Goal: Task Accomplishment & Management: Use online tool/utility

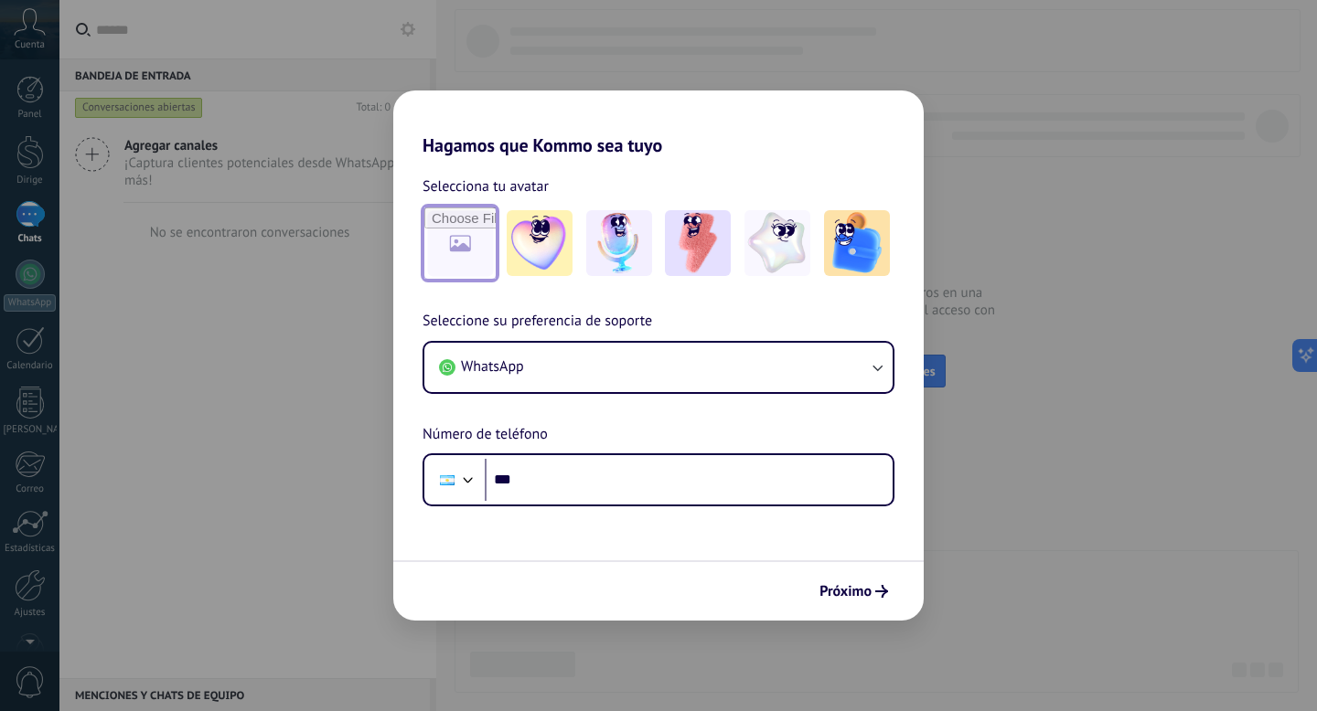
click at [458, 234] on input "file" at bounding box center [459, 243] width 71 height 71
type input "**********"
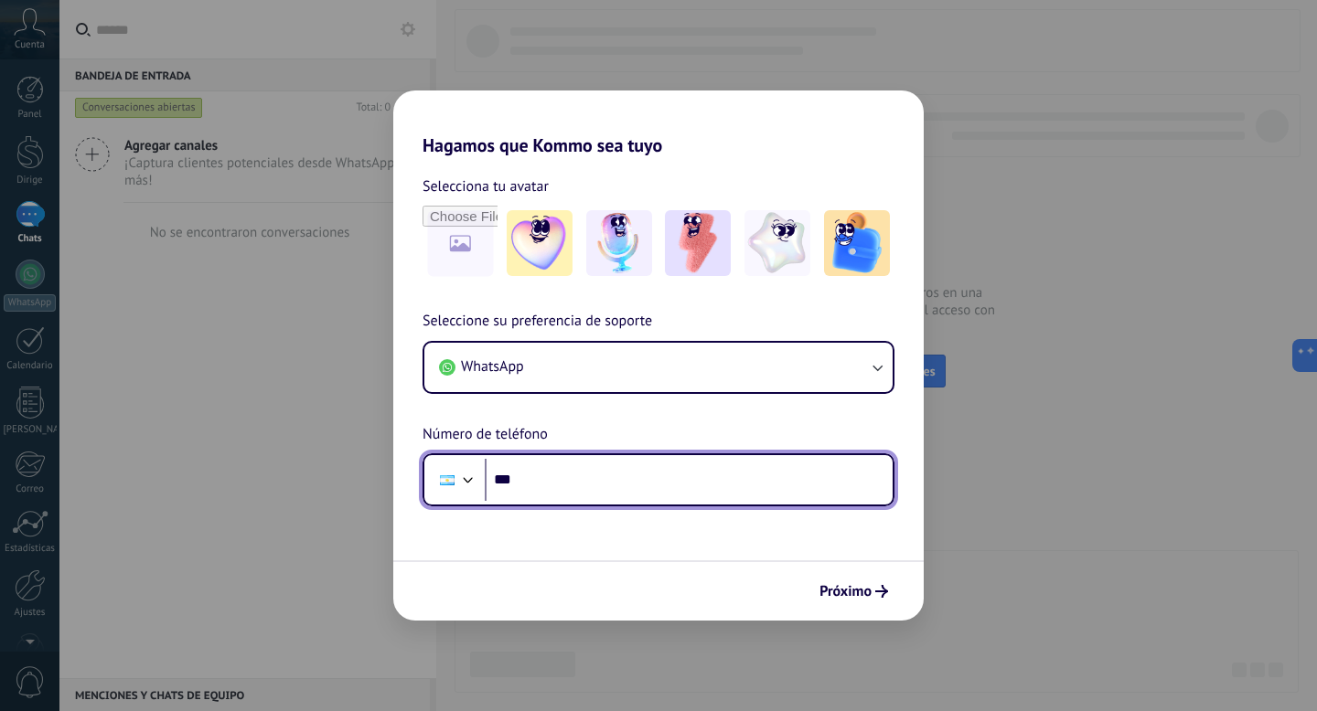
click at [615, 478] on input "***" at bounding box center [689, 480] width 408 height 42
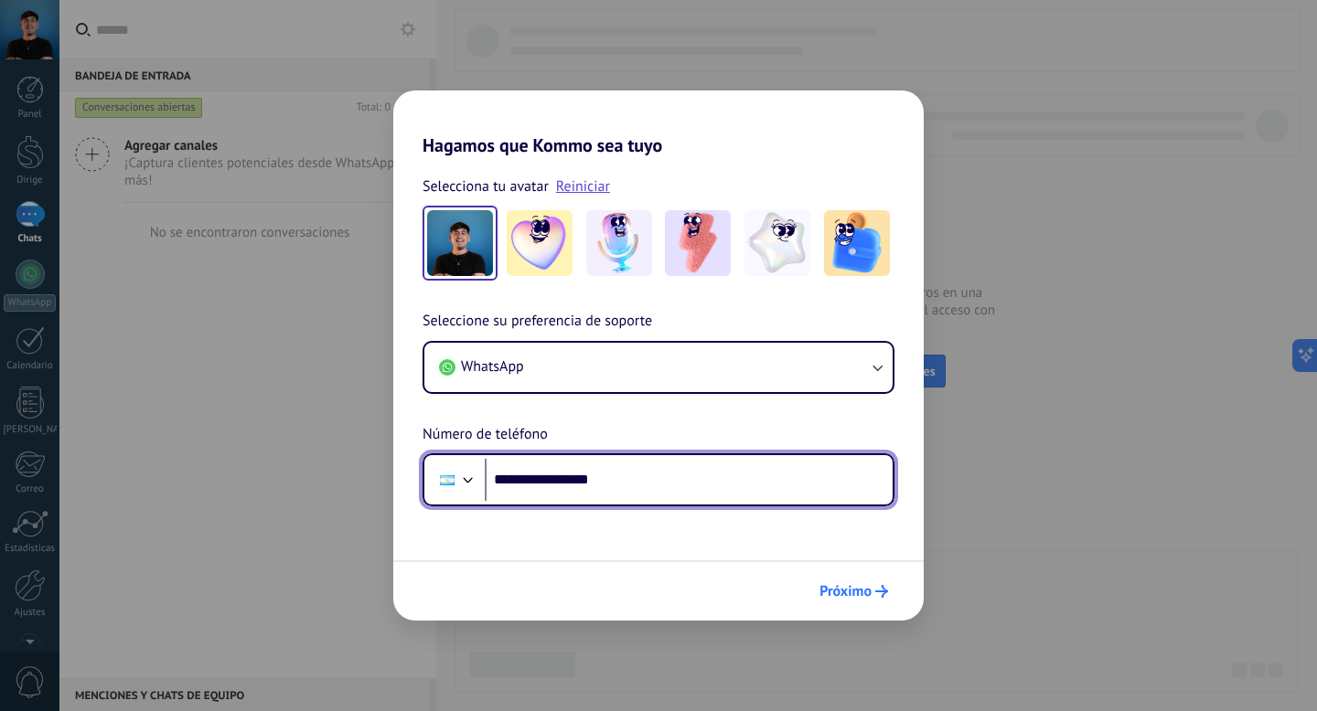
type input "**********"
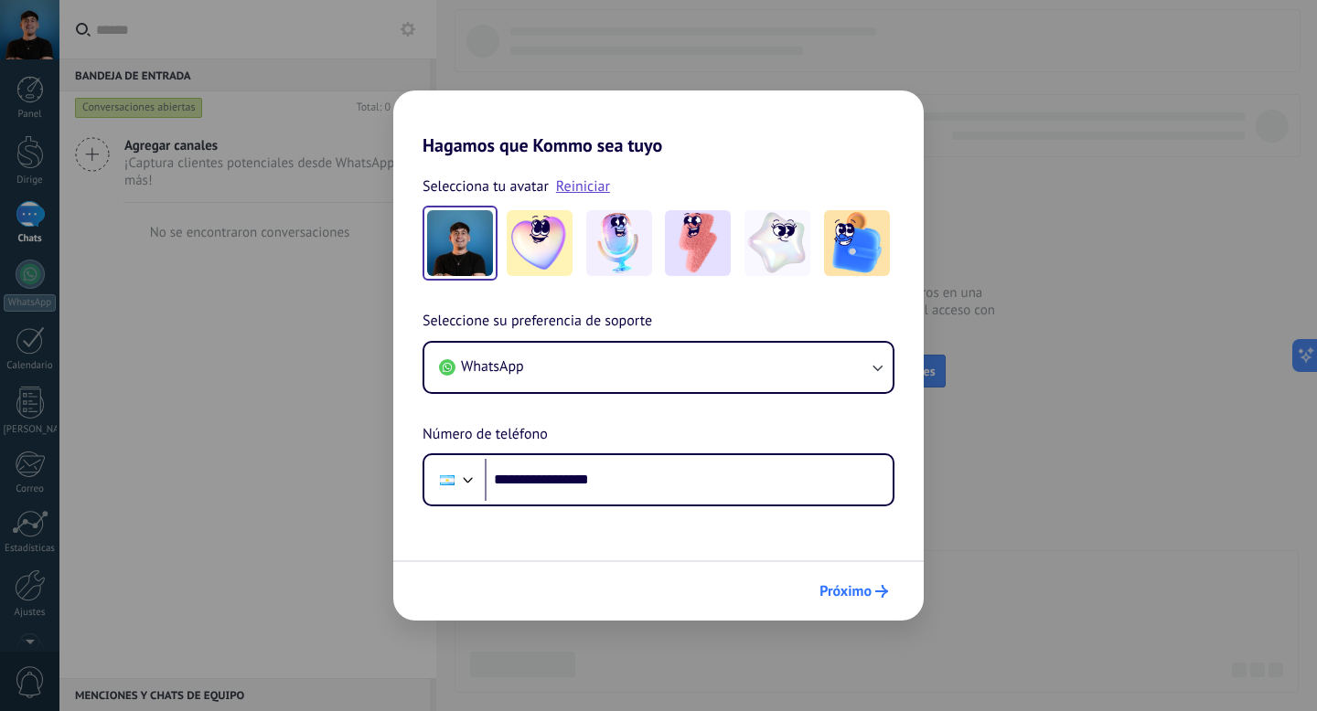
click at [875, 592] on use "submit" at bounding box center [881, 591] width 13 height 13
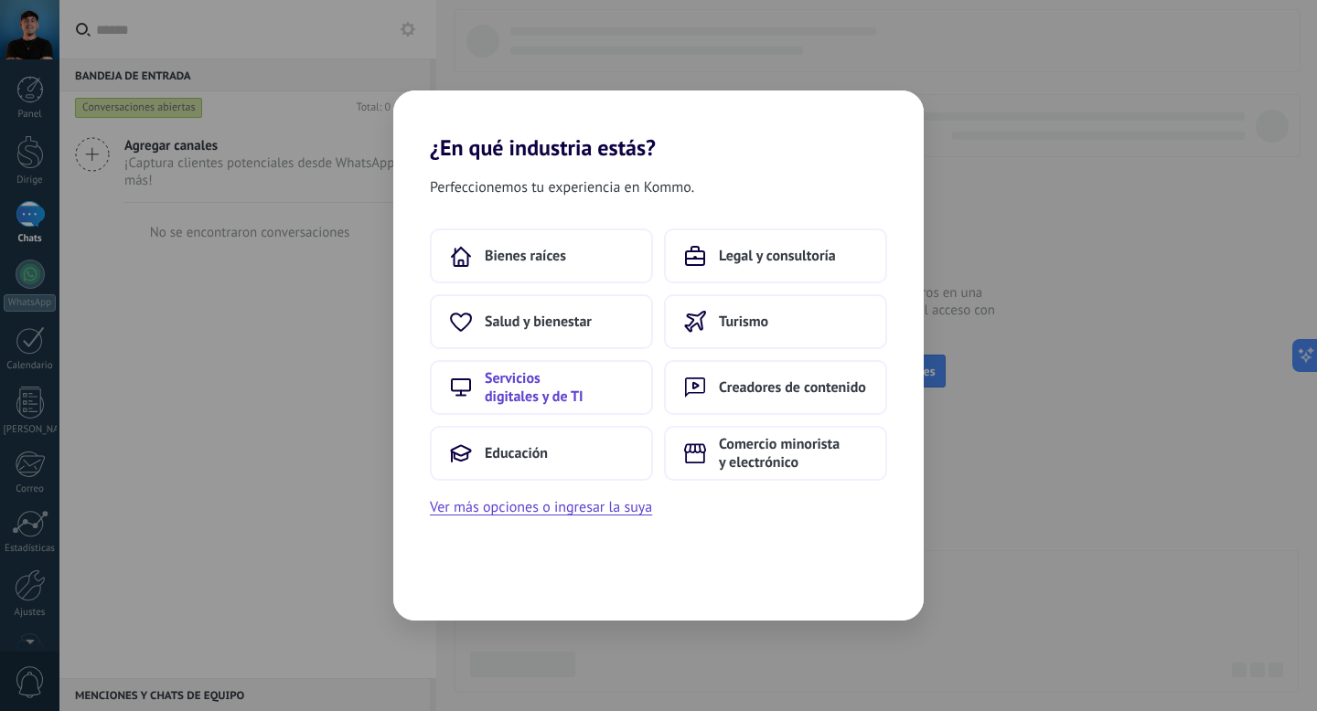
click at [526, 399] on font "Servicios digitales y de TI" at bounding box center [534, 387] width 99 height 37
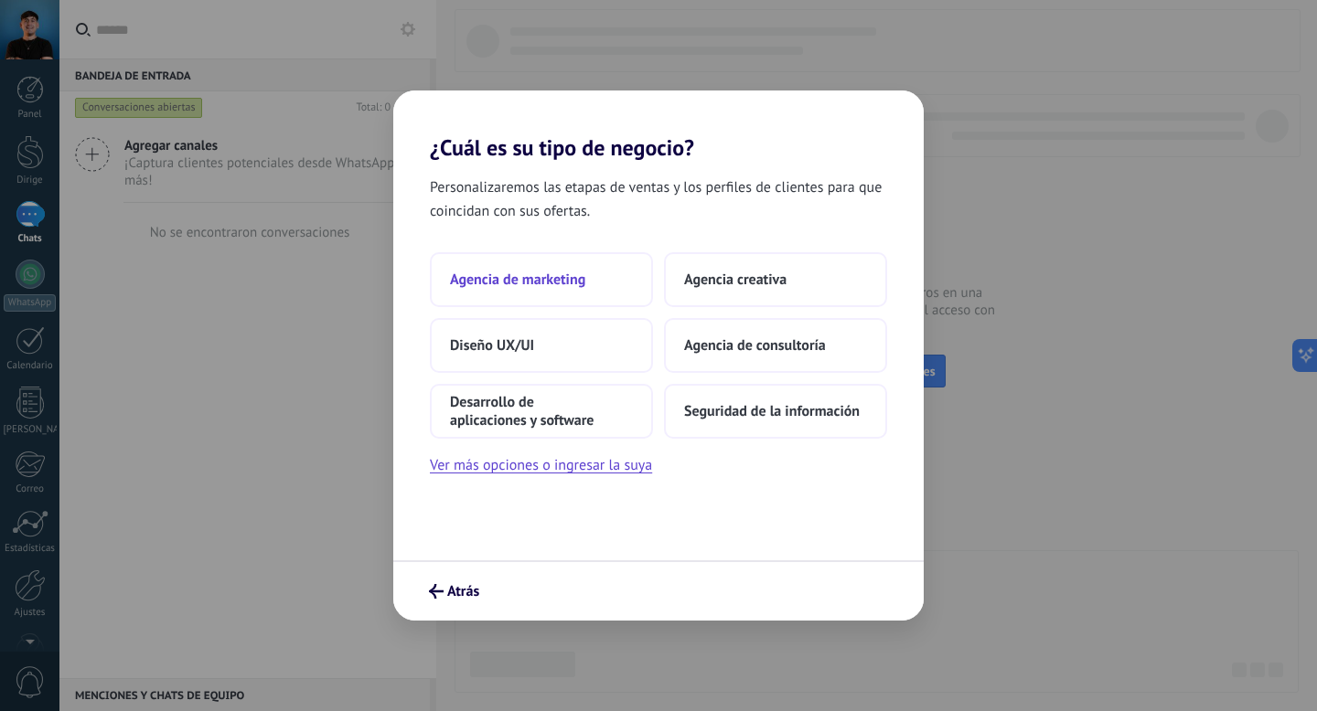
click at [546, 281] on font "Agencia de marketing" at bounding box center [517, 280] width 135 height 18
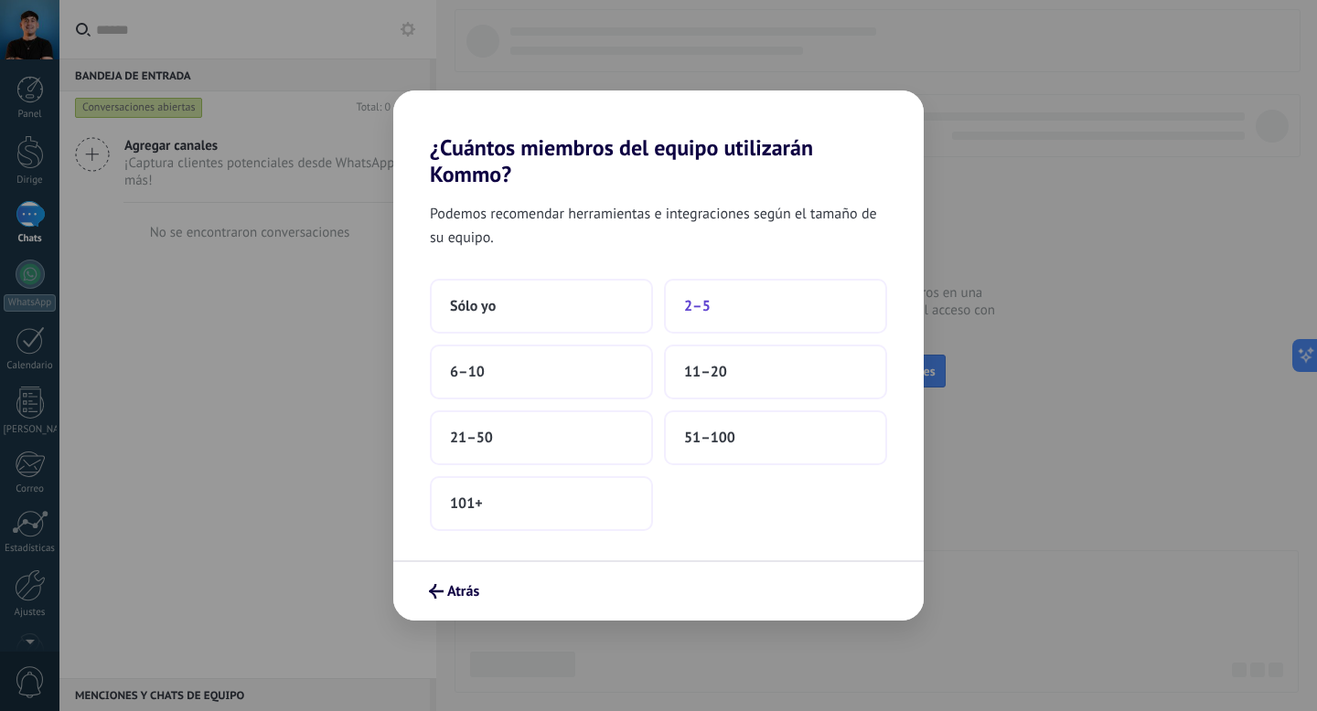
click at [712, 304] on button "2–5" at bounding box center [775, 306] width 223 height 55
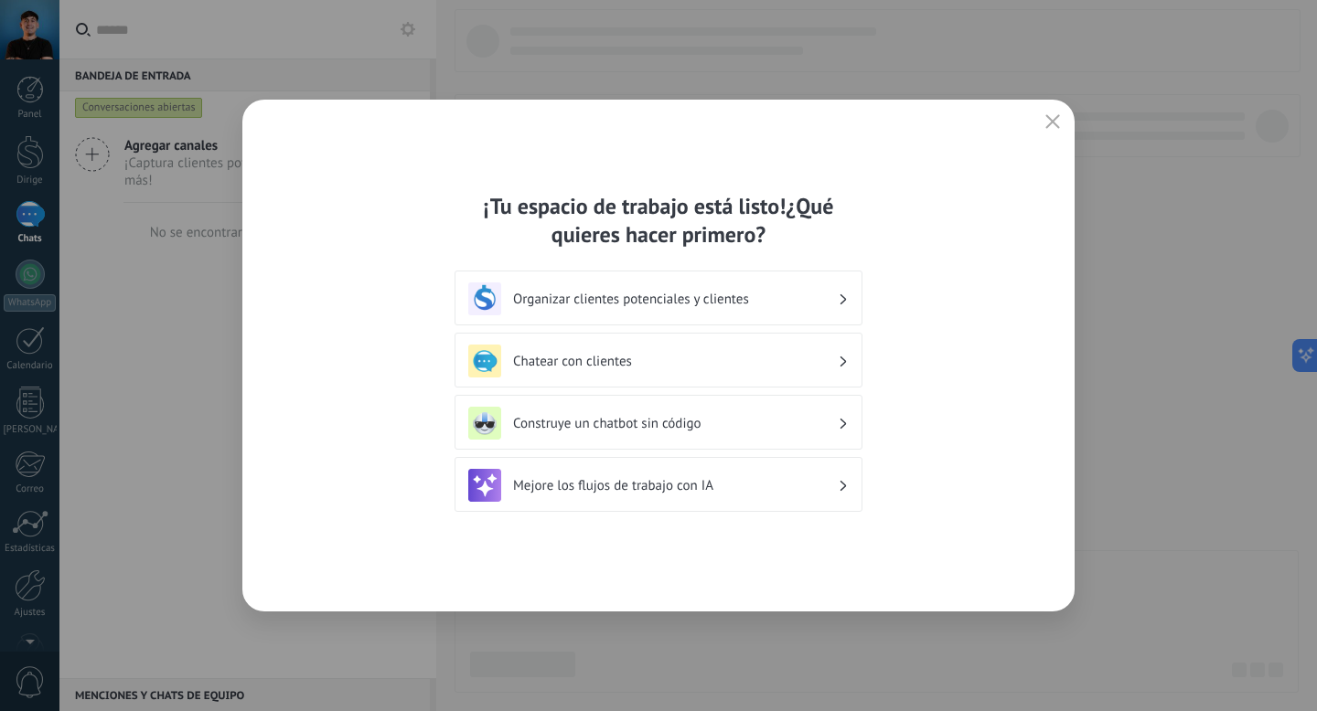
click at [790, 428] on h3 "Construye un chatbot sin código" at bounding box center [675, 423] width 325 height 17
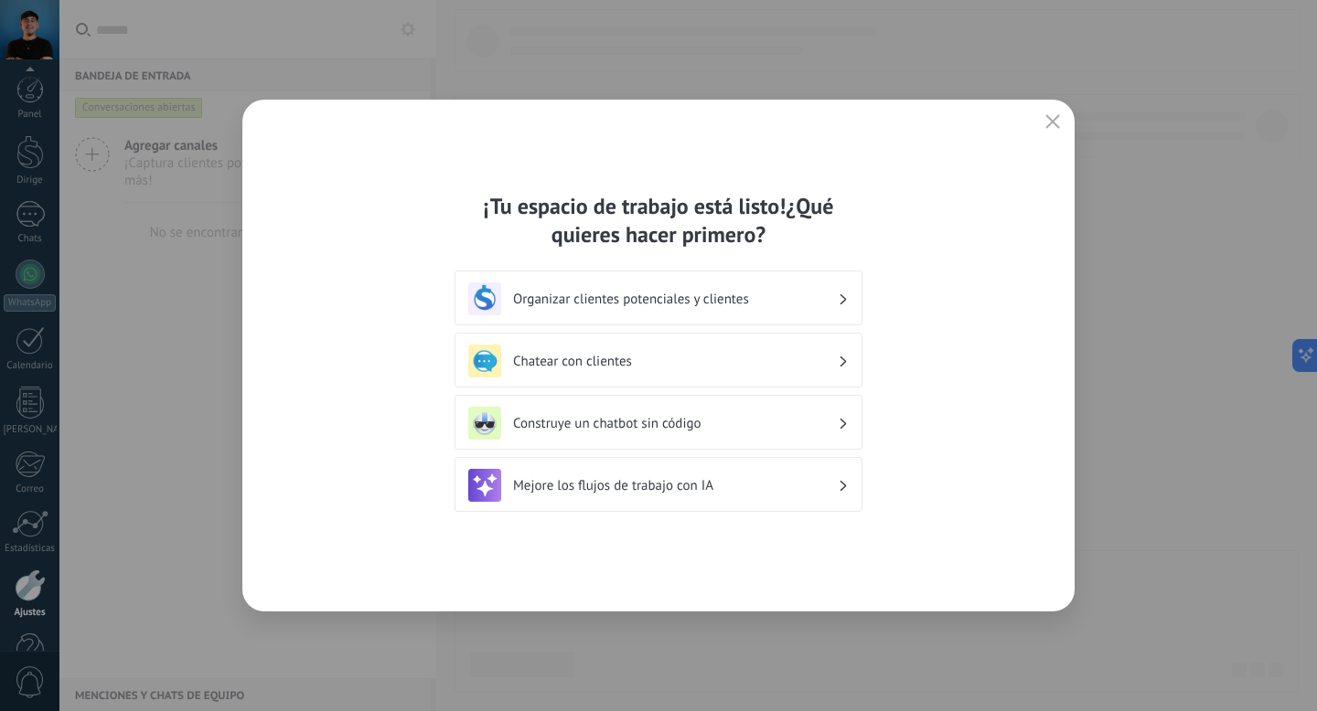
scroll to position [61, 0]
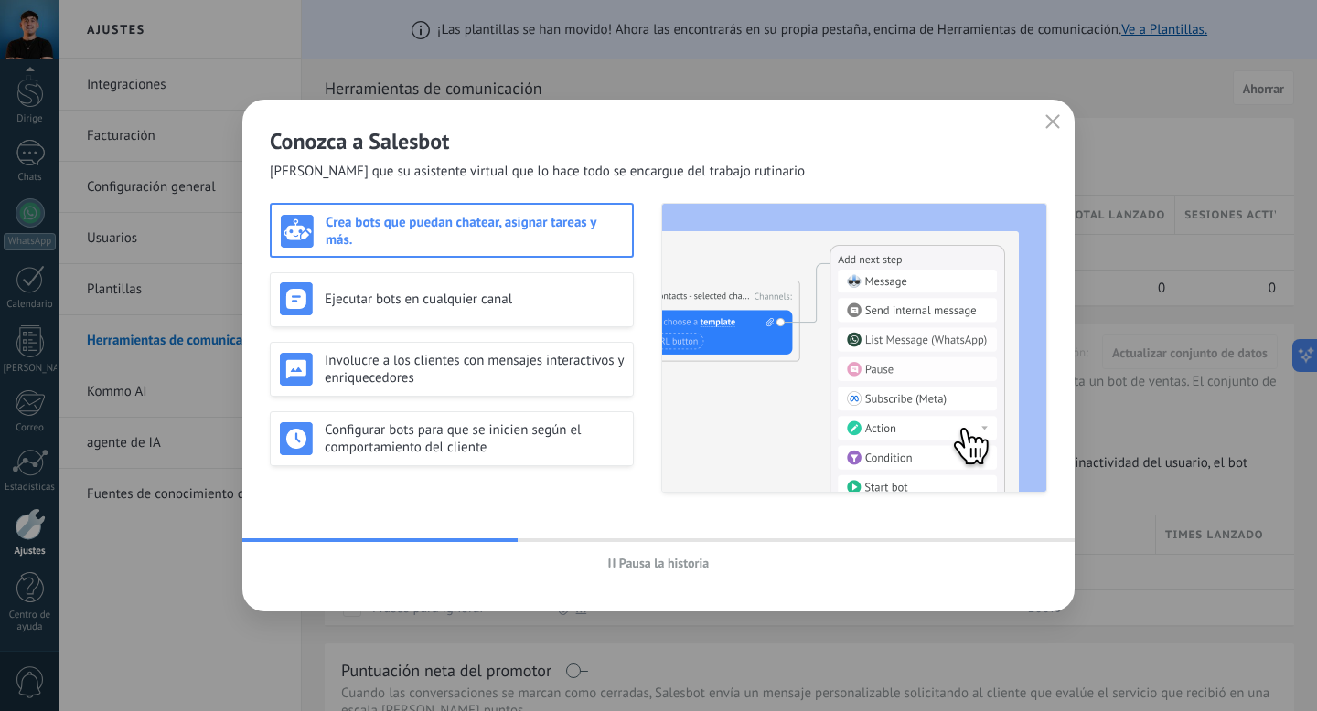
click at [1044, 115] on button "button" at bounding box center [1053, 123] width 24 height 26
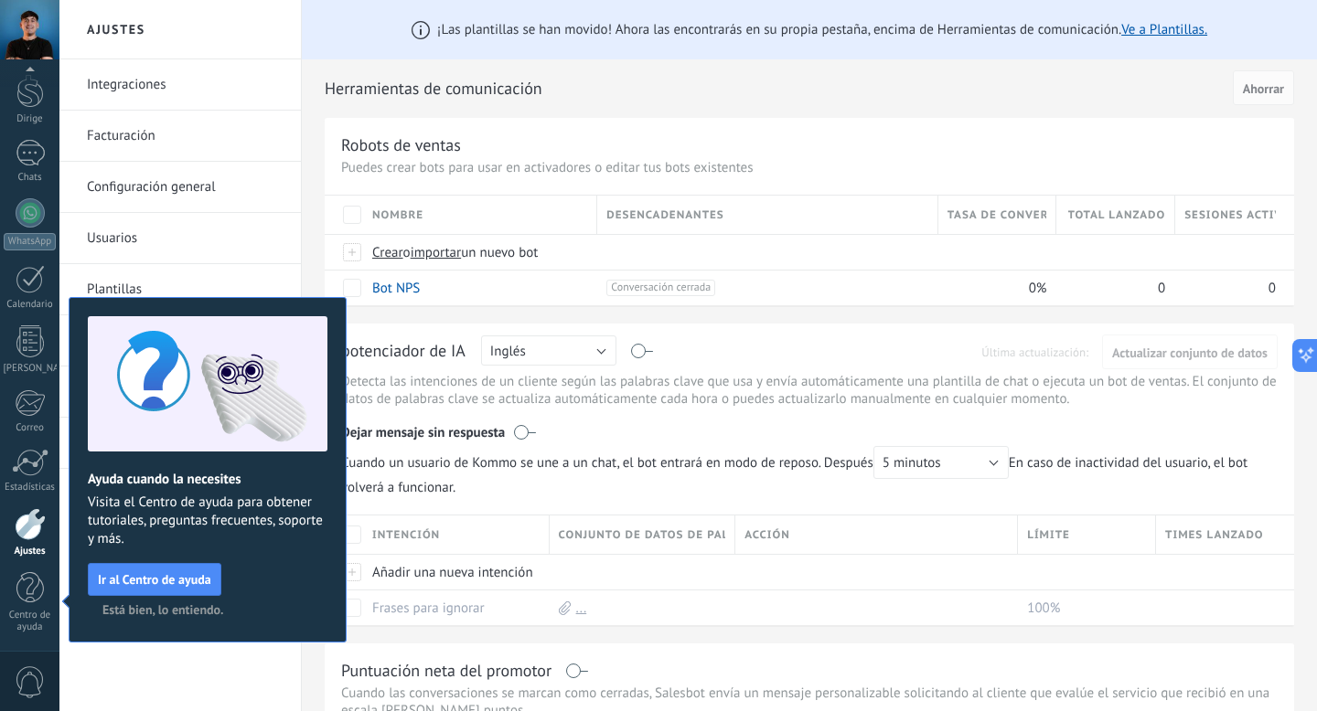
click at [141, 615] on font "Está bien, lo entiendo." at bounding box center [162, 610] width 121 height 16
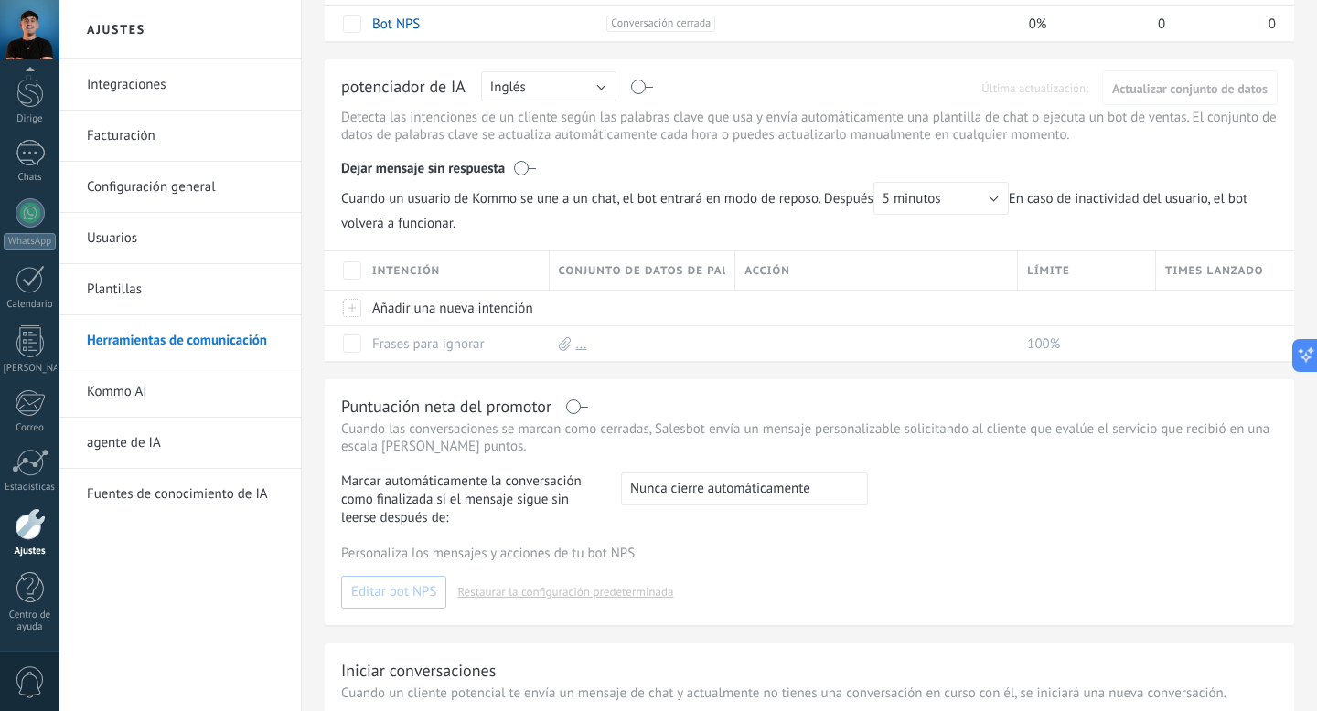
scroll to position [0, 0]
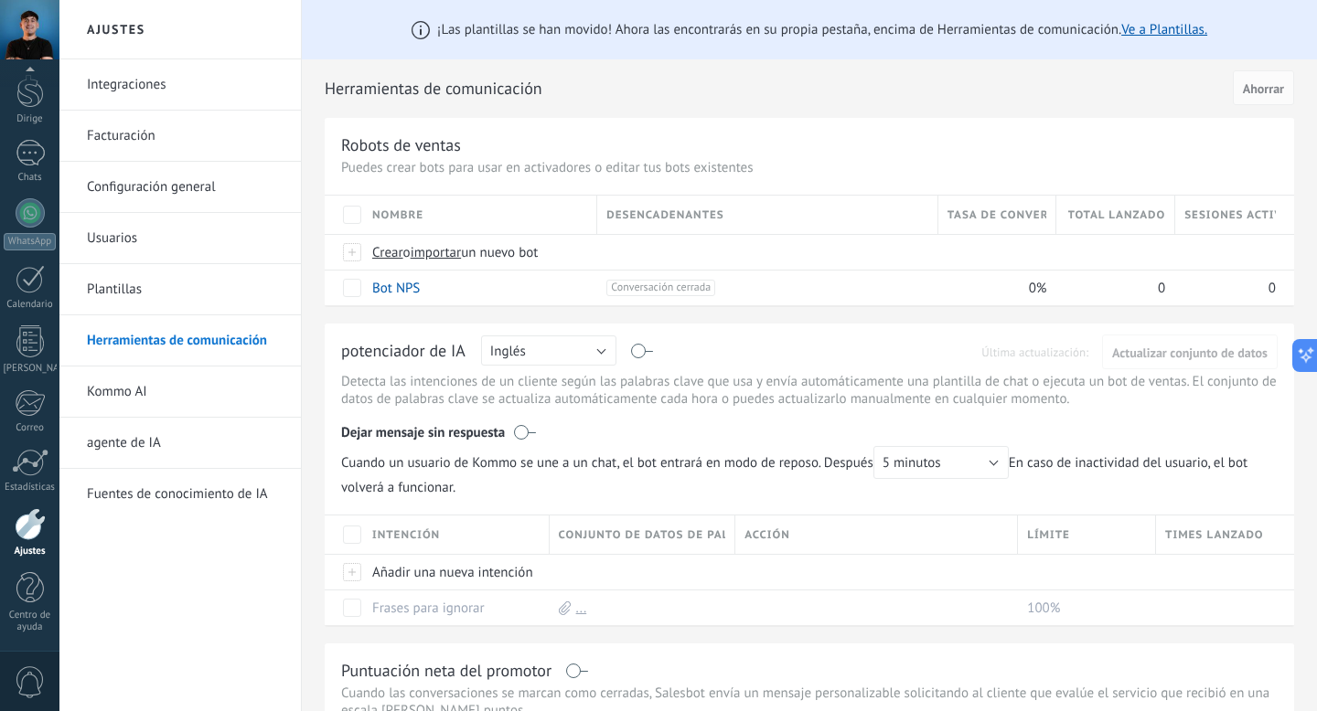
click at [22, 525] on div at bounding box center [30, 524] width 31 height 32
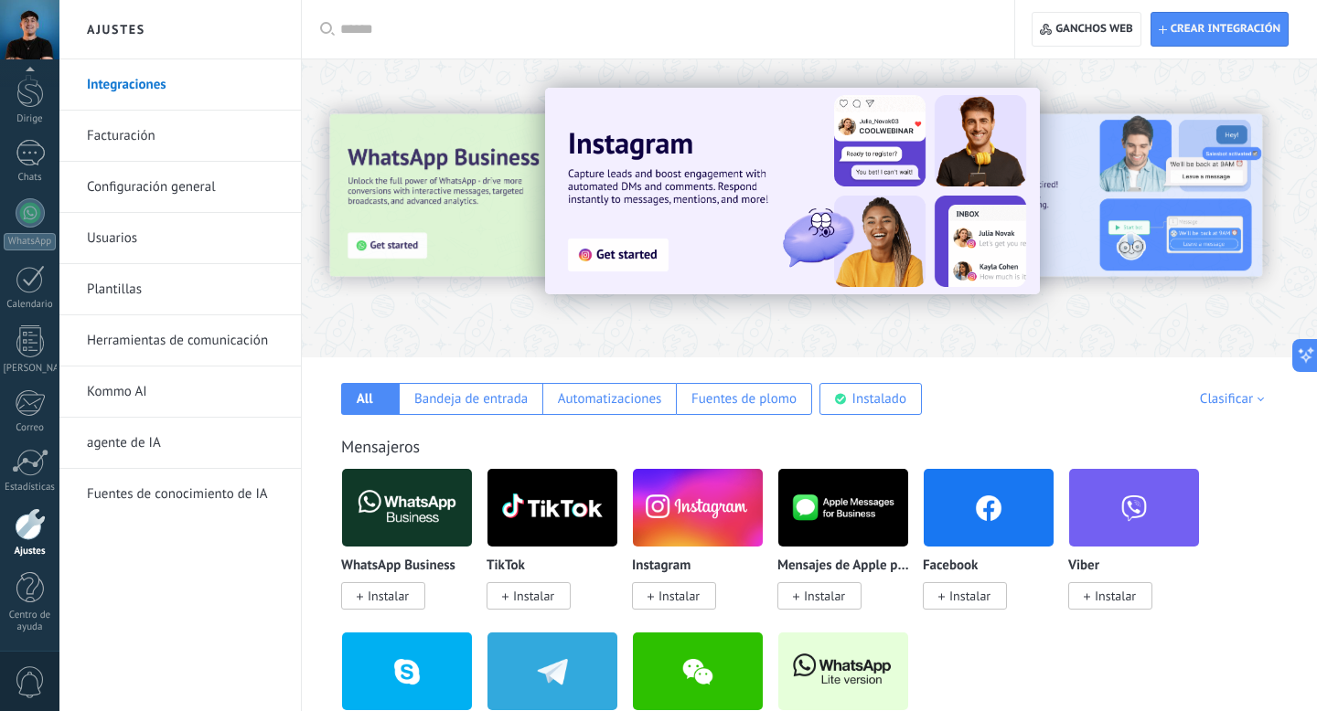
click at [935, 50] on div at bounding box center [664, 29] width 648 height 59
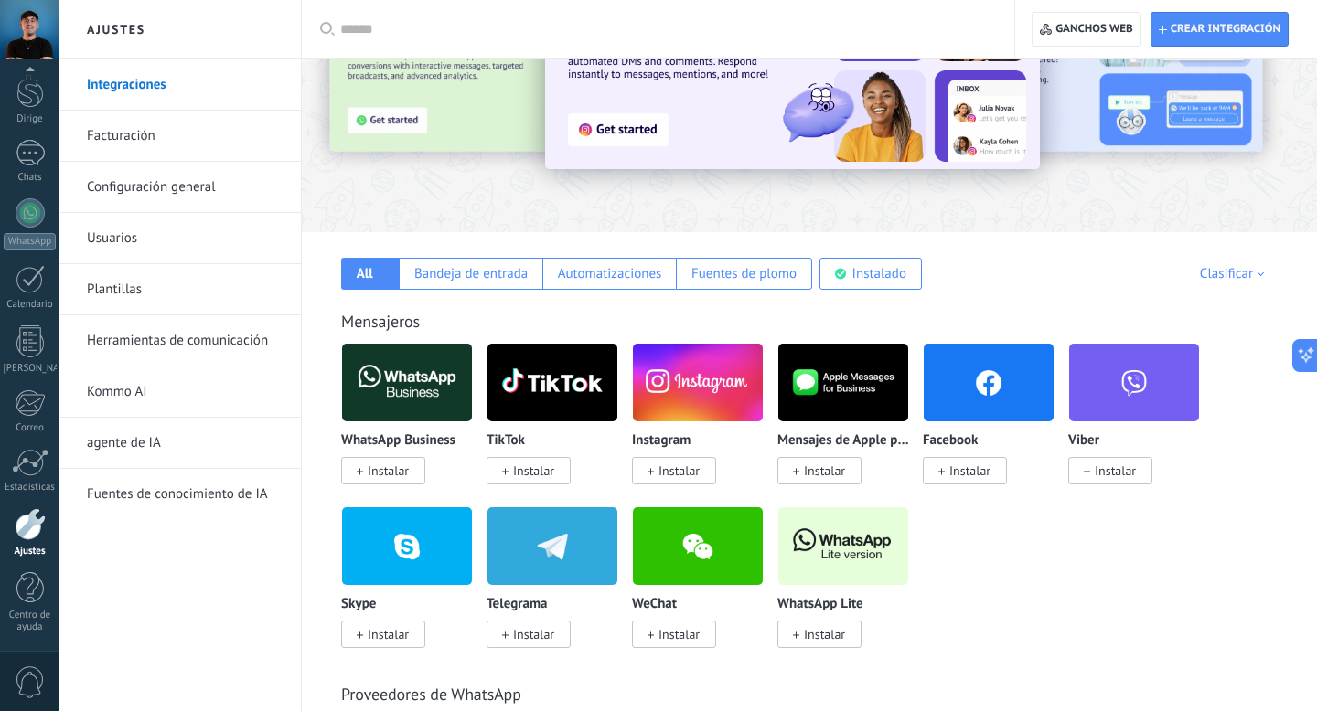
scroll to position [134, 0]
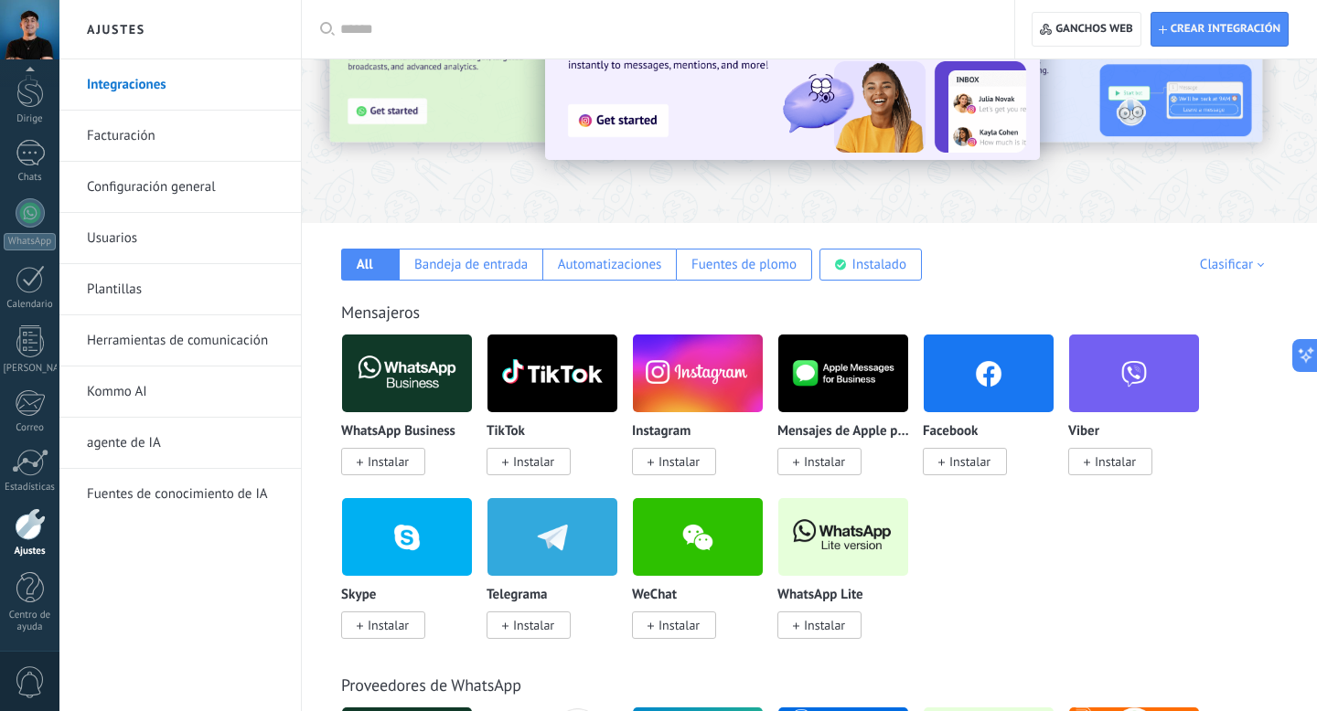
click at [388, 467] on font "Instalar" at bounding box center [388, 462] width 41 height 16
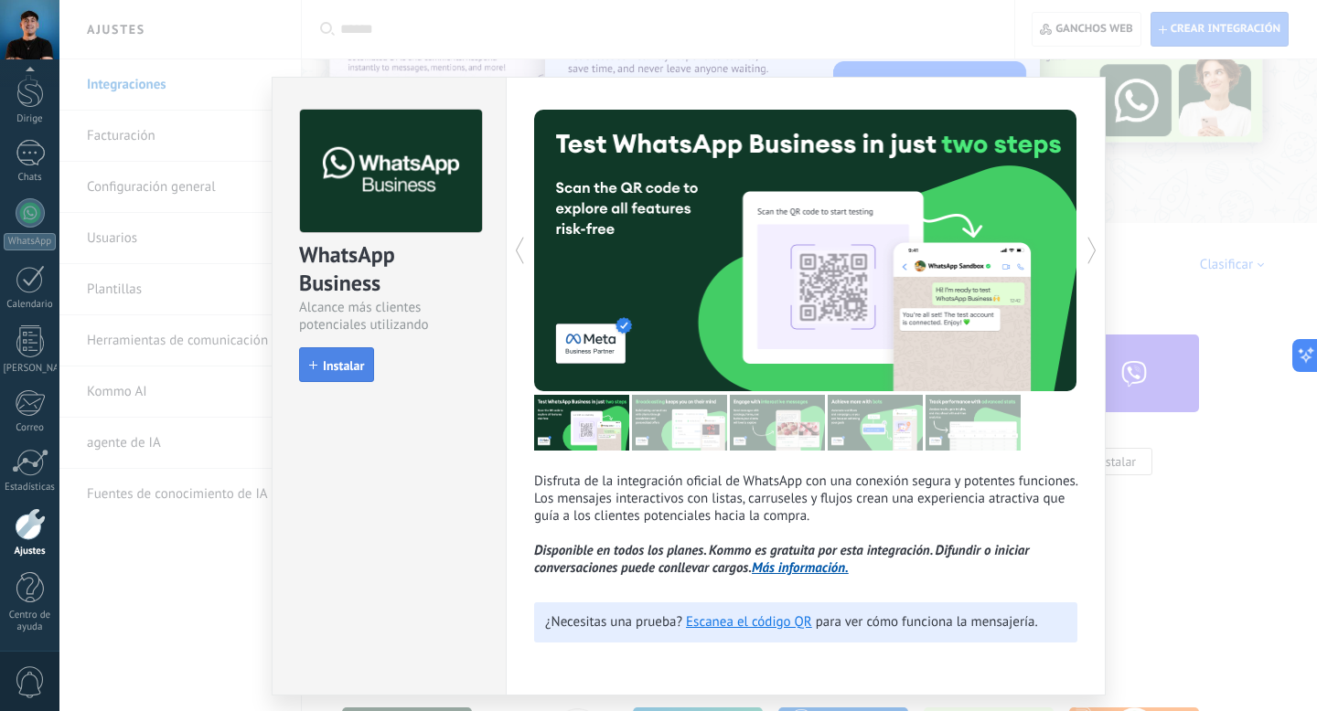
click at [346, 360] on font "Instalar" at bounding box center [343, 366] width 41 height 16
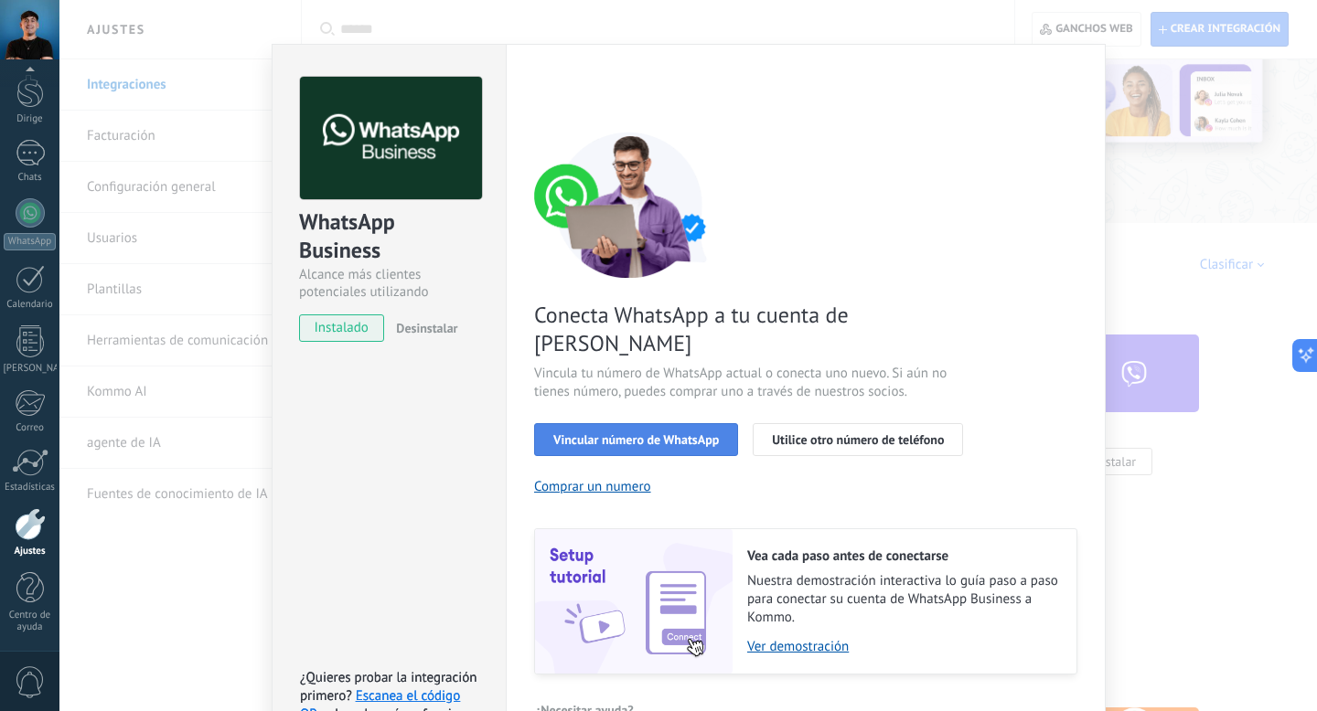
scroll to position [58, 0]
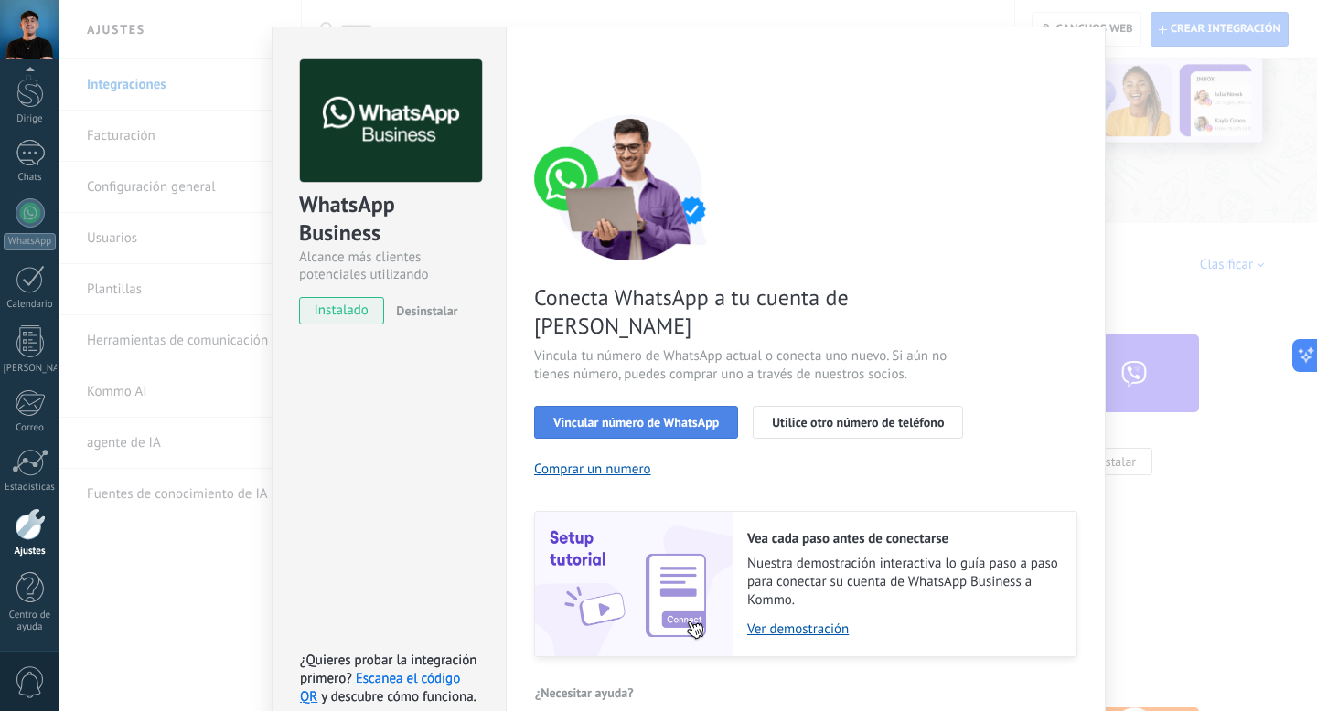
click at [655, 414] on font "Vincular número de WhatsApp" at bounding box center [635, 422] width 165 height 16
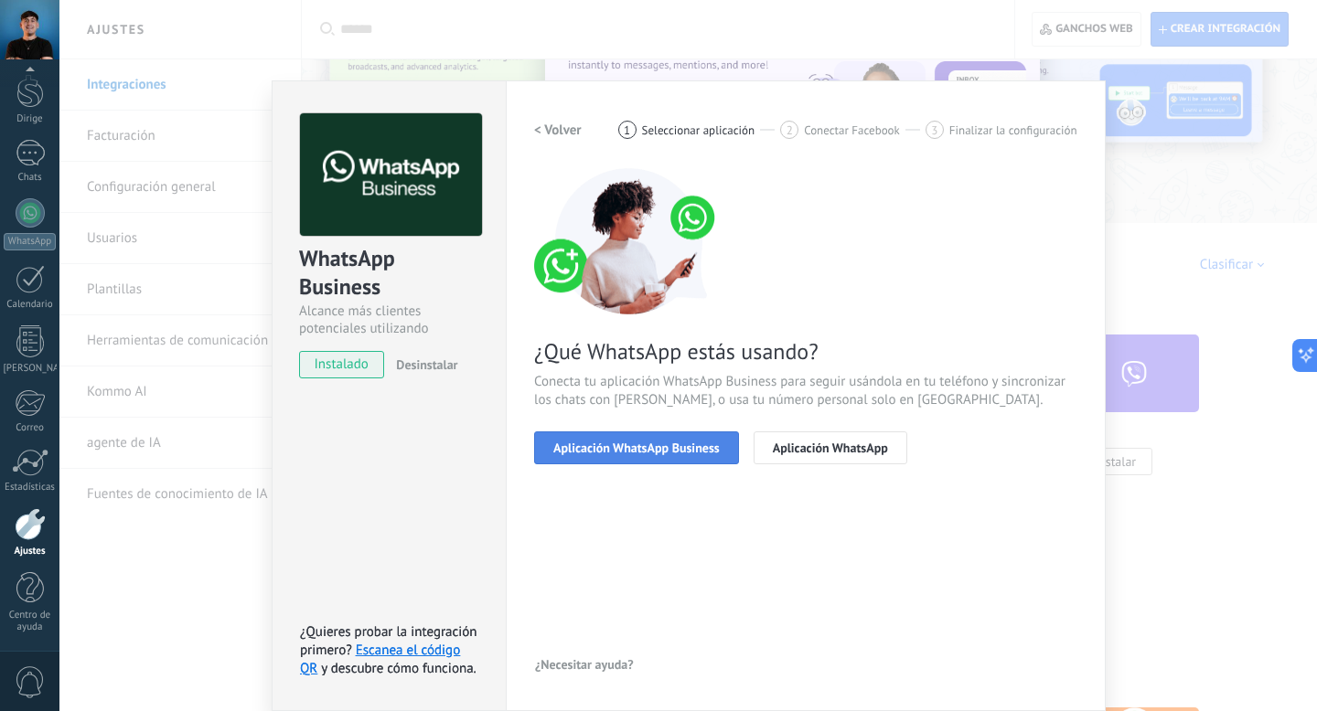
click at [656, 454] on font "Aplicación WhatsApp Business" at bounding box center [636, 448] width 166 height 16
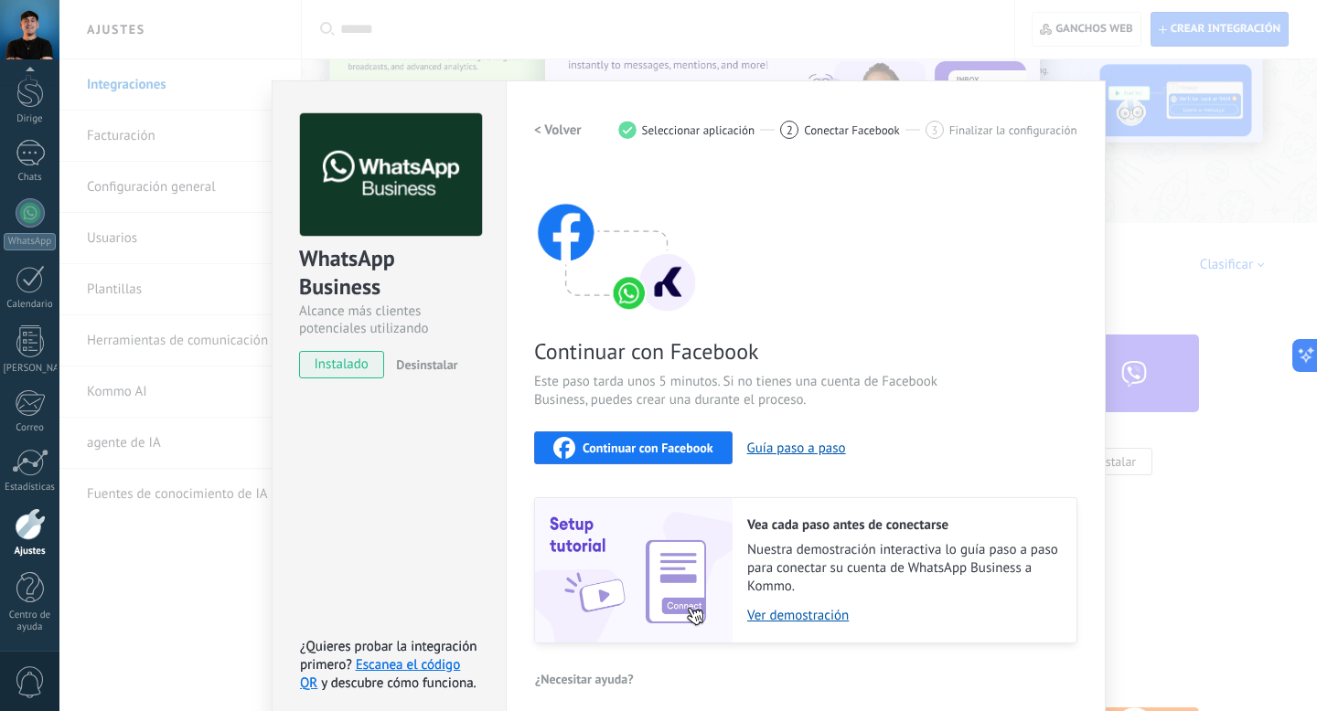
scroll to position [17, 0]
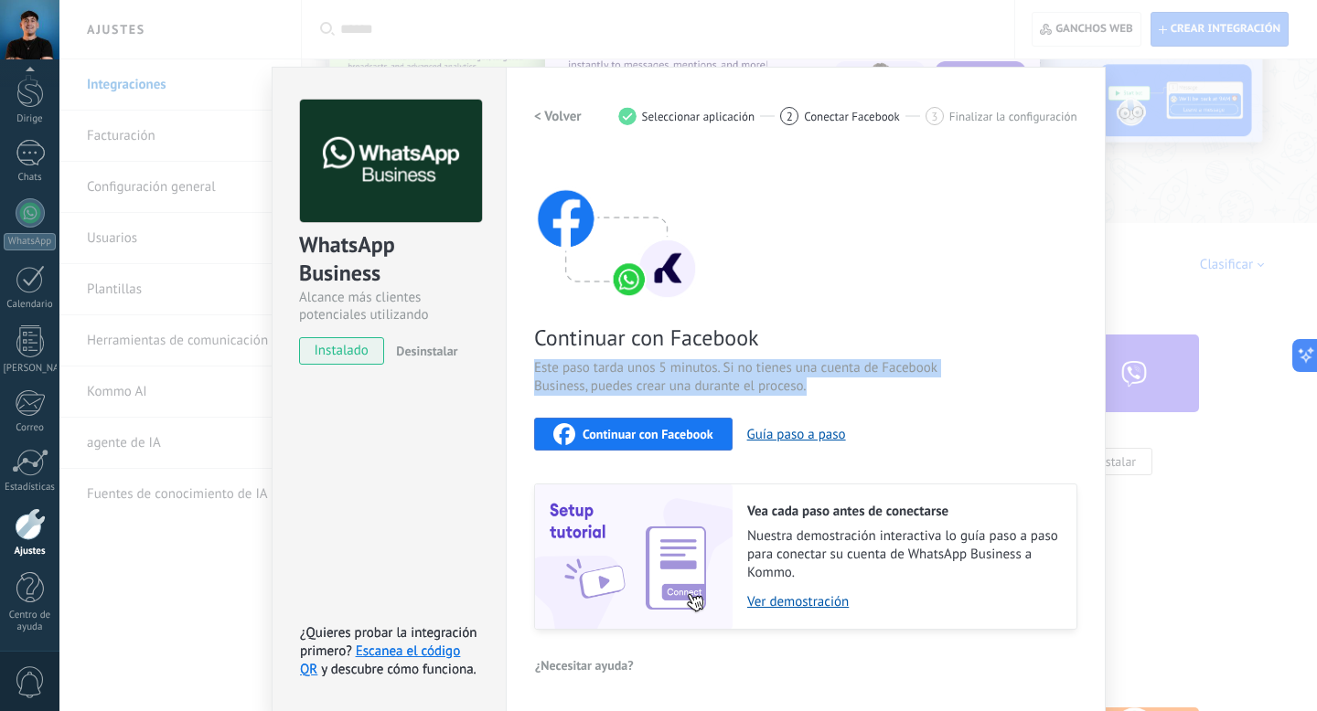
drag, startPoint x: 528, startPoint y: 366, endPoint x: 821, endPoint y: 384, distance: 294.1
click at [821, 384] on div "Ajustes Autorización Esta pestaña registra los usuarios que han otorgado acceso…" at bounding box center [806, 390] width 600 height 646
click at [634, 436] on font "Continuar con Facebook" at bounding box center [647, 434] width 131 height 16
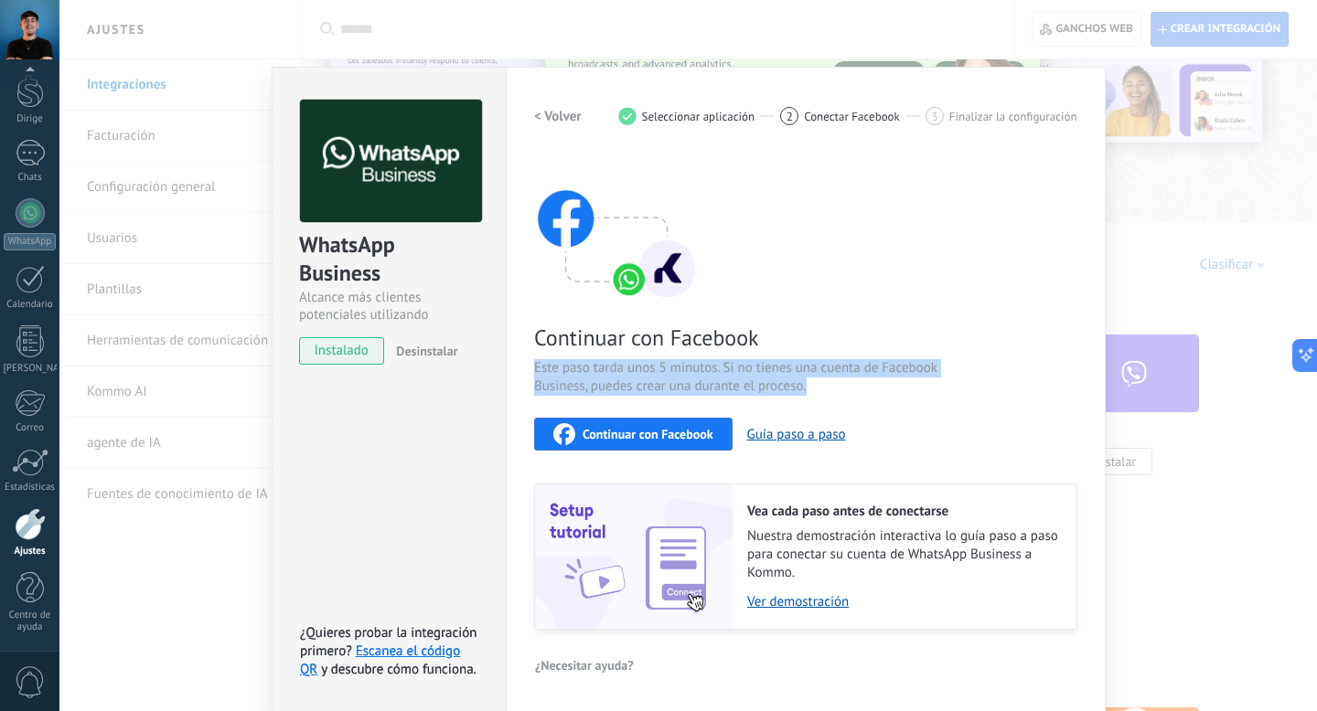
click at [645, 430] on font "Continuar con Facebook" at bounding box center [647, 434] width 131 height 16
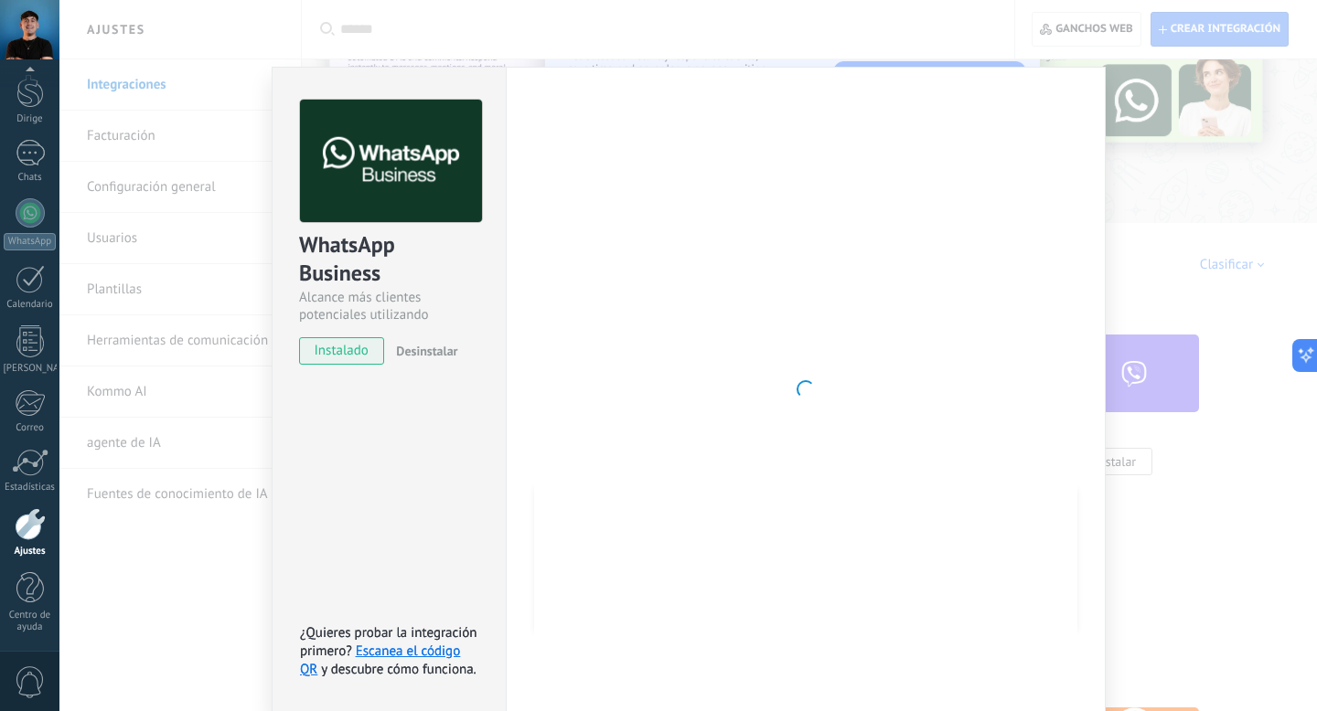
scroll to position [4, 0]
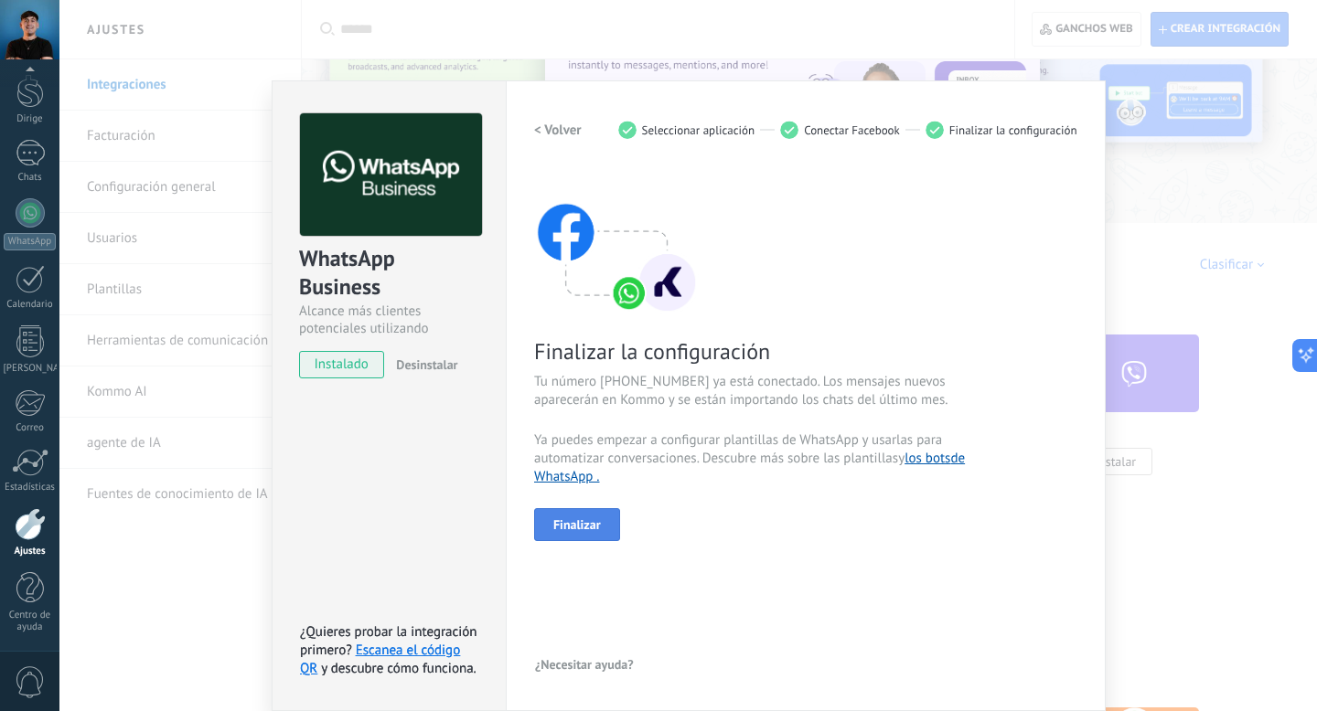
click at [577, 518] on font "Finalizar" at bounding box center [577, 525] width 48 height 16
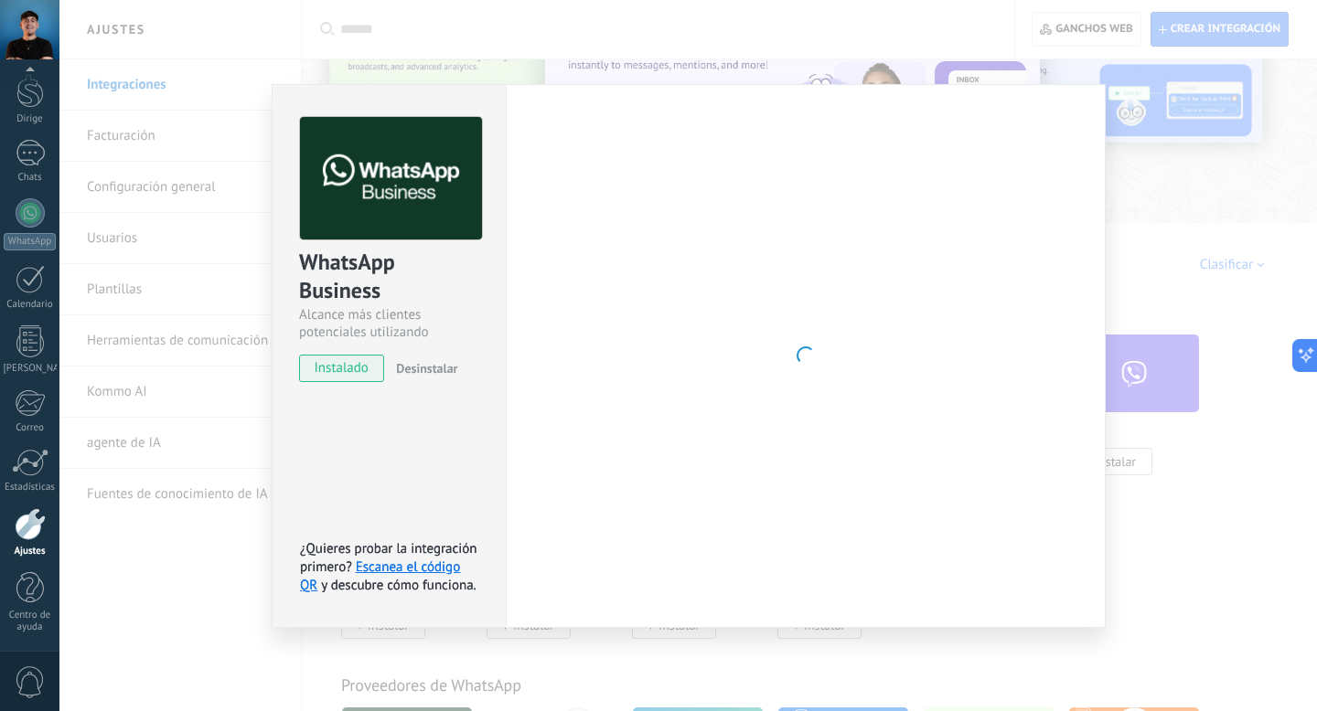
scroll to position [0, 0]
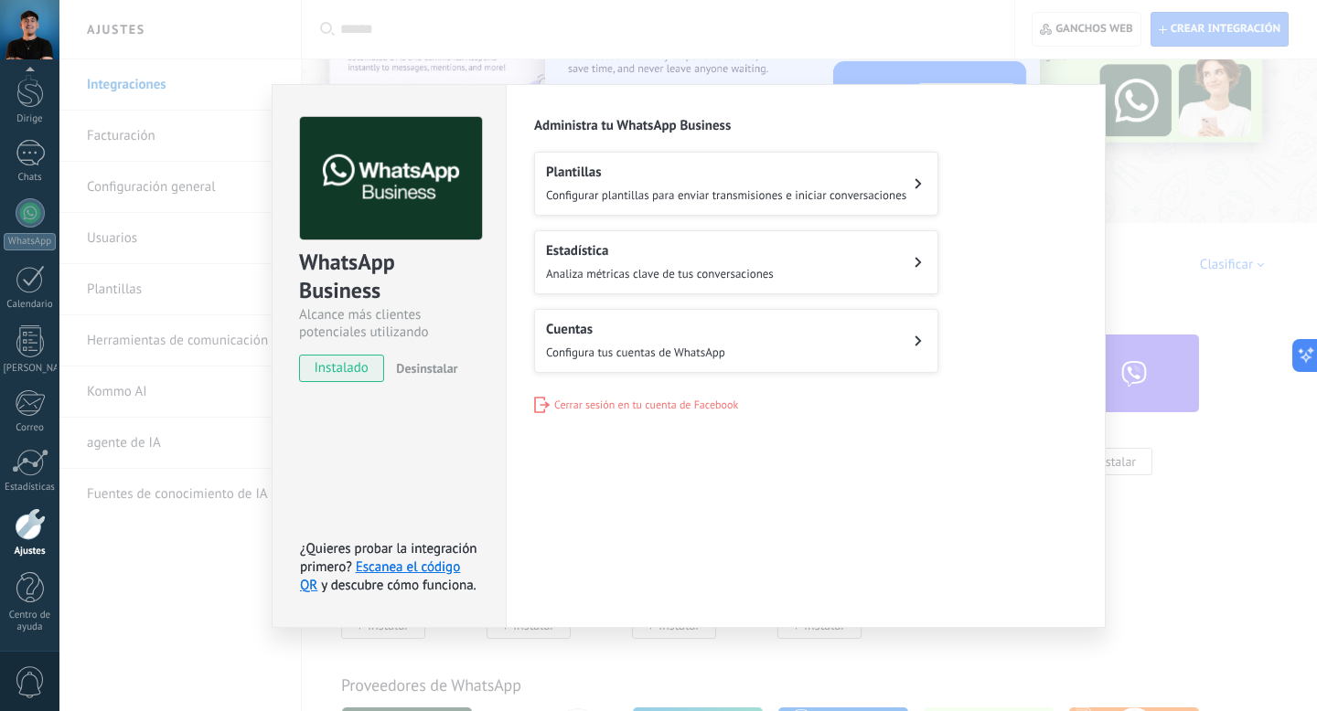
click at [1181, 252] on div "WhatsApp Business Alcance más clientes potenciales utilizando potentes herramie…" at bounding box center [687, 355] width 1257 height 711
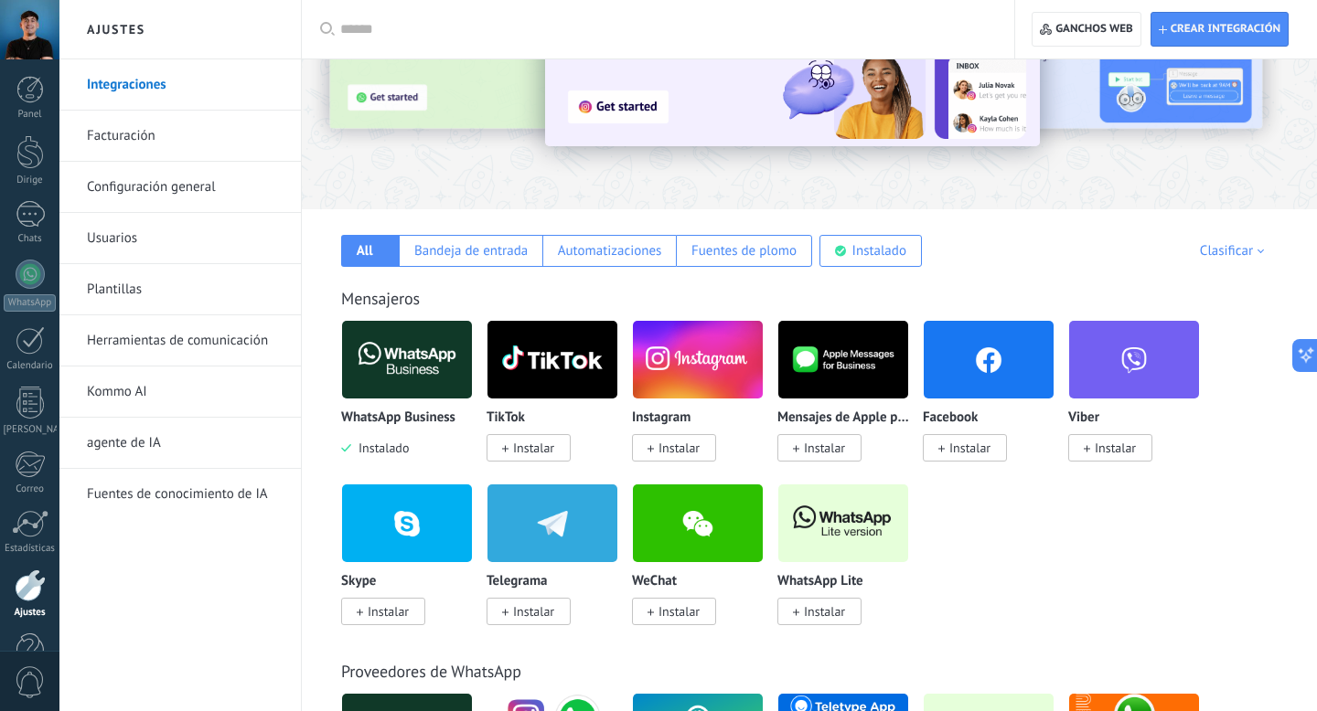
scroll to position [151, 0]
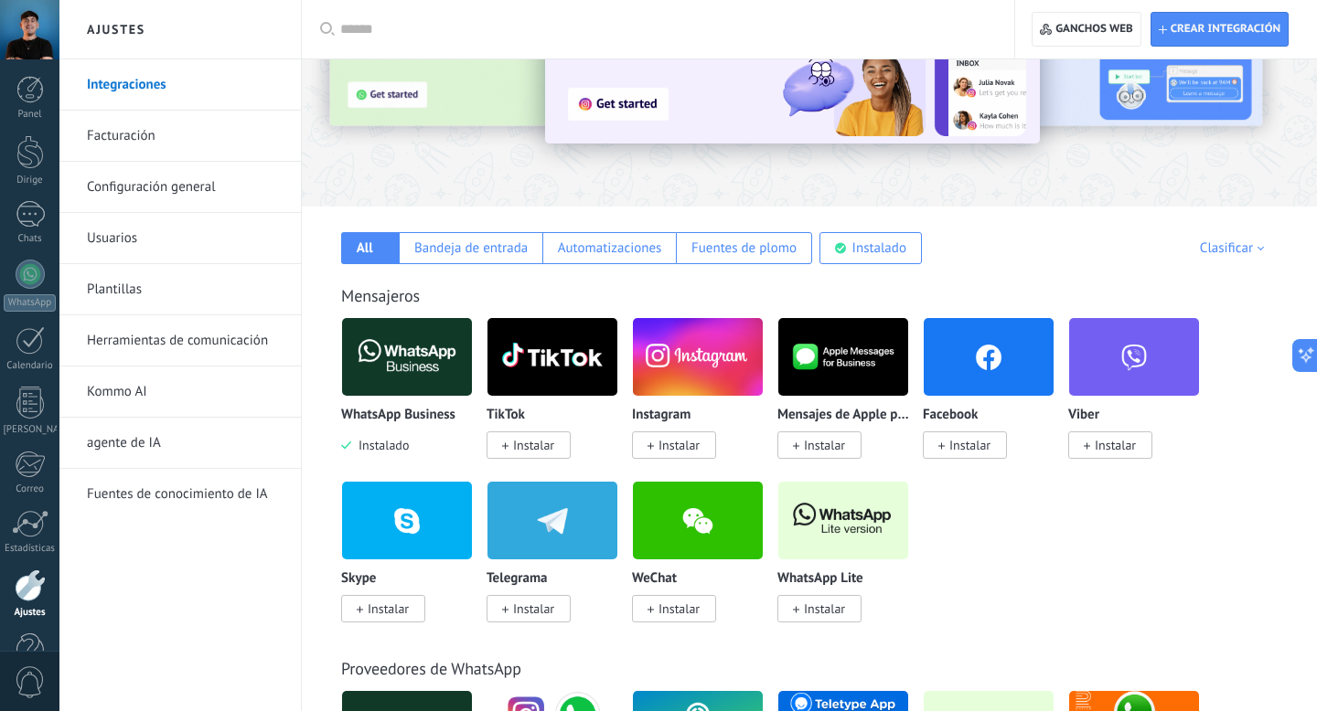
click at [682, 447] on font "Instalar" at bounding box center [678, 445] width 41 height 16
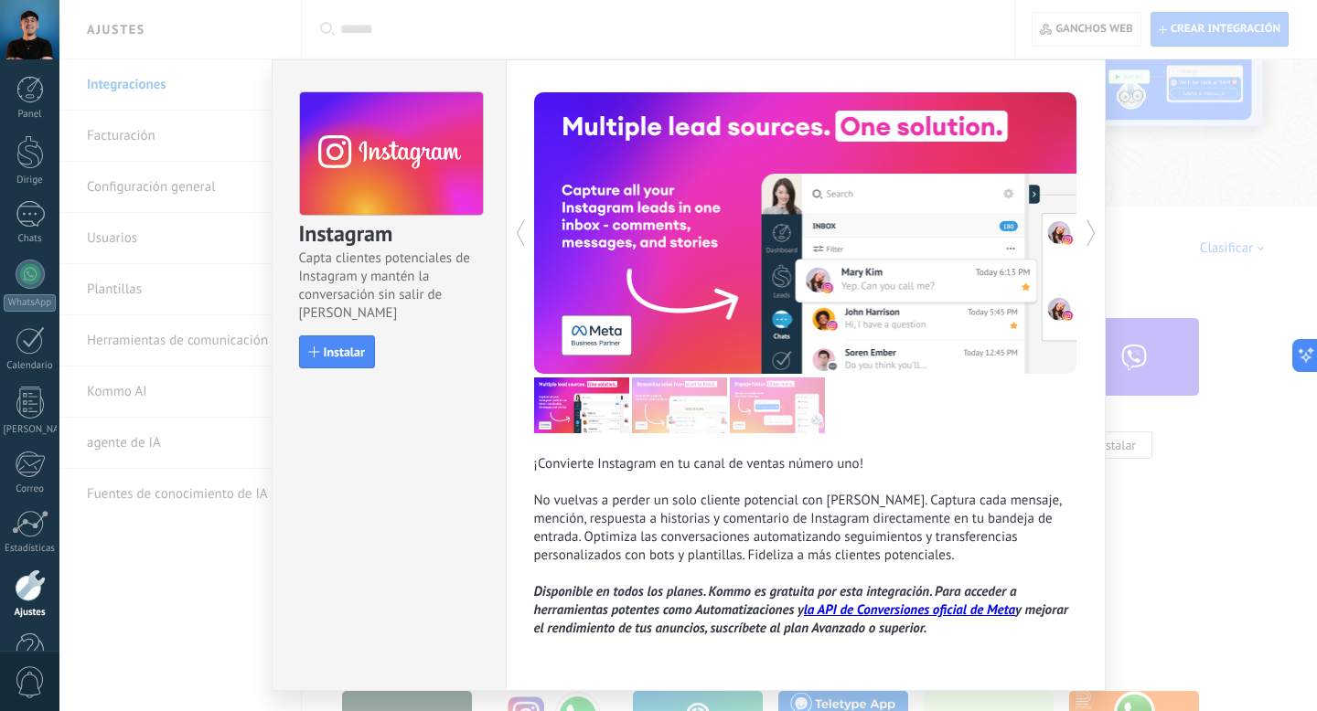
scroll to position [51, 0]
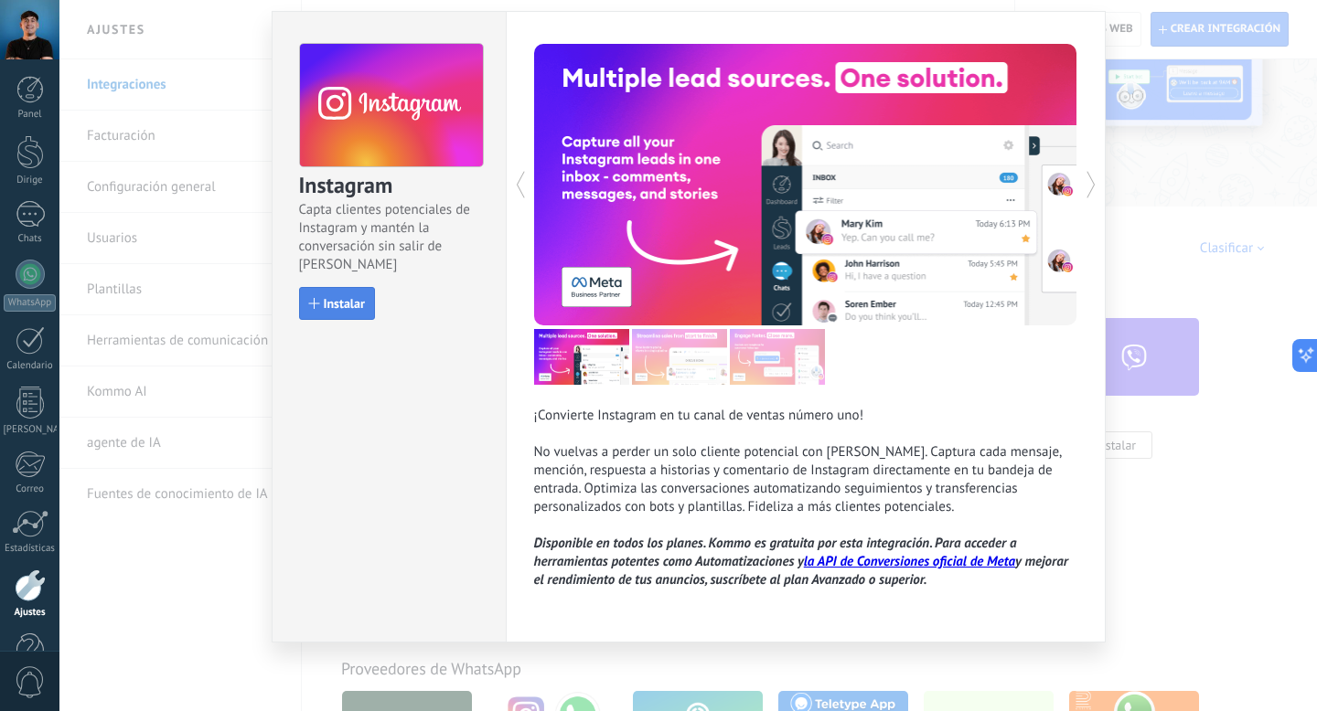
click at [335, 297] on font "Instalar" at bounding box center [344, 303] width 41 height 16
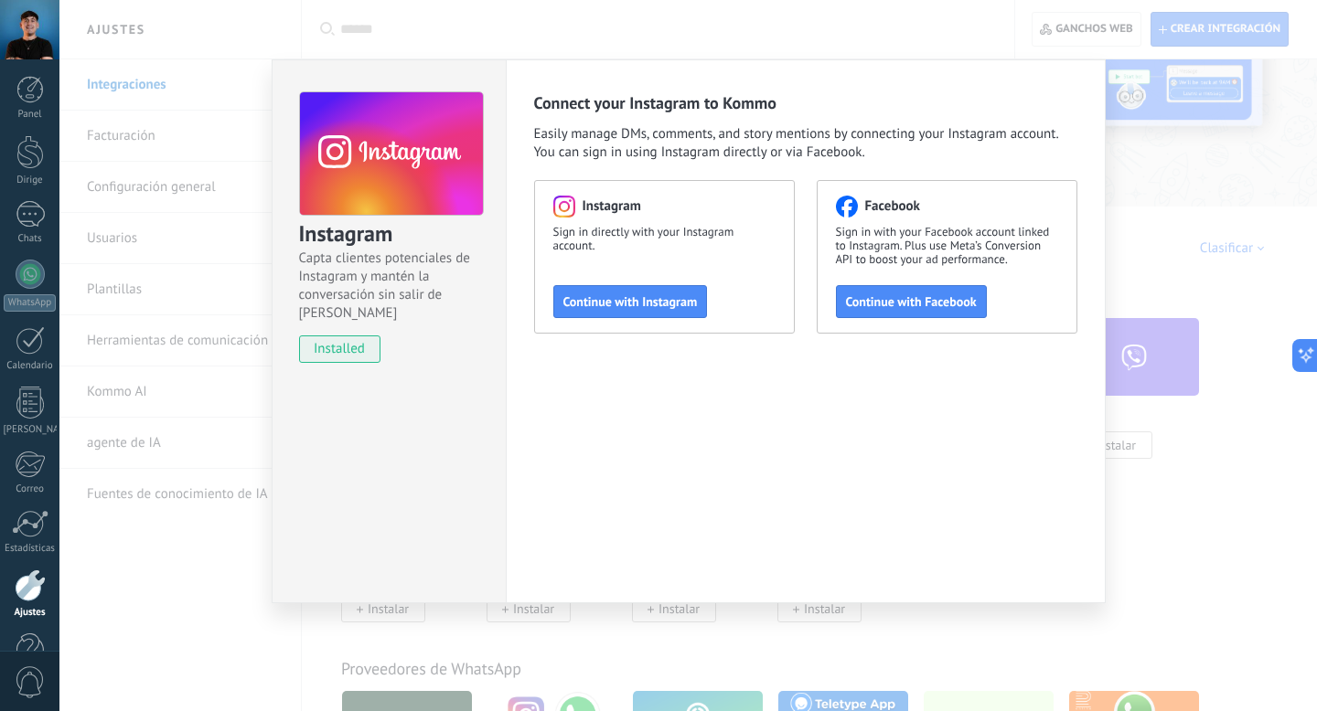
scroll to position [0, 0]
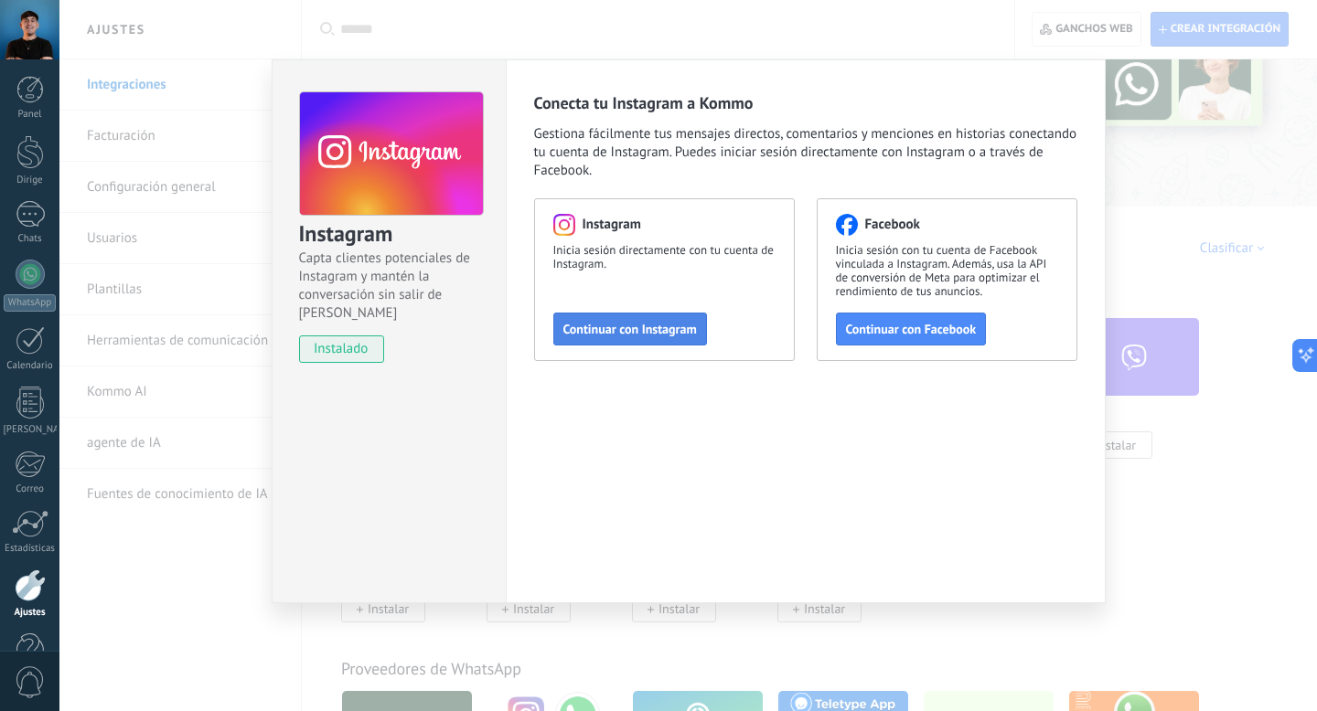
click at [646, 312] on div "Instagram Inicia sesión directamente con tu cuenta de Instagram. Continuar con …" at bounding box center [664, 279] width 261 height 163
click at [627, 328] on font "Continuar con Instagram" at bounding box center [629, 329] width 133 height 16
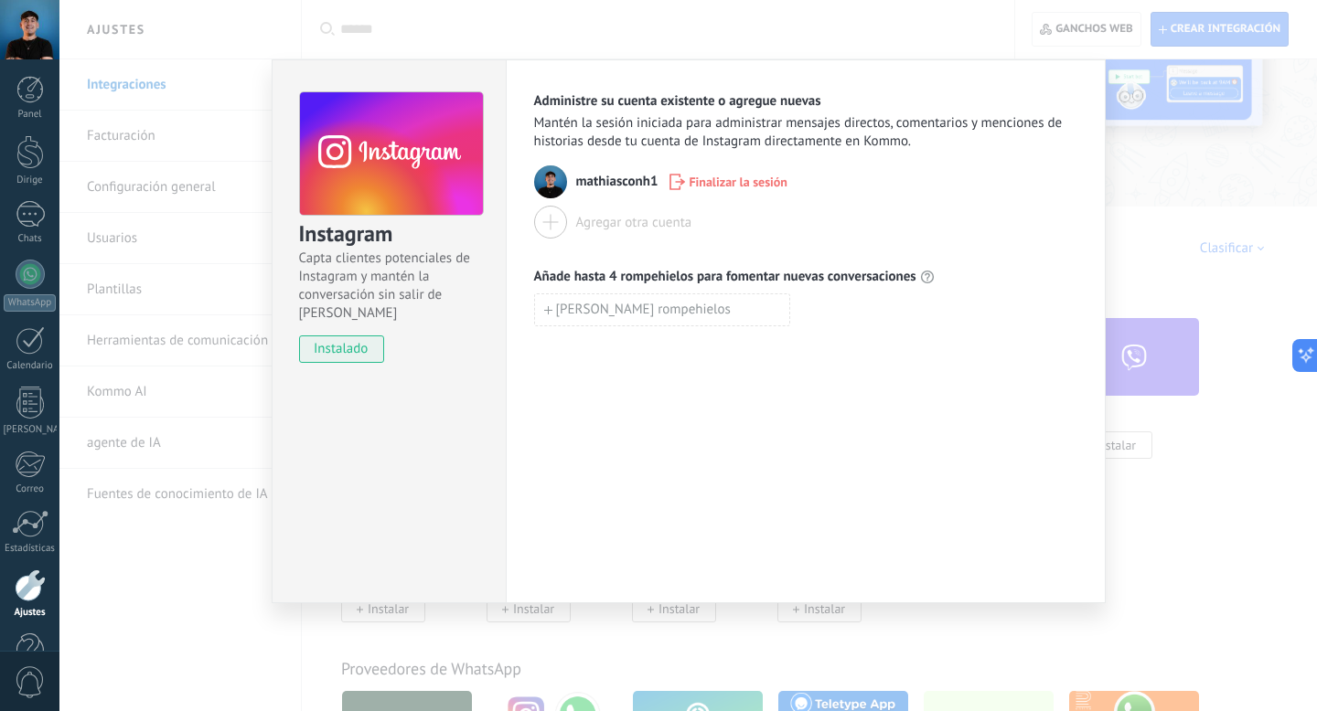
click at [727, 181] on font "Finalizar la sesión" at bounding box center [738, 182] width 99 height 16
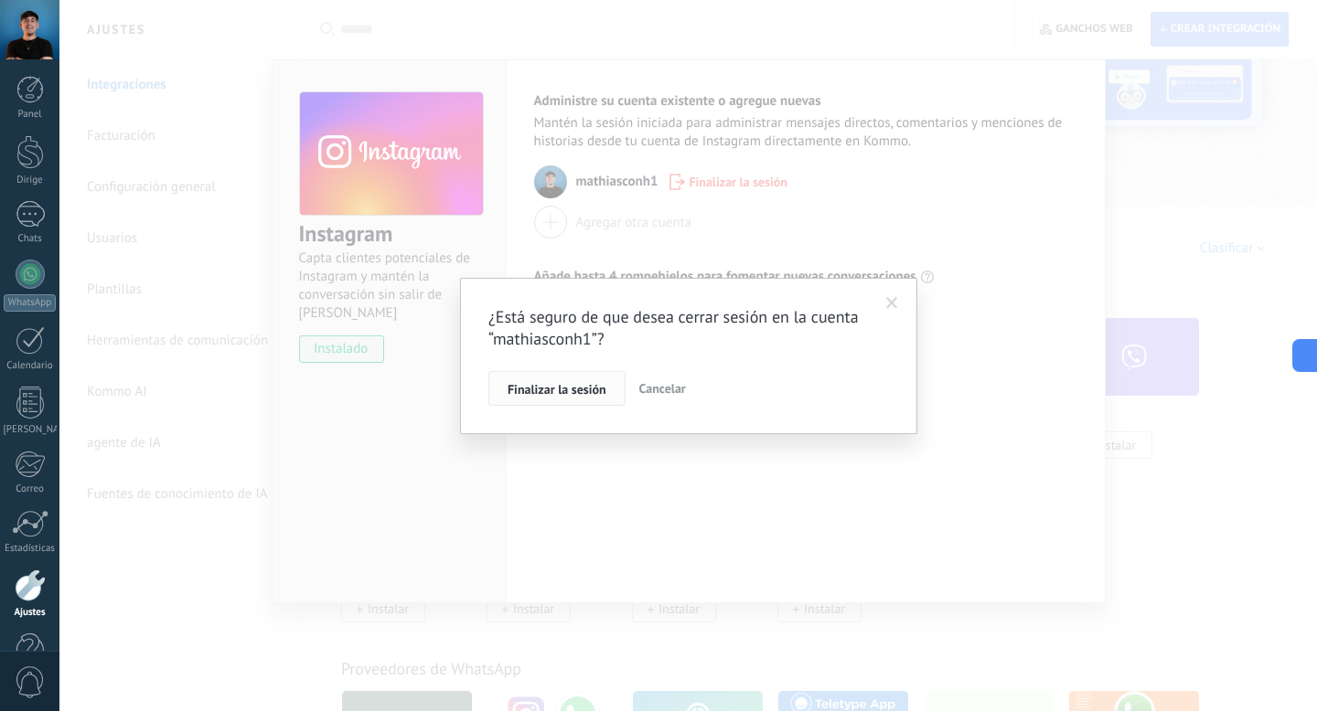
click at [547, 390] on font "Finalizar la sesión" at bounding box center [556, 389] width 99 height 16
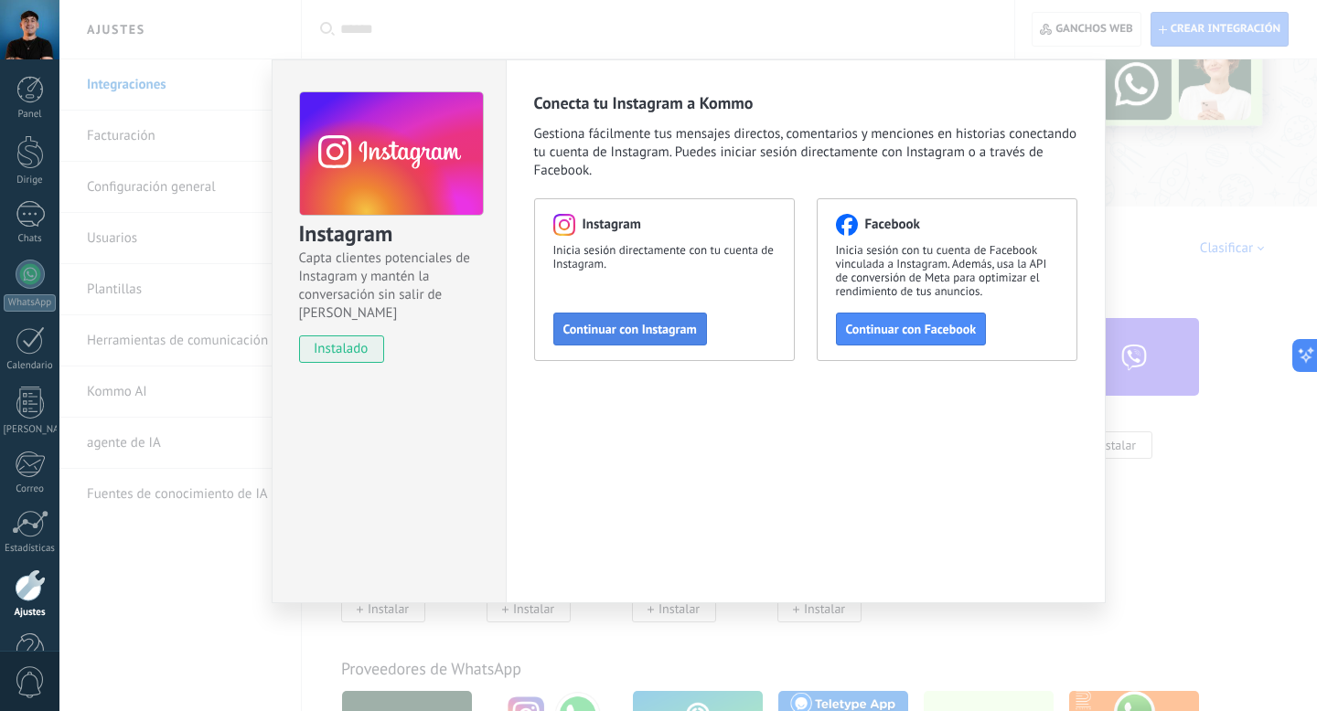
click at [661, 332] on font "Continuar con Instagram" at bounding box center [629, 329] width 133 height 16
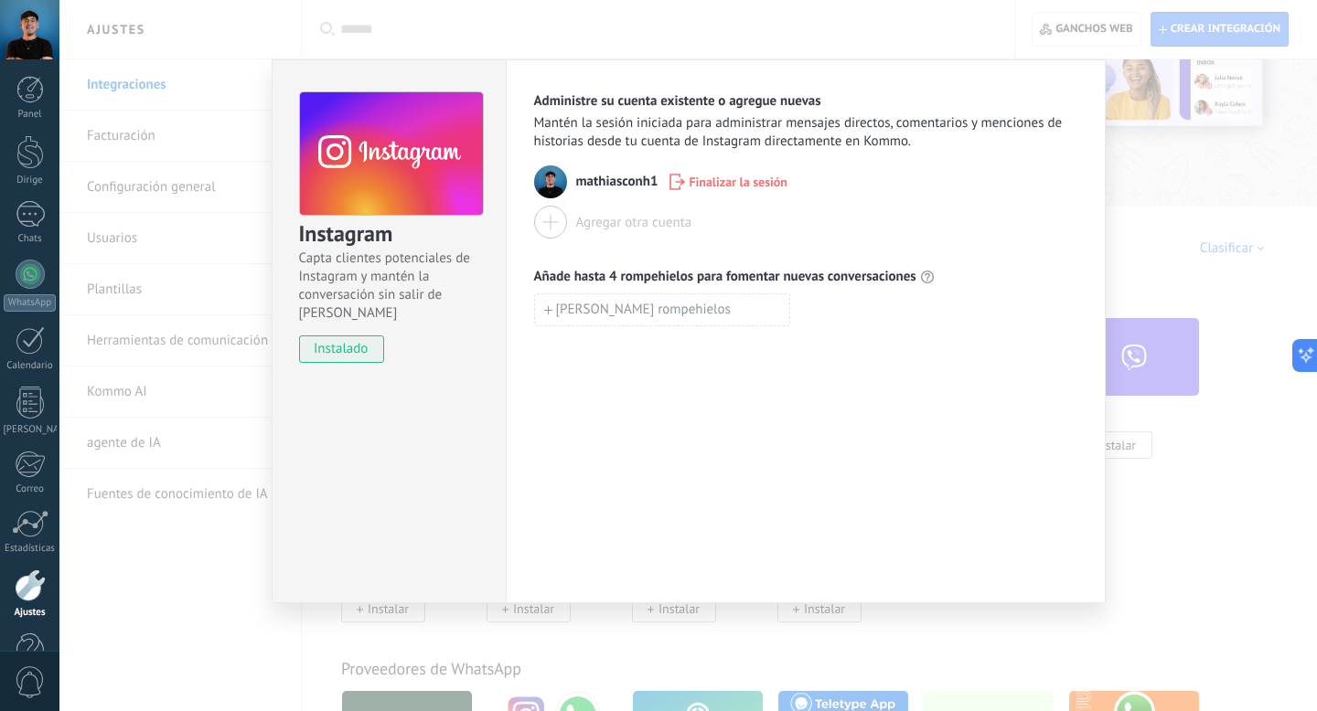
click at [1198, 219] on div "Instagram Capta clientes potenciales de Instagram y mantén la conversación sin …" at bounding box center [687, 355] width 1257 height 711
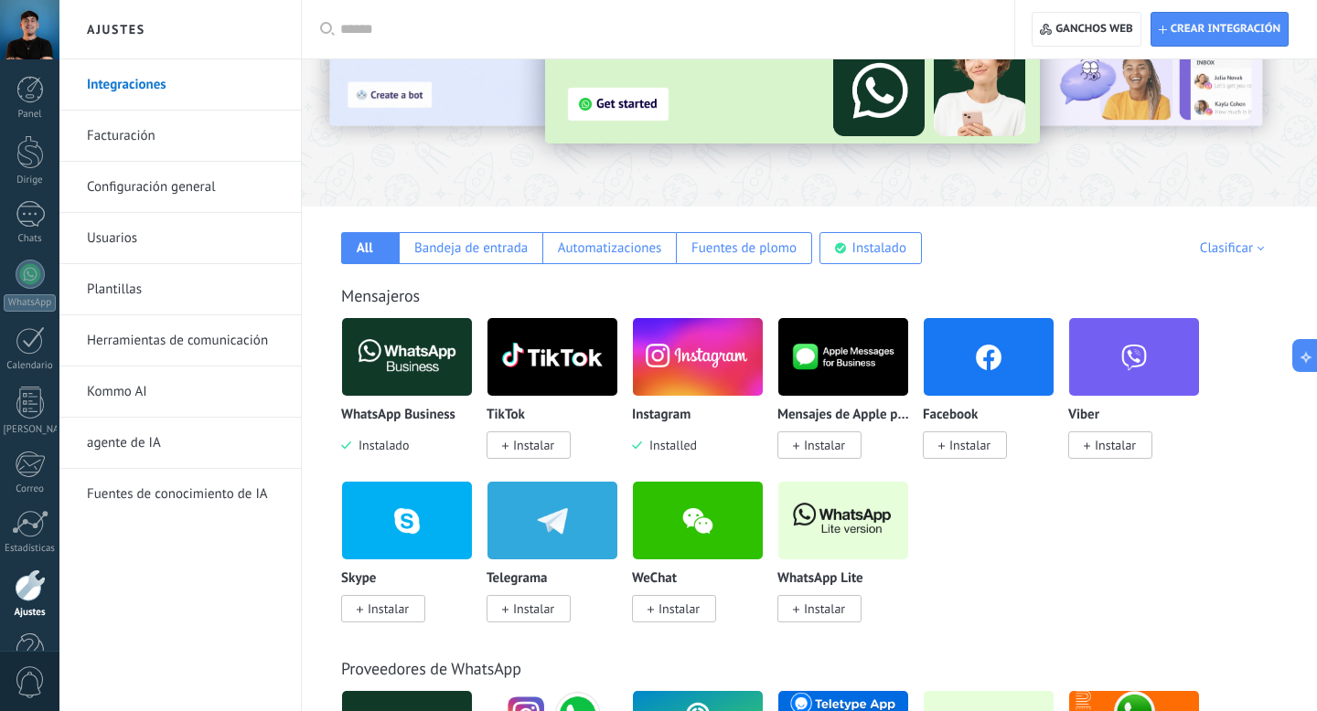
click at [527, 448] on font "Instalar" at bounding box center [533, 445] width 41 height 16
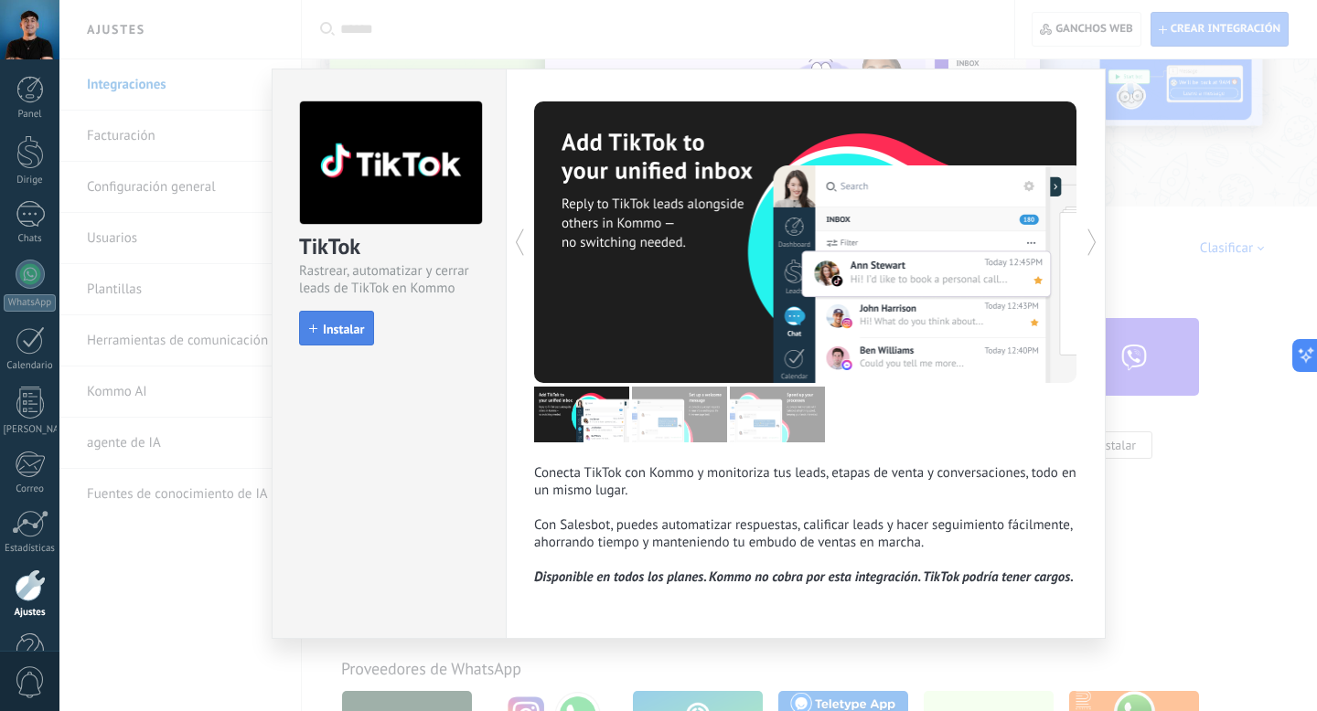
click at [329, 331] on font "Instalar" at bounding box center [343, 329] width 41 height 16
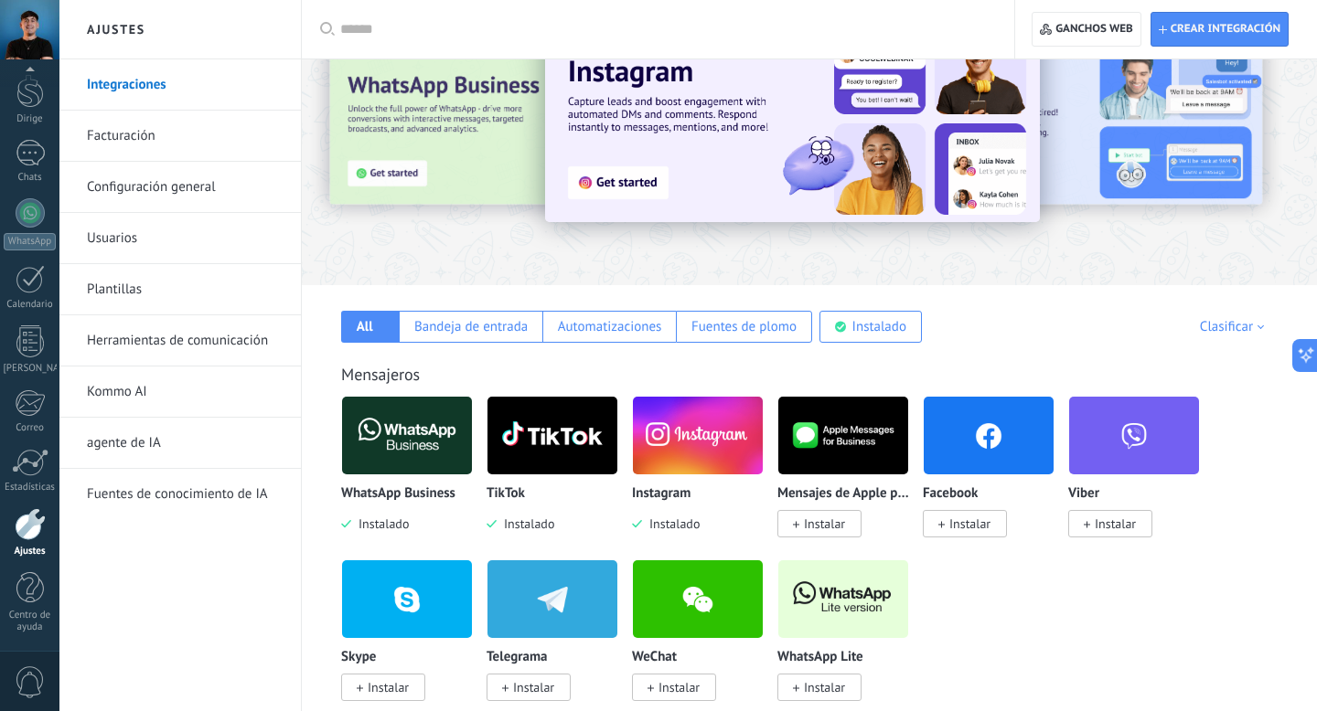
scroll to position [78, 0]
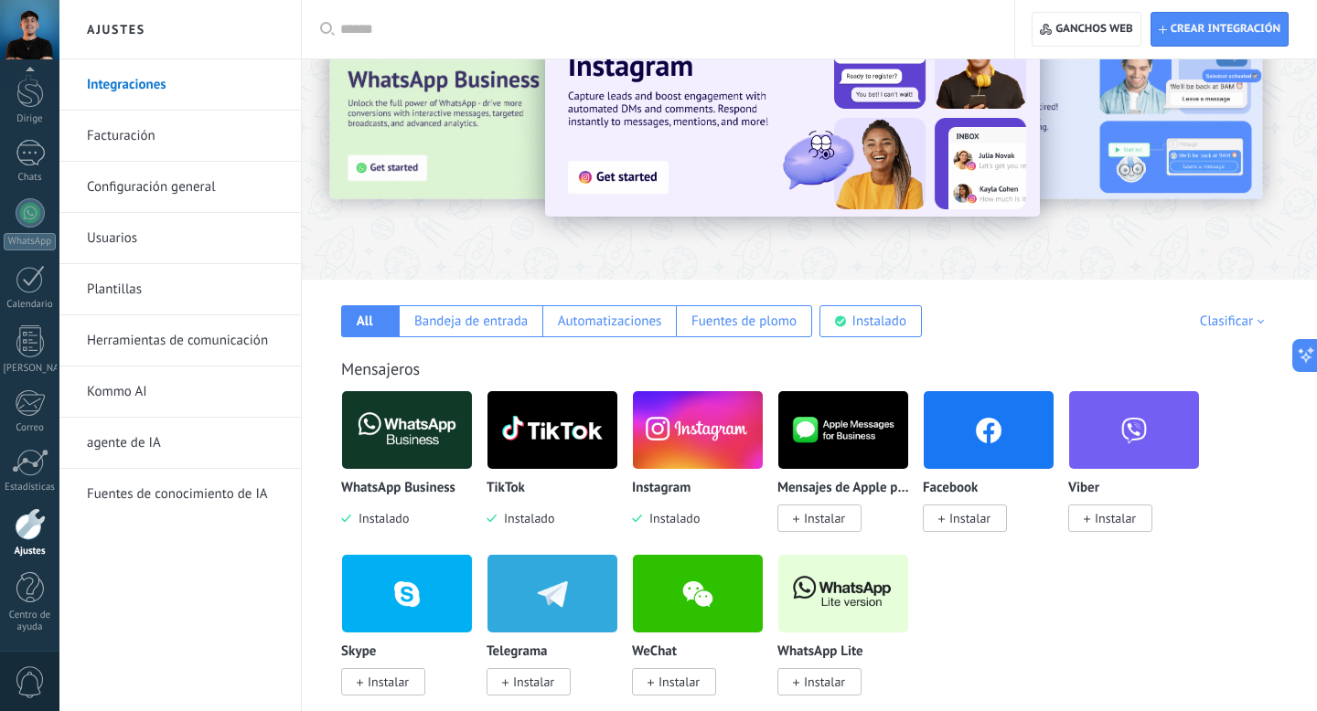
click at [554, 433] on img at bounding box center [552, 430] width 130 height 89
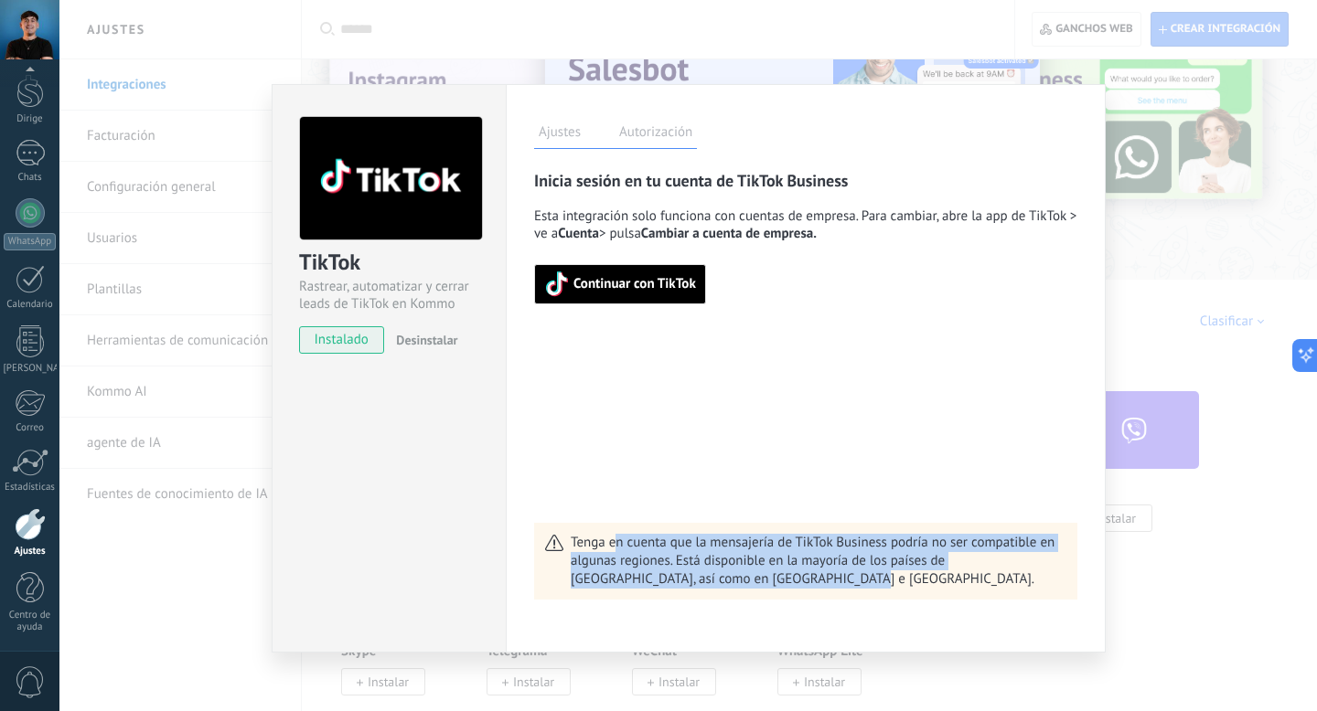
drag, startPoint x: 616, startPoint y: 541, endPoint x: 834, endPoint y: 580, distance: 221.0
click at [834, 580] on span "Tenga en cuenta que la mensajería de TikTok Business podría no ser compatible e…" at bounding box center [819, 561] width 496 height 55
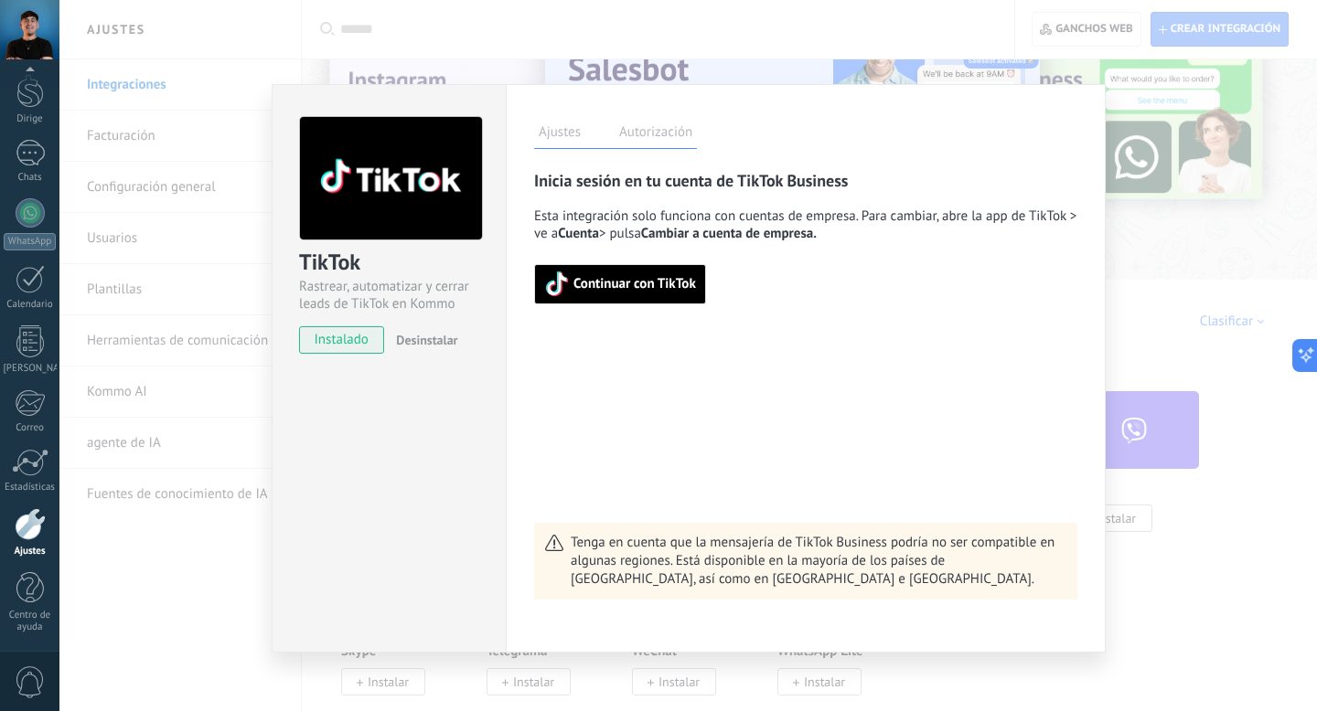
click at [800, 412] on div "Inicia sesión en tu cuenta de TikTok Business Esta integración solo funciona co…" at bounding box center [805, 385] width 543 height 430
click at [603, 280] on font "Continuar con TikTok" at bounding box center [634, 283] width 123 height 17
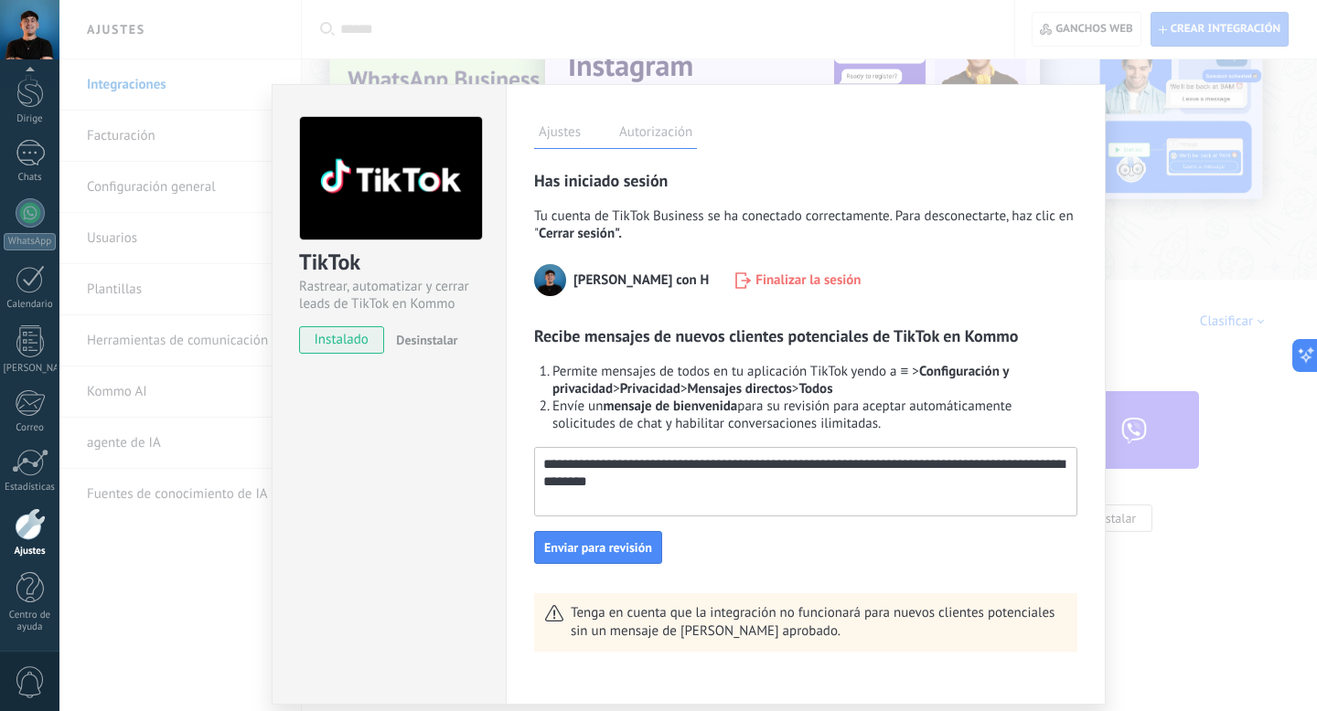
click at [1161, 261] on div "TikTok Rastrear, automatizar y cerrar leads de TikTok en Kommo instalado Desins…" at bounding box center [687, 355] width 1257 height 711
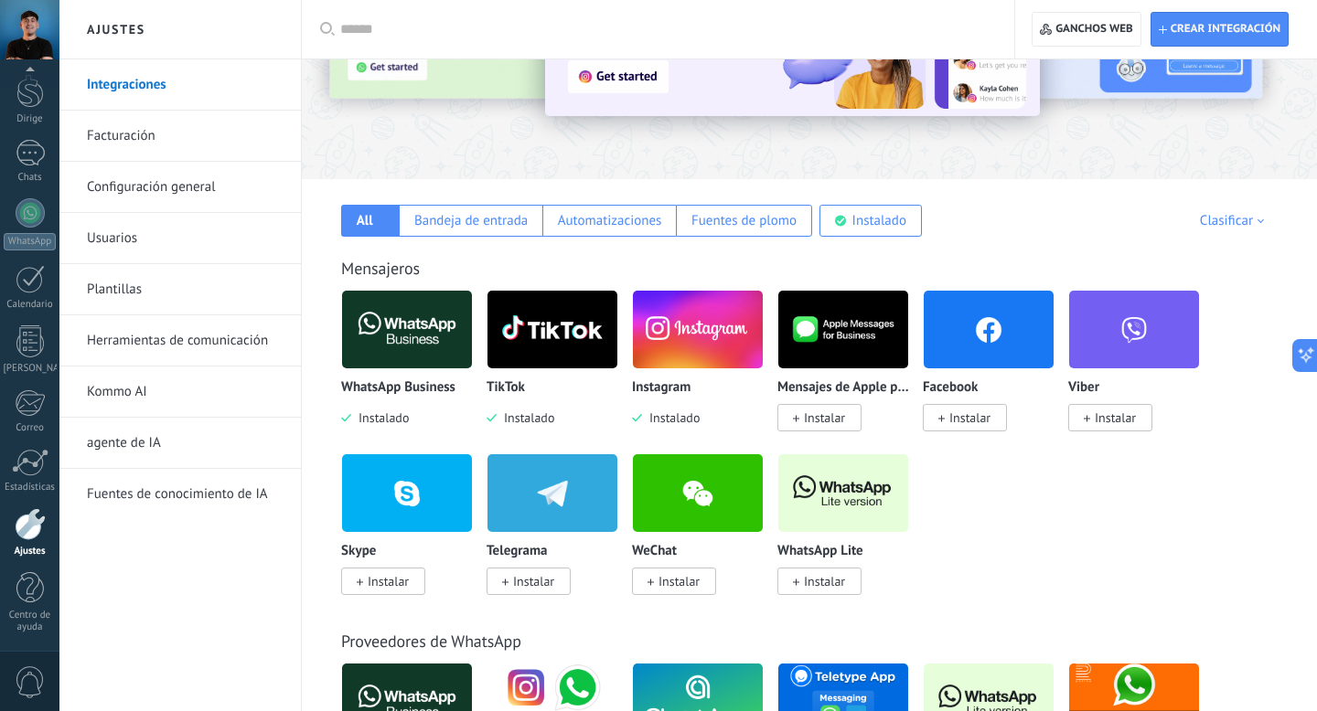
scroll to position [190, 0]
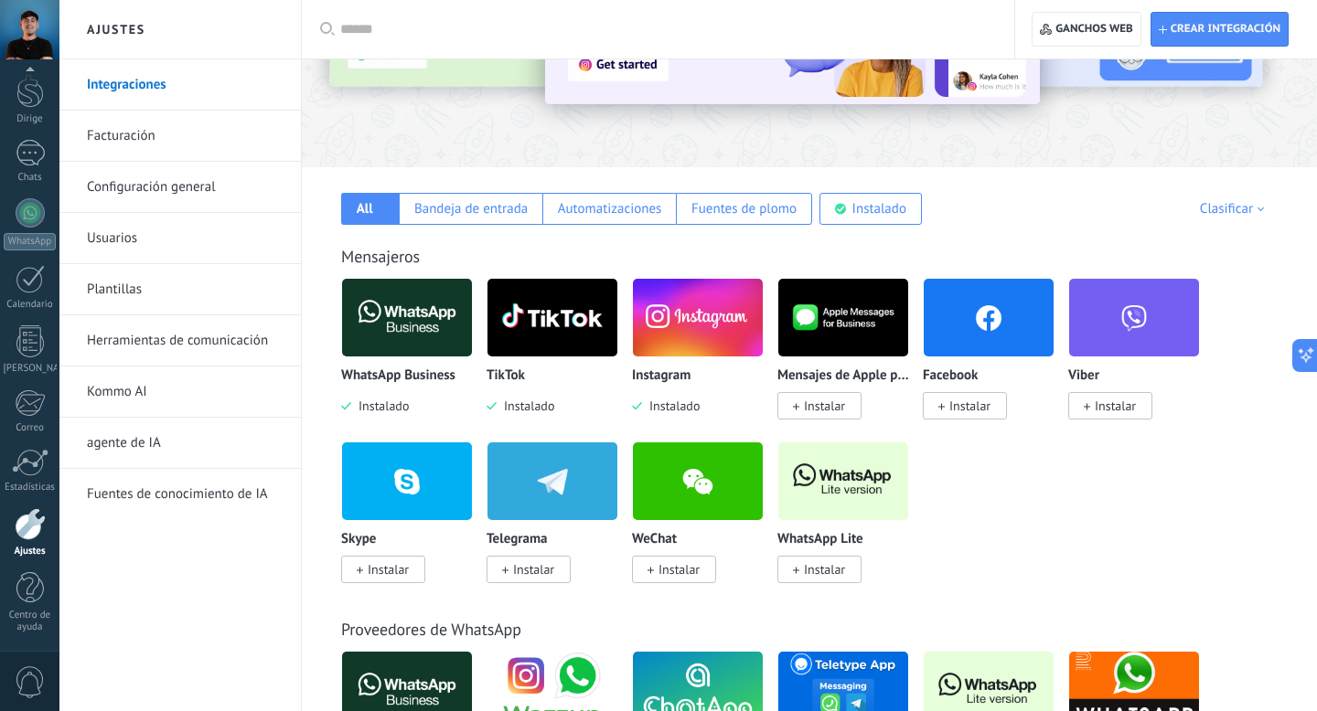
click at [960, 410] on font "Instalar" at bounding box center [969, 406] width 41 height 16
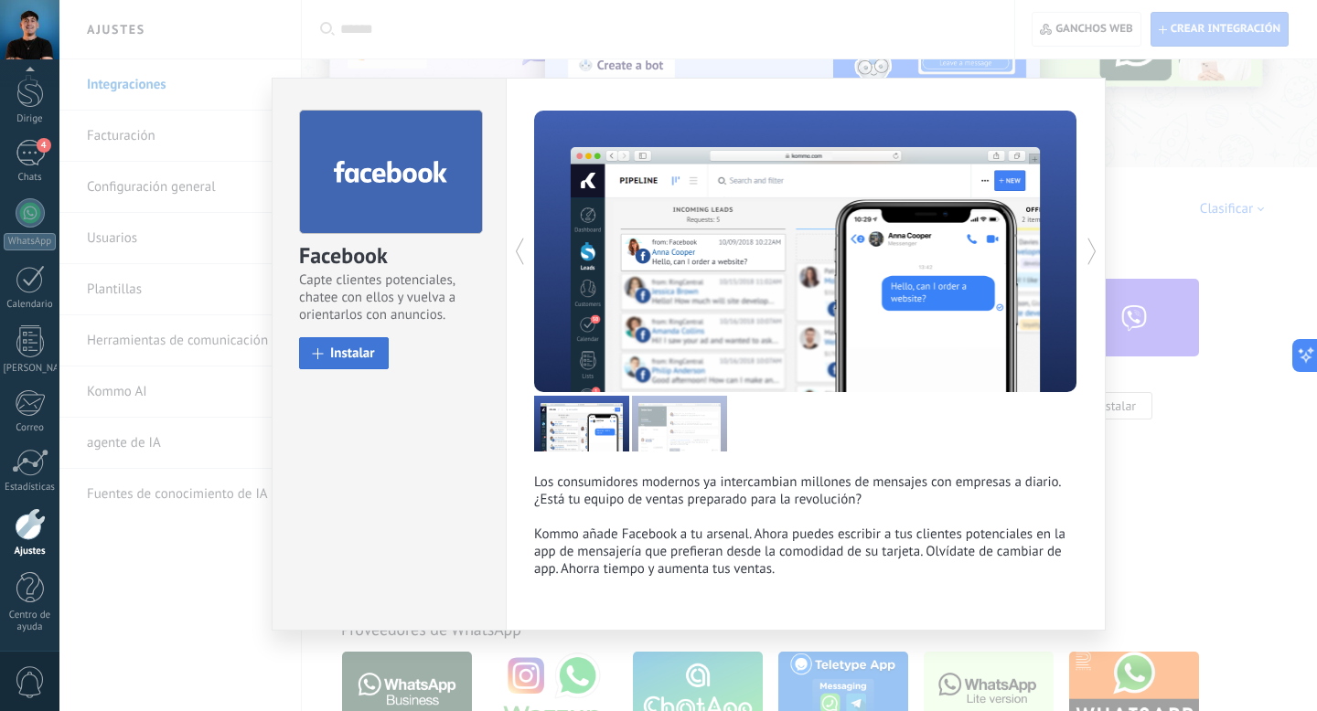
click at [352, 344] on button "Instalar" at bounding box center [344, 353] width 90 height 32
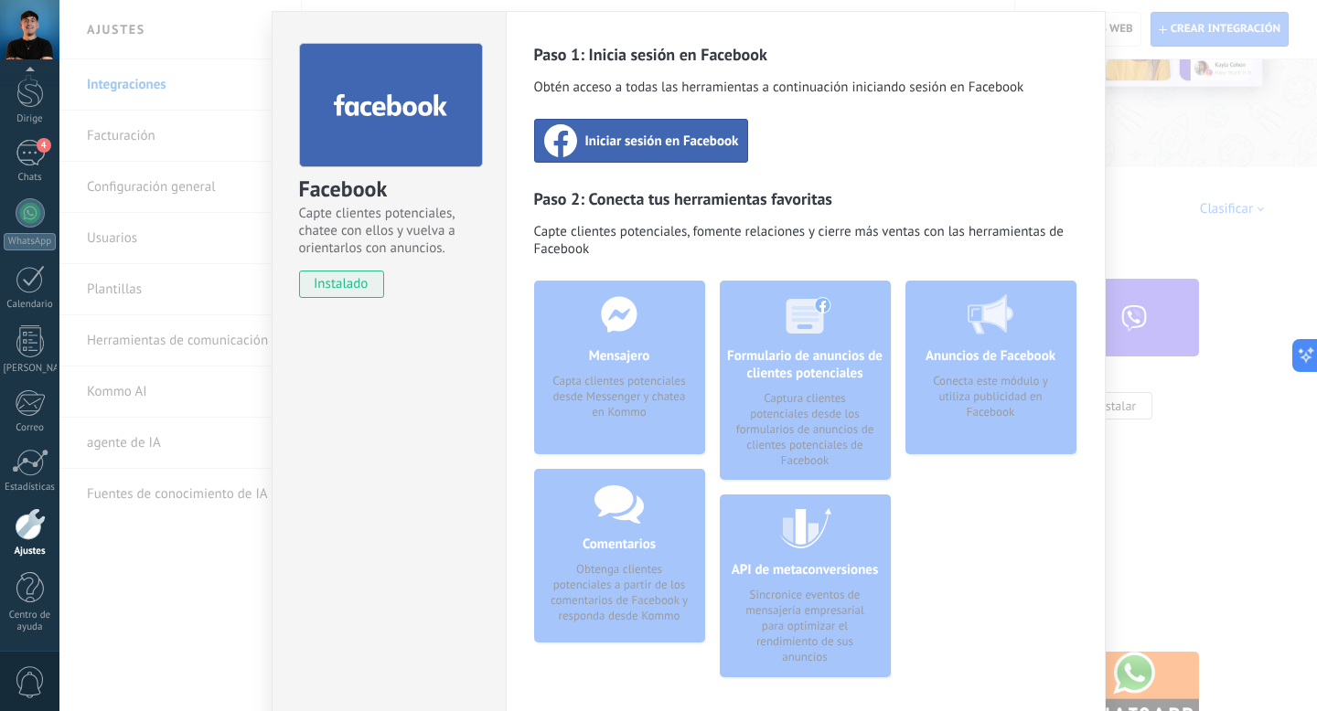
scroll to position [0, 0]
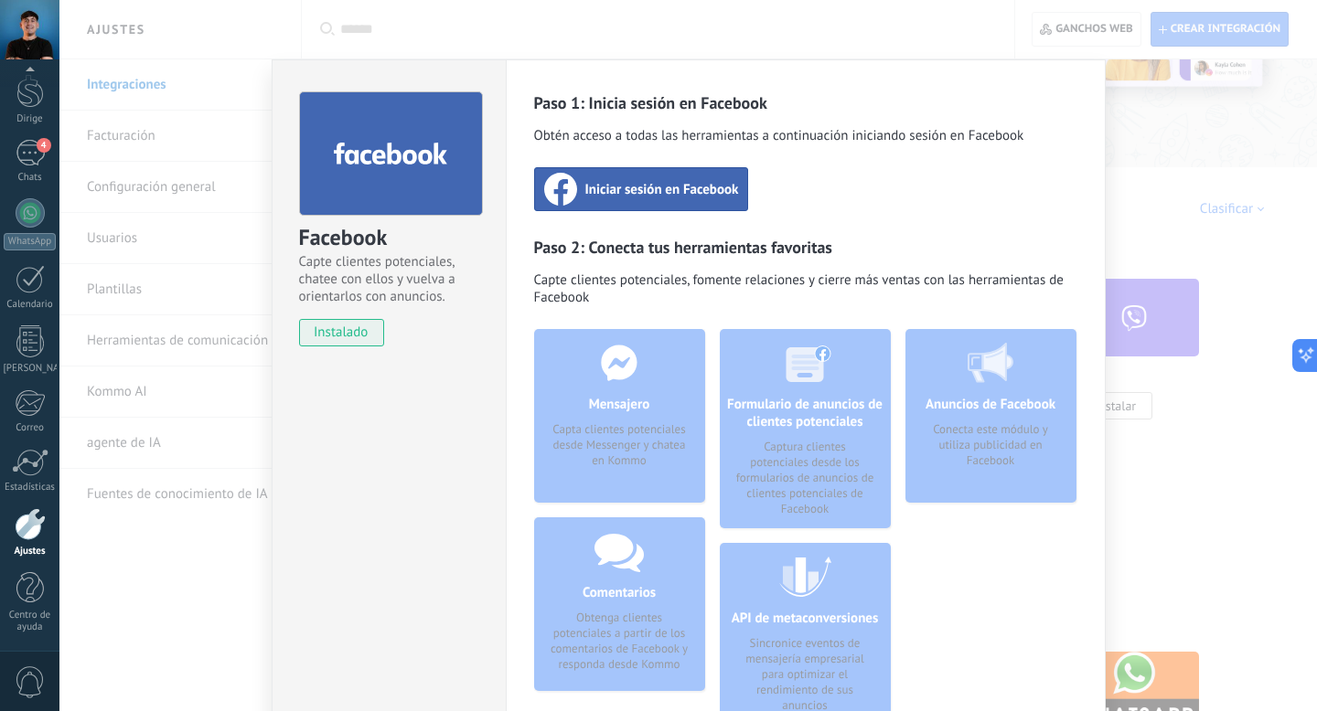
click at [656, 188] on font "Iniciar sesión en Facebook" at bounding box center [662, 189] width 154 height 17
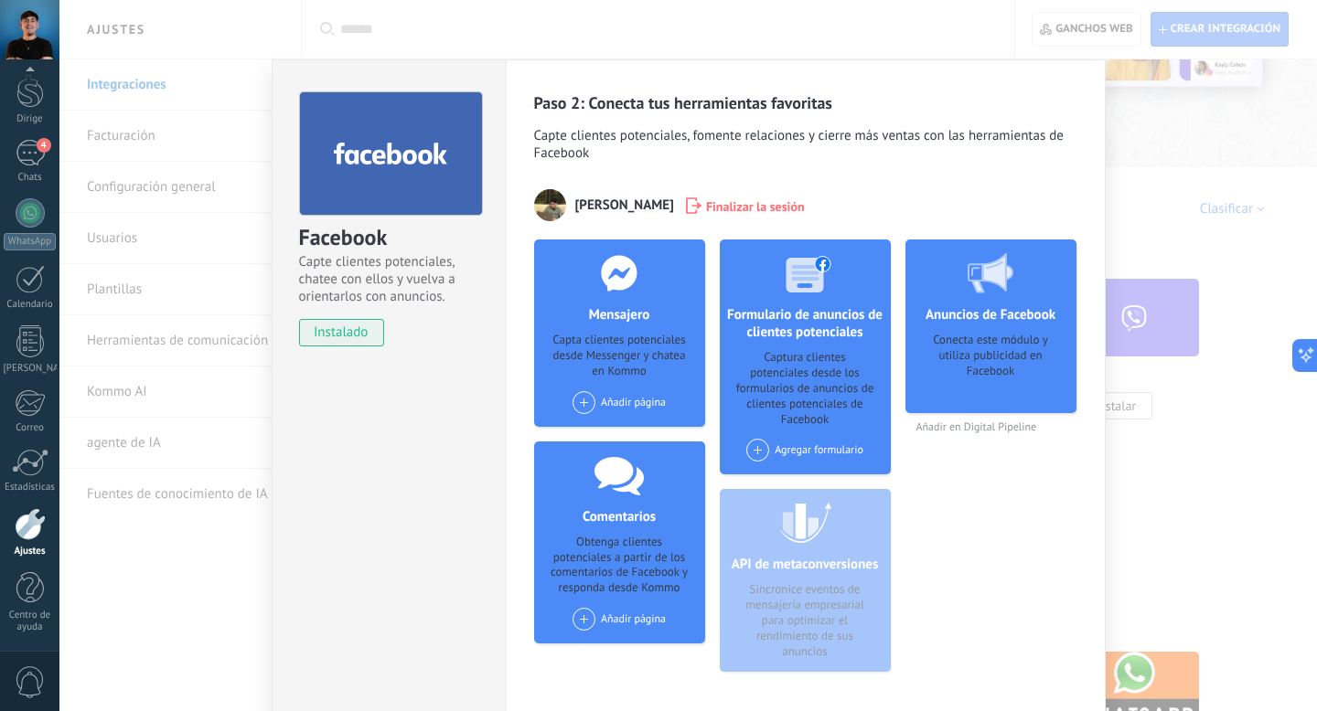
click at [1161, 191] on div "Facebook Capte clientes potenciales, chatee con ellos y vuelva a orientarlos co…" at bounding box center [687, 355] width 1257 height 711
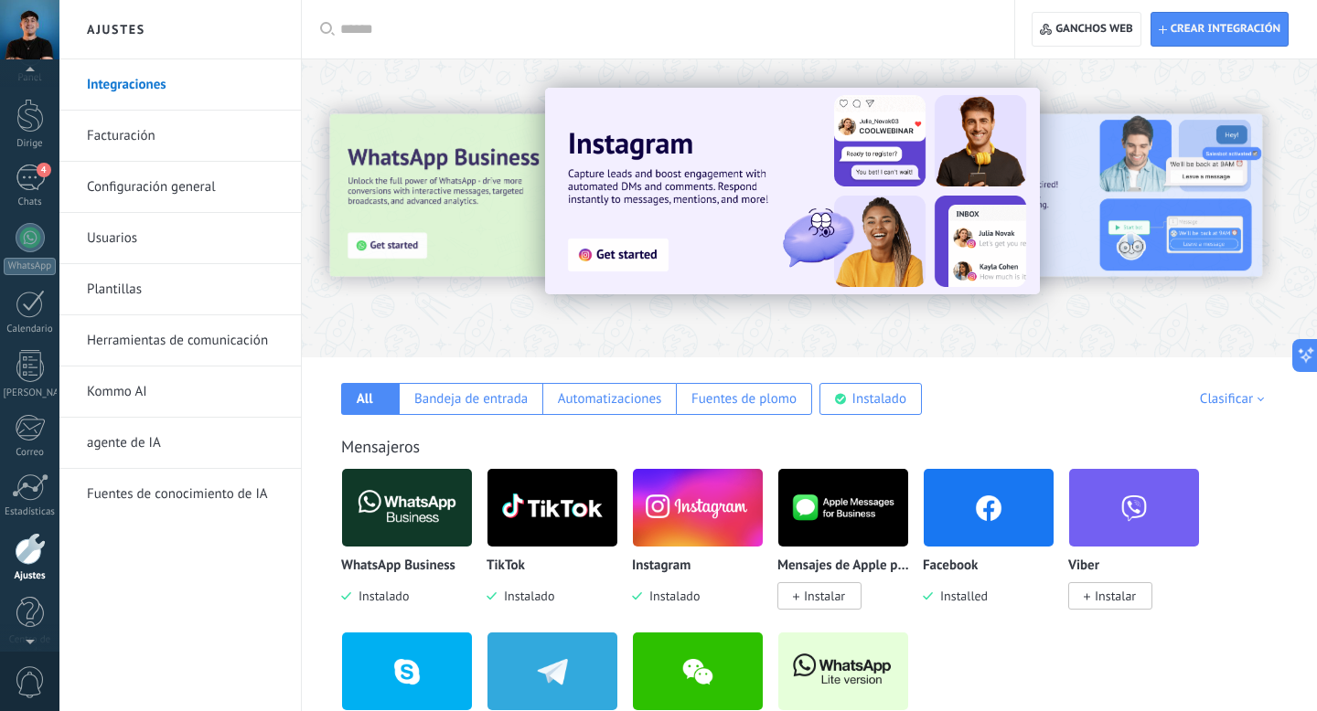
scroll to position [61, 0]
click at [171, 337] on font "Herramientas de comunicación" at bounding box center [177, 340] width 181 height 17
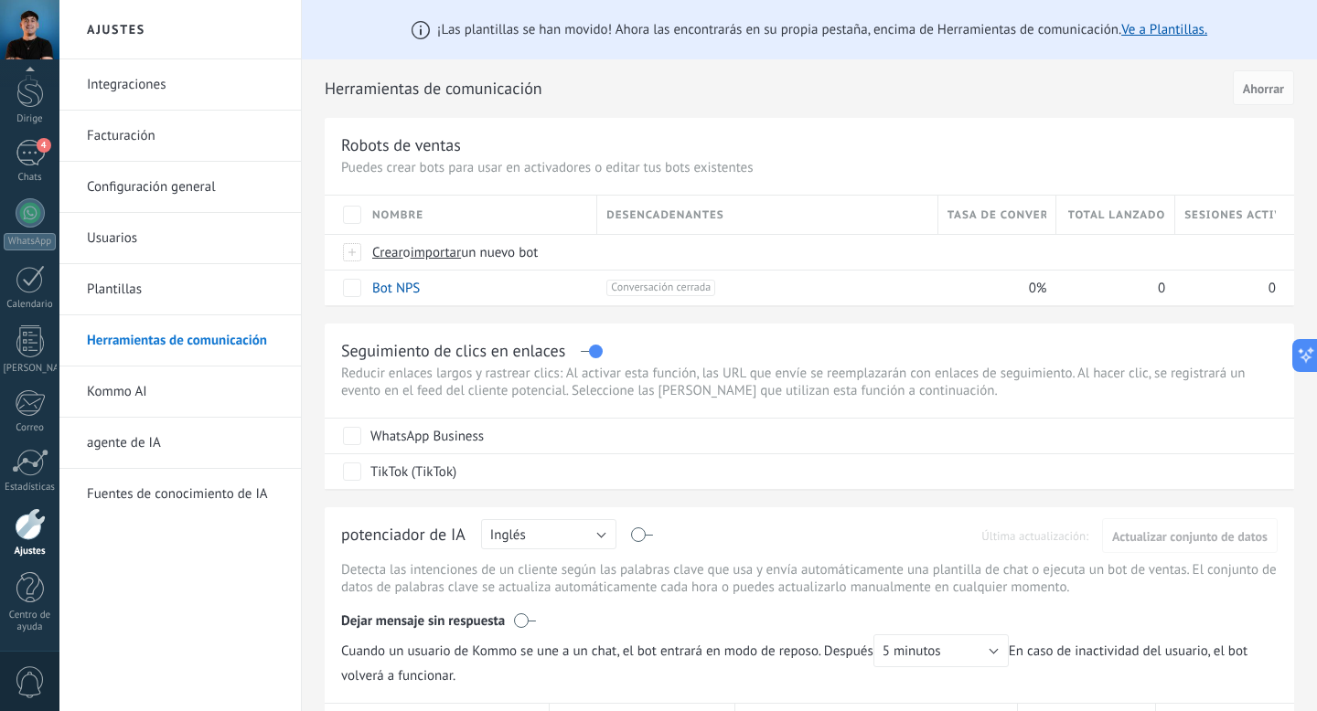
click at [152, 84] on font "Integraciones" at bounding box center [127, 84] width 80 height 17
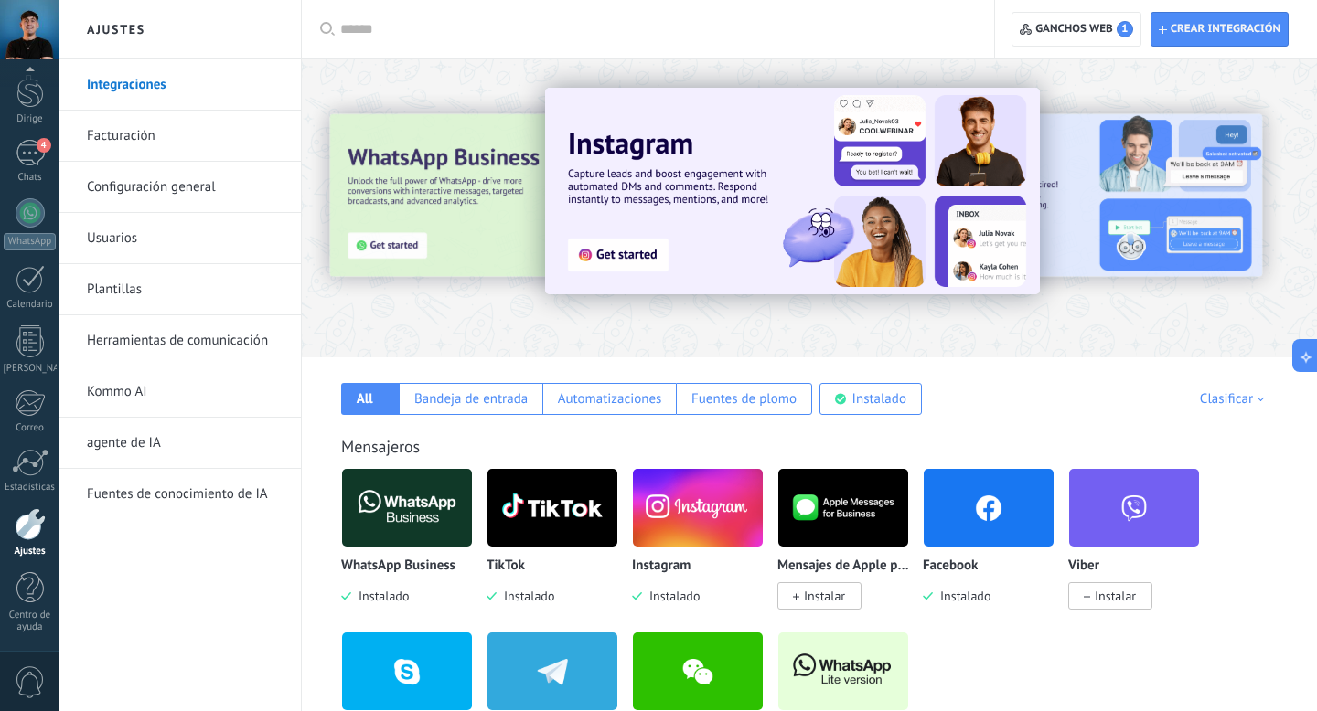
click at [140, 340] on font "Herramientas de comunicación" at bounding box center [177, 340] width 181 height 17
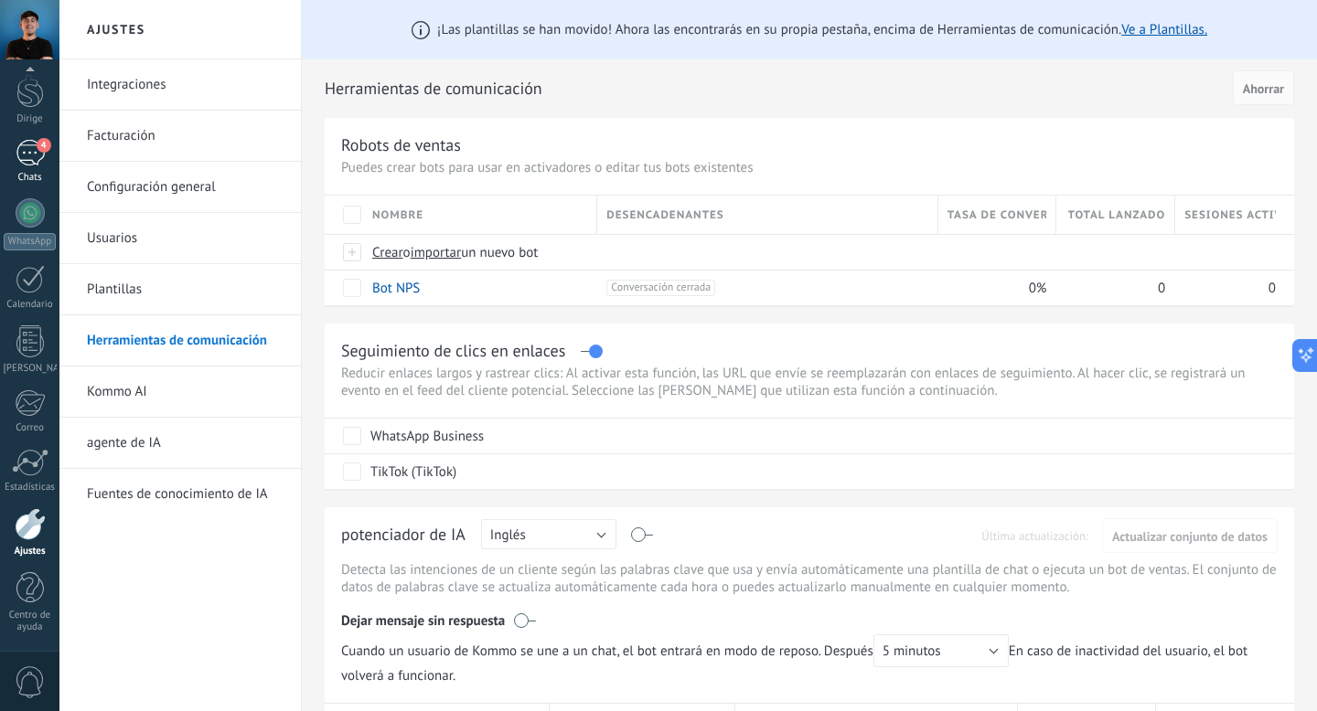
click at [32, 144] on div "4" at bounding box center [30, 153] width 29 height 27
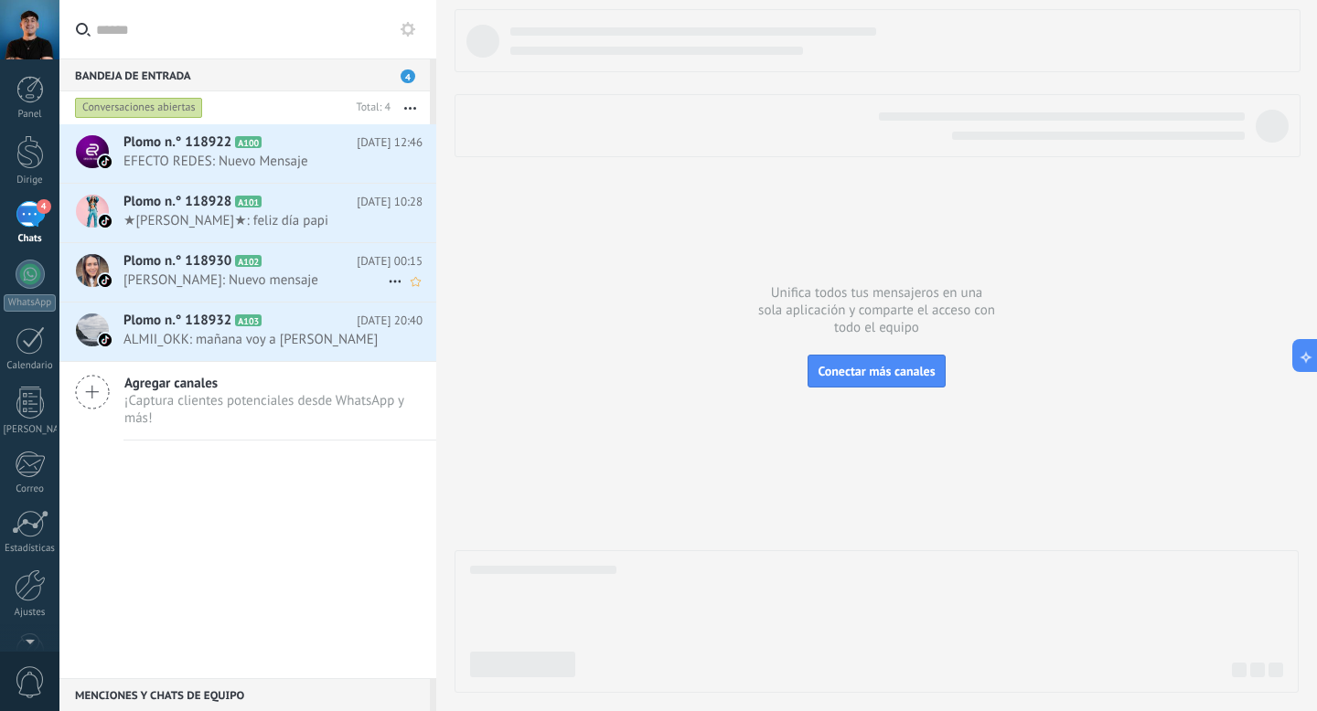
click at [317, 269] on h2 "Plomo n.° 118930 A102" at bounding box center [239, 261] width 233 height 18
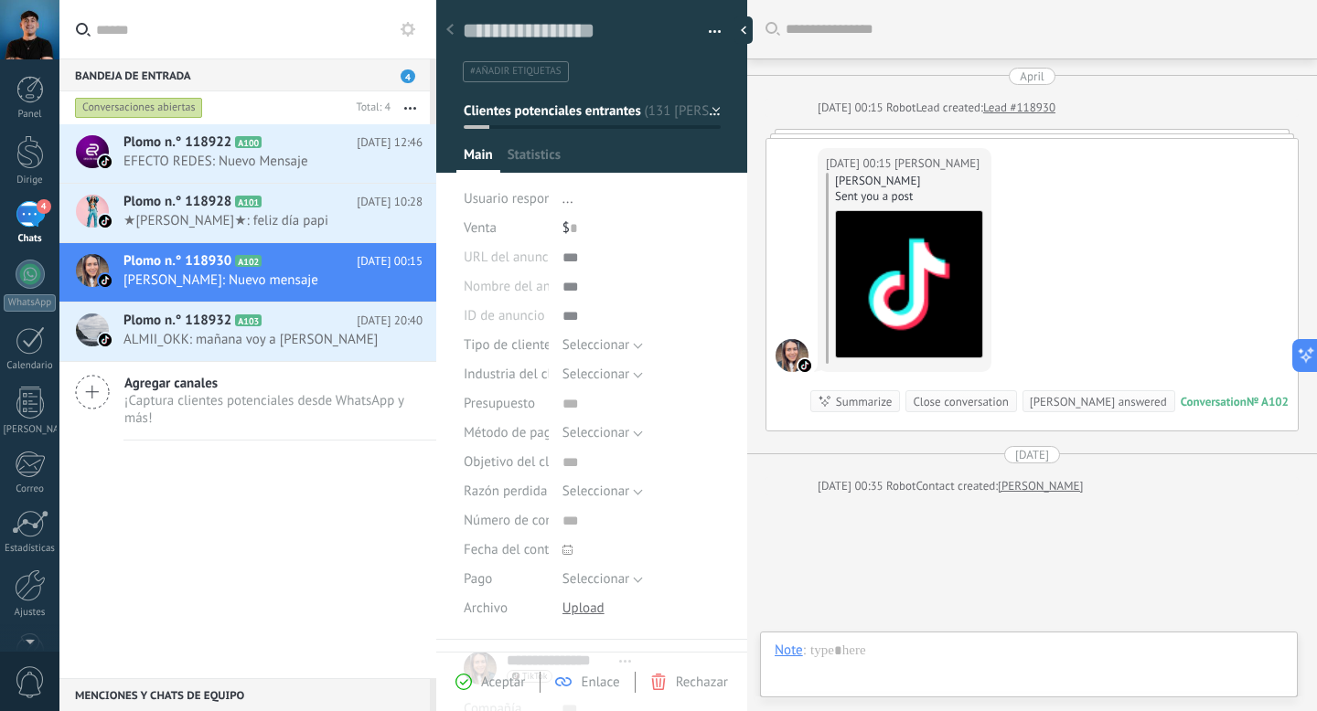
scroll to position [27, 0]
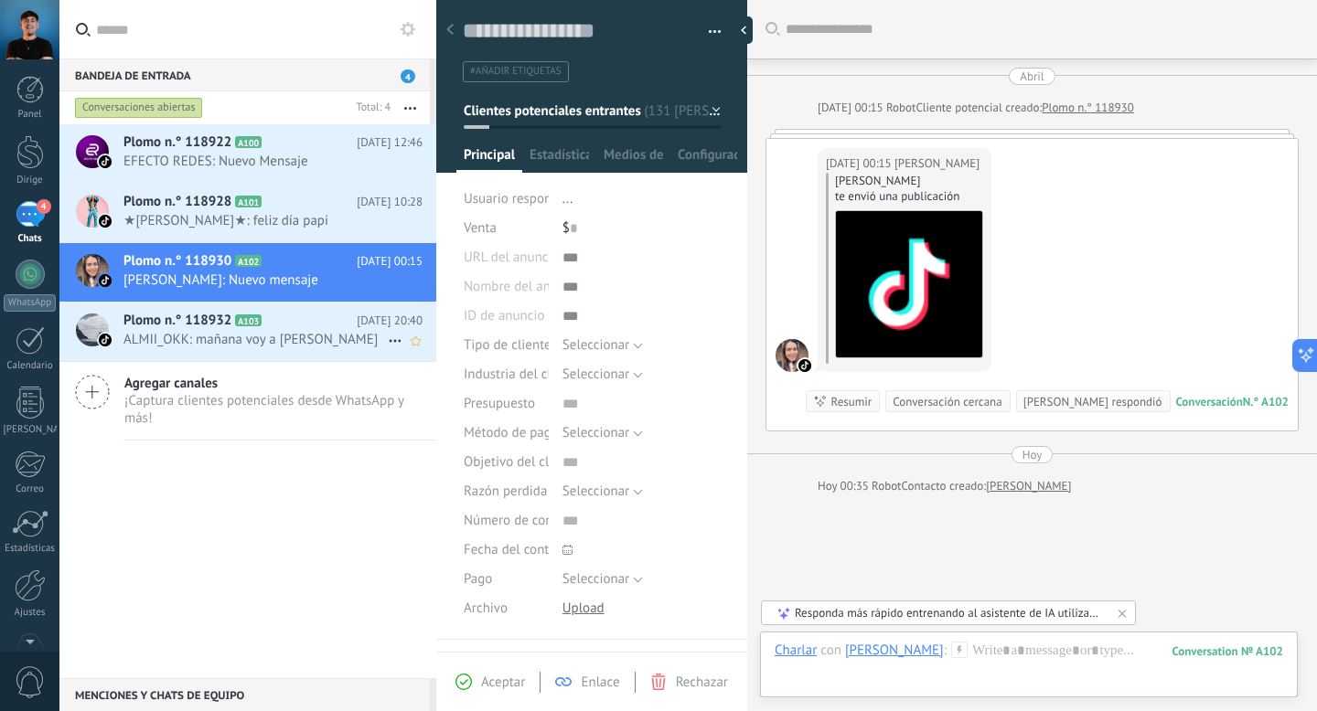
click at [240, 324] on span "A103" at bounding box center [248, 321] width 27 height 12
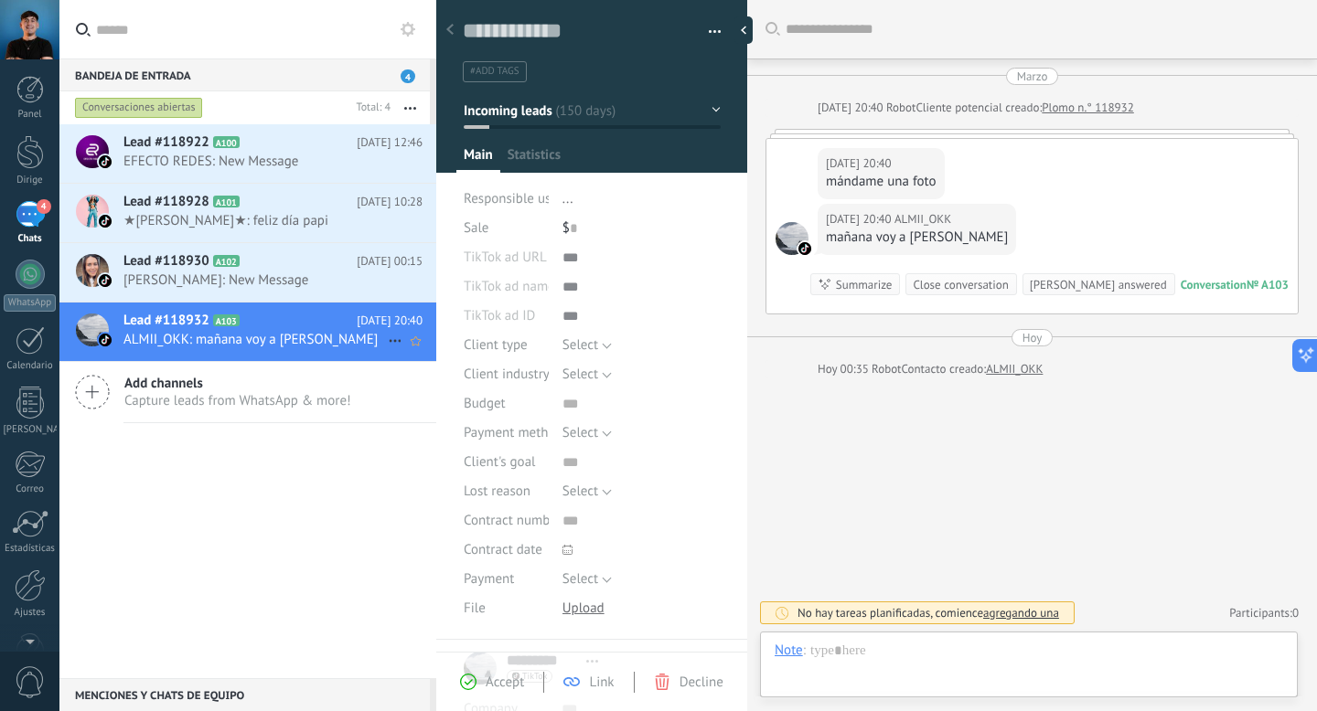
scroll to position [27, 0]
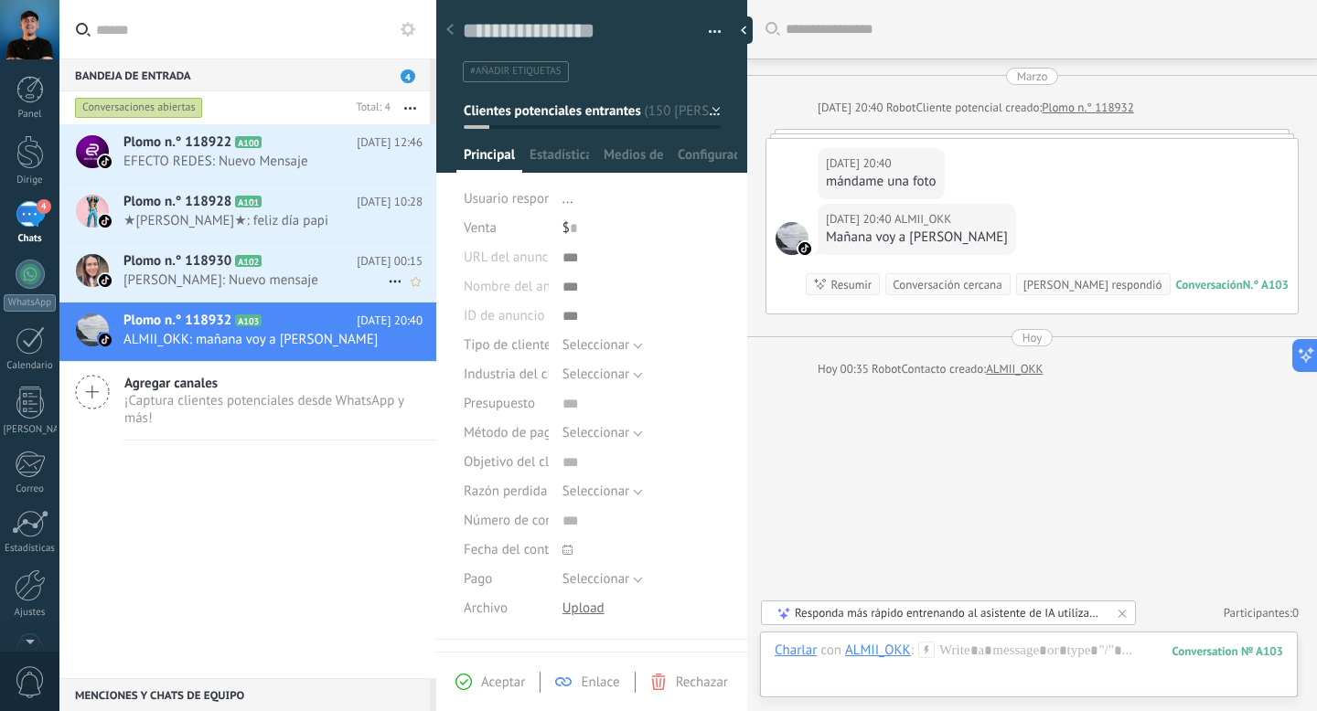
click at [208, 279] on font "Magui Bergoglio: Nuevo mensaje" at bounding box center [220, 280] width 195 height 17
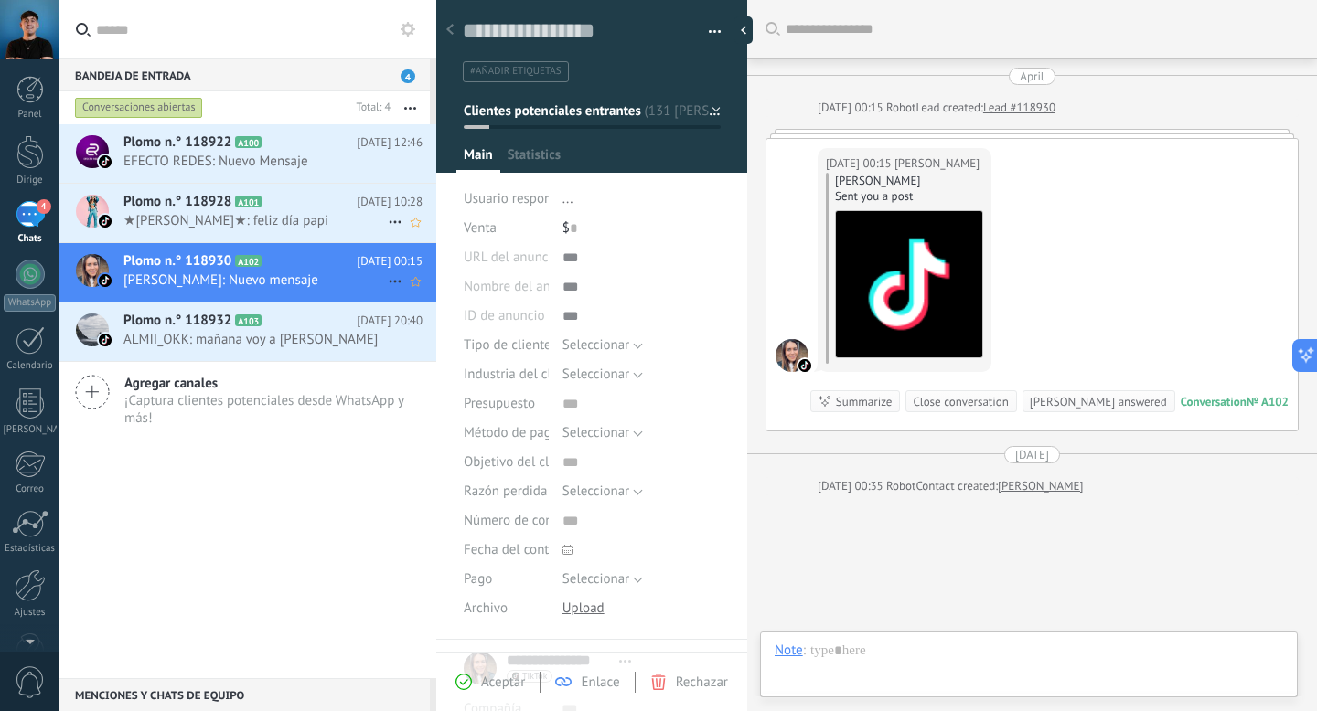
scroll to position [27, 0]
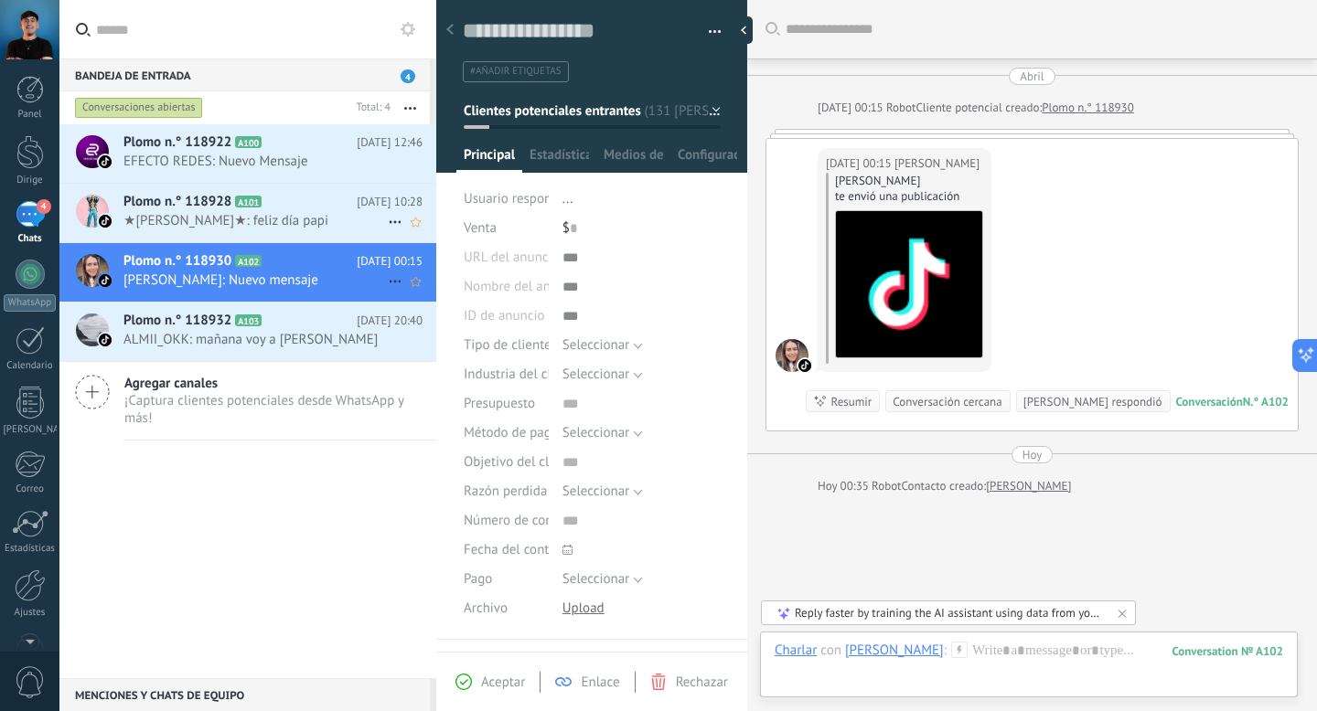
click at [215, 204] on font "Plomo n.° 118928" at bounding box center [177, 201] width 108 height 17
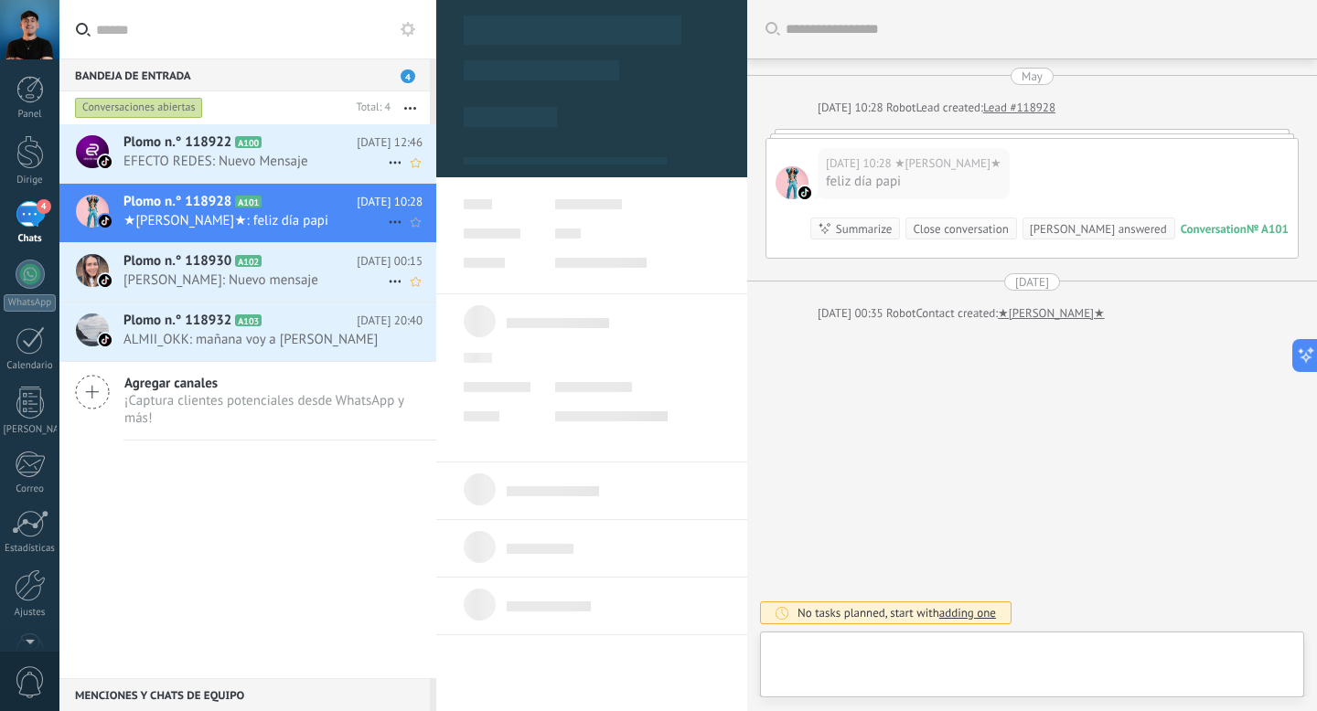
scroll to position [27, 0]
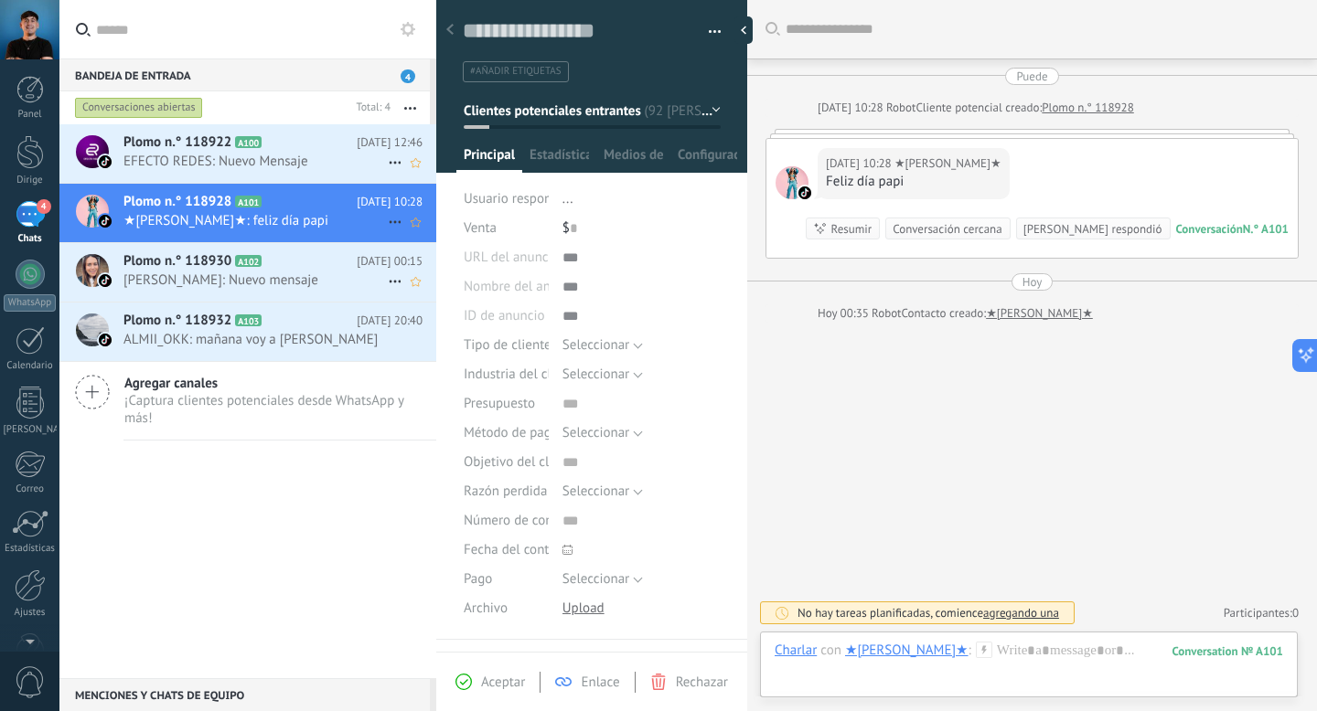
click at [204, 147] on font "Plomo n.° 118922" at bounding box center [177, 141] width 108 height 17
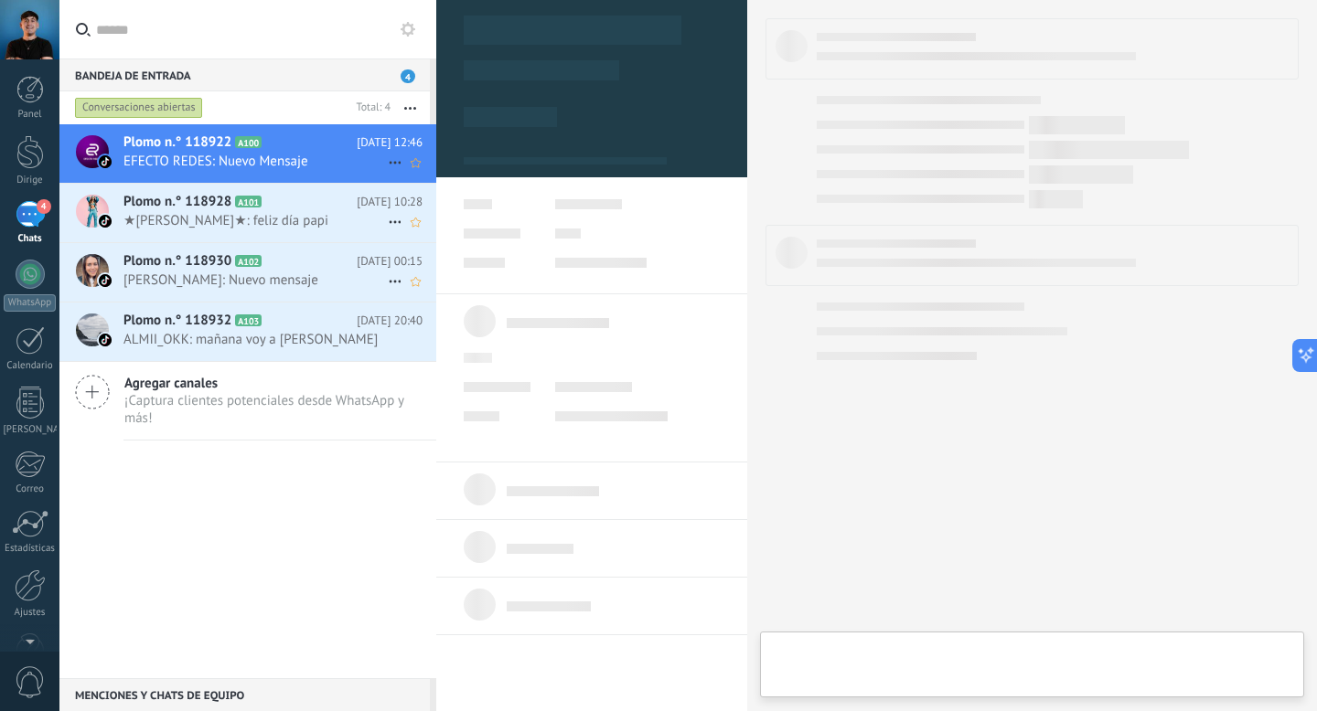
type textarea "**********"
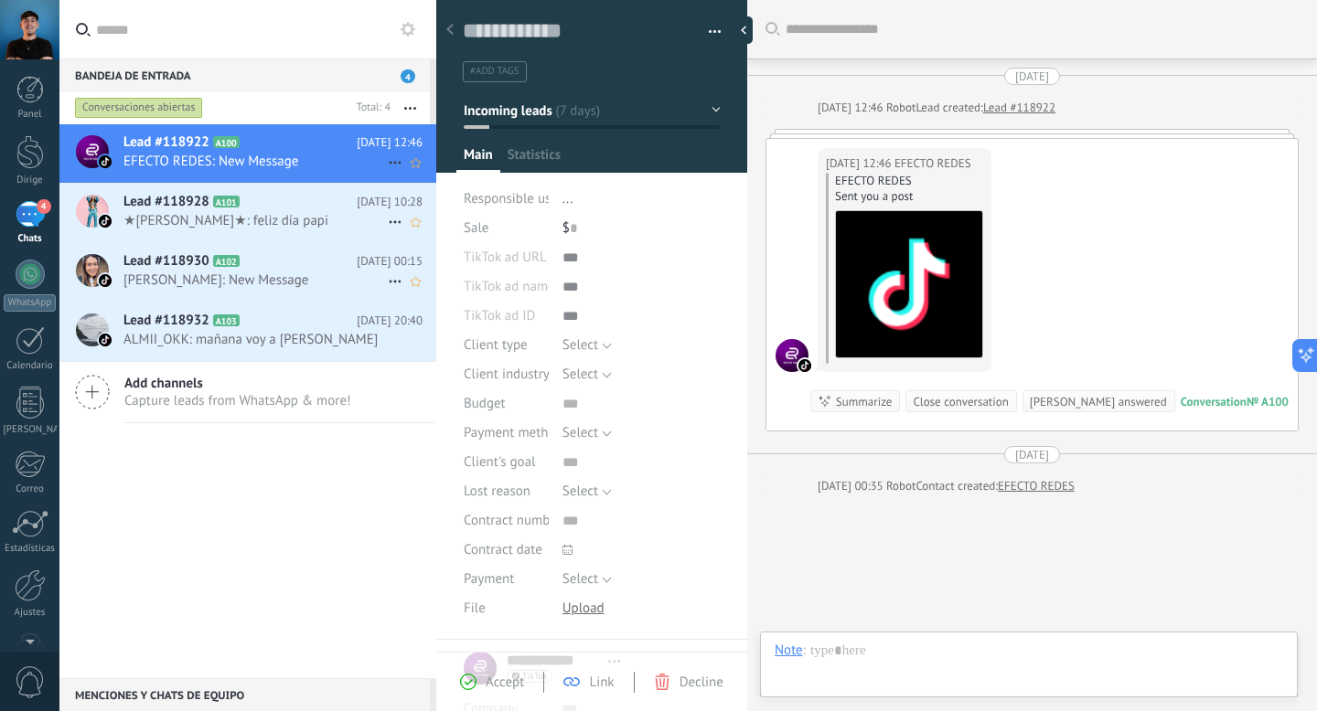
scroll to position [101, 0]
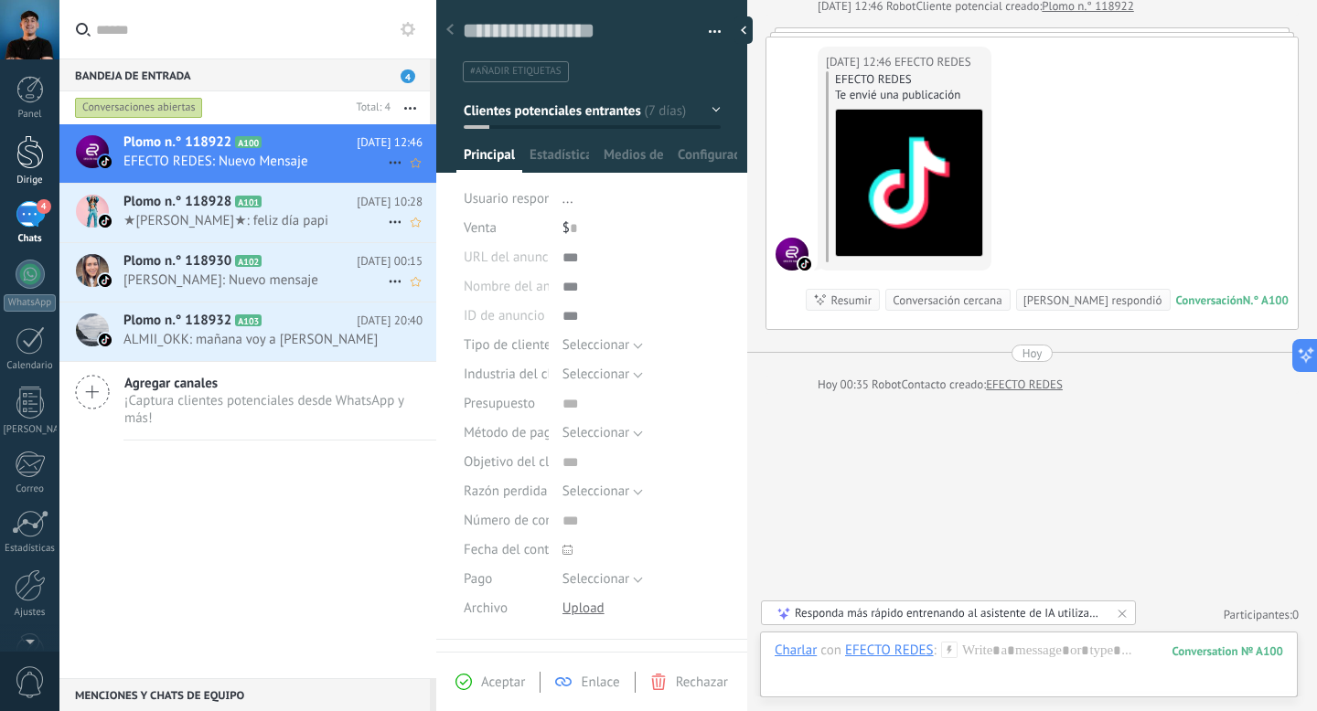
click at [30, 154] on div at bounding box center [29, 152] width 27 height 34
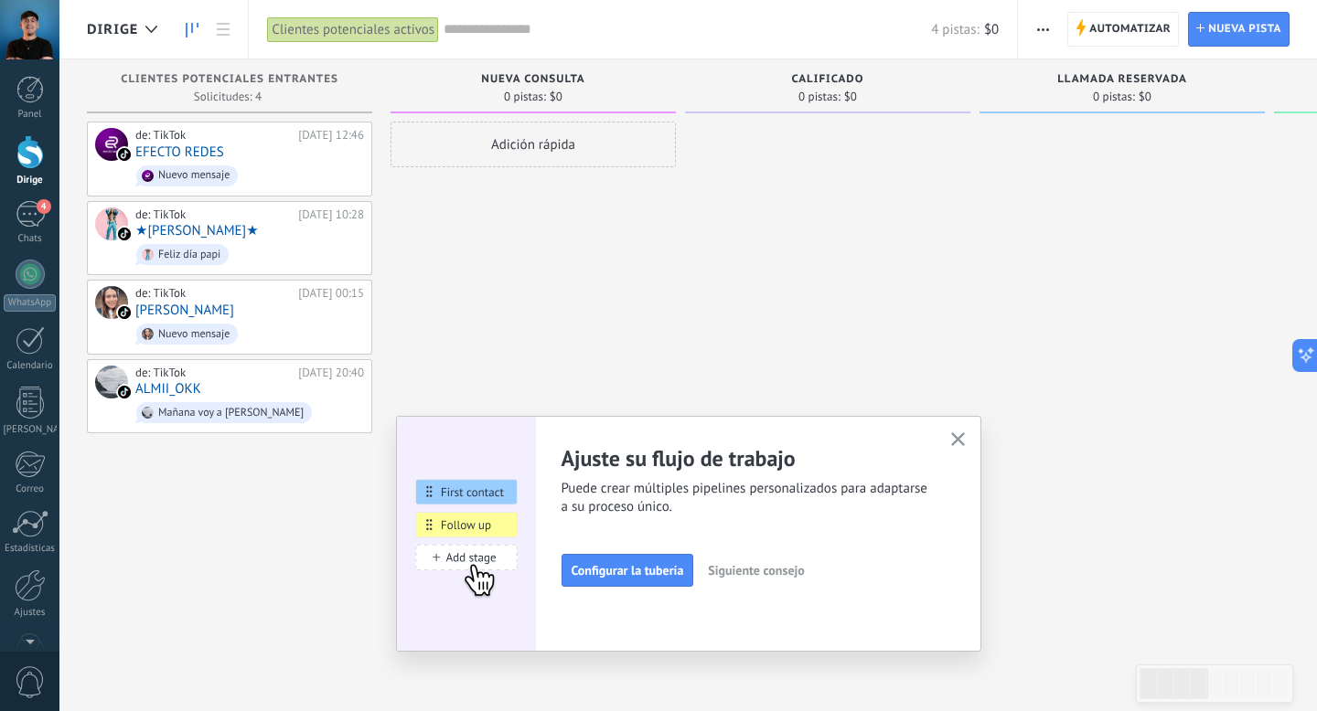
click at [949, 453] on button "button" at bounding box center [957, 440] width 23 height 25
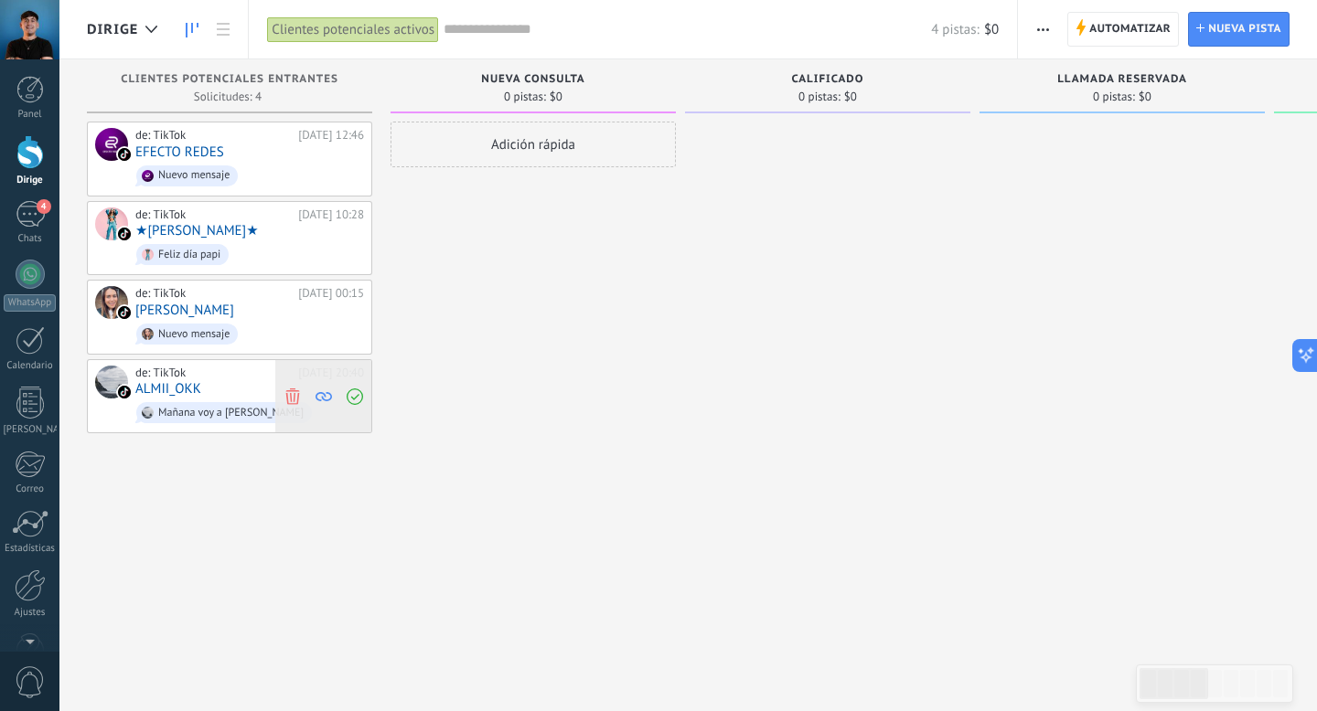
click at [294, 390] on use at bounding box center [292, 396] width 14 height 16
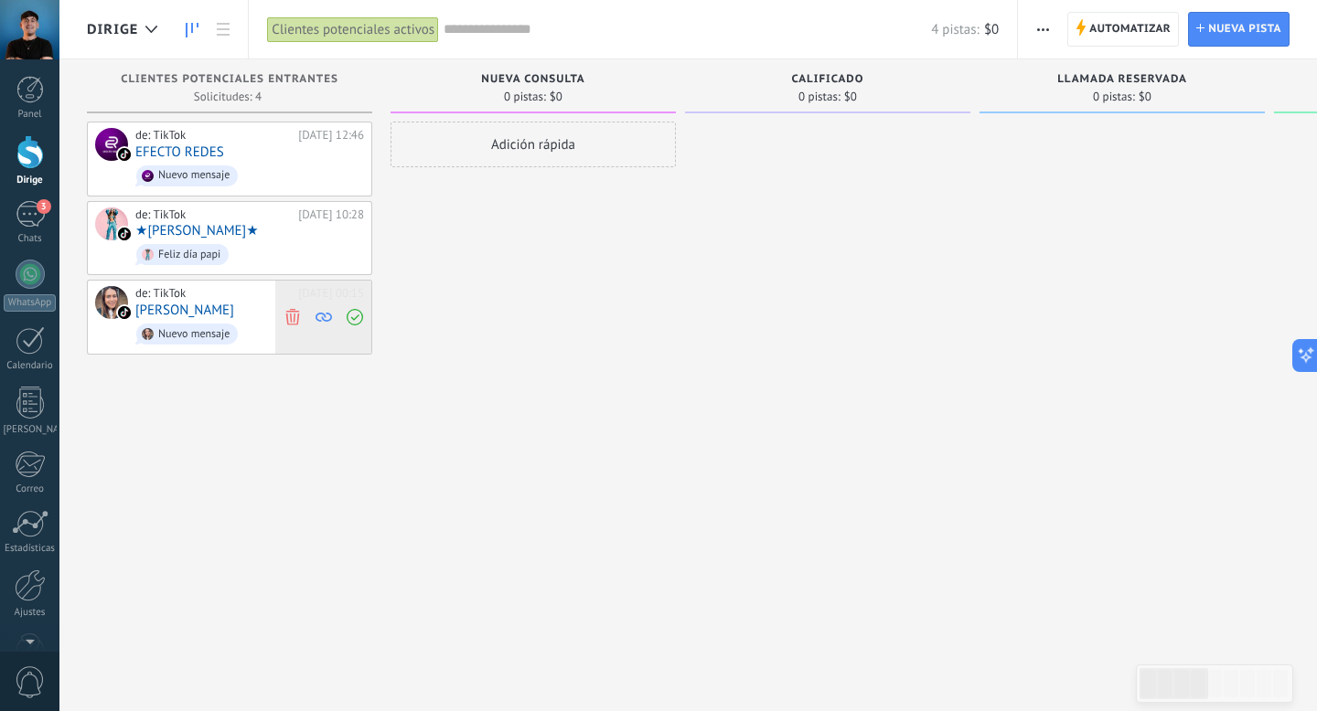
click at [294, 309] on icon at bounding box center [292, 317] width 16 height 16
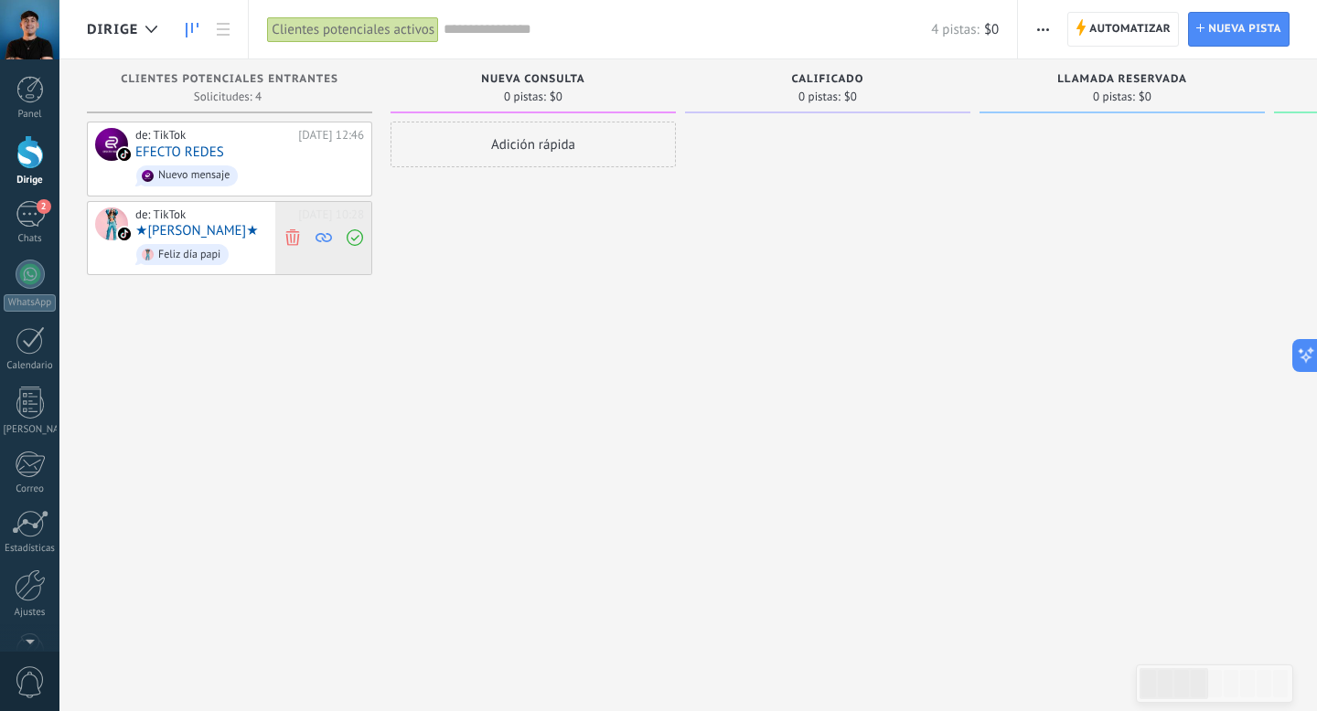
click at [296, 232] on icon at bounding box center [292, 238] width 16 height 16
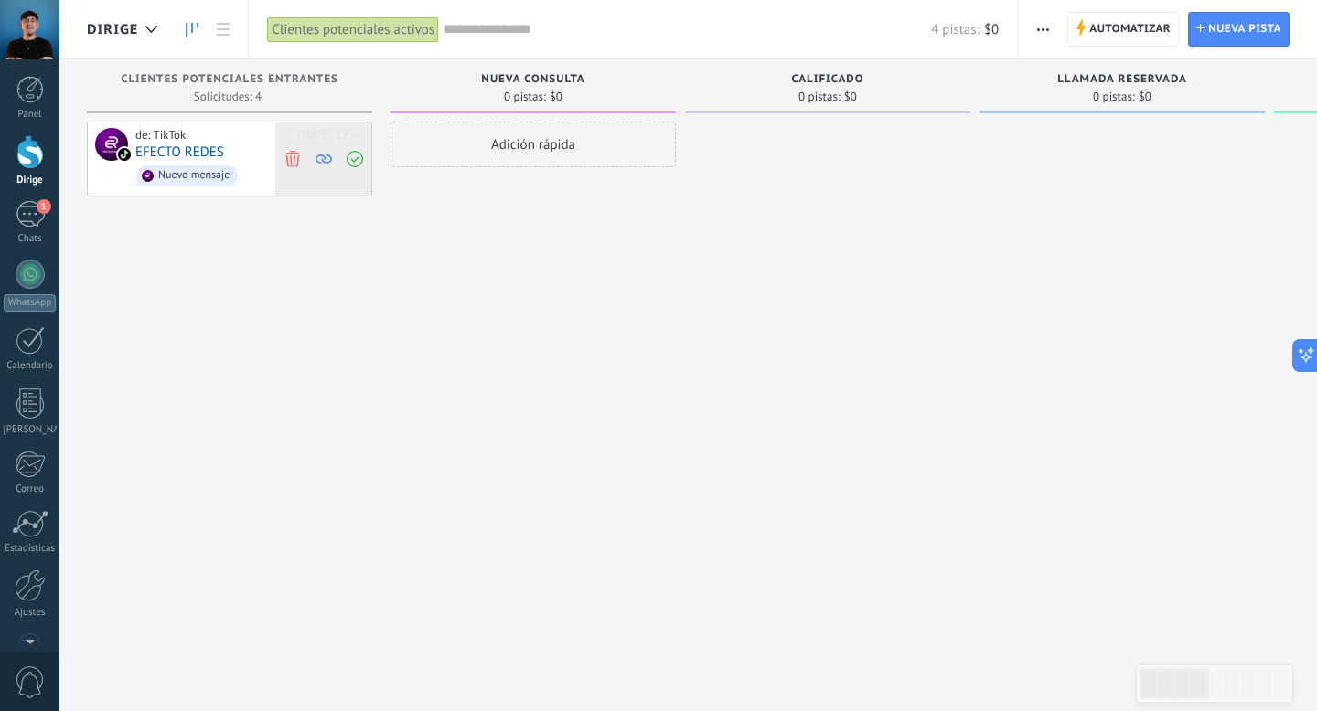
click at [292, 156] on icon at bounding box center [292, 158] width 16 height 16
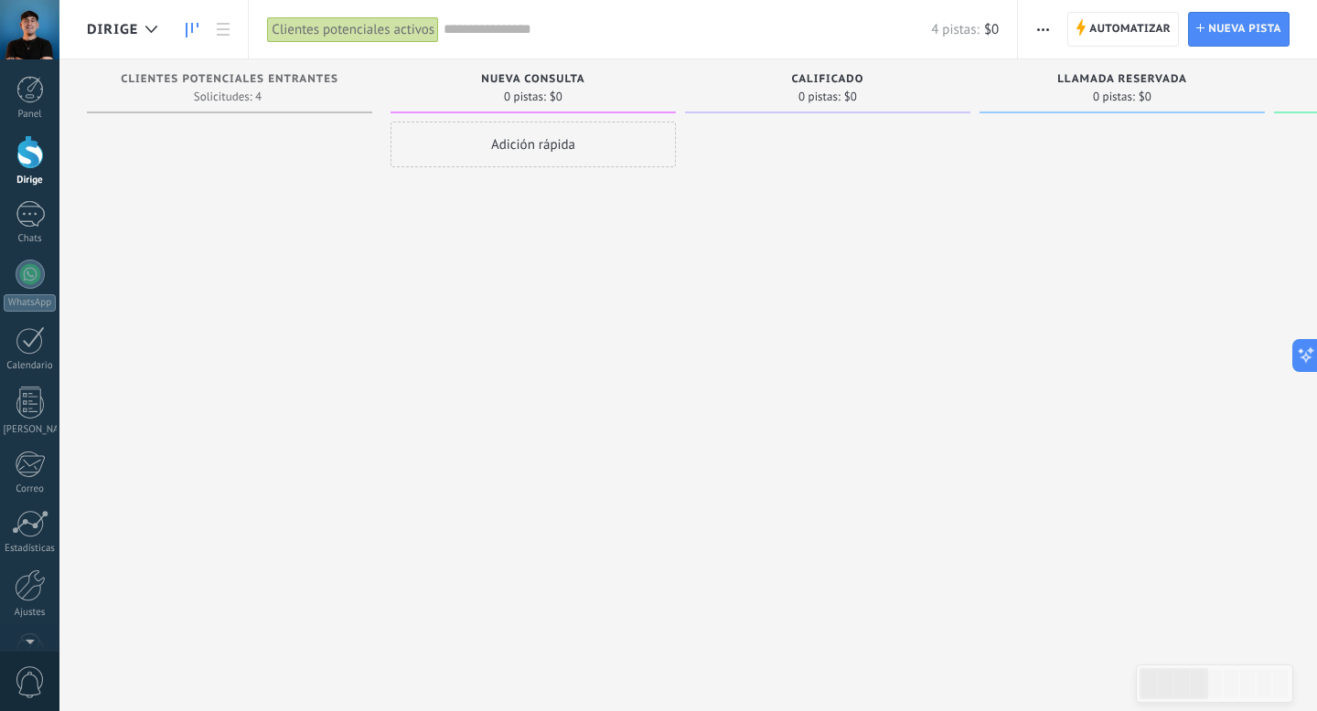
click at [621, 323] on div "Adición rápida" at bounding box center [532, 358] width 285 height 473
click at [30, 273] on div at bounding box center [30, 274] width 29 height 29
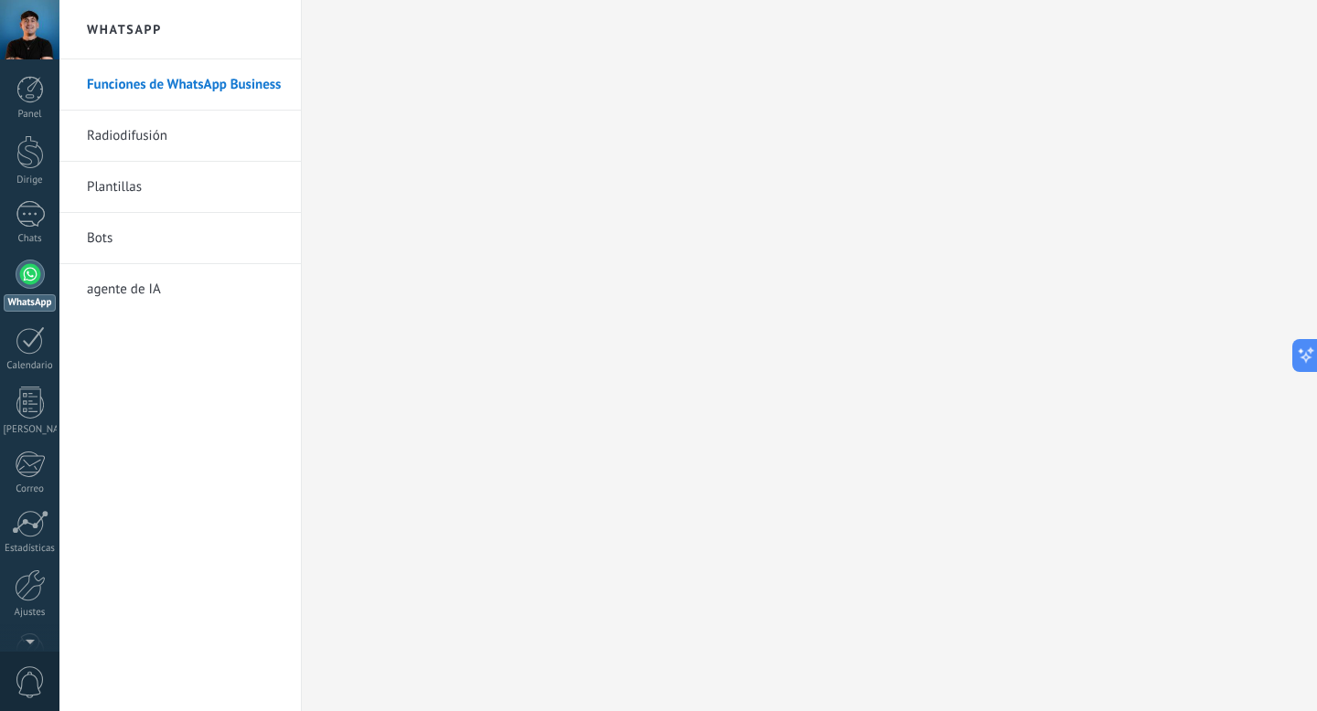
click at [133, 135] on font "Radiodifusión" at bounding box center [127, 135] width 80 height 17
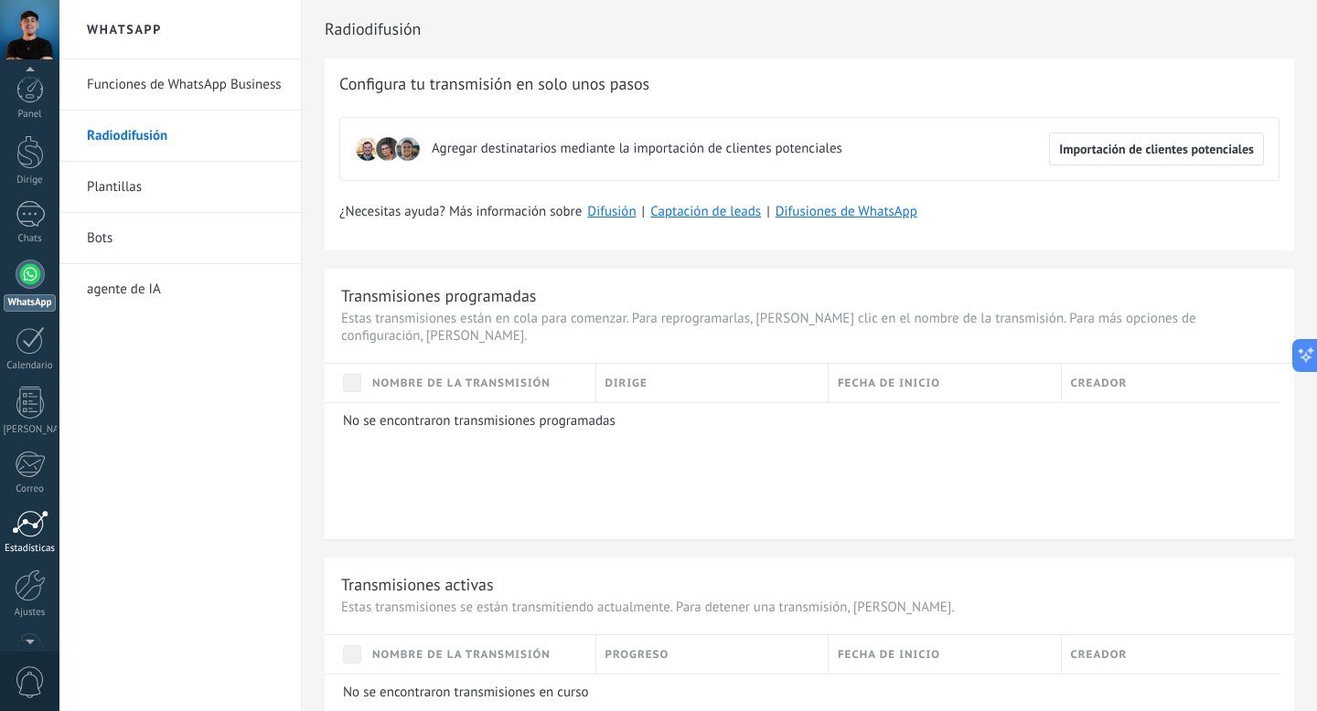
scroll to position [61, 0]
click at [30, 589] on div at bounding box center [29, 588] width 27 height 32
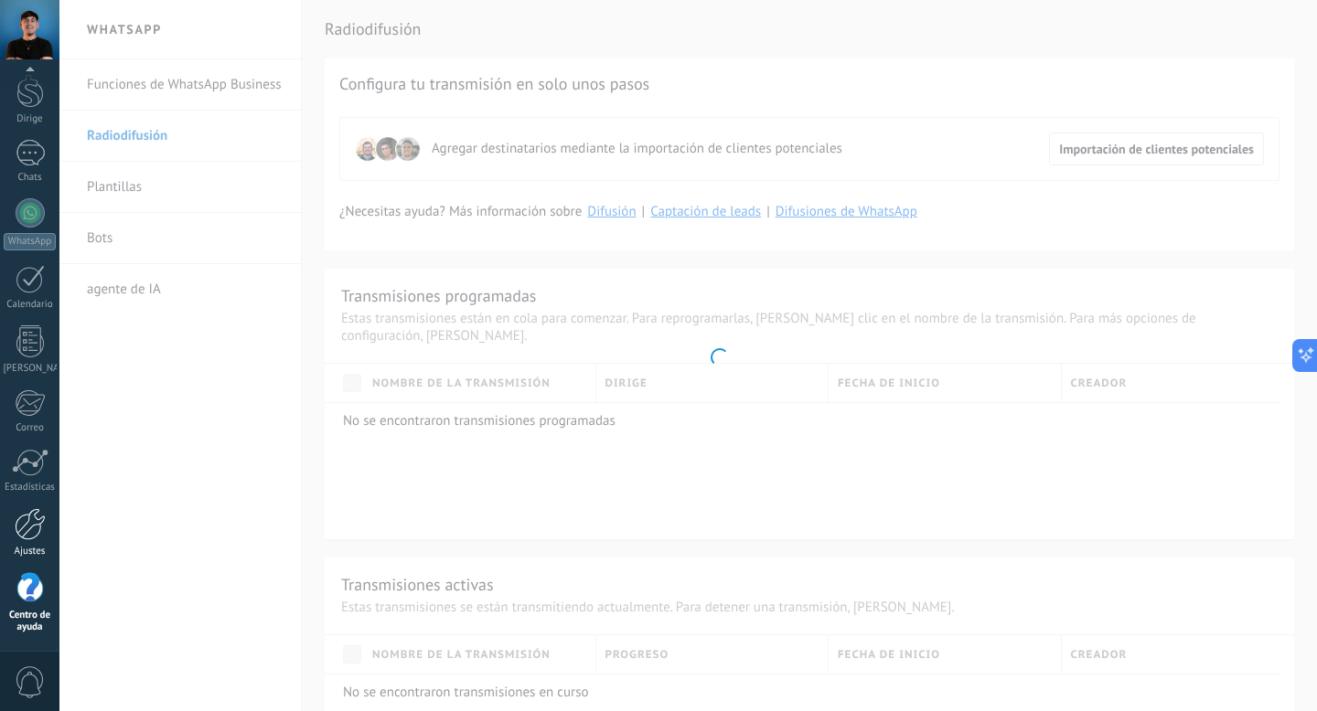
click at [29, 520] on div at bounding box center [30, 524] width 31 height 32
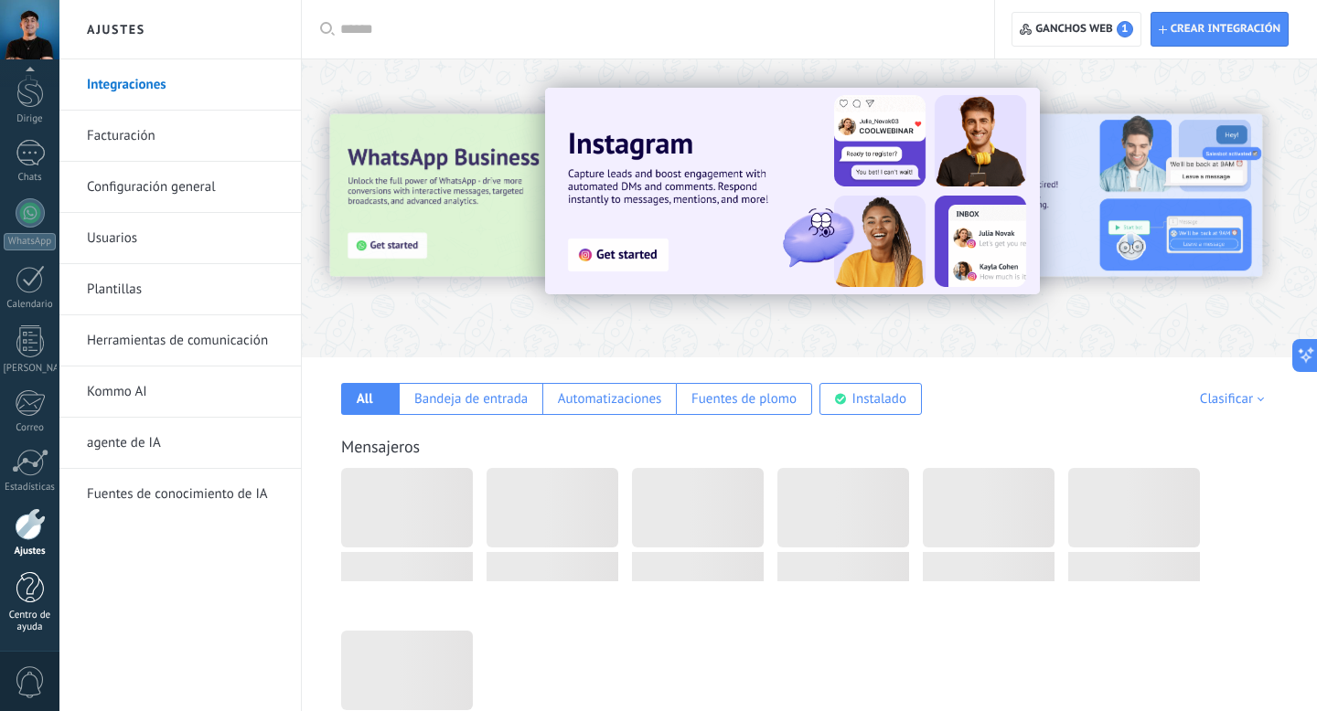
click at [23, 592] on div at bounding box center [29, 588] width 27 height 32
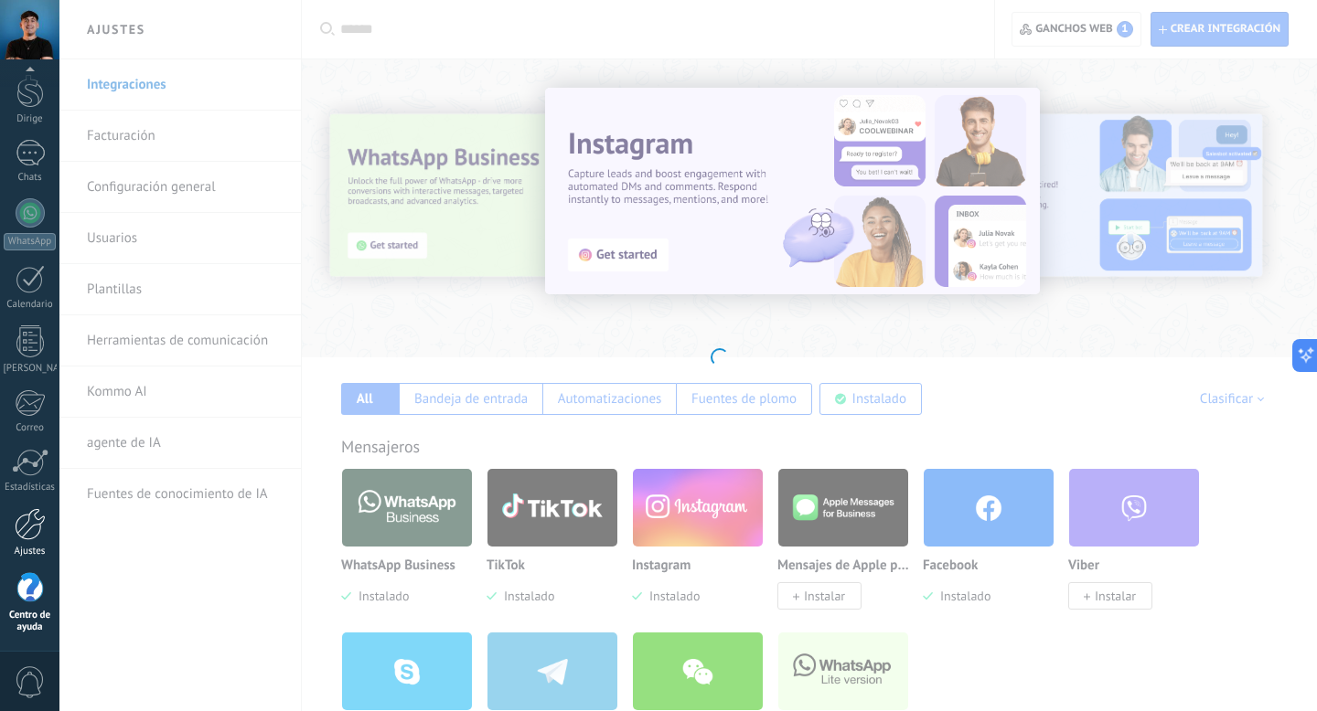
click at [24, 521] on div at bounding box center [30, 524] width 31 height 32
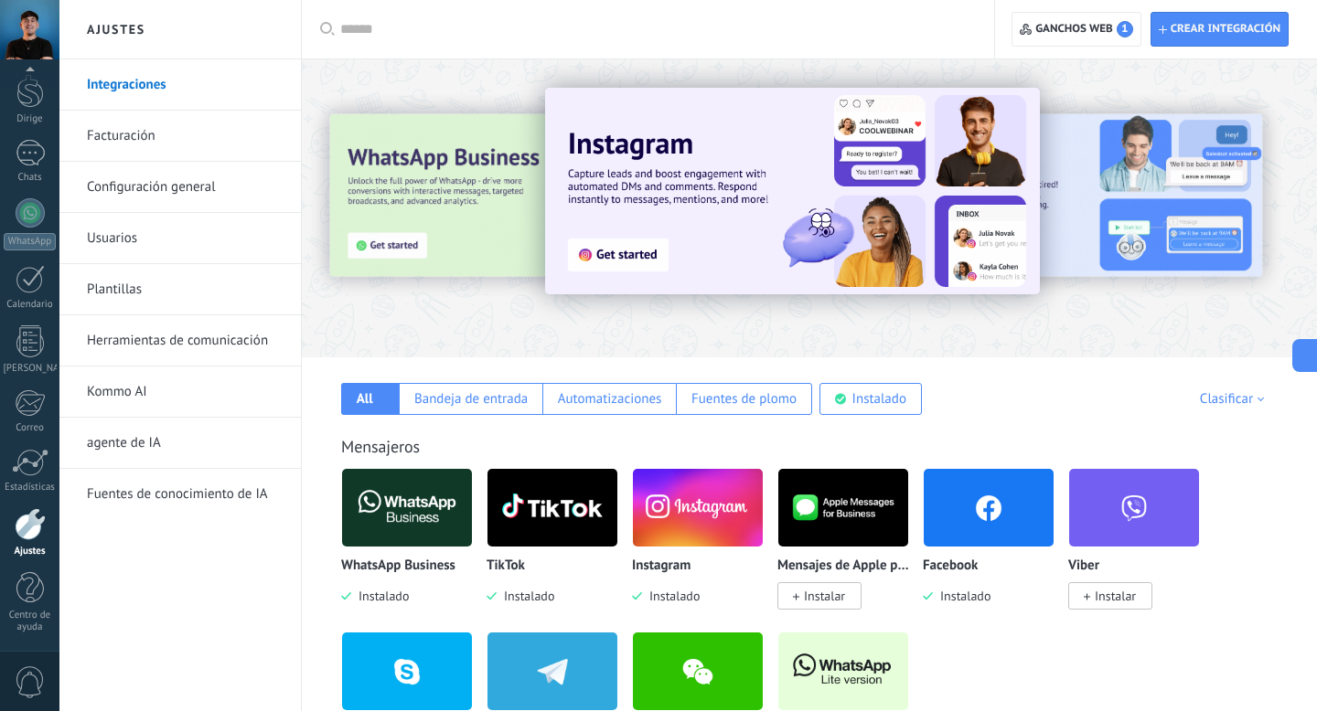
click at [114, 240] on font "Usuarios" at bounding box center [112, 238] width 50 height 17
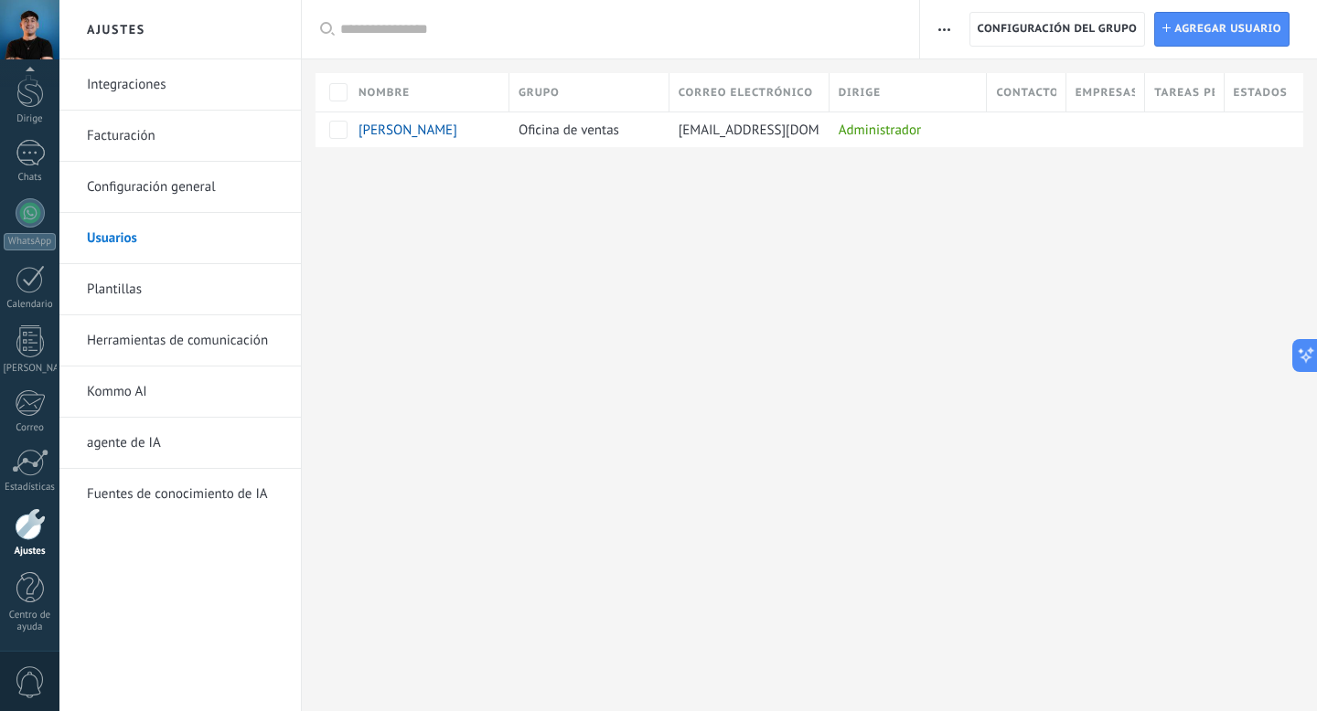
click at [136, 342] on font "Herramientas de comunicación" at bounding box center [177, 340] width 181 height 17
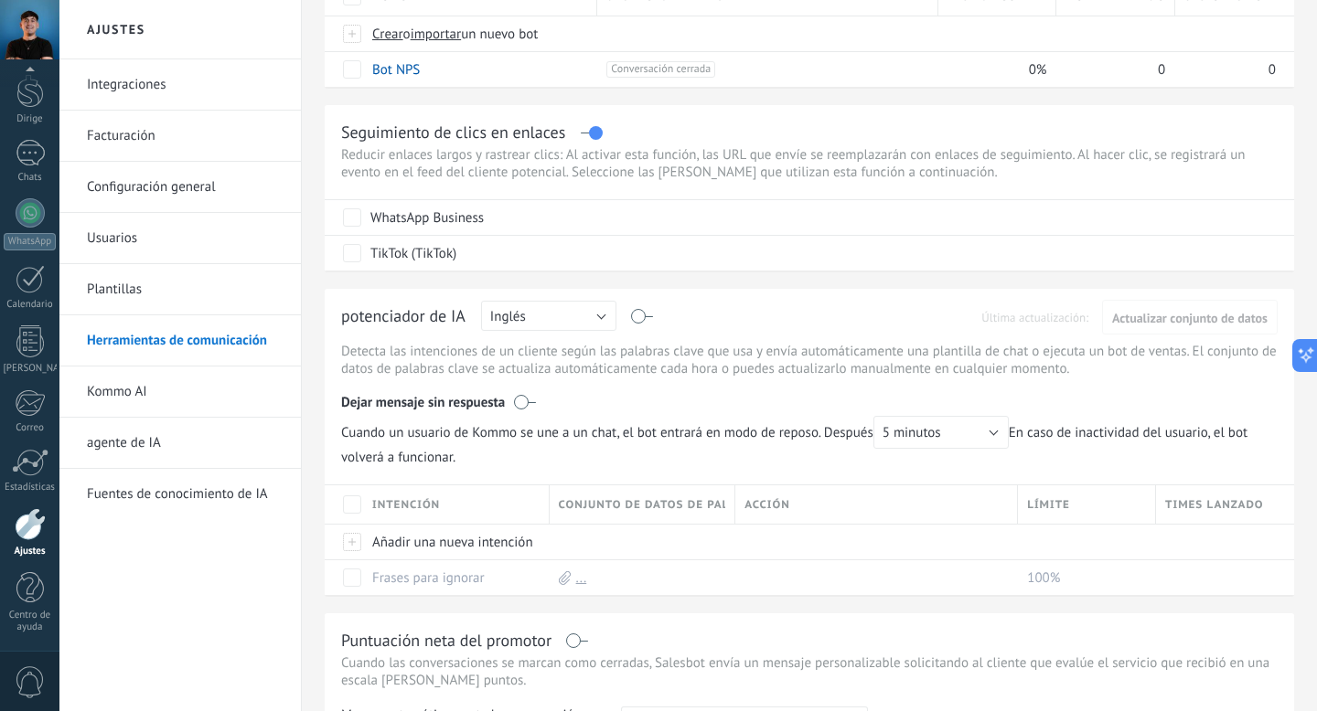
scroll to position [248, 0]
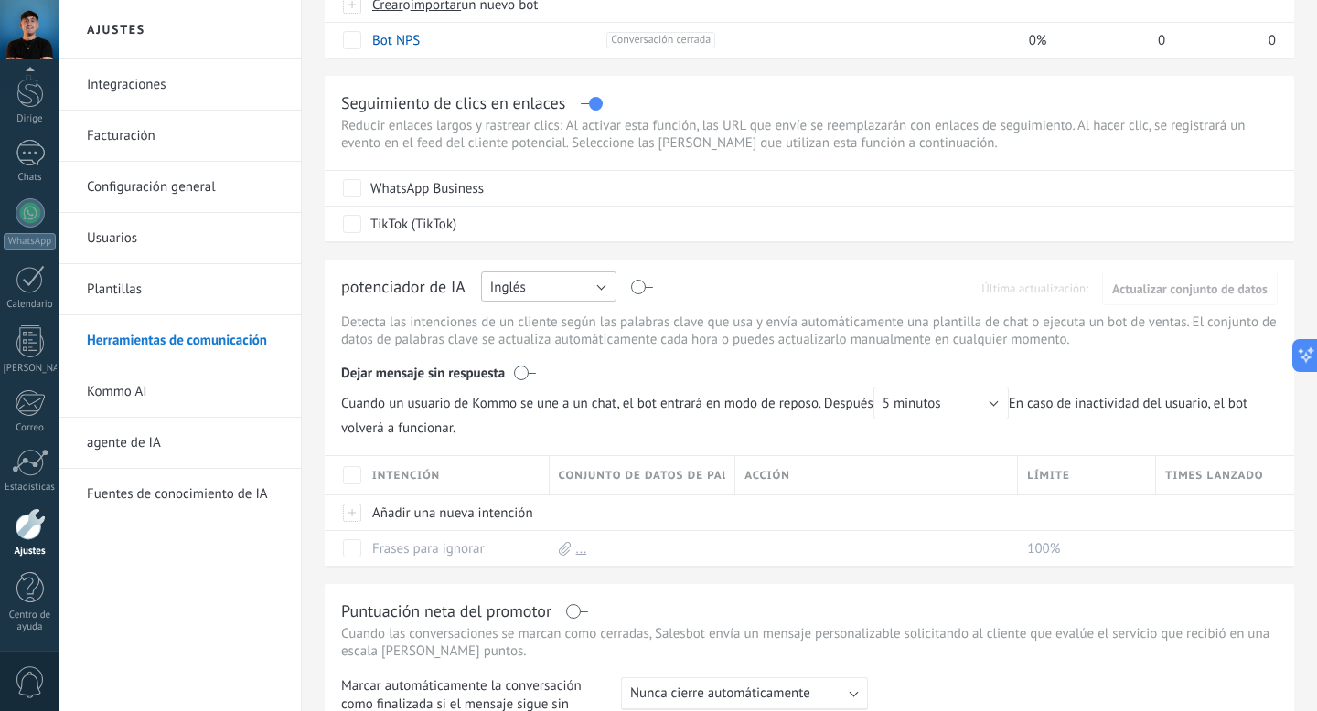
click at [585, 293] on button "Inglés" at bounding box center [548, 287] width 135 height 30
click at [624, 258] on div "¡Las plantillas se han movido! Ahora las encontrarás en su propia pestaña, enci…" at bounding box center [809, 448] width 1015 height 1393
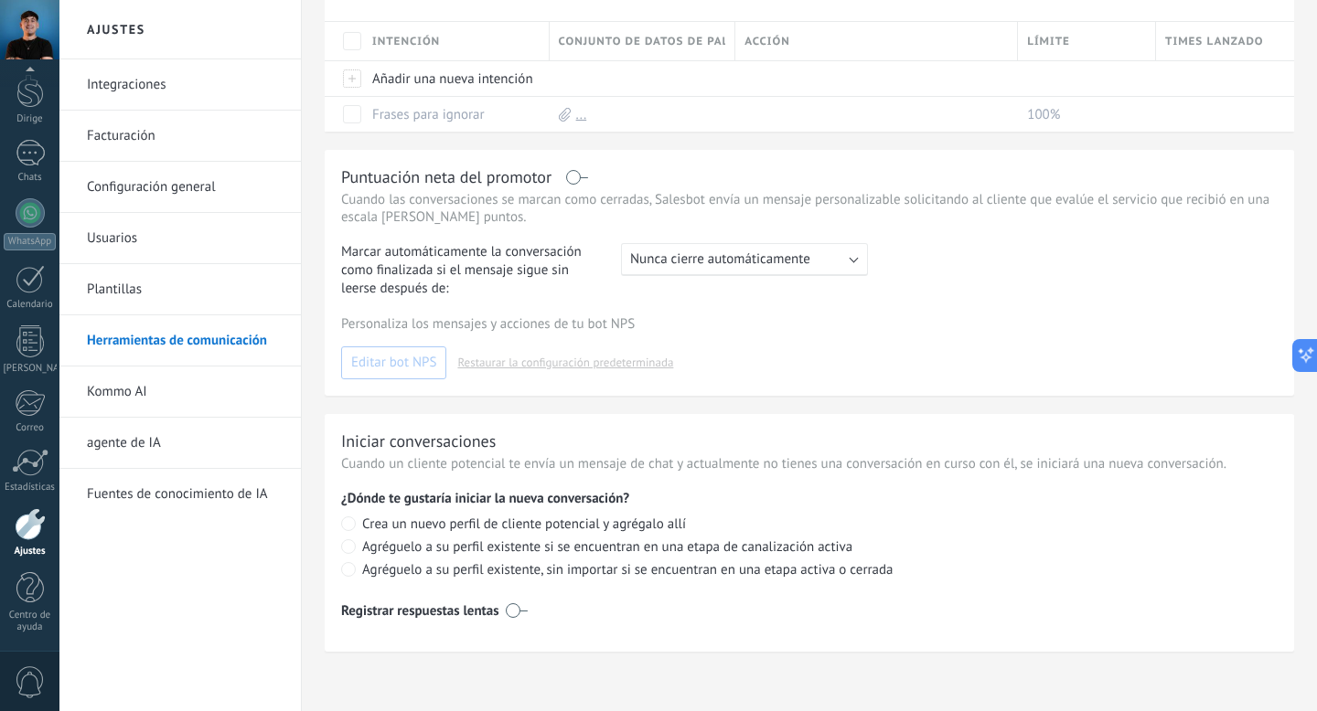
scroll to position [692, 0]
click at [139, 186] on font "Configuración general" at bounding box center [151, 186] width 129 height 17
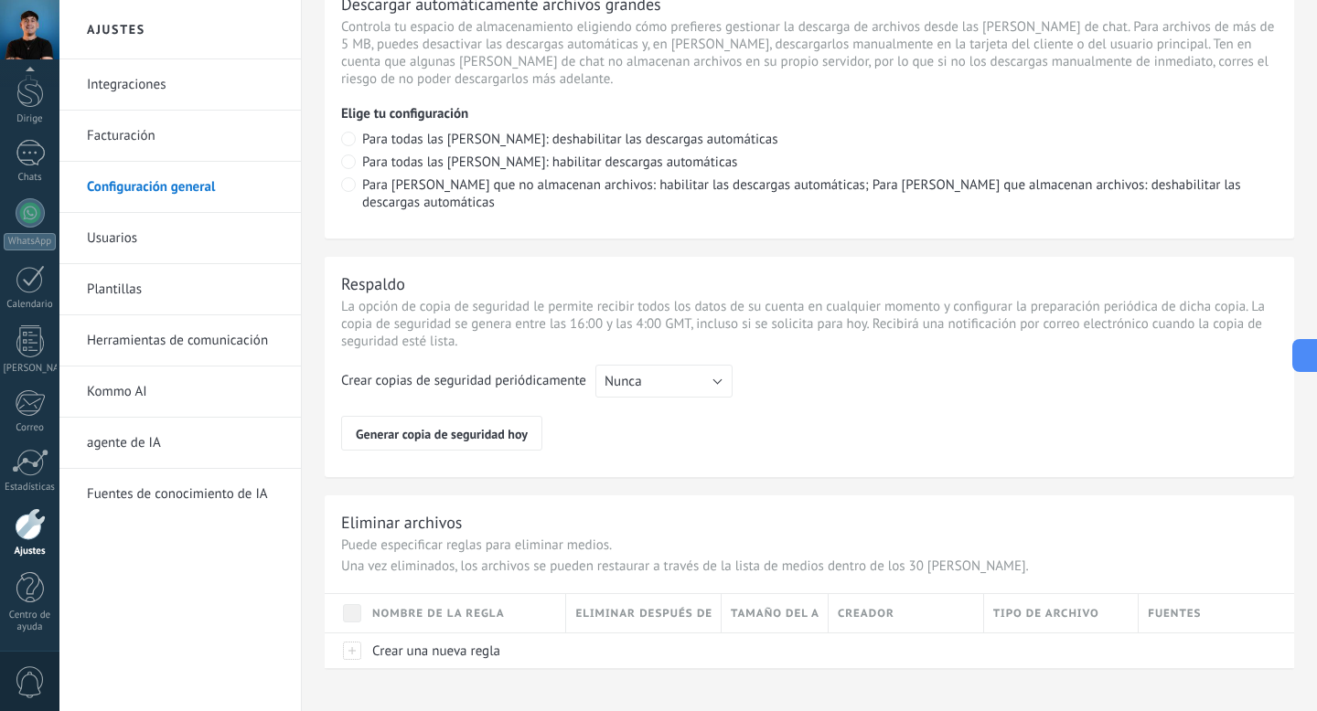
scroll to position [1333, 0]
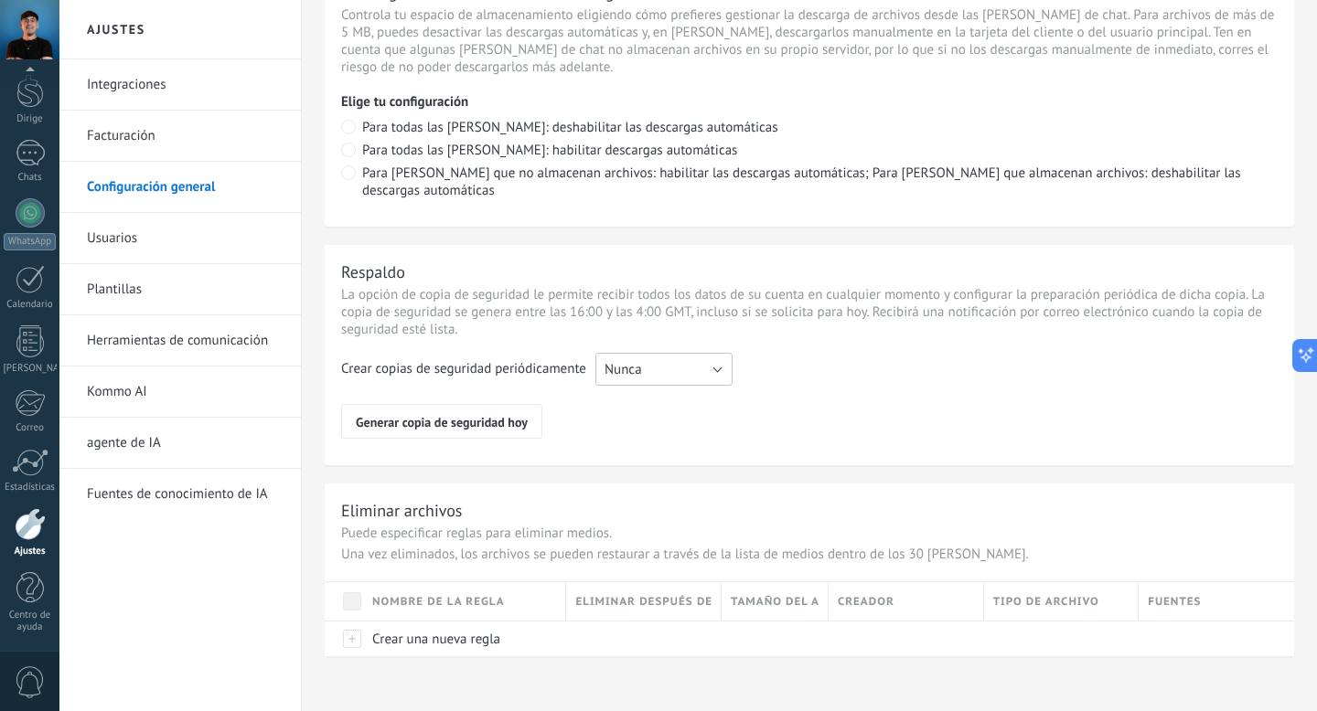
click at [705, 364] on button "Nunca" at bounding box center [663, 369] width 137 height 33
click at [652, 395] on font "Semanalmente" at bounding box center [648, 400] width 88 height 17
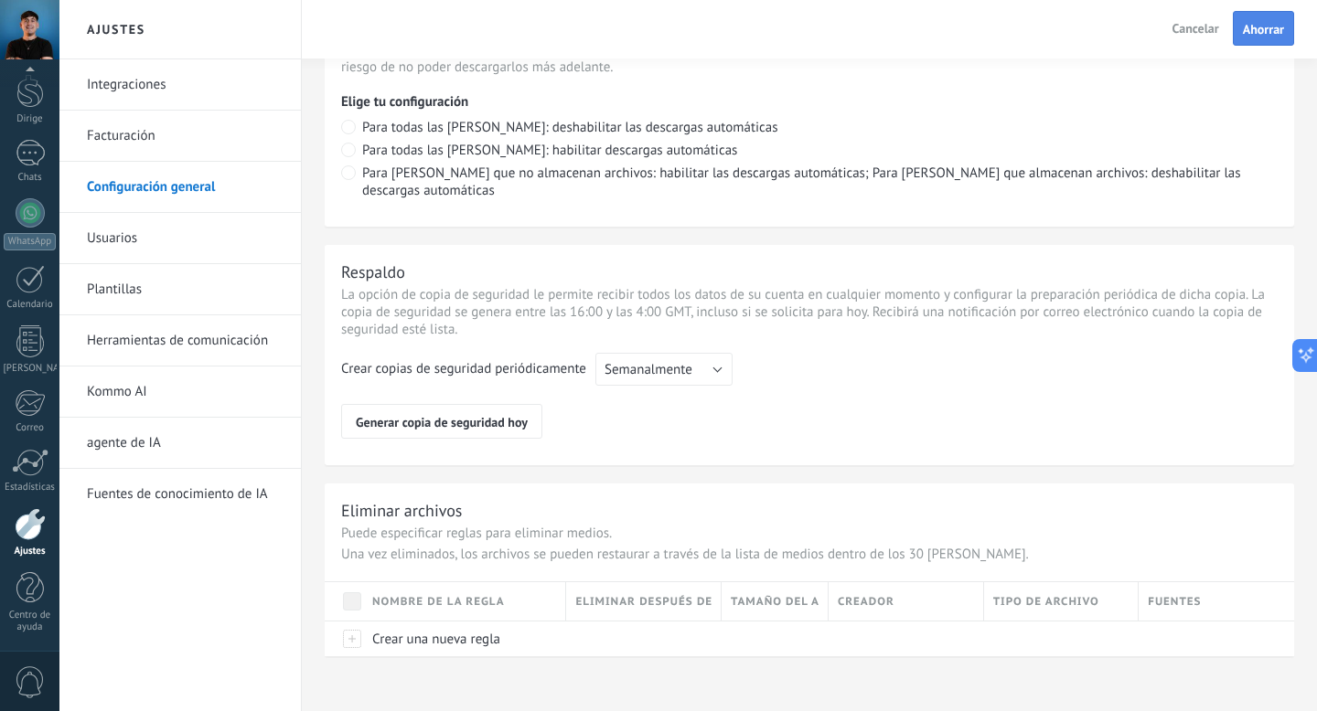
click at [1261, 29] on font "Ahorrar" at bounding box center [1263, 29] width 41 height 16
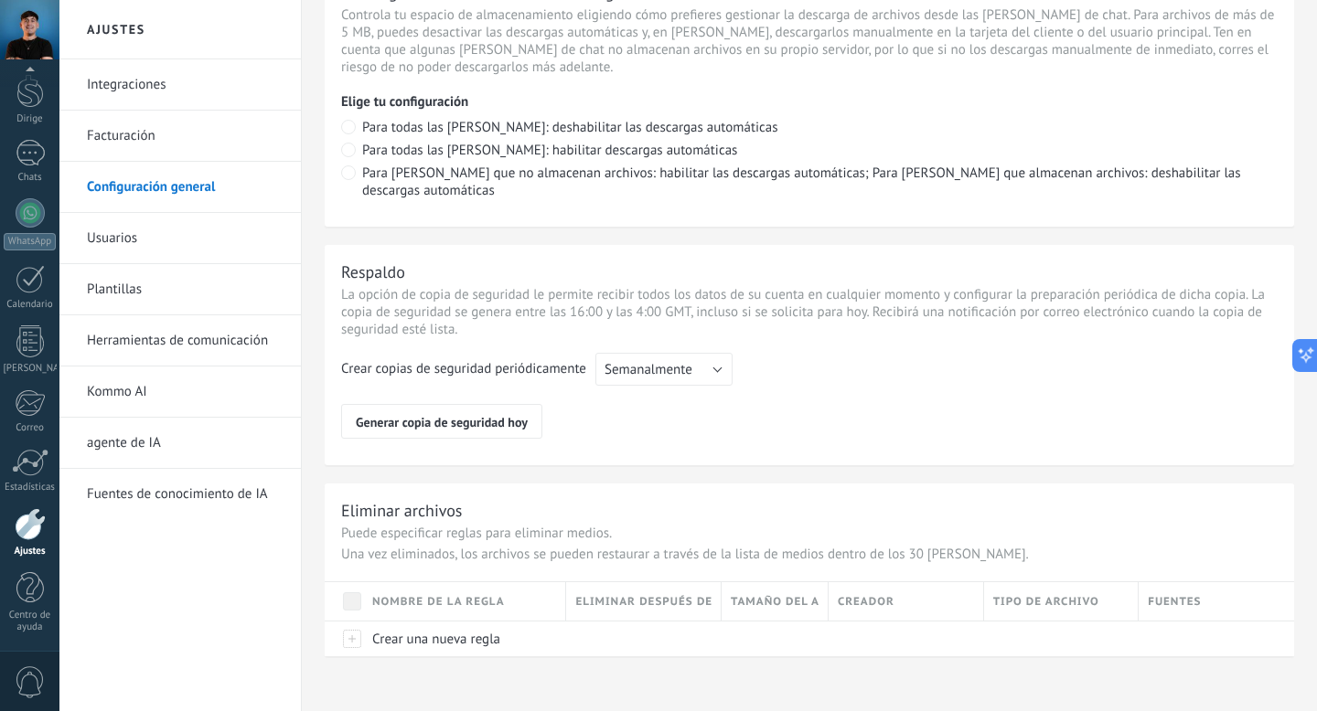
click at [129, 337] on font "Herramientas de comunicación" at bounding box center [177, 340] width 181 height 17
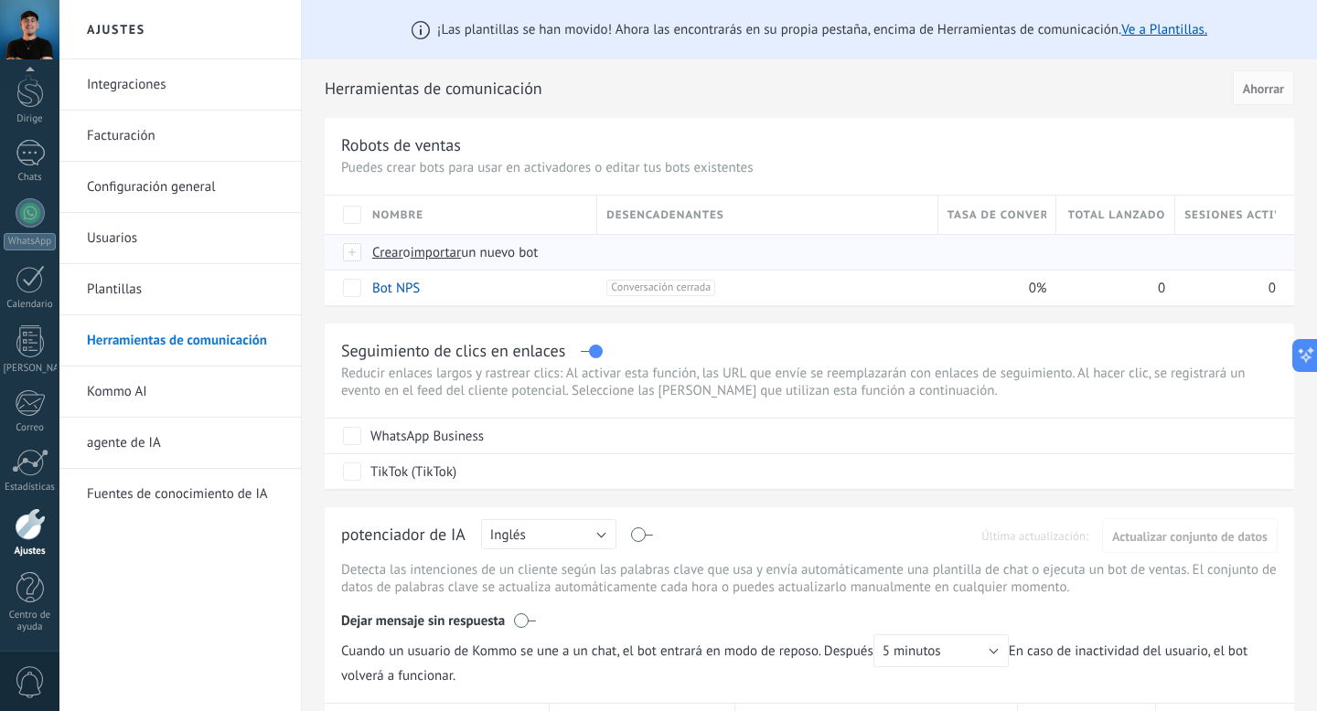
click at [384, 255] on font "Crear" at bounding box center [387, 252] width 31 height 17
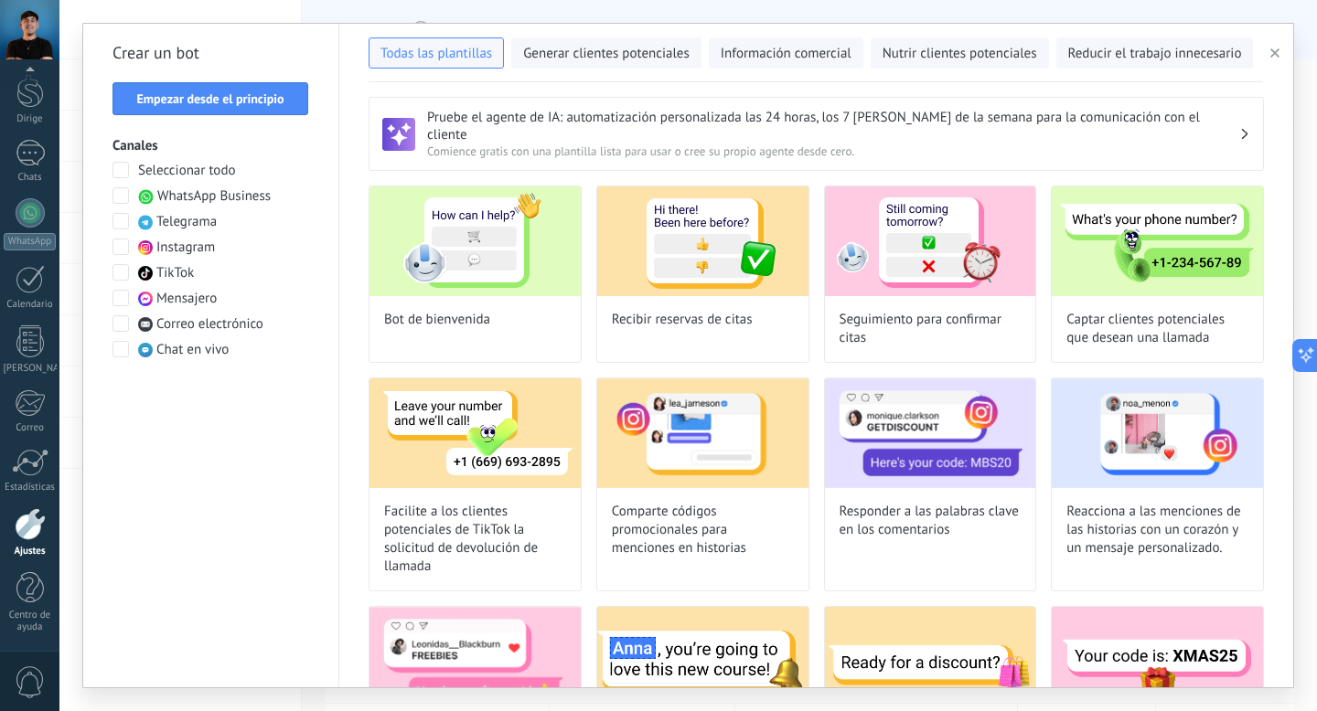
click at [124, 196] on span at bounding box center [120, 195] width 16 height 16
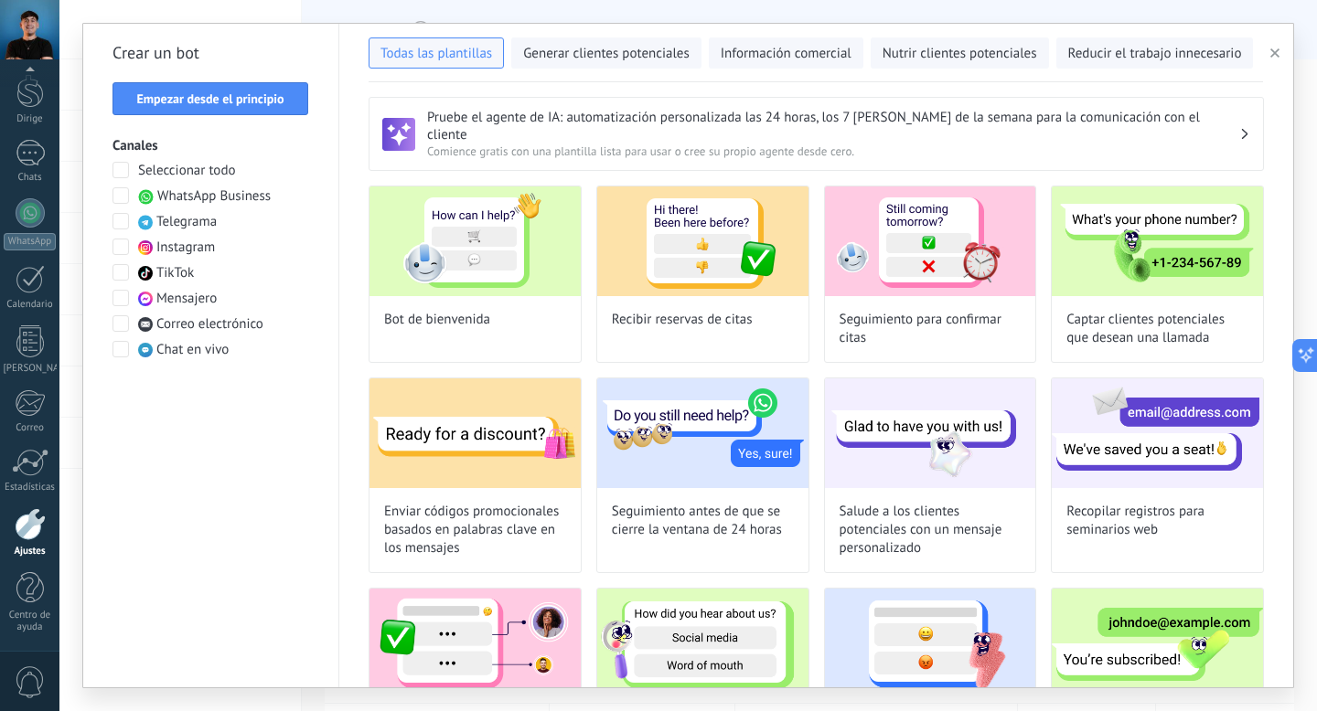
click at [119, 251] on span at bounding box center [120, 247] width 16 height 16
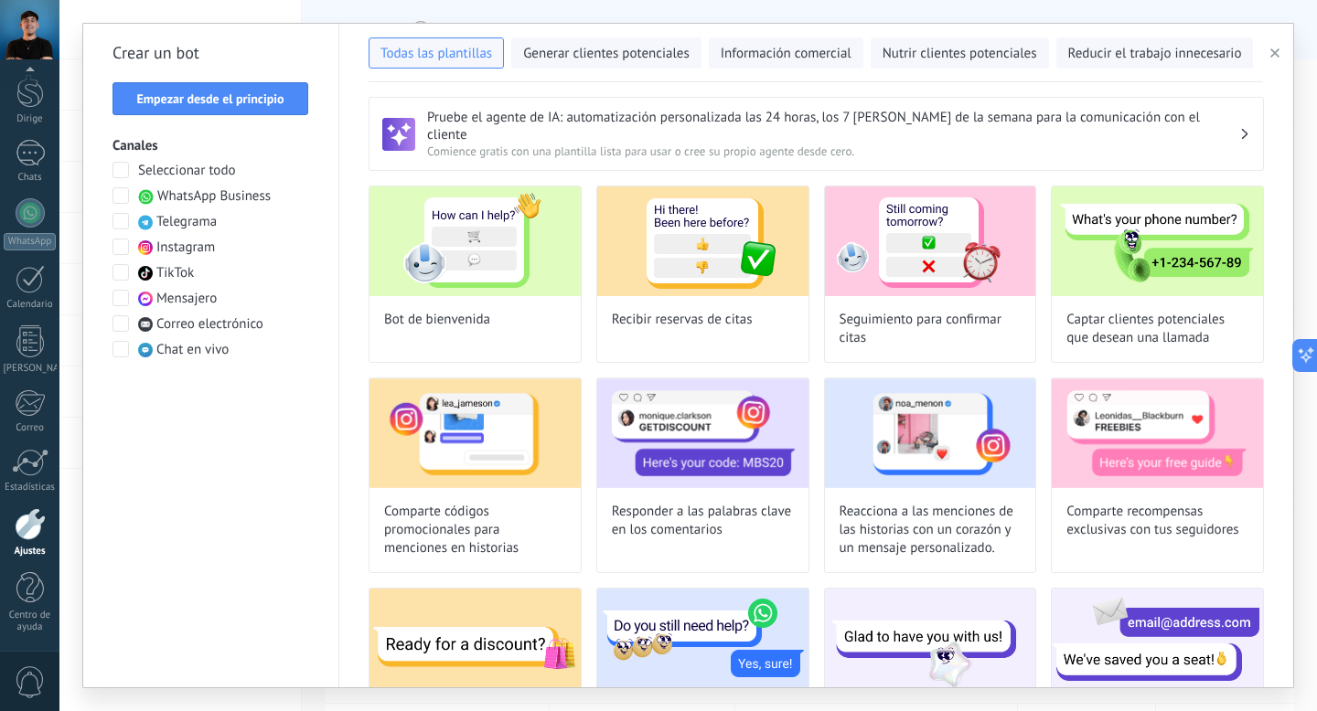
click at [116, 276] on span at bounding box center [120, 272] width 16 height 16
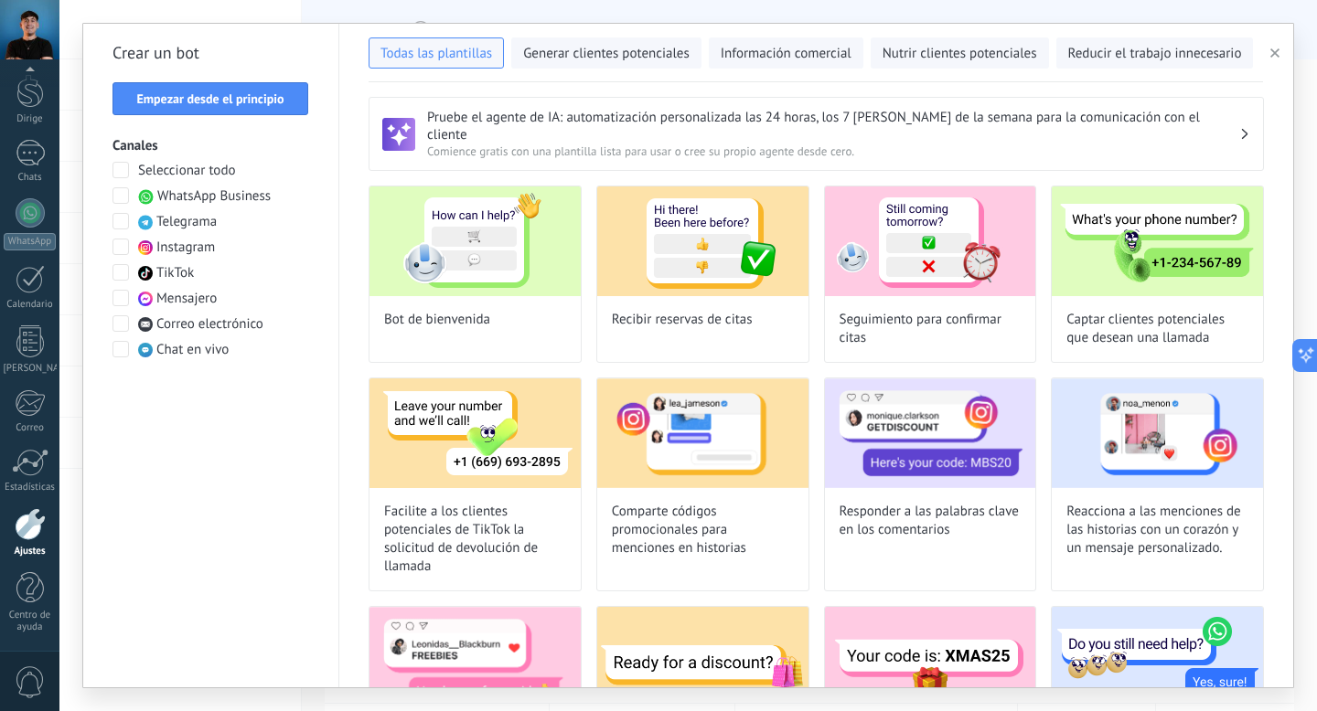
click at [119, 296] on span at bounding box center [120, 298] width 16 height 16
click at [228, 100] on font "Empezar desde el principio" at bounding box center [209, 99] width 147 height 16
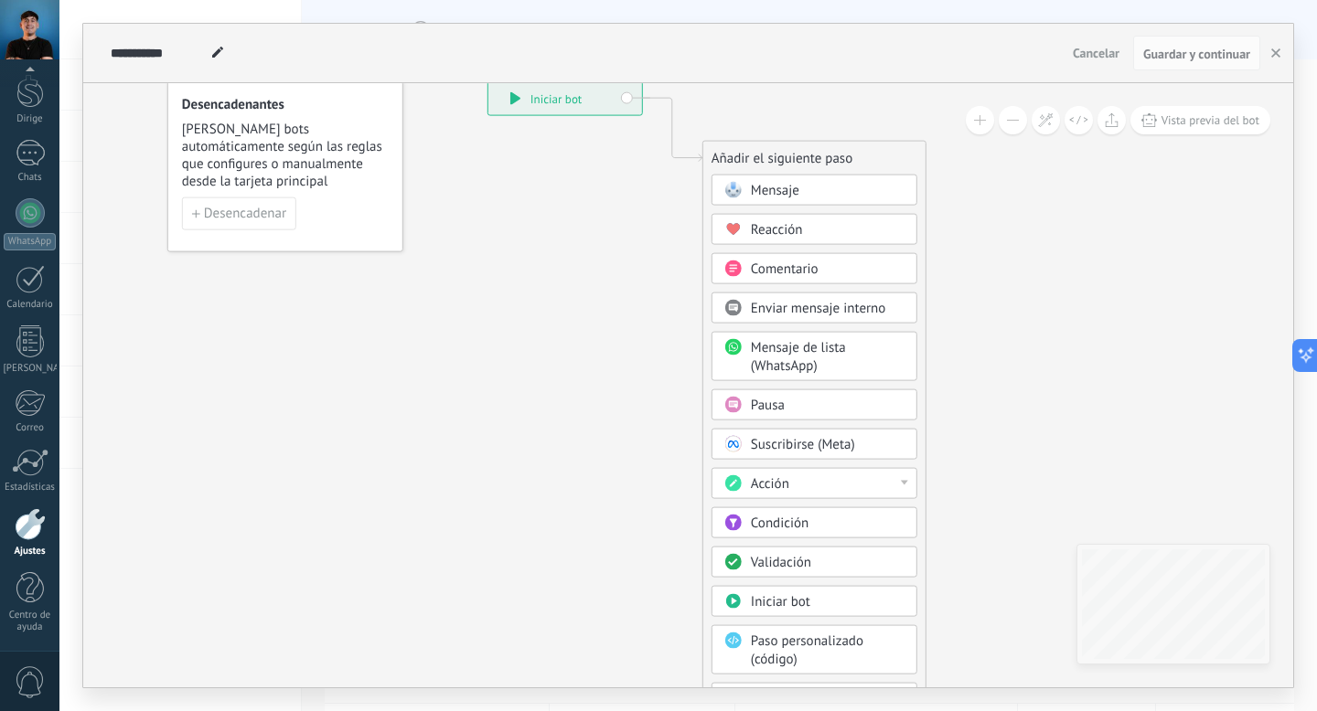
click at [792, 486] on div "Acción" at bounding box center [828, 484] width 154 height 18
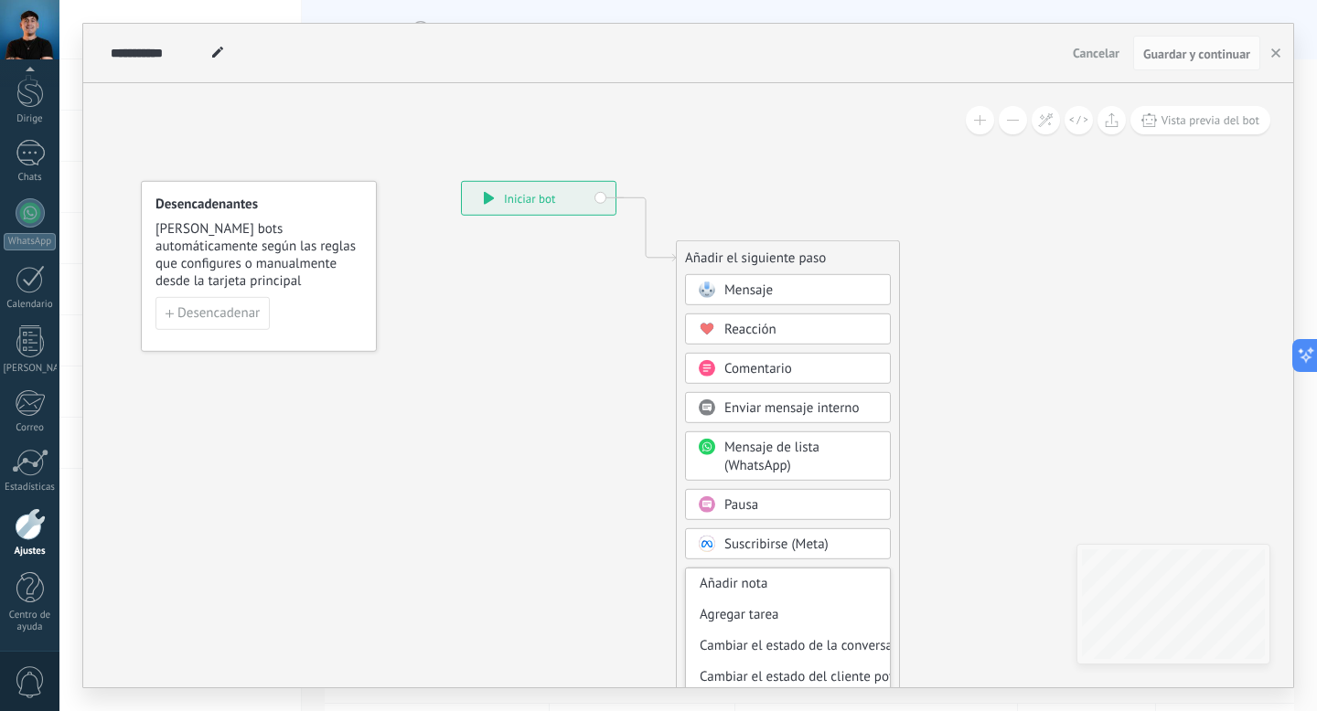
click at [291, 251] on font "Lanza bots automáticamente según las reglas que configures o manualmente desde …" at bounding box center [255, 254] width 200 height 69
click at [225, 316] on font "Desencadenar" at bounding box center [218, 312] width 82 height 17
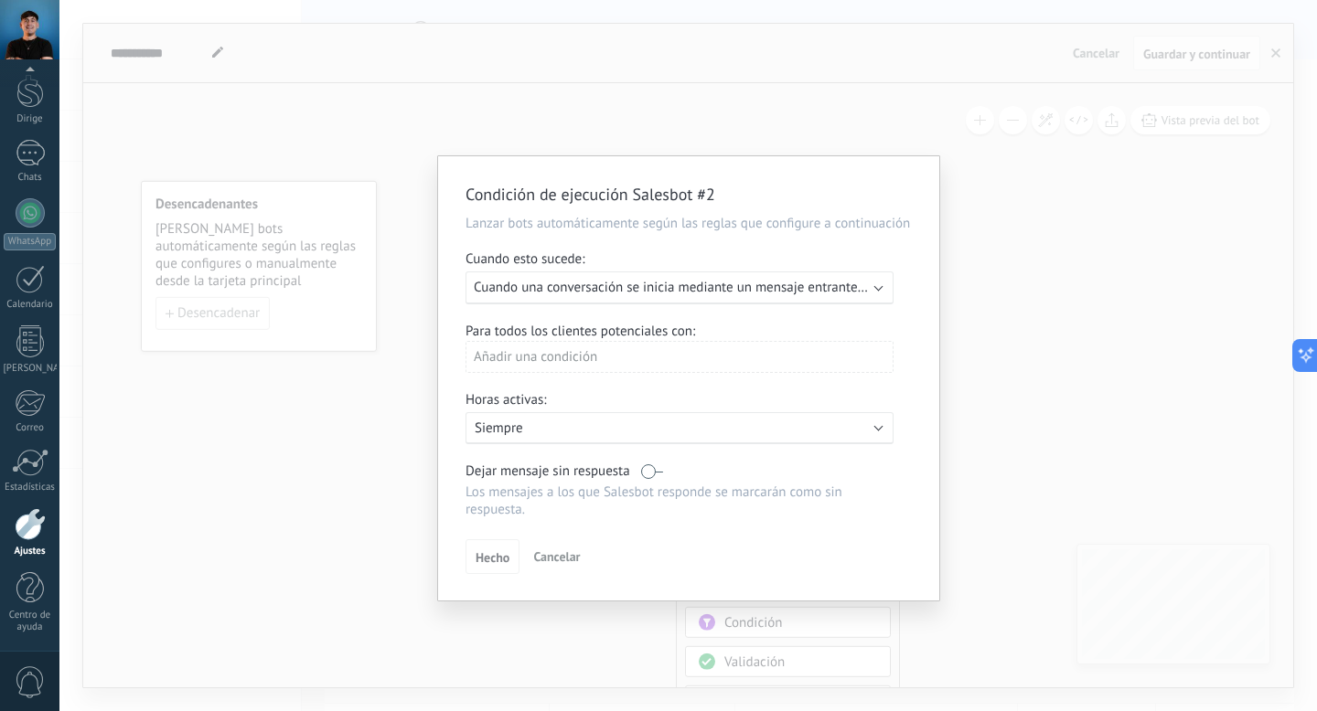
click at [661, 292] on font "Cuando una conversación se inicia mediante un mensaje entrante en cualquier can…" at bounding box center [721, 287] width 495 height 17
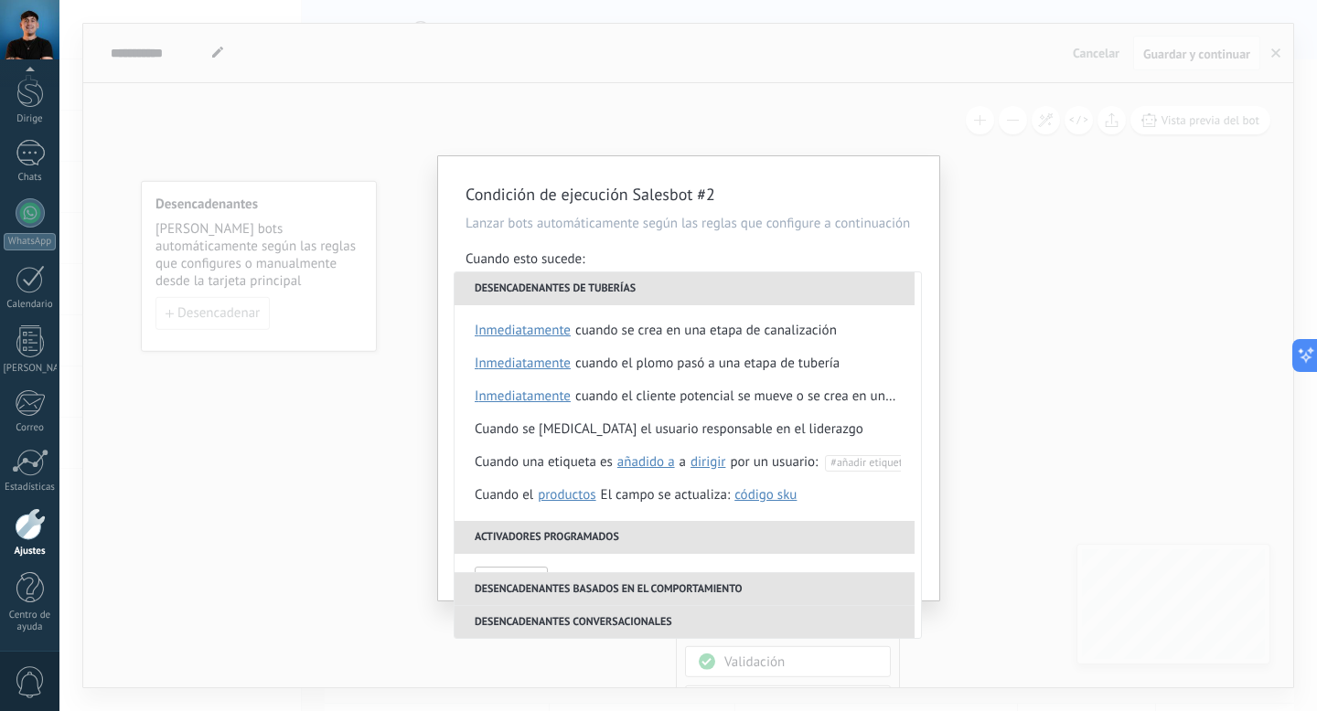
click at [674, 261] on div "Cuando esto sucede:" at bounding box center [688, 261] width 446 height 21
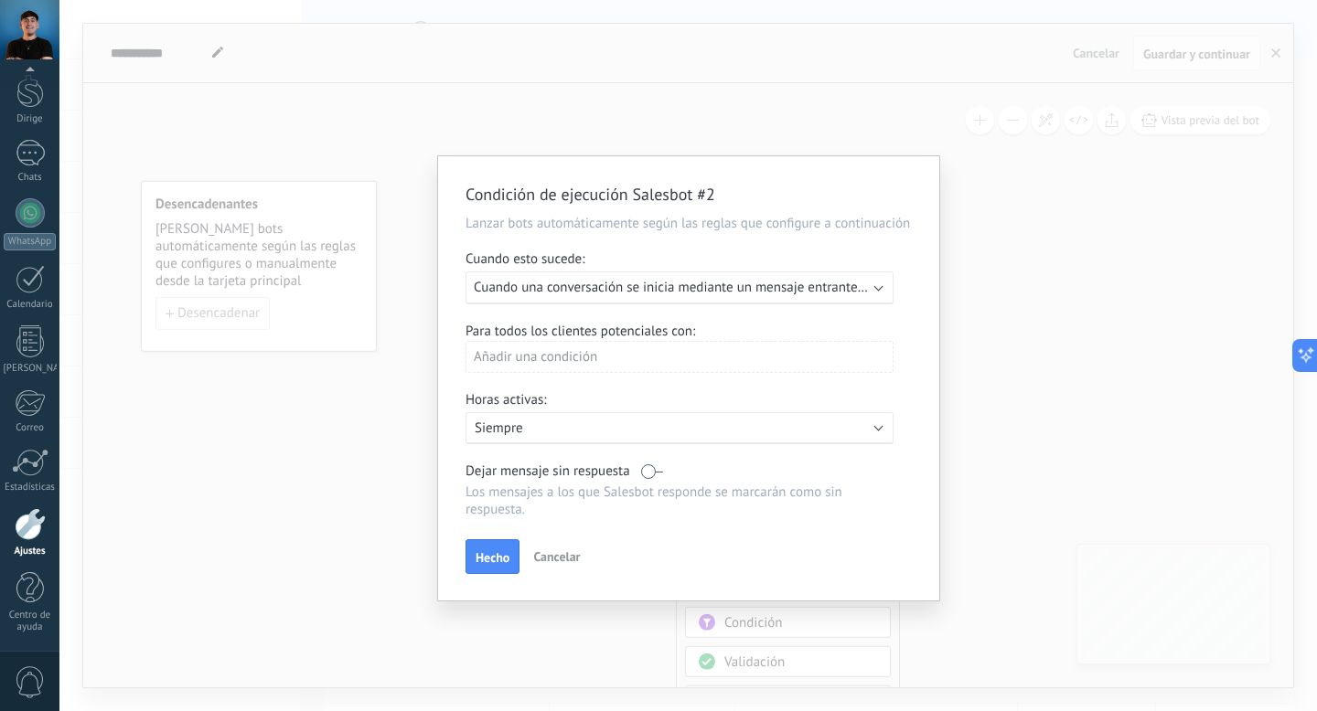
click at [593, 358] on font "Añadir una condición" at bounding box center [535, 356] width 123 height 17
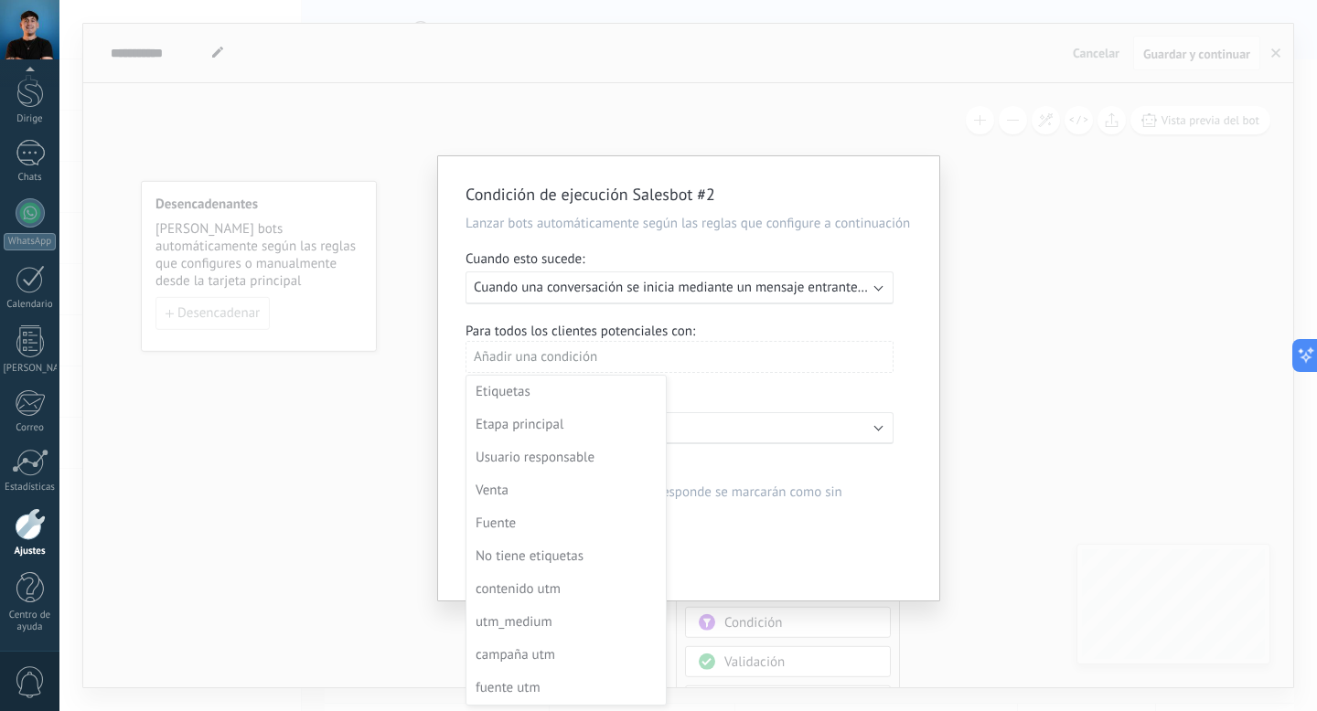
click at [667, 309] on div at bounding box center [688, 380] width 501 height 449
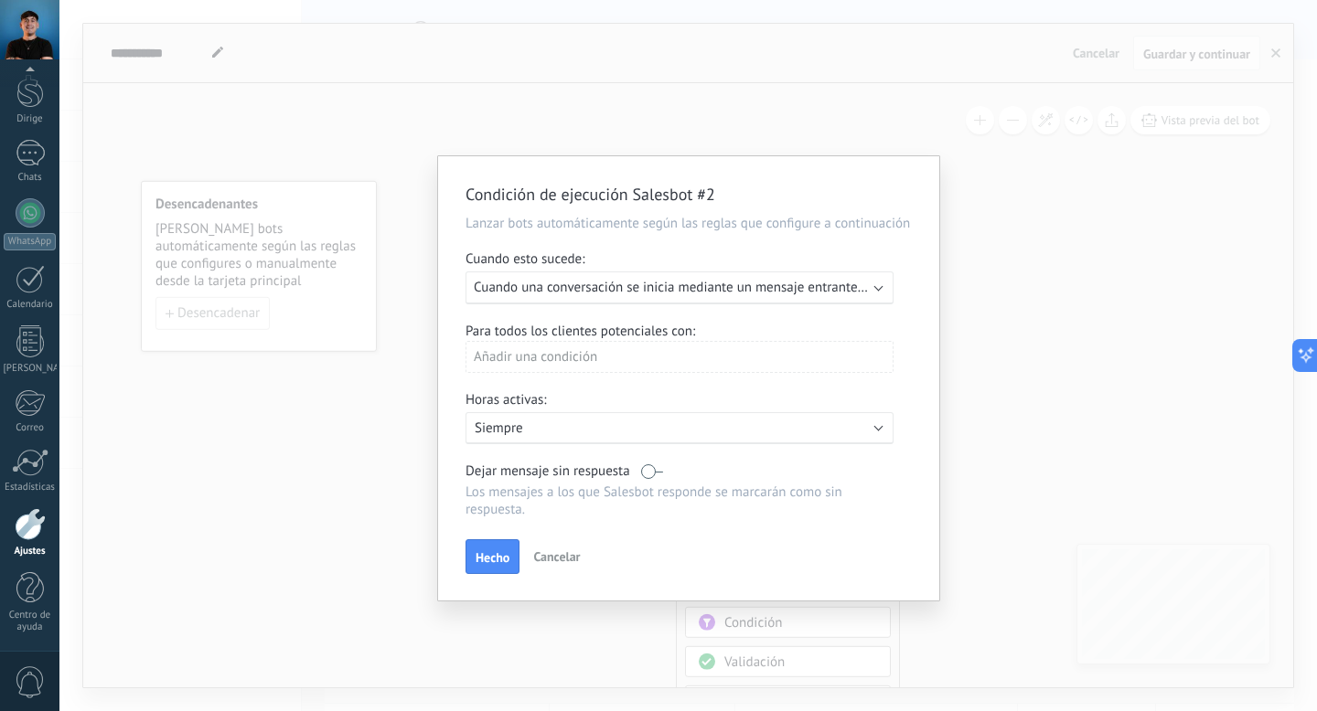
click at [691, 291] on font "Cuando una conversación se inicia mediante un mensaje entrante en cualquier can…" at bounding box center [721, 287] width 495 height 17
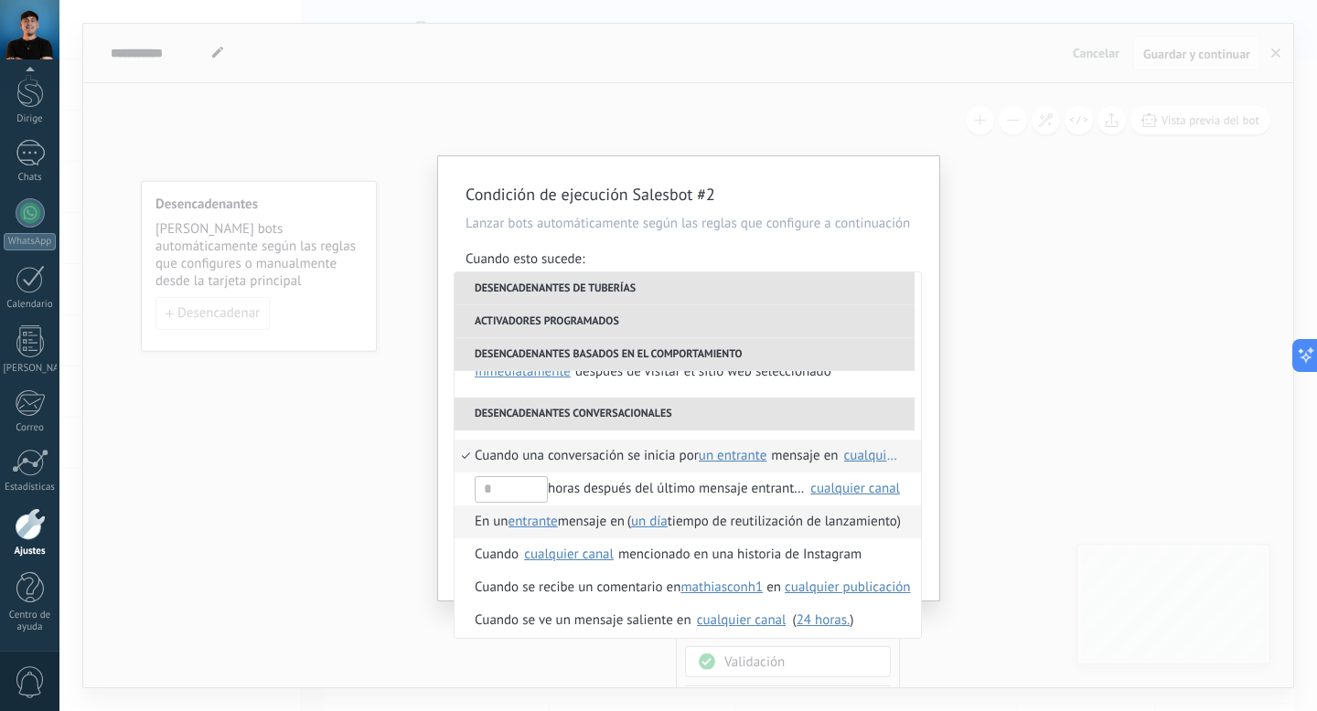
scroll to position [454, 0]
click at [662, 455] on font "Cuando una conversación se inicia por" at bounding box center [587, 457] width 224 height 17
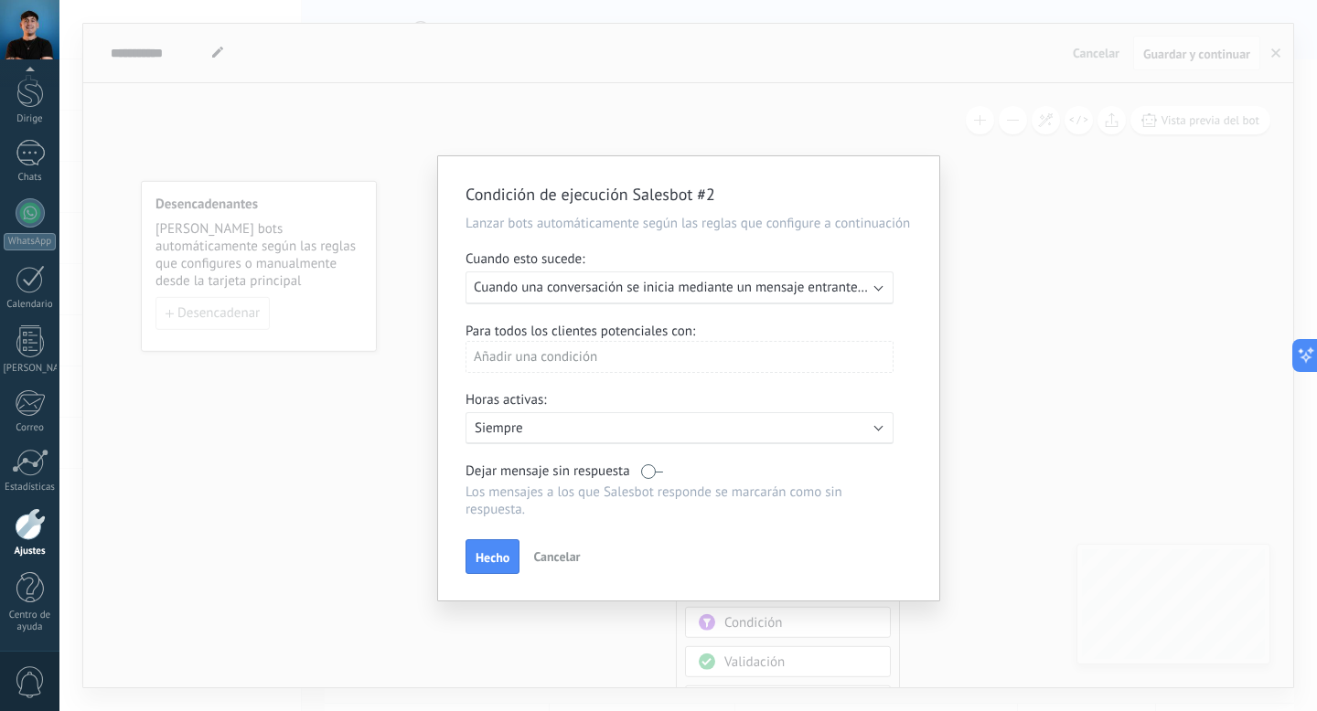
click at [697, 358] on div "Añadir una condición" at bounding box center [679, 357] width 428 height 32
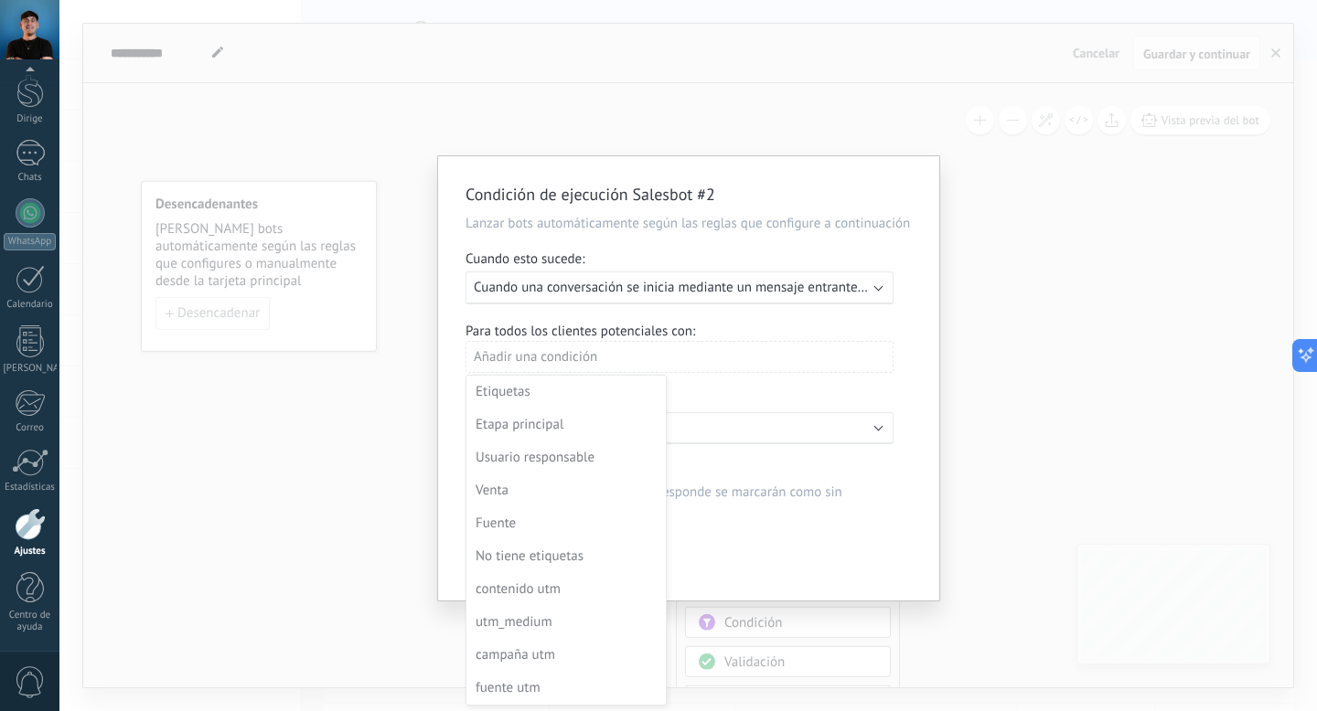
click at [747, 318] on div at bounding box center [688, 380] width 501 height 449
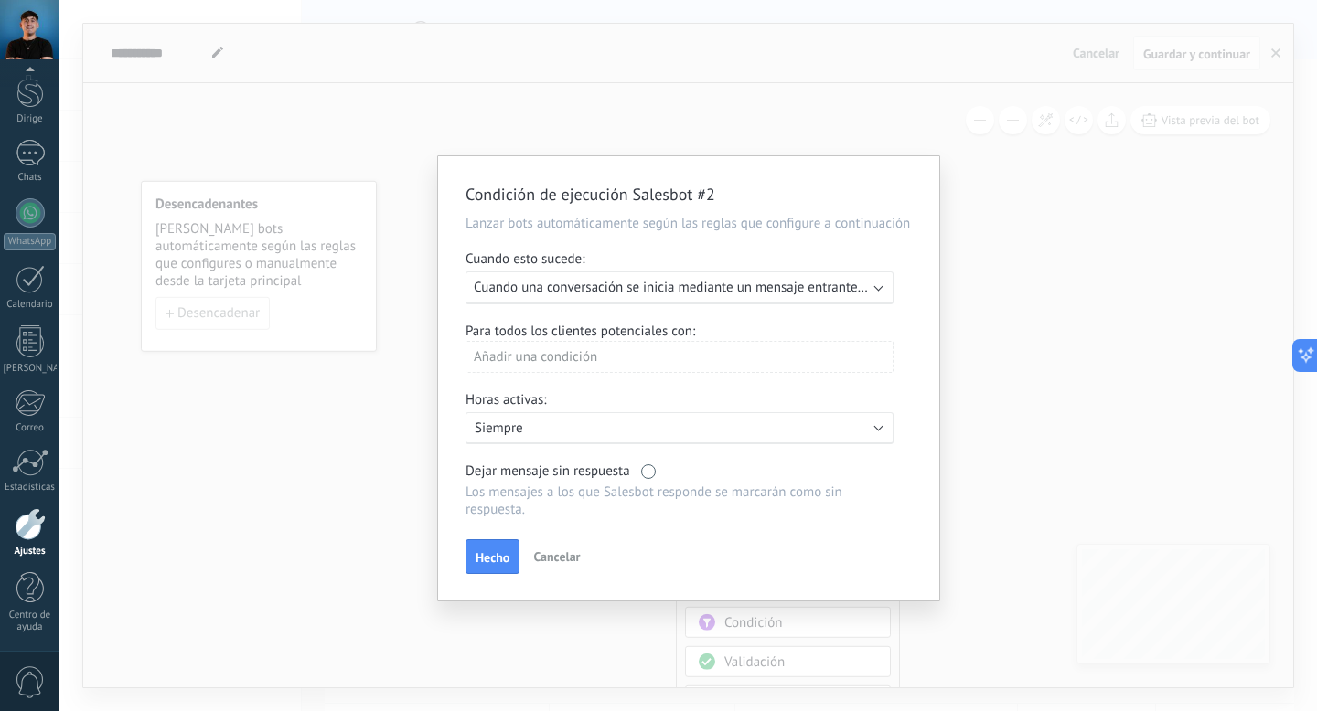
click at [821, 277] on div "Ejecutar: Cuando una conversación se inicia mediante un mensaje entrante en cua…" at bounding box center [679, 288] width 428 height 33
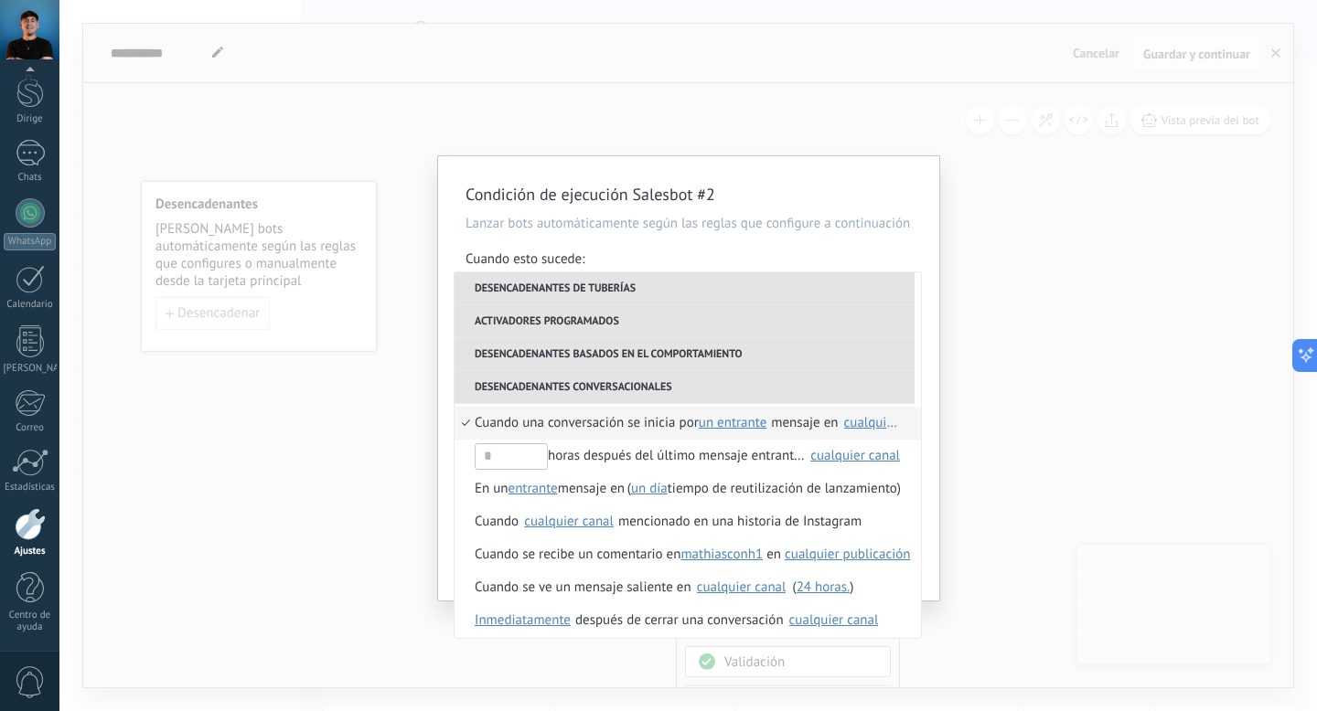
scroll to position [481, 0]
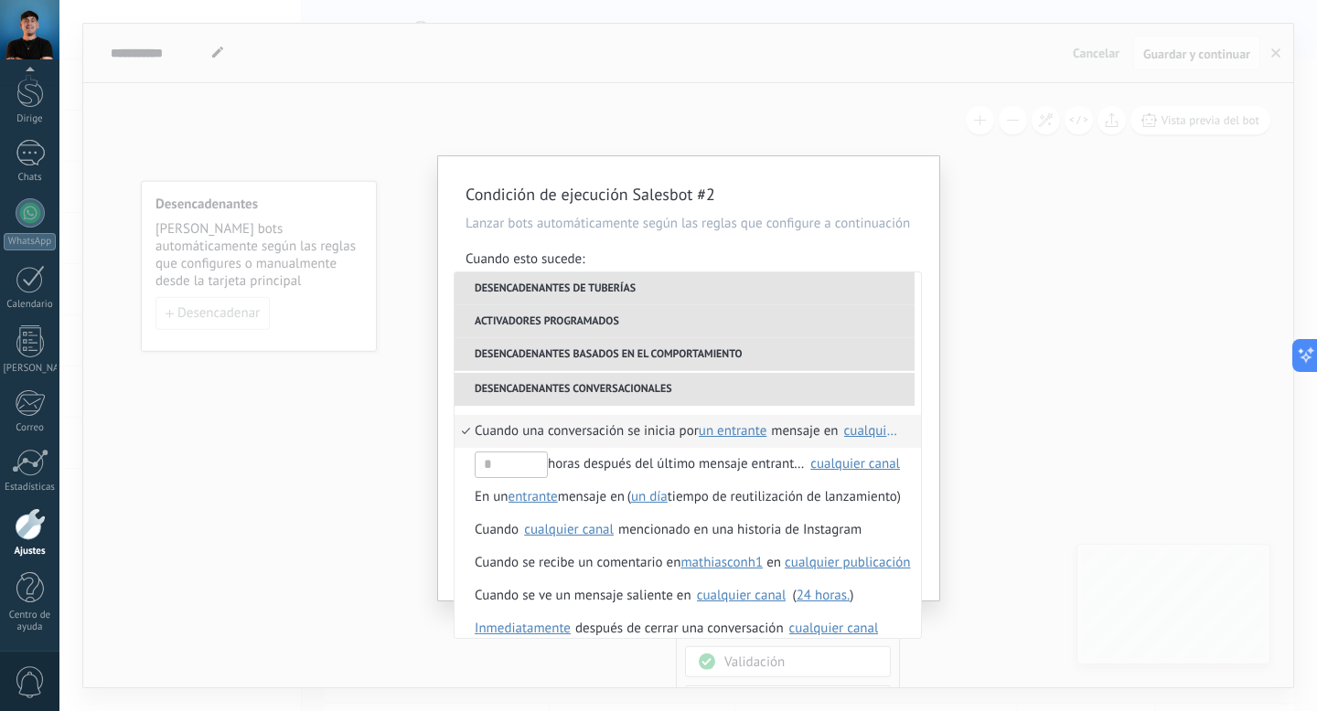
click at [667, 432] on font "Cuando una conversación se inicia por" at bounding box center [587, 430] width 224 height 17
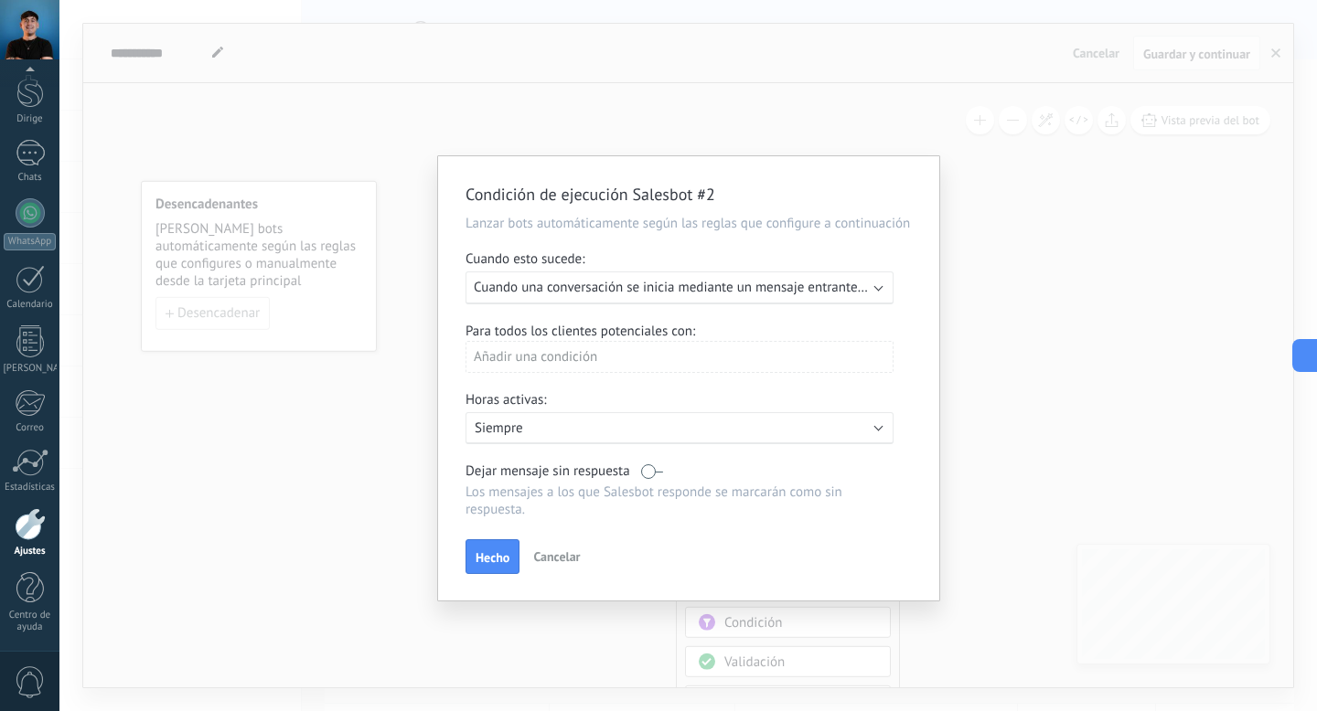
click at [637, 358] on div "Añadir una condición" at bounding box center [679, 357] width 428 height 32
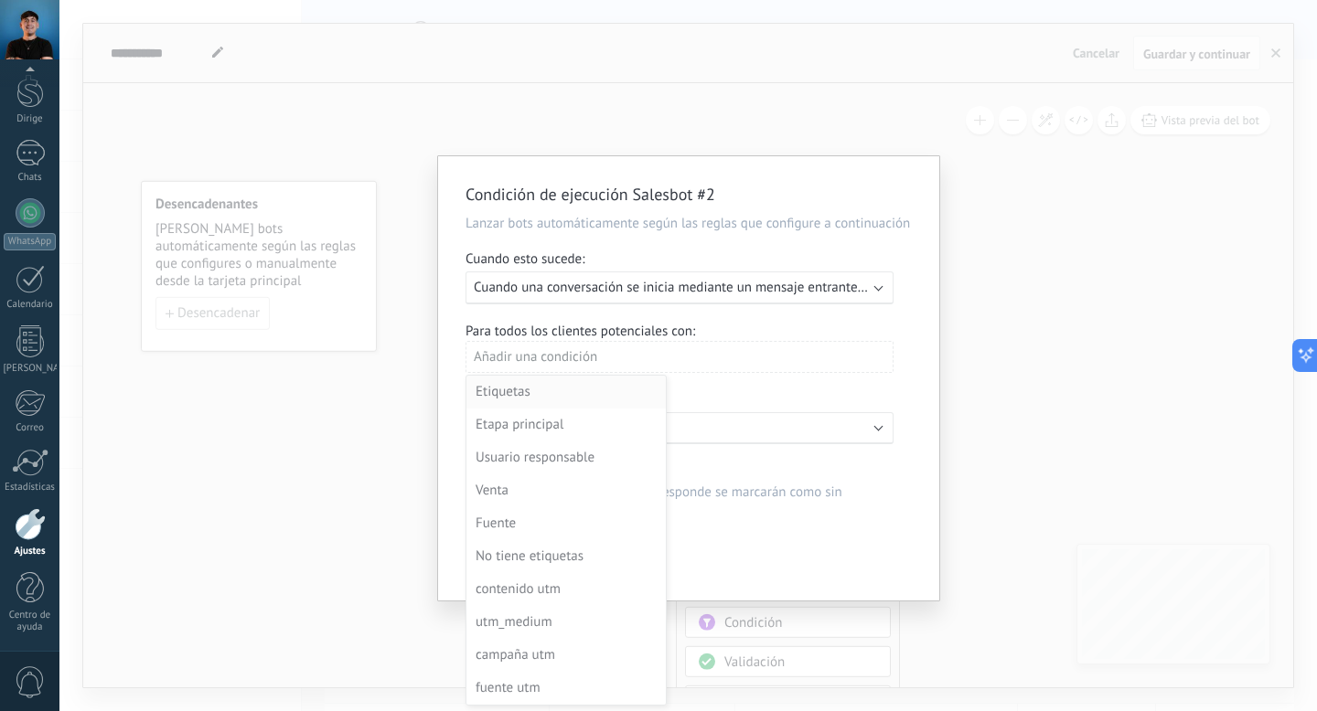
click at [534, 391] on div "Etiquetas" at bounding box center [563, 392] width 177 height 26
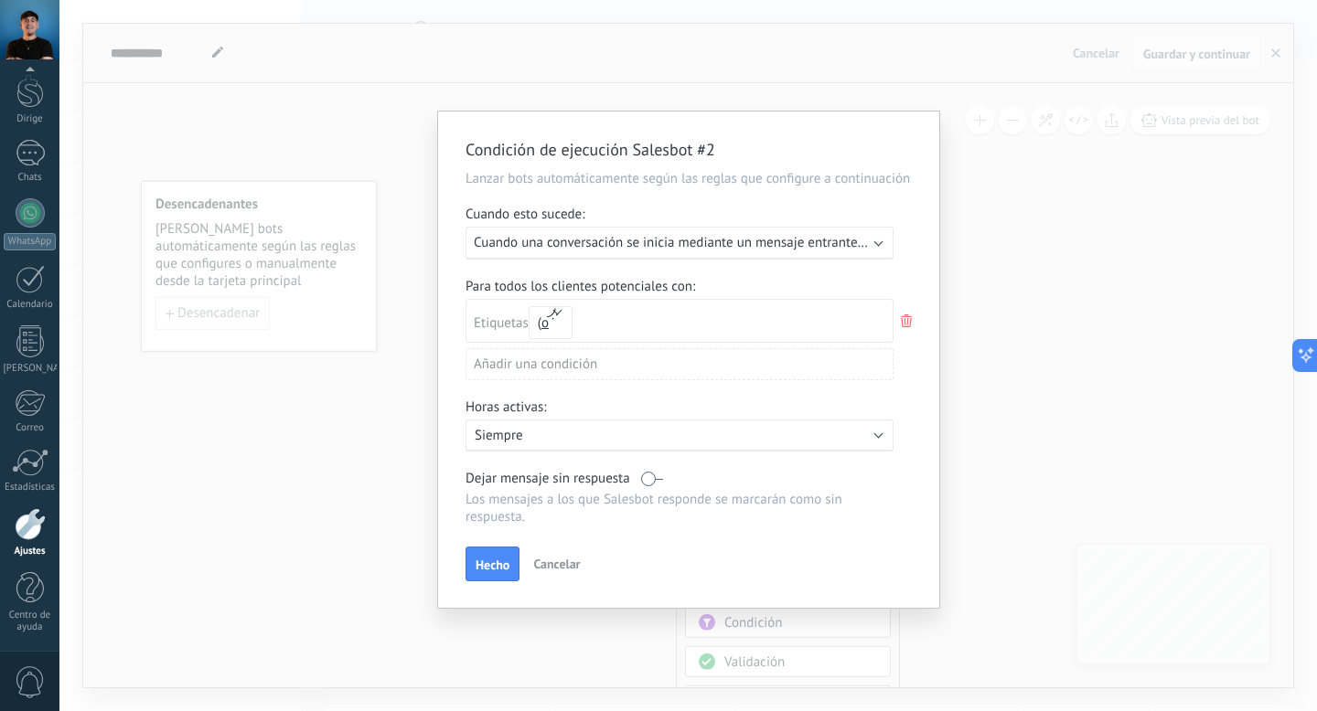
click at [906, 322] on icon at bounding box center [906, 321] width 20 height 22
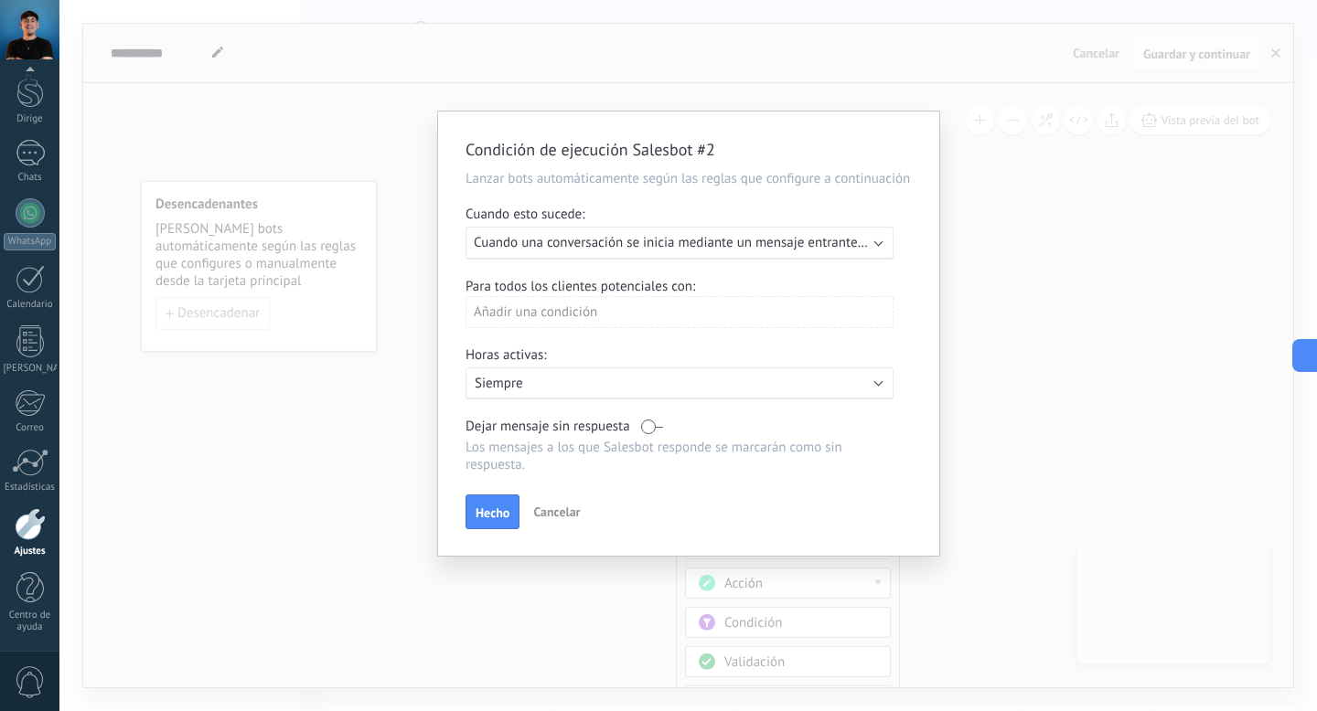
click at [625, 309] on div "Añadir una condición" at bounding box center [679, 312] width 428 height 32
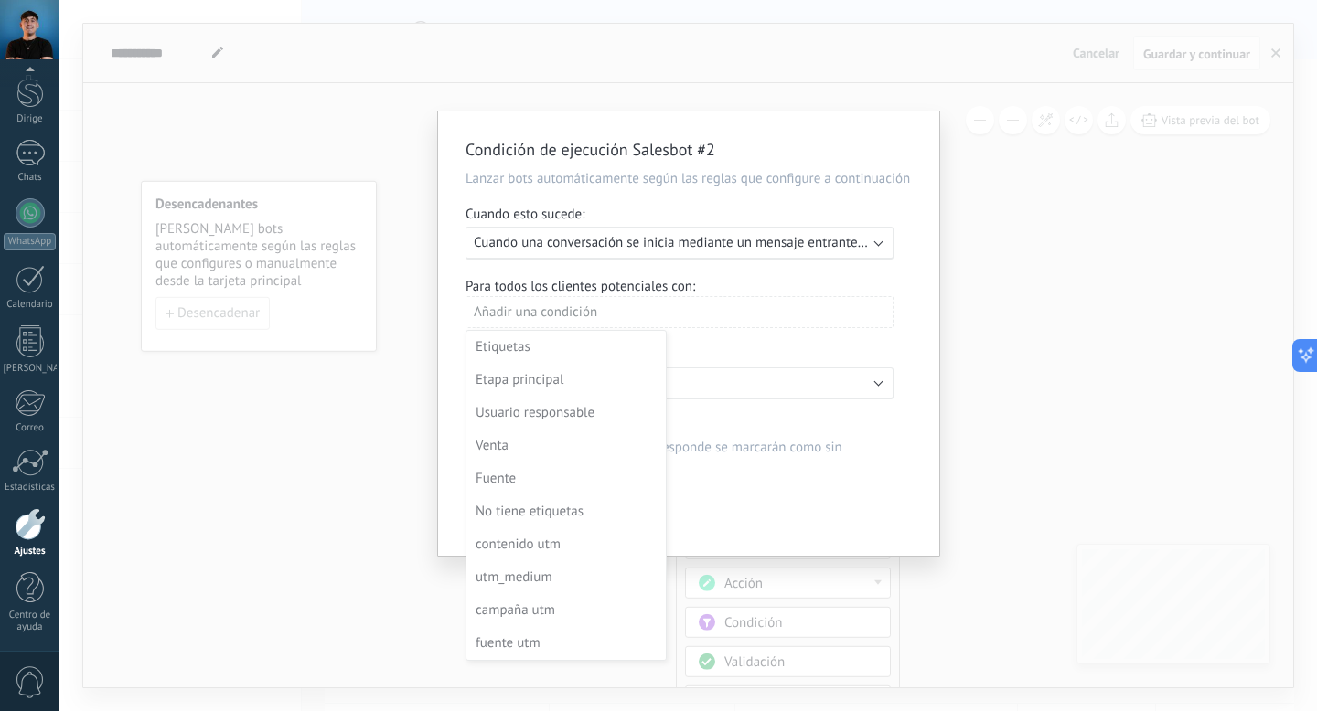
click at [736, 285] on div at bounding box center [688, 336] width 501 height 449
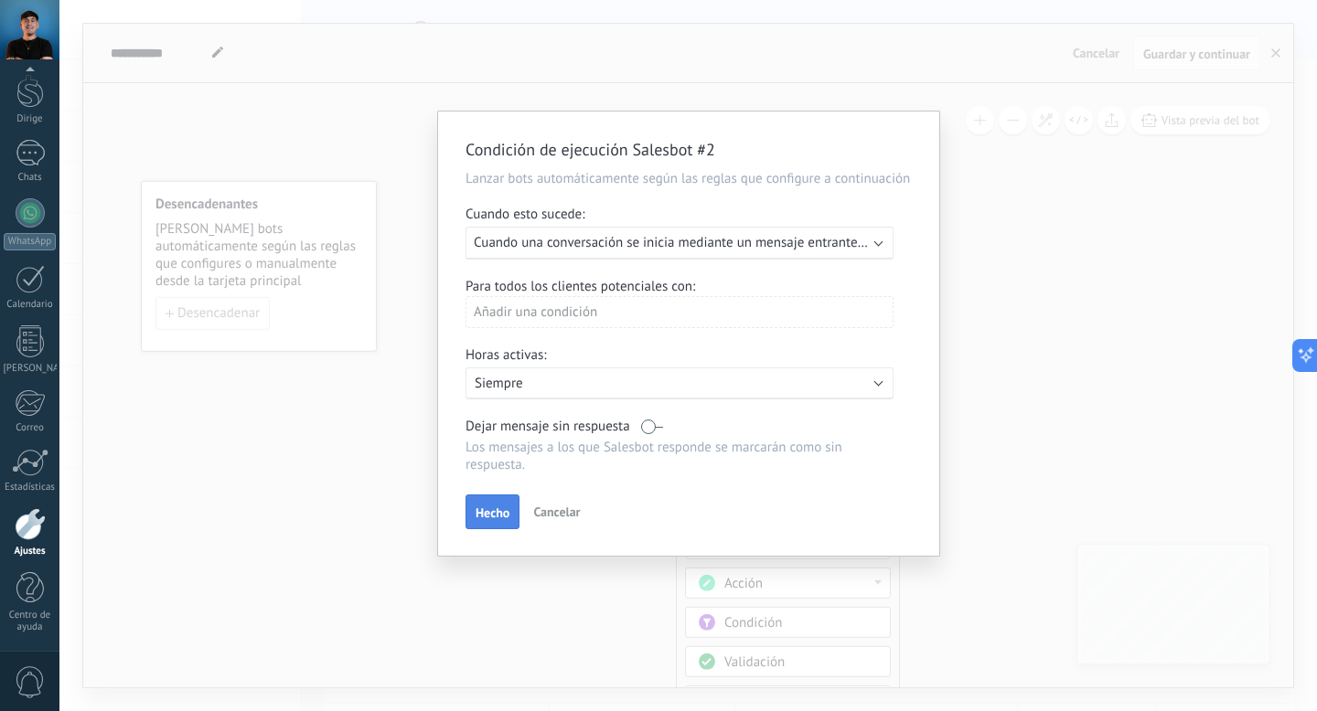
click at [498, 517] on font "Hecho" at bounding box center [492, 513] width 34 height 16
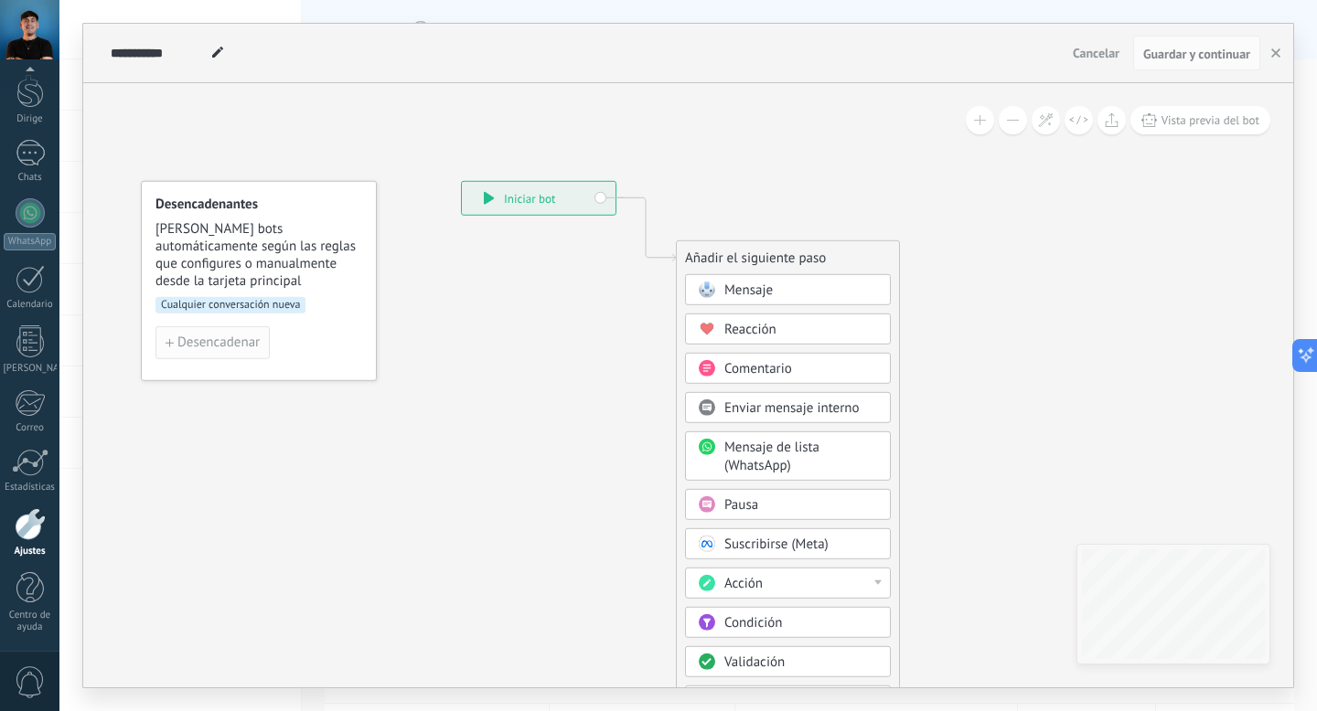
click at [221, 342] on font "Desencadenar" at bounding box center [218, 342] width 82 height 17
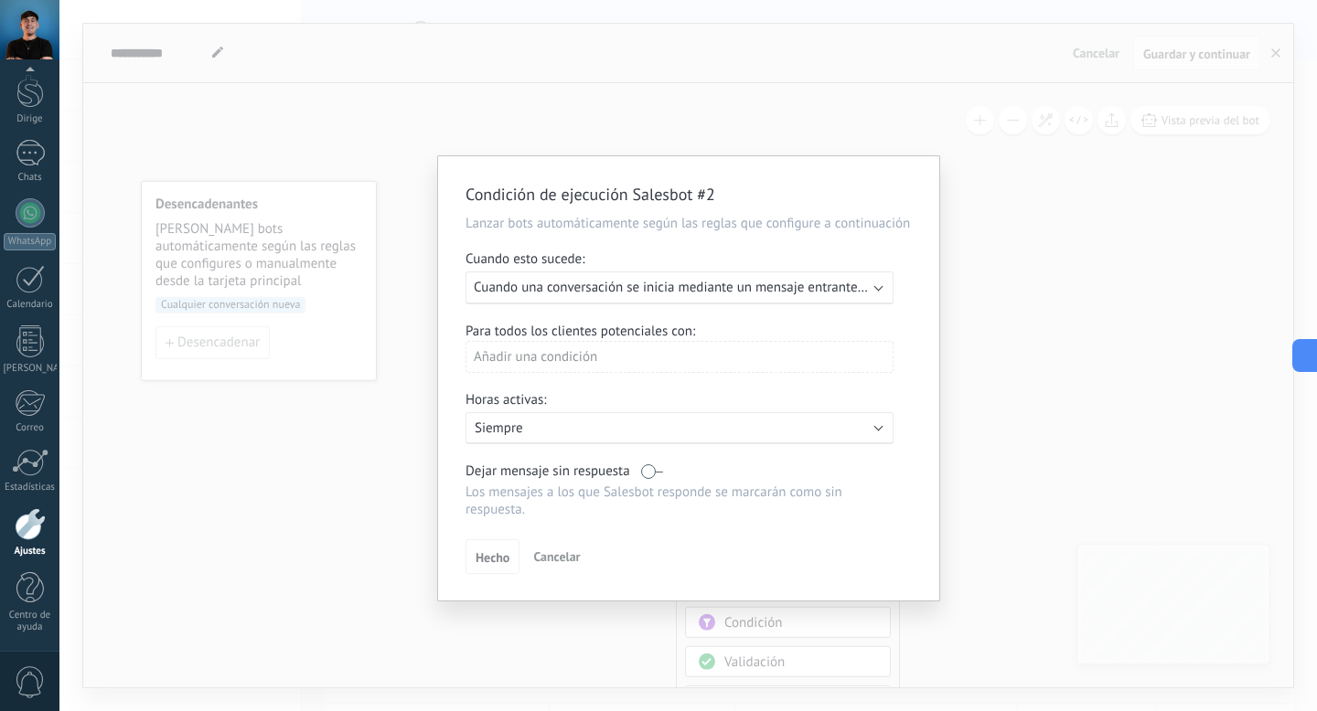
click at [644, 284] on font "Cuando una conversación se inicia mediante un mensaje entrante en cualquier can…" at bounding box center [721, 287] width 495 height 17
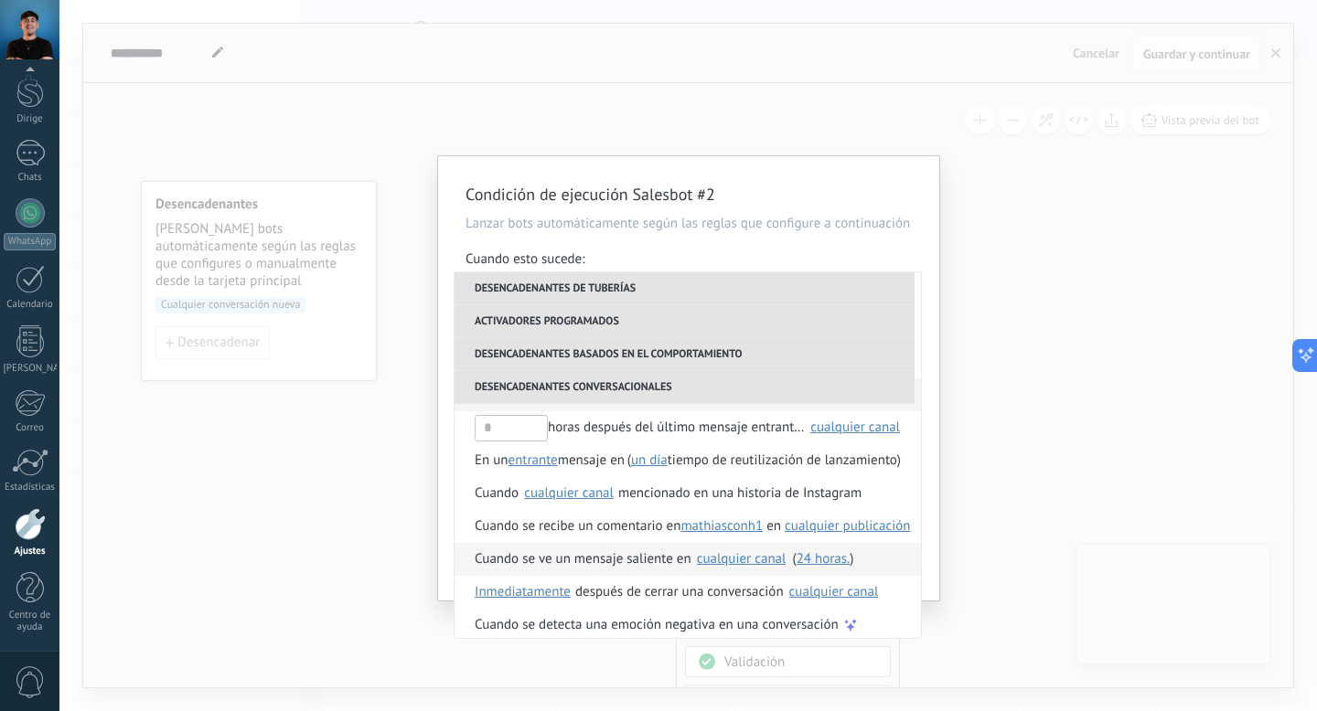
scroll to position [530, 0]
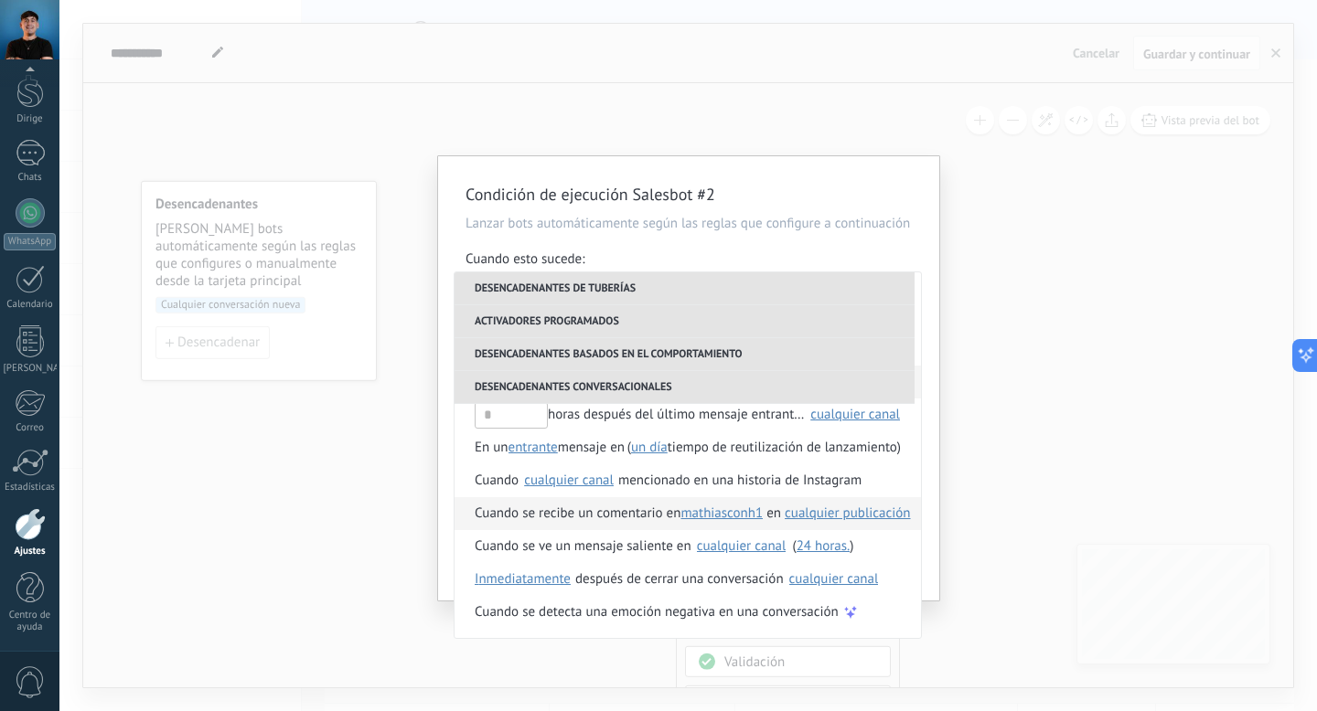
click at [614, 509] on font "Cuando se recibe un comentario en" at bounding box center [578, 513] width 206 height 17
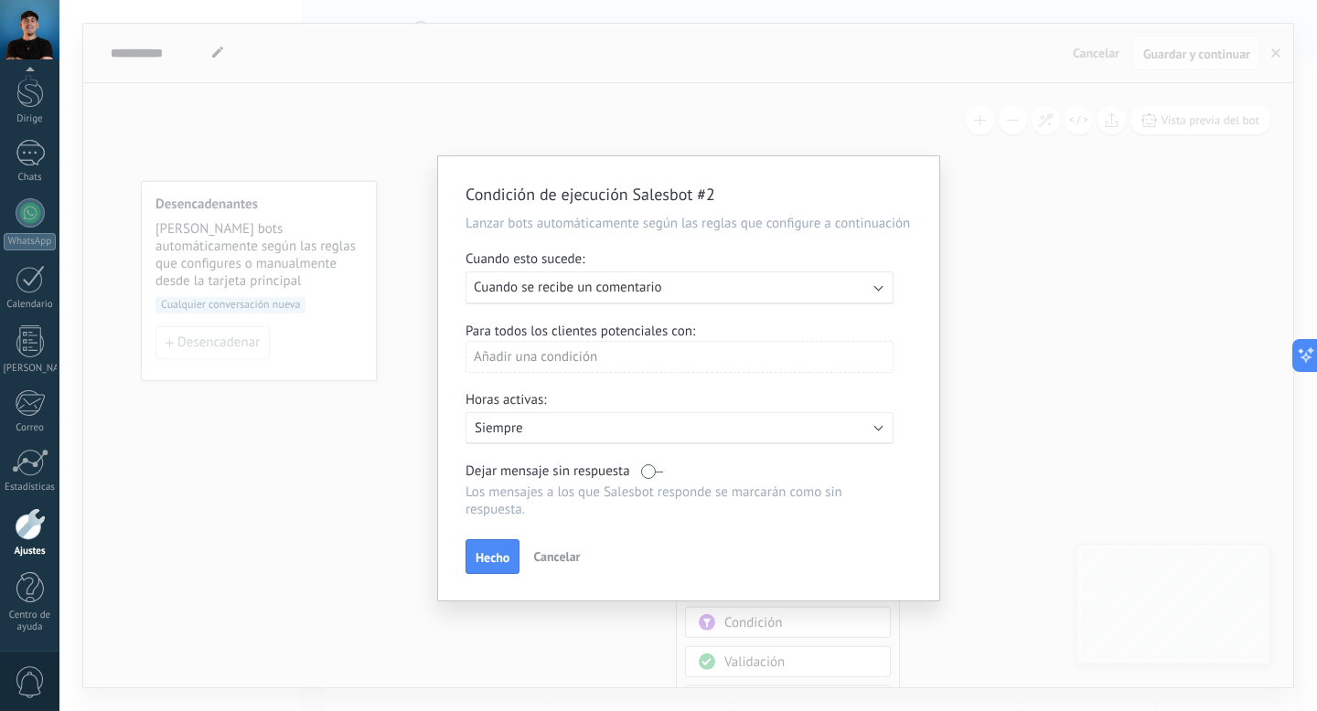
click at [631, 356] on div "Añadir una condición" at bounding box center [679, 357] width 428 height 32
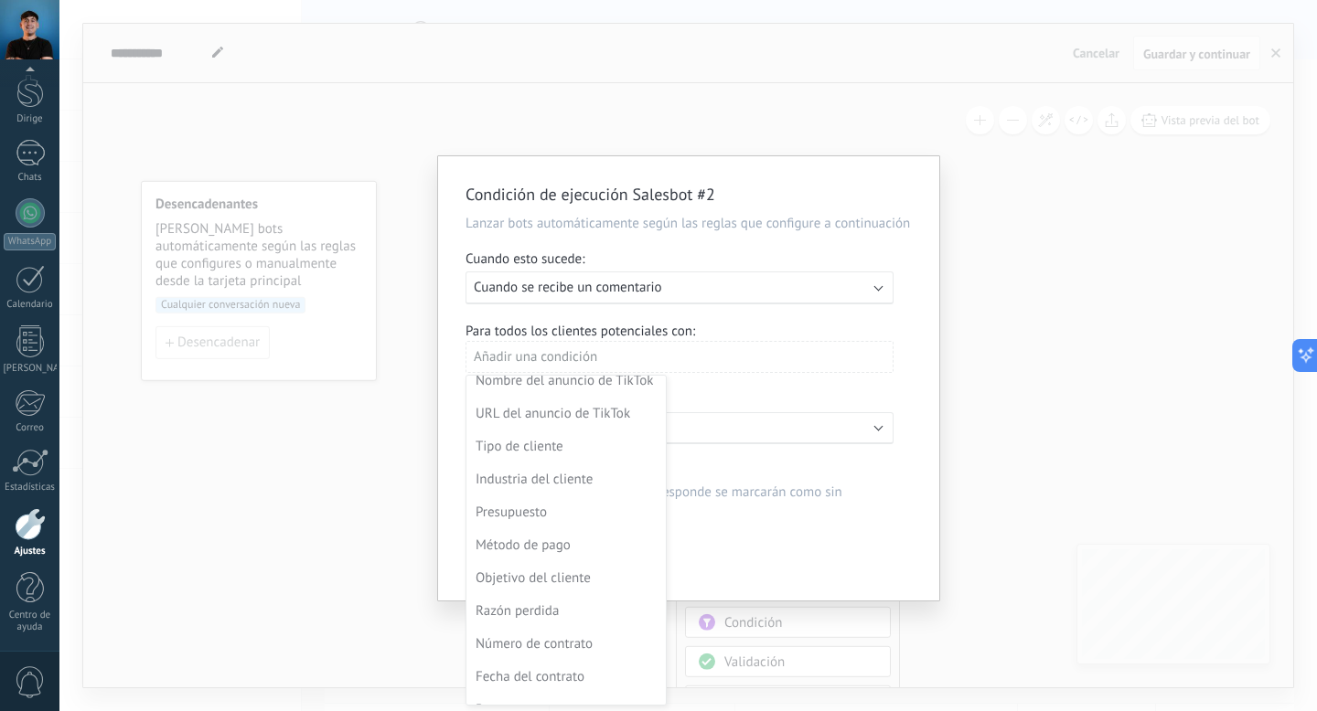
scroll to position [625, 0]
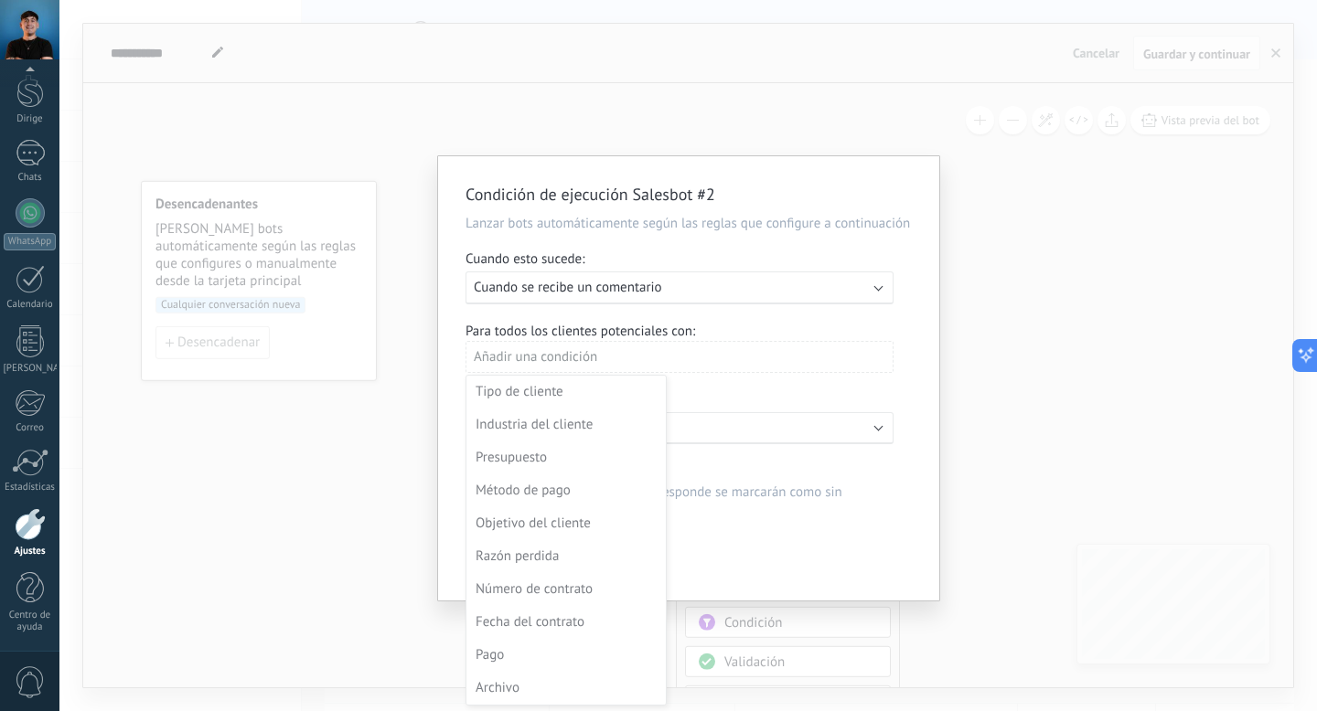
click at [715, 322] on div at bounding box center [688, 380] width 501 height 449
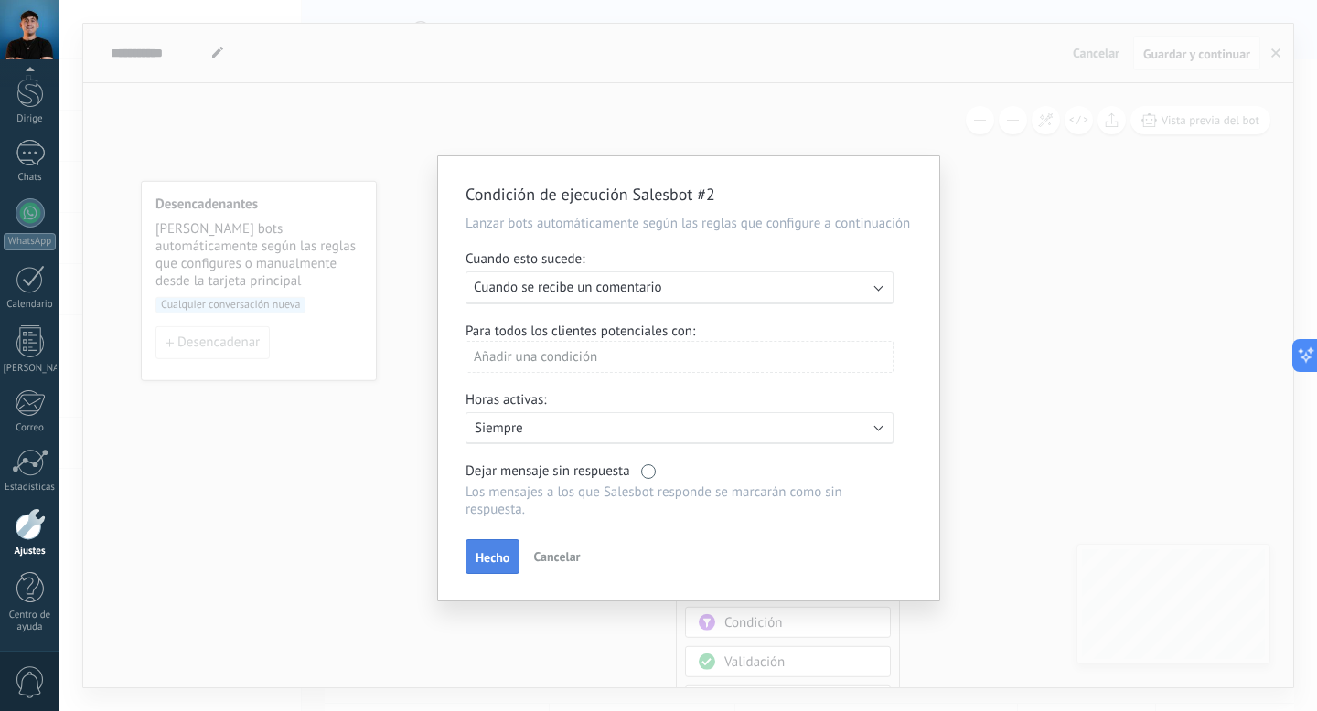
click at [499, 559] on font "Hecho" at bounding box center [492, 558] width 34 height 16
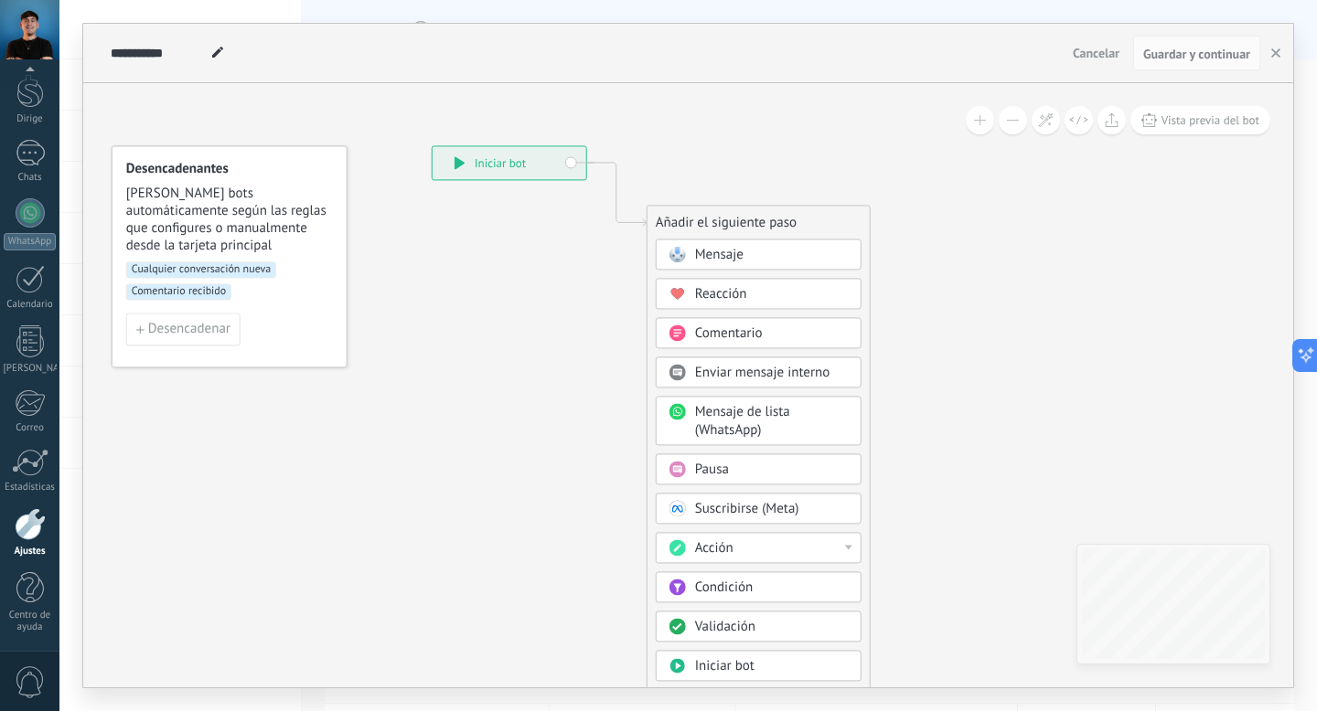
drag, startPoint x: 976, startPoint y: 416, endPoint x: 944, endPoint y: 379, distance: 49.3
click at [944, 379] on icon at bounding box center [588, 468] width 1229 height 1560
click at [188, 269] on font "Cualquier conversación nueva" at bounding box center [198, 268] width 139 height 14
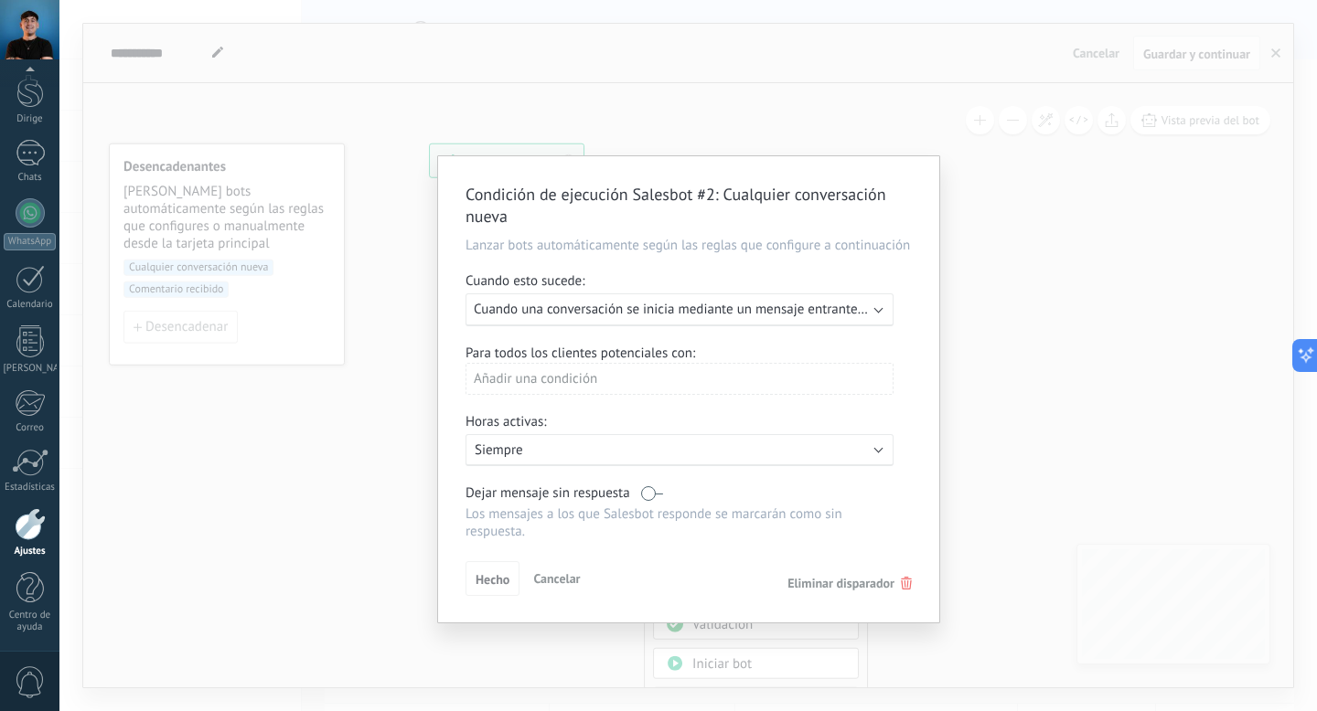
click at [576, 462] on div "Activo: Siempre" at bounding box center [679, 450] width 428 height 32
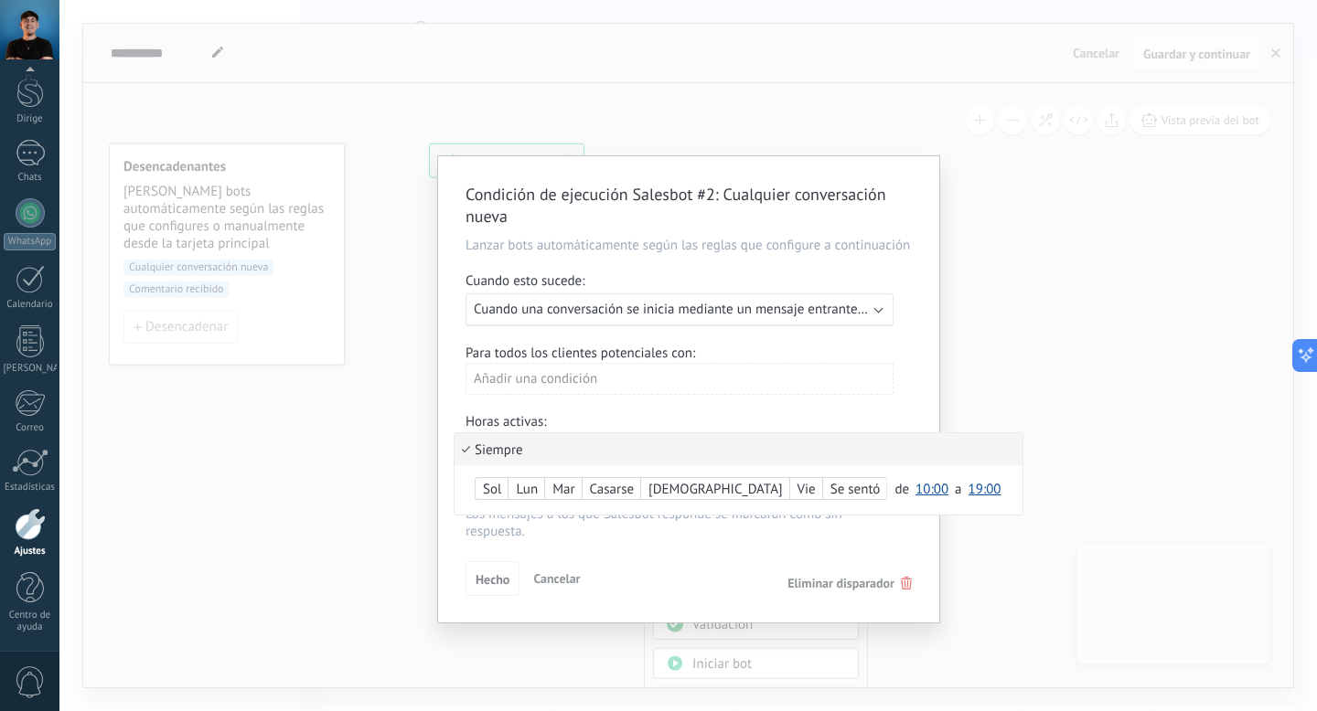
click at [628, 412] on div at bounding box center [688, 389] width 501 height 466
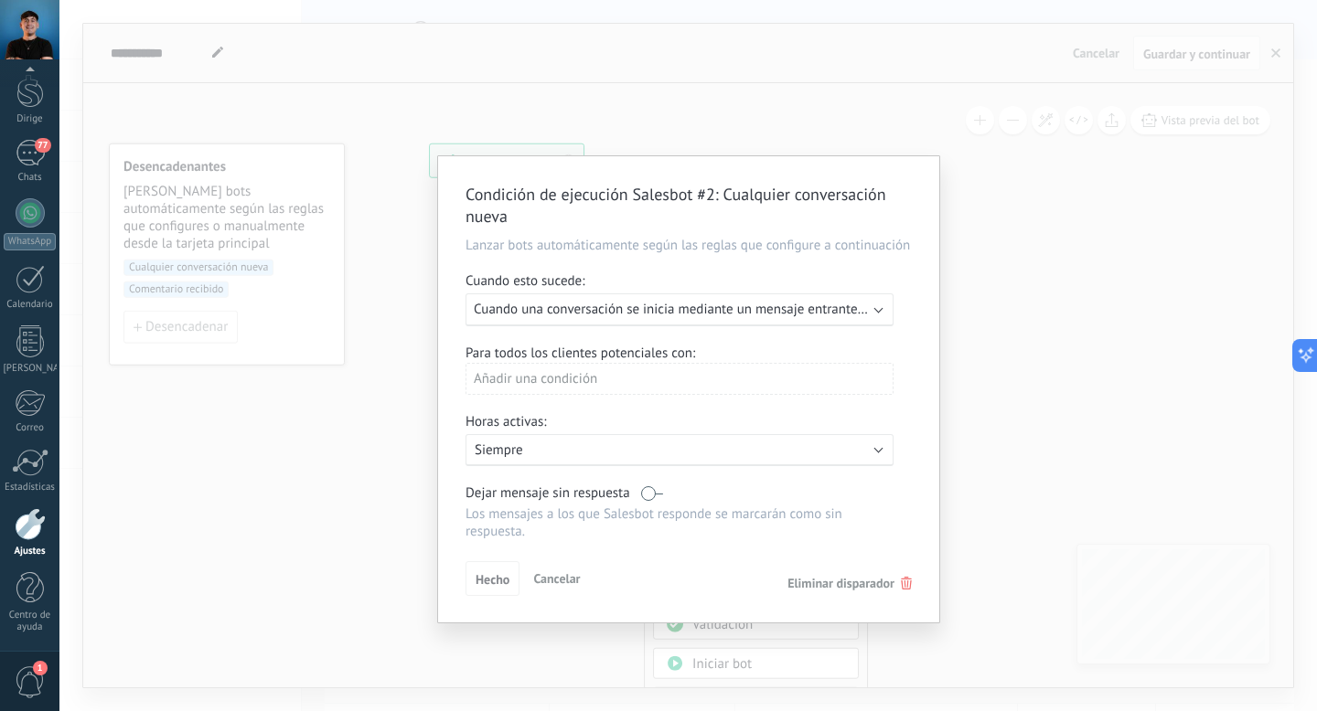
click at [387, 388] on div "Condición de ejecución Salesbot #2 : Cualquier conversación nueva Lanzar bots a…" at bounding box center [687, 355] width 1257 height 711
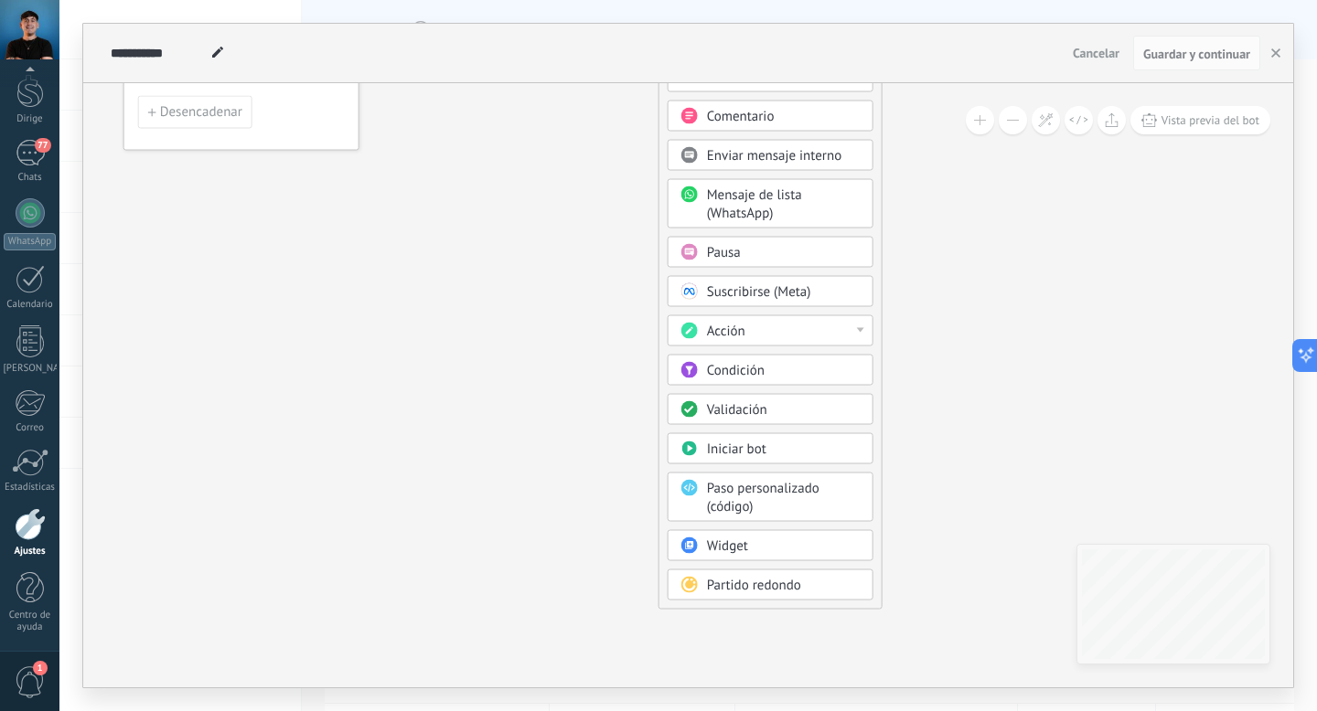
click at [726, 375] on font "Condición" at bounding box center [736, 370] width 58 height 17
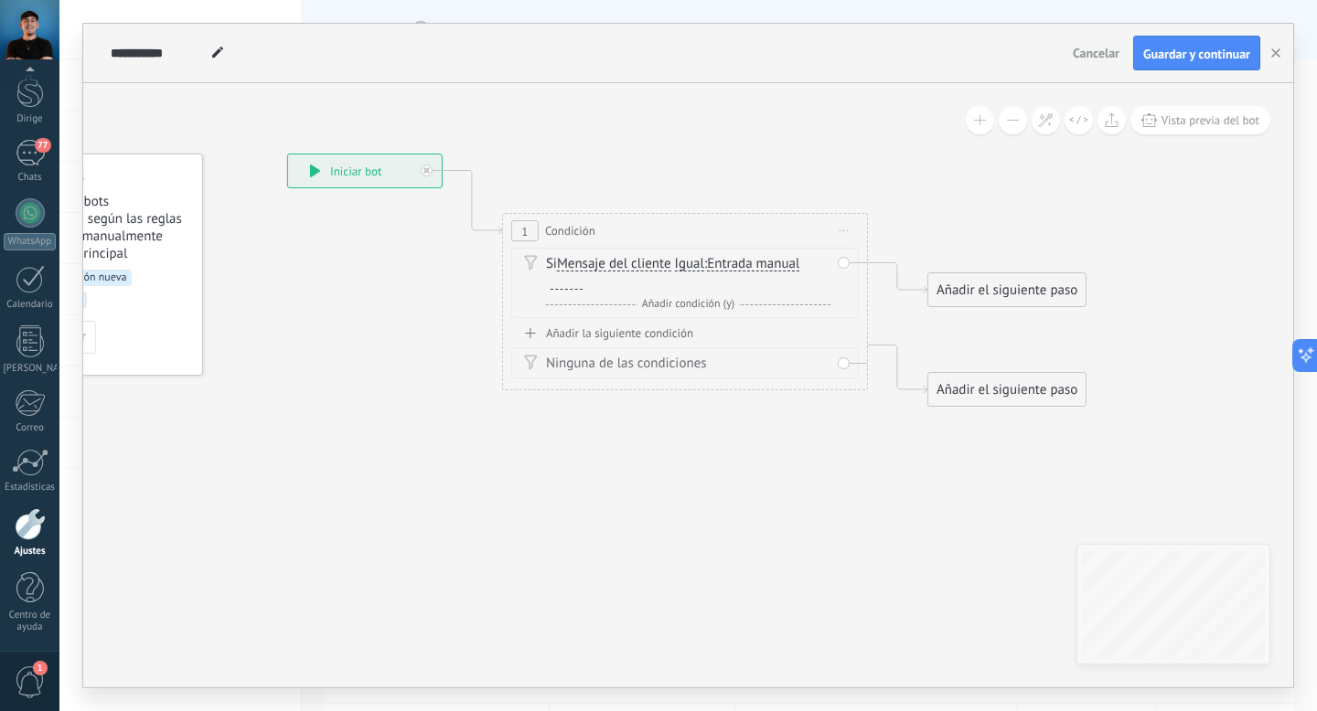
click at [752, 266] on font "Entrada manual" at bounding box center [753, 263] width 92 height 17
click at [752, 266] on button "Manual input" at bounding box center [812, 264] width 229 height 33
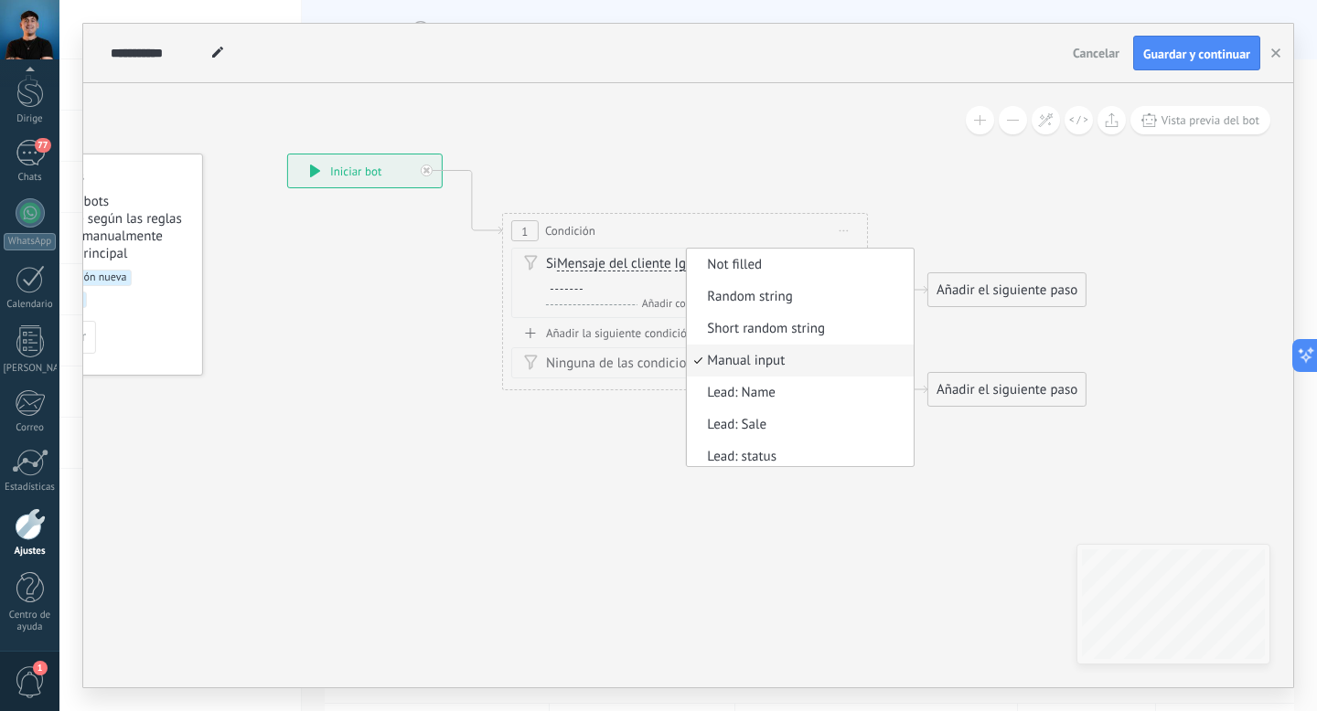
scroll to position [5, 0]
click at [784, 354] on font "Entrada manual" at bounding box center [753, 355] width 92 height 17
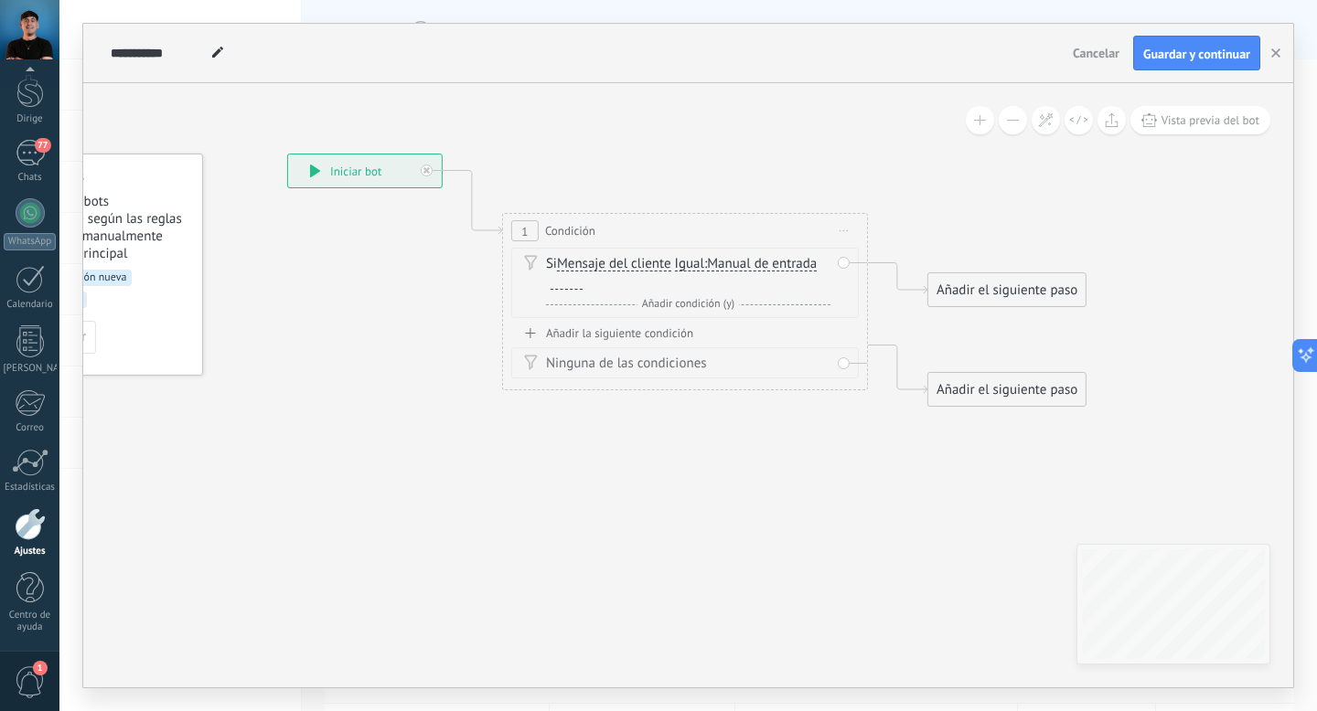
click at [559, 289] on div at bounding box center [566, 282] width 32 height 15
click at [579, 279] on div at bounding box center [566, 282] width 32 height 15
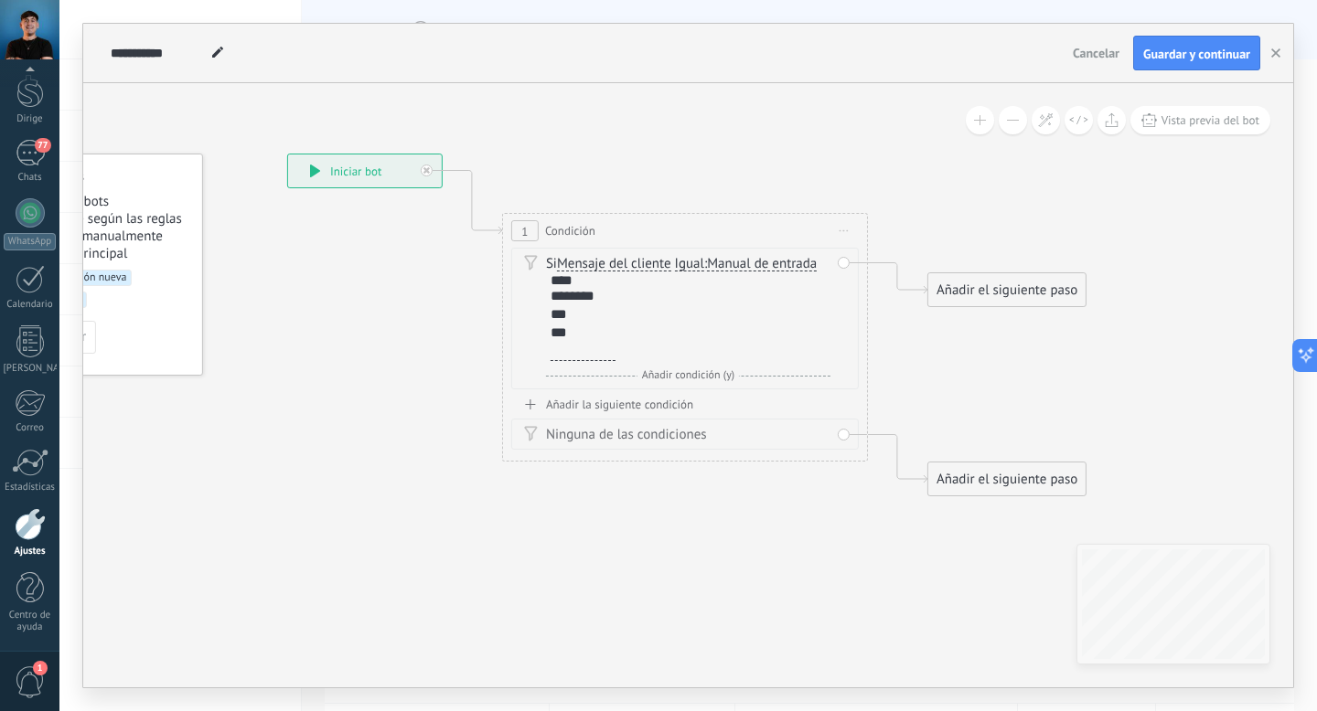
click at [748, 374] on div "And Añadir condición (y)" at bounding box center [688, 376] width 284 height 18
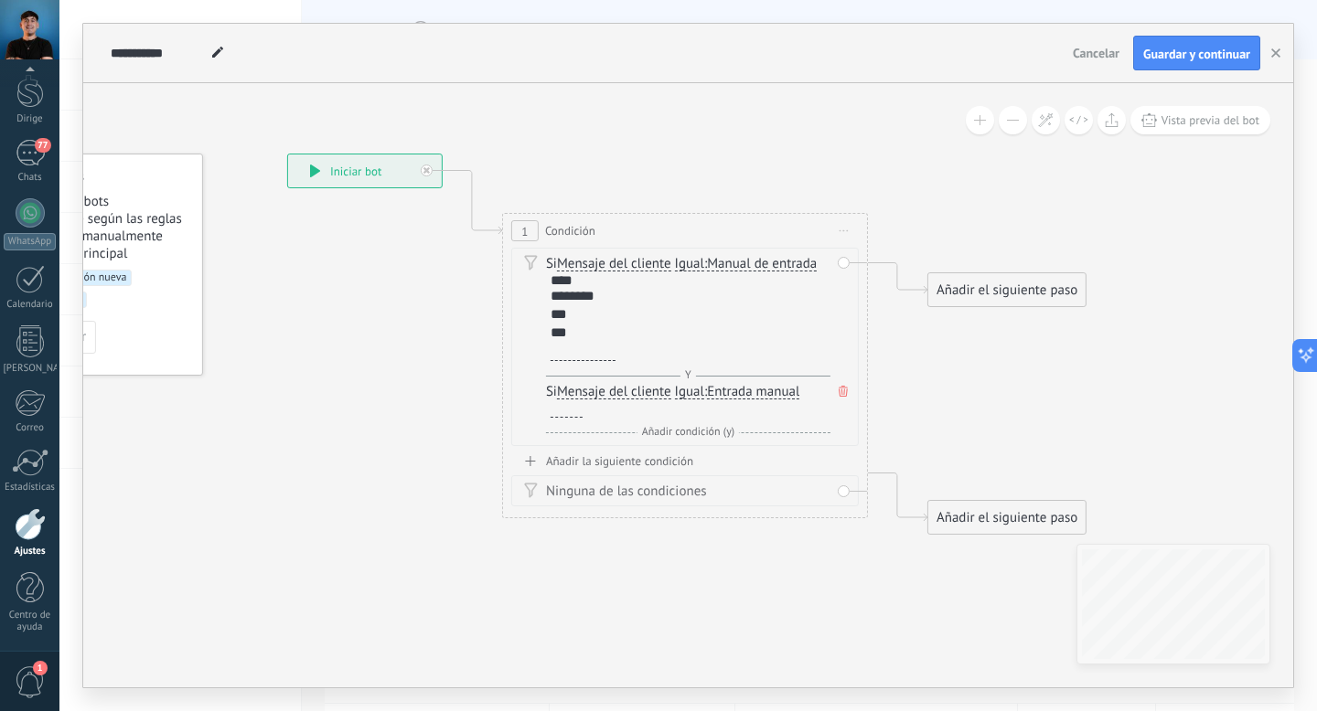
click at [843, 391] on icon at bounding box center [842, 391] width 9 height 11
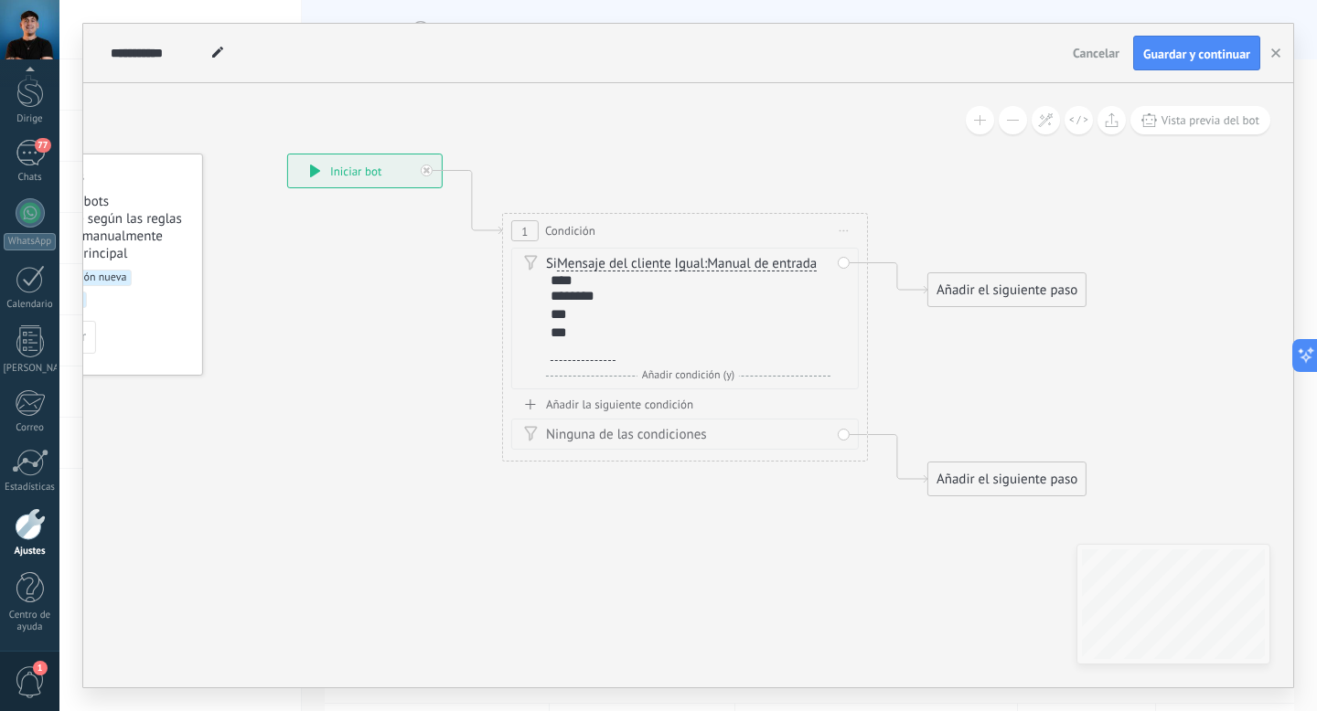
click at [592, 350] on div at bounding box center [582, 351] width 65 height 18
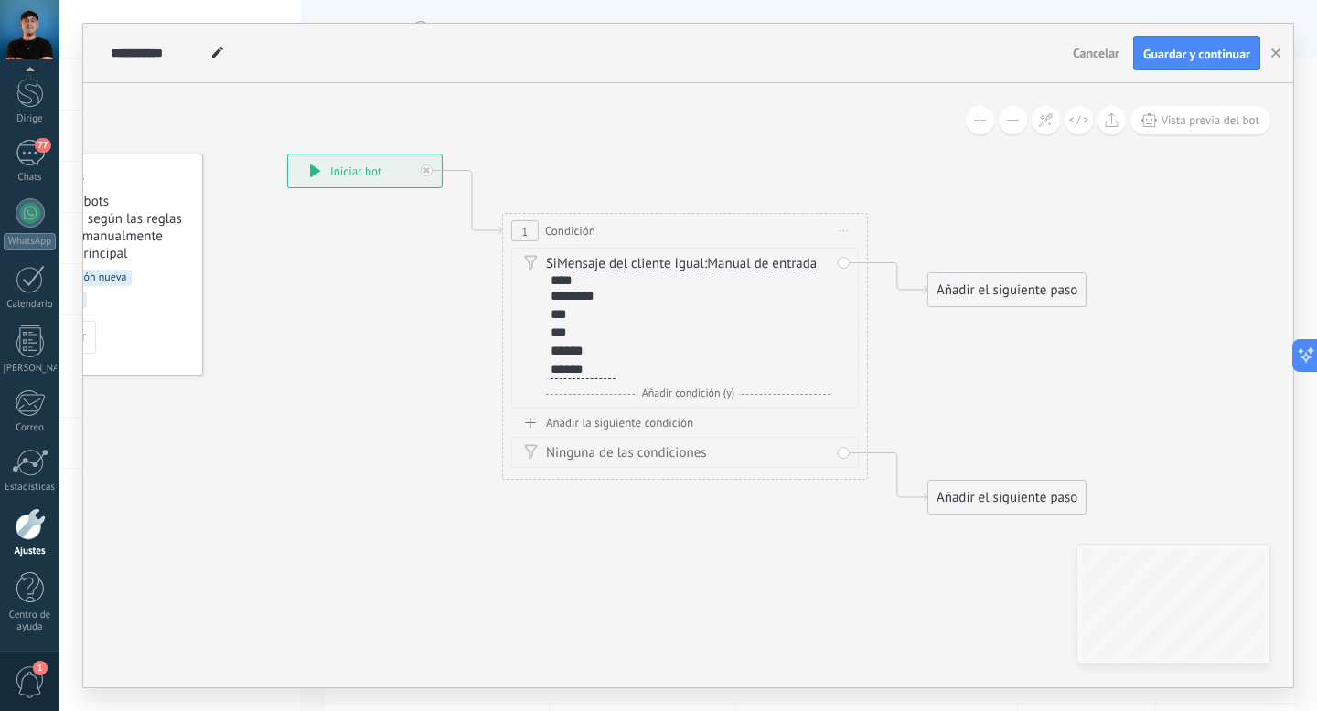
click at [775, 187] on icon at bounding box center [657, 280] width 1654 height 1169
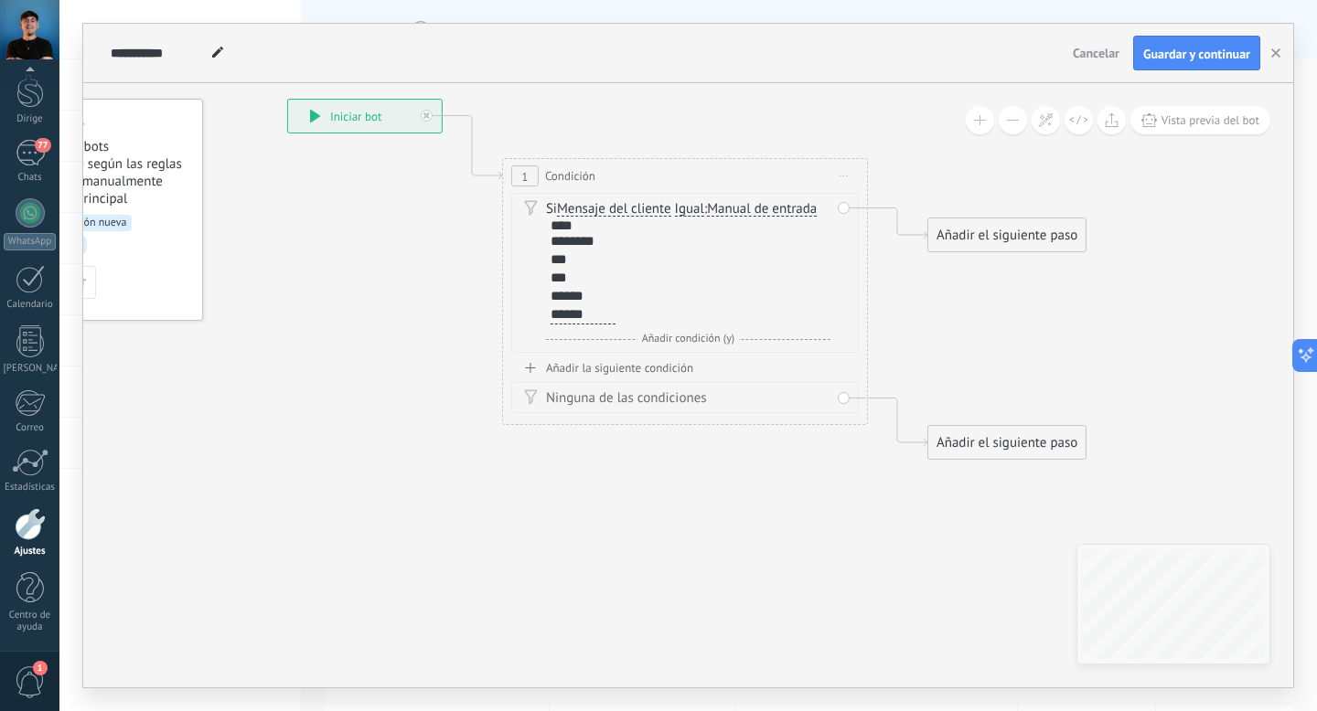
click at [1000, 238] on font "Añadir el siguiente paso" at bounding box center [1006, 235] width 141 height 17
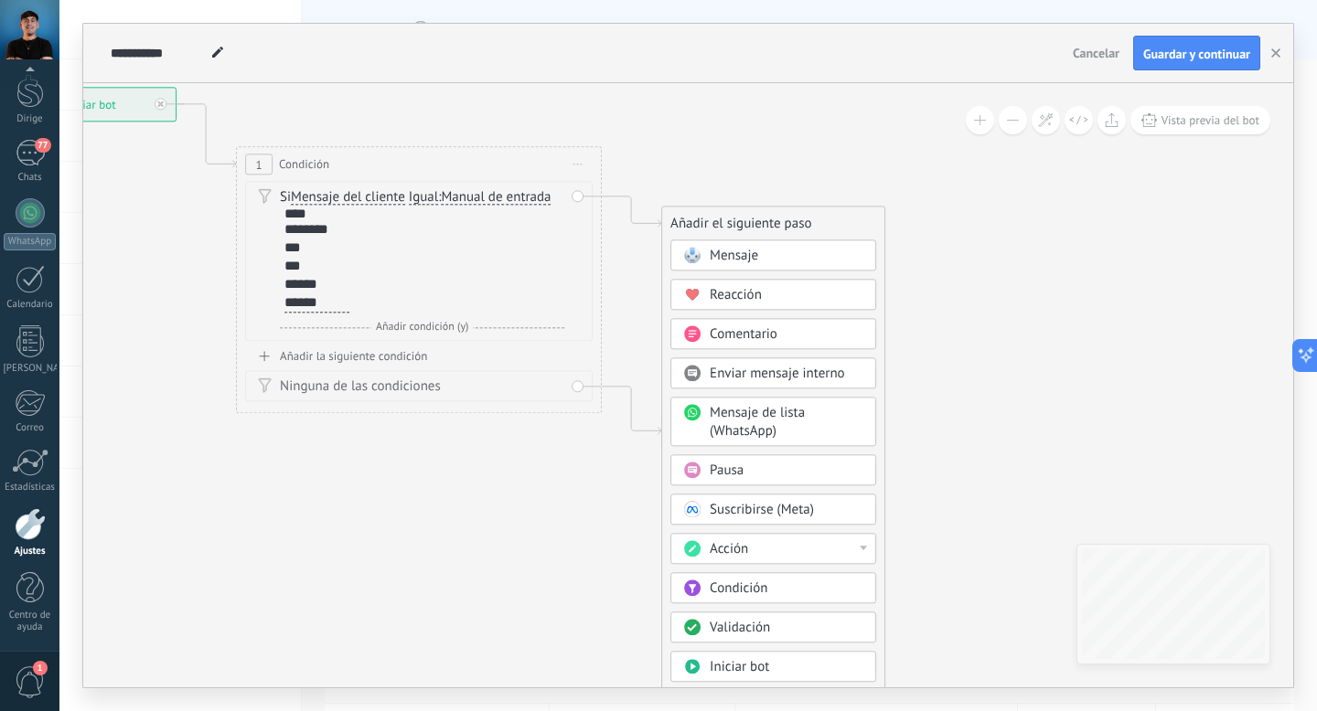
drag, startPoint x: 1140, startPoint y: 189, endPoint x: 860, endPoint y: 179, distance: 280.0
click at [860, 179] on icon at bounding box center [391, 214] width 1654 height 1169
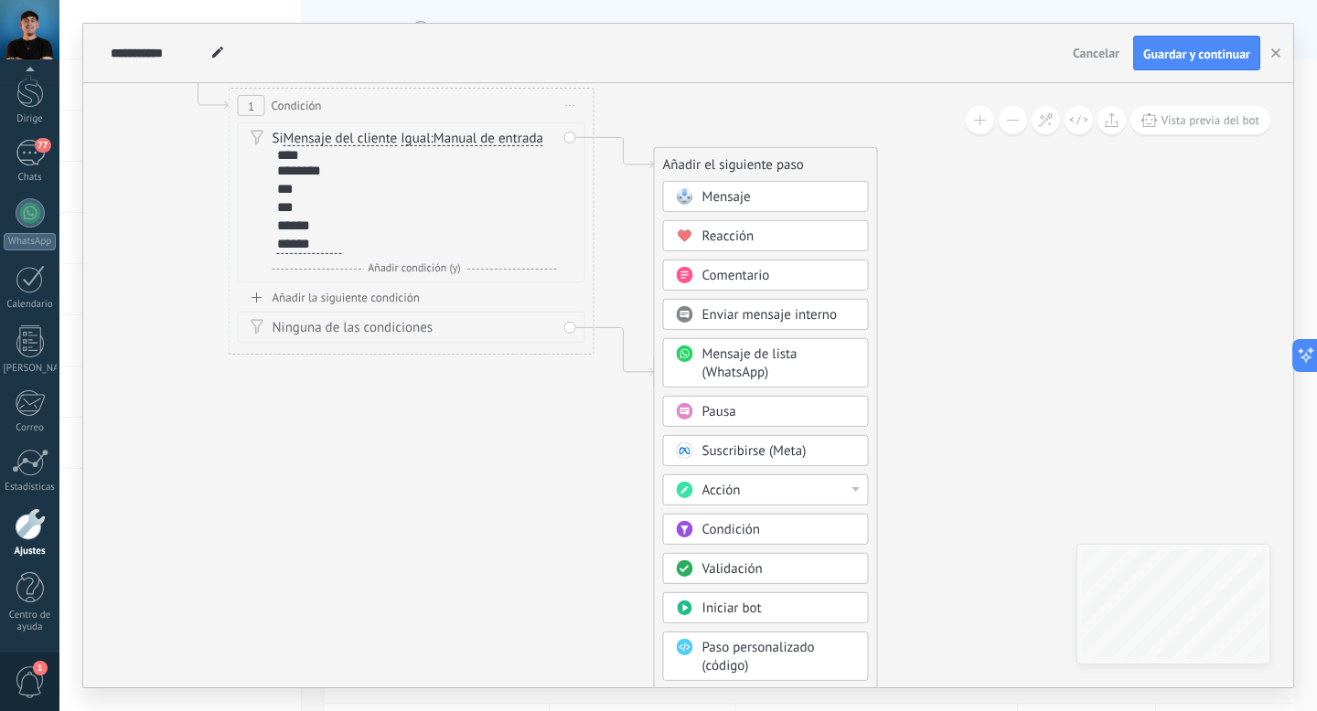
click at [787, 486] on div "Acción" at bounding box center [779, 491] width 154 height 18
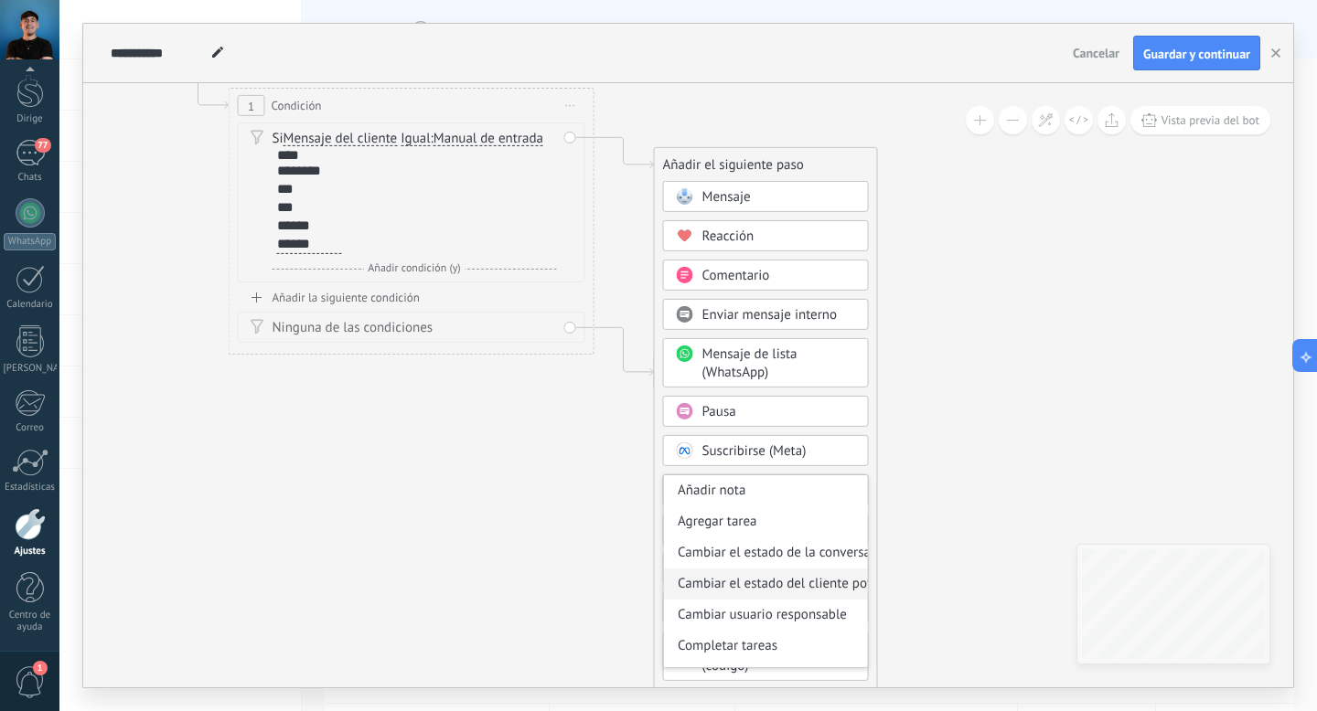
scroll to position [243, 0]
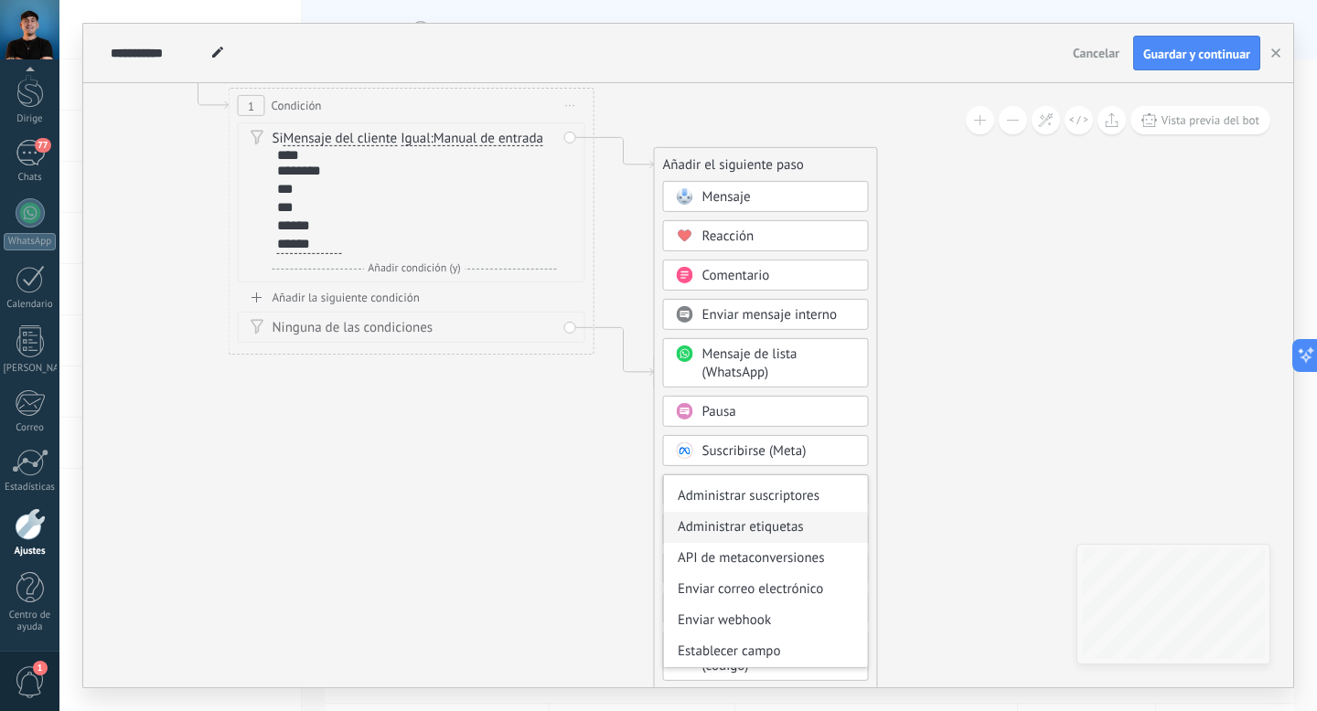
click at [766, 525] on font "Administrar etiquetas" at bounding box center [741, 526] width 126 height 17
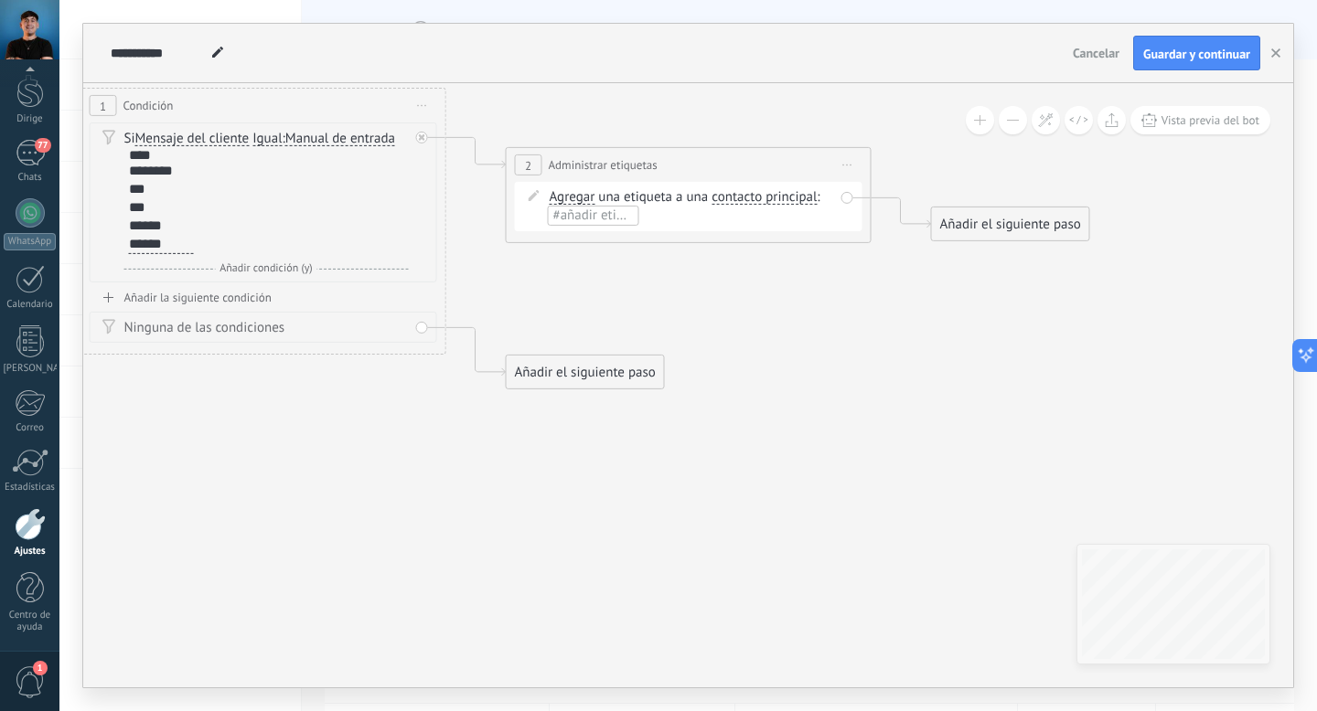
click at [610, 215] on font "#añadir etiquetas" at bounding box center [604, 215] width 102 height 17
click at [558, 221] on input "text" at bounding box center [595, 215] width 91 height 15
type input "*"
click at [610, 251] on font "crear etiqueta" at bounding box center [601, 248] width 81 height 17
click at [739, 197] on font "contacto principal" at bounding box center [763, 196] width 105 height 17
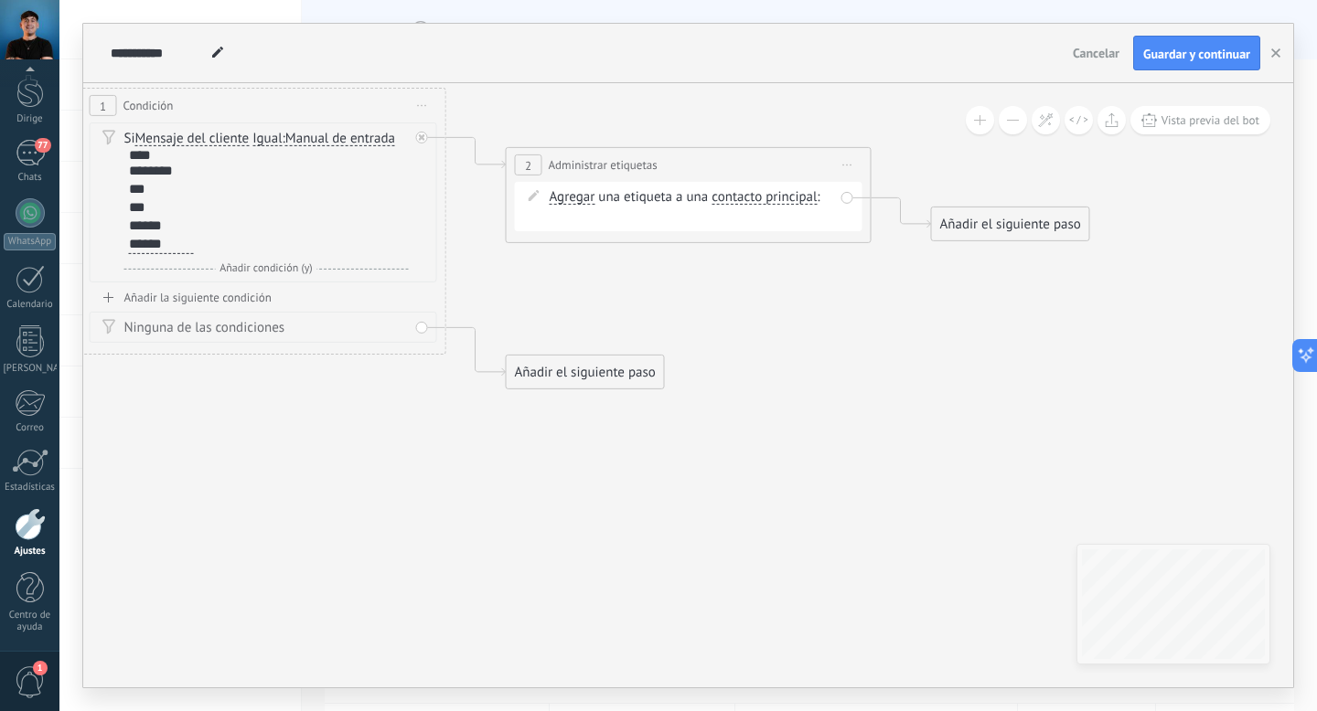
click at [739, 197] on button "contacto principal" at bounding box center [816, 197] width 229 height 33
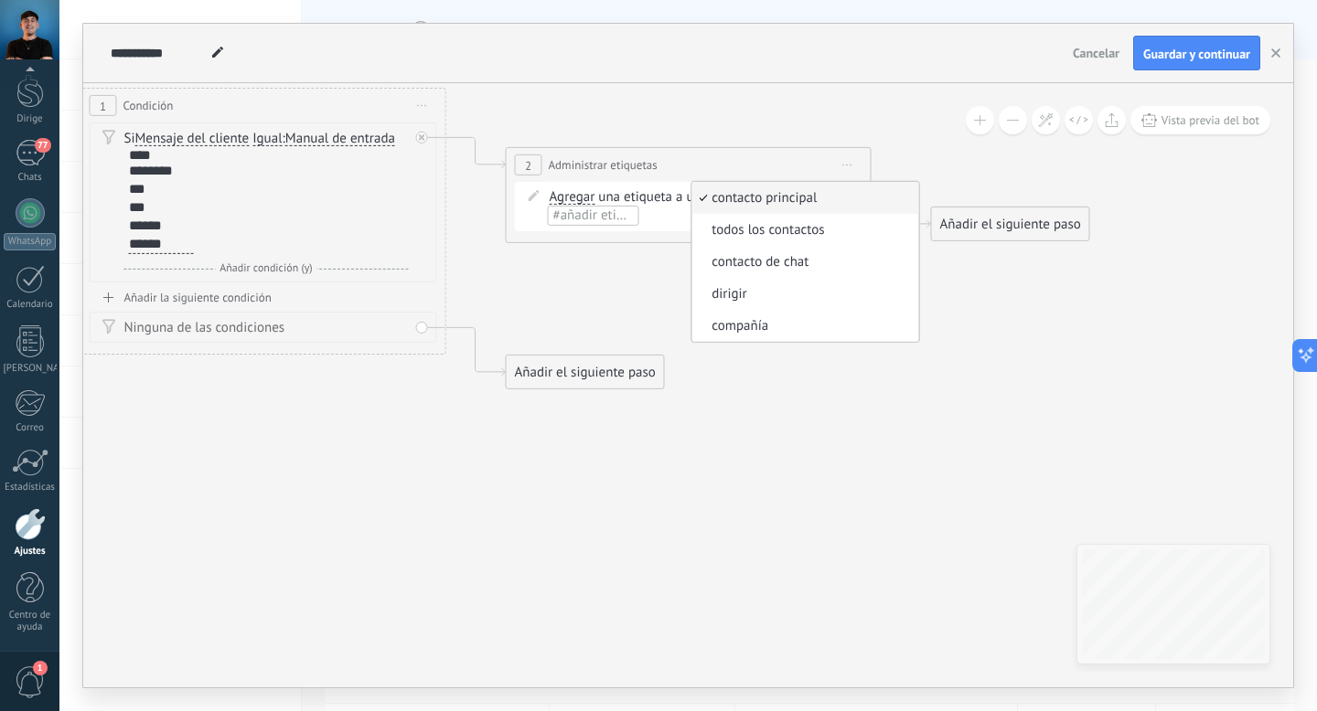
click at [608, 215] on font "#añadir etiquetas" at bounding box center [604, 215] width 102 height 17
click at [608, 216] on input "text" at bounding box center [595, 215] width 91 height 15
click at [892, 126] on icon at bounding box center [447, 209] width 2079 height 1276
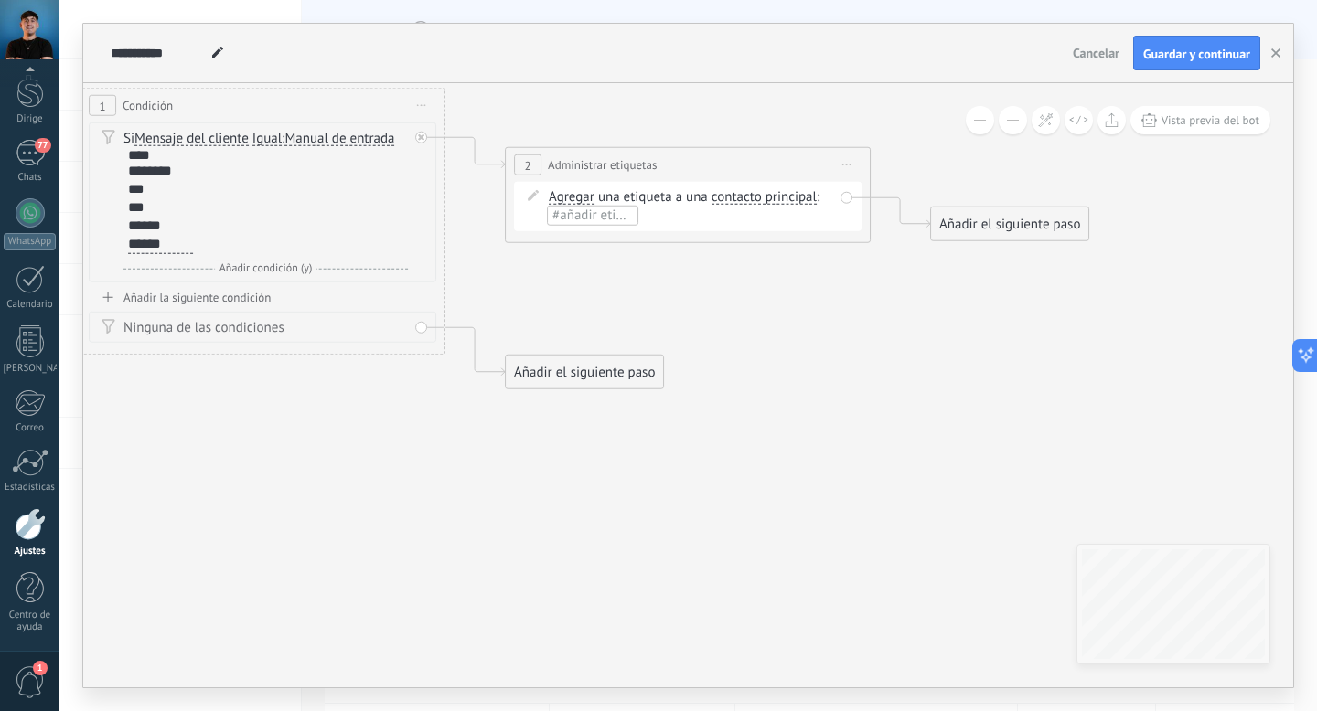
click at [585, 216] on font "#añadir etiquetas" at bounding box center [603, 215] width 102 height 17
click at [848, 163] on span "Comience la vista previa aquí Rebautizar Duplicado [GEOGRAPHIC_DATA]" at bounding box center [846, 165] width 29 height 27
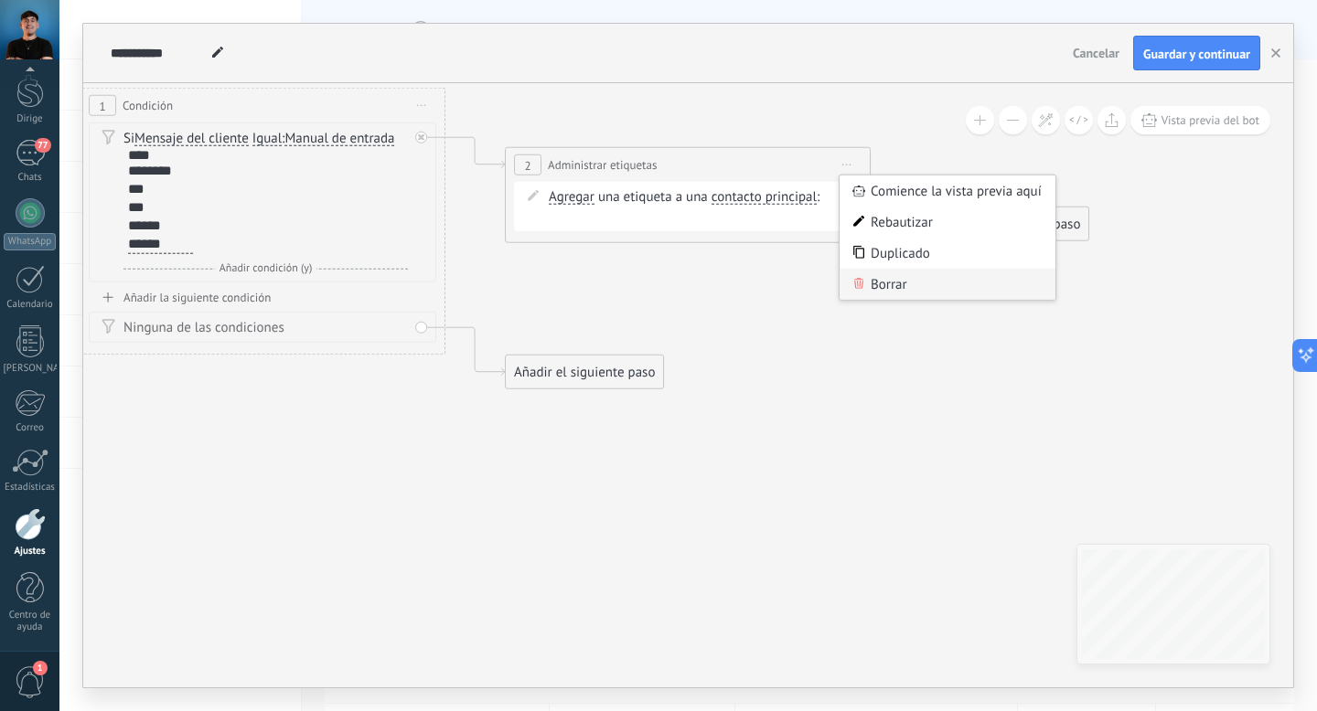
click at [889, 287] on font "Borrar" at bounding box center [888, 283] width 37 height 17
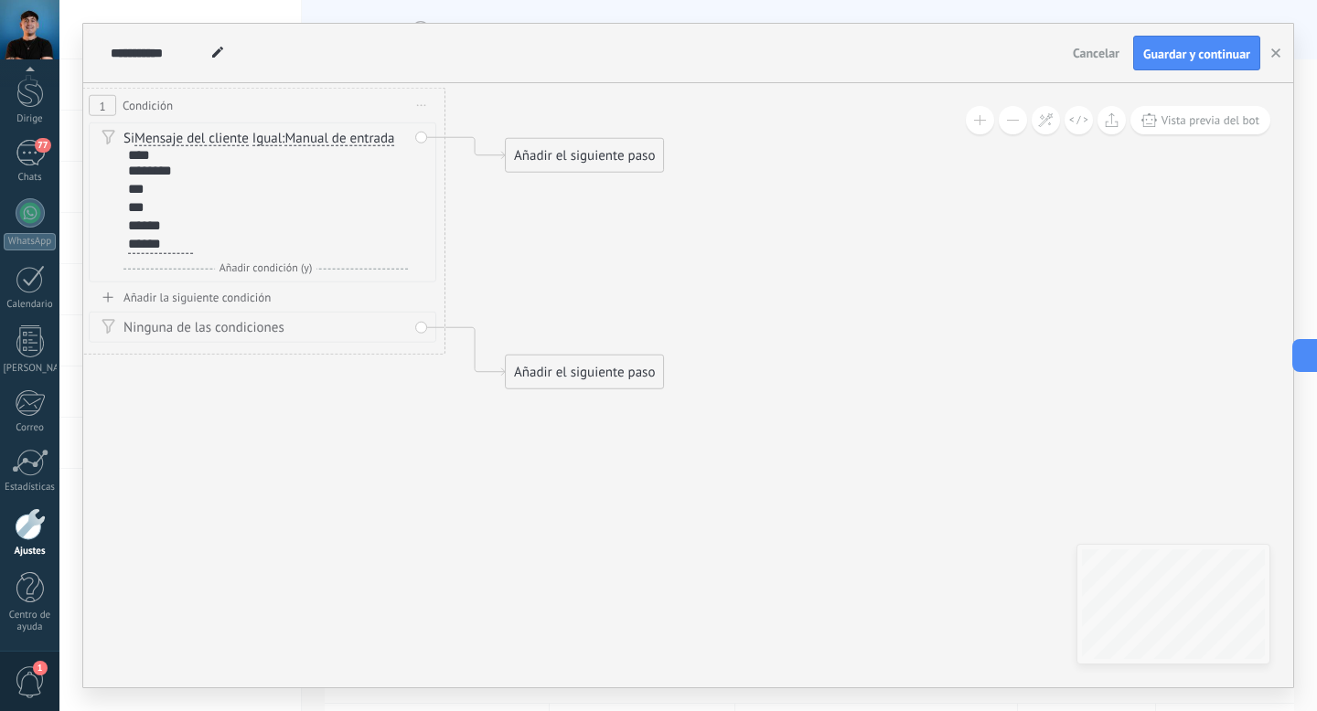
click at [573, 148] on font "Añadir el siguiente paso" at bounding box center [584, 155] width 141 height 17
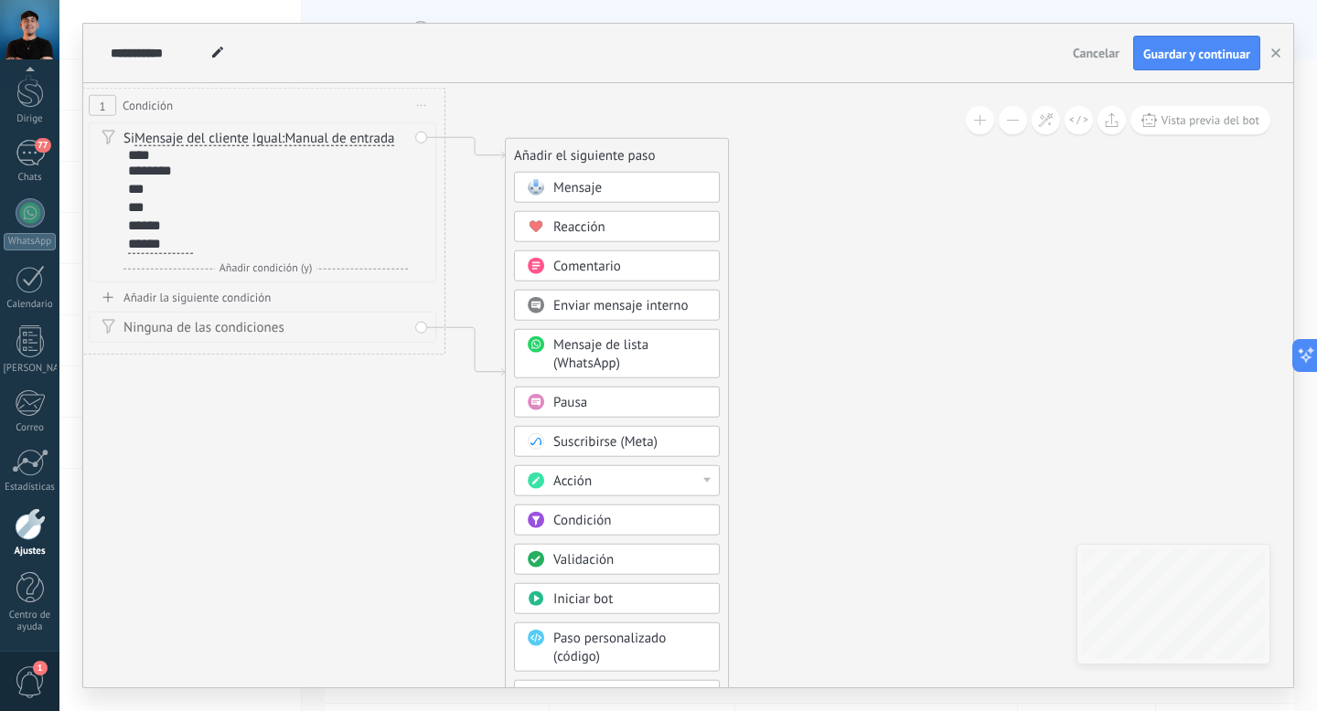
click at [918, 183] on icon at bounding box center [235, 209] width 1654 height 1276
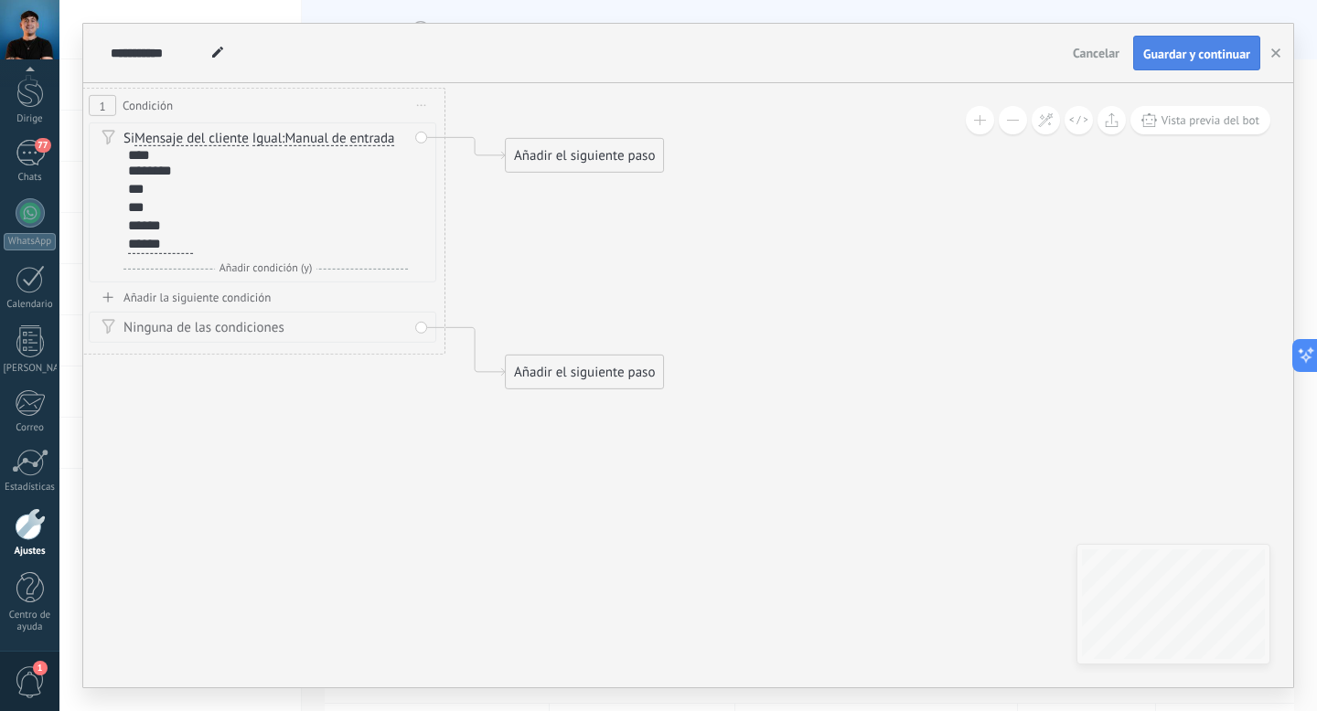
click at [1230, 42] on button "Guardar y continuar" at bounding box center [1196, 53] width 127 height 35
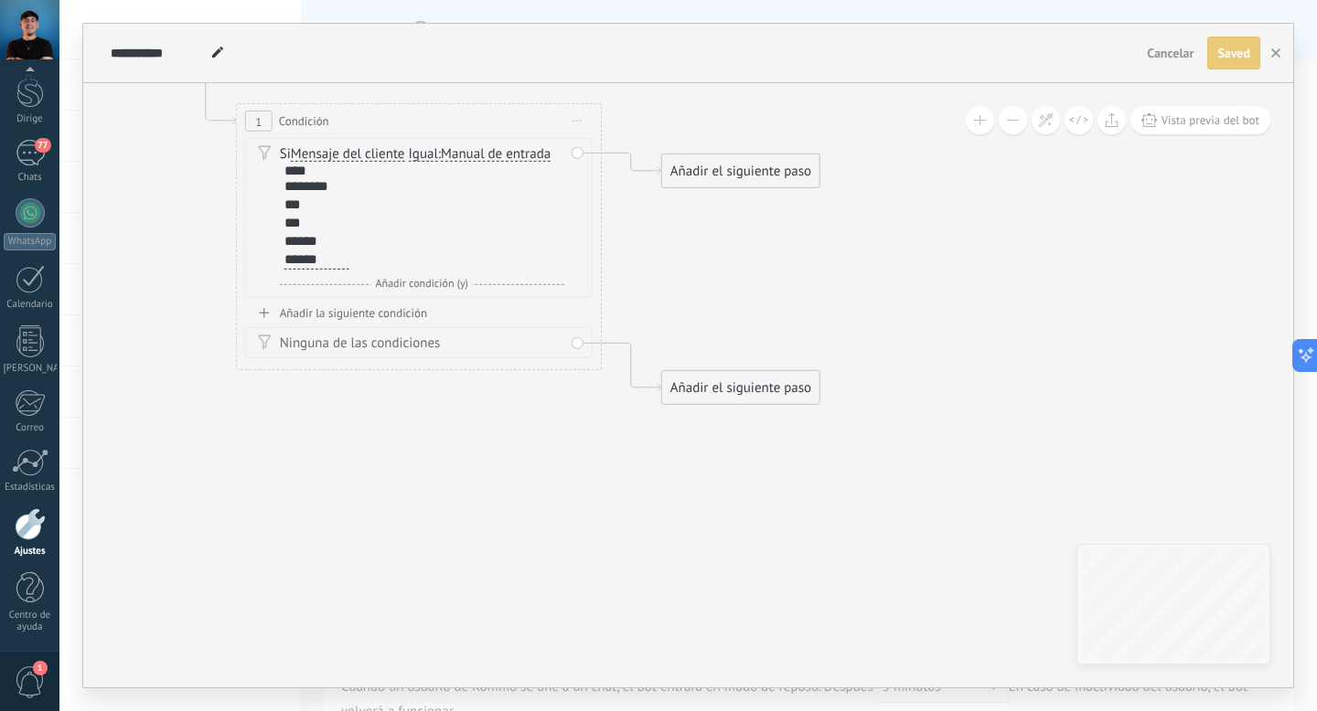
drag, startPoint x: 553, startPoint y: 267, endPoint x: 713, endPoint y: 284, distance: 161.0
click at [712, 283] on icon at bounding box center [391, 225] width 1654 height 1276
click at [1277, 52] on icon "button" at bounding box center [1275, 52] width 9 height 9
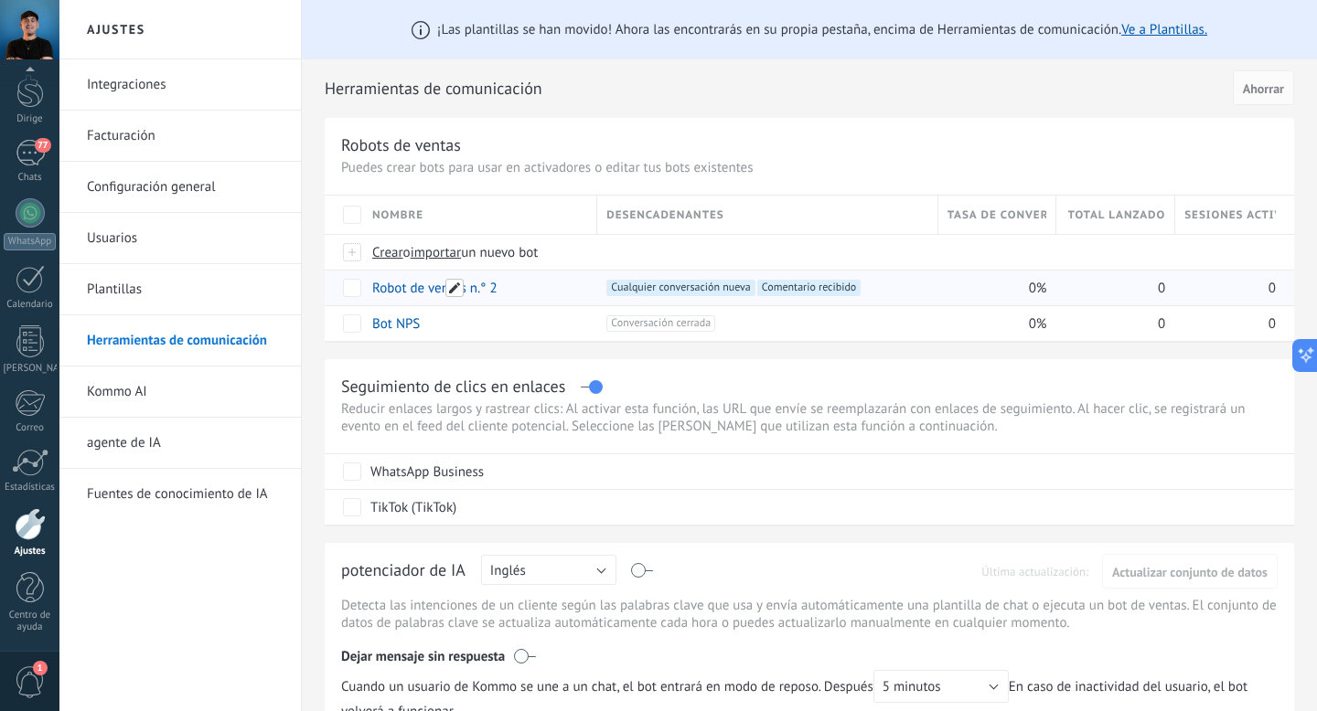
click at [452, 287] on span at bounding box center [454, 288] width 18 height 18
click at [469, 290] on input "**********" at bounding box center [478, 288] width 211 height 29
type input "**********"
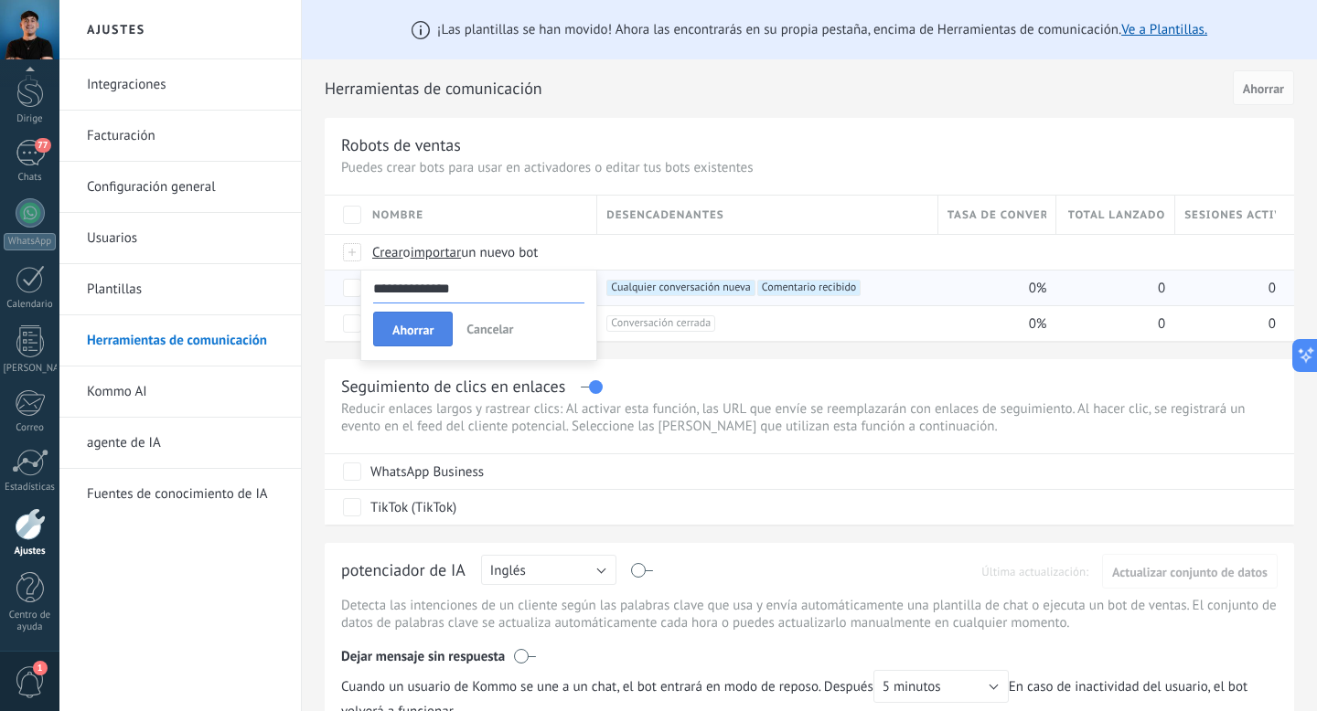
click at [419, 337] on font "Ahorrar" at bounding box center [412, 330] width 41 height 16
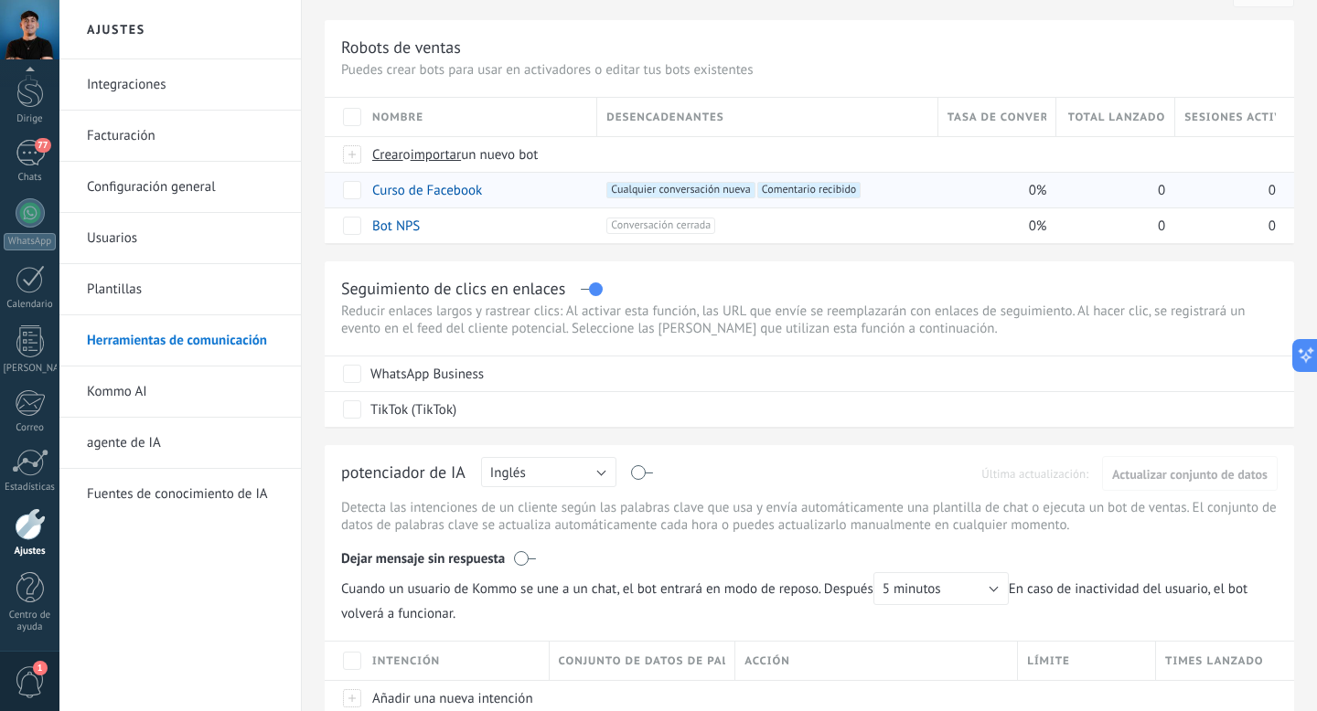
scroll to position [0, 0]
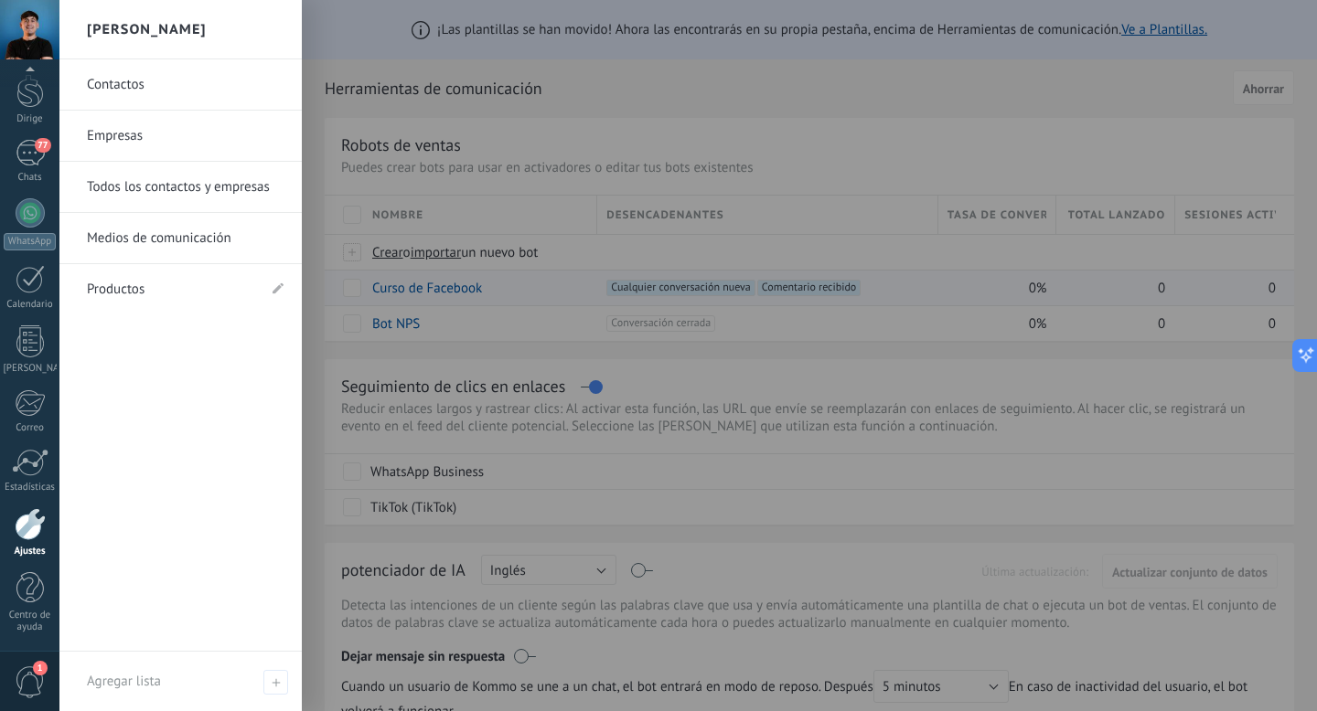
click at [130, 77] on font "Contactos" at bounding box center [116, 84] width 58 height 17
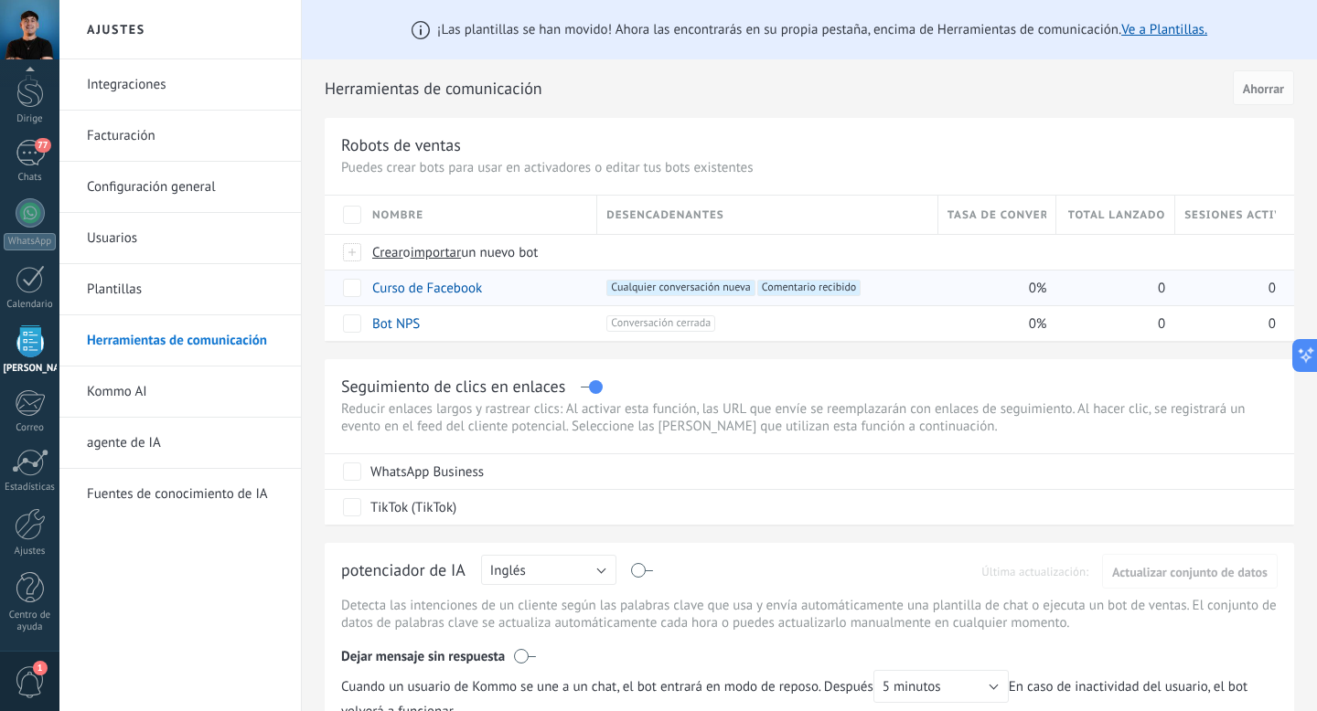
scroll to position [48, 0]
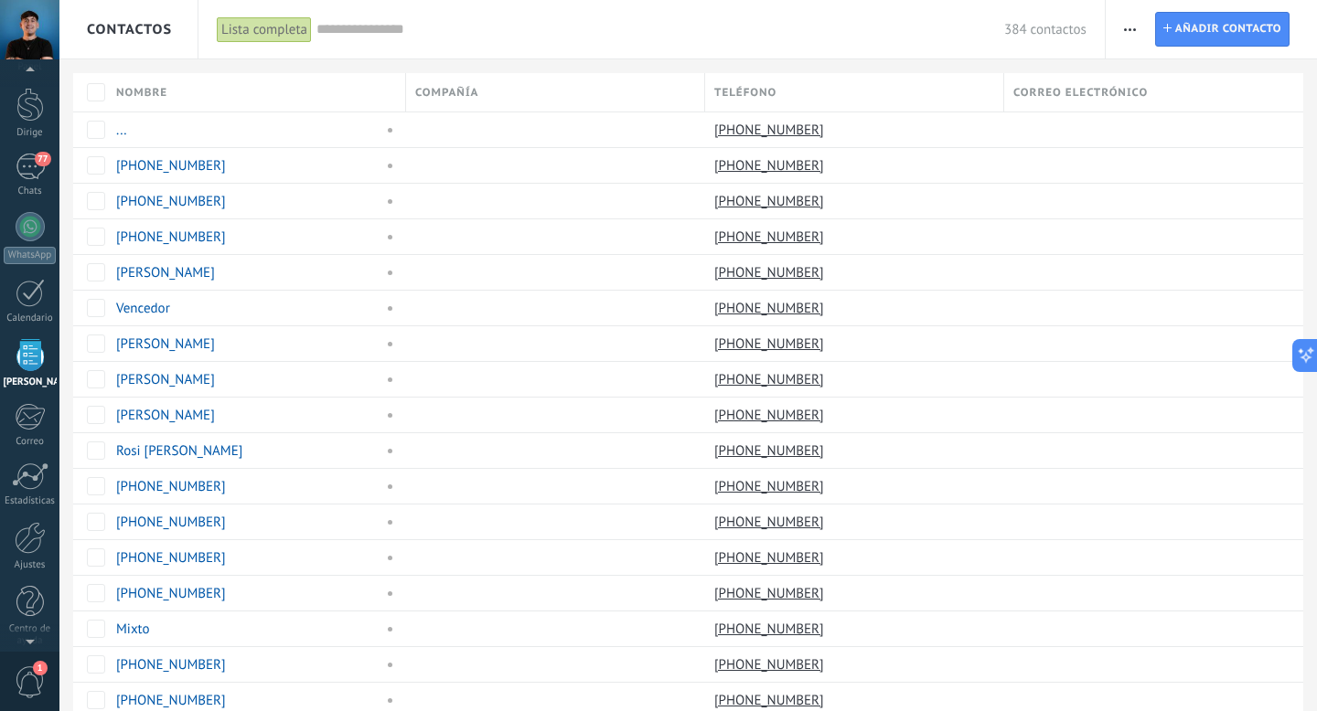
click at [1129, 31] on span "button" at bounding box center [1130, 29] width 12 height 35
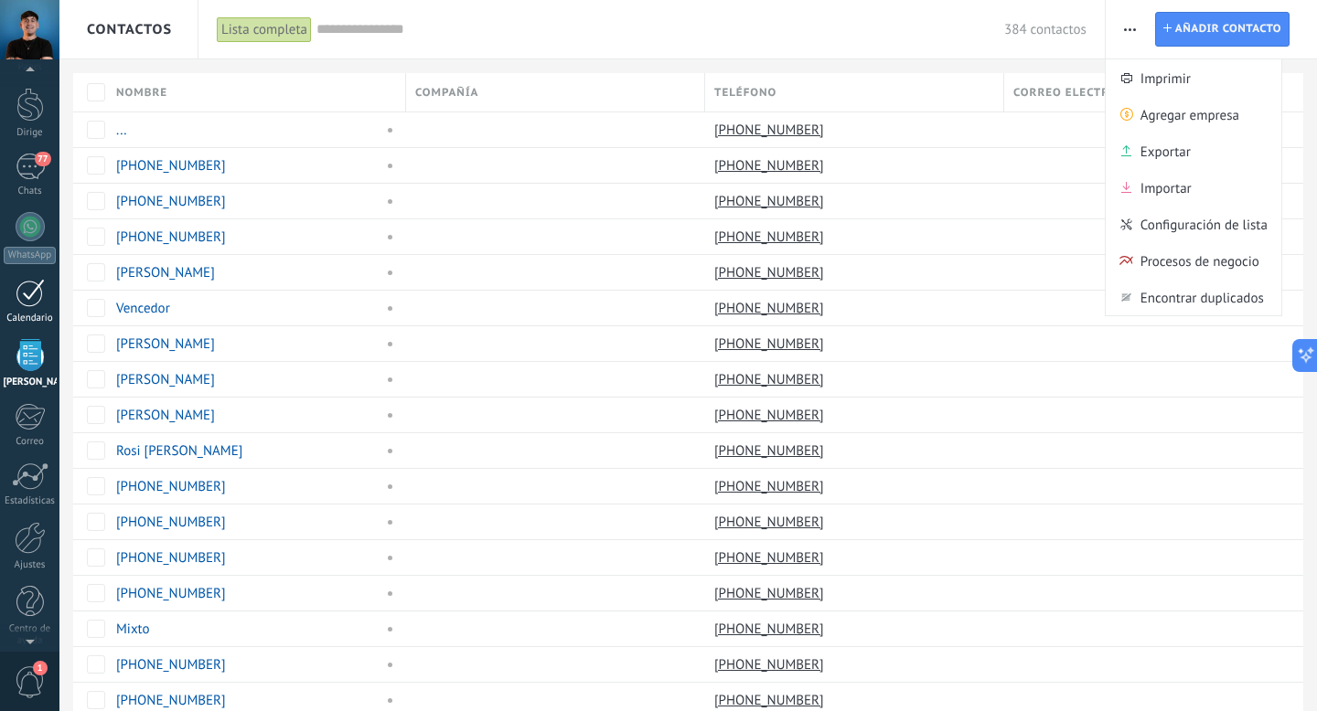
click at [26, 282] on div at bounding box center [30, 293] width 29 height 28
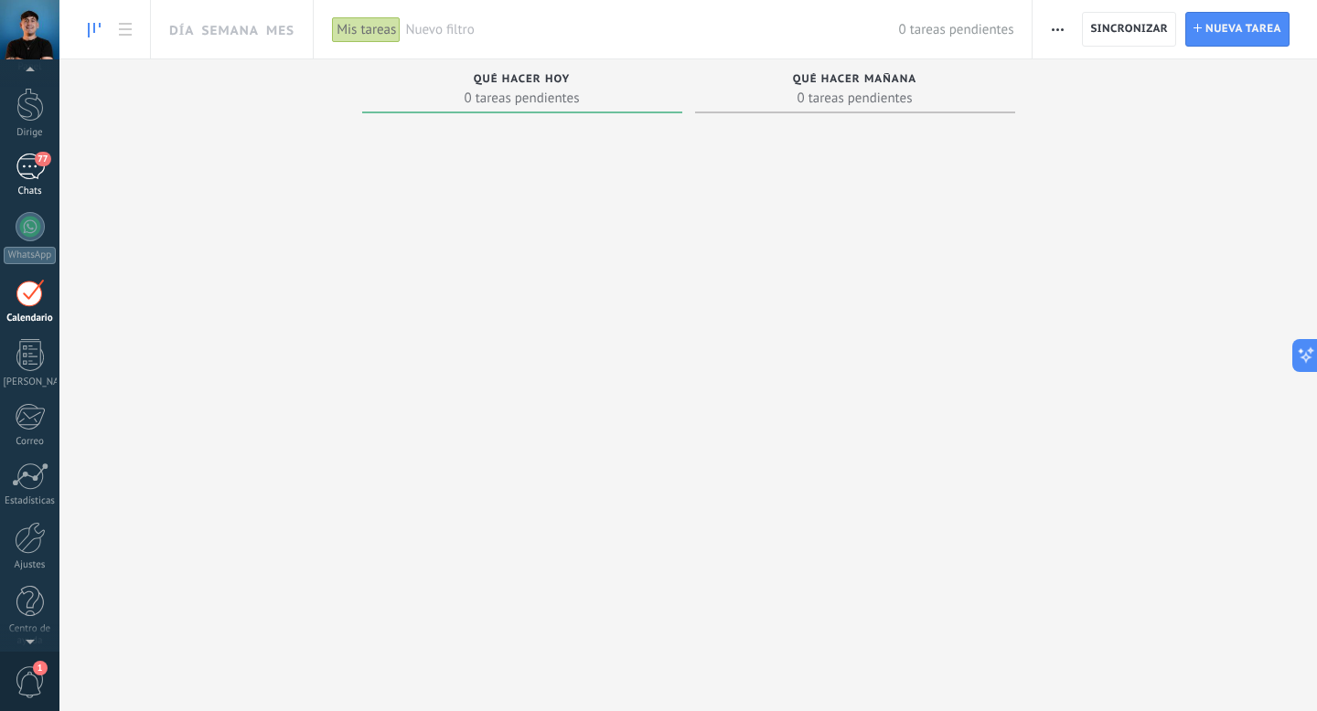
click at [30, 165] on div "77" at bounding box center [30, 167] width 29 height 27
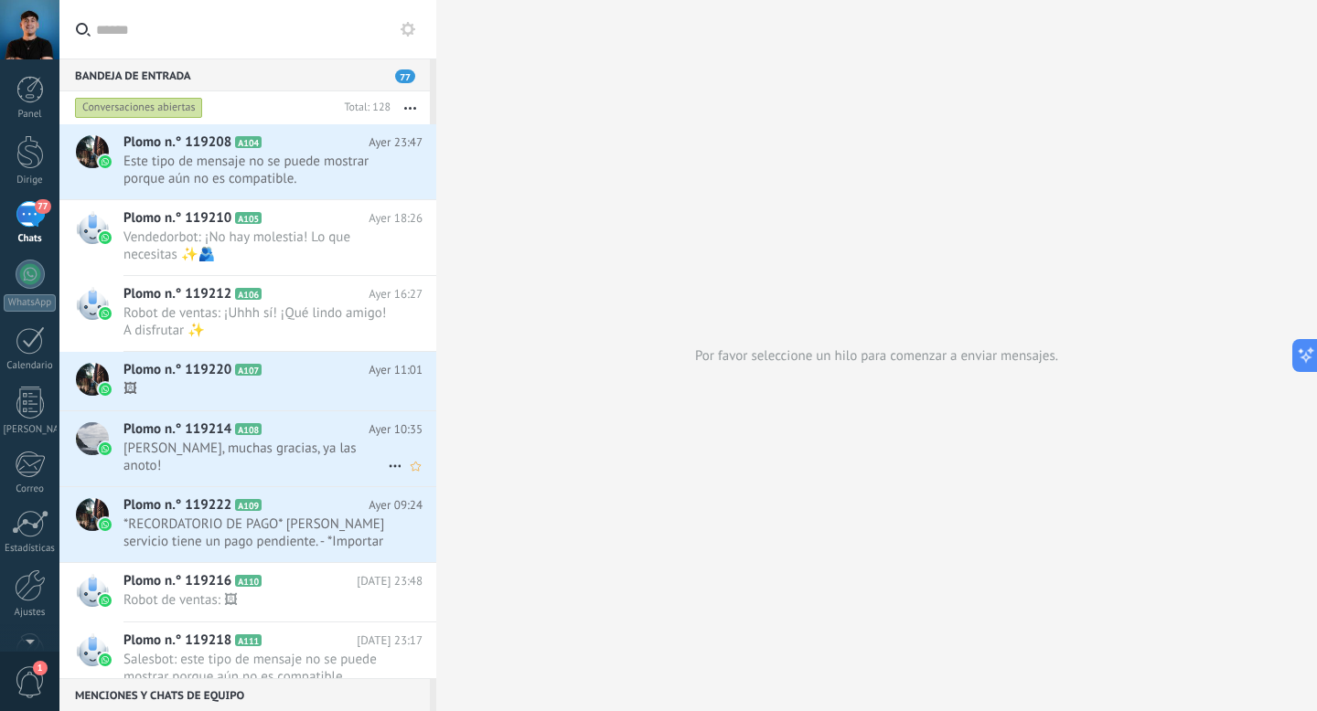
click at [321, 454] on font "Hola Mathias, muchas gracias, ya las anoto!" at bounding box center [239, 457] width 233 height 35
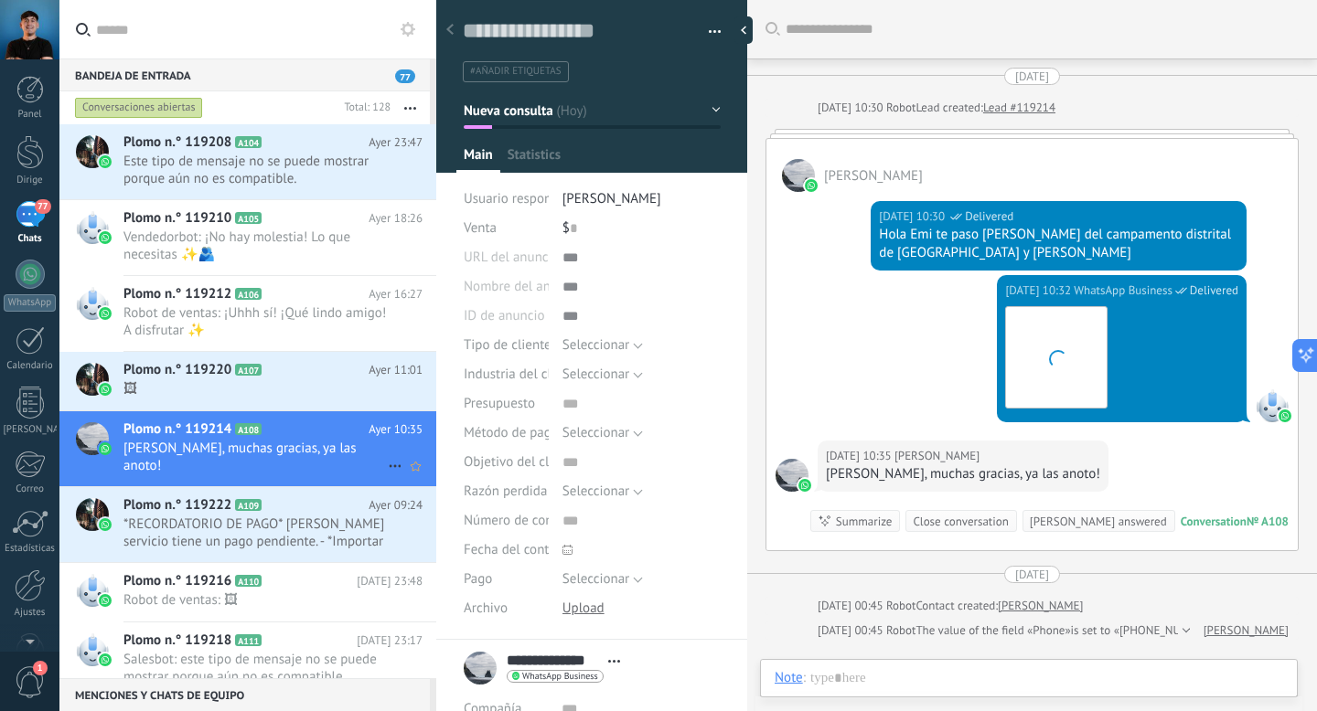
scroll to position [139, 0]
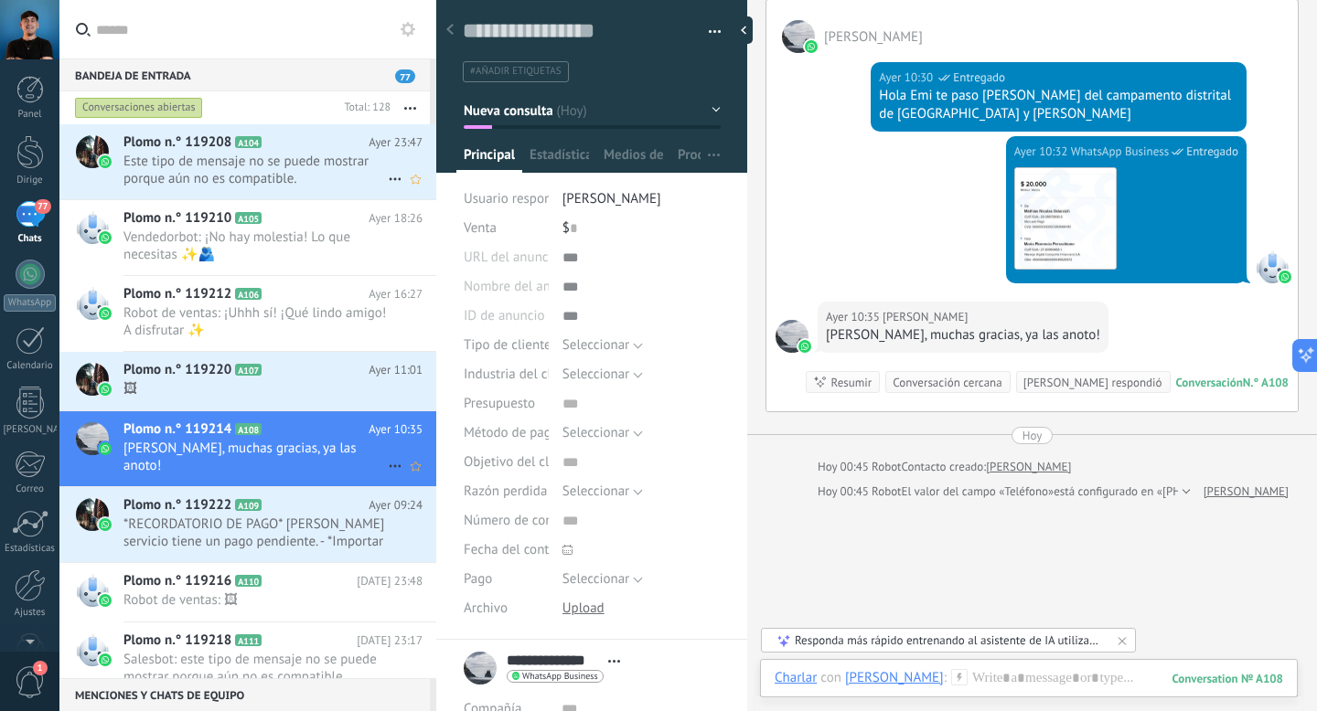
click at [194, 155] on font "Este tipo de mensaje no se puede mostrar porque aún no es compatible." at bounding box center [245, 170] width 245 height 35
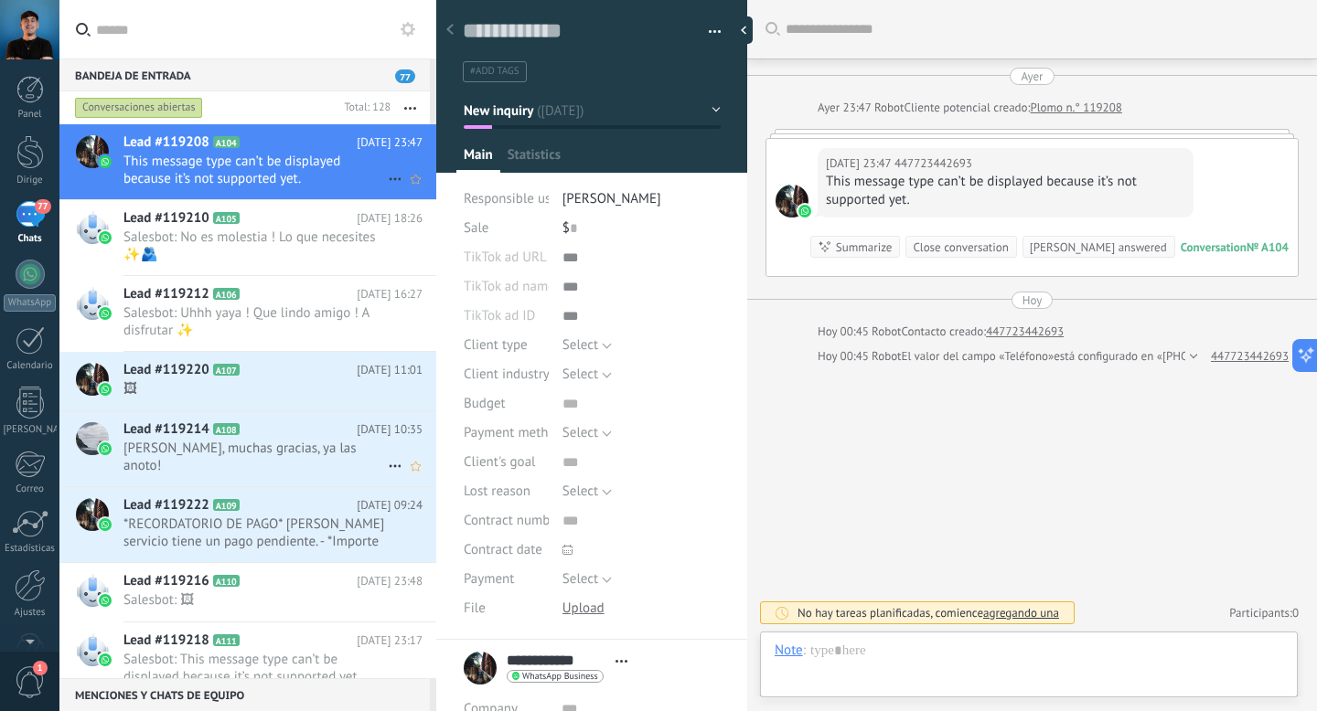
scroll to position [27, 0]
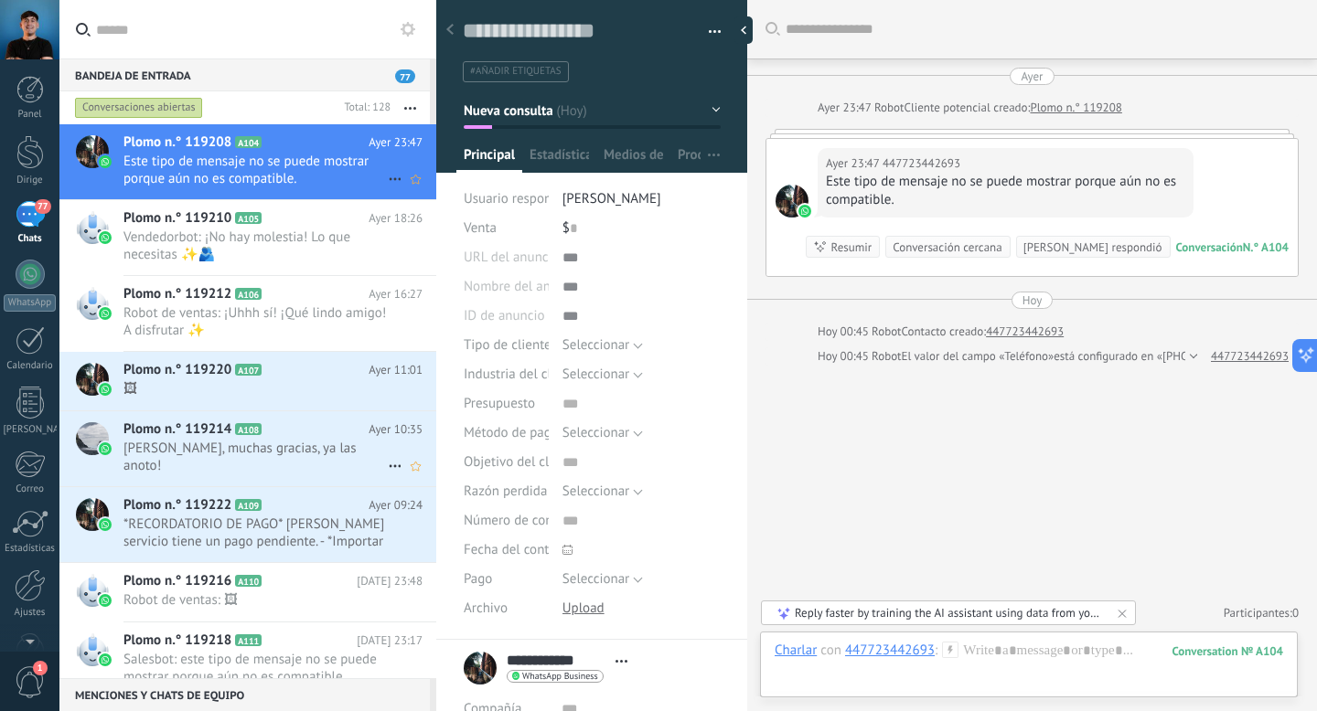
click at [407, 77] on font "77" at bounding box center [405, 77] width 11 height 12
click at [785, 199] on div at bounding box center [791, 201] width 33 height 33
click at [791, 199] on div at bounding box center [791, 201] width 33 height 33
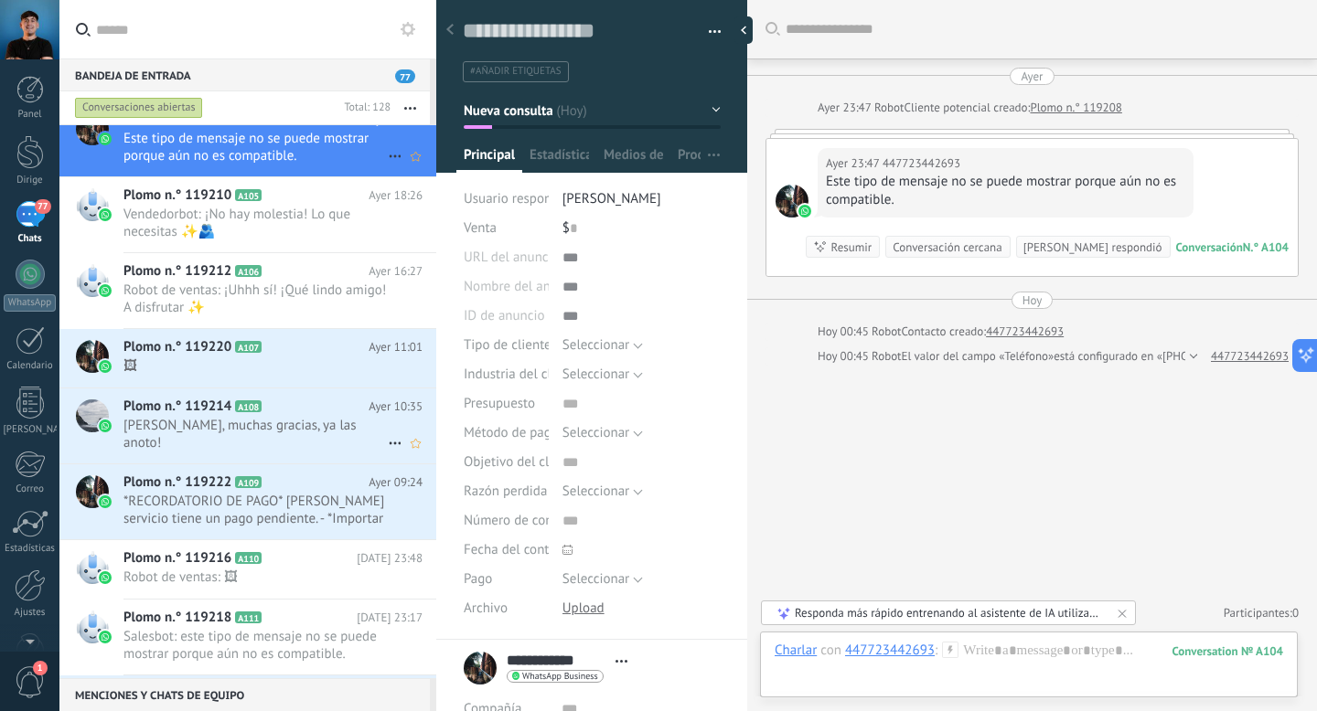
scroll to position [0, 0]
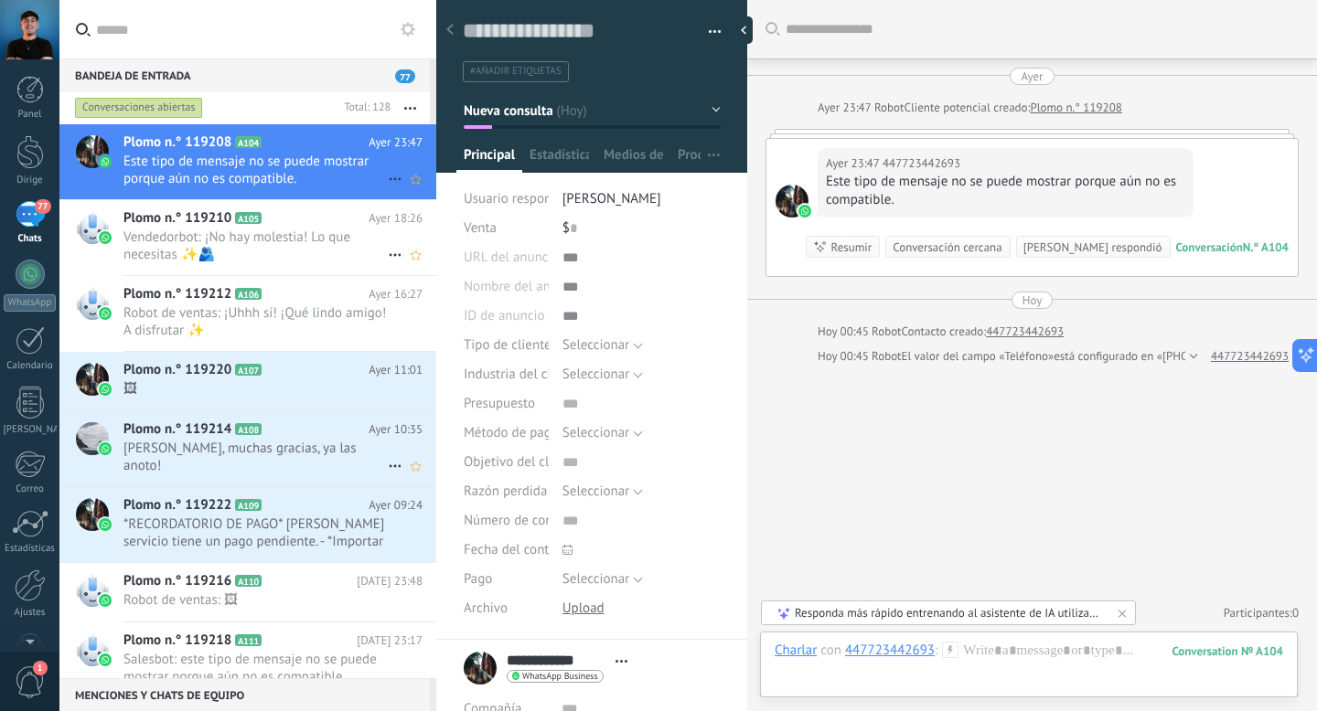
click at [262, 229] on font "Vendedorbot: ¡No hay molestia! Lo que necesitas ✨🫂" at bounding box center [236, 246] width 227 height 35
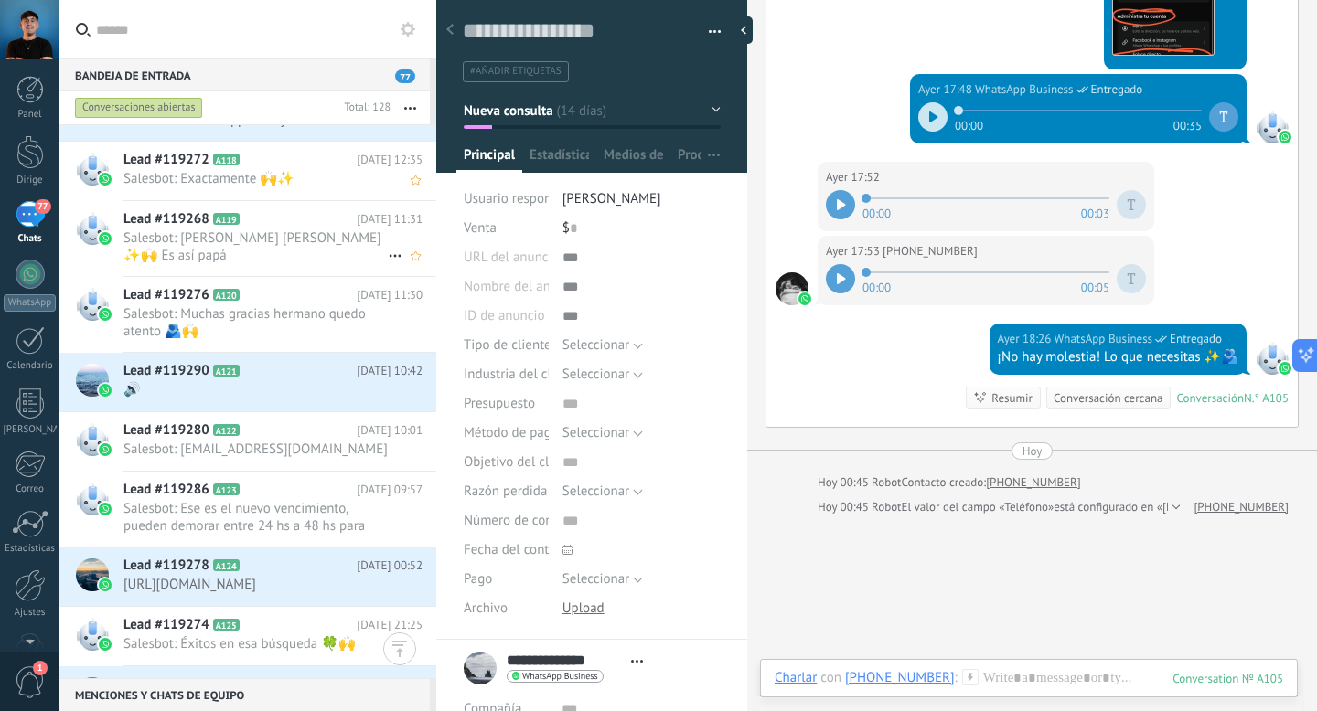
scroll to position [980, 0]
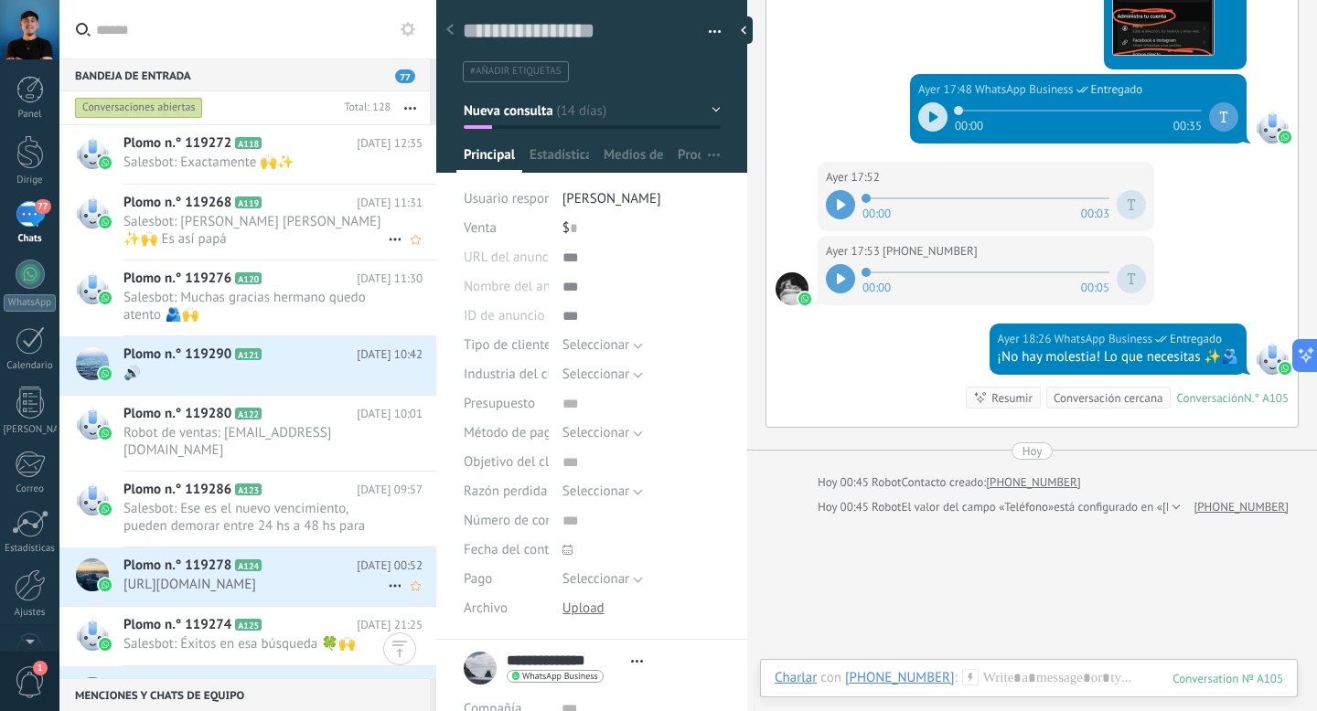
click at [212, 572] on font "Plomo n.° 119278" at bounding box center [177, 565] width 108 height 17
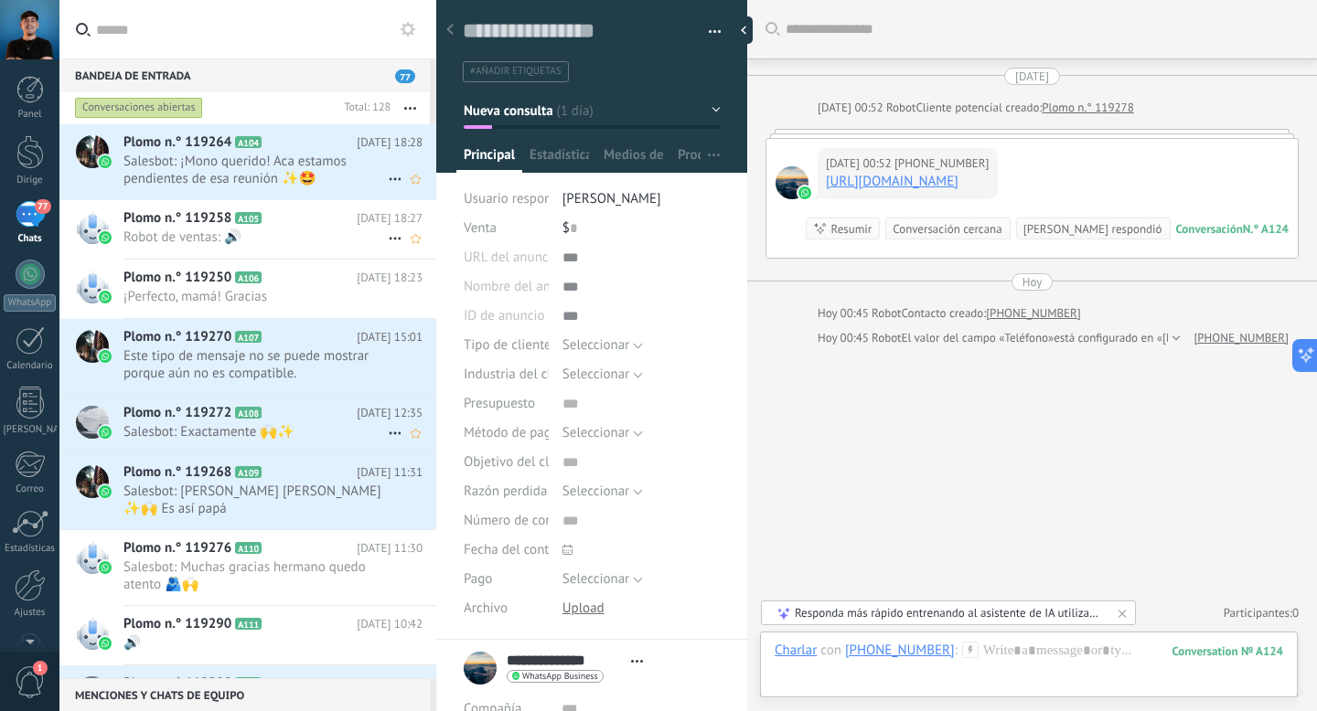
scroll to position [154, 0]
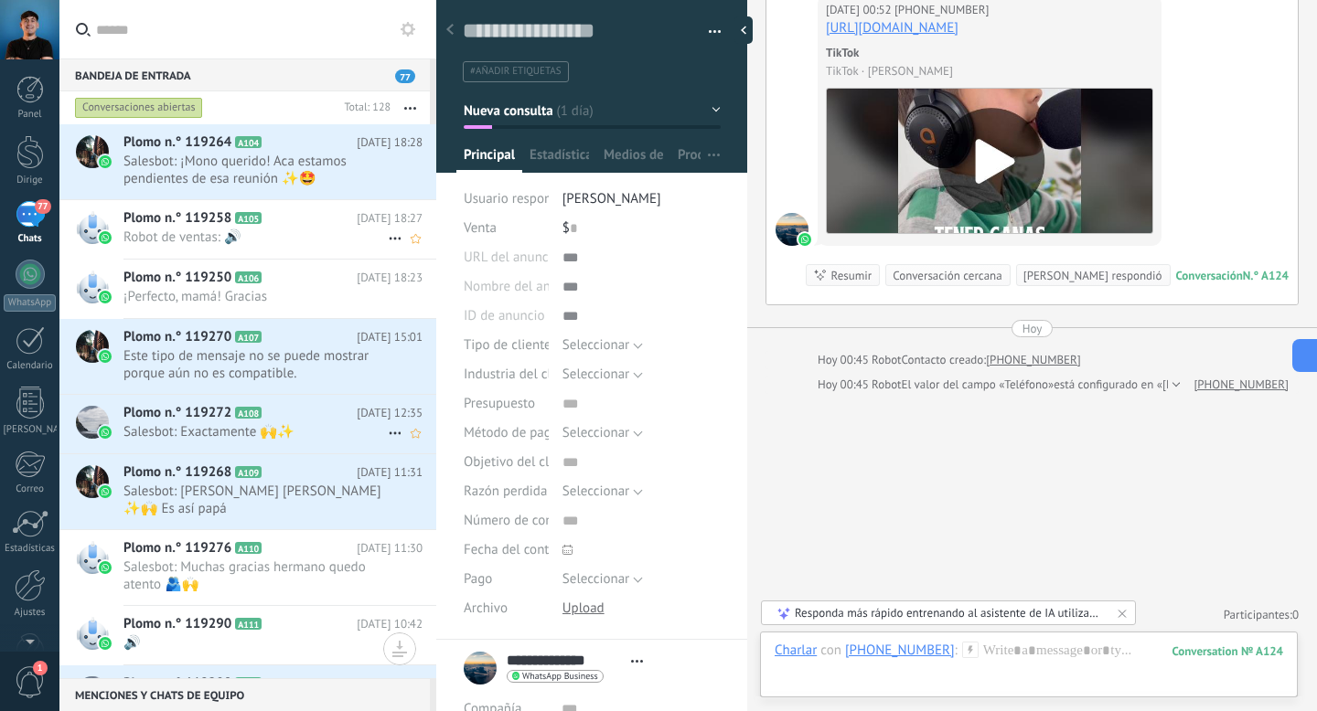
click at [219, 171] on font "Salesbot: ¡Mono querido! Aca estamos pendientes de esa reunión ✨🤩" at bounding box center [234, 170] width 223 height 35
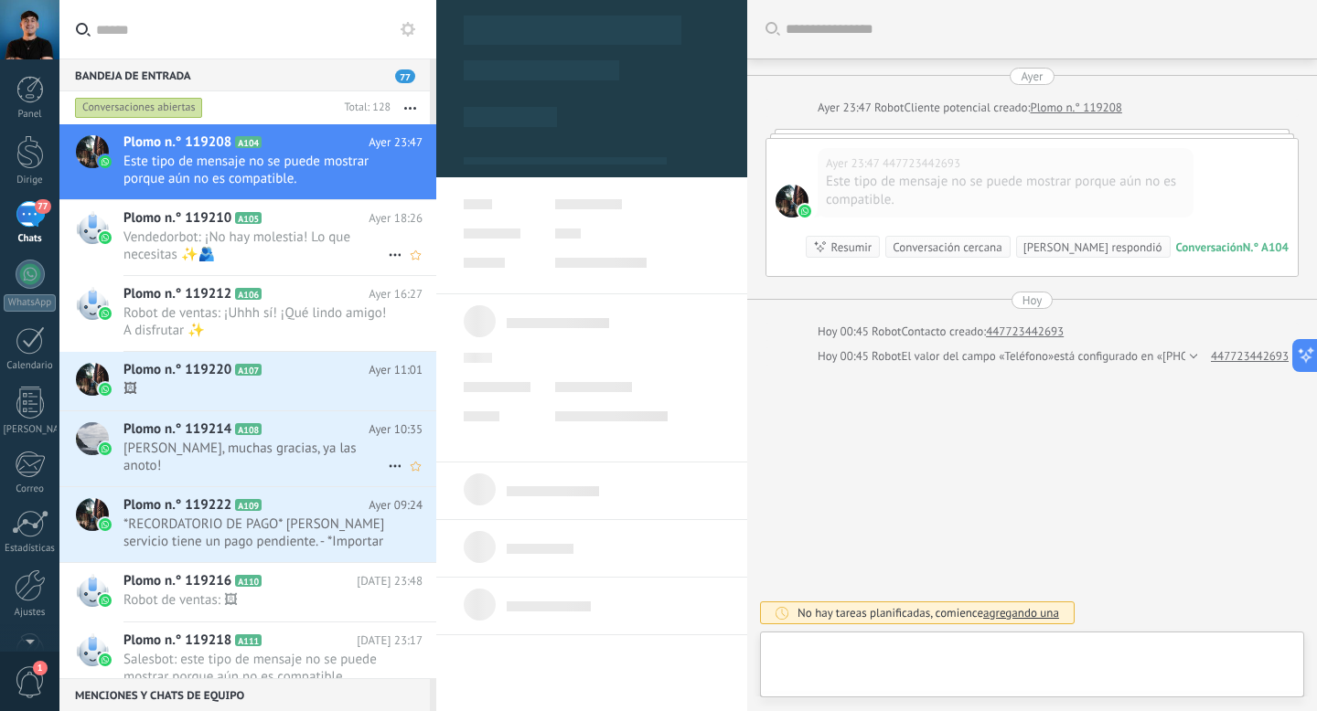
click at [219, 171] on font "Este tipo de mensaje no se puede mostrar porque aún no es compatible." at bounding box center [245, 170] width 245 height 35
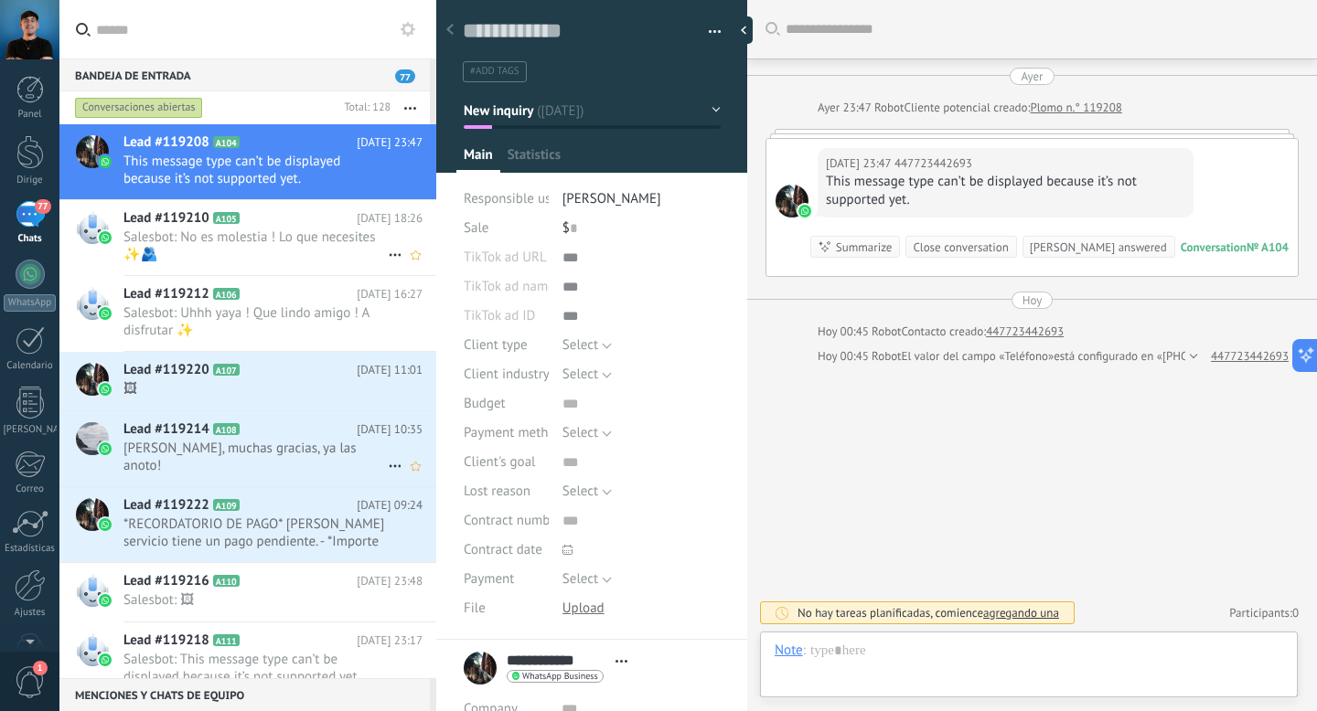
scroll to position [27, 0]
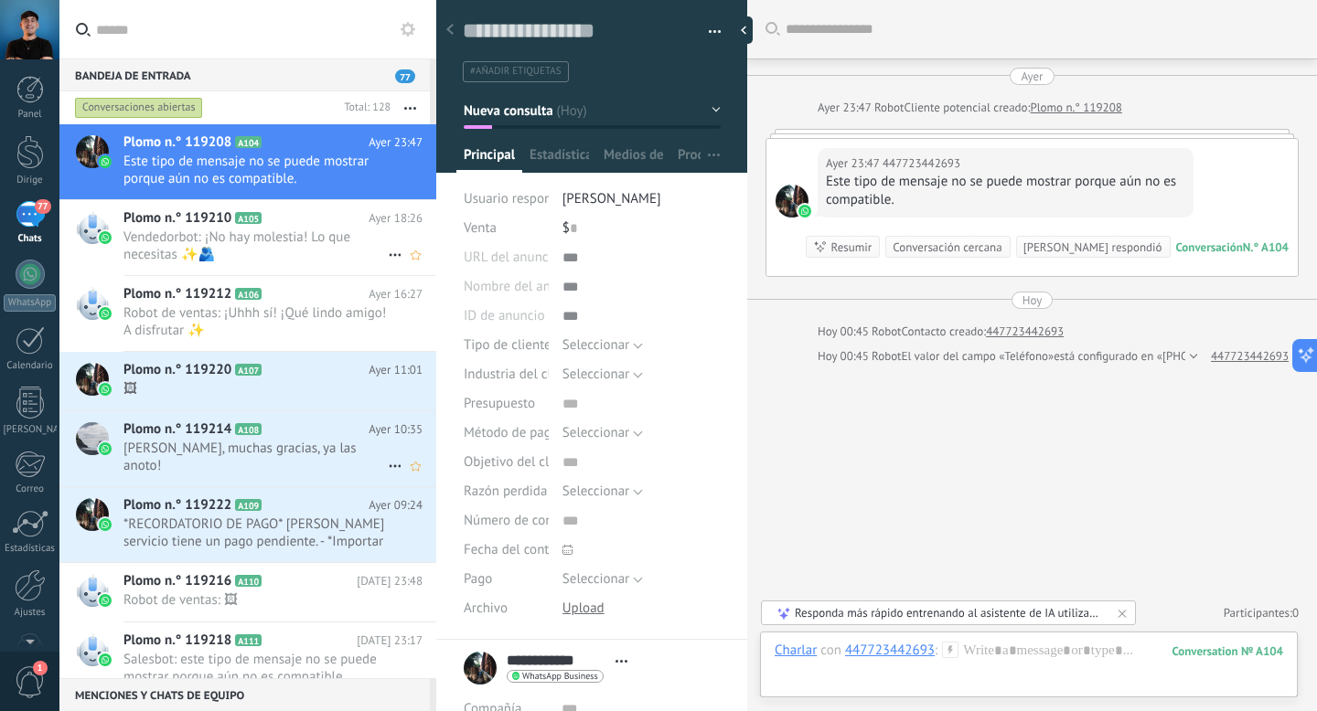
click at [451, 24] on div at bounding box center [450, 31] width 26 height 36
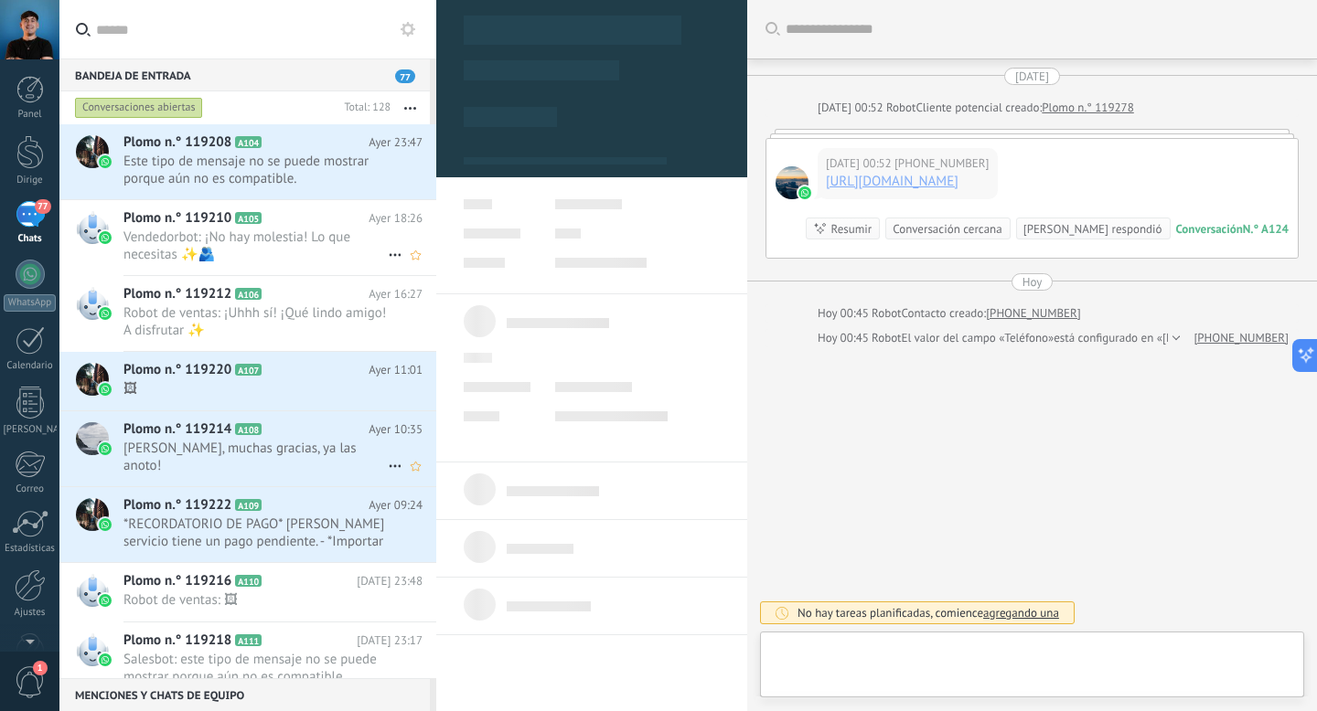
type textarea "**********"
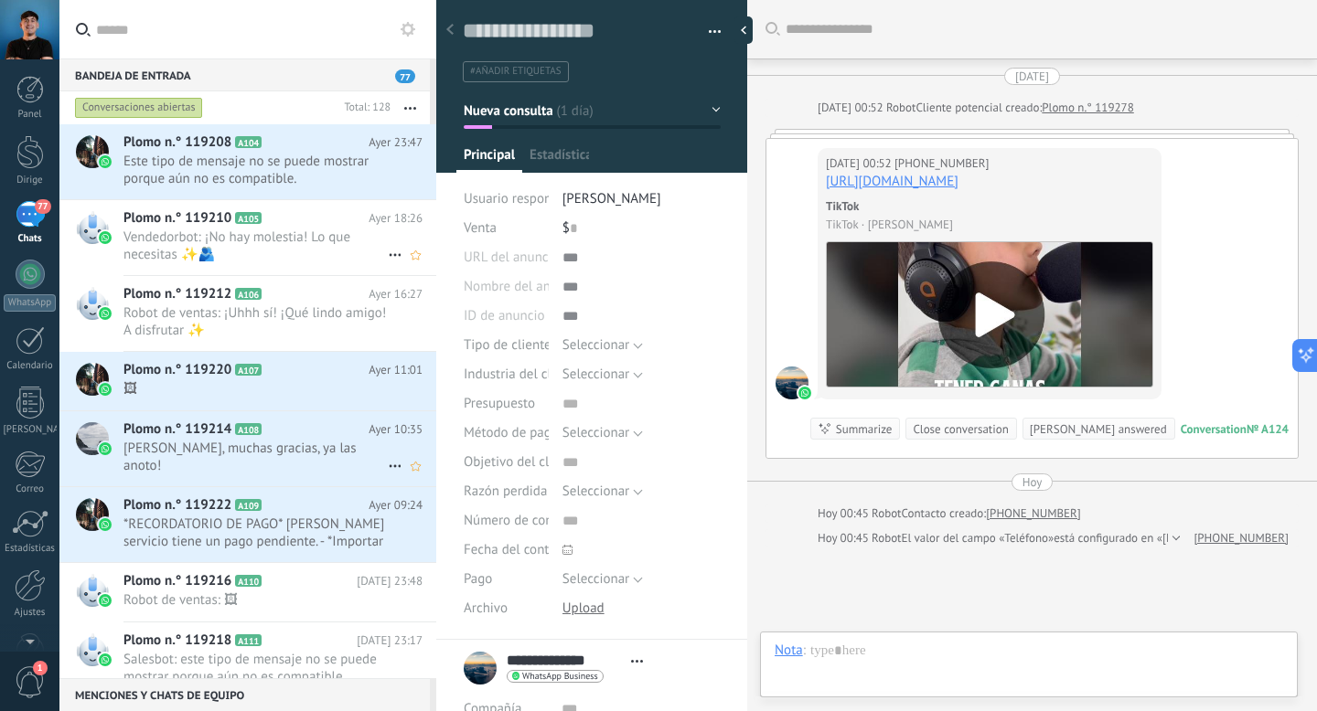
scroll to position [154, 0]
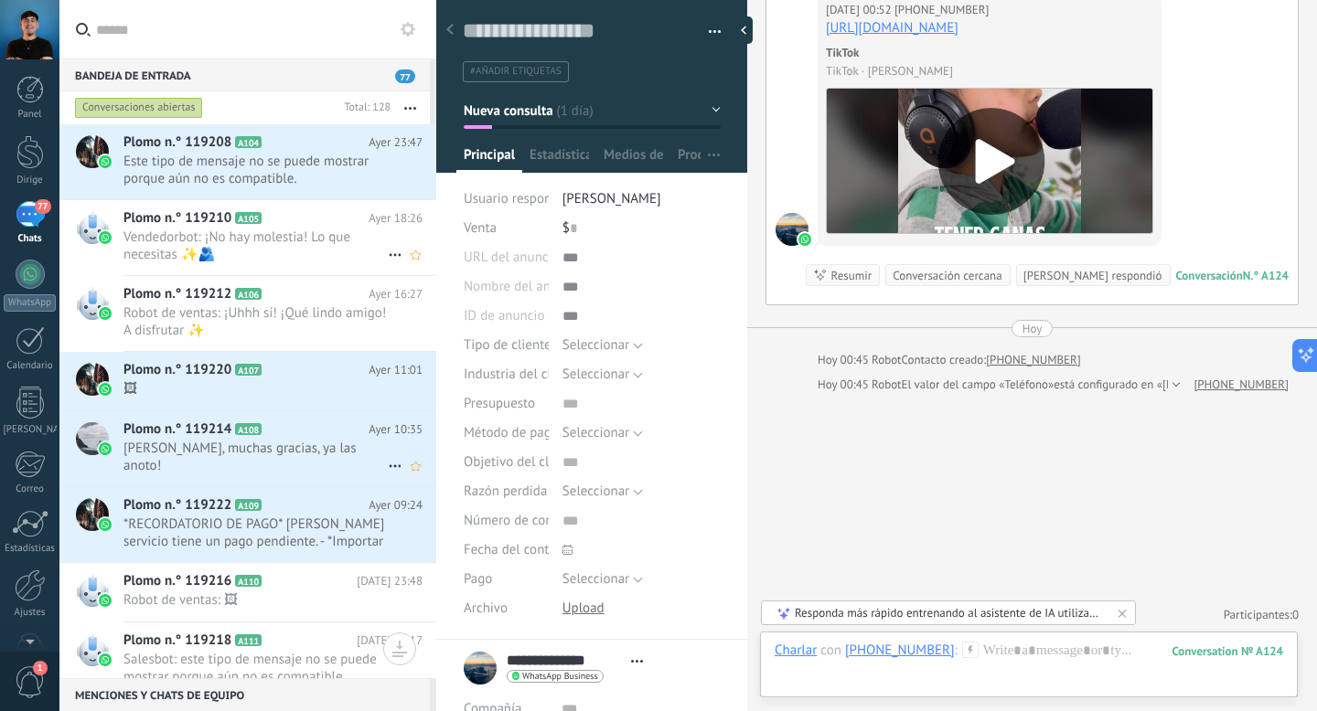
click at [411, 28] on use at bounding box center [407, 29] width 15 height 15
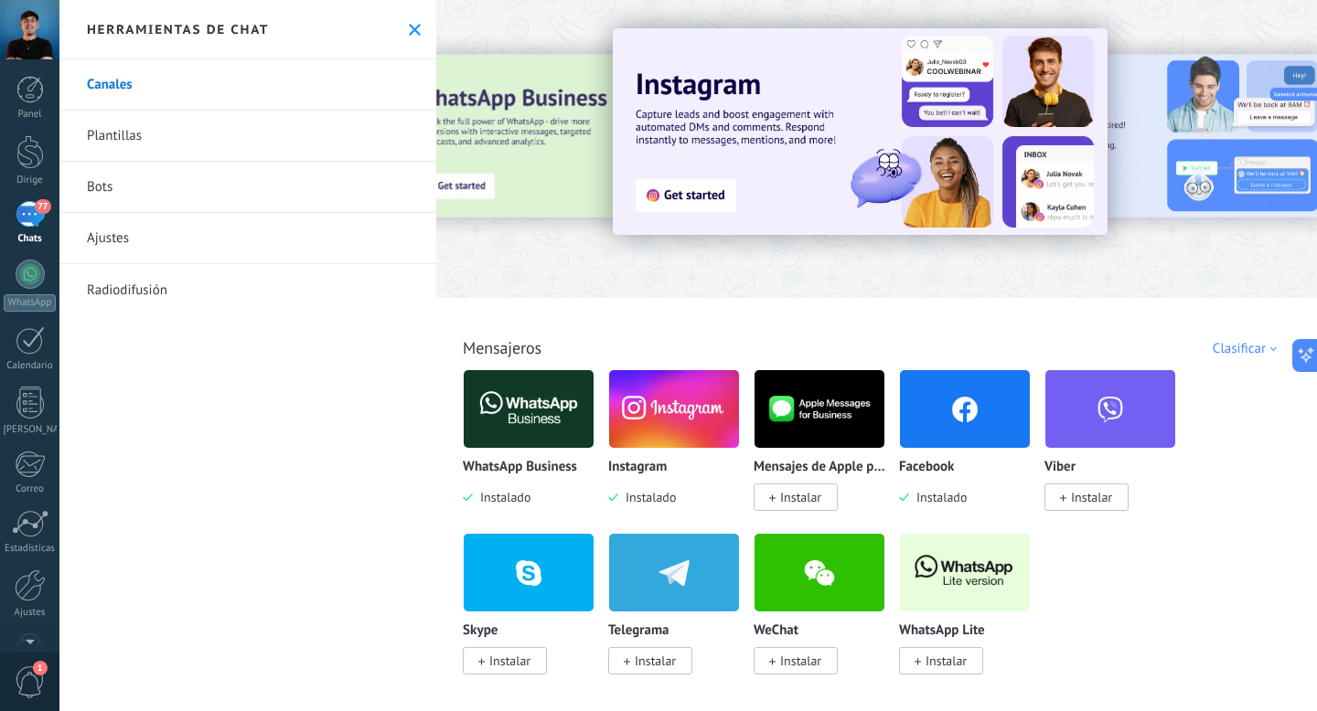
click at [409, 29] on use at bounding box center [415, 30] width 12 height 12
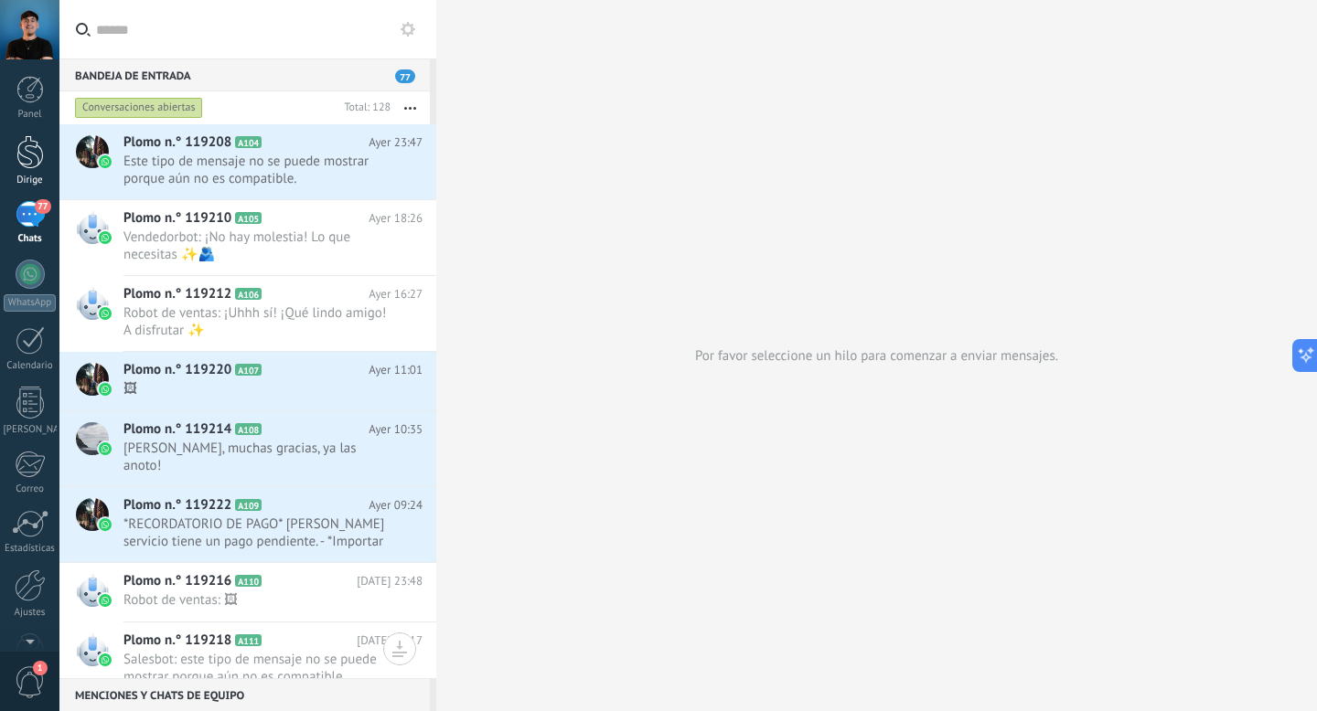
click at [27, 148] on div at bounding box center [29, 152] width 27 height 34
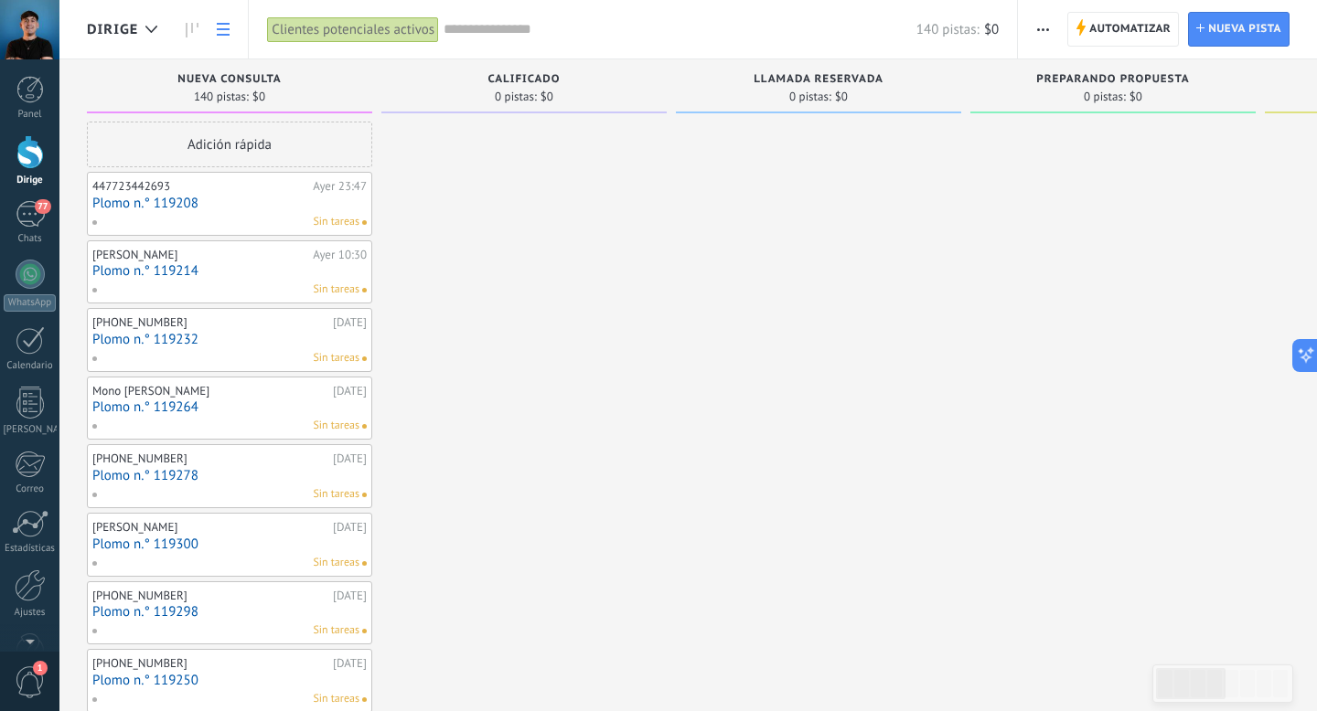
click at [222, 25] on icon at bounding box center [223, 29] width 13 height 13
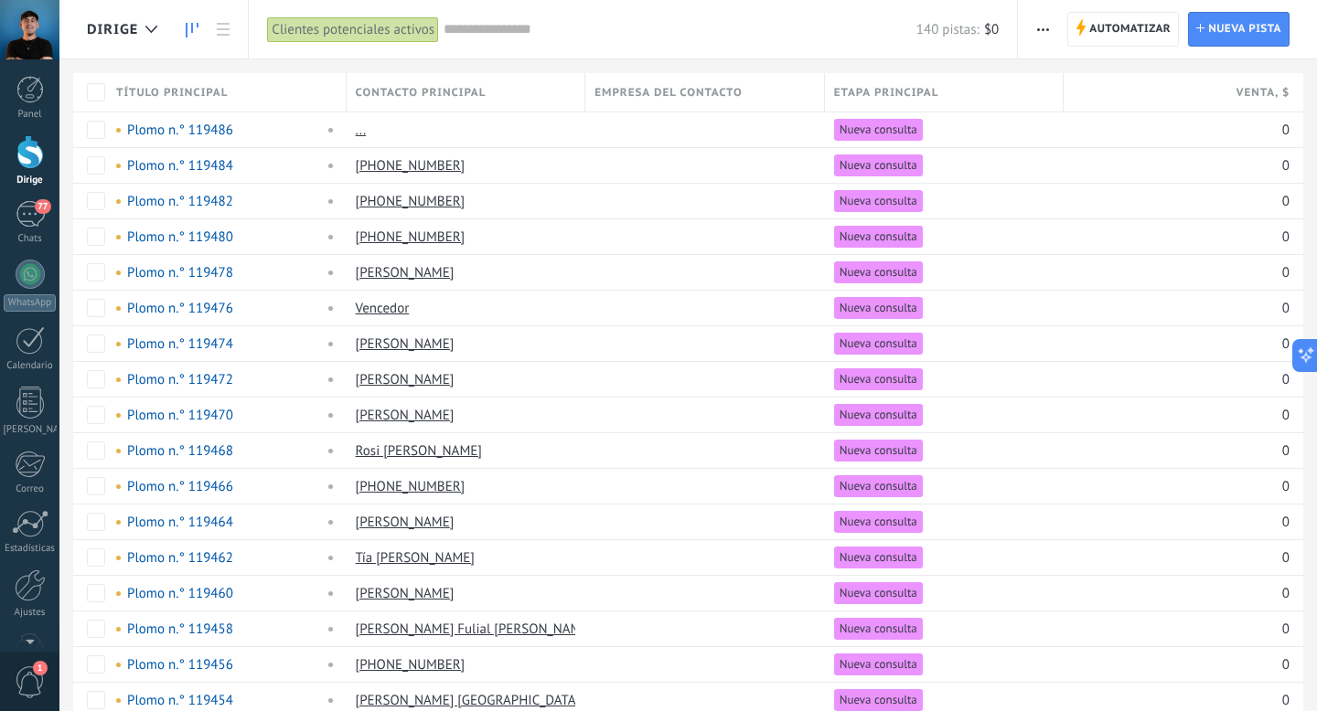
click at [191, 21] on link at bounding box center [191, 30] width 31 height 36
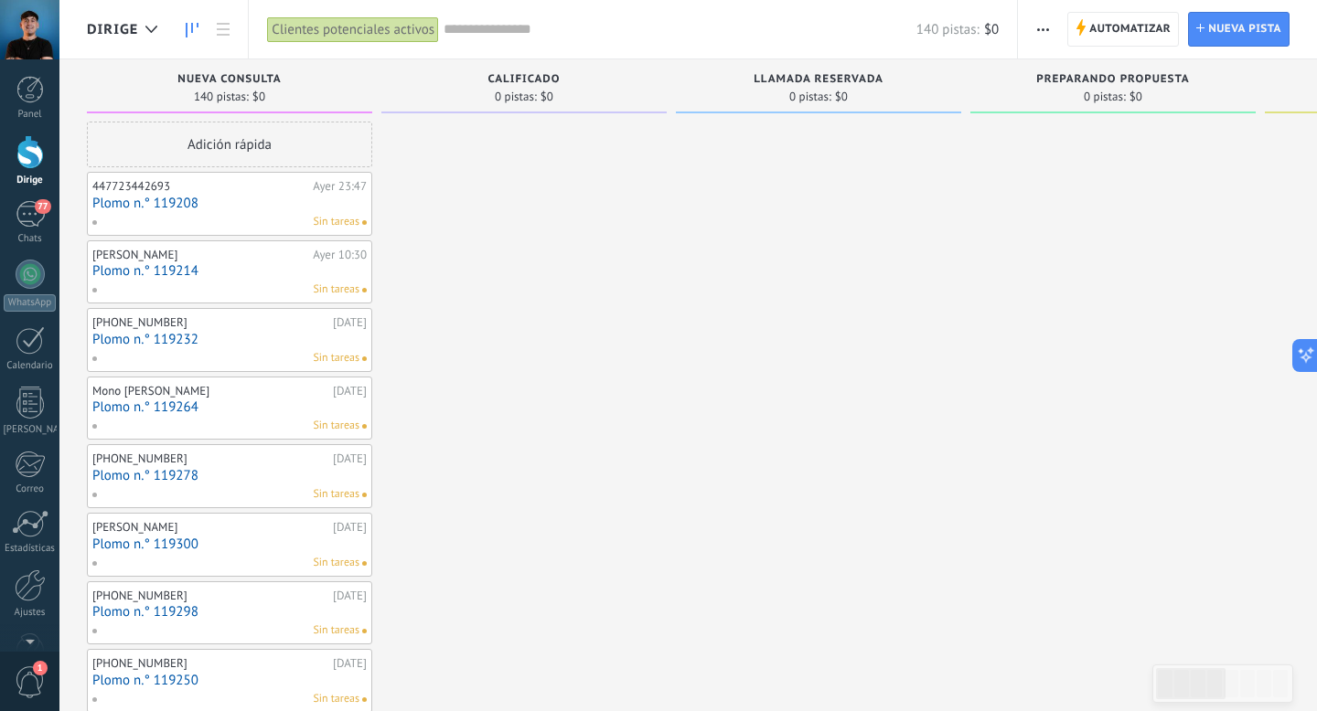
click at [1043, 29] on icon "button" at bounding box center [1043, 29] width 12 height 3
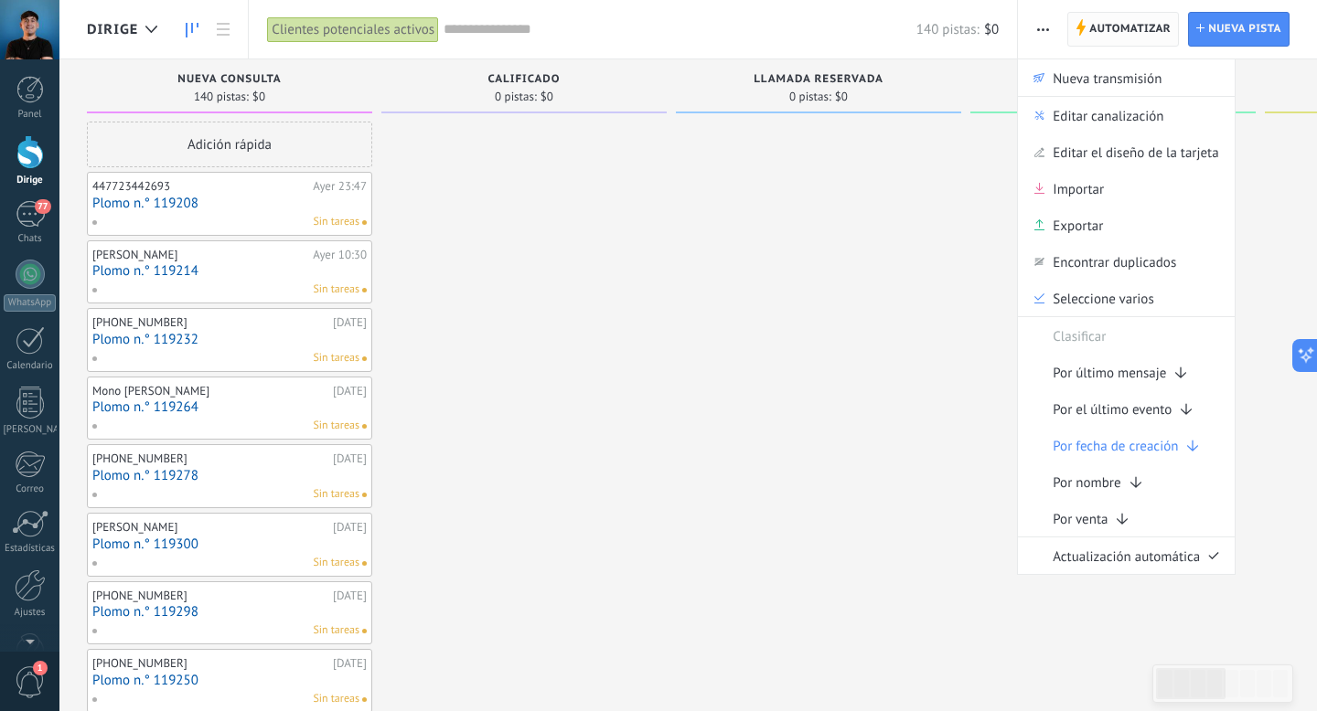
click at [1118, 25] on font "Automatizar" at bounding box center [1129, 29] width 81 height 14
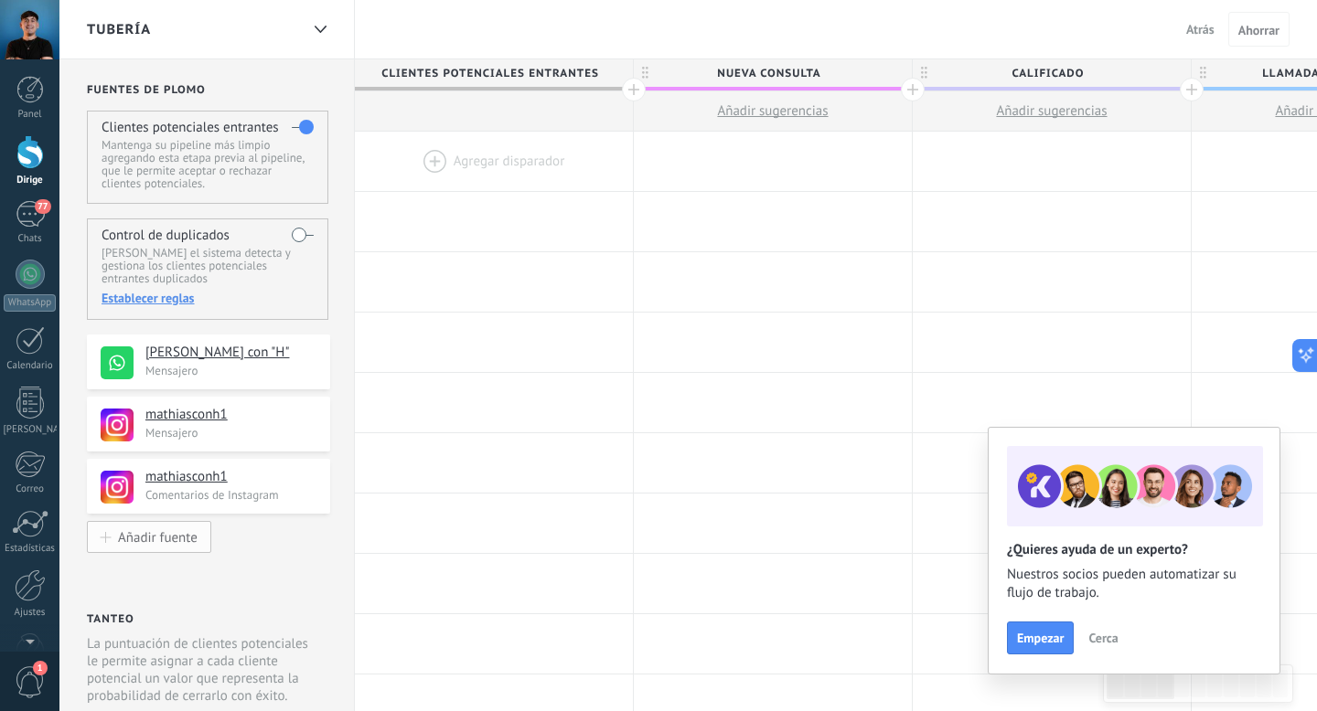
click at [166, 537] on font "Añadir fuente" at bounding box center [158, 537] width 80 height 17
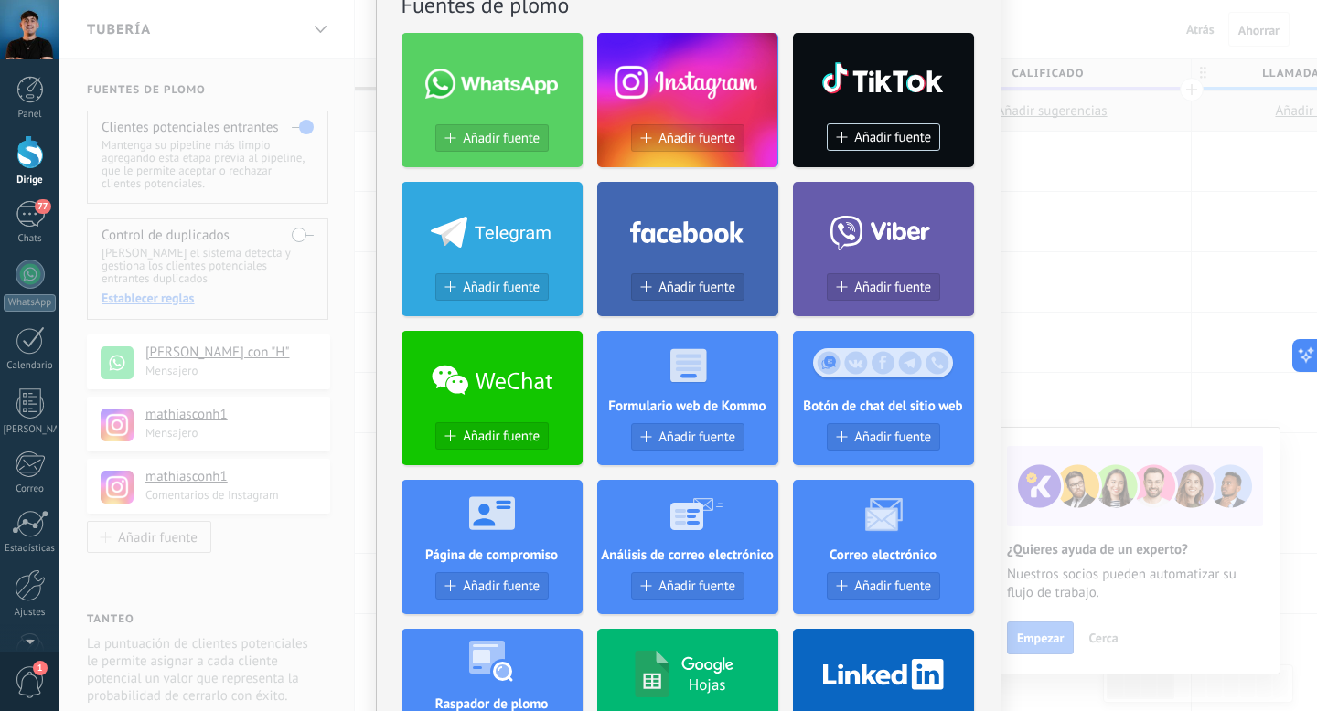
scroll to position [13, 0]
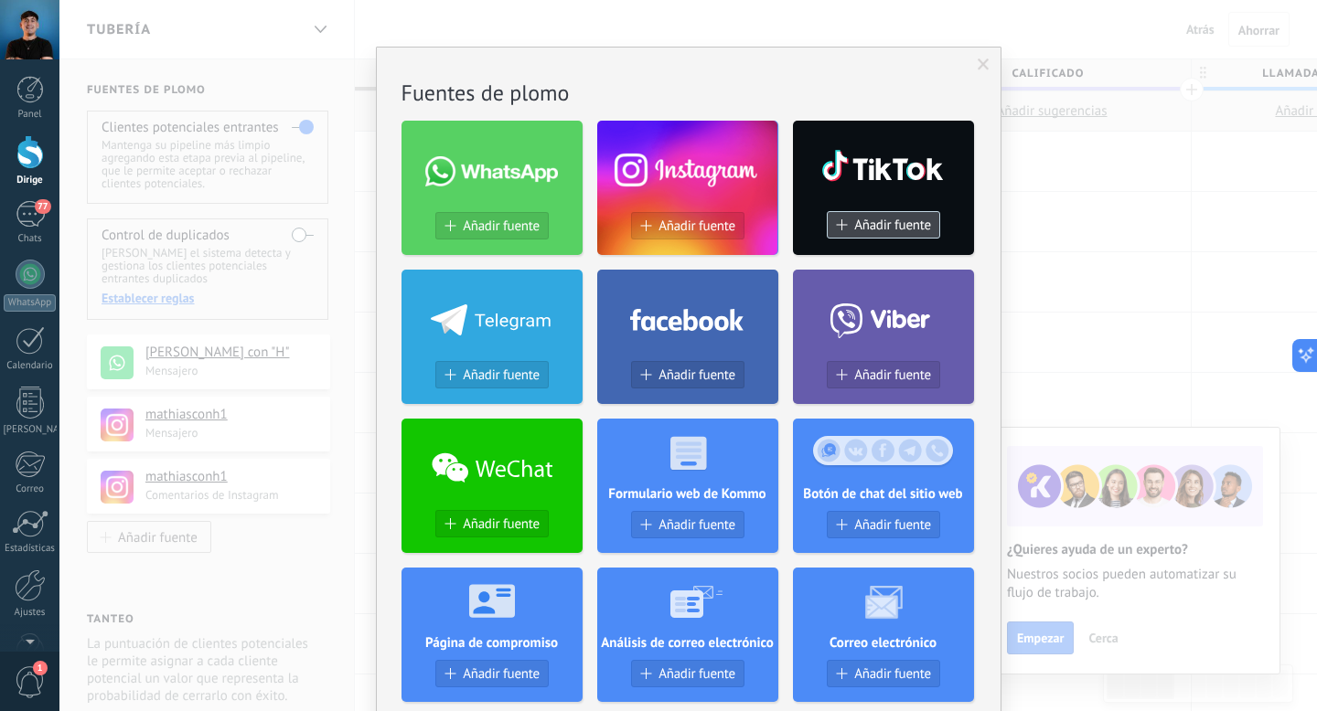
click at [867, 220] on font "Añadir fuente" at bounding box center [892, 225] width 77 height 17
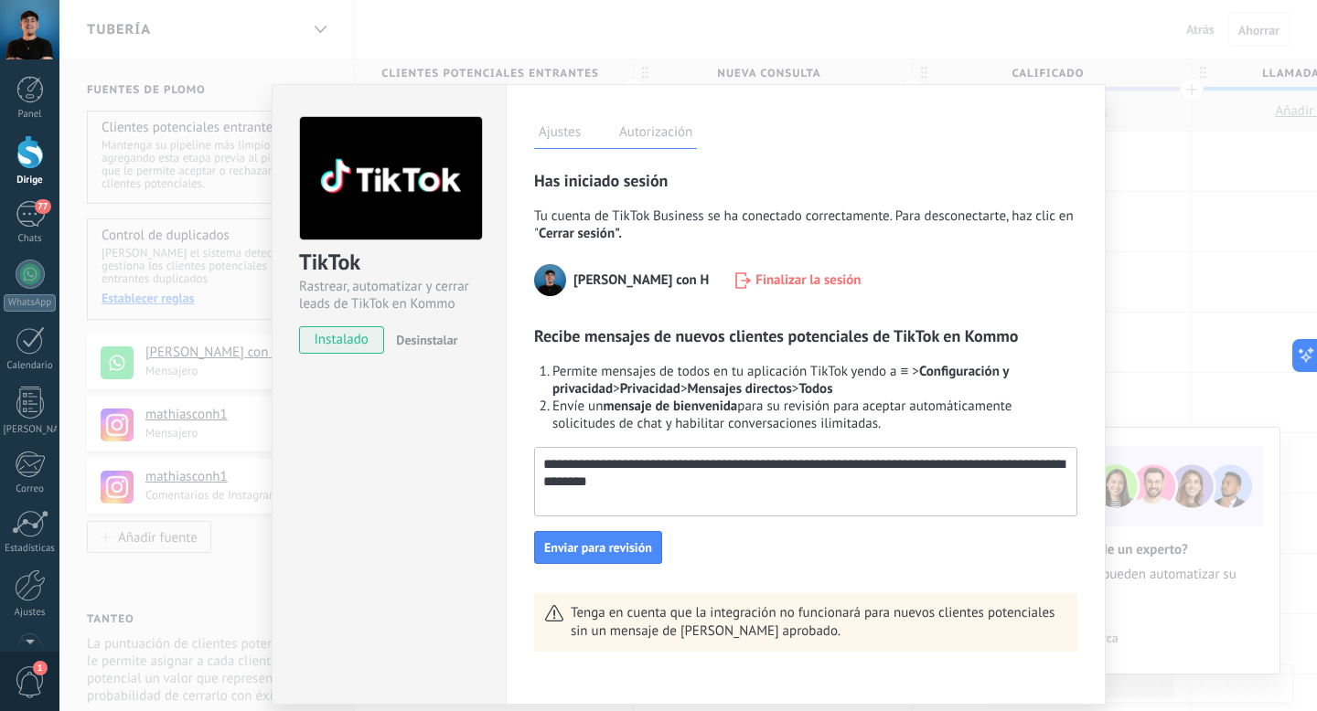
click at [1208, 212] on div "TikTok Rastrear, automatizar y cerrar leads de TikTok en Kommo instalado Desins…" at bounding box center [687, 355] width 1257 height 711
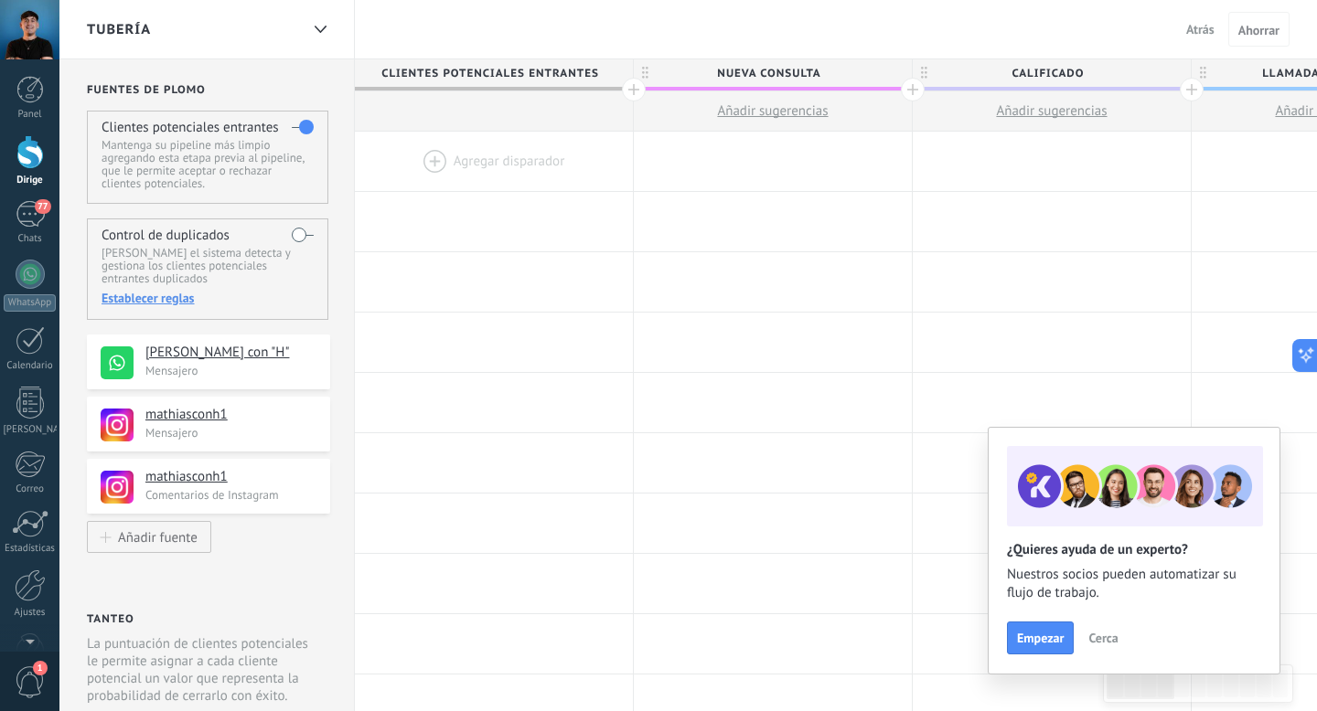
click at [1096, 635] on font "Cerca" at bounding box center [1102, 638] width 29 height 16
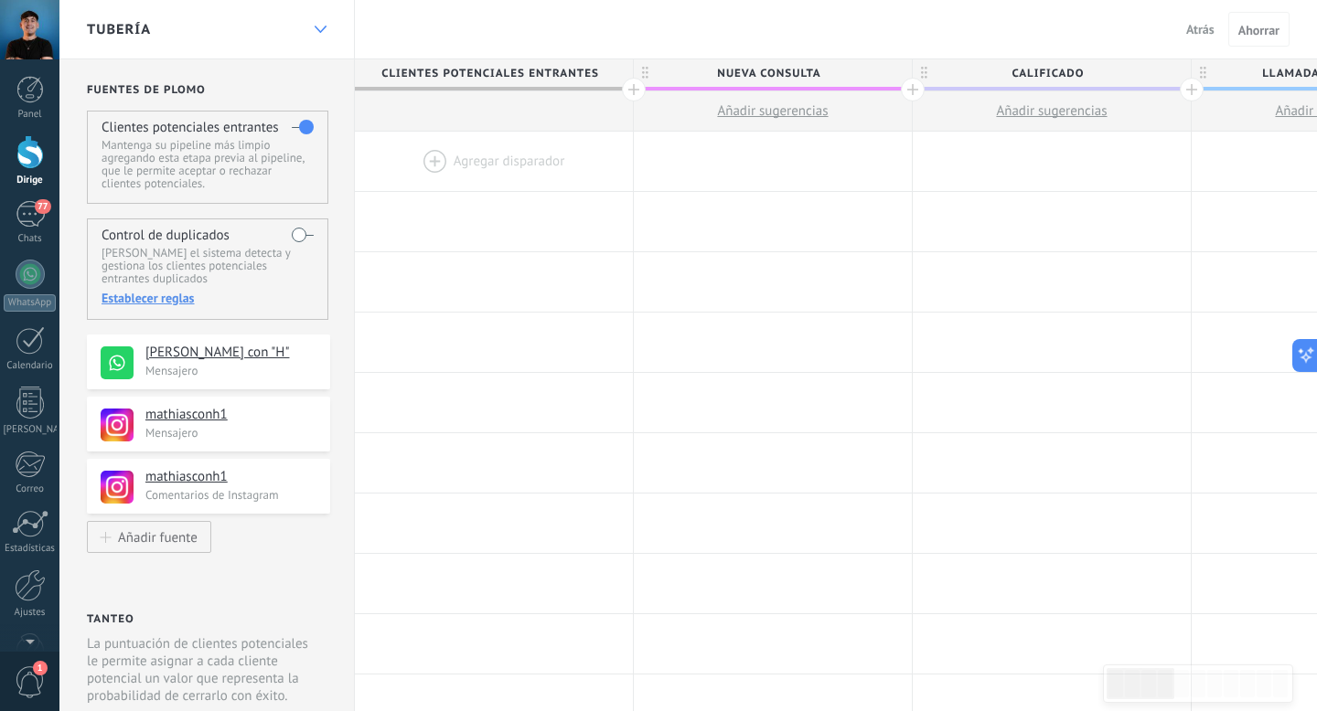
click at [322, 27] on icon at bounding box center [321, 29] width 12 height 7
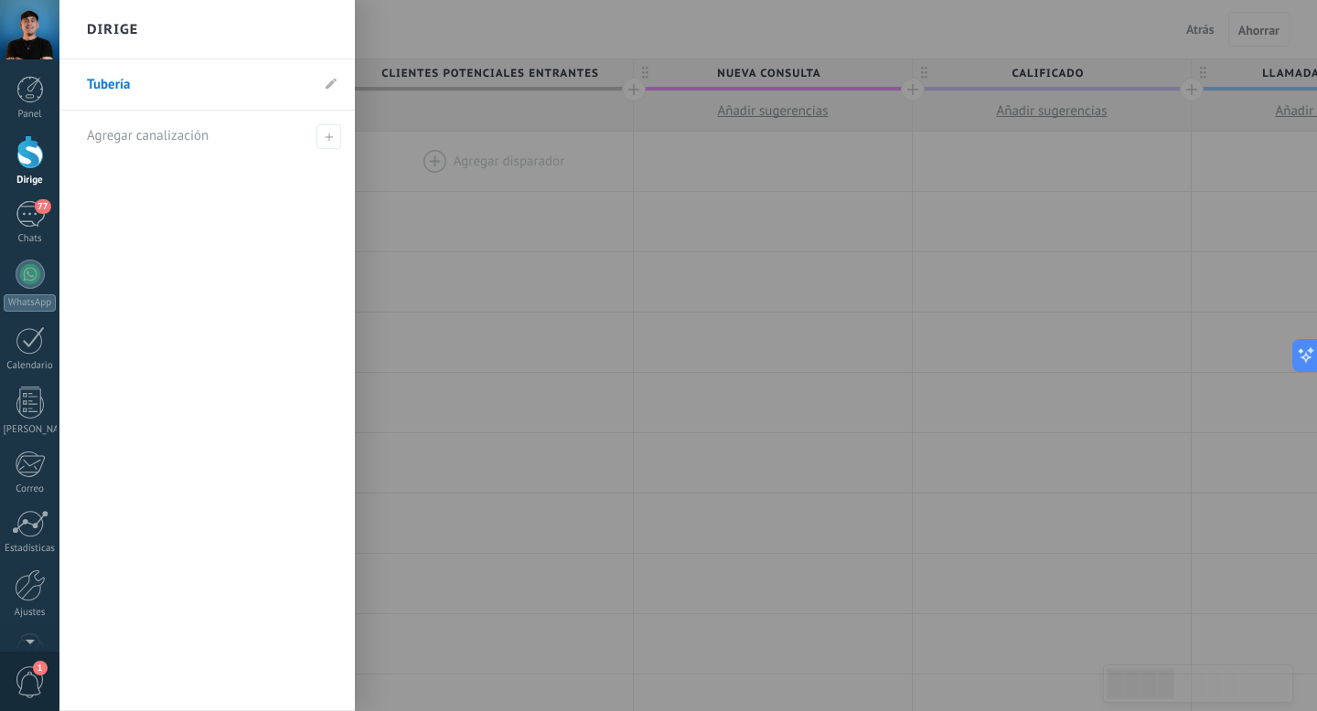
click at [429, 30] on div at bounding box center [717, 355] width 1317 height 711
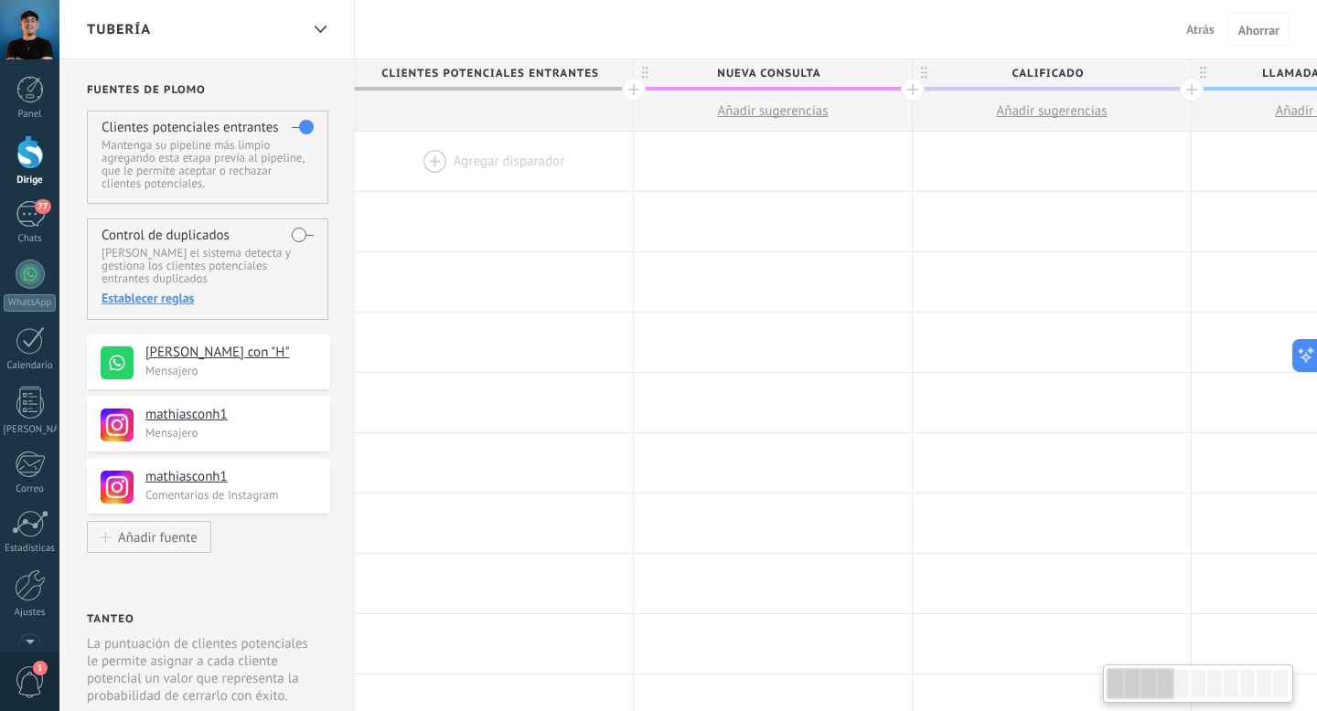
click at [1205, 23] on font "Atrás" at bounding box center [1200, 29] width 28 height 16
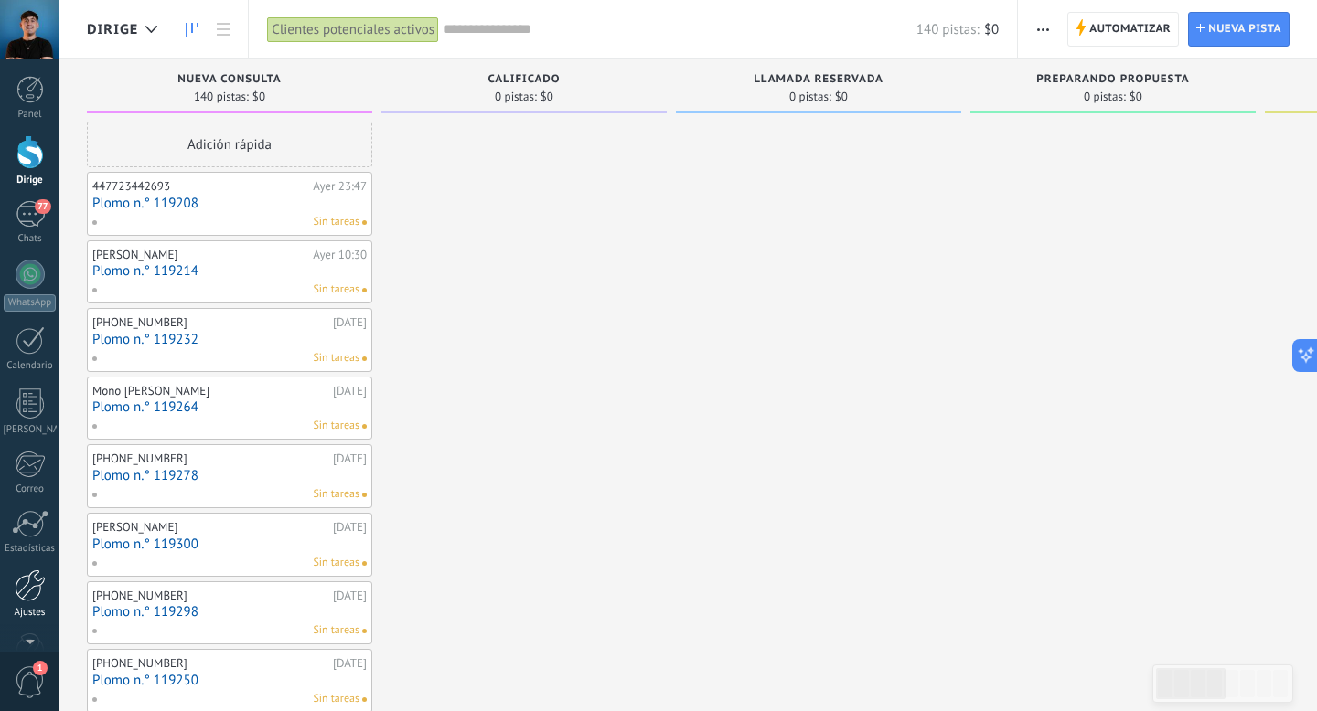
scroll to position [61, 0]
click at [38, 520] on div at bounding box center [30, 524] width 31 height 32
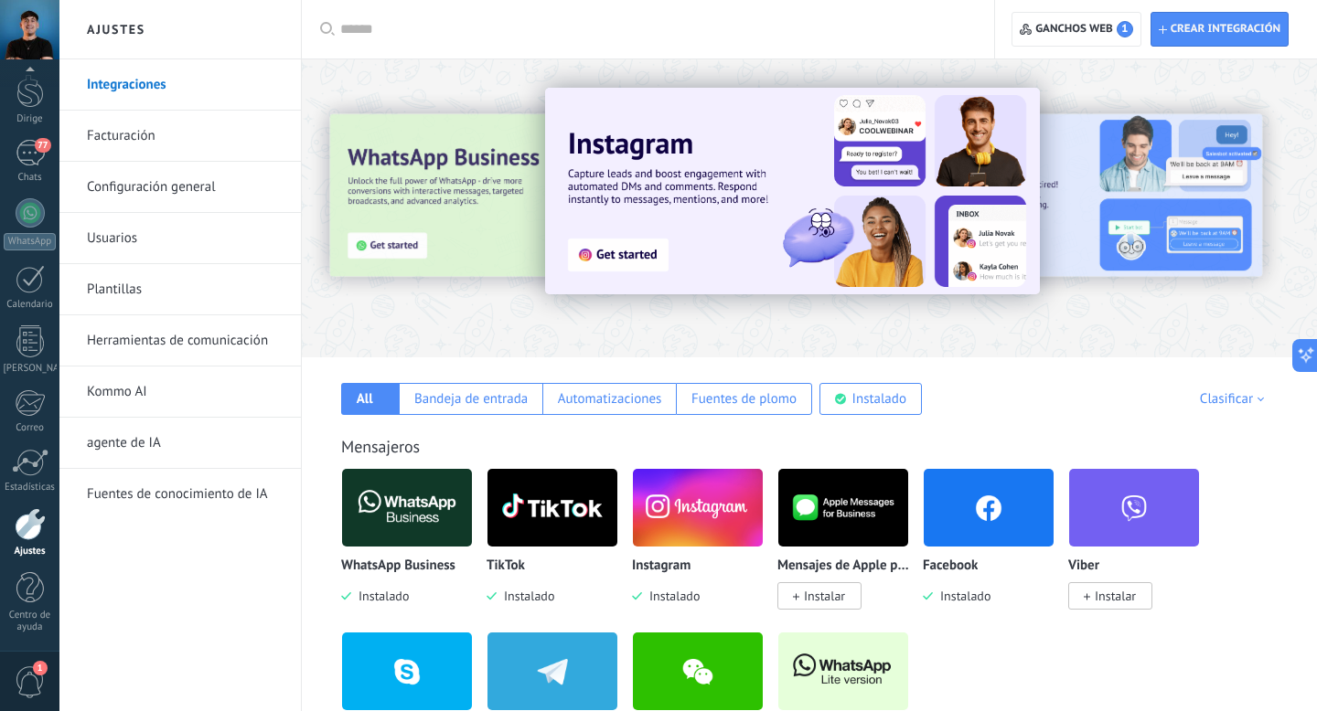
click at [149, 326] on link "Herramientas de comunicación" at bounding box center [185, 340] width 196 height 51
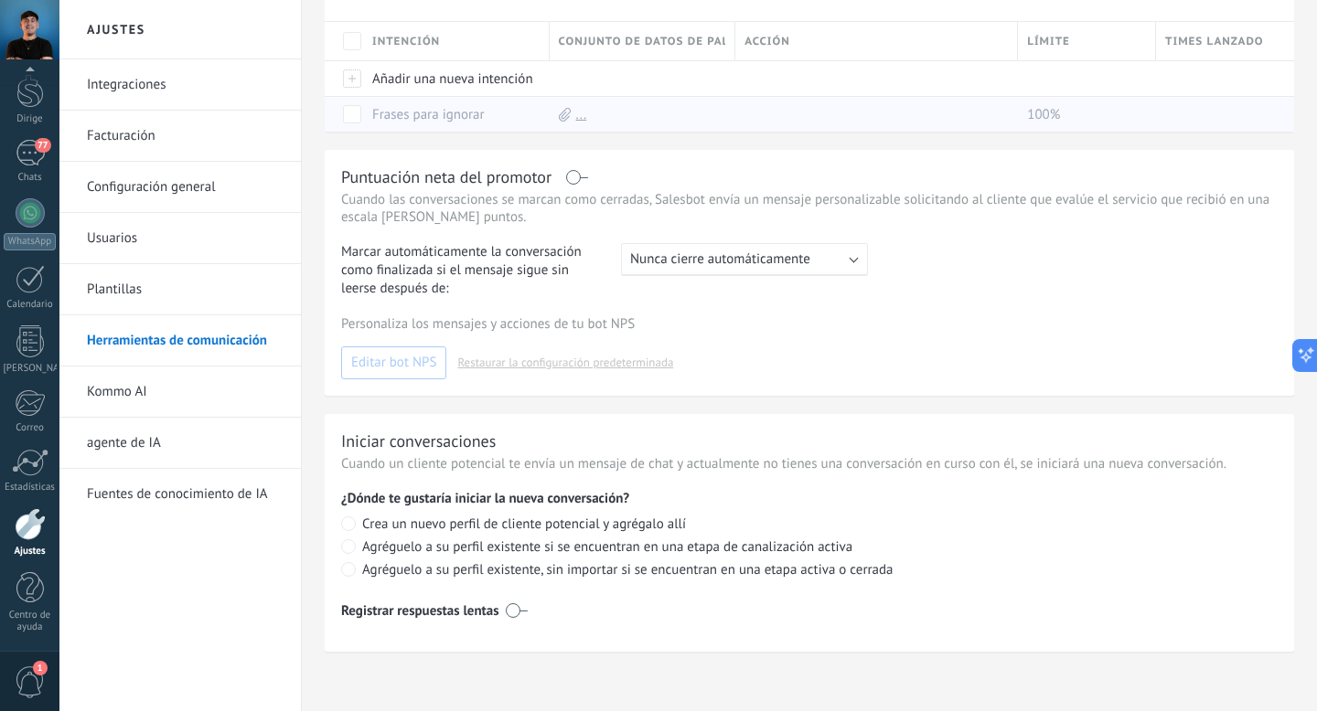
scroll to position [728, 0]
click at [134, 286] on font "Plantillas" at bounding box center [114, 289] width 55 height 17
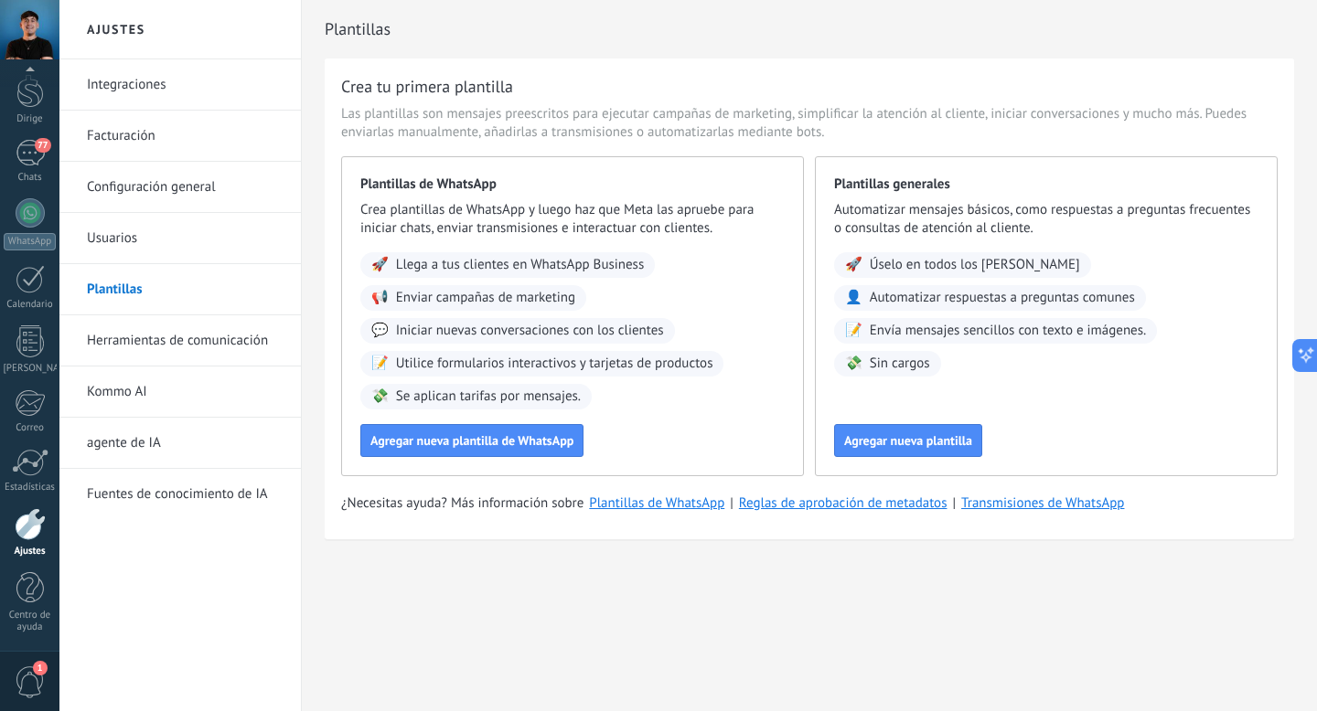
click at [111, 230] on font "Usuarios" at bounding box center [112, 238] width 50 height 17
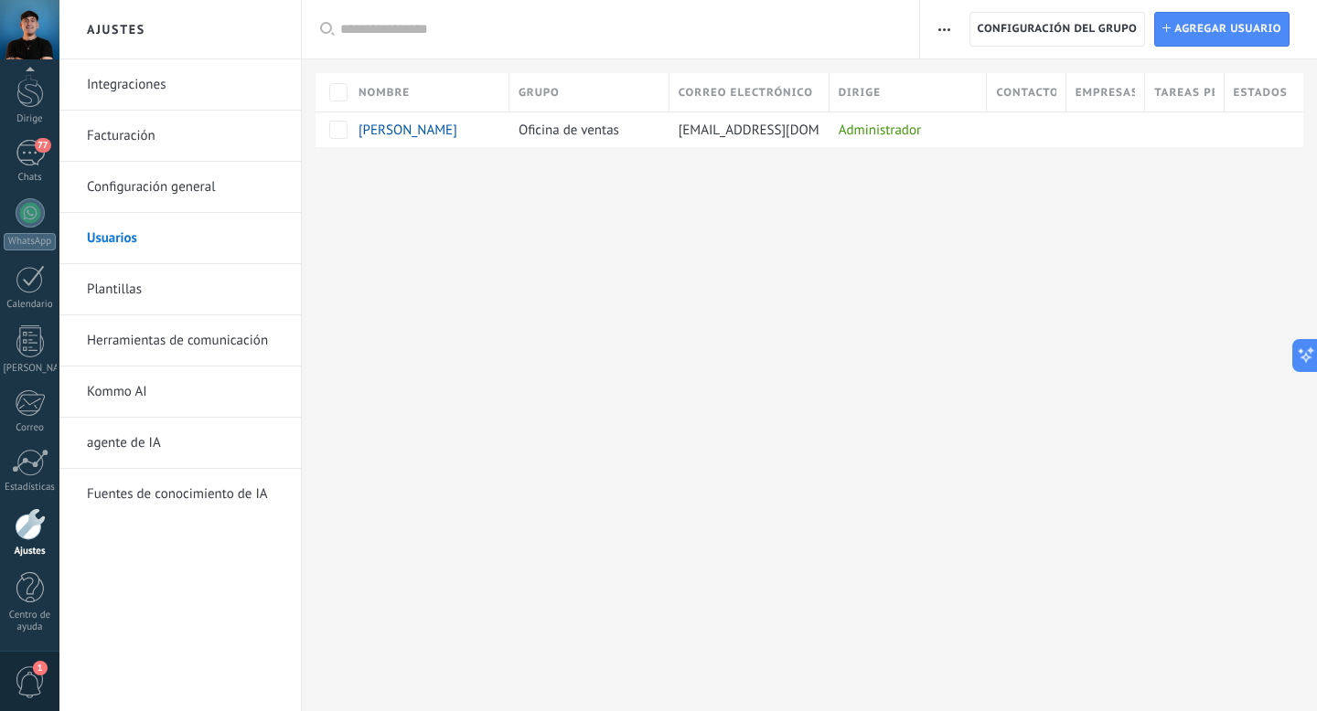
click at [141, 187] on font "Configuración general" at bounding box center [151, 186] width 129 height 17
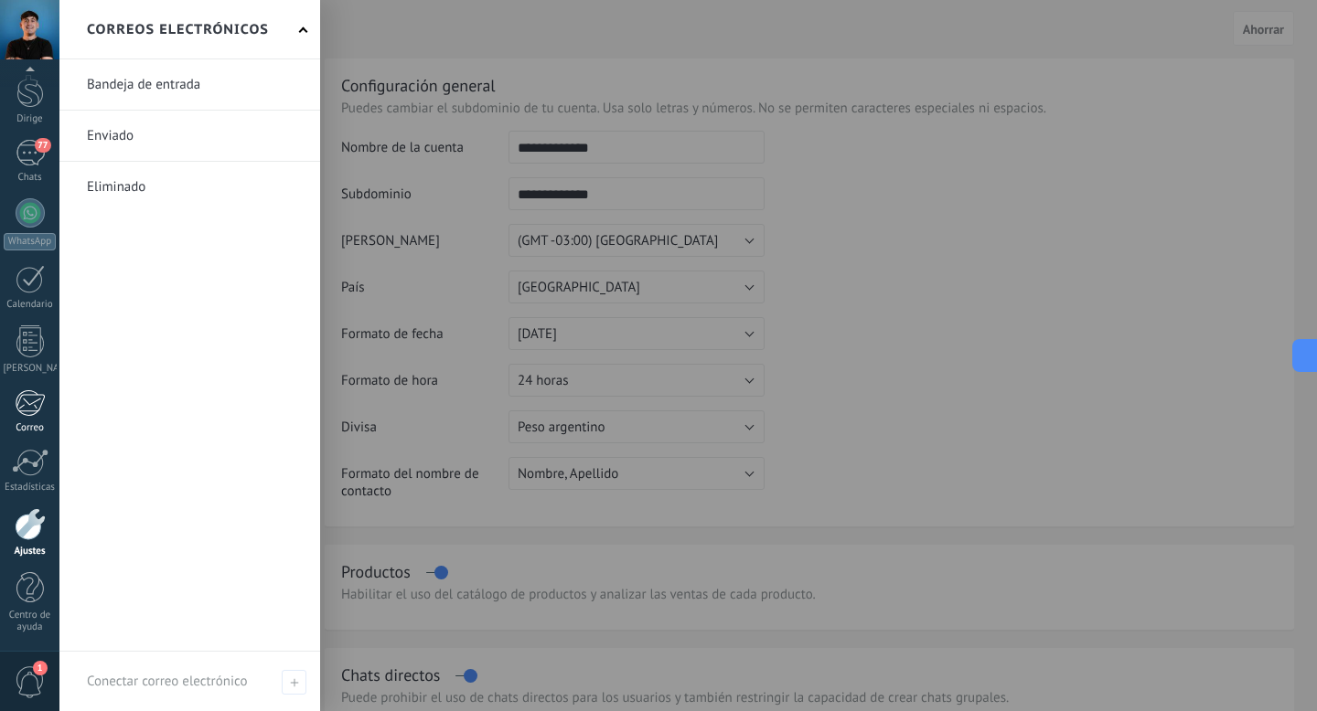
click at [27, 411] on div at bounding box center [30, 403] width 30 height 27
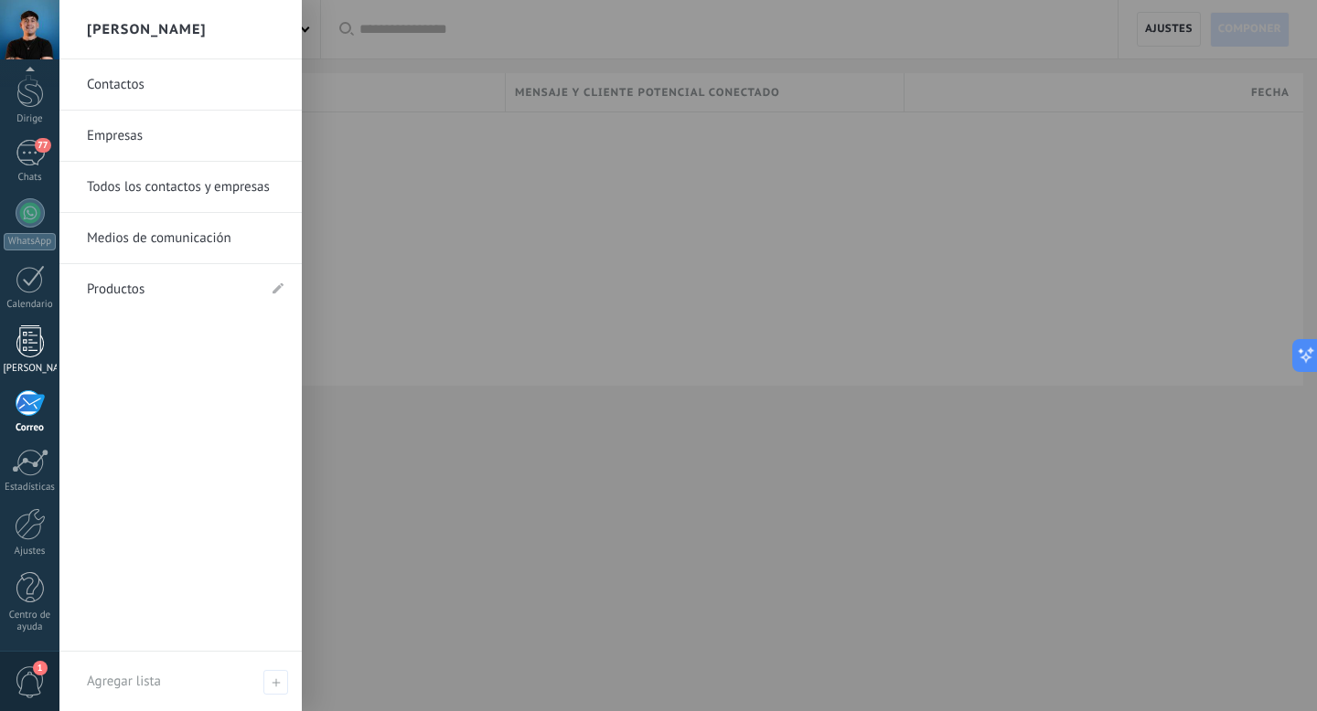
click at [27, 343] on div at bounding box center [29, 342] width 27 height 32
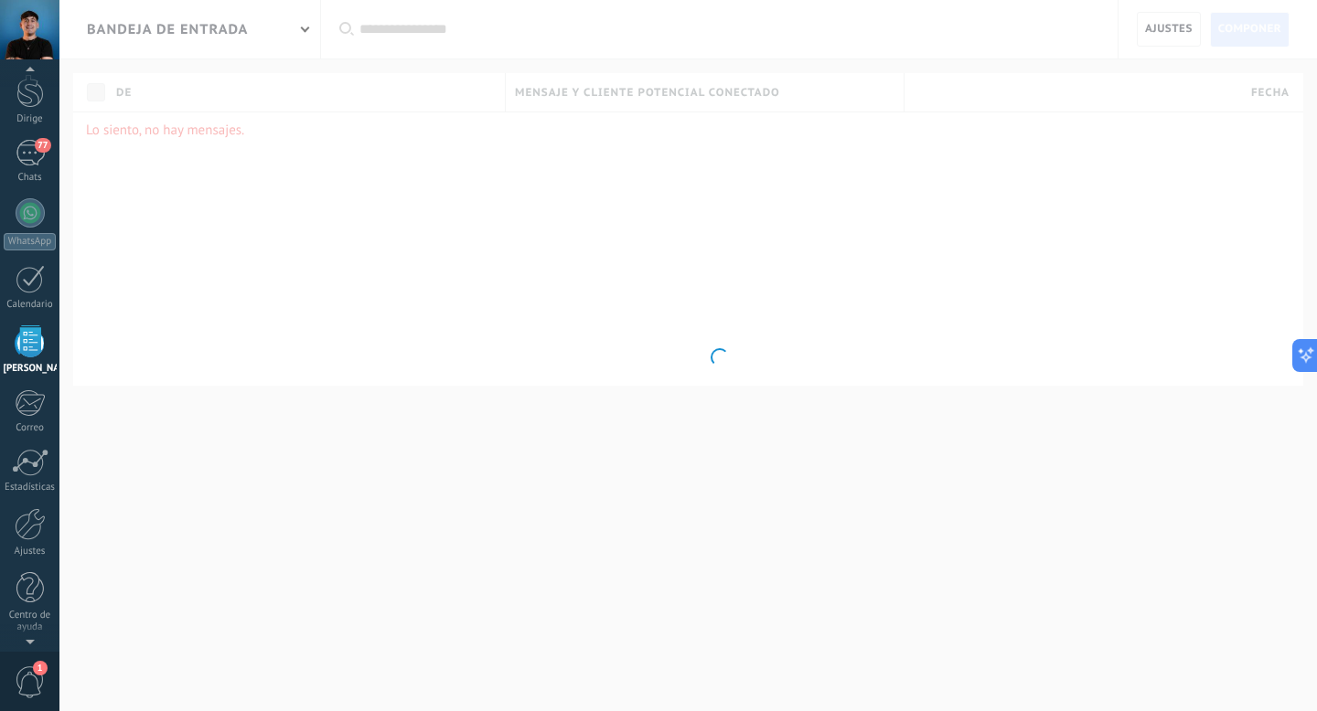
scroll to position [48, 0]
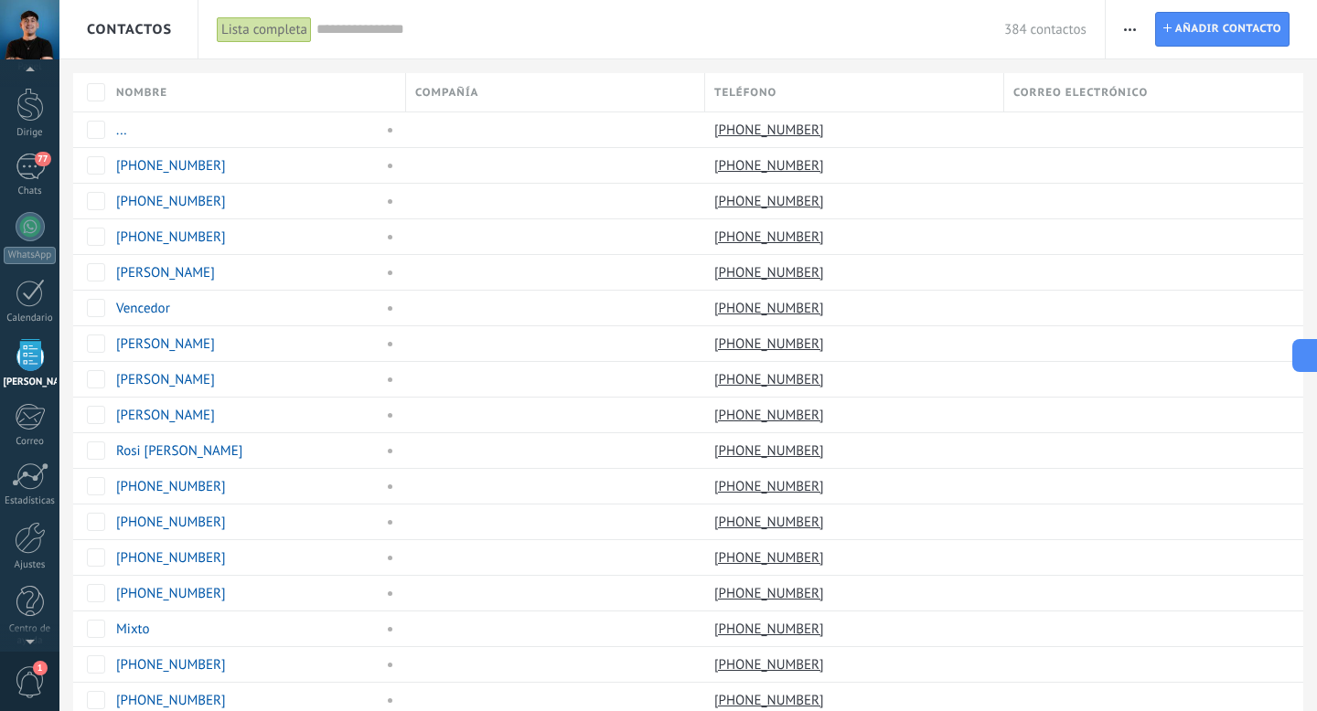
click at [1128, 23] on span "button" at bounding box center [1130, 29] width 12 height 35
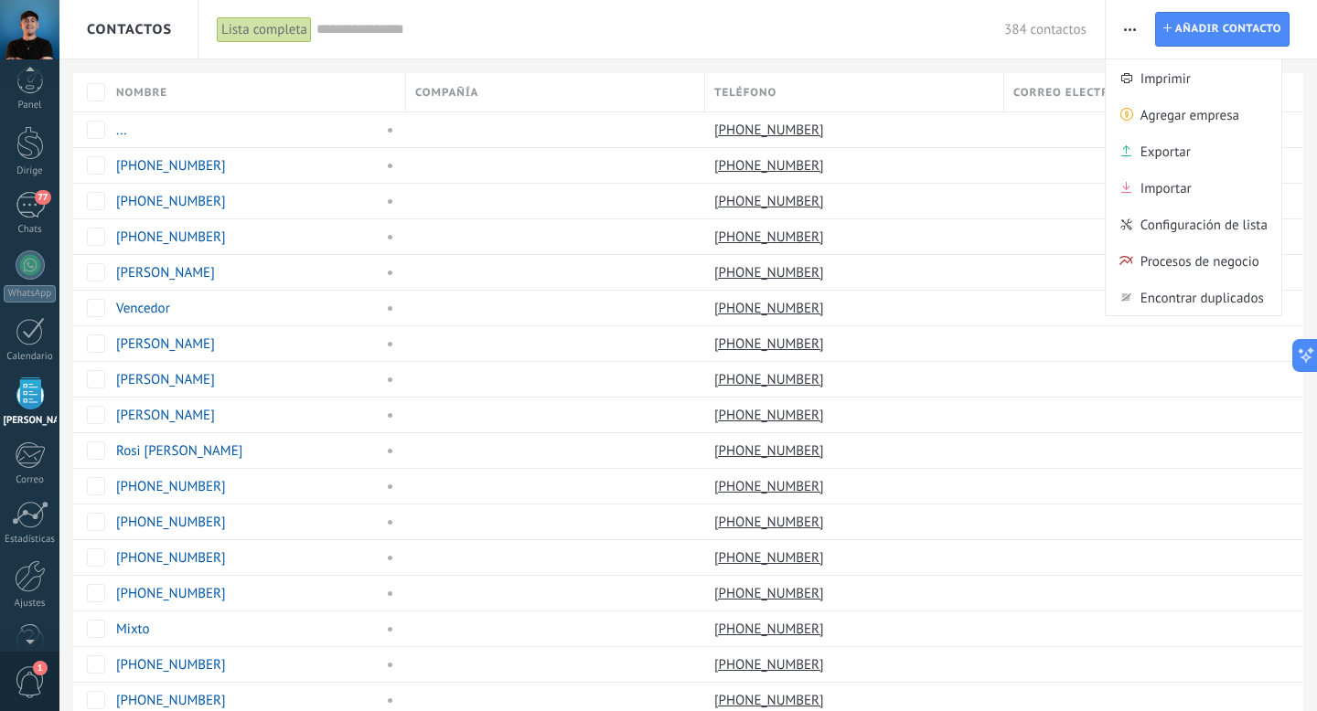
scroll to position [0, 0]
click at [27, 91] on div at bounding box center [29, 89] width 27 height 27
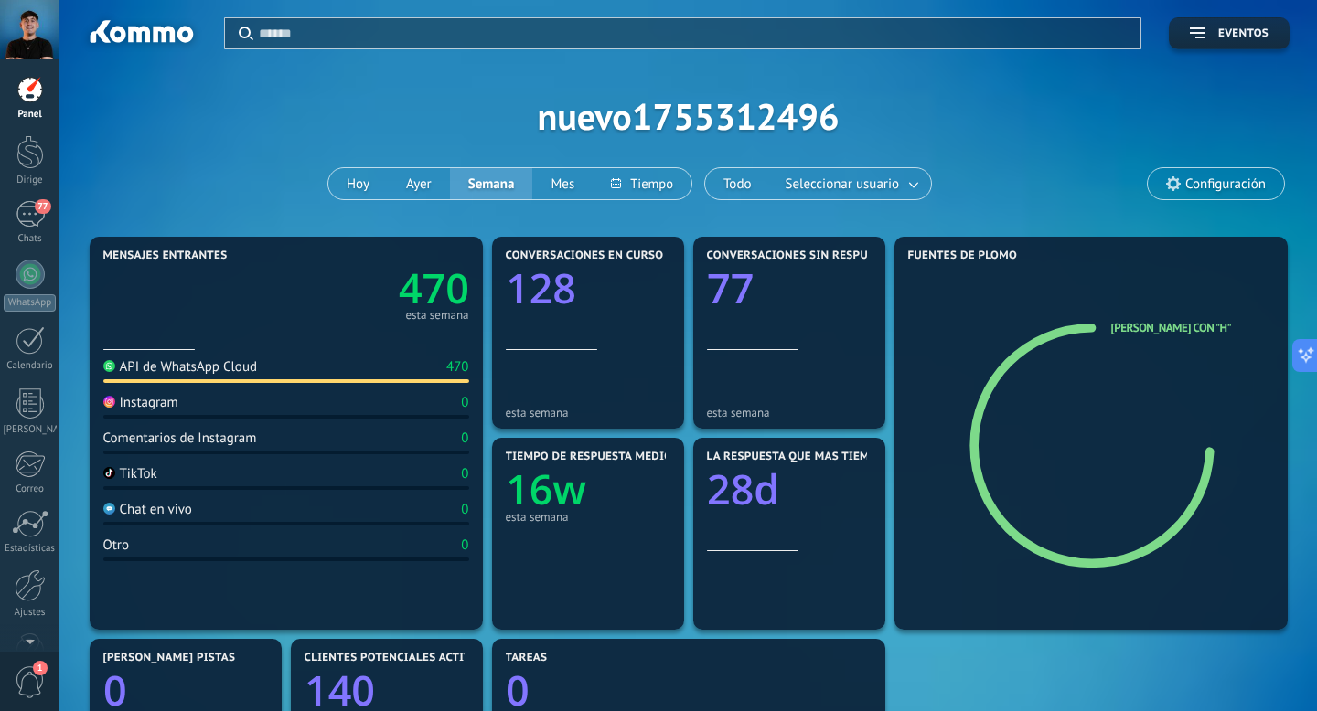
click at [1222, 191] on font "Configuración" at bounding box center [1225, 184] width 80 height 17
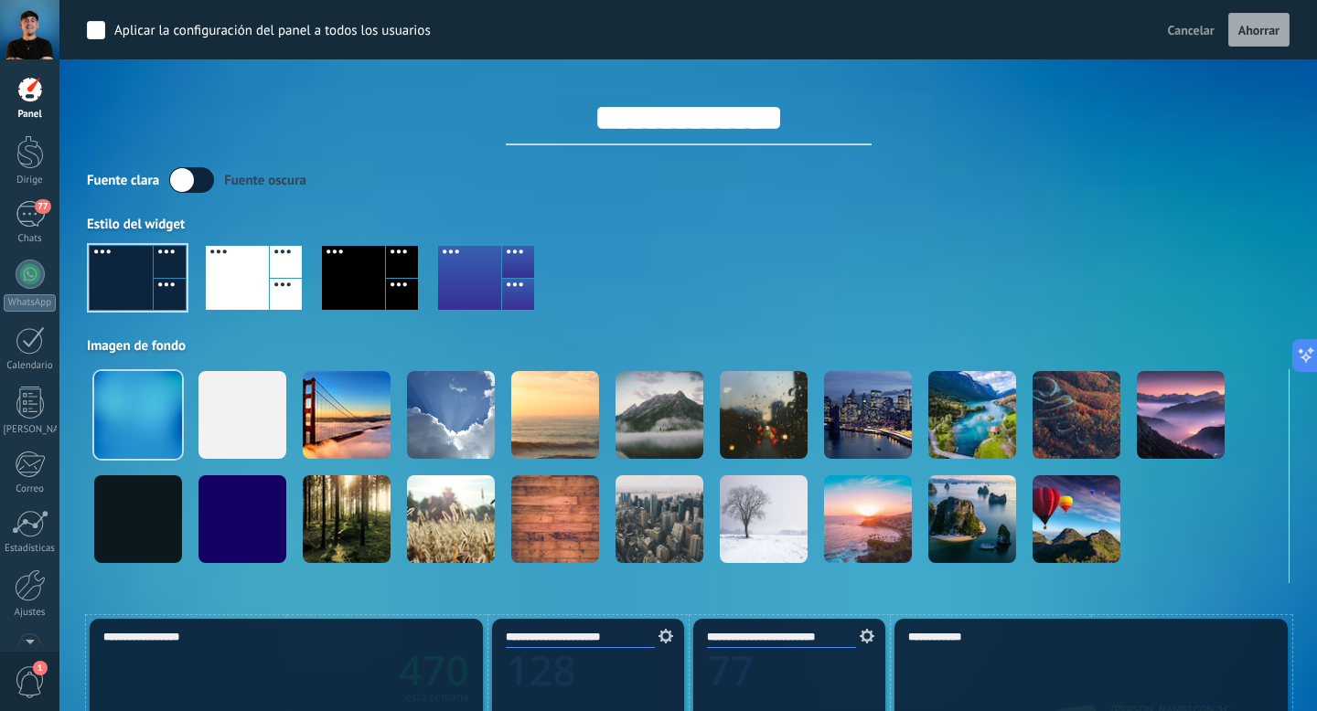
click at [954, 165] on div "**********" at bounding box center [688, 291] width 1202 height 583
click at [422, 137] on div "**********" at bounding box center [688, 102] width 1202 height 86
click at [204, 182] on label at bounding box center [191, 180] width 45 height 26
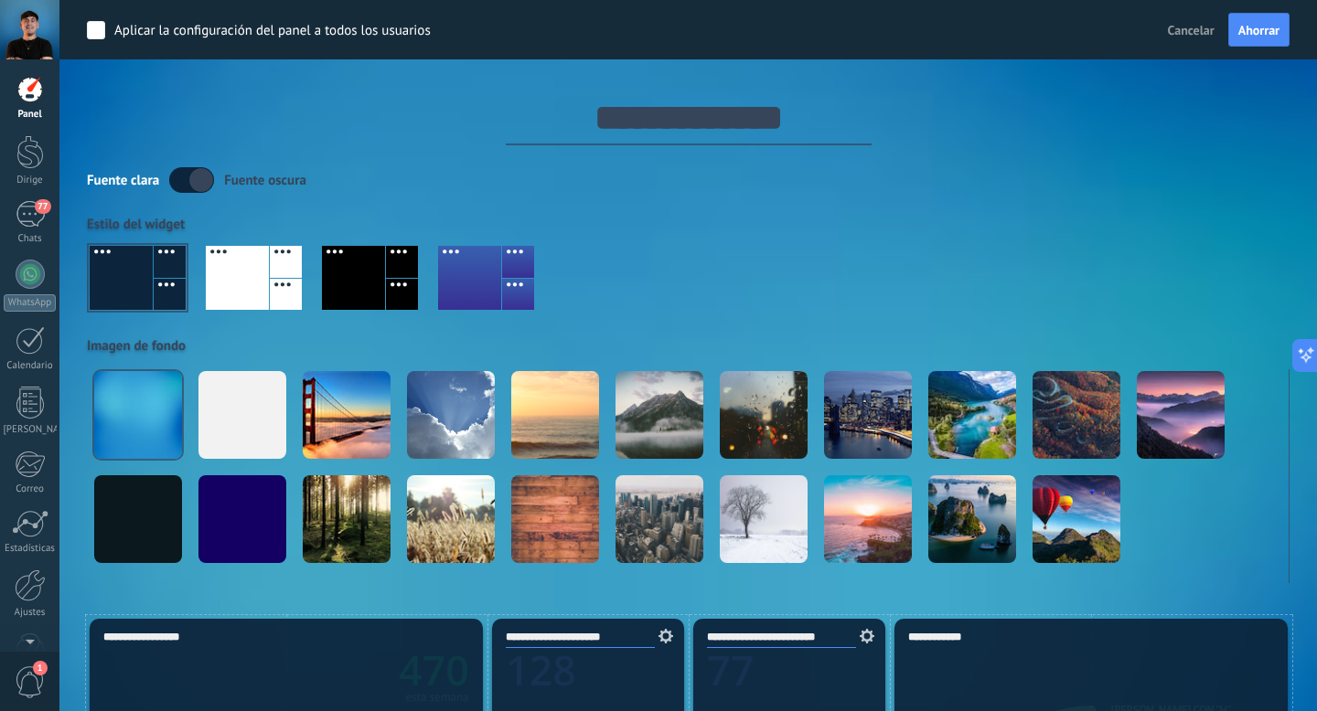
click at [375, 295] on div at bounding box center [353, 278] width 63 height 64
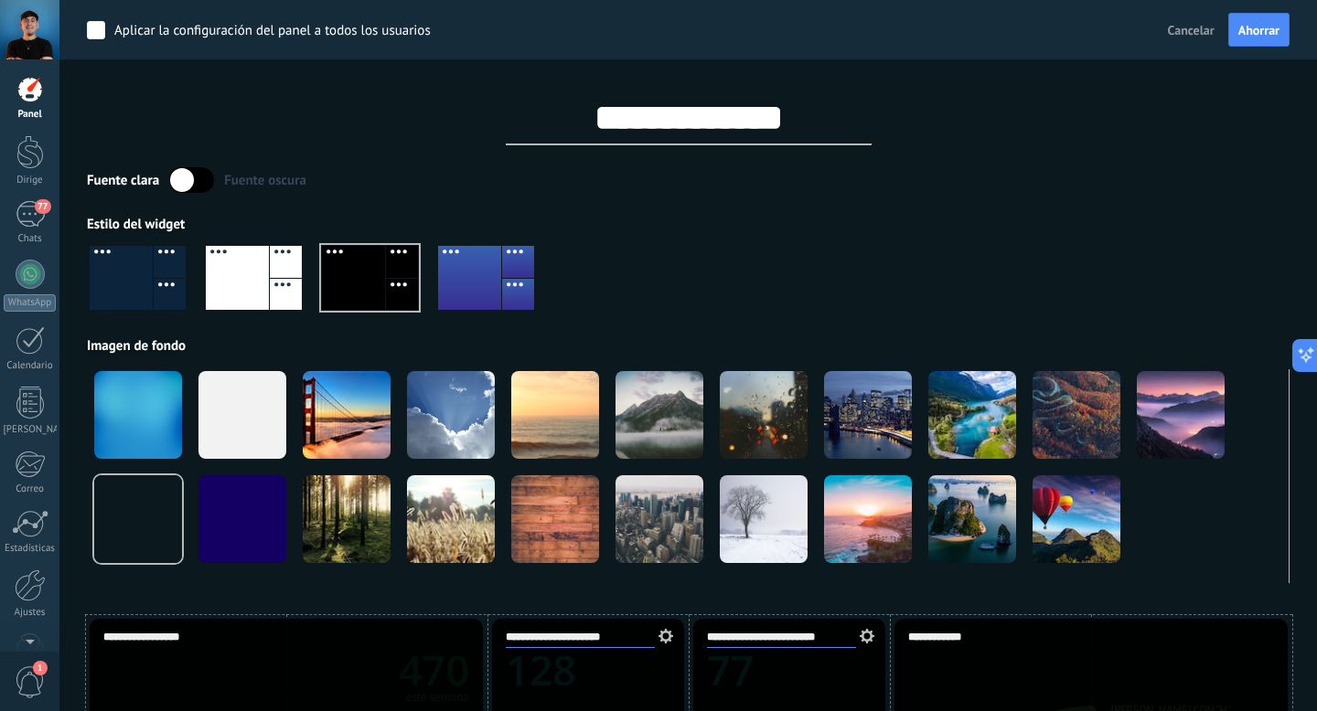
click at [200, 183] on label at bounding box center [191, 180] width 45 height 26
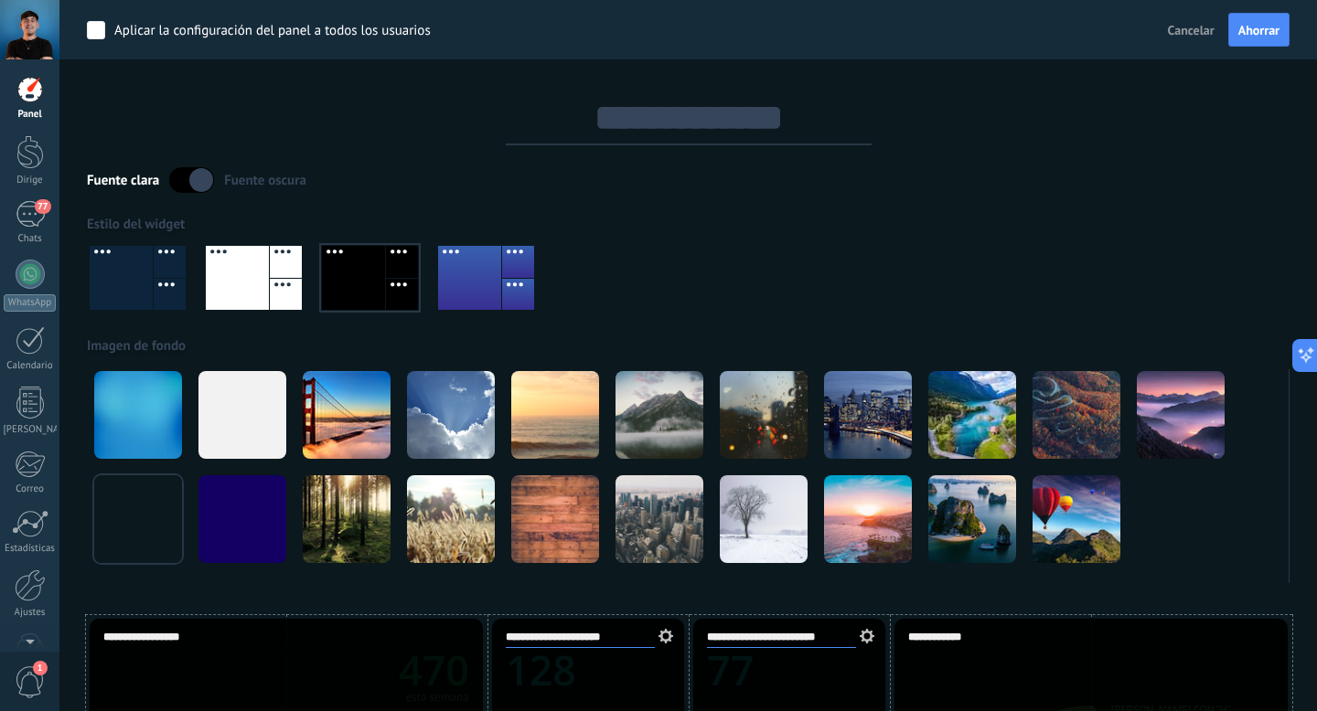
click at [180, 176] on label at bounding box center [191, 180] width 45 height 26
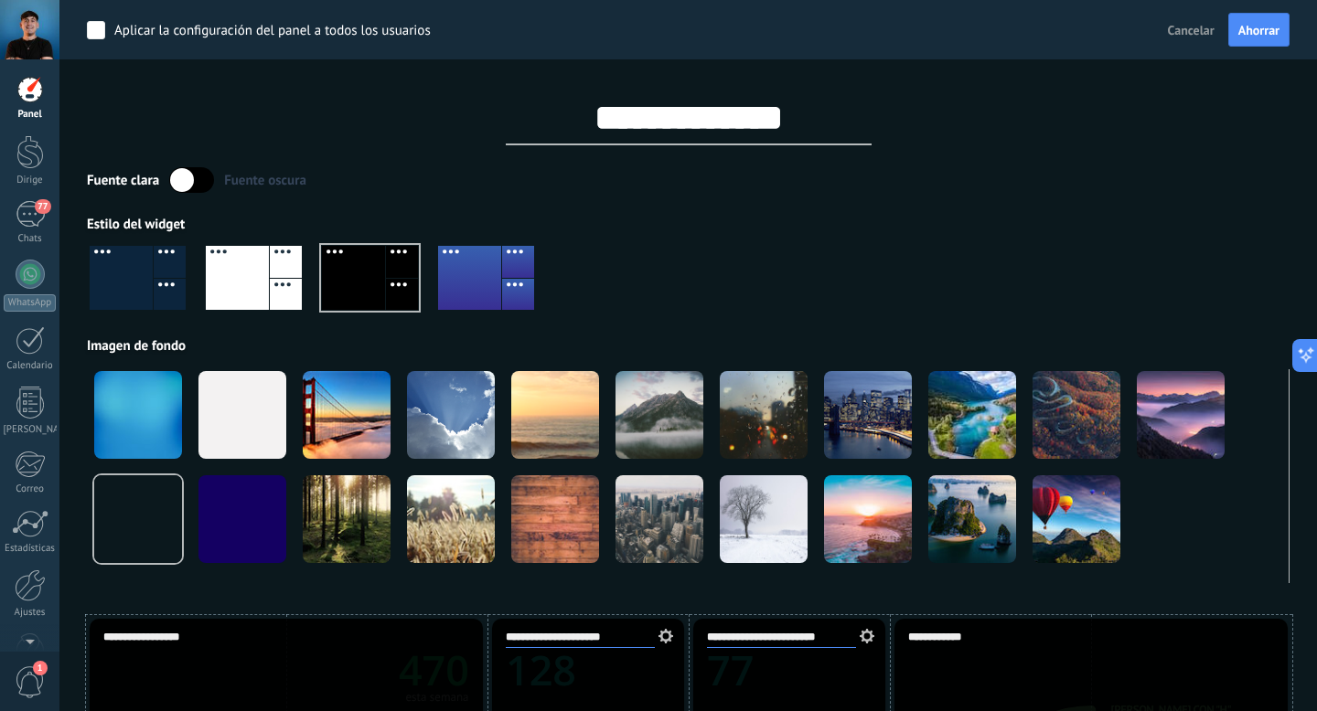
scroll to position [36, 0]
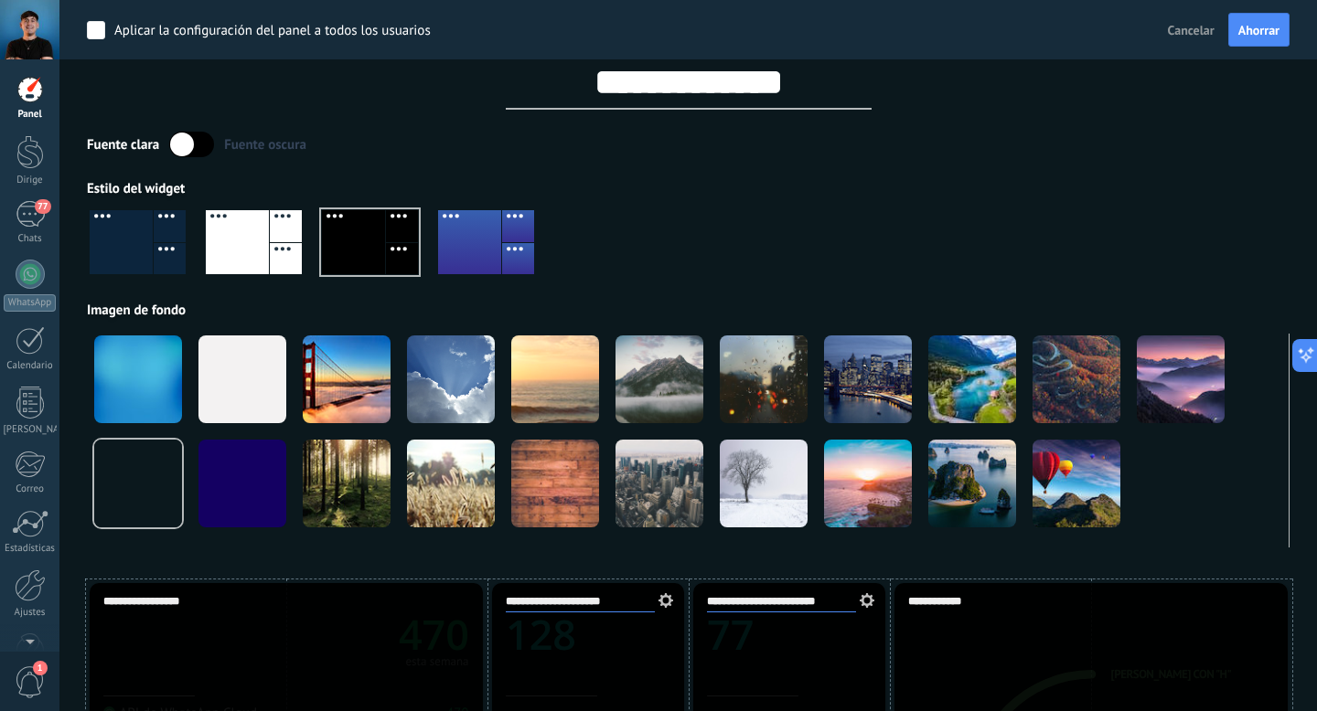
click at [243, 251] on div at bounding box center [237, 242] width 63 height 64
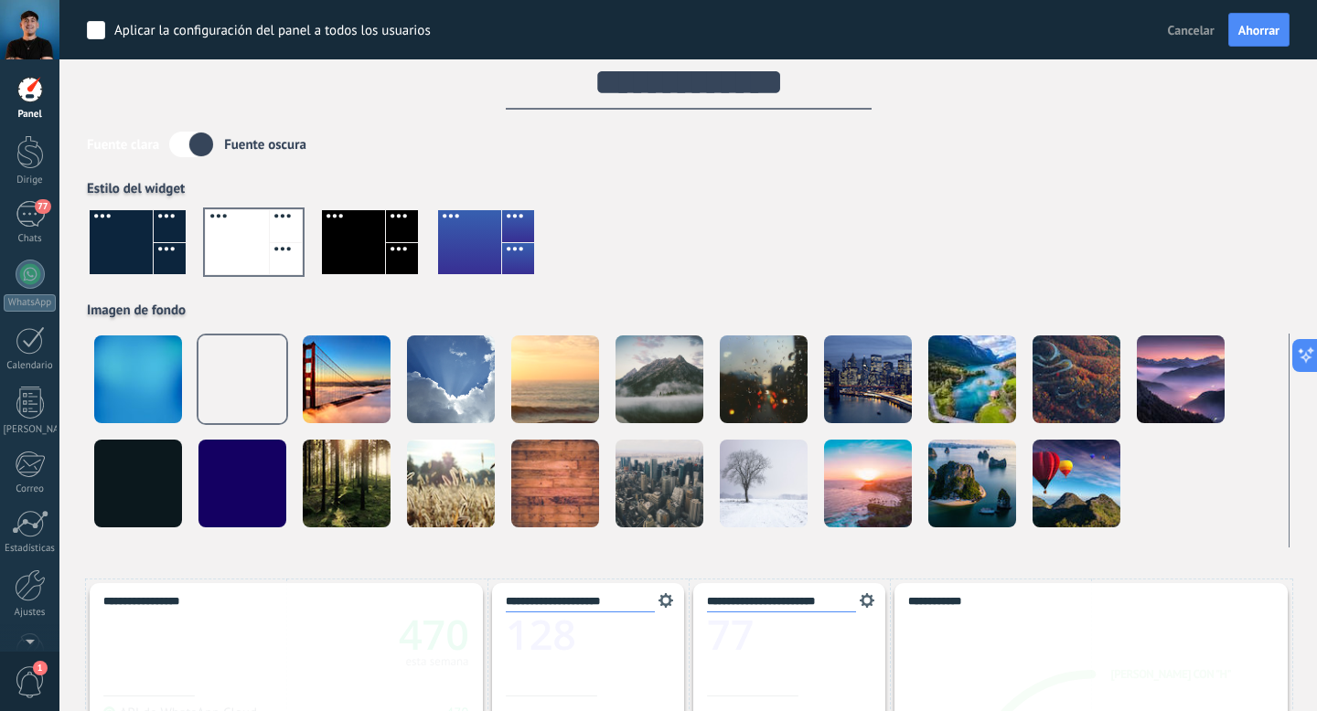
click at [126, 246] on div at bounding box center [121, 242] width 63 height 64
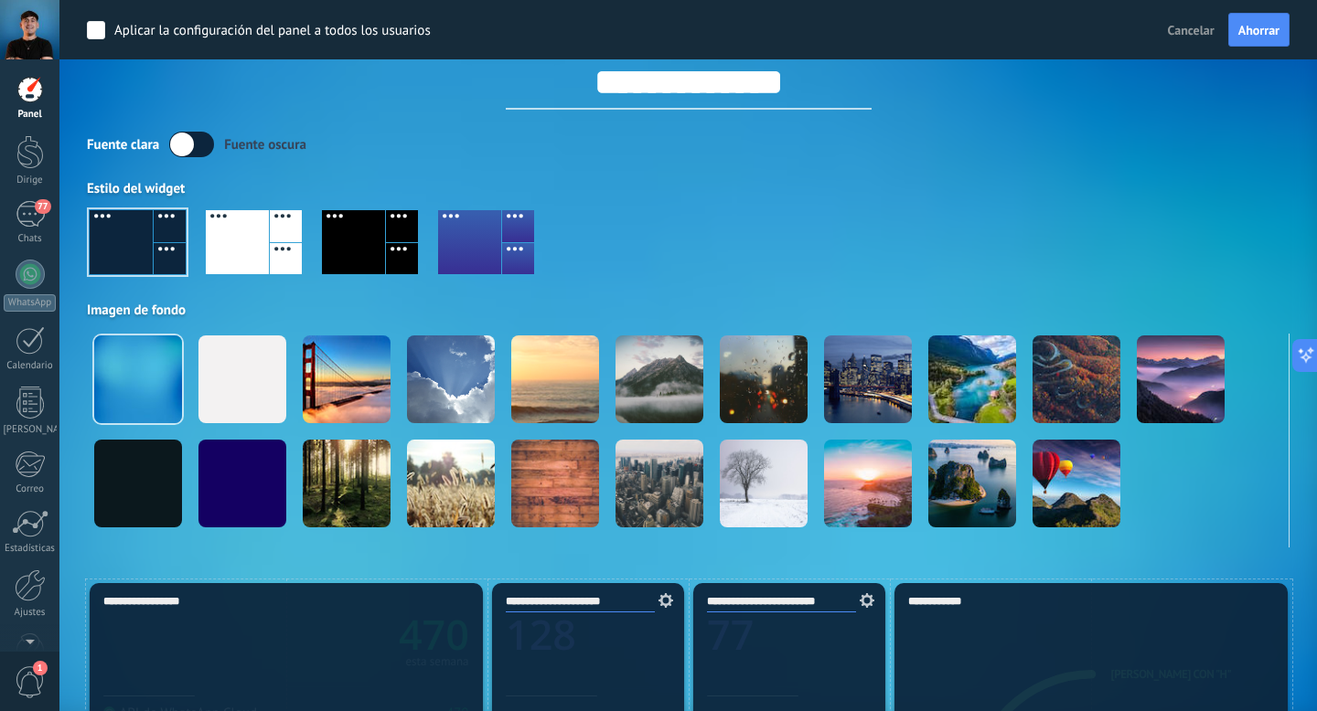
click at [745, 228] on div at bounding box center [688, 249] width 1202 height 104
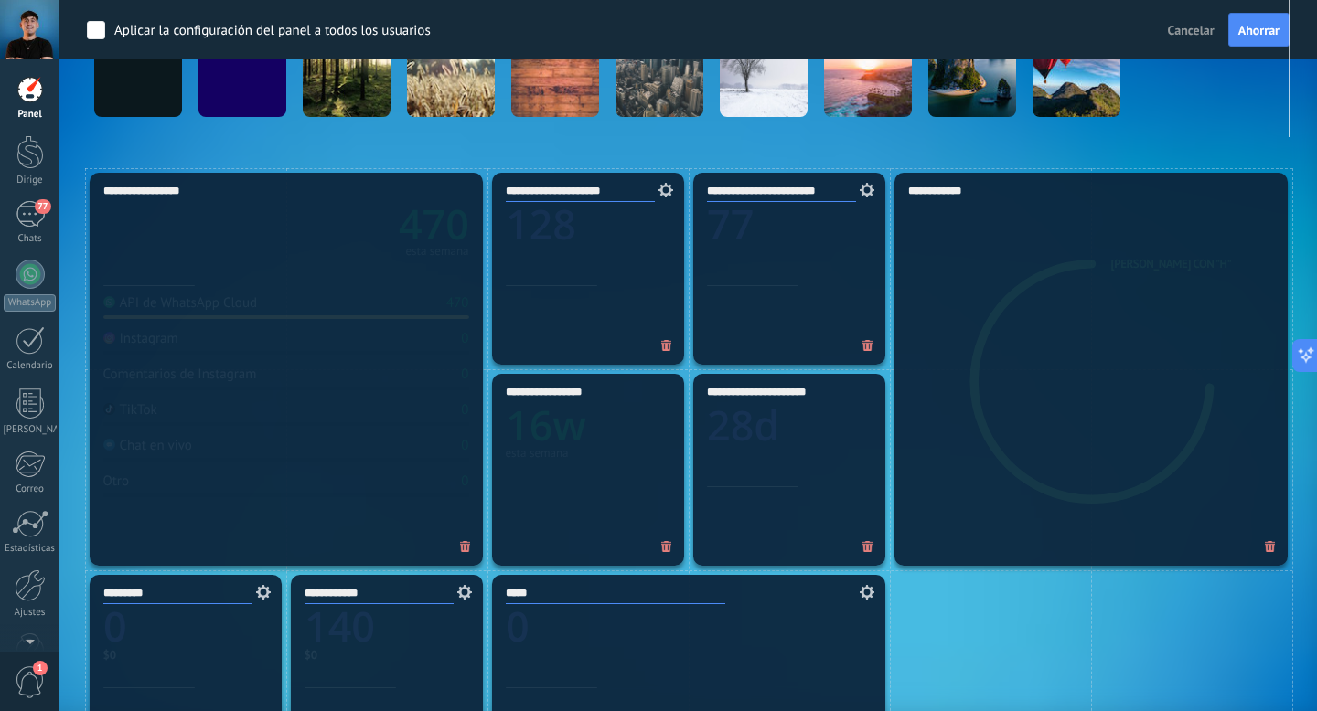
scroll to position [0, 0]
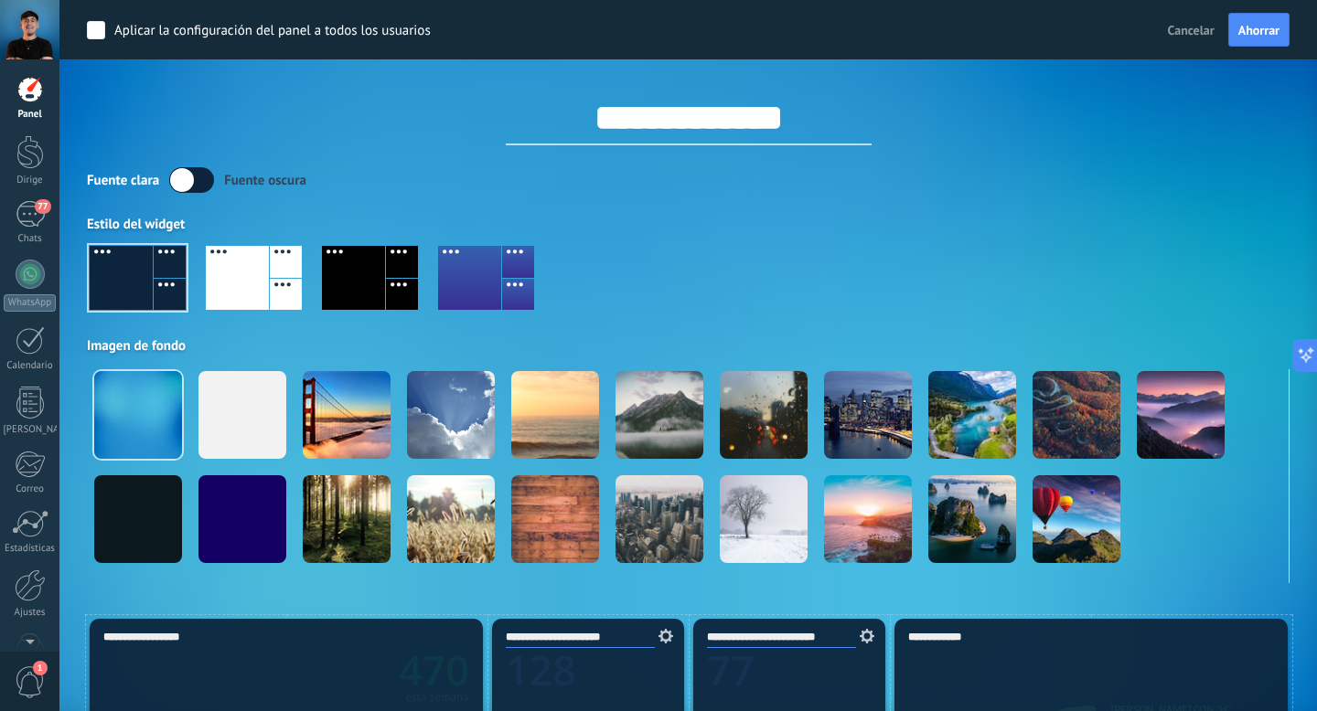
click at [212, 176] on label at bounding box center [191, 180] width 45 height 26
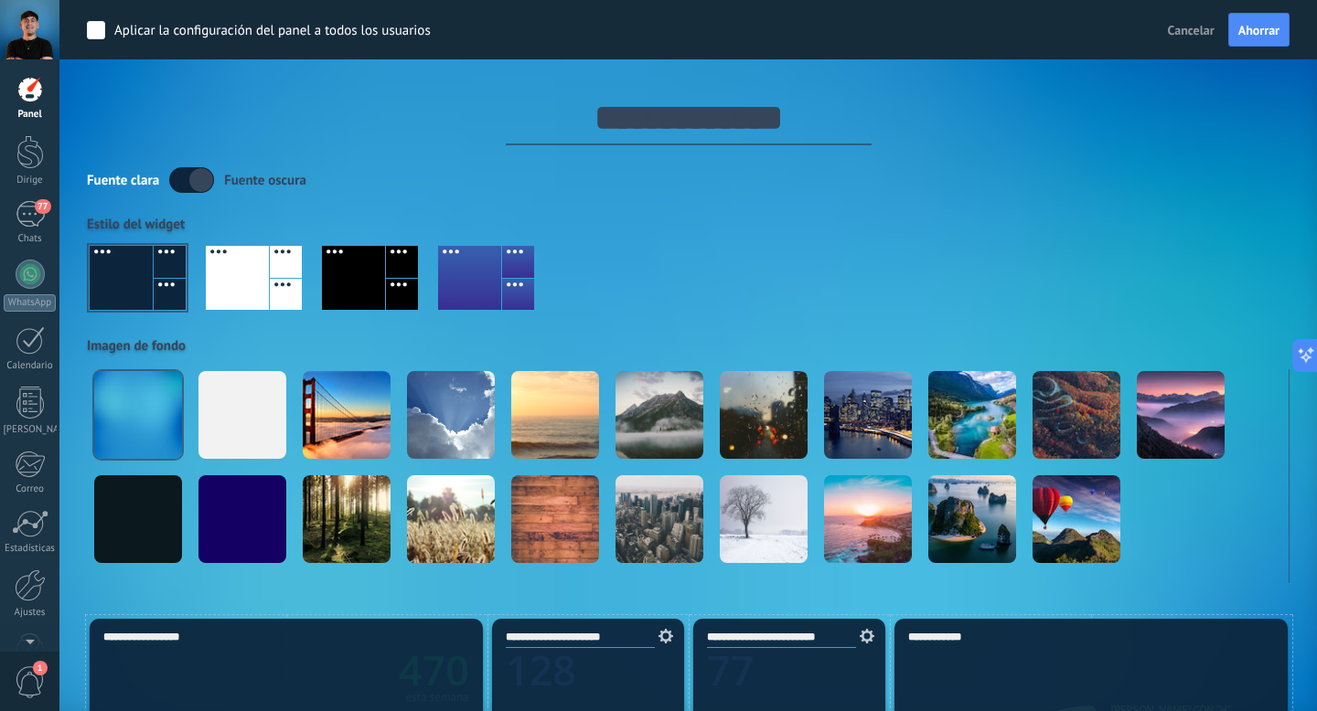
click at [187, 191] on label at bounding box center [191, 180] width 45 height 26
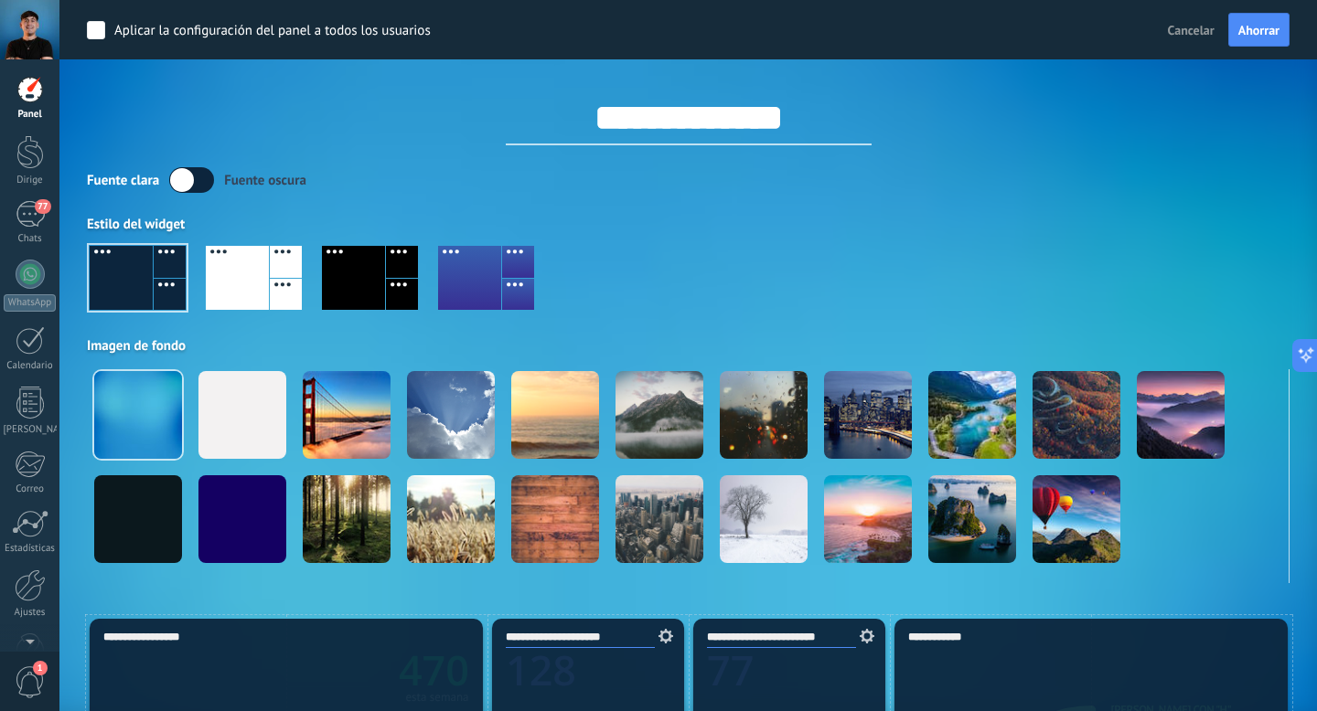
click at [420, 166] on div "**********" at bounding box center [688, 291] width 1202 height 583
click at [1284, 38] on button "Ahorrar" at bounding box center [1258, 30] width 61 height 35
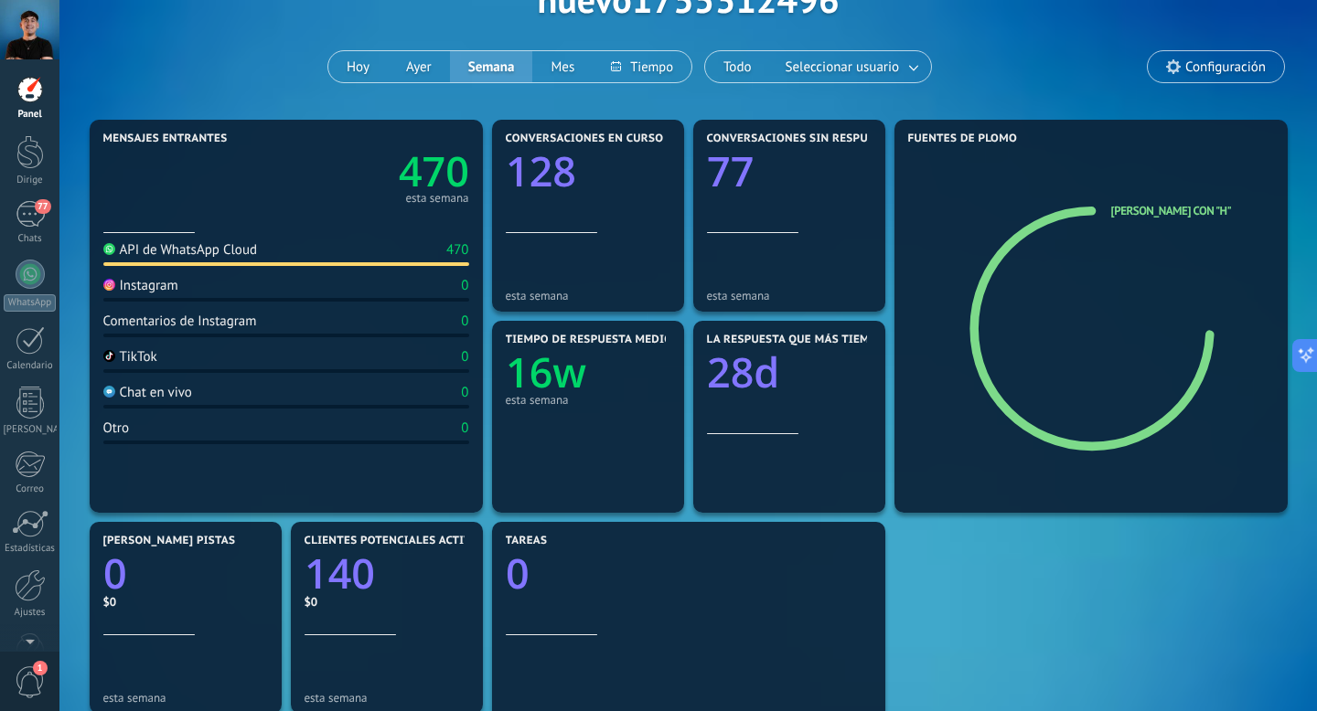
scroll to position [29, 0]
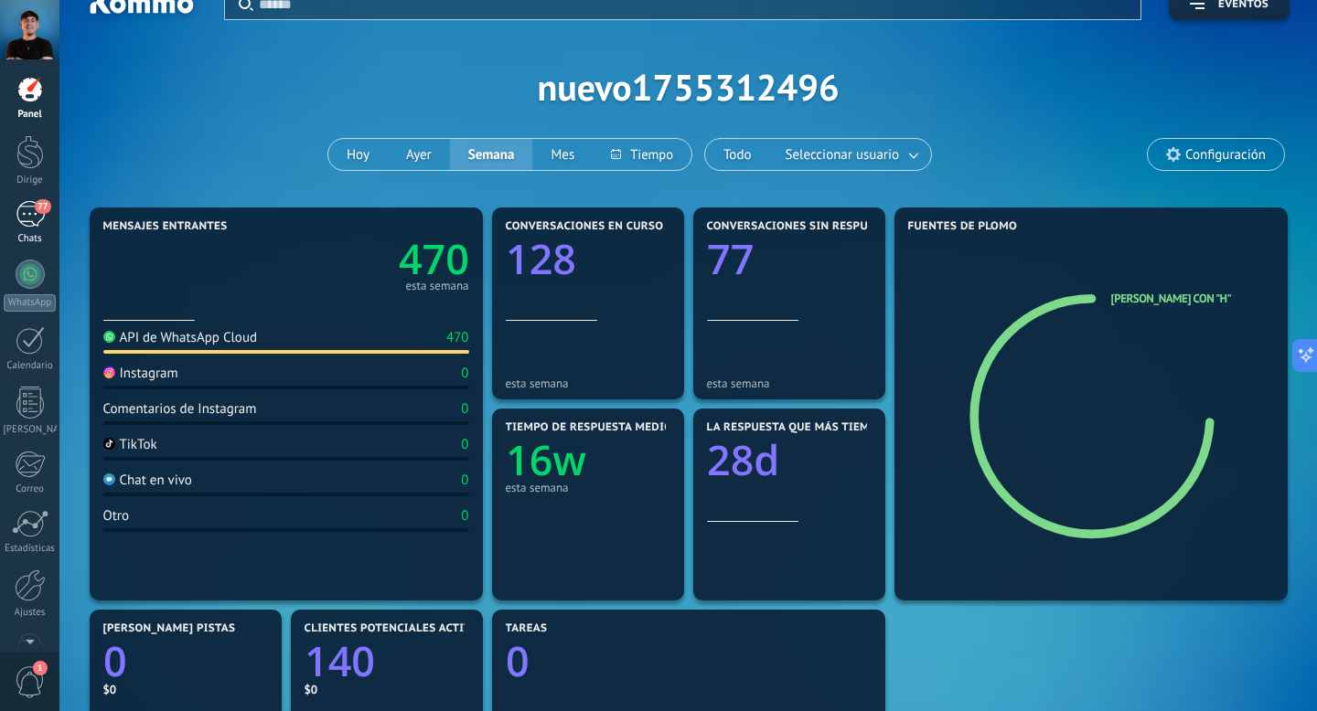
click at [27, 212] on div "77" at bounding box center [30, 214] width 29 height 27
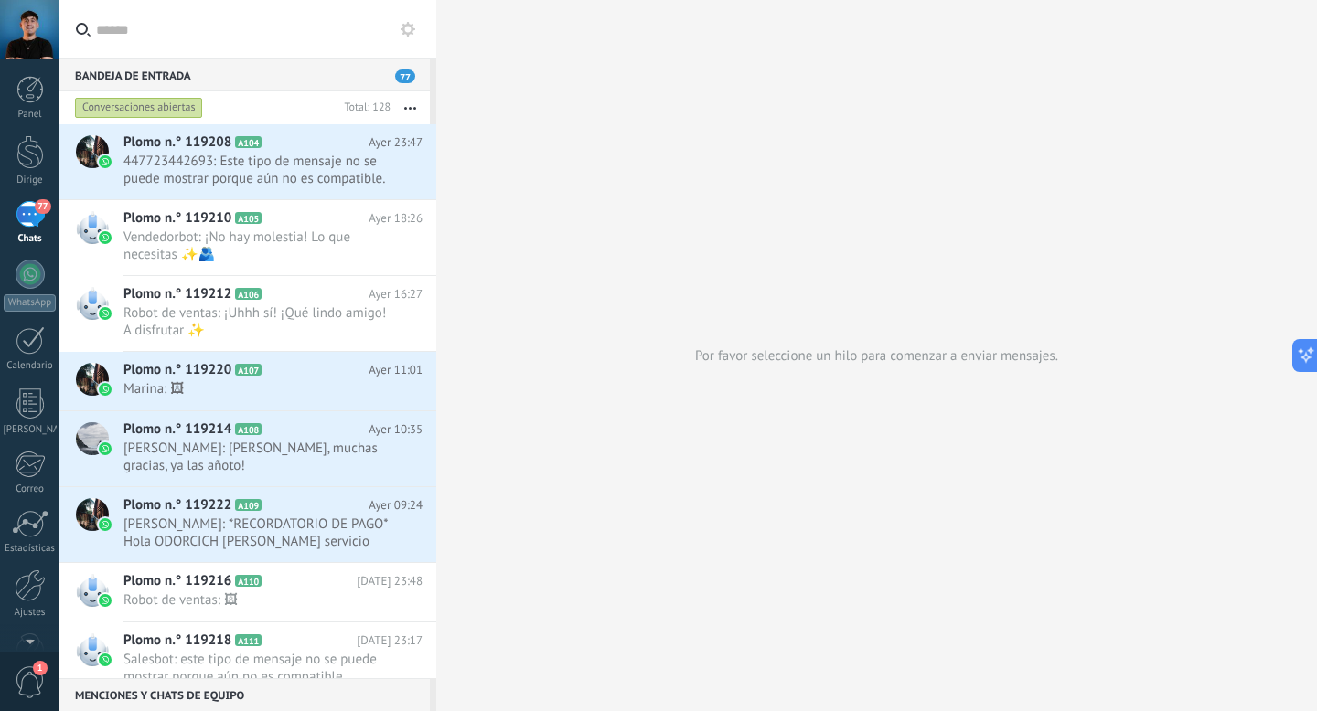
click at [408, 26] on use at bounding box center [407, 29] width 15 height 15
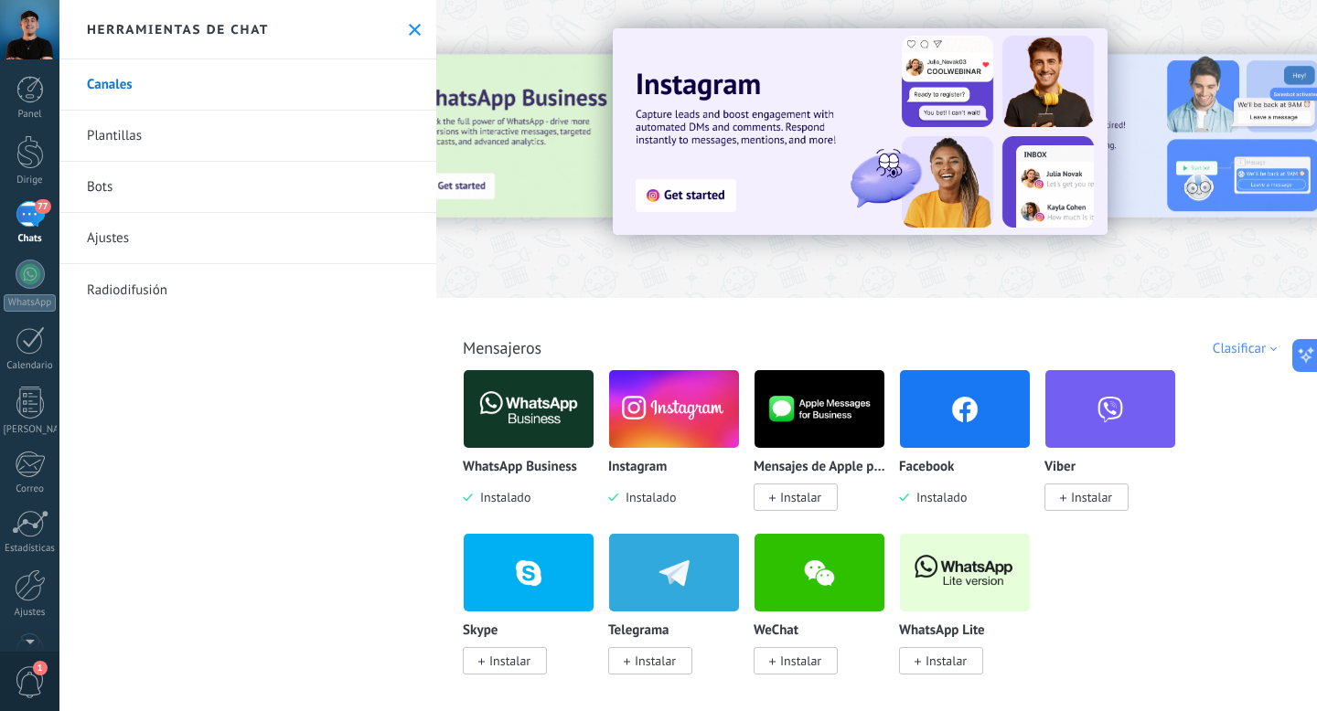
click at [99, 236] on font "Ajustes" at bounding box center [108, 238] width 42 height 17
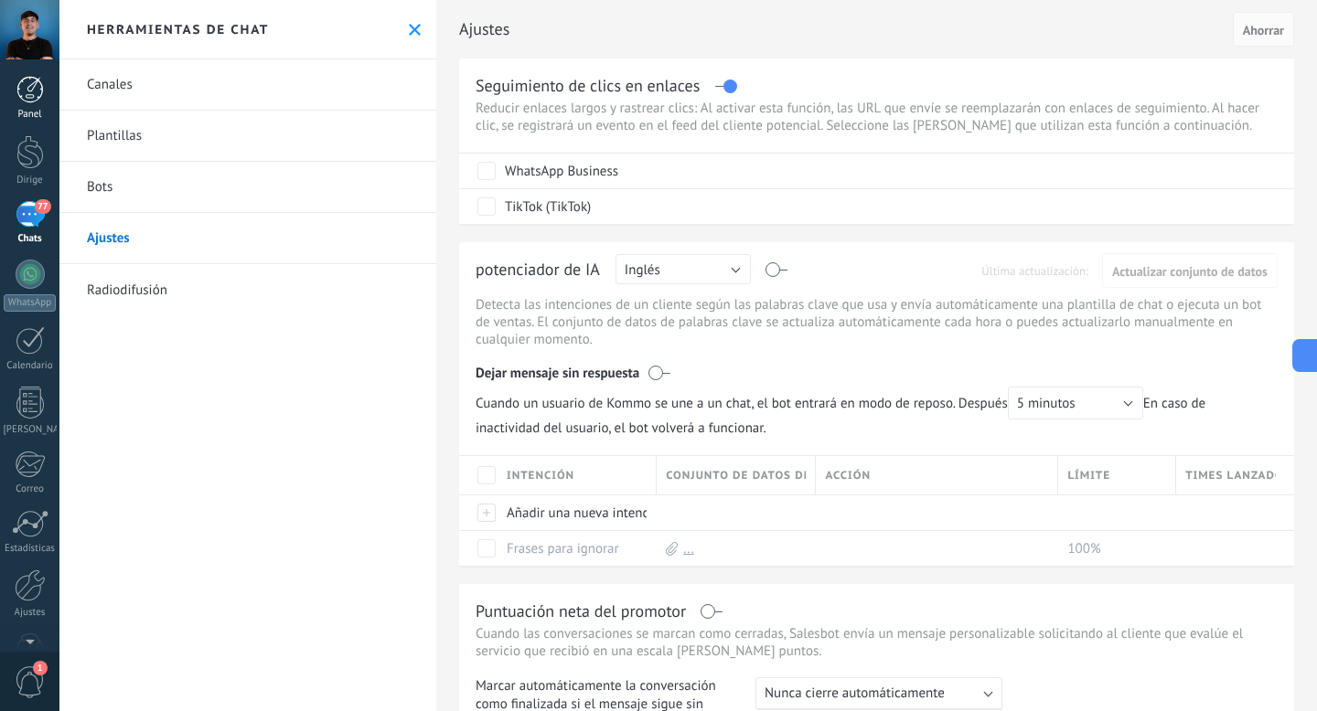
click at [27, 95] on div at bounding box center [29, 89] width 27 height 27
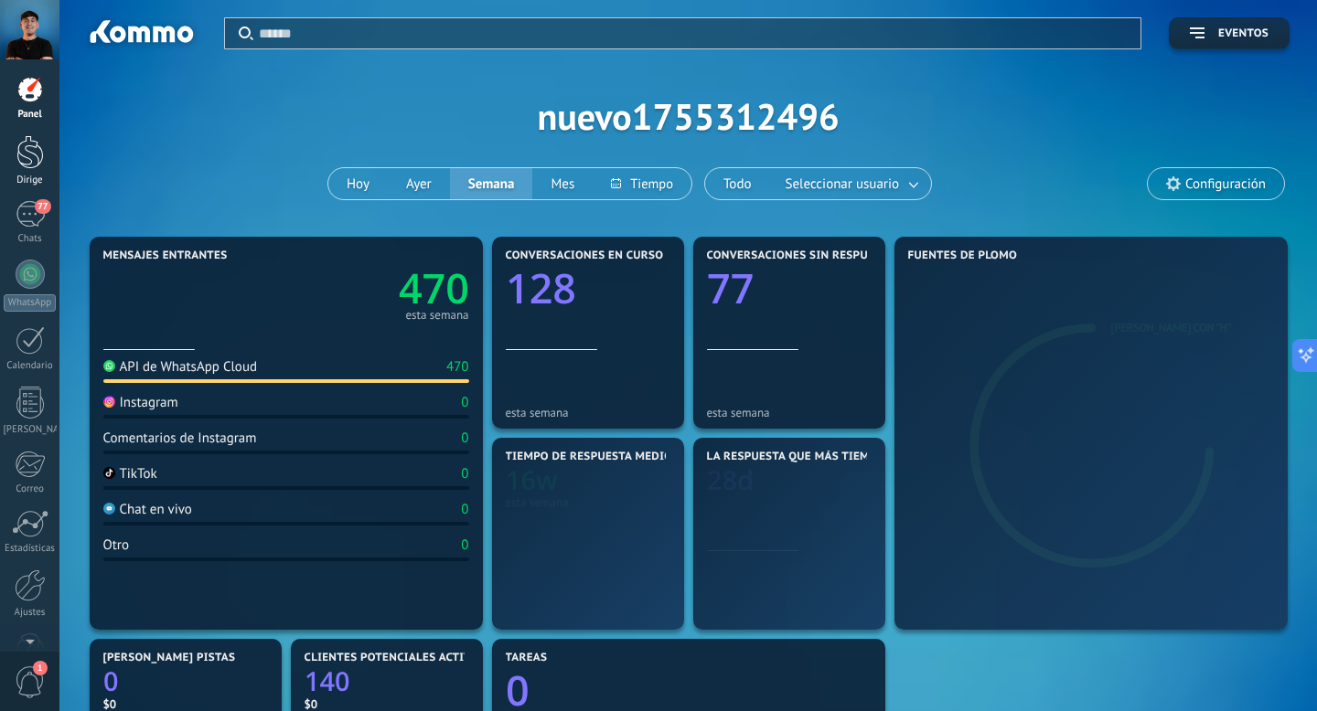
click at [27, 168] on div at bounding box center [29, 152] width 27 height 34
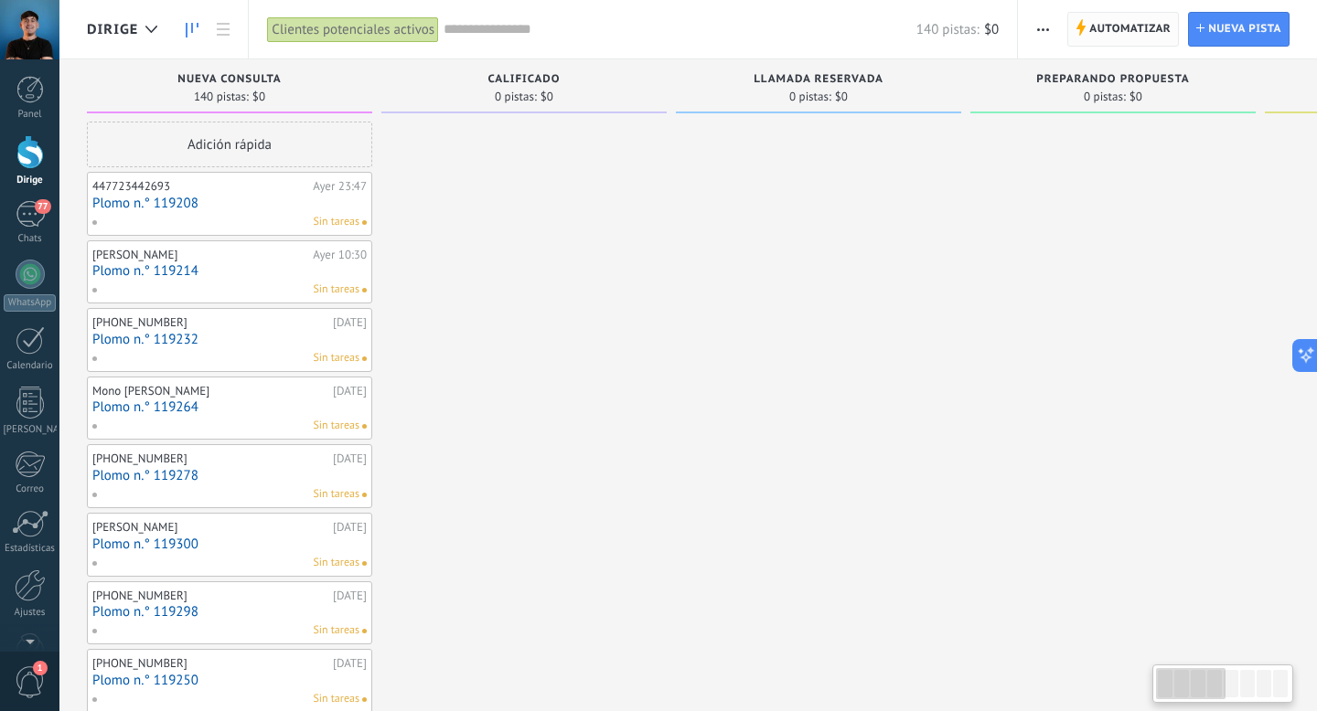
click at [1098, 35] on font "Automatizar" at bounding box center [1129, 29] width 81 height 14
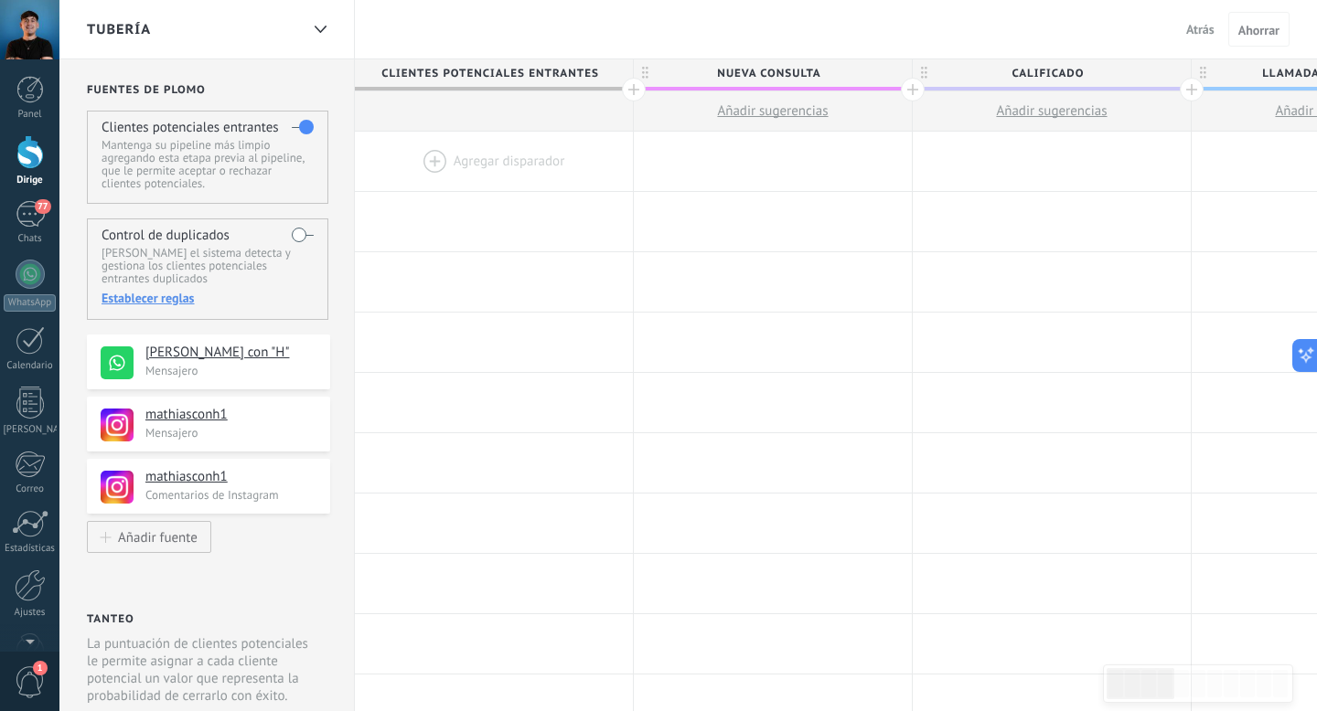
click at [306, 128] on label at bounding box center [303, 126] width 22 height 29
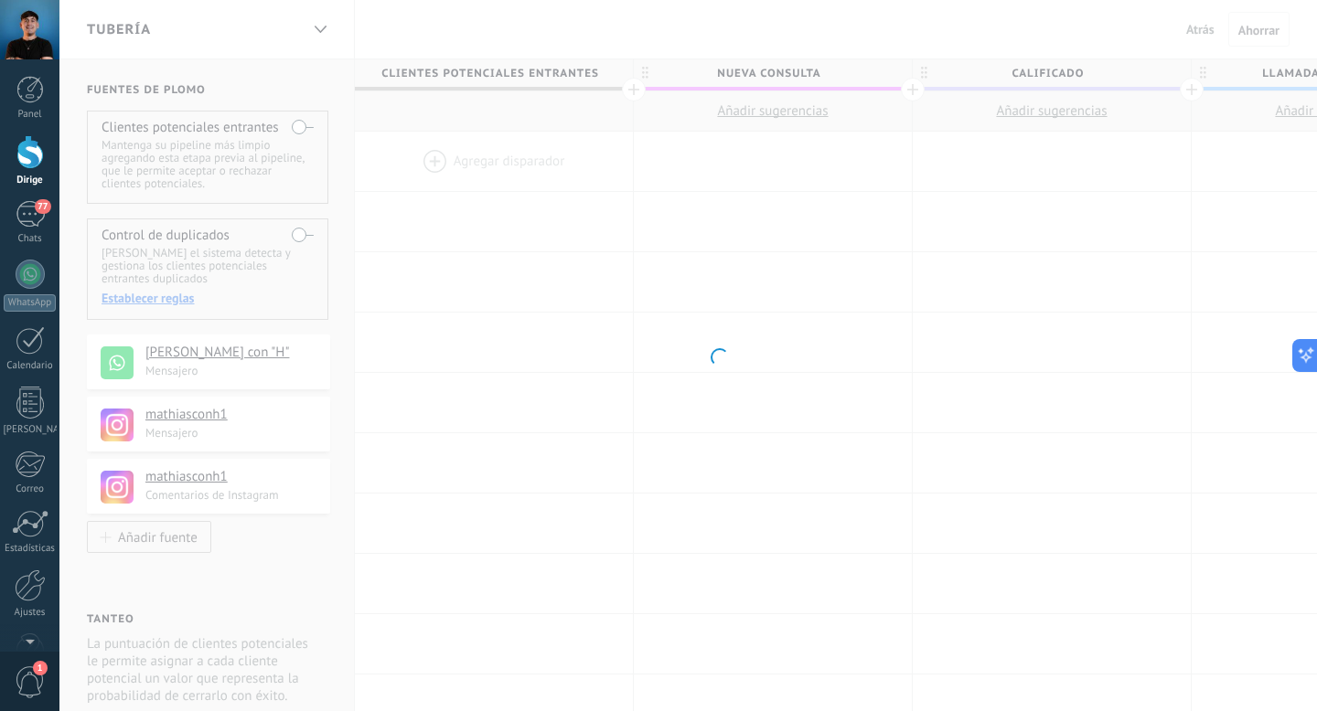
click at [306, 93] on body ".abccls-1,.abccls-2{fill-rule:evenodd}.abccls-2{fill:#fff} .abfcls-1{fill:none}…" at bounding box center [658, 355] width 1317 height 711
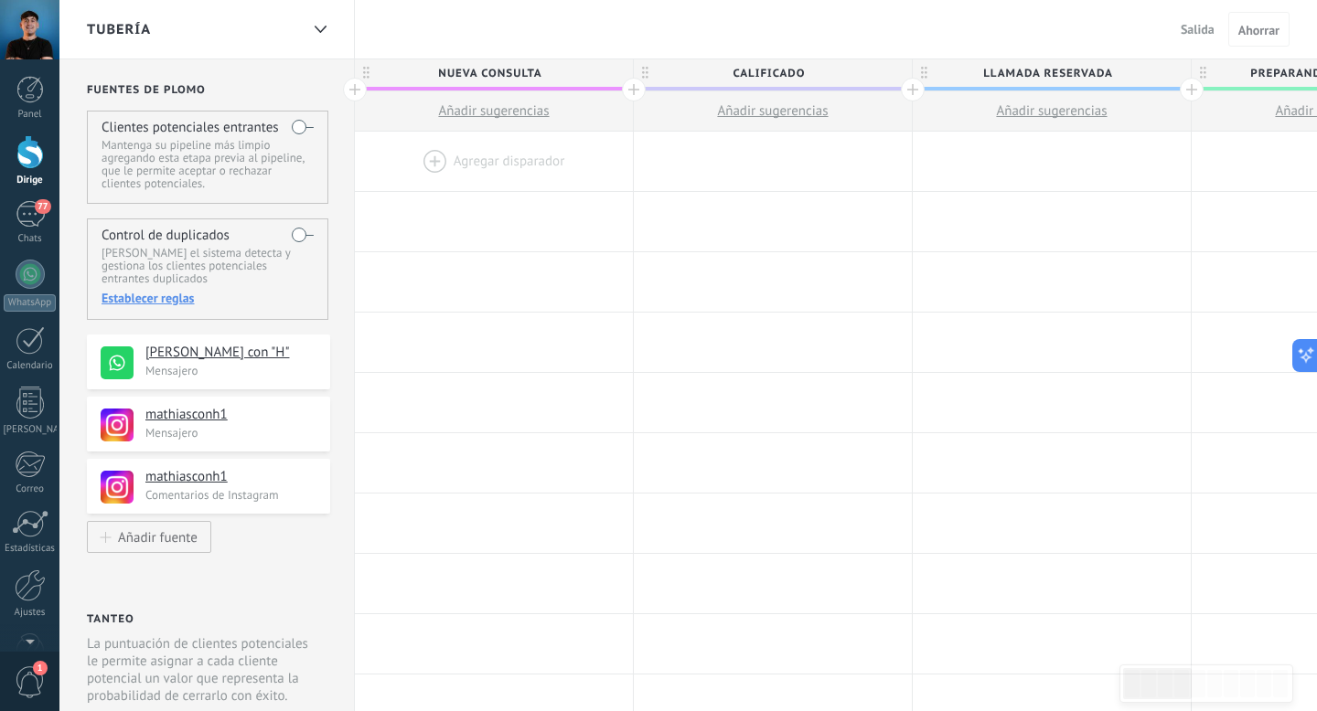
click at [1194, 24] on font "Salida" at bounding box center [1197, 29] width 34 height 16
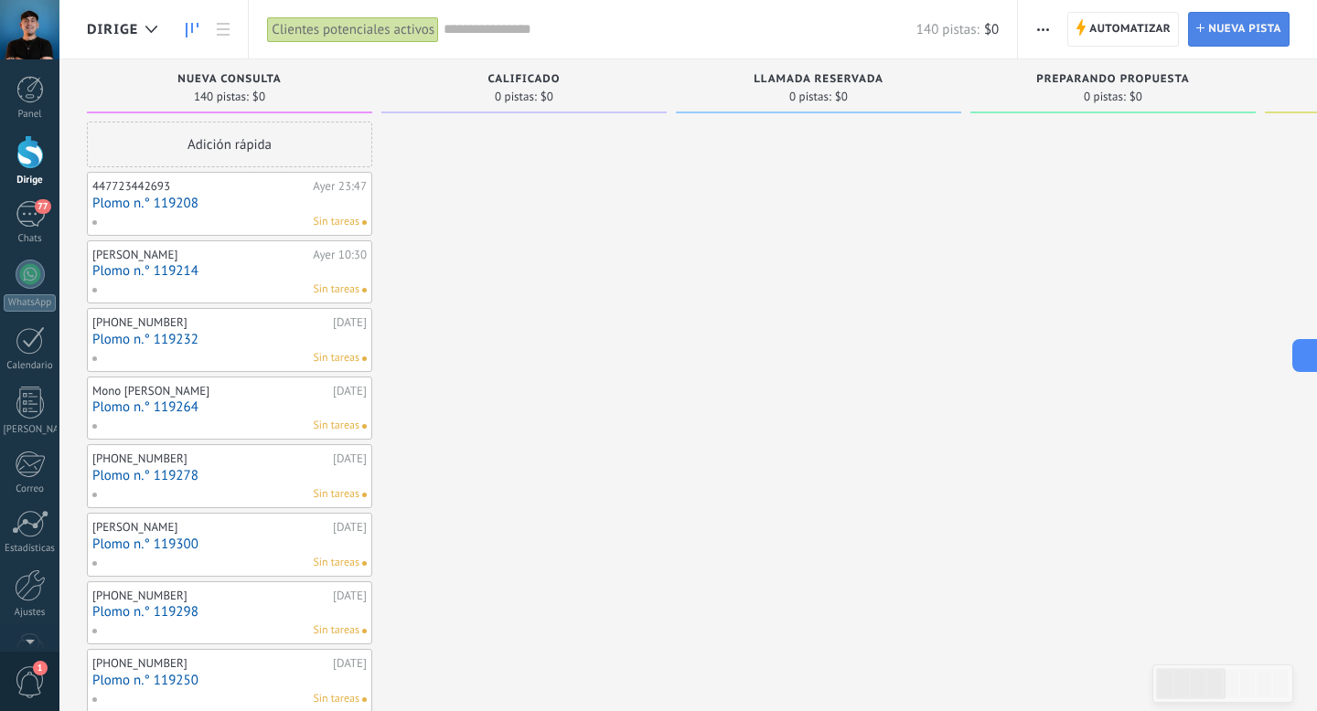
click at [1255, 14] on span "Nueva pista" at bounding box center [1244, 29] width 73 height 33
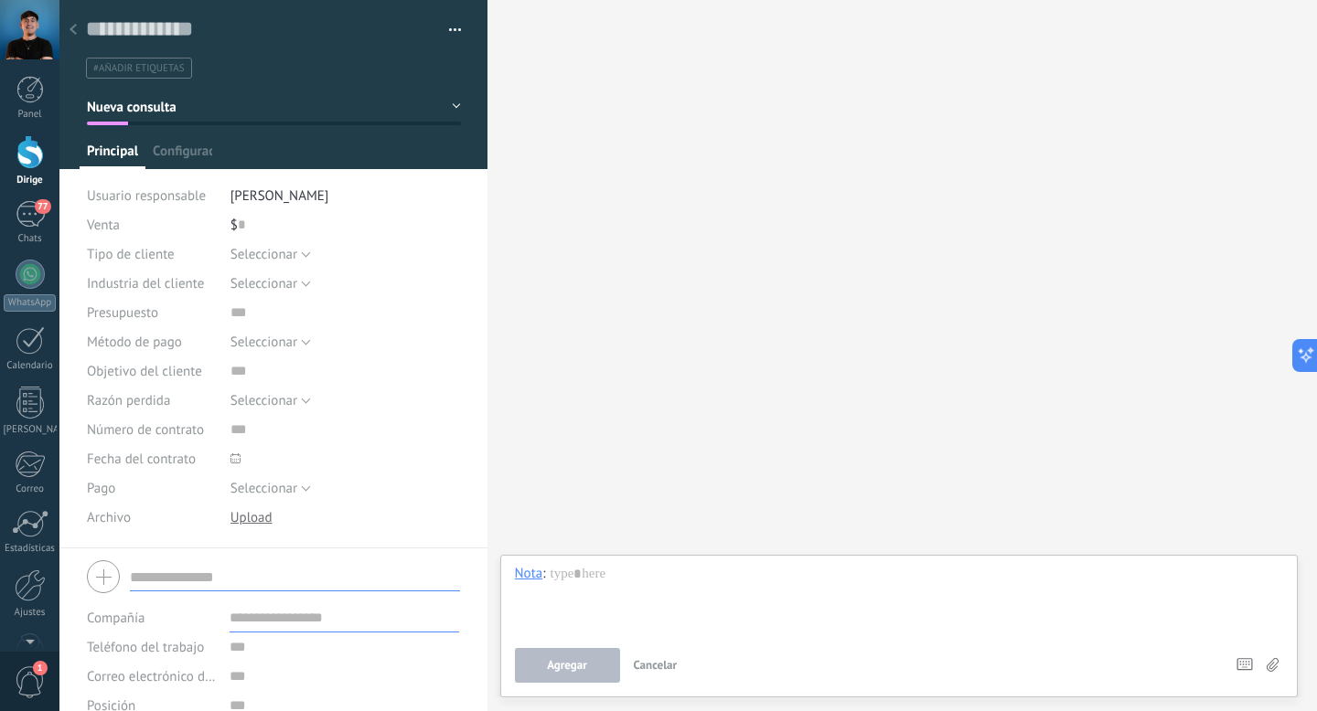
click at [76, 30] on icon at bounding box center [72, 29] width 7 height 11
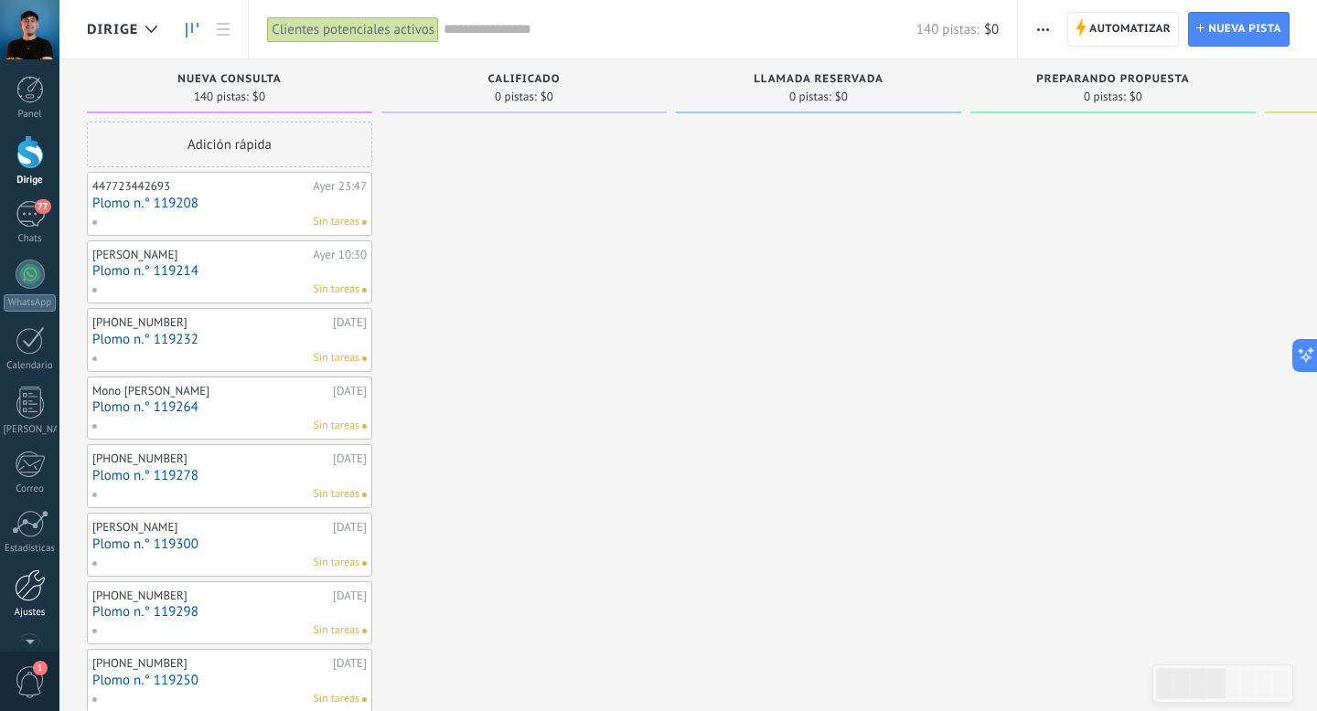
click at [22, 585] on div at bounding box center [30, 586] width 31 height 32
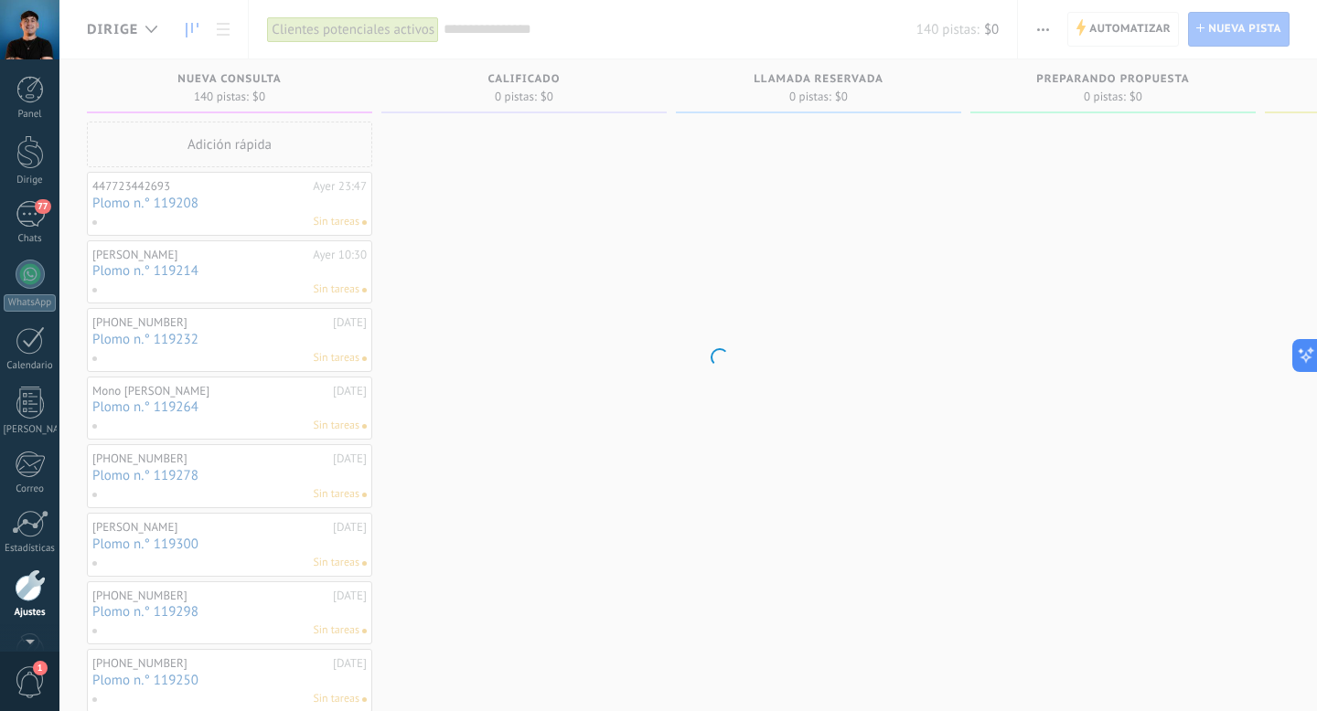
scroll to position [61, 0]
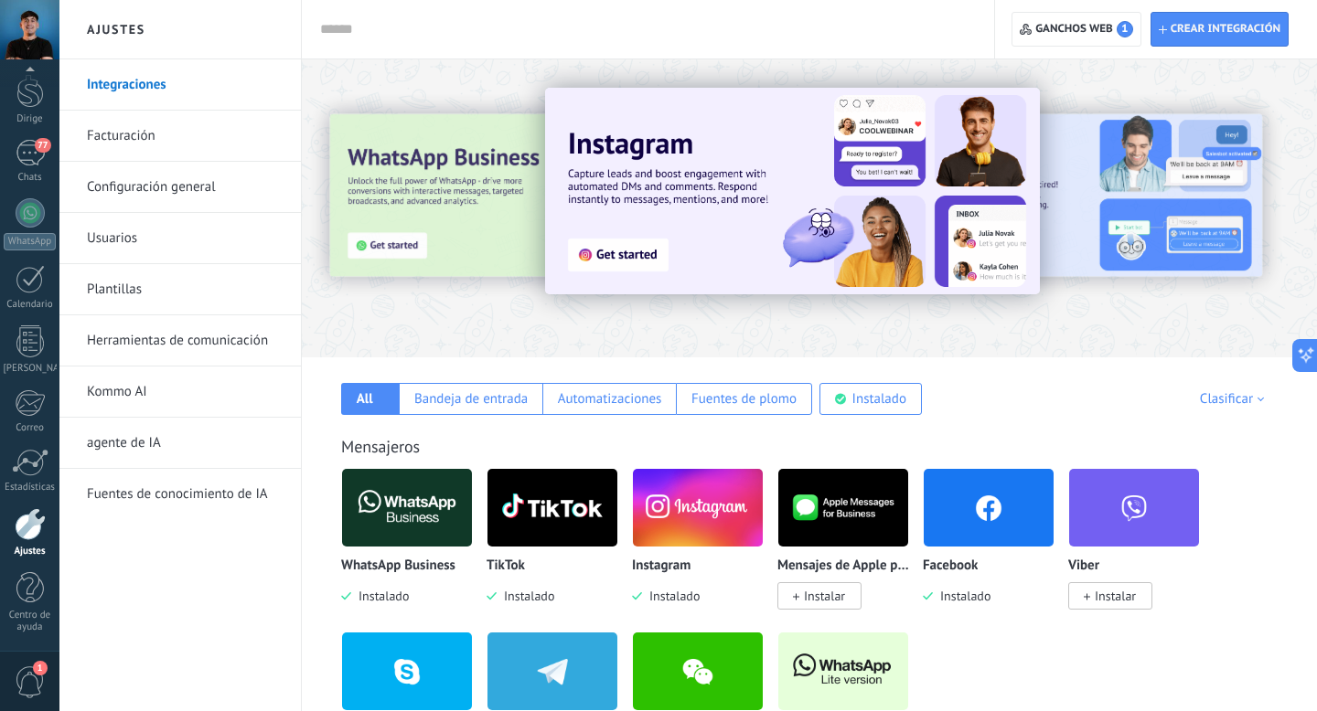
click at [151, 336] on font "Herramientas de comunicación" at bounding box center [177, 340] width 181 height 17
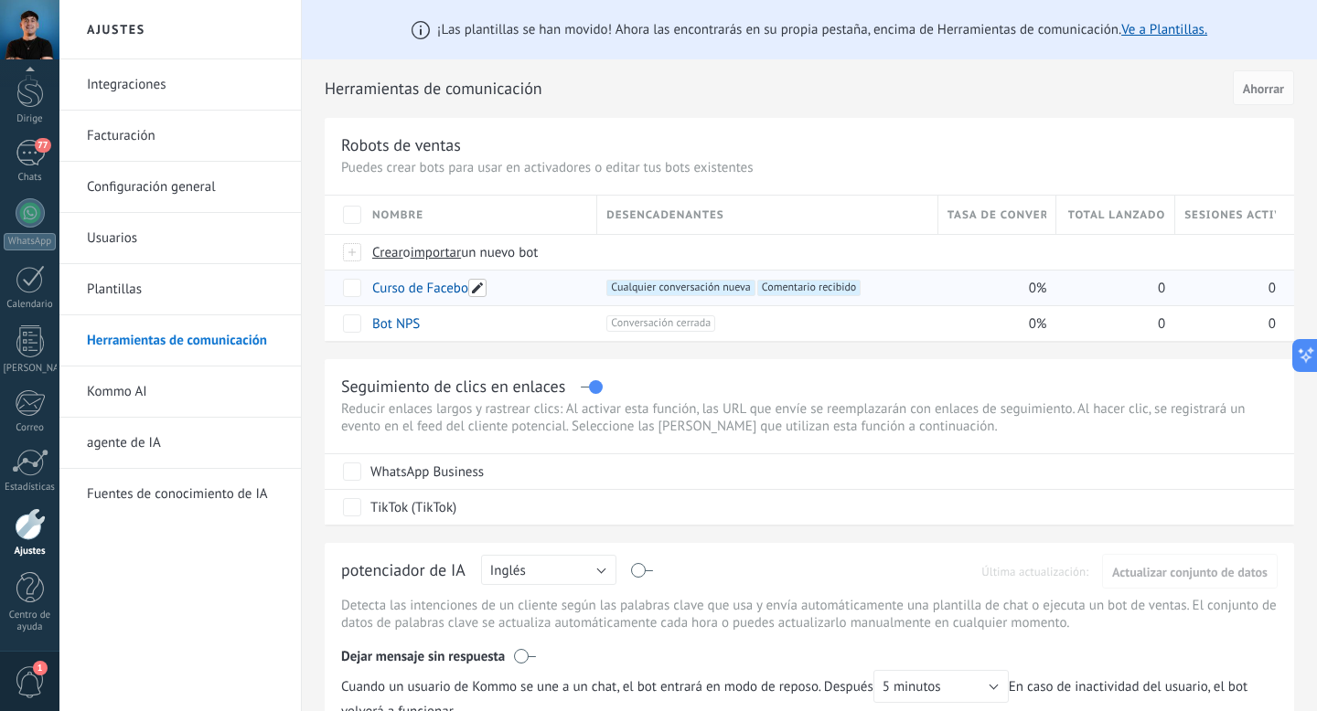
click at [482, 287] on span at bounding box center [477, 288] width 18 height 18
click at [419, 328] on font "Ahorrar" at bounding box center [412, 330] width 41 height 16
click at [753, 128] on div "**********" at bounding box center [809, 229] width 969 height 223
click at [525, 290] on div "Curso de Facebook" at bounding box center [475, 288] width 225 height 35
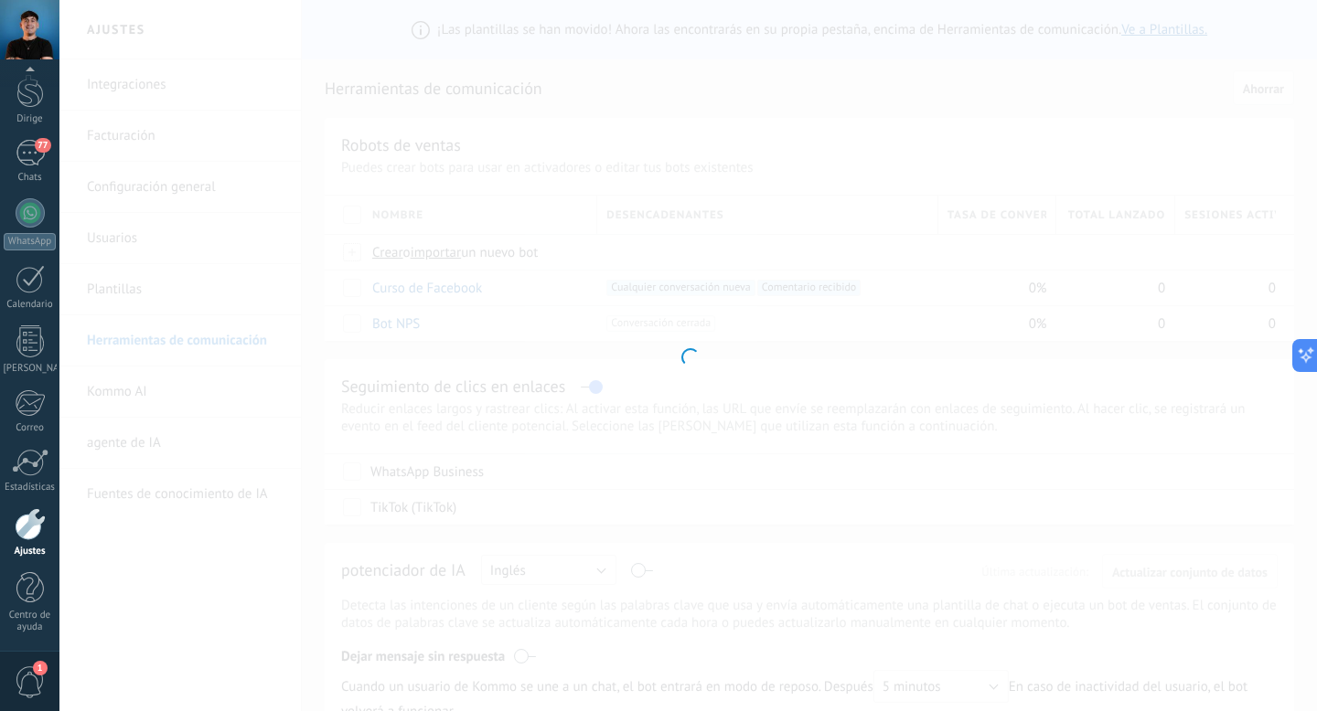
type input "**********"
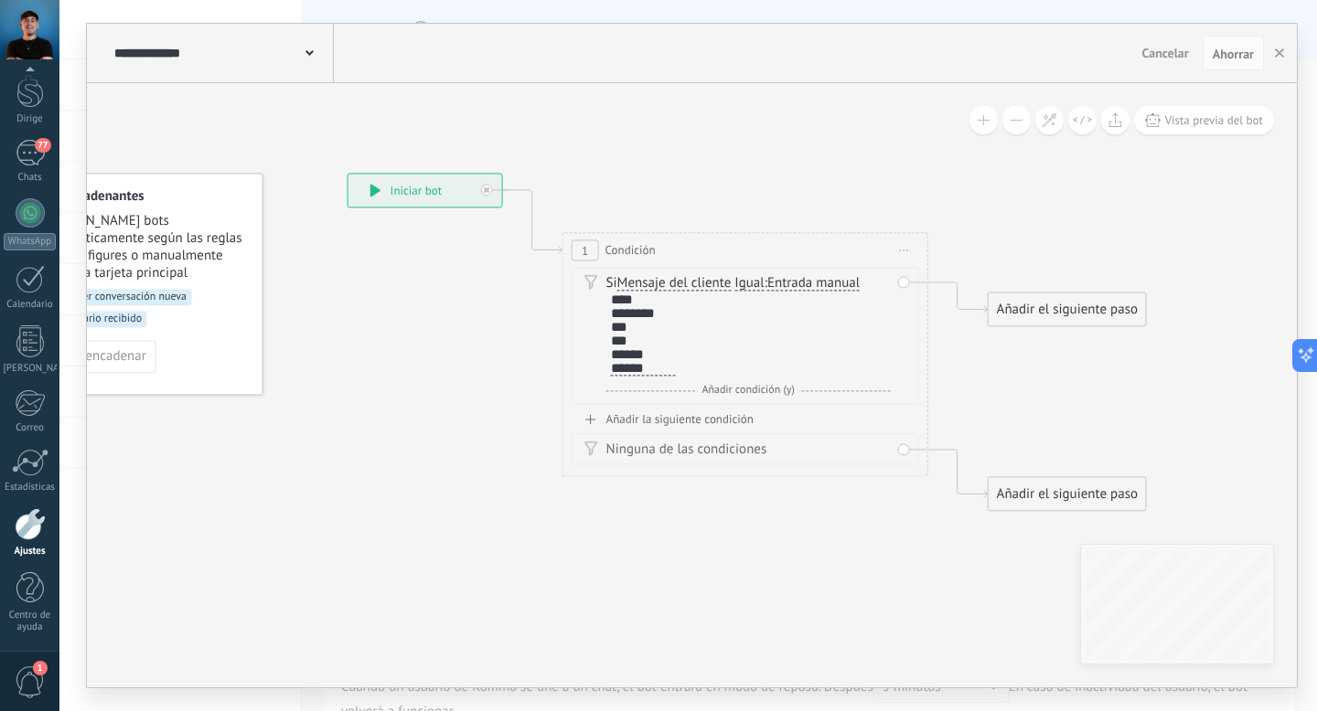
click at [1056, 305] on font "Añadir el siguiente paso" at bounding box center [1067, 309] width 141 height 17
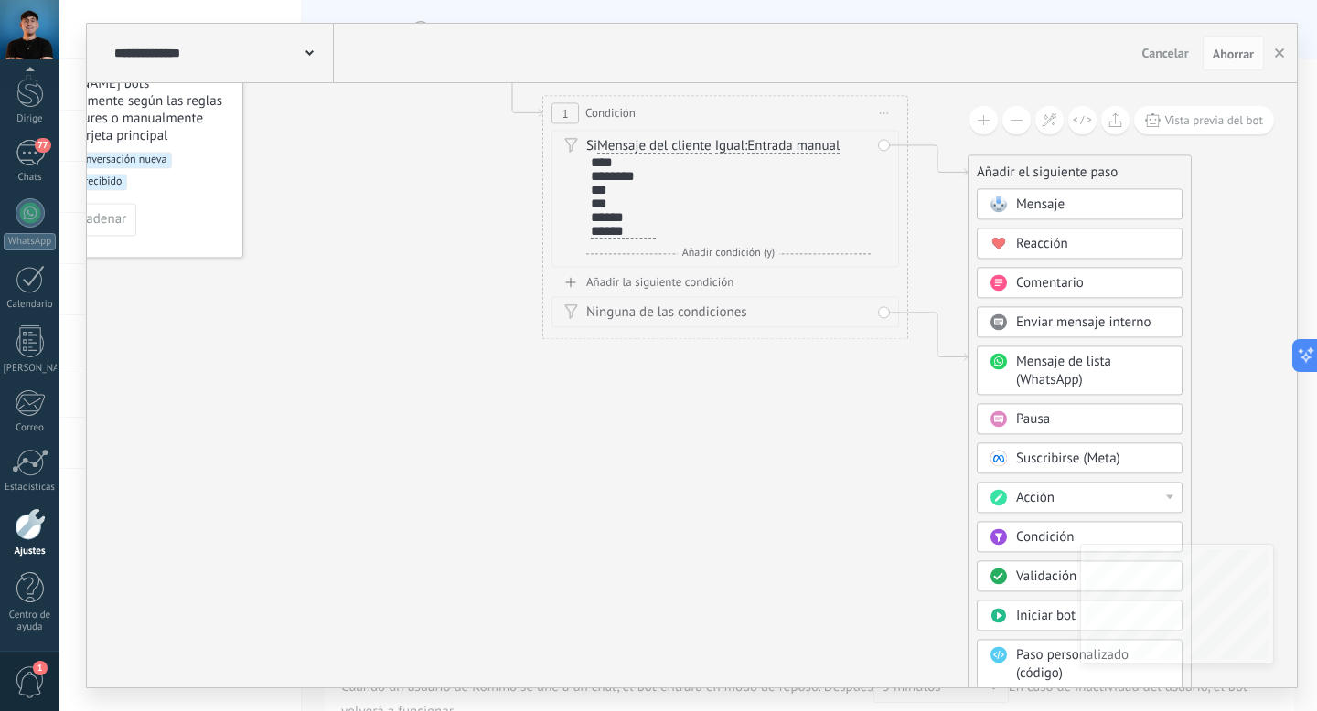
click at [1060, 498] on div "Acción" at bounding box center [1093, 498] width 154 height 18
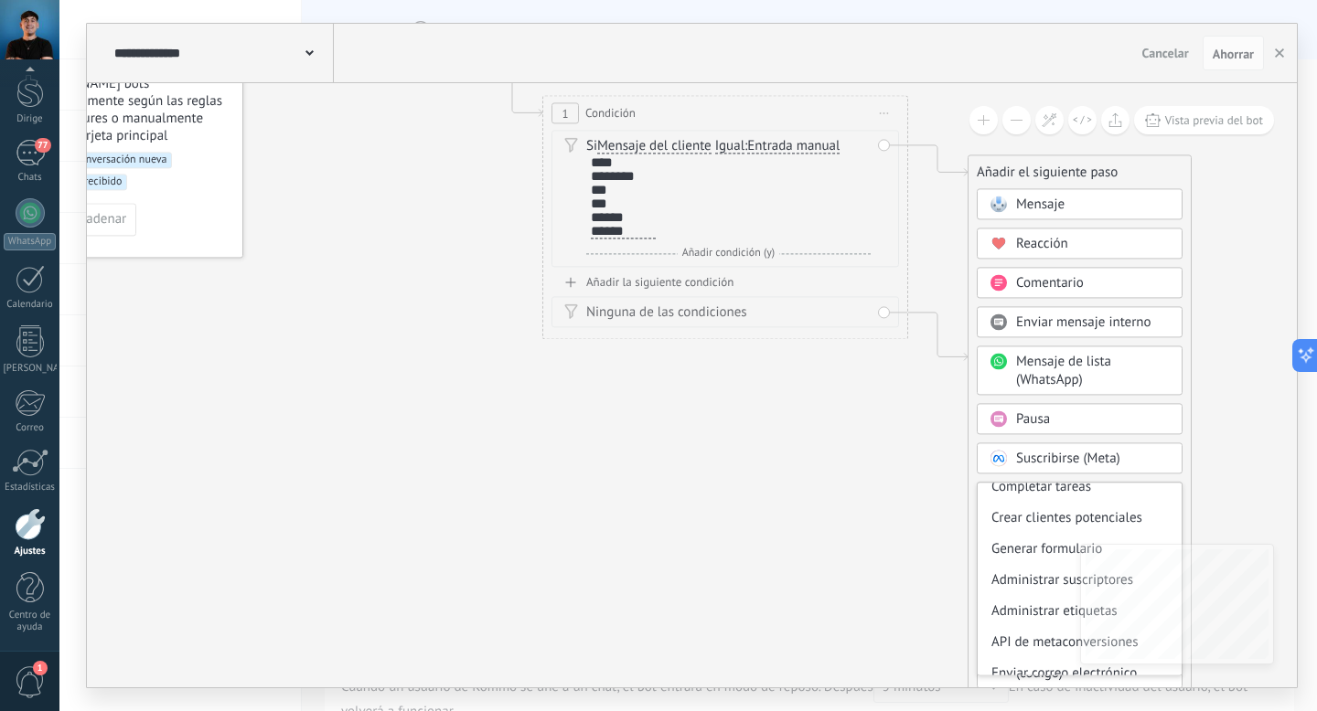
scroll to position [176, 0]
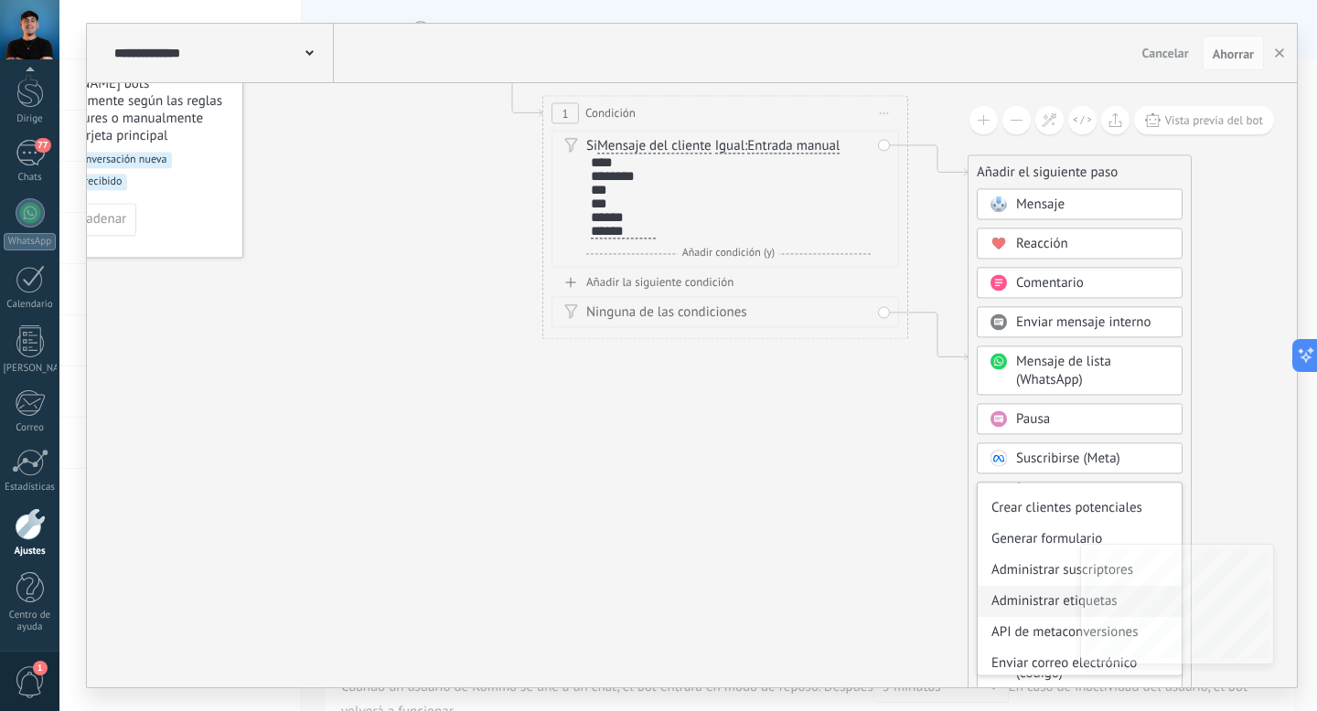
click at [1048, 603] on font "Administrar etiquetas" at bounding box center [1054, 600] width 126 height 17
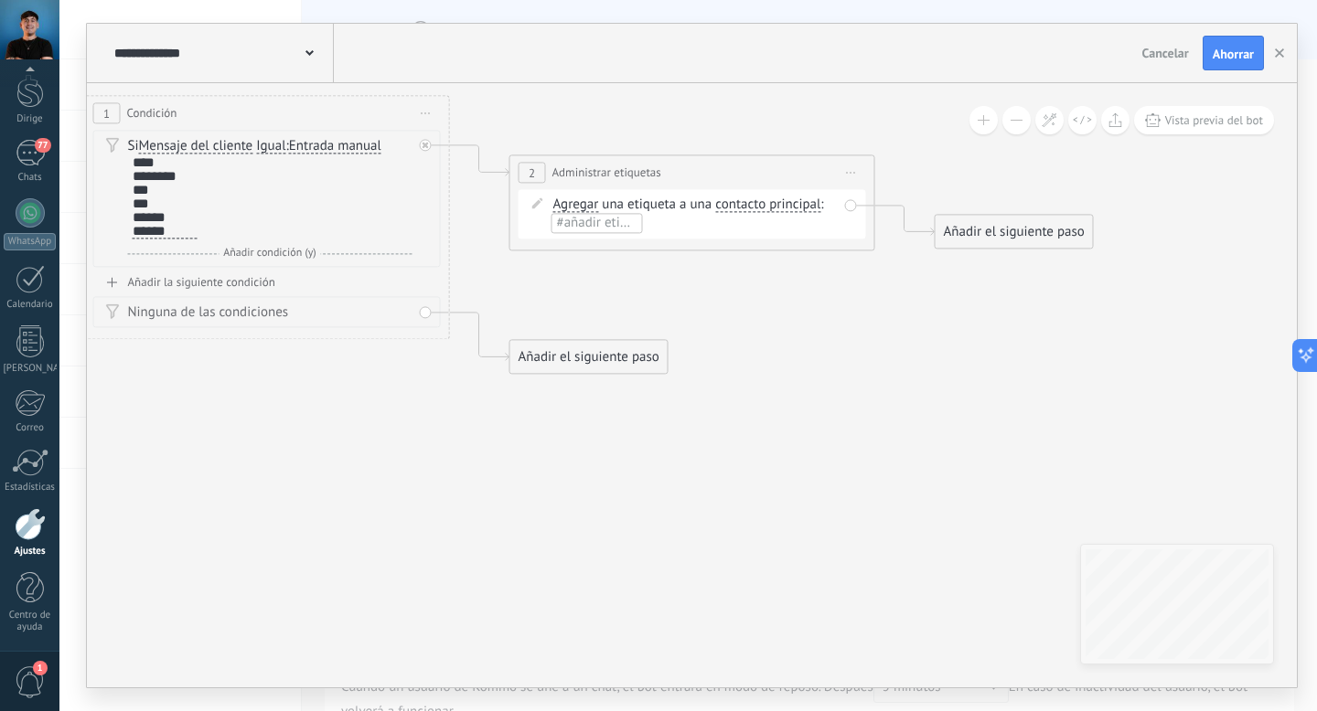
click at [599, 227] on font "#añadir etiquetas" at bounding box center [608, 222] width 102 height 17
type input "*"
type input "**********"
click at [699, 294] on icon at bounding box center [451, 205] width 2079 height 1254
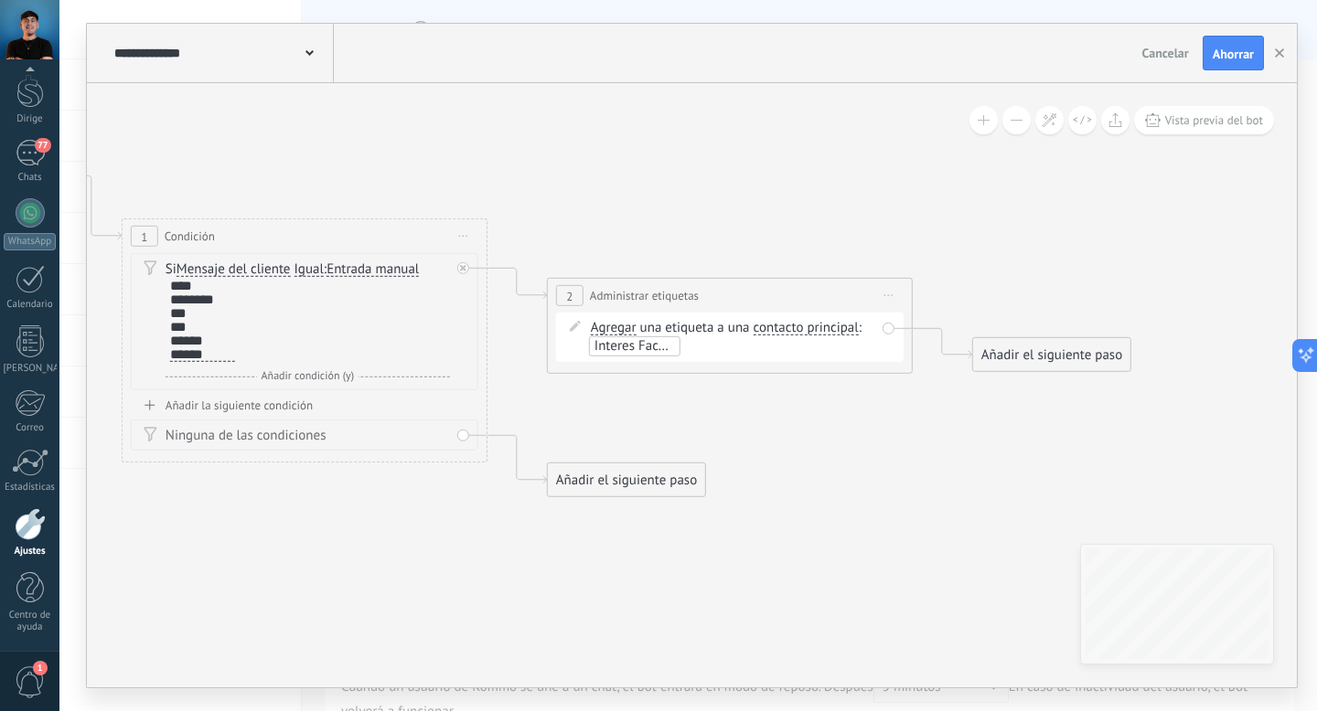
drag, startPoint x: 789, startPoint y: 331, endPoint x: 827, endPoint y: 454, distance: 128.1
click at [827, 454] on icon at bounding box center [489, 329] width 2079 height 1254
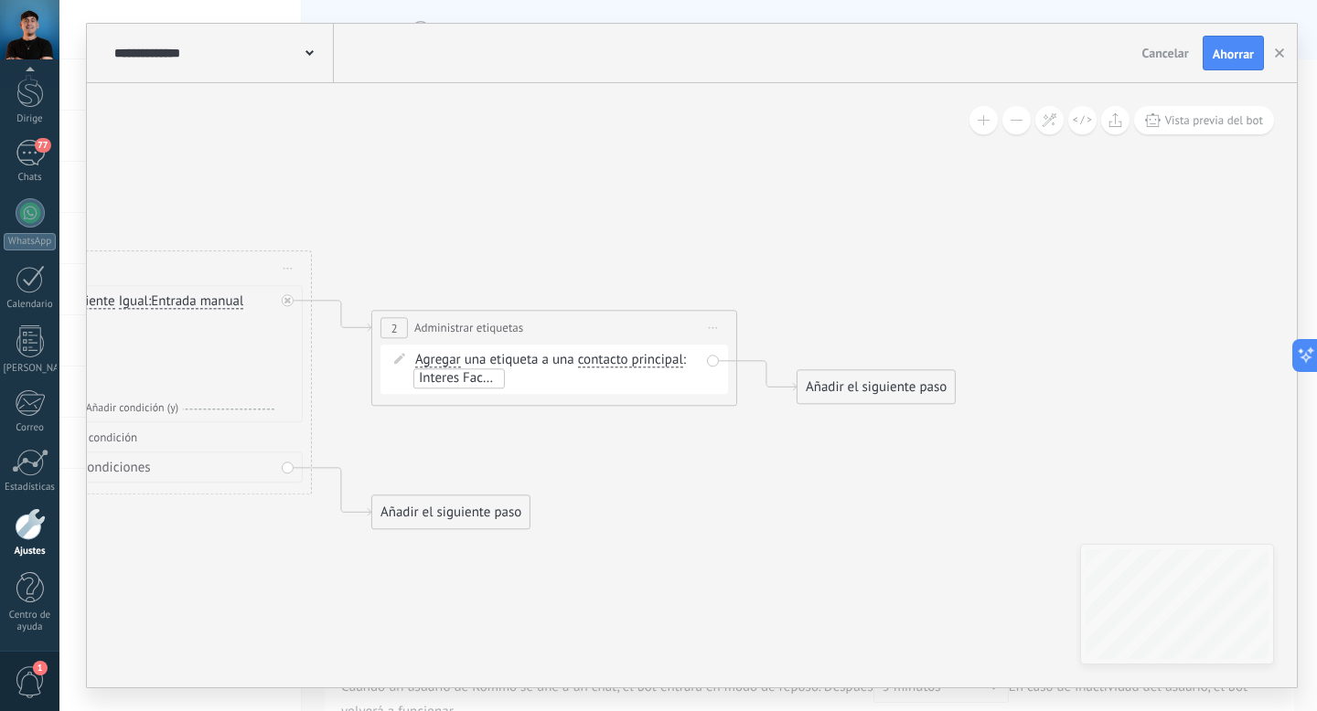
drag, startPoint x: 692, startPoint y: 415, endPoint x: 454, endPoint y: 492, distance: 250.7
click at [454, 492] on icon at bounding box center [313, 361] width 2079 height 1254
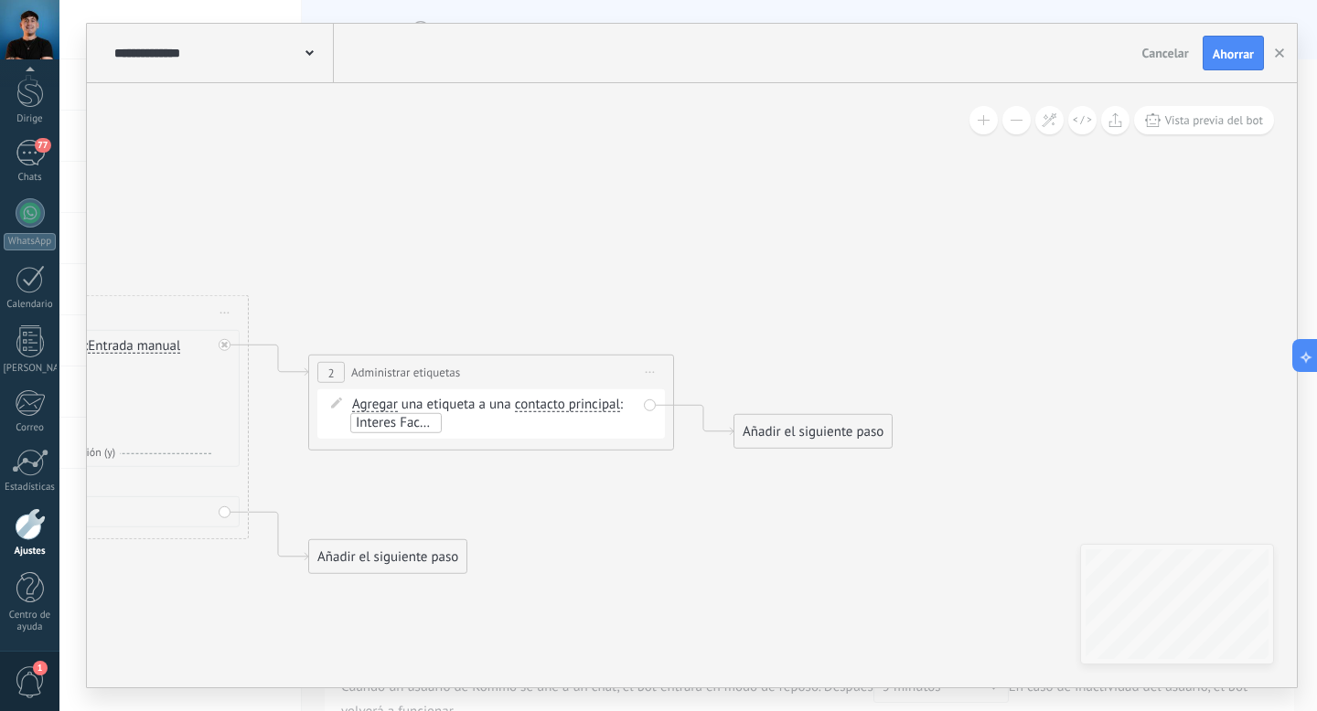
click at [799, 442] on div "Añadir el siguiente paso" at bounding box center [812, 432] width 157 height 30
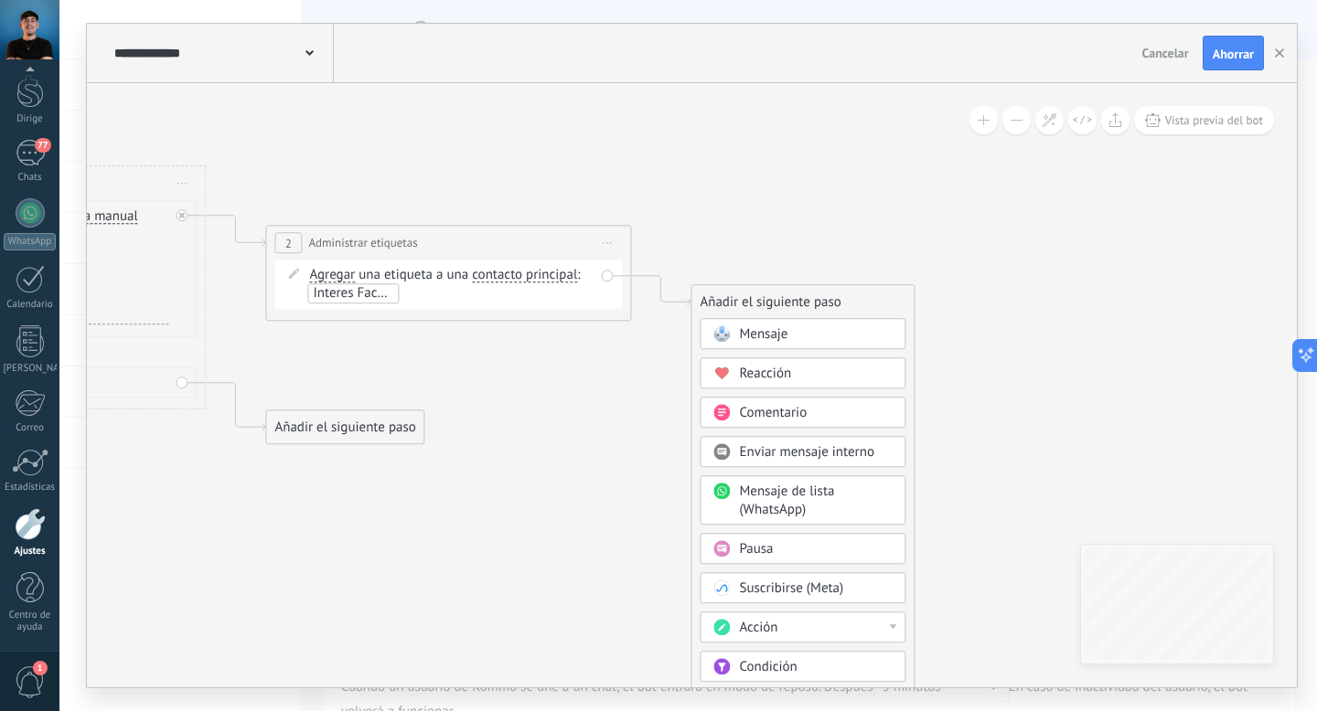
drag, startPoint x: 1012, startPoint y: 419, endPoint x: 968, endPoint y: 289, distance: 137.1
click at [968, 289] on icon at bounding box center [207, 276] width 2079 height 1254
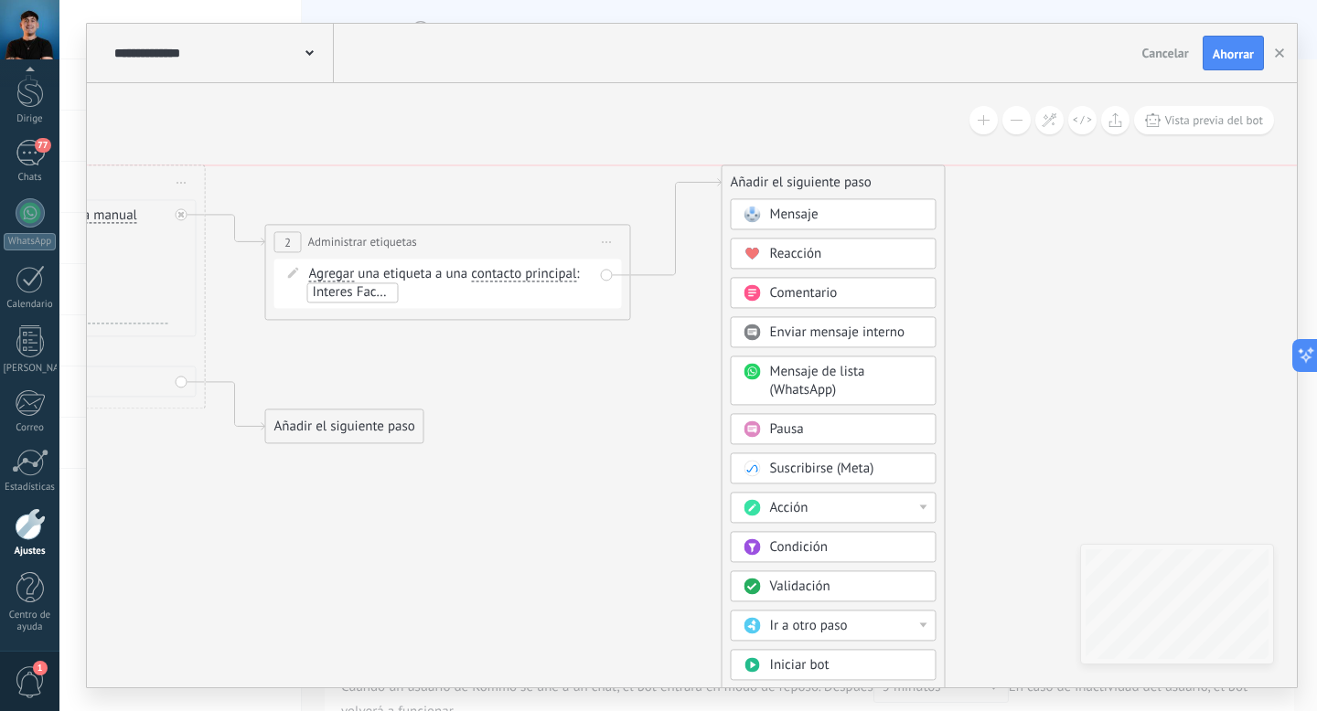
drag, startPoint x: 865, startPoint y: 295, endPoint x: 897, endPoint y: 182, distance: 117.8
click at [897, 182] on div "Añadir el siguiente paso" at bounding box center [833, 182] width 222 height 30
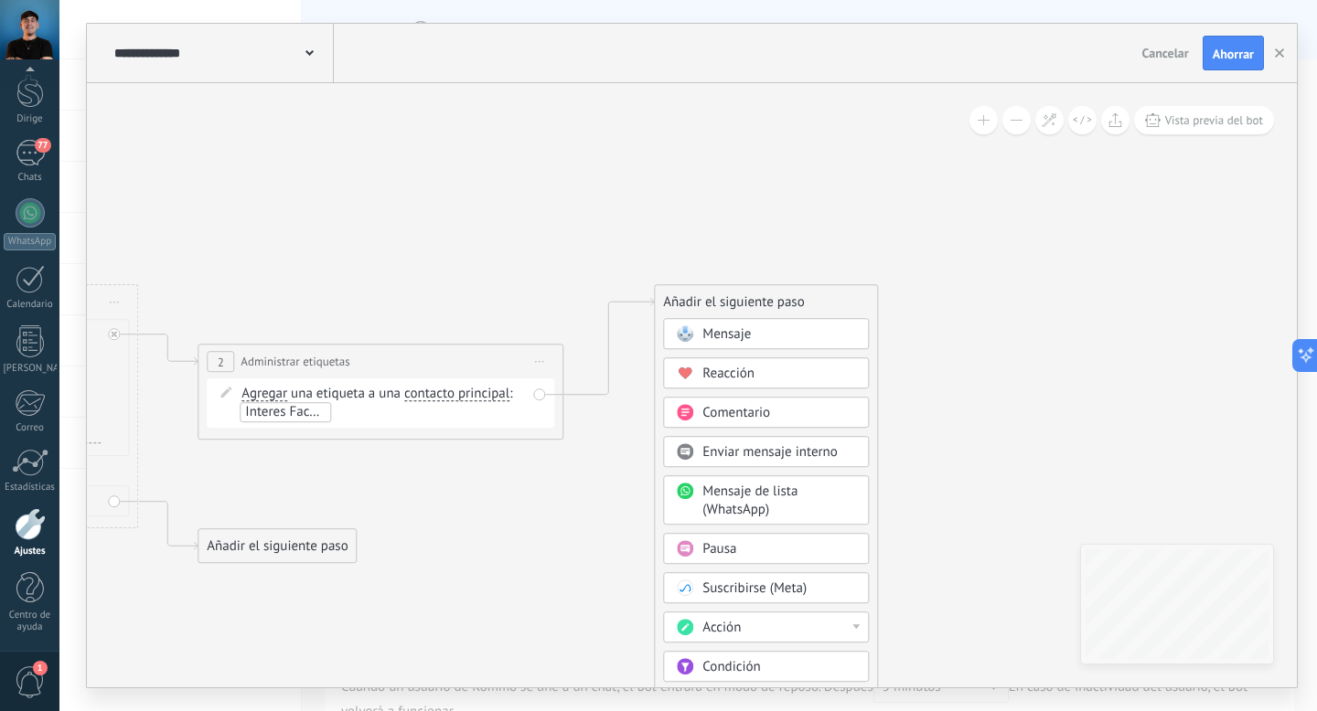
click at [738, 336] on font "Mensaje" at bounding box center [726, 334] width 48 height 17
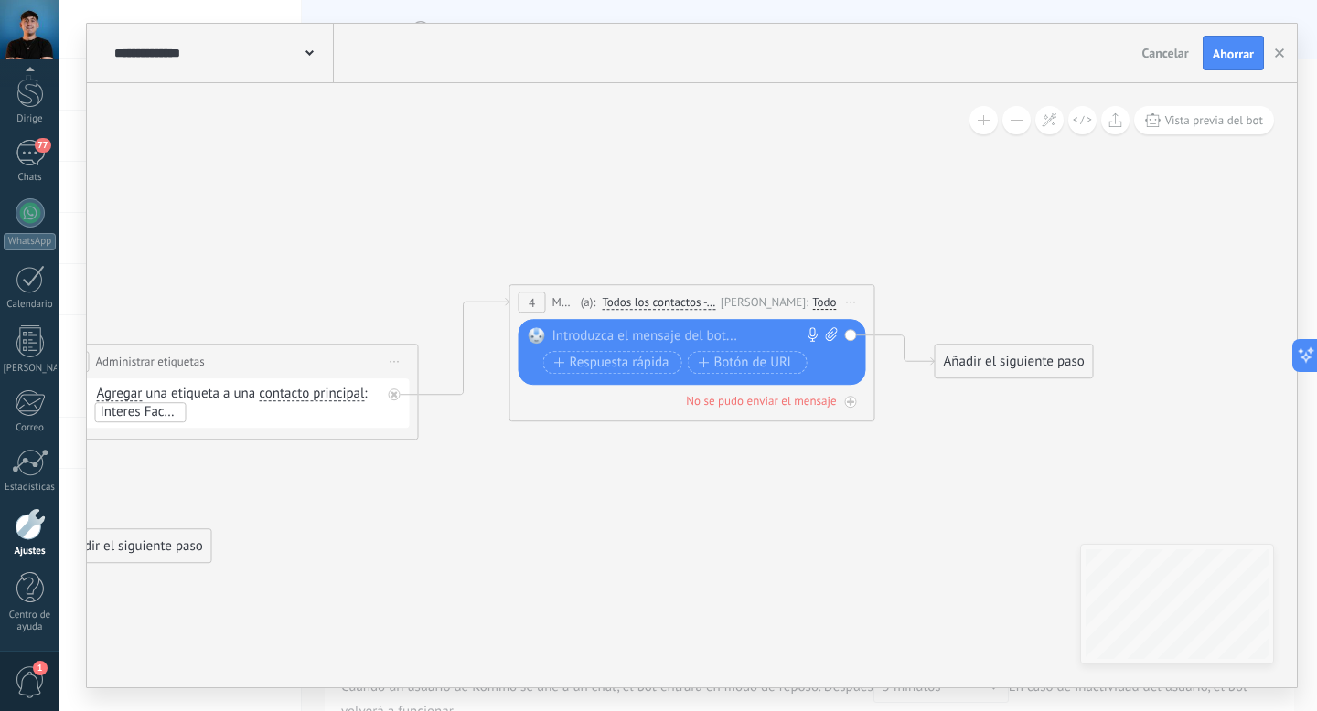
click at [668, 340] on div at bounding box center [688, 336] width 272 height 18
paste div
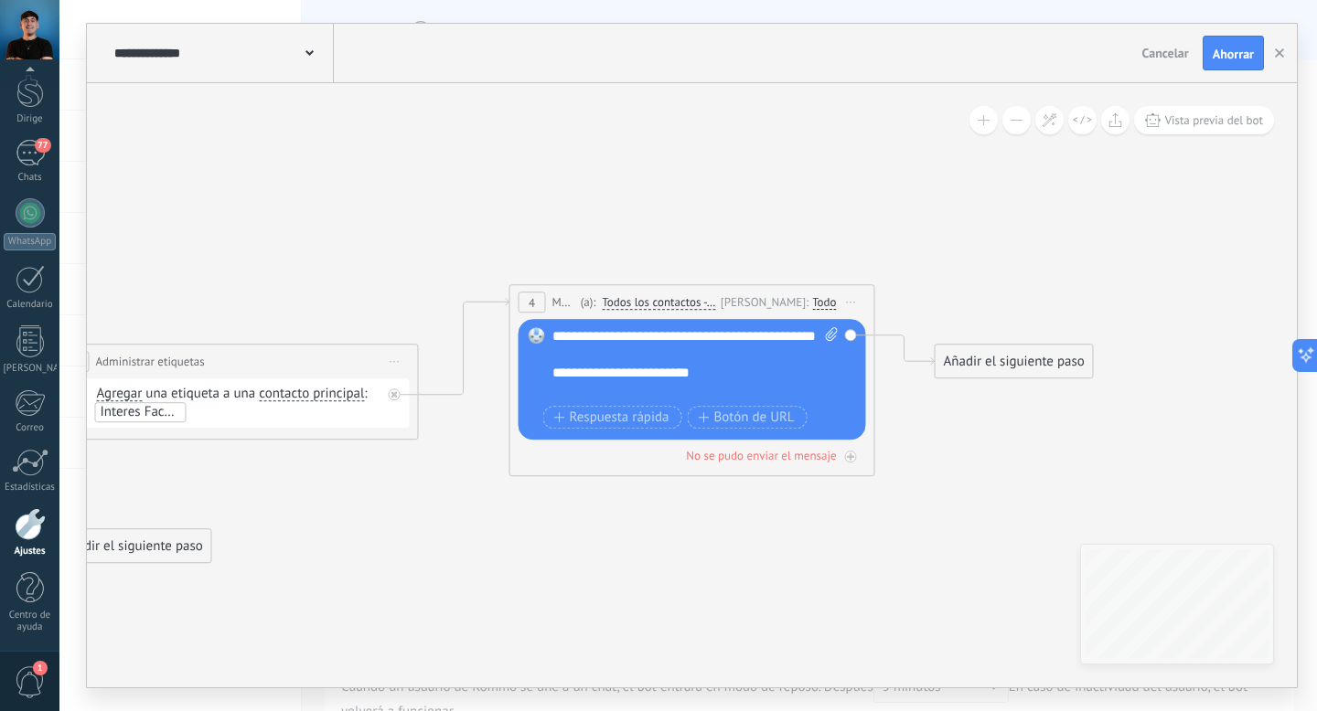
click at [553, 337] on font "**********" at bounding box center [683, 336] width 263 height 14
click at [639, 418] on font "Respuesta rápida" at bounding box center [620, 417] width 100 height 17
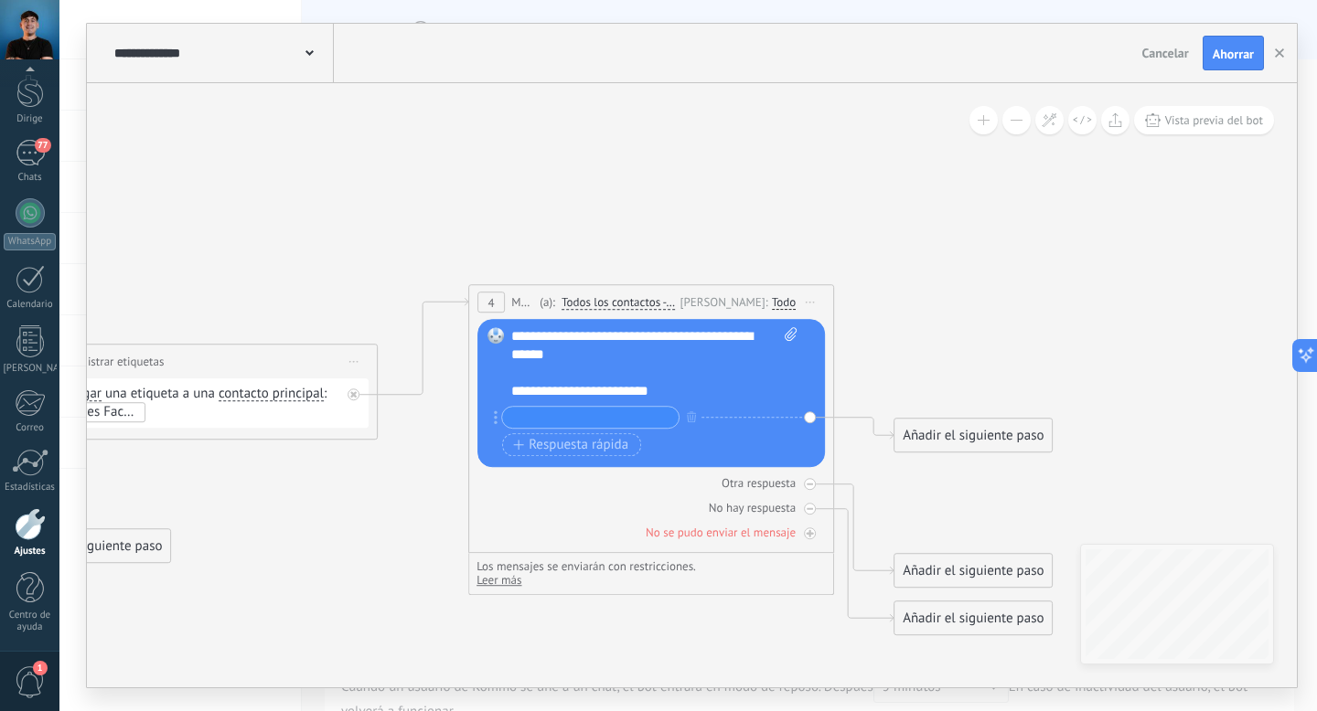
drag, startPoint x: 979, startPoint y: 283, endPoint x: 887, endPoint y: 288, distance: 92.5
click at [887, 287] on icon at bounding box center [182, 431] width 2535 height 1326
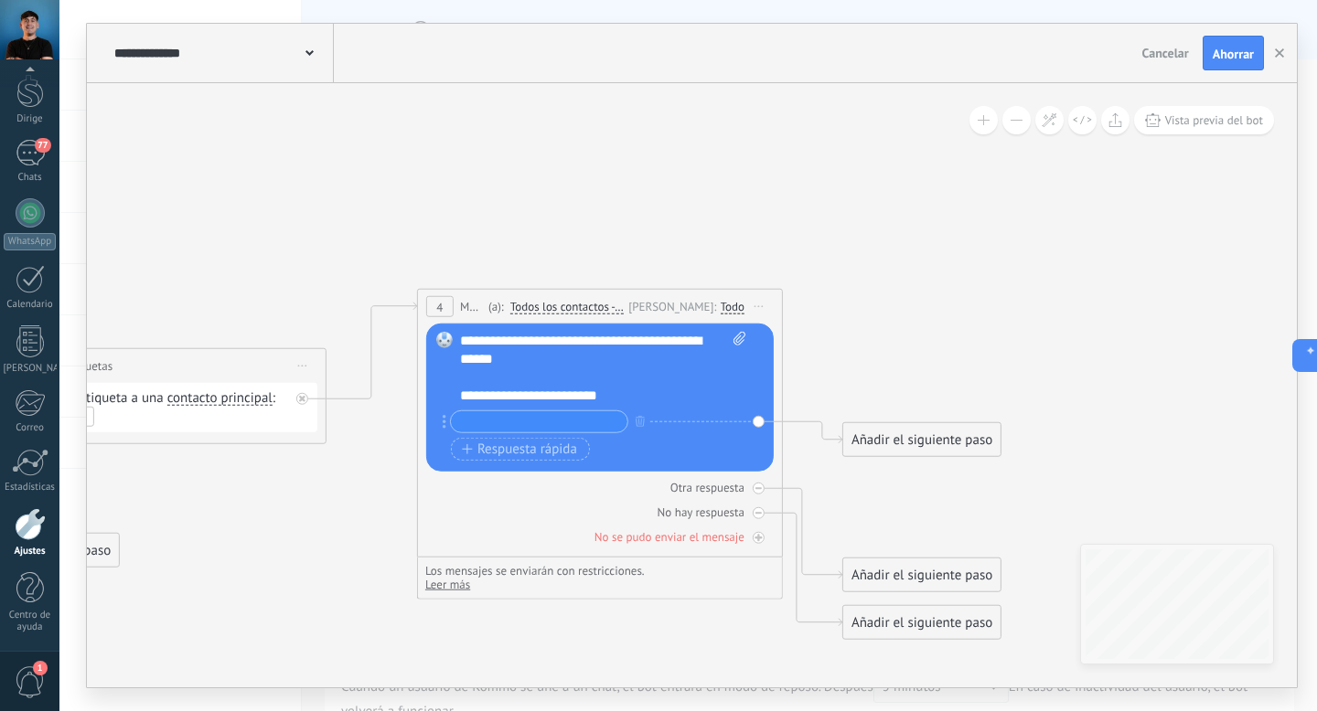
click at [571, 426] on input "text" at bounding box center [539, 421] width 176 height 21
type input "**********"
click at [540, 452] on font "Respuesta rápida" at bounding box center [527, 448] width 100 height 17
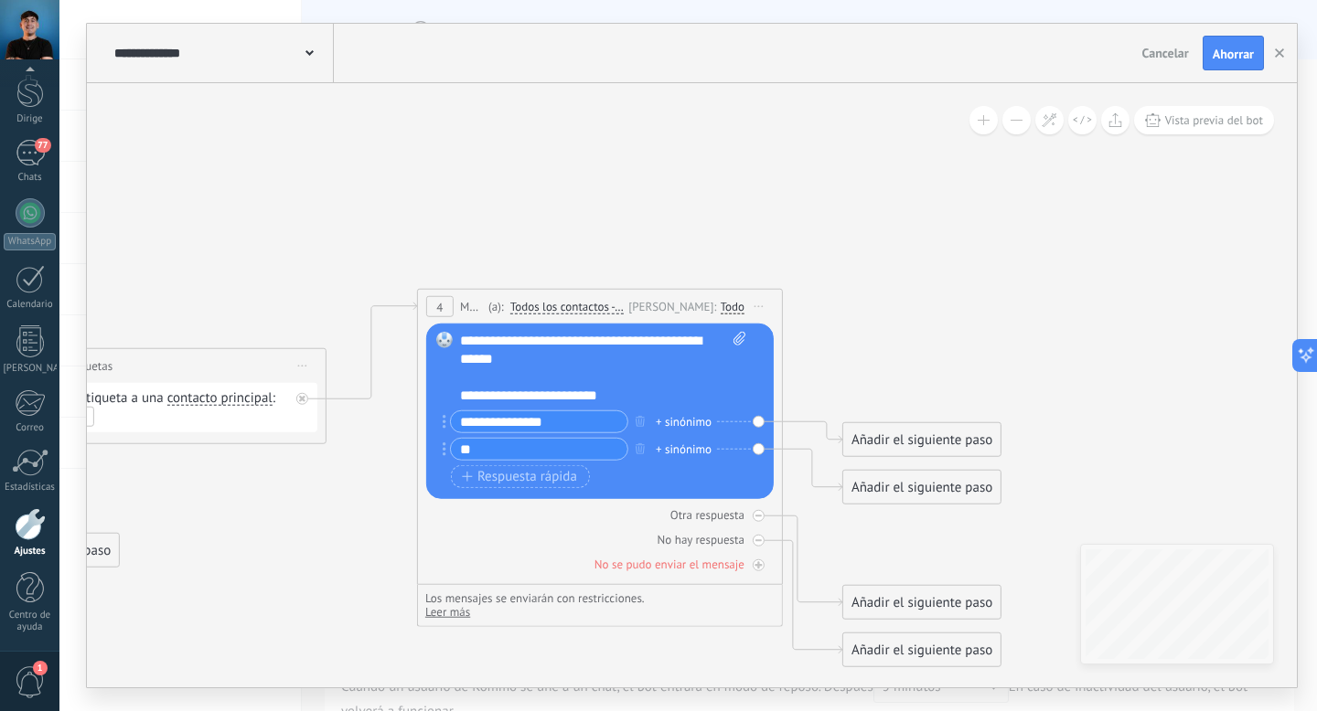
type input "*"
type input "**********"
click at [515, 477] on font "Respuesta rápida" at bounding box center [527, 475] width 100 height 17
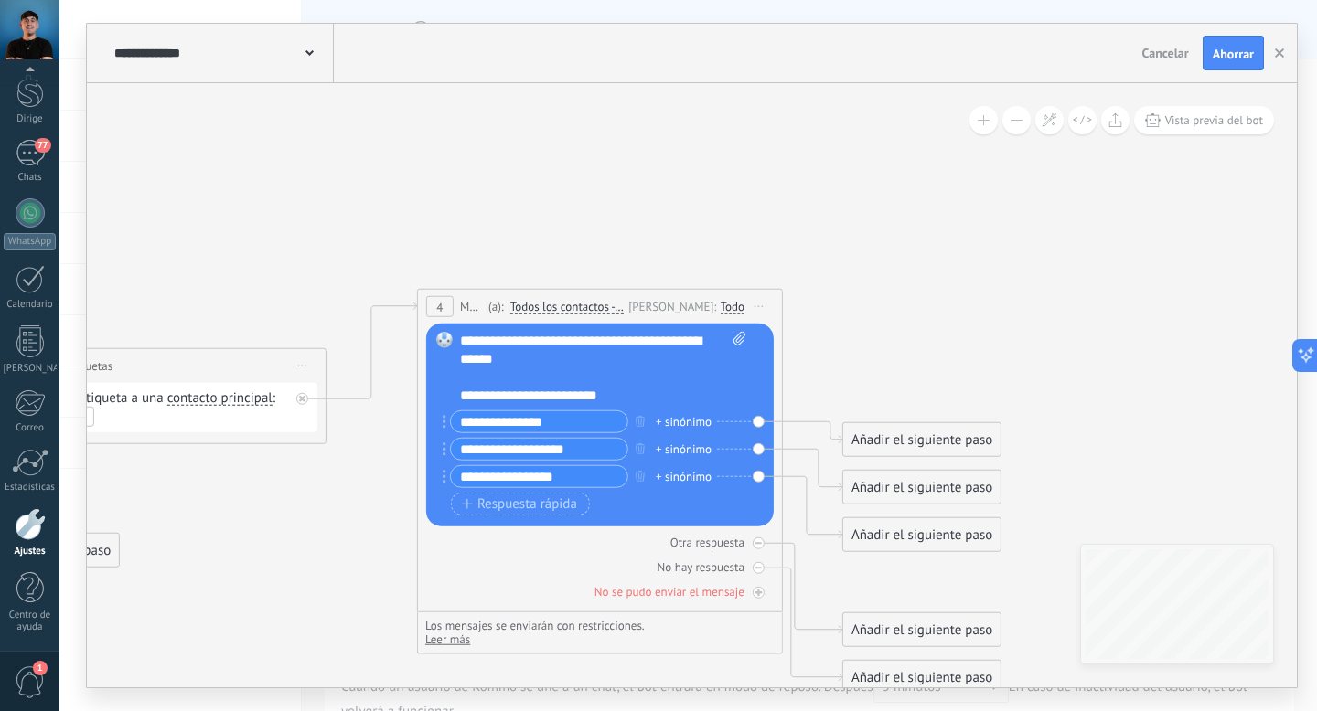
click at [464, 478] on input "**********" at bounding box center [539, 476] width 176 height 21
click at [482, 482] on input "**********" at bounding box center [539, 476] width 176 height 21
click at [592, 482] on input "**********" at bounding box center [539, 476] width 176 height 21
drag, startPoint x: 602, startPoint y: 477, endPoint x: 570, endPoint y: 481, distance: 32.2
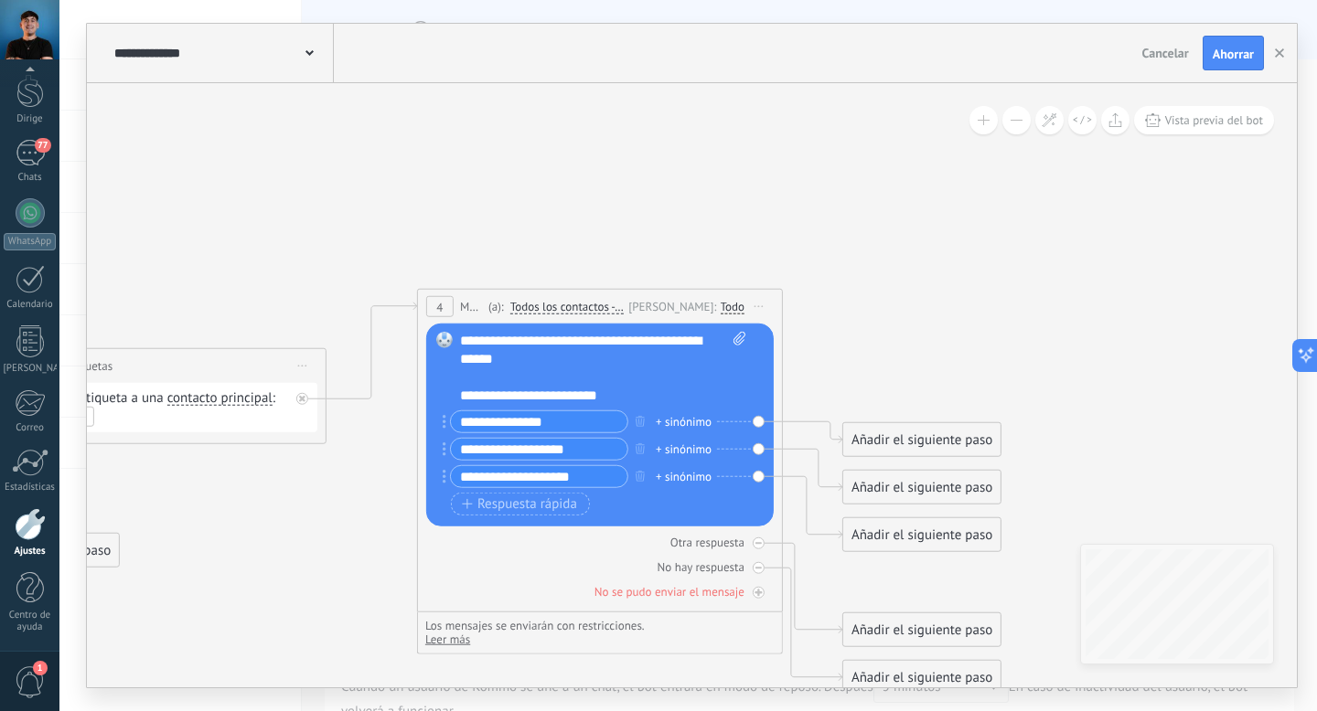
click at [570, 481] on input "**********" at bounding box center [539, 476] width 176 height 21
click at [485, 477] on input "**********" at bounding box center [539, 476] width 176 height 21
type input "**********"
click at [738, 237] on icon at bounding box center [130, 462] width 2535 height 1381
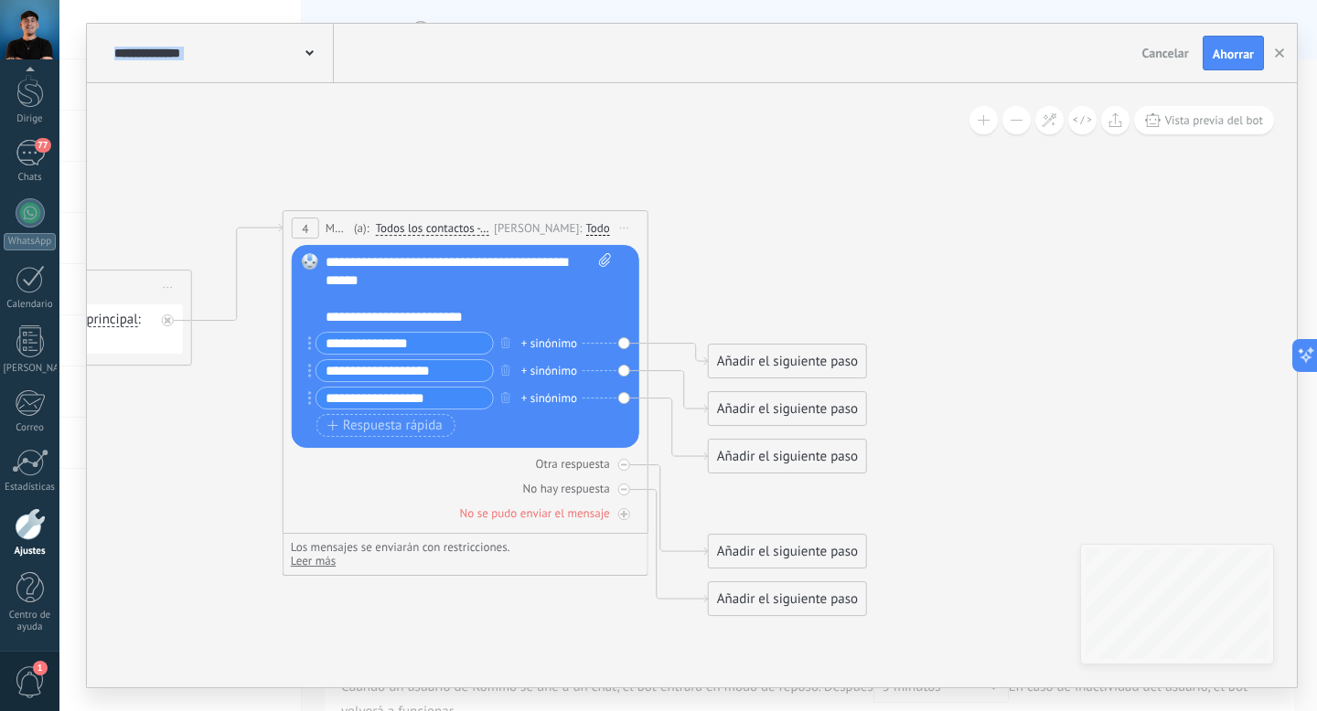
drag, startPoint x: 866, startPoint y: 365, endPoint x: 704, endPoint y: 288, distance: 179.1
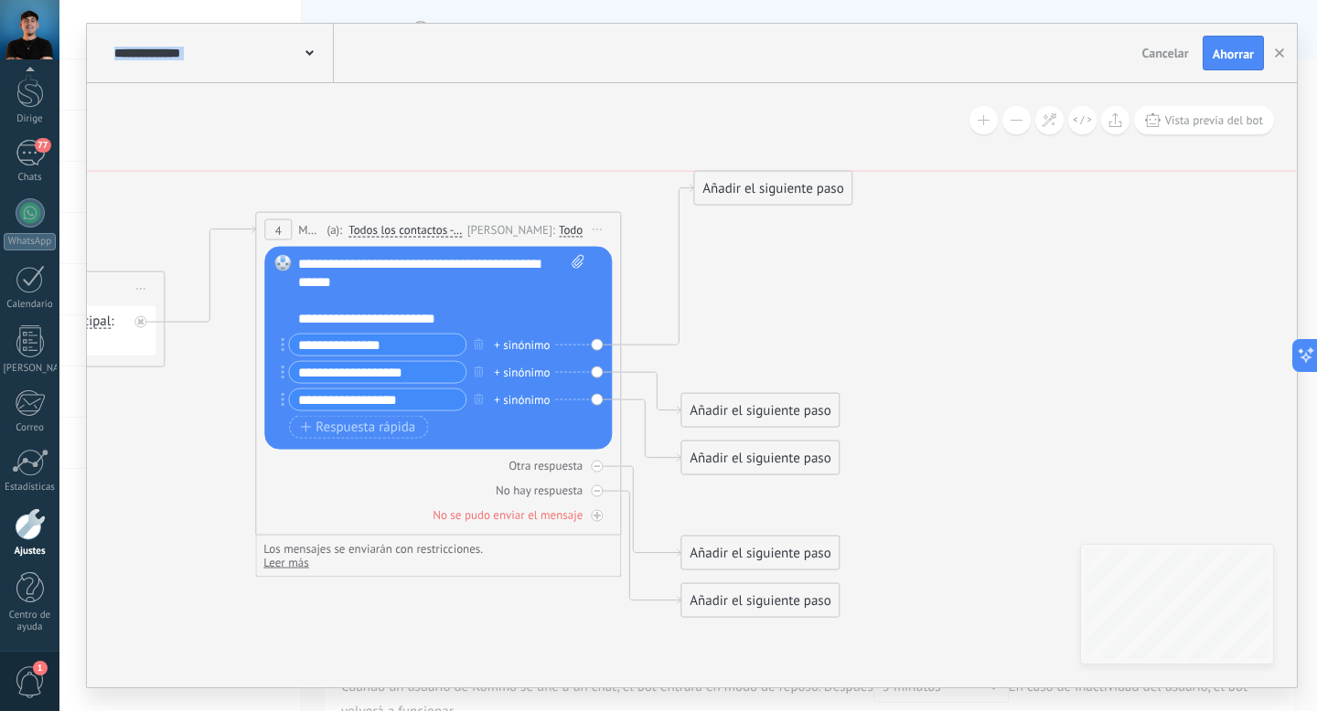
drag, startPoint x: 763, startPoint y: 360, endPoint x: 777, endPoint y: 188, distance: 172.4
click at [777, 188] on font "Añadir el siguiente paso" at bounding box center [772, 188] width 141 height 17
click at [774, 188] on font "Añadir el siguiente paso" at bounding box center [772, 188] width 141 height 17
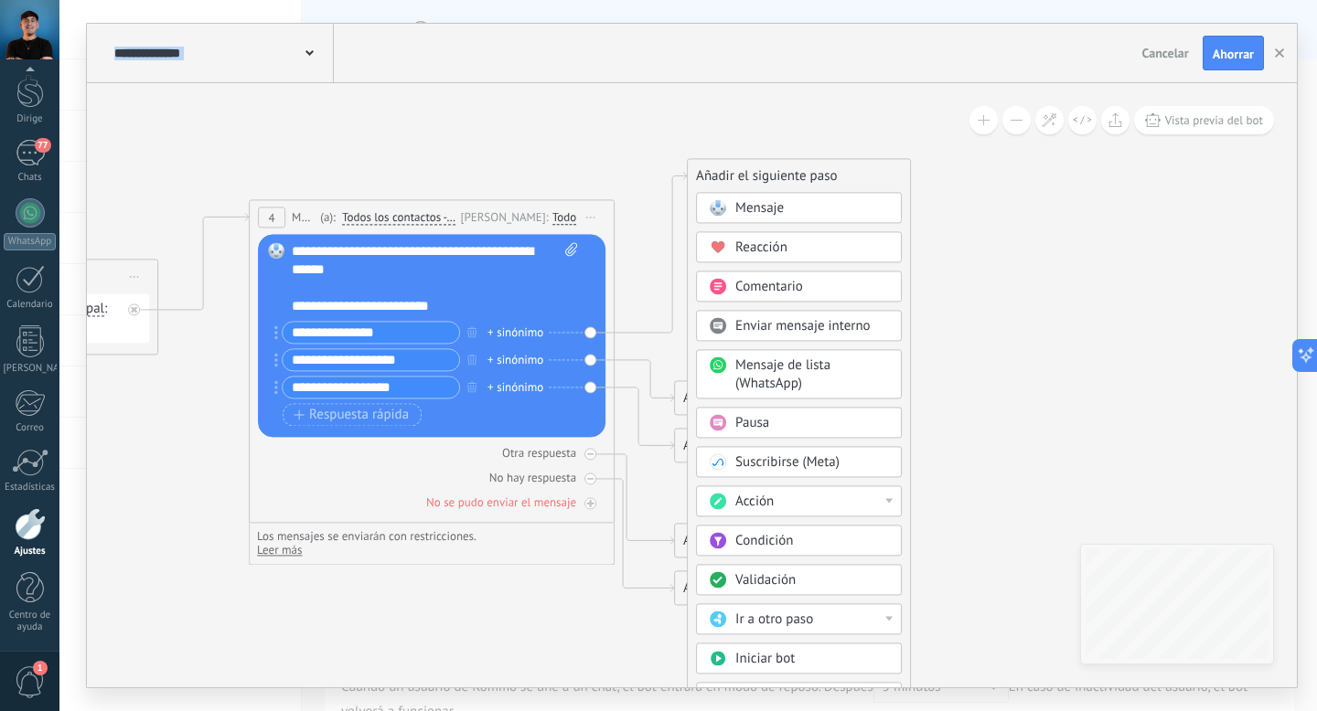
click at [796, 498] on div "Acción" at bounding box center [812, 502] width 154 height 18
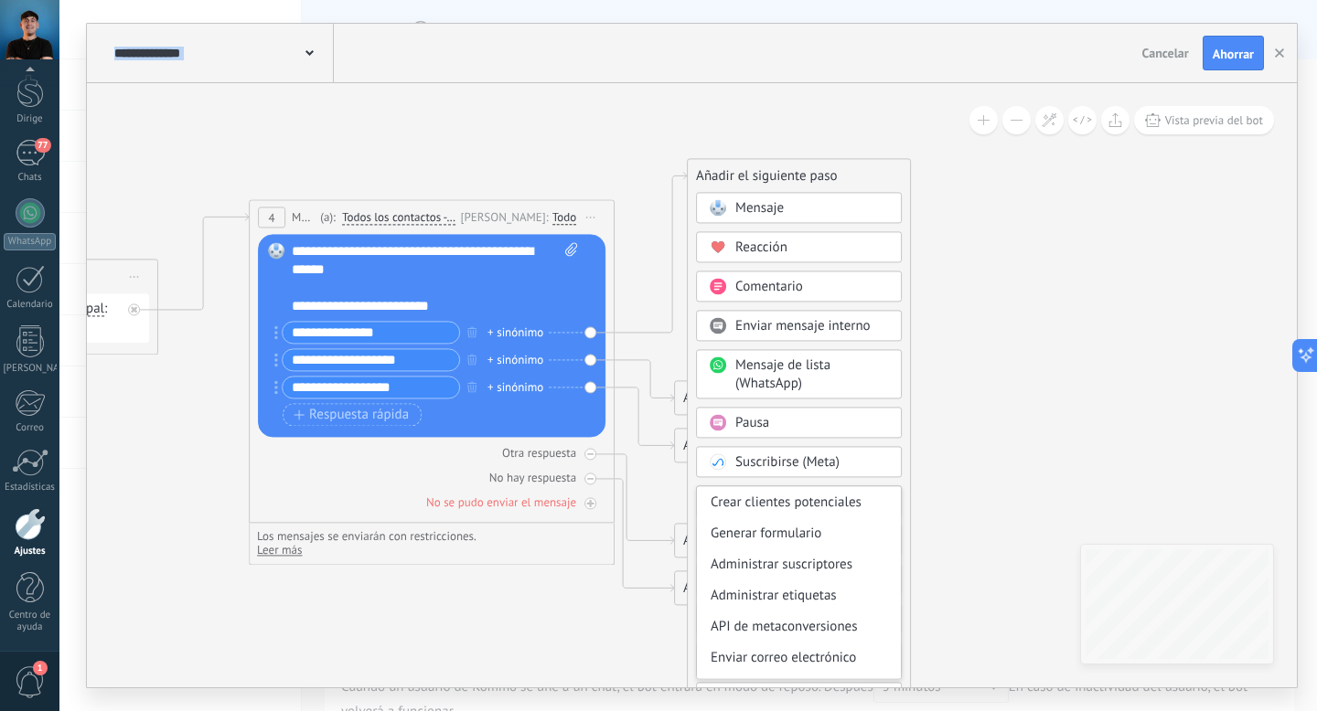
scroll to position [194, 0]
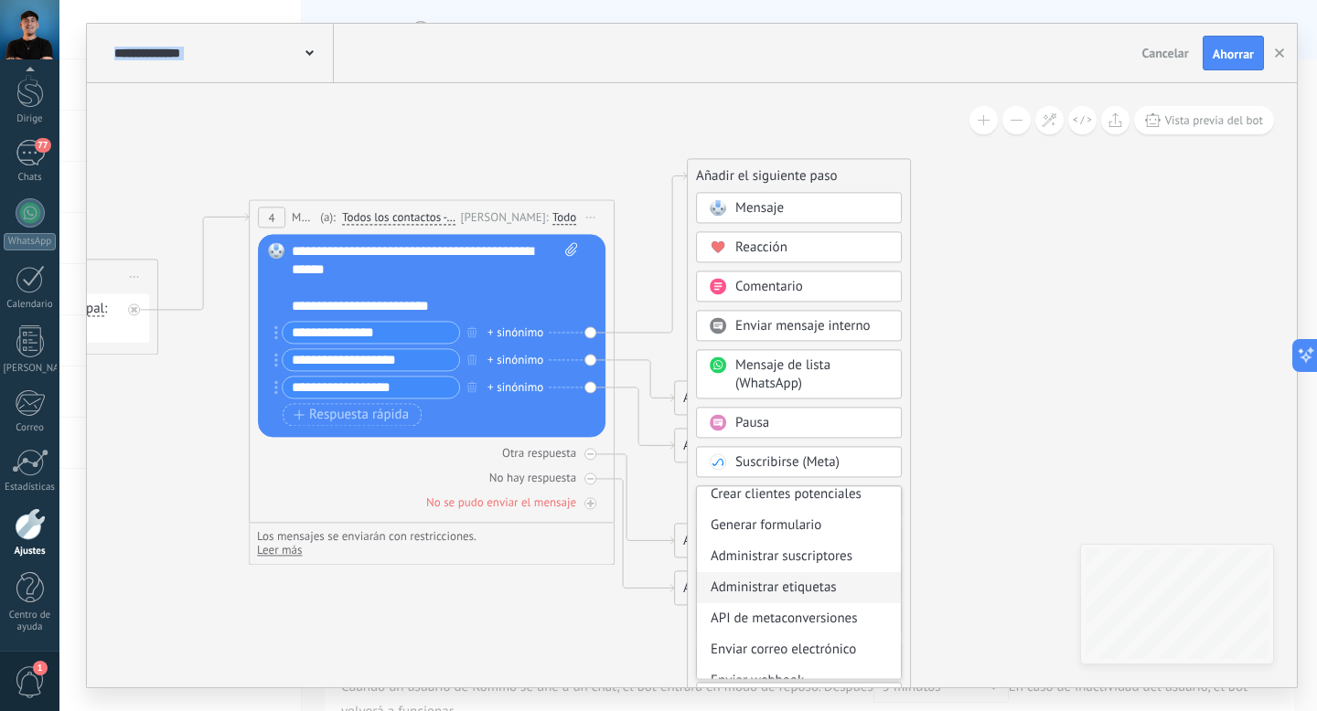
click at [787, 592] on font "Administrar etiquetas" at bounding box center [773, 587] width 126 height 17
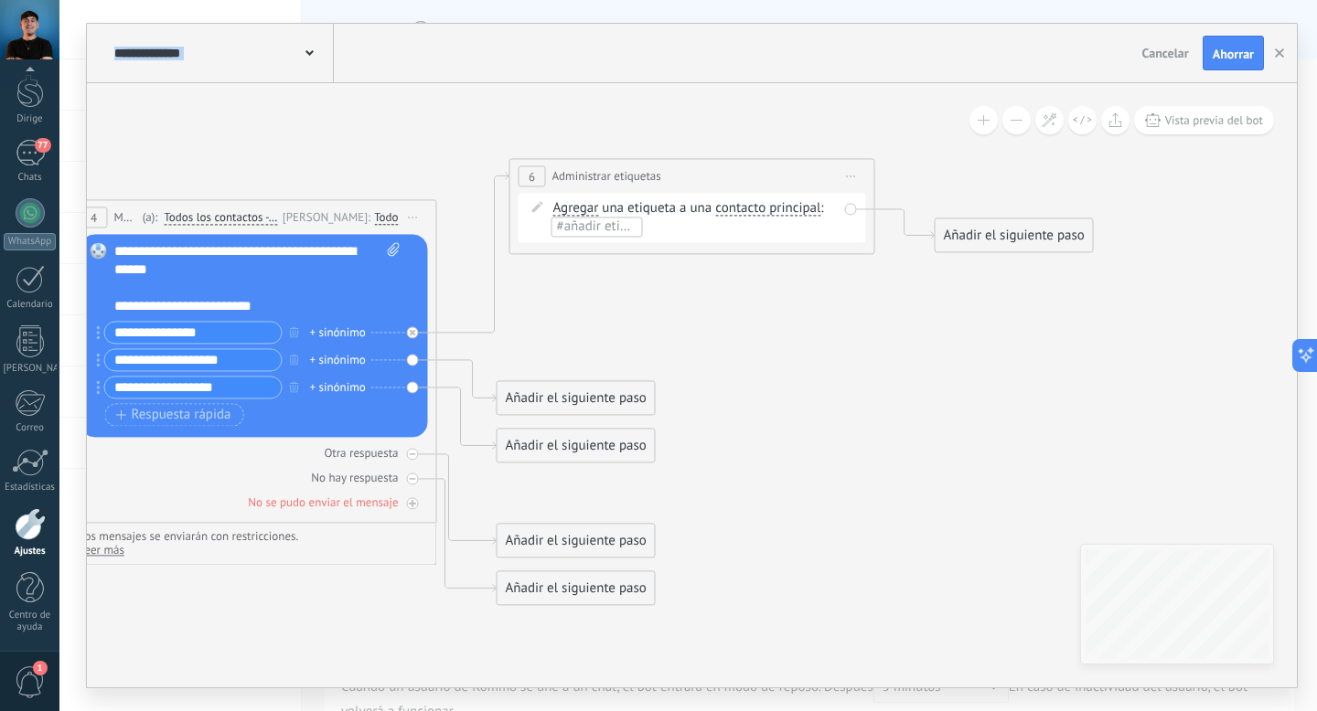
click at [594, 208] on font "Agregar" at bounding box center [576, 207] width 46 height 17
click at [594, 208] on button "Agregar" at bounding box center [658, 208] width 229 height 33
click at [582, 242] on font "Borrar" at bounding box center [571, 240] width 37 height 17
click at [730, 208] on font "contacto principal" at bounding box center [759, 207] width 105 height 17
click at [730, 208] on button "contacto principal" at bounding box center [812, 208] width 229 height 33
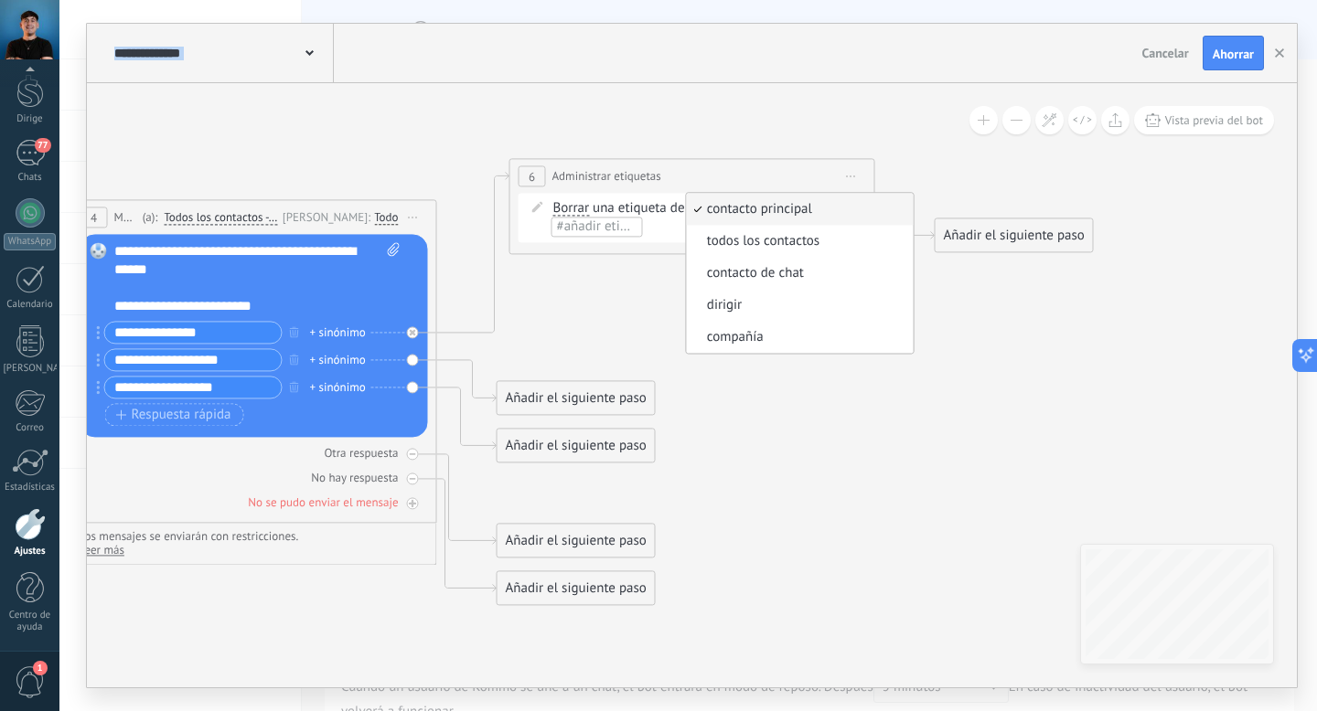
click at [616, 222] on font "#añadir etiquetas" at bounding box center [608, 226] width 102 height 17
click at [617, 269] on font "Interes Face Gral" at bounding box center [604, 262] width 99 height 17
click at [803, 133] on icon at bounding box center [4, 373] width 2973 height 1381
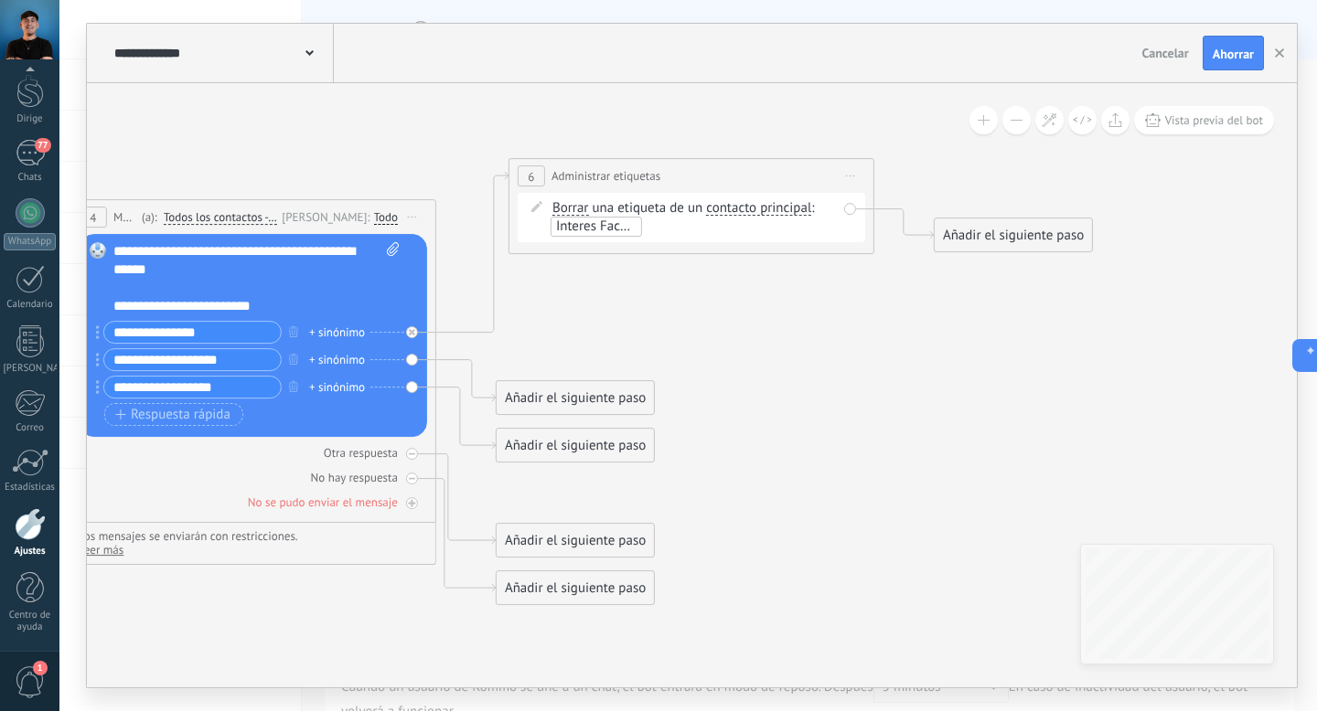
click at [770, 207] on font "contacto principal" at bounding box center [758, 207] width 105 height 17
click at [770, 207] on button "contacto principal" at bounding box center [811, 208] width 229 height 33
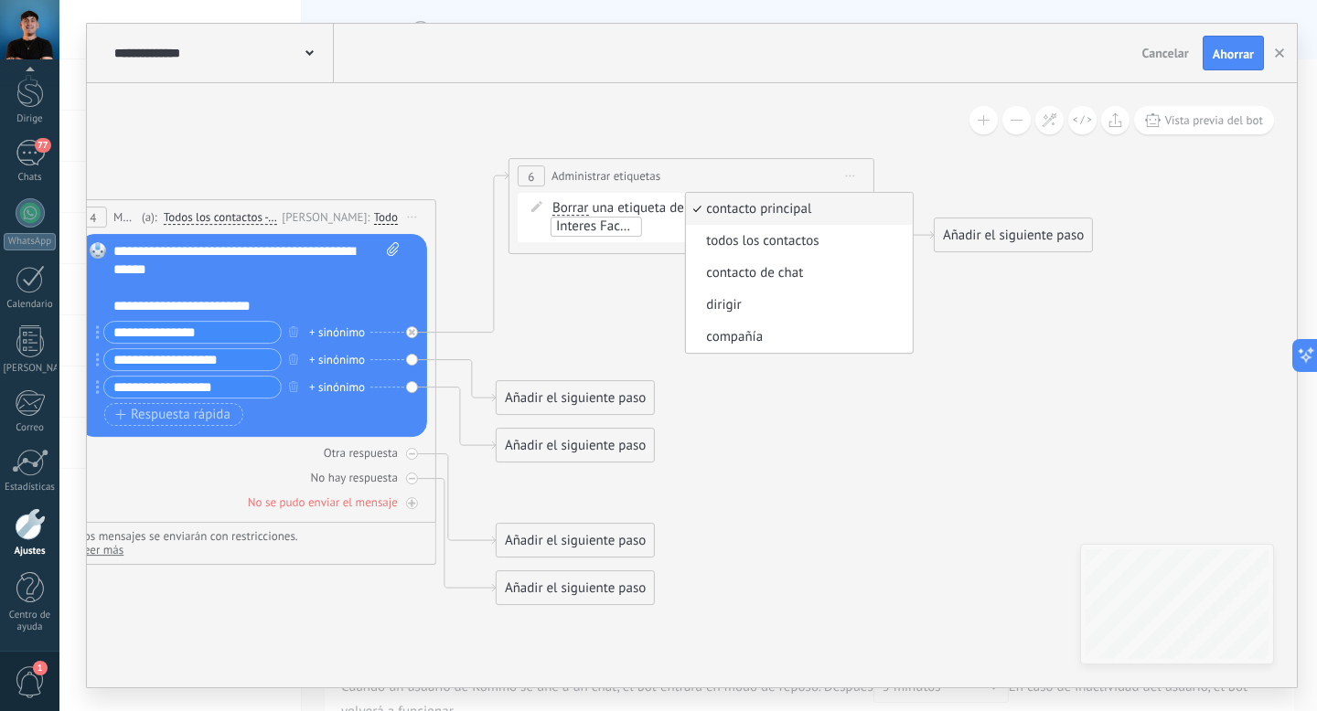
click at [768, 130] on icon at bounding box center [3, 373] width 2973 height 1381
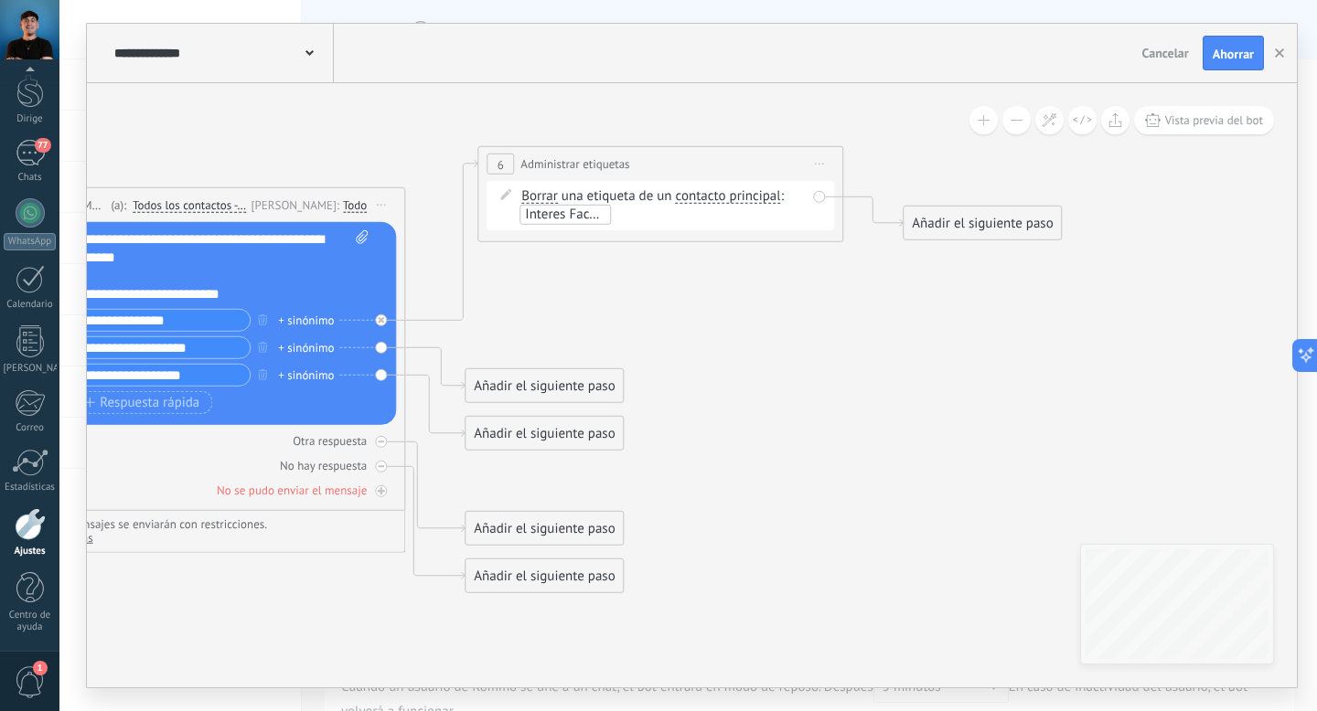
click at [939, 220] on font "Añadir el siguiente paso" at bounding box center [982, 223] width 141 height 17
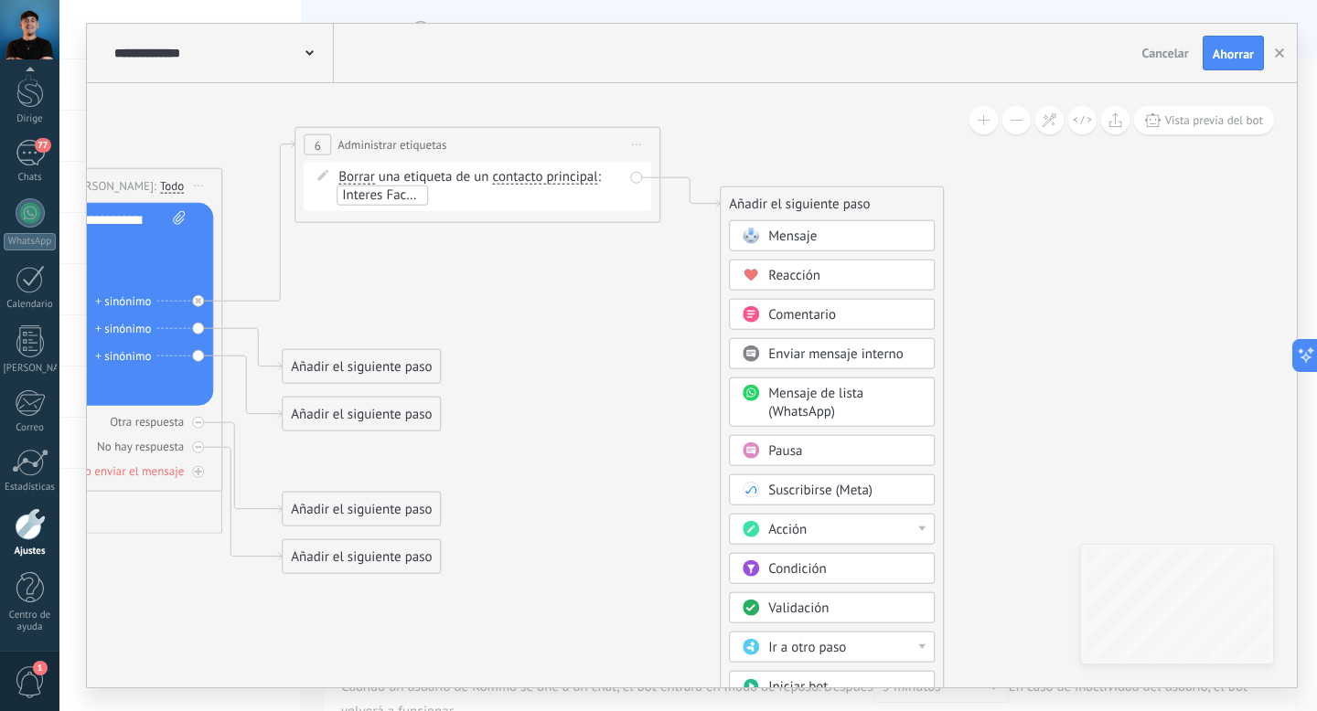
drag, startPoint x: 839, startPoint y: 381, endPoint x: 640, endPoint y: 359, distance: 200.5
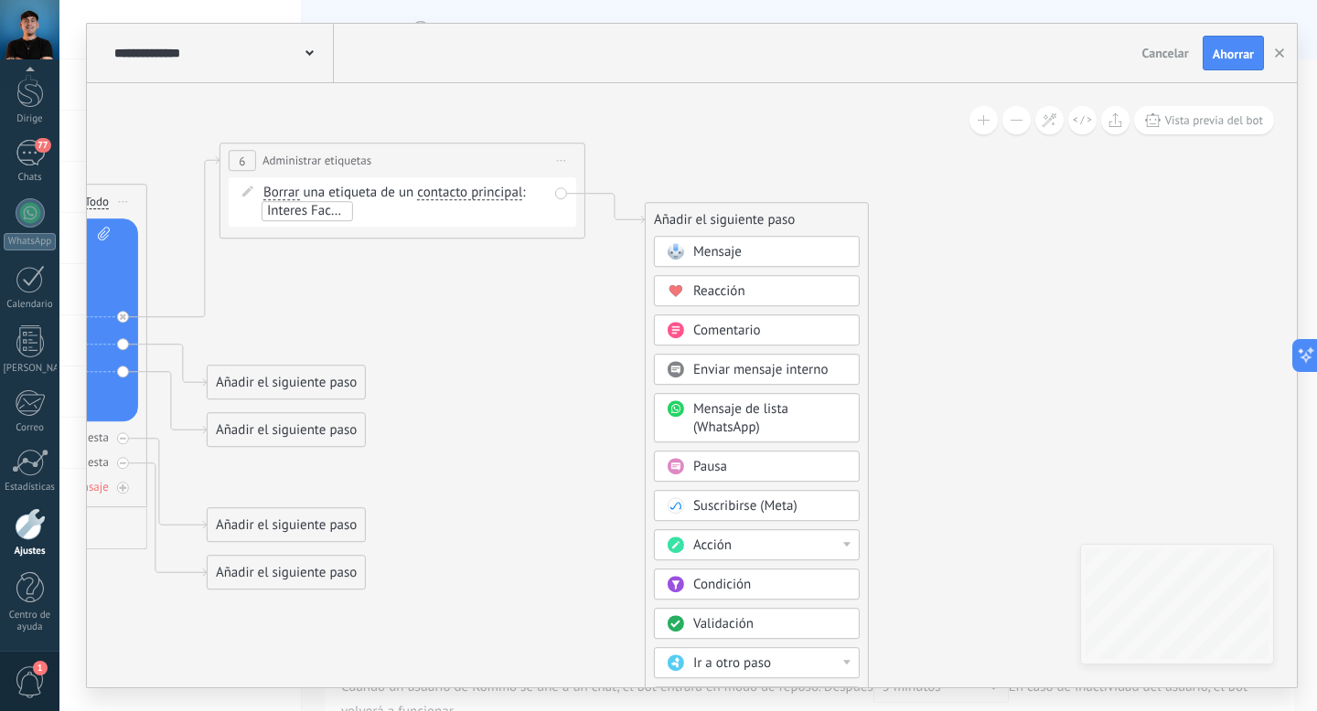
click at [747, 544] on div "Acción" at bounding box center [770, 546] width 154 height 18
click at [757, 558] on font "Administrar etiquetas" at bounding box center [731, 555] width 126 height 17
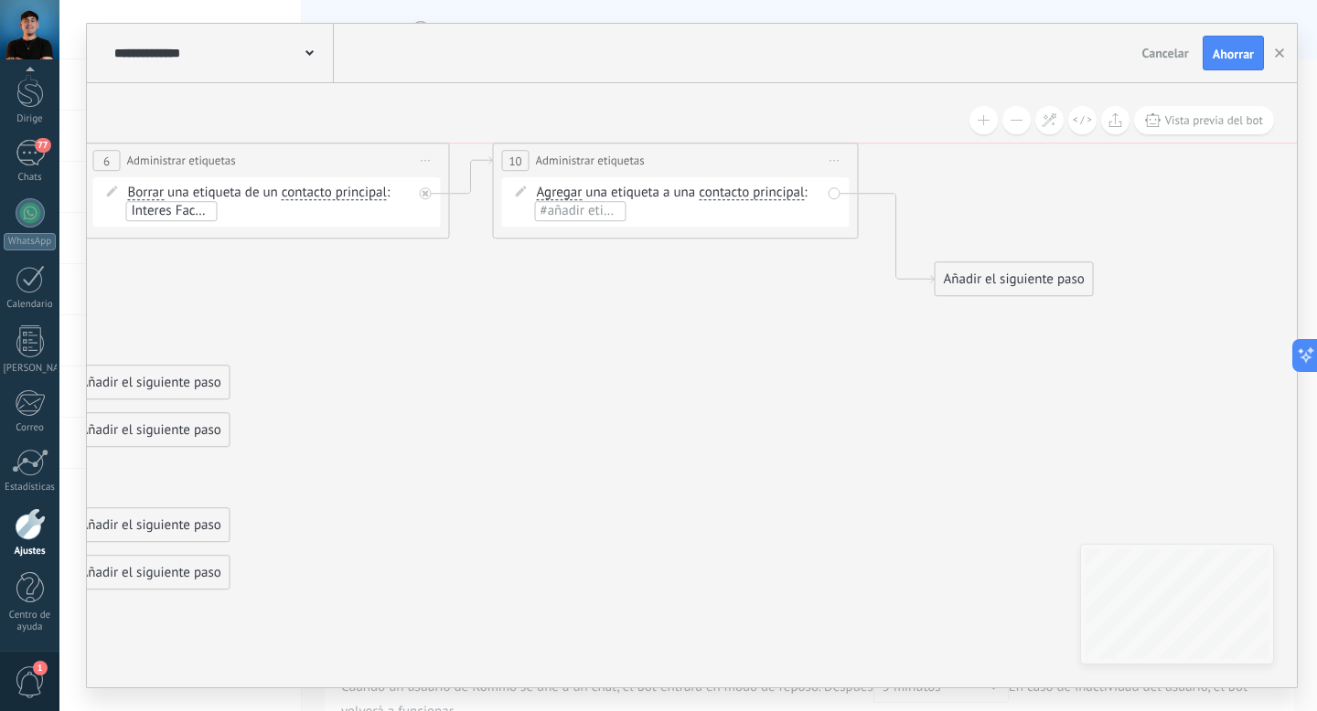
drag, startPoint x: 679, startPoint y: 215, endPoint x: 663, endPoint y: 155, distance: 62.6
click at [663, 155] on div "**********" at bounding box center [676, 161] width 364 height 34
click at [571, 213] on font "#añadir etiquetas" at bounding box center [591, 210] width 102 height 17
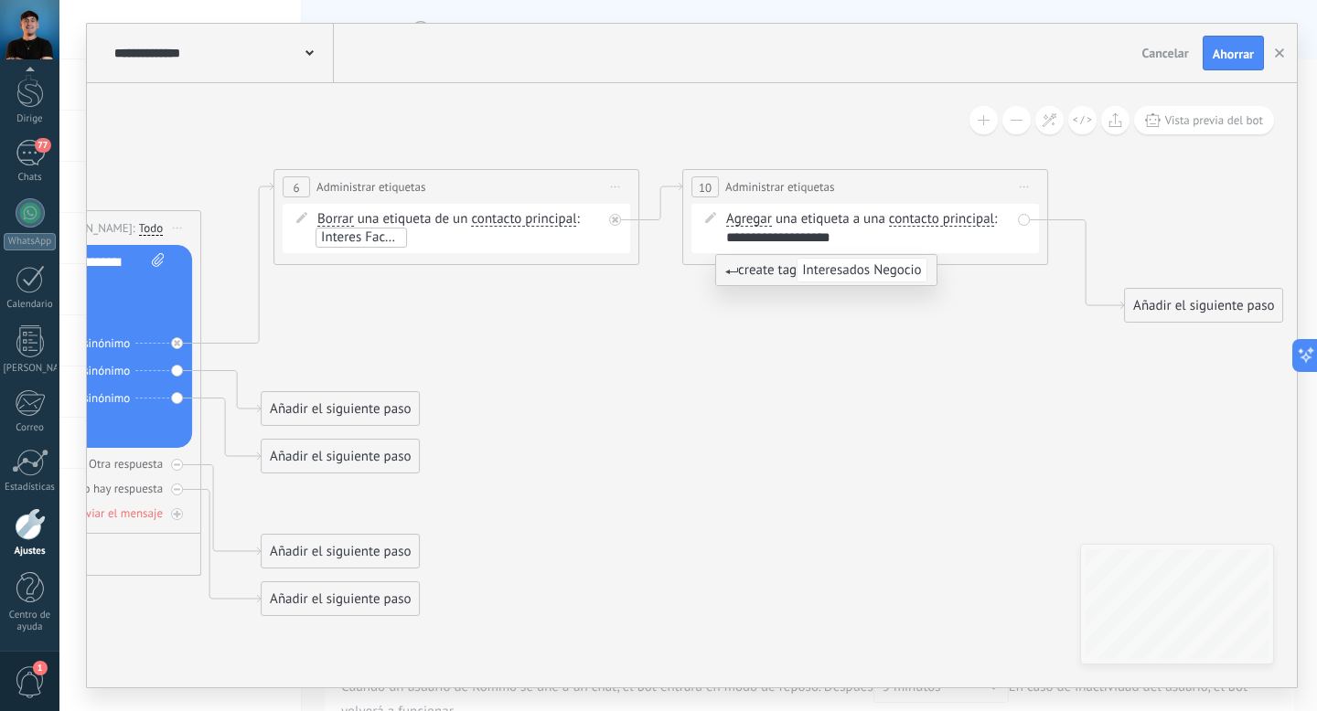
type input "**********"
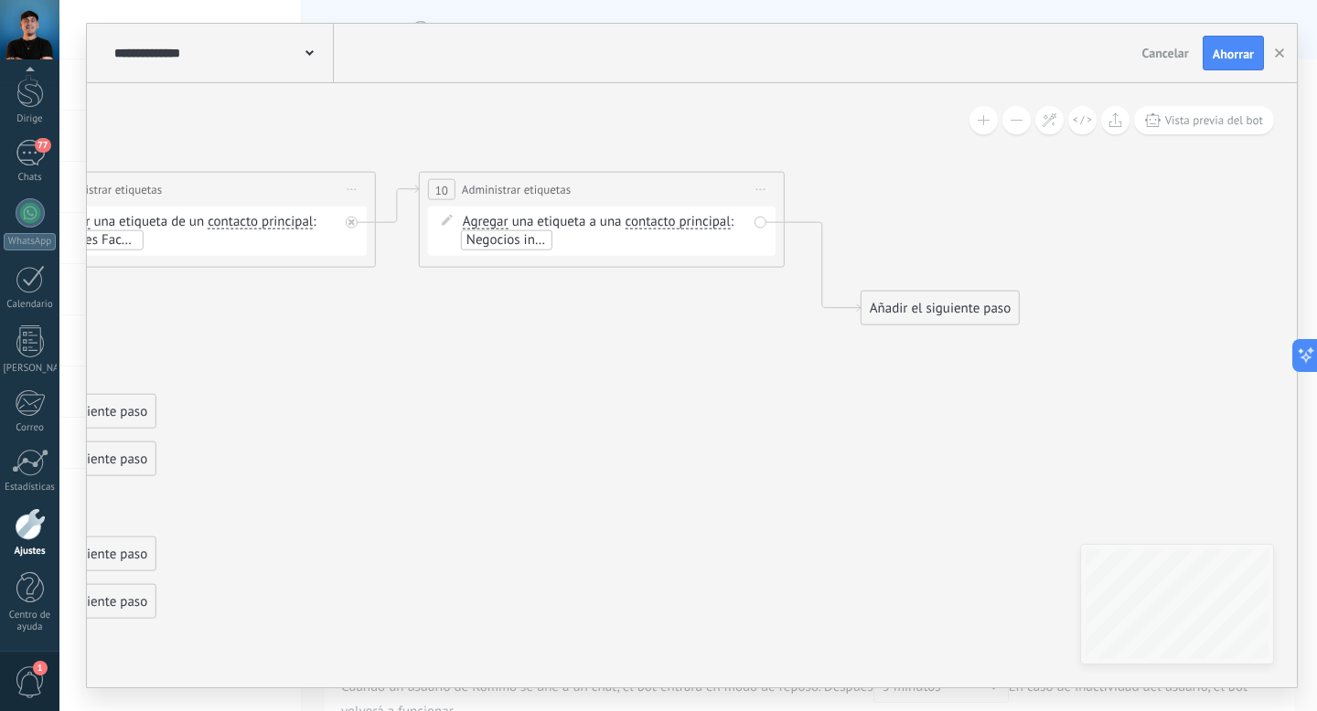
drag, startPoint x: 979, startPoint y: 400, endPoint x: 703, endPoint y: 402, distance: 276.1
drag, startPoint x: 909, startPoint y: 314, endPoint x: 913, endPoint y: 220, distance: 93.3
click at [913, 220] on font "Añadir el siguiente paso" at bounding box center [930, 214] width 141 height 17
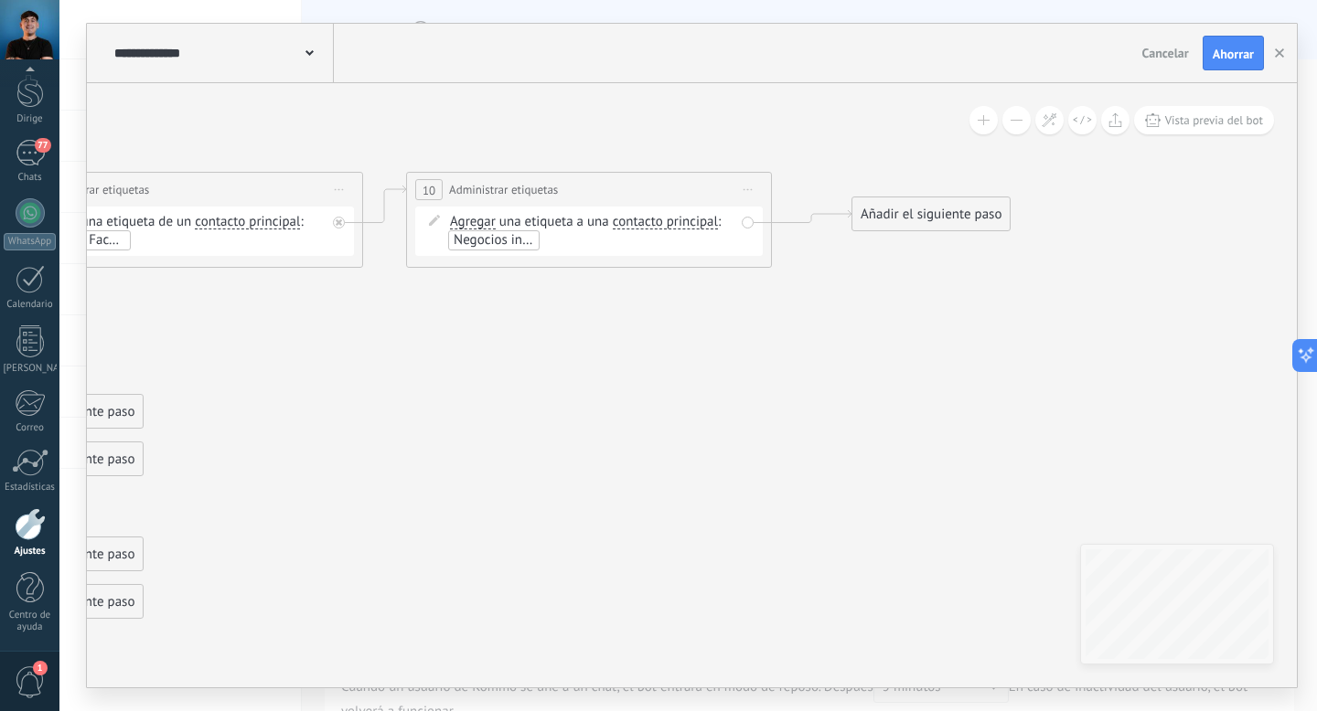
click at [945, 211] on font "Añadir el siguiente paso" at bounding box center [930, 214] width 141 height 17
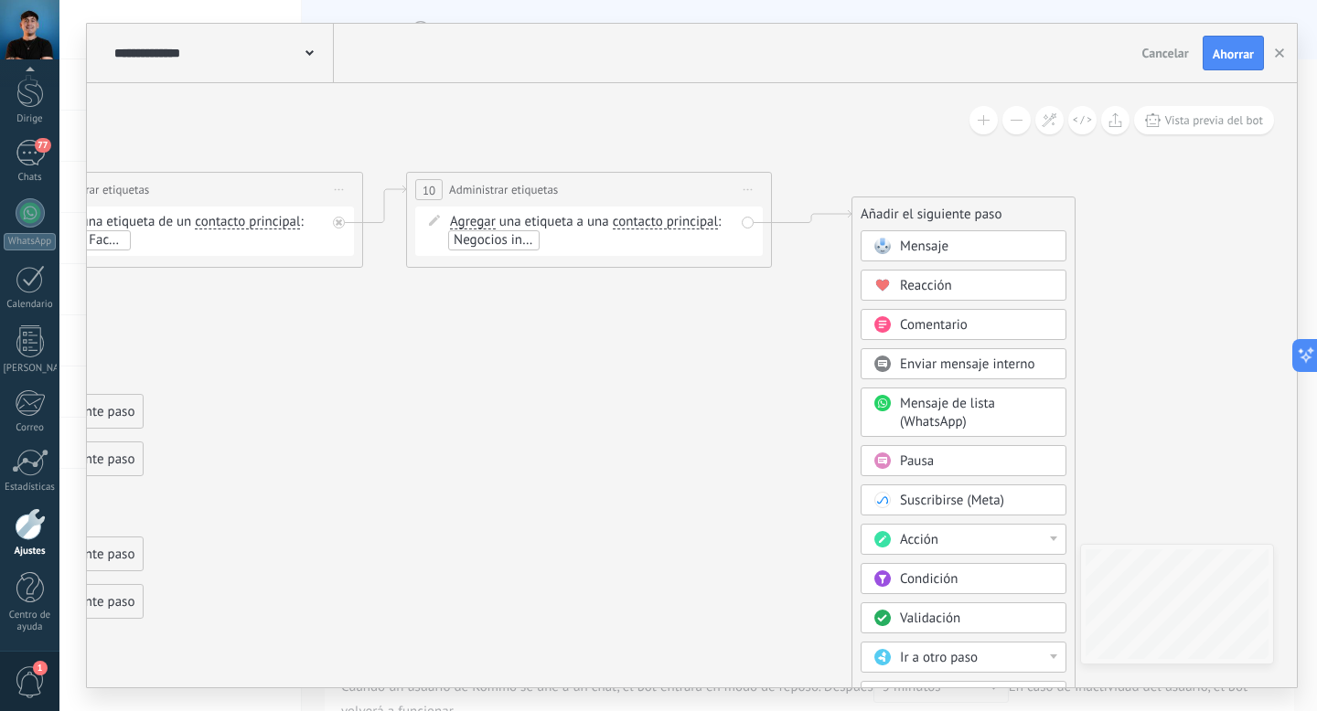
click at [938, 251] on font "Mensaje" at bounding box center [924, 246] width 48 height 17
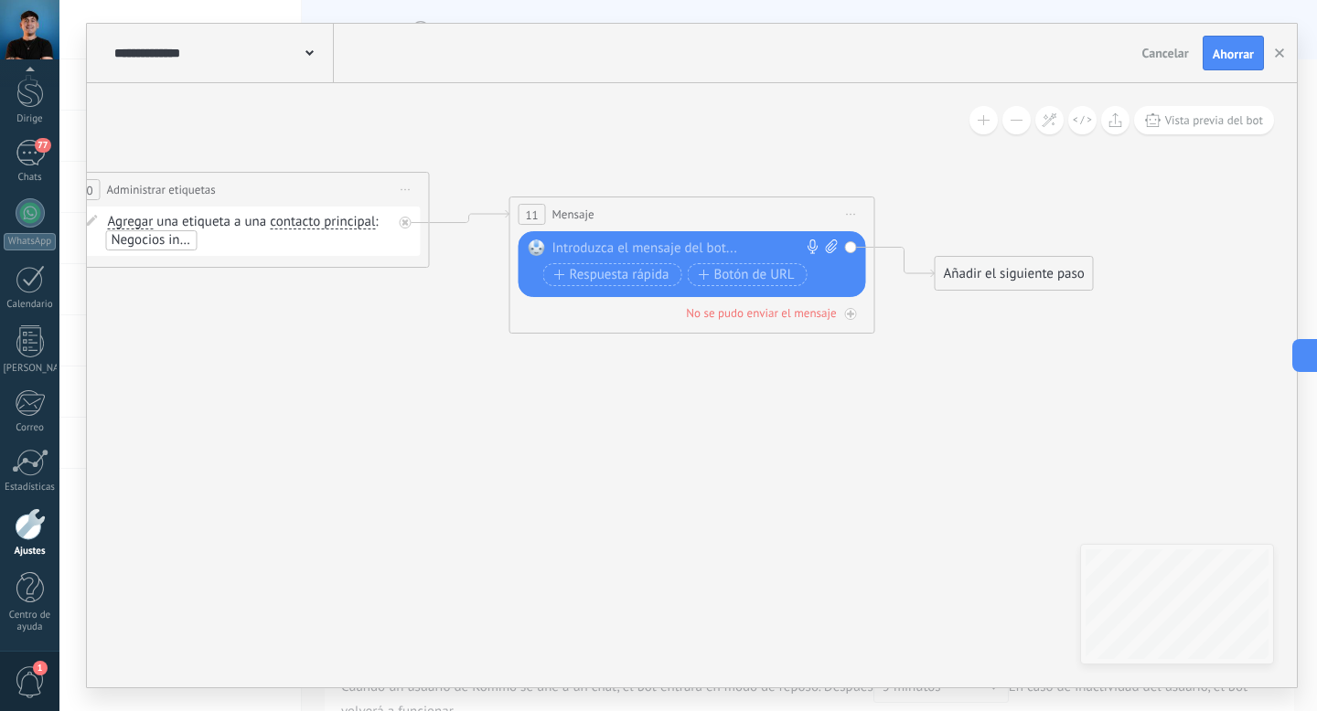
click at [650, 244] on div at bounding box center [688, 249] width 272 height 18
paste div
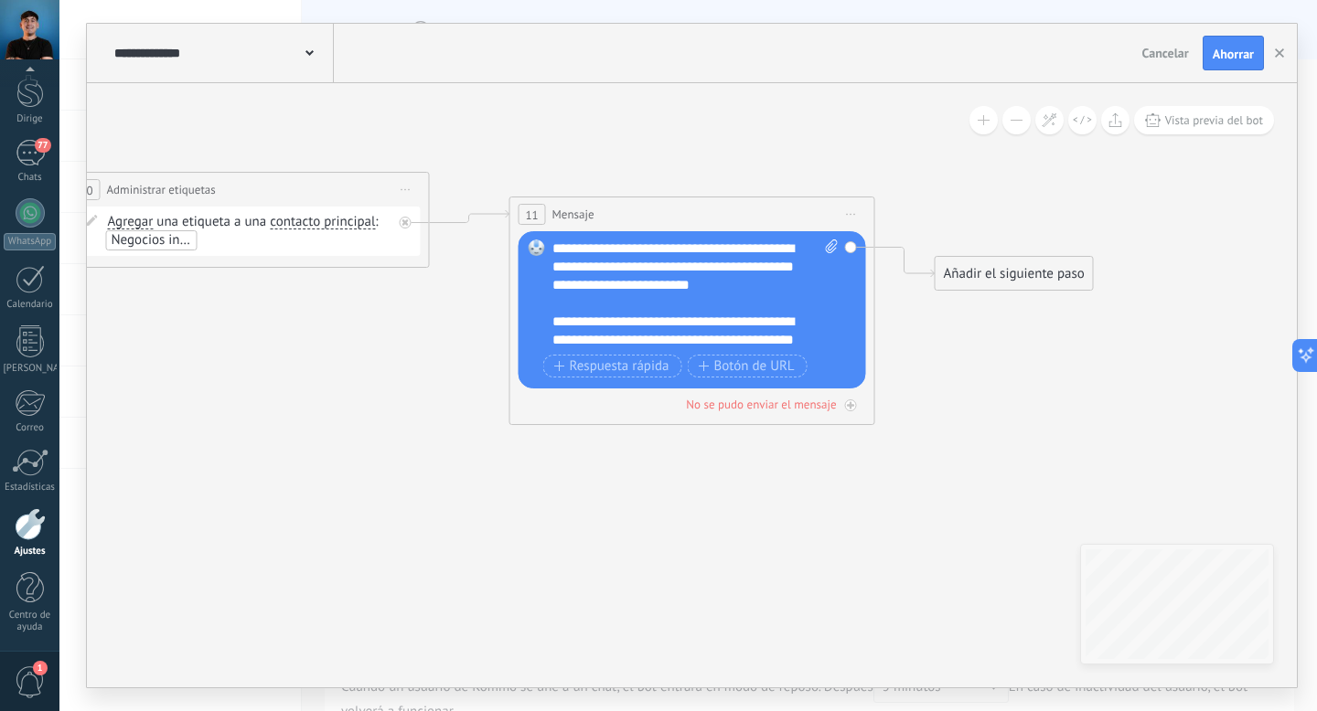
click at [650, 266] on font "**********" at bounding box center [672, 266] width 241 height 50
drag, startPoint x: 650, startPoint y: 266, endPoint x: 634, endPoint y: 266, distance: 16.5
click at [634, 266] on font "**********" at bounding box center [672, 266] width 241 height 50
click at [742, 262] on font "**********" at bounding box center [672, 266] width 241 height 50
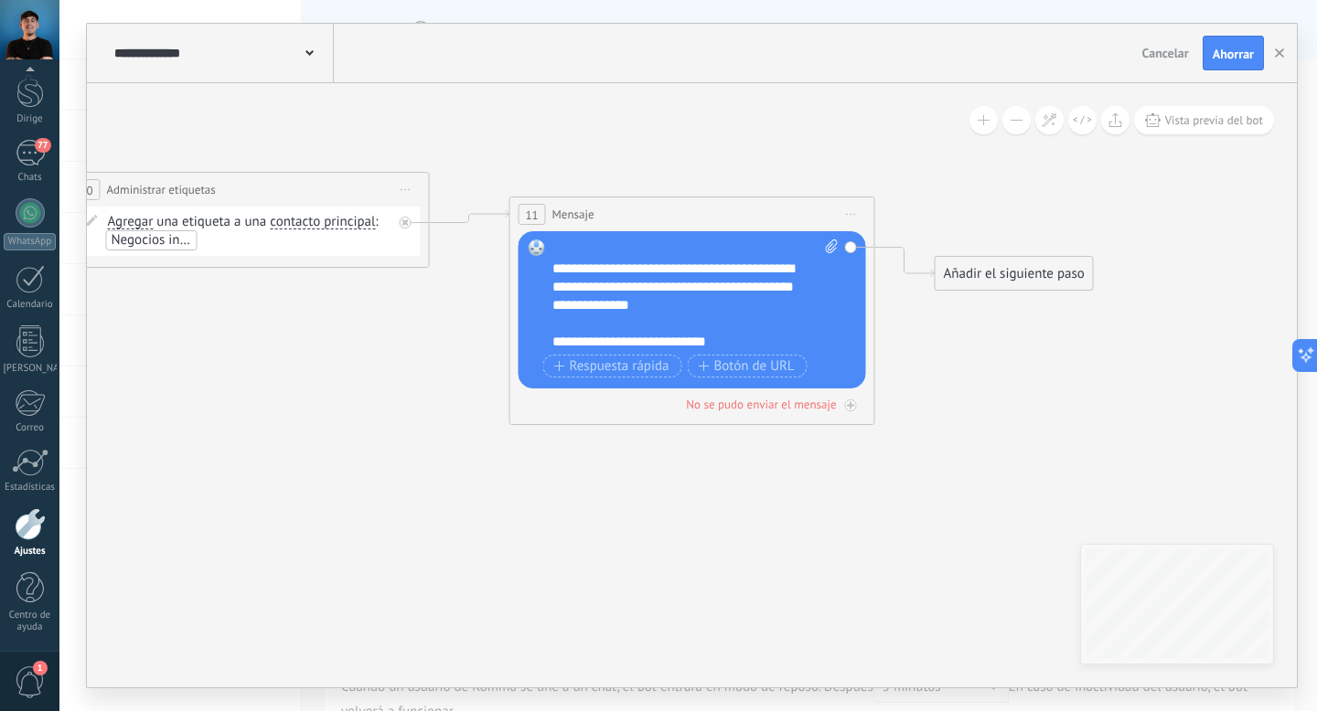
scroll to position [55, 0]
click at [730, 368] on font "Botón de URL" at bounding box center [754, 366] width 80 height 17
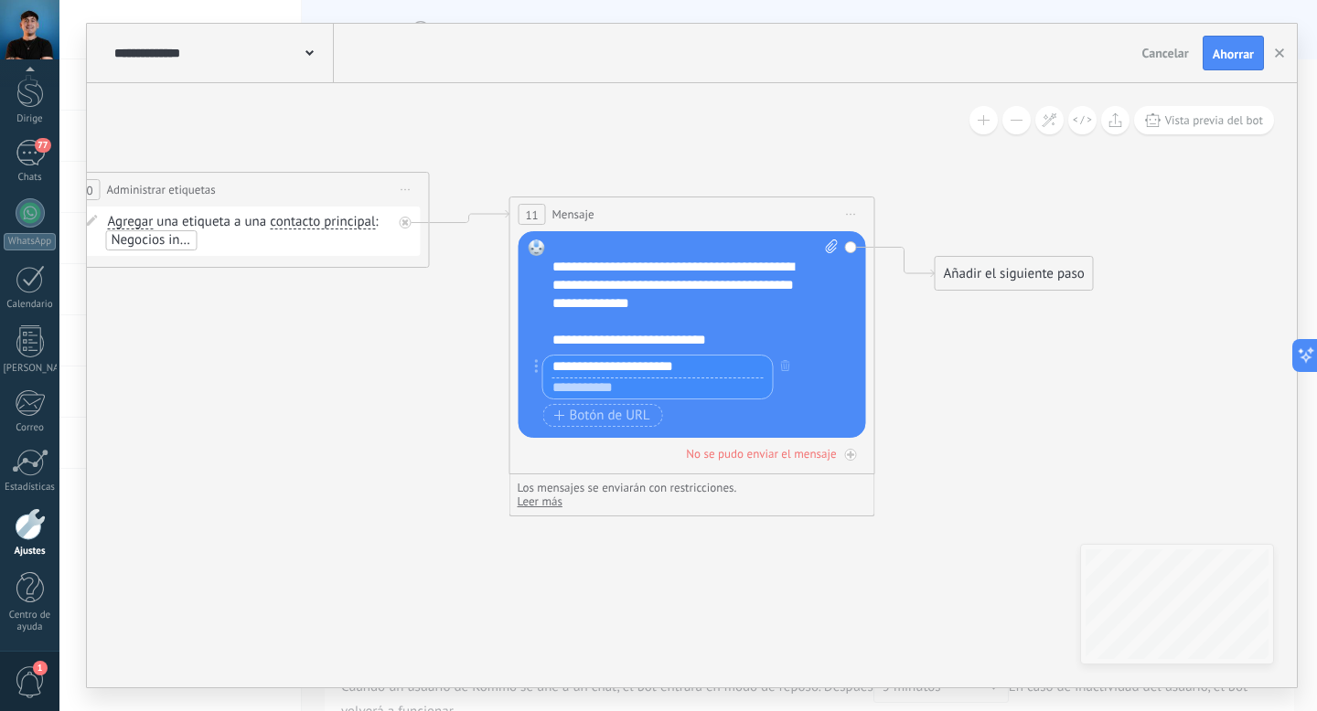
type input "**********"
click at [637, 389] on input "text" at bounding box center [658, 389] width 230 height 22
paste input "**********"
type input "**********"
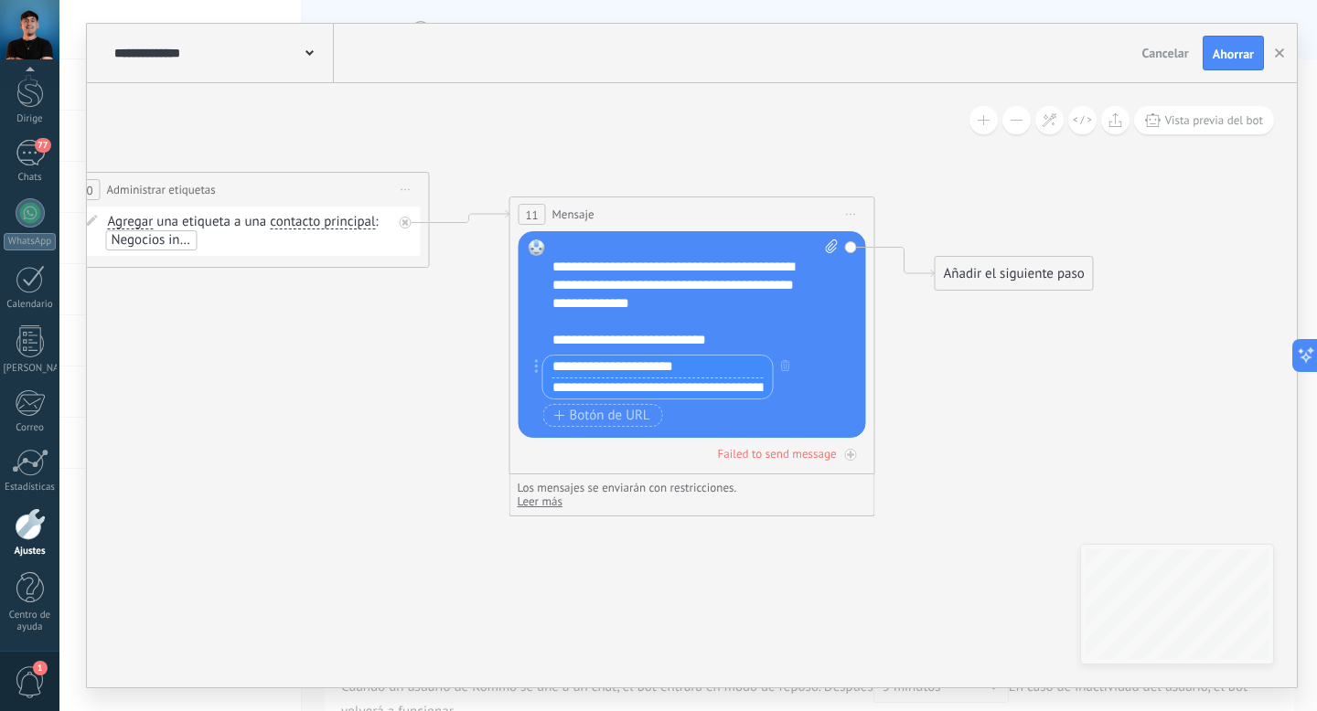
click at [699, 369] on input "**********" at bounding box center [658, 367] width 230 height 22
click at [826, 343] on span at bounding box center [828, 295] width 17 height 110
click input "Subir" at bounding box center [0, 0] width 0 height 0
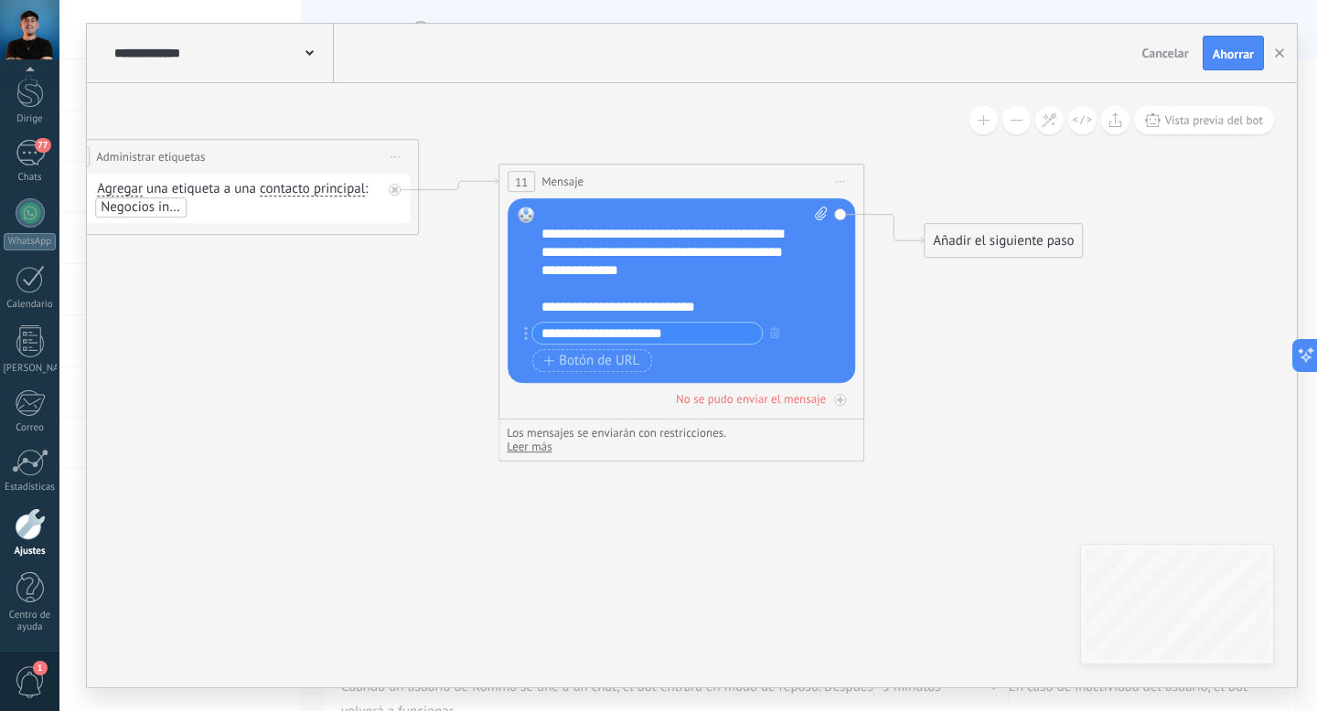
drag, startPoint x: 998, startPoint y: 359, endPoint x: 1018, endPoint y: 369, distance: 22.5
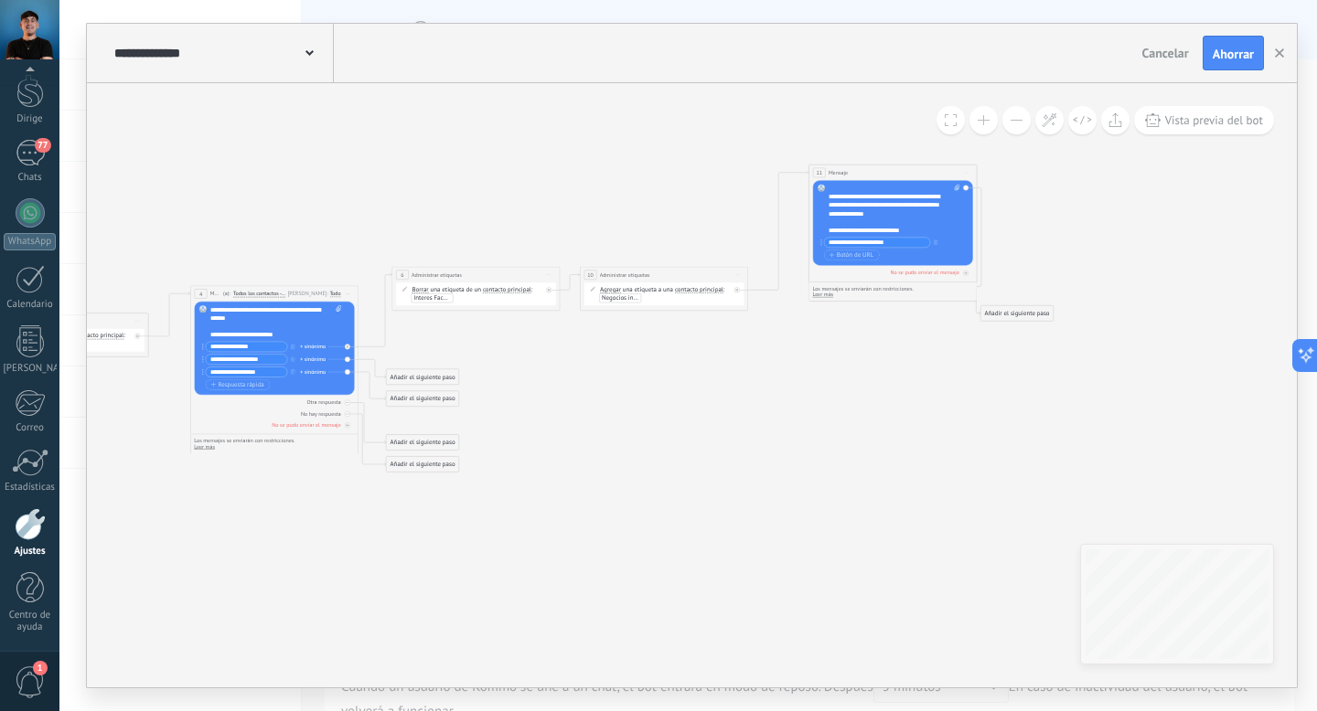
drag, startPoint x: 874, startPoint y: 285, endPoint x: 899, endPoint y: 172, distance: 116.0
click at [899, 172] on div "11 Mensaje ******* (a): Todos los contactos - canales seleccionados Todos los c…" at bounding box center [892, 173] width 167 height 16
click at [900, 486] on icon at bounding box center [356, 318] width 1761 height 729
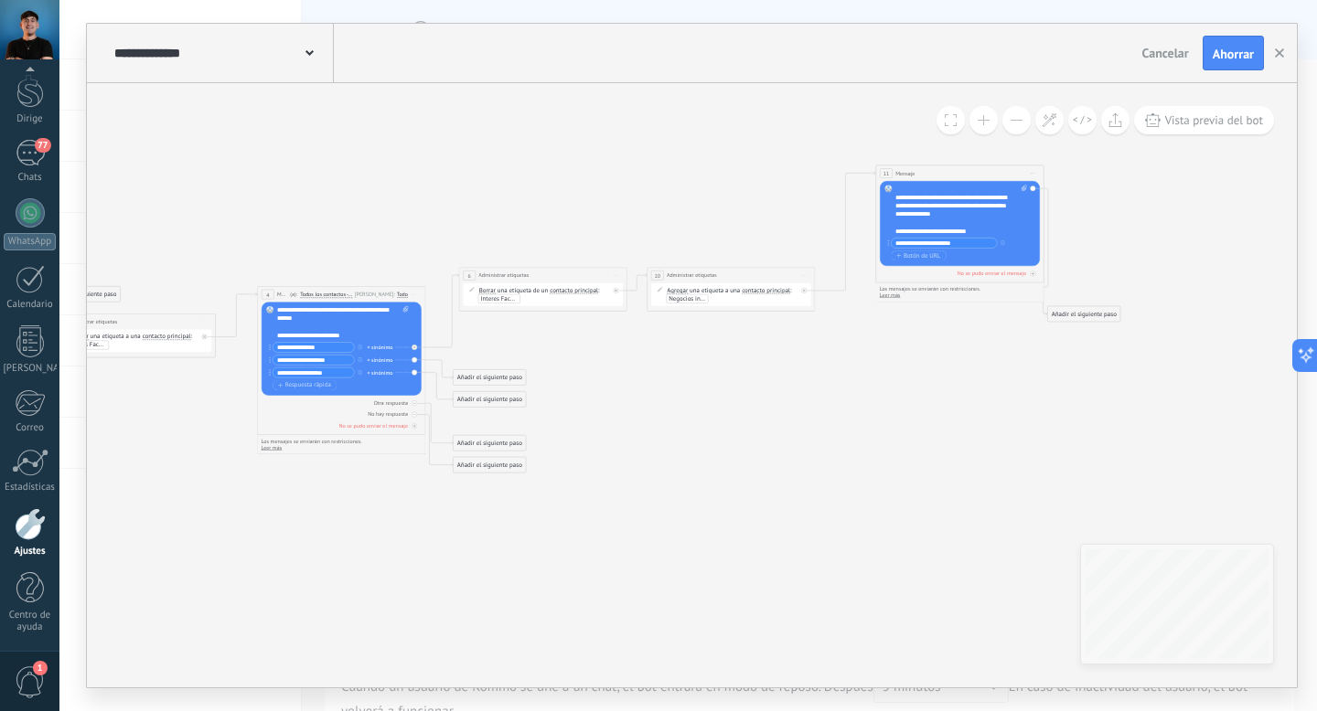
drag, startPoint x: 657, startPoint y: 454, endPoint x: 726, endPoint y: 454, distance: 68.6
click at [725, 454] on icon at bounding box center [423, 319] width 1761 height 729
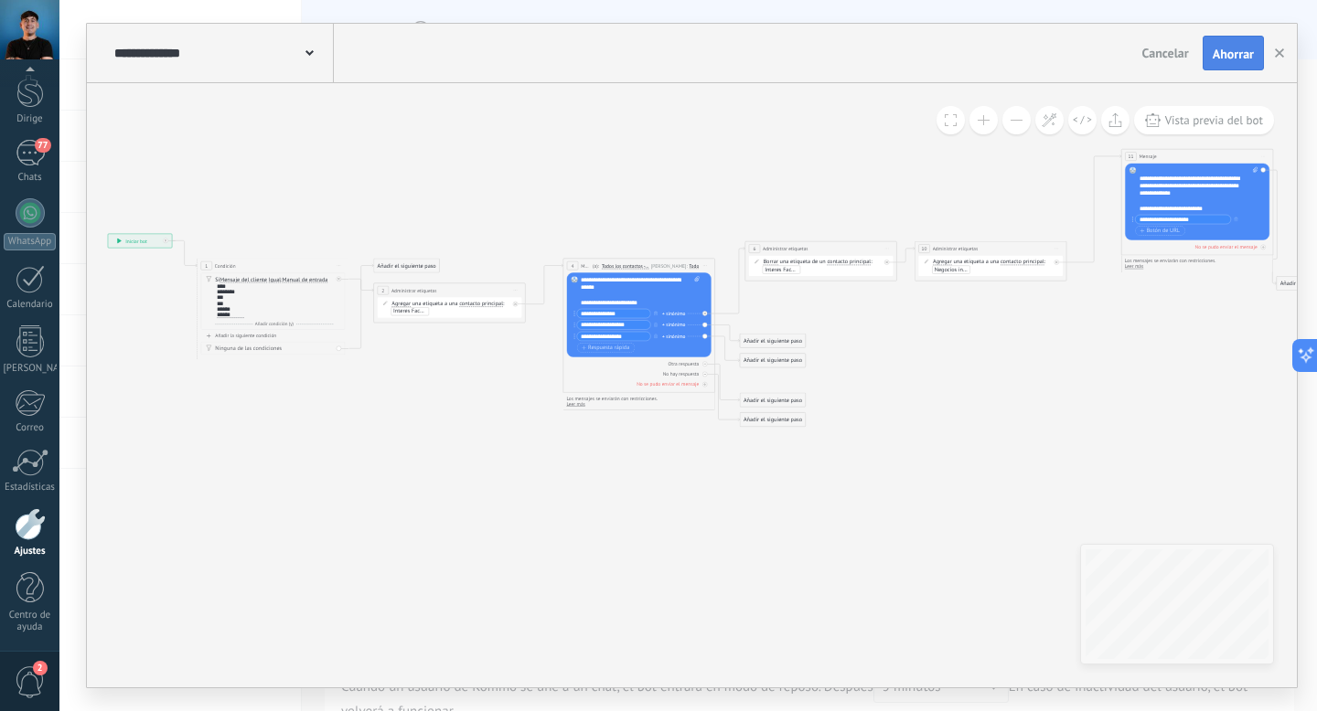
click at [1229, 61] on button "Ahorrar" at bounding box center [1232, 53] width 61 height 35
drag, startPoint x: 370, startPoint y: 187, endPoint x: 434, endPoint y: 189, distance: 64.1
click at [434, 189] on icon at bounding box center [712, 288] width 1589 height 657
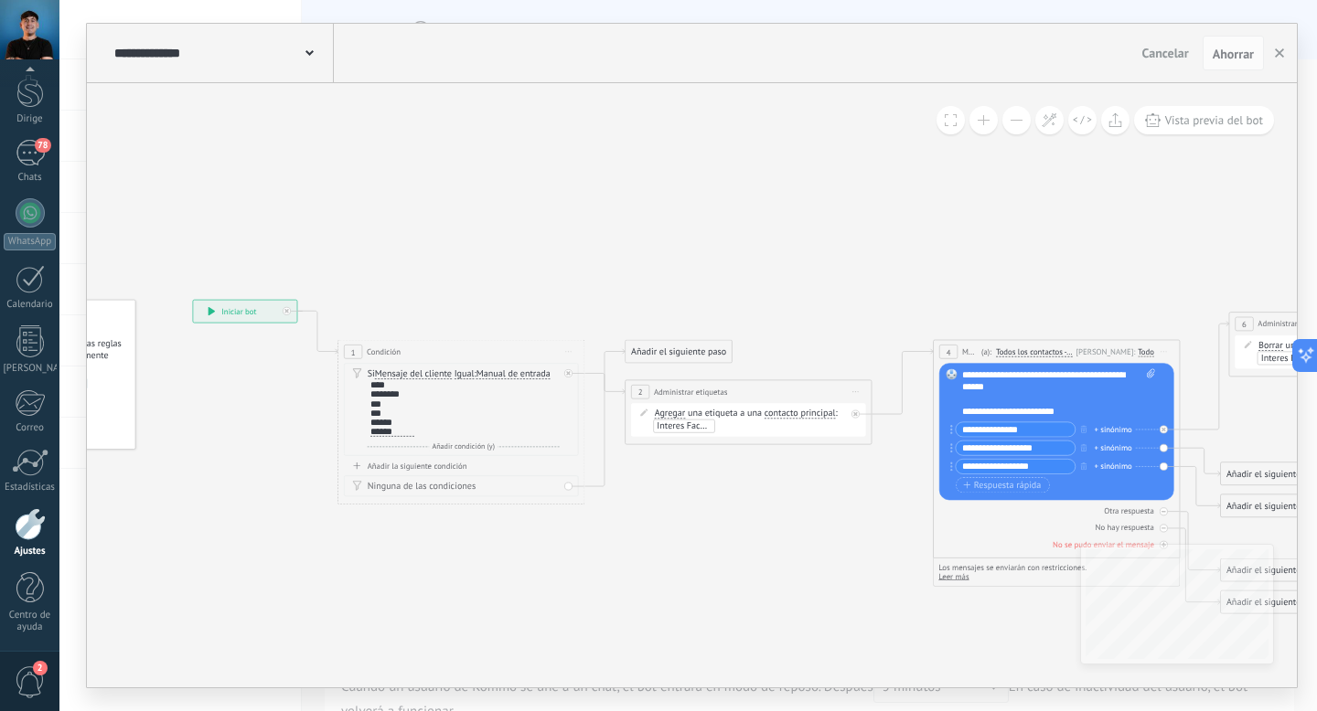
drag, startPoint x: 465, startPoint y: 201, endPoint x: 729, endPoint y: 203, distance: 263.3
click at [729, 203] on icon at bounding box center [1176, 389] width 2585 height 1070
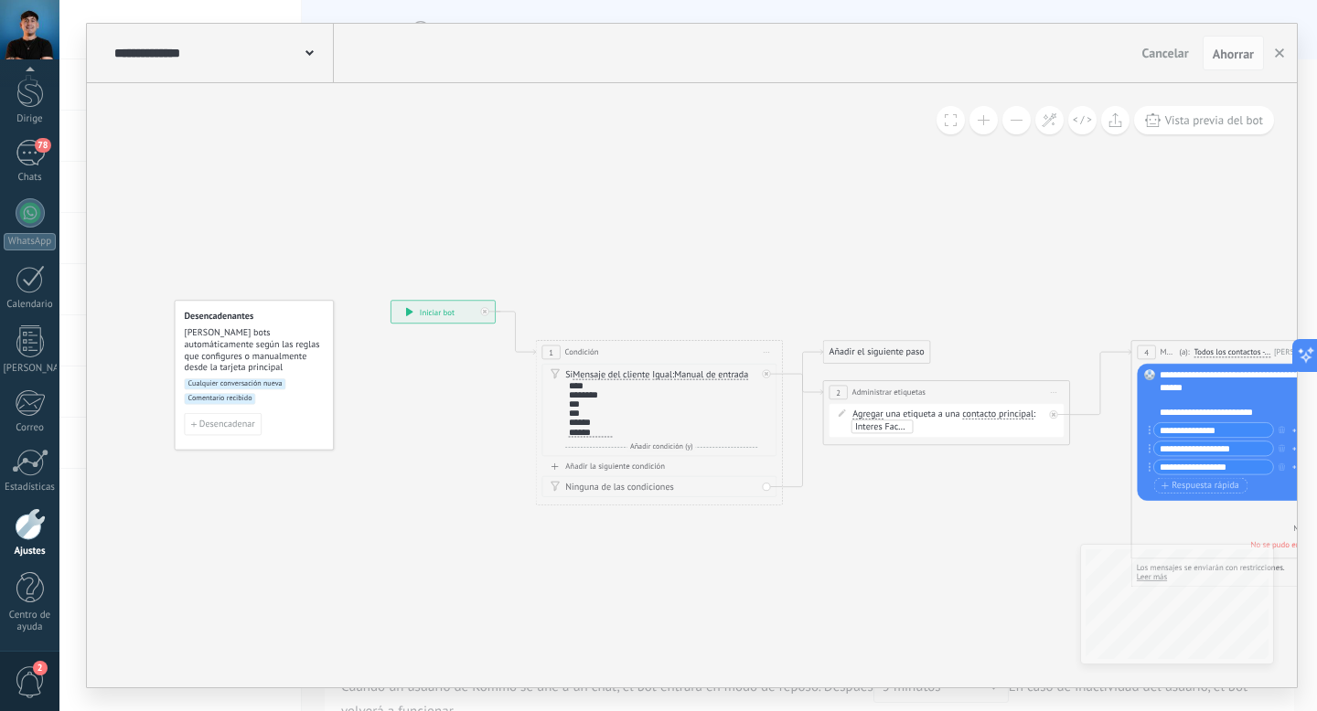
drag, startPoint x: 213, startPoint y: 475, endPoint x: 404, endPoint y: 472, distance: 191.1
click at [30, 523] on div at bounding box center [30, 524] width 31 height 32
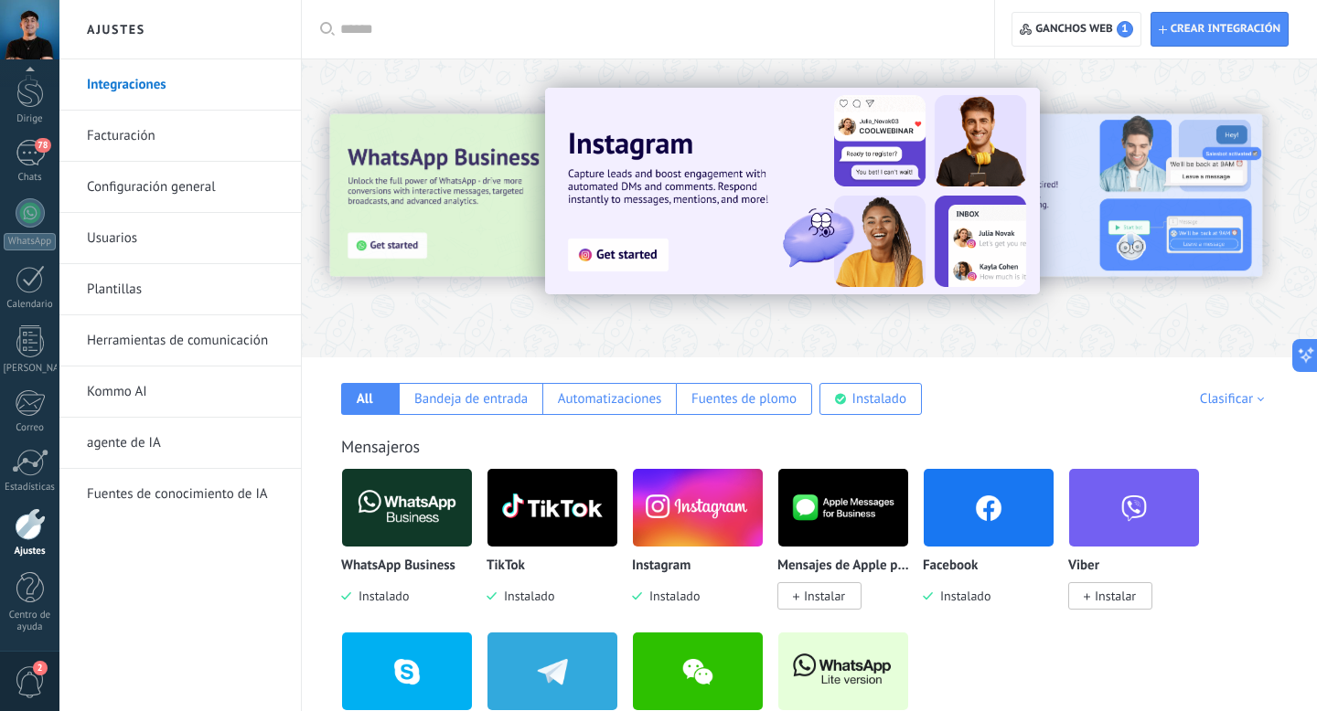
click at [182, 334] on font "Herramientas de comunicación" at bounding box center [177, 340] width 181 height 17
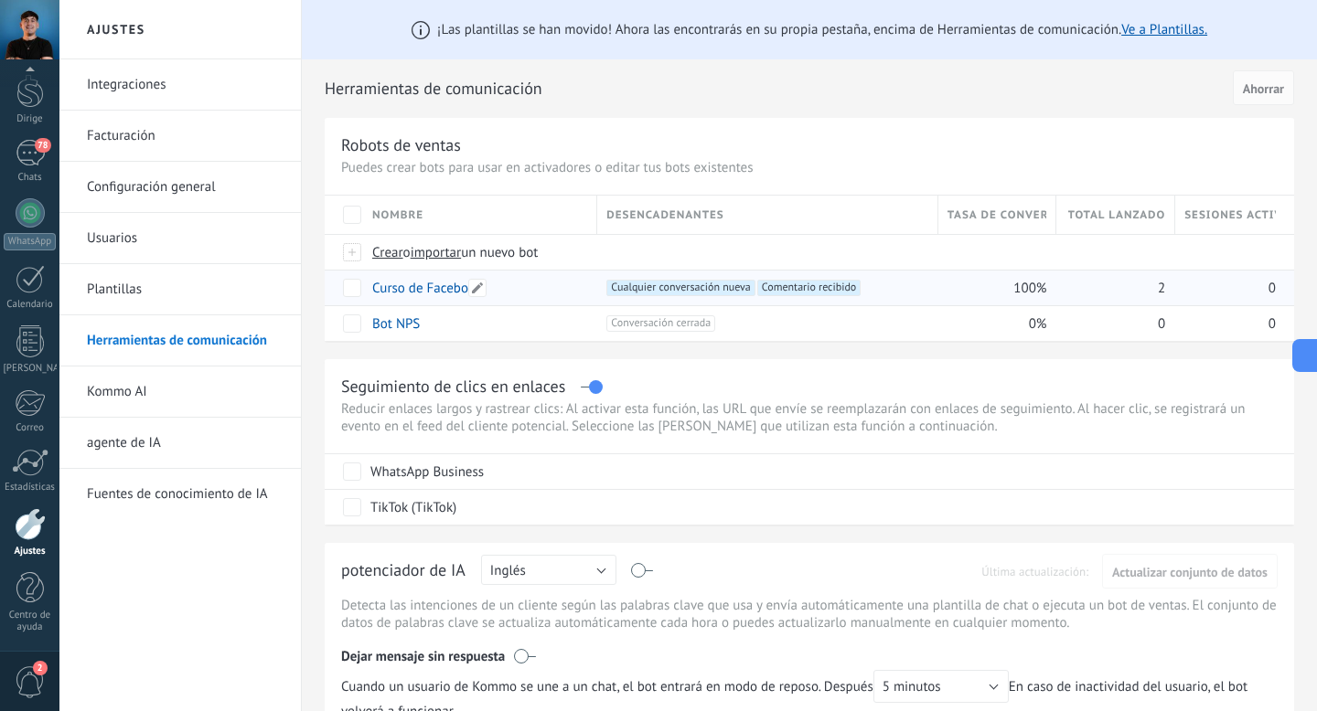
click at [522, 286] on div "Curso de Facebook" at bounding box center [475, 288] width 225 height 35
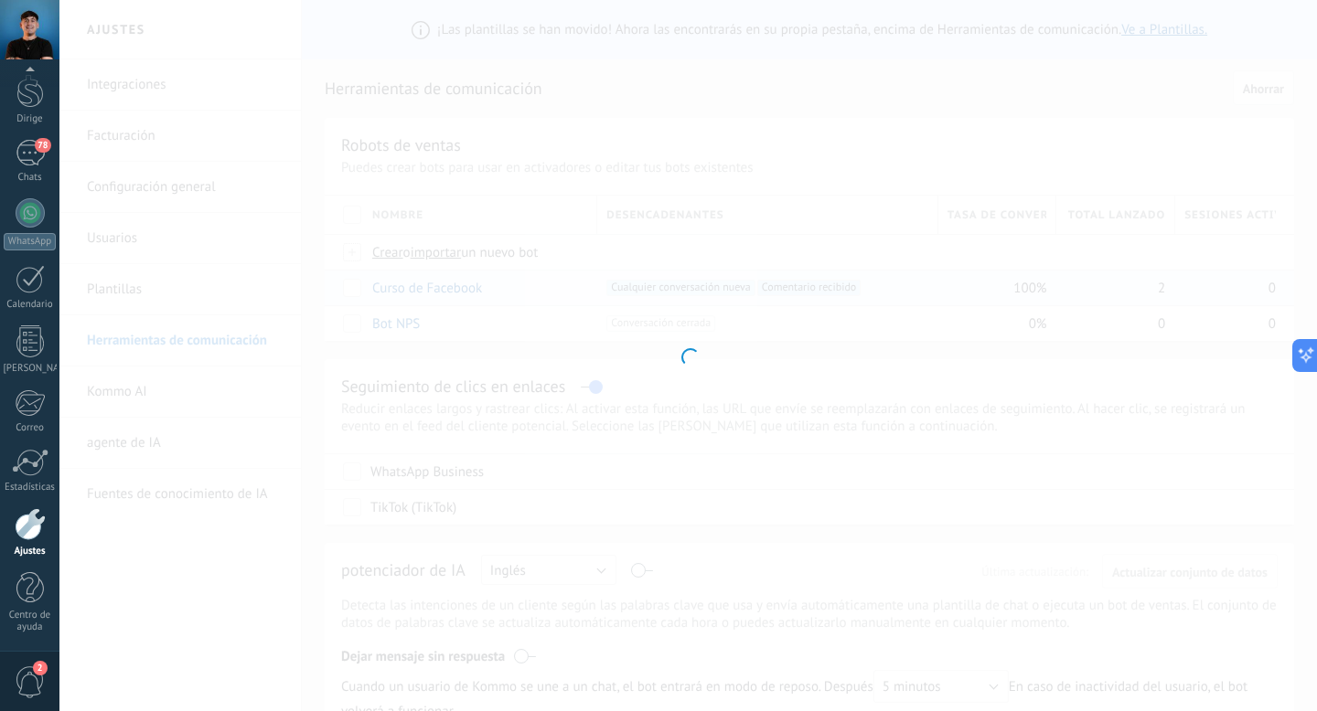
type input "**********"
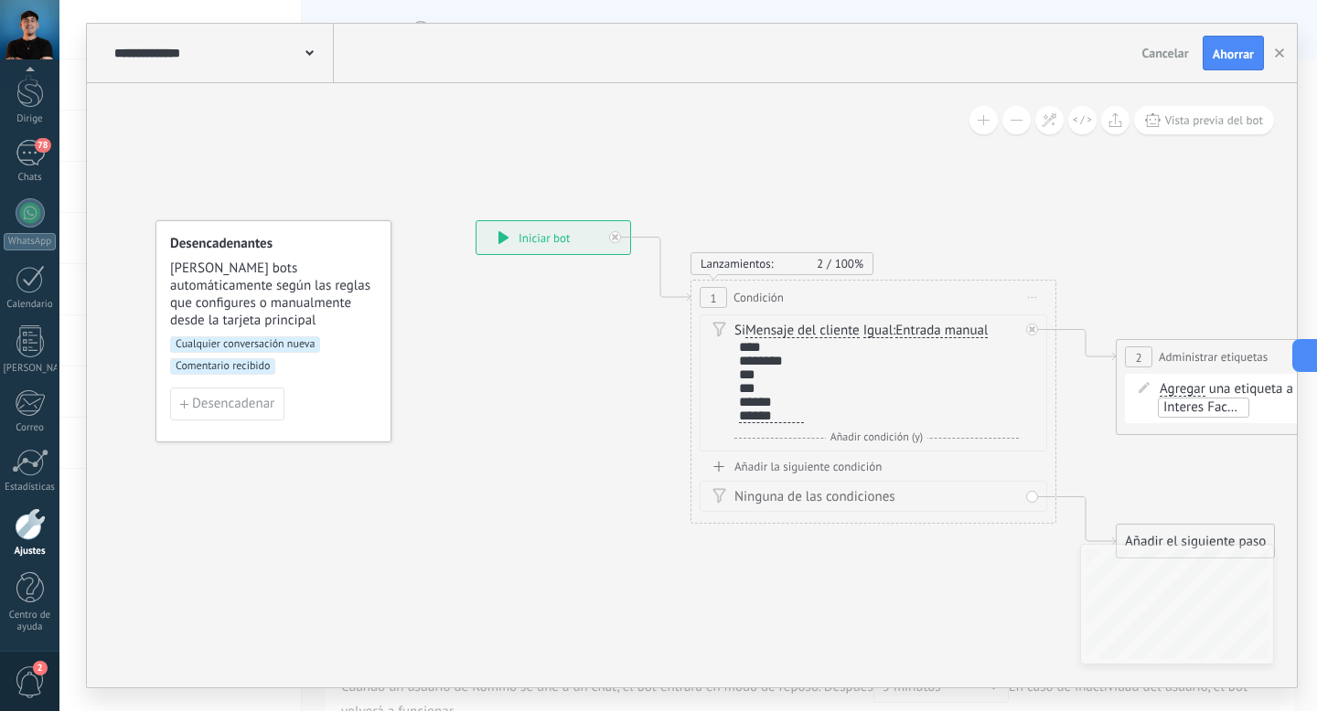
click at [824, 336] on font "Mensaje del cliente" at bounding box center [802, 330] width 114 height 17
click at [824, 336] on button "Mensaje del cliente" at bounding box center [850, 331] width 229 height 33
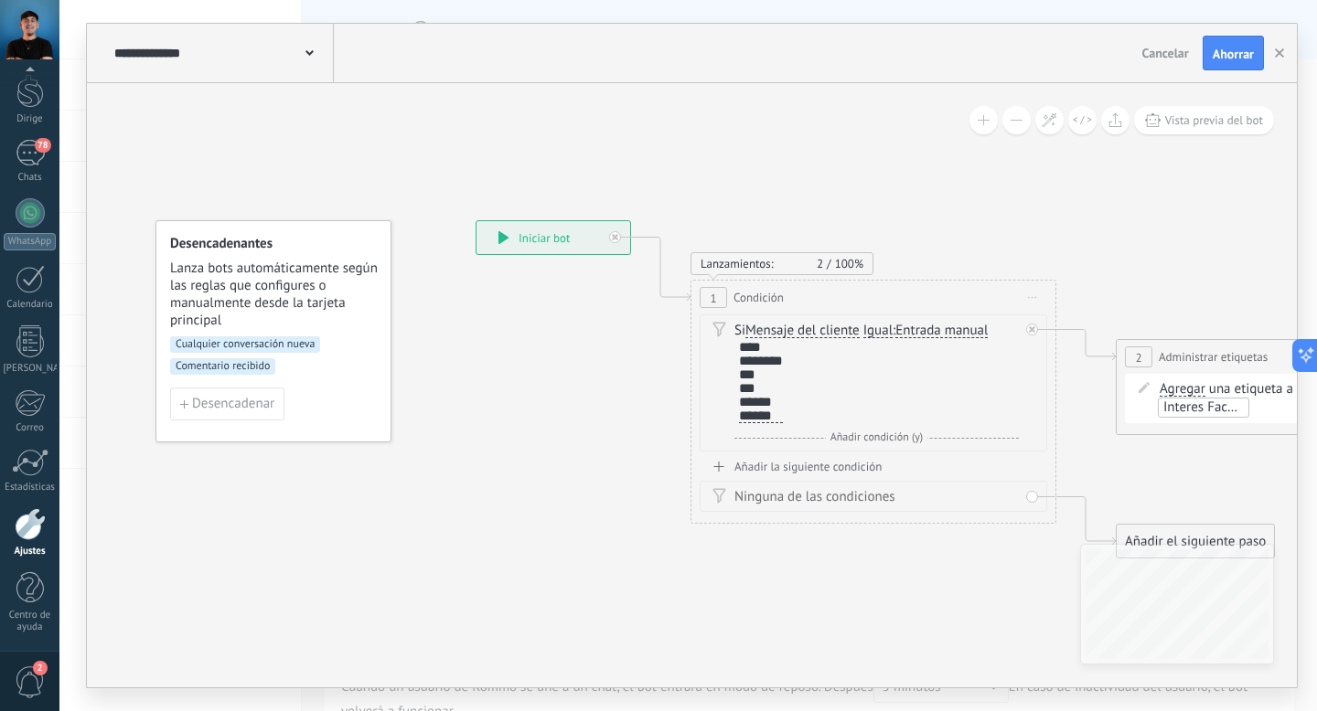
click at [902, 433] on font "Añadir condición (y)" at bounding box center [876, 438] width 92 height 14
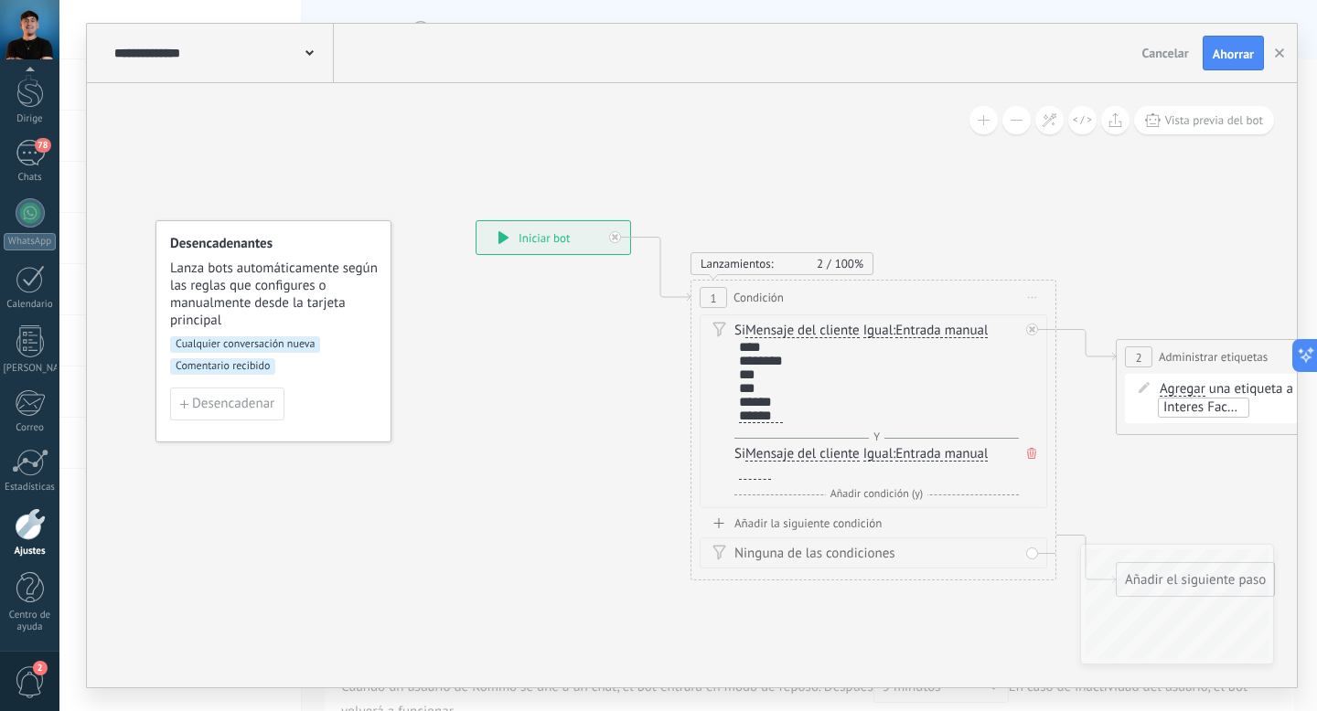
click at [829, 456] on font "Mensaje del cliente" at bounding box center [802, 453] width 114 height 17
click at [829, 456] on button "Mensaje del cliente" at bounding box center [850, 454] width 229 height 33
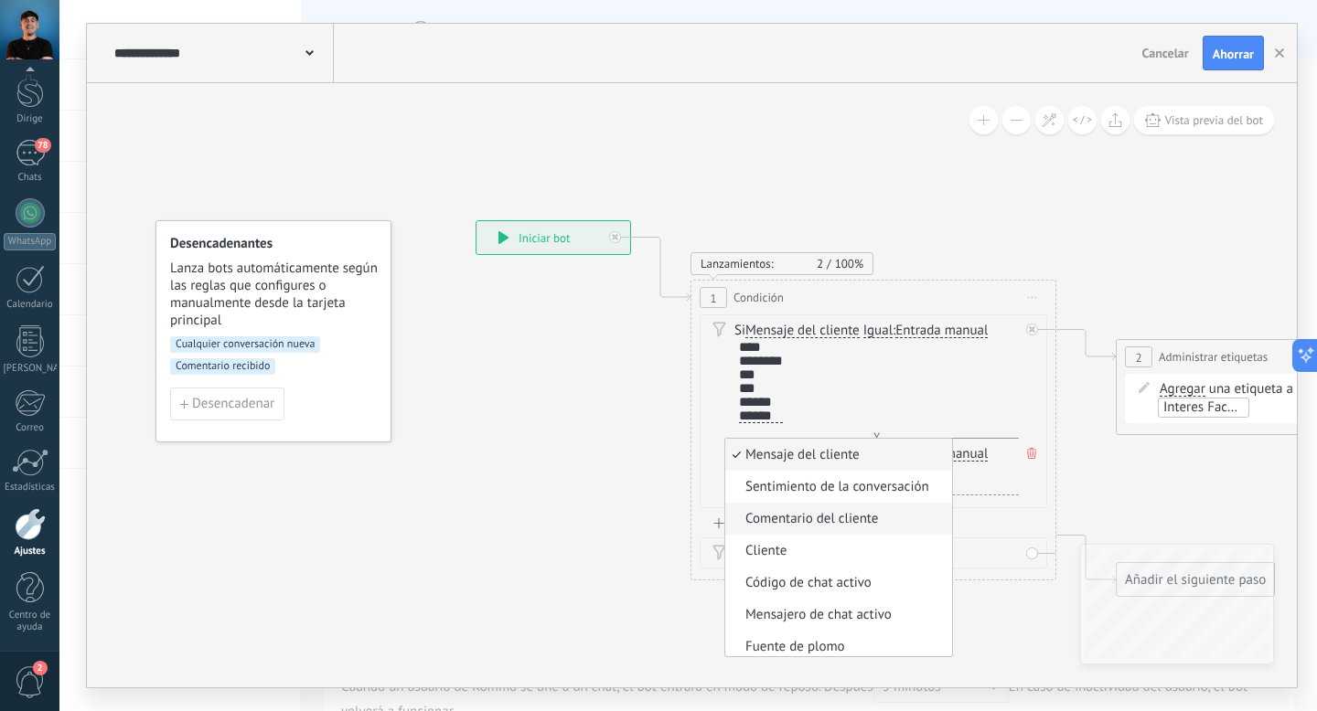
click at [833, 517] on font "Comentario del cliente" at bounding box center [811, 518] width 133 height 17
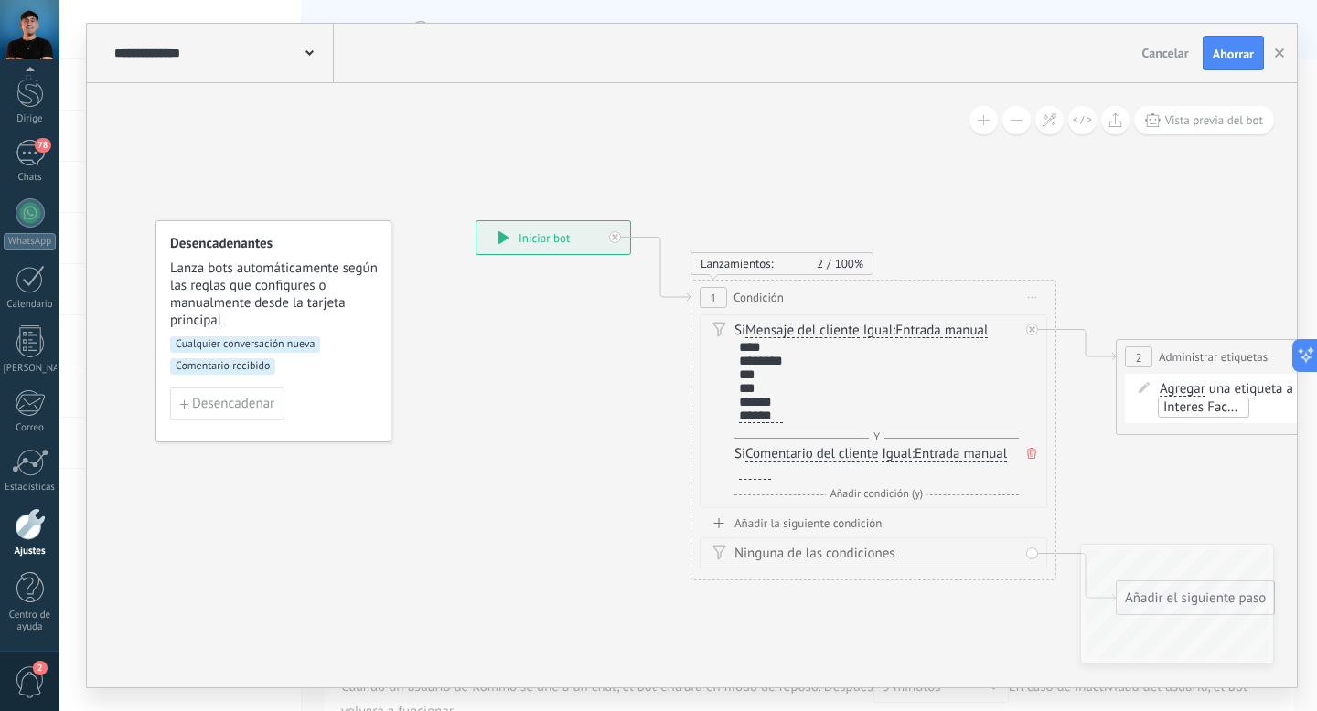
click at [947, 454] on font "Entrada manual" at bounding box center [960, 453] width 92 height 17
click at [947, 454] on button "Entrada manual" at bounding box center [1019, 454] width 229 height 33
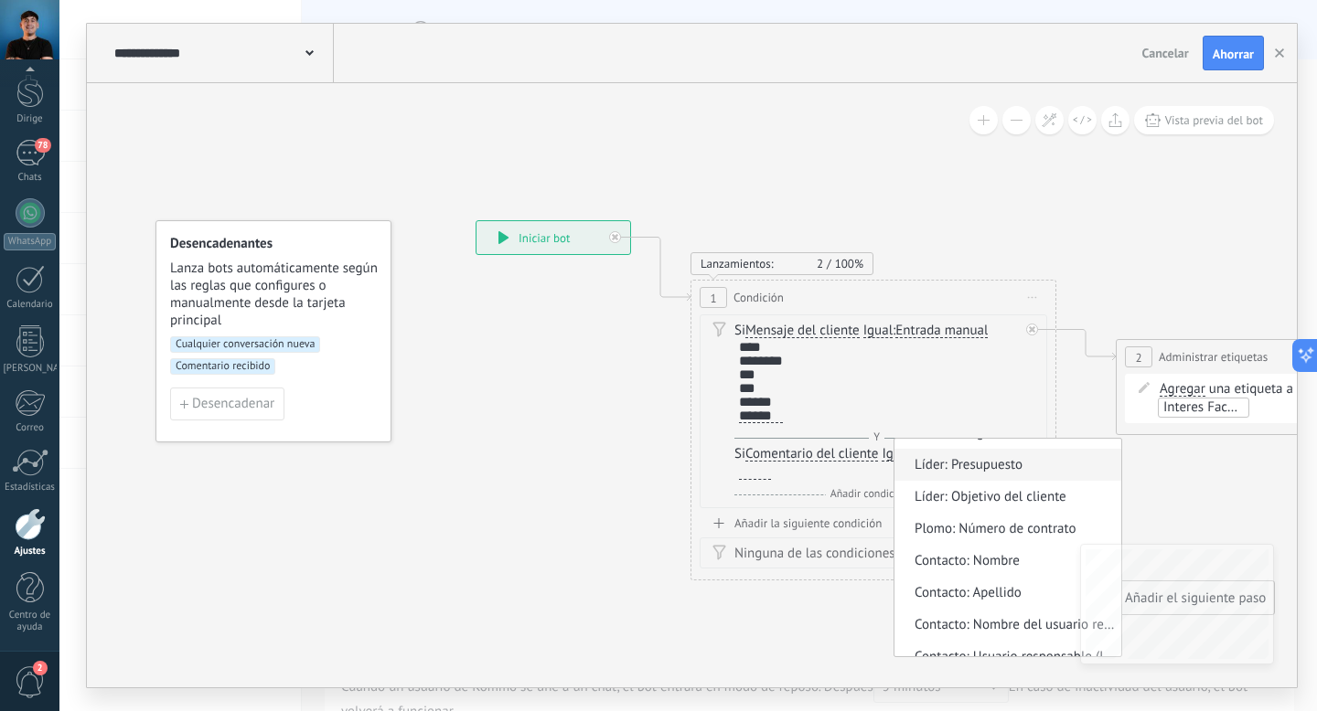
scroll to position [374, 0]
click at [956, 372] on div "Si Mensaje del cliente Mensaje del cliente Sentimiento de la conversación Comen…" at bounding box center [876, 373] width 284 height 103
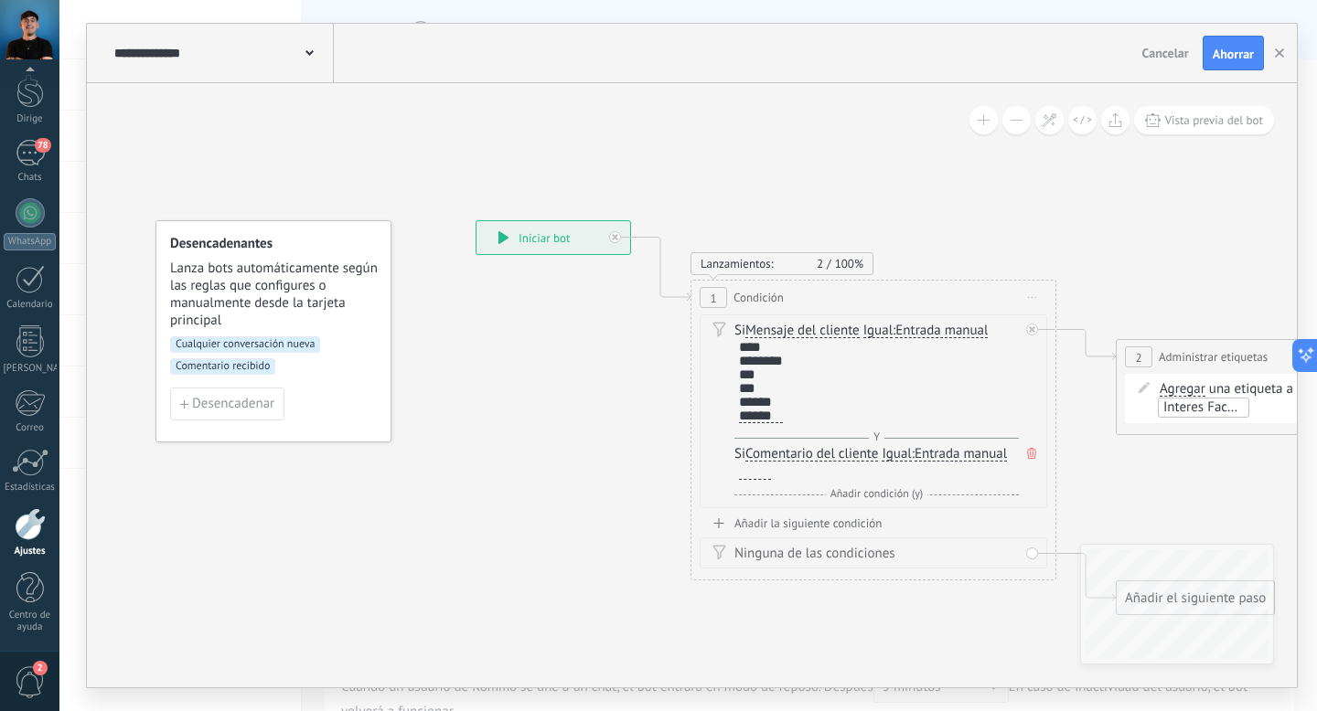
click at [759, 475] on div at bounding box center [755, 472] width 32 height 15
drag, startPoint x: 799, startPoint y: 411, endPoint x: 736, endPoint y: 347, distance: 90.5
click at [736, 347] on div "**** ******** *** *** ****** ******" at bounding box center [758, 382] width 48 height 85
copy div "**** ******** *** *** ****** ******"
click at [754, 477] on div at bounding box center [755, 472] width 32 height 15
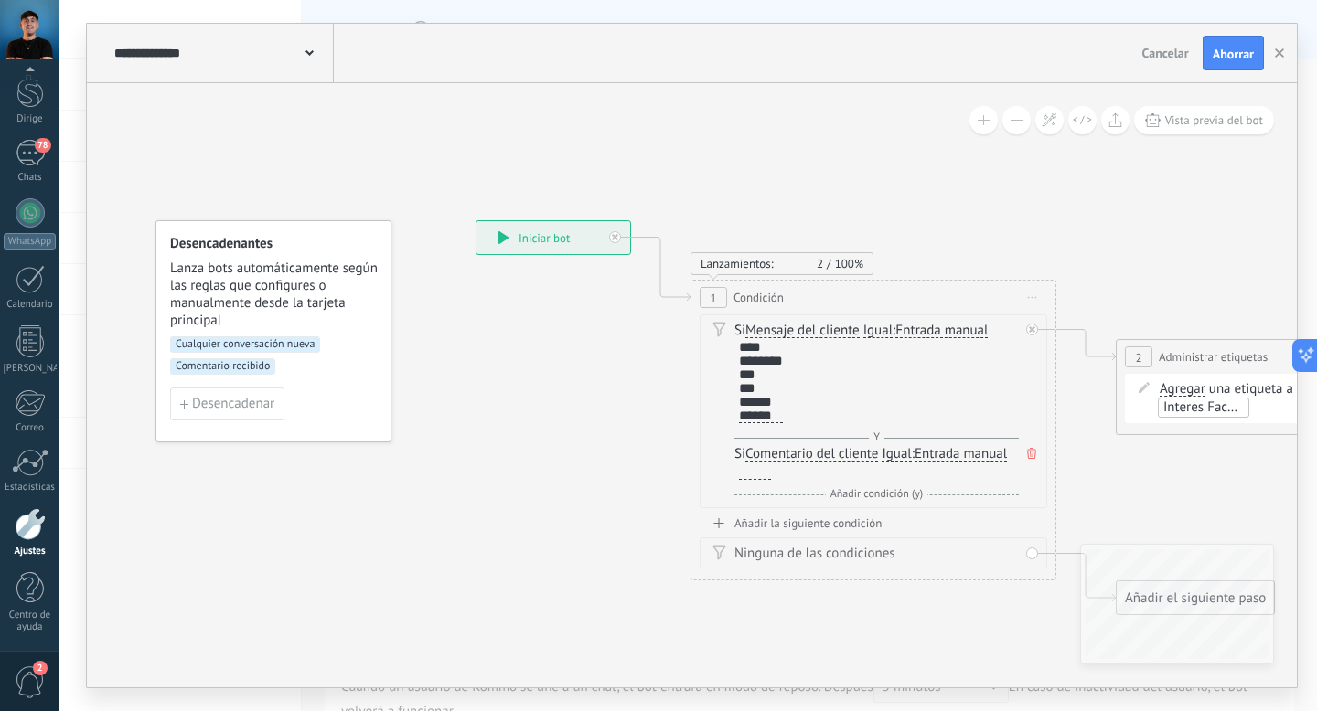
paste div
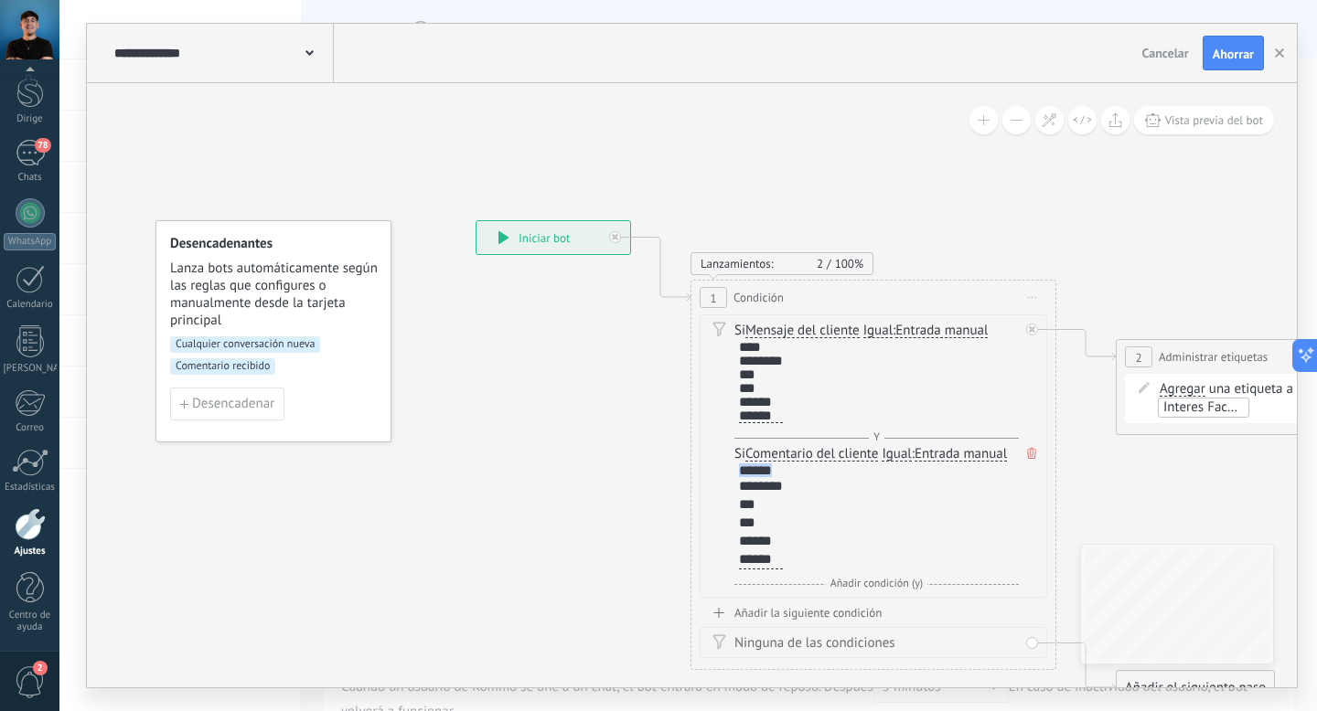
drag, startPoint x: 787, startPoint y: 464, endPoint x: 740, endPoint y: 464, distance: 47.5
click at [740, 464] on div "****** ******** *** *** ****** ******" at bounding box center [761, 517] width 44 height 106
click at [715, 492] on div "Si Mensaje del cliente Mensaje del cliente Sentimiento de la conversación Comen…" at bounding box center [872, 456] width 347 height 283
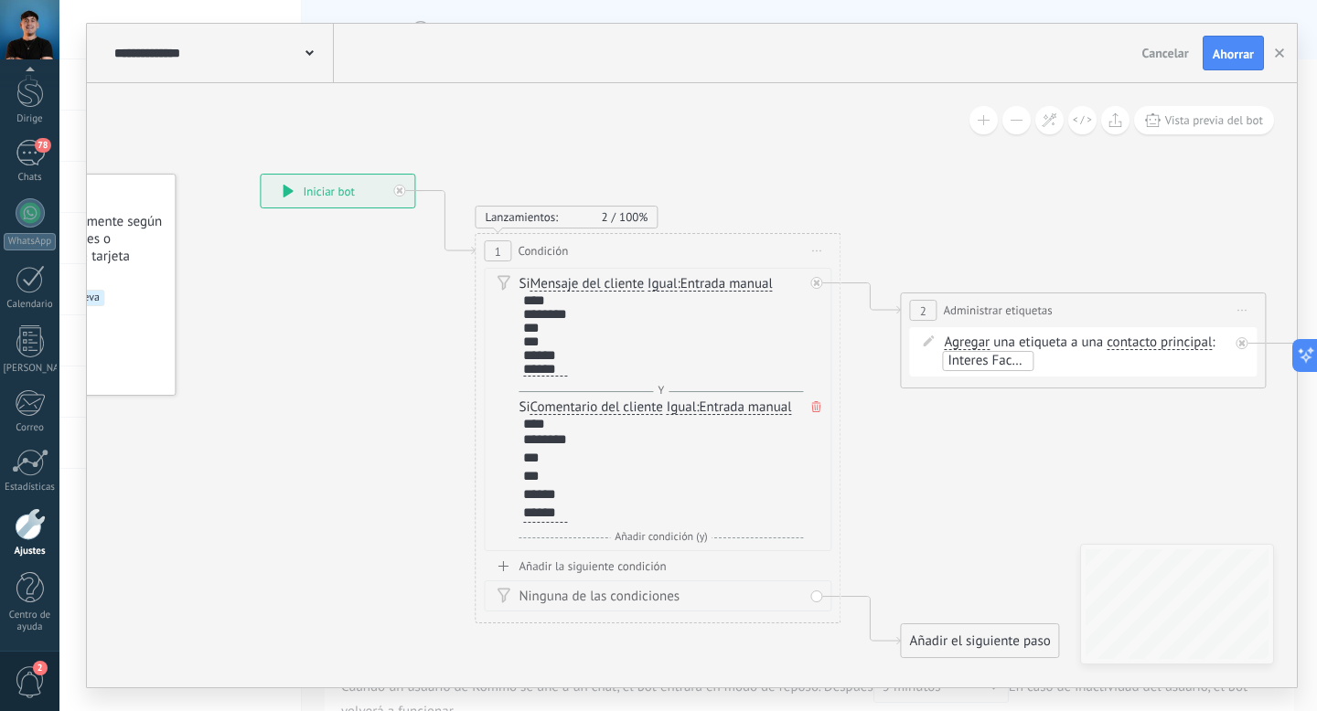
drag, startPoint x: 1048, startPoint y: 457, endPoint x: 847, endPoint y: 459, distance: 201.2
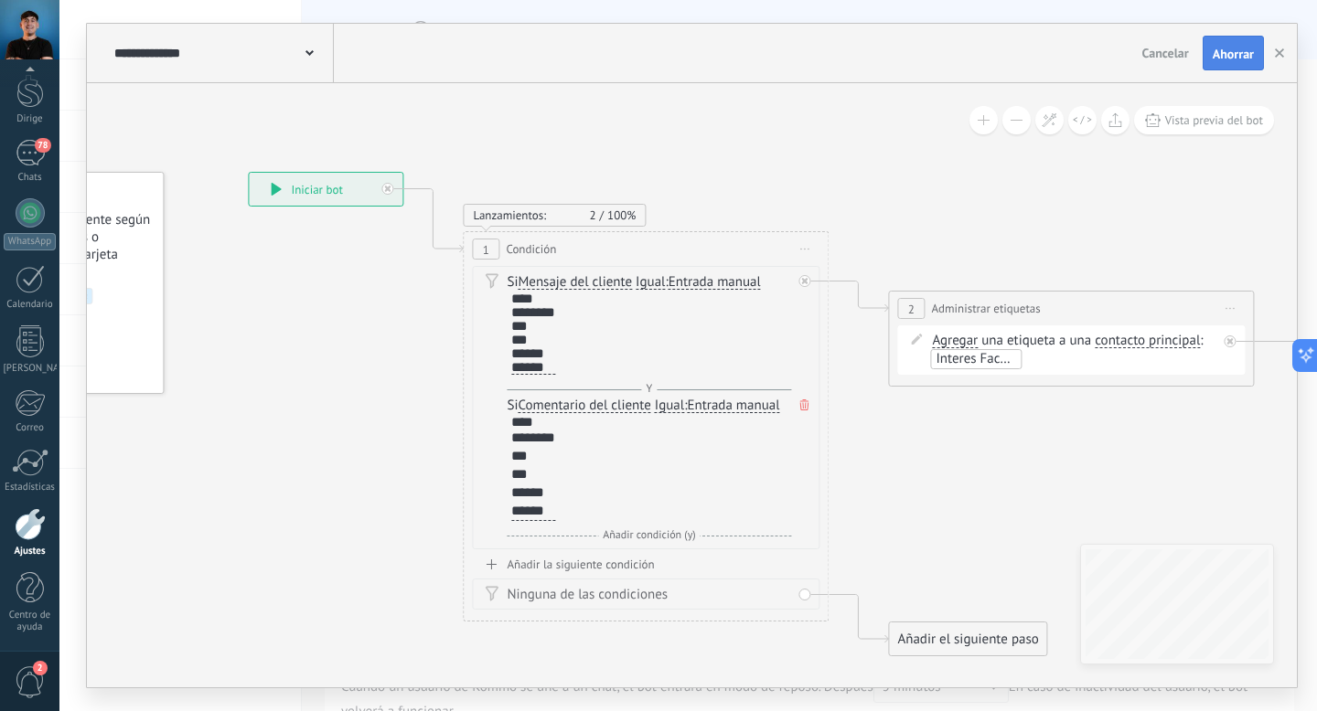
click at [1226, 48] on font "Ahorrar" at bounding box center [1232, 54] width 41 height 16
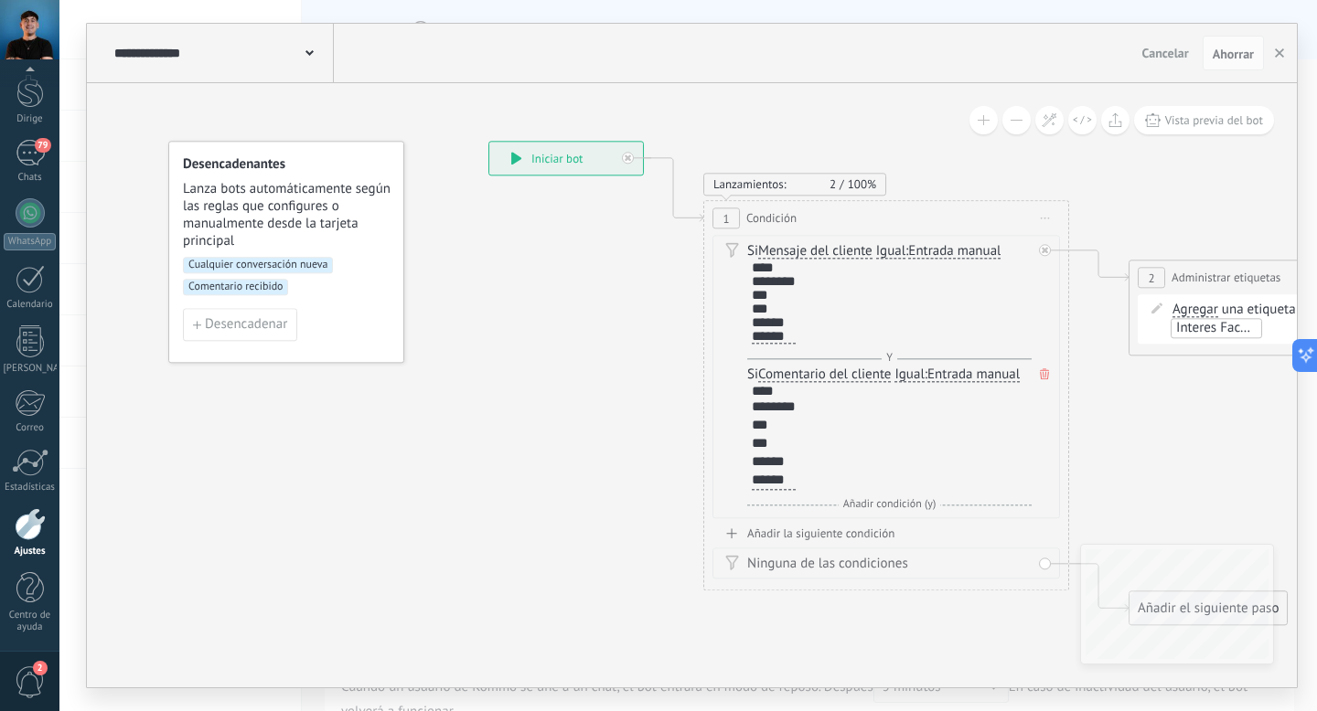
drag, startPoint x: 371, startPoint y: 458, endPoint x: 633, endPoint y: 422, distance: 263.9
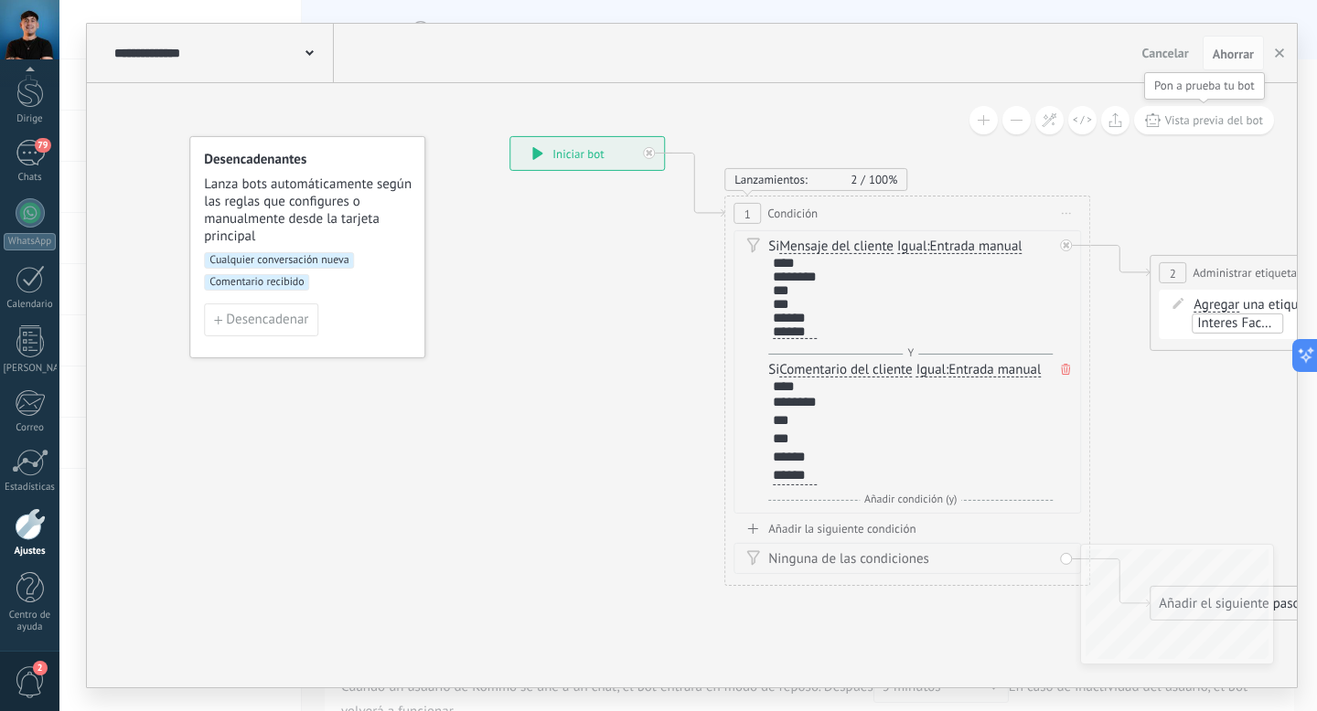
click at [1193, 123] on font "Vista previa del bot" at bounding box center [1214, 120] width 98 height 16
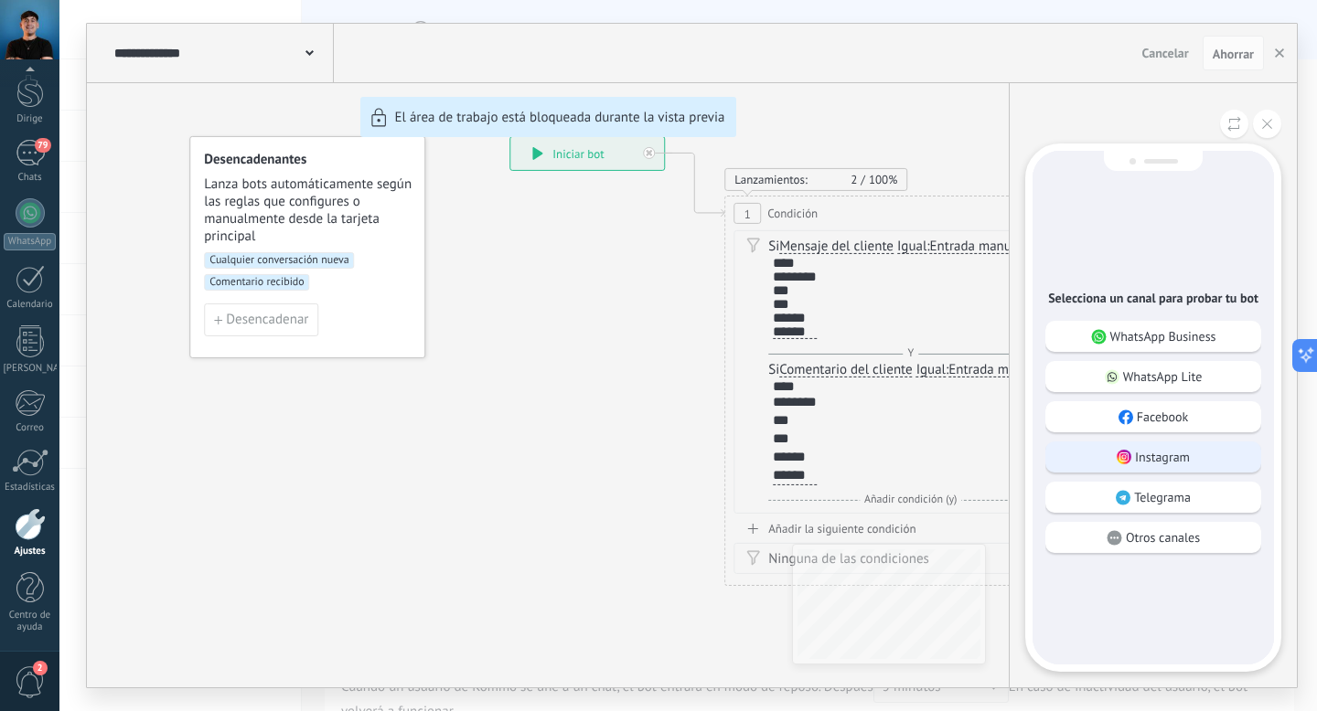
click at [1189, 467] on div "Instagram" at bounding box center [1153, 457] width 216 height 31
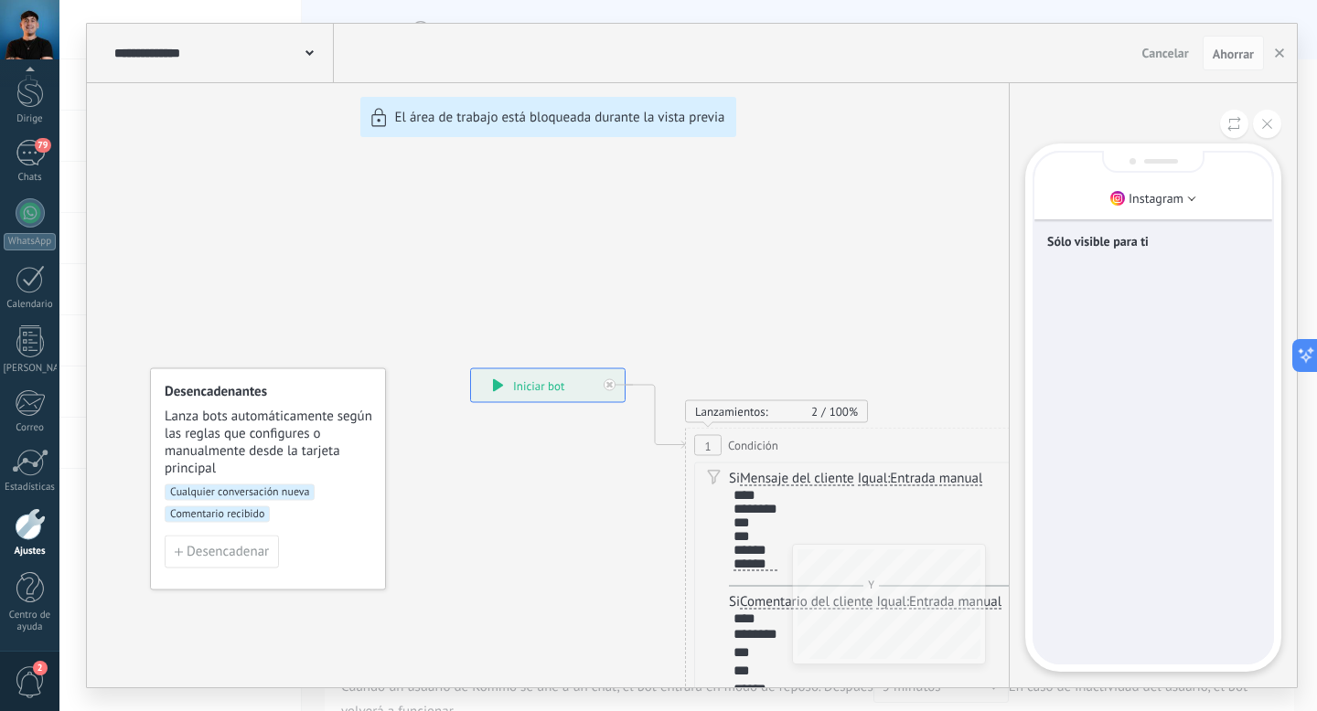
click at [1130, 239] on font "Sólo visible para ti" at bounding box center [1097, 241] width 101 height 16
click at [1175, 203] on font "Instagram" at bounding box center [1155, 198] width 55 height 16
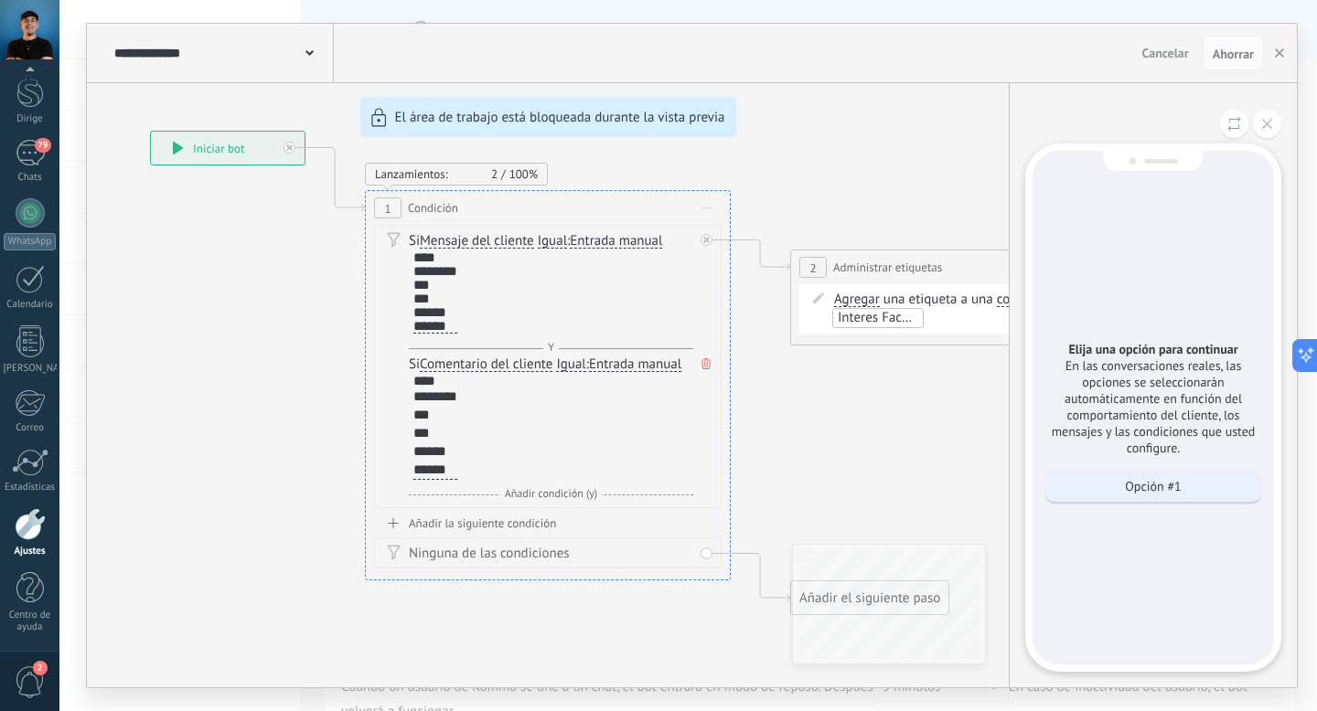
click at [1158, 491] on font "Opción #1" at bounding box center [1153, 486] width 56 height 16
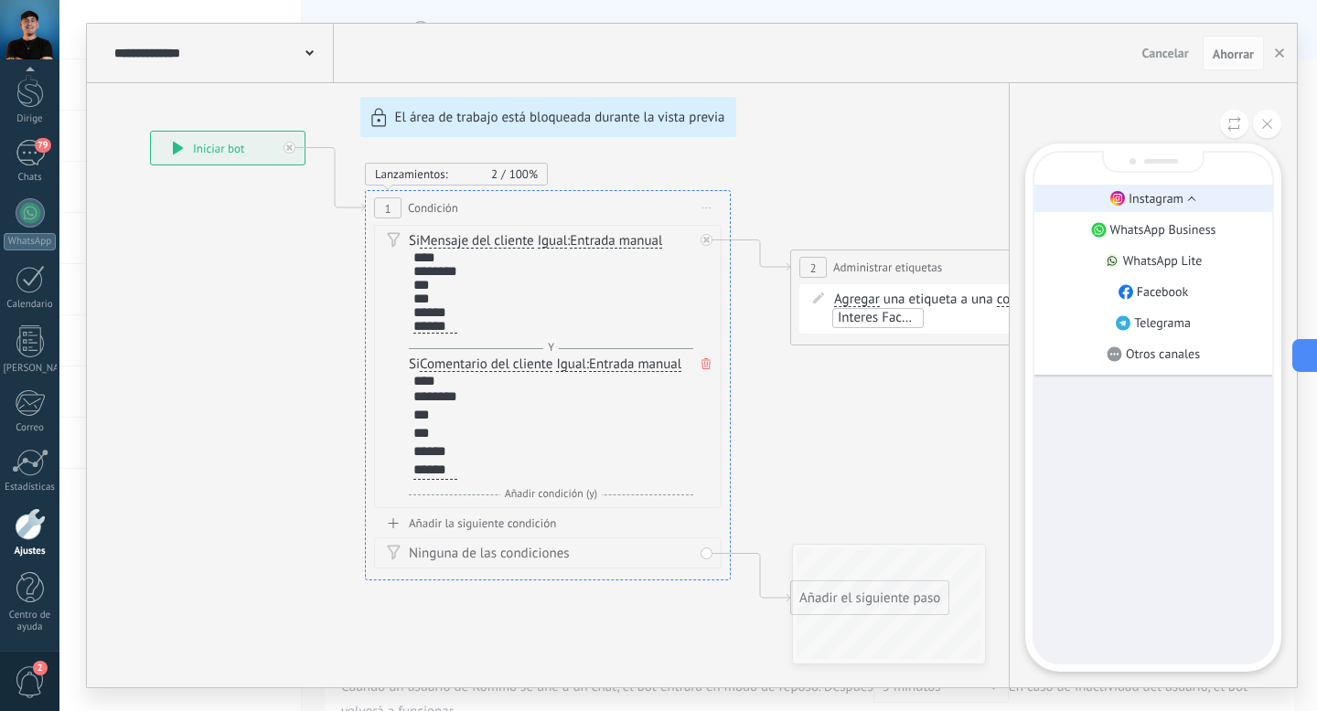
click at [1143, 204] on font "Instagram" at bounding box center [1155, 198] width 55 height 16
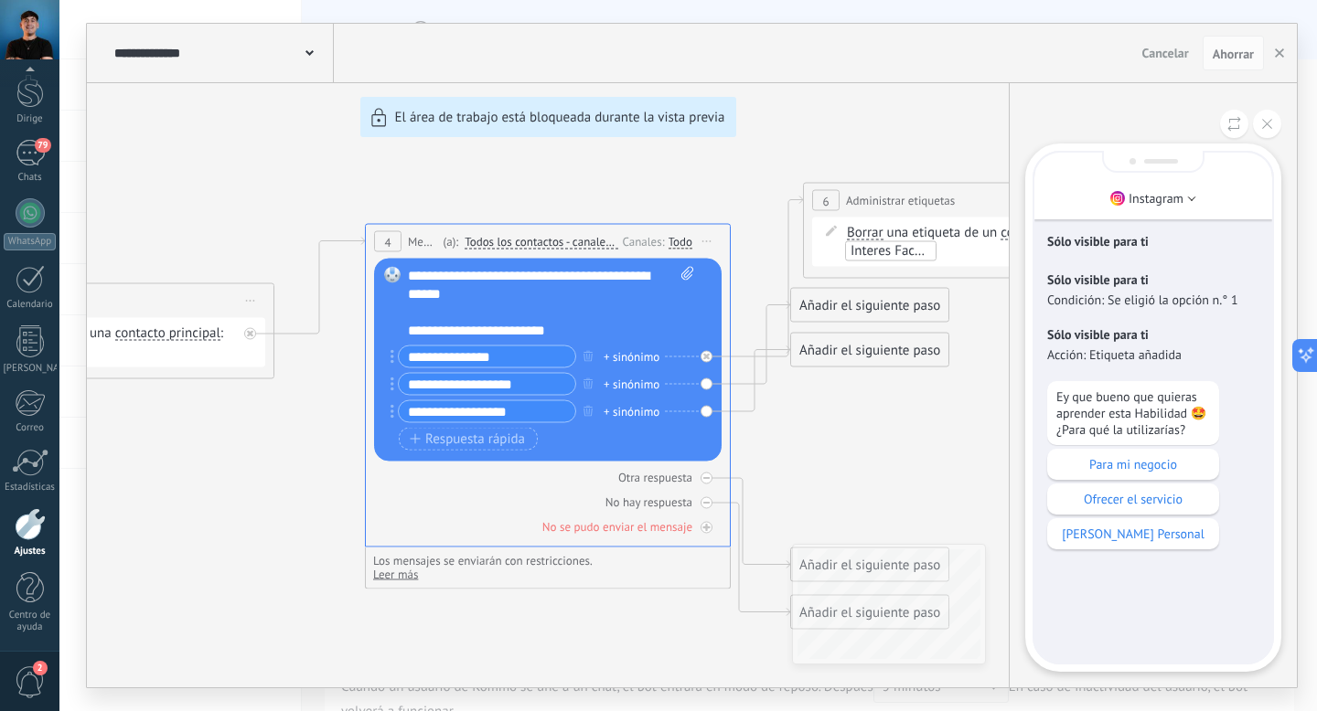
drag, startPoint x: 943, startPoint y: 212, endPoint x: 808, endPoint y: 206, distance: 134.6
click at [808, 206] on div "**********" at bounding box center [692, 356] width 1210 height 664
drag, startPoint x: 785, startPoint y: 191, endPoint x: 845, endPoint y: 202, distance: 61.3
click at [845, 202] on div "**********" at bounding box center [692, 356] width 1210 height 664
click at [1121, 472] on font "Para mi negocio" at bounding box center [1133, 464] width 88 height 16
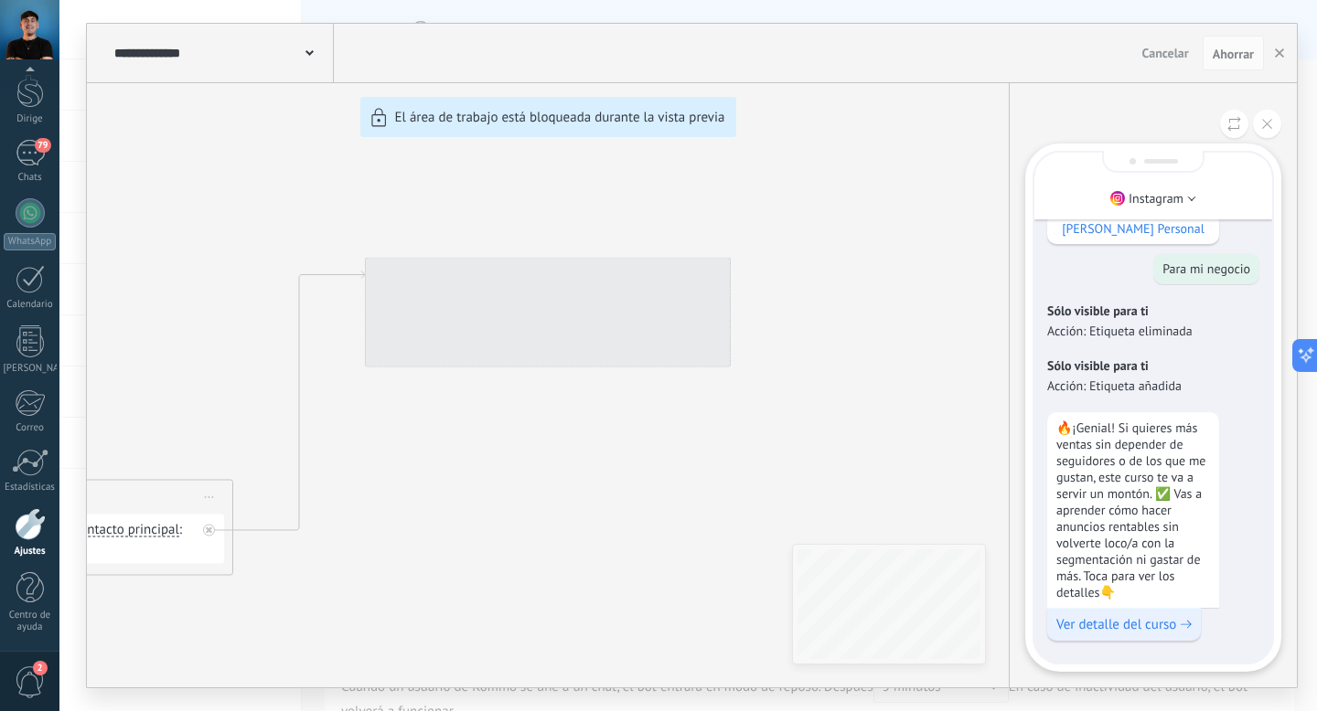
click at [1154, 626] on font "Ver detalle del curso" at bounding box center [1116, 624] width 120 height 17
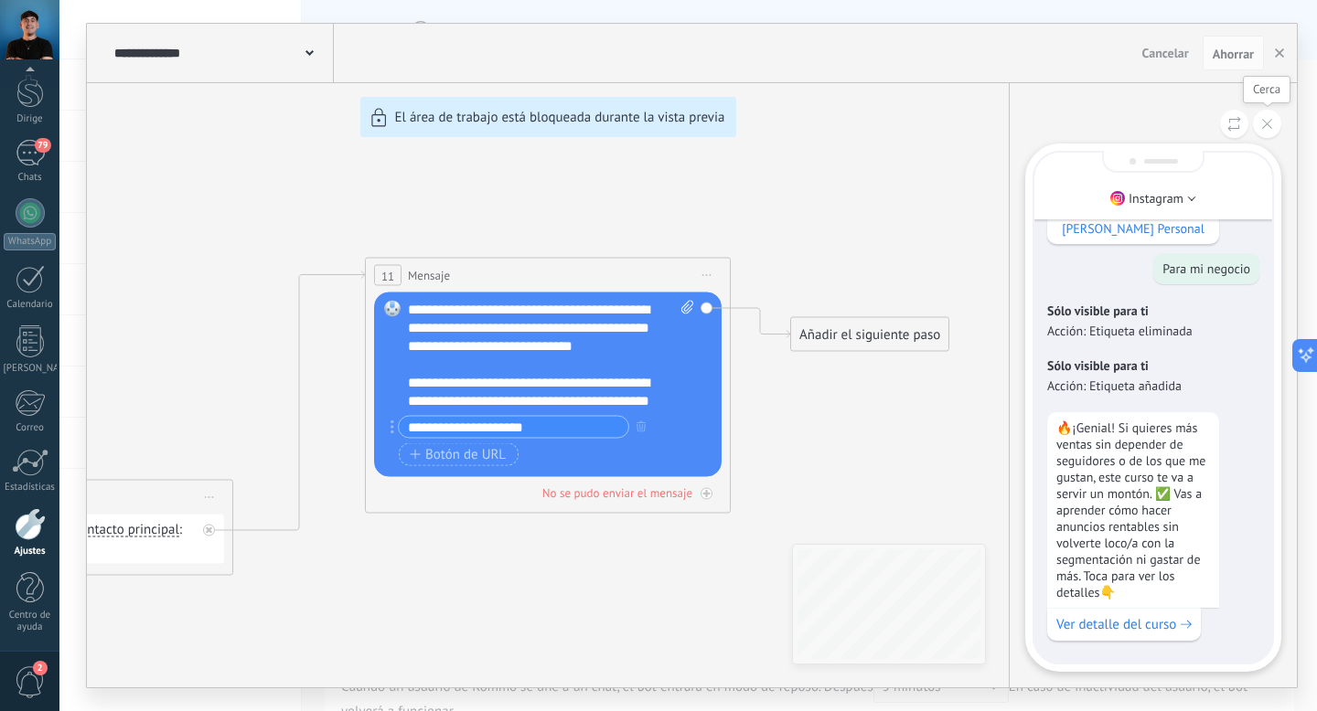
click at [1265, 119] on icon at bounding box center [1267, 124] width 10 height 10
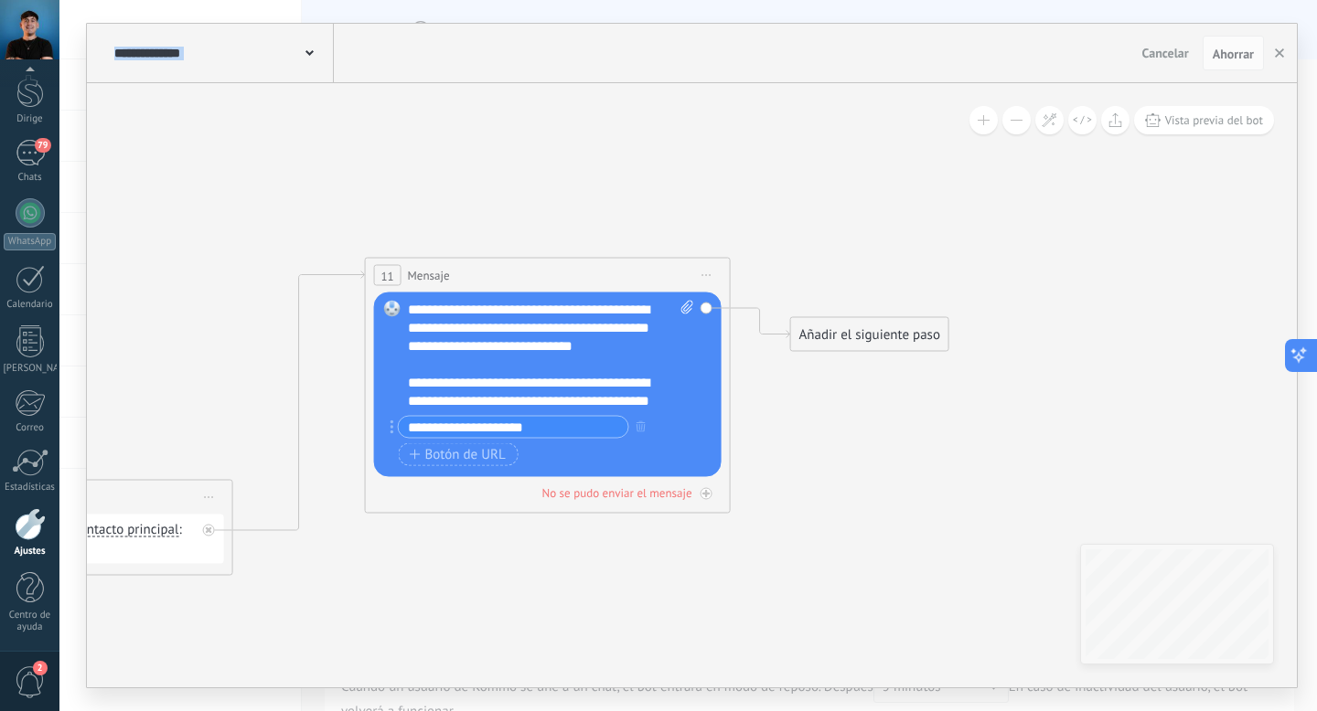
drag, startPoint x: 876, startPoint y: 227, endPoint x: 1316, endPoint y: 356, distance: 458.3
click at [1316, 356] on body ".abccls-1,.abccls-2{fill-rule:evenodd}.abccls-2{fill:#fff} .abfcls-1{fill:none}…" at bounding box center [658, 355] width 1317 height 711
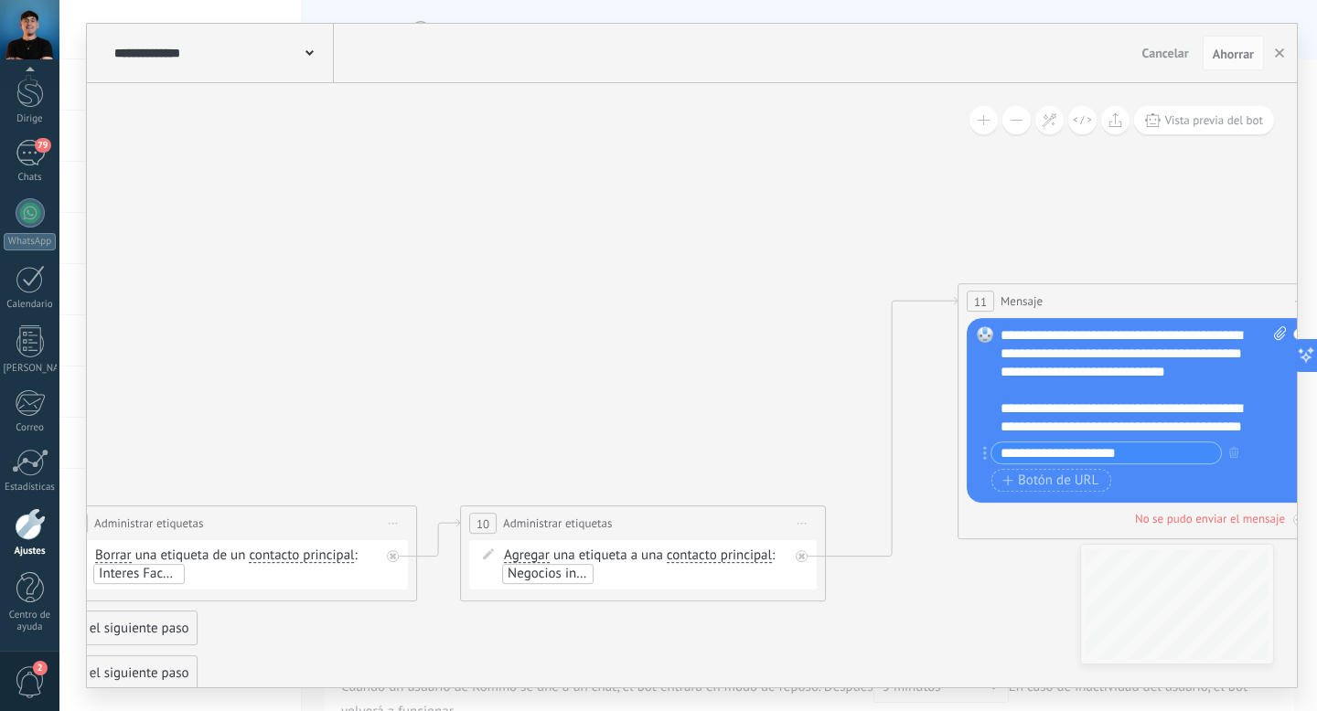
drag, startPoint x: 651, startPoint y: 403, endPoint x: 810, endPoint y: 290, distance: 195.4
click at [810, 290] on icon at bounding box center [0, 600] width 3880 height 1549
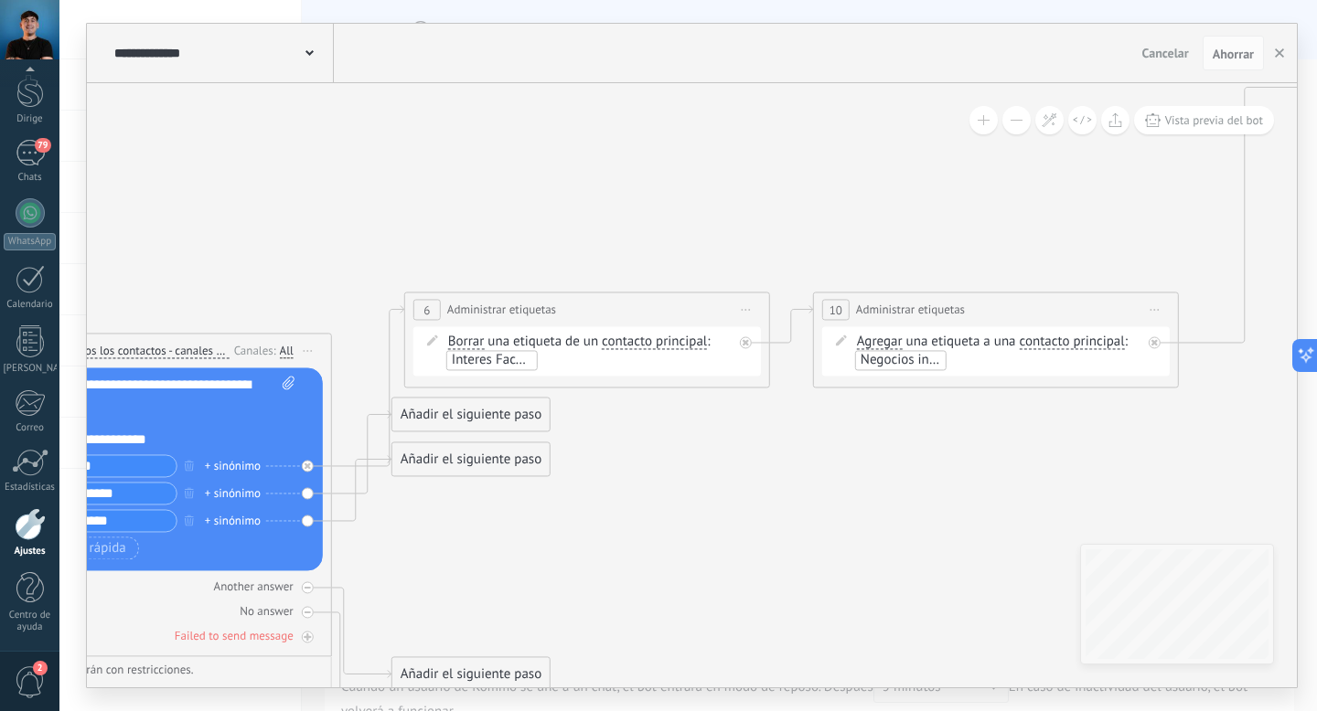
drag, startPoint x: 689, startPoint y: 361, endPoint x: 1095, endPoint y: 106, distance: 479.5
click at [1093, 108] on div "**********" at bounding box center [692, 385] width 1210 height 604
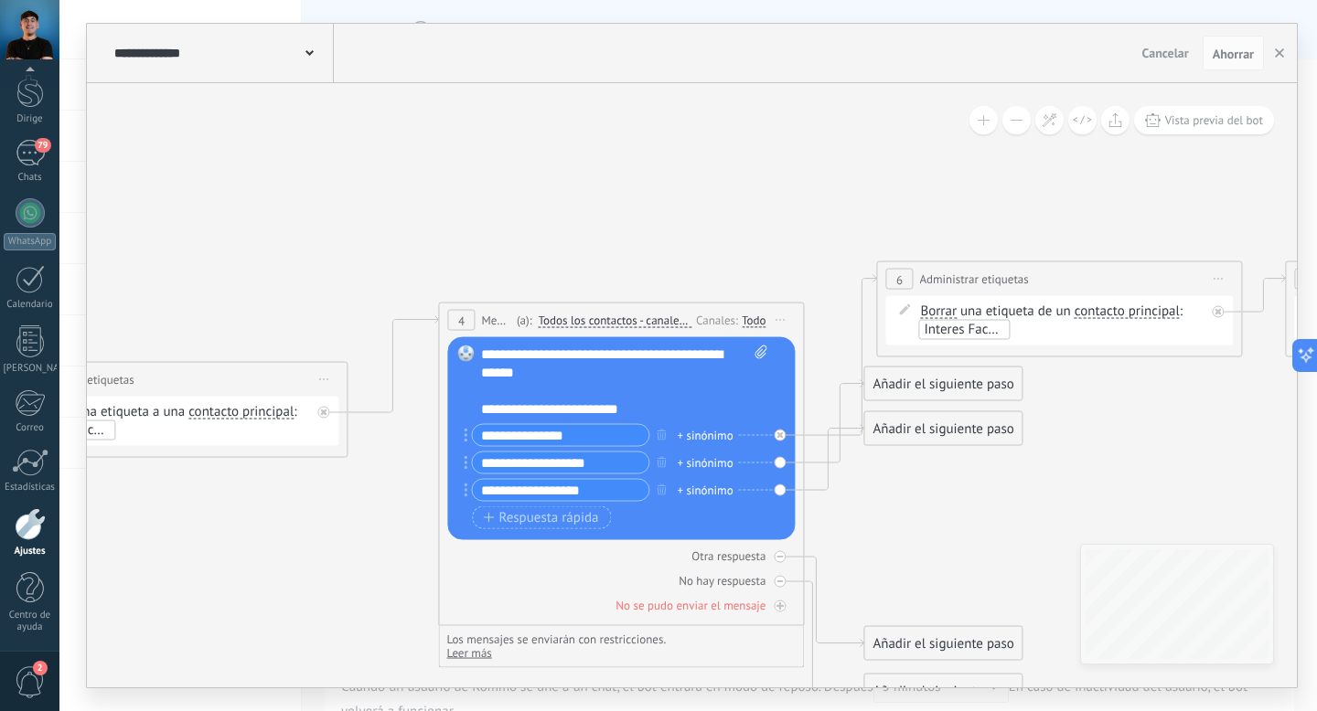
drag, startPoint x: 522, startPoint y: 143, endPoint x: 952, endPoint y: 159, distance: 430.1
click at [957, 161] on icon at bounding box center [824, 356] width 3880 height 1549
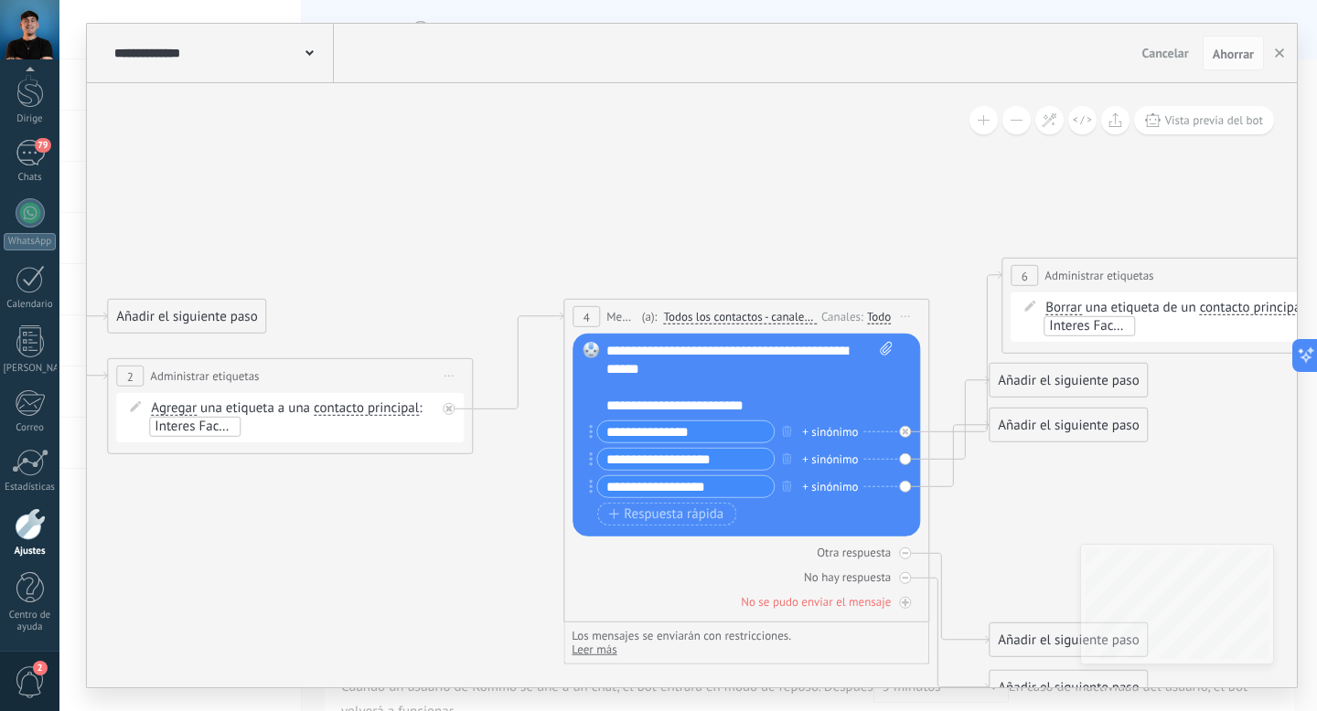
drag, startPoint x: 362, startPoint y: 293, endPoint x: 690, endPoint y: 274, distance: 328.8
click at [689, 277] on icon at bounding box center [950, 352] width 3880 height 1549
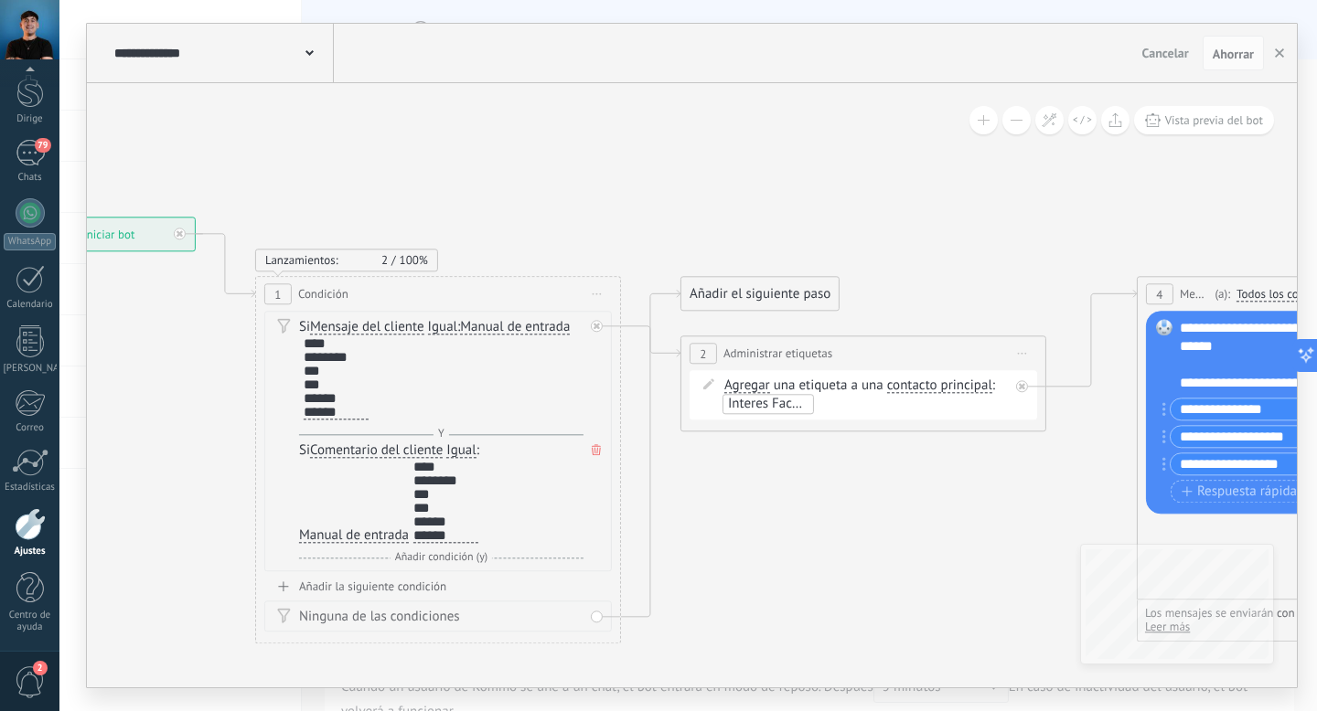
drag, startPoint x: 454, startPoint y: 254, endPoint x: 836, endPoint y: 232, distance: 381.9
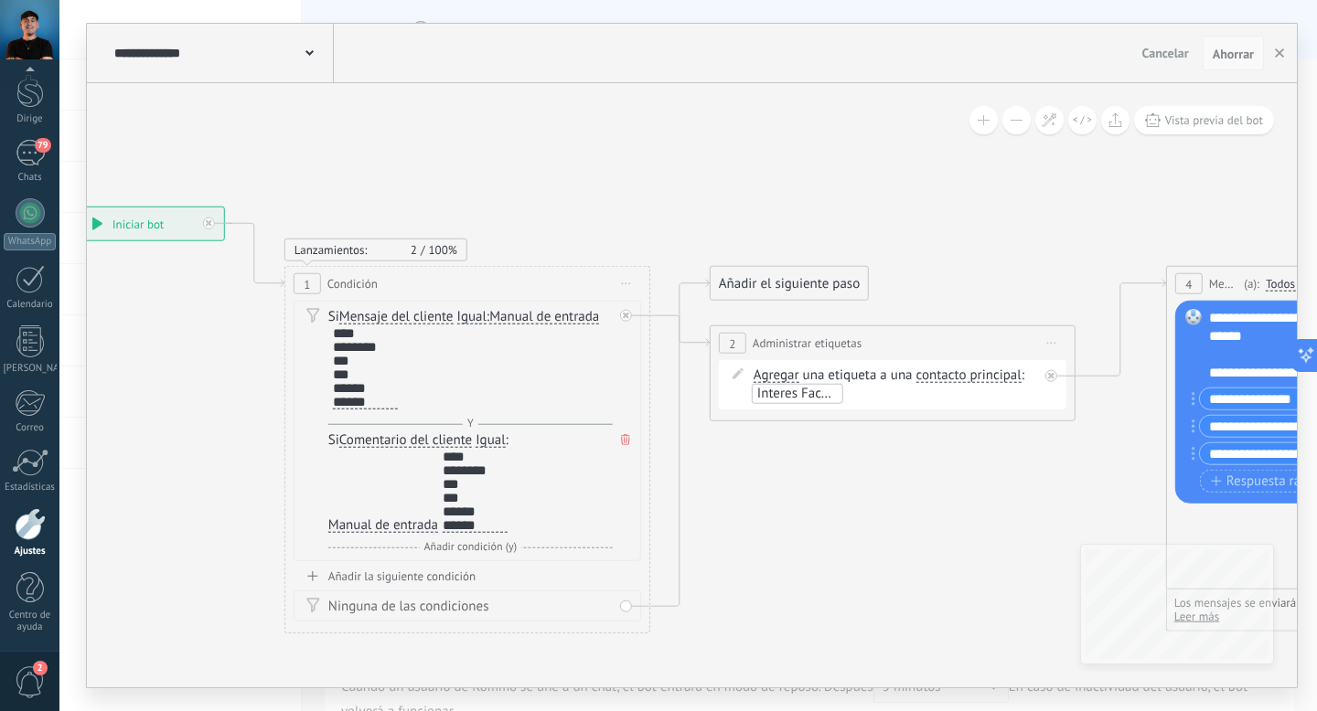
click at [1220, 51] on font "Ahorrar" at bounding box center [1232, 54] width 41 height 16
click at [1235, 57] on font "Ahorrar" at bounding box center [1232, 54] width 41 height 16
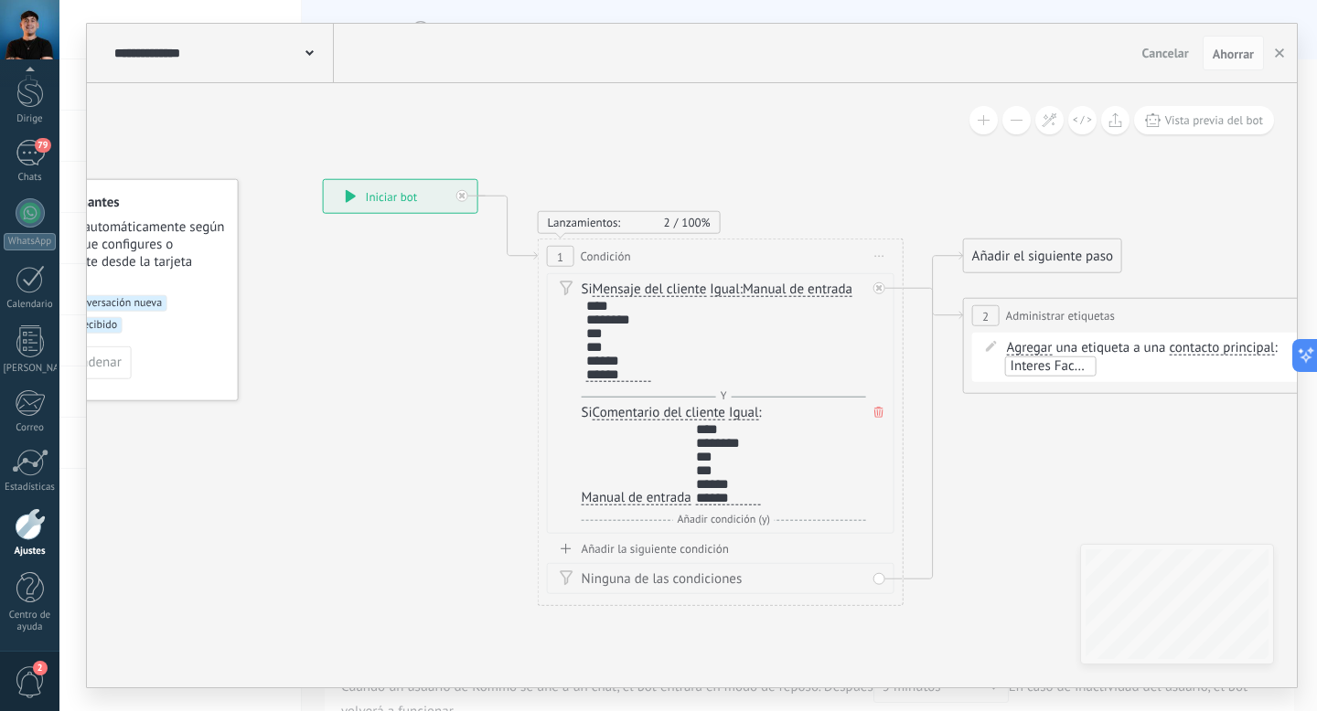
click at [406, 201] on font "Iniciar bot" at bounding box center [391, 196] width 51 height 16
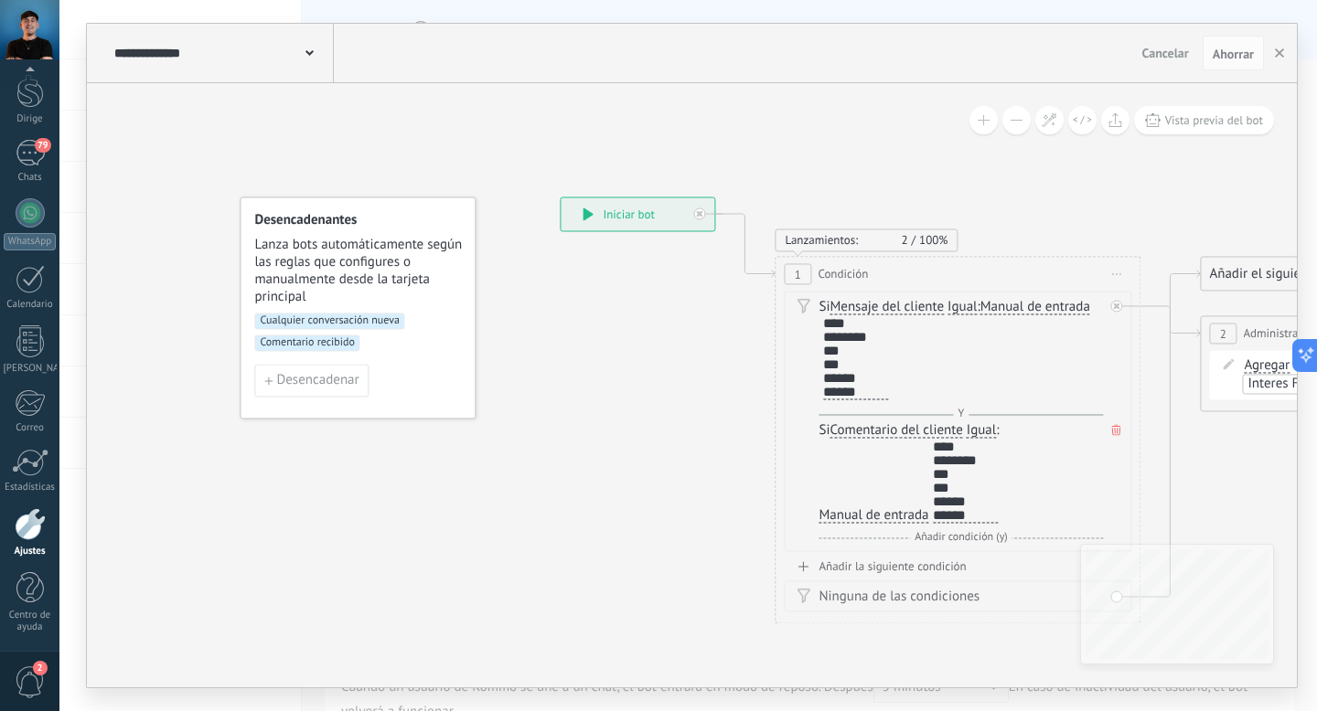
drag, startPoint x: 259, startPoint y: 306, endPoint x: 505, endPoint y: 325, distance: 246.6
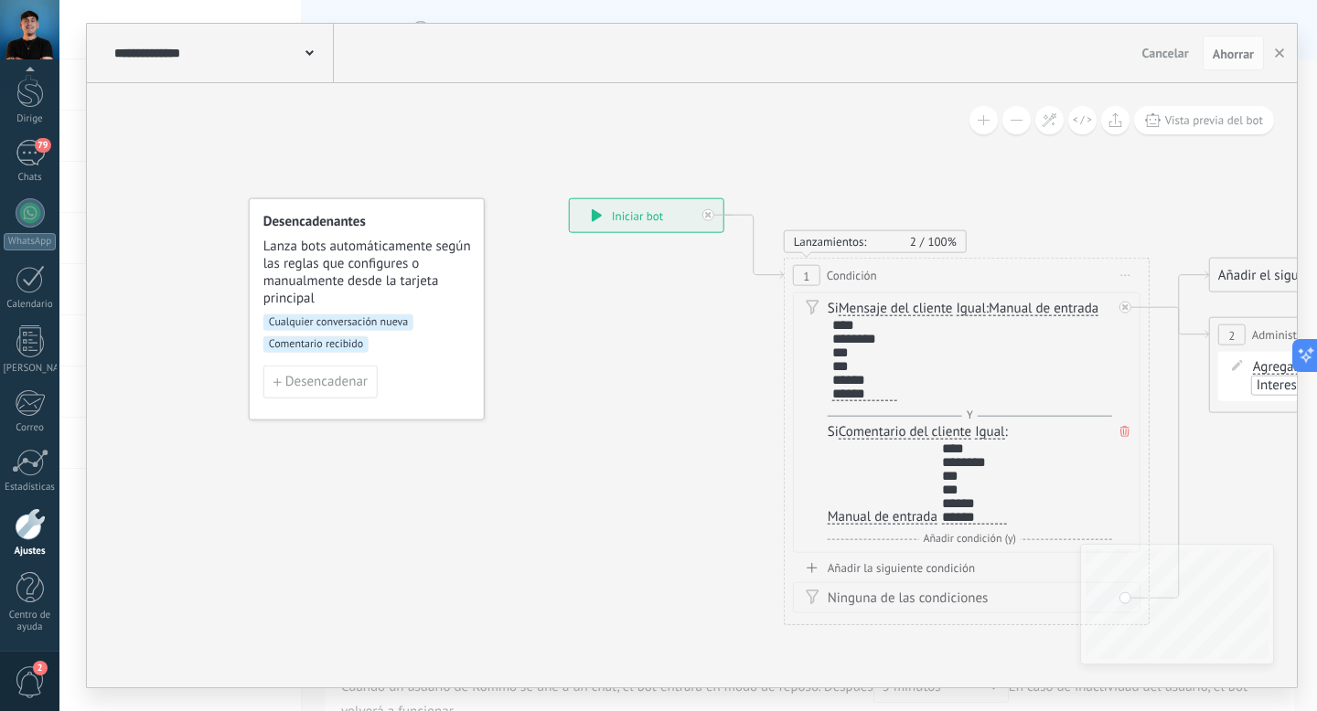
click at [307, 321] on font "Cualquier conversación nueva" at bounding box center [338, 322] width 139 height 14
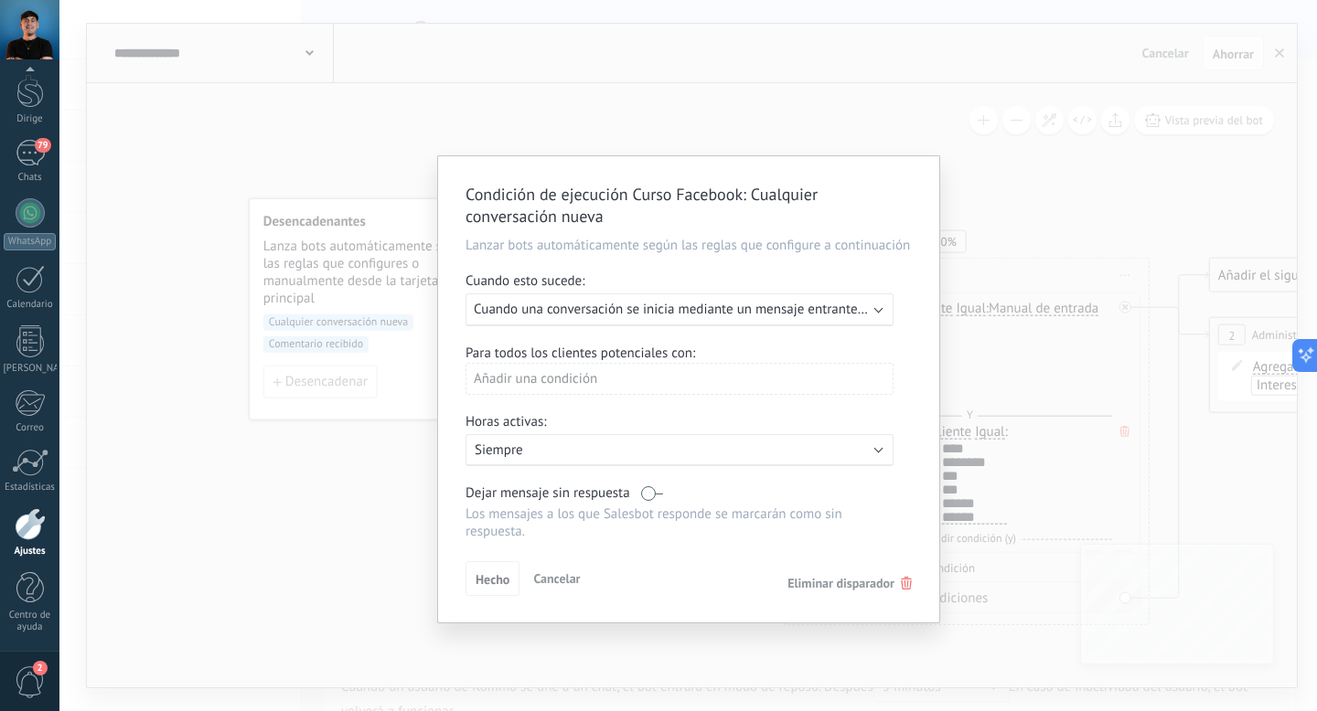
click at [721, 316] on font "Cuando una conversación se inicia mediante un mensaje entrante en cualquier can…" at bounding box center [721, 309] width 495 height 17
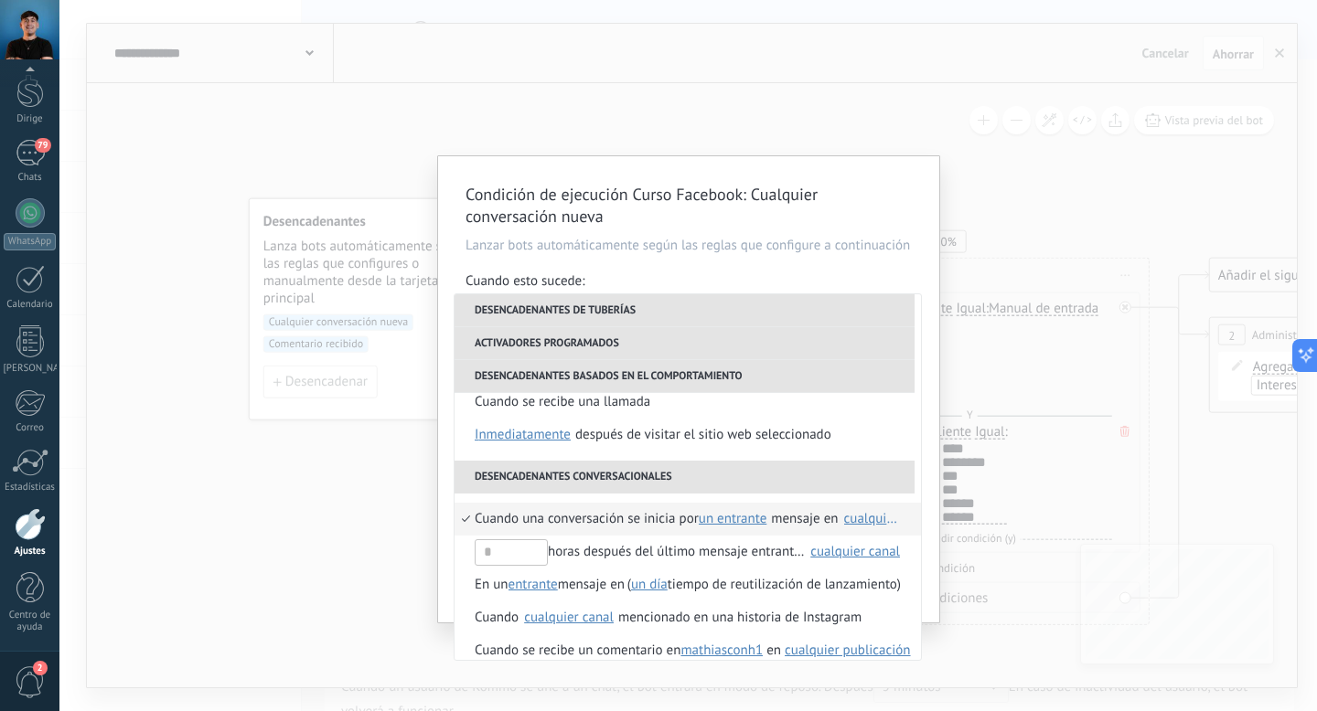
scroll to position [431, 0]
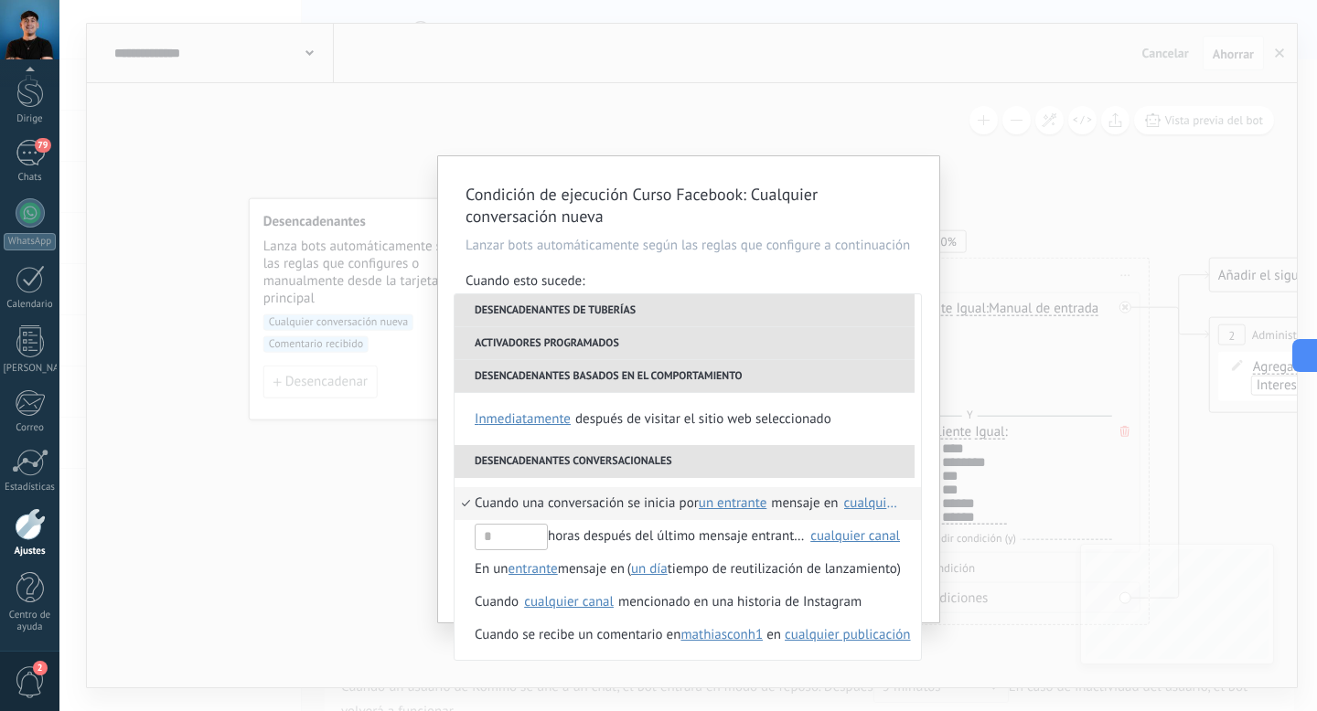
click at [797, 507] on font "mensaje en" at bounding box center [804, 503] width 67 height 17
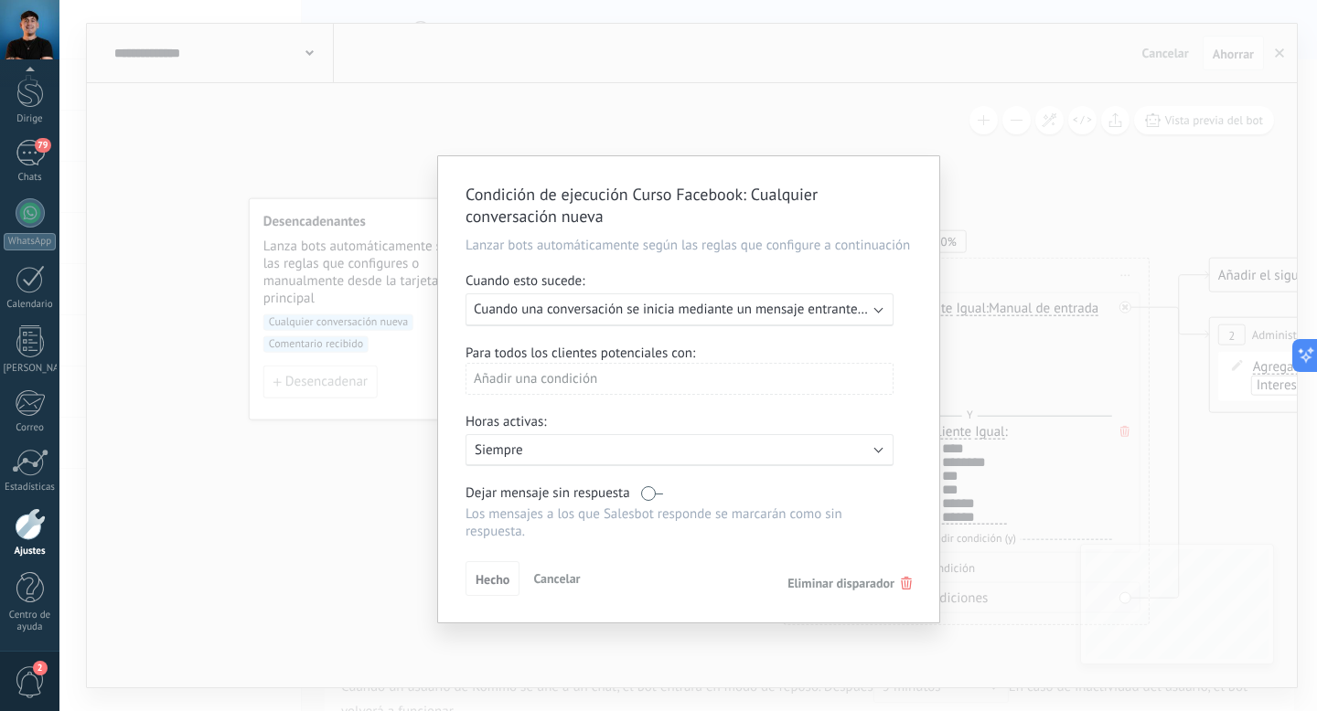
click at [651, 384] on div "Añadir una condición" at bounding box center [679, 379] width 428 height 32
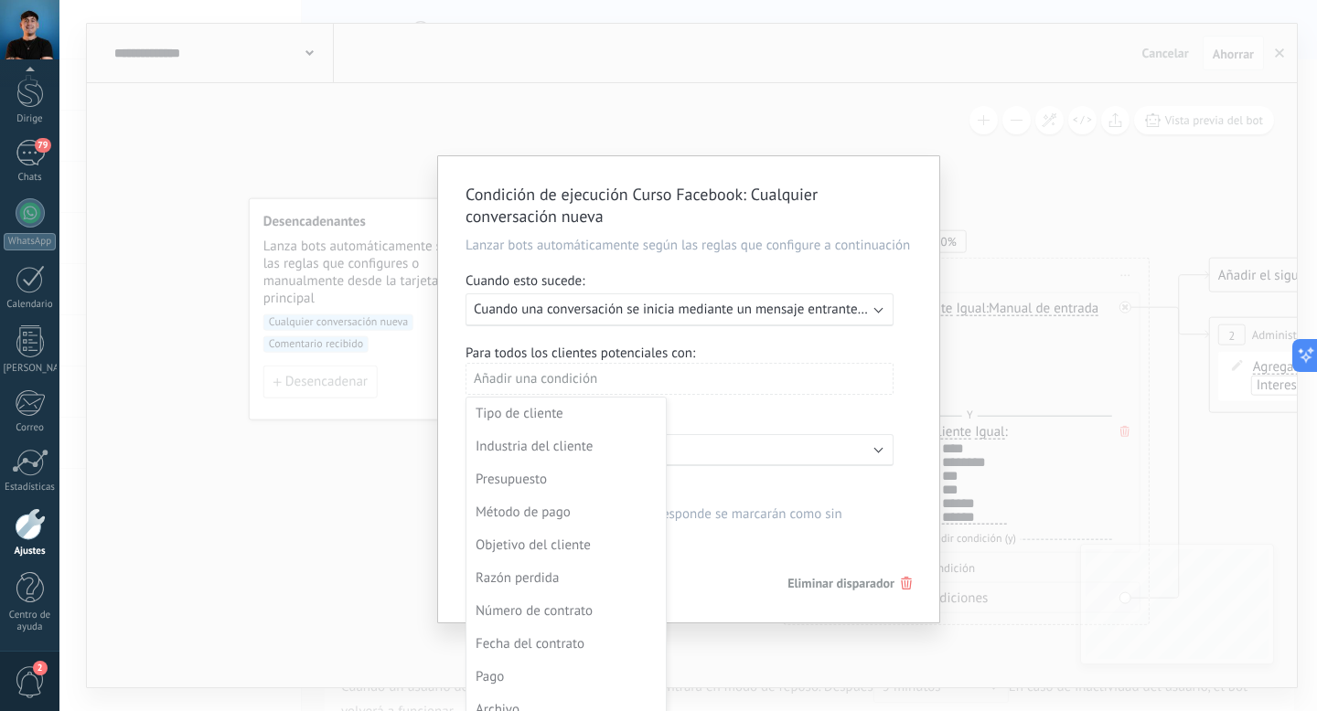
scroll to position [18, 0]
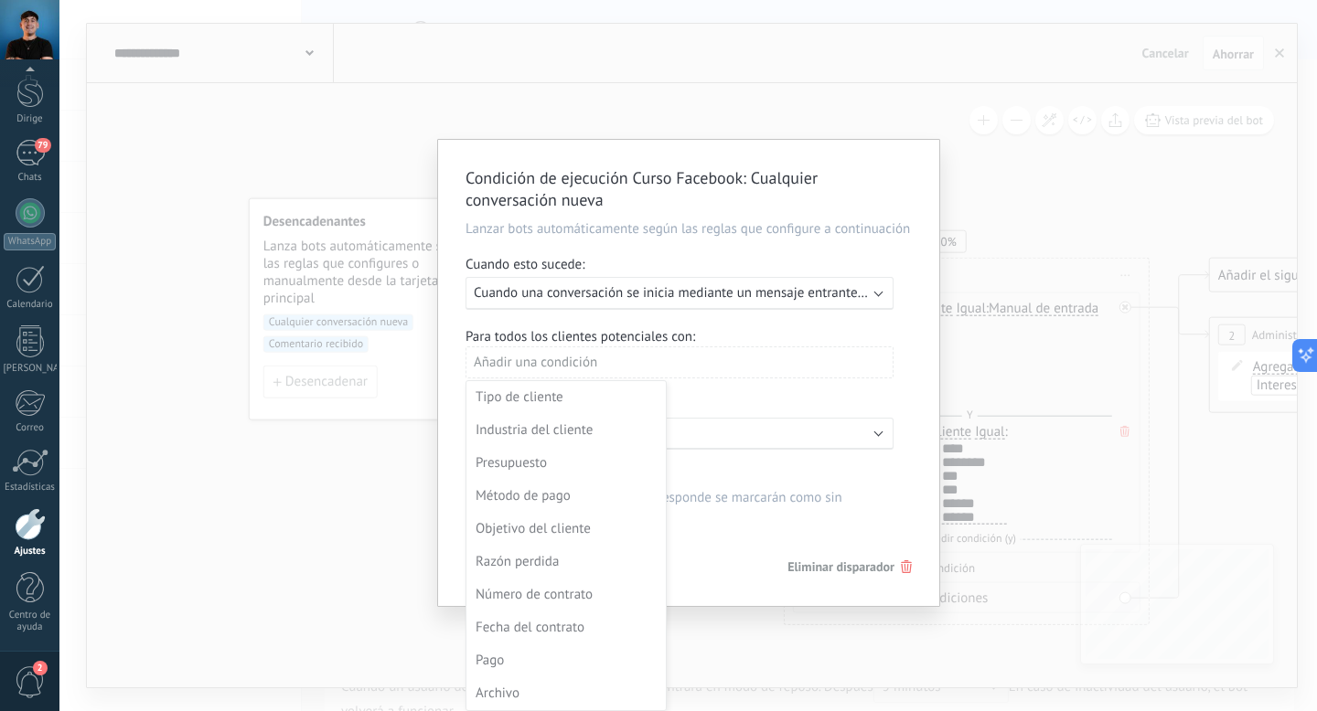
click at [731, 571] on div at bounding box center [688, 375] width 501 height 471
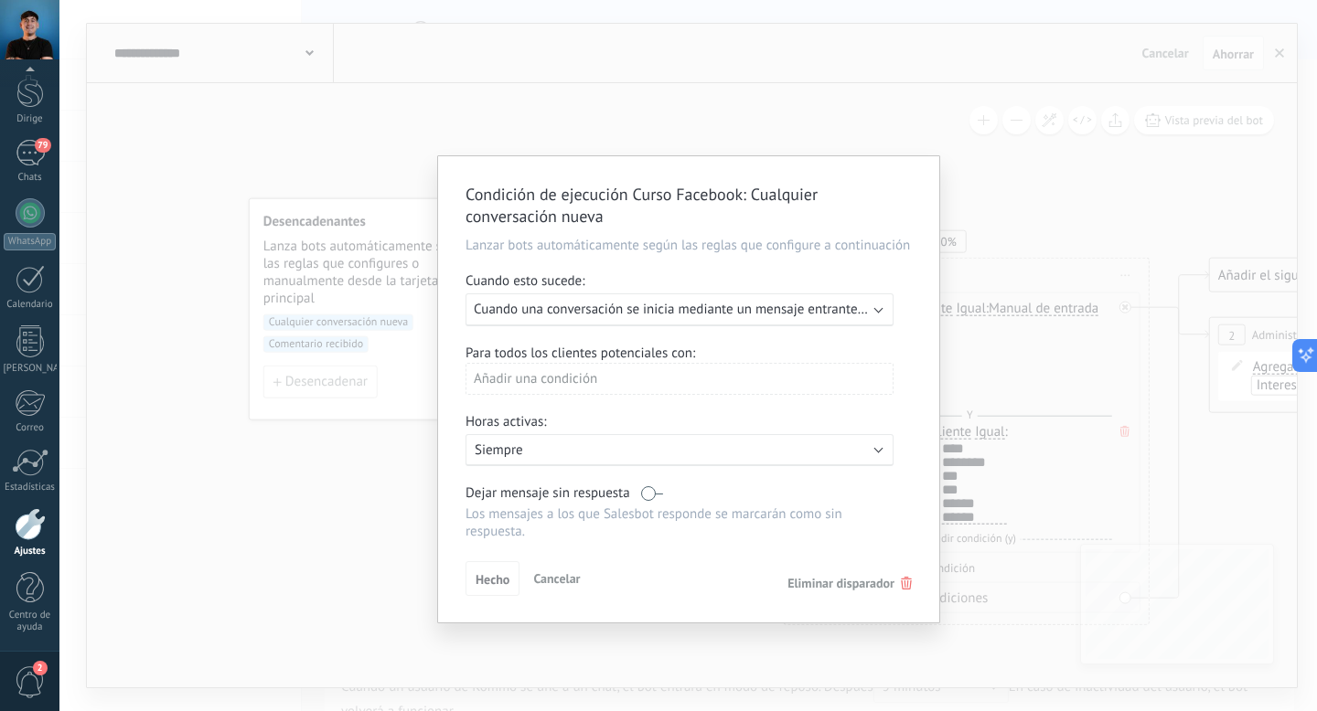
click at [593, 452] on p "Siempre" at bounding box center [635, 450] width 320 height 17
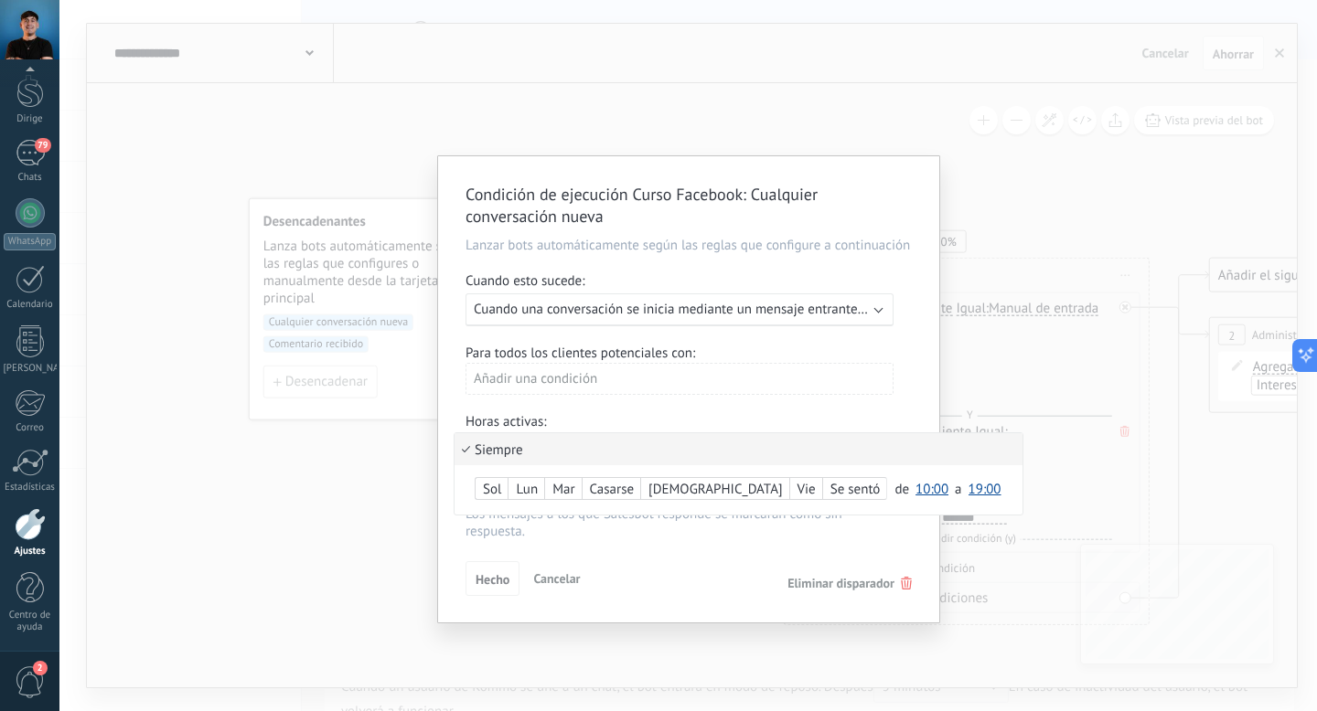
click at [593, 452] on li "Siempre" at bounding box center [738, 449] width 568 height 32
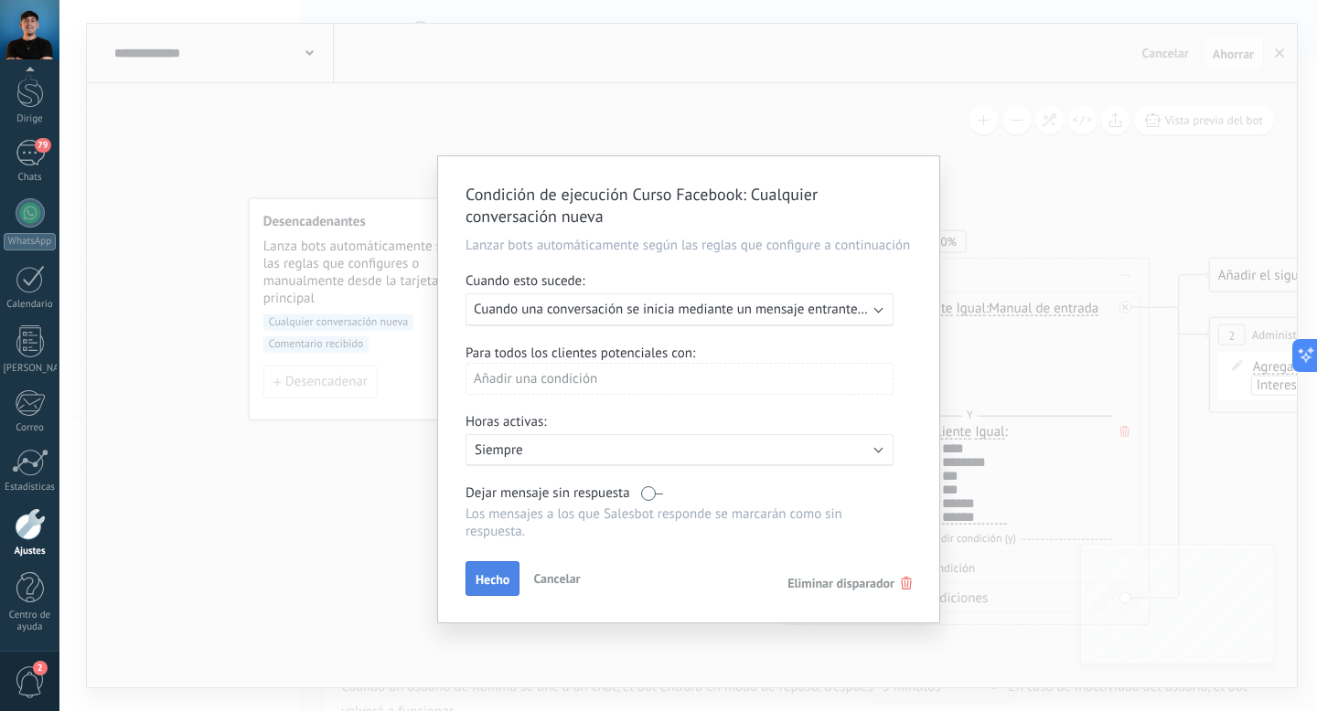
click at [496, 580] on font "Hecho" at bounding box center [492, 579] width 34 height 16
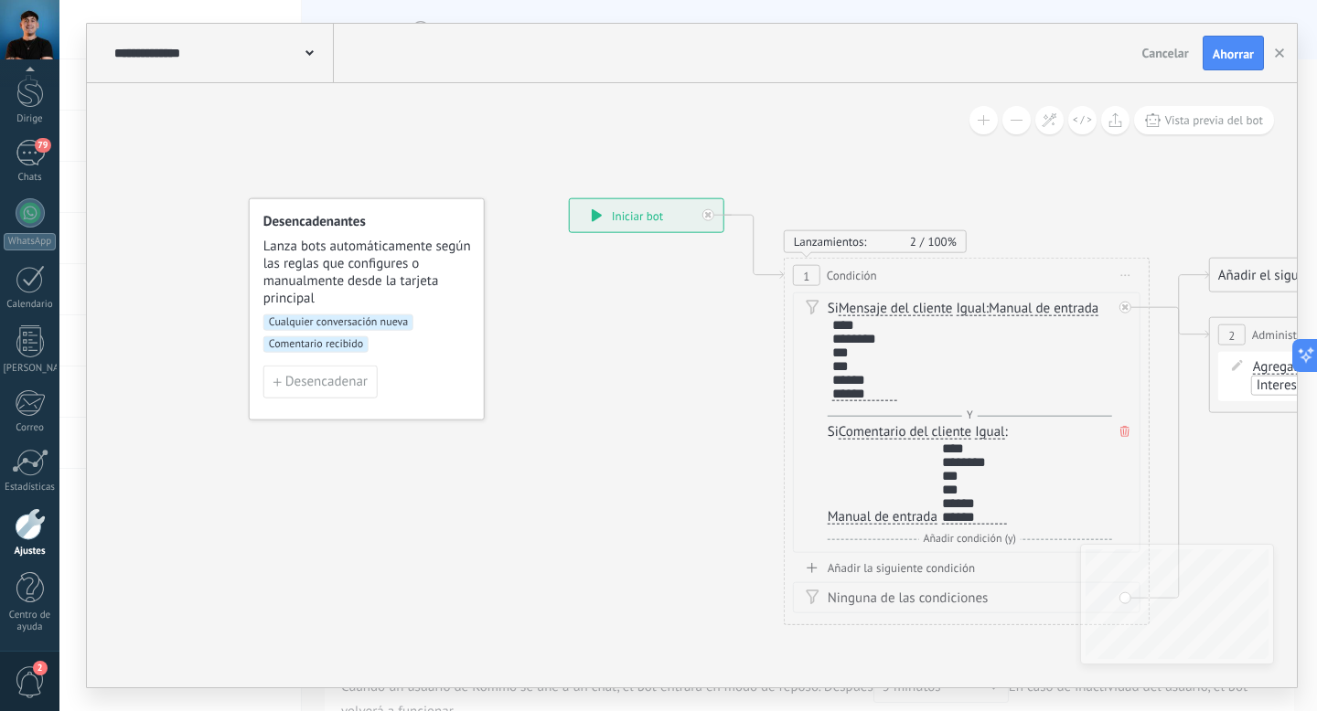
click at [338, 347] on font "Comentario recibido" at bounding box center [316, 344] width 94 height 14
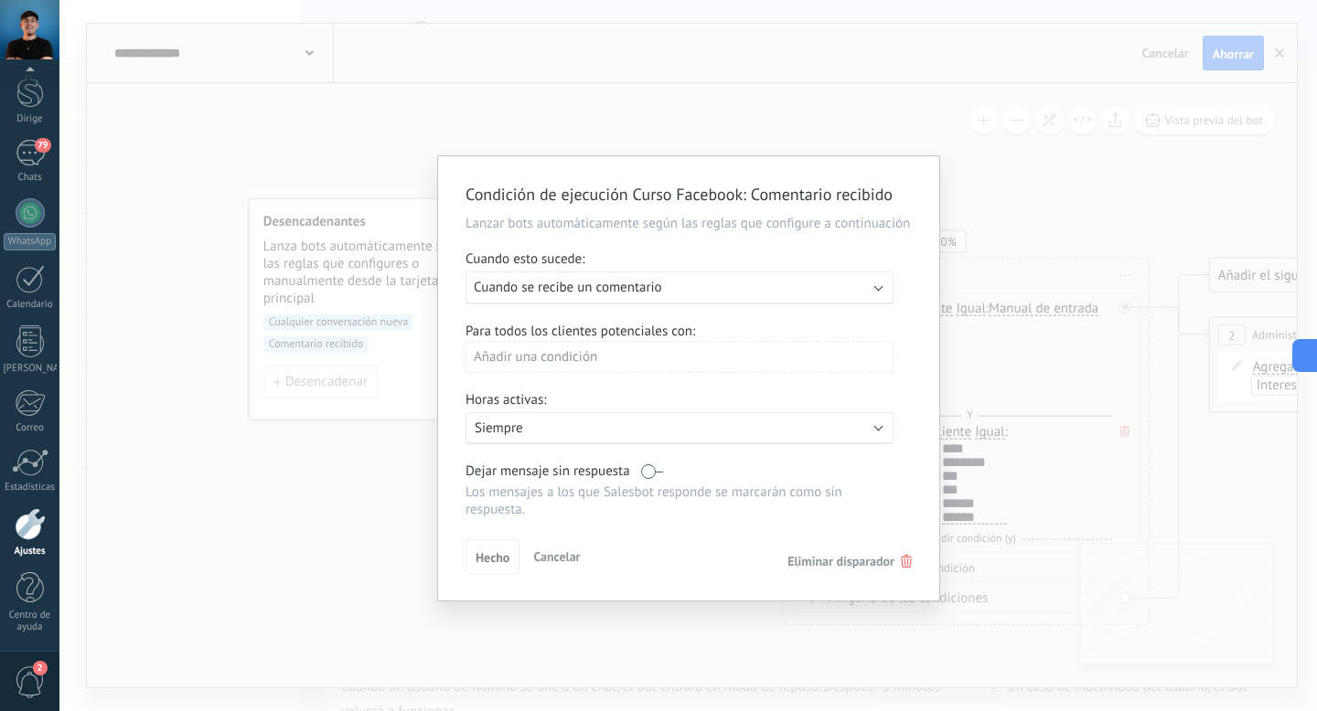
click at [758, 296] on div "Ejecutar: Cuando se recibe un comentario" at bounding box center [672, 287] width 397 height 17
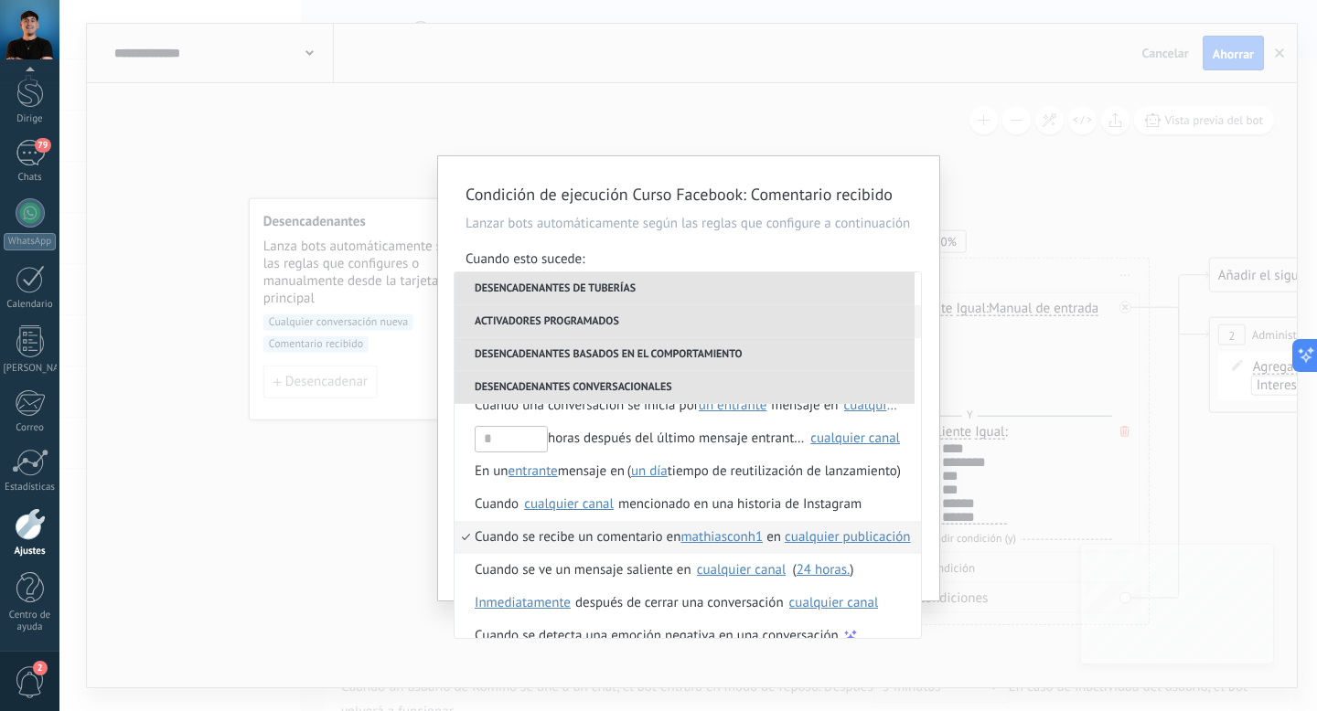
scroll to position [530, 0]
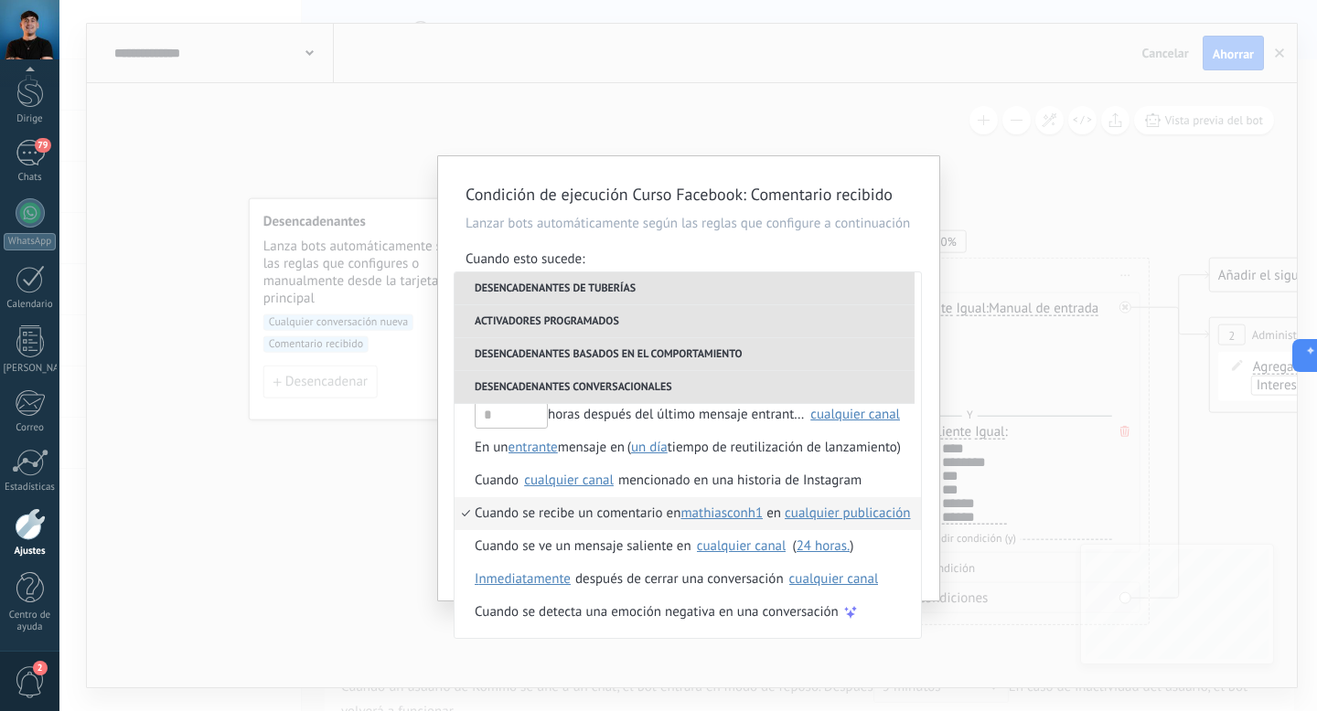
click at [880, 522] on font "cualquier publicación" at bounding box center [848, 513] width 126 height 17
click at [865, 535] on font "cualquier publicación" at bounding box center [872, 536] width 126 height 17
click at [741, 522] on font "mathiasconh1" at bounding box center [721, 513] width 82 height 17
click at [741, 539] on font "mathiasconh1" at bounding box center [746, 536] width 82 height 17
click at [741, 522] on font "mathiasconh1" at bounding box center [721, 513] width 82 height 17
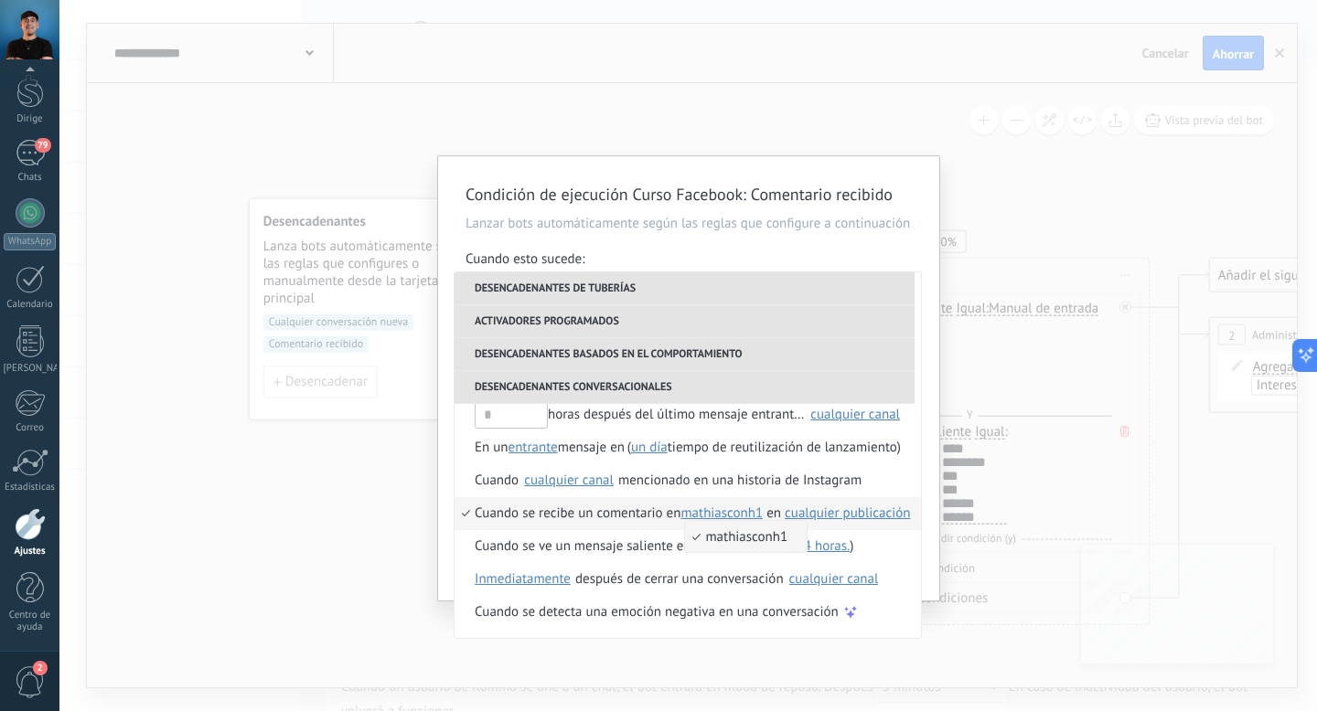
click at [741, 539] on font "mathiasconh1" at bounding box center [746, 536] width 82 height 17
click at [1020, 189] on div "Condición de ejecución Curso Facebook : Comentario recibido Lanzar bots automát…" at bounding box center [687, 355] width 1257 height 711
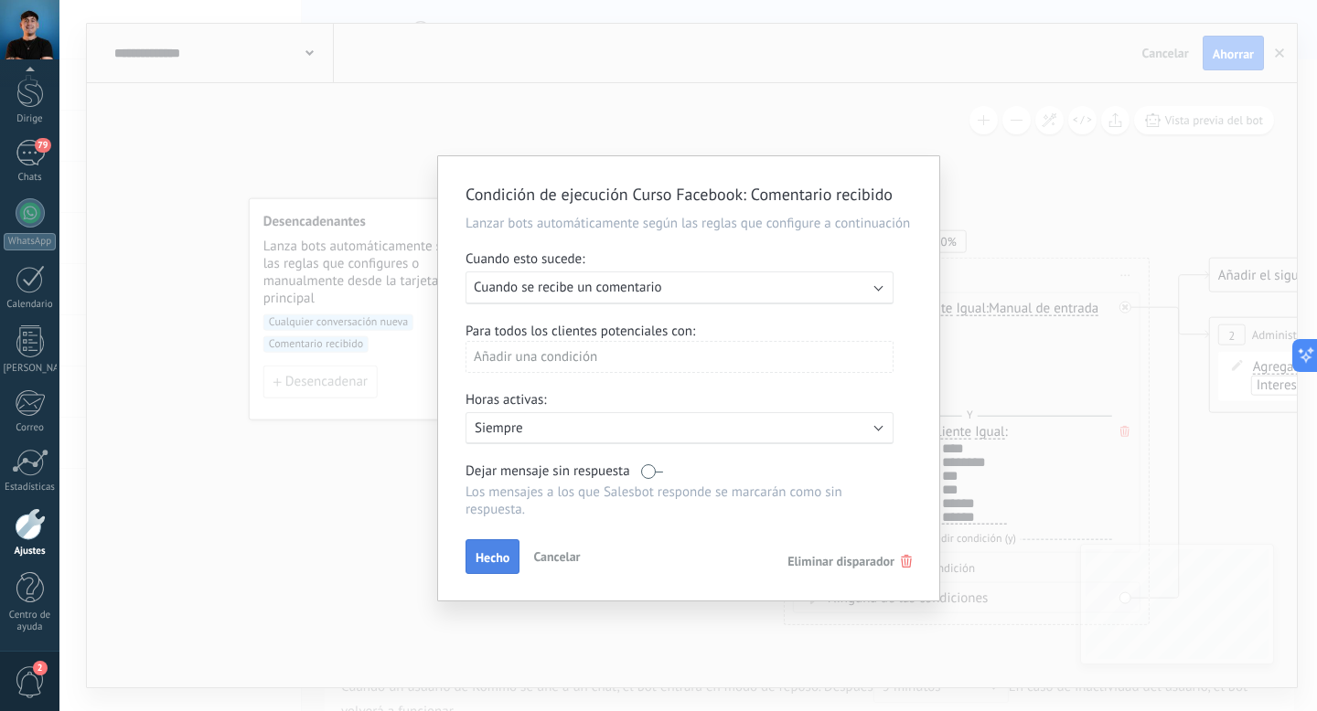
click at [489, 566] on font "Hecho" at bounding box center [492, 558] width 34 height 16
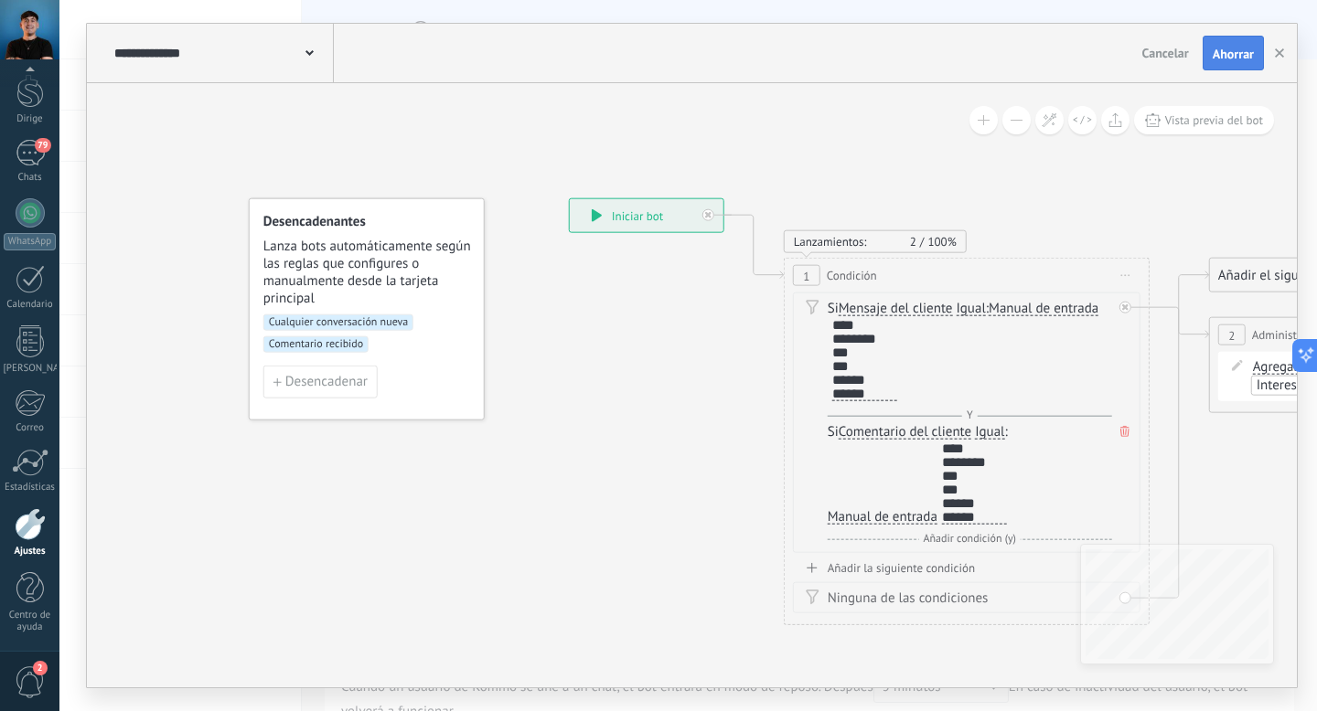
click at [1233, 52] on font "Ahorrar" at bounding box center [1232, 54] width 41 height 16
drag, startPoint x: 891, startPoint y: 390, endPoint x: 826, endPoint y: 320, distance: 95.8
click at [826, 320] on div "Si Mensaje del cliente Mensaje del cliente Sentimiento de la conversación Comen…" at bounding box center [966, 423] width 347 height 261
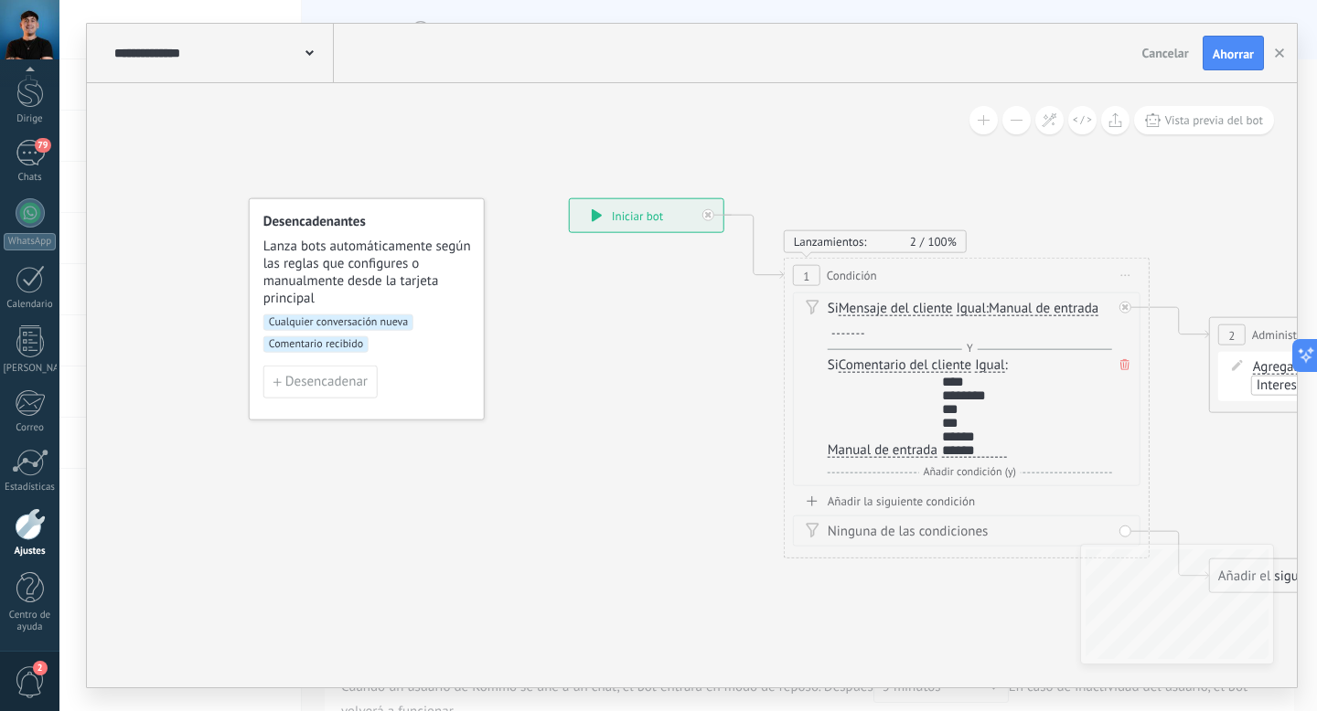
click at [919, 339] on div "Si Mensaje del cliente Mensaje del cliente Sentimiento de la conversación Comen…" at bounding box center [969, 329] width 284 height 59
click at [883, 326] on div "Si Mensaje del cliente Mensaje del cliente Sentimiento de la conversación Comen…" at bounding box center [969, 318] width 284 height 37
click at [1124, 362] on icon at bounding box center [1124, 364] width 9 height 11
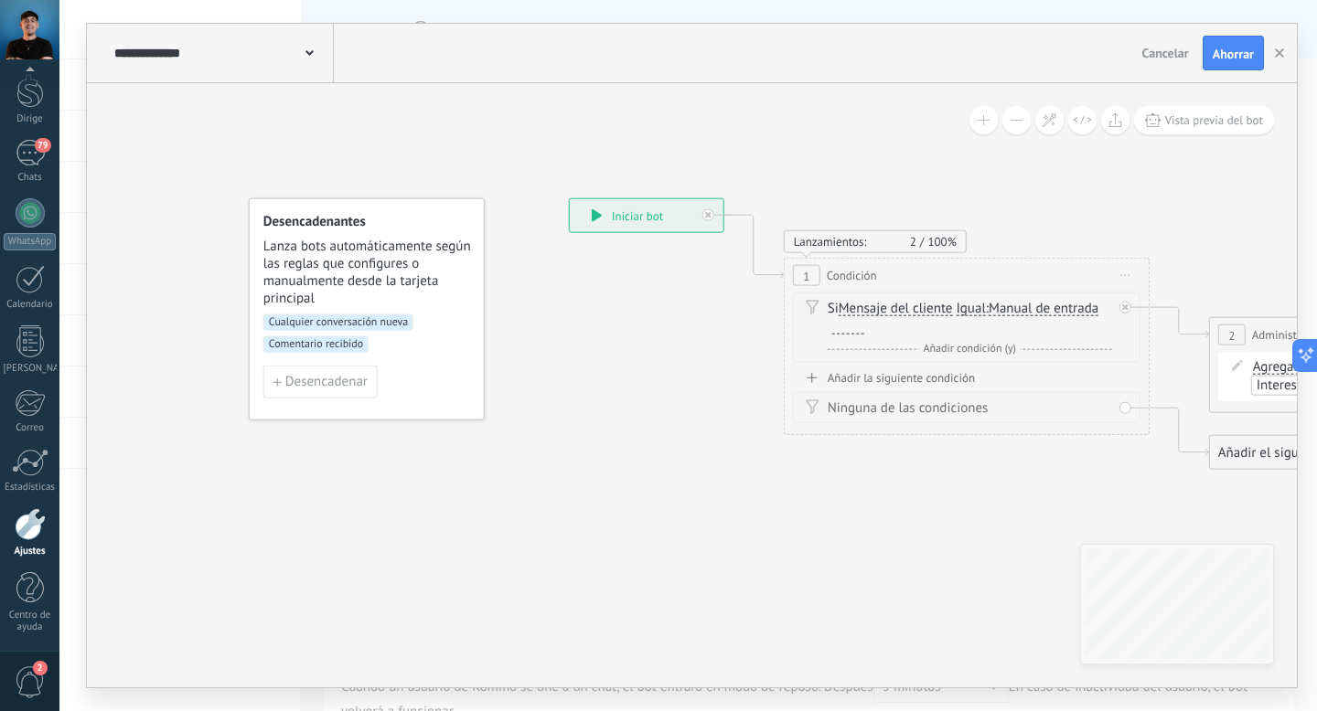
click at [847, 329] on div at bounding box center [848, 327] width 32 height 15
click at [799, 270] on div "1" at bounding box center [806, 275] width 27 height 21
click at [807, 274] on font "1" at bounding box center [806, 276] width 6 height 16
click at [856, 274] on font "Condición" at bounding box center [852, 276] width 50 height 16
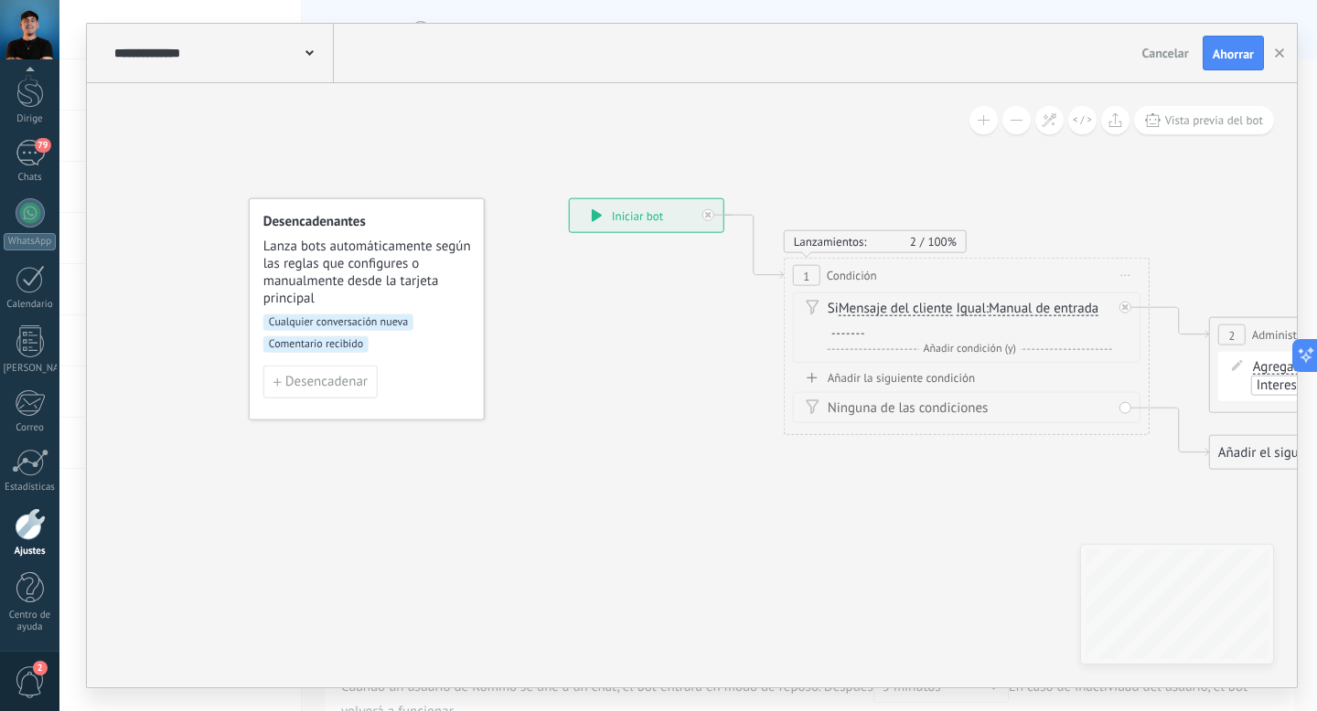
click at [886, 308] on font "Mensaje del cliente" at bounding box center [895, 308] width 114 height 17
click at [886, 308] on button "Mensaje del cliente" at bounding box center [943, 309] width 229 height 33
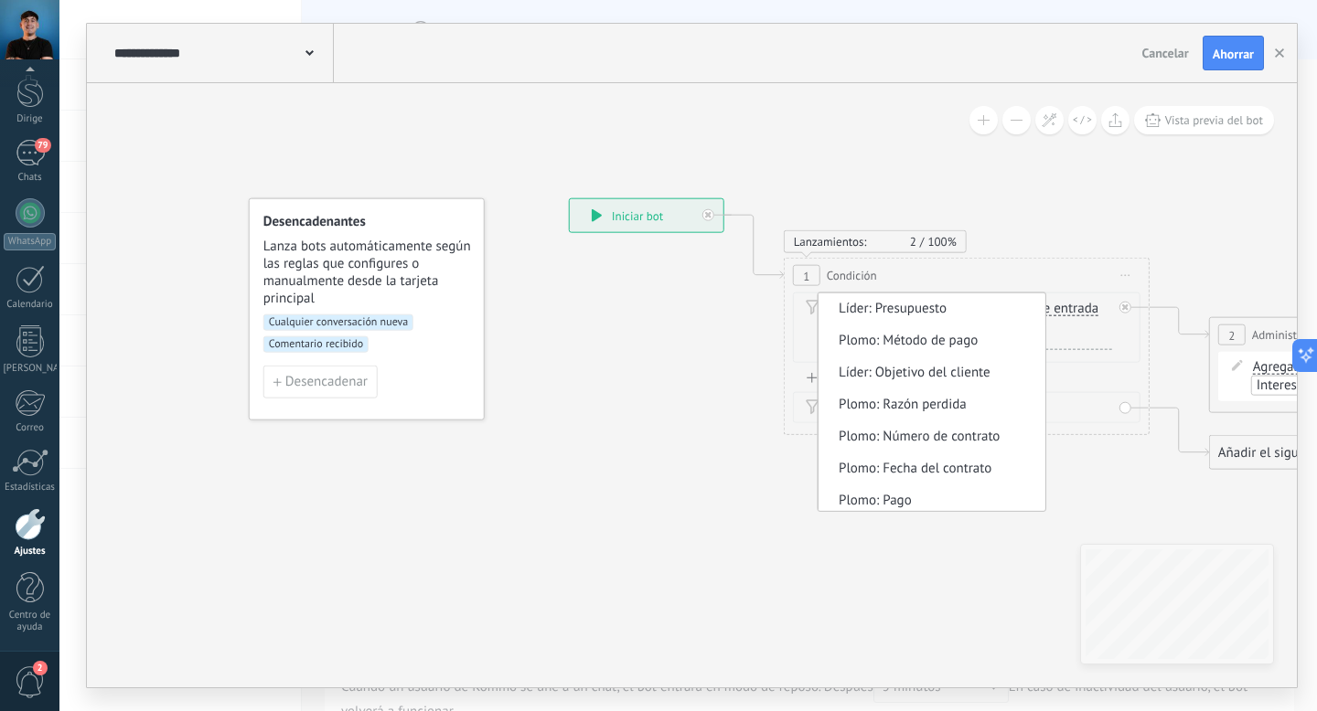
scroll to position [0, 0]
click at [934, 314] on font "Mensaje del cliente" at bounding box center [895, 309] width 114 height 17
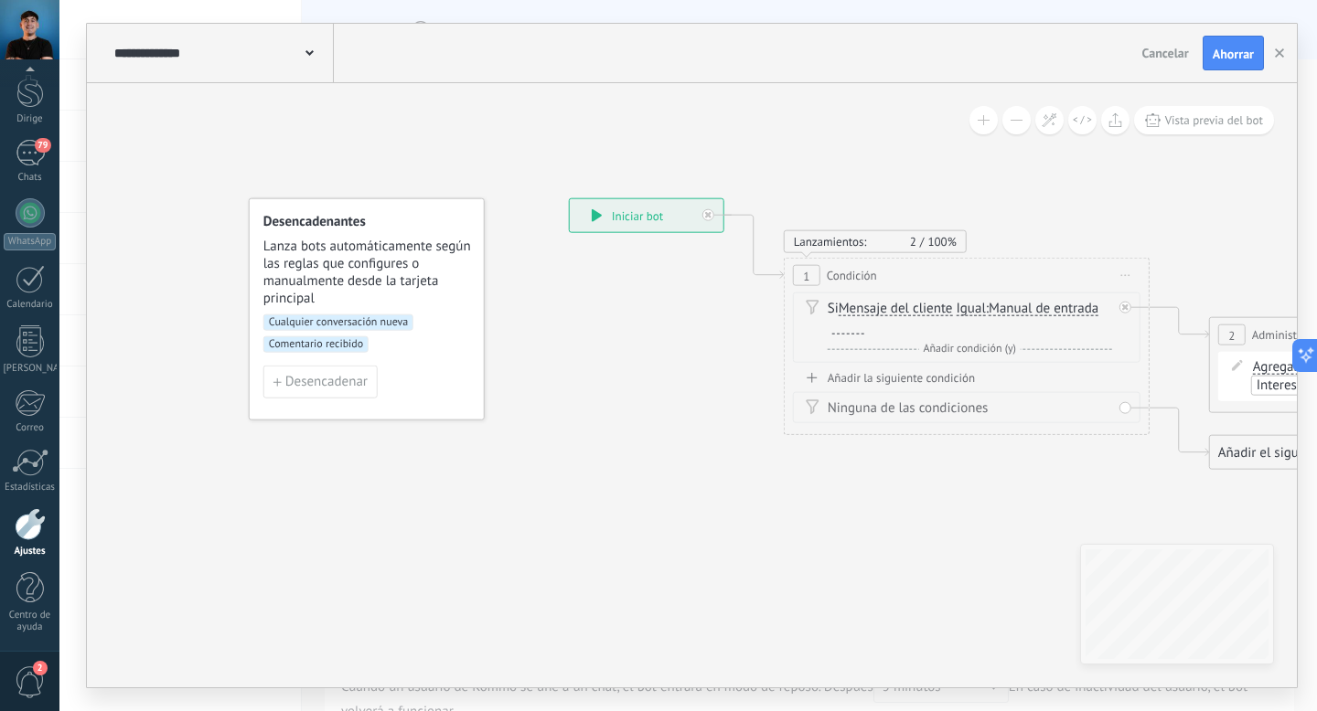
click at [1052, 313] on font "Manual de entrada" at bounding box center [1043, 308] width 110 height 17
click at [1052, 313] on button "Entrada manual" at bounding box center [1093, 309] width 229 height 33
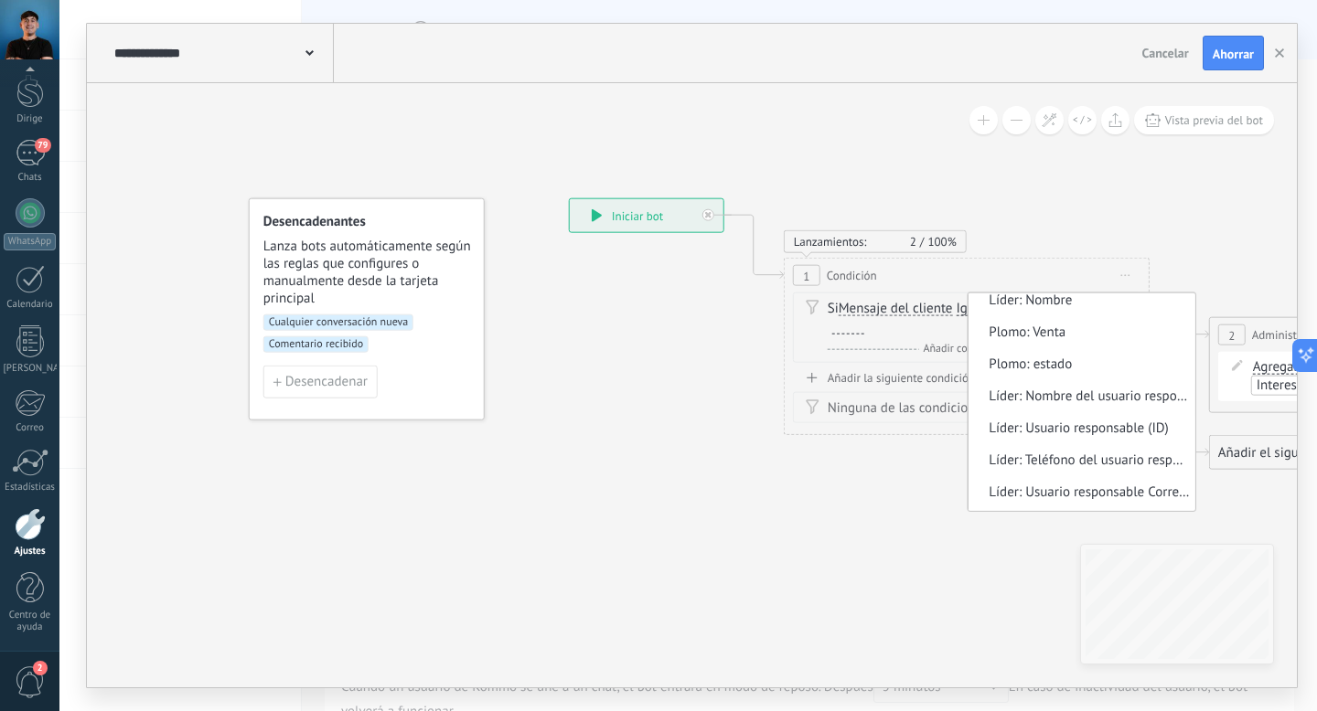
scroll to position [61, 0]
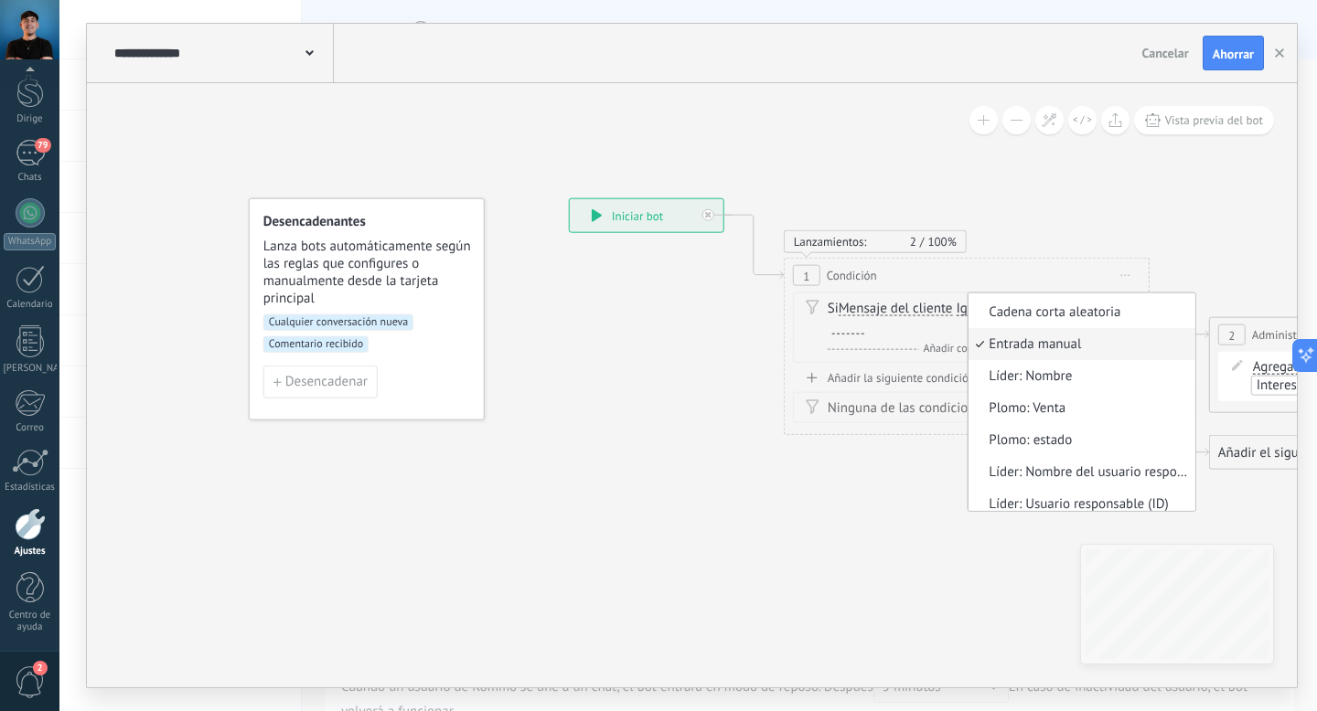
click at [950, 324] on div "Si Mensaje del cliente Mensaje del cliente Sentimiento de la conversación Comen…" at bounding box center [969, 318] width 284 height 37
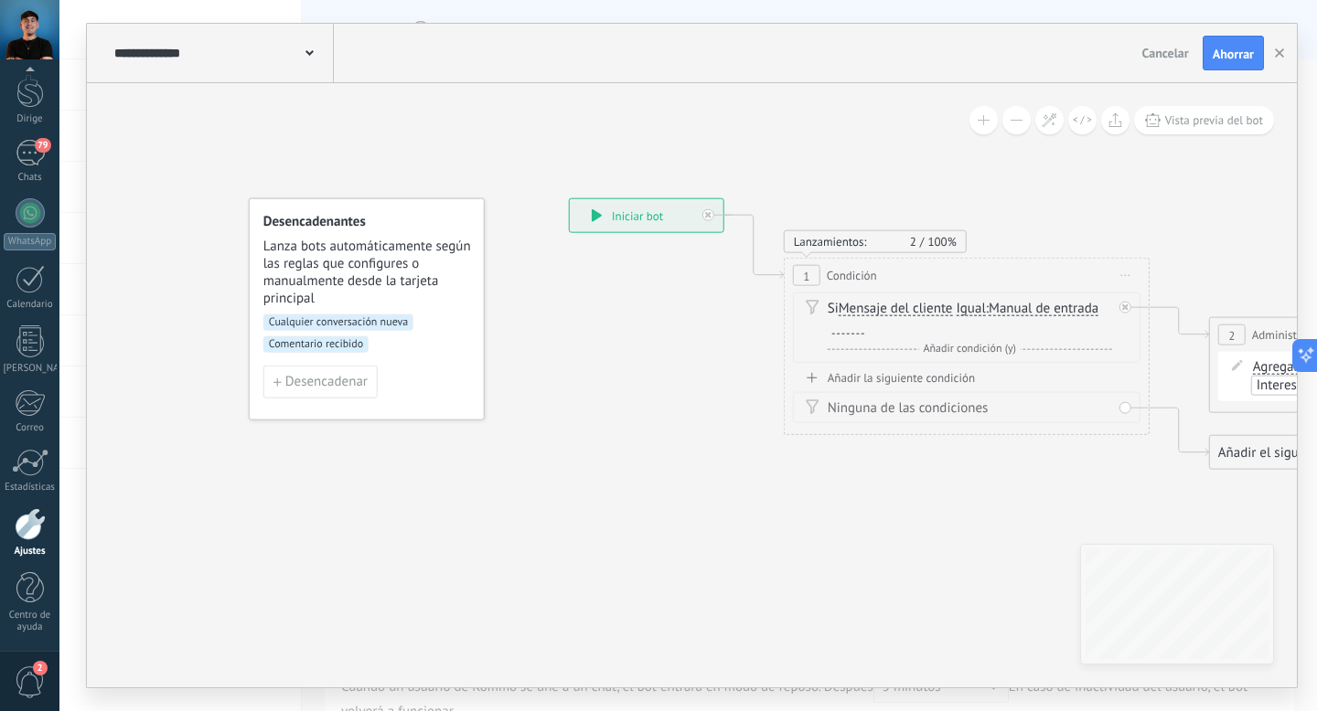
click at [851, 326] on div at bounding box center [848, 327] width 32 height 15
click at [1222, 58] on font "Ahorrar" at bounding box center [1232, 54] width 41 height 16
click at [31, 528] on div at bounding box center [30, 524] width 31 height 32
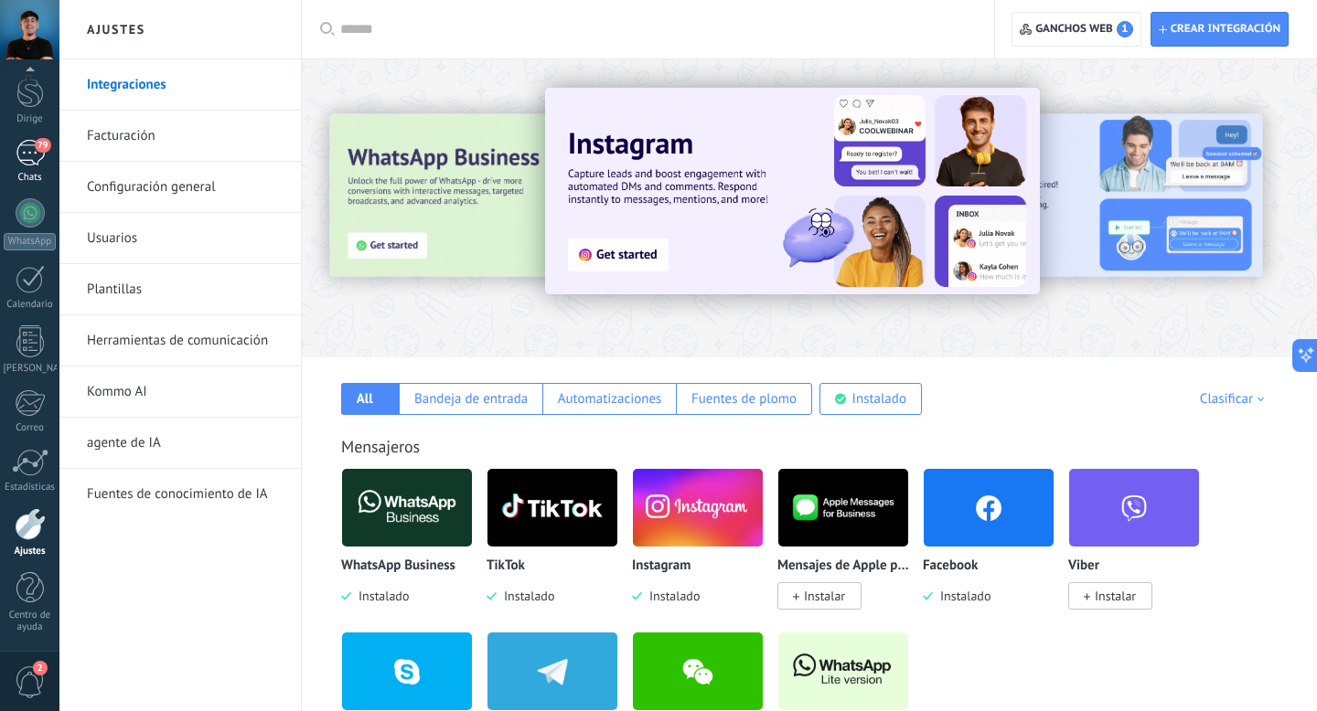
click at [27, 153] on div "79" at bounding box center [30, 153] width 29 height 27
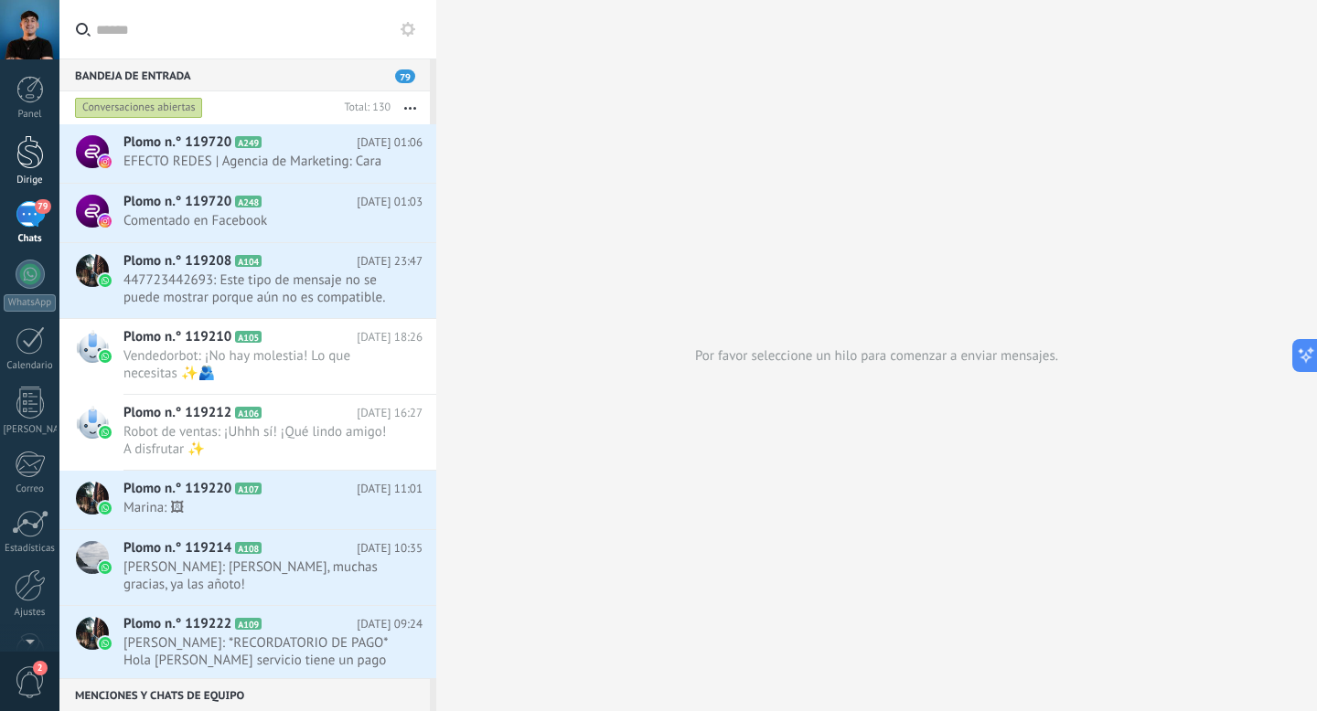
click at [21, 145] on div at bounding box center [29, 152] width 27 height 34
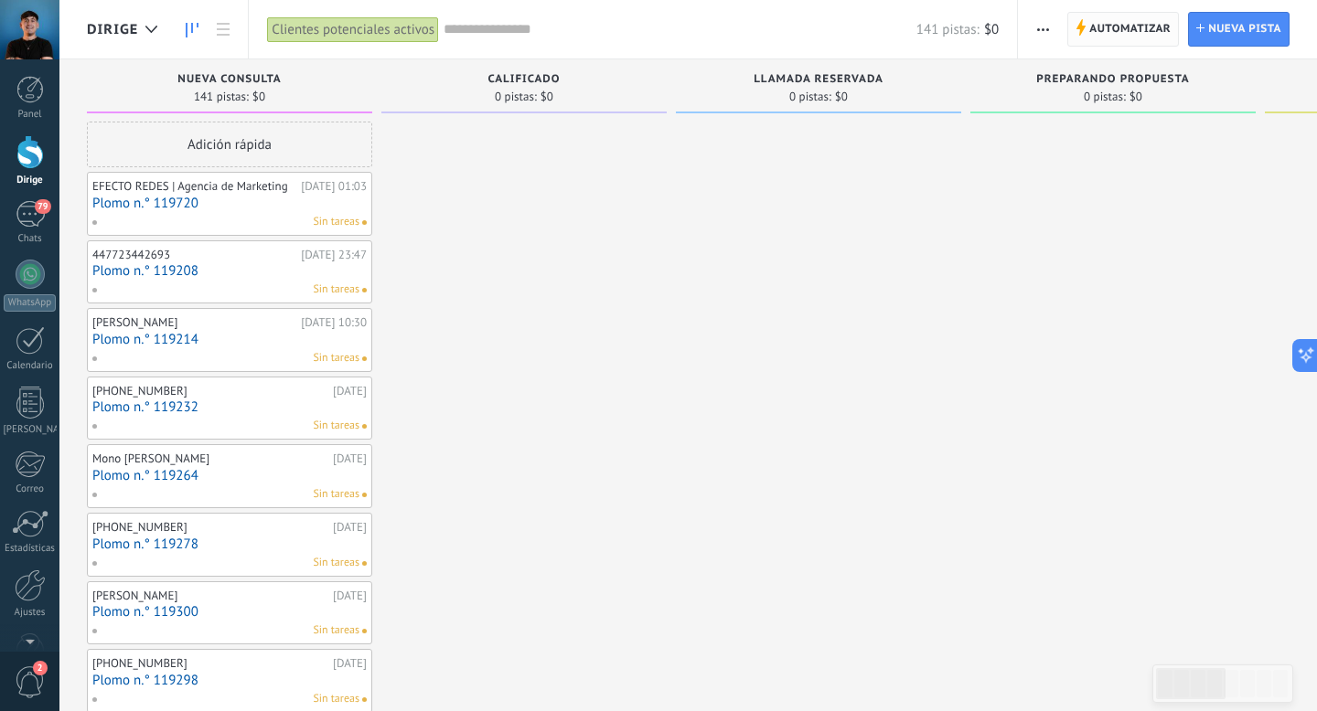
click at [1110, 23] on font "Automatizar" at bounding box center [1129, 29] width 81 height 14
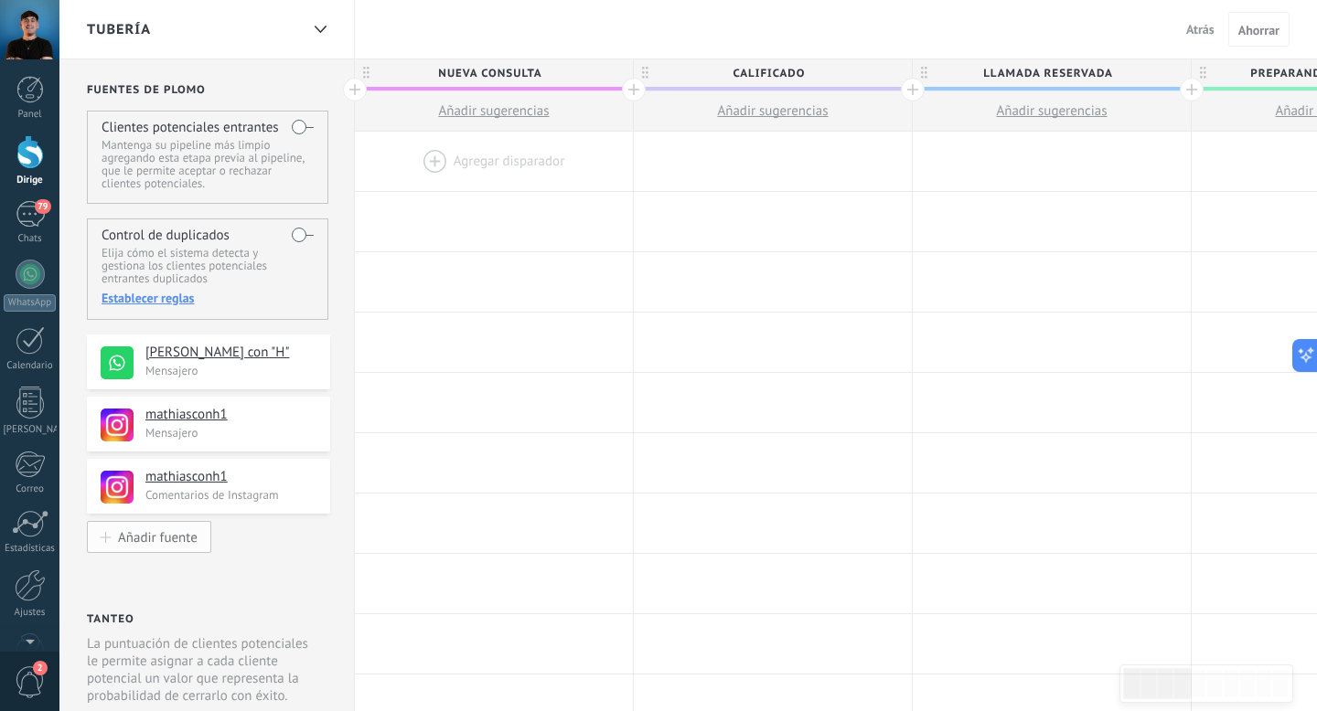
click at [153, 544] on font "Añadir fuente" at bounding box center [158, 537] width 80 height 17
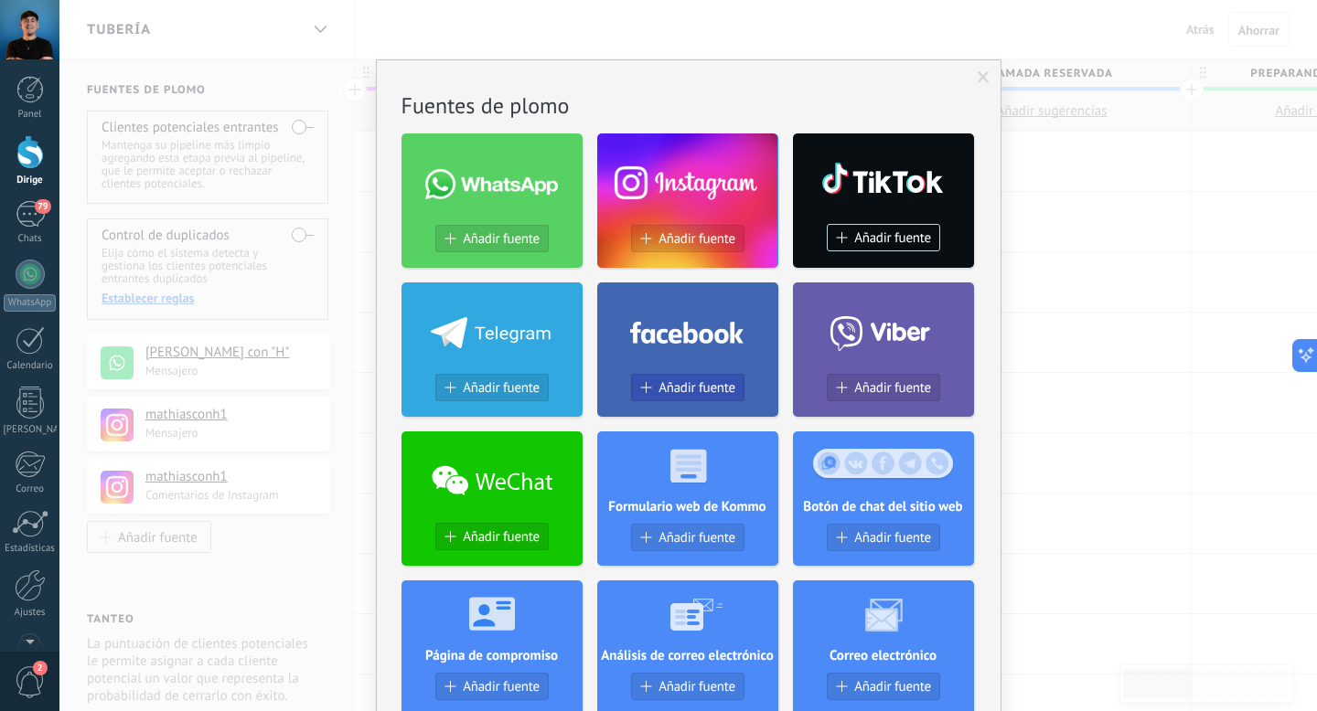
click at [681, 387] on font "Añadir fuente" at bounding box center [696, 387] width 77 height 17
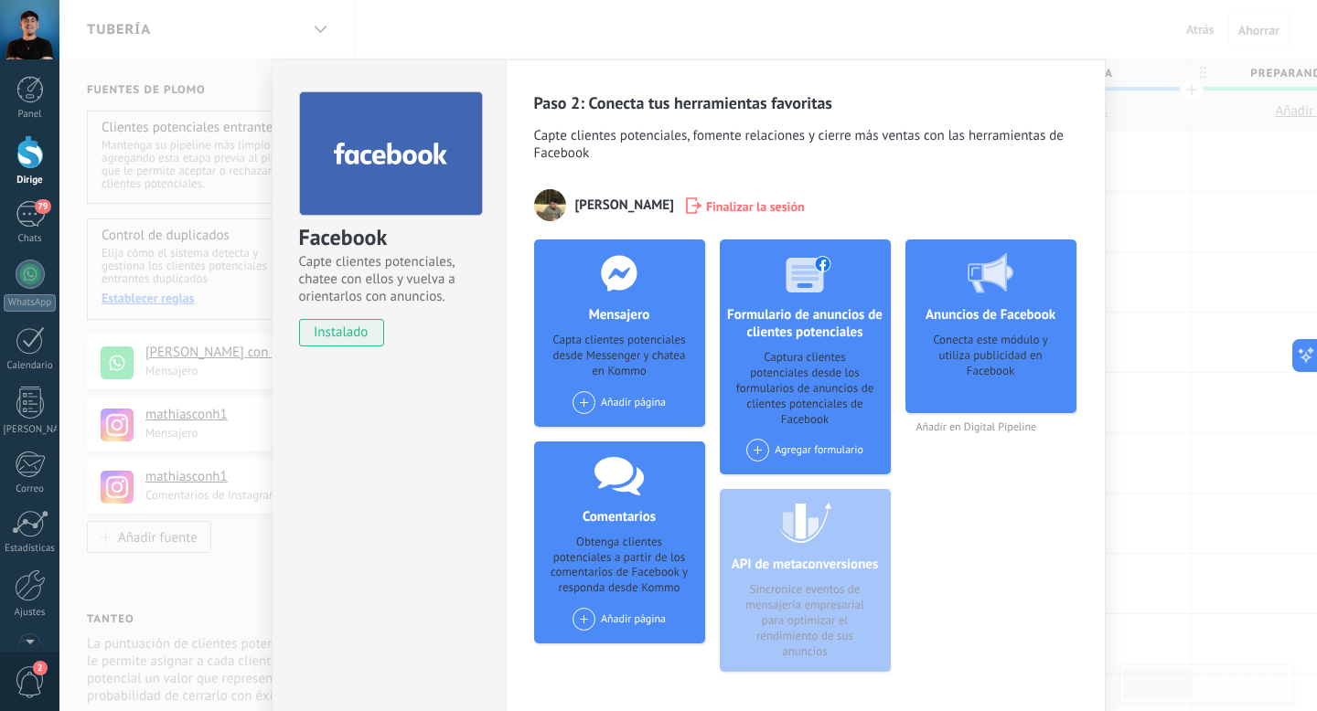
click at [581, 405] on span at bounding box center [583, 402] width 23 height 23
click at [619, 469] on font "[PERSON_NAME] con H" at bounding box center [658, 468] width 109 height 14
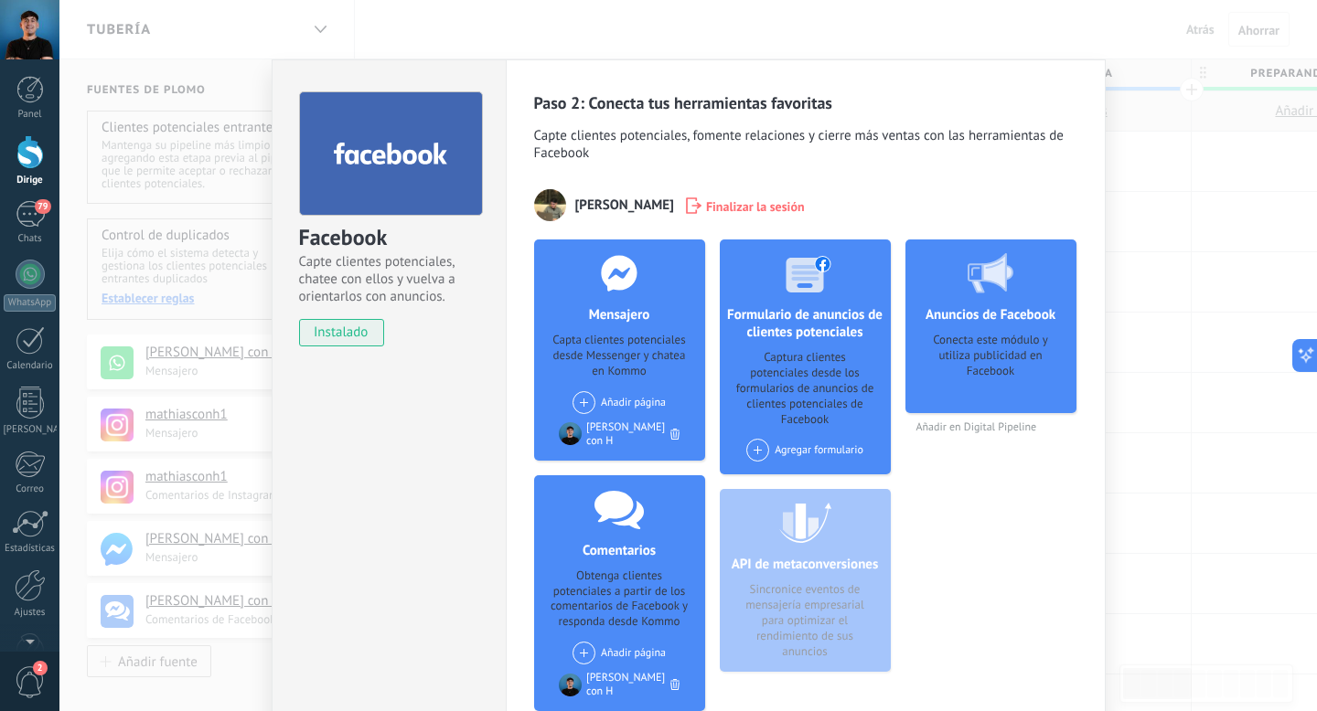
click at [430, 550] on div "Facebook Capte clientes potenciales, chatee con ellos y vuelva a orientarlos co…" at bounding box center [389, 419] width 234 height 720
click at [1239, 225] on div "Facebook Capte clientes potenciales, chatee con ellos y vuelva a orientarlos co…" at bounding box center [687, 355] width 1257 height 711
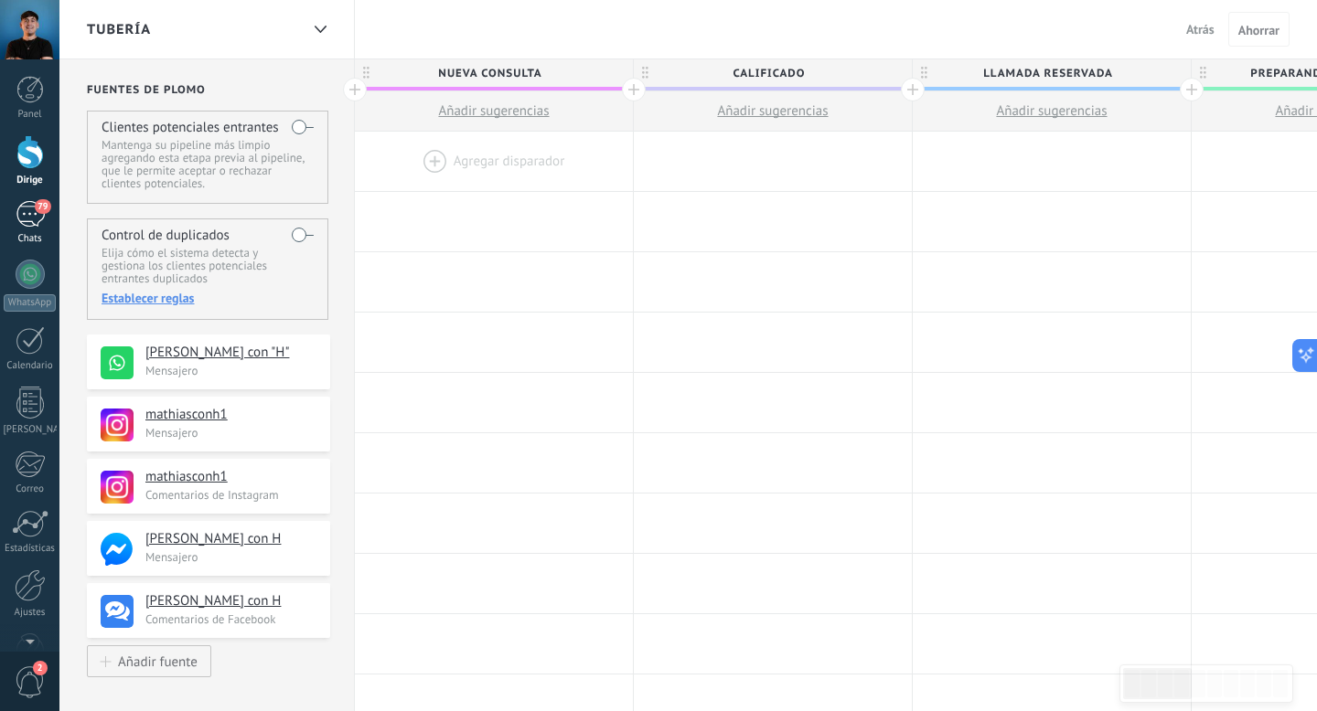
click at [29, 216] on div "79" at bounding box center [30, 214] width 29 height 27
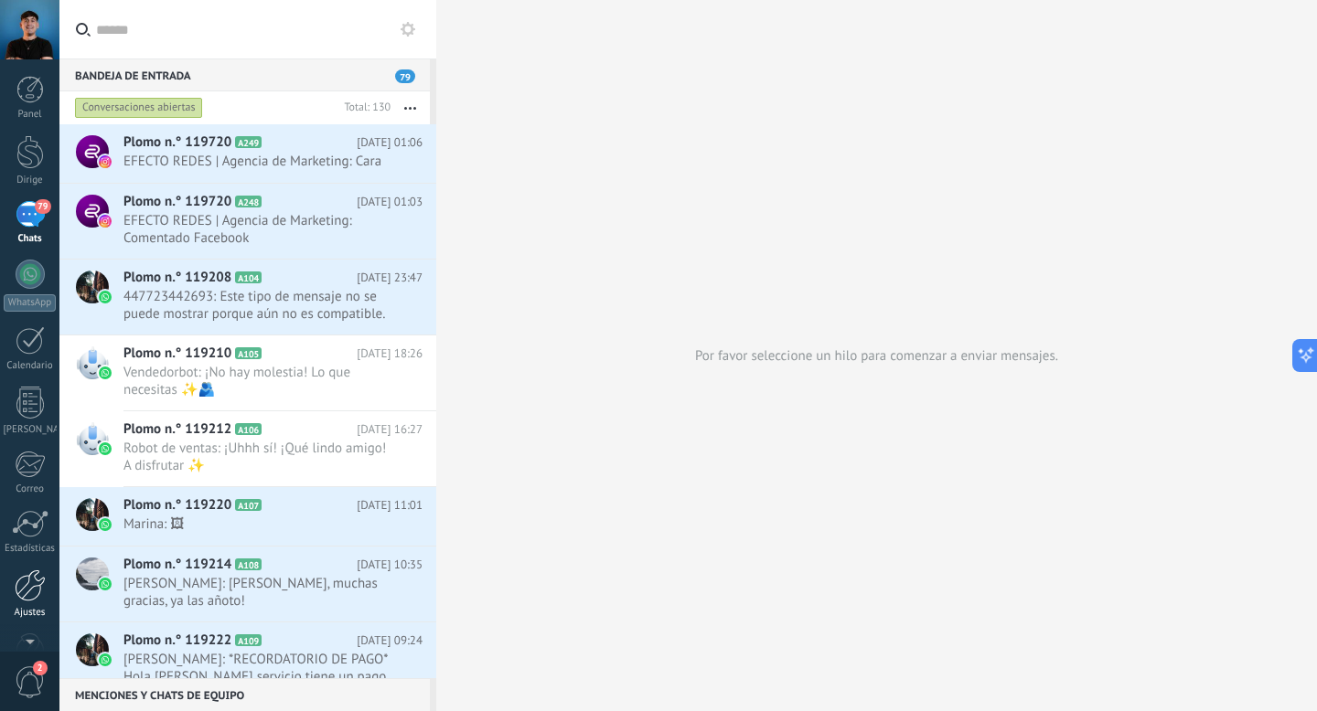
click at [30, 583] on div at bounding box center [30, 586] width 31 height 32
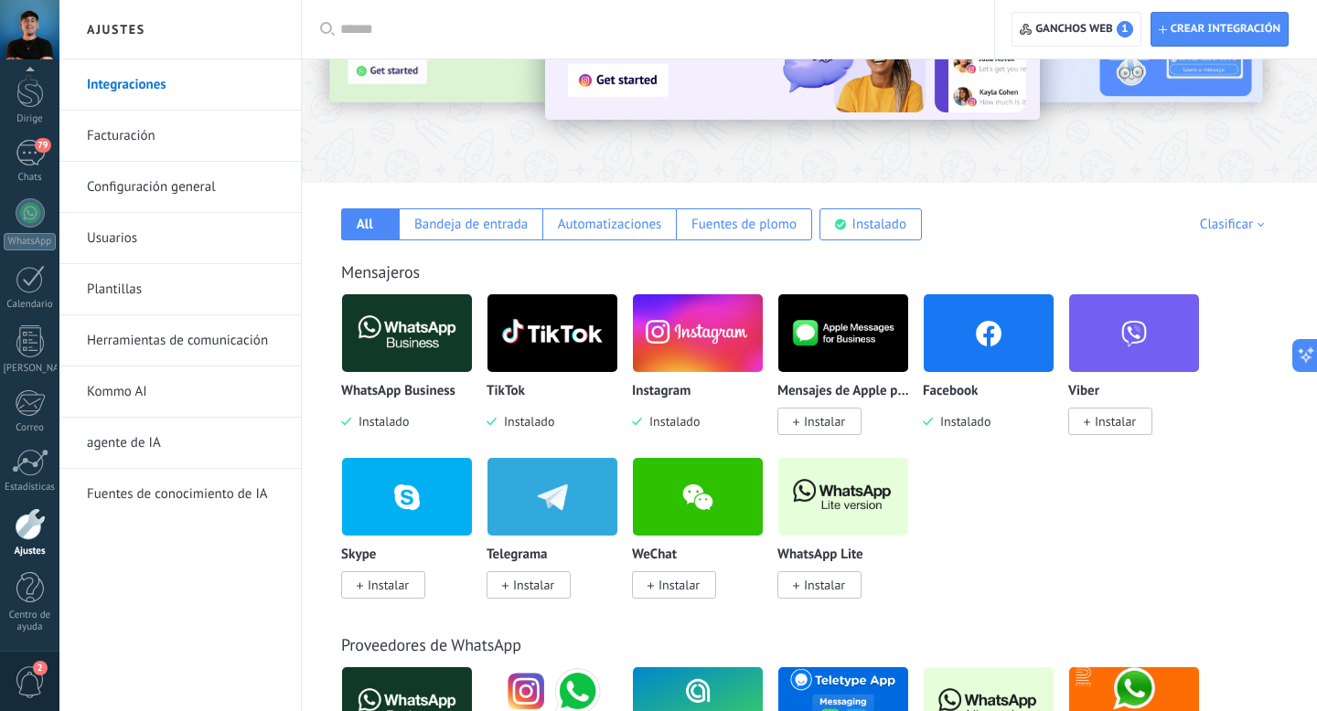
scroll to position [178, 0]
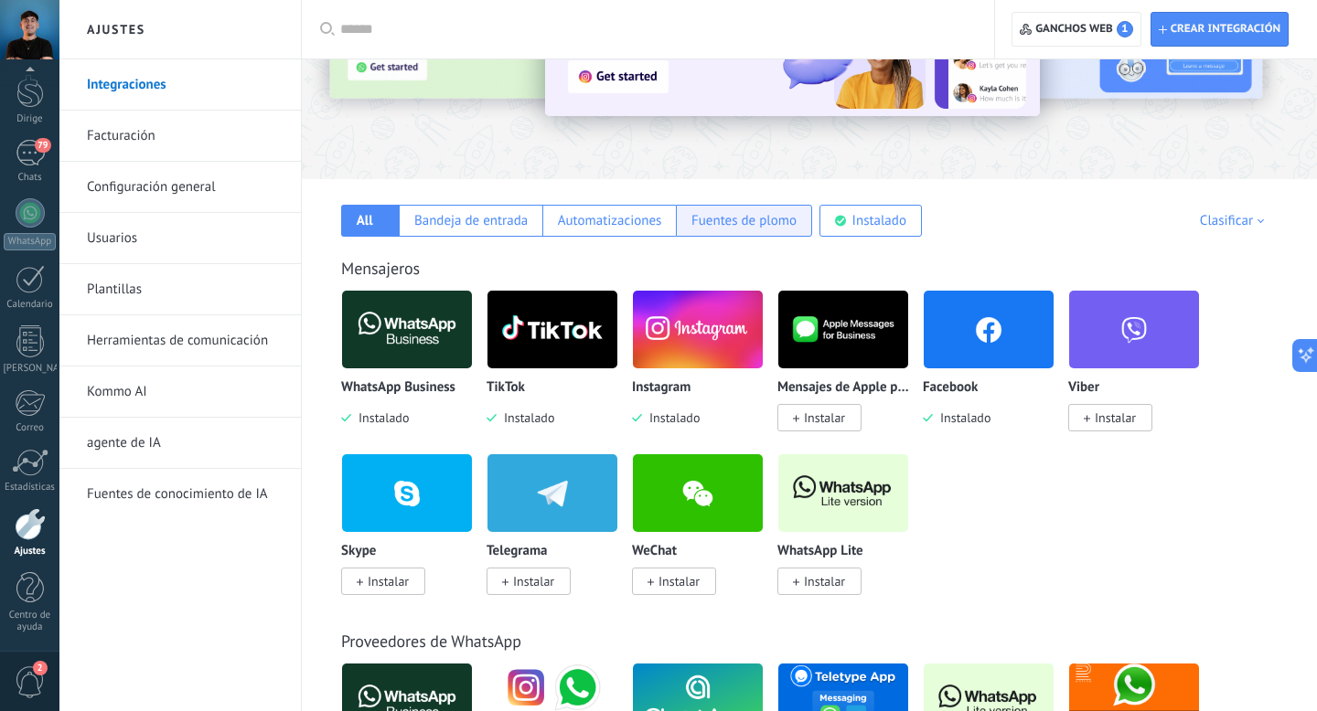
click at [771, 221] on font "Fuentes de plomo" at bounding box center [743, 220] width 105 height 17
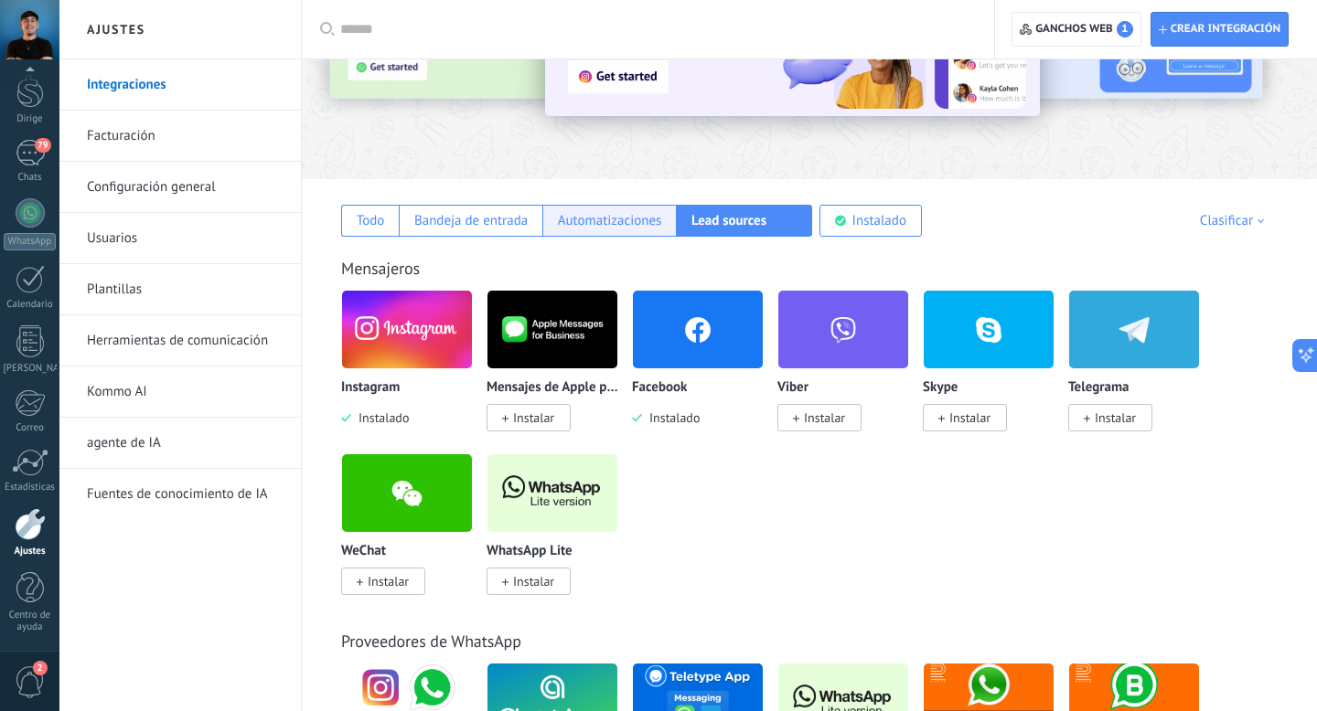
click at [606, 218] on font "Automatizaciones" at bounding box center [610, 220] width 104 height 17
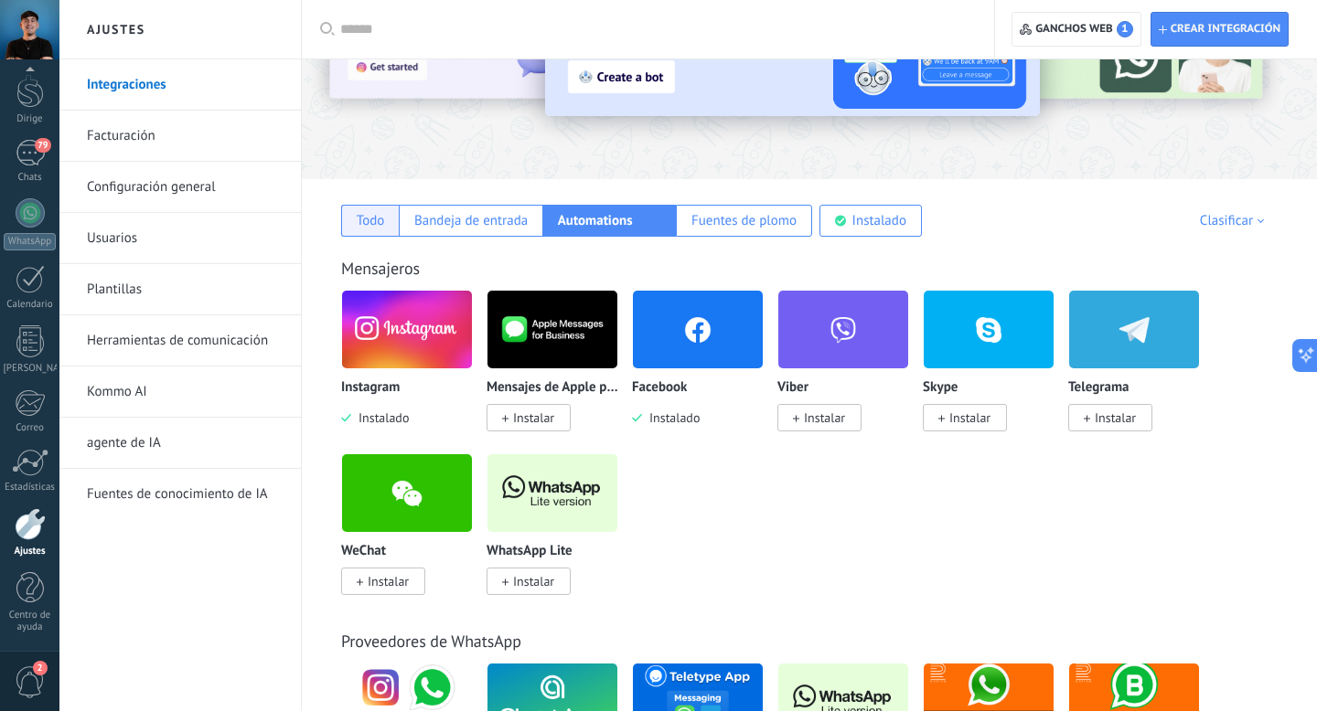
click at [368, 227] on font "Todo" at bounding box center [371, 220] width 28 height 17
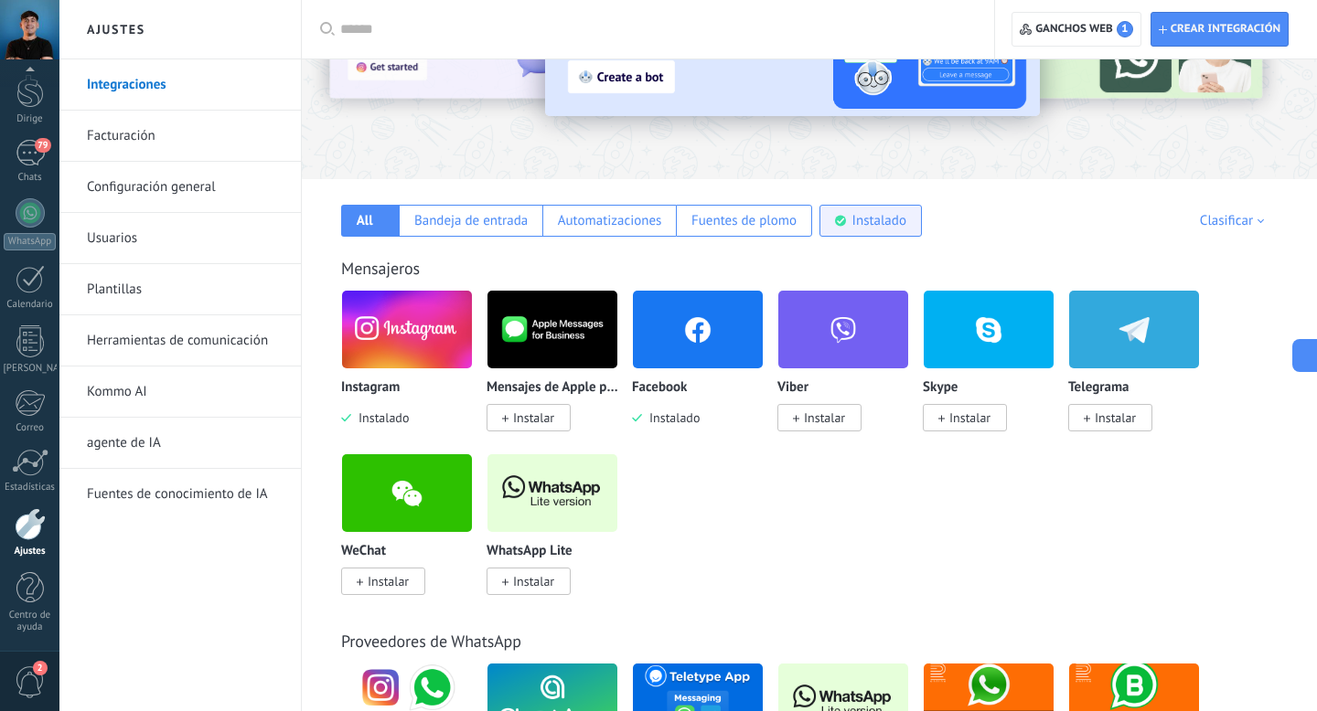
click at [869, 234] on div "Instalado" at bounding box center [870, 221] width 102 height 32
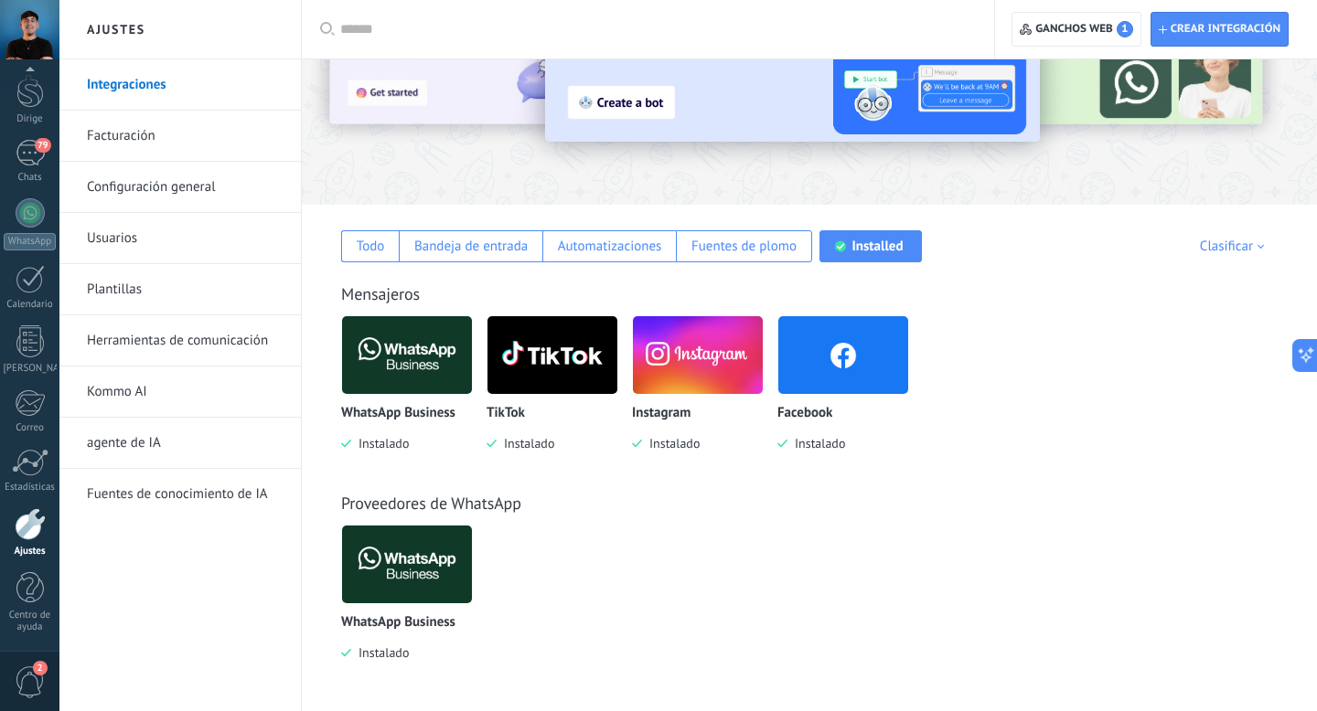
scroll to position [0, 0]
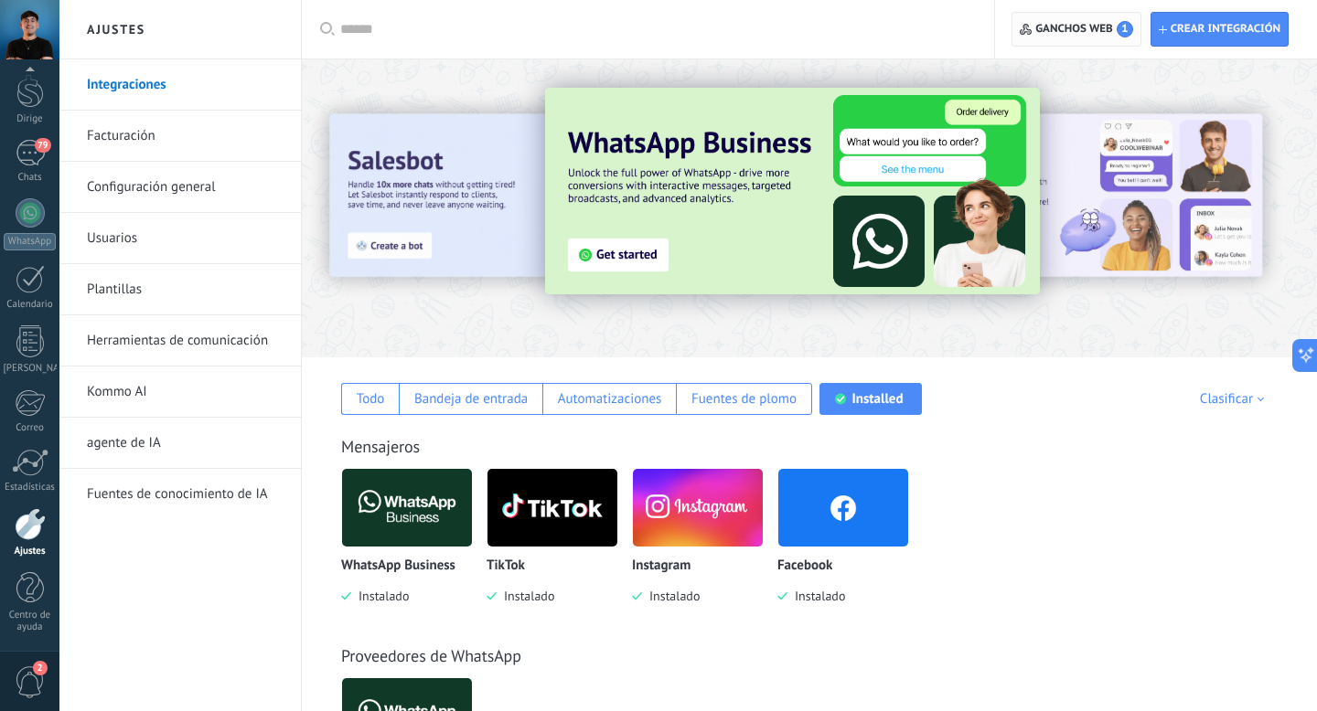
click at [1067, 33] on font "Ganchos web" at bounding box center [1074, 29] width 78 height 14
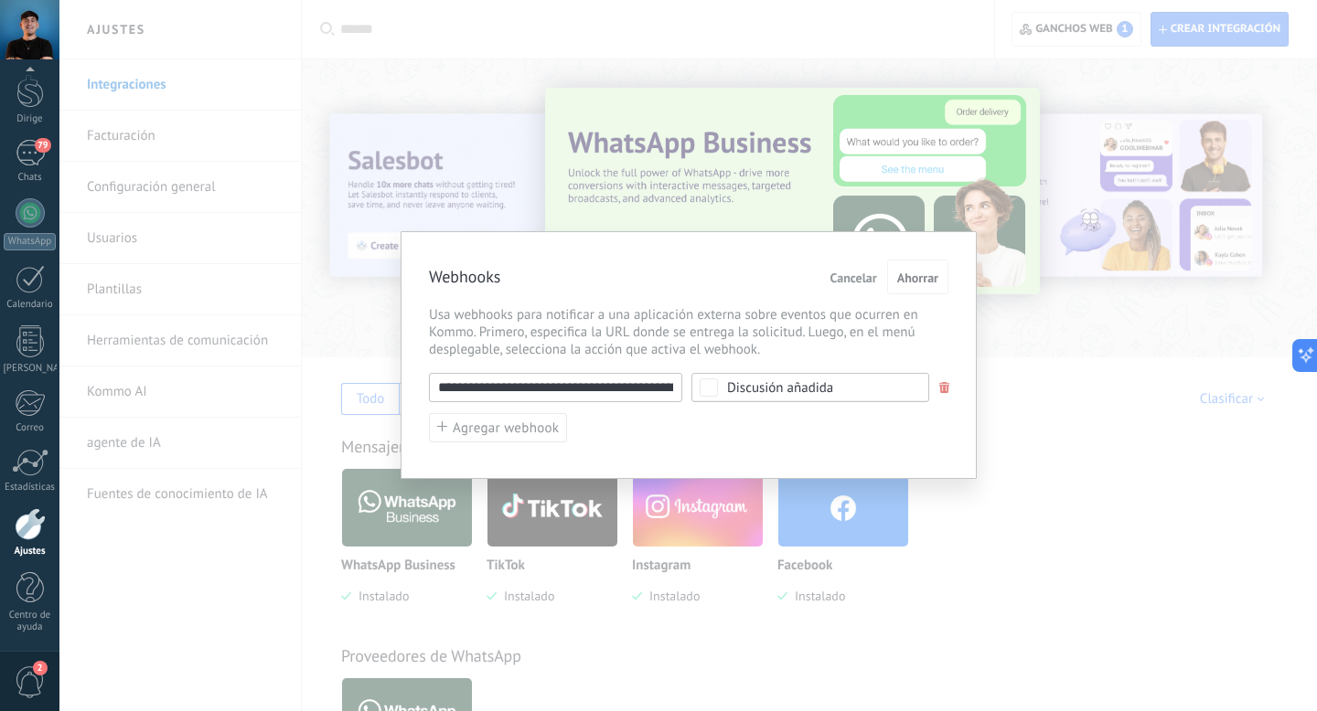
click at [658, 71] on div "**********" at bounding box center [687, 355] width 1257 height 711
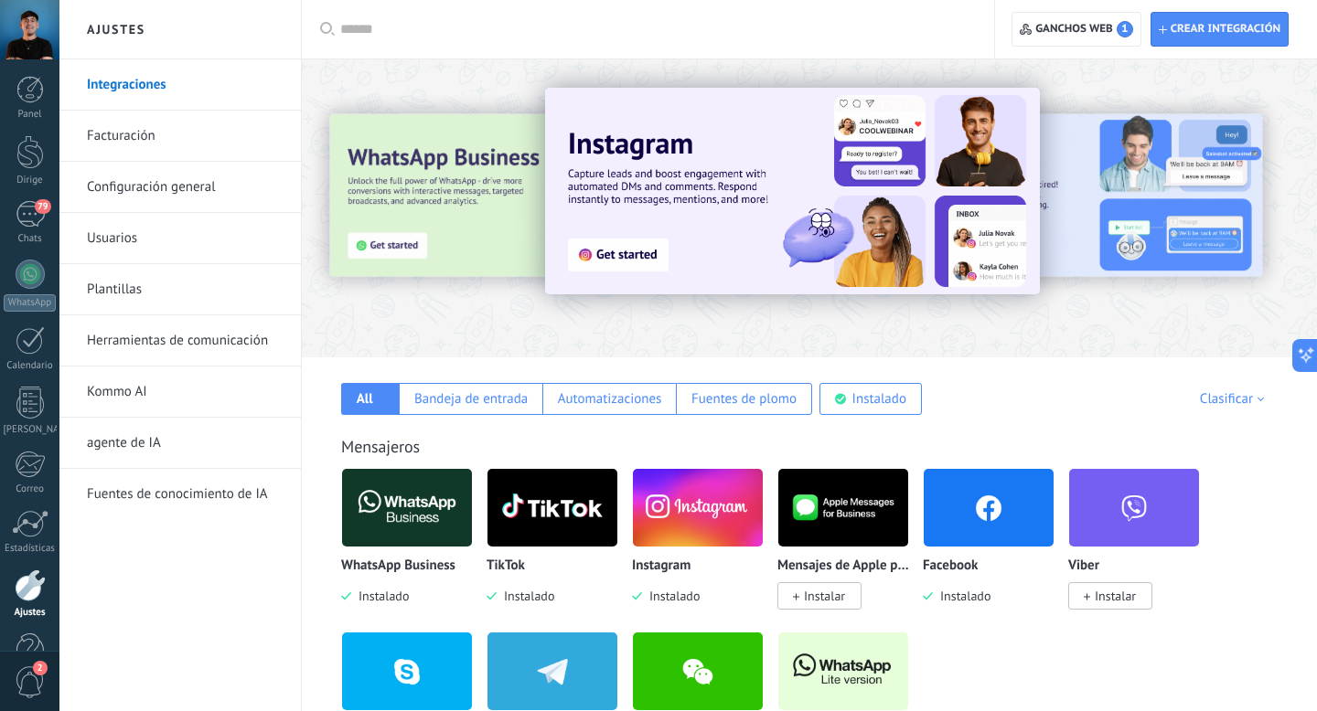
click at [139, 336] on font "Herramientas de comunicación" at bounding box center [177, 340] width 181 height 17
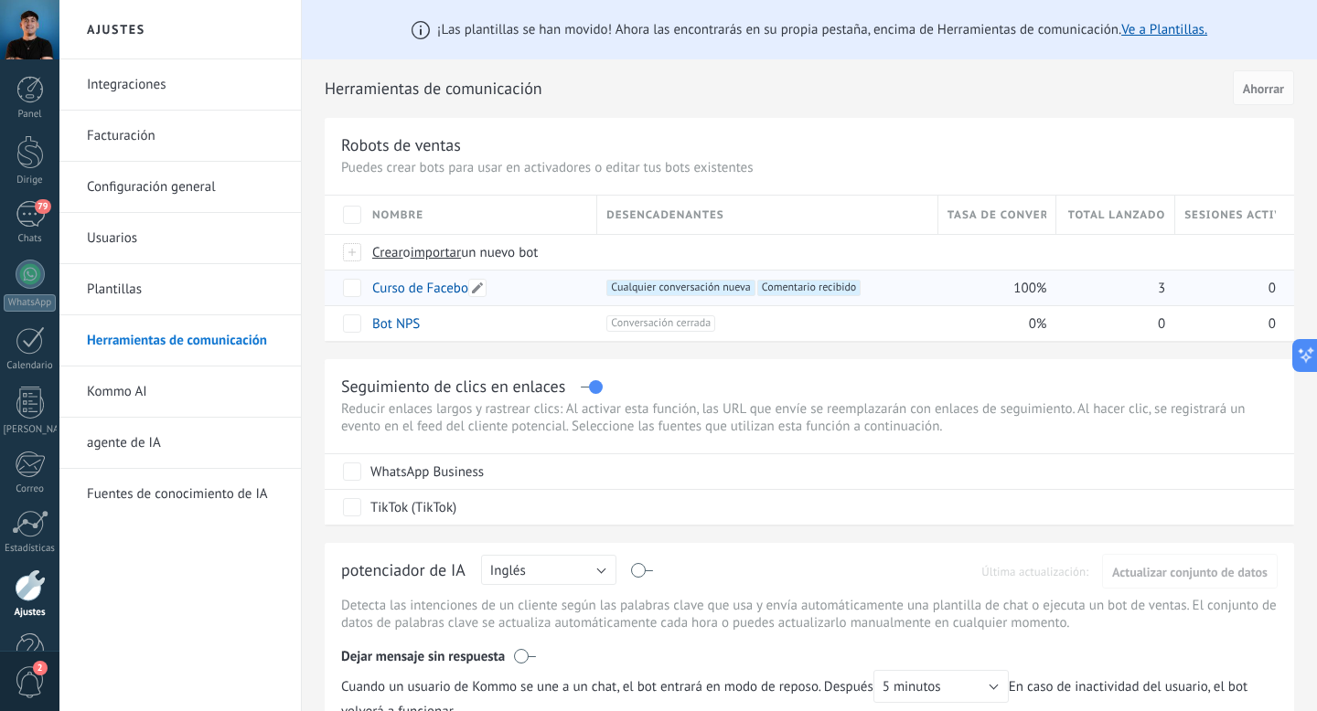
click at [528, 292] on div "Curso de Facebook" at bounding box center [475, 288] width 225 height 35
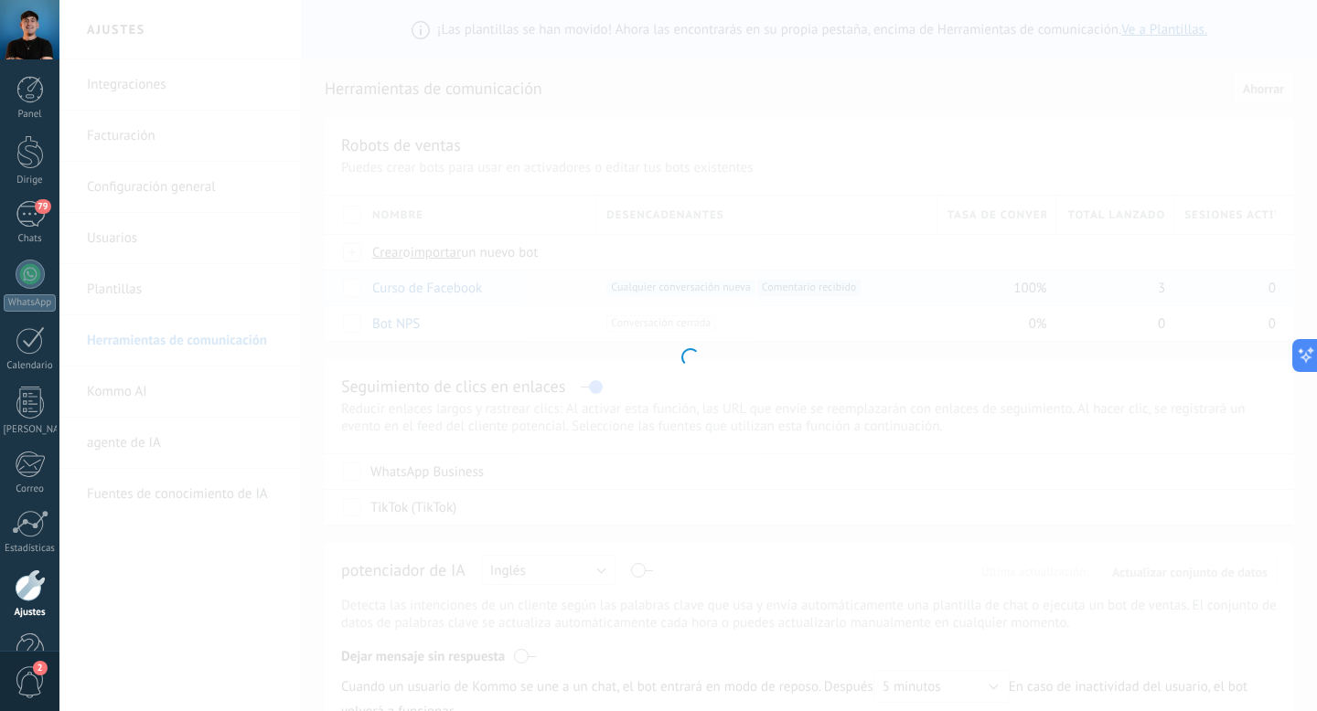
type input "**********"
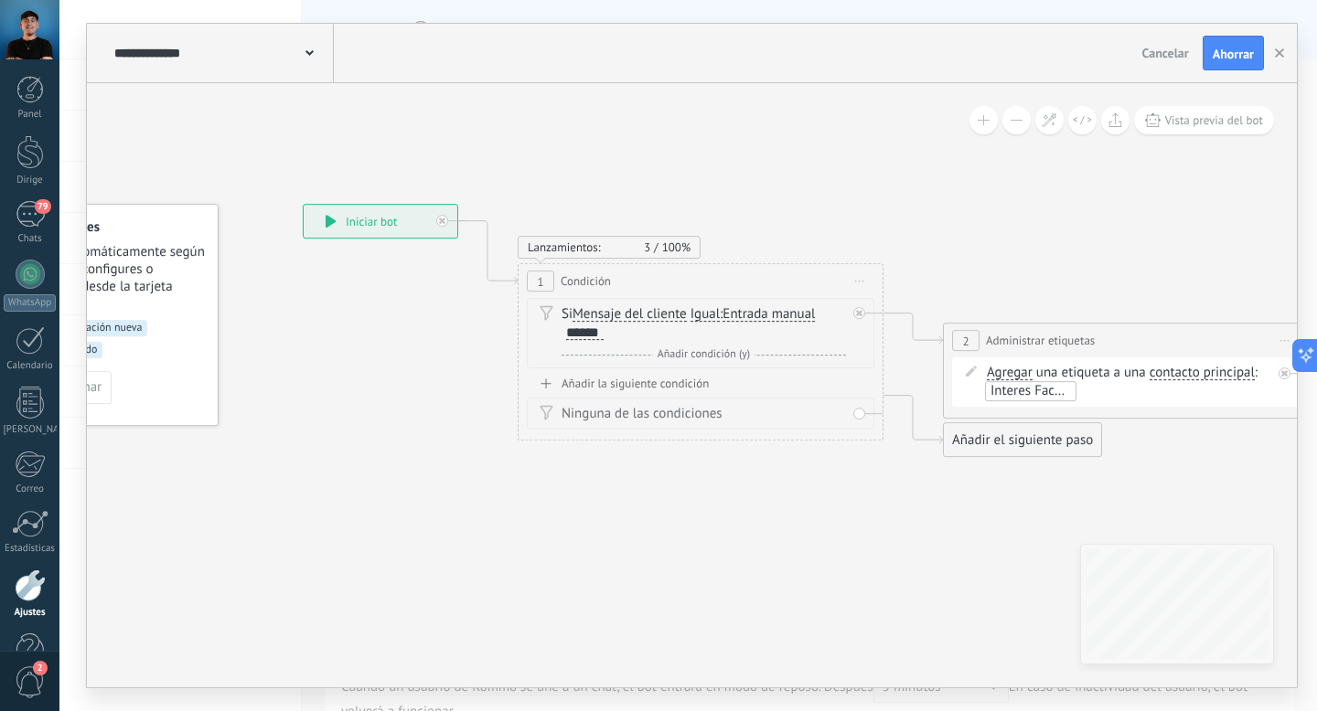
drag, startPoint x: 601, startPoint y: 419, endPoint x: 415, endPoint y: 407, distance: 186.0
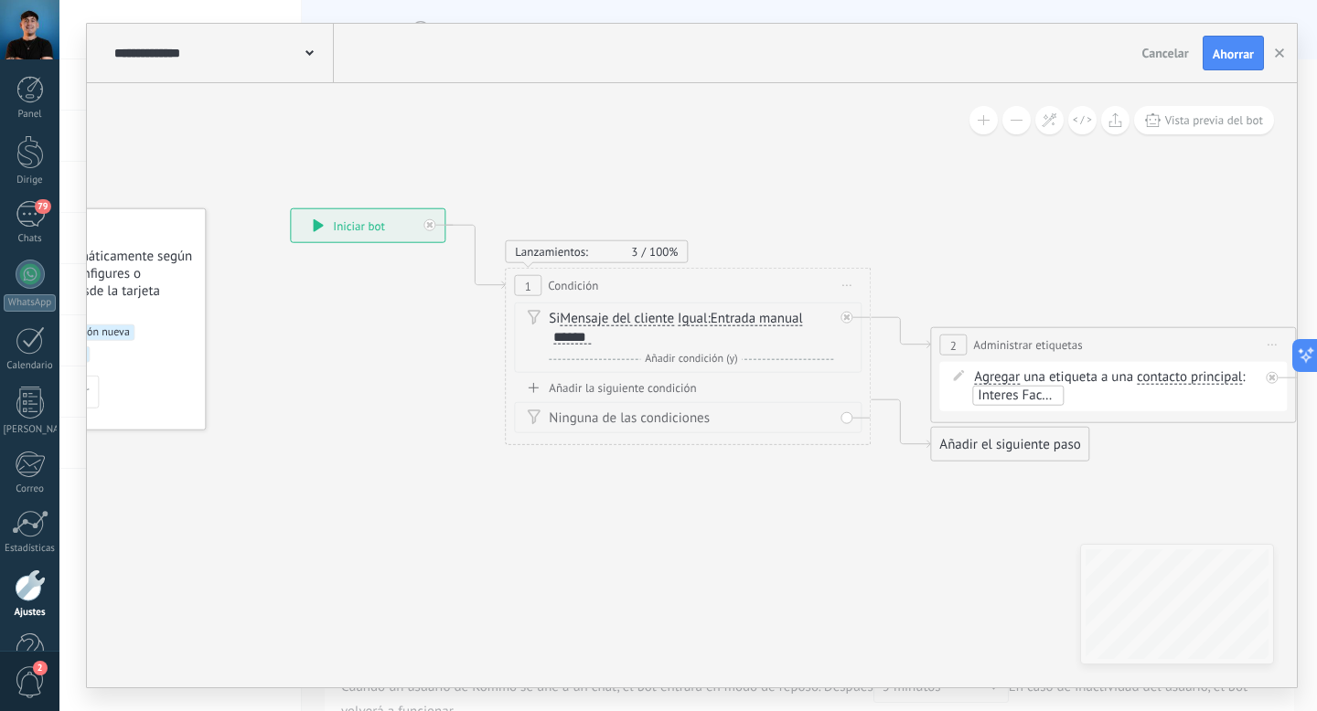
click at [582, 338] on font "******" at bounding box center [569, 337] width 33 height 14
click at [615, 337] on div "Si Mensaje del cliente Mensaje del cliente Sentimiento de la conversación Comen…" at bounding box center [691, 328] width 284 height 37
click at [603, 337] on div "Si Mensaje del cliente Mensaje del cliente Sentimiento de la conversación Comen…" at bounding box center [691, 328] width 284 height 37
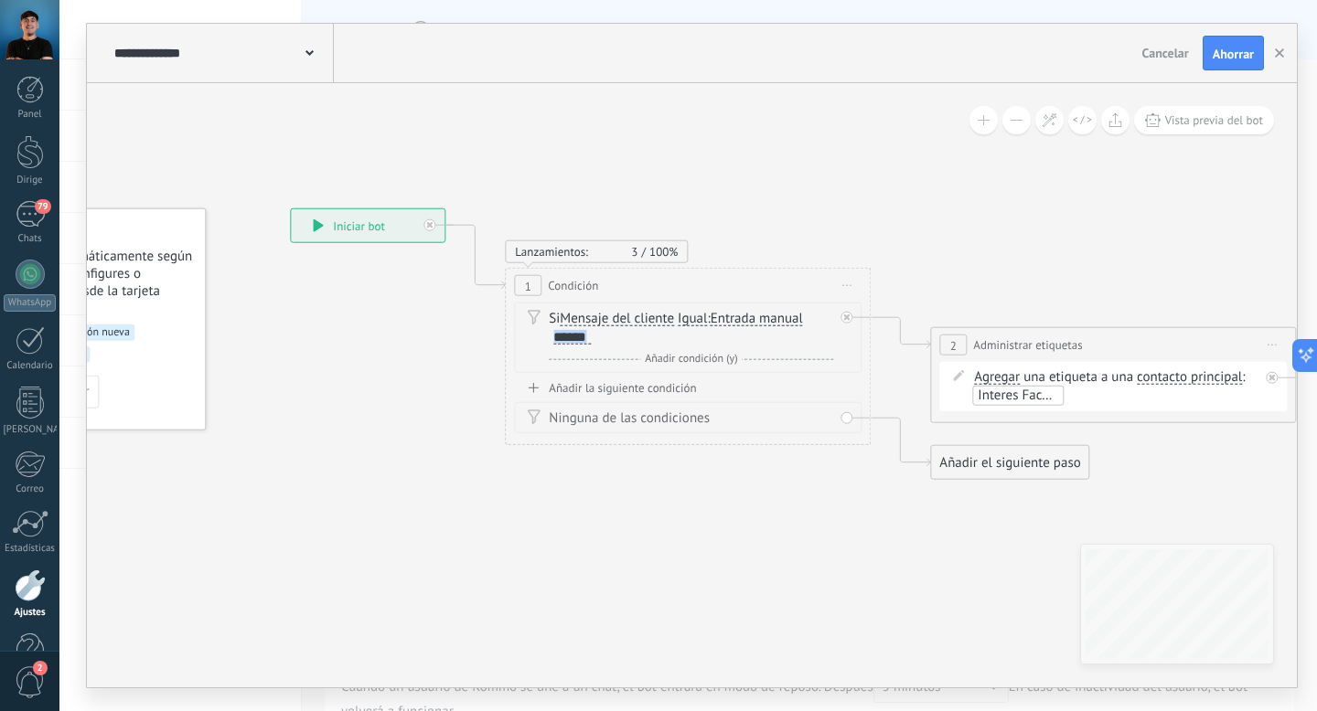
click at [573, 334] on font "******" at bounding box center [569, 337] width 33 height 14
click at [591, 336] on div "Si Mensaje del cliente Mensaje del cliente Sentimiento de la conversación Comen…" at bounding box center [691, 328] width 284 height 37
click at [605, 338] on div "Si Mensaje del cliente Mensaje del cliente Sentimiento de la conversación Comen…" at bounding box center [691, 328] width 284 height 37
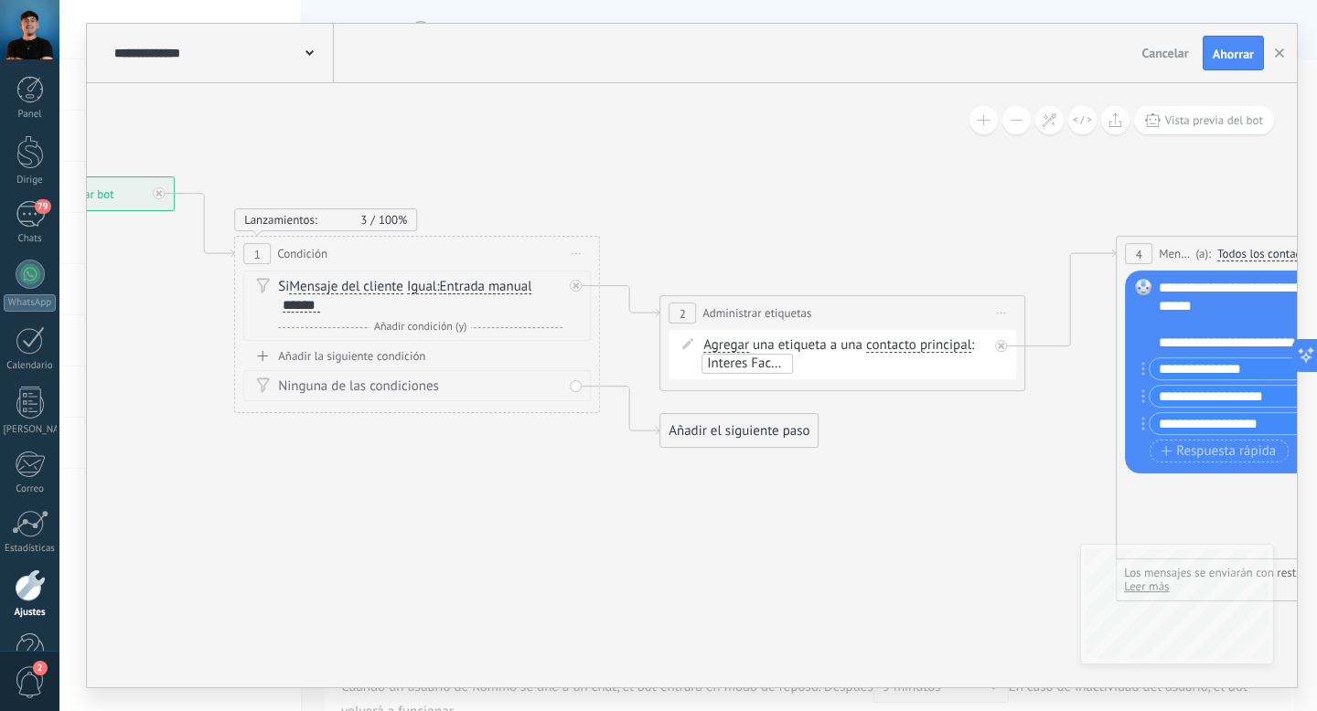
drag, startPoint x: 954, startPoint y: 251, endPoint x: 627, endPoint y: 208, distance: 329.4
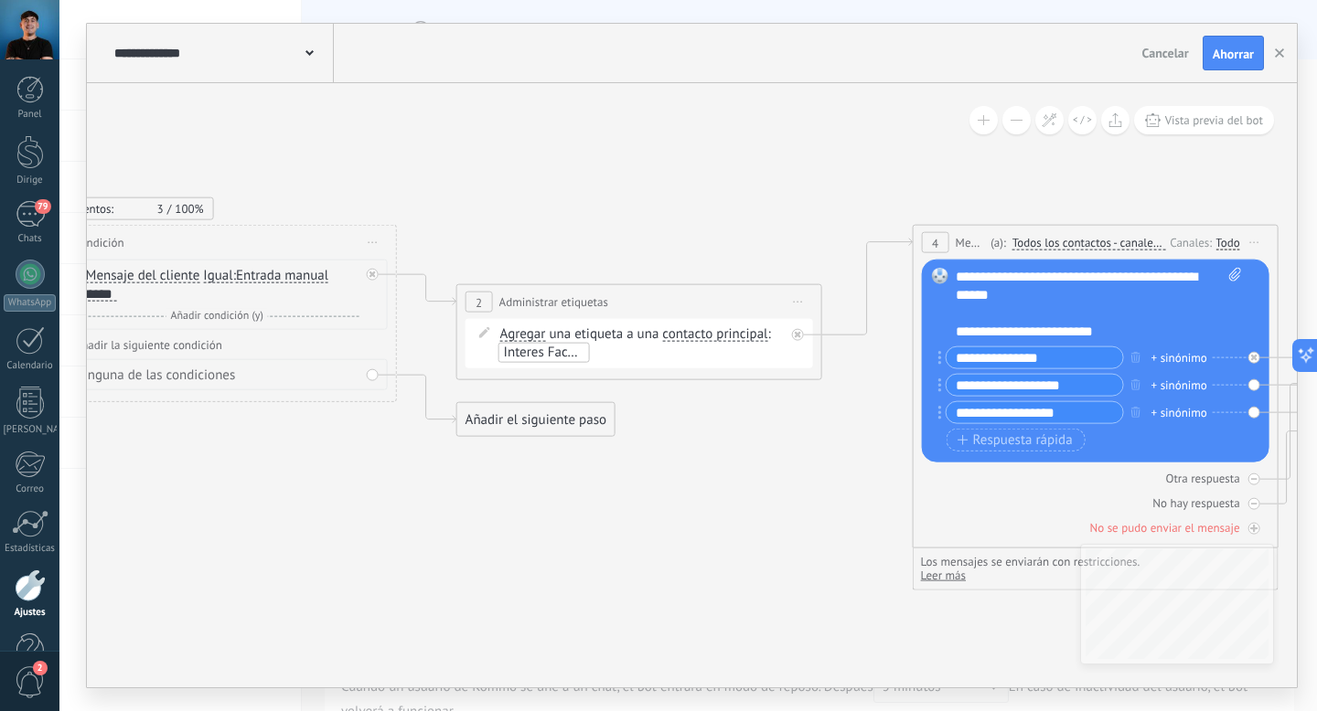
drag, startPoint x: 809, startPoint y: 208, endPoint x: 598, endPoint y: 215, distance: 211.3
click at [598, 215] on icon at bounding box center [1219, 254] width 3720 height 1501
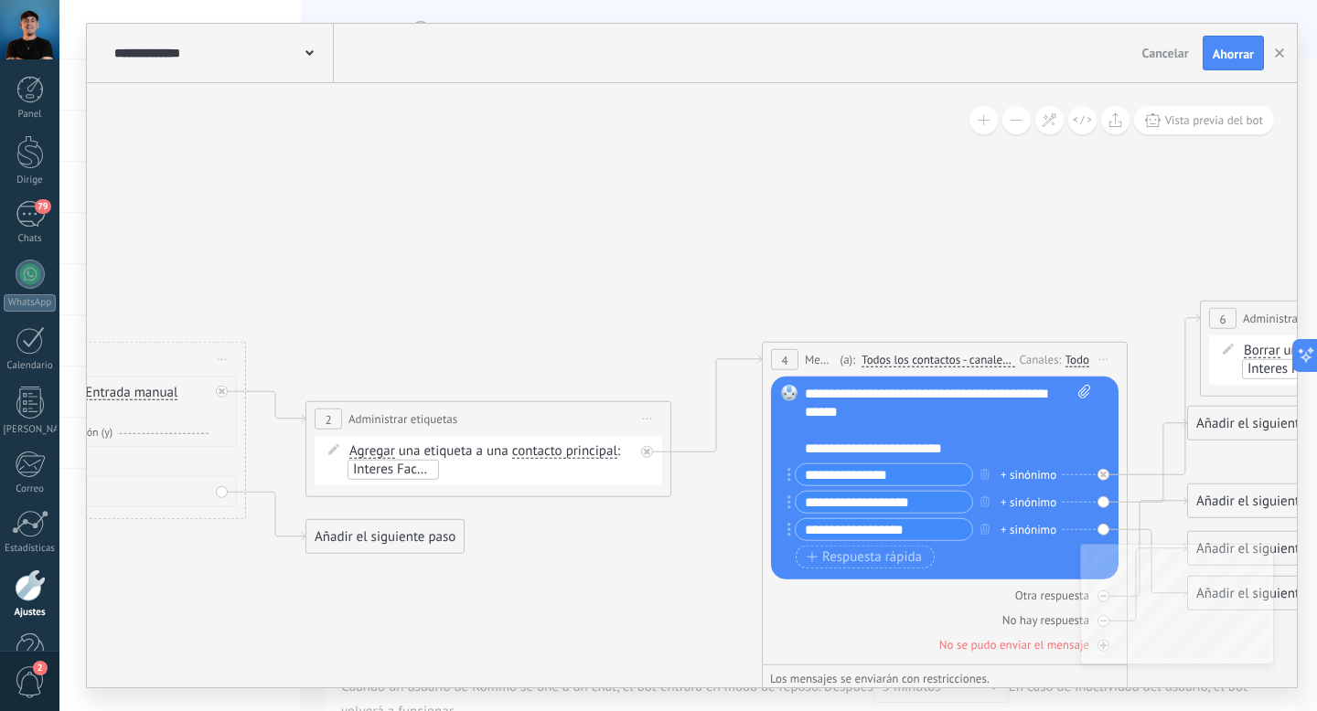
drag, startPoint x: 644, startPoint y: 190, endPoint x: 695, endPoint y: 315, distance: 135.3
click at [695, 316] on icon at bounding box center [1068, 371] width 3720 height 1501
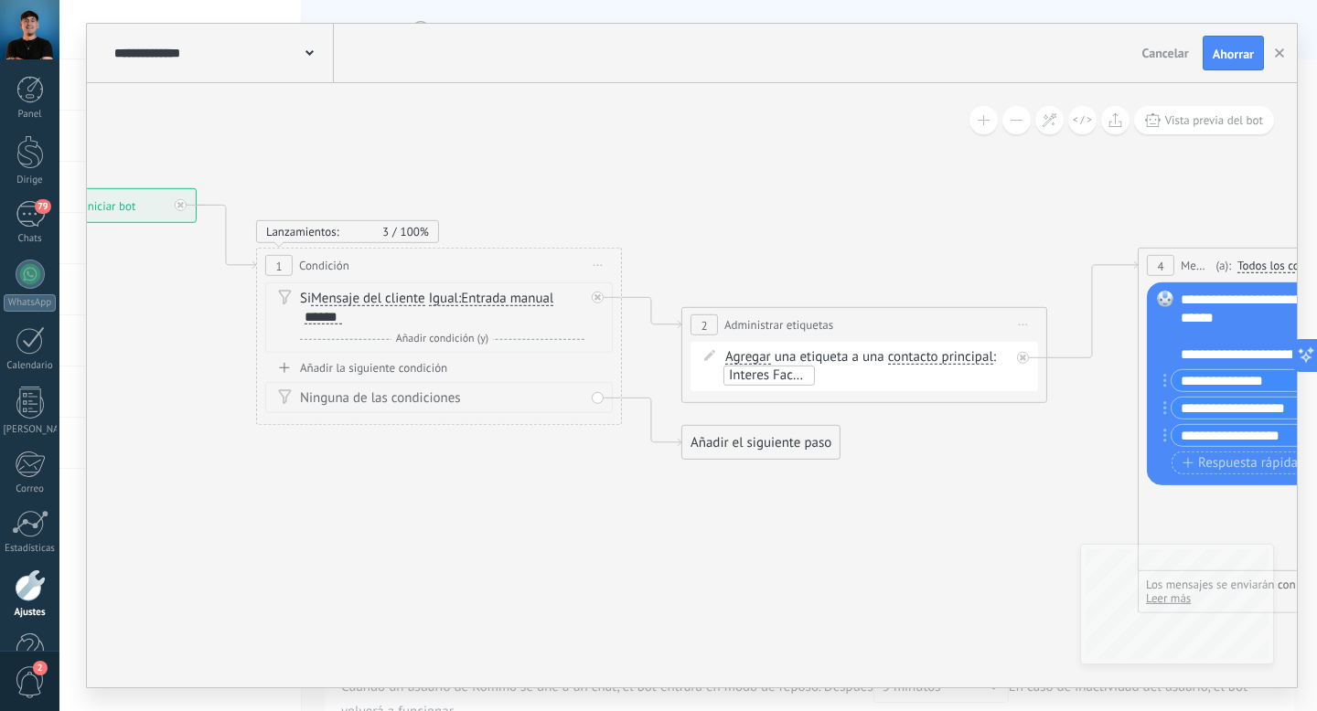
drag, startPoint x: 665, startPoint y: 314, endPoint x: 912, endPoint y: 200, distance: 271.7
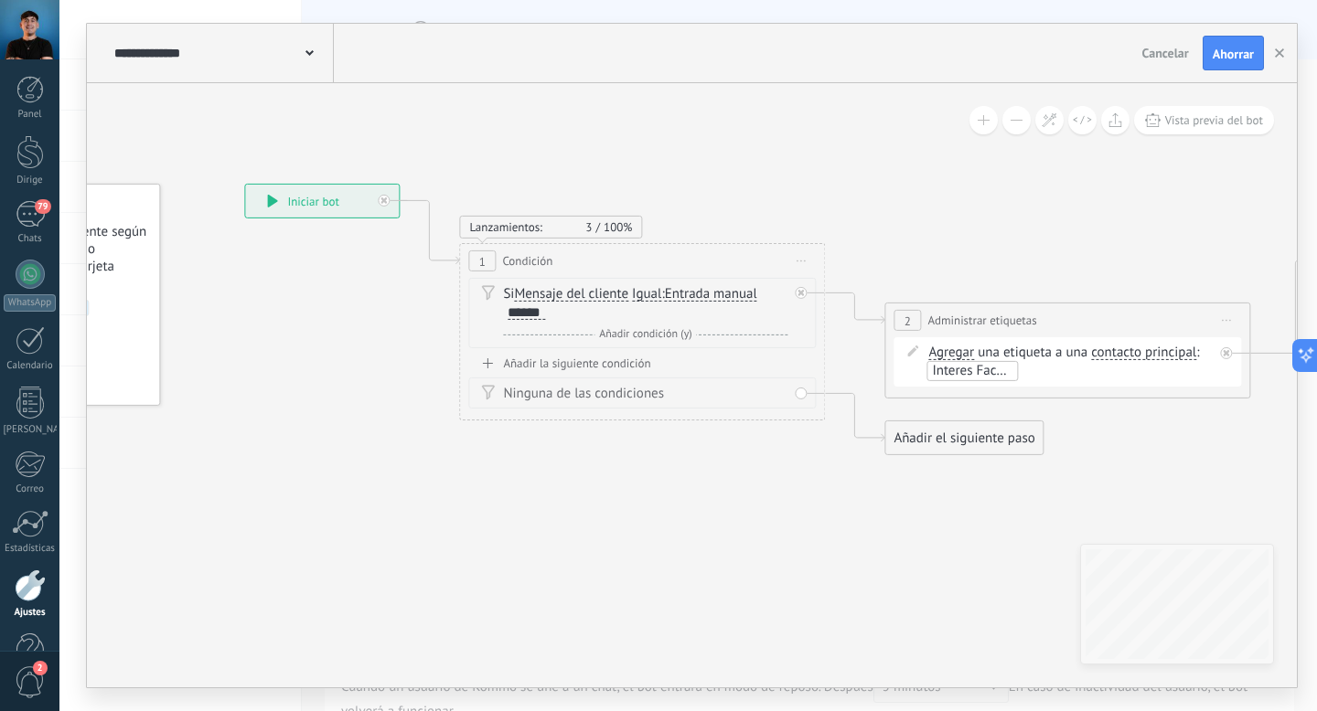
drag, startPoint x: 631, startPoint y: 191, endPoint x: 888, endPoint y: 209, distance: 257.6
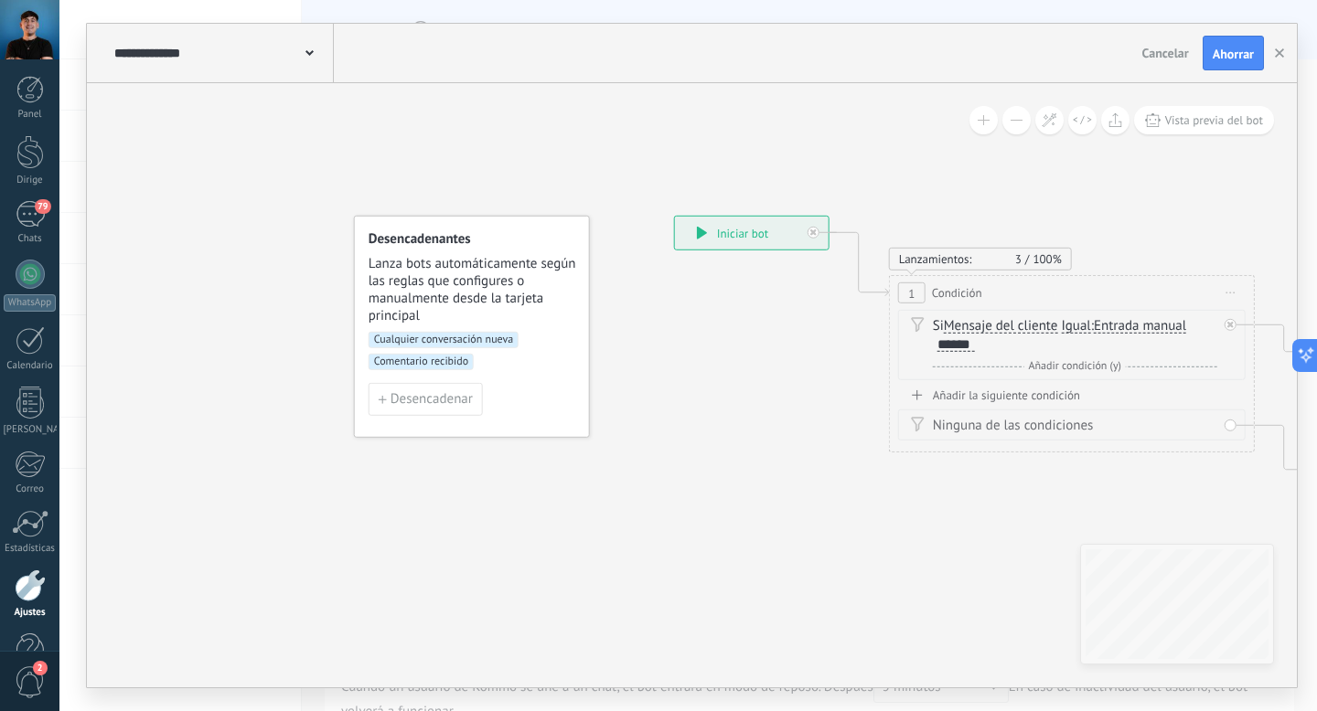
drag, startPoint x: 354, startPoint y: 137, endPoint x: 730, endPoint y: 152, distance: 376.1
click at [1245, 57] on font "Ahorrar" at bounding box center [1232, 54] width 41 height 16
click at [956, 355] on div "******" at bounding box center [960, 347] width 42 height 16
click at [971, 347] on font "******" at bounding box center [960, 346] width 33 height 14
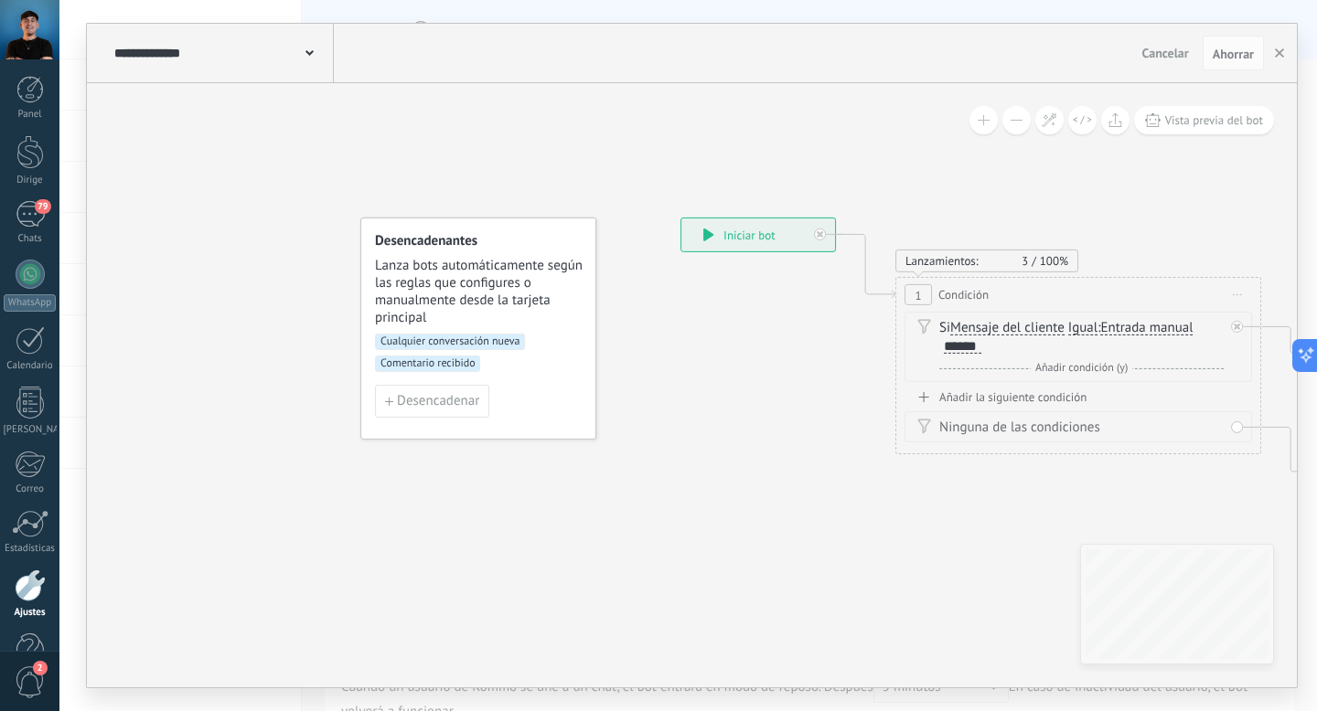
click at [994, 347] on div "Si Mensaje del cliente Mensaje del cliente Sentimiento de la conversación Comen…" at bounding box center [1081, 337] width 284 height 37
drag, startPoint x: 1017, startPoint y: 353, endPoint x: 847, endPoint y: 374, distance: 171.4
click at [680, 218] on div "**********" at bounding box center [680, 218] width 0 height 0
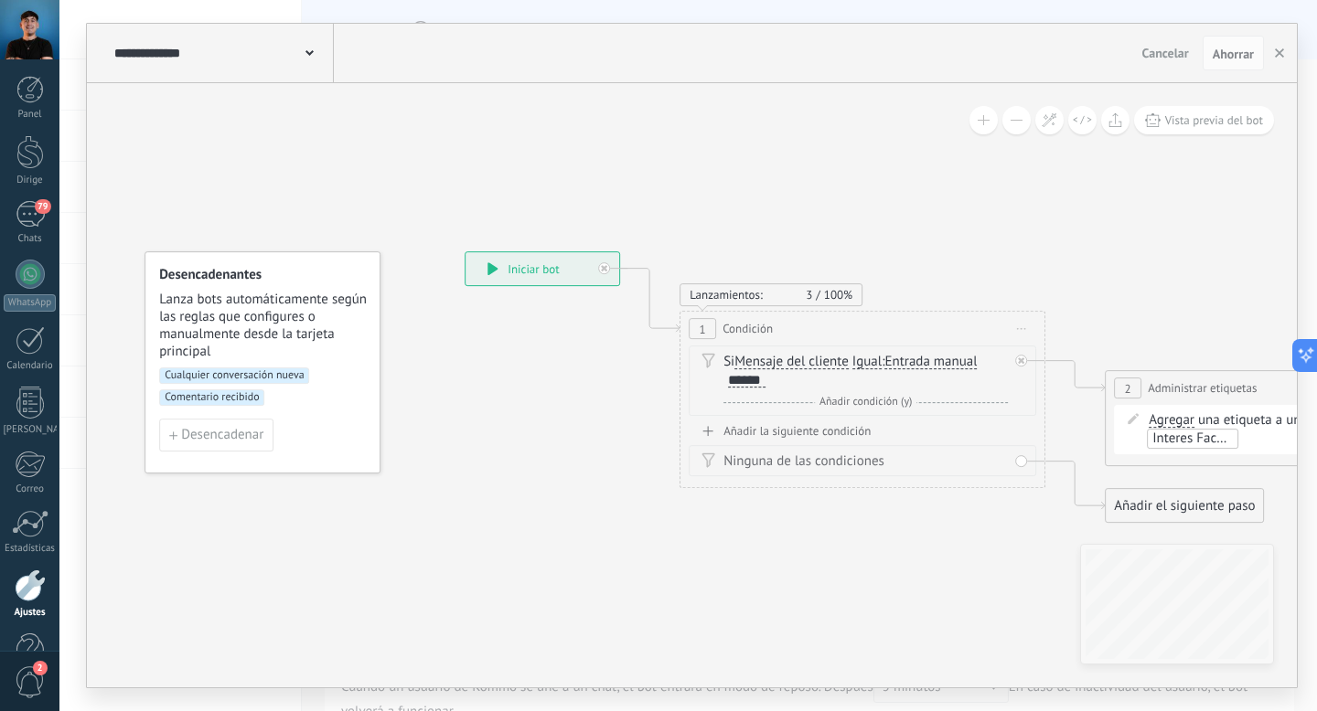
drag, startPoint x: 787, startPoint y: 389, endPoint x: 575, endPoint y: 418, distance: 214.1
click at [214, 446] on button "Desencadenar" at bounding box center [217, 434] width 114 height 33
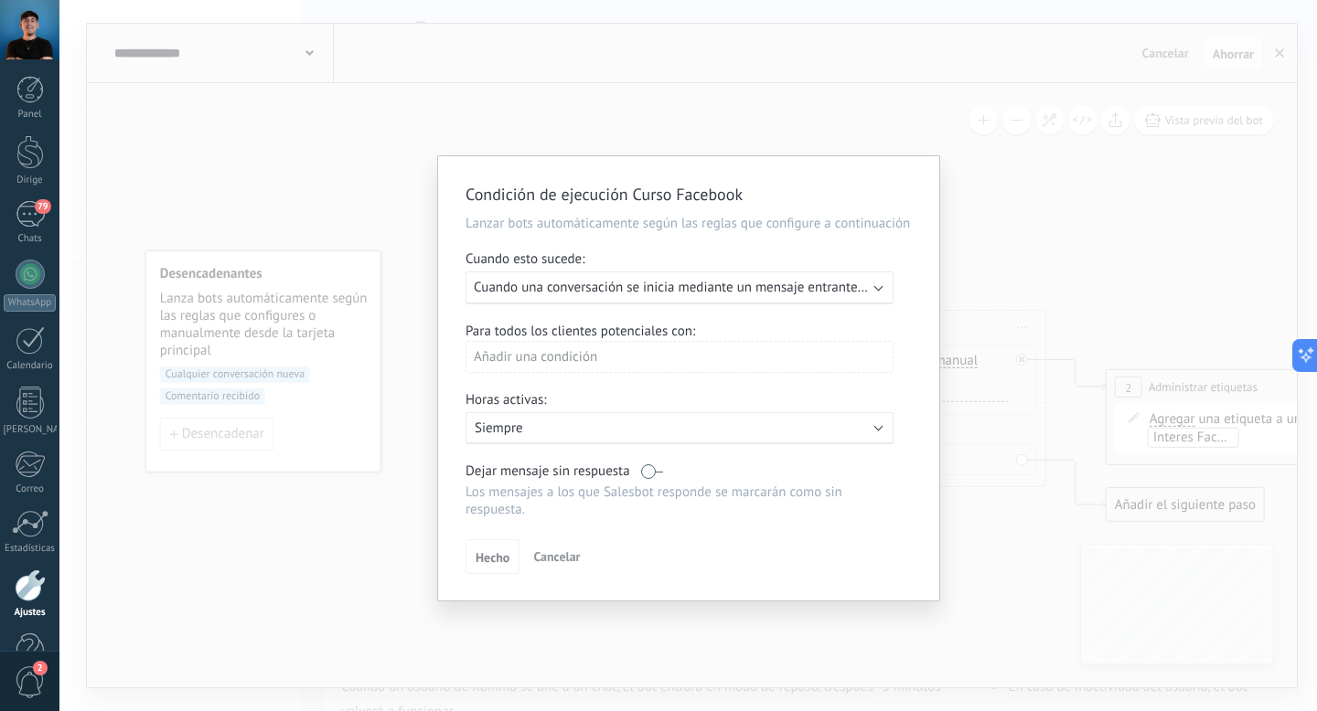
click at [644, 393] on div "Horas activas:" at bounding box center [688, 401] width 446 height 21
click at [571, 359] on font "Añadir una condición" at bounding box center [535, 356] width 123 height 17
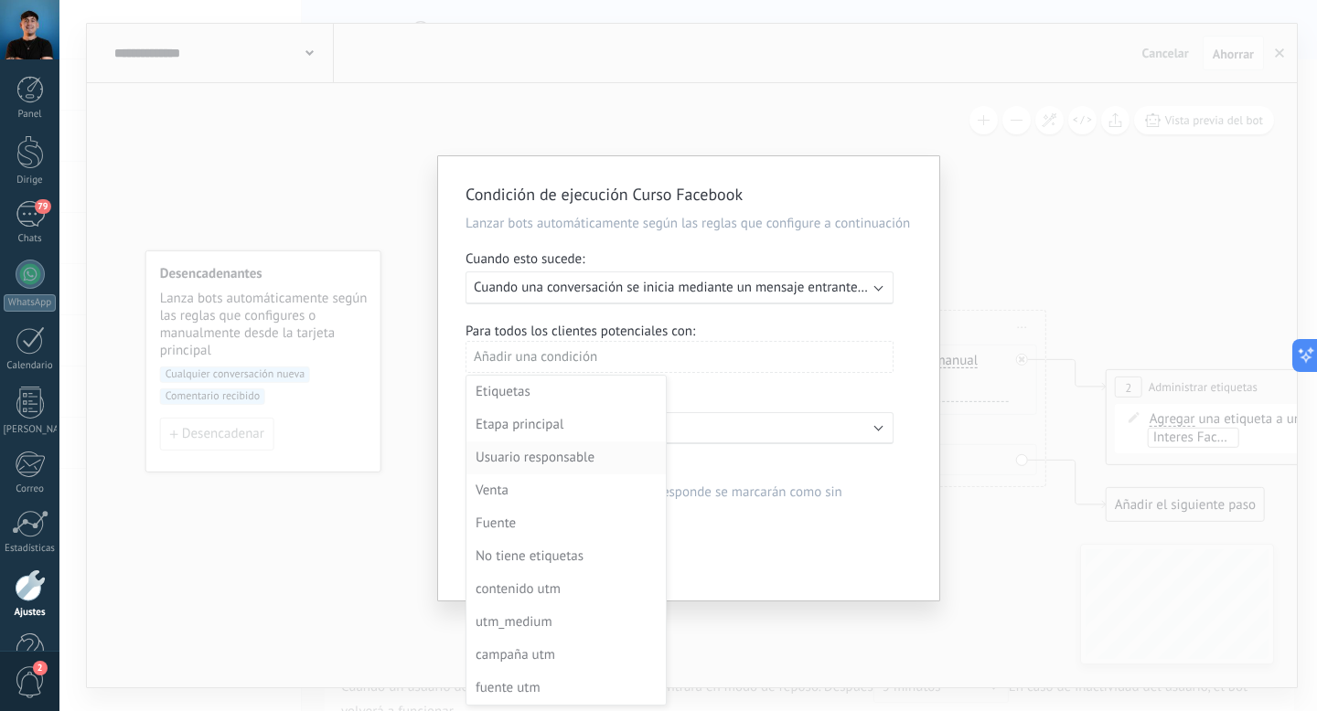
click at [550, 464] on font "Usuario responsable" at bounding box center [534, 457] width 119 height 17
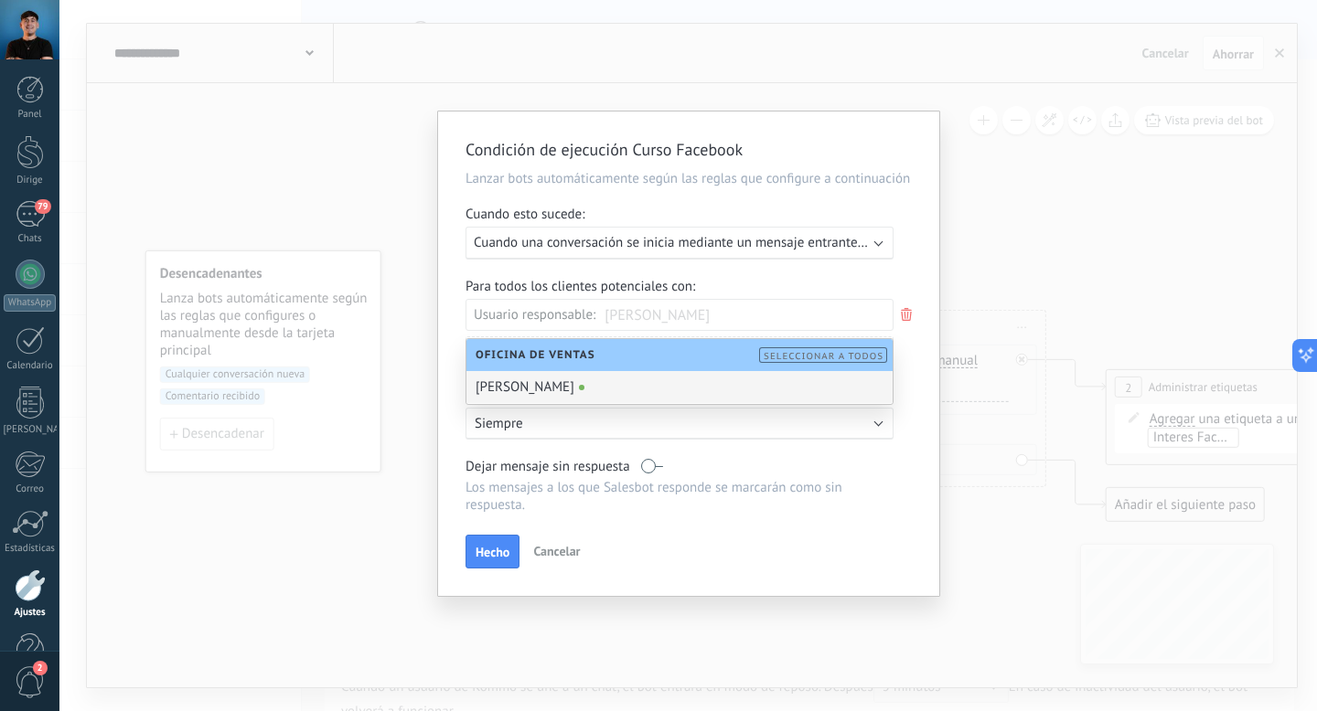
click at [550, 388] on font "[PERSON_NAME]" at bounding box center [524, 387] width 99 height 17
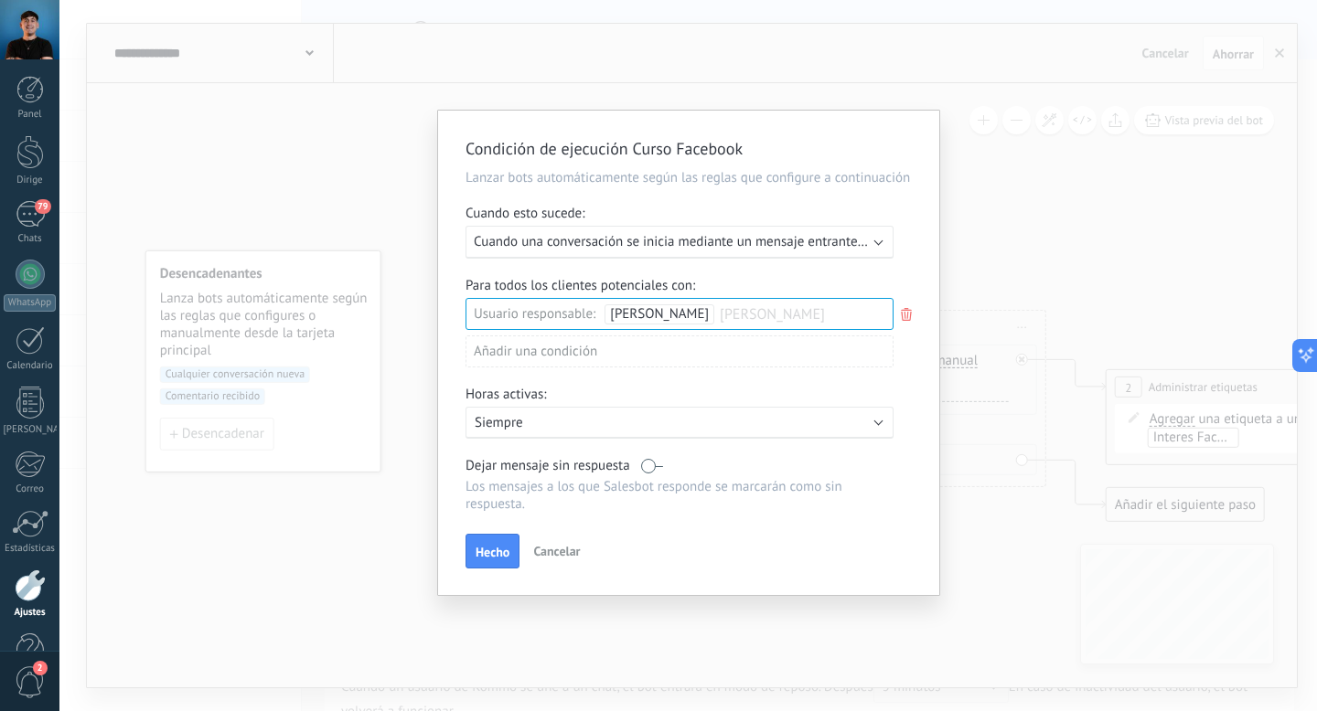
click at [902, 317] on use at bounding box center [906, 314] width 11 height 13
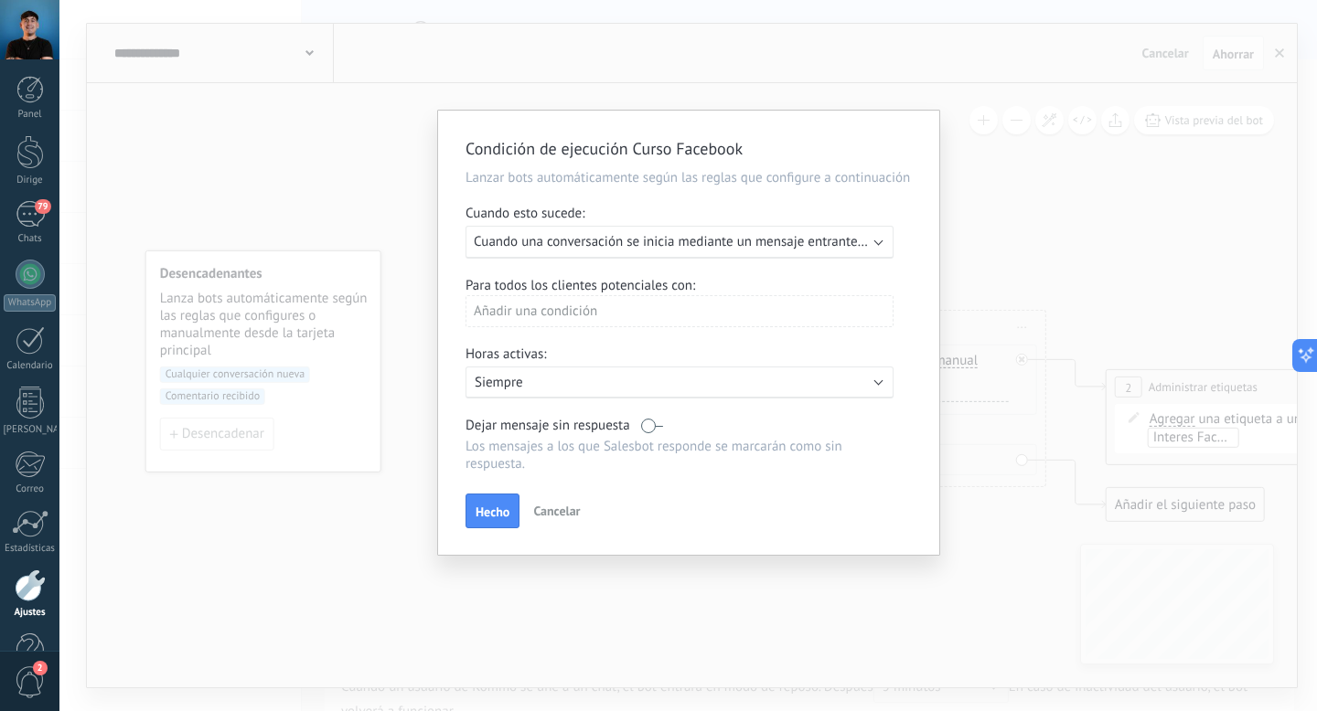
click at [675, 311] on div "Añadir una condición" at bounding box center [679, 311] width 428 height 32
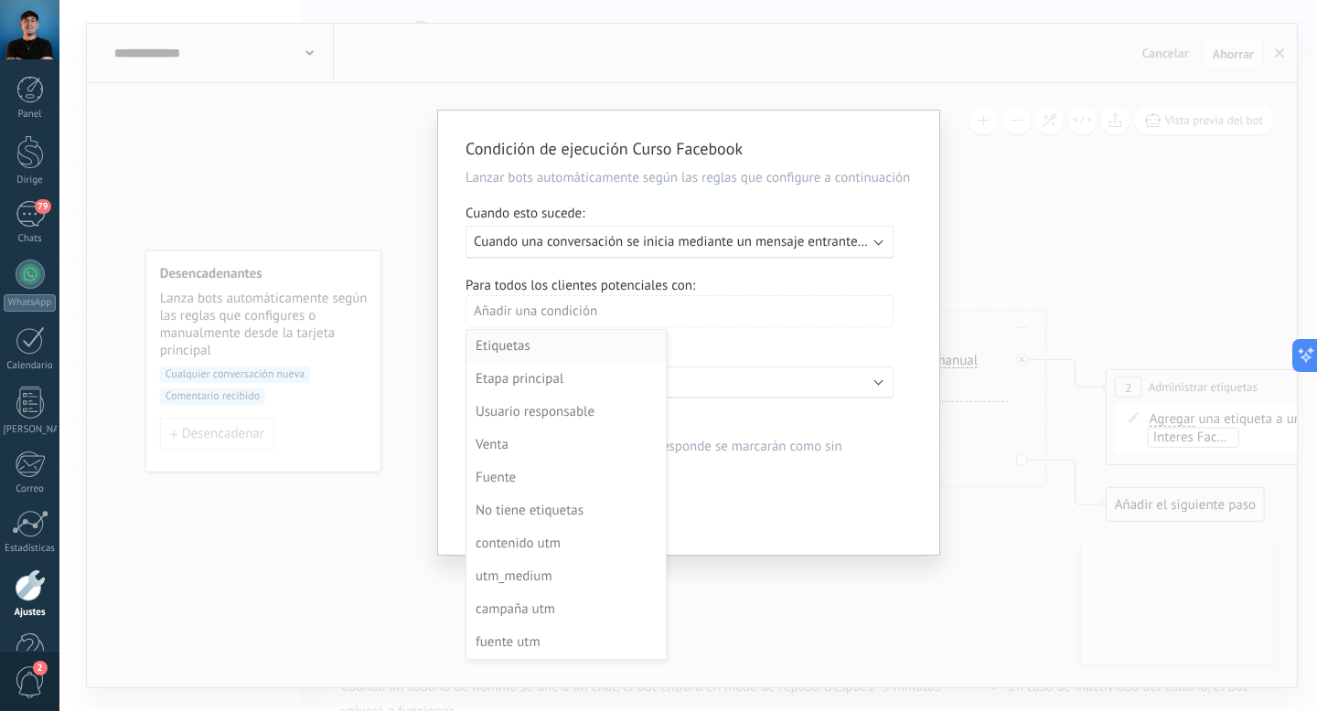
click at [560, 352] on div "Etiquetas" at bounding box center [563, 347] width 177 height 26
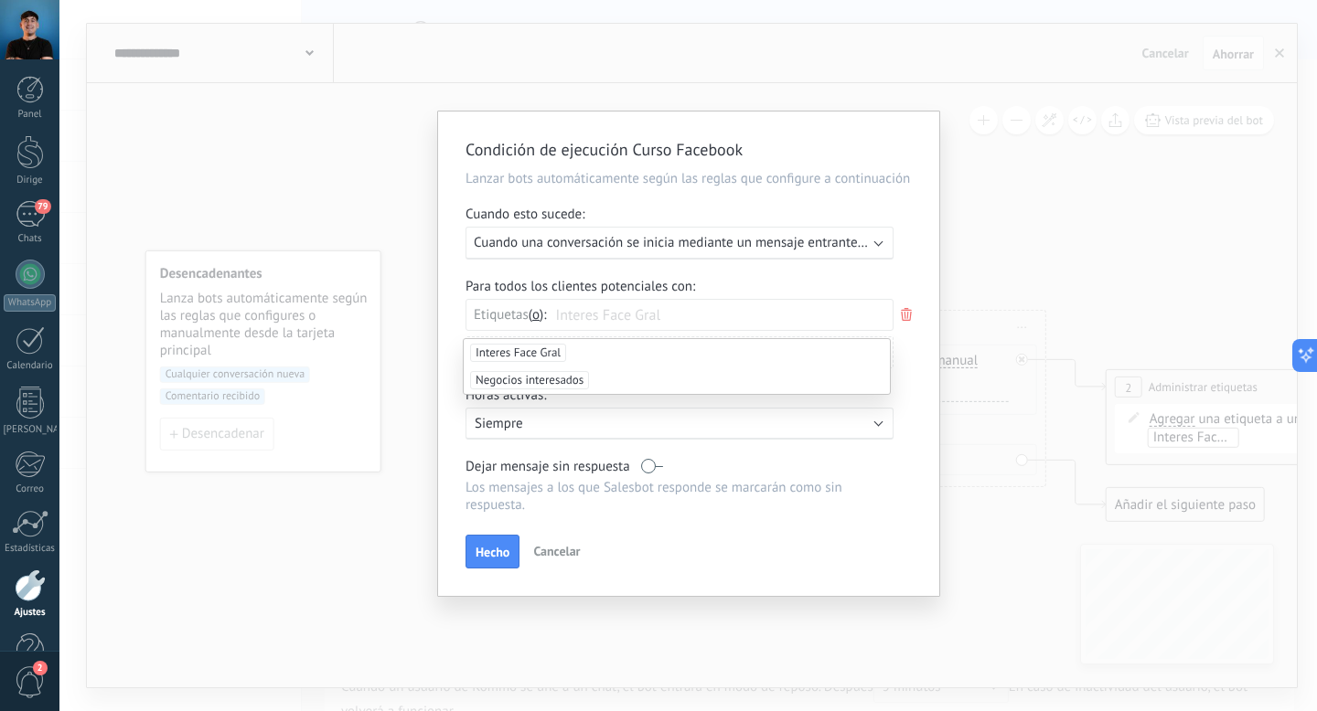
click at [909, 309] on icon at bounding box center [906, 315] width 20 height 22
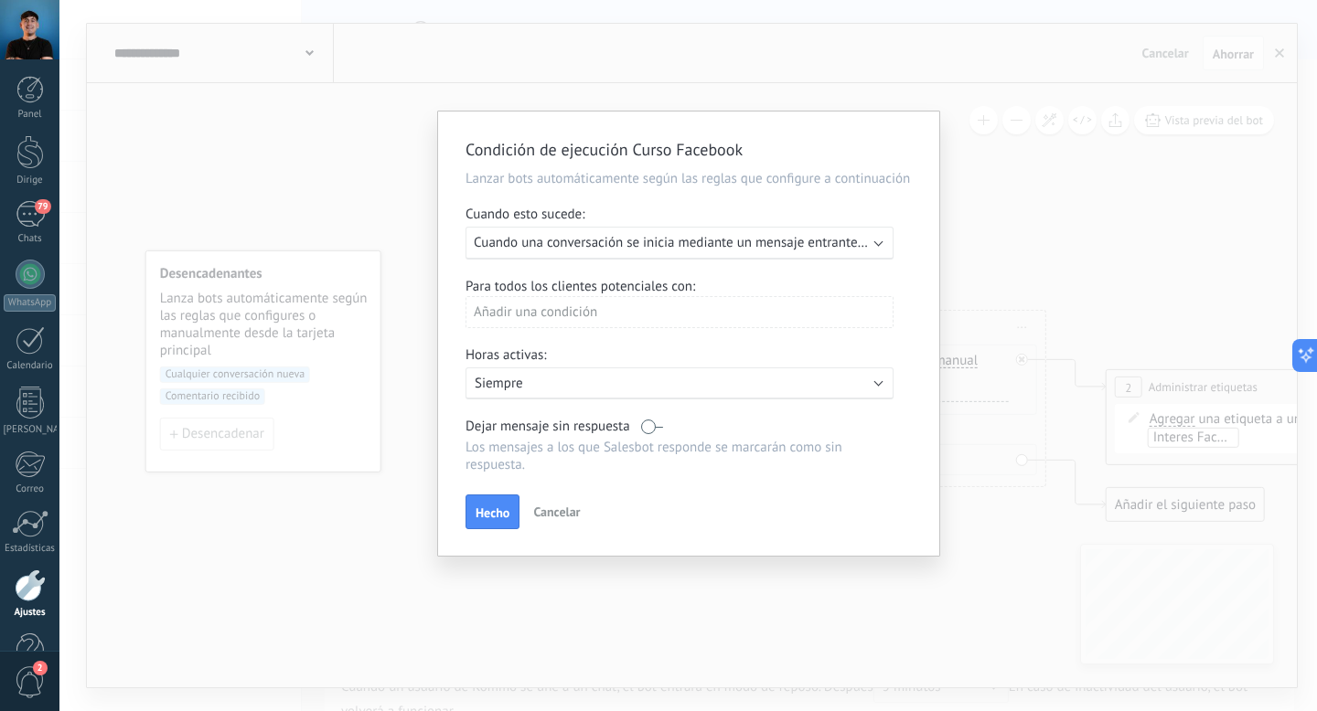
click at [781, 287] on div "Para todos los clientes potenciales con:" at bounding box center [688, 286] width 446 height 17
click at [687, 321] on div "Añadir una condición" at bounding box center [679, 312] width 428 height 32
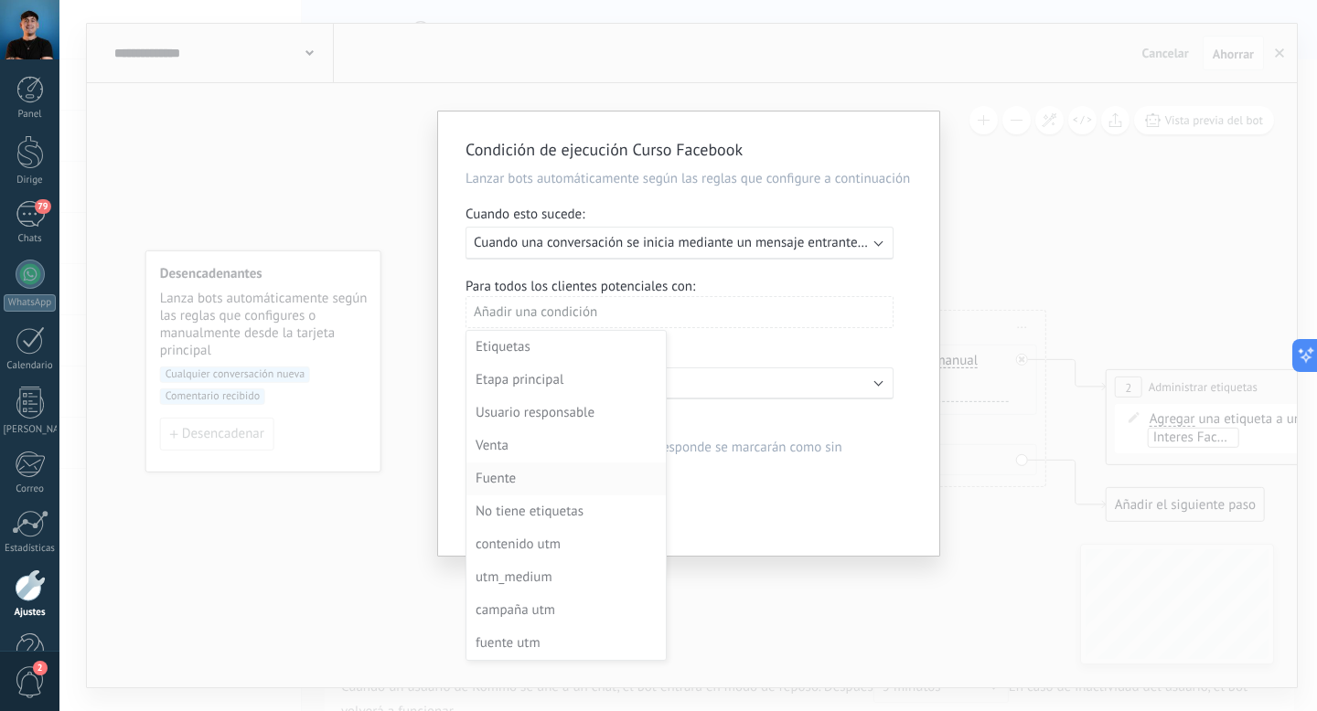
click at [523, 477] on div "Fuente" at bounding box center [563, 479] width 177 height 26
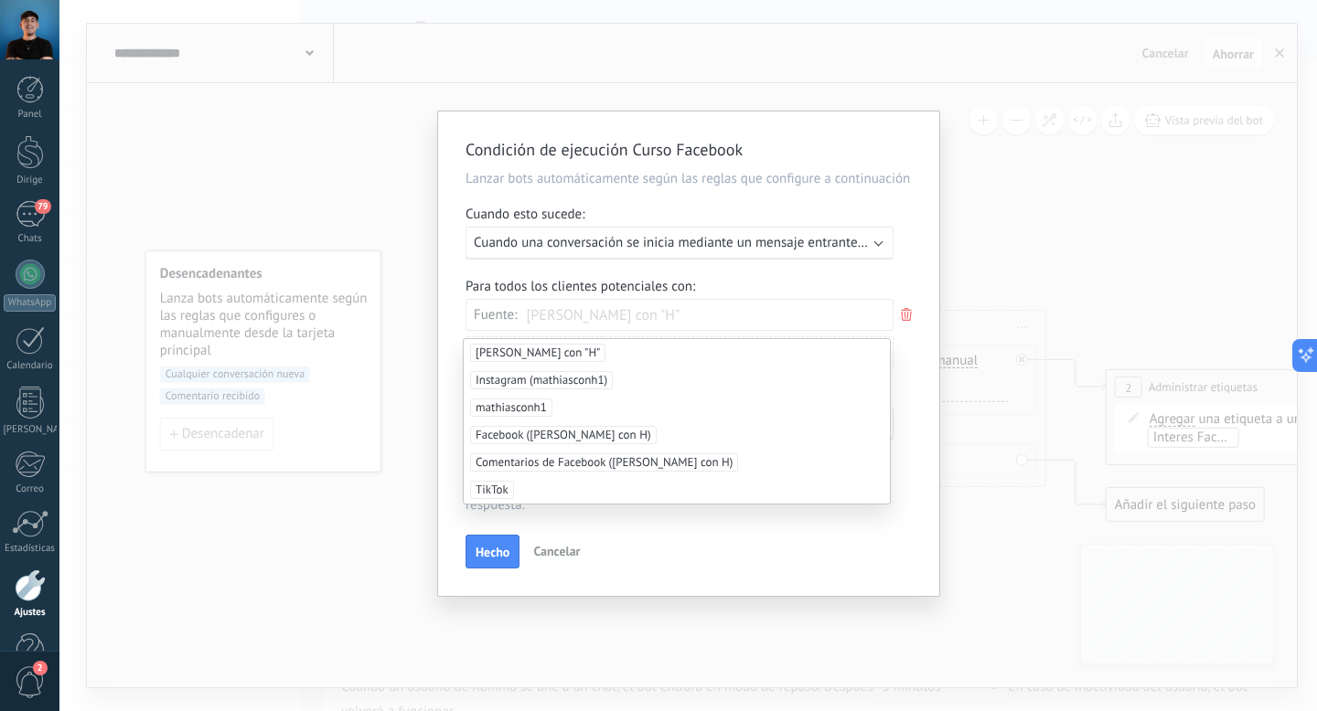
click at [545, 353] on font "[PERSON_NAME] con "H"" at bounding box center [537, 353] width 124 height 16
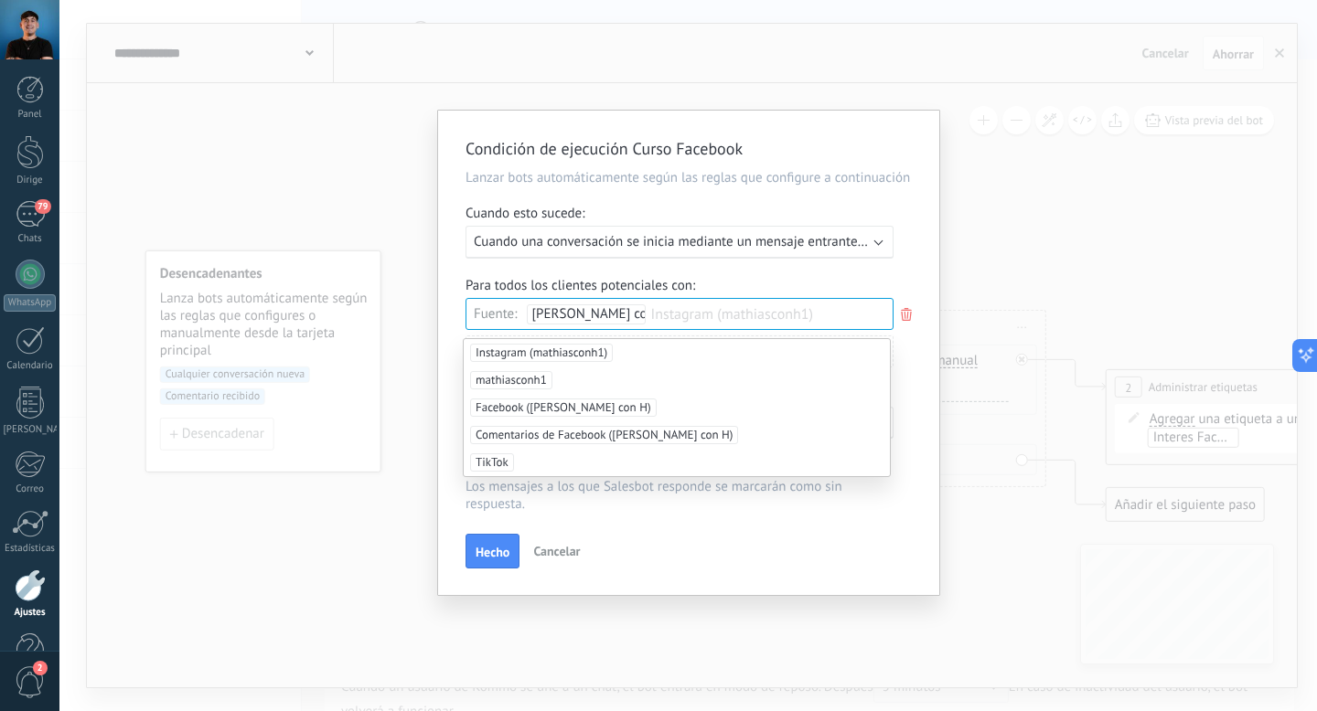
click at [536, 357] on font "Instagram (mathiasconh1)" at bounding box center [541, 353] width 132 height 16
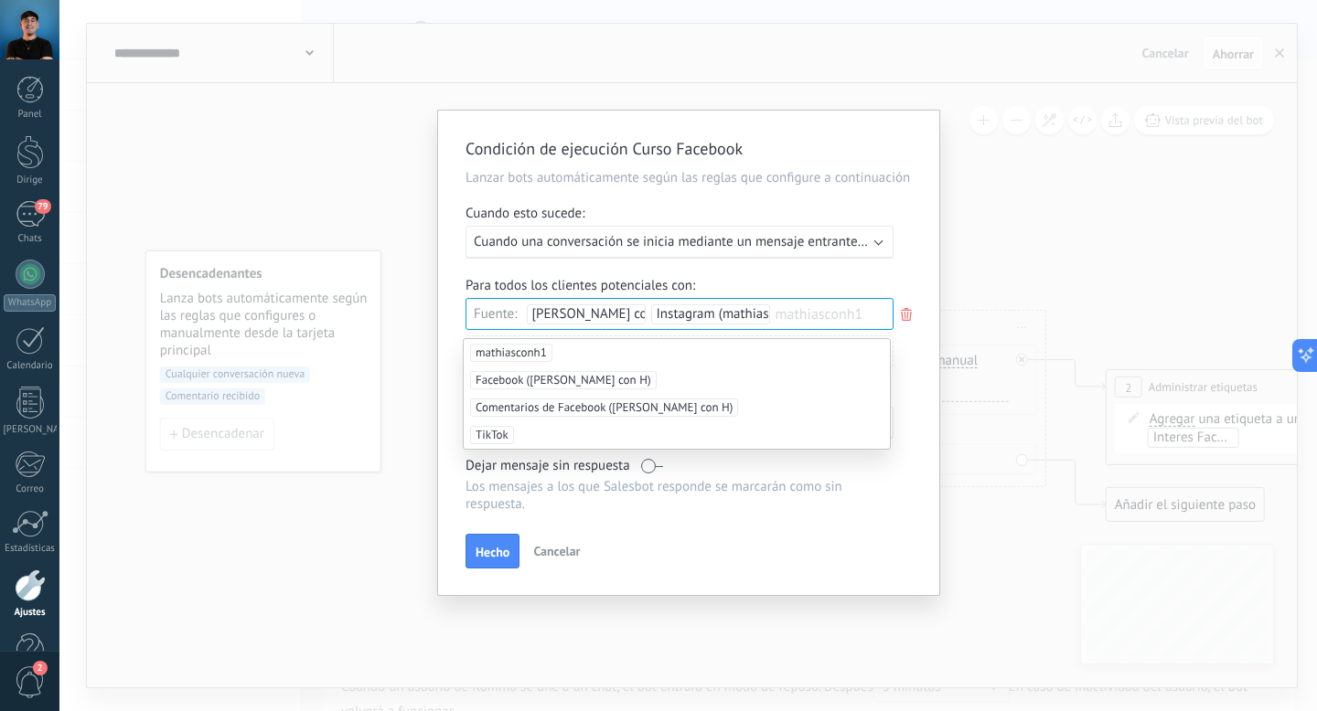
click at [522, 351] on font "mathiasconh1" at bounding box center [510, 353] width 71 height 16
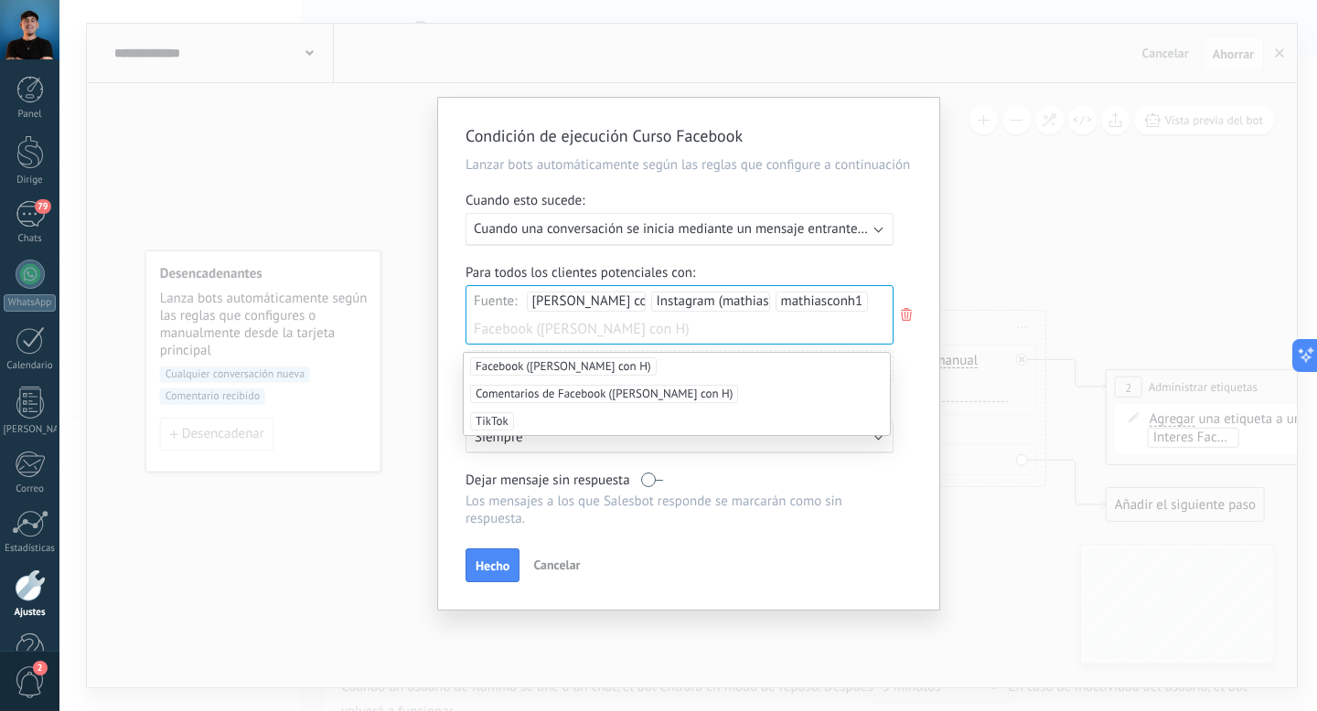
click at [520, 364] on font "Facebook ([PERSON_NAME] con H)" at bounding box center [563, 366] width 176 height 16
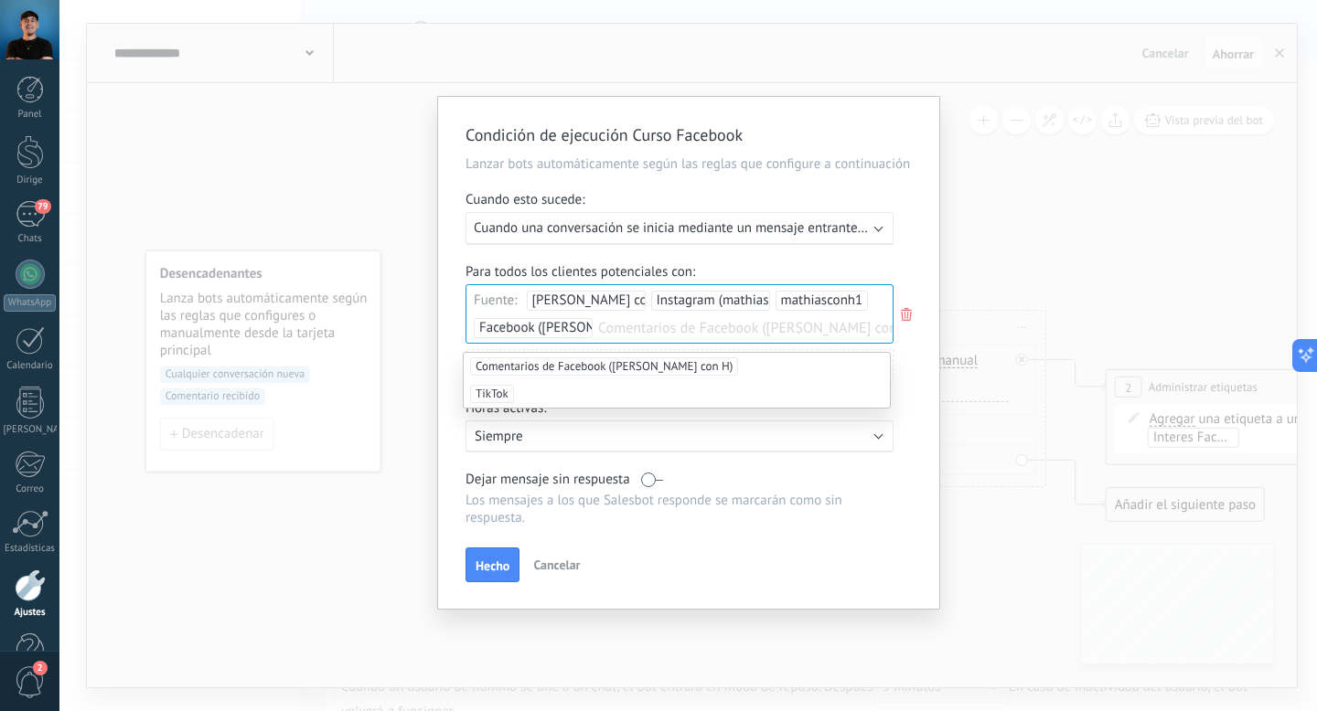
click at [519, 368] on font "Comentarios de Facebook ([PERSON_NAME] con H)" at bounding box center [603, 366] width 257 height 16
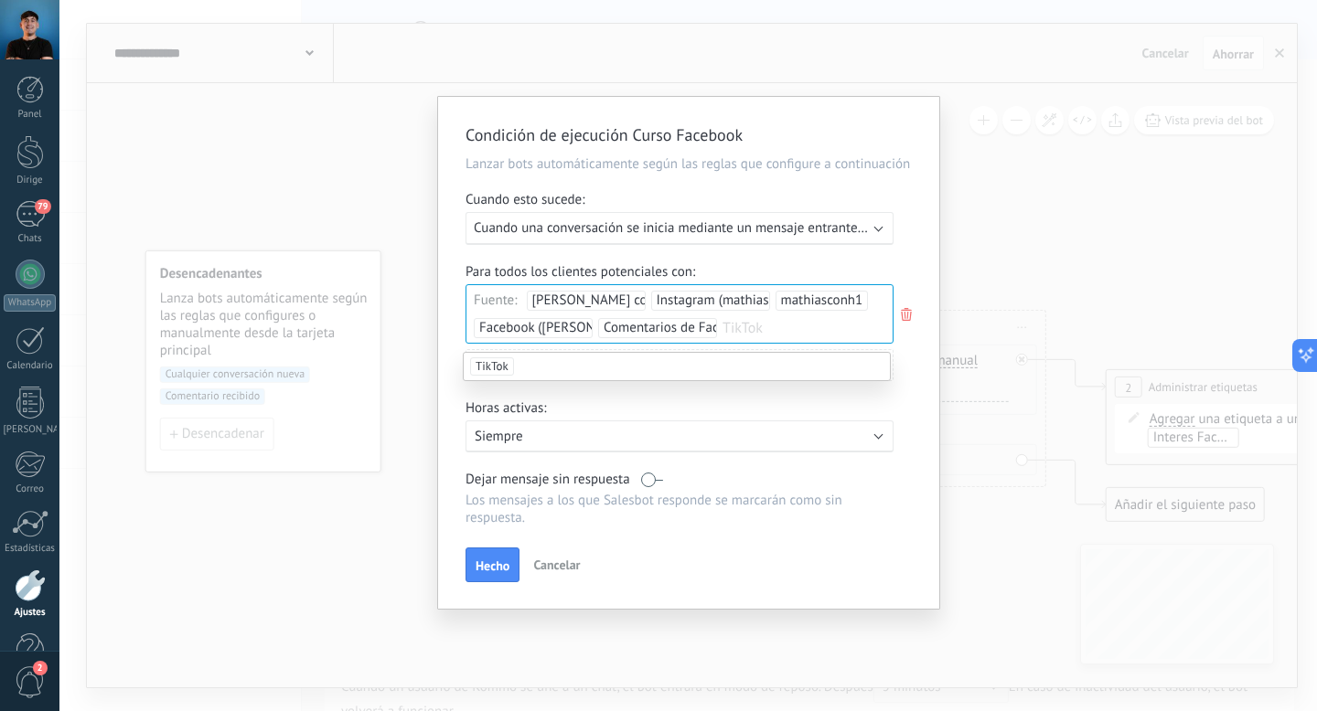
click at [500, 369] on font "TikTok" at bounding box center [491, 366] width 33 height 16
click at [890, 270] on div "Para todos los clientes potenciales con:" at bounding box center [688, 271] width 446 height 17
click at [494, 566] on font "Hecho" at bounding box center [492, 566] width 34 height 16
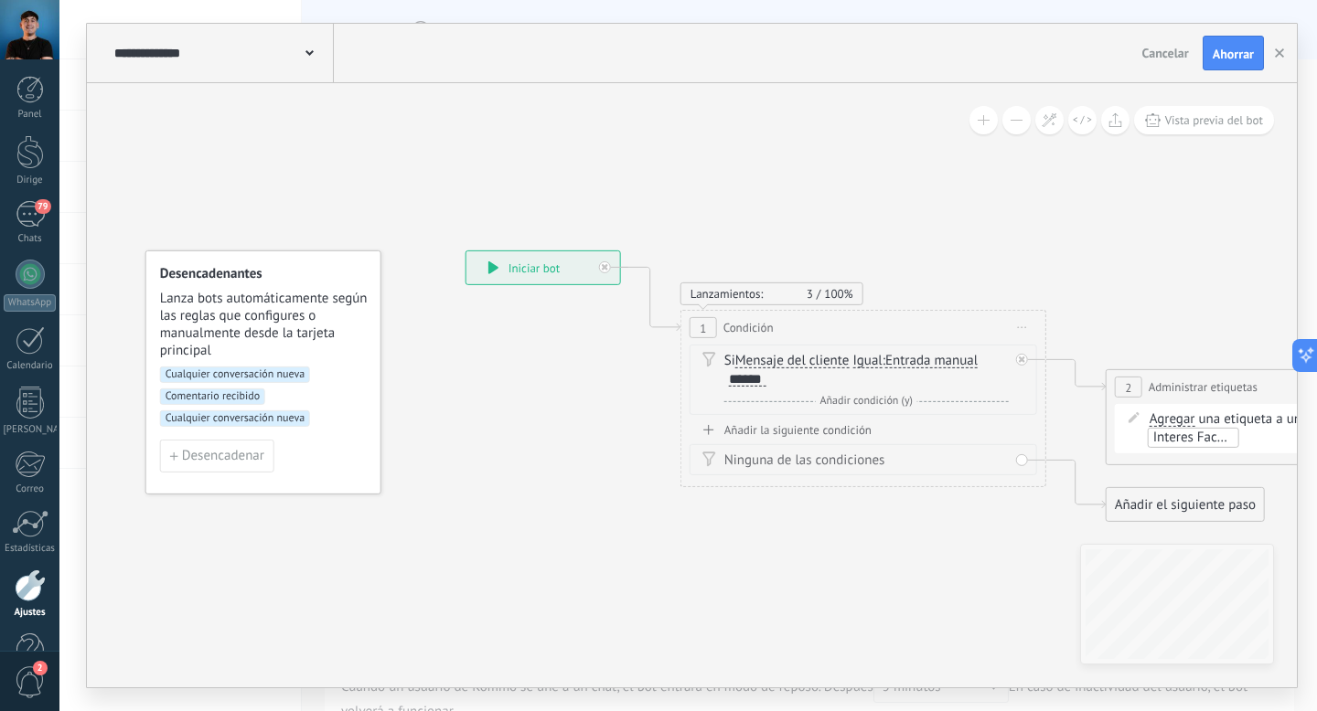
click at [230, 376] on font "Cualquier conversación nueva" at bounding box center [234, 375] width 139 height 14
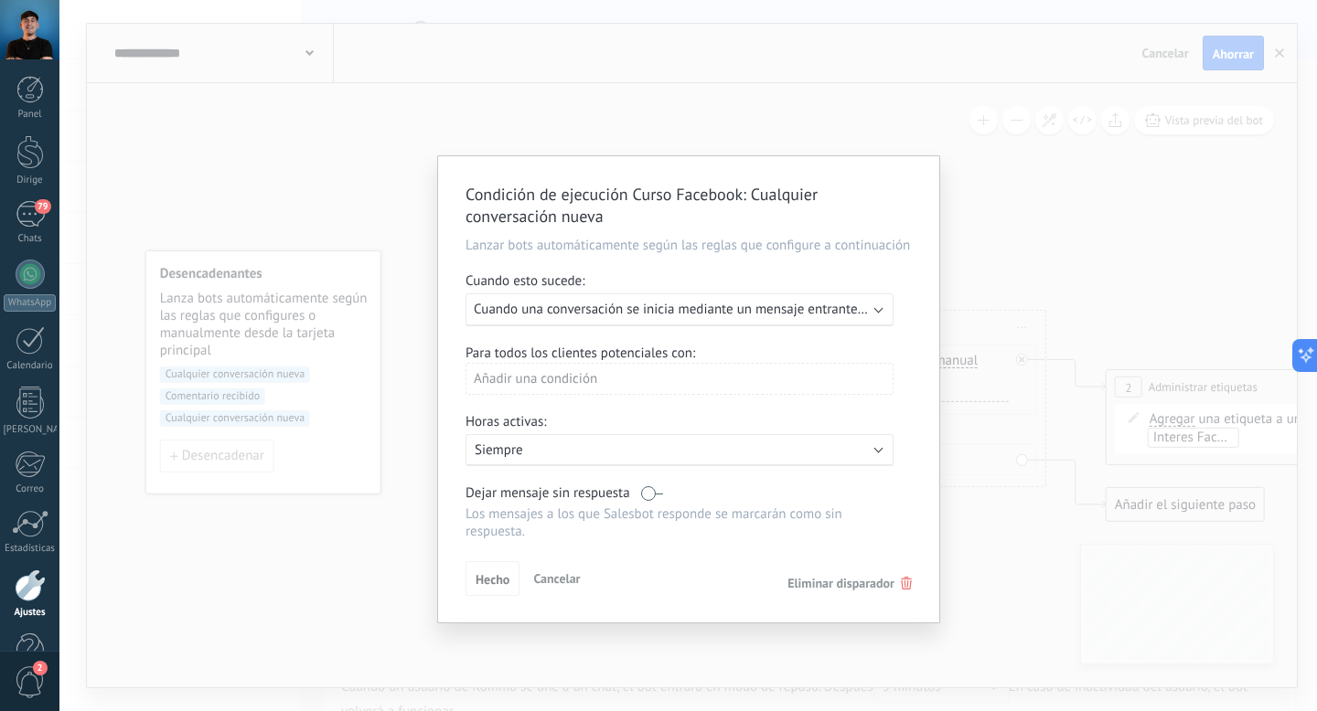
click at [903, 582] on icon at bounding box center [906, 583] width 11 height 13
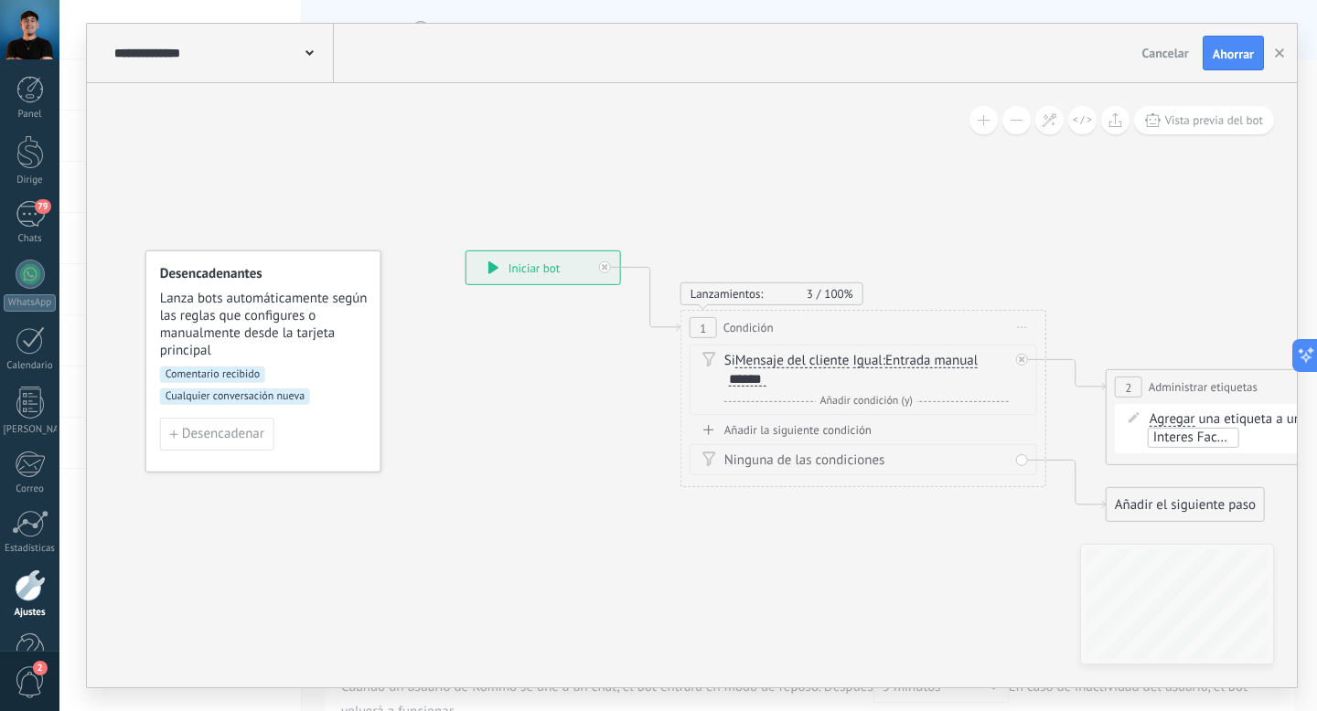
click at [264, 397] on font "Cualquier conversación nueva" at bounding box center [234, 397] width 139 height 14
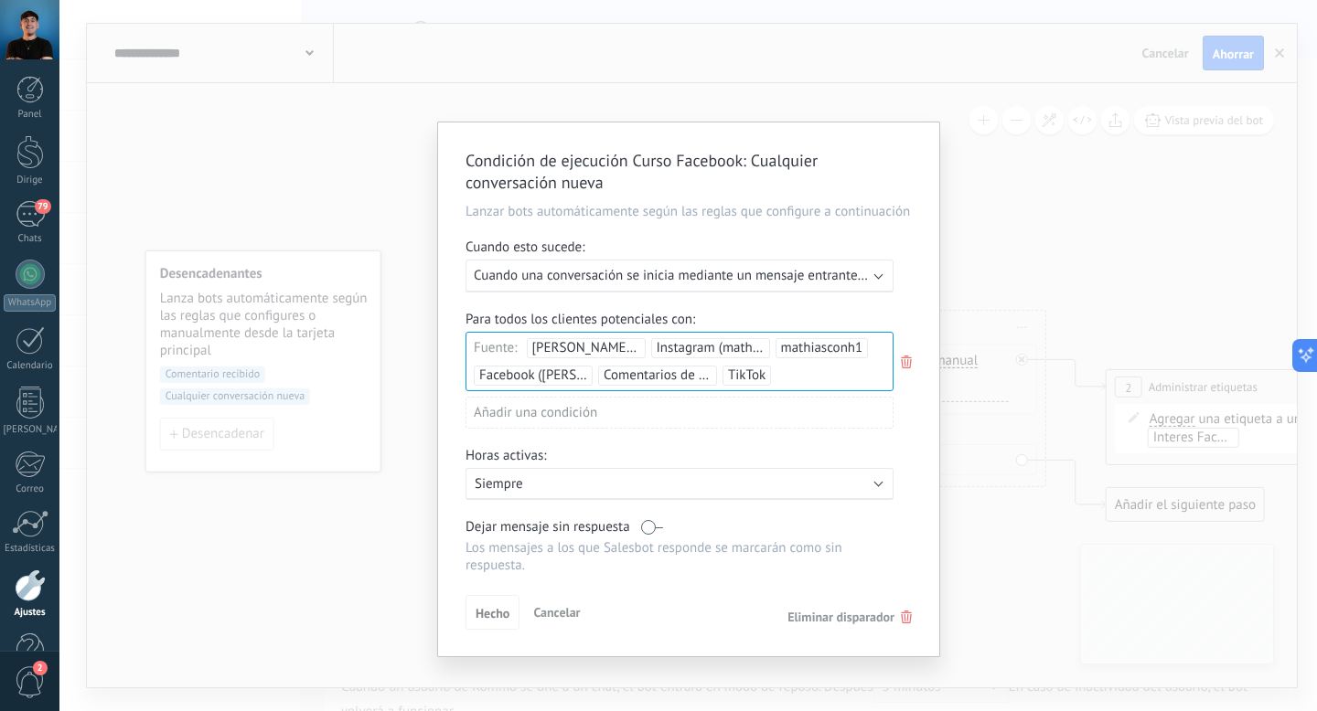
click at [218, 373] on div "Condición de ejecución Curso Facebook : Cualquier conversación nueva Lanzar bot…" at bounding box center [687, 355] width 1257 height 711
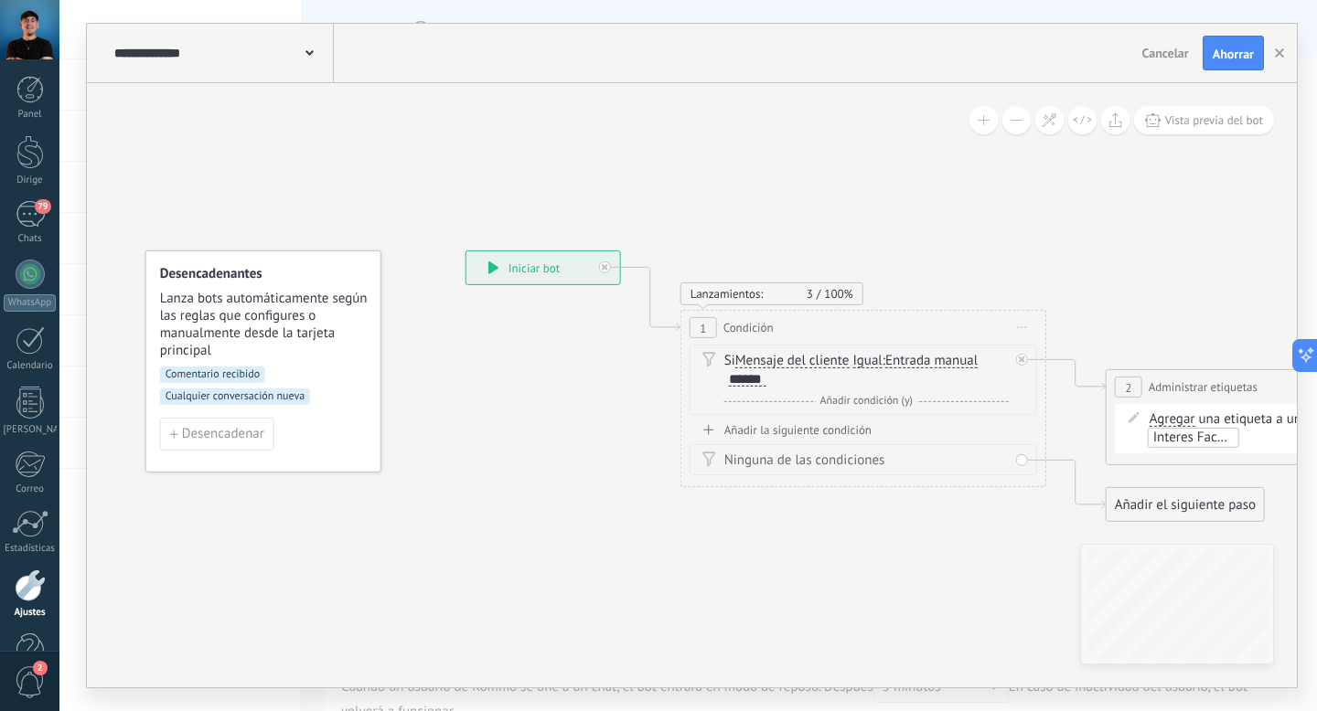
click at [233, 375] on font "Comentario recibido" at bounding box center [212, 375] width 94 height 14
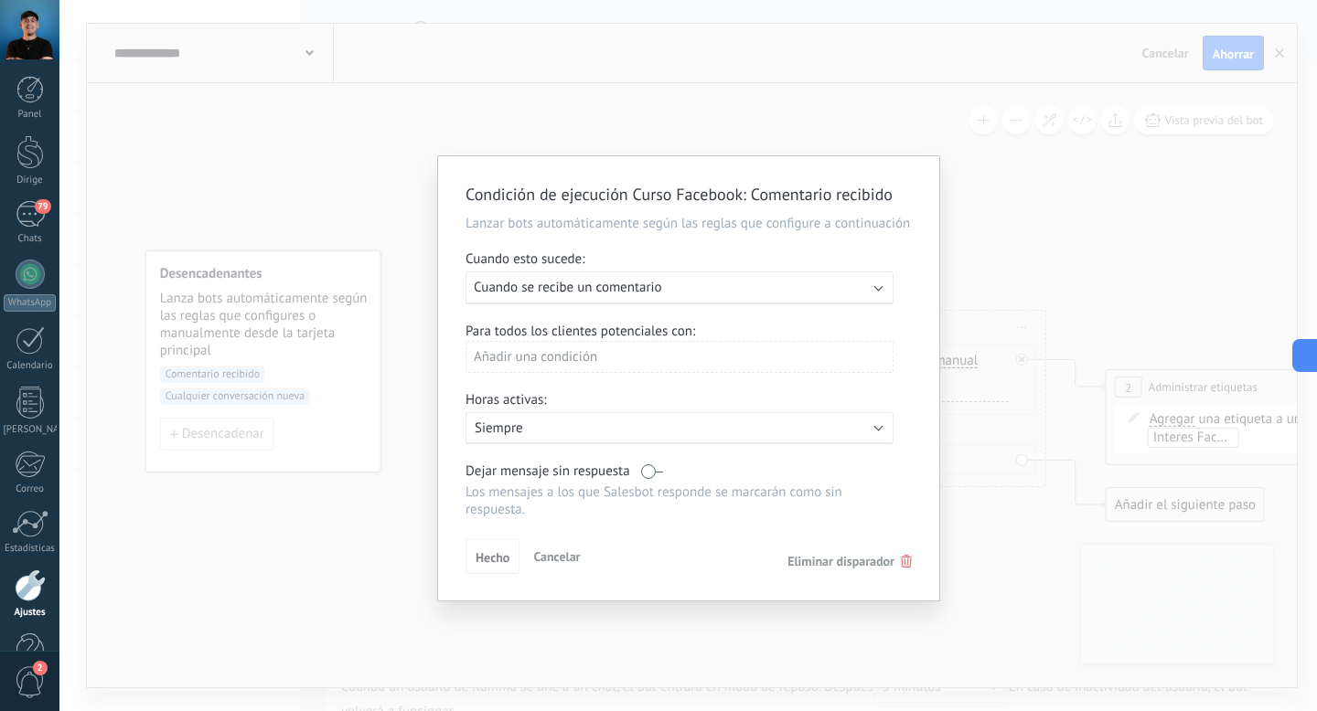
click at [678, 373] on div "Añadir una condición" at bounding box center [679, 357] width 428 height 32
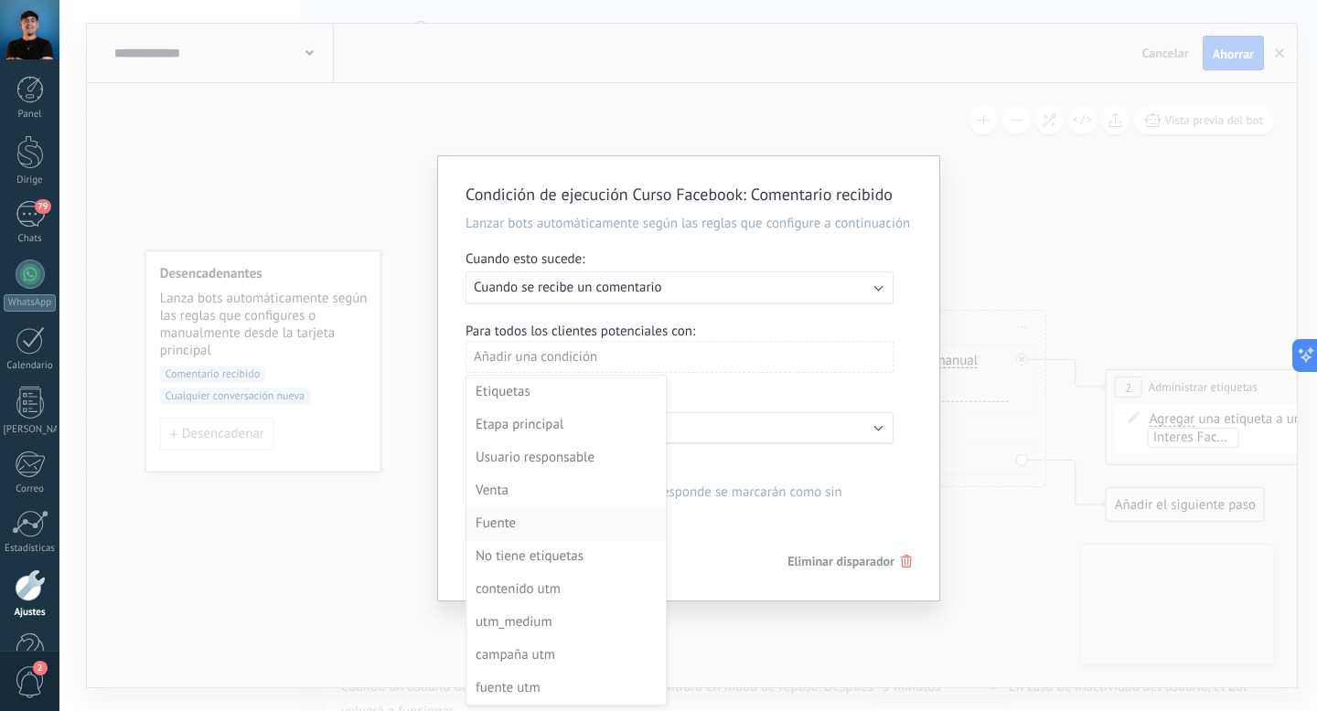
click at [531, 540] on li "Fuente" at bounding box center [565, 523] width 199 height 33
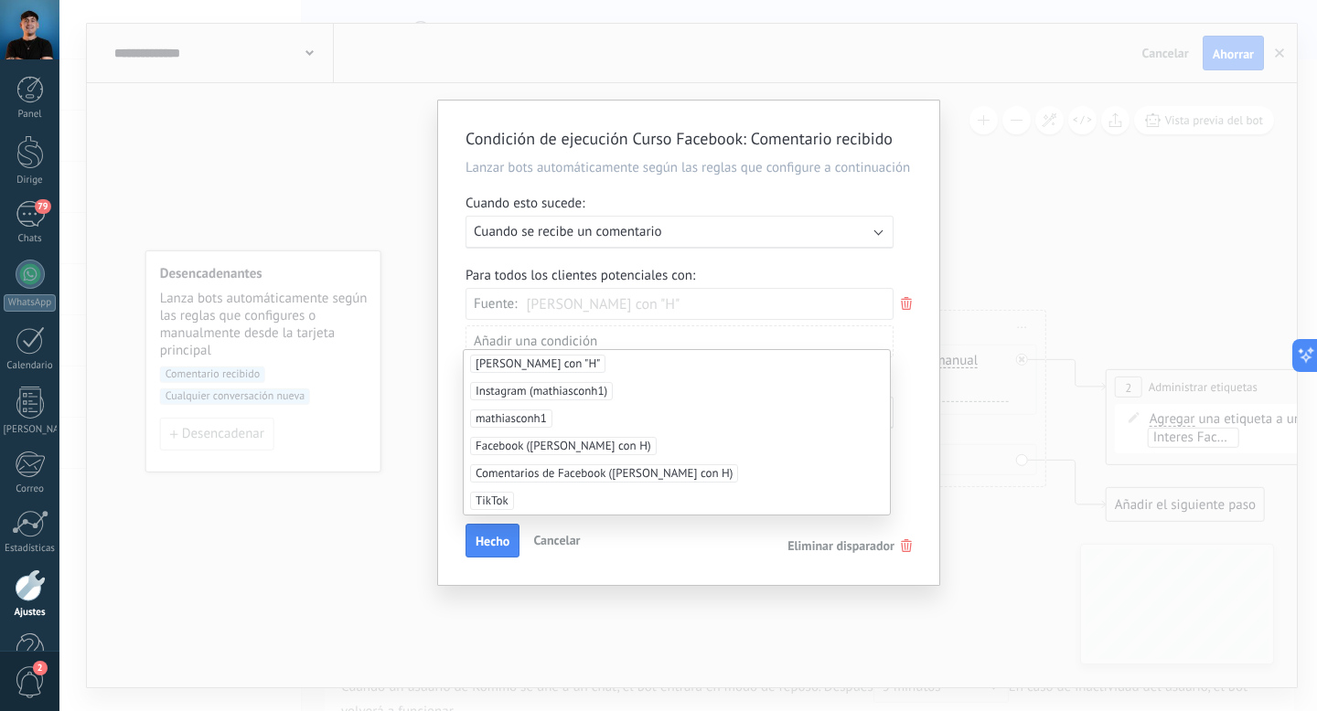
click at [535, 361] on font "[PERSON_NAME] con "H"" at bounding box center [537, 364] width 124 height 16
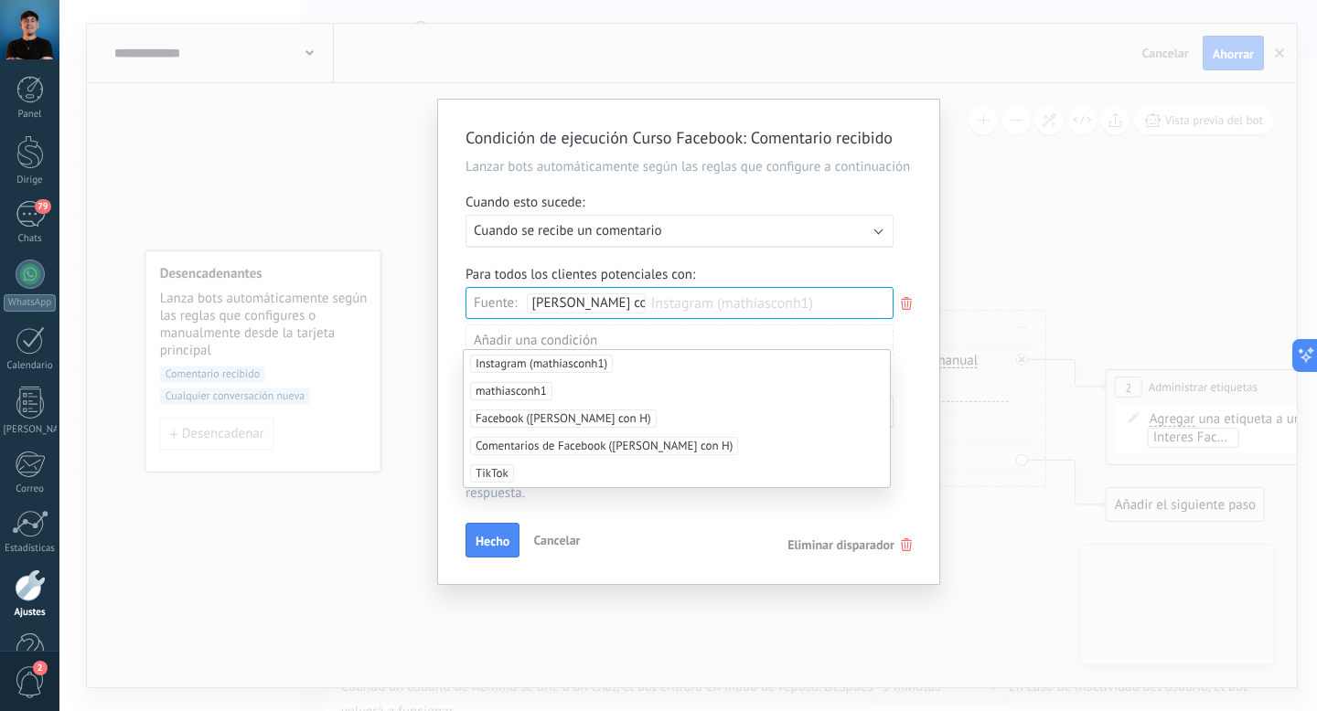
click at [535, 361] on font "Instagram (mathiasconh1)" at bounding box center [541, 364] width 132 height 16
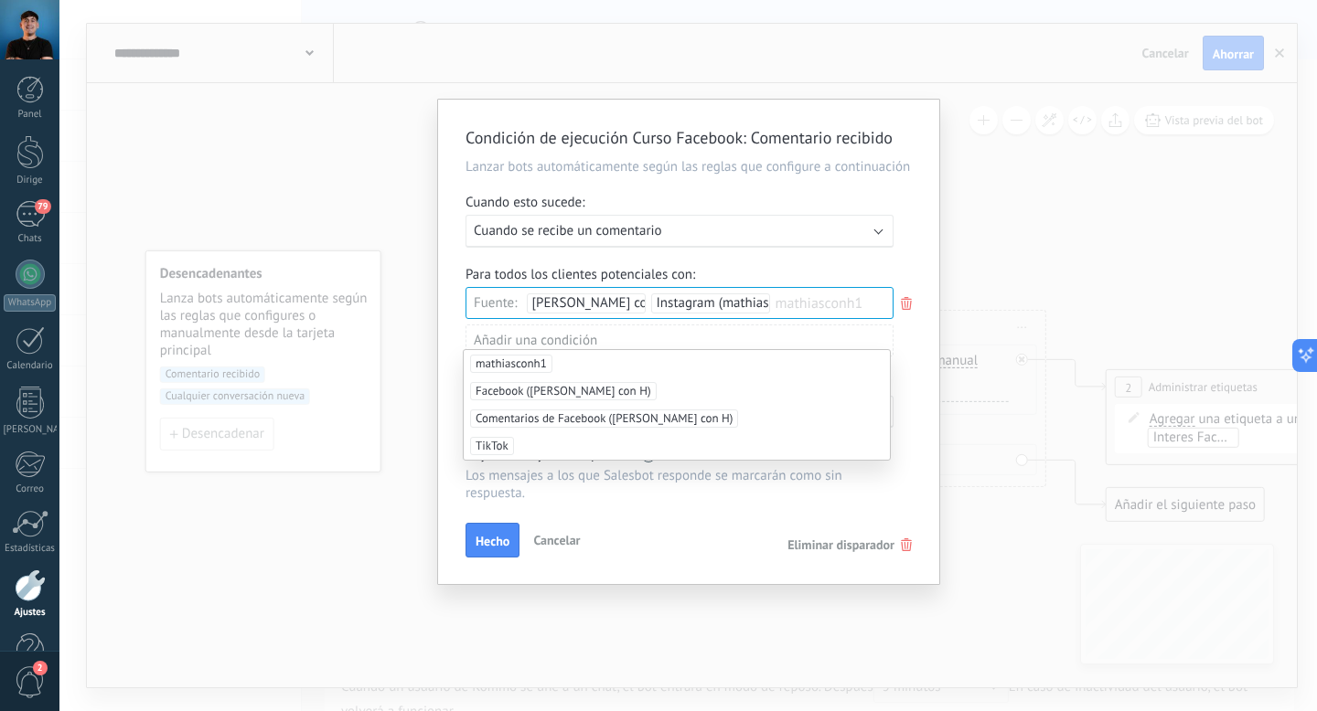
click at [525, 368] on font "mathiasconh1" at bounding box center [510, 364] width 71 height 16
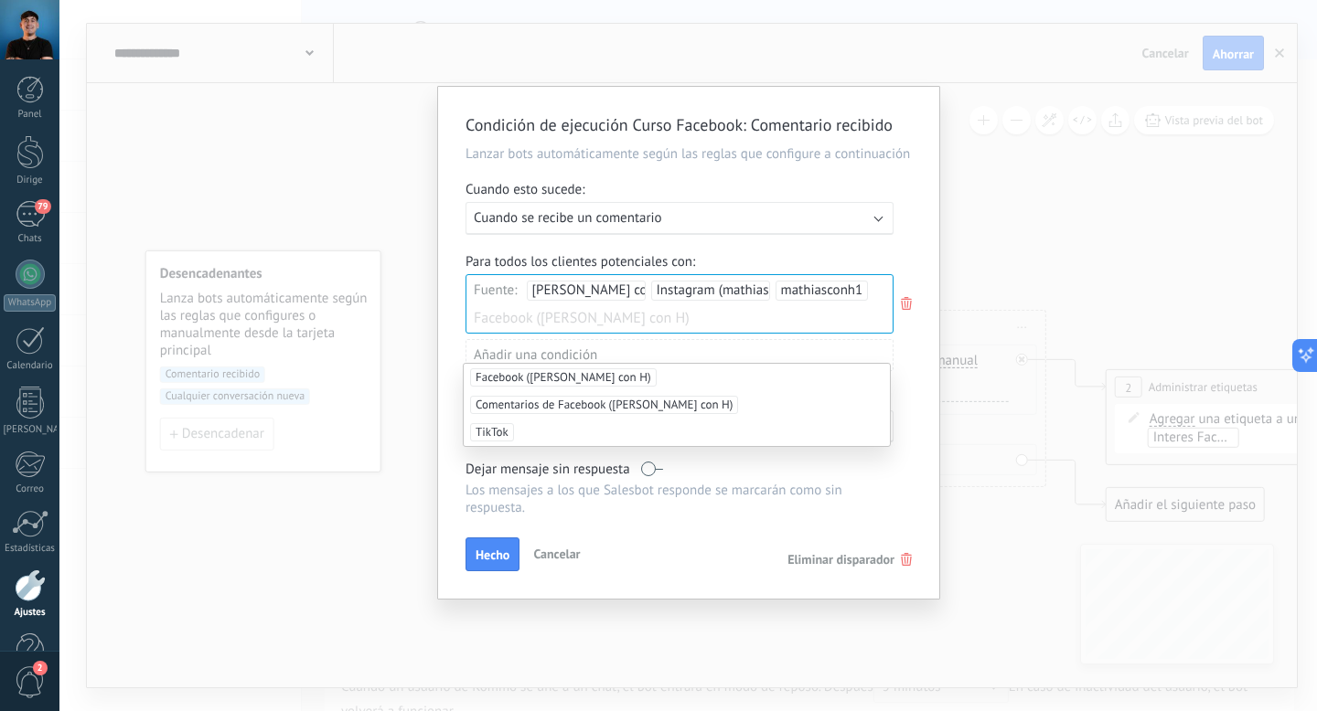
click at [525, 368] on span "Facebook ([PERSON_NAME] con H)" at bounding box center [563, 377] width 187 height 18
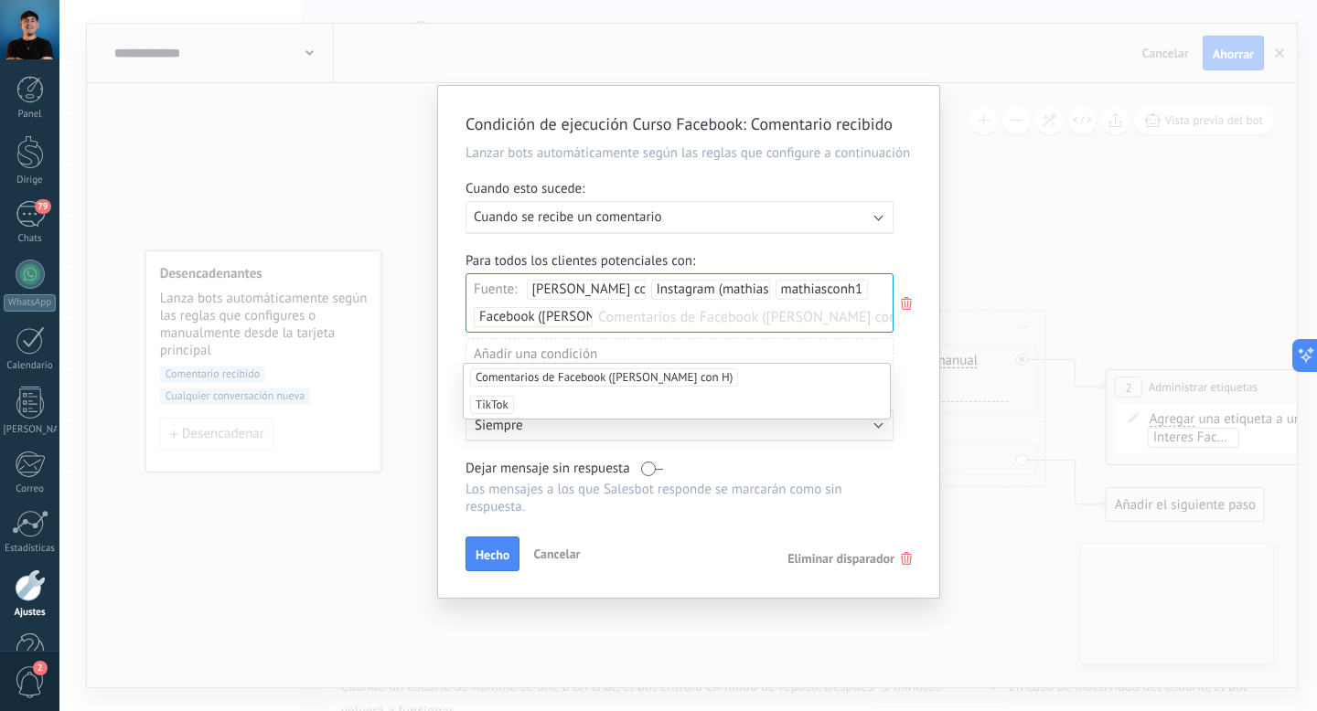
click at [525, 375] on font "Comentarios de Facebook ([PERSON_NAME] con H)" at bounding box center [603, 377] width 257 height 16
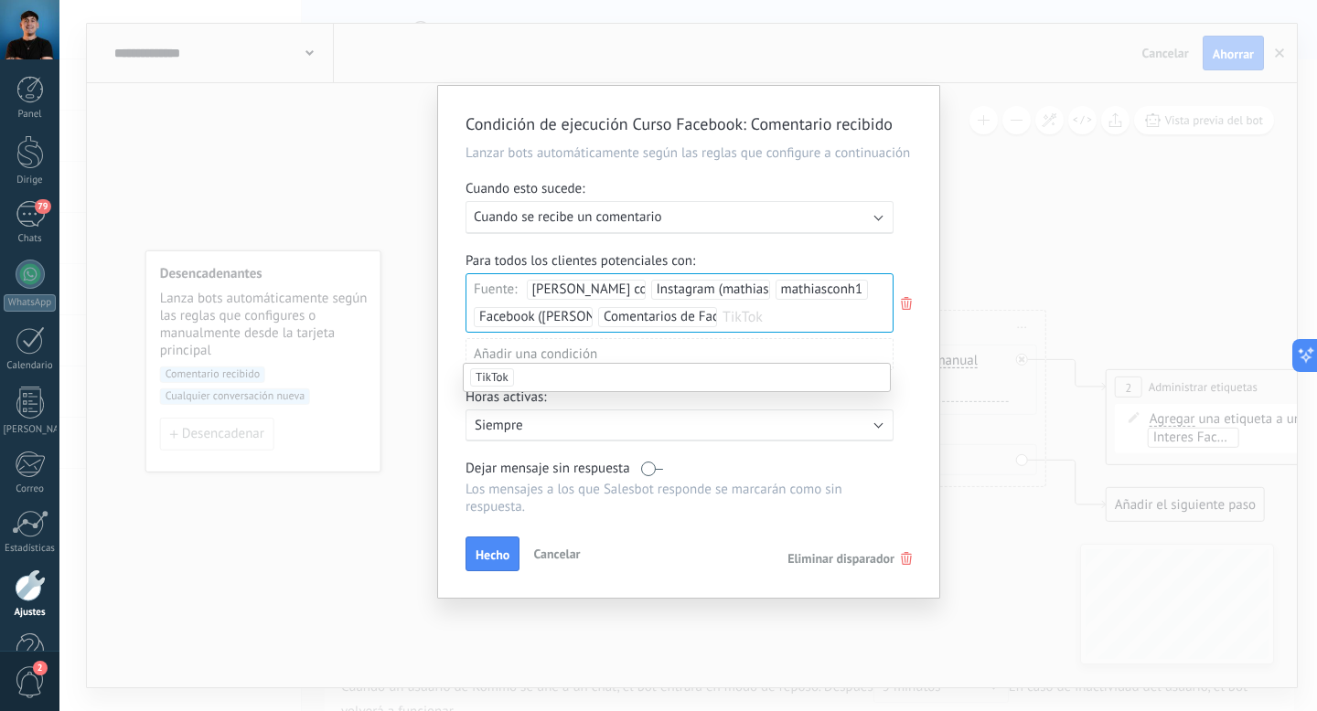
click at [505, 378] on font "TikTok" at bounding box center [491, 377] width 33 height 16
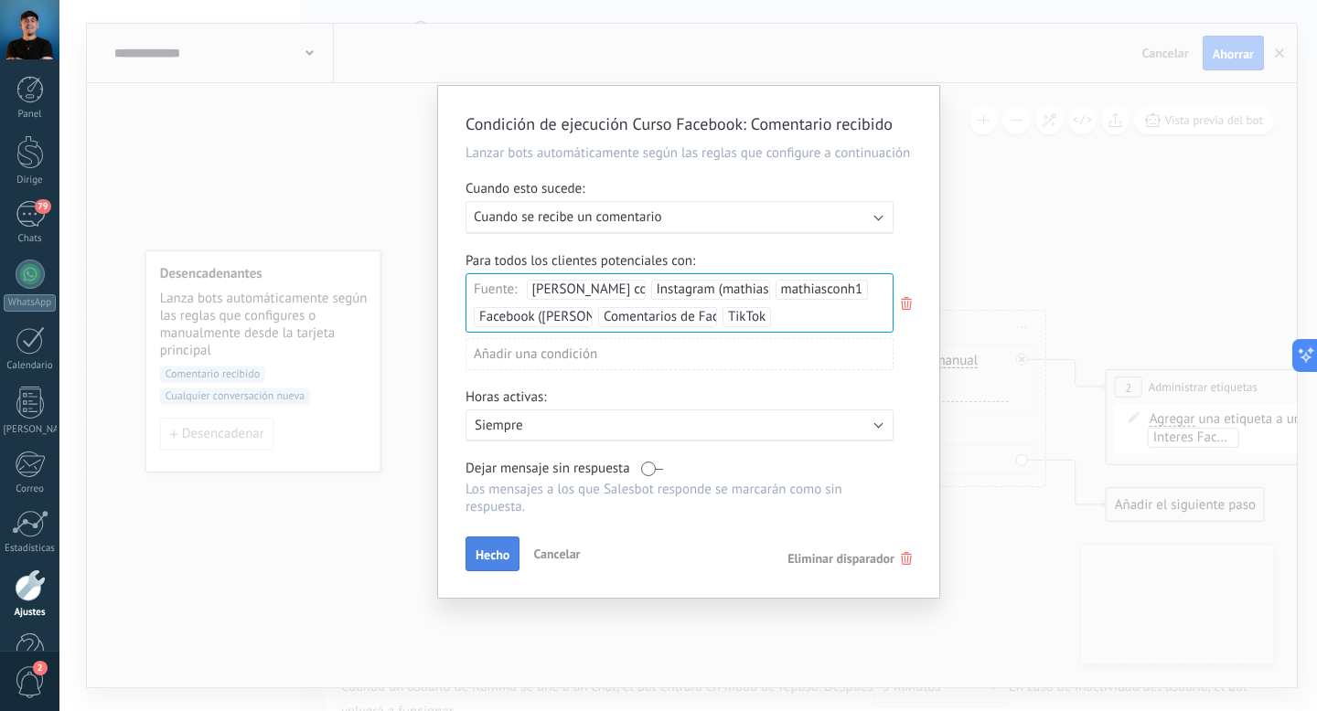
click at [501, 571] on button "Hecho" at bounding box center [492, 554] width 54 height 35
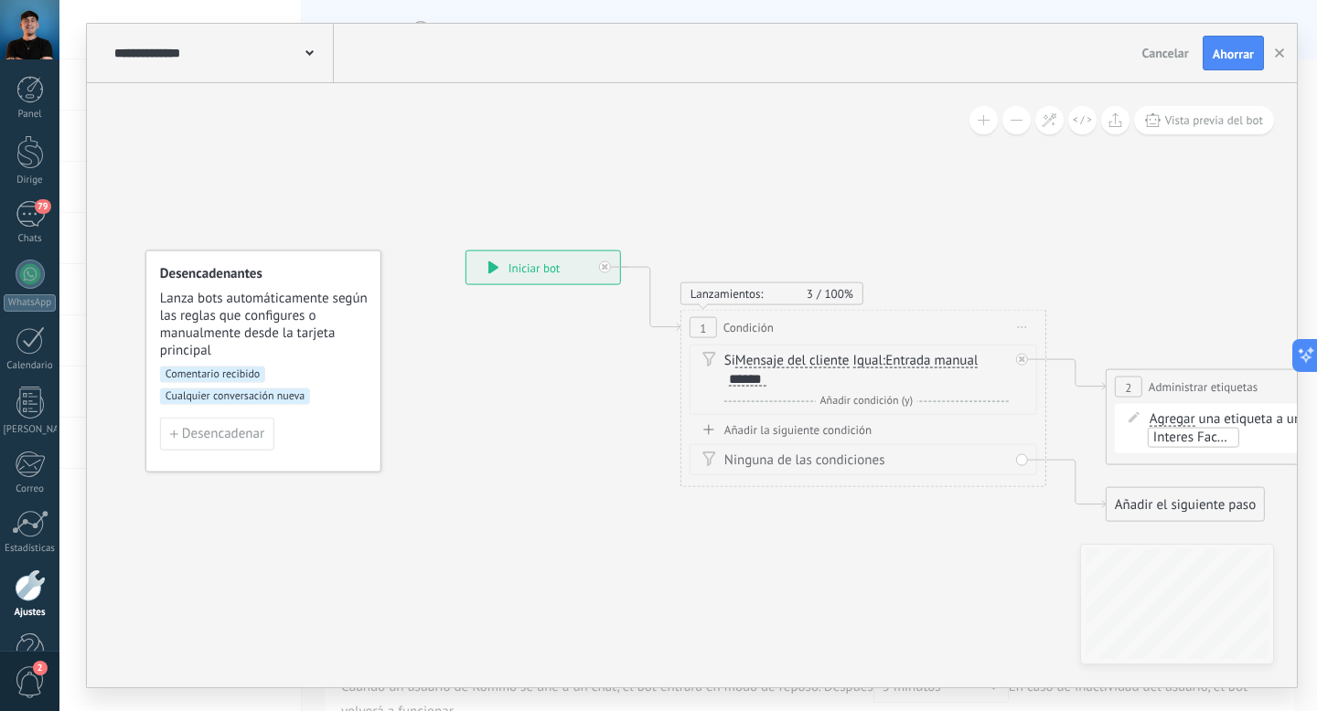
click at [1233, 41] on button "Ahorrar" at bounding box center [1232, 53] width 61 height 35
click at [754, 379] on font "******" at bounding box center [745, 379] width 33 height 14
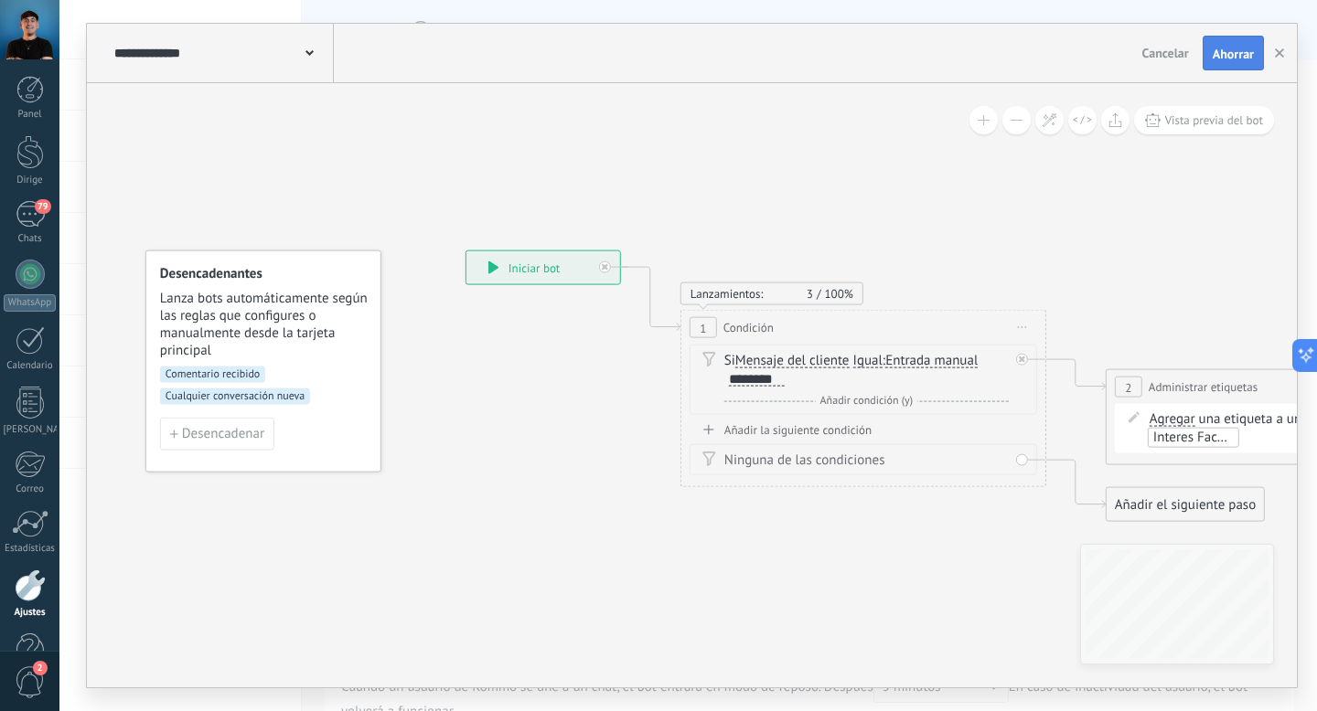
click at [1240, 51] on font "Ahorrar" at bounding box center [1232, 54] width 41 height 16
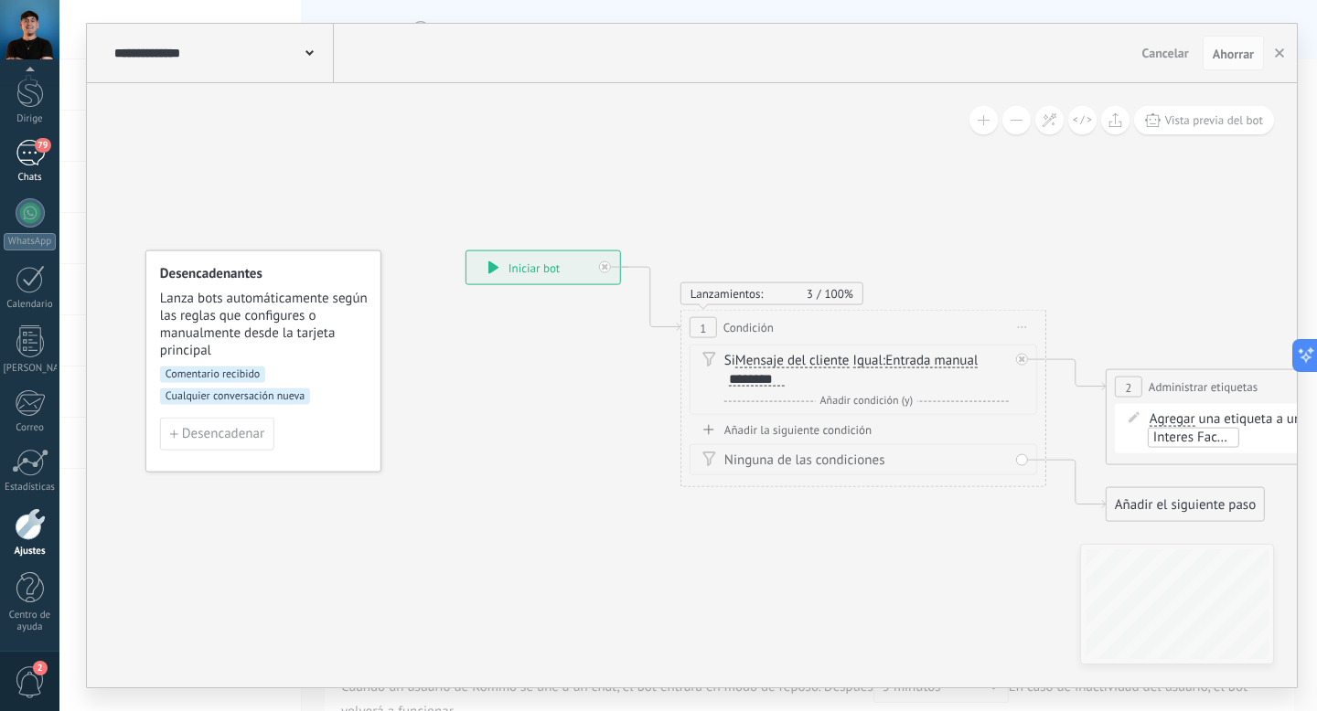
click at [36, 153] on div "79" at bounding box center [30, 153] width 29 height 27
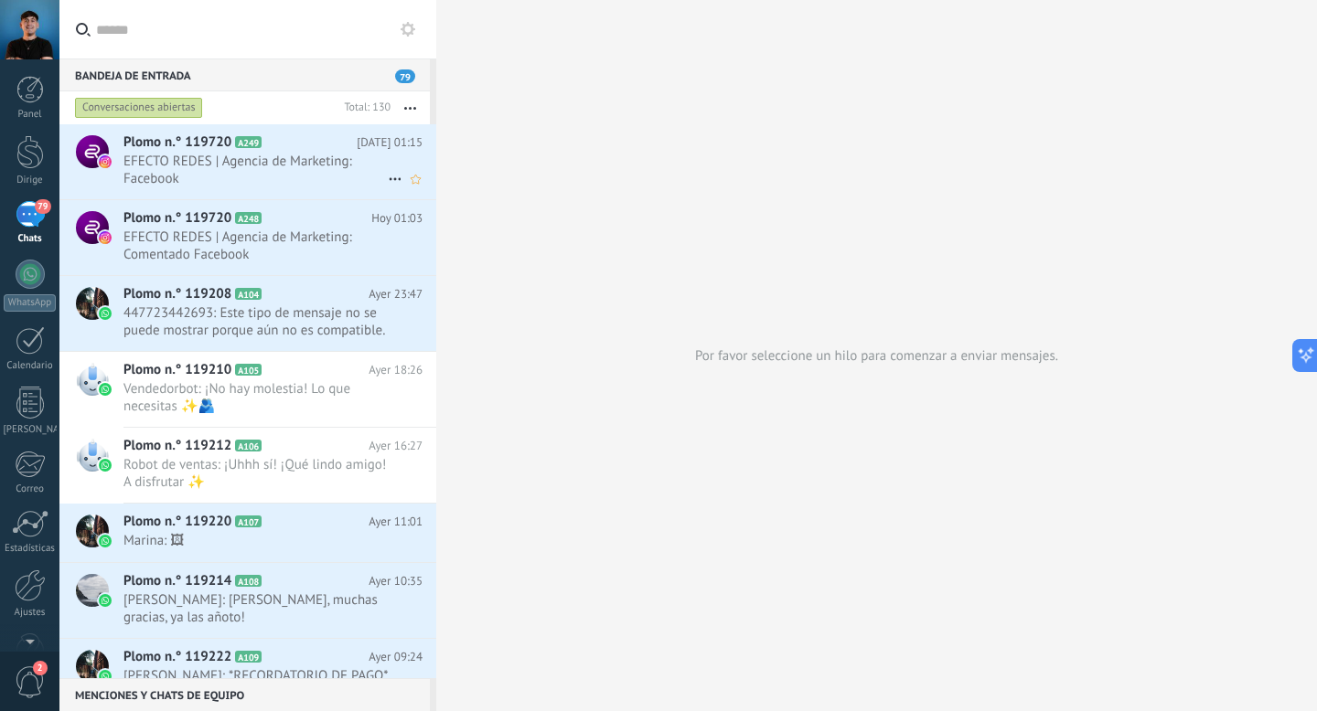
click at [391, 176] on icon at bounding box center [395, 179] width 22 height 22
click at [431, 231] on font "Charla cercana" at bounding box center [457, 226] width 86 height 17
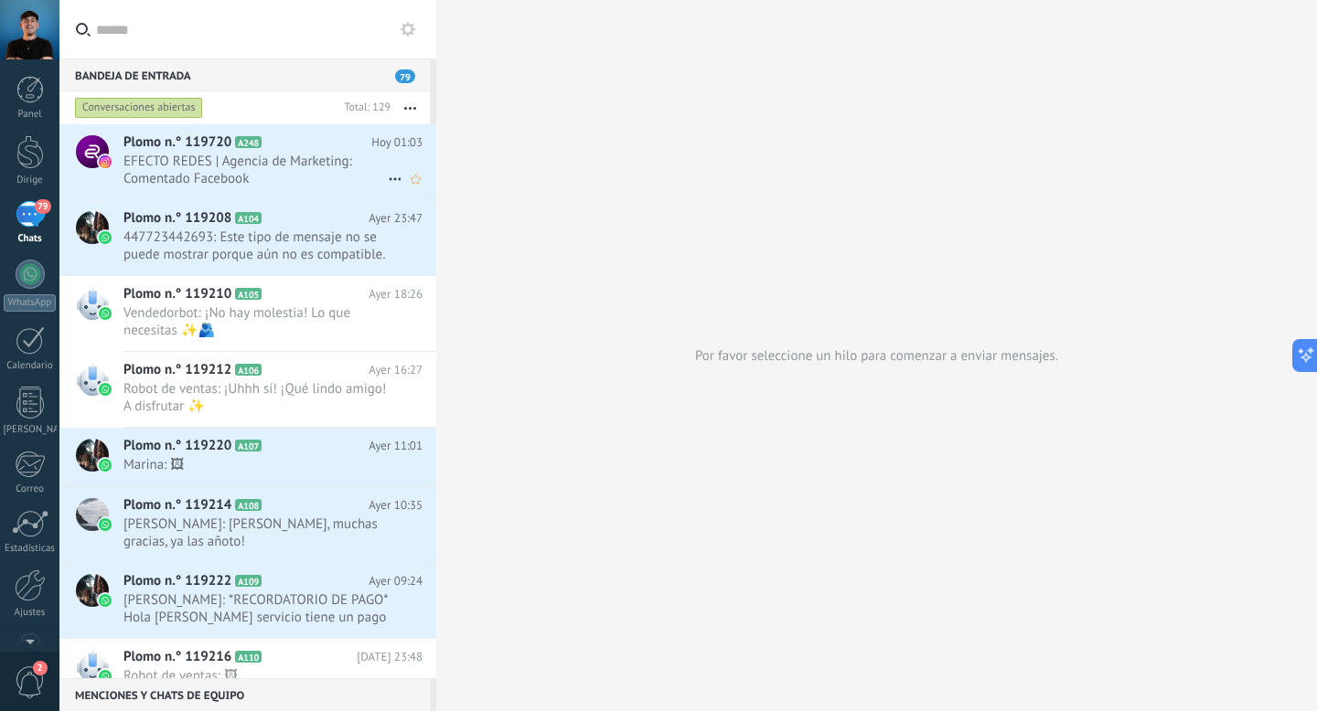
click at [386, 176] on icon at bounding box center [395, 179] width 22 height 22
click at [420, 225] on font "Charla cercana" at bounding box center [457, 226] width 86 height 17
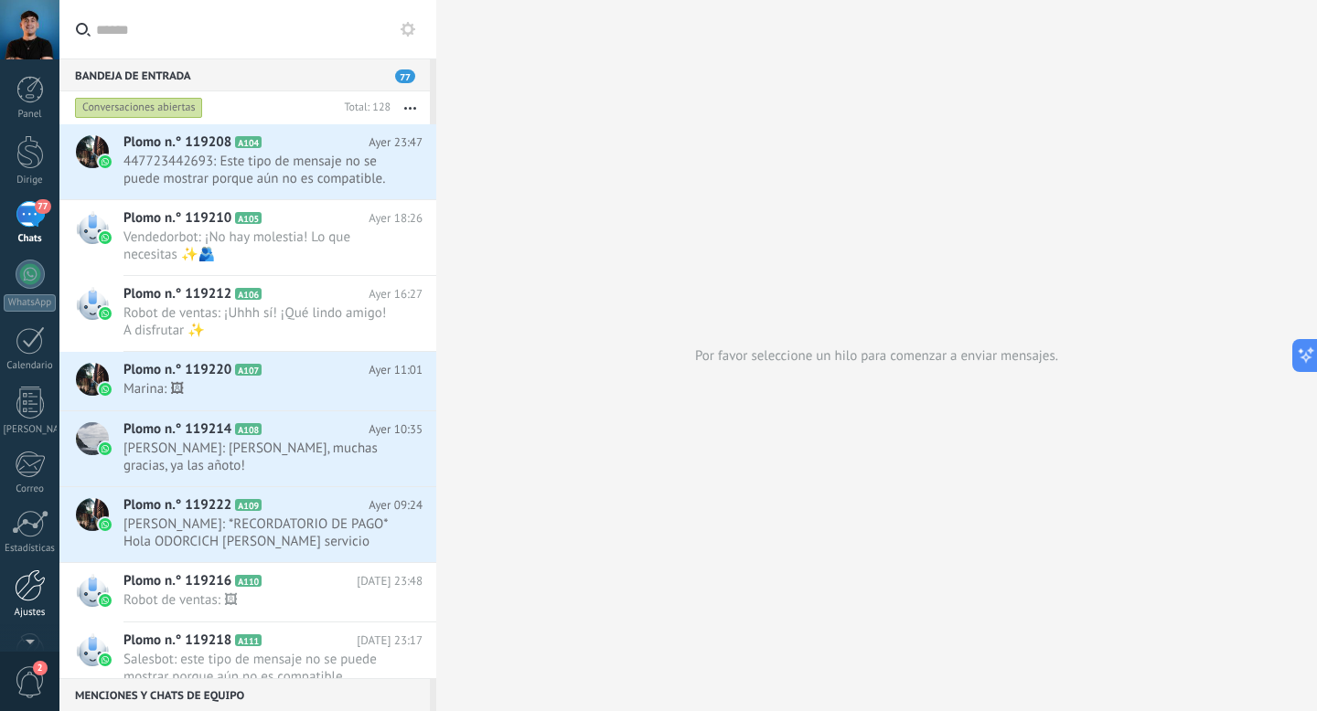
click at [30, 595] on div at bounding box center [30, 586] width 31 height 32
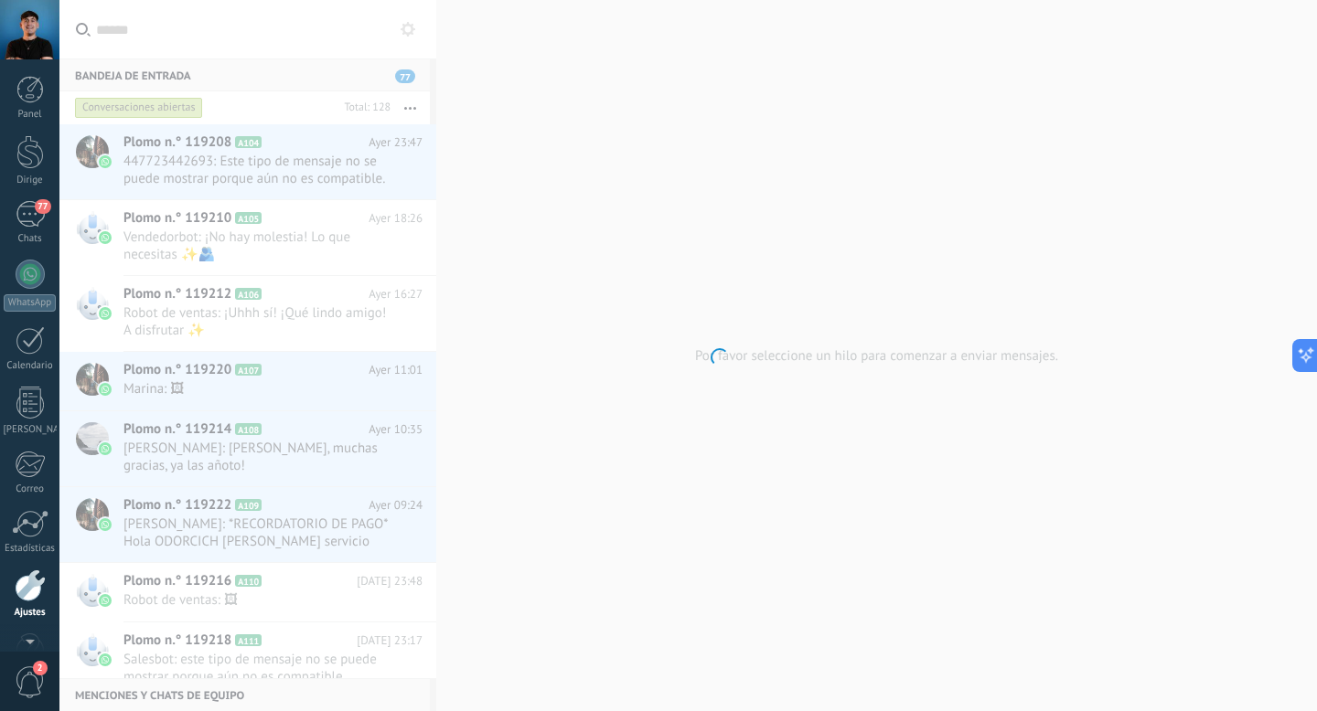
scroll to position [61, 0]
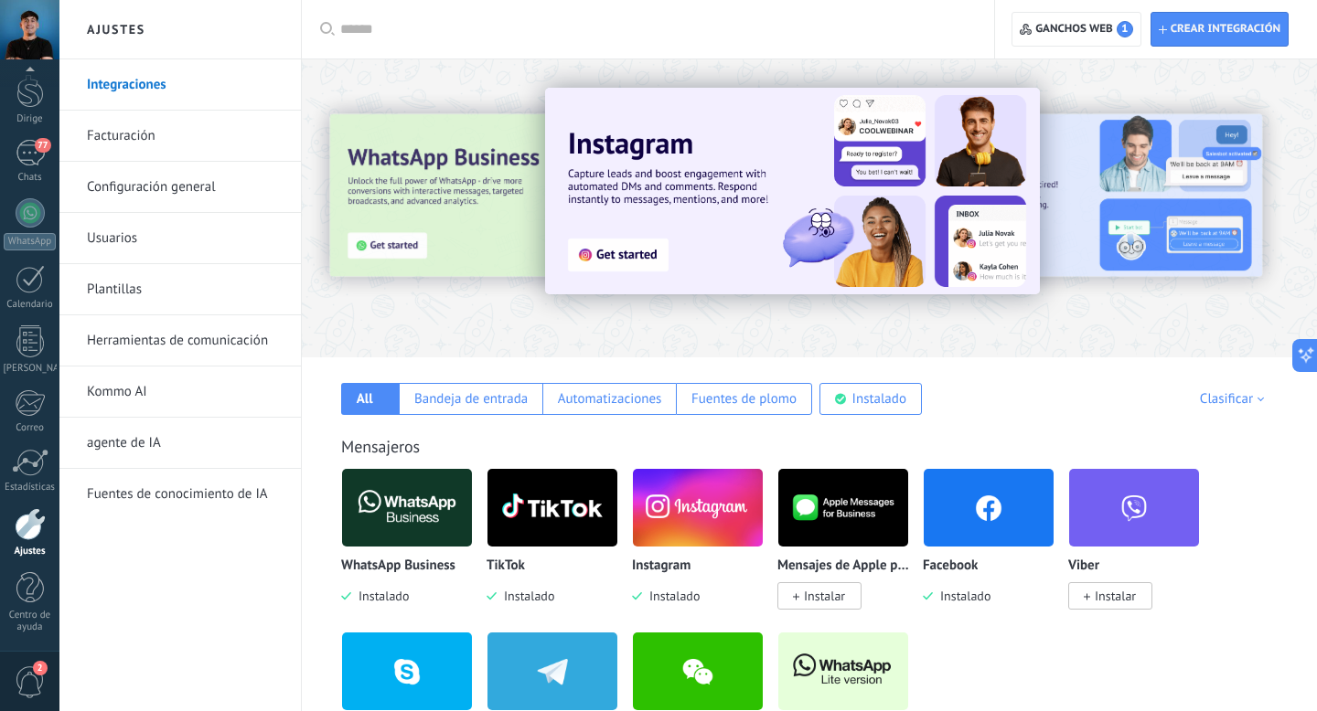
click at [147, 343] on font "Herramientas de comunicación" at bounding box center [177, 340] width 181 height 17
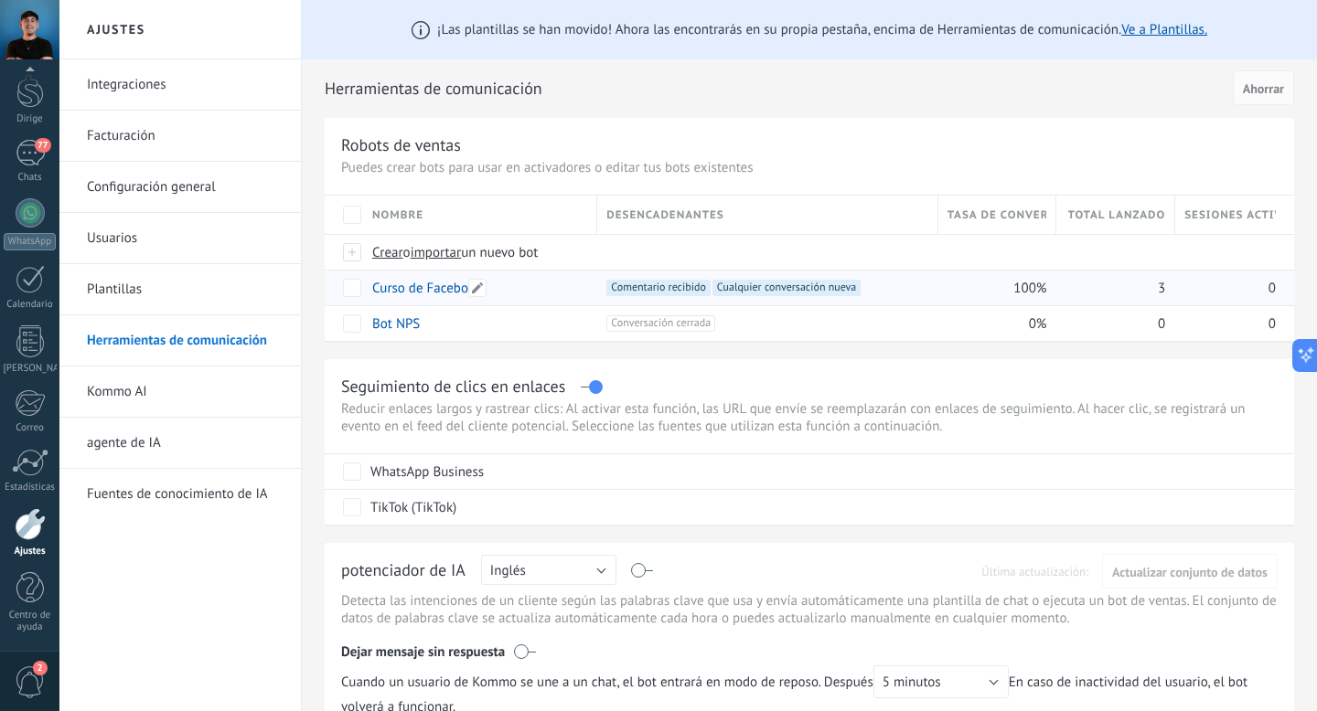
click at [543, 284] on div "Curso de Facebook" at bounding box center [475, 288] width 225 height 35
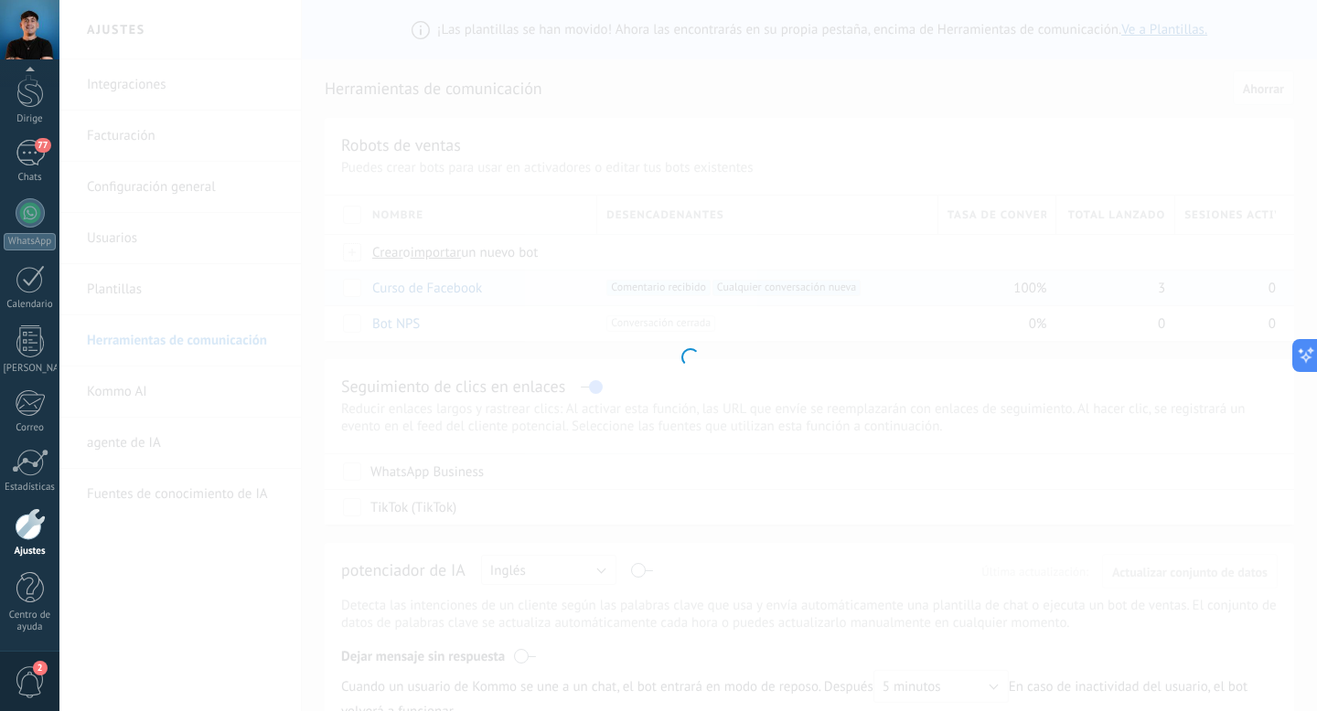
type input "**********"
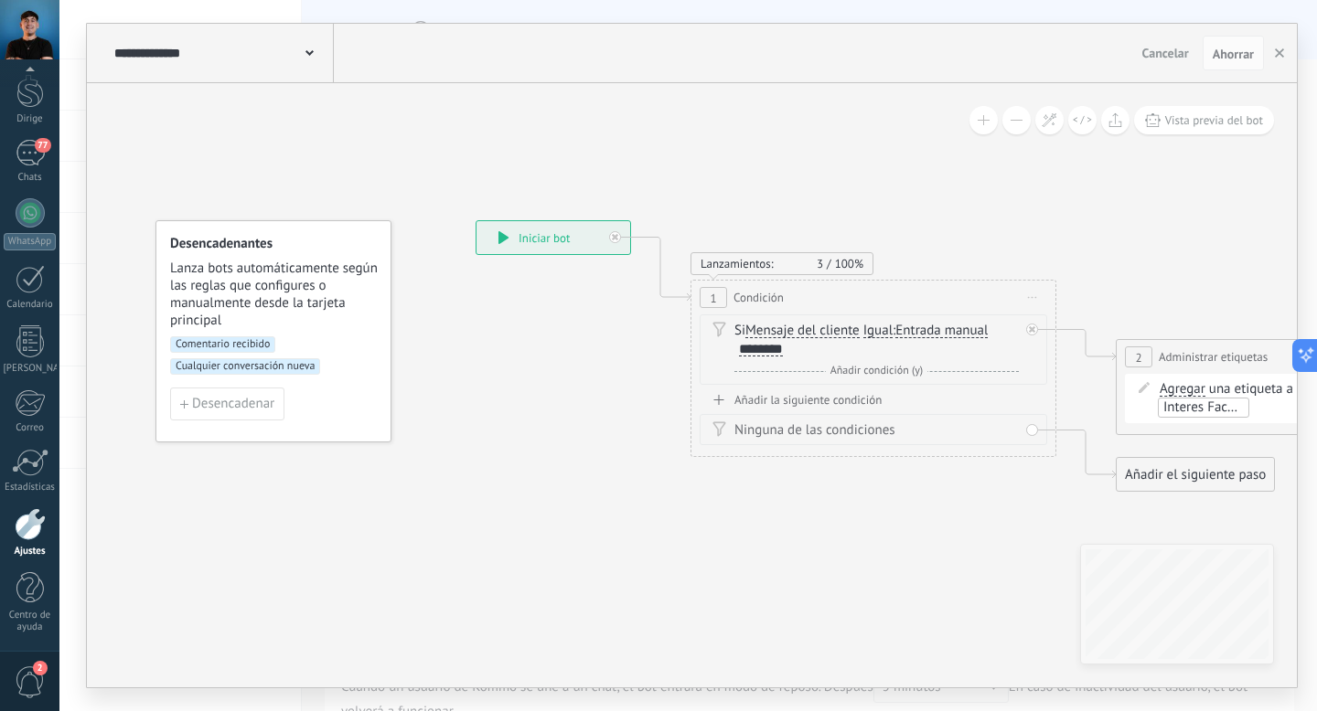
click at [240, 345] on font "Comentario recibido" at bounding box center [223, 344] width 94 height 14
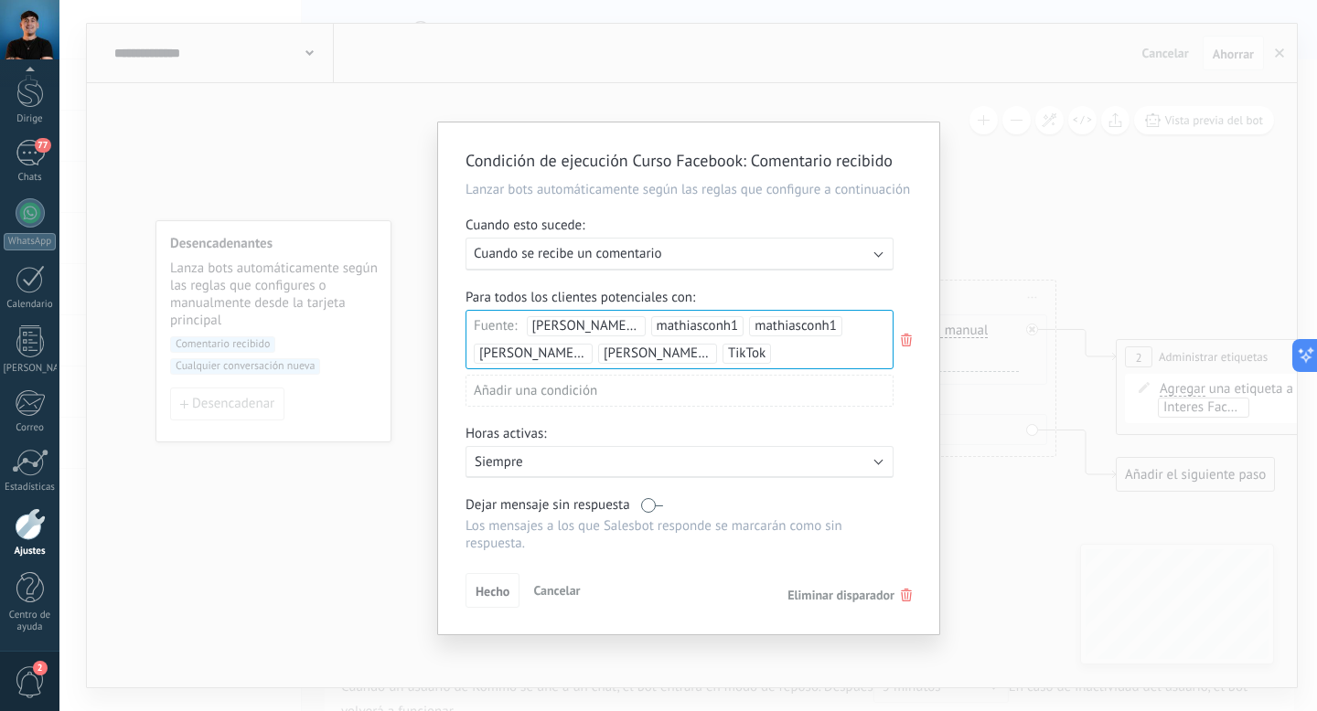
click at [785, 306] on div "Para todos los clientes potenciales con:" at bounding box center [688, 297] width 446 height 17
click at [570, 599] on font "Cancelar" at bounding box center [556, 590] width 47 height 16
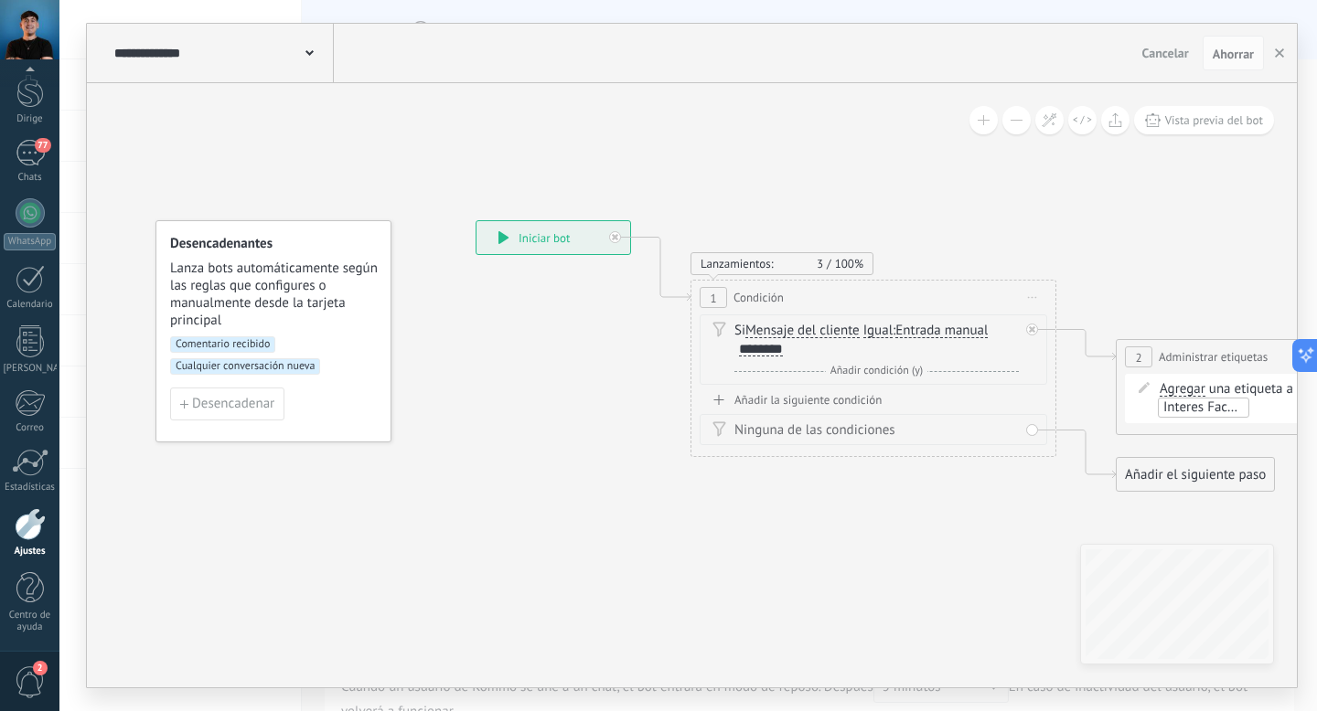
click at [276, 369] on font "Cualquier conversación nueva" at bounding box center [245, 366] width 139 height 14
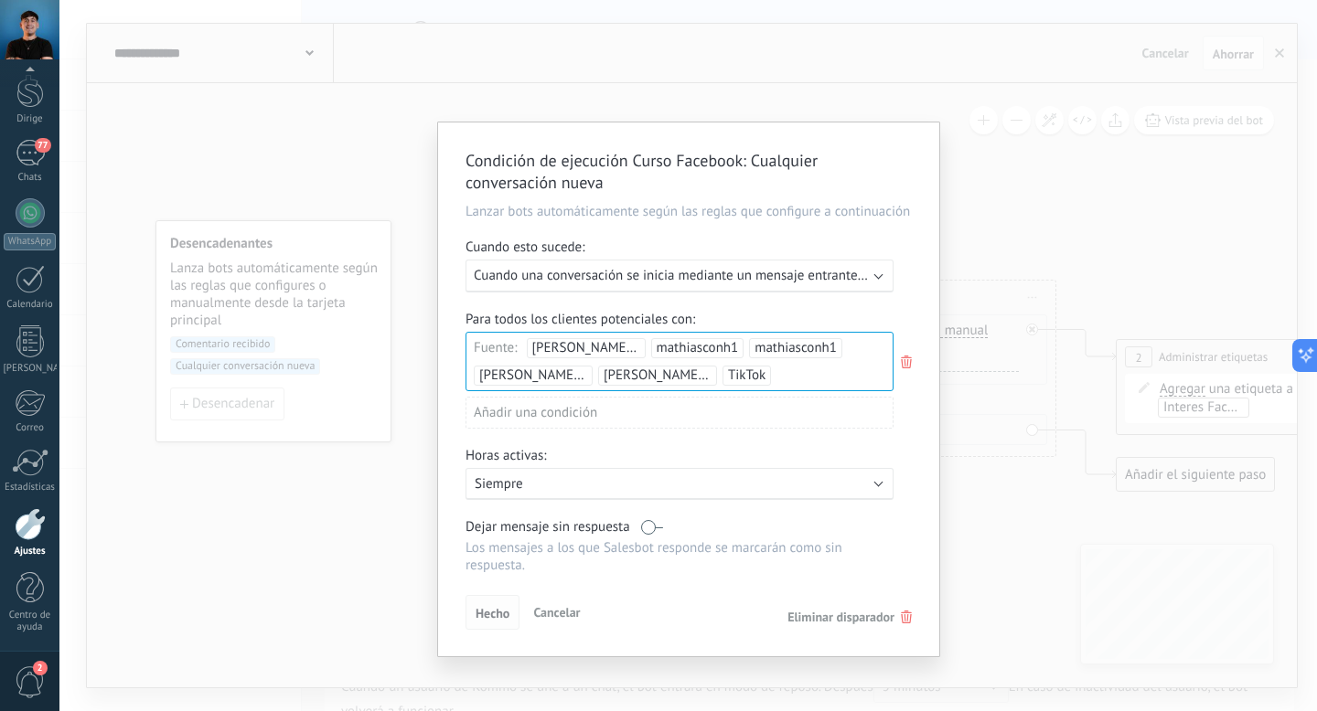
click at [485, 614] on font "Hecho" at bounding box center [492, 613] width 34 height 16
click at [1095, 195] on div "Condición de ejecución Curso Facebook : Cualquier conversación nueva Lanzar bot…" at bounding box center [687, 355] width 1257 height 711
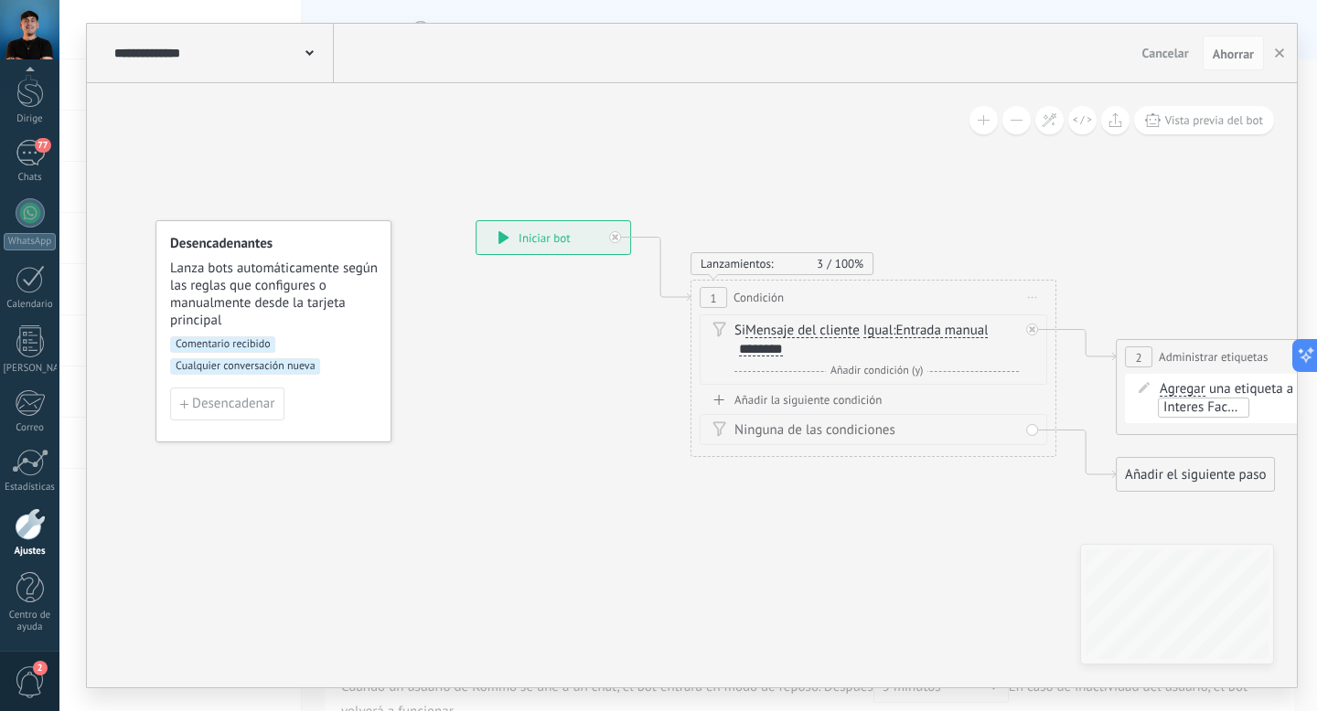
drag, startPoint x: 954, startPoint y: 208, endPoint x: 741, endPoint y: 230, distance: 214.1
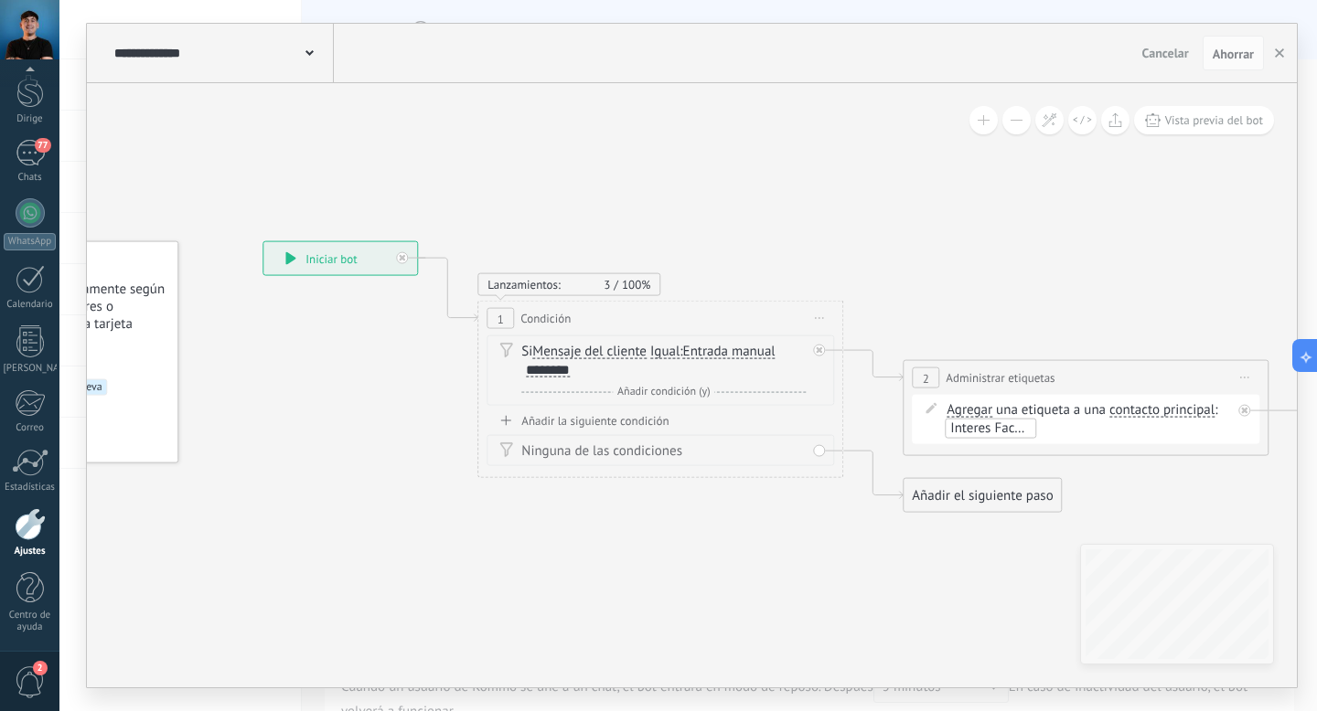
click at [609, 353] on font "Mensaje del cliente" at bounding box center [589, 351] width 114 height 17
click at [609, 353] on button "Client message" at bounding box center [637, 352] width 229 height 33
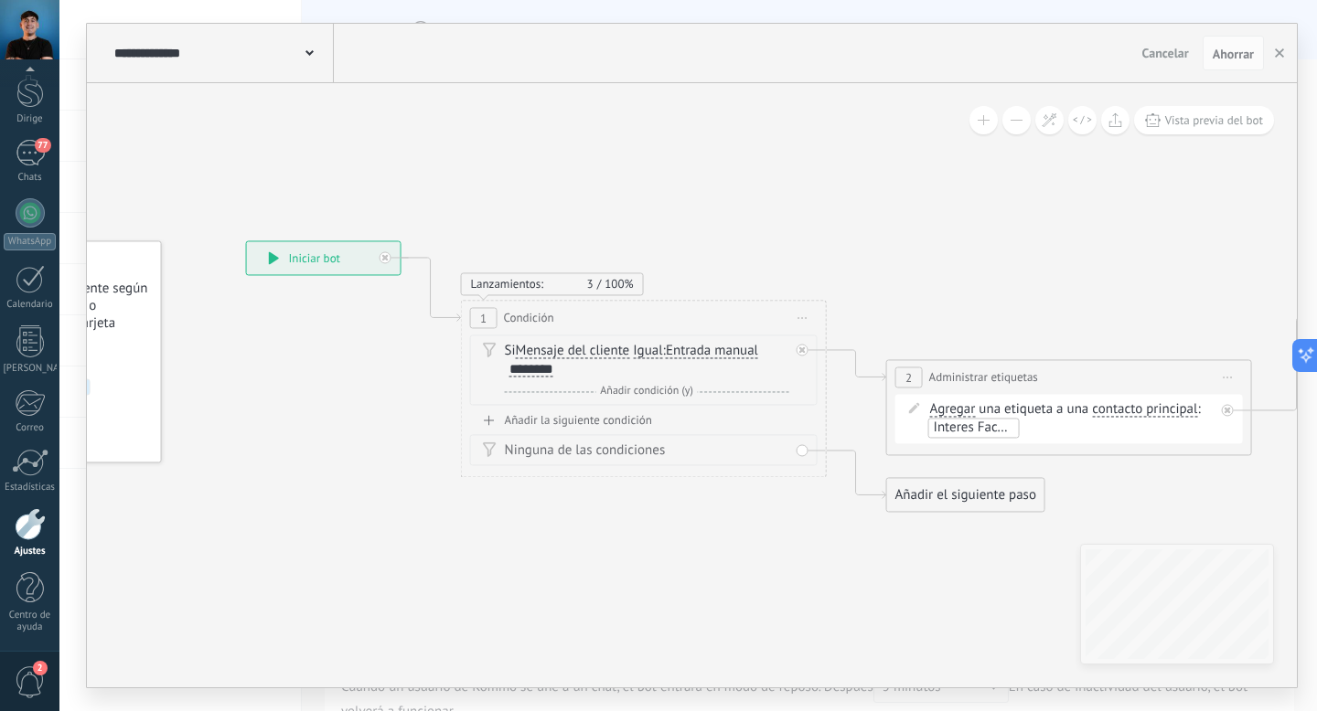
drag, startPoint x: 794, startPoint y: 229, endPoint x: 765, endPoint y: 229, distance: 28.3
click at [708, 355] on font "Entrada manual" at bounding box center [701, 350] width 92 height 17
click at [708, 355] on button "Manual input" at bounding box center [760, 351] width 229 height 33
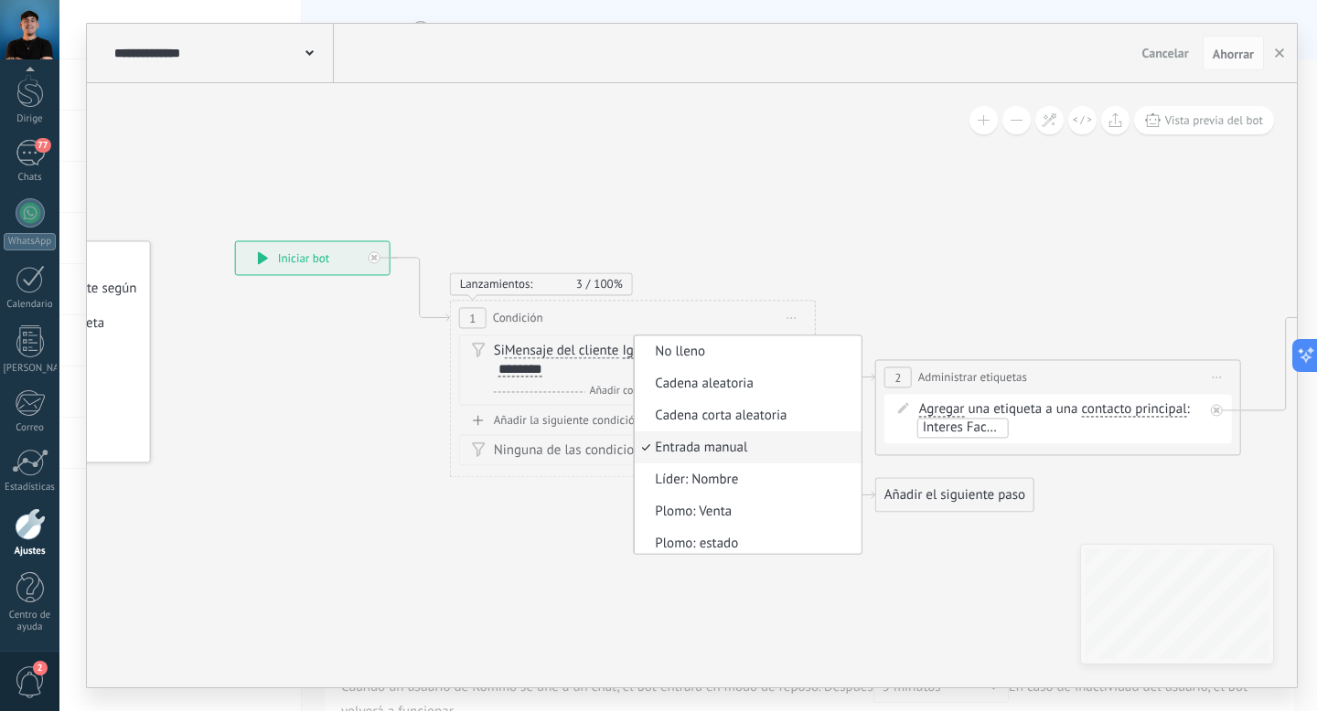
click at [699, 316] on div "1 Condición ********* Comience la vista previa aquí Rebautizar Duplicado Borrar" at bounding box center [633, 318] width 364 height 34
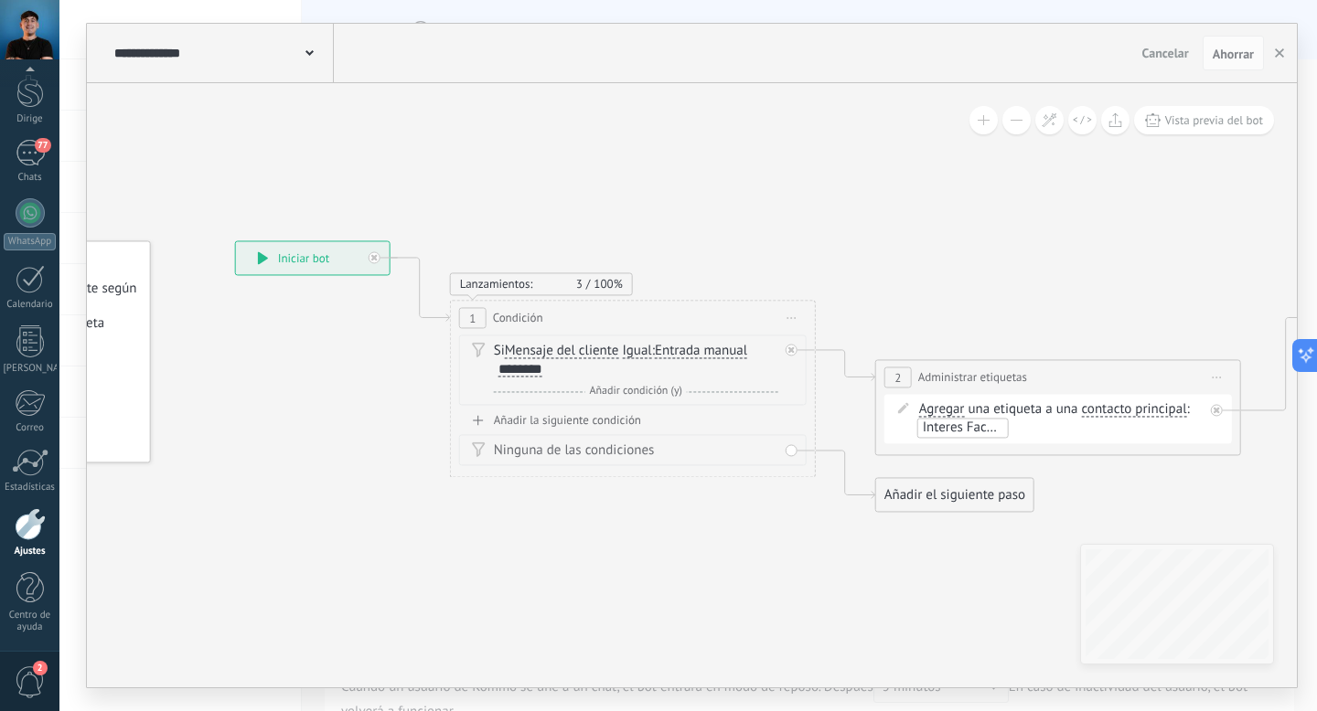
click at [571, 422] on font "Añadir la siguiente condición" at bounding box center [567, 420] width 147 height 16
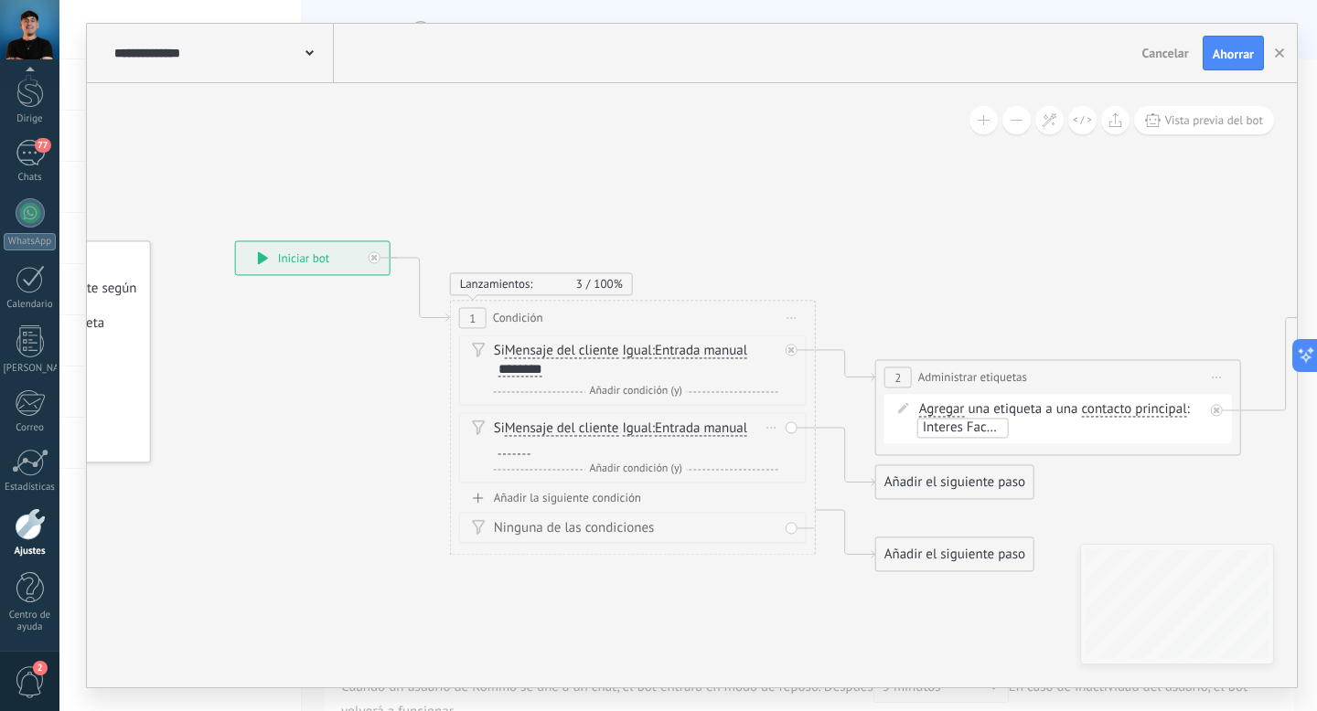
click at [763, 448] on div "Si Mensaje del cliente Mensaje del cliente Sentimiento de la conversación Comen…" at bounding box center [636, 438] width 284 height 37
click at [770, 425] on div "Delete" at bounding box center [772, 427] width 20 height 27
click at [783, 446] on div "Borrar" at bounding box center [800, 453] width 81 height 31
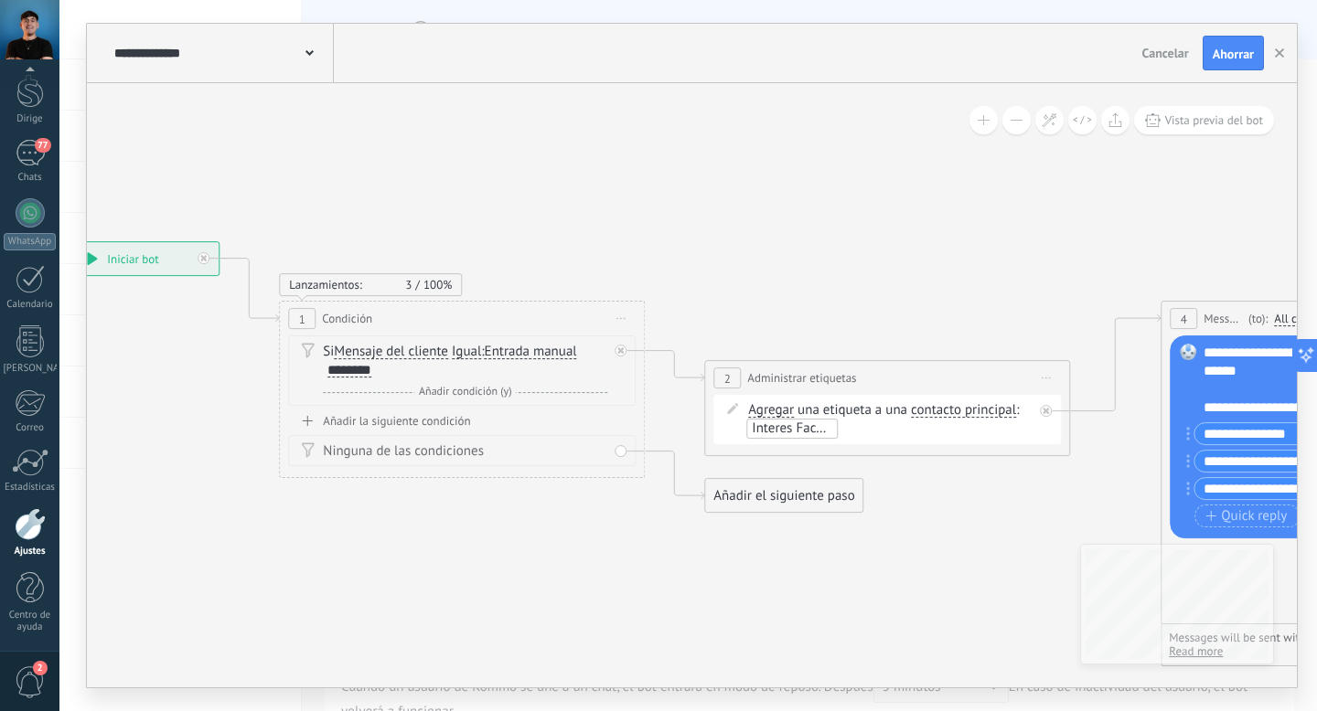
drag, startPoint x: 902, startPoint y: 264, endPoint x: 615, endPoint y: 276, distance: 286.4
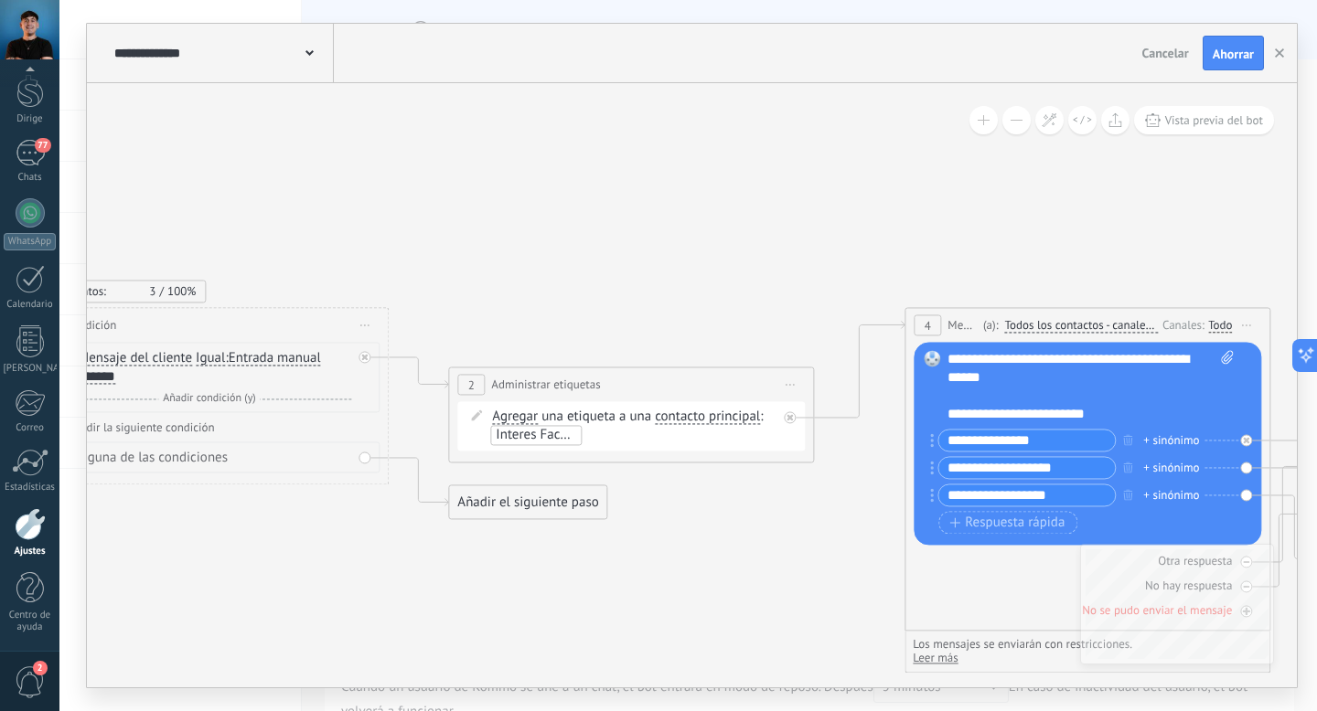
drag, startPoint x: 809, startPoint y: 323, endPoint x: 646, endPoint y: 313, distance: 163.1
click at [650, 313] on icon at bounding box center [1211, 337] width 3720 height 1501
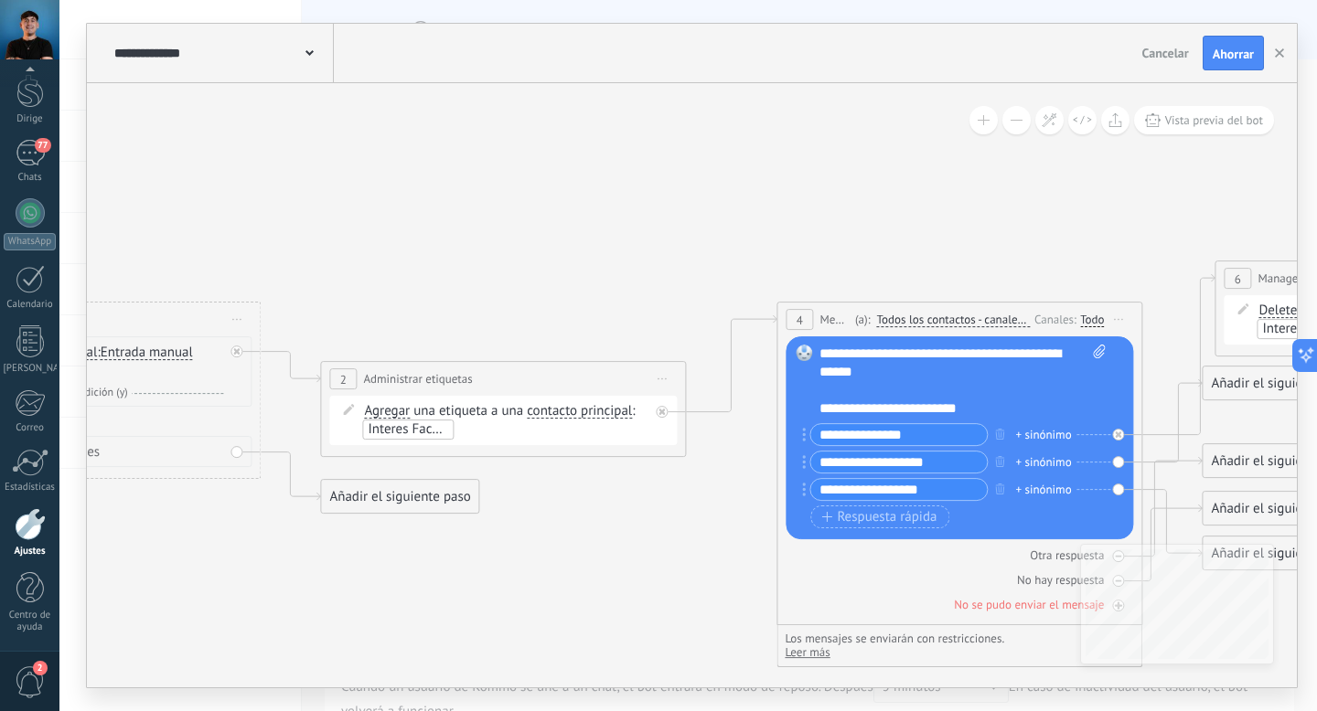
drag, startPoint x: 748, startPoint y: 262, endPoint x: 565, endPoint y: 260, distance: 182.9
click at [565, 260] on icon at bounding box center [1083, 331] width 3720 height 1501
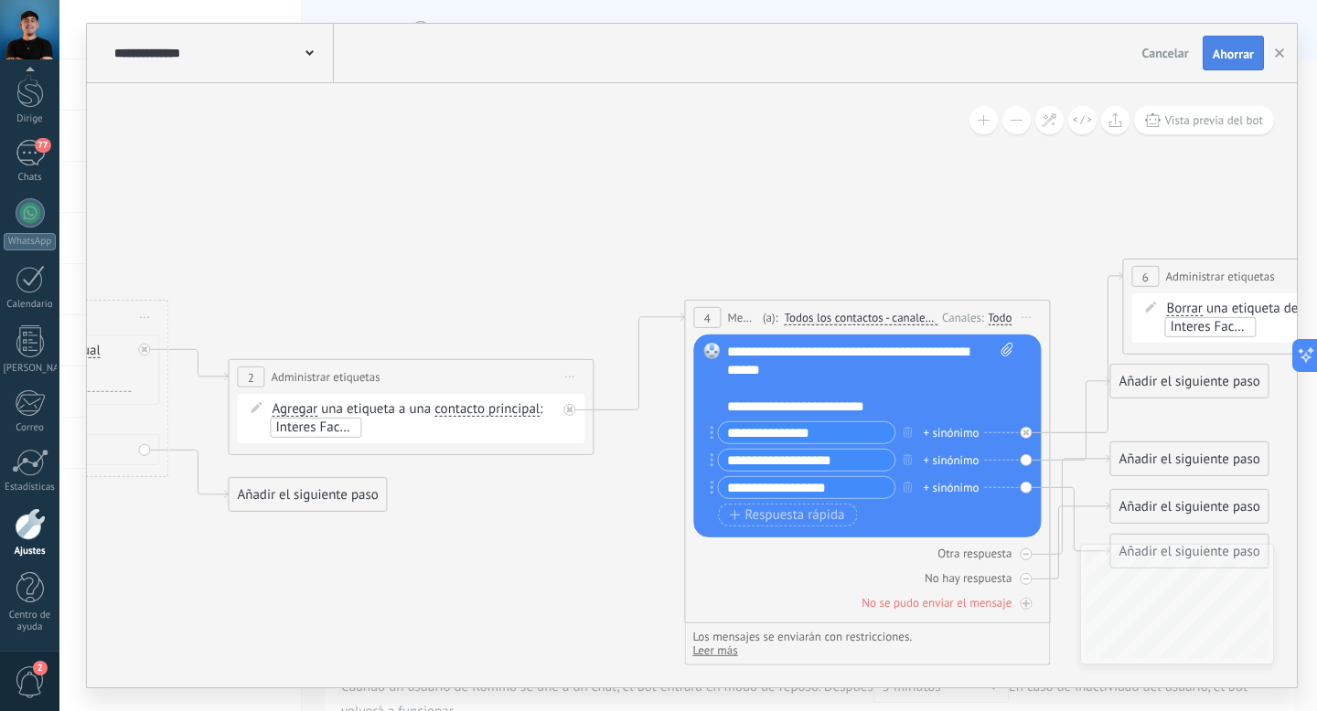
click at [1215, 56] on font "Ahorrar" at bounding box center [1232, 54] width 41 height 16
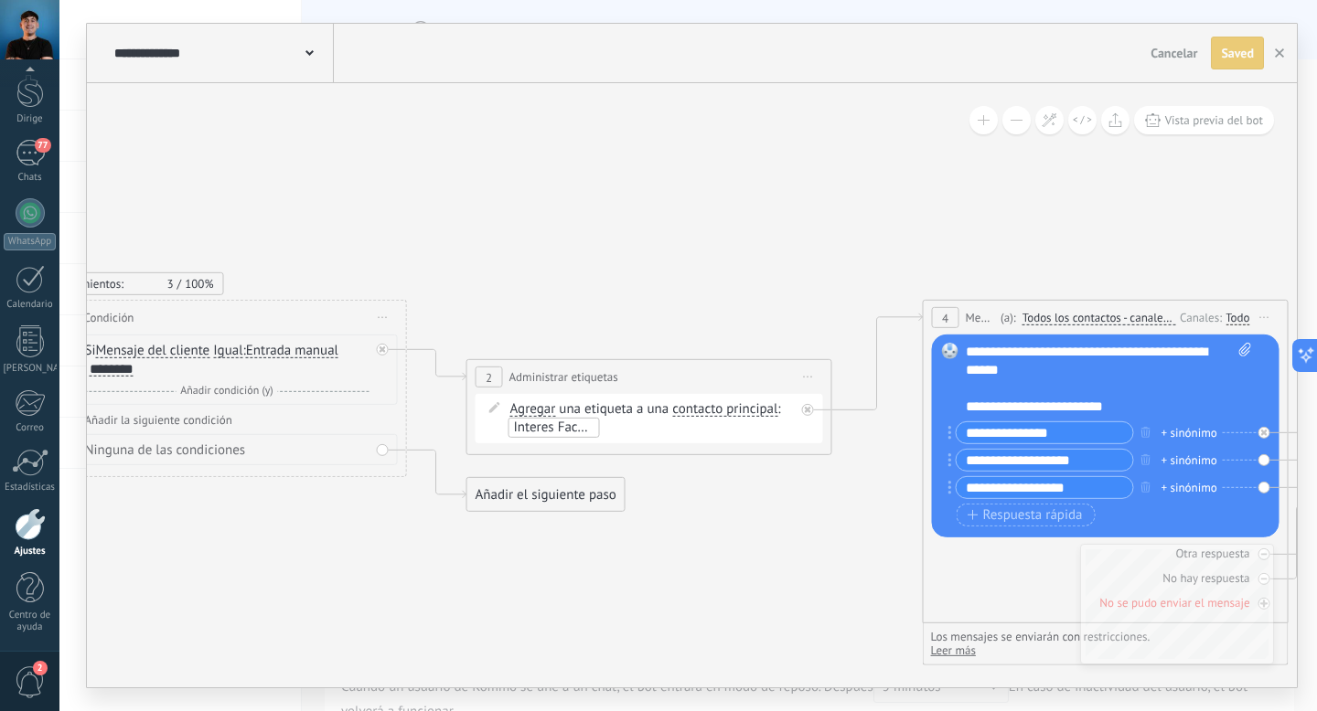
drag, startPoint x: 508, startPoint y: 213, endPoint x: 748, endPoint y: 213, distance: 239.6
click at [748, 213] on icon at bounding box center [1229, 329] width 3720 height 1501
click at [1281, 56] on use "button" at bounding box center [1279, 52] width 9 height 9
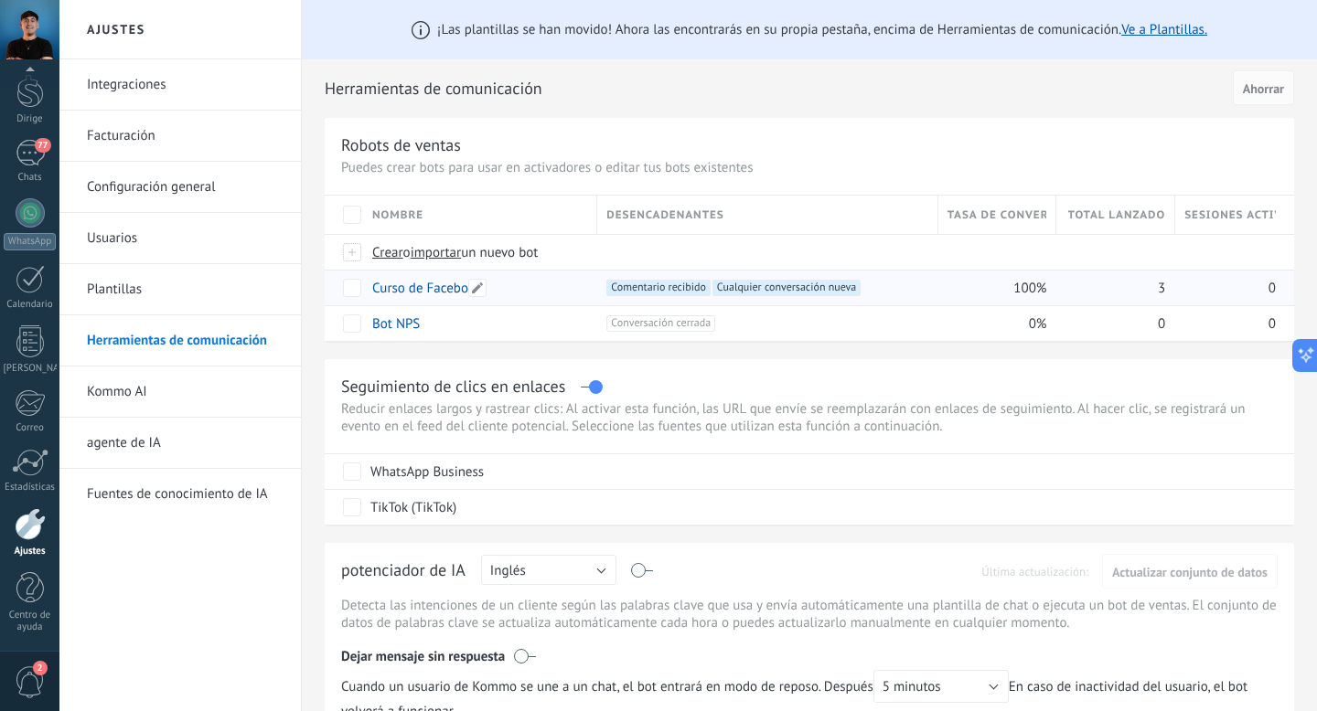
click at [537, 292] on div "Curso de Facebook" at bounding box center [475, 288] width 225 height 35
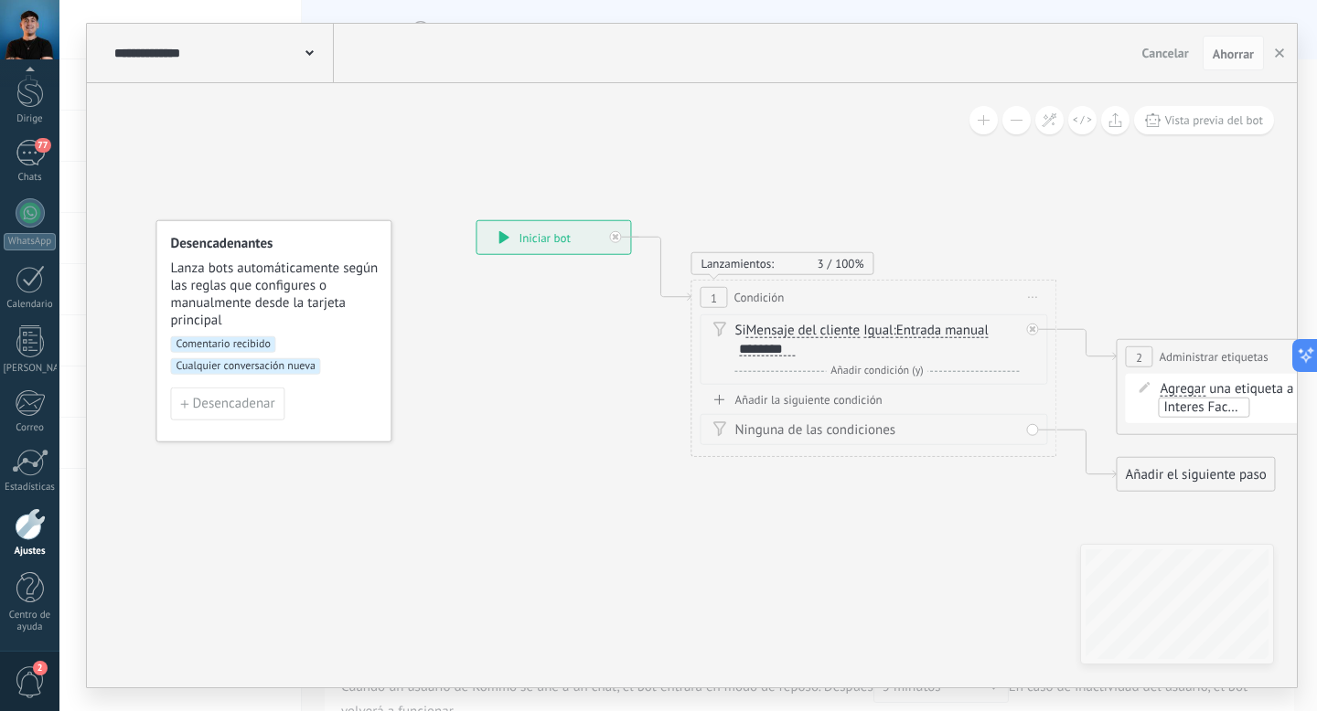
drag, startPoint x: 884, startPoint y: 189, endPoint x: 959, endPoint y: 187, distance: 75.0
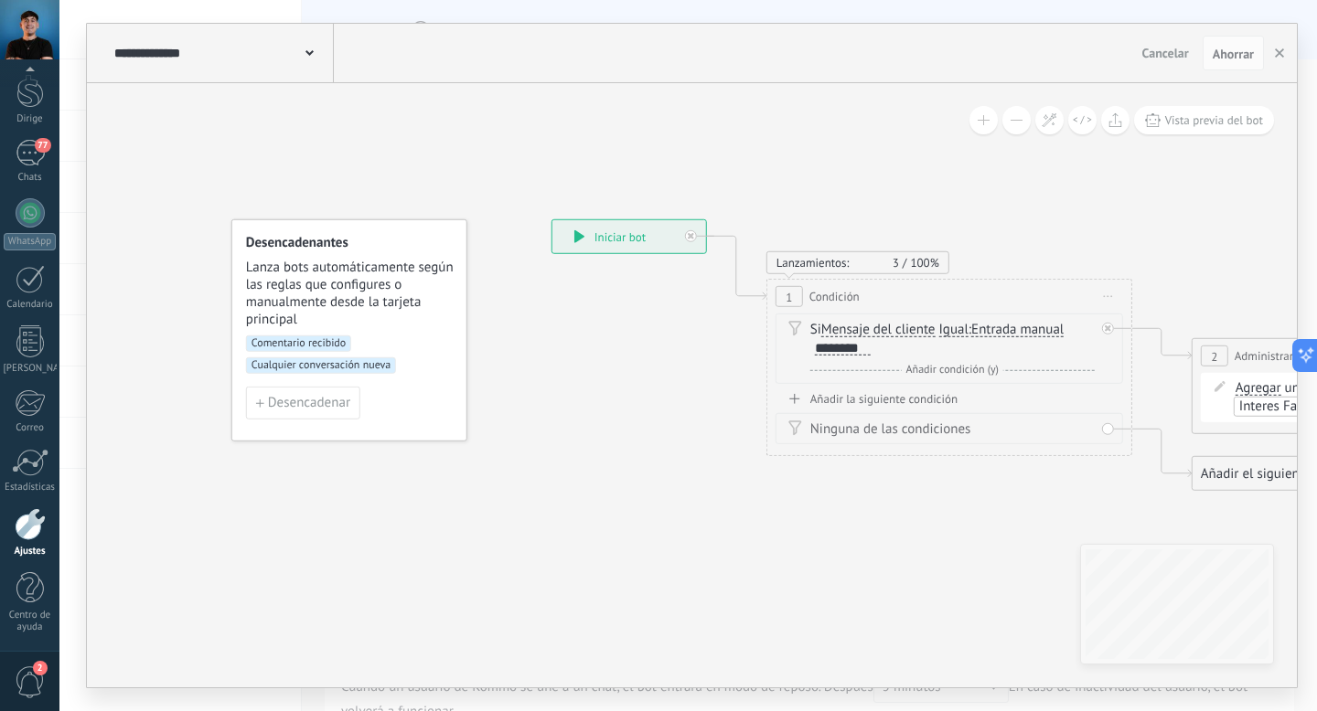
click at [651, 242] on div "**********" at bounding box center [629, 236] width 154 height 33
click at [304, 43] on div "**********" at bounding box center [222, 53] width 224 height 59
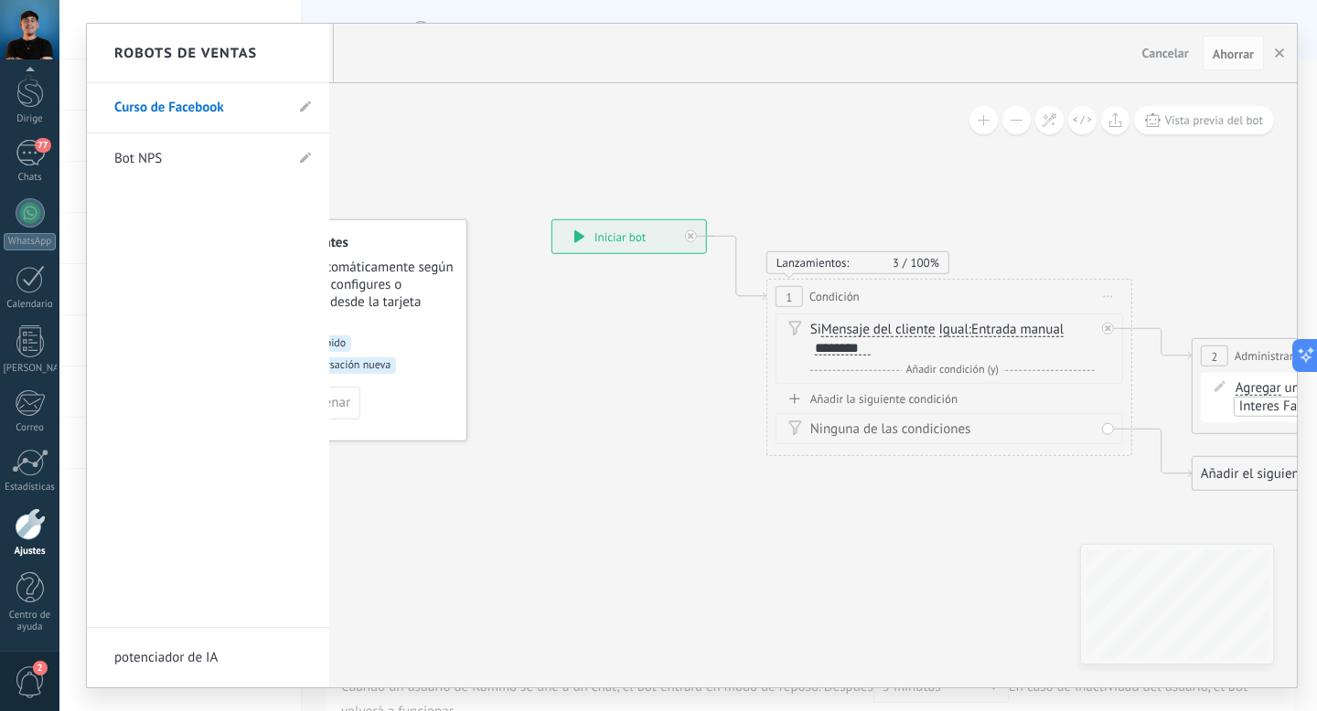
click at [251, 105] on link "Curso de Facebook" at bounding box center [198, 107] width 169 height 51
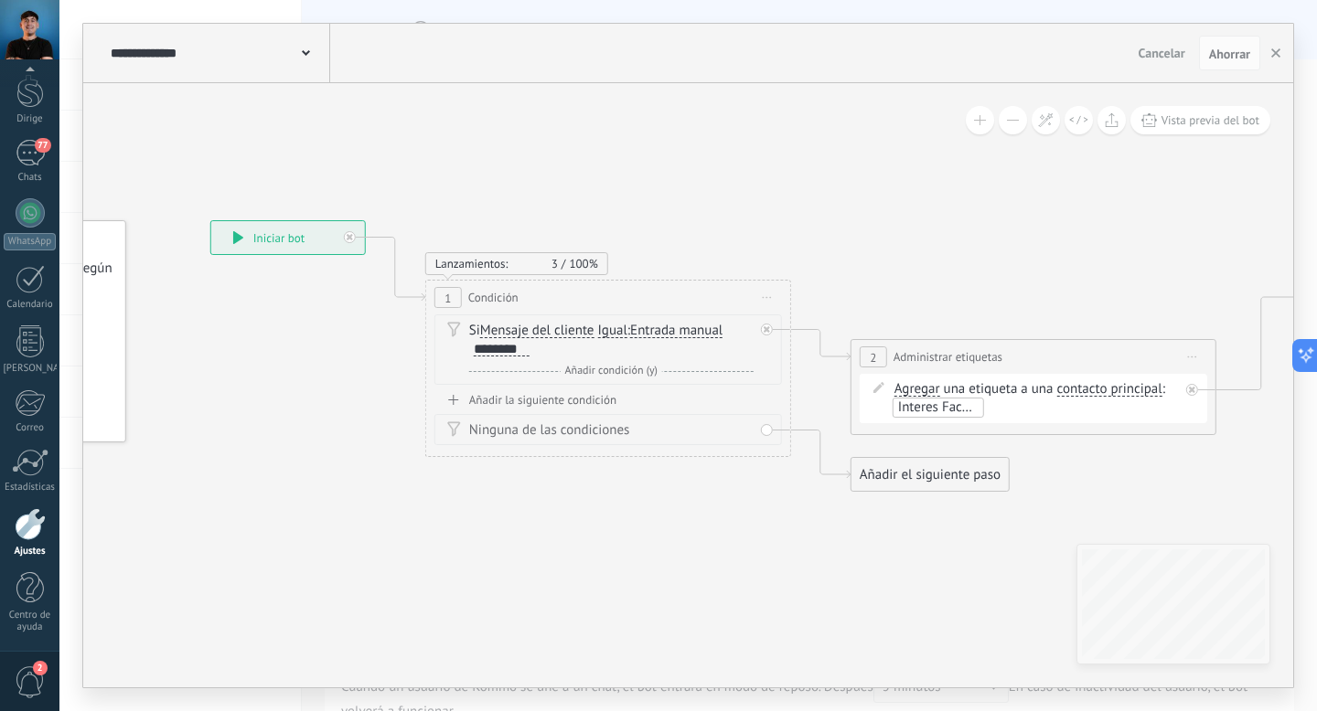
drag, startPoint x: 791, startPoint y: 170, endPoint x: 518, endPoint y: 168, distance: 273.4
click at [1233, 57] on font "Ahorrar" at bounding box center [1229, 54] width 41 height 16
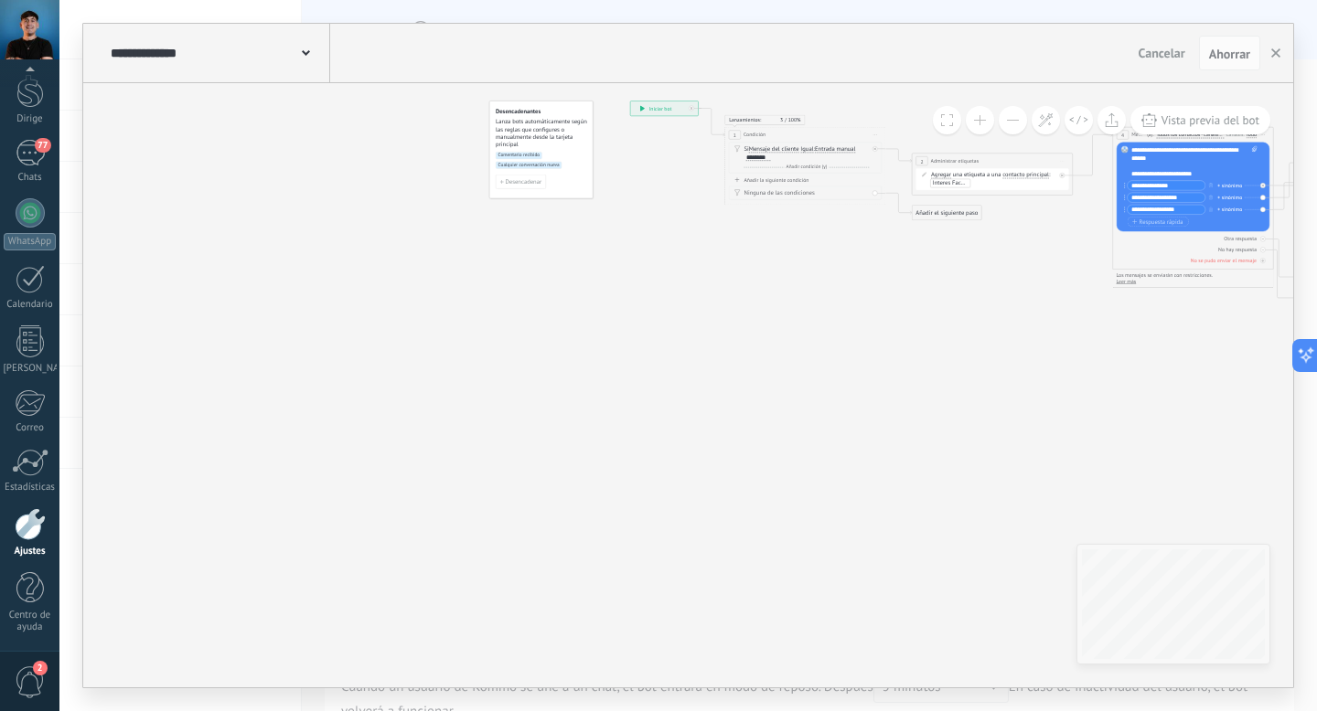
click at [781, 536] on div "**********" at bounding box center [688, 385] width 1210 height 604
click at [908, 483] on icon at bounding box center [1247, 159] width 1637 height 698
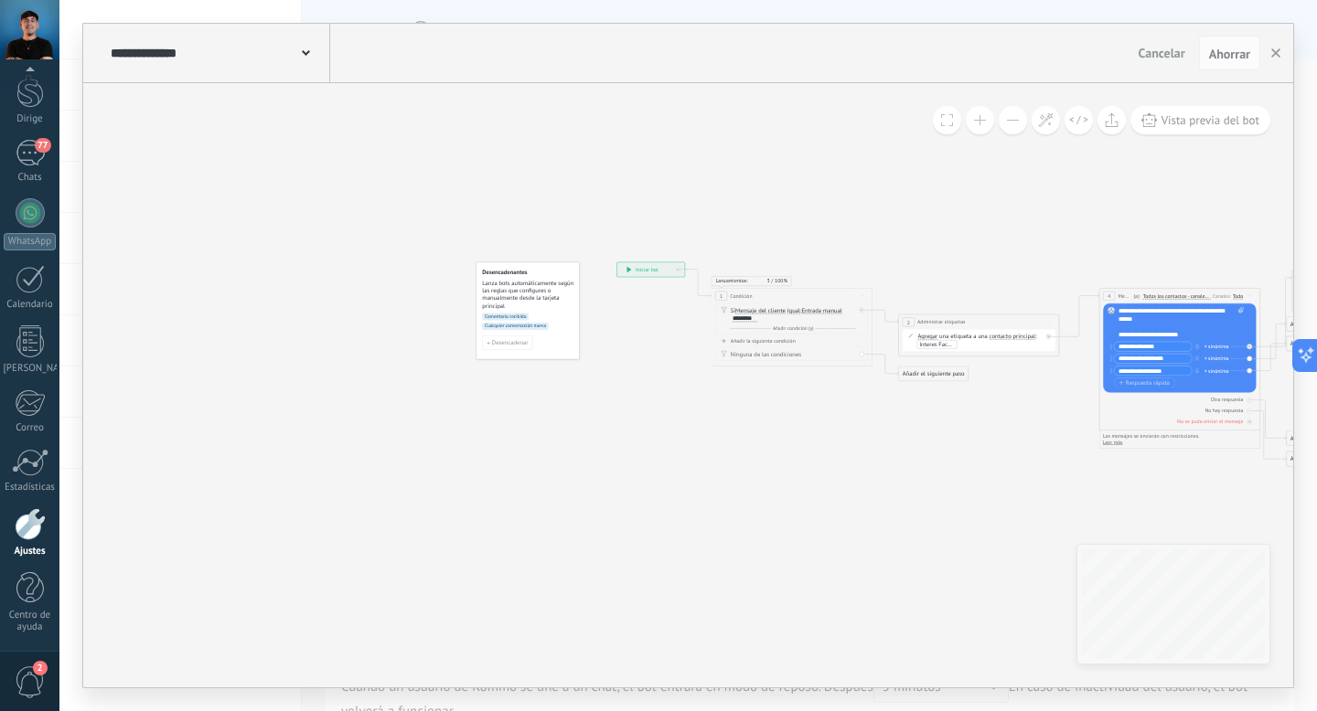
click at [834, 401] on icon at bounding box center [1233, 320] width 1637 height 698
click at [789, 327] on font "Añadir condición (y)" at bounding box center [793, 329] width 41 height 6
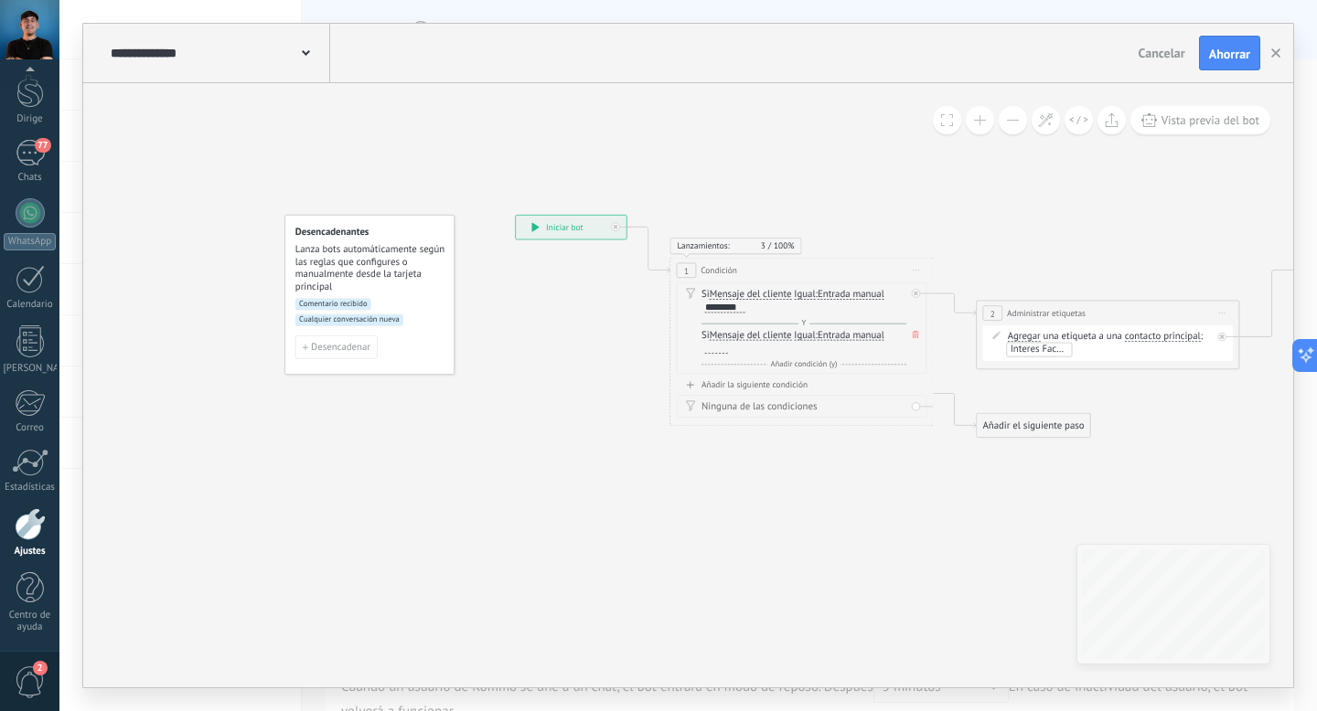
click at [789, 334] on font "Mensaje del cliente" at bounding box center [751, 335] width 82 height 13
click at [789, 334] on button "Mensaje del cliente" at bounding box center [784, 336] width 165 height 24
click at [779, 381] on font "Comentario del cliente" at bounding box center [758, 382] width 96 height 13
click at [722, 349] on div at bounding box center [716, 348] width 23 height 11
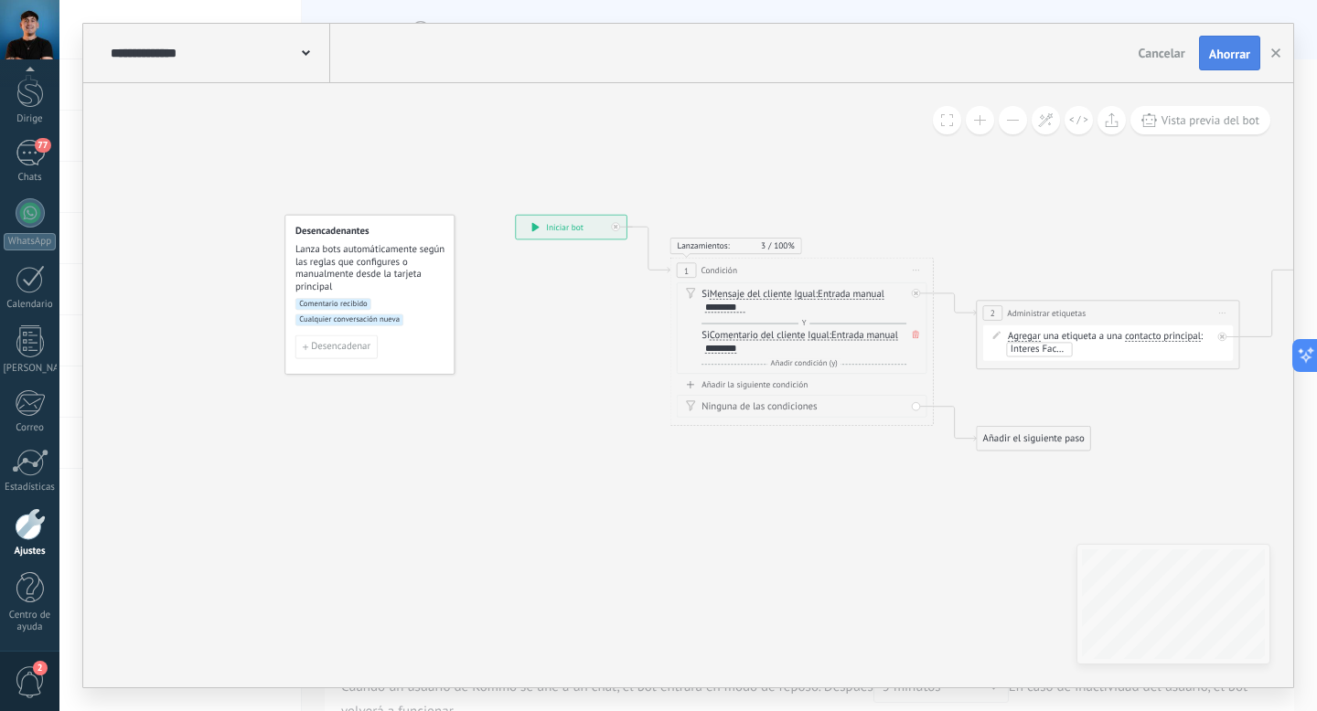
click at [1227, 58] on font "Ahorrar" at bounding box center [1229, 54] width 41 height 16
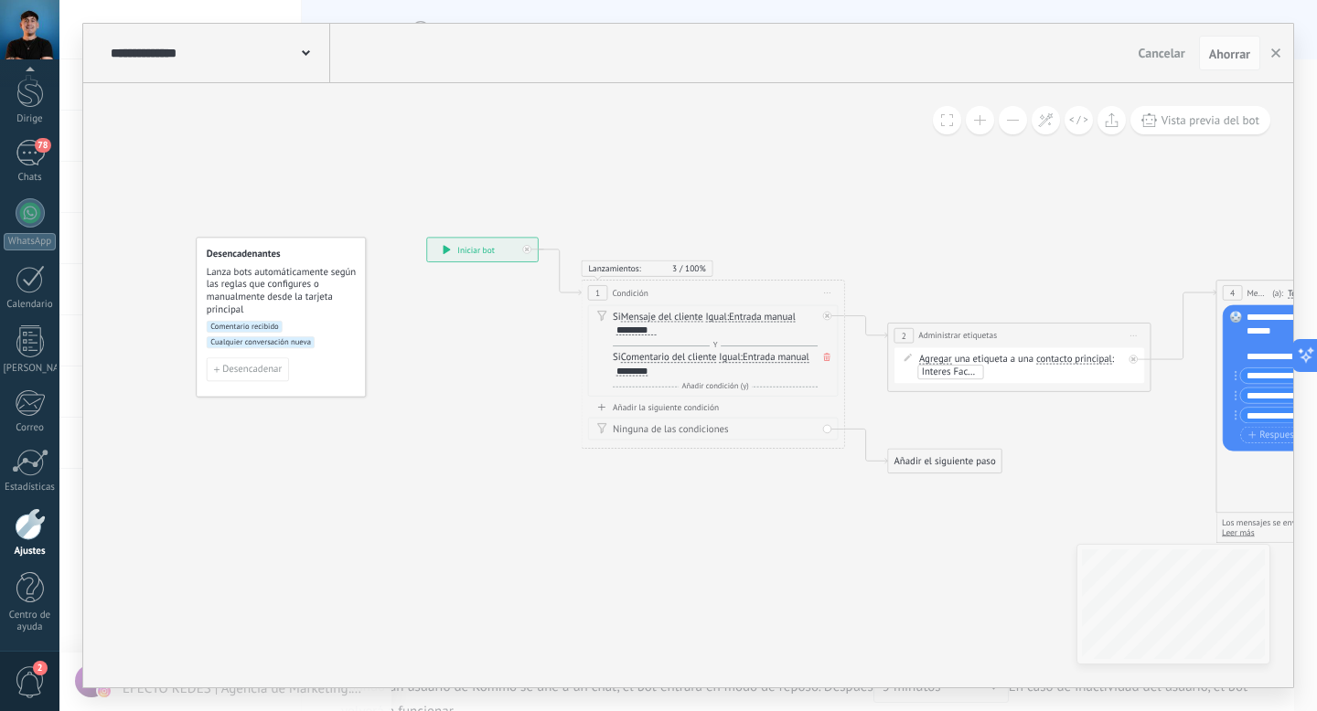
drag, startPoint x: 1173, startPoint y: 188, endPoint x: 1009, endPoint y: 225, distance: 168.6
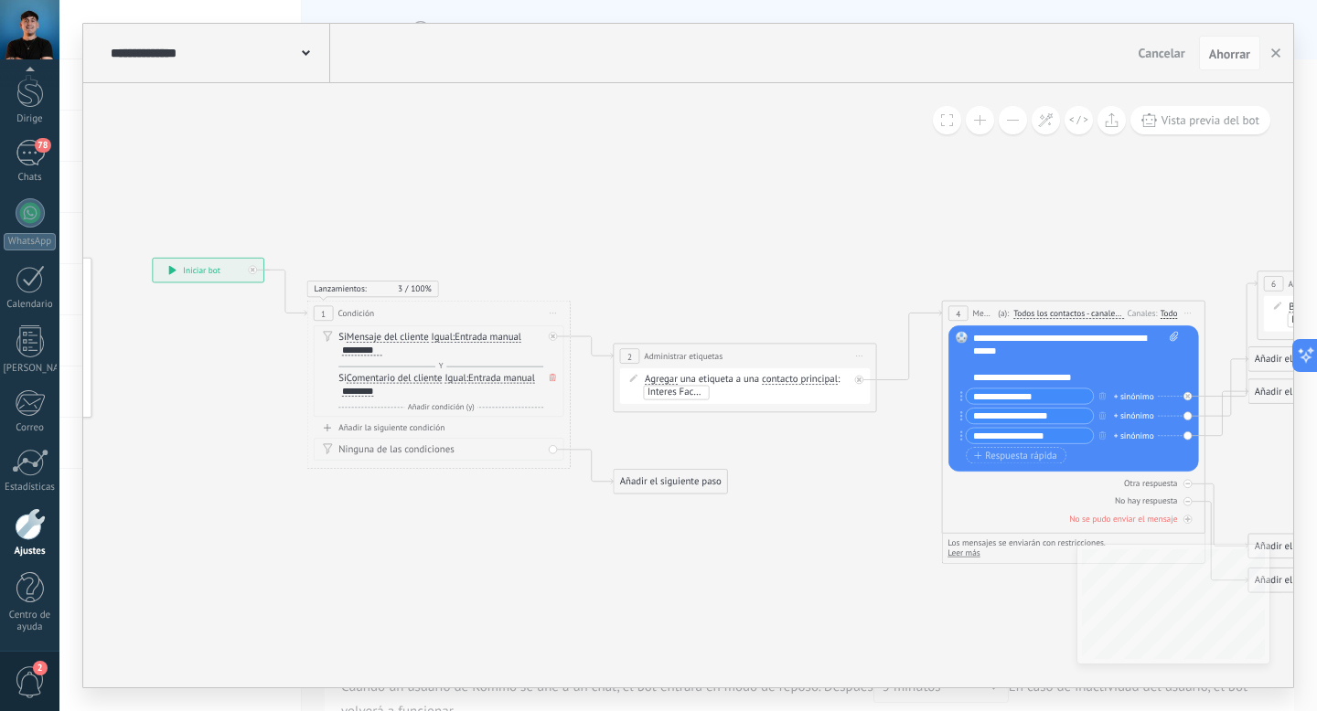
click at [1075, 314] on font "Todos los contactos - canales seleccionados" at bounding box center [1092, 313] width 158 height 11
click at [1075, 314] on button "Todos los contactos - canales seleccionados" at bounding box center [1089, 314] width 165 height 24
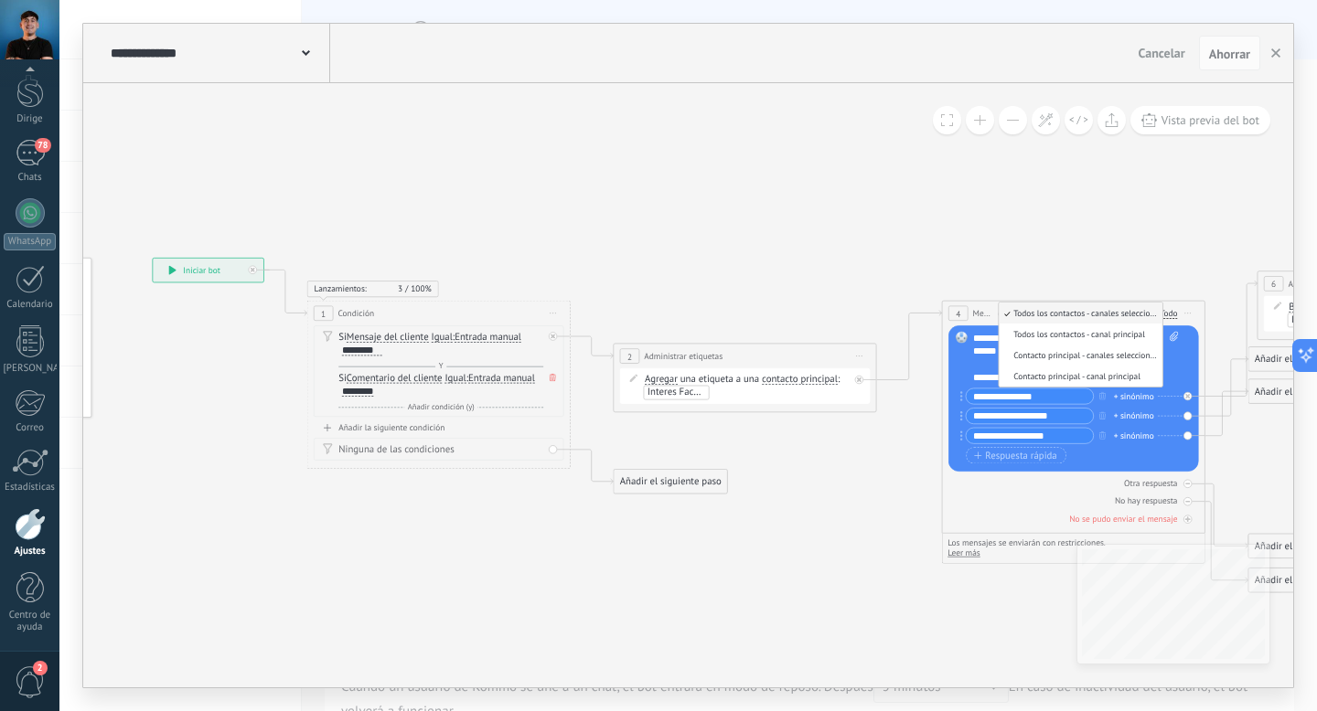
click at [1058, 286] on icon at bounding box center [1162, 351] width 2679 height 1141
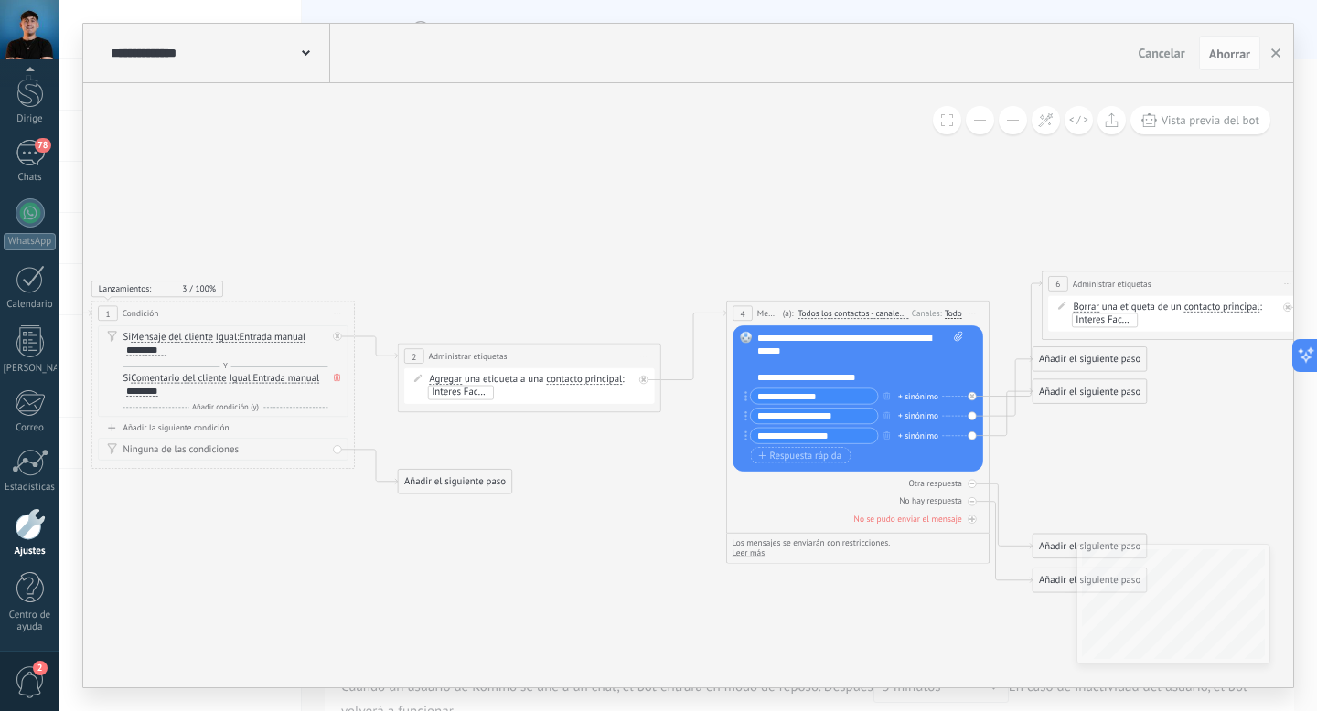
drag, startPoint x: 1104, startPoint y: 260, endPoint x: 884, endPoint y: 257, distance: 219.5
click at [884, 259] on icon at bounding box center [947, 351] width 2679 height 1141
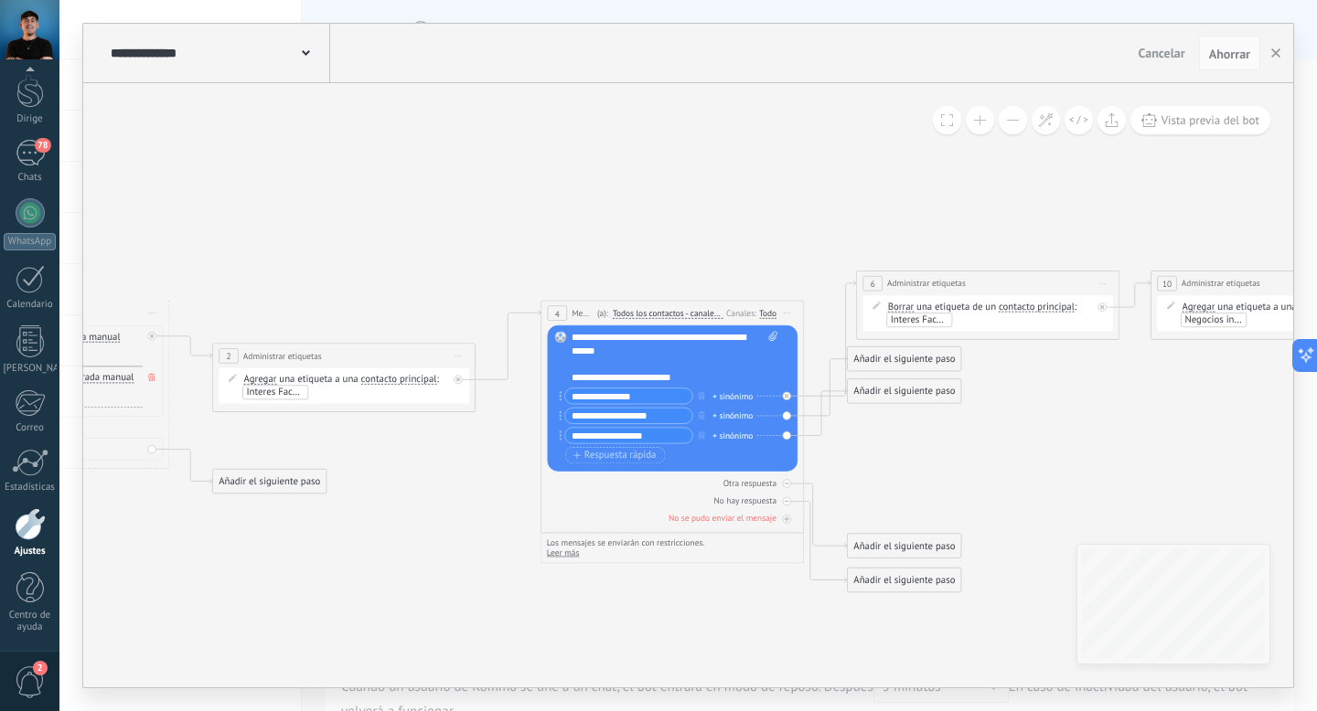
drag, startPoint x: 932, startPoint y: 253, endPoint x: 759, endPoint y: 253, distance: 172.8
click at [759, 253] on icon at bounding box center [761, 351] width 2679 height 1141
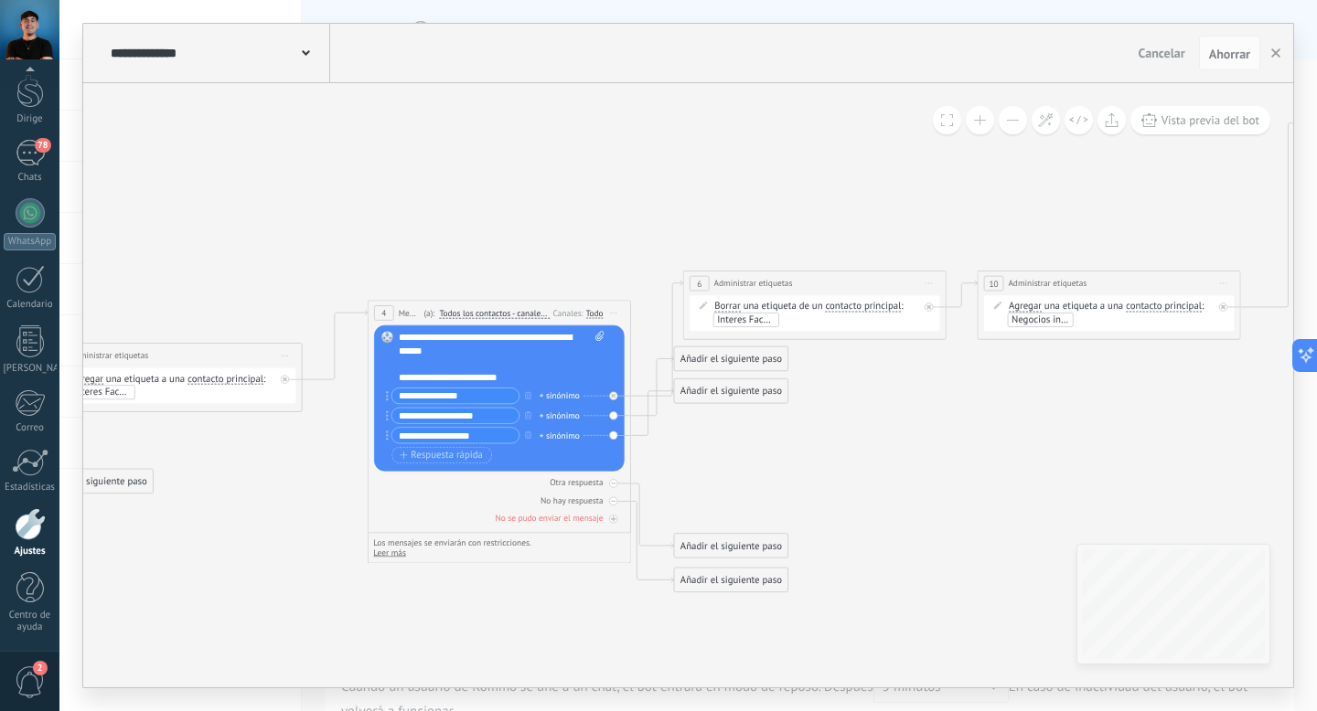
drag, startPoint x: 853, startPoint y: 243, endPoint x: 681, endPoint y: 241, distance: 171.9
click at [681, 242] on icon at bounding box center [645, 351] width 2793 height 1141
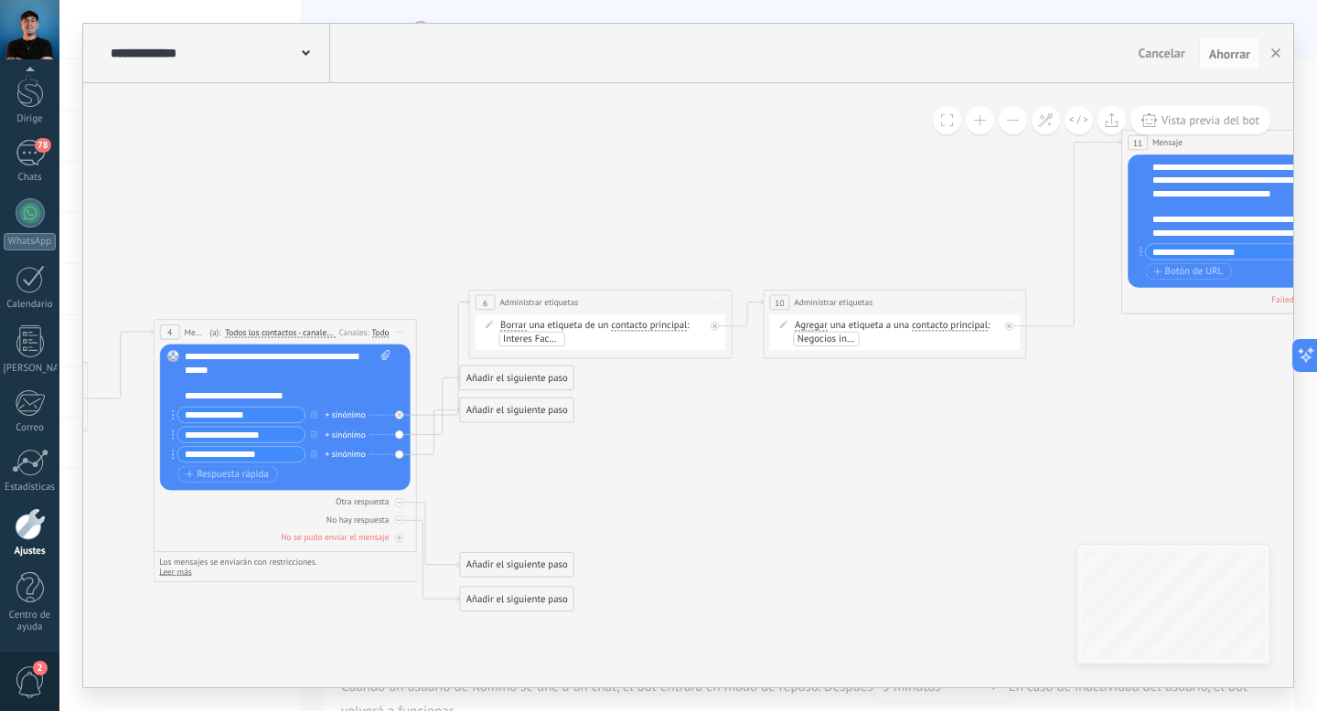
drag, startPoint x: 844, startPoint y: 451, endPoint x: 627, endPoint y: 472, distance: 217.7
click at [627, 472] on icon at bounding box center [430, 371] width 2793 height 1141
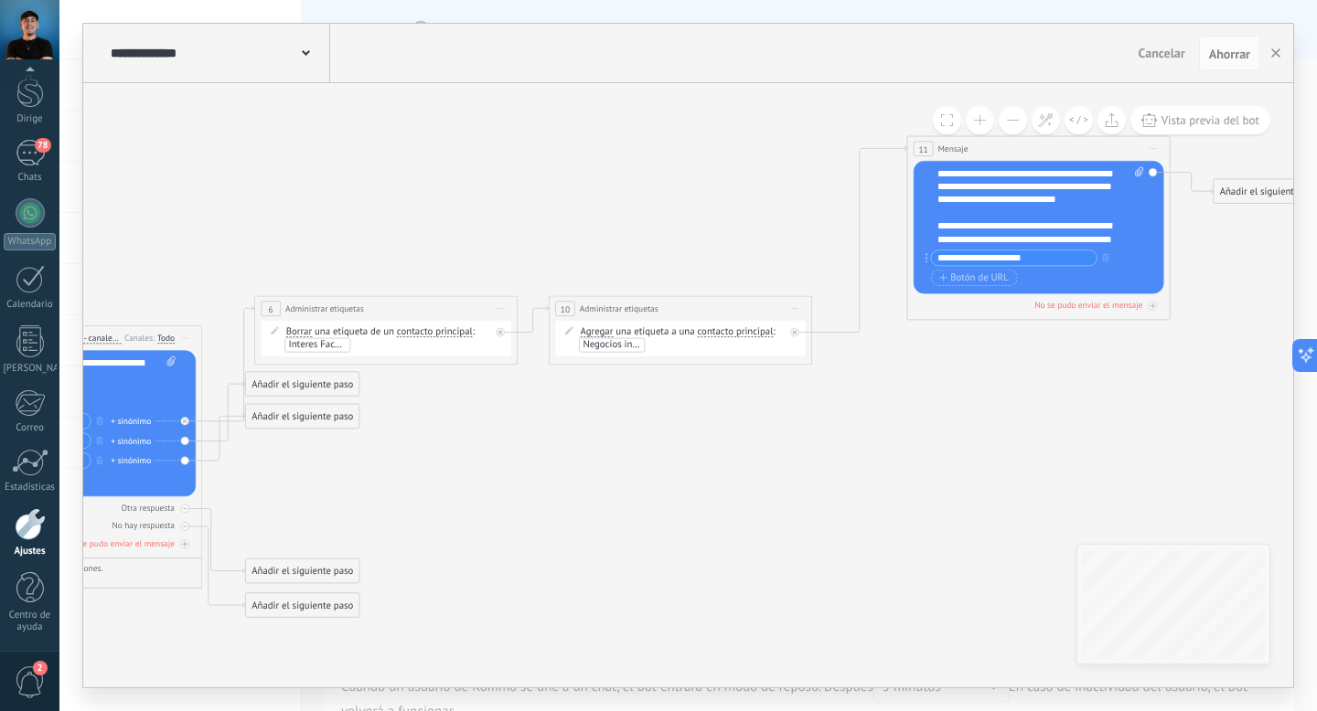
drag, startPoint x: 913, startPoint y: 443, endPoint x: 674, endPoint y: 461, distance: 240.3
click at [673, 465] on icon at bounding box center [216, 377] width 2793 height 1141
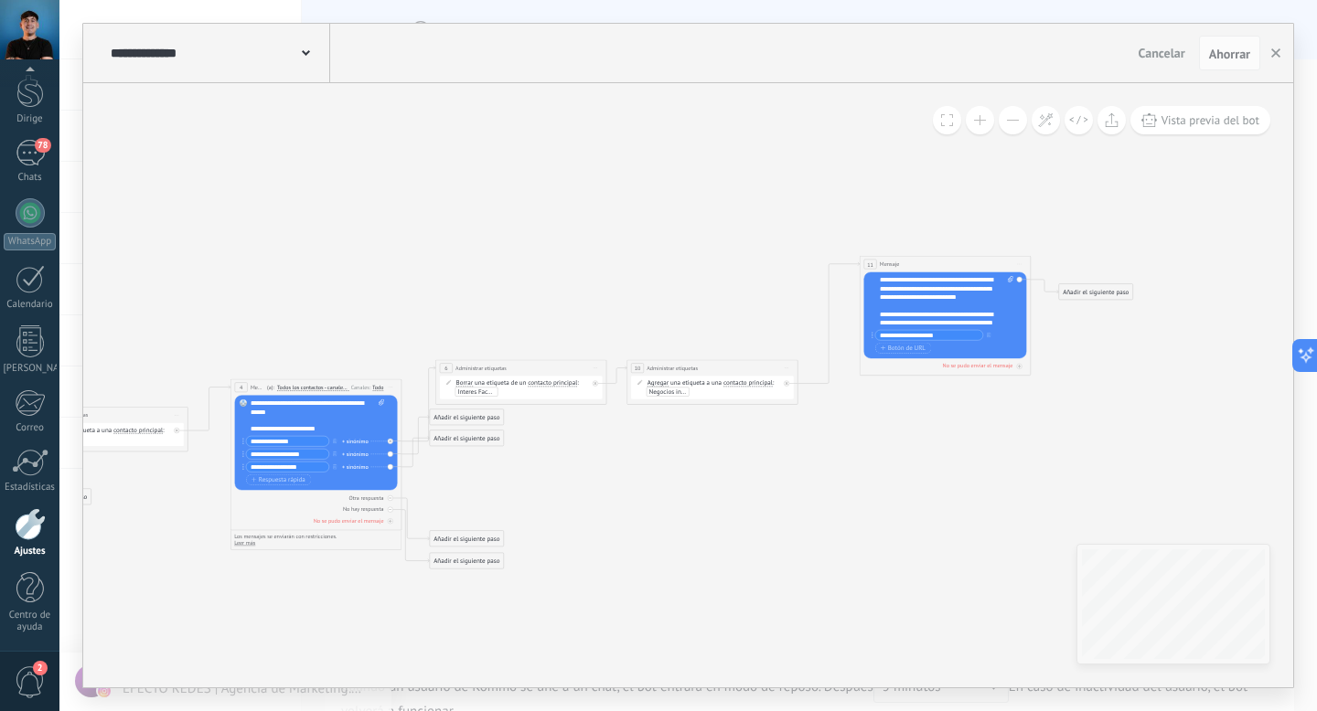
drag, startPoint x: 904, startPoint y: 547, endPoint x: 943, endPoint y: 536, distance: 39.9
click at [943, 536] on icon at bounding box center [412, 413] width 1816 height 742
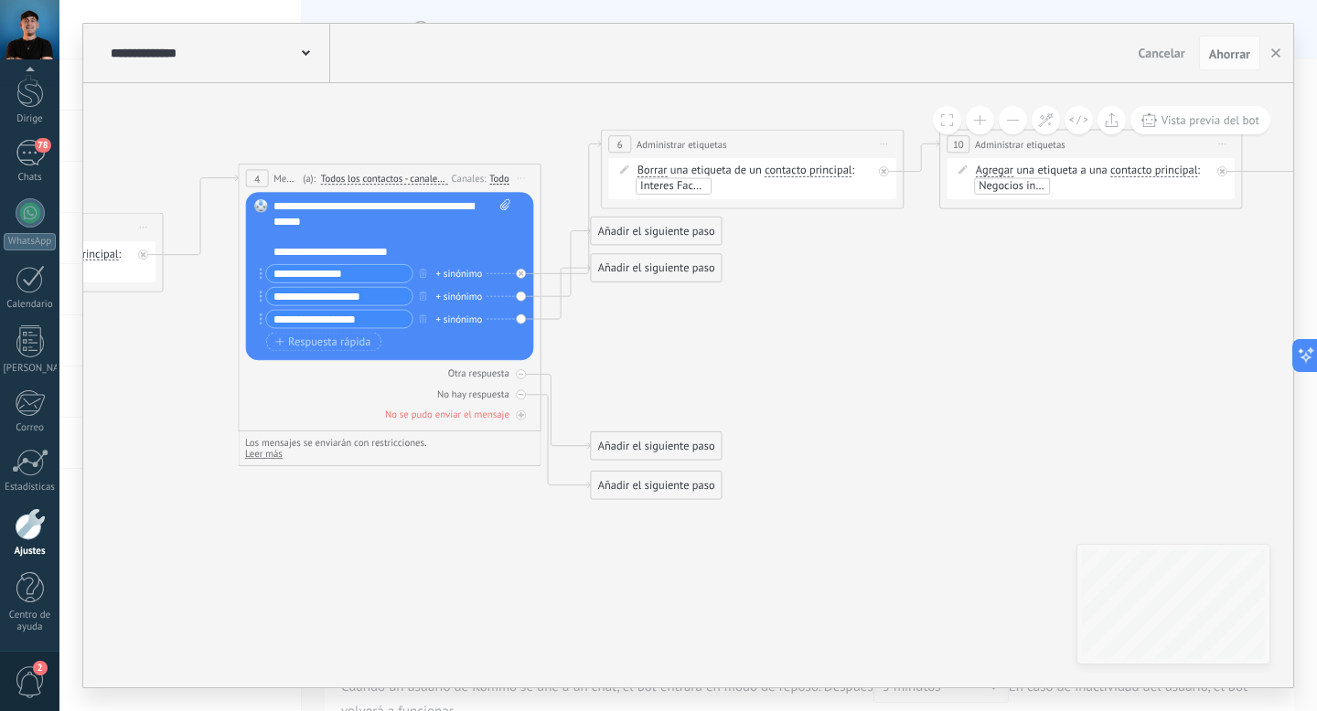
drag, startPoint x: 822, startPoint y: 533, endPoint x: 1070, endPoint y: 533, distance: 247.8
click at [1070, 533] on icon at bounding box center [558, 223] width 3212 height 1312
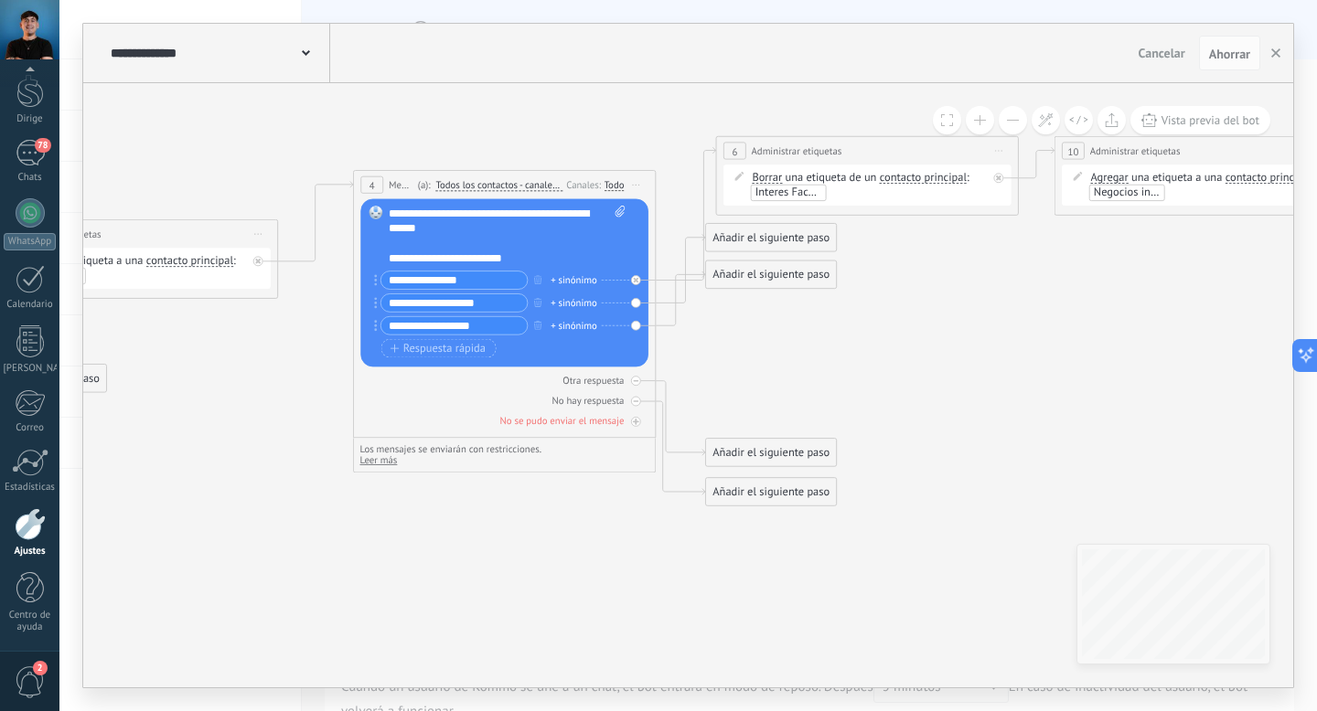
click at [615, 184] on font "Todo" at bounding box center [614, 184] width 20 height 13
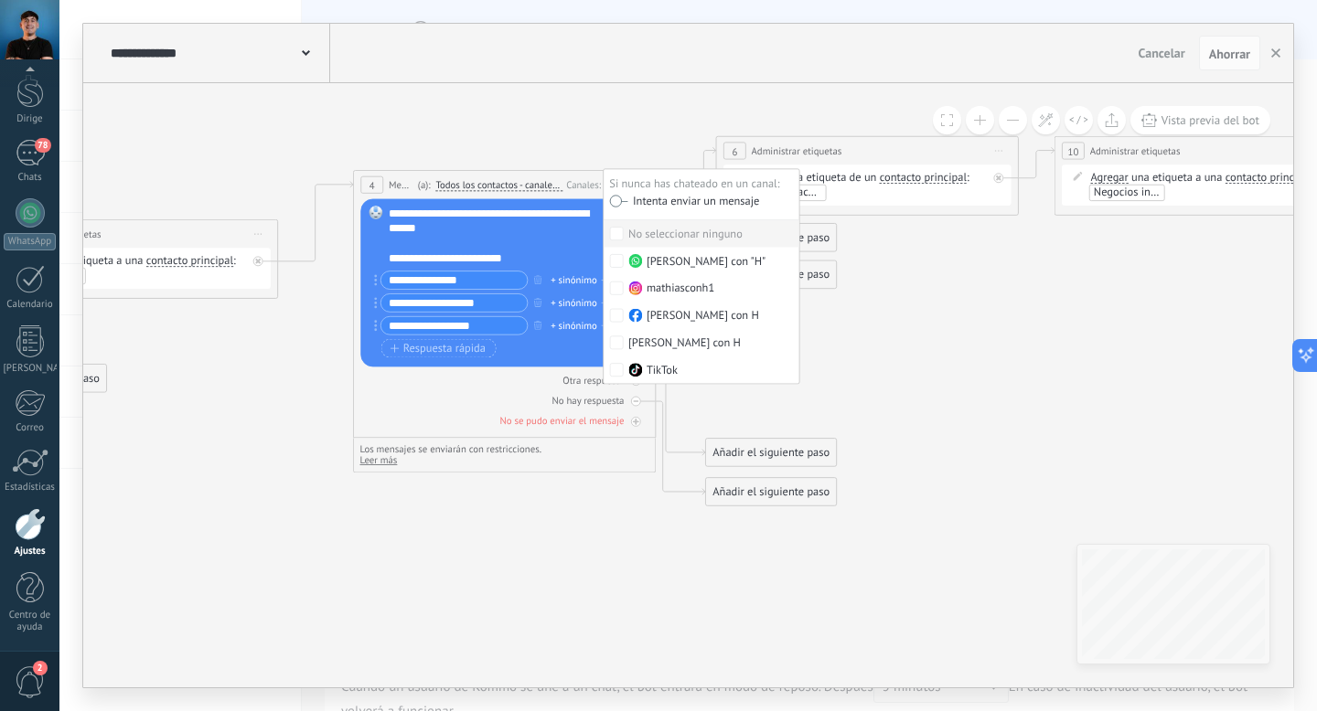
click at [632, 138] on icon at bounding box center [672, 230] width 3212 height 1312
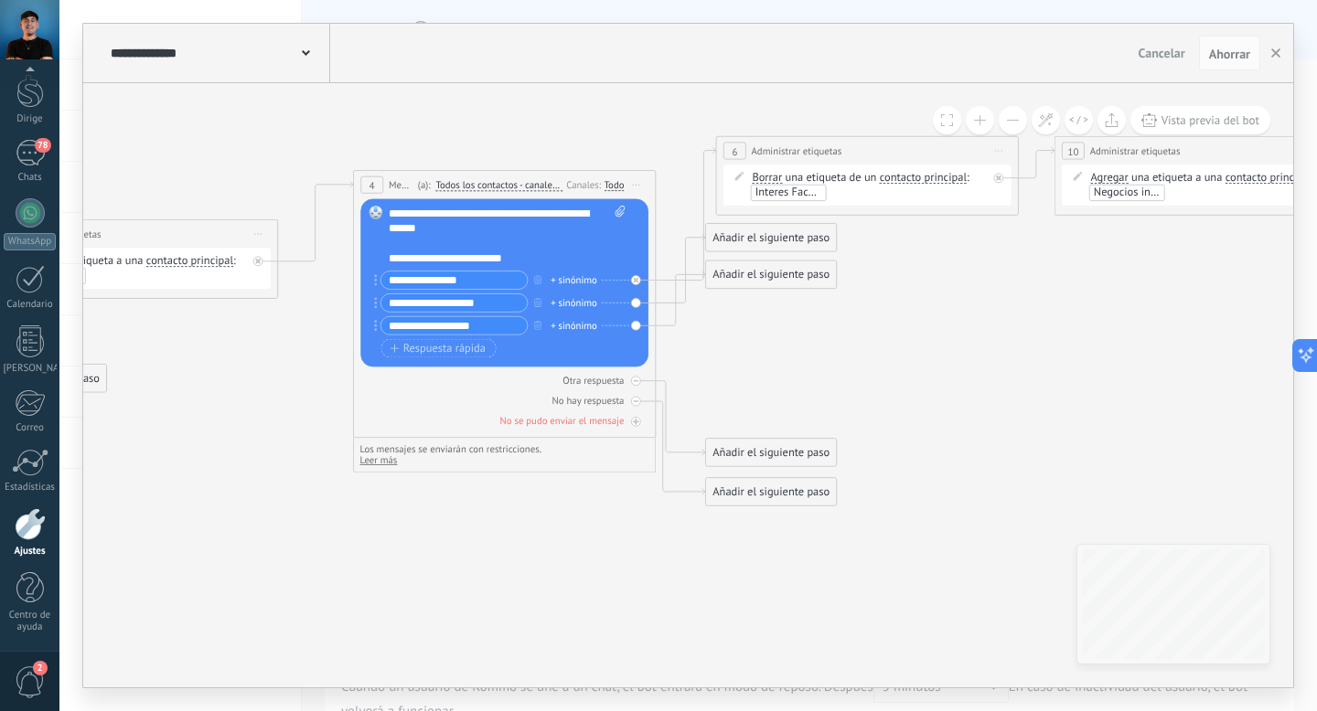
click at [614, 185] on font "Todo" at bounding box center [614, 184] width 20 height 13
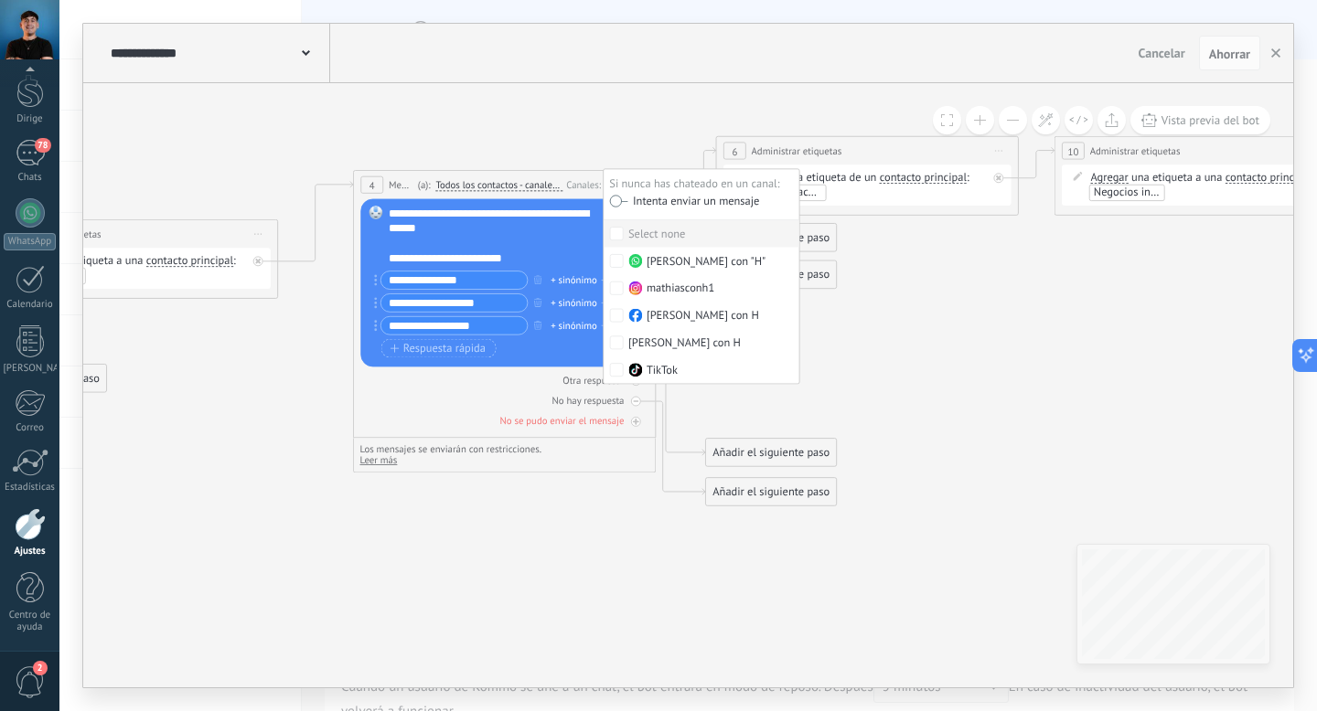
click at [607, 144] on icon at bounding box center [672, 230] width 3212 height 1312
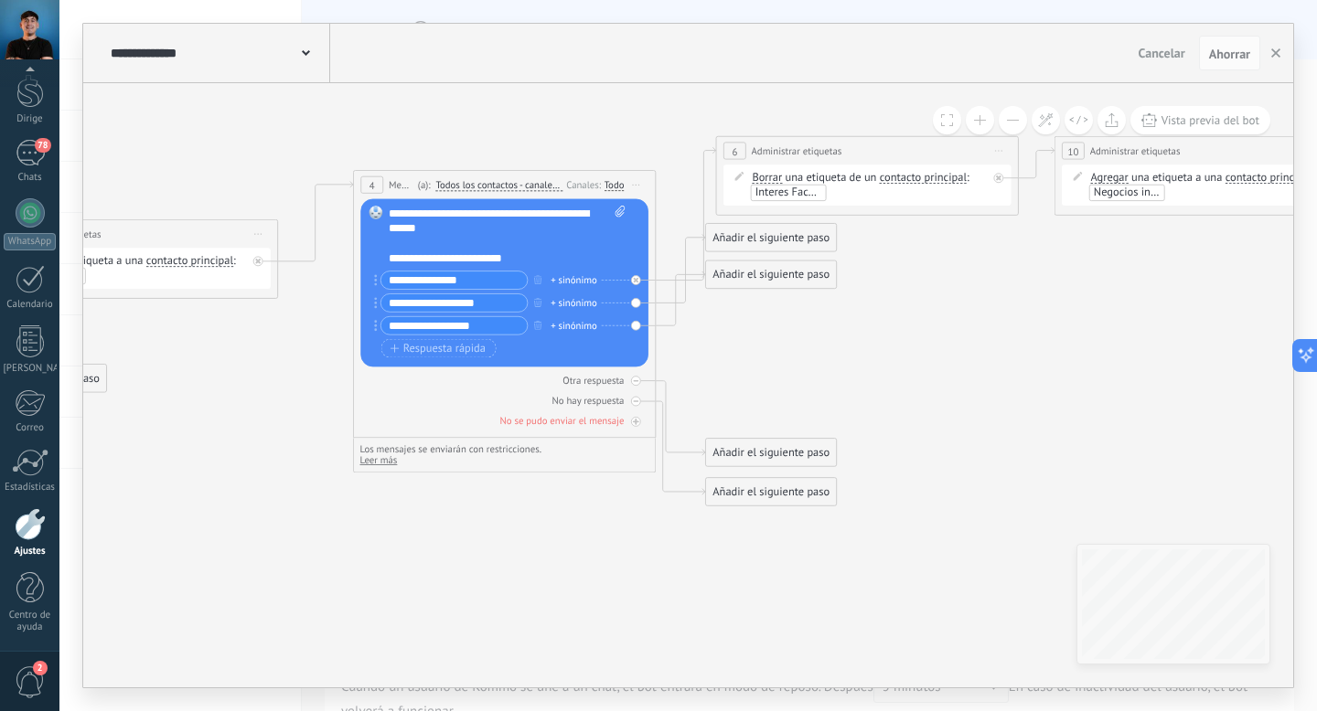
click at [542, 182] on font "Todos los contactos - canales seleccionados" at bounding box center [526, 184] width 182 height 13
click at [542, 182] on button "Todos los contactos - canales seleccionados" at bounding box center [522, 185] width 189 height 27
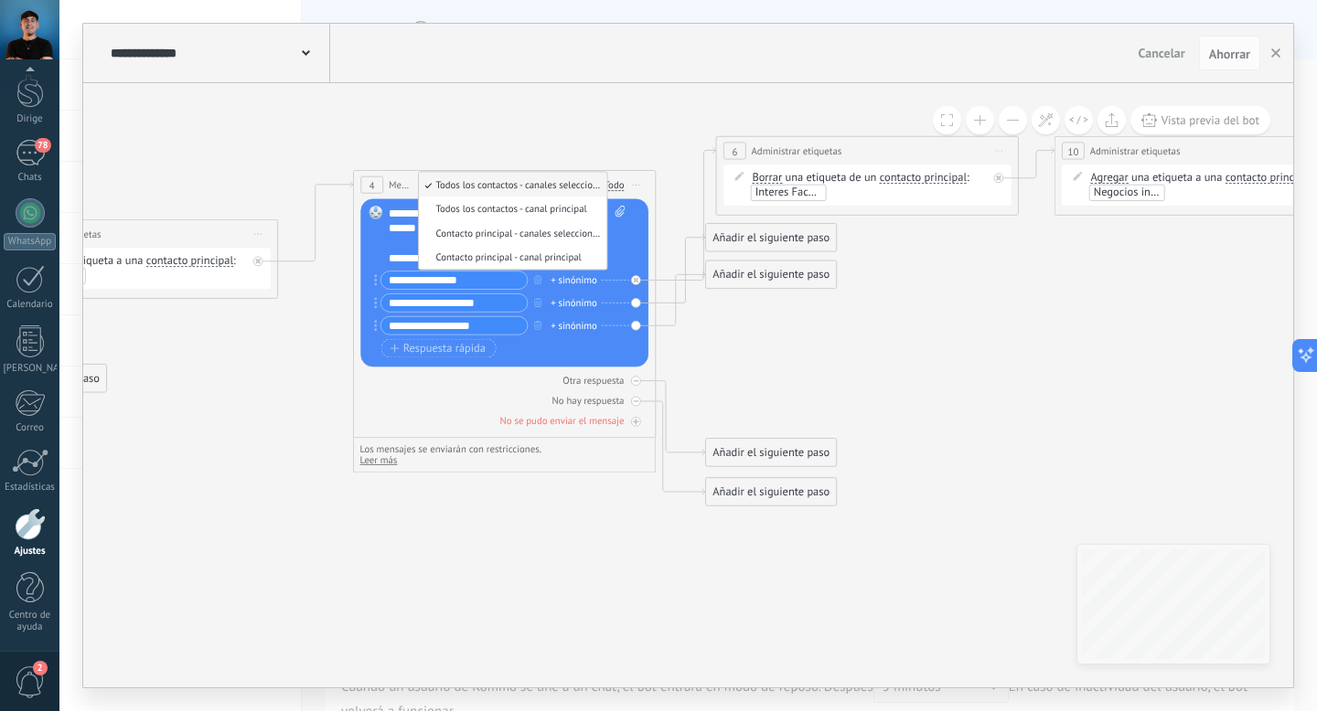
click at [541, 185] on font "Todos los contactos - canales seleccionados" at bounding box center [526, 184] width 182 height 13
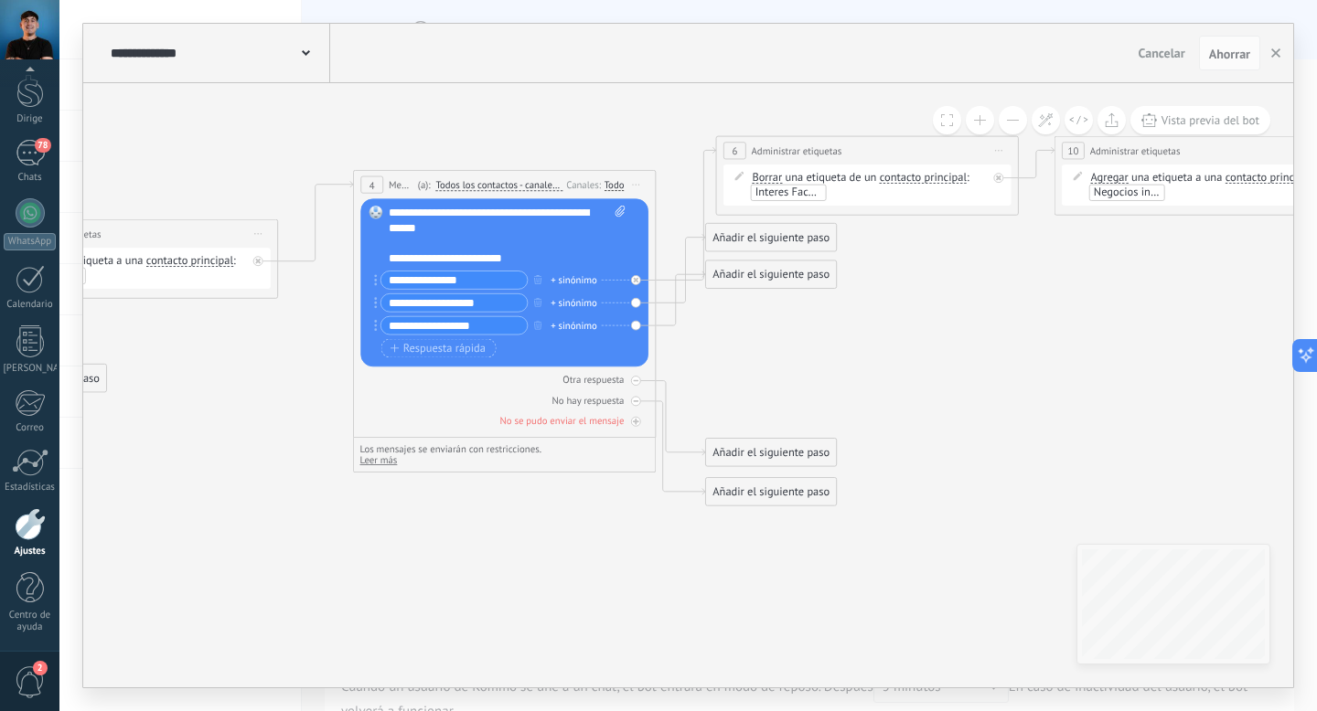
click at [548, 149] on icon at bounding box center [672, 230] width 3212 height 1312
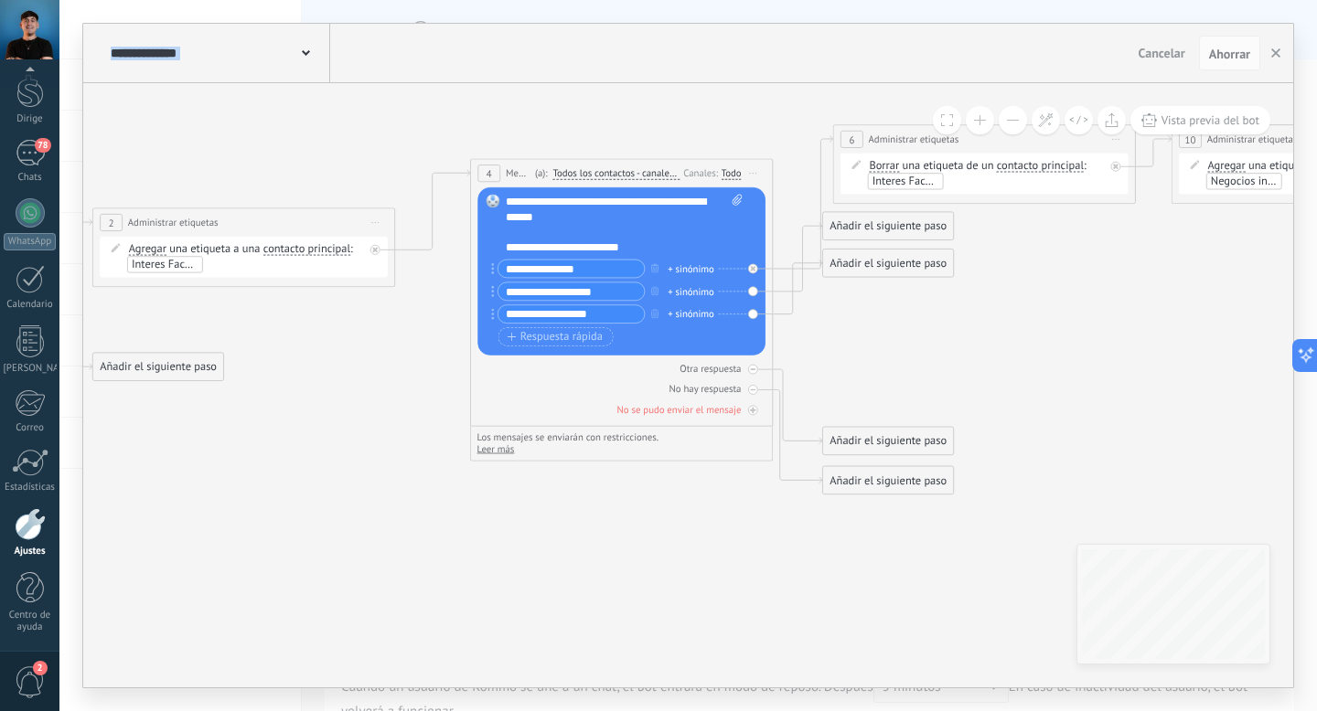
drag, startPoint x: 548, startPoint y: 149, endPoint x: 676, endPoint y: 138, distance: 128.5
click at [676, 138] on icon at bounding box center [789, 218] width 3212 height 1312
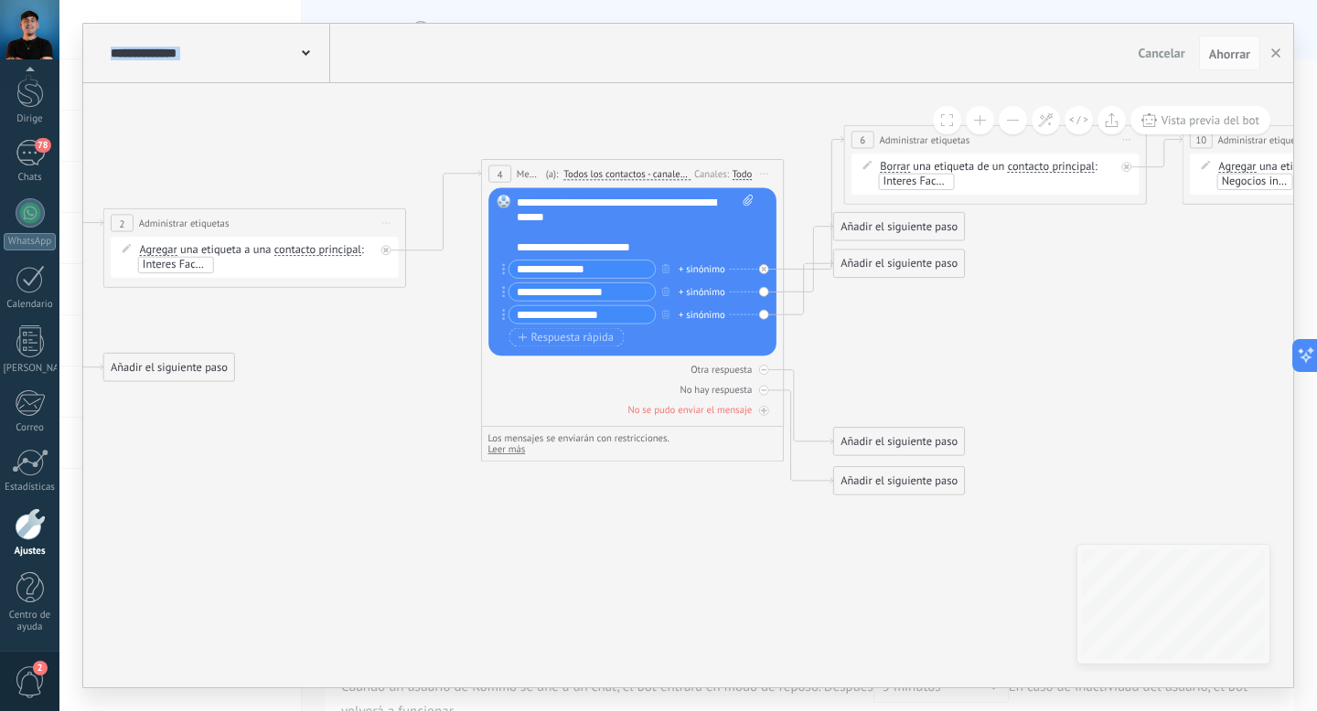
click at [515, 453] on font "Leer más" at bounding box center [505, 449] width 37 height 13
drag, startPoint x: 543, startPoint y: 458, endPoint x: 667, endPoint y: 469, distance: 123.9
click at [667, 469] on font "Los botones no son compatibles con uno de los canales seleccionados. Para usarl…" at bounding box center [603, 466] width 232 height 24
click at [513, 449] on font "Esconder" at bounding box center [505, 449] width 37 height 13
click at [743, 173] on font "Todo" at bounding box center [741, 173] width 20 height 13
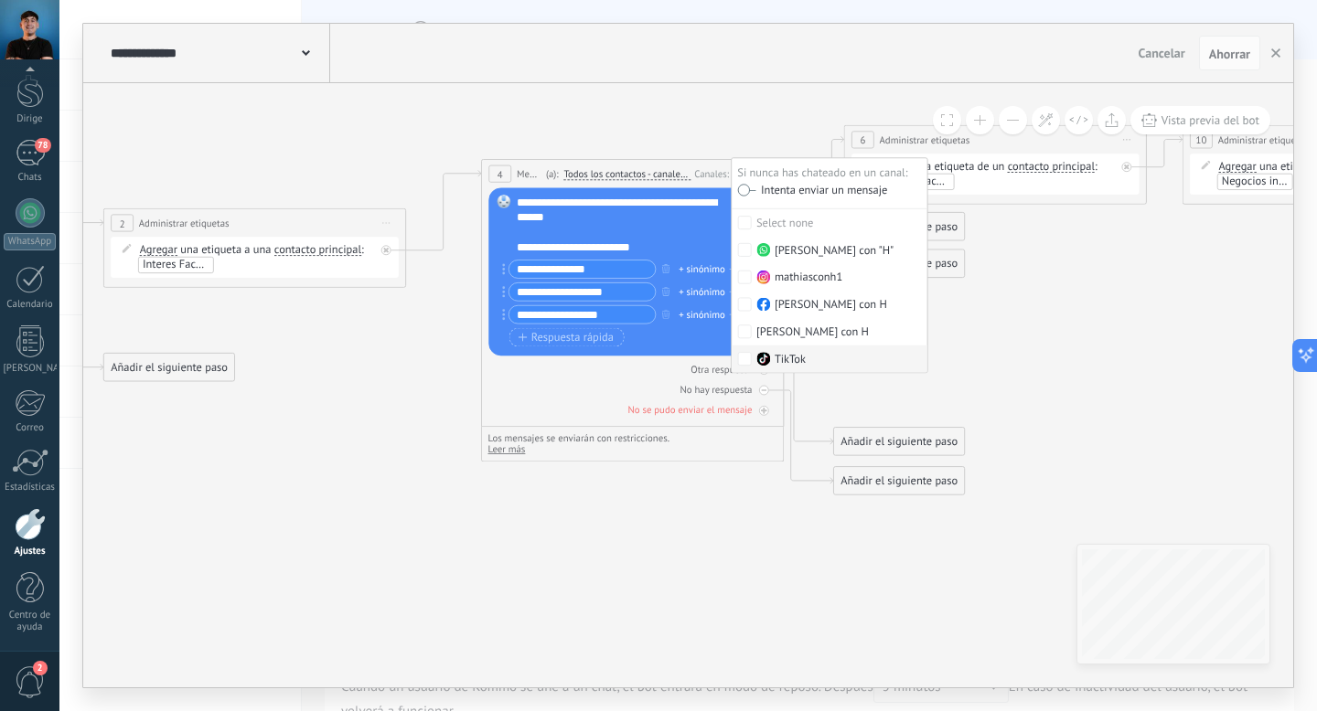
click at [555, 516] on icon at bounding box center [800, 219] width 3212 height 1312
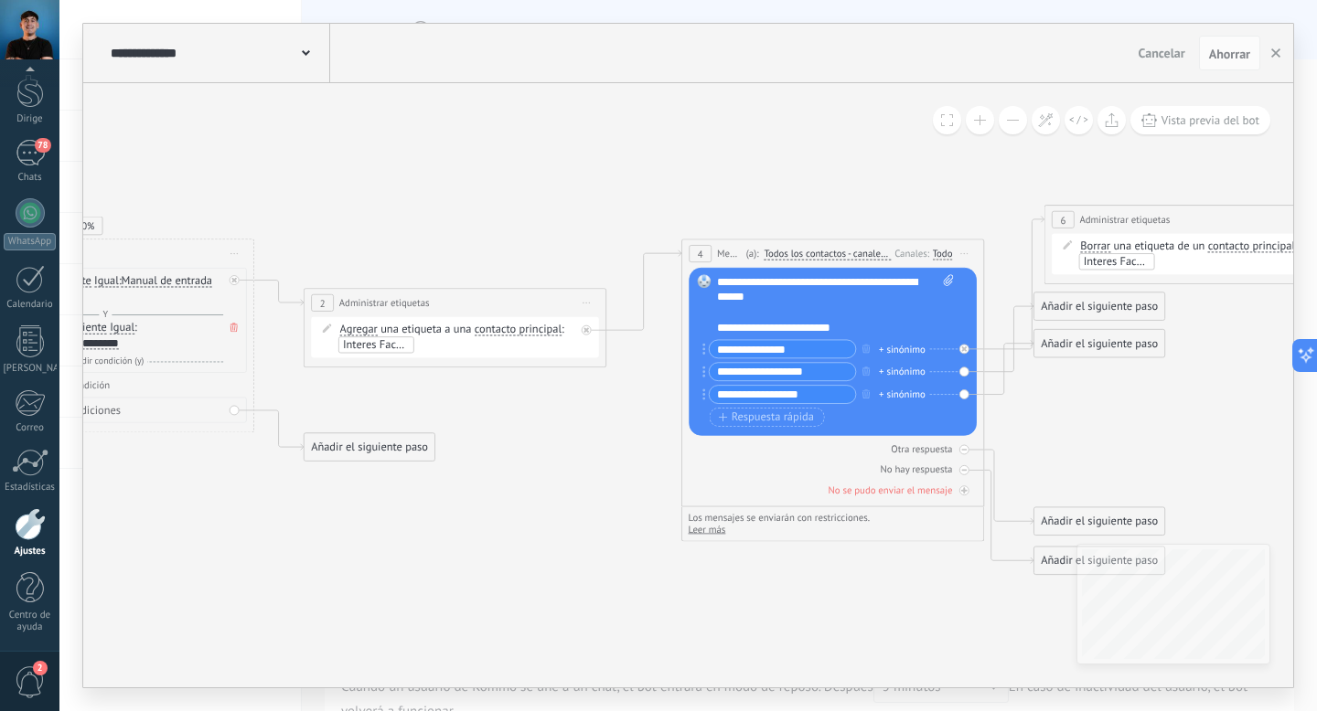
drag, startPoint x: 395, startPoint y: 474, endPoint x: 595, endPoint y: 553, distance: 215.5
click at [595, 553] on icon at bounding box center [1001, 298] width 3212 height 1312
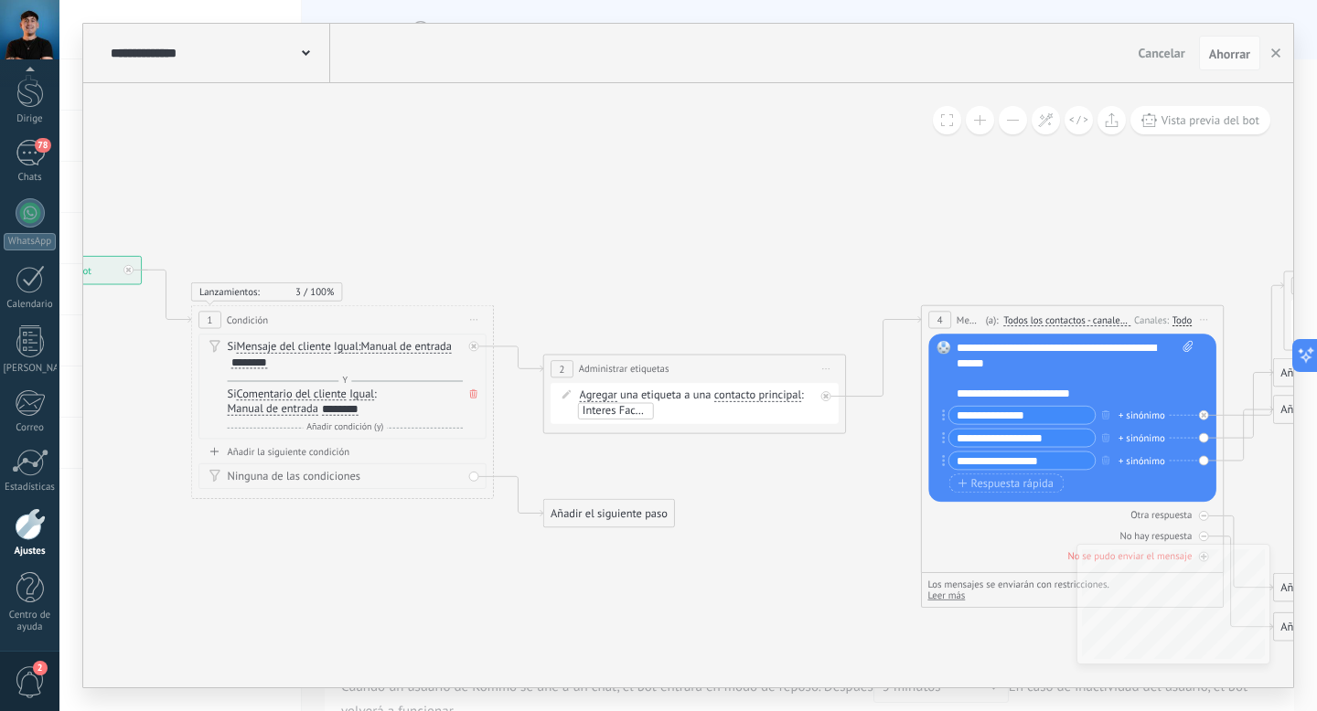
drag, startPoint x: 469, startPoint y: 499, endPoint x: 720, endPoint y: 577, distance: 262.3
click at [720, 577] on icon at bounding box center [1240, 364] width 3212 height 1312
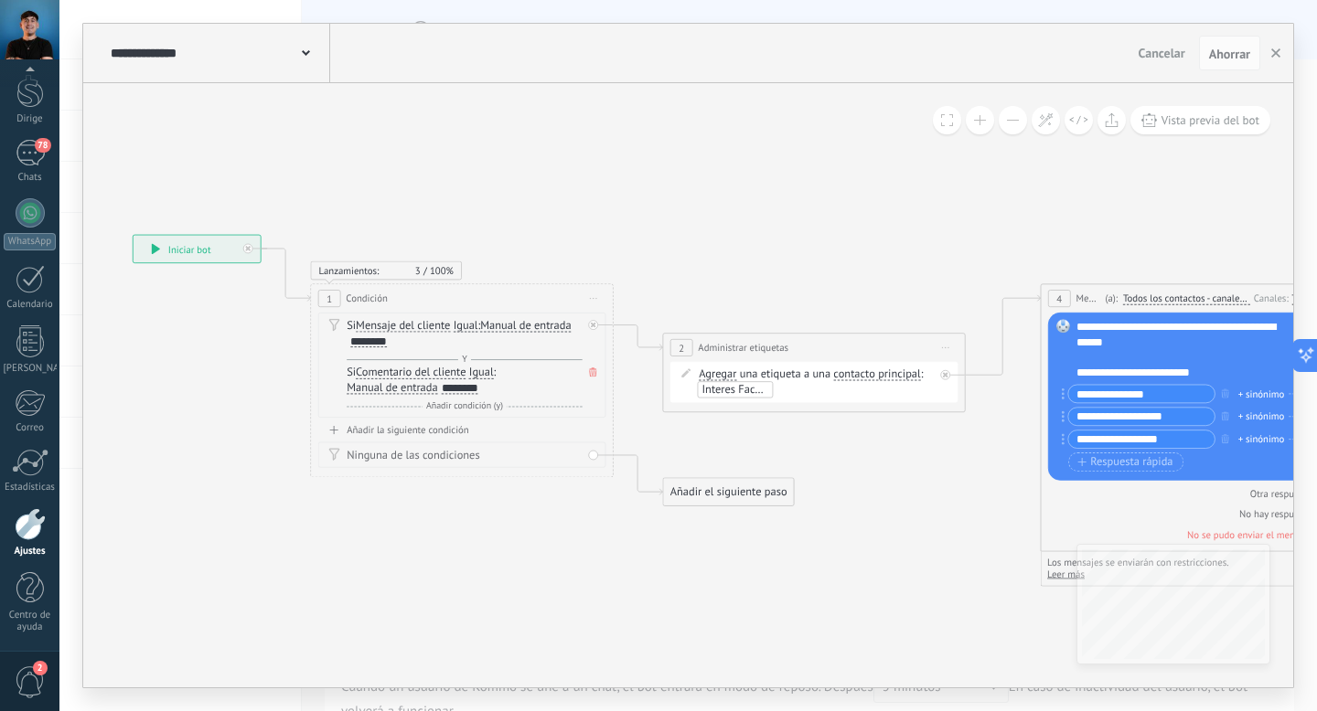
drag, startPoint x: 435, startPoint y: 558, endPoint x: 800, endPoint y: 480, distance: 373.0
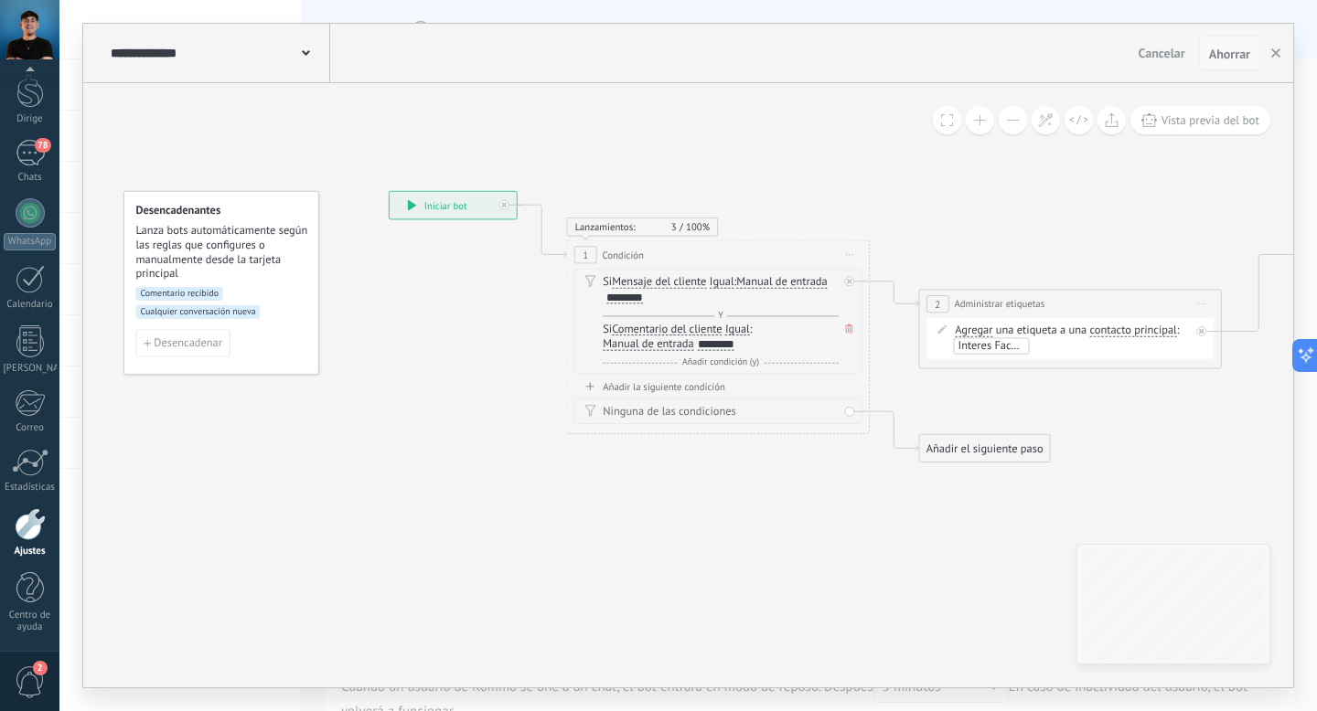
click at [1232, 53] on font "Ahorrar" at bounding box center [1229, 54] width 41 height 16
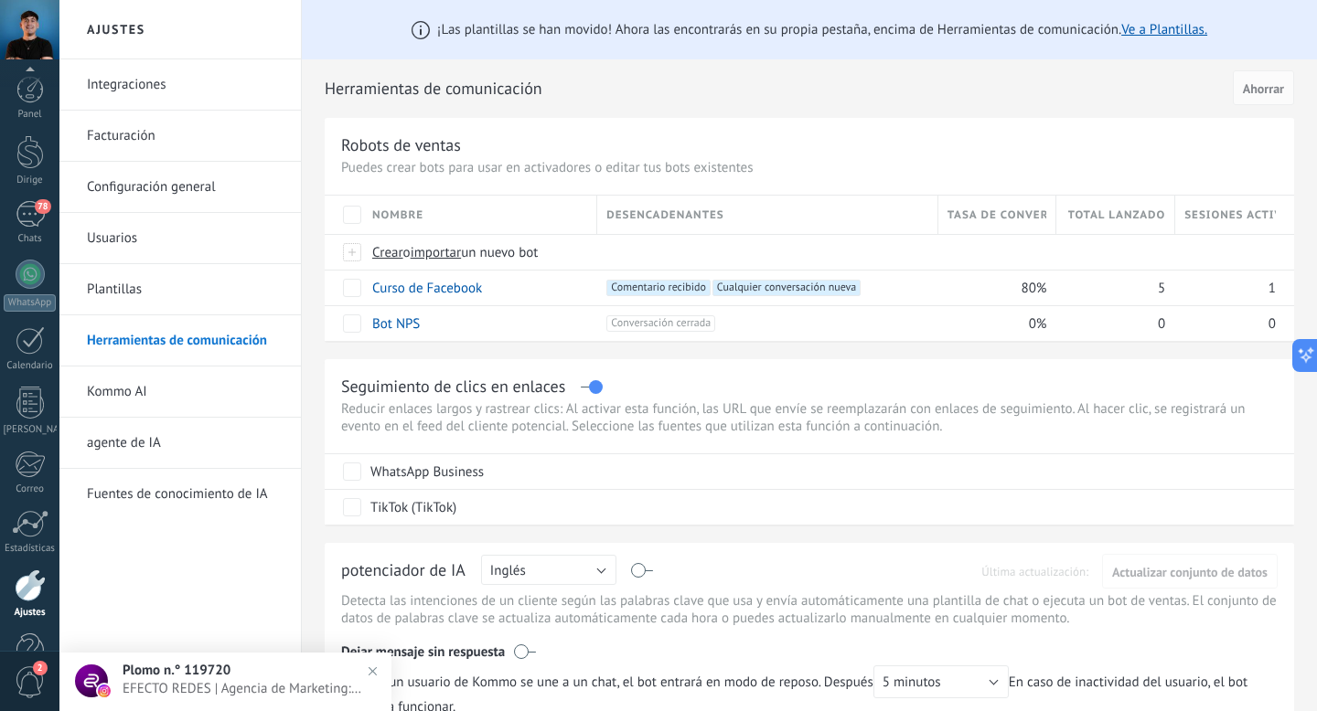
scroll to position [61, 0]
click at [592, 88] on h2 "Herramientas de comunicación" at bounding box center [776, 88] width 902 height 37
click at [26, 157] on div "78" at bounding box center [30, 153] width 29 height 27
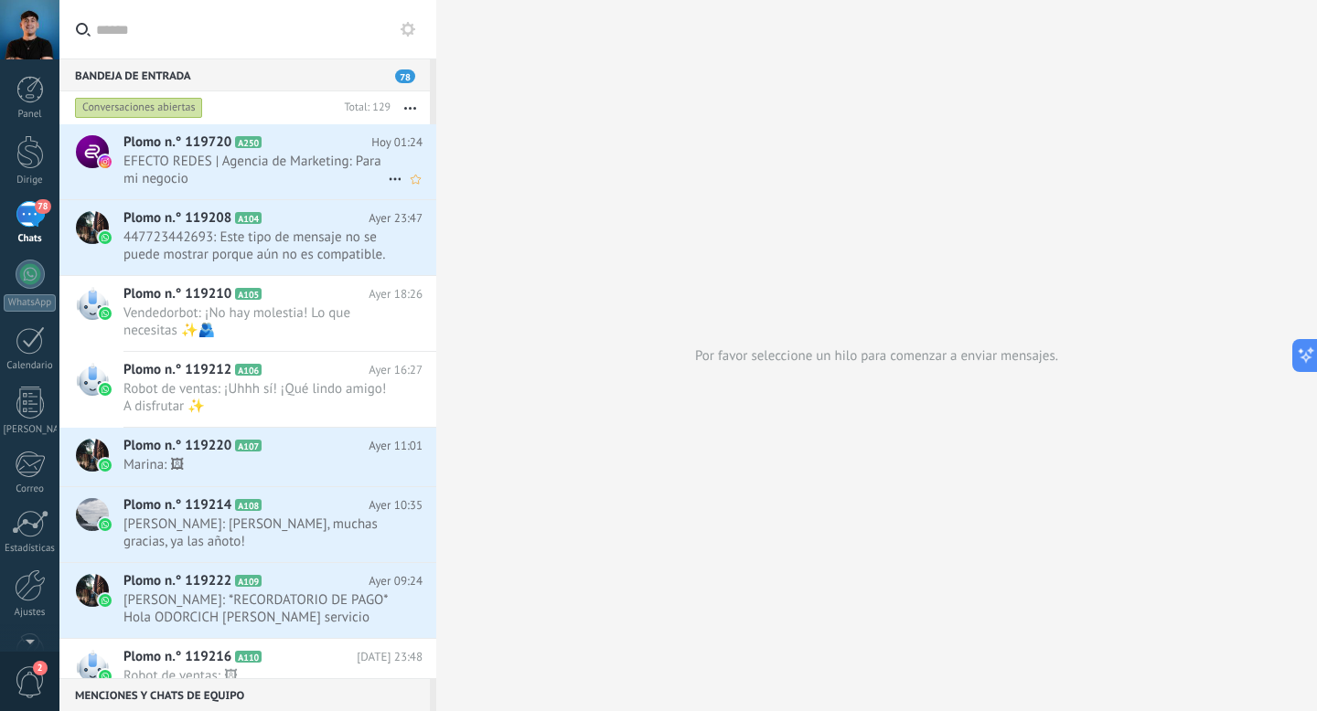
click at [390, 176] on icon at bounding box center [395, 179] width 22 height 22
click at [421, 224] on font "Charla cercana" at bounding box center [457, 226] width 86 height 17
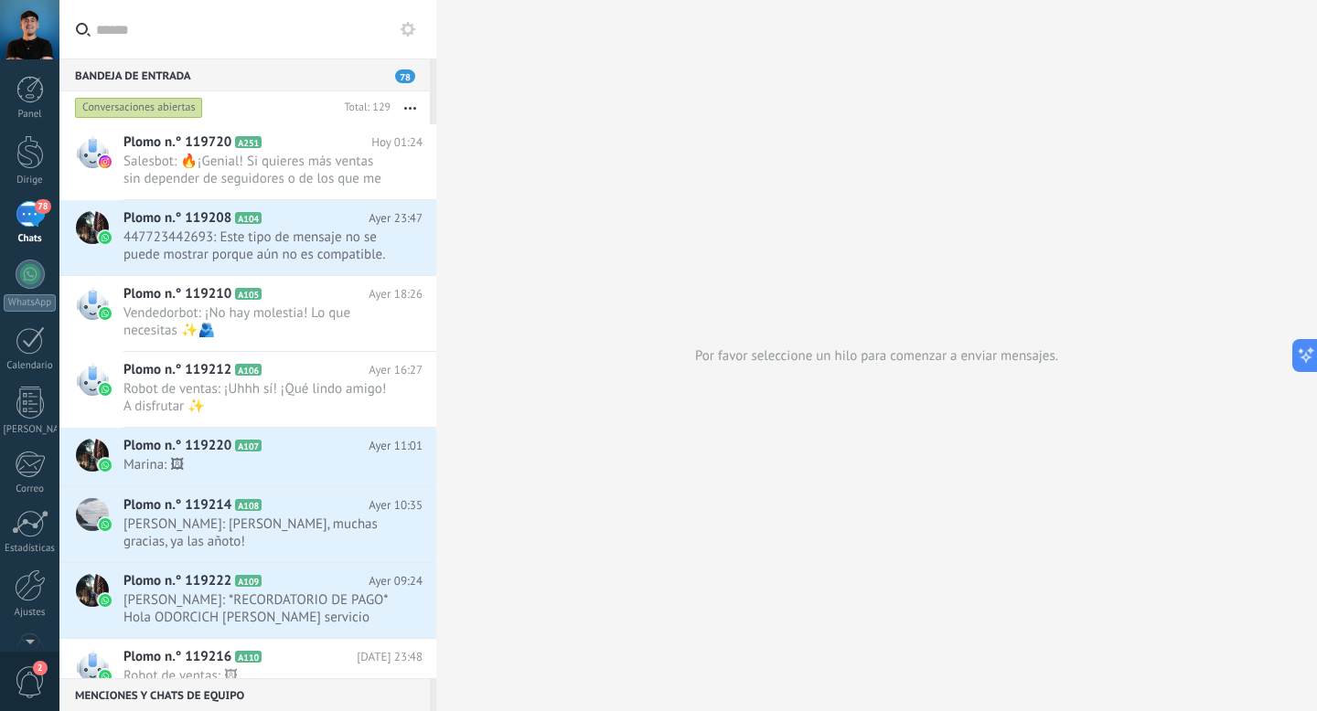
click at [414, 33] on icon at bounding box center [407, 29] width 15 height 15
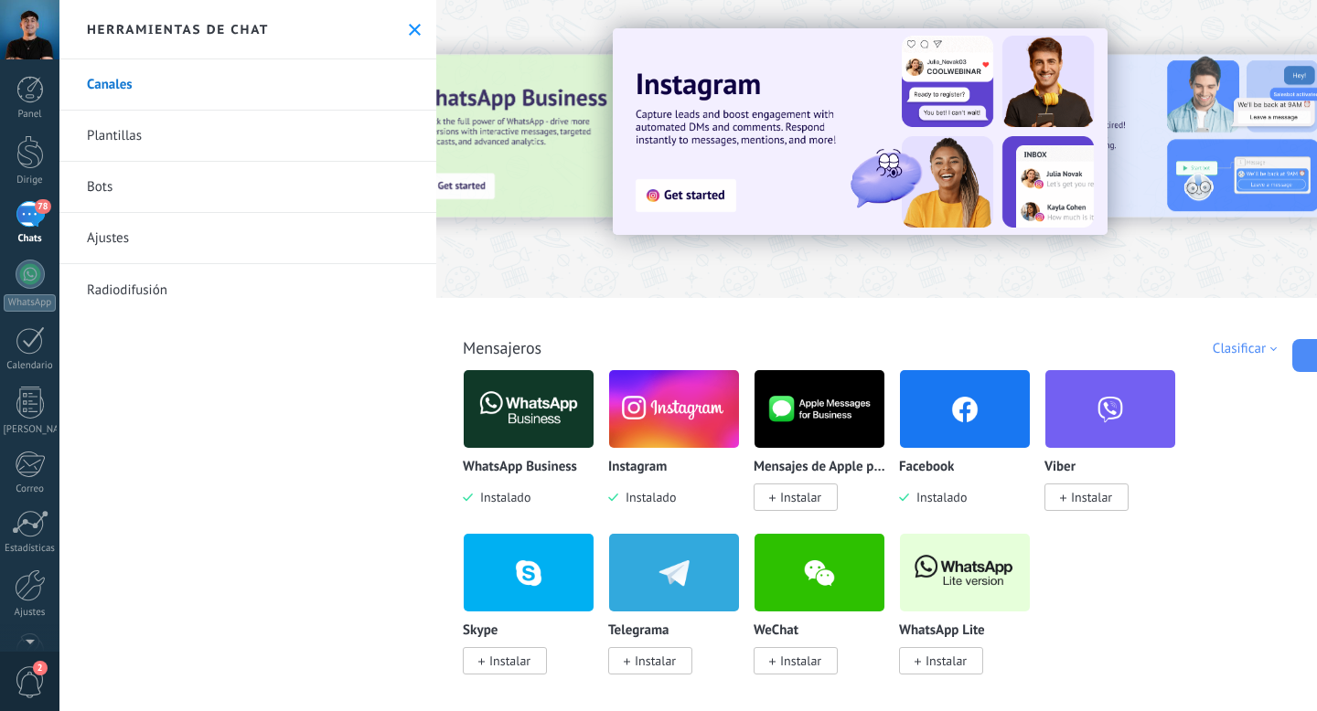
click at [116, 243] on font "Ajustes" at bounding box center [108, 238] width 42 height 17
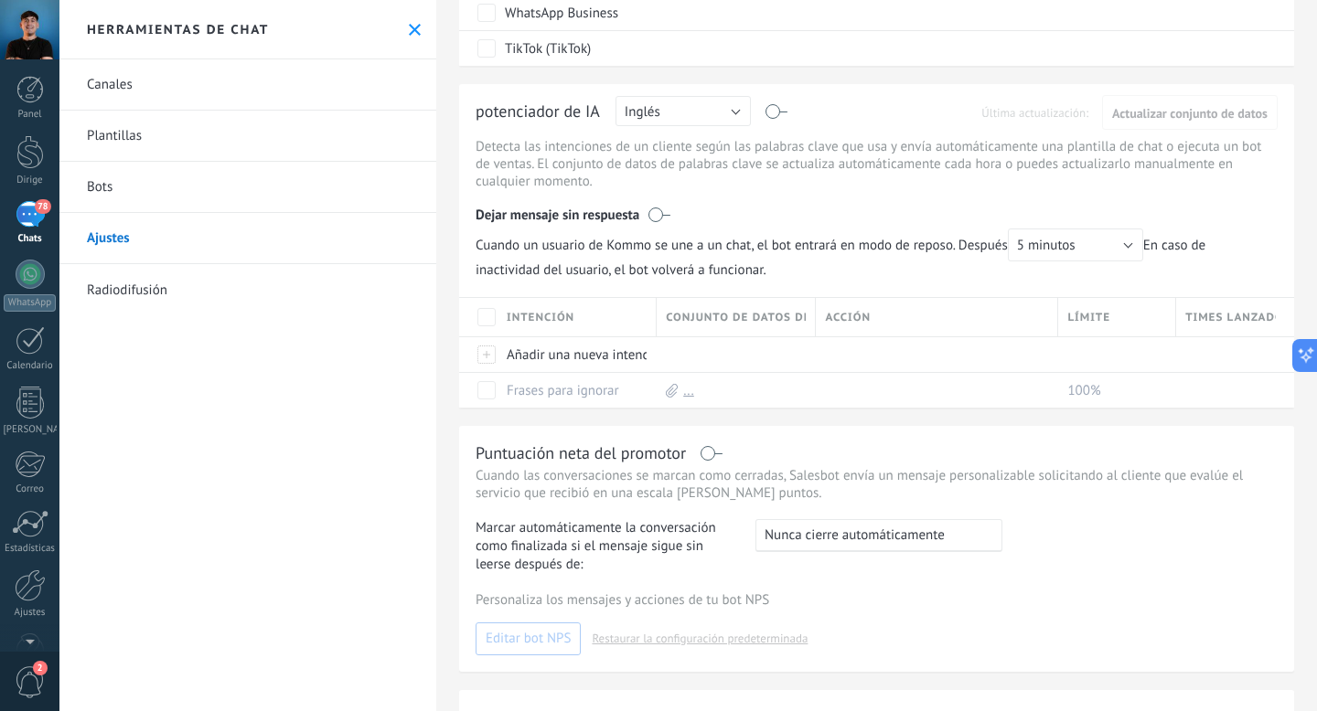
scroll to position [164, 0]
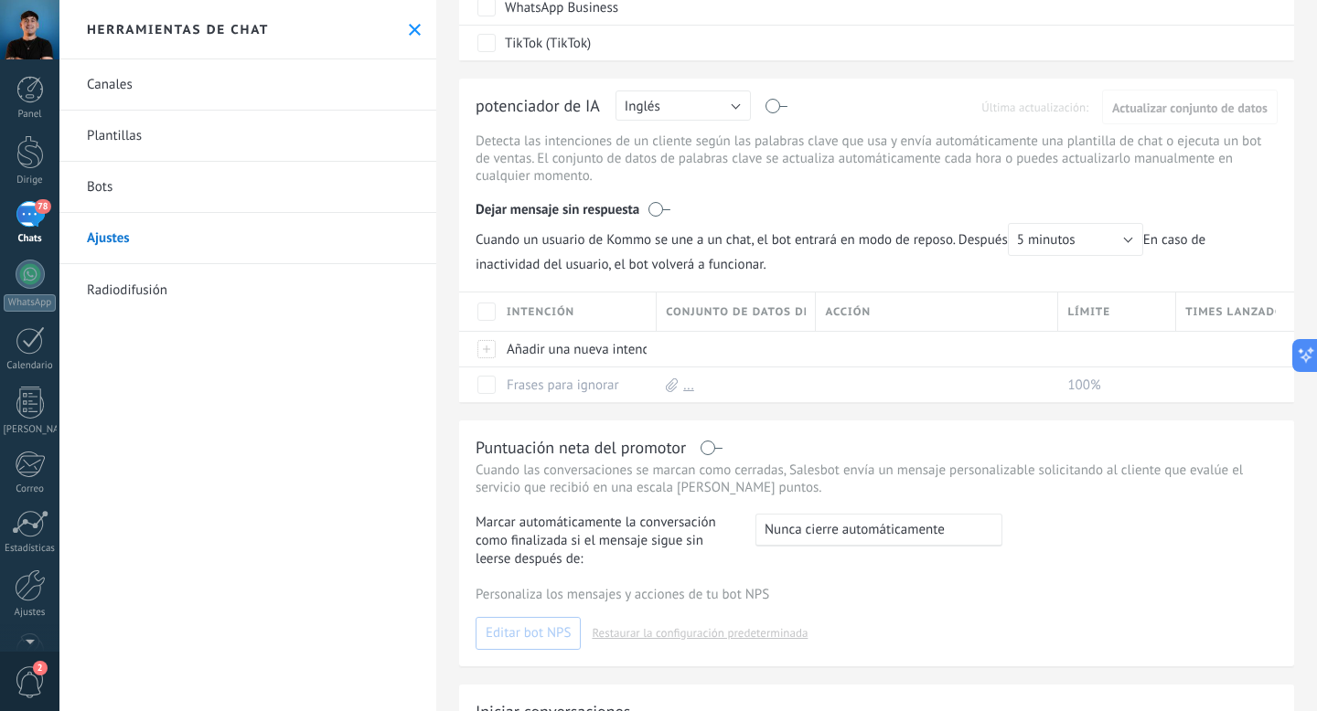
click at [140, 286] on font "Radiodifusión" at bounding box center [127, 290] width 80 height 17
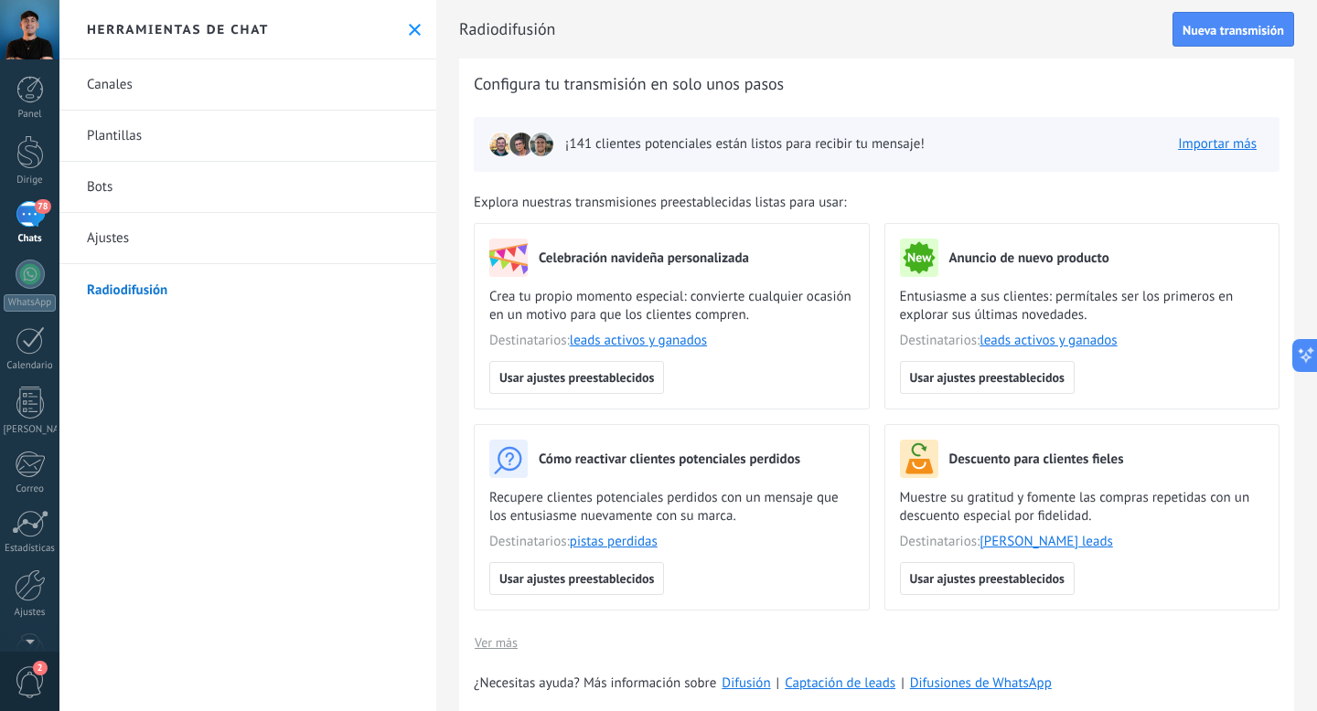
click at [110, 85] on font "Canales" at bounding box center [110, 84] width 46 height 17
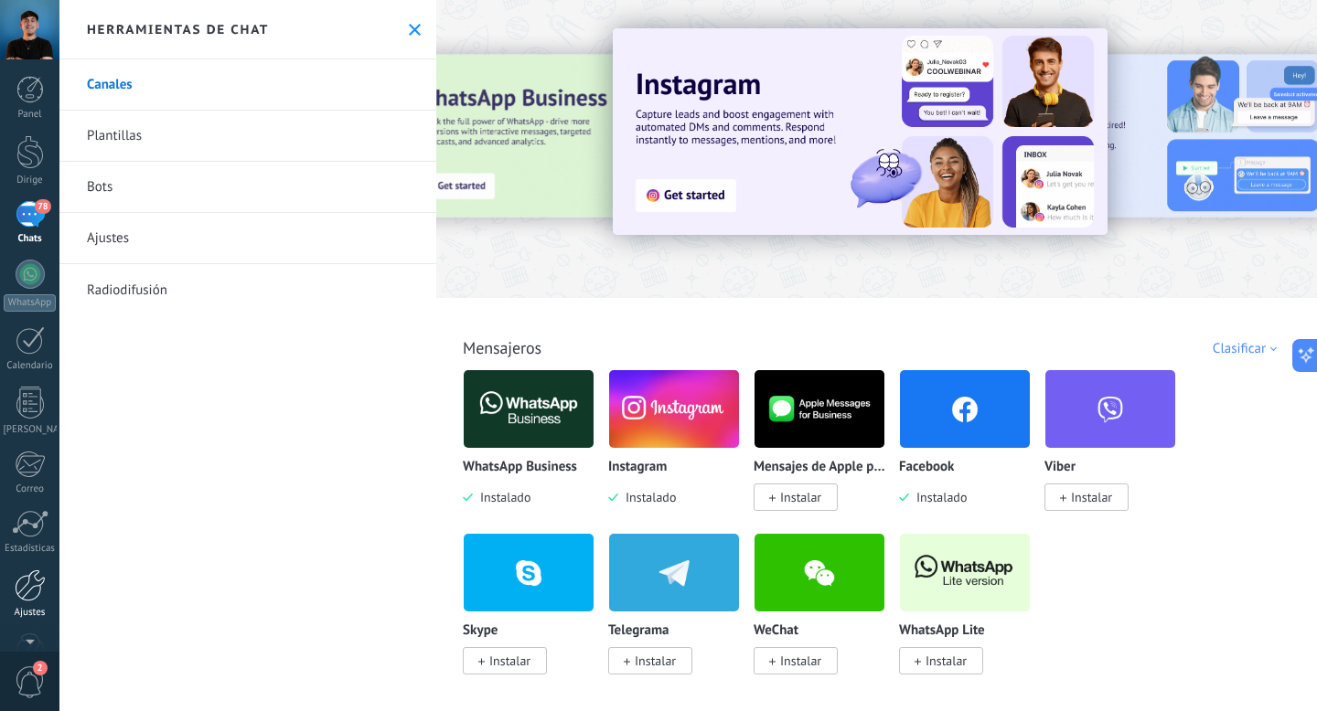
click at [40, 584] on div at bounding box center [30, 586] width 31 height 32
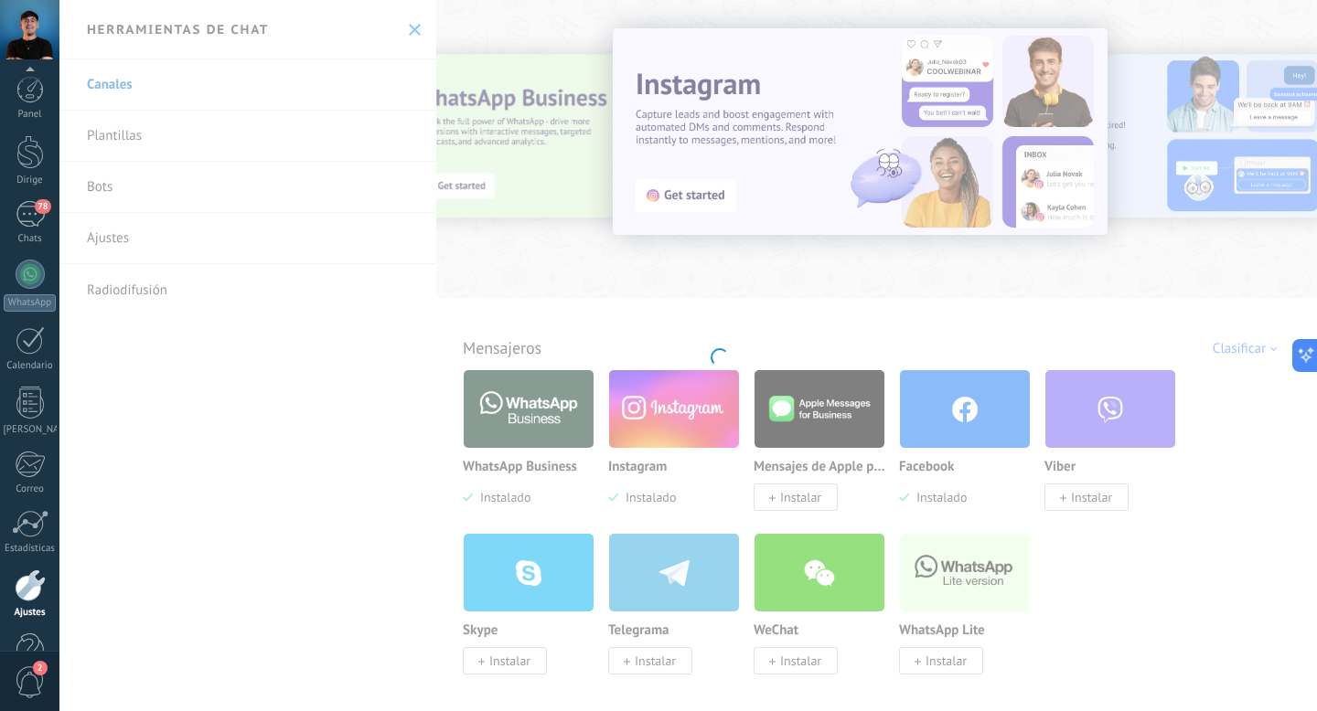
scroll to position [61, 0]
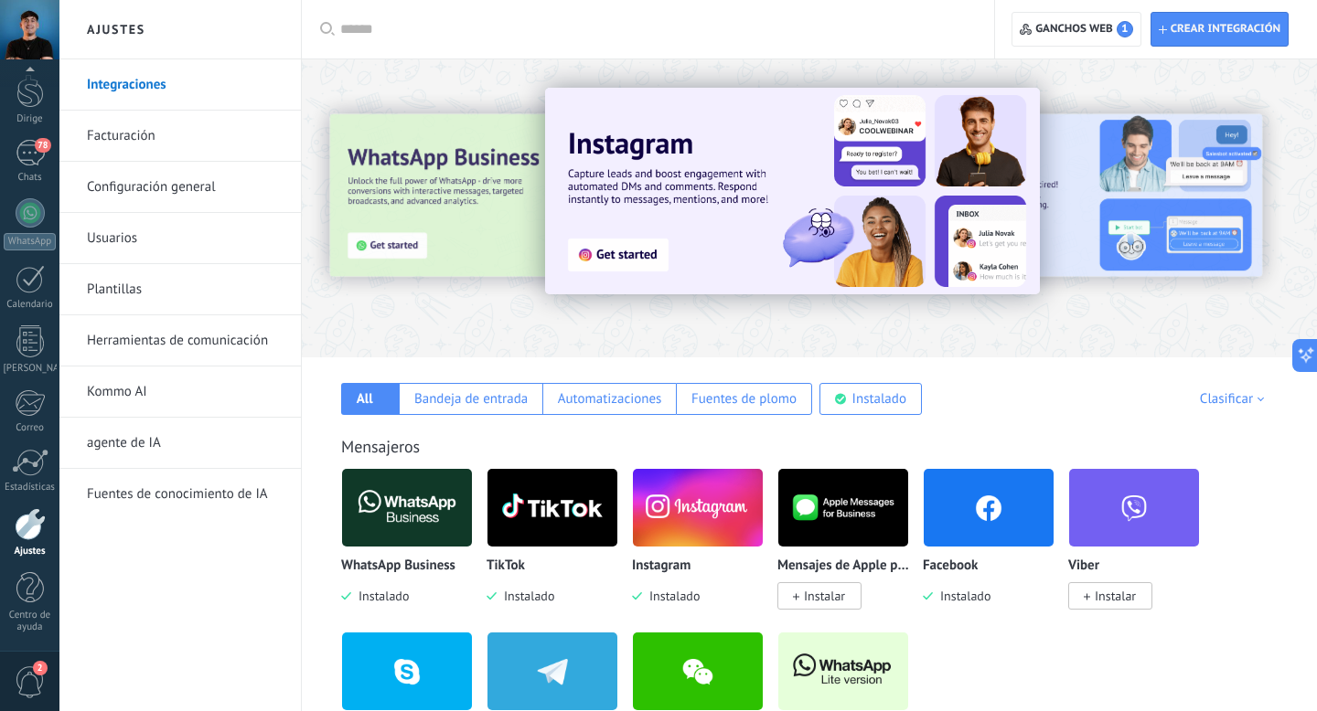
click at [128, 183] on font "Configuración general" at bounding box center [151, 186] width 129 height 17
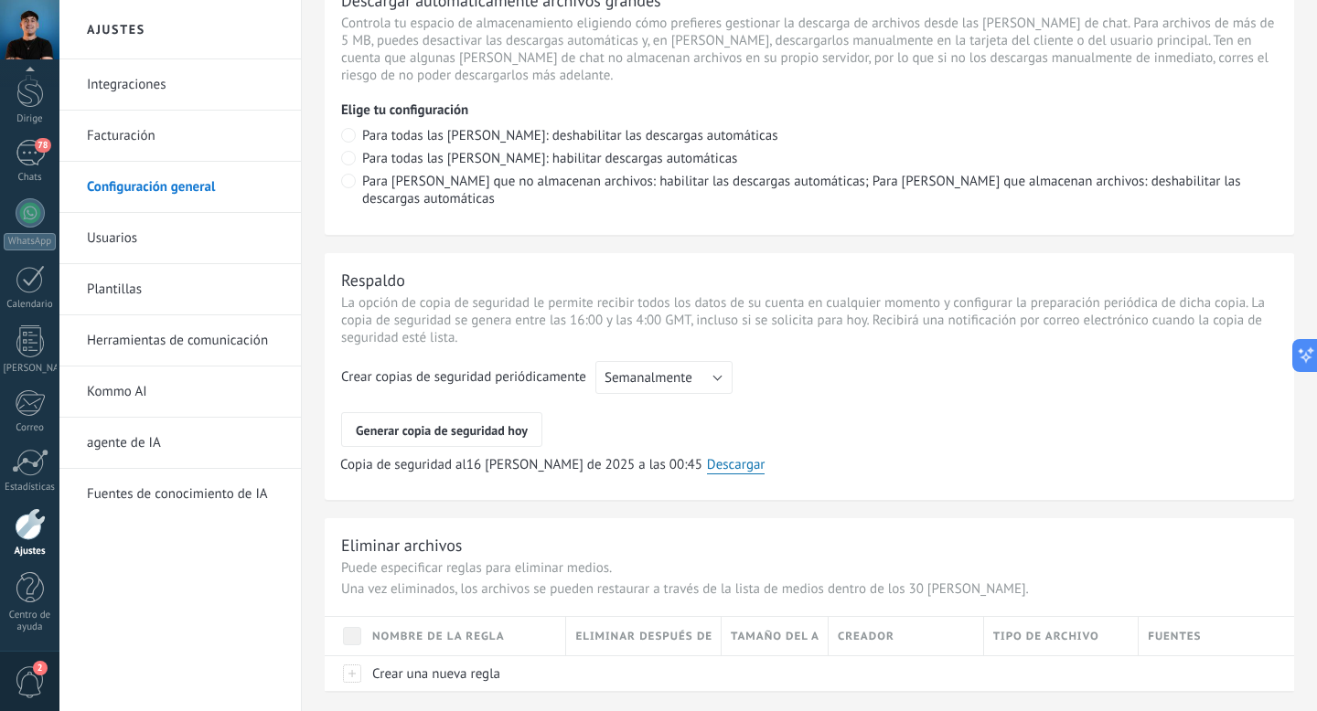
scroll to position [1360, 0]
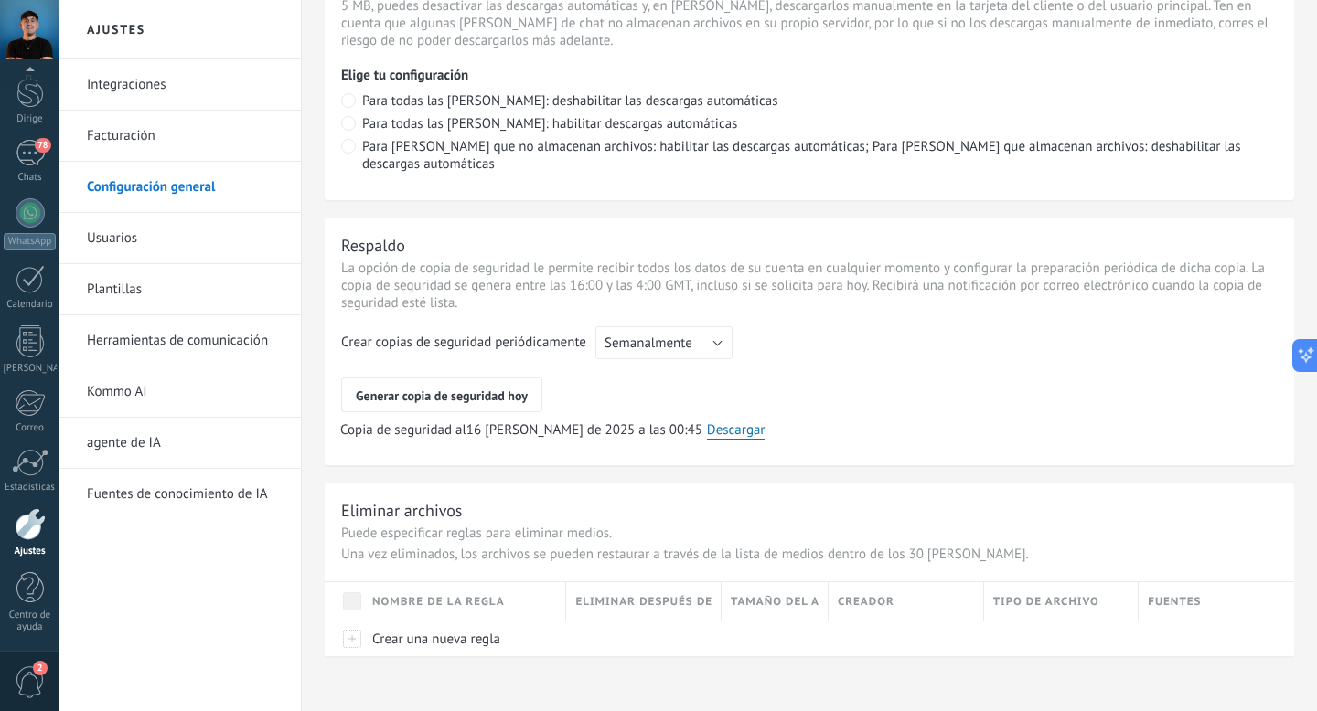
click at [124, 240] on font "Usuarios" at bounding box center [112, 238] width 50 height 17
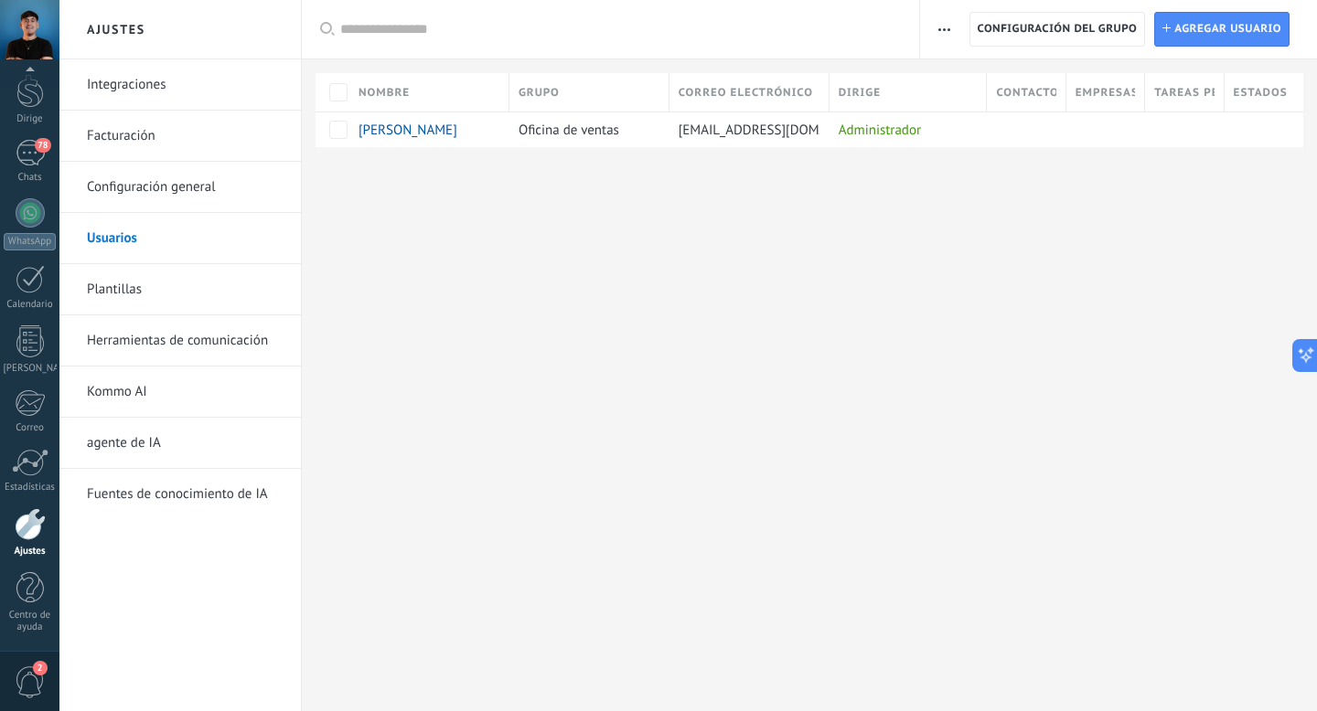
click at [125, 333] on font "Herramientas de comunicación" at bounding box center [177, 340] width 181 height 17
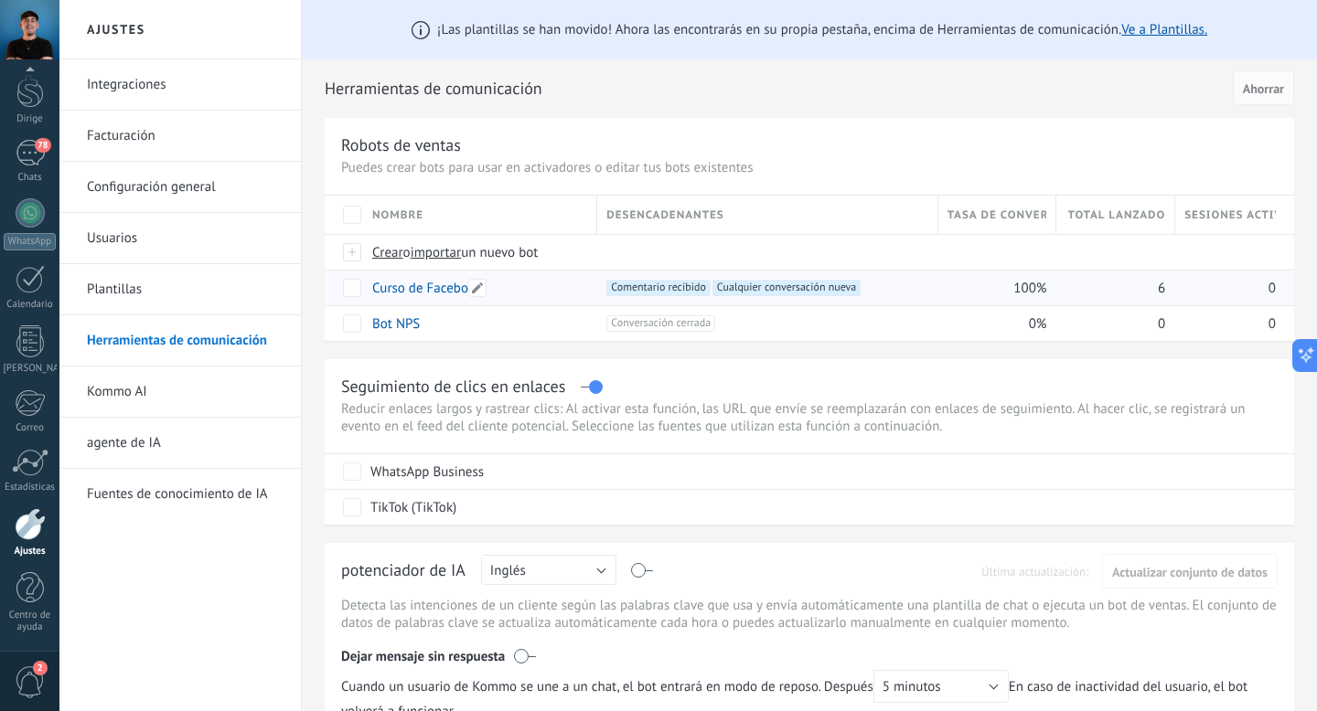
click at [547, 289] on div "Curso de Facebook" at bounding box center [475, 288] width 225 height 35
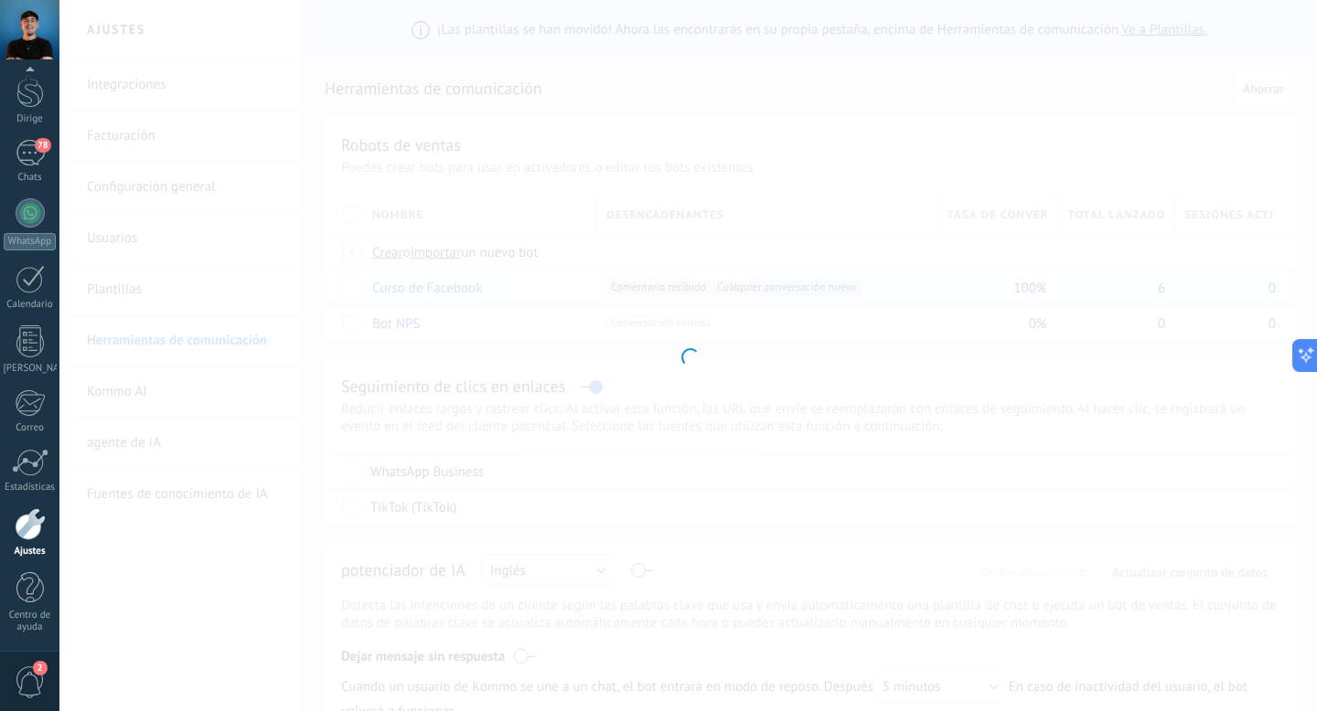
type input "**********"
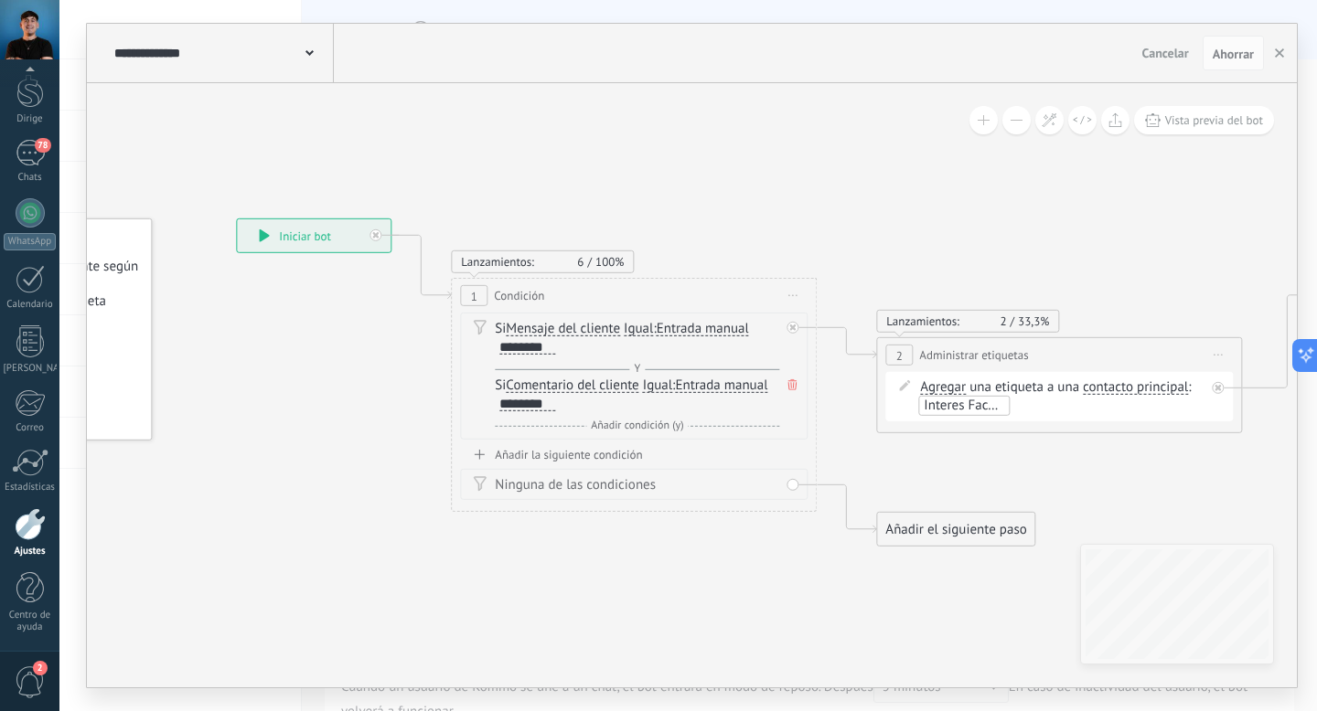
drag, startPoint x: 1046, startPoint y: 216, endPoint x: 657, endPoint y: 187, distance: 390.5
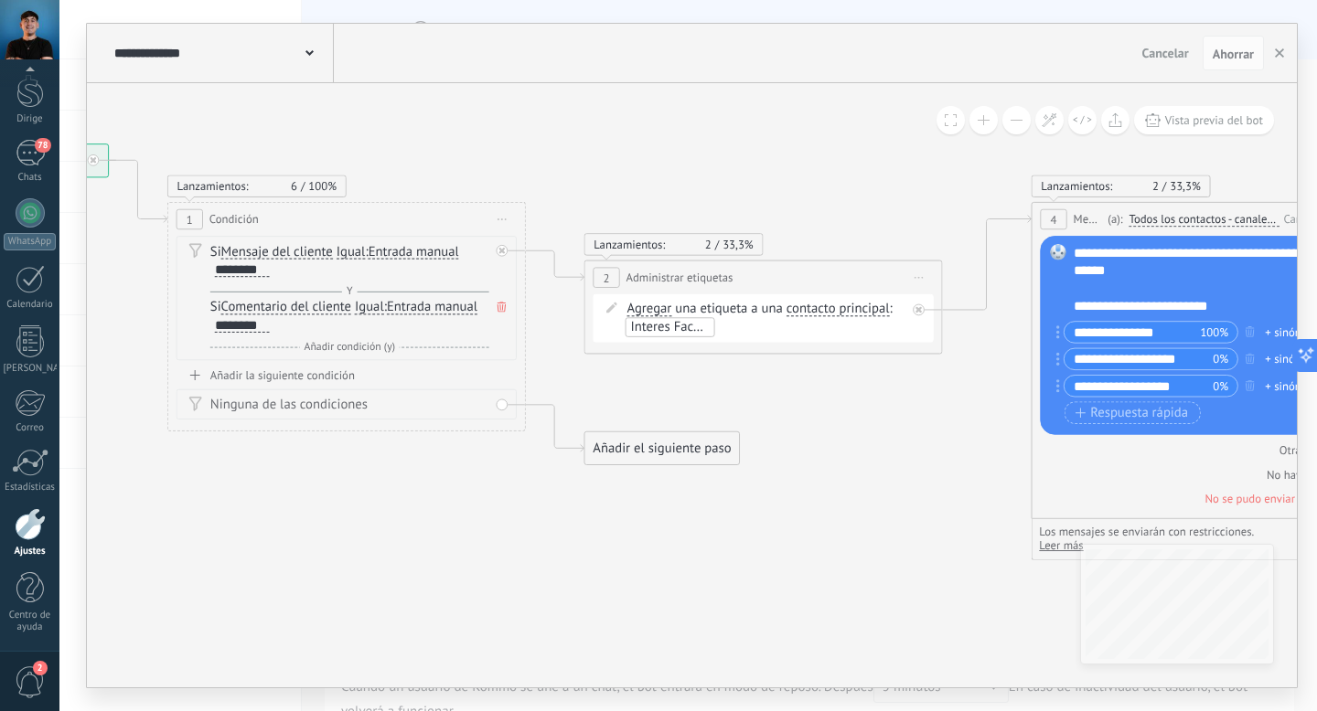
drag, startPoint x: 945, startPoint y: 224, endPoint x: 714, endPoint y: 134, distance: 247.2
click at [714, 134] on icon at bounding box center [1331, 272] width 3646 height 1553
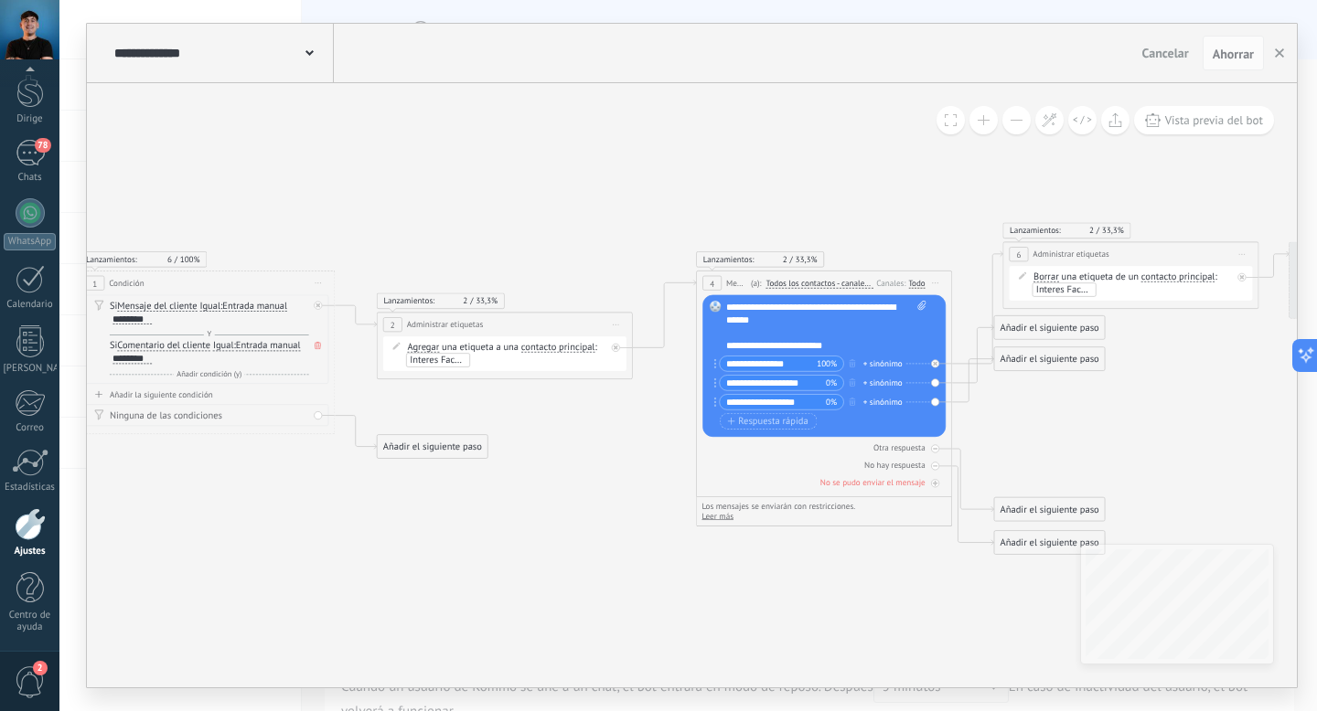
drag, startPoint x: 789, startPoint y: 438, endPoint x: 586, endPoint y: 486, distance: 208.7
click at [586, 486] on icon at bounding box center [911, 320] width 2604 height 1109
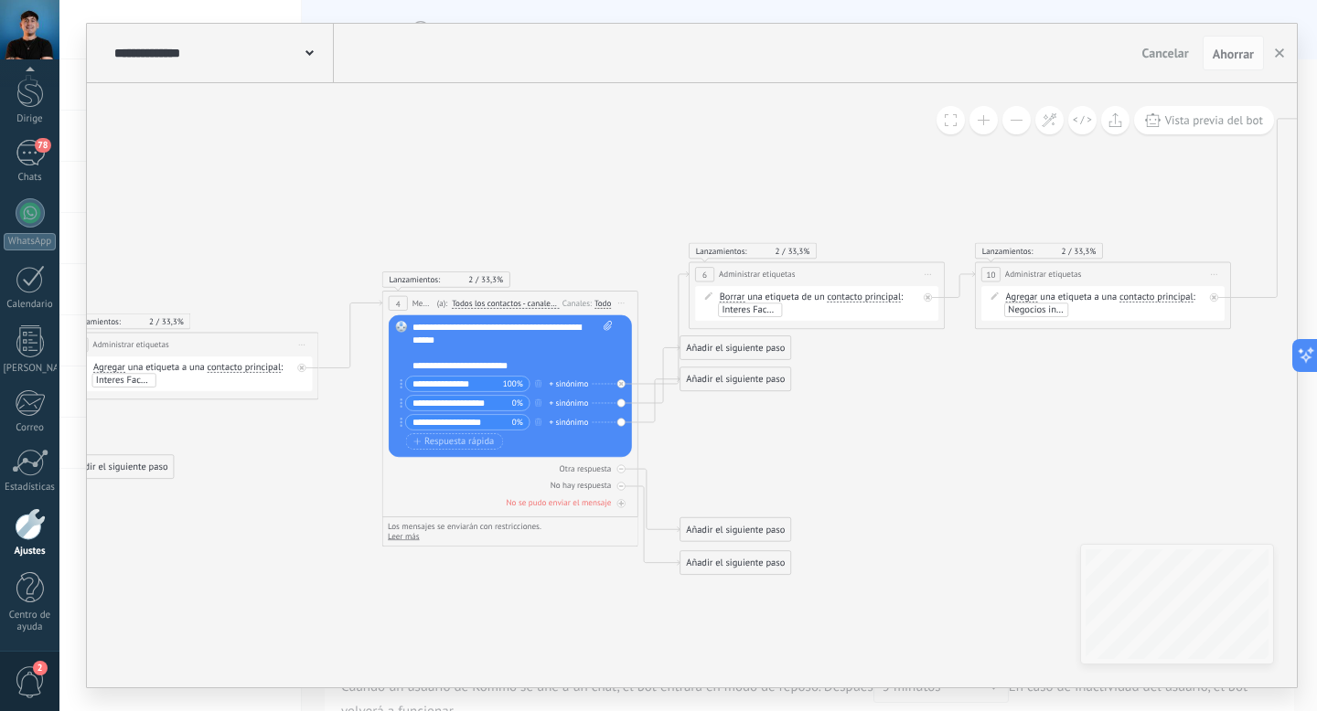
drag, startPoint x: 1090, startPoint y: 408, endPoint x: 766, endPoint y: 429, distance: 324.4
click at [766, 429] on icon at bounding box center [652, 341] width 2716 height 1109
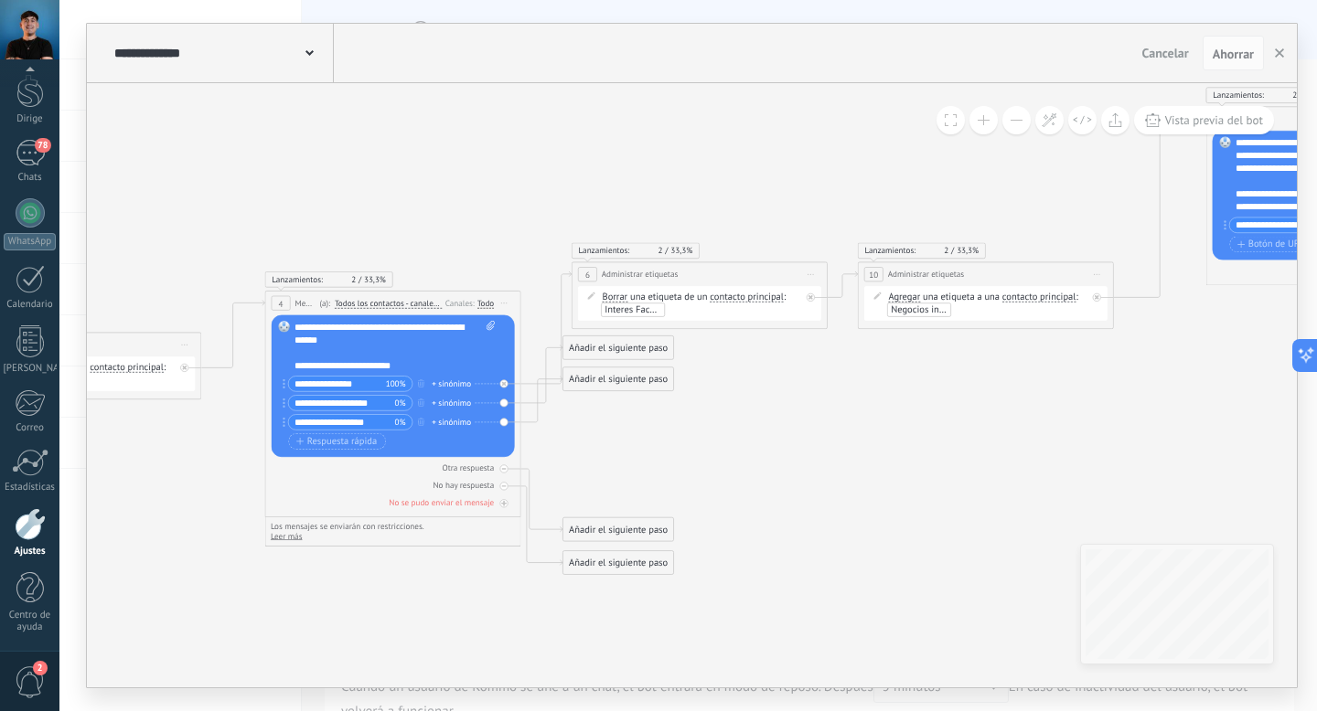
drag, startPoint x: 827, startPoint y: 420, endPoint x: 744, endPoint y: 420, distance: 82.3
click at [744, 420] on icon at bounding box center [535, 340] width 2716 height 1109
drag, startPoint x: 652, startPoint y: 379, endPoint x: 683, endPoint y: 452, distance: 79.5
click at [683, 452] on font "Añadir el siguiente paso" at bounding box center [648, 452] width 99 height 12
drag, startPoint x: 635, startPoint y: 349, endPoint x: 648, endPoint y: 400, distance: 52.1
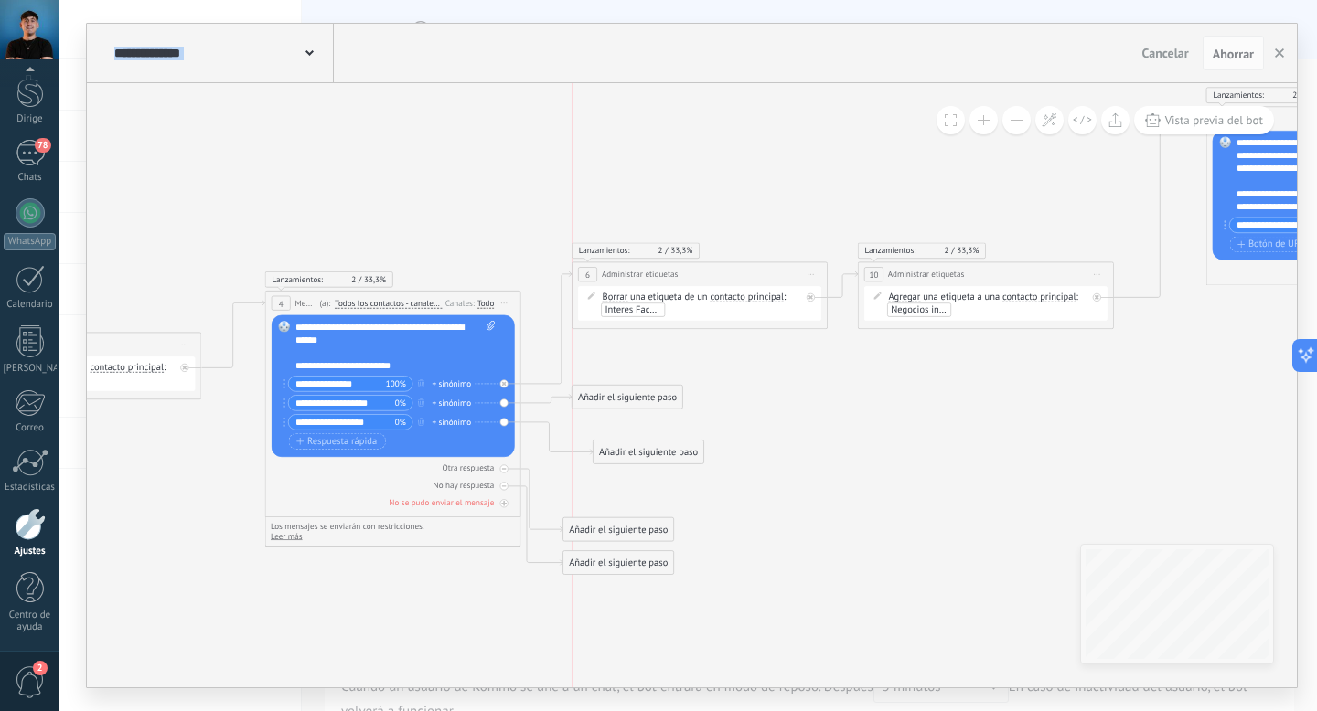
click at [648, 400] on font "Añadir el siguiente paso" at bounding box center [627, 397] width 99 height 12
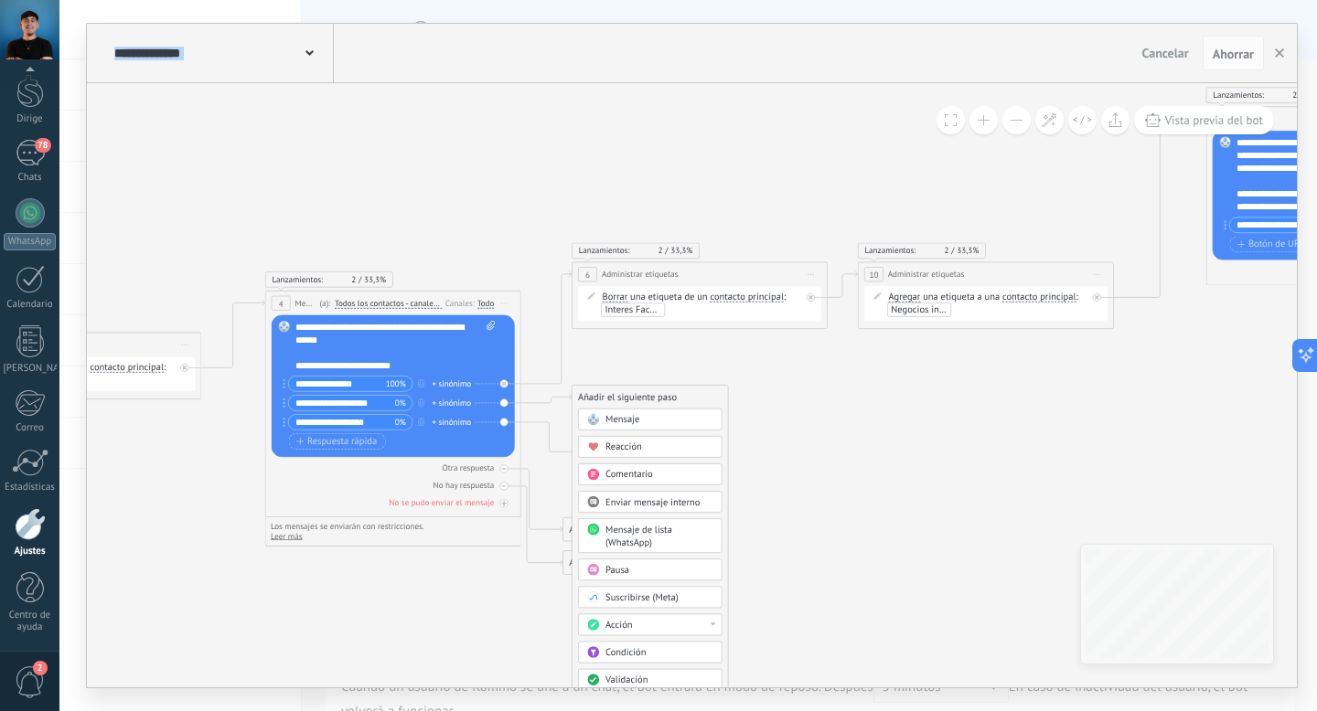
click at [685, 628] on div "Acción" at bounding box center [659, 625] width 108 height 13
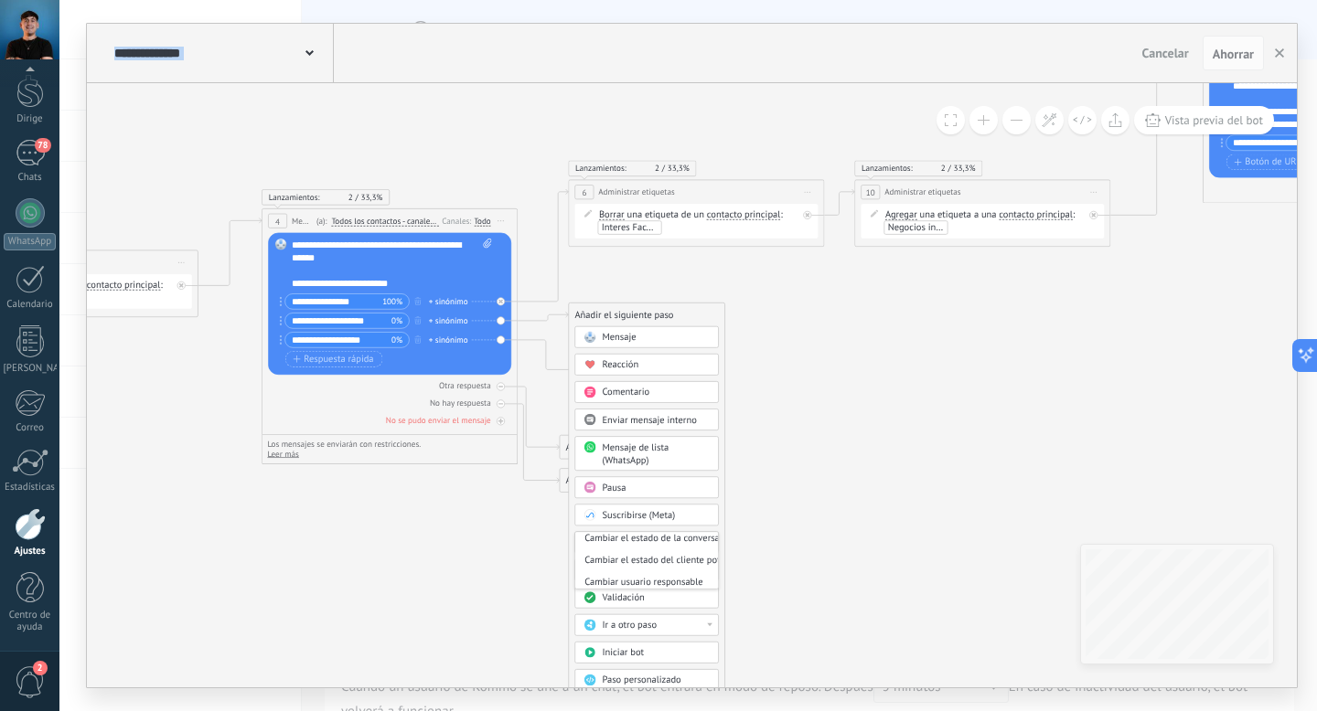
scroll to position [42, 0]
click at [761, 498] on icon at bounding box center [532, 258] width 2716 height 1109
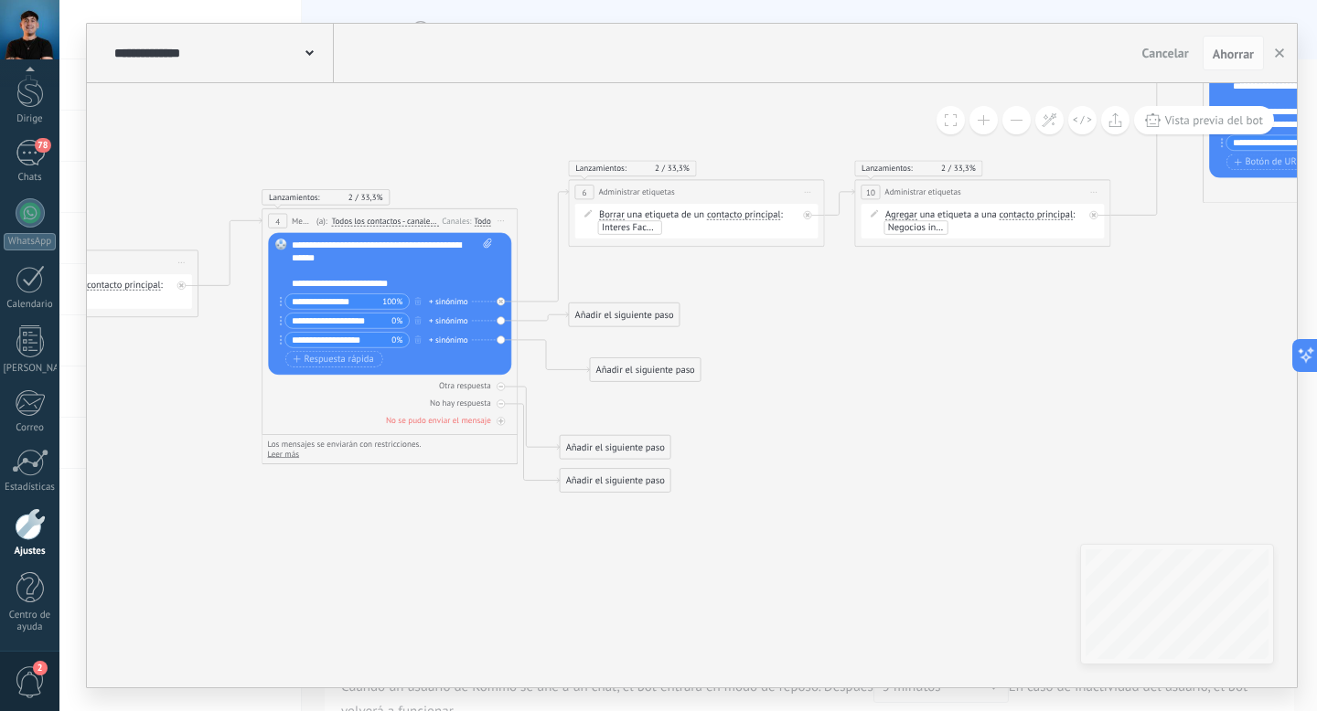
click at [634, 314] on font "Añadir el siguiente paso" at bounding box center [624, 315] width 99 height 12
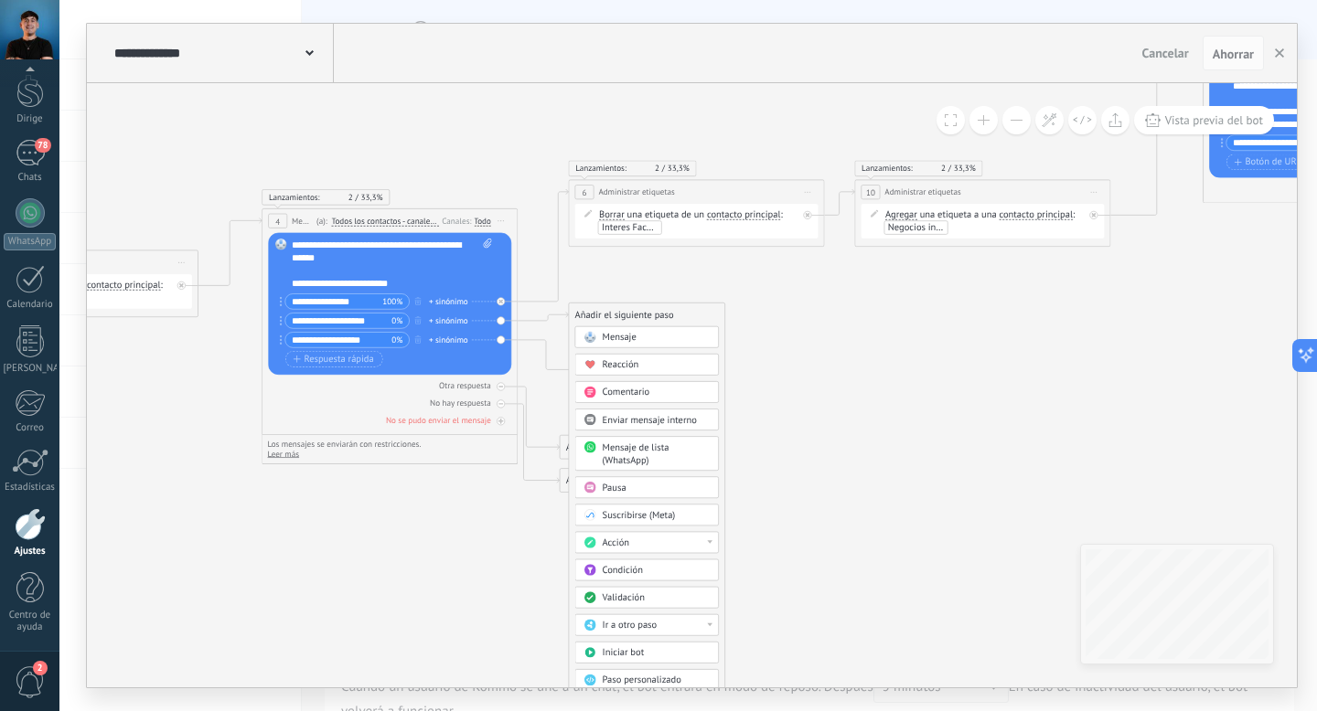
click at [662, 543] on div "Acción" at bounding box center [657, 543] width 108 height 13
click at [645, 635] on font "Administrar etiquetas" at bounding box center [629, 638] width 88 height 12
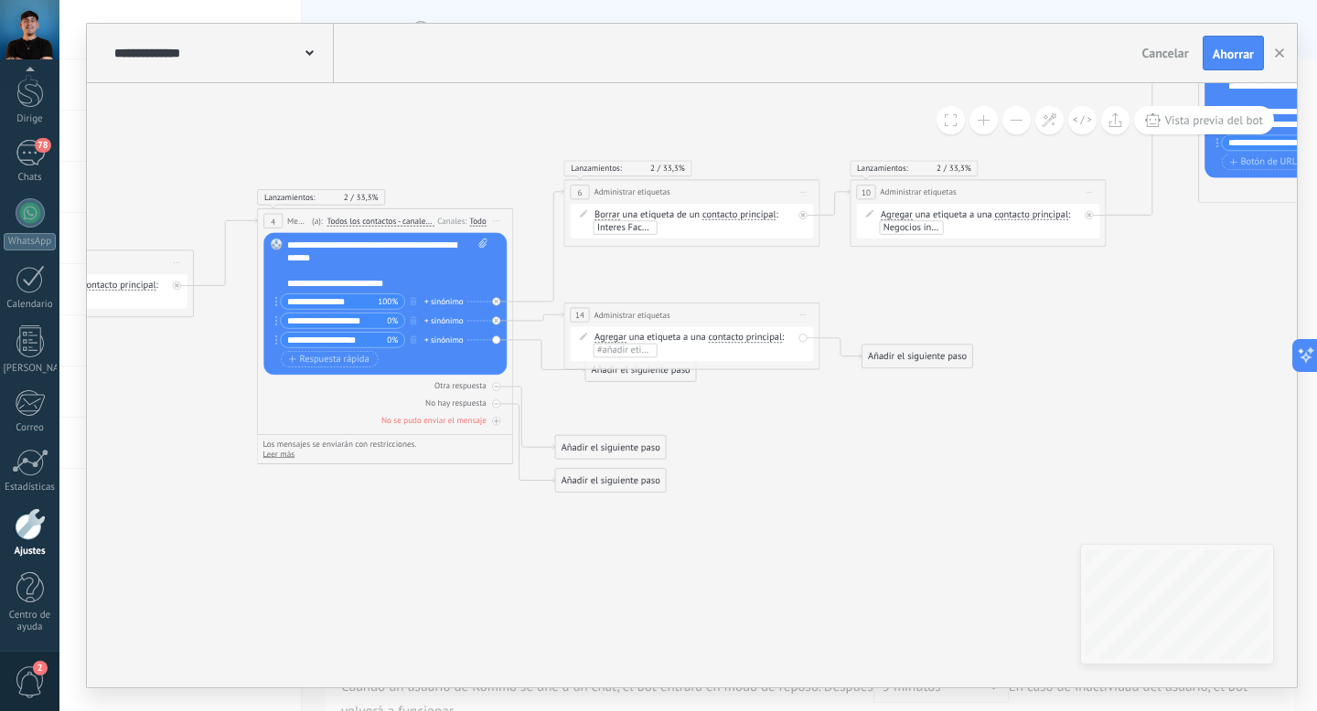
click at [631, 336] on font "una etiqueta a una" at bounding box center [667, 337] width 77 height 12
click at [622, 336] on font "Agregar" at bounding box center [610, 337] width 32 height 12
click at [622, 336] on button "Agregar" at bounding box center [668, 337] width 160 height 23
click at [611, 368] on li "Borrar" at bounding box center [660, 360] width 159 height 23
click at [634, 348] on font "#añadir etiquetas" at bounding box center [632, 350] width 71 height 12
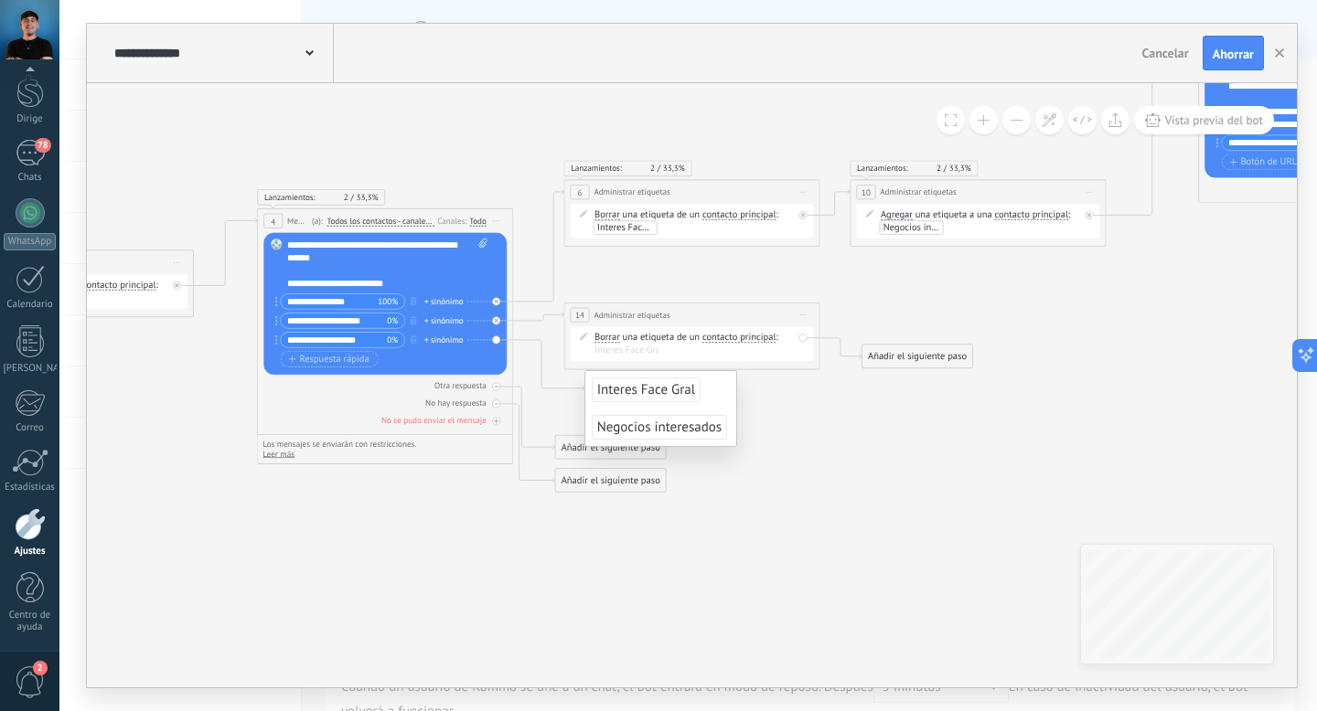
click at [644, 389] on font "Interes Face Gral" at bounding box center [646, 389] width 99 height 17
click at [895, 356] on font "Añadir el siguiente paso" at bounding box center [917, 356] width 99 height 12
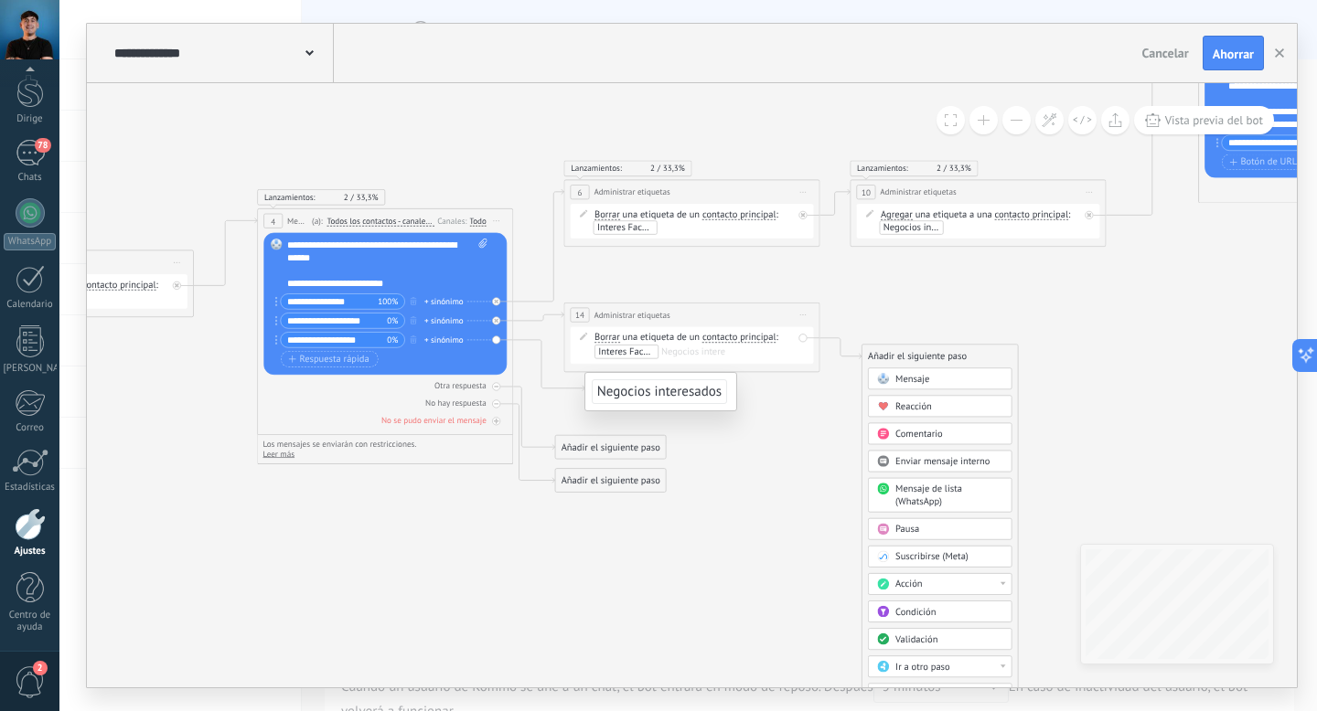
click at [929, 577] on div "Acción" at bounding box center [940, 584] width 144 height 22
click at [934, 644] on font "Administrar etiquetas" at bounding box center [922, 640] width 88 height 12
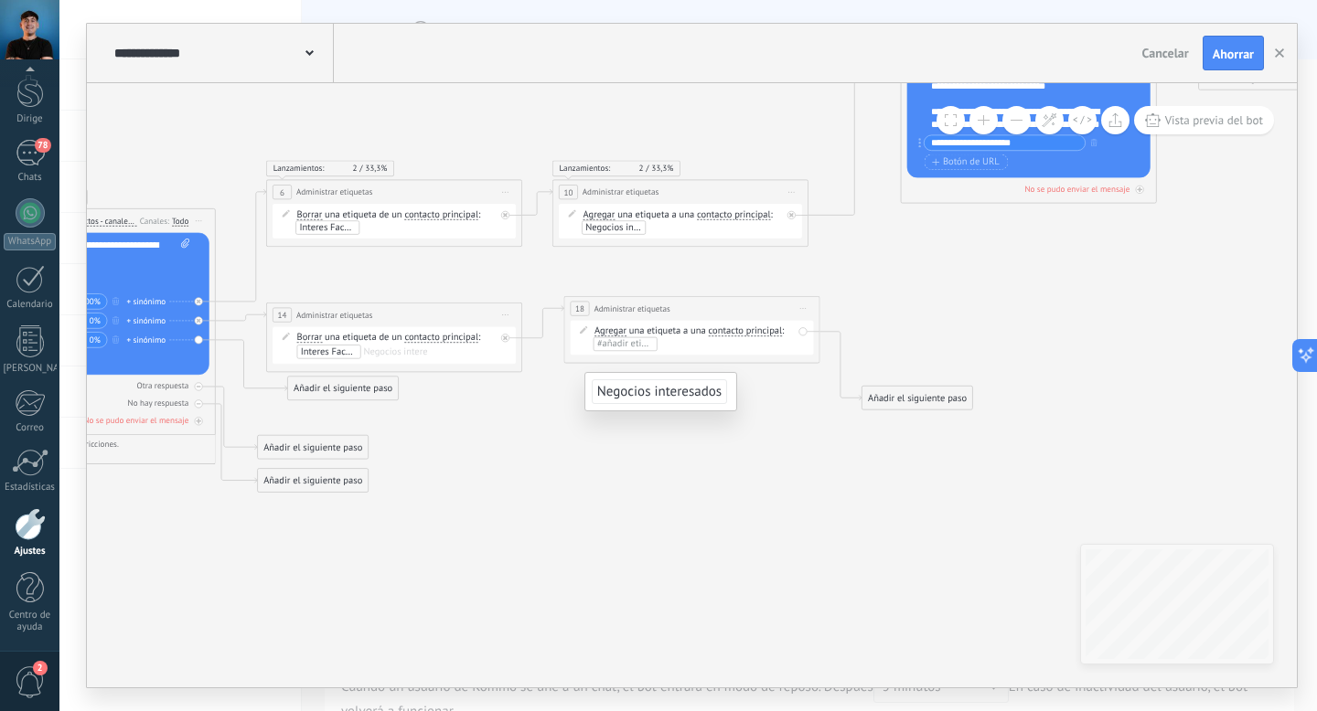
drag, startPoint x: 728, startPoint y: 357, endPoint x: 728, endPoint y: 310, distance: 46.6
click at [728, 310] on div "**********" at bounding box center [691, 309] width 255 height 24
click at [642, 341] on font "#añadir etiquetas" at bounding box center [632, 343] width 71 height 12
type input "**********"
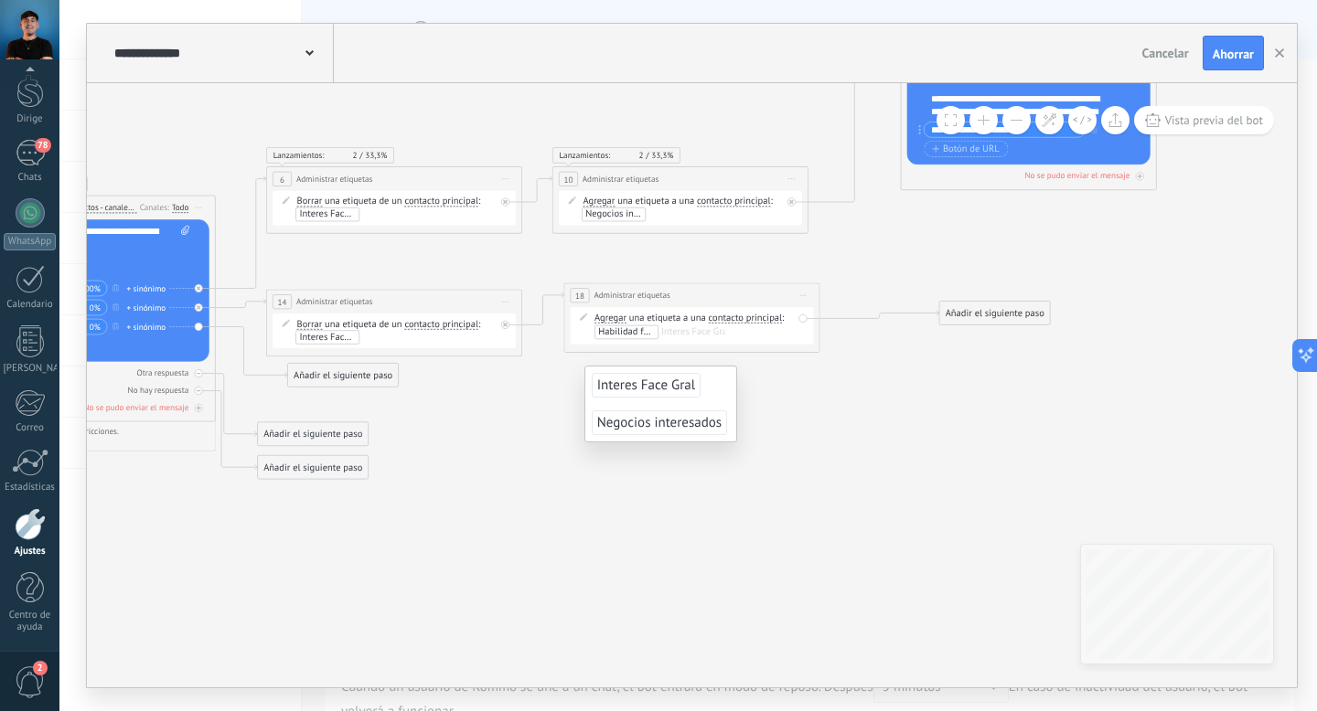
drag, startPoint x: 907, startPoint y: 390, endPoint x: 986, endPoint y: 319, distance: 106.2
click at [986, 319] on div "Añadir el siguiente paso" at bounding box center [994, 313] width 111 height 21
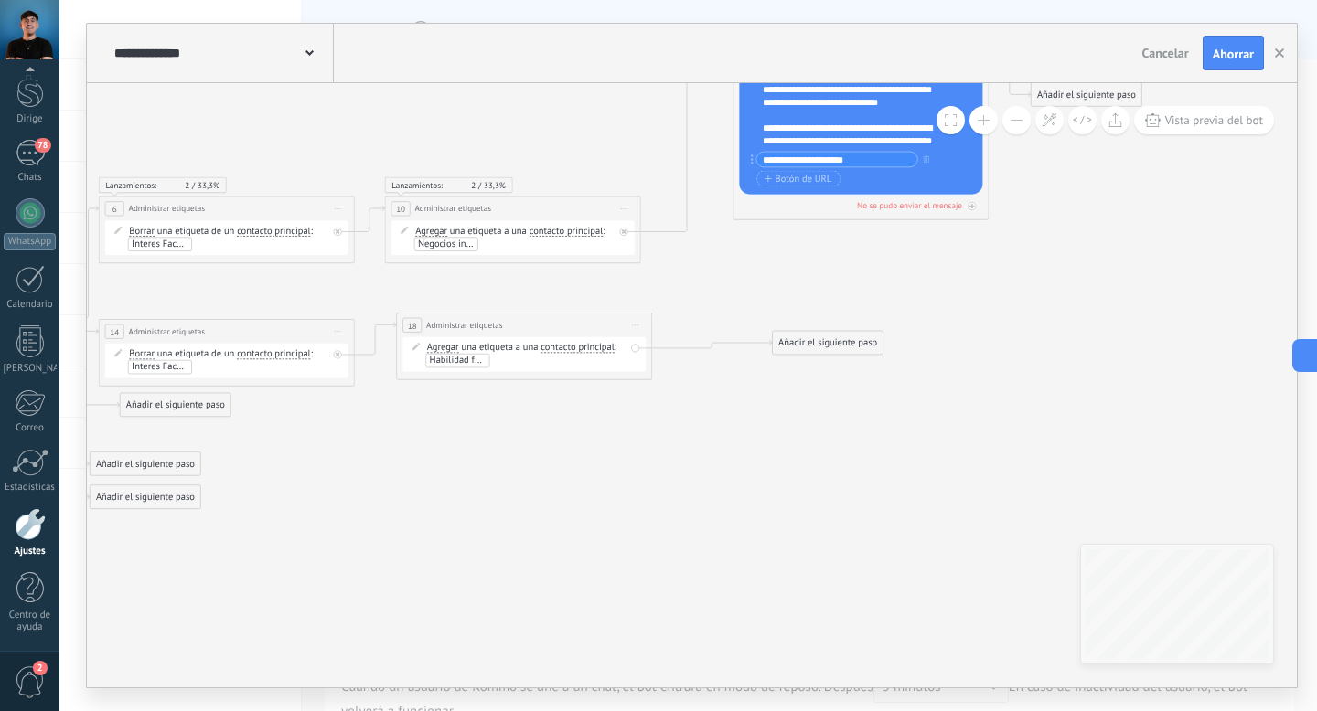
drag, startPoint x: 964, startPoint y: 388, endPoint x: 795, endPoint y: 419, distance: 171.1
click at [795, 419] on icon at bounding box center [62, 275] width 2716 height 1109
click at [812, 352] on div "Añadir el siguiente paso" at bounding box center [828, 343] width 111 height 21
click at [827, 367] on font "Mensaje" at bounding box center [823, 366] width 34 height 12
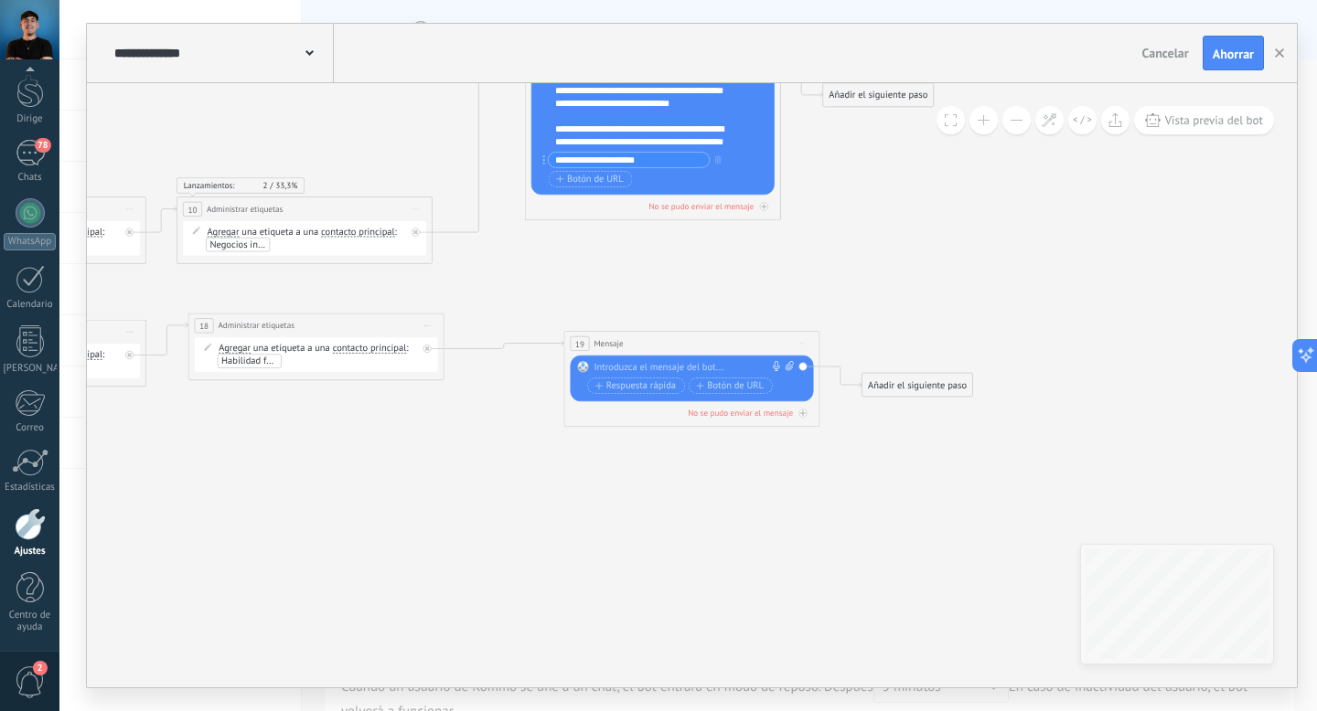
click at [686, 367] on div at bounding box center [688, 367] width 190 height 13
paste div
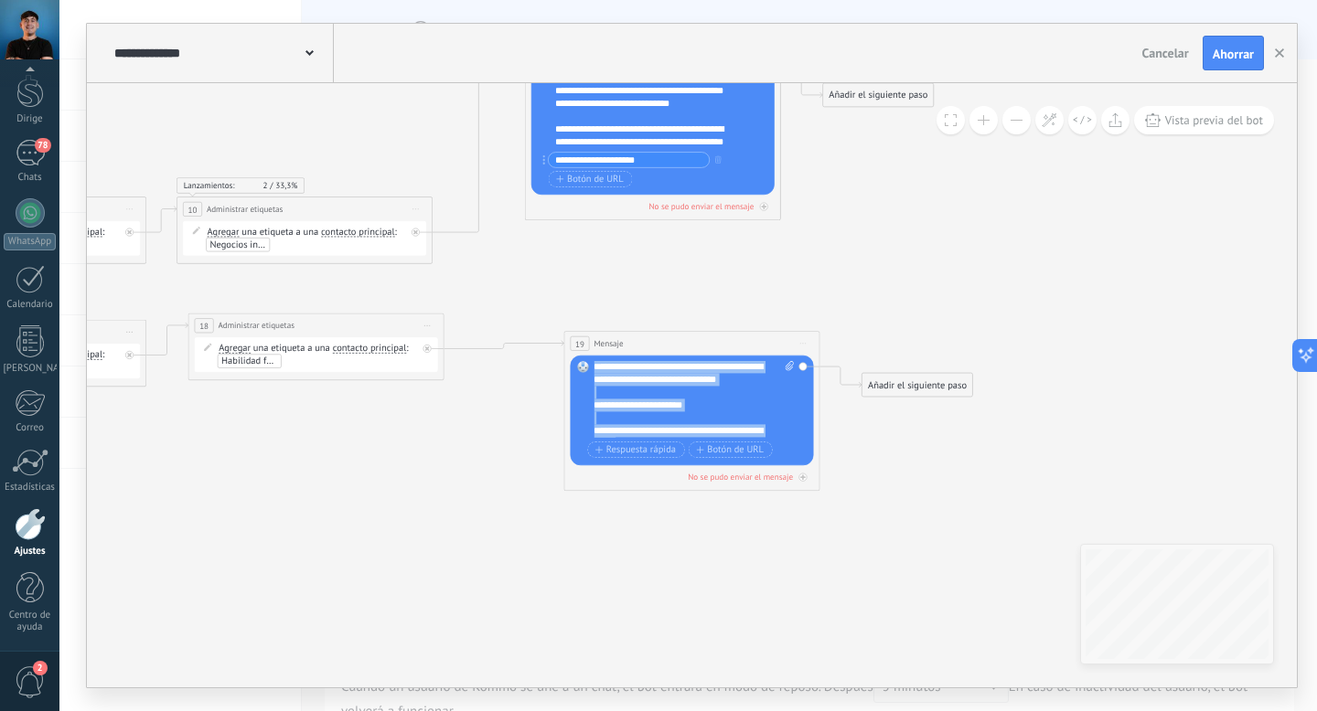
scroll to position [0, 0]
drag, startPoint x: 753, startPoint y: 428, endPoint x: 596, endPoint y: 409, distance: 157.5
click at [596, 409] on div "**********" at bounding box center [693, 399] width 200 height 77
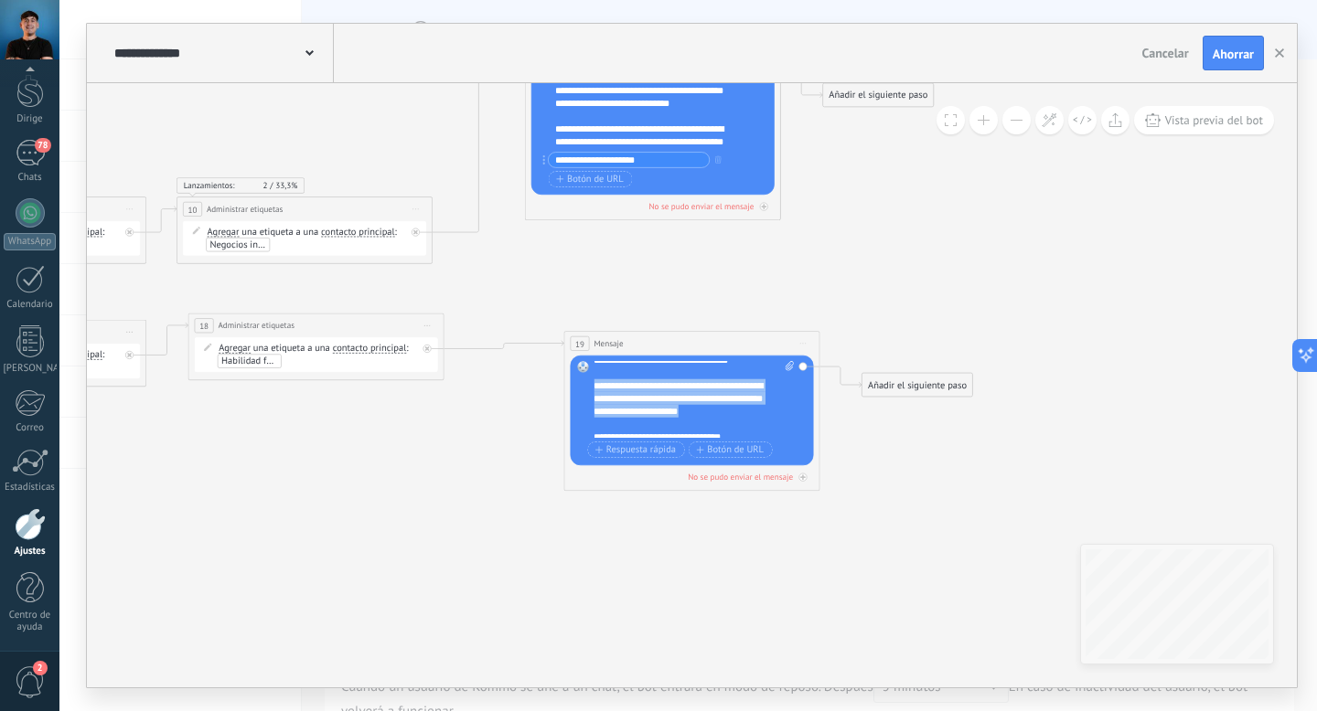
drag, startPoint x: 755, startPoint y: 416, endPoint x: 584, endPoint y: 390, distance: 173.0
click at [584, 390] on div "Reemplazar Eliminar Convertir a mensaje de voz Arrastre la imagen aquí para adj…" at bounding box center [692, 411] width 243 height 110
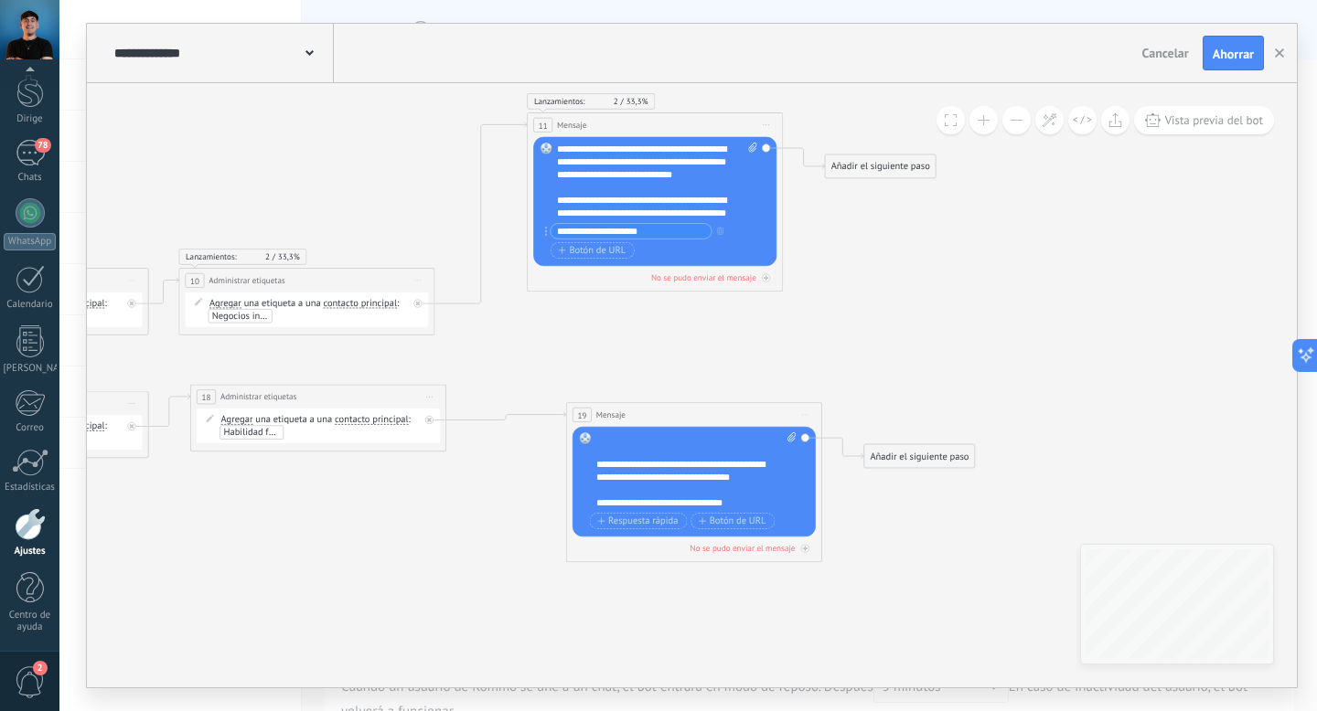
click at [625, 442] on div at bounding box center [689, 438] width 187 height 13
click at [675, 464] on font "**********" at bounding box center [680, 479] width 169 height 36
click at [679, 465] on font "**********" at bounding box center [680, 479] width 169 height 36
click at [774, 477] on div "**********" at bounding box center [689, 479] width 187 height 38
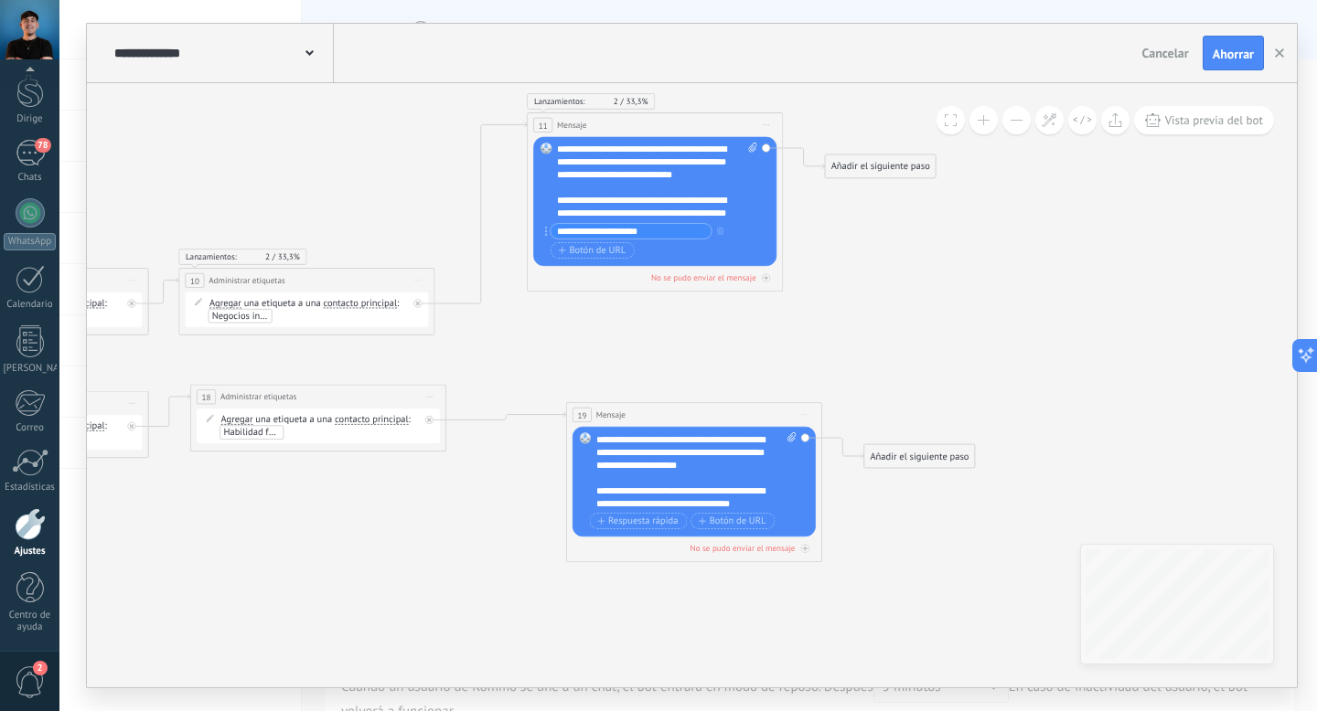
scroll to position [56, 0]
click at [704, 451] on font "**********" at bounding box center [680, 450] width 169 height 35
drag, startPoint x: 765, startPoint y: 480, endPoint x: 598, endPoint y: 463, distance: 168.2
click at [598, 463] on div "**********" at bounding box center [689, 471] width 187 height 26
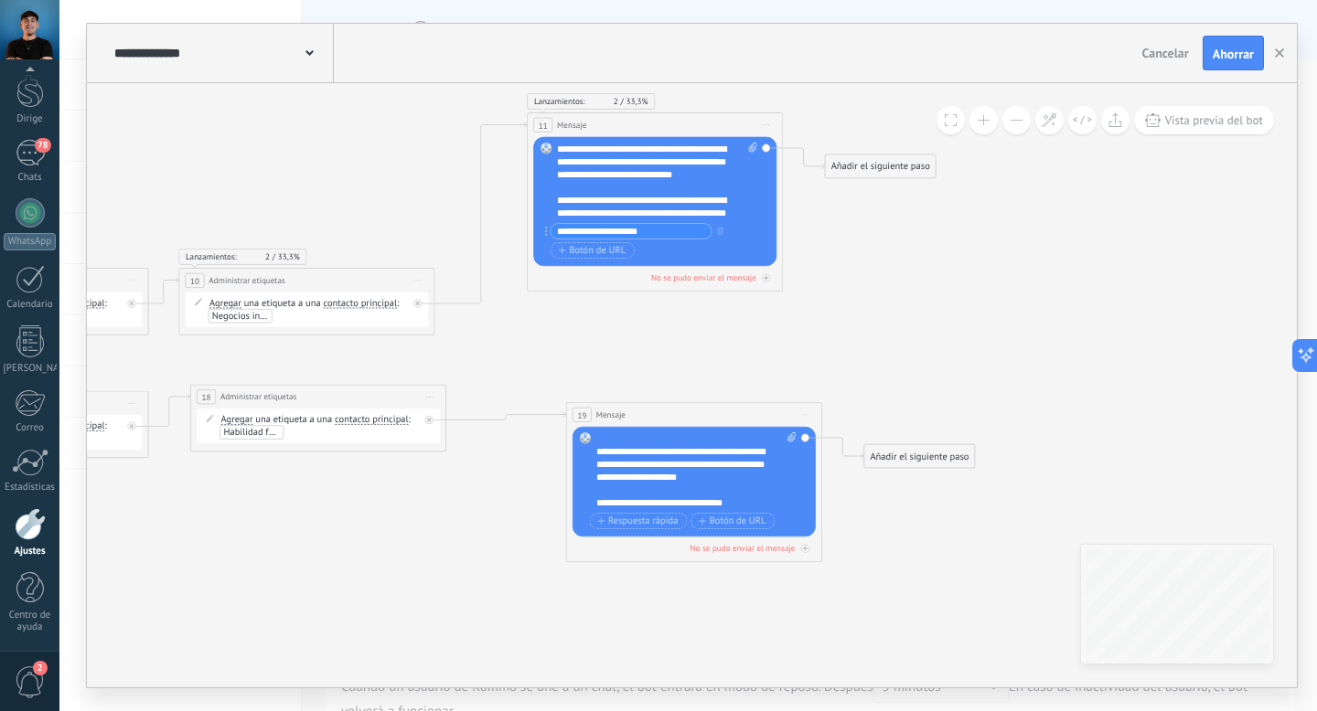
scroll to position [37, 0]
click at [742, 518] on font "Botón de URL" at bounding box center [738, 521] width 57 height 12
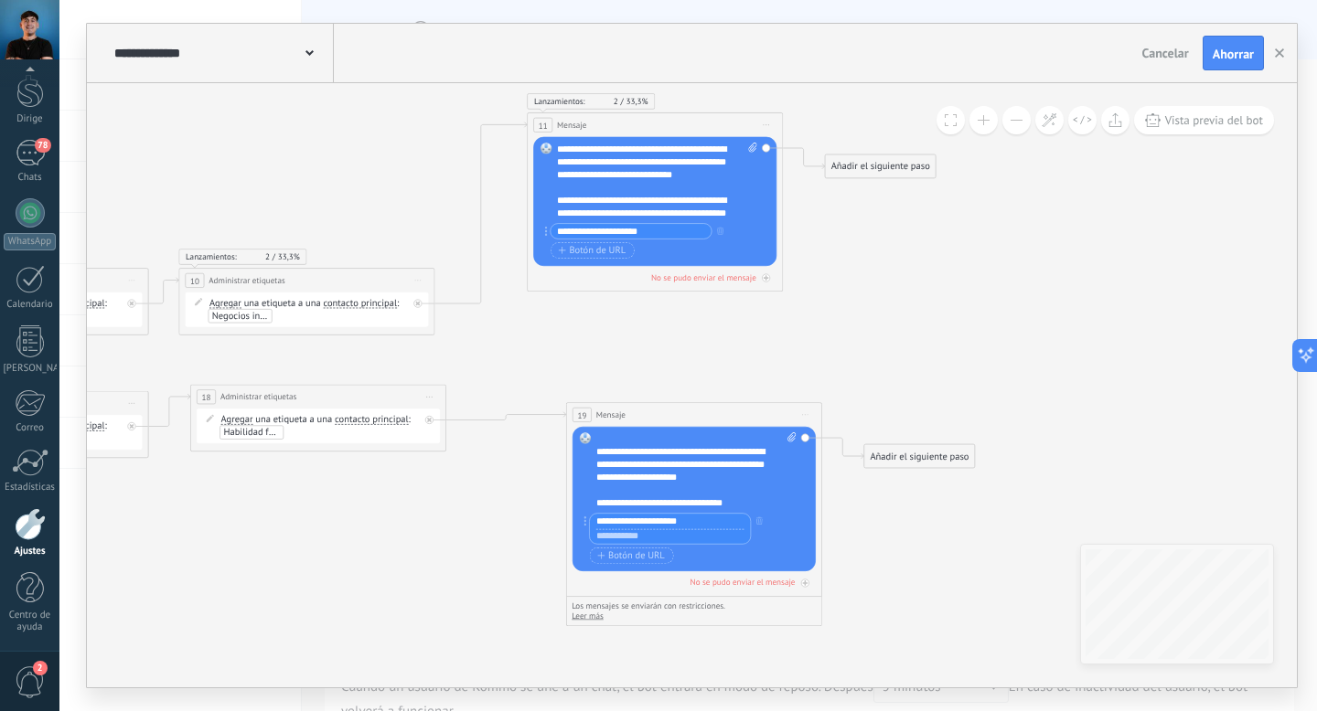
type input "**********"
click at [669, 534] on input "text" at bounding box center [670, 535] width 161 height 15
click at [657, 528] on div "**********" at bounding box center [670, 528] width 162 height 31
click at [646, 523] on input "**********" at bounding box center [670, 521] width 161 height 15
click at [644, 538] on input "text" at bounding box center [670, 535] width 161 height 15
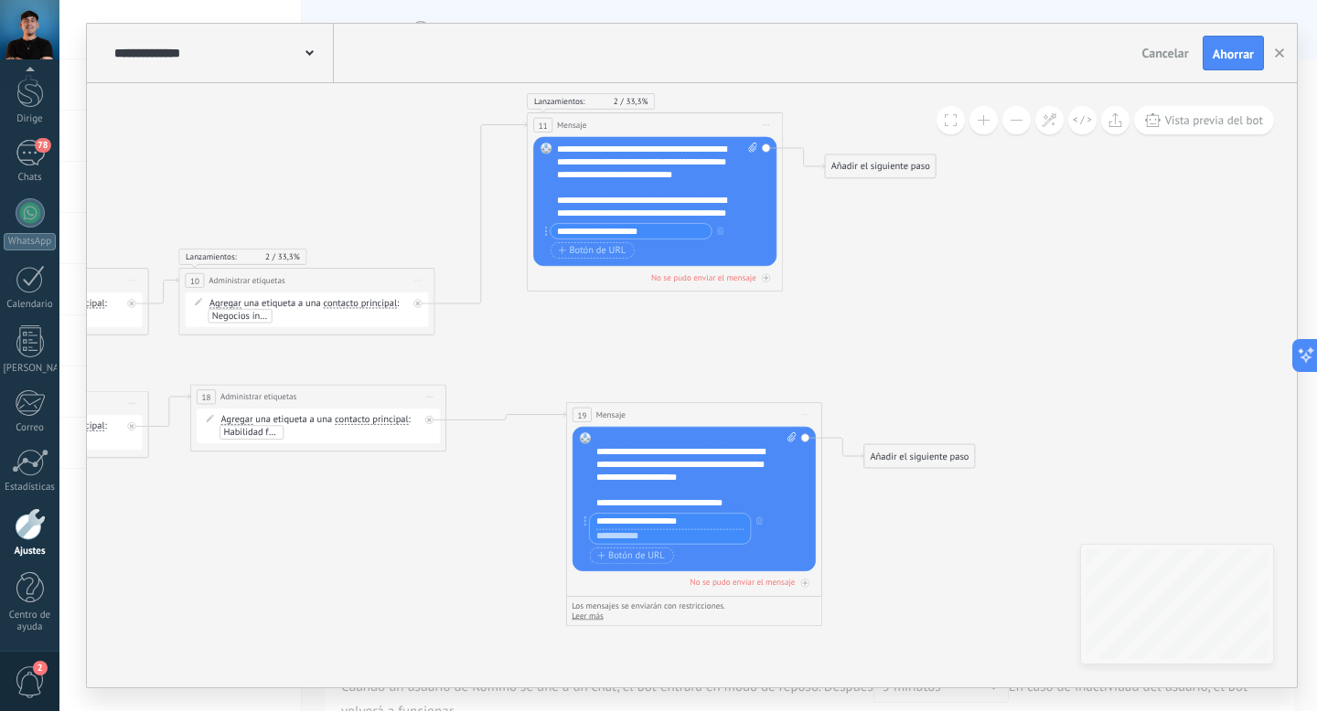
paste input "**********"
type input "**********"
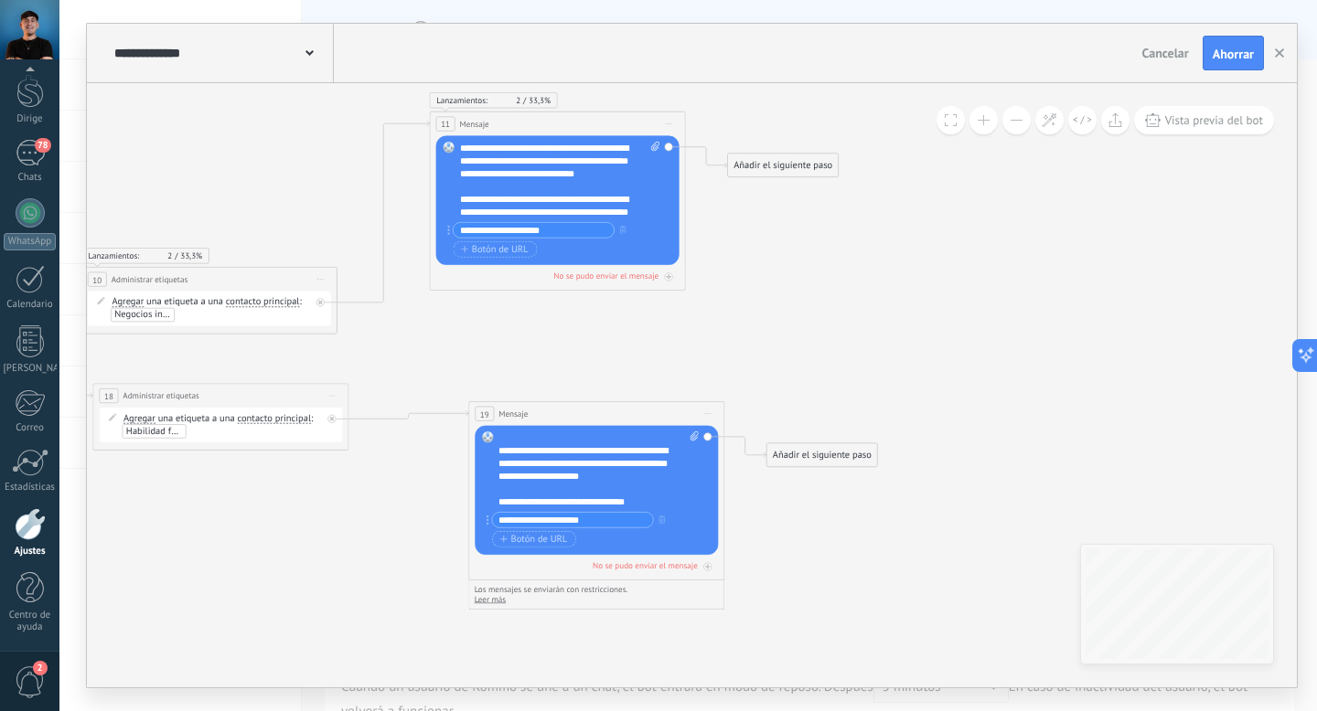
drag, startPoint x: 919, startPoint y: 356, endPoint x: 817, endPoint y: 355, distance: 102.4
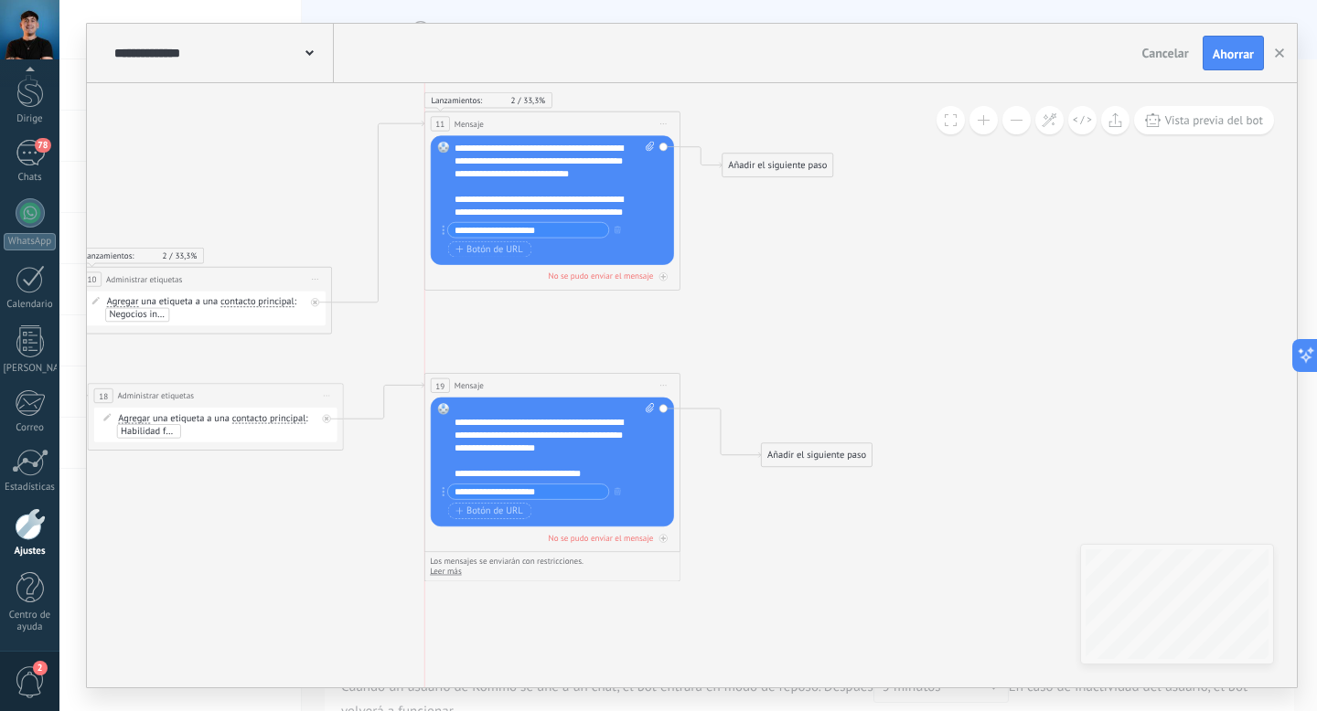
drag, startPoint x: 625, startPoint y: 422, endPoint x: 582, endPoint y: 395, distance: 51.0
click at [582, 395] on div "19 Mensaje ******* (a): Todos los contactos - [PERSON_NAME] seleccionados Todos…" at bounding box center [552, 386] width 255 height 24
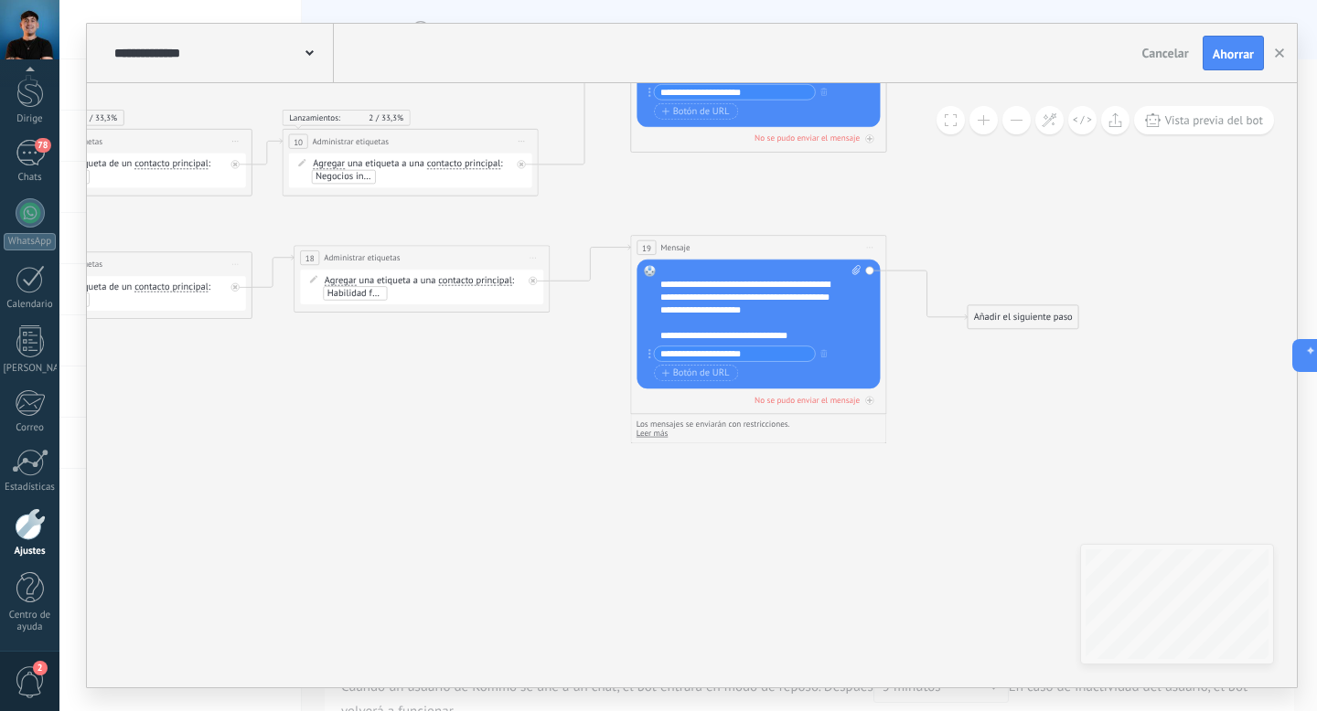
drag, startPoint x: 719, startPoint y: 327, endPoint x: 960, endPoint y: 165, distance: 291.1
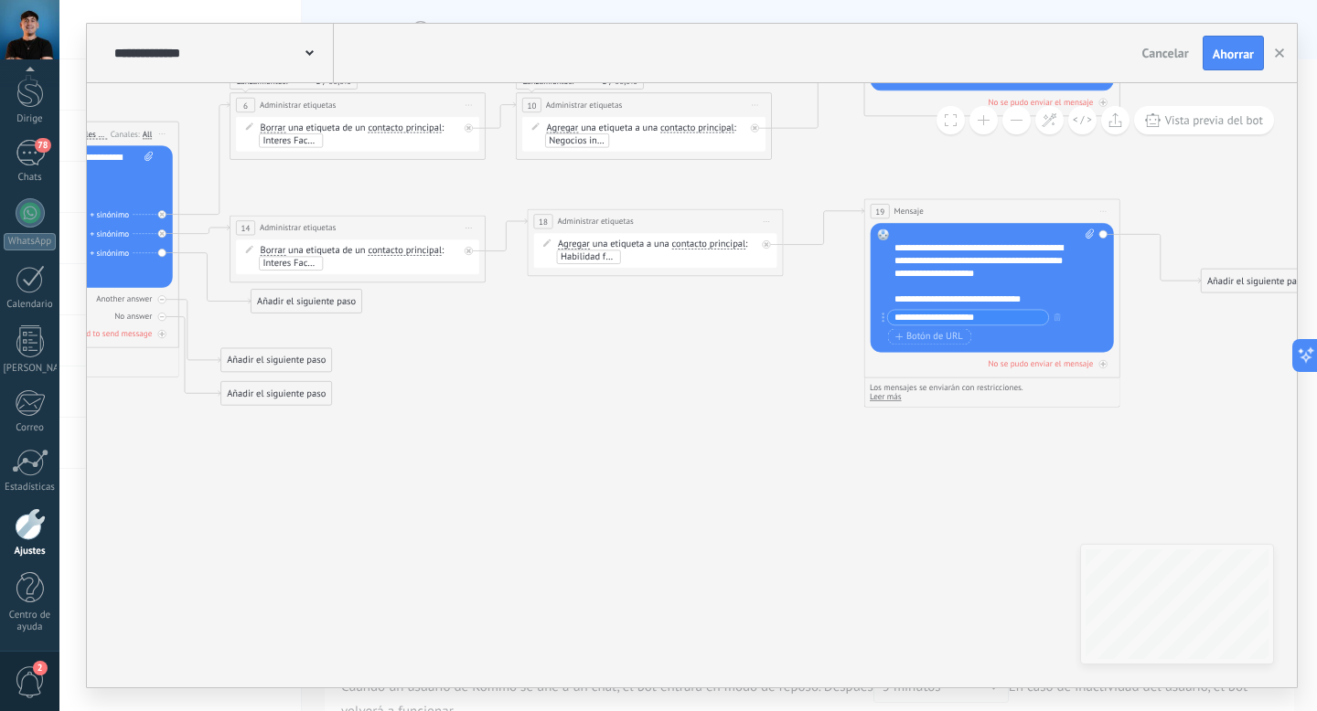
drag, startPoint x: 535, startPoint y: 441, endPoint x: 803, endPoint y: 437, distance: 267.9
click at [802, 438] on icon at bounding box center [212, 159] width 2755 height 1084
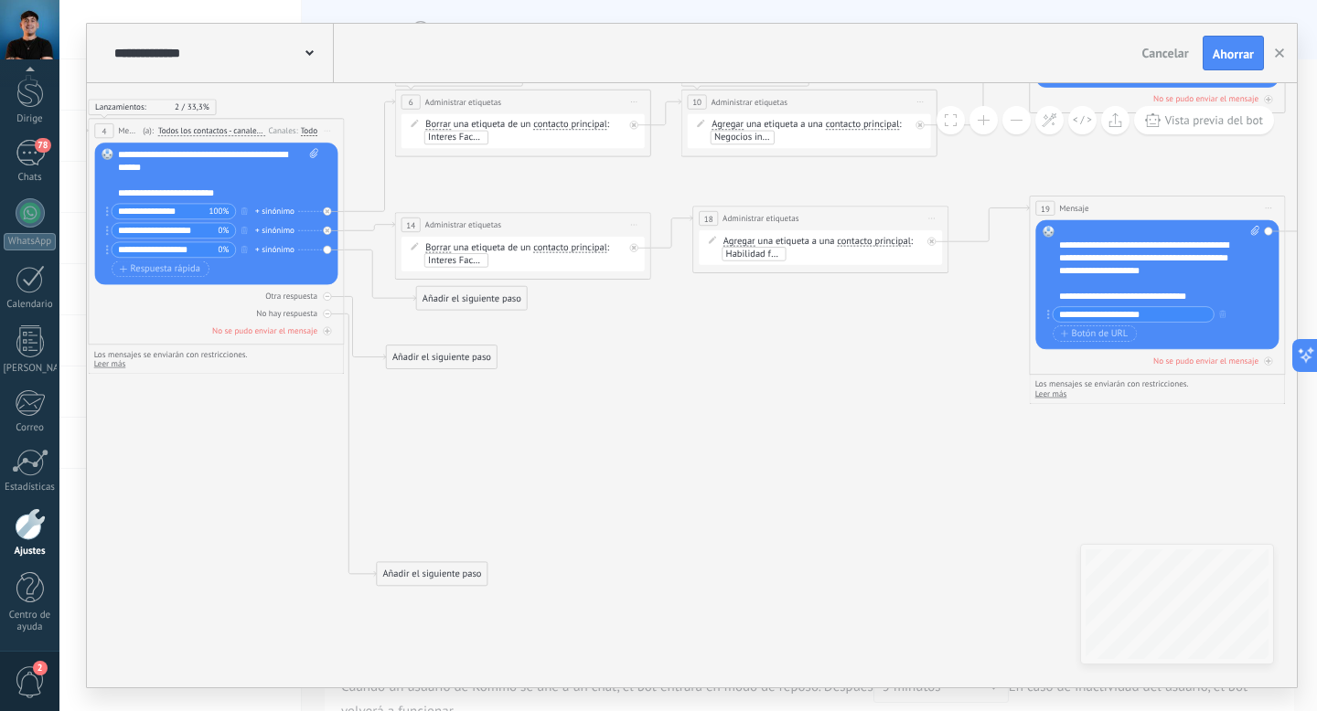
drag, startPoint x: 451, startPoint y: 388, endPoint x: 442, endPoint y: 570, distance: 182.2
click at [442, 570] on font "Añadir el siguiente paso" at bounding box center [431, 575] width 99 height 12
drag, startPoint x: 448, startPoint y: 359, endPoint x: 442, endPoint y: 534, distance: 174.8
click at [442, 534] on font "Añadir el siguiente paso" at bounding box center [431, 532] width 99 height 12
click at [464, 441] on icon at bounding box center [378, 259] width 2755 height 1291
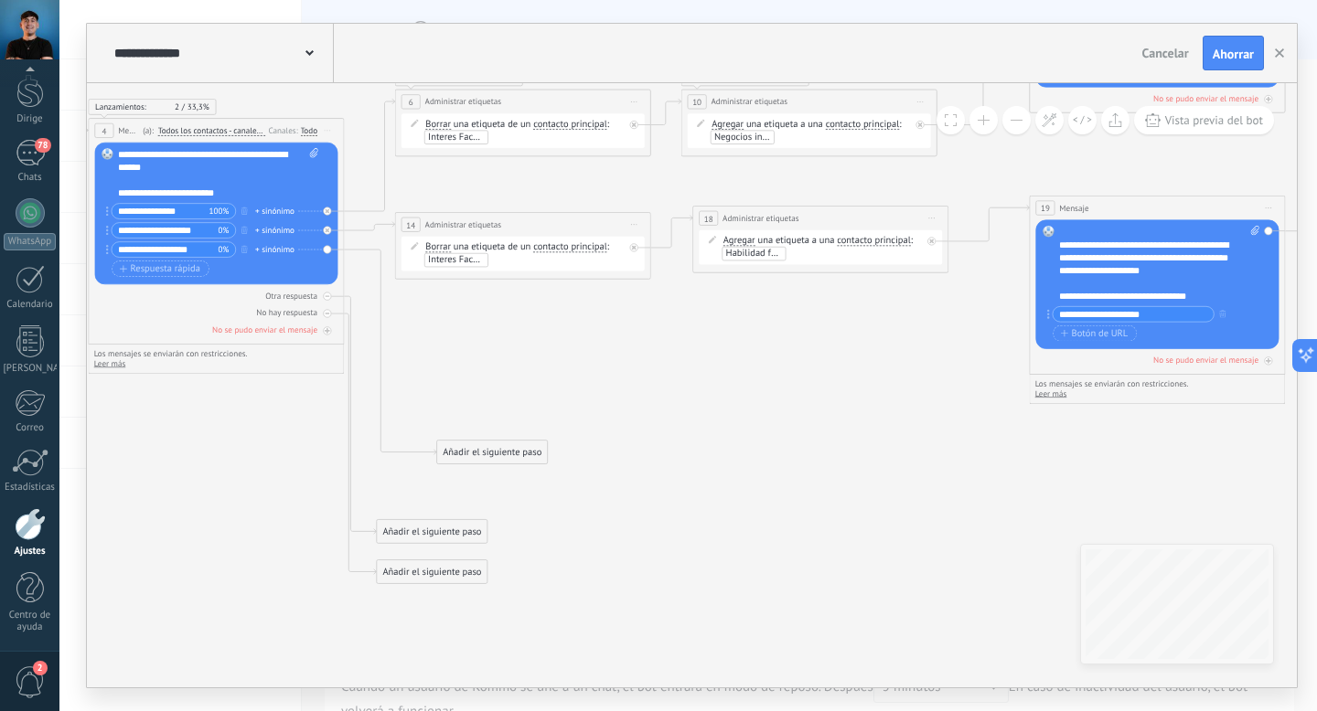
drag, startPoint x: 468, startPoint y: 298, endPoint x: 489, endPoint y: 453, distance: 155.9
click at [489, 453] on font "Añadir el siguiente paso" at bounding box center [492, 452] width 99 height 12
click at [510, 673] on div "Acción" at bounding box center [515, 680] width 144 height 22
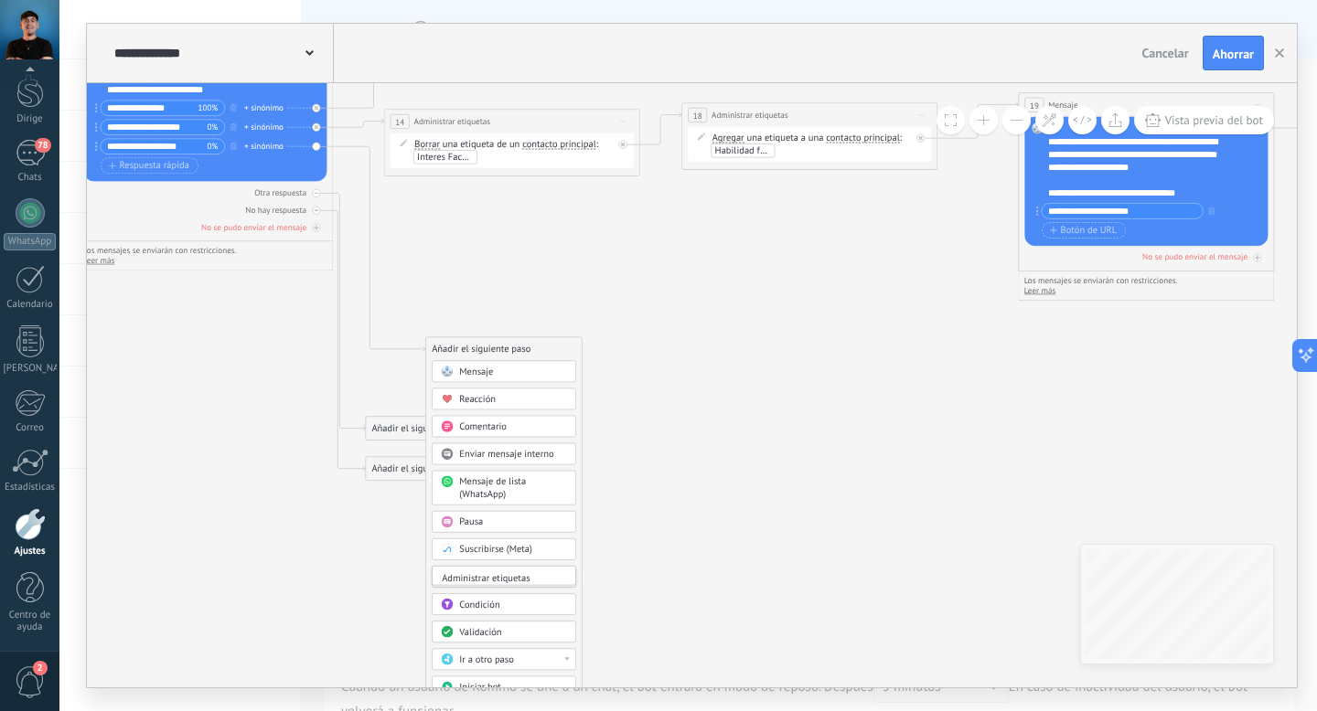
scroll to position [278, 0]
click at [526, 576] on font "Administrar etiquetas" at bounding box center [486, 578] width 88 height 12
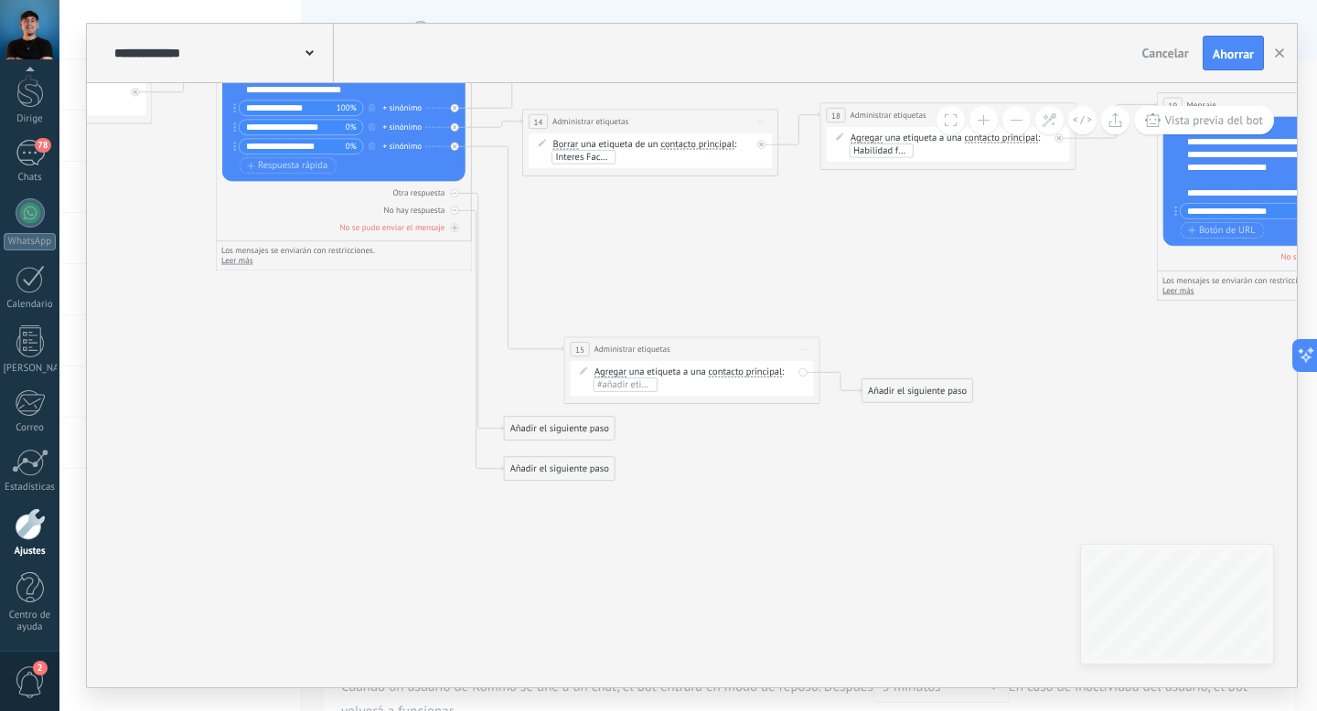
click at [619, 370] on font "Agregar" at bounding box center [610, 372] width 32 height 12
click at [619, 370] on button "Agregar" at bounding box center [668, 371] width 160 height 23
click at [613, 392] on font "Borrar" at bounding box center [607, 395] width 26 height 12
click at [621, 389] on font "#añadir etiquetas" at bounding box center [632, 385] width 71 height 12
click at [652, 462] on font "Interes Face Gral" at bounding box center [646, 461] width 99 height 17
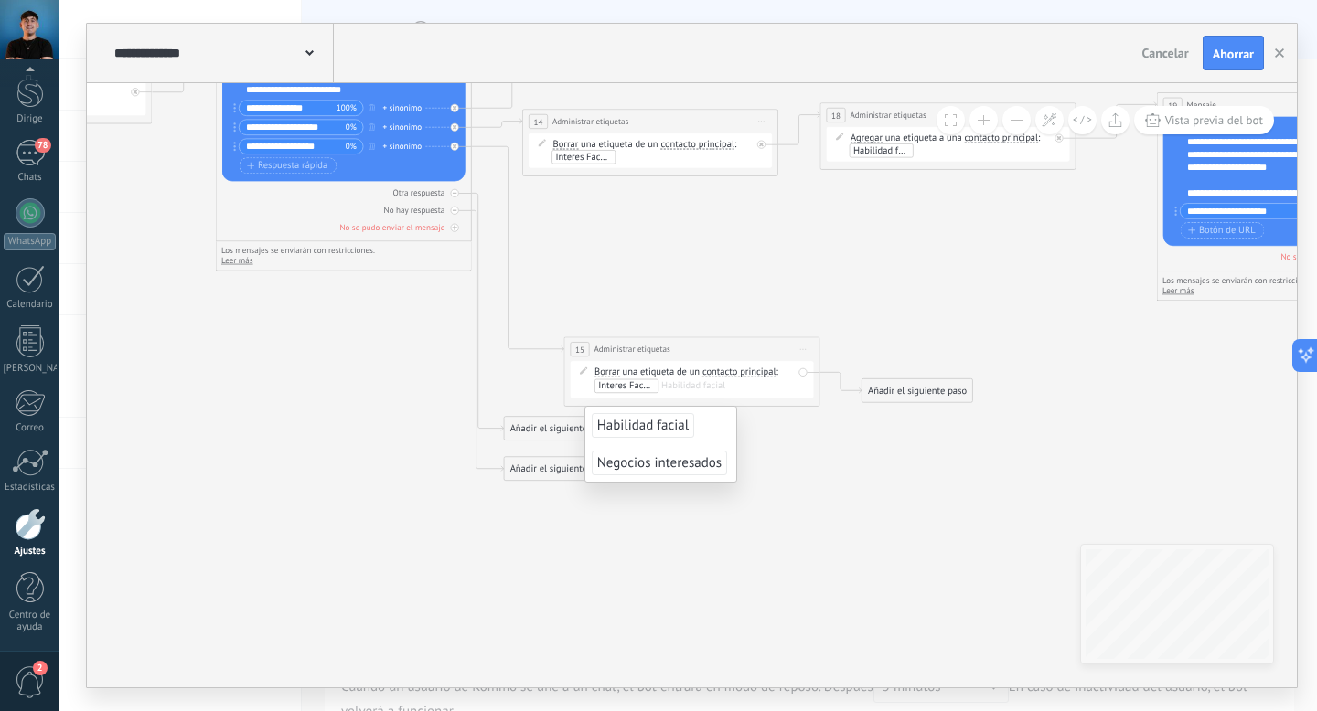
click at [914, 390] on font "Añadir el siguiente paso" at bounding box center [917, 391] width 99 height 12
click at [939, 615] on div "Acción" at bounding box center [949, 619] width 108 height 13
click at [935, 630] on font "Administrar etiquetas" at bounding box center [922, 627] width 88 height 12
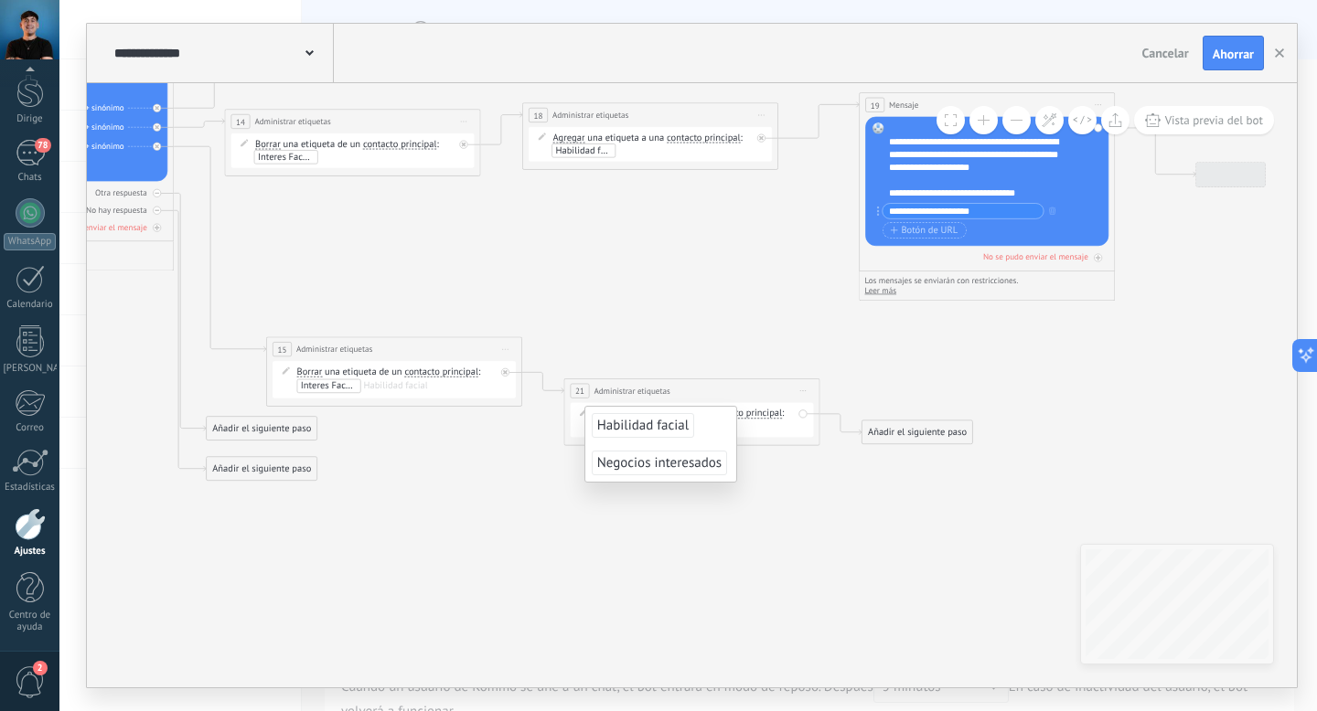
click at [782, 350] on icon at bounding box center [208, 156] width 2755 height 1291
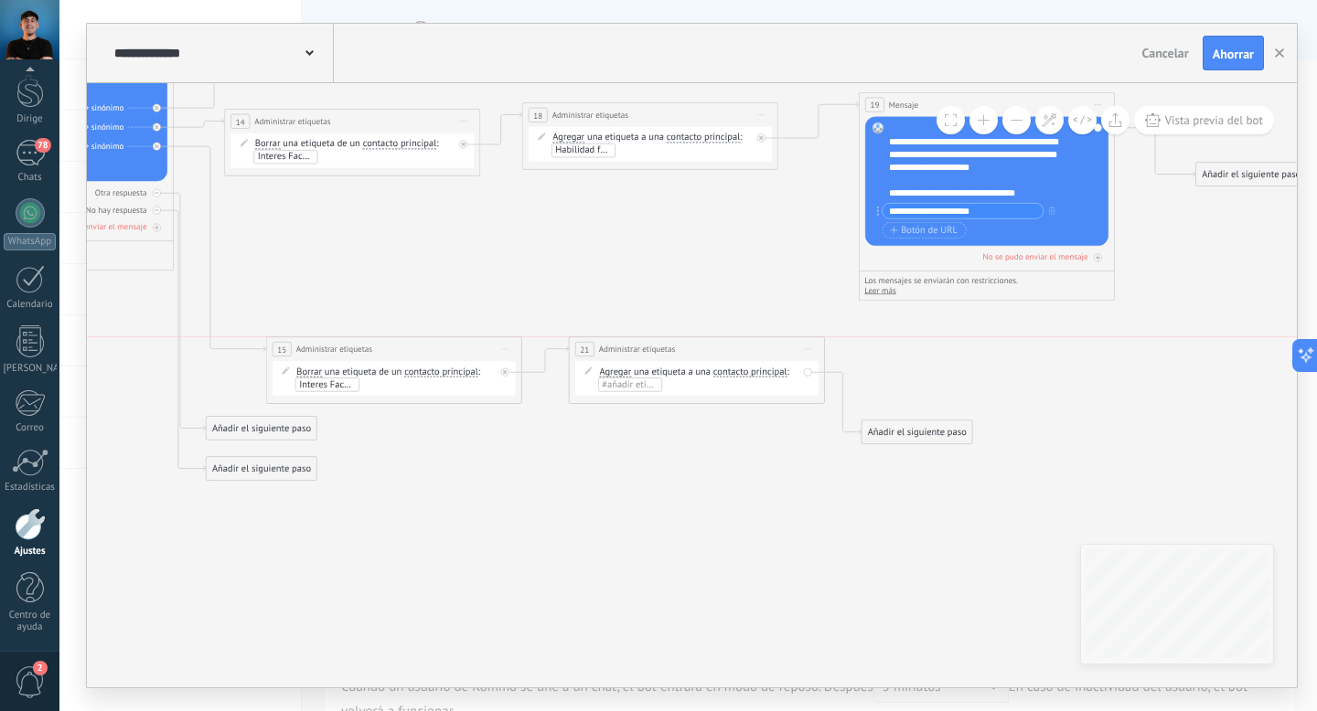
drag, startPoint x: 729, startPoint y: 381, endPoint x: 734, endPoint y: 345, distance: 37.0
click at [734, 345] on div "**********" at bounding box center [697, 349] width 255 height 24
click at [637, 384] on font "#añadir etiquetas" at bounding box center [637, 385] width 71 height 12
click at [631, 382] on input "**********" at bounding box center [640, 385] width 83 height 13
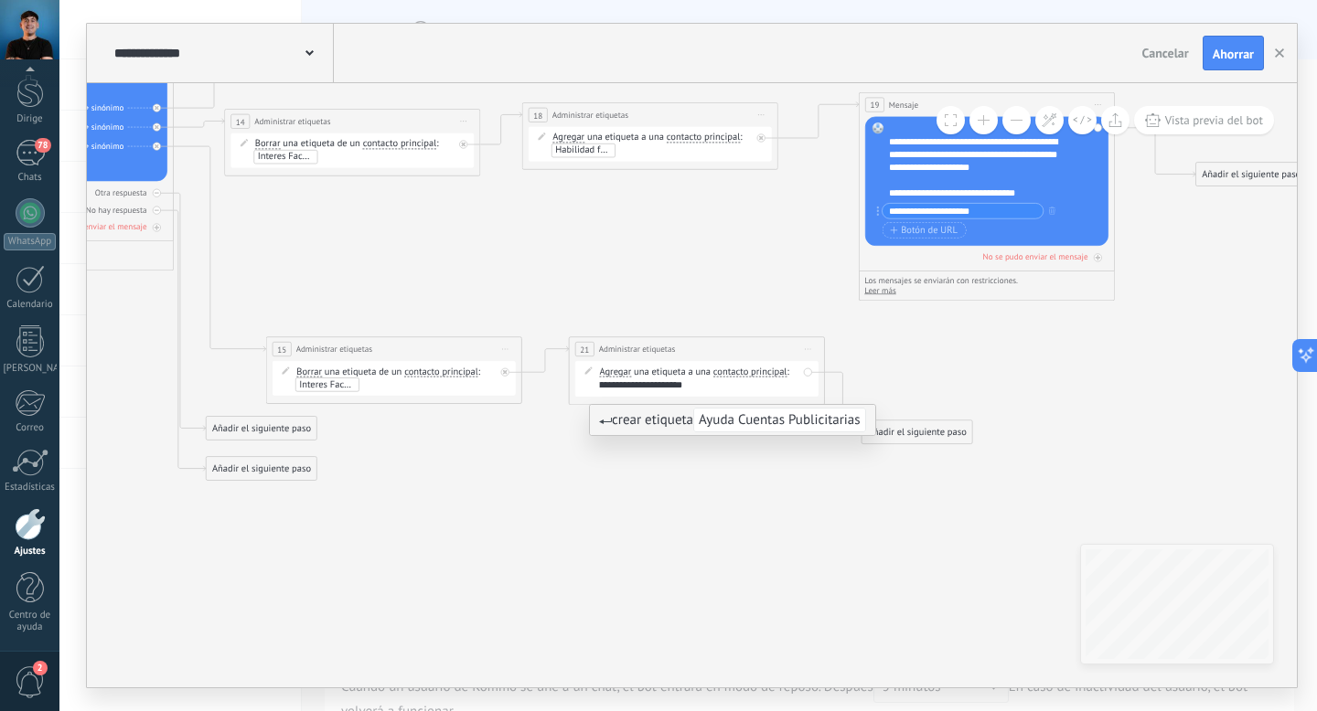
type input "**********"
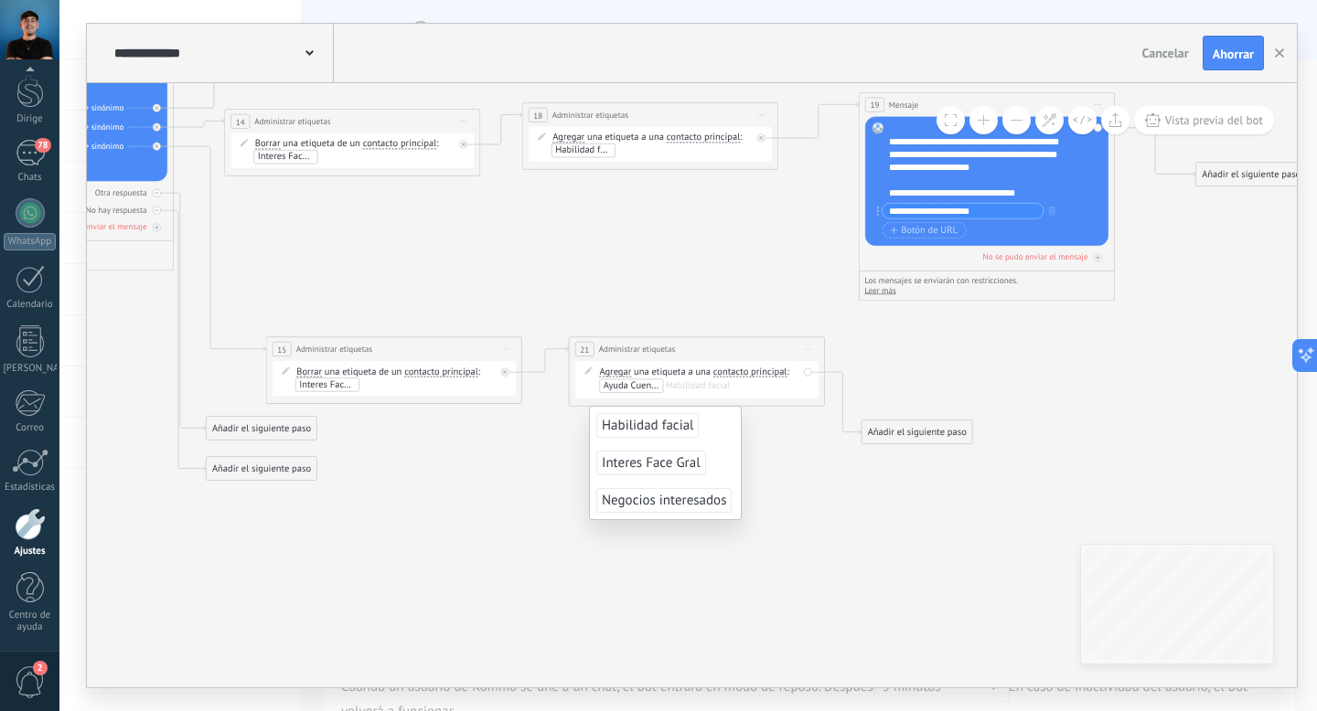
scroll to position [0, 0]
click at [778, 430] on icon at bounding box center [208, 156] width 2755 height 1291
click at [913, 431] on font "Añadir el siguiente paso" at bounding box center [917, 432] width 99 height 12
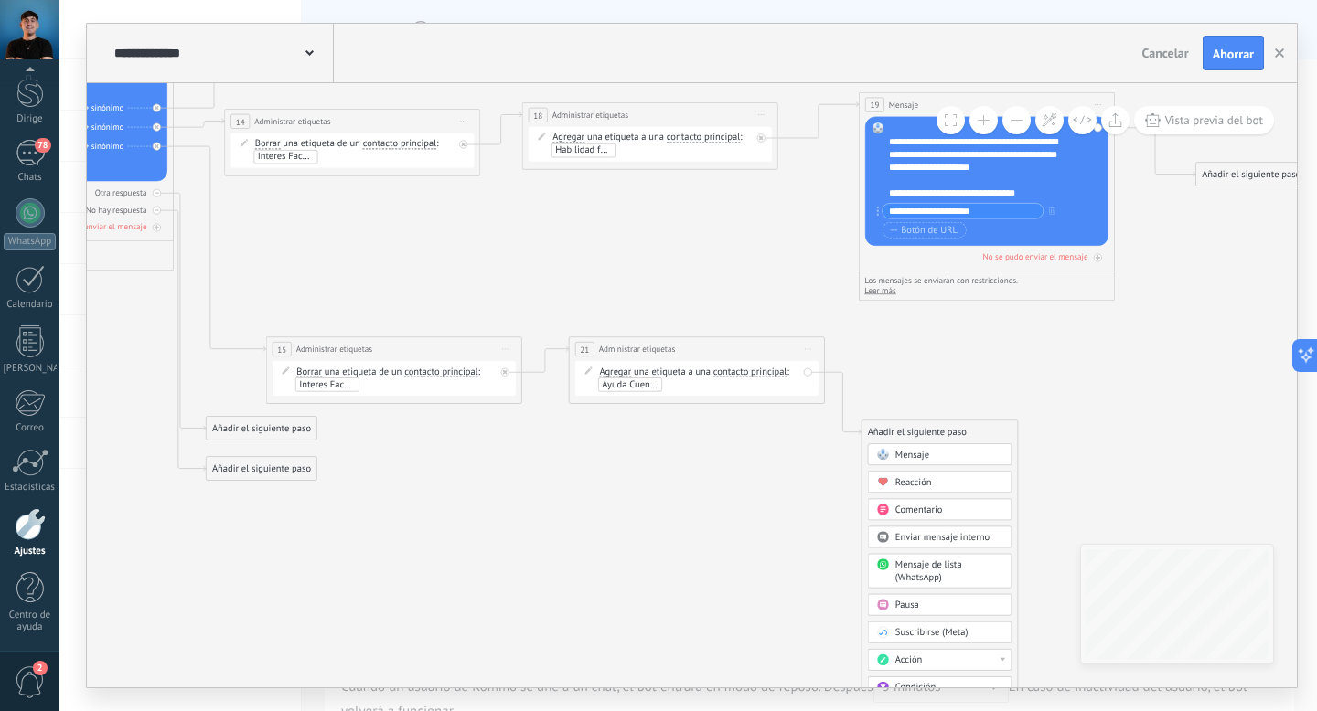
click at [914, 454] on font "Mensaje" at bounding box center [912, 455] width 34 height 12
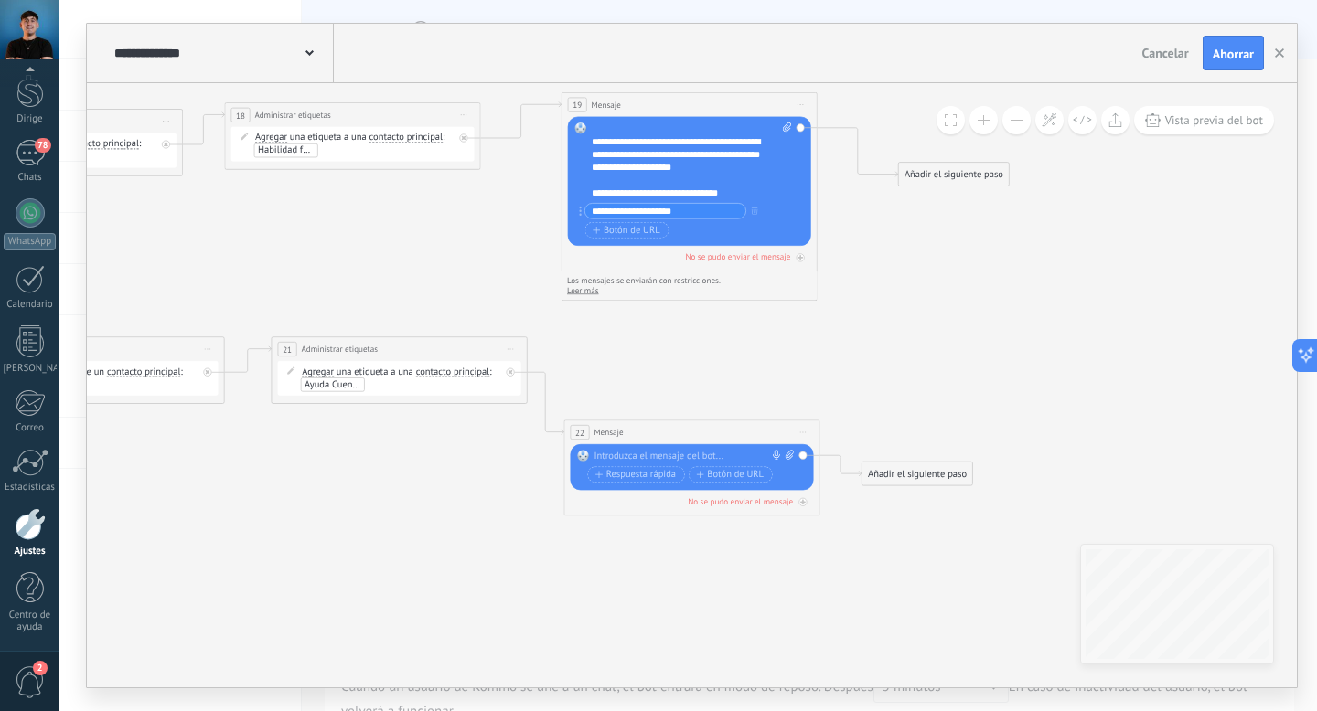
click at [673, 456] on div at bounding box center [688, 456] width 190 height 13
paste div
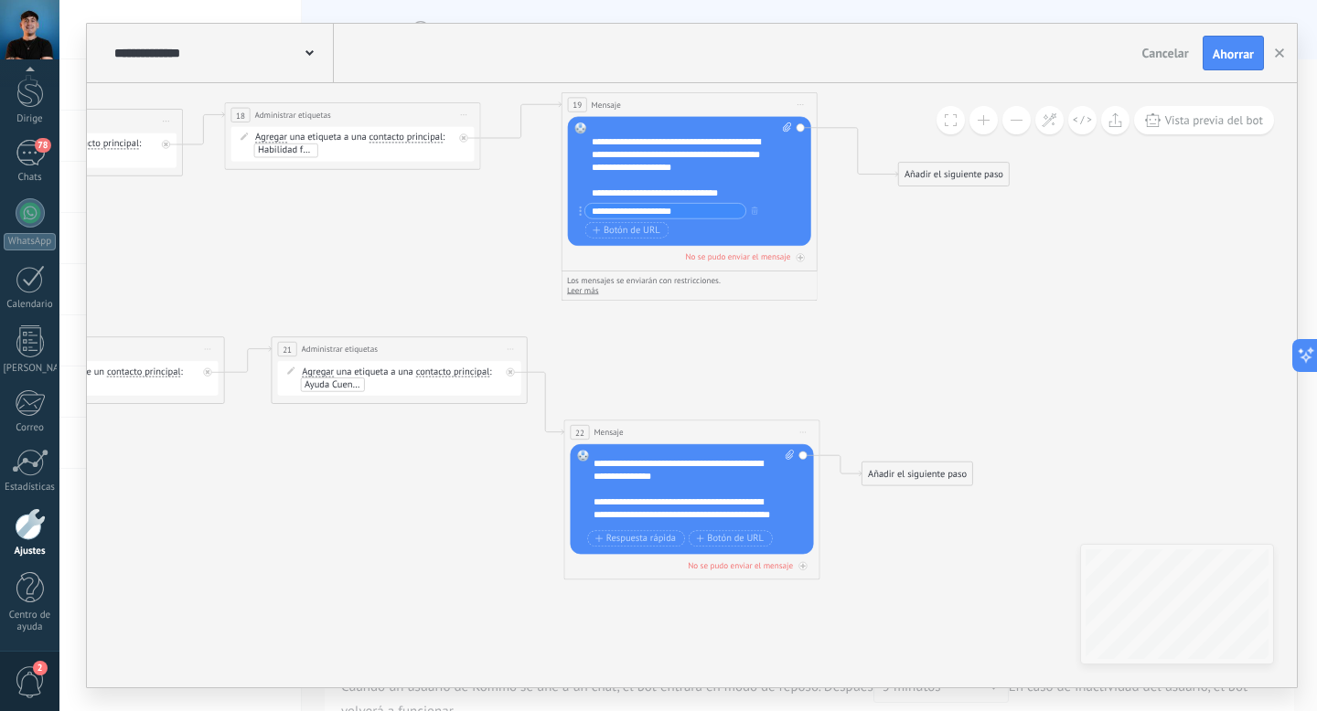
scroll to position [59, 0]
drag, startPoint x: 755, startPoint y: 485, endPoint x: 590, endPoint y: 476, distance: 165.7
click at [590, 476] on div "Reemplazar Eliminar Convertir a mensaje de voz Arrastre la imagen aquí para adj…" at bounding box center [692, 499] width 243 height 110
click at [733, 540] on font "Botón de URL" at bounding box center [735, 538] width 57 height 12
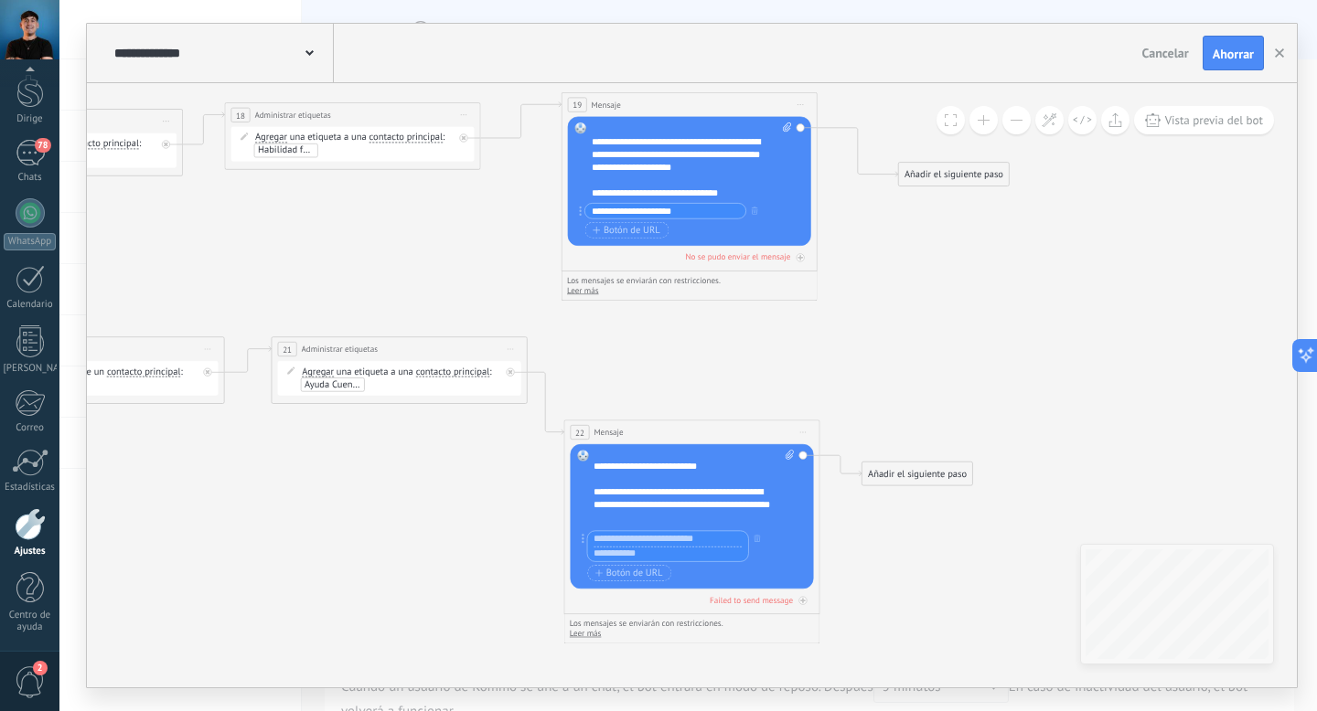
click at [665, 556] on input "text" at bounding box center [667, 554] width 161 height 15
paste input "**********"
type input "**********"
click at [652, 536] on input "text" at bounding box center [667, 538] width 161 height 15
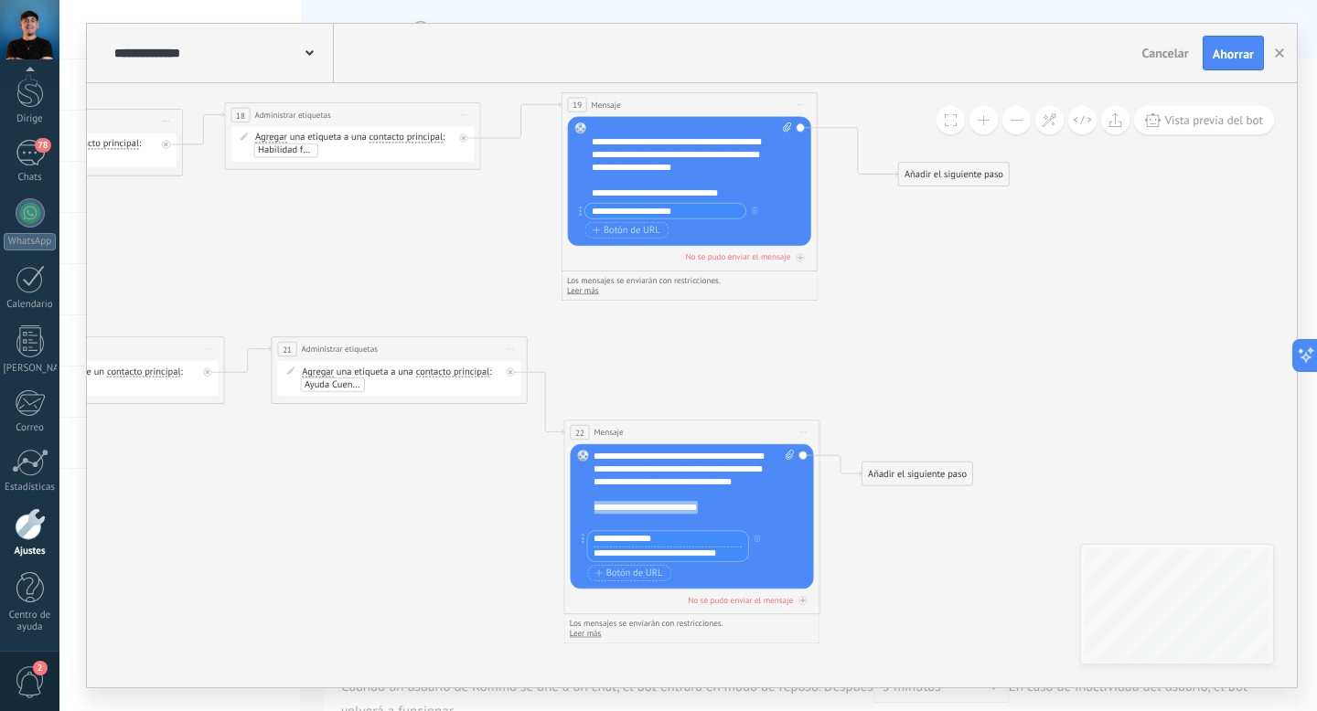
drag, startPoint x: 708, startPoint y: 512, endPoint x: 597, endPoint y: 514, distance: 110.7
click at [597, 513] on div "**********" at bounding box center [686, 507] width 187 height 13
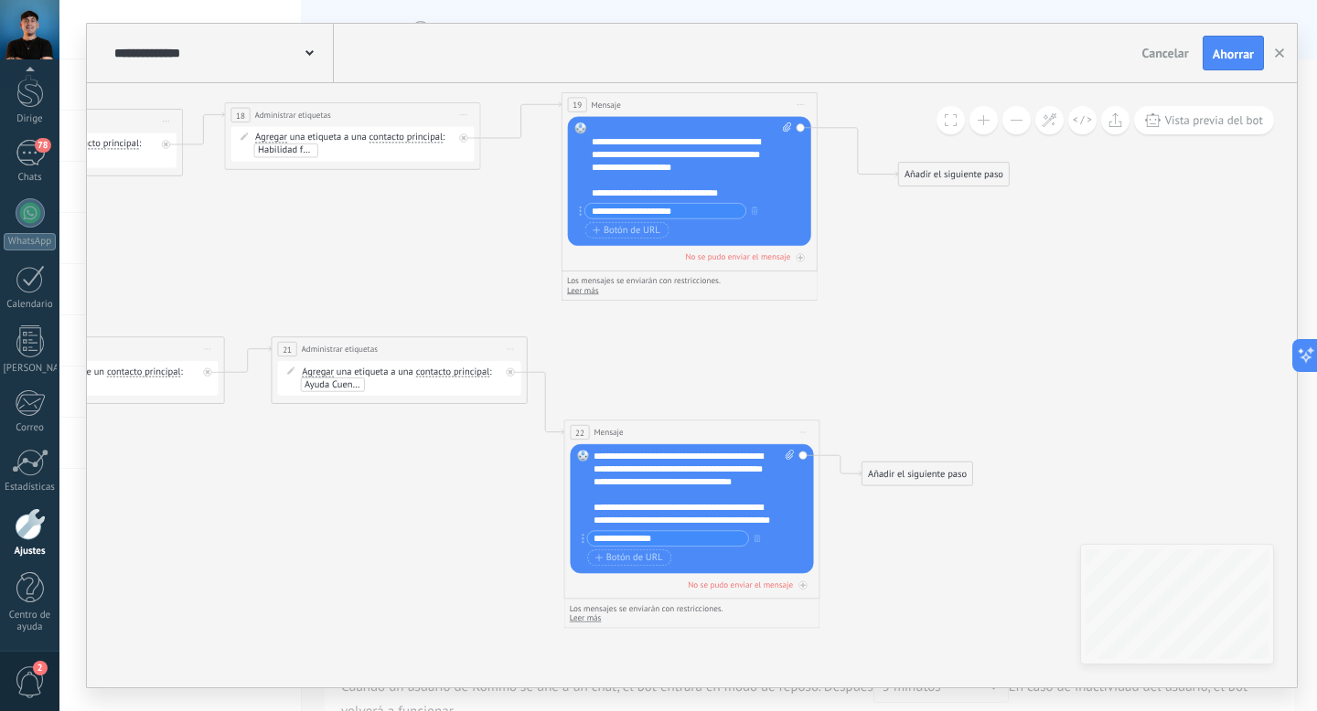
click at [648, 457] on font "**********" at bounding box center [677, 470] width 169 height 36
drag, startPoint x: 679, startPoint y: 517, endPoint x: 626, endPoint y: 475, distance: 67.7
click at [626, 475] on div "**********" at bounding box center [693, 488] width 200 height 77
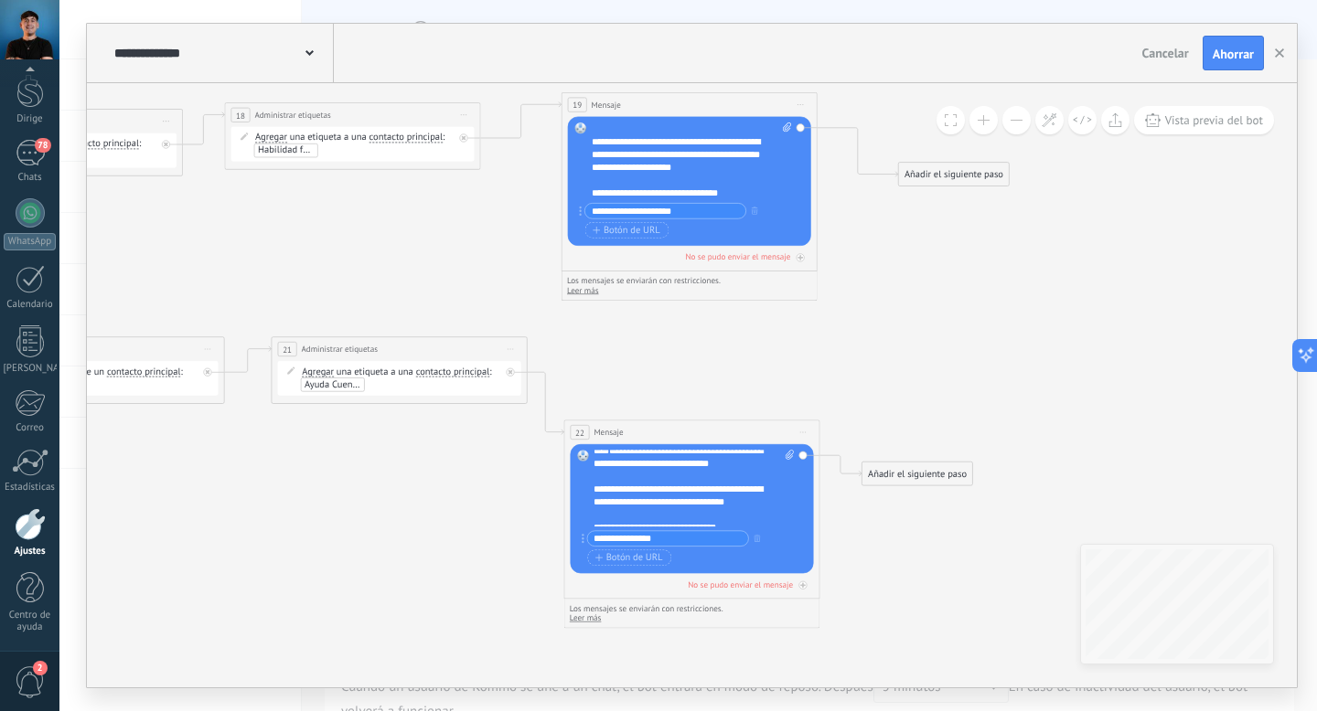
scroll to position [35, 0]
click at [688, 463] on font "**********" at bounding box center [677, 451] width 169 height 23
drag, startPoint x: 593, startPoint y: 504, endPoint x: 742, endPoint y: 505, distance: 148.1
click at [742, 500] on font "**********" at bounding box center [677, 488] width 169 height 23
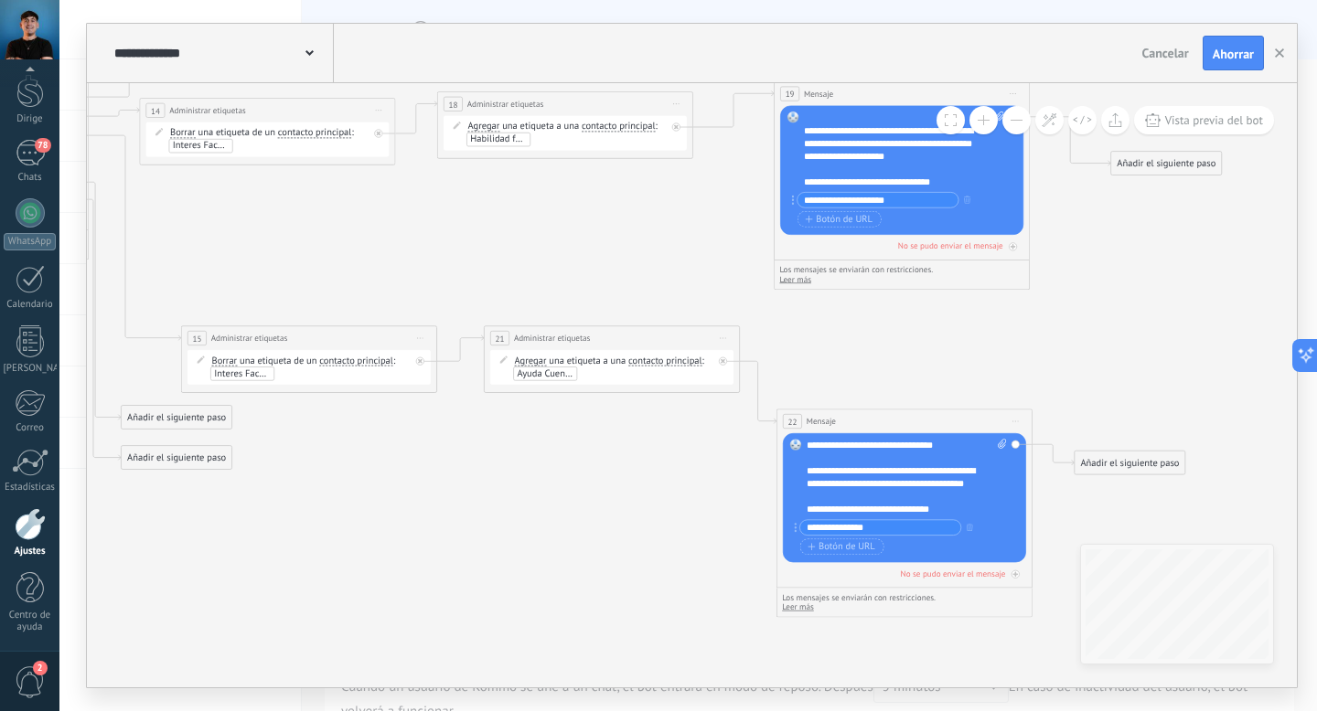
scroll to position [55, 0]
drag, startPoint x: 957, startPoint y: 511, endPoint x: 807, endPoint y: 510, distance: 150.0
click at [807, 510] on div "**********" at bounding box center [899, 509] width 187 height 13
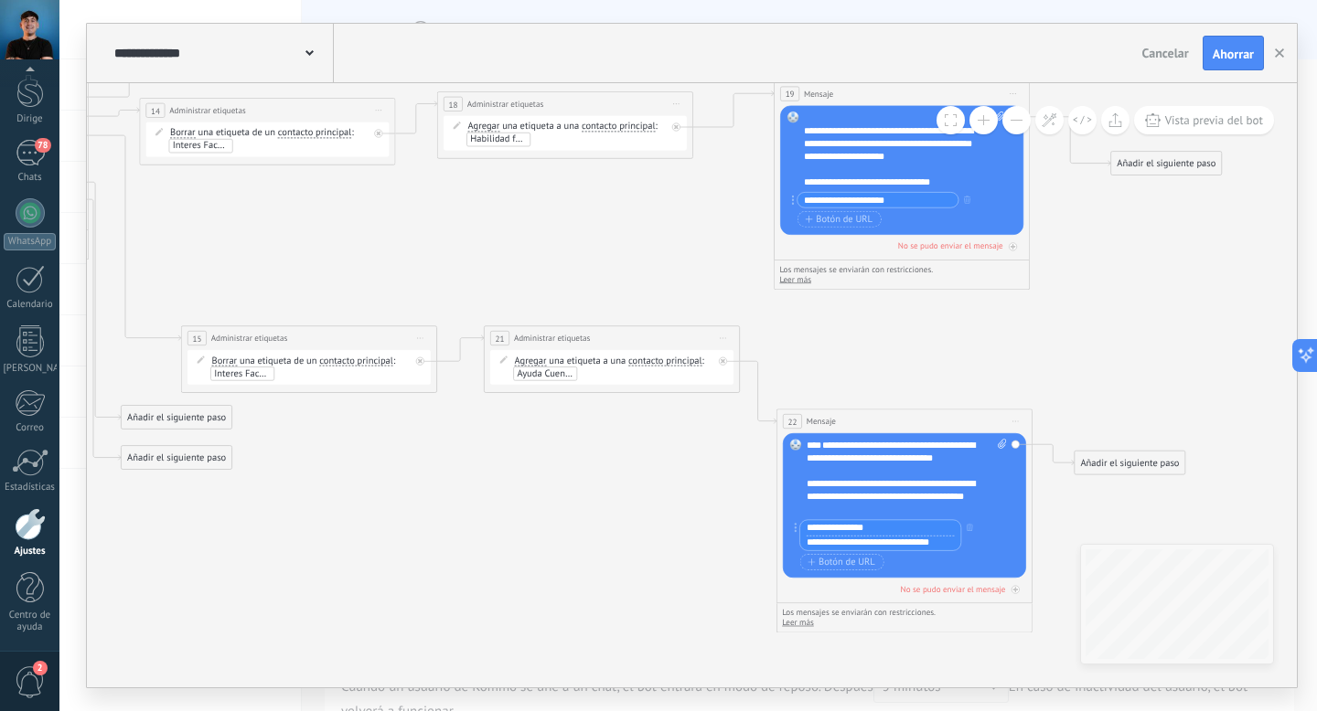
drag, startPoint x: 874, startPoint y: 527, endPoint x: 815, endPoint y: 528, distance: 59.4
click at [815, 528] on input "**********" at bounding box center [880, 527] width 161 height 15
type input "**********"
click at [960, 379] on icon at bounding box center [123, 163] width 2755 height 1326
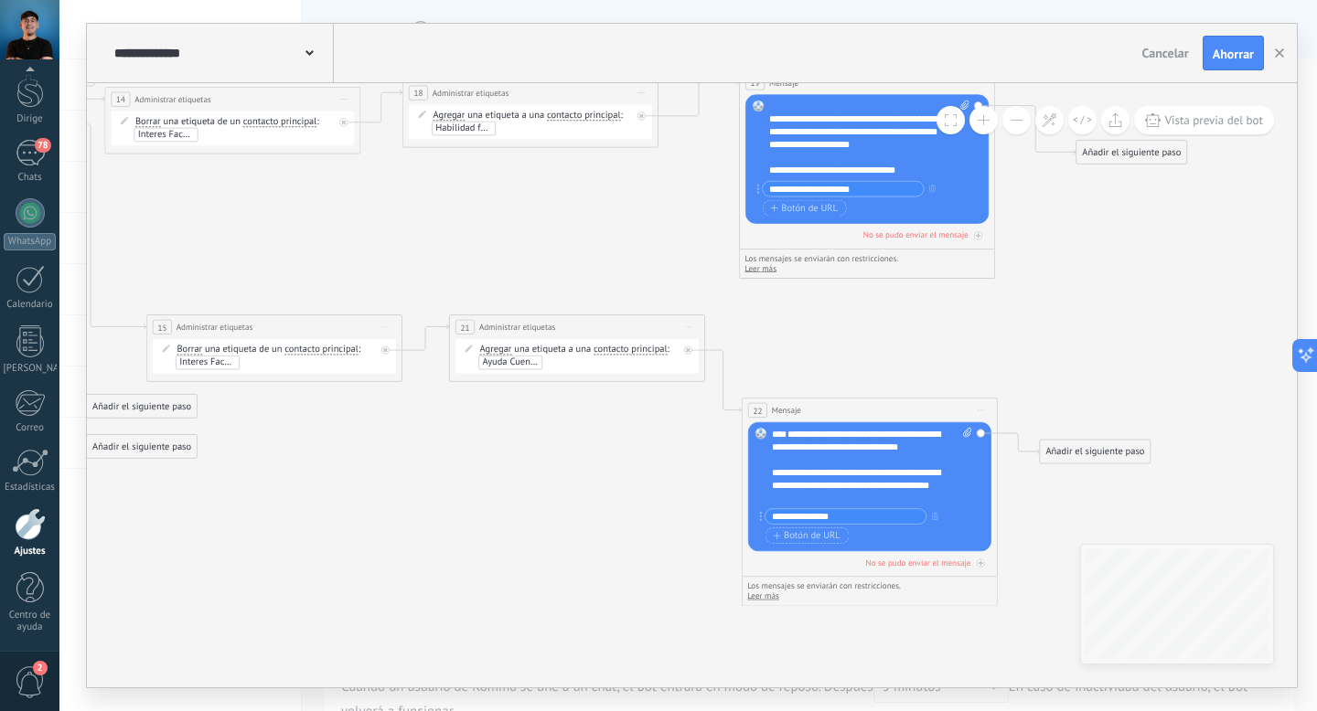
drag, startPoint x: 960, startPoint y: 379, endPoint x: 912, endPoint y: 368, distance: 49.7
click at [912, 368] on icon at bounding box center [88, 151] width 2755 height 1326
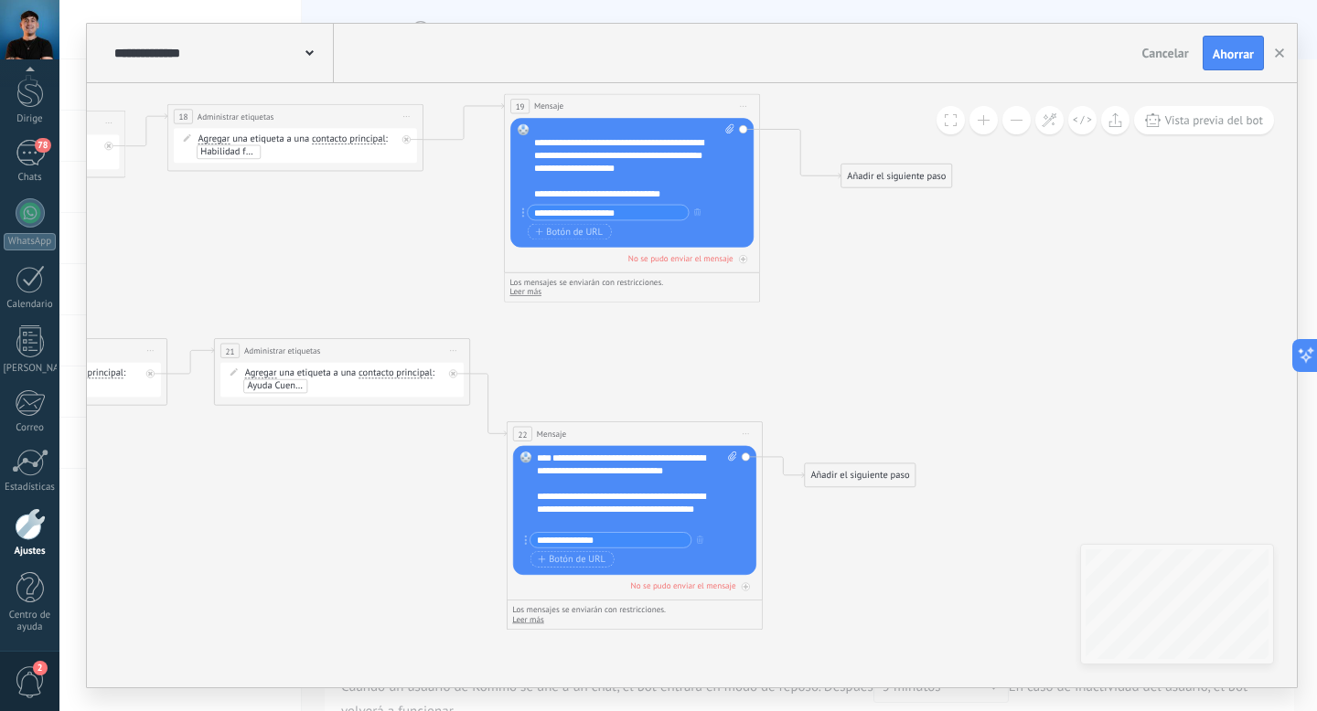
drag, startPoint x: 1015, startPoint y: 352, endPoint x: 794, endPoint y: 376, distance: 222.5
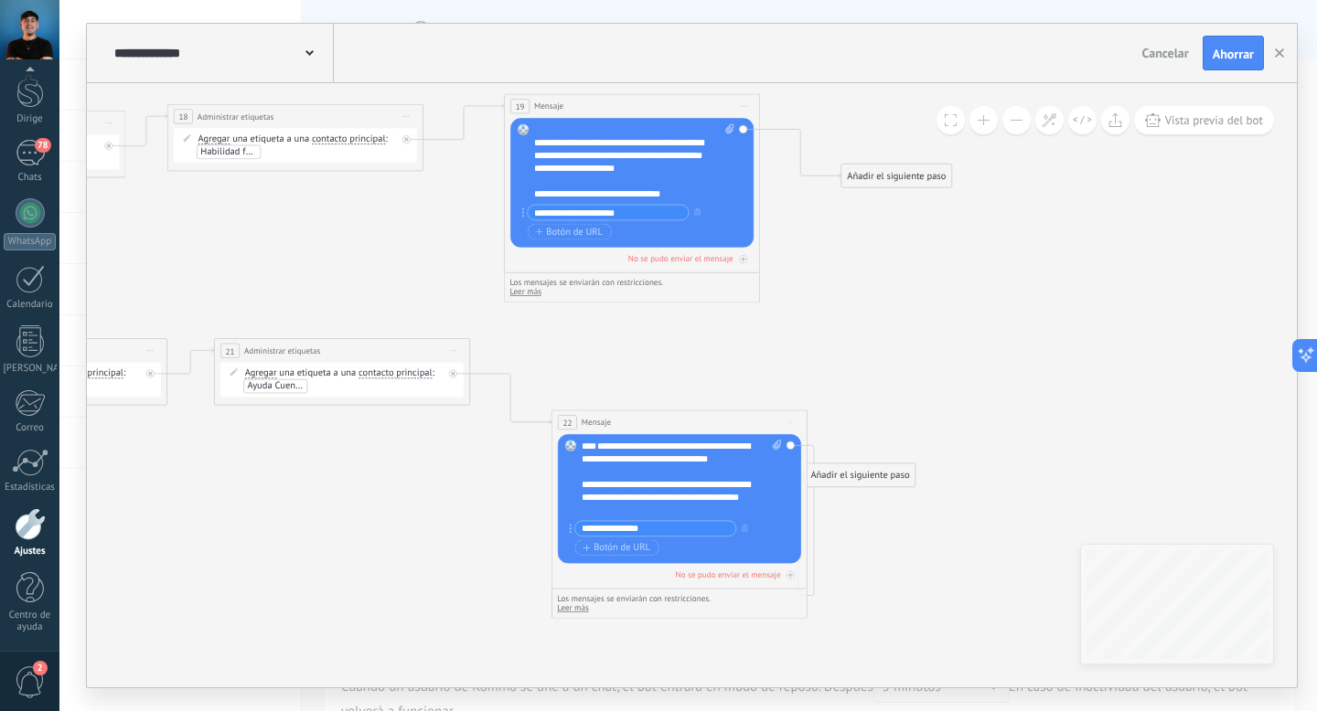
drag, startPoint x: 693, startPoint y: 427, endPoint x: 738, endPoint y: 420, distance: 45.4
click at [738, 420] on div "22 Mensaje ******* (a): Todos los contactos - canales seleccionados Todos los c…" at bounding box center [679, 423] width 255 height 24
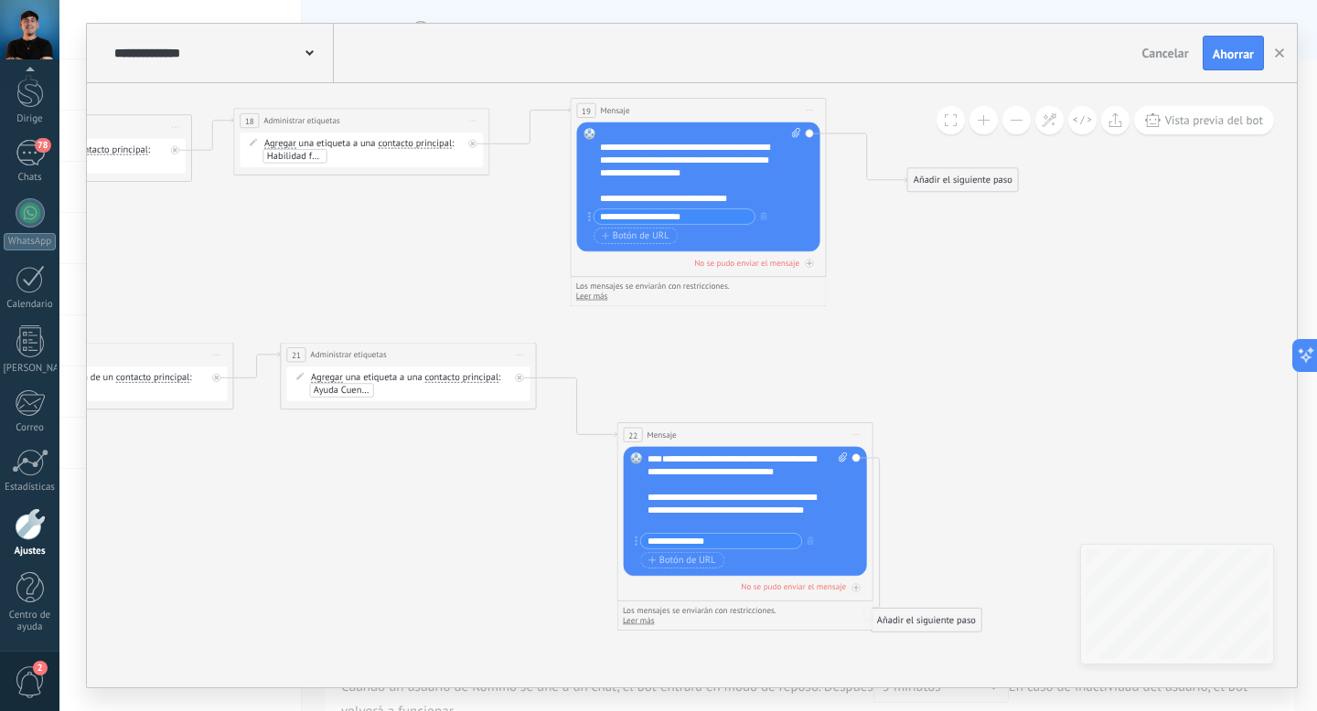
drag, startPoint x: 455, startPoint y: 474, endPoint x: 523, endPoint y: 478, distance: 67.8
click at [754, 507] on font "**********" at bounding box center [732, 504] width 169 height 23
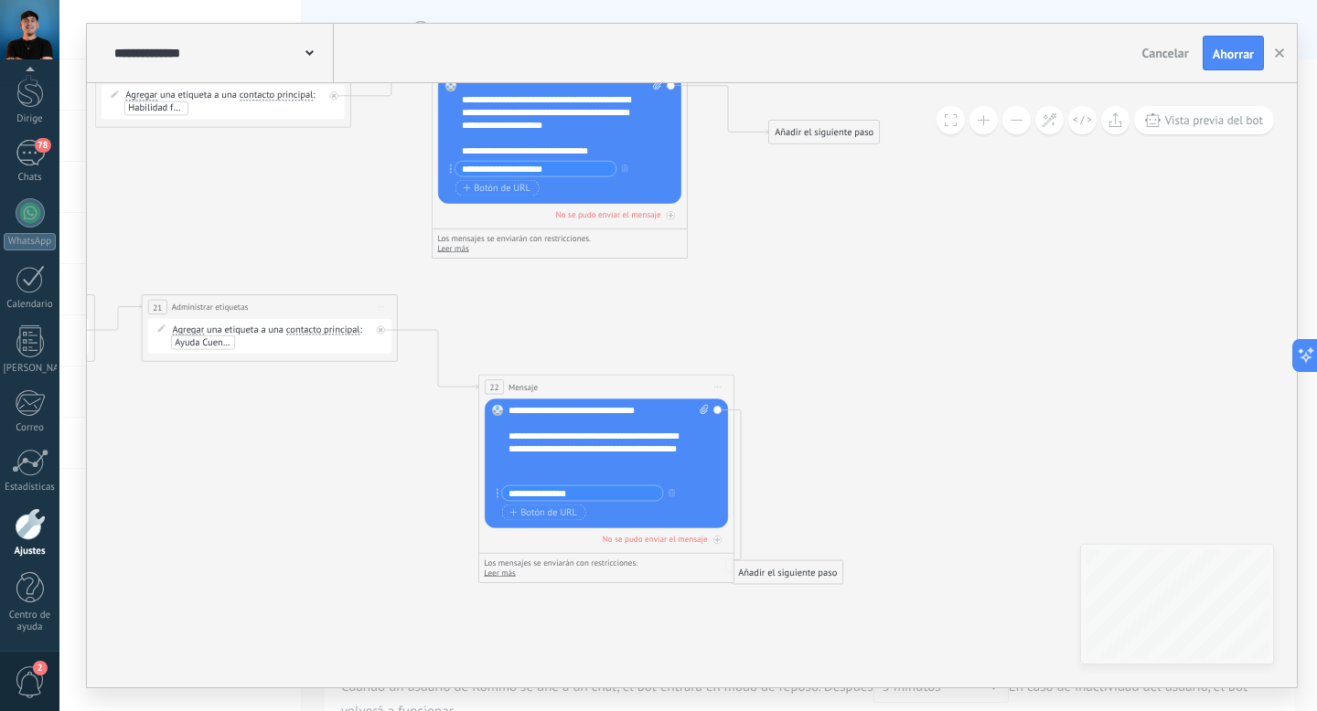
drag, startPoint x: 991, startPoint y: 437, endPoint x: 883, endPoint y: 485, distance: 117.9
drag, startPoint x: 806, startPoint y: 572, endPoint x: 905, endPoint y: 455, distance: 153.1
click at [905, 455] on font "Añadir el siguiente paso" at bounding box center [887, 454] width 99 height 12
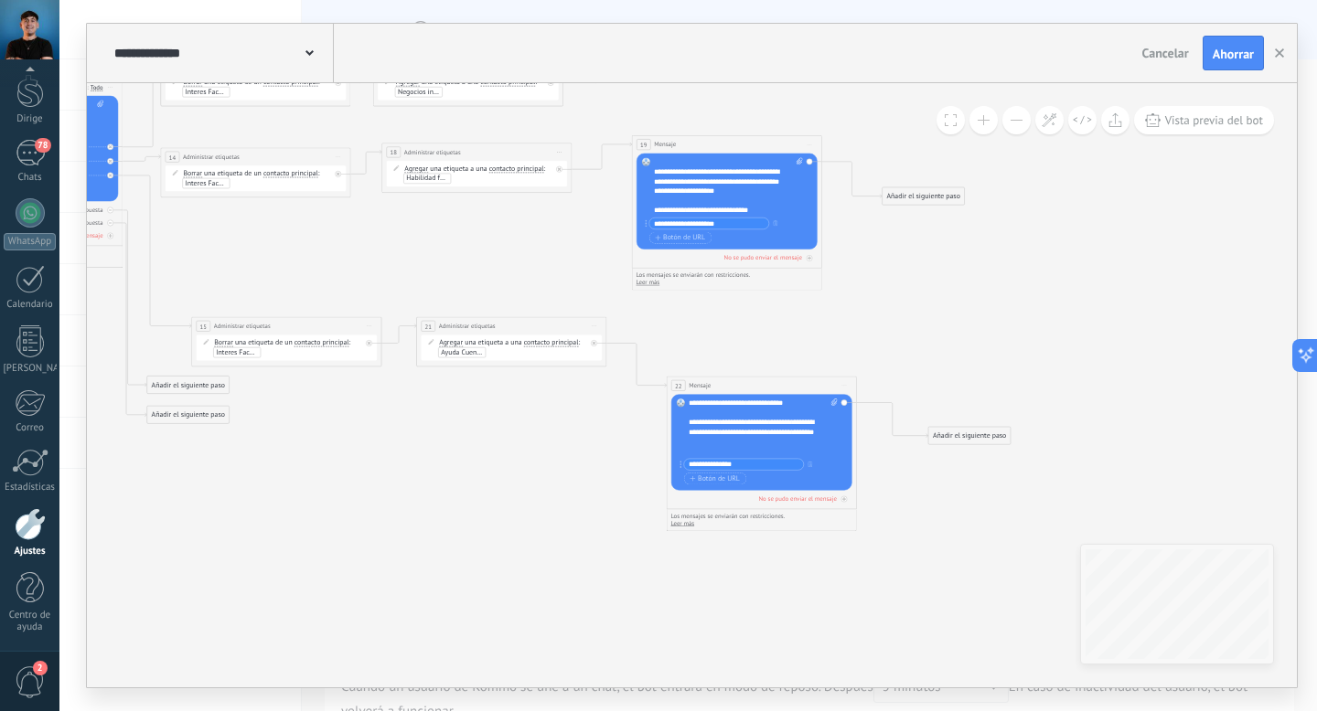
drag, startPoint x: 937, startPoint y: 345, endPoint x: 1008, endPoint y: 353, distance: 70.9
click at [1008, 354] on icon at bounding box center [171, 225] width 2093 height 1044
click at [810, 141] on span "Comience la vista previa aquí Rebautizar Duplicado Borrar" at bounding box center [810, 144] width 16 height 14
click at [846, 123] on icon at bounding box center [171, 225] width 2093 height 1044
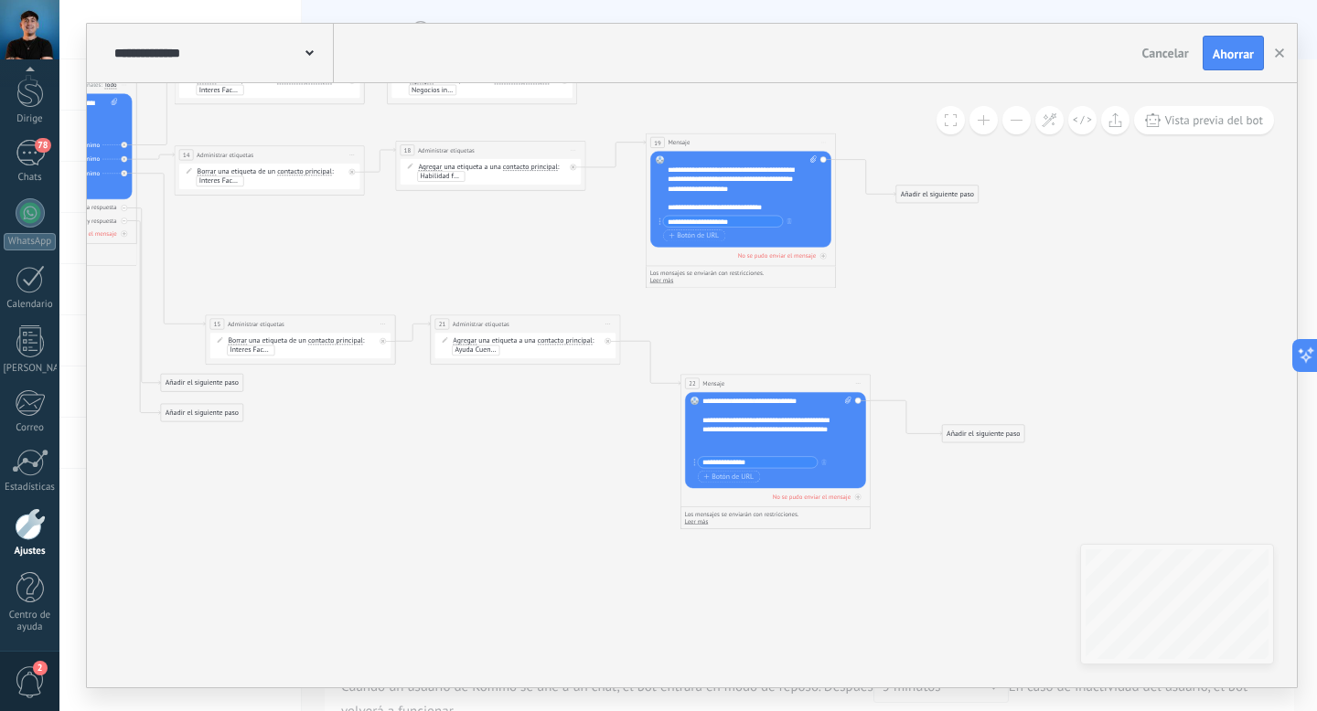
drag, startPoint x: 881, startPoint y: 306, endPoint x: 991, endPoint y: 304, distance: 109.8
click at [991, 304] on icon at bounding box center [185, 223] width 2093 height 1044
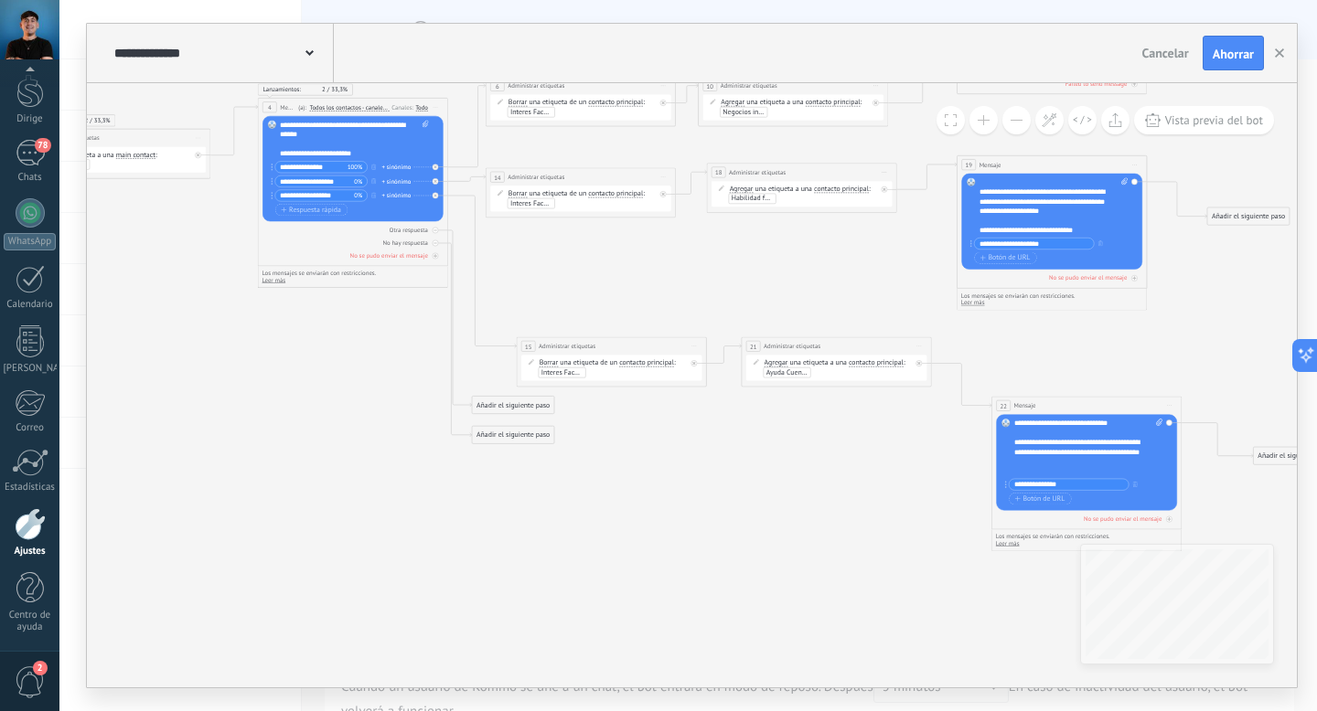
drag, startPoint x: 580, startPoint y: 481, endPoint x: 808, endPoint y: 508, distance: 230.2
click at [808, 511] on icon at bounding box center [496, 245] width 2093 height 1044
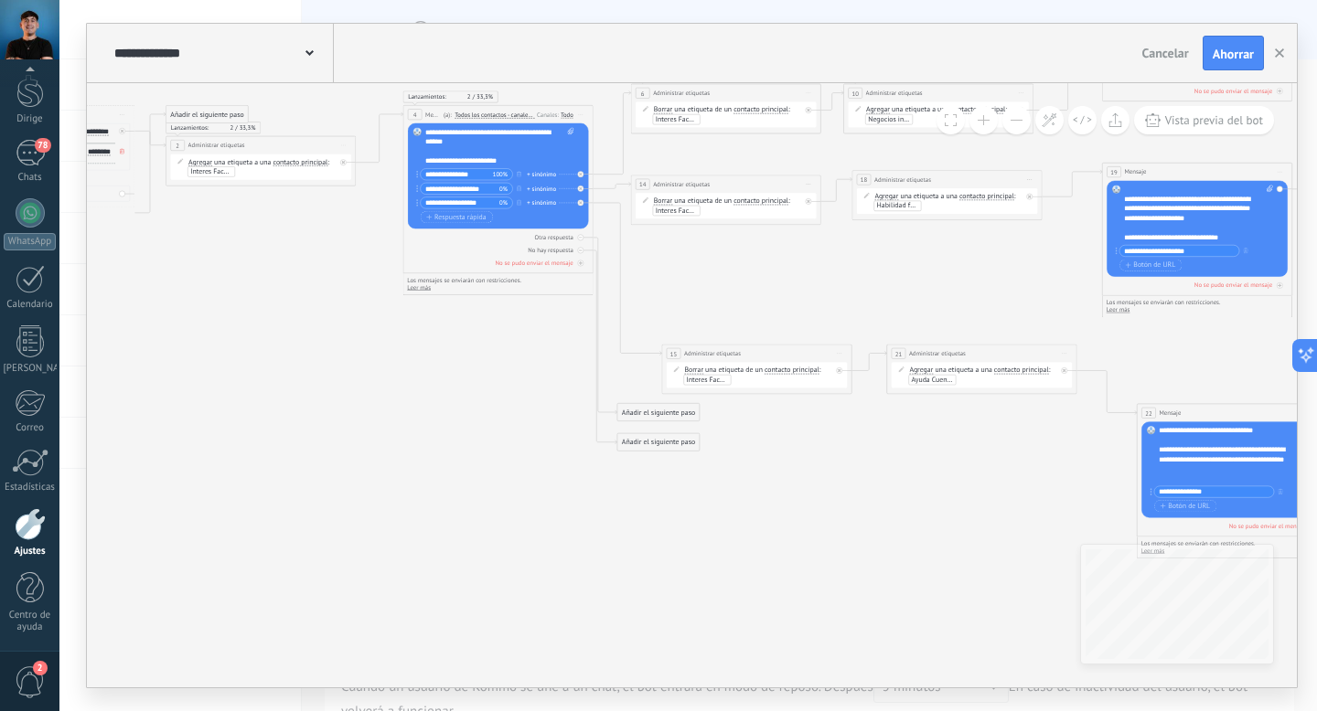
drag, startPoint x: 600, startPoint y: 544, endPoint x: 751, endPoint y: 554, distance: 151.2
click at [751, 554] on icon at bounding box center [641, 252] width 2093 height 1044
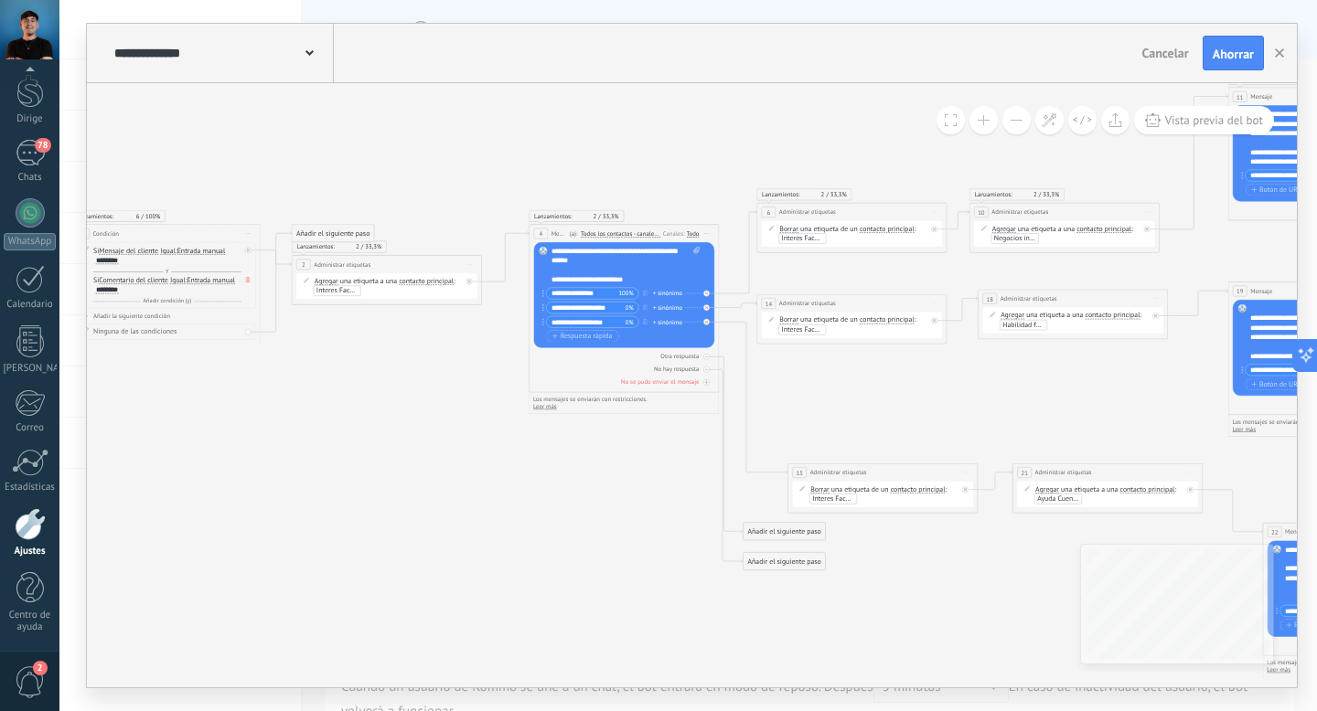
drag, startPoint x: 464, startPoint y: 506, endPoint x: 569, endPoint y: 612, distance: 148.7
click at [571, 614] on icon at bounding box center [767, 372] width 2093 height 1044
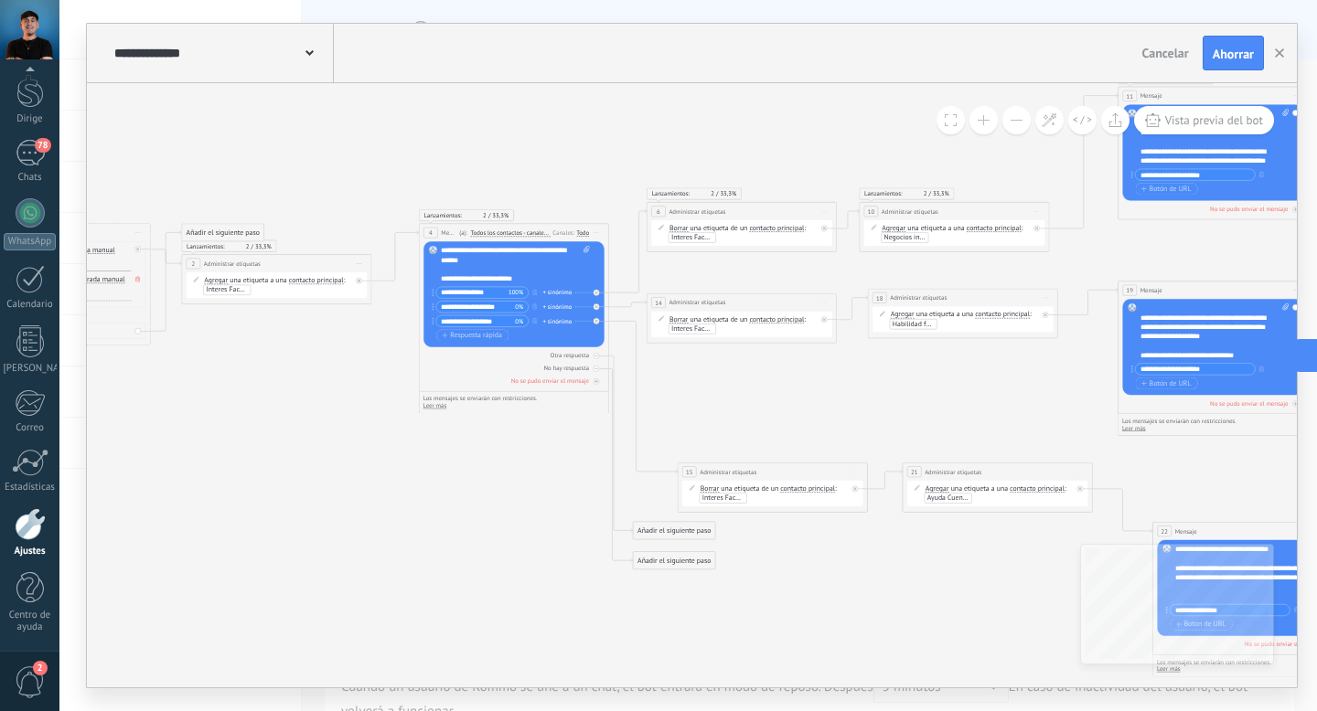
drag, startPoint x: 809, startPoint y: 410, endPoint x: 359, endPoint y: 358, distance: 452.8
click at [359, 358] on icon at bounding box center [656, 371] width 2093 height 1044
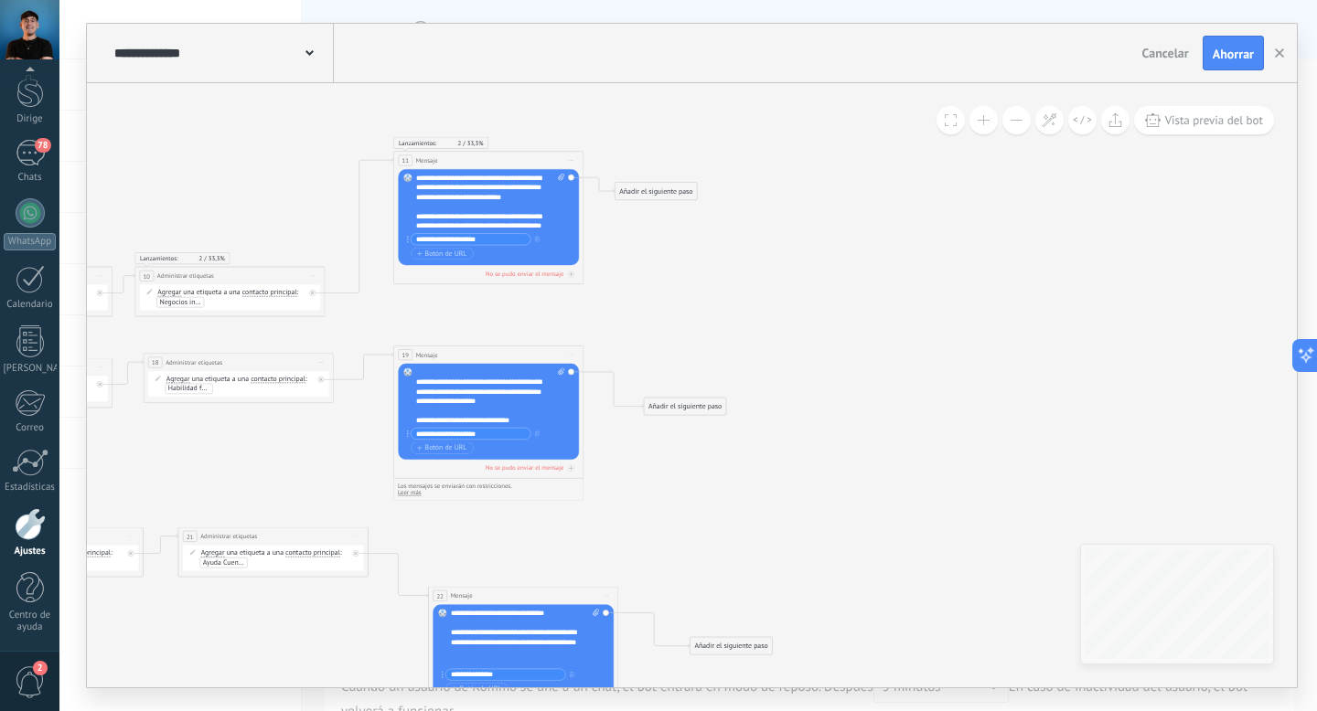
drag, startPoint x: 1013, startPoint y: 348, endPoint x: 608, endPoint y: 465, distance: 421.6
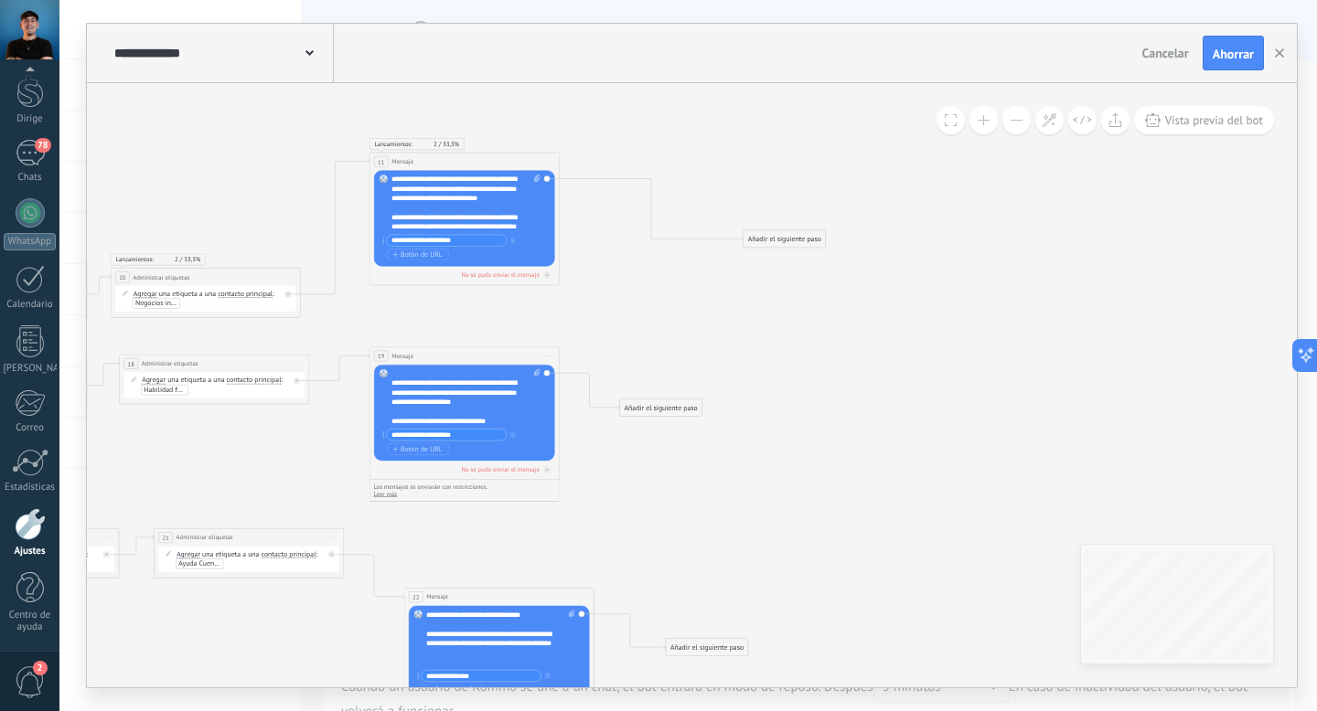
drag, startPoint x: 650, startPoint y: 194, endPoint x: 803, endPoint y: 240, distance: 159.7
click at [803, 240] on font "Añadir el siguiente paso" at bounding box center [784, 239] width 73 height 9
click at [774, 364] on font "Pausa" at bounding box center [776, 367] width 17 height 9
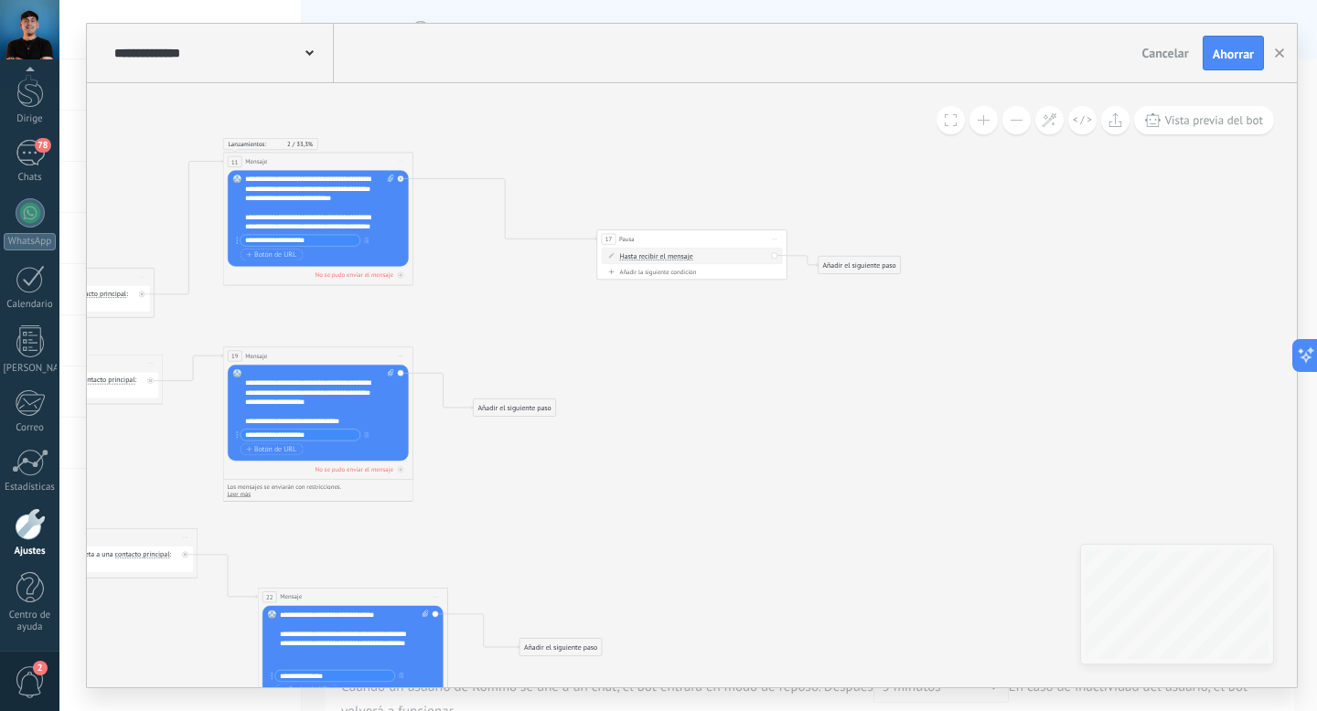
click at [659, 254] on font "Hasta recibir el mensaje" at bounding box center [655, 255] width 73 height 9
click at [659, 254] on button "Hasta recibir el mensaje" at bounding box center [673, 256] width 119 height 17
click at [644, 272] on font "Minutero" at bounding box center [632, 273] width 27 height 9
click at [687, 257] on font "mín." at bounding box center [684, 255] width 13 height 9
click at [683, 259] on font "mín." at bounding box center [684, 255] width 13 height 9
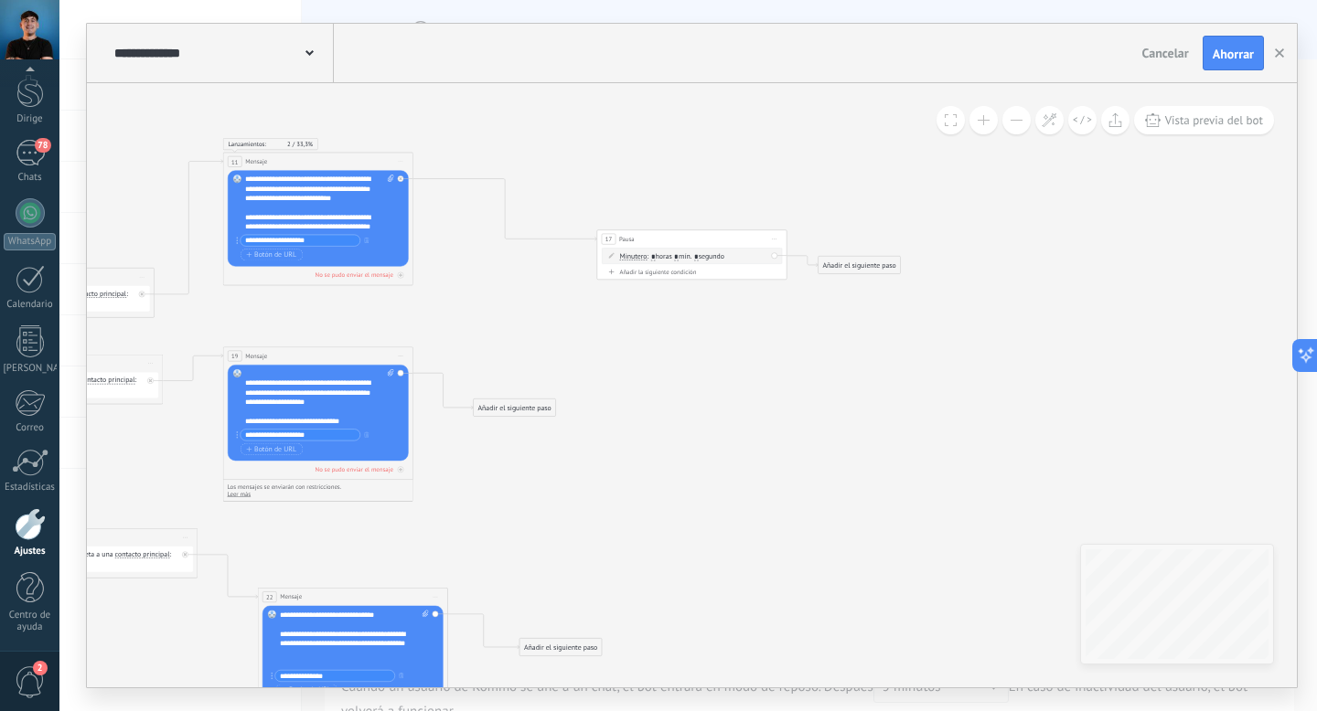
click at [683, 259] on font "mín." at bounding box center [684, 255] width 13 height 9
click at [685, 254] on font "mín." at bounding box center [684, 255] width 13 height 9
click at [685, 255] on font "mín." at bounding box center [684, 255] width 13 height 9
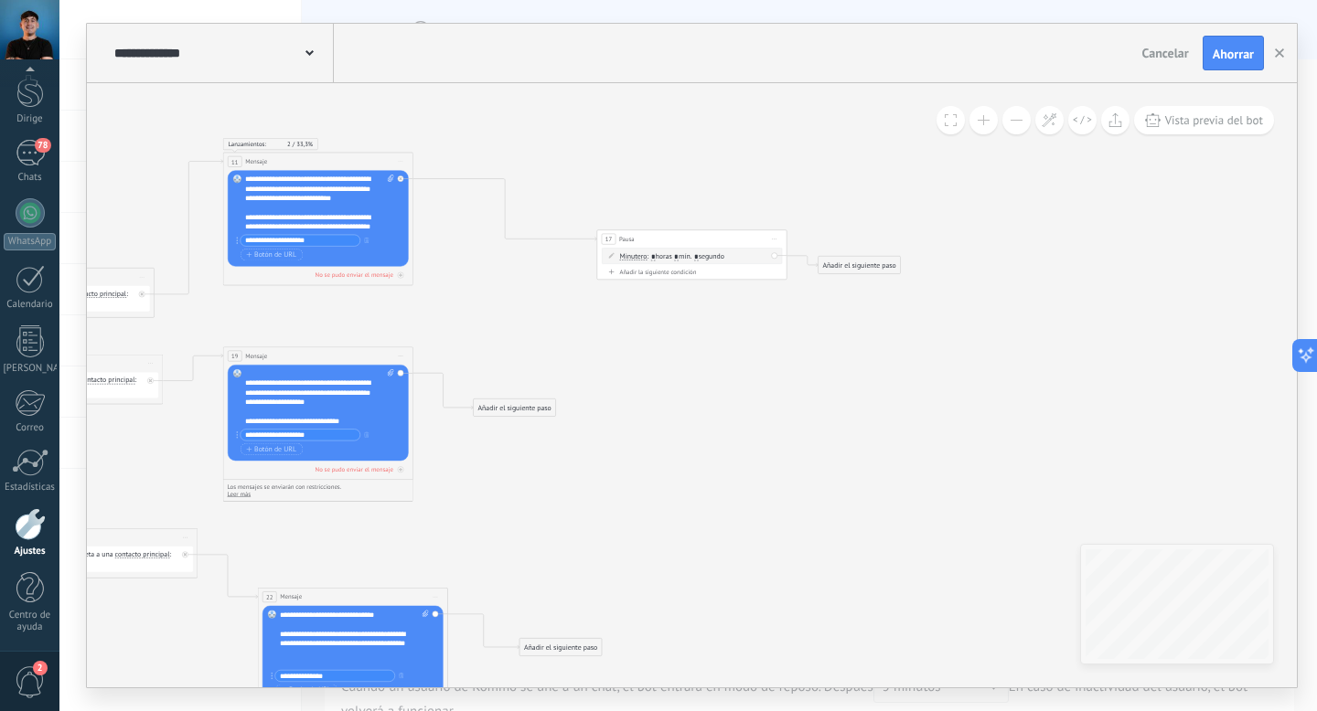
click at [685, 255] on font "mín." at bounding box center [684, 255] width 13 height 9
click at [629, 255] on font "Minutero" at bounding box center [632, 255] width 27 height 9
click at [629, 255] on button "Minutero" at bounding box center [673, 256] width 119 height 17
click at [656, 274] on span "Minutero" at bounding box center [666, 273] width 115 height 9
click at [682, 256] on font "mín." at bounding box center [684, 255] width 13 height 9
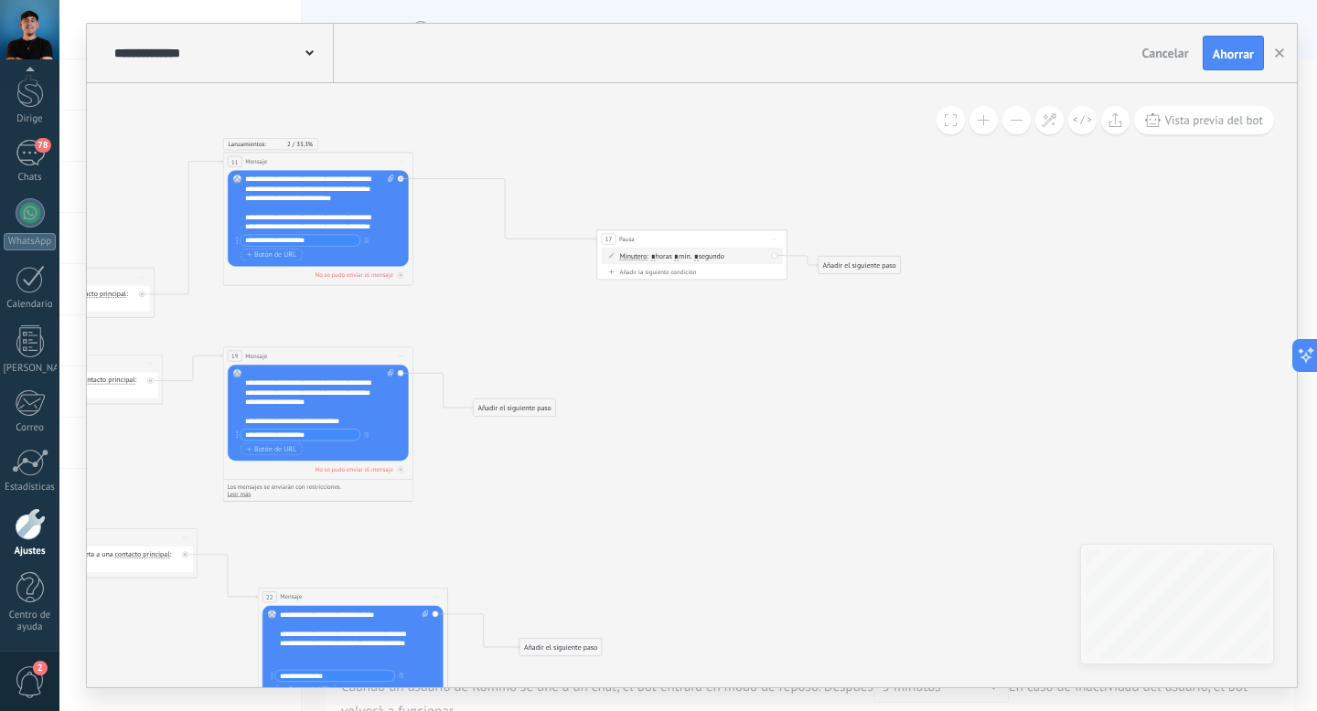
click at [678, 256] on input "*" at bounding box center [676, 256] width 5 height 7
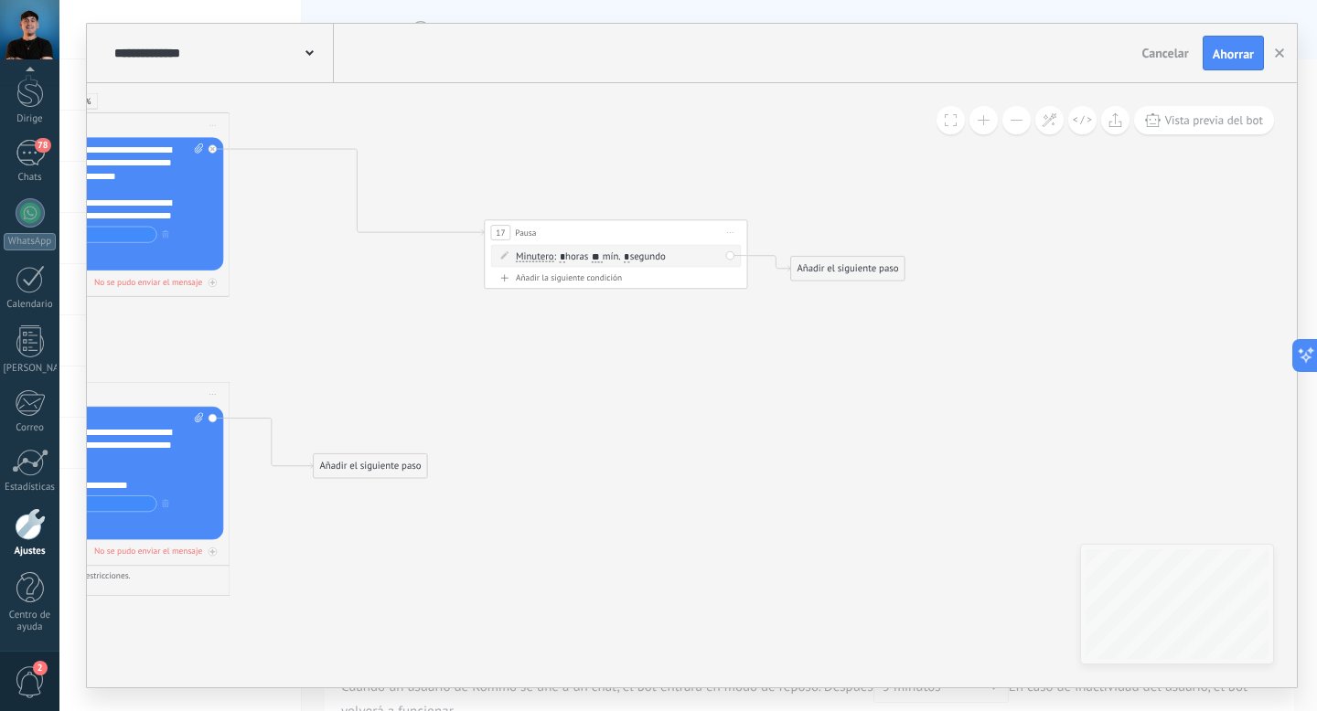
drag, startPoint x: 764, startPoint y: 340, endPoint x: 646, endPoint y: 344, distance: 118.9
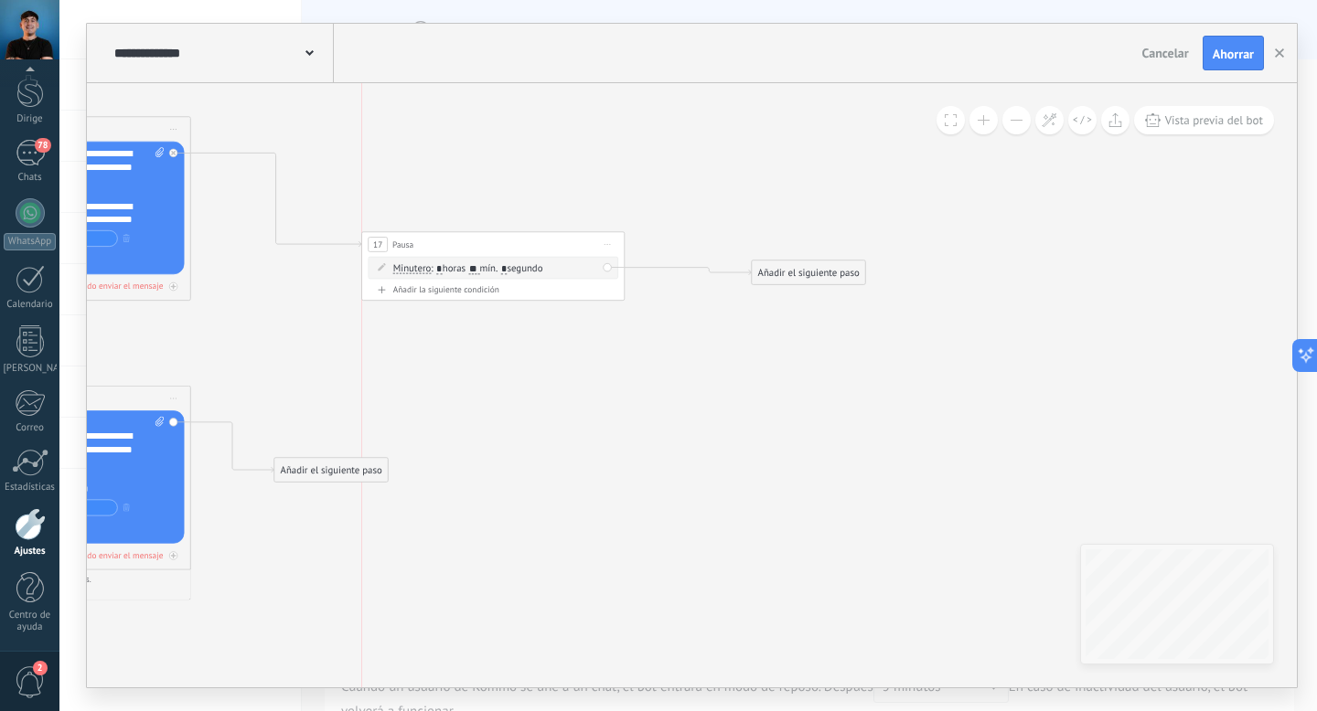
drag, startPoint x: 656, startPoint y: 233, endPoint x: 568, endPoint y: 241, distance: 88.2
click at [568, 241] on div "17 Pausa ***** Comience la vista previa aquí Rebautizar Duplicado Borrar" at bounding box center [493, 244] width 262 height 25
drag, startPoint x: 338, startPoint y: 473, endPoint x: 364, endPoint y: 280, distance: 194.6
click at [364, 280] on div "Añadir el siguiente paso" at bounding box center [353, 273] width 113 height 22
drag, startPoint x: 351, startPoint y: 322, endPoint x: 400, endPoint y: 251, distance: 86.2
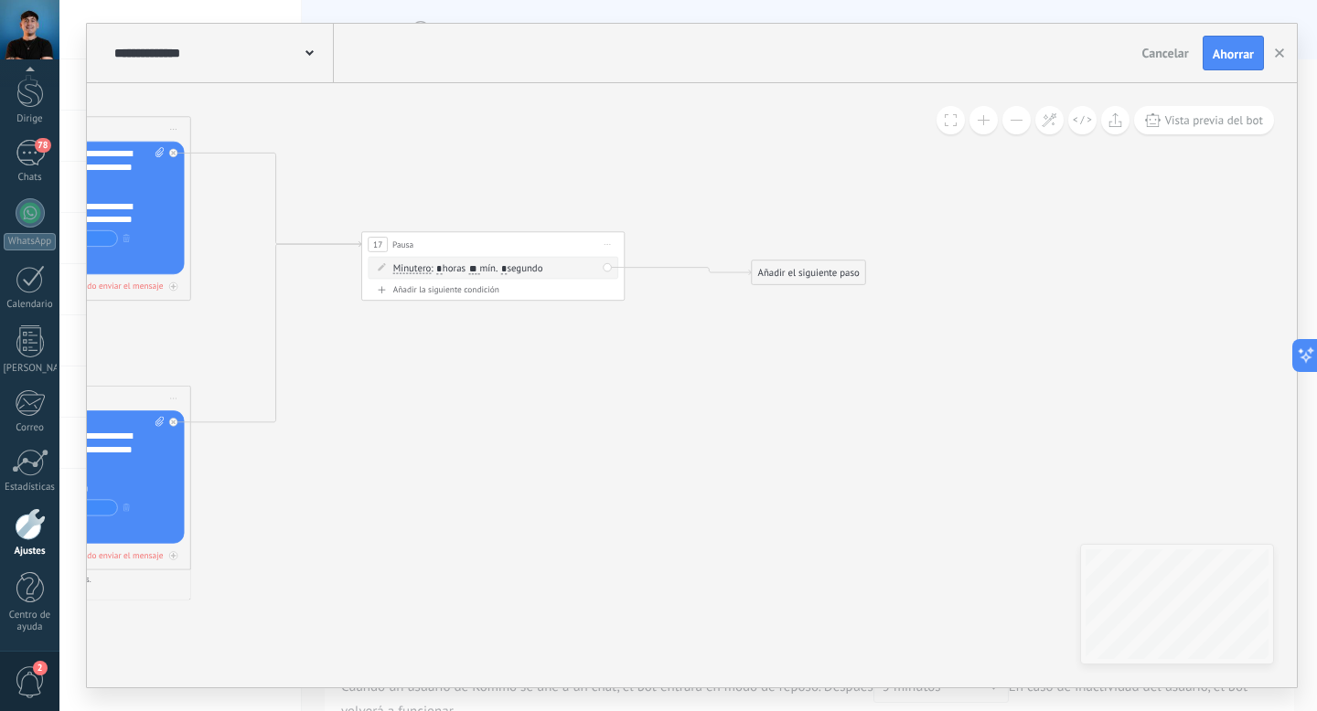
drag, startPoint x: 507, startPoint y: 247, endPoint x: 538, endPoint y: 315, distance: 74.1
click at [538, 315] on div "17 Pausa ***** Comience la vista previa aquí Rebautizar Duplicado Borrar" at bounding box center [522, 312] width 262 height 25
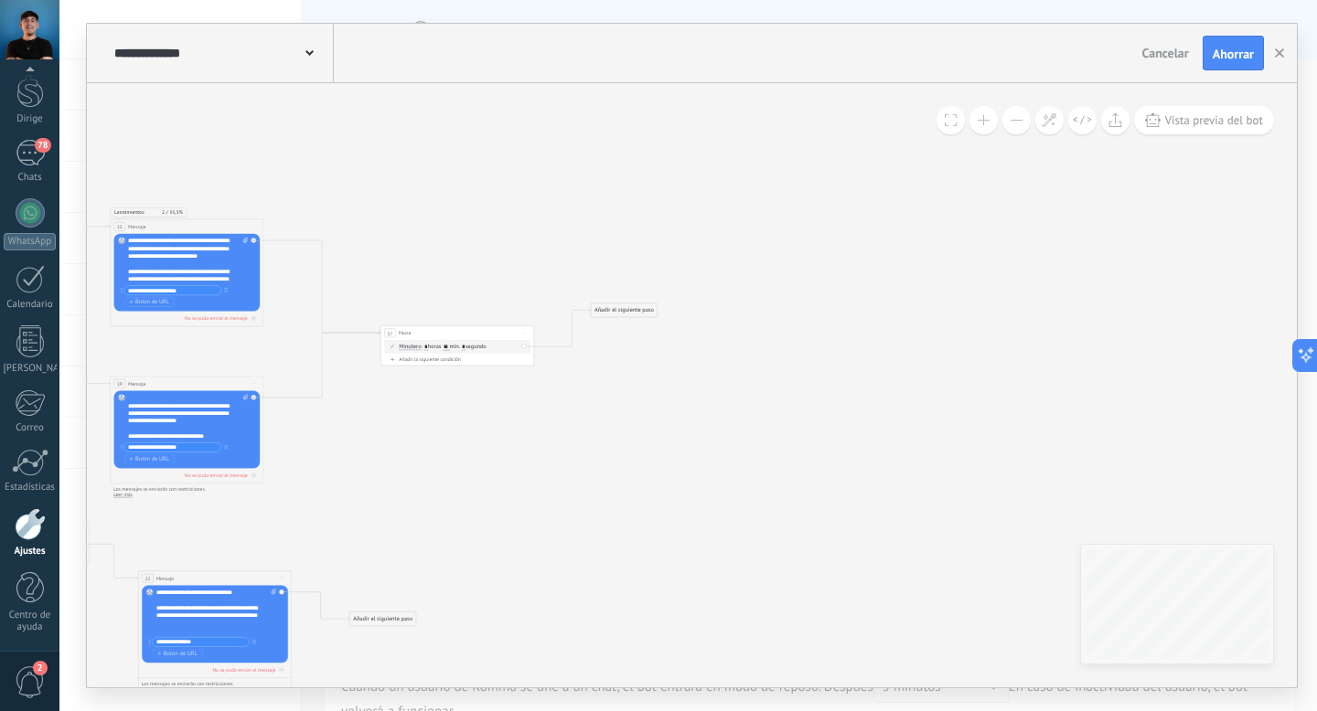
drag, startPoint x: 785, startPoint y: 315, endPoint x: 628, endPoint y: 397, distance: 177.1
click at [624, 313] on font "Añadir el siguiente paso" at bounding box center [623, 310] width 59 height 7
click at [452, 348] on font "mín." at bounding box center [454, 347] width 11 height 7
click at [446, 348] on input "**" at bounding box center [446, 348] width 6 height 6
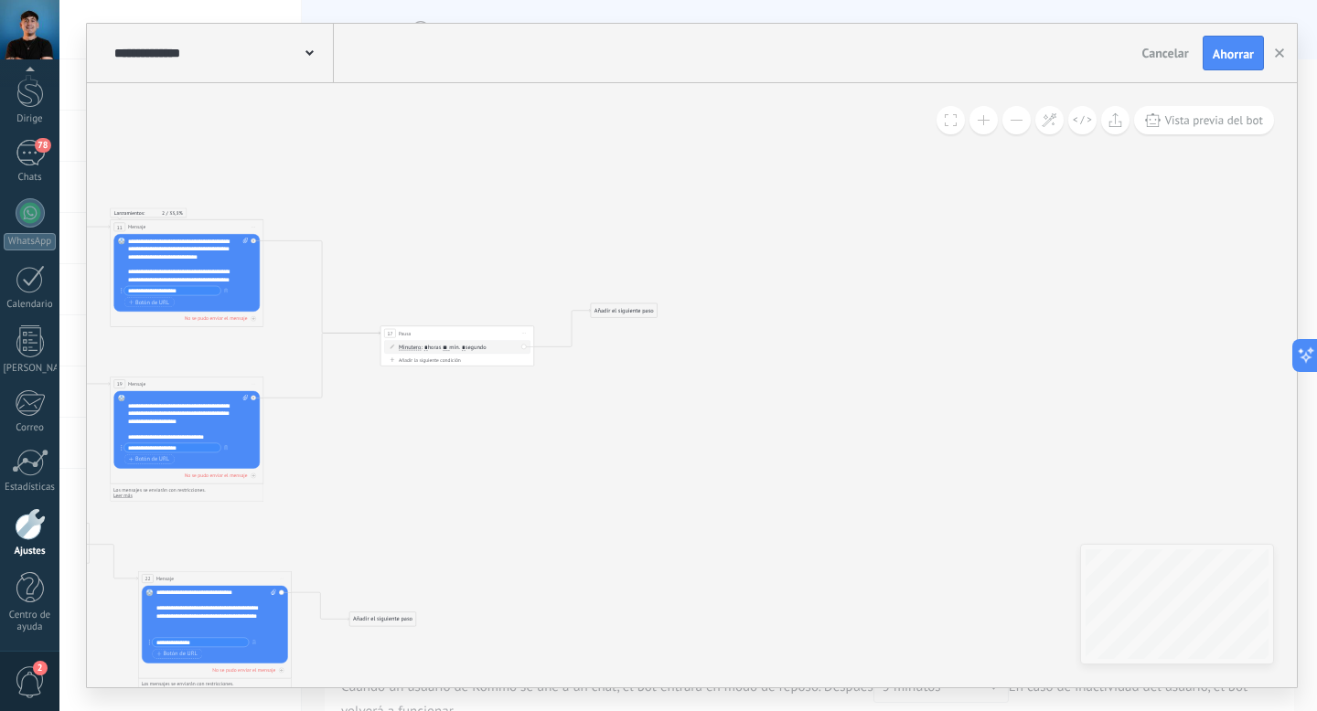
click at [449, 348] on input "**" at bounding box center [446, 348] width 6 height 6
type input "*"
type input "**"
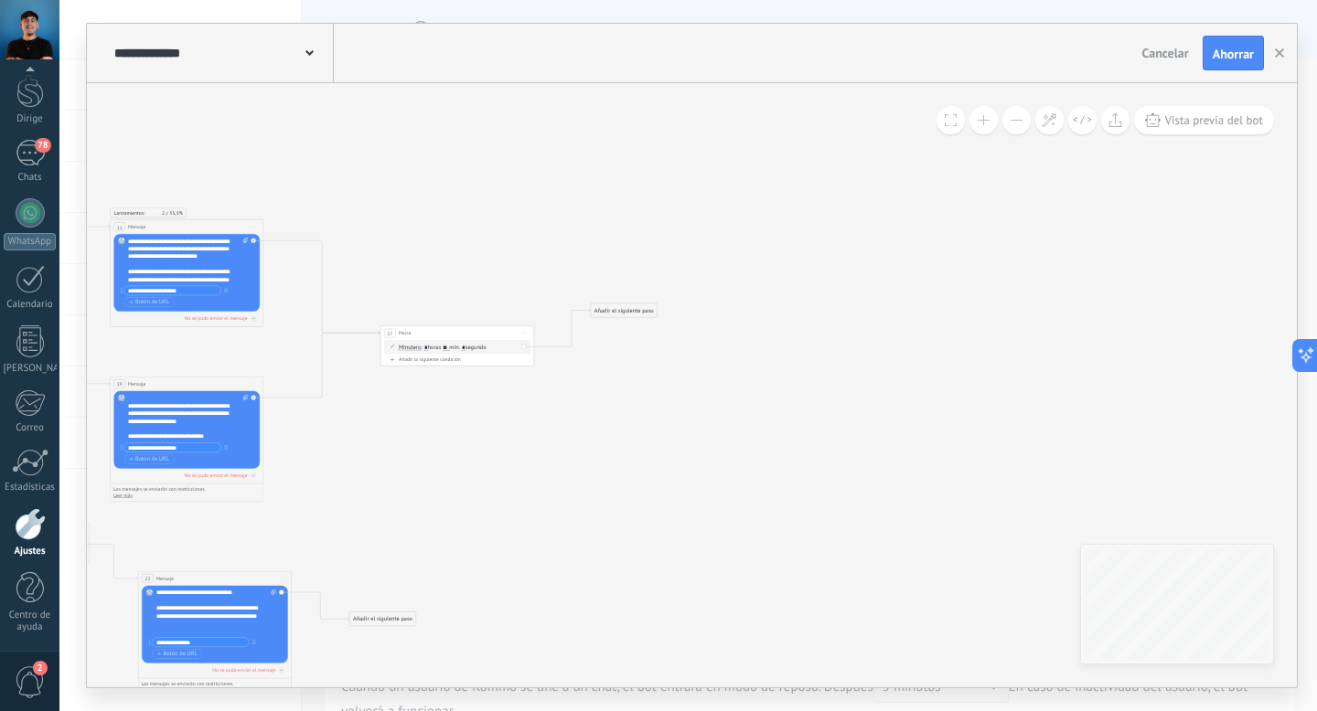
drag, startPoint x: 598, startPoint y: 532, endPoint x: 566, endPoint y: 515, distance: 36.4
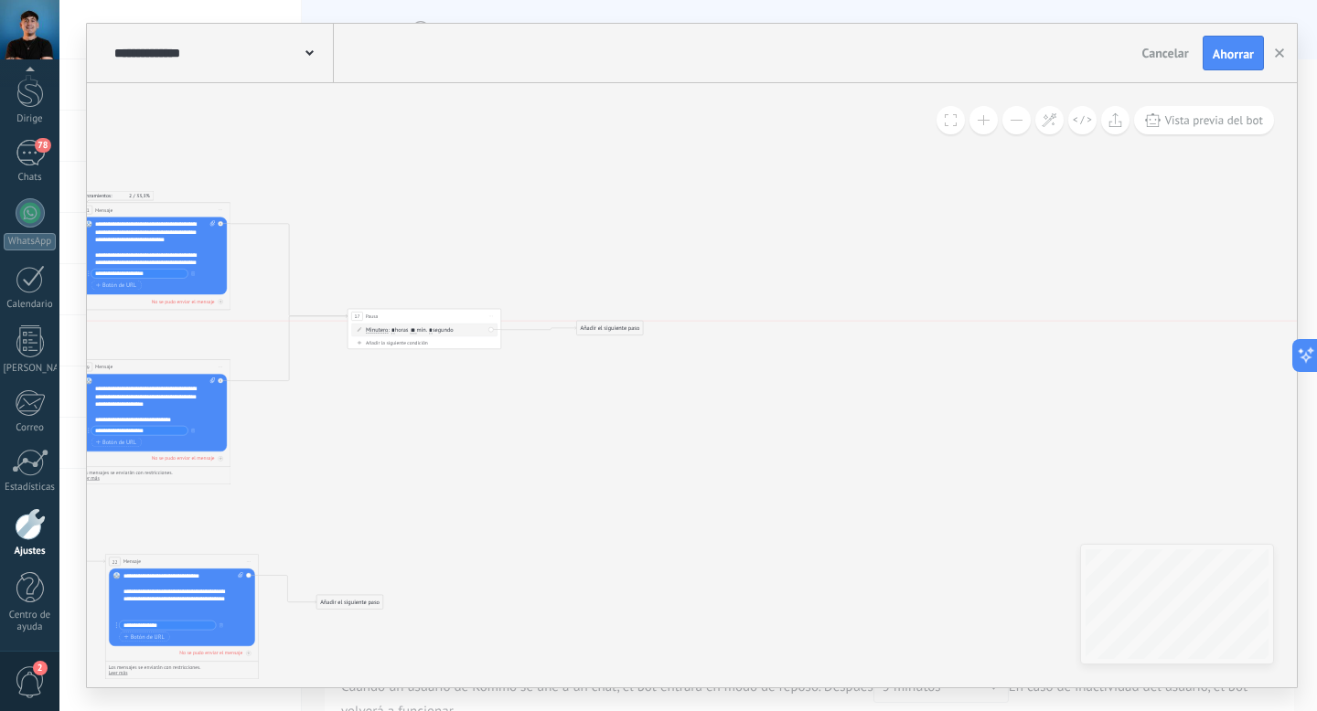
drag, startPoint x: 579, startPoint y: 296, endPoint x: 598, endPoint y: 335, distance: 42.9
click at [598, 335] on div "Añadir el siguiente paso Mensaje Mensaje Mensaje Reacción Comentario Enviar men…" at bounding box center [609, 328] width 67 height 15
click at [594, 328] on font "Añadir el siguiente paso" at bounding box center [609, 328] width 59 height 7
click at [635, 338] on div "Mensaje" at bounding box center [629, 341] width 65 height 7
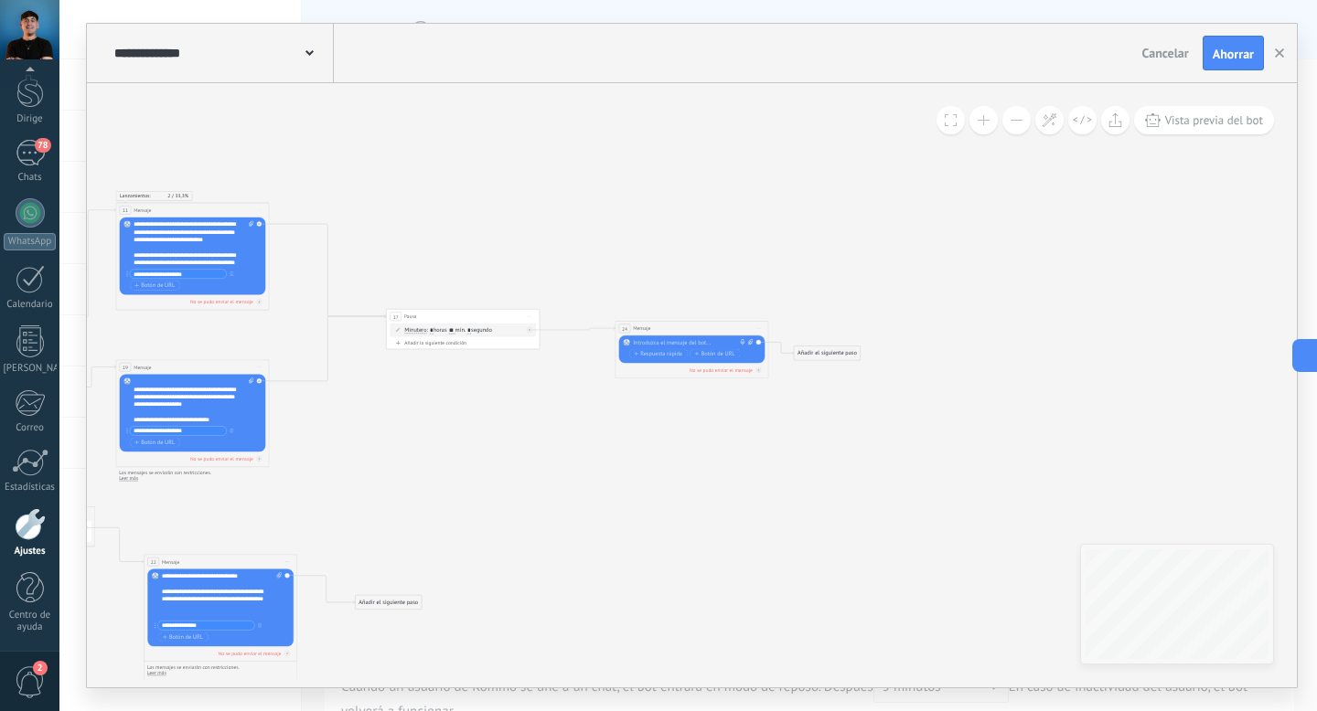
drag, startPoint x: 419, startPoint y: 419, endPoint x: 672, endPoint y: 450, distance: 255.2
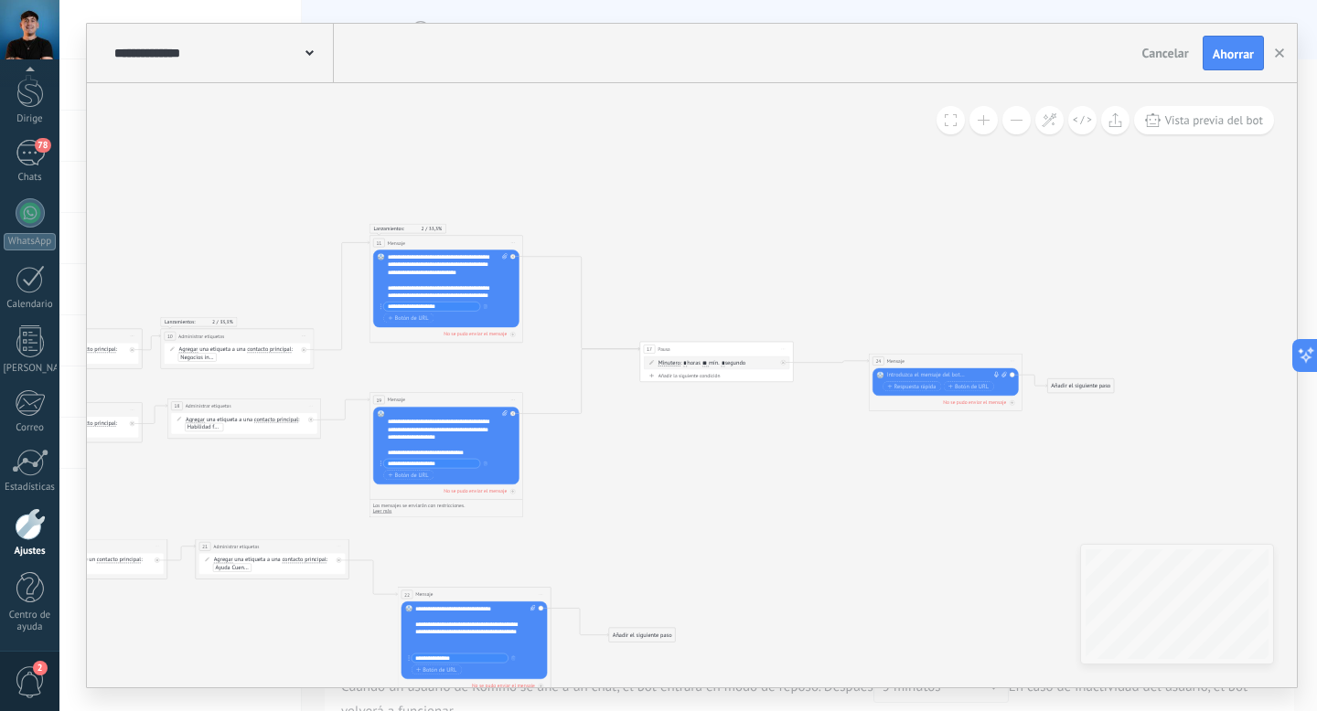
click at [464, 267] on font "**********" at bounding box center [438, 264] width 101 height 21
click at [484, 296] on div "**********" at bounding box center [448, 276] width 120 height 46
drag, startPoint x: 462, startPoint y: 294, endPoint x: 387, endPoint y: 257, distance: 83.4
click at [388, 257] on div "**********" at bounding box center [448, 276] width 120 height 46
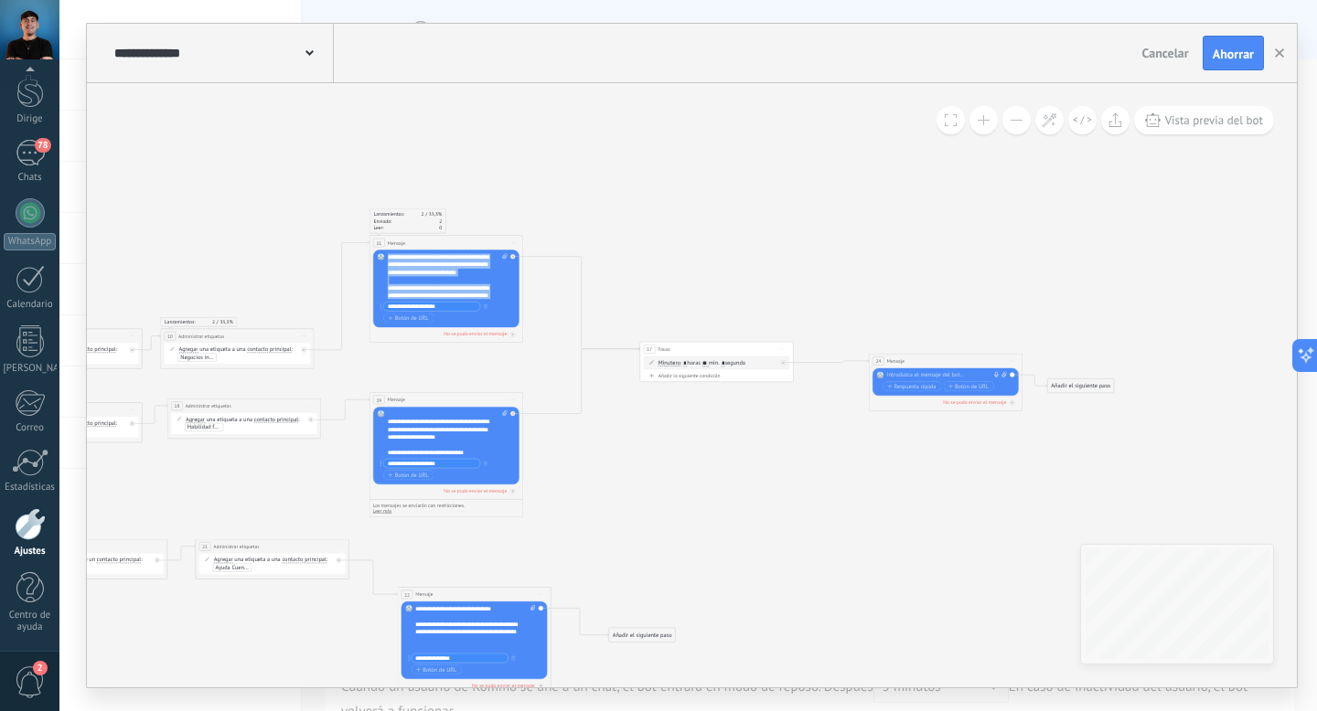
copy div "**********"
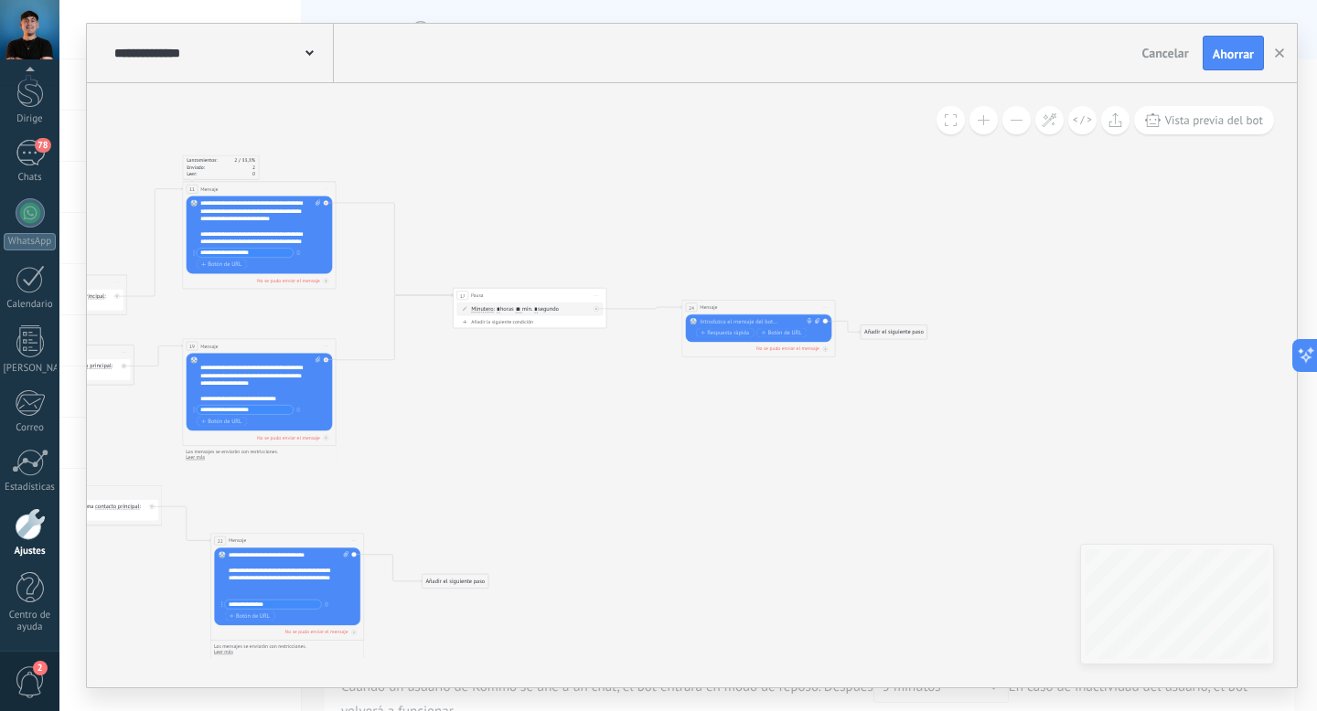
drag, startPoint x: 861, startPoint y: 467, endPoint x: 662, endPoint y: 411, distance: 207.2
click at [662, 411] on icon at bounding box center [30, 411] width 2129 height 843
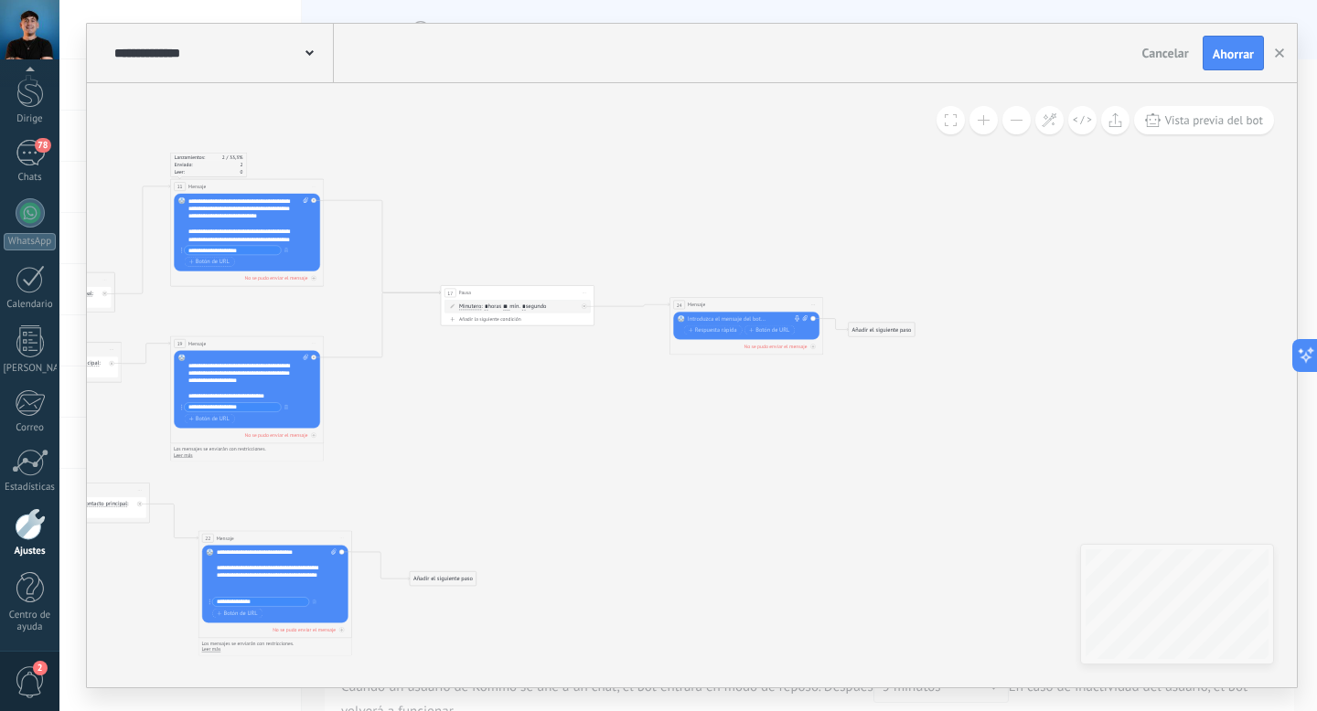
click at [755, 318] on div at bounding box center [745, 318] width 114 height 7
paste div
click at [722, 345] on font "Respuesta rápida" at bounding box center [716, 345] width 42 height 7
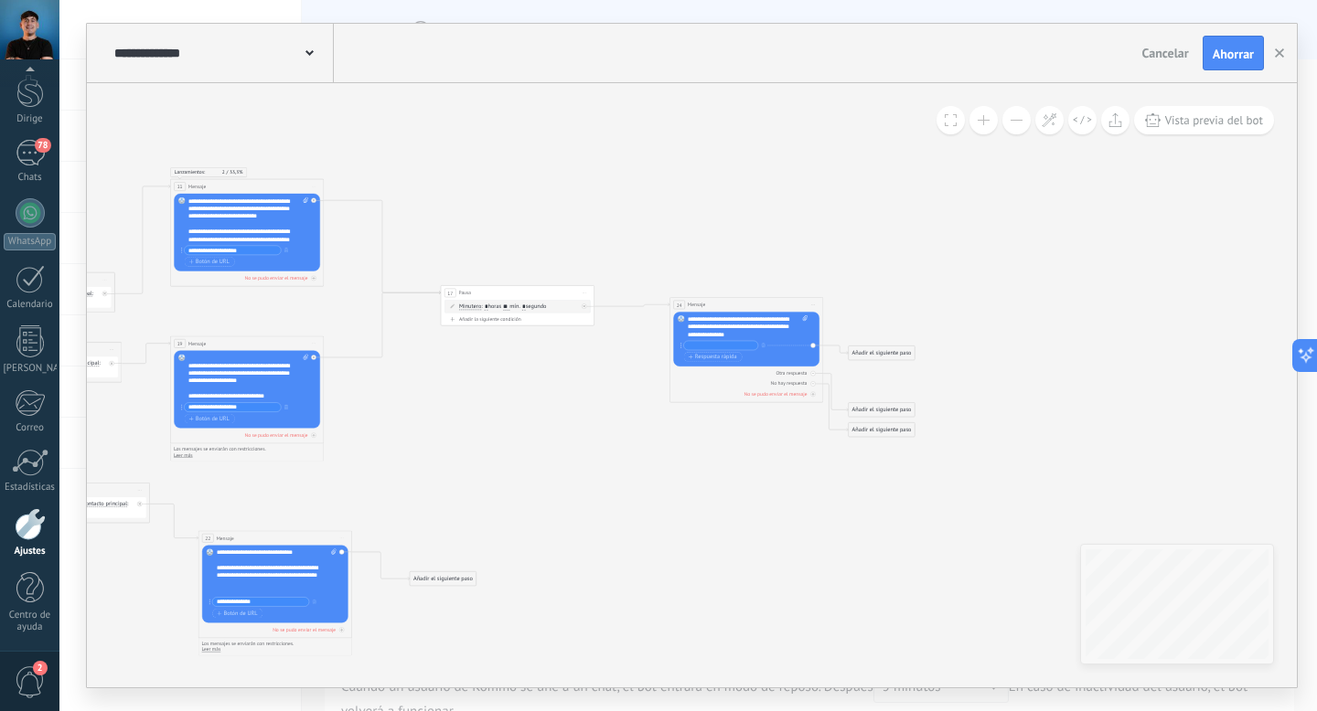
paste input "**********"
type input "**********"
click at [712, 359] on font "Respuesta rápida" at bounding box center [716, 356] width 42 height 7
click at [732, 355] on input "text" at bounding box center [721, 357] width 74 height 9
paste input "**********"
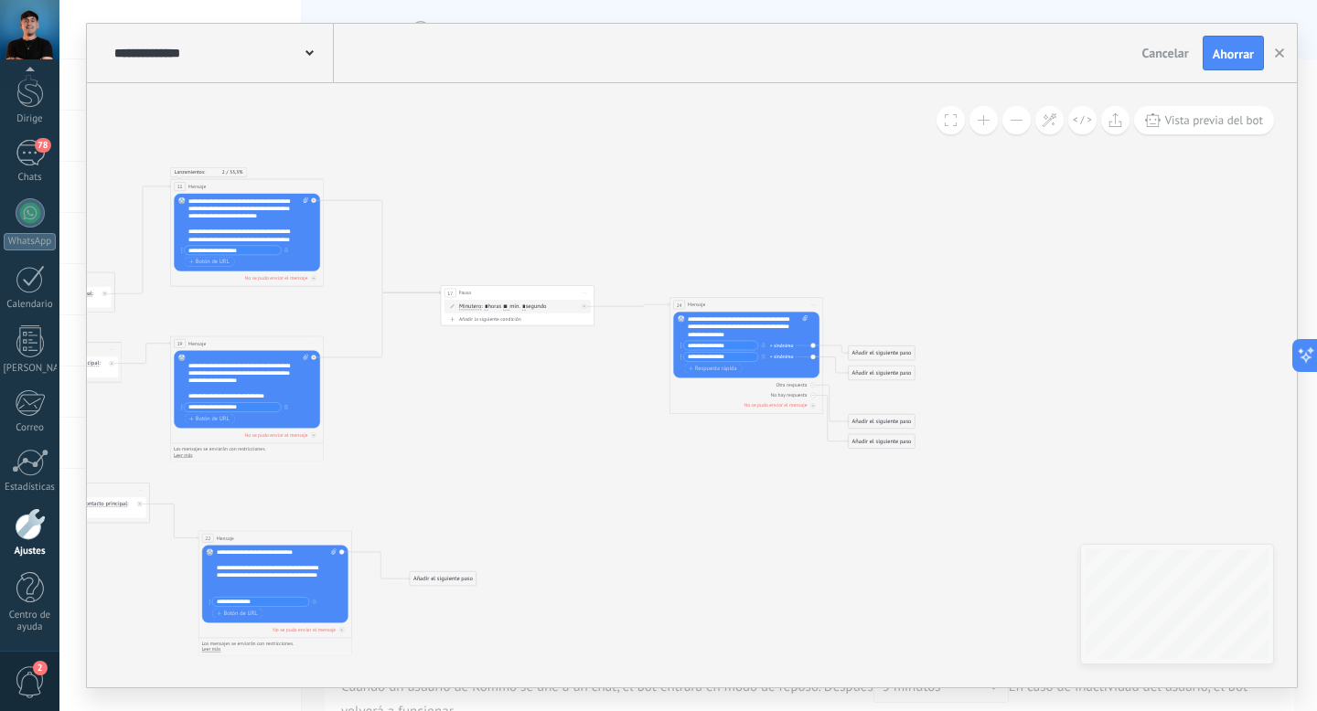
type input "**********"
click at [884, 279] on icon at bounding box center [17, 408] width 2129 height 843
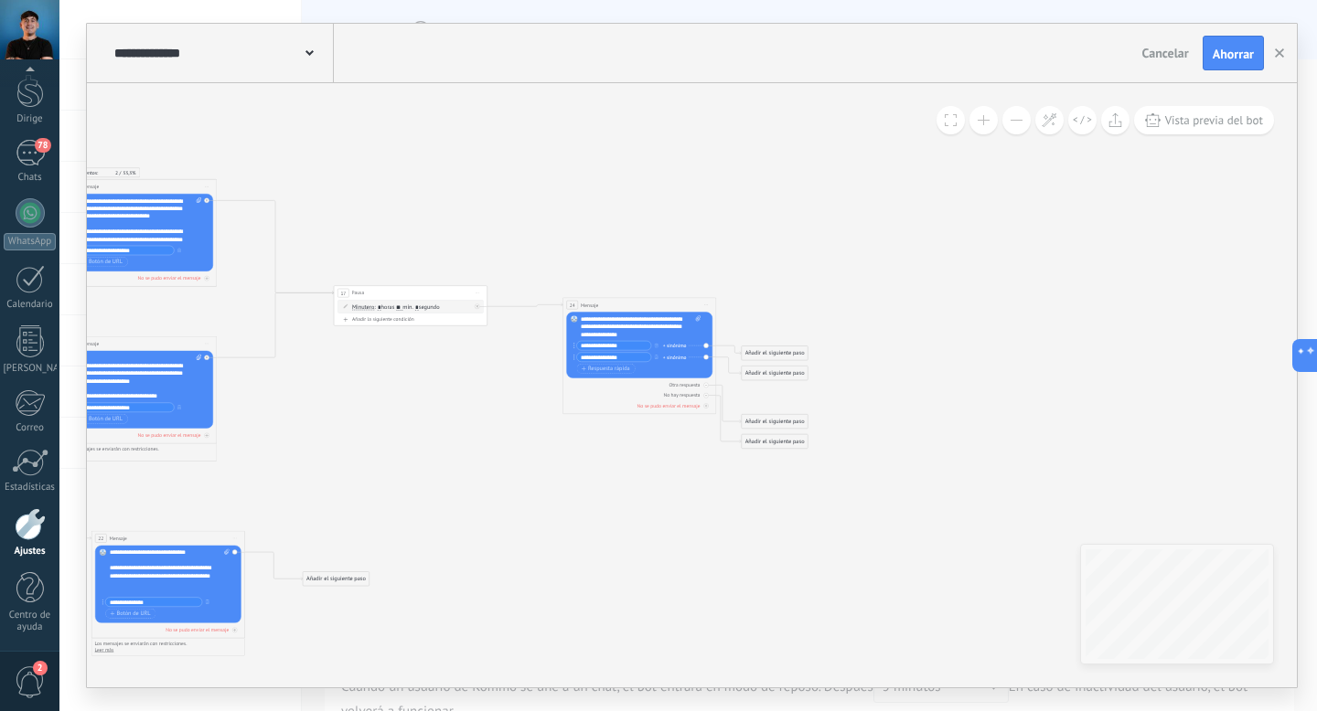
drag, startPoint x: 813, startPoint y: 466, endPoint x: 705, endPoint y: 465, distance: 107.9
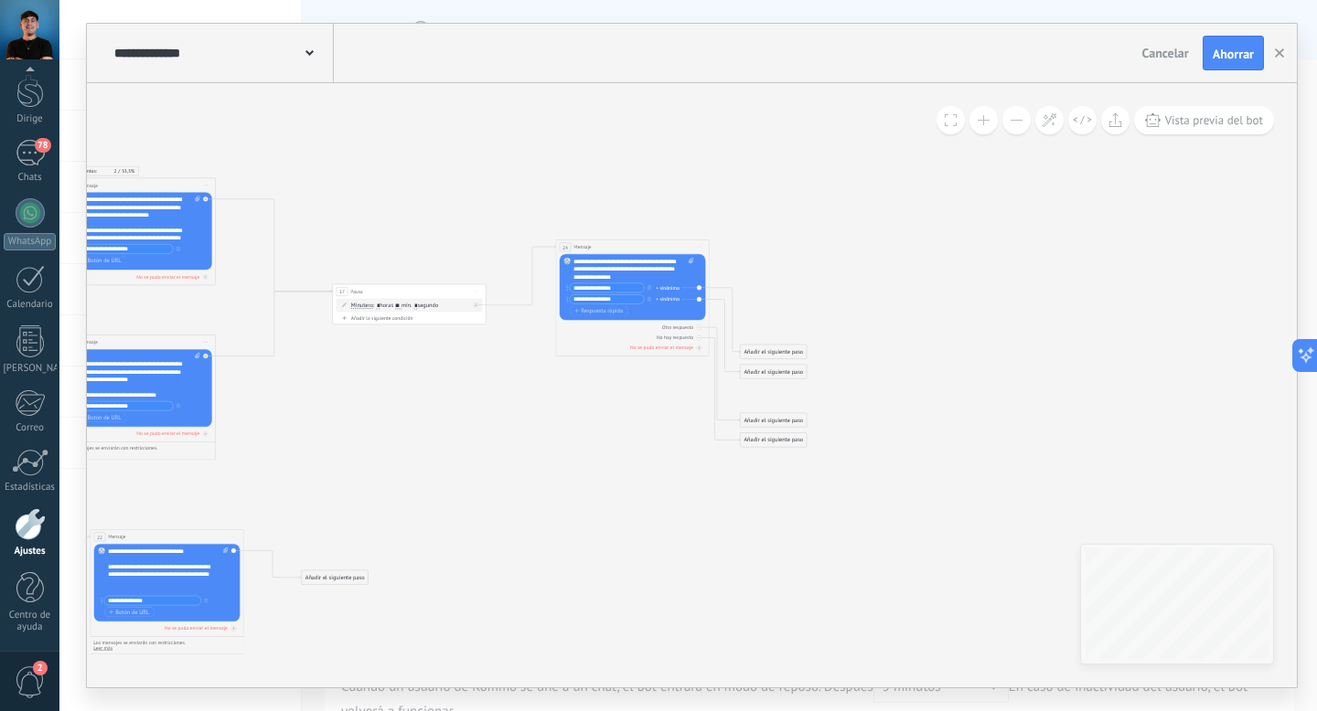
drag, startPoint x: 672, startPoint y: 304, endPoint x: 667, endPoint y: 250, distance: 55.1
click at [667, 251] on div "24 Mensaje ******* (a): Todos los contactos - canales seleccionados Todos los c…" at bounding box center [632, 247] width 153 height 15
drag, startPoint x: 783, startPoint y: 351, endPoint x: 834, endPoint y: 203, distance: 156.7
click at [834, 203] on font "Añadir el siguiente paso" at bounding box center [824, 203] width 59 height 7
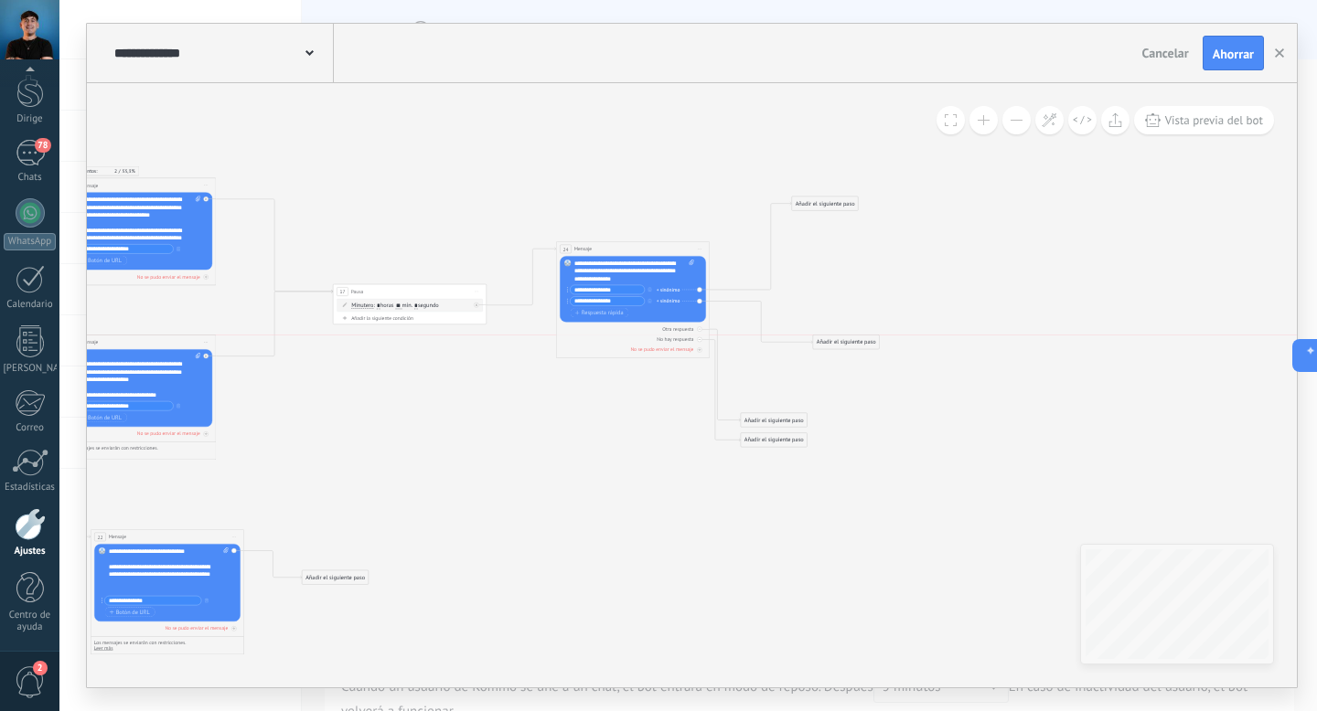
drag, startPoint x: 772, startPoint y: 366, endPoint x: 844, endPoint y: 334, distance: 79.0
click at [821, 206] on font "Añadir el siguiente paso" at bounding box center [824, 203] width 59 height 7
click at [825, 222] on div "Mensaje" at bounding box center [838, 216] width 87 height 13
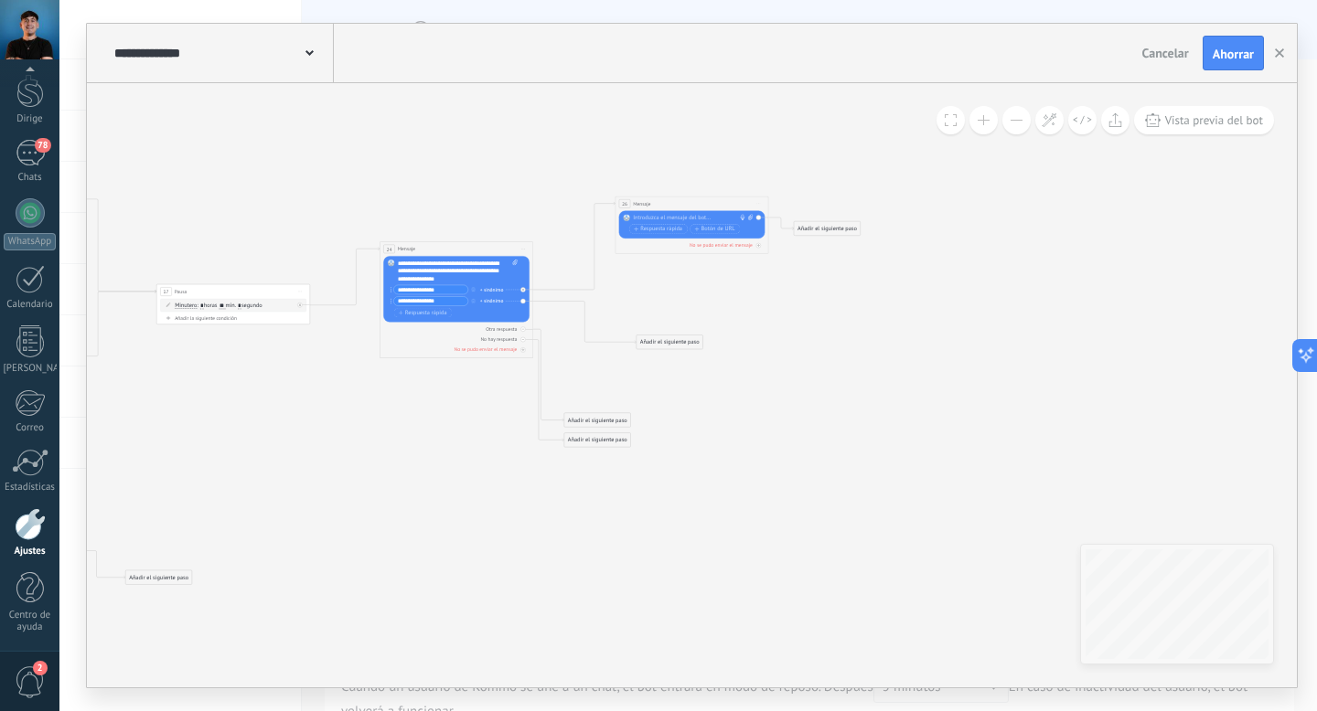
click at [703, 219] on div at bounding box center [690, 217] width 114 height 7
paste div
click at [688, 240] on font "**********" at bounding box center [684, 237] width 101 height 14
click at [695, 227] on div "**********" at bounding box center [694, 237] width 120 height 46
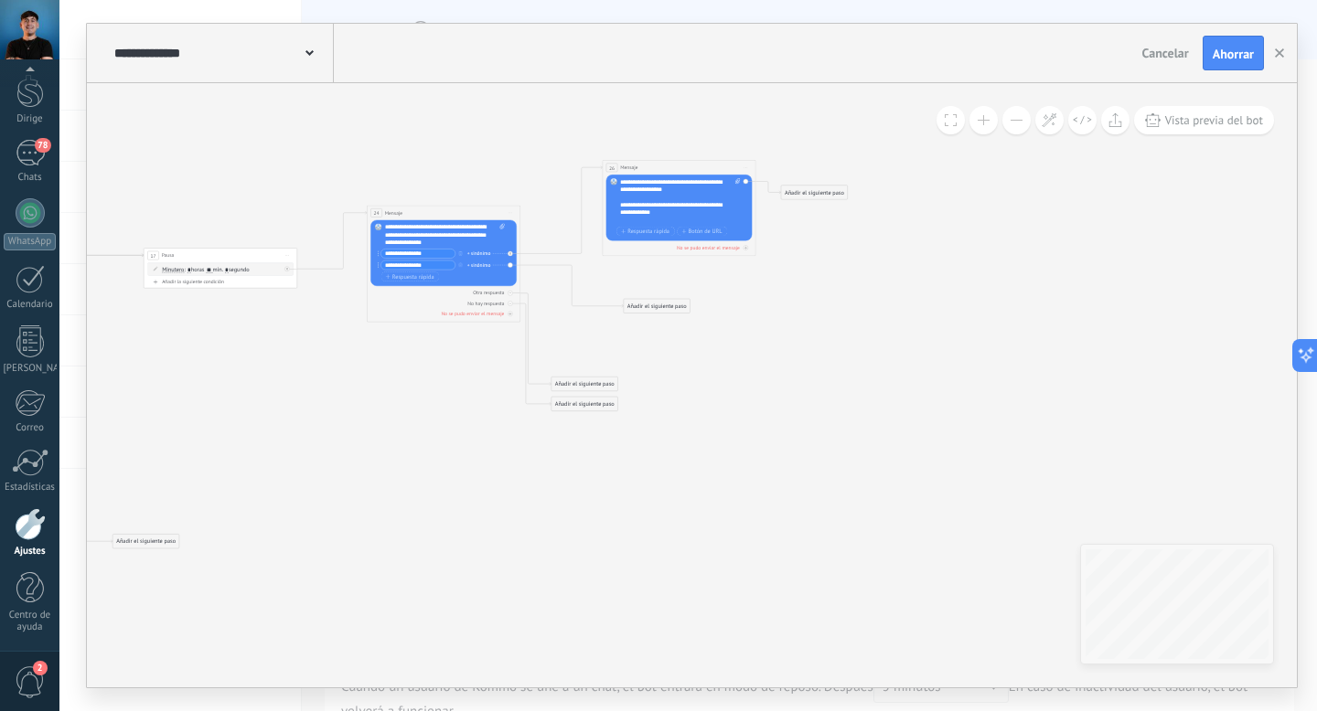
scroll to position [18, 0]
click at [652, 305] on font "Añadir el siguiente paso" at bounding box center [656, 306] width 59 height 7
click at [667, 320] on div "Mensaje" at bounding box center [676, 319] width 65 height 7
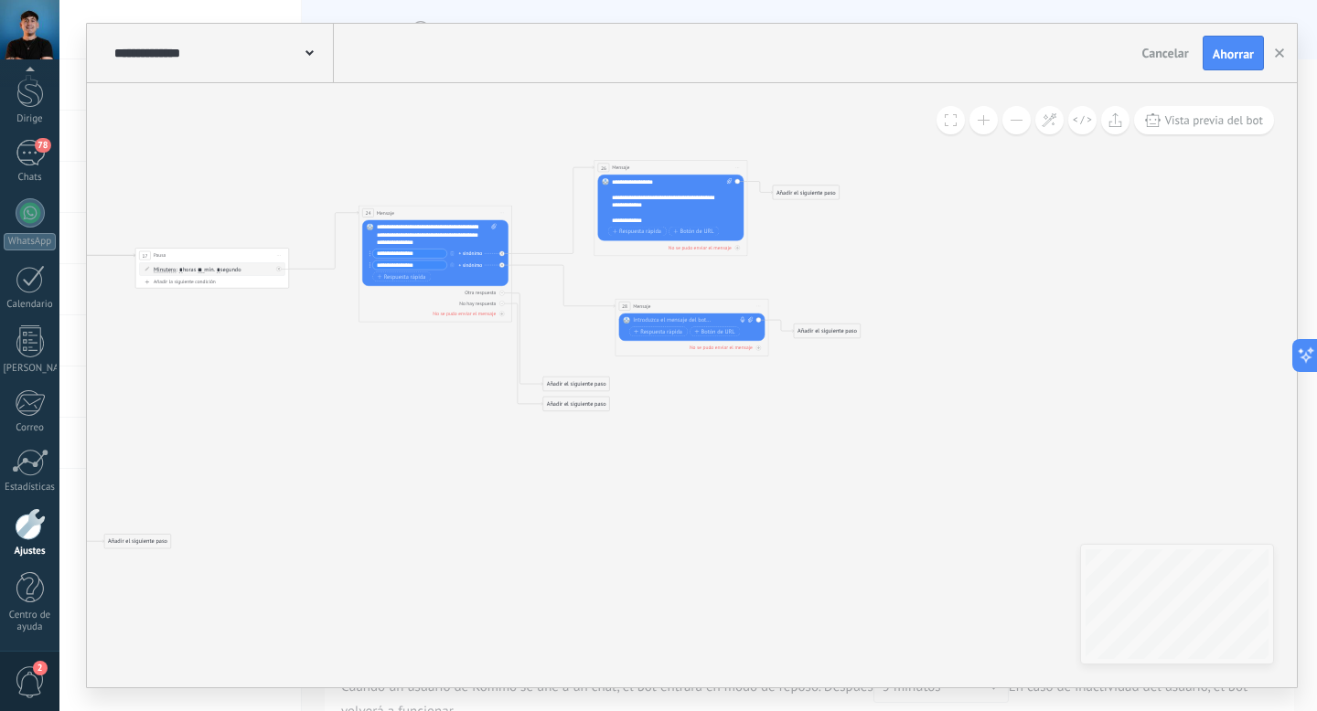
click at [667, 320] on div at bounding box center [690, 320] width 114 height 7
paste div
click at [677, 336] on div "**********" at bounding box center [693, 340] width 120 height 46
click at [692, 320] on font "**********" at bounding box center [683, 327] width 101 height 21
click at [657, 317] on font "**********" at bounding box center [683, 331] width 101 height 29
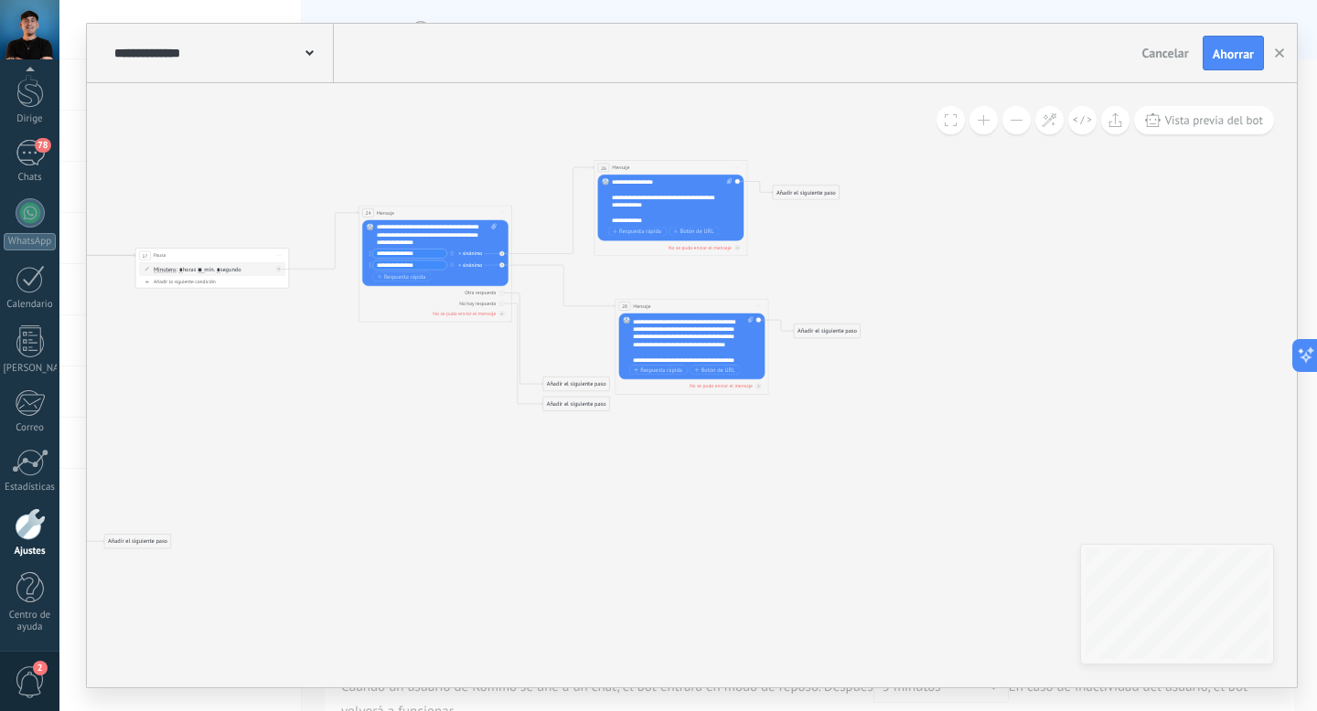
scroll to position [91, 0]
click at [745, 358] on span at bounding box center [748, 340] width 7 height 46
click input "Subir" at bounding box center [0, 0] width 0 height 0
click at [742, 358] on div "**********" at bounding box center [689, 359] width 112 height 7
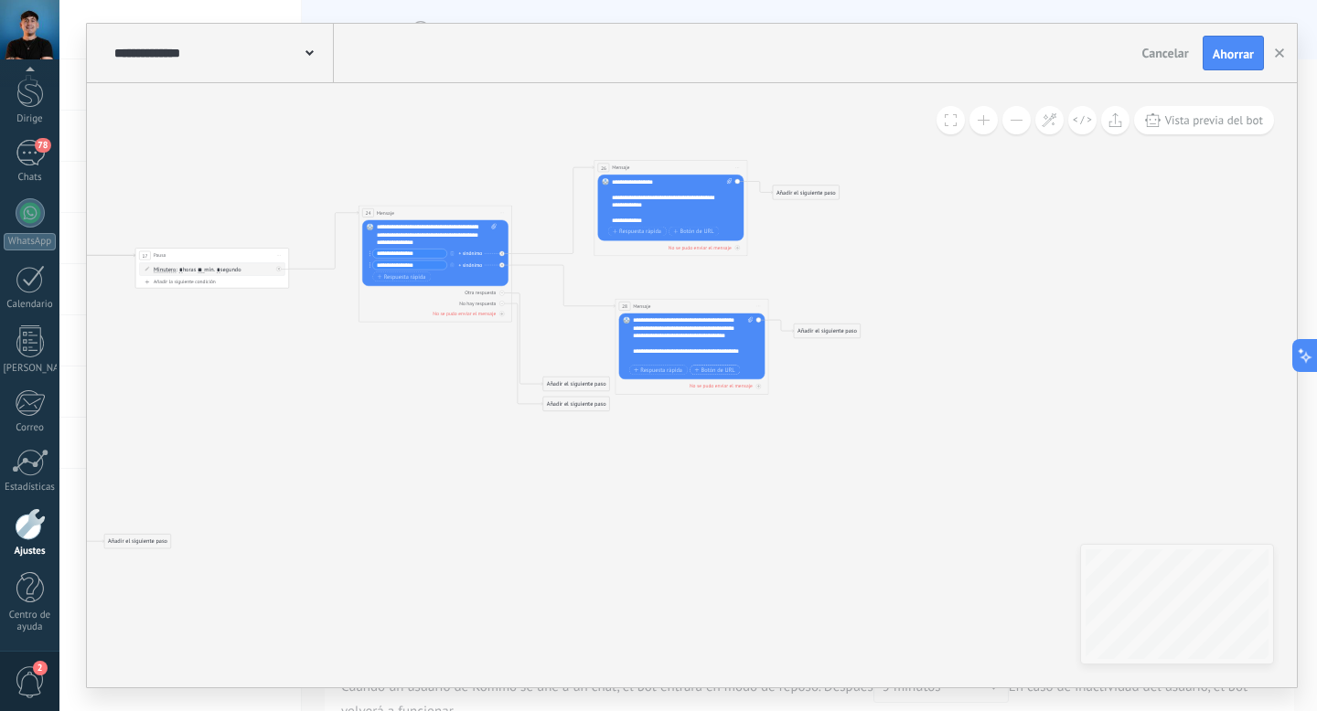
click at [711, 368] on font "Botón de URL" at bounding box center [718, 370] width 34 height 7
click at [673, 380] on input "text" at bounding box center [677, 379] width 96 height 9
paste input "**********"
type input "**********"
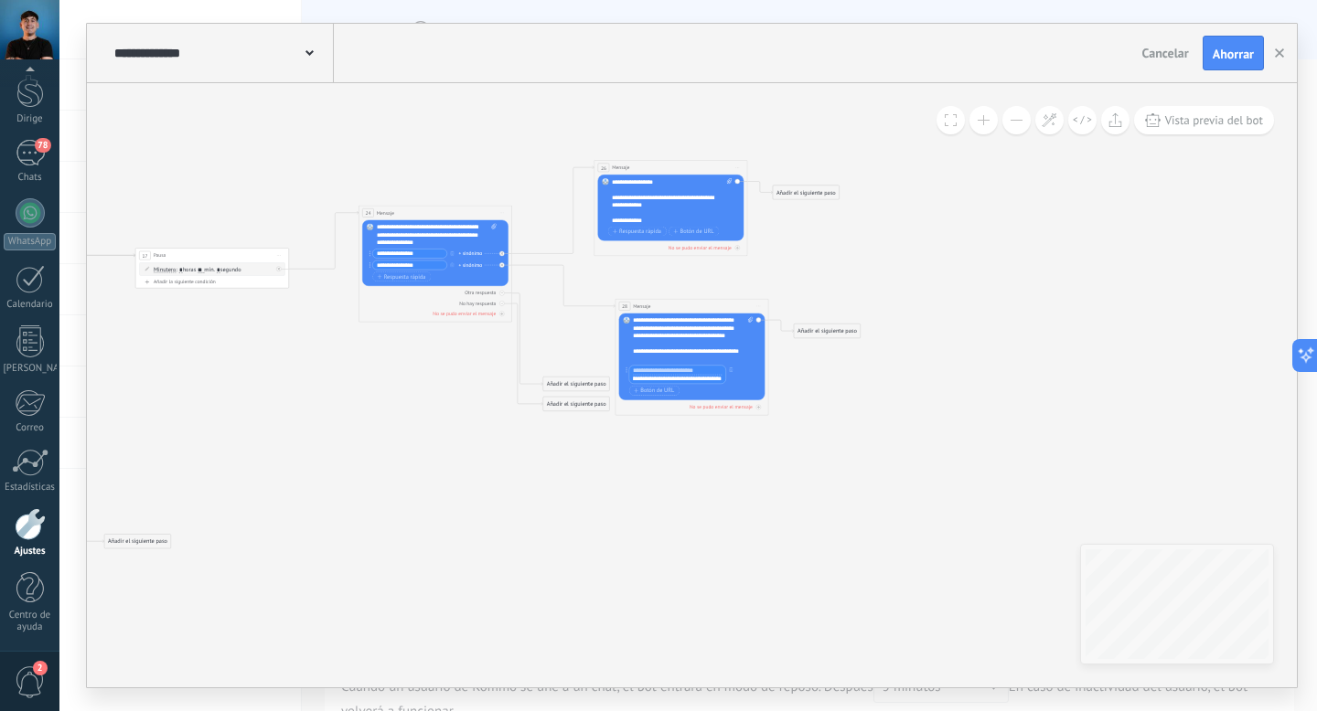
click at [668, 370] on input "text" at bounding box center [677, 370] width 96 height 9
type input "**********"
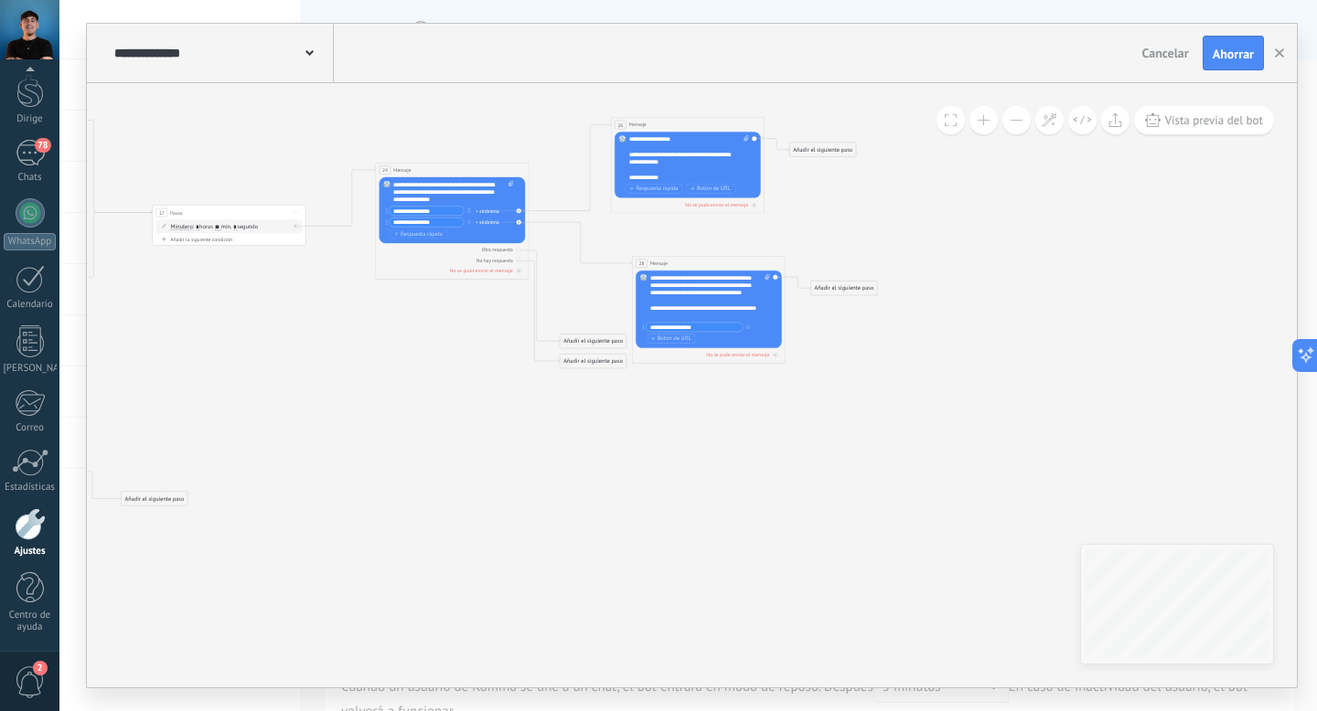
drag, startPoint x: 817, startPoint y: 344, endPoint x: 851, endPoint y: 345, distance: 33.8
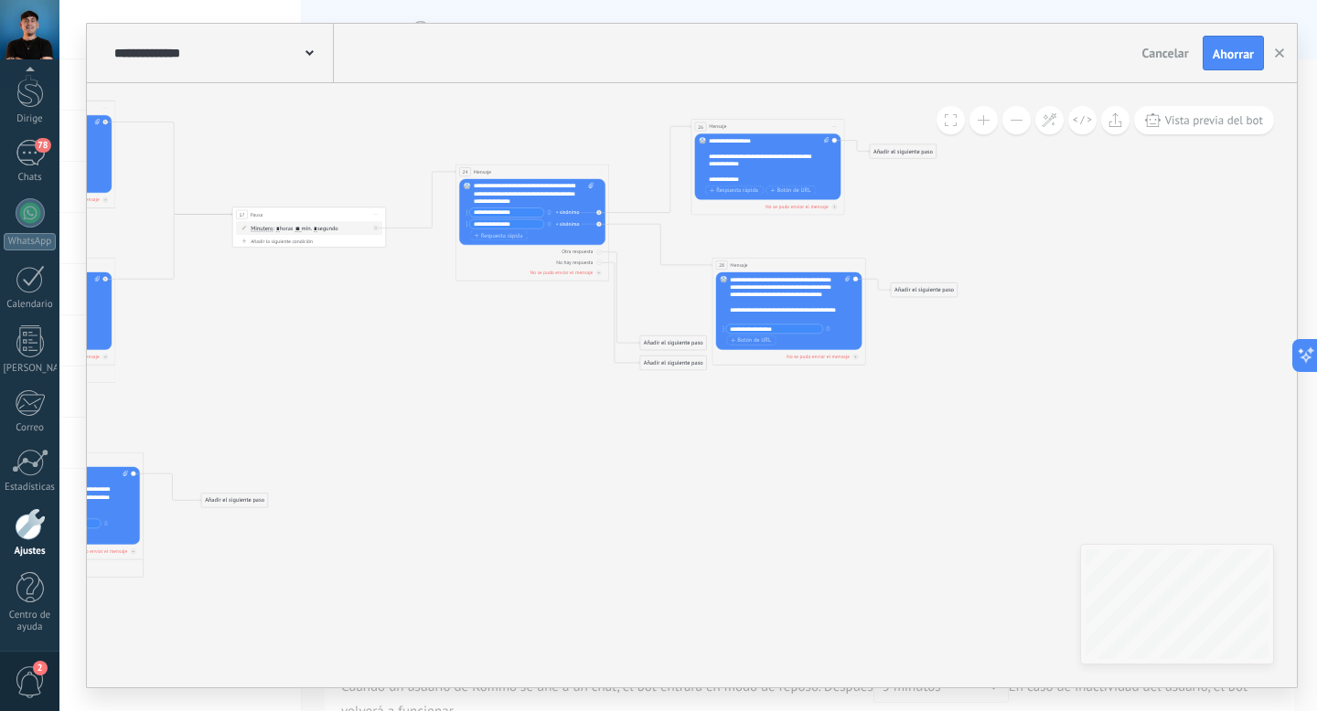
drag, startPoint x: 694, startPoint y: 475, endPoint x: 858, endPoint y: 490, distance: 164.3
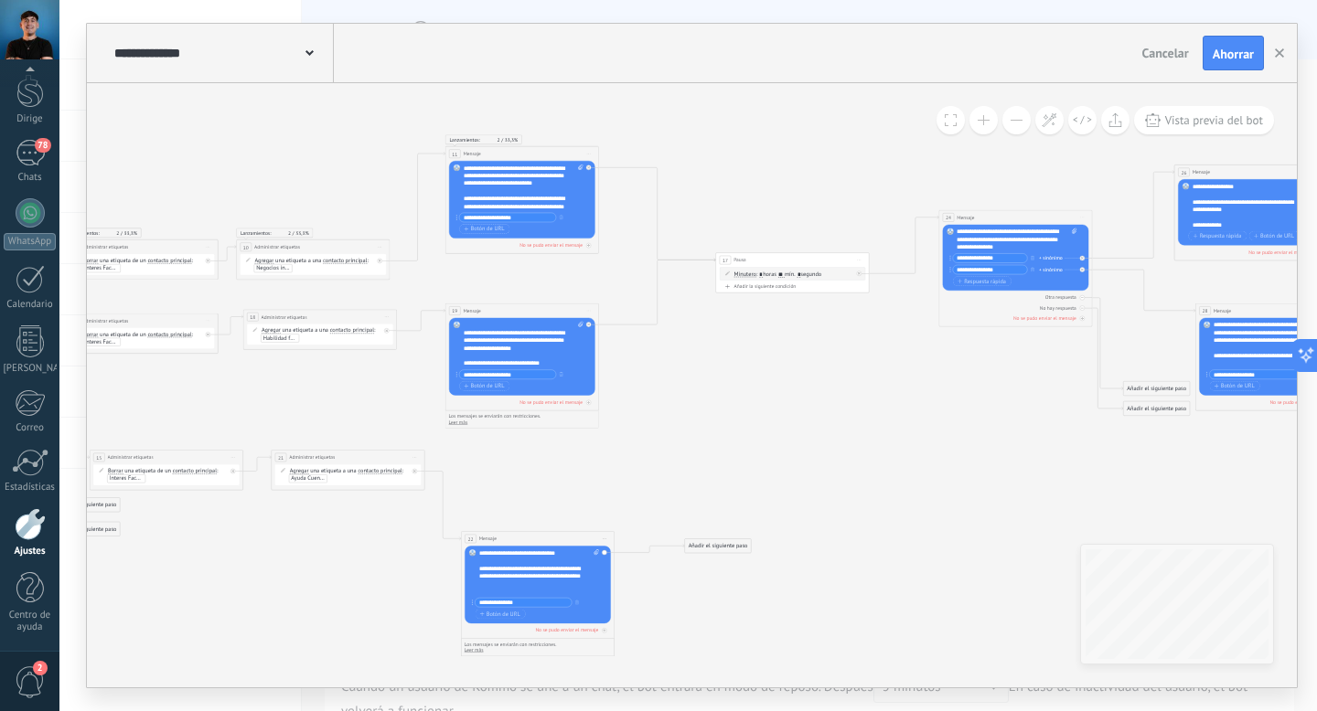
drag, startPoint x: 565, startPoint y: 500, endPoint x: 553, endPoint y: 534, distance: 35.9
click at [553, 534] on div "22 Mensaje ******* (a): Todos los contactos - canales seleccionados Todos los c…" at bounding box center [537, 539] width 153 height 15
click at [627, 476] on icon at bounding box center [417, 392] width 2379 height 876
drag, startPoint x: 707, startPoint y: 543, endPoint x: 736, endPoint y: 583, distance: 49.7
click at [736, 583] on font "Añadir el siguiente paso" at bounding box center [749, 585] width 59 height 7
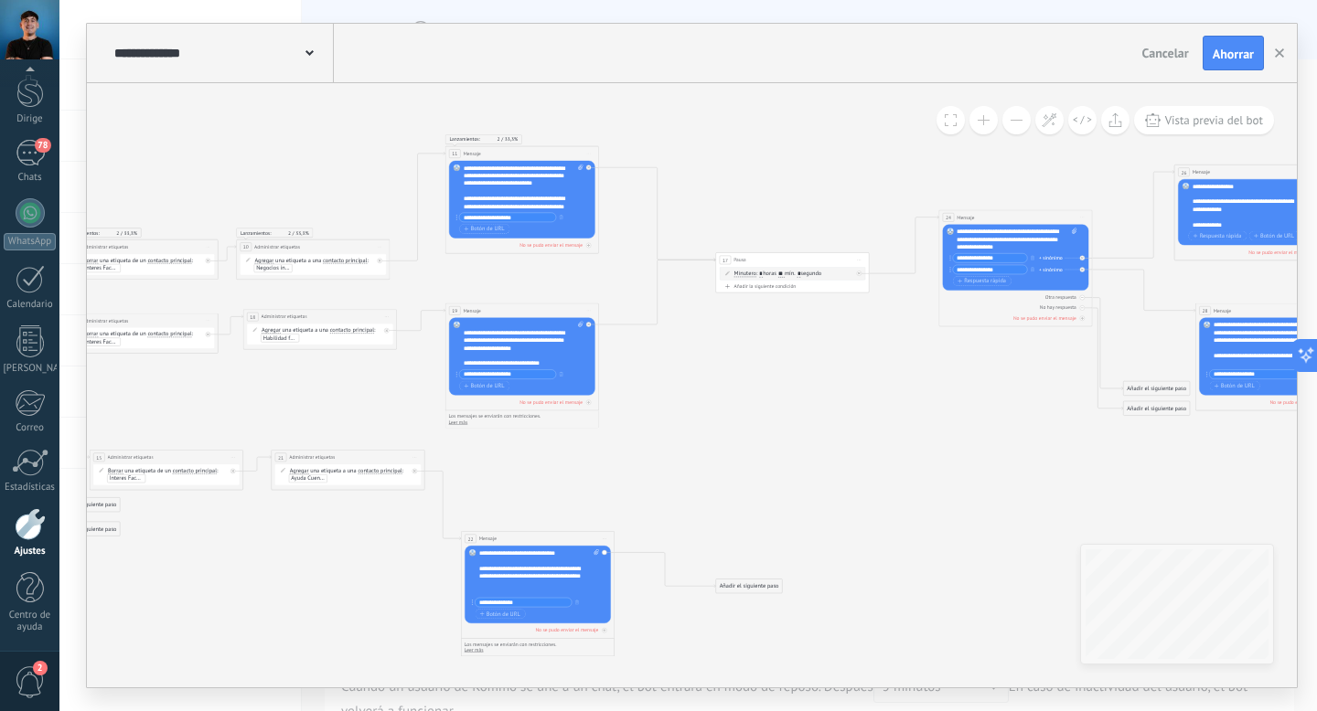
click at [733, 521] on icon at bounding box center [417, 392] width 2379 height 877
click at [736, 518] on icon at bounding box center [417, 392] width 2379 height 877
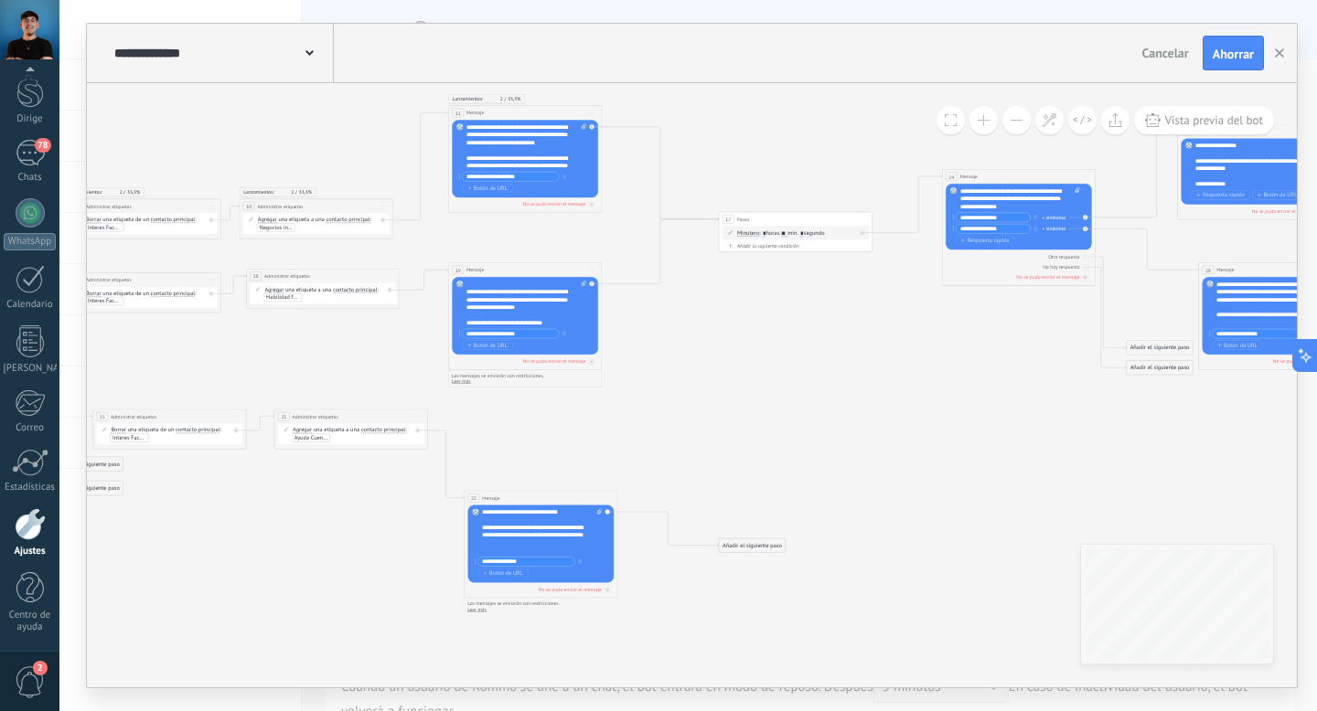
click at [532, 524] on div at bounding box center [538, 520] width 112 height 7
drag, startPoint x: 511, startPoint y: 549, endPoint x: 463, endPoint y: 484, distance: 81.0
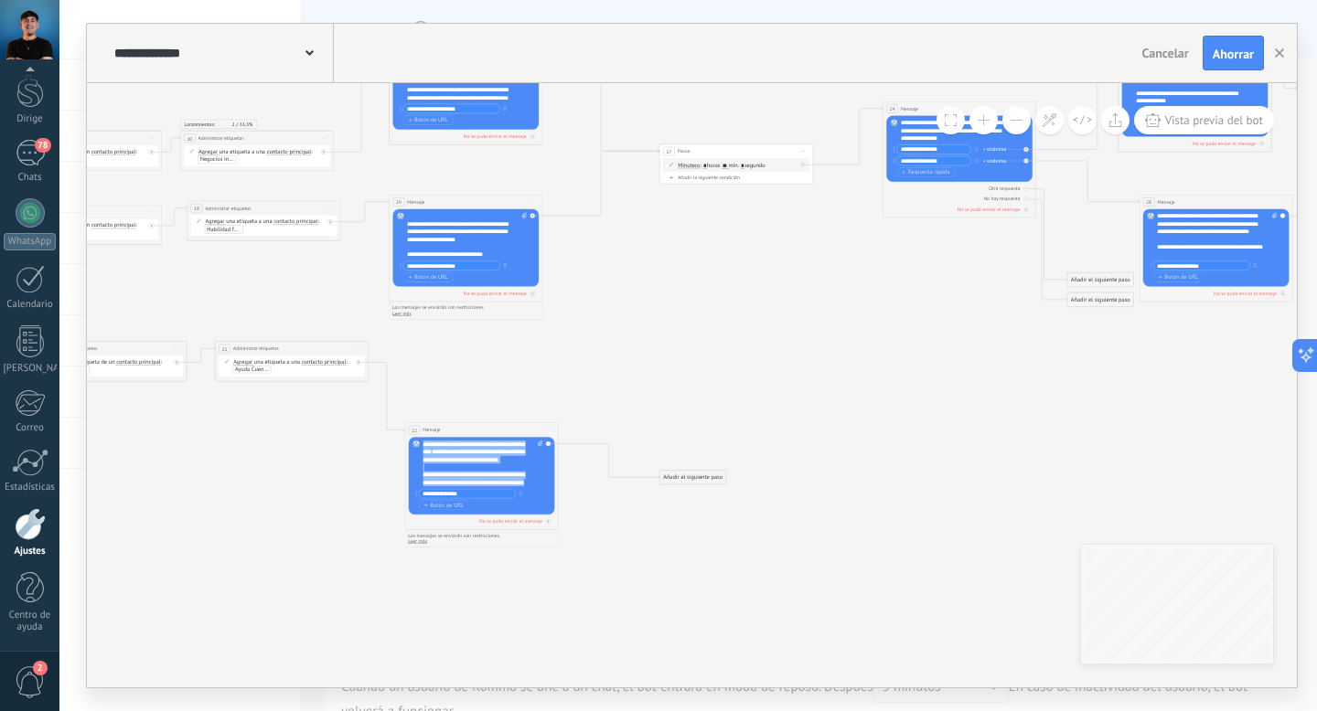
click at [689, 475] on font "Añadir el siguiente paso" at bounding box center [692, 478] width 59 height 7
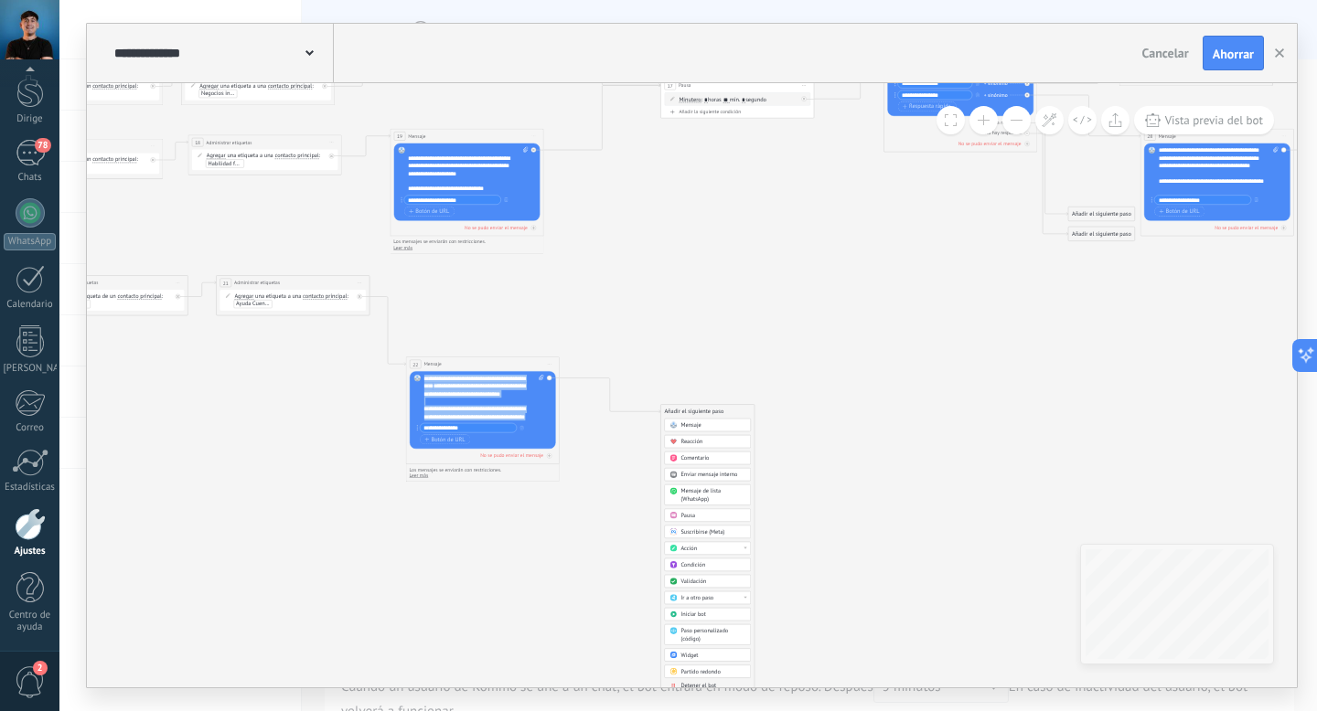
click at [703, 517] on div "Pausa" at bounding box center [712, 515] width 65 height 7
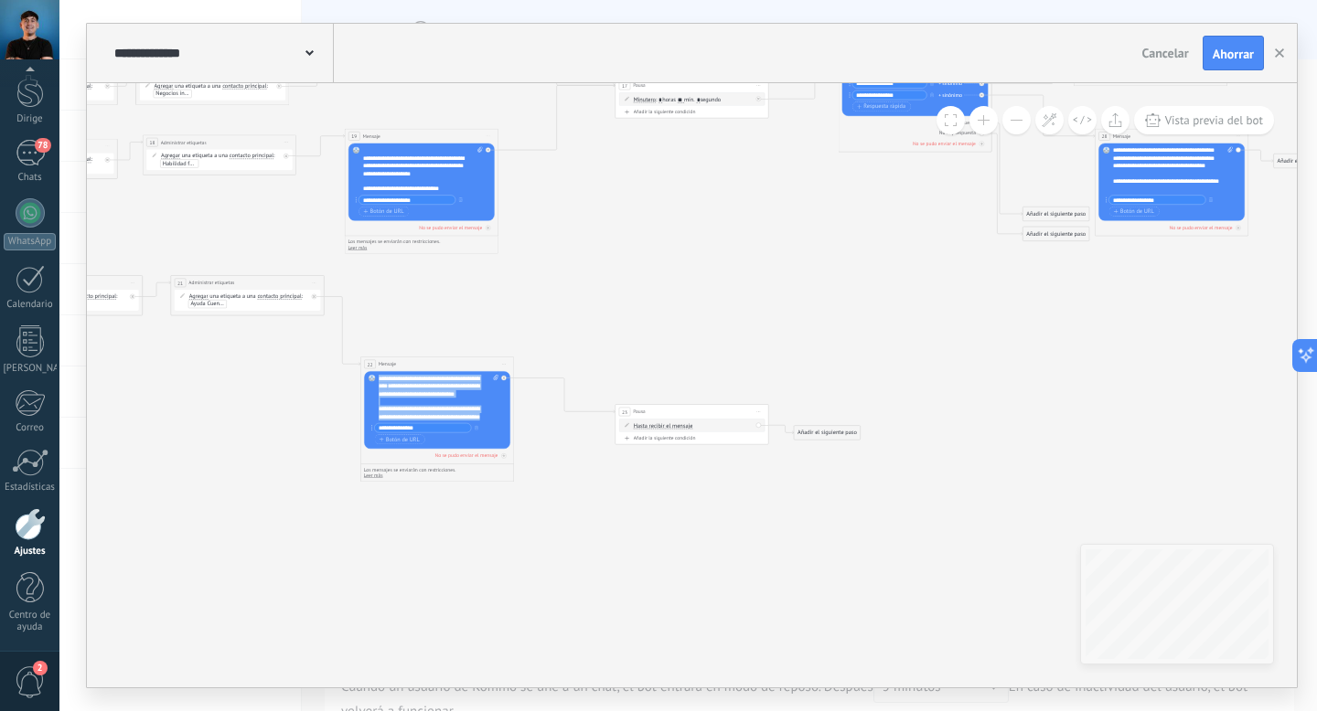
click at [682, 425] on font "Hasta recibir el mensaje" at bounding box center [663, 425] width 59 height 7
click at [682, 425] on button "Hasta recibir el mensaje" at bounding box center [677, 426] width 96 height 14
click at [677, 436] on span "Minutero" at bounding box center [671, 439] width 93 height 7
click at [681, 424] on input "*" at bounding box center [680, 426] width 4 height 6
type input "*"
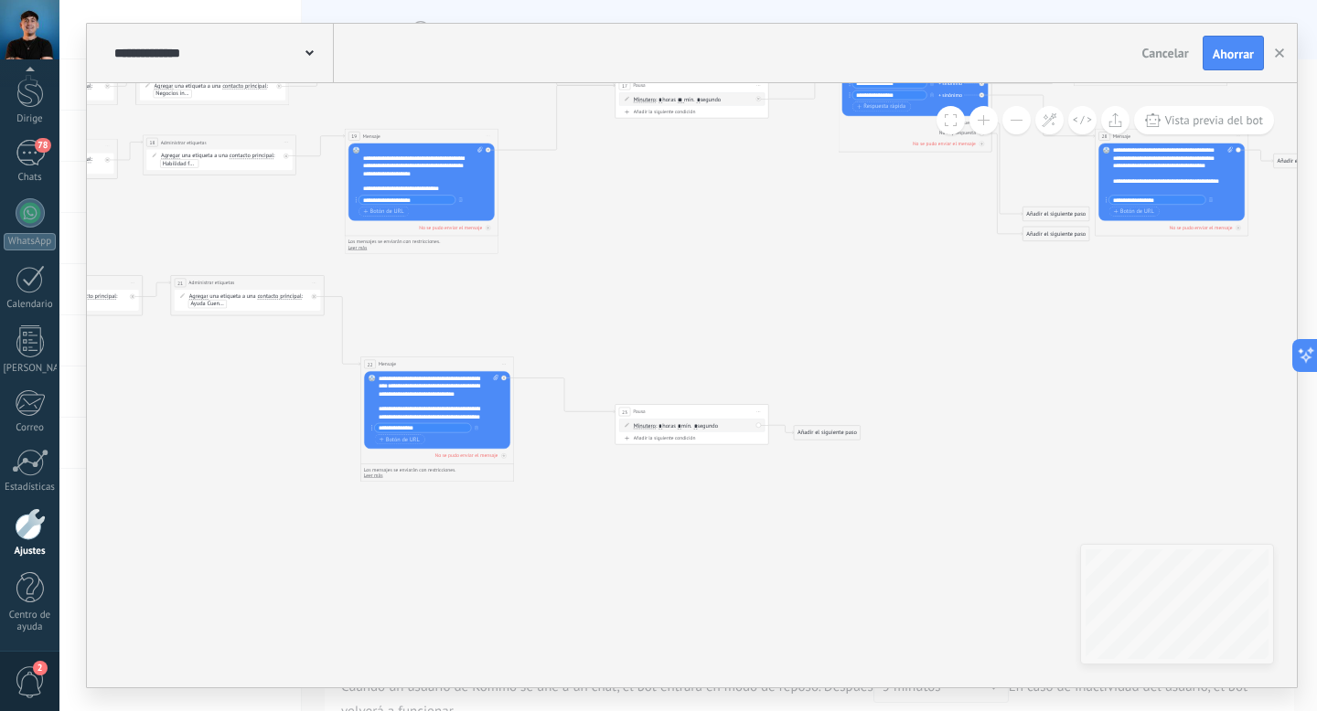
click at [820, 435] on font "Añadir el siguiente paso" at bounding box center [826, 433] width 59 height 7
click at [820, 443] on font "Mensaje" at bounding box center [824, 446] width 20 height 7
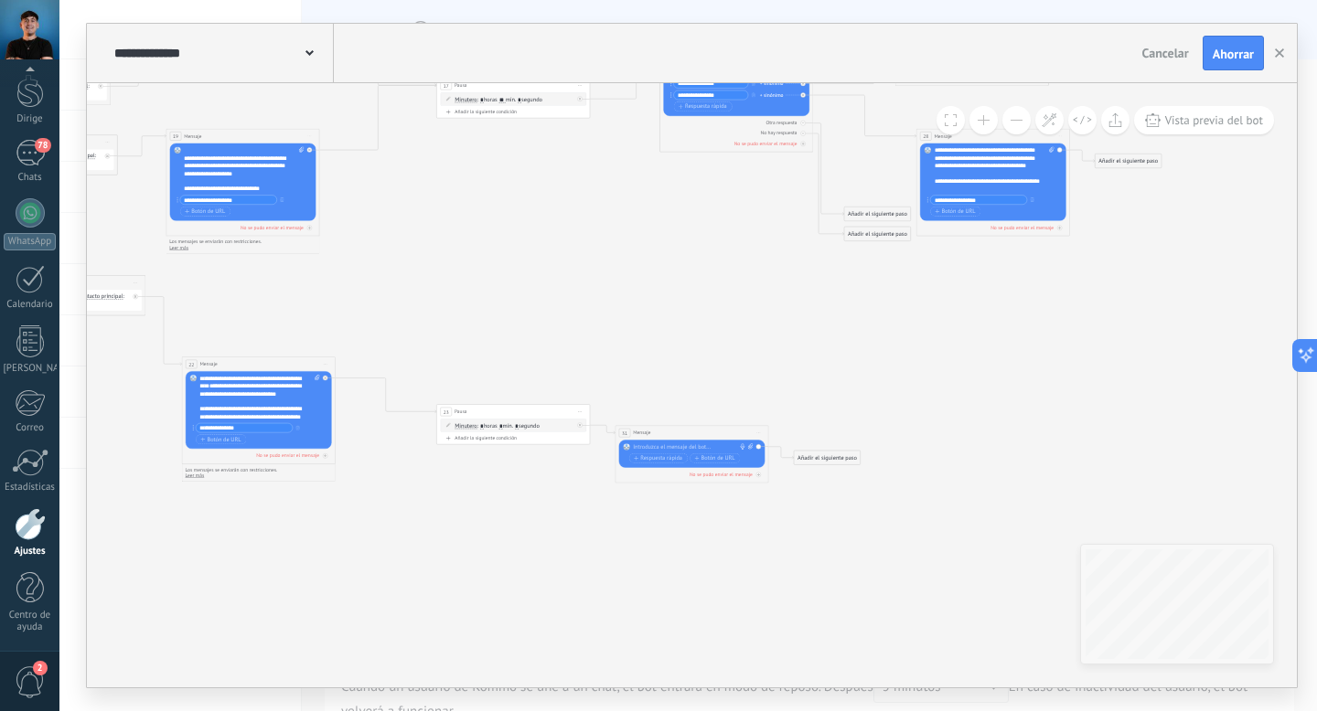
click at [691, 443] on div at bounding box center [690, 446] width 114 height 7
paste div
click at [653, 465] on font "Respuesta rápida" at bounding box center [661, 466] width 42 height 7
click at [662, 464] on input "text" at bounding box center [666, 466] width 74 height 9
type input "**********"
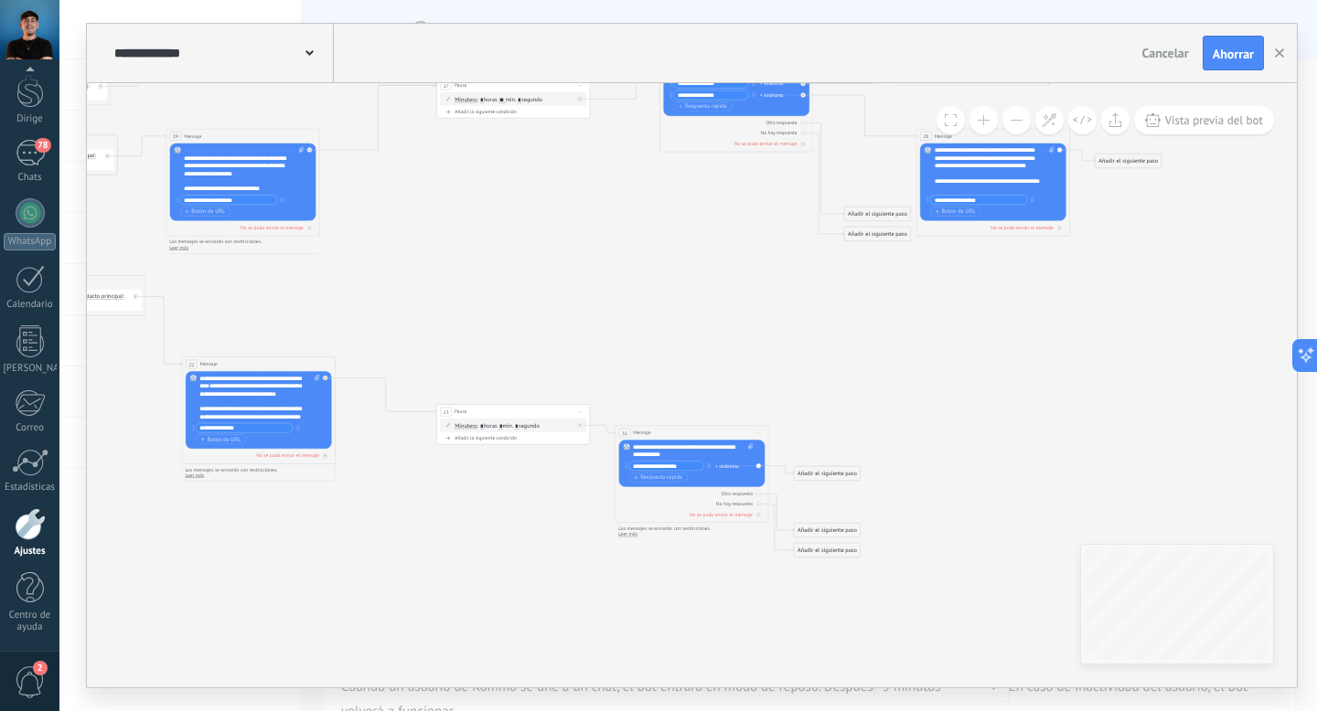
click at [729, 389] on icon at bounding box center [138, 265] width 2379 height 970
click at [650, 475] on font "Respuesta rápida" at bounding box center [661, 477] width 42 height 7
type input "**********"
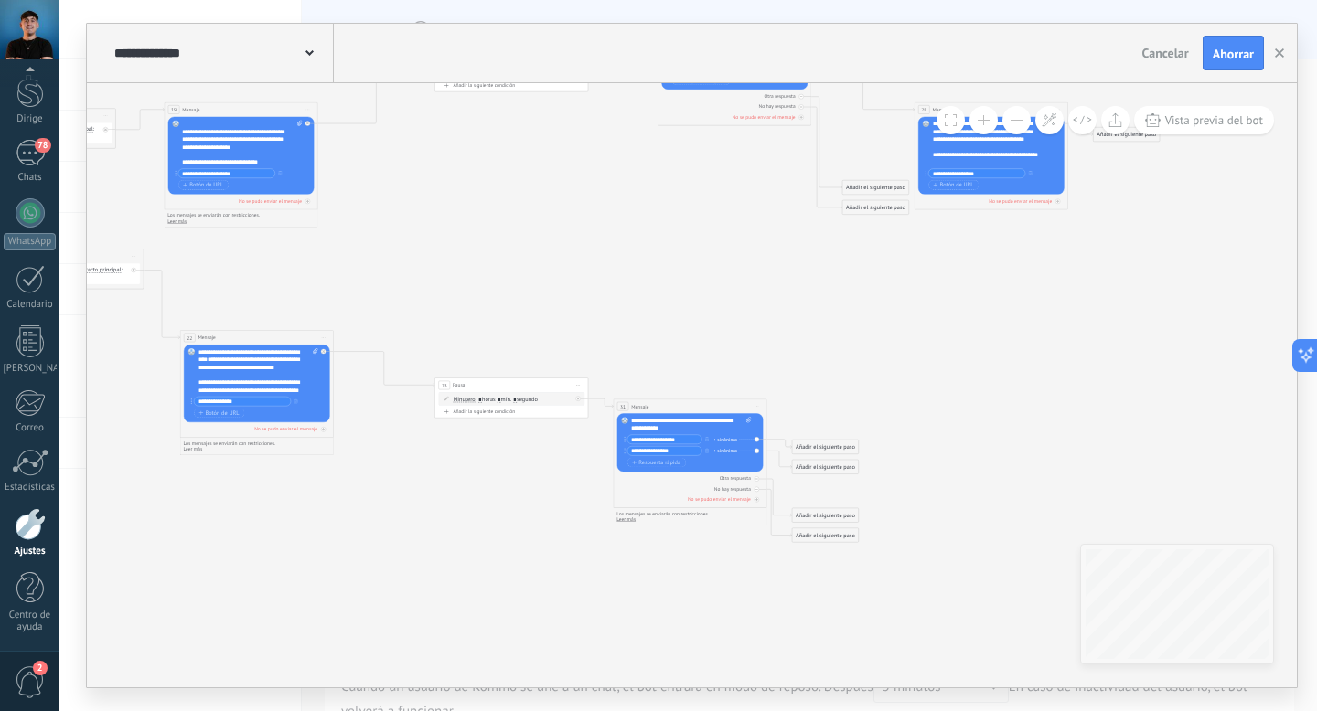
drag, startPoint x: 829, startPoint y: 424, endPoint x: 806, endPoint y: 358, distance: 70.0
click at [806, 358] on icon at bounding box center [137, 244] width 2379 height 982
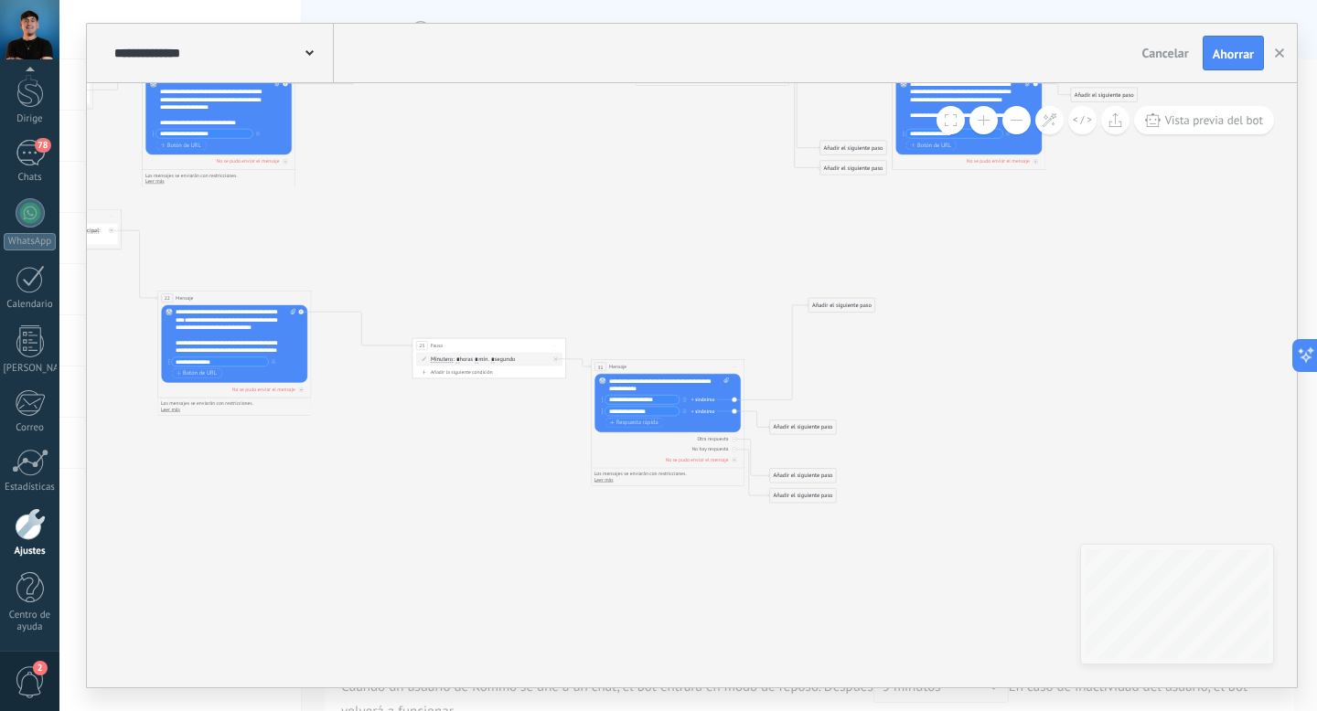
drag, startPoint x: 804, startPoint y: 404, endPoint x: 843, endPoint y: 303, distance: 108.8
click at [843, 303] on font "Añadir el siguiente paso" at bounding box center [841, 305] width 59 height 7
click at [828, 305] on font "Añadir el siguiente paso" at bounding box center [841, 305] width 59 height 7
click at [842, 316] on font "Mensaje" at bounding box center [838, 318] width 20 height 7
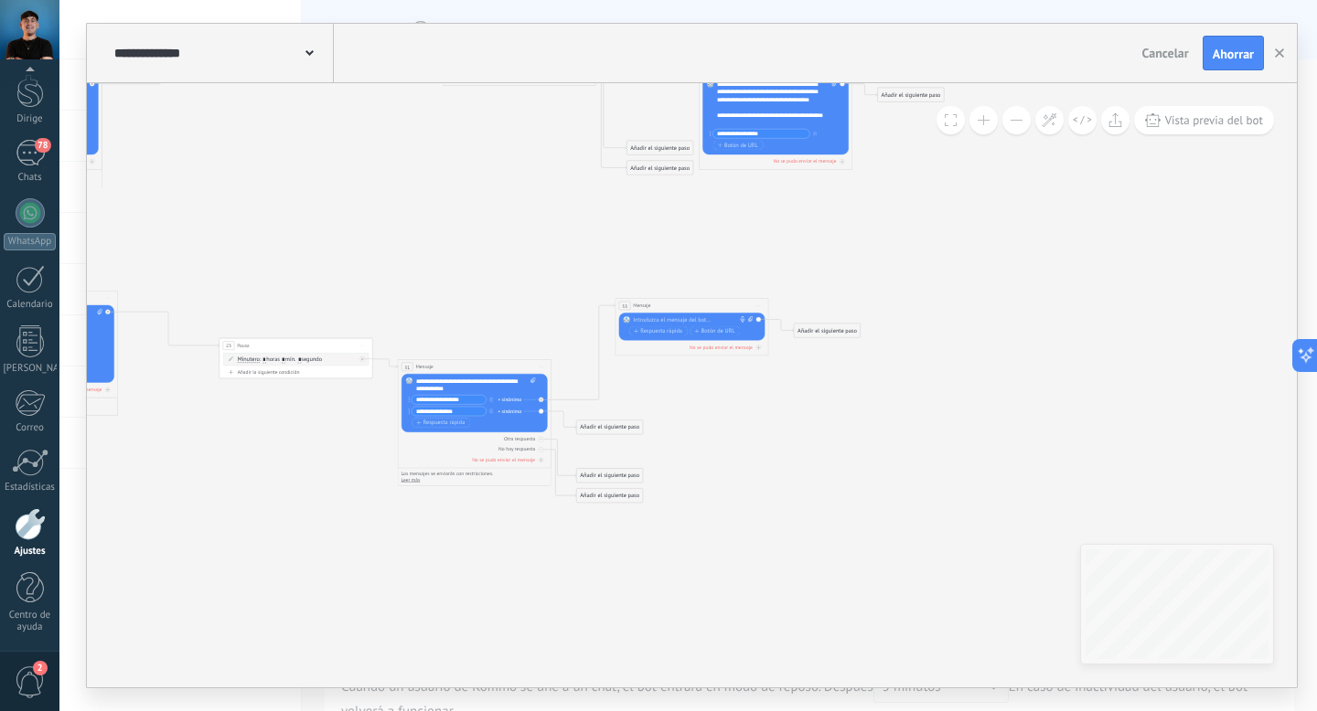
click at [696, 317] on div at bounding box center [690, 319] width 114 height 7
paste div
click at [688, 333] on div "**********" at bounding box center [693, 331] width 120 height 31
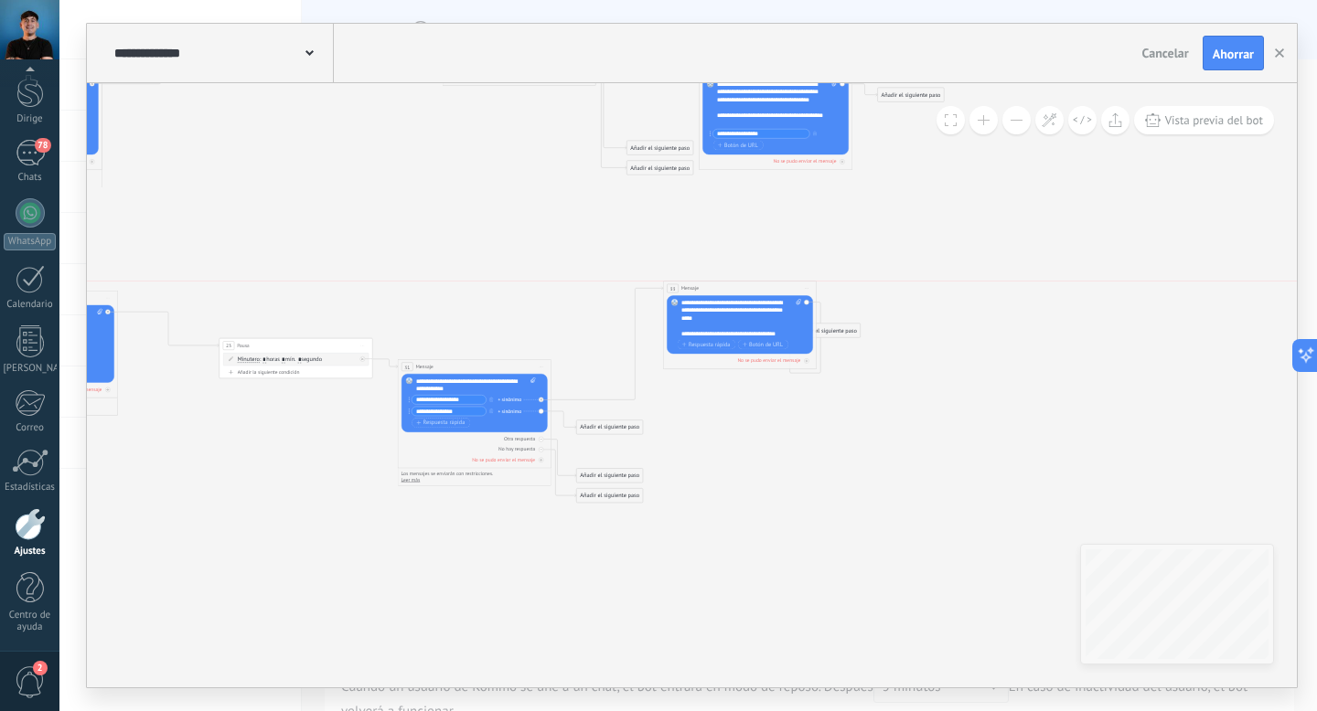
drag, startPoint x: 706, startPoint y: 304, endPoint x: 754, endPoint y: 291, distance: 50.4
click at [754, 291] on div "33 Mensaje ******* (a): Todos los contactos - canales seleccionados Todos los c…" at bounding box center [739, 289] width 153 height 15
click at [724, 323] on div "**********" at bounding box center [741, 318] width 120 height 38
click at [764, 352] on font "Botón de URL" at bounding box center [766, 351] width 34 height 7
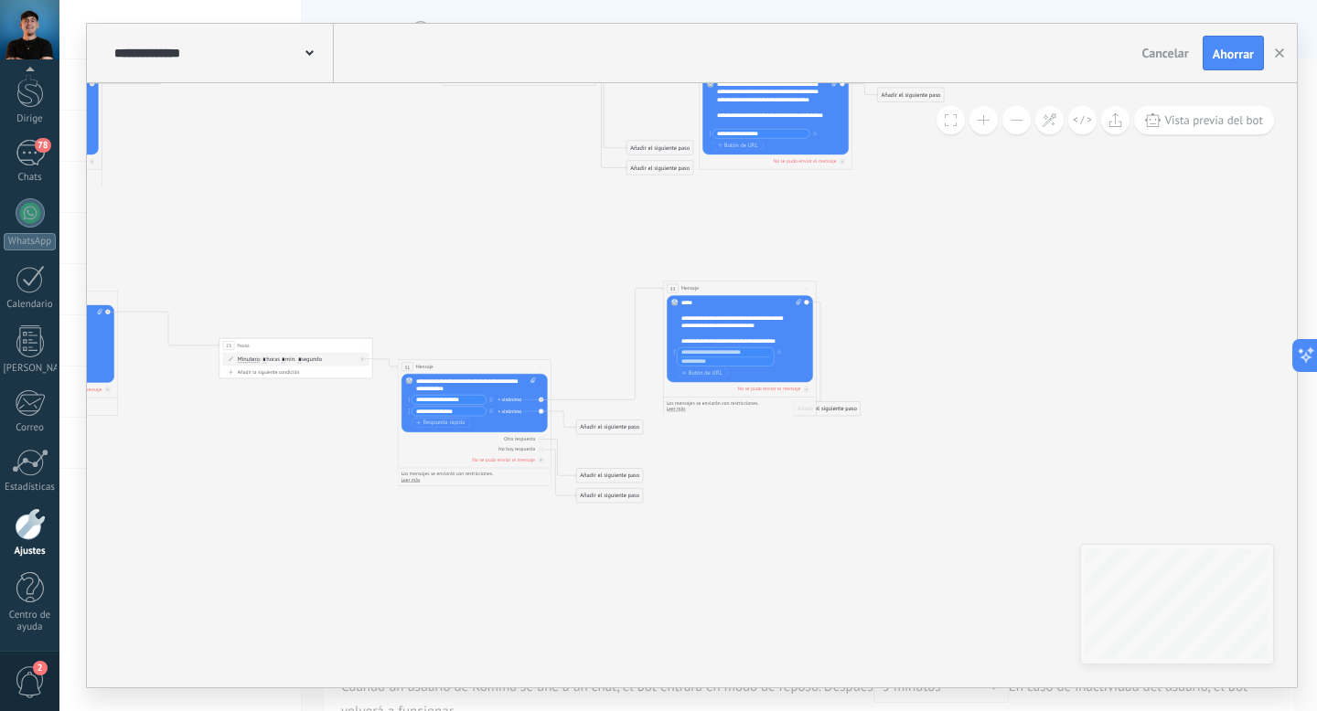
click at [706, 351] on input "text" at bounding box center [726, 351] width 96 height 9
type input "*"
type input "**********"
click at [689, 359] on input "text" at bounding box center [726, 361] width 96 height 9
click at [700, 357] on div "**********" at bounding box center [725, 356] width 97 height 19
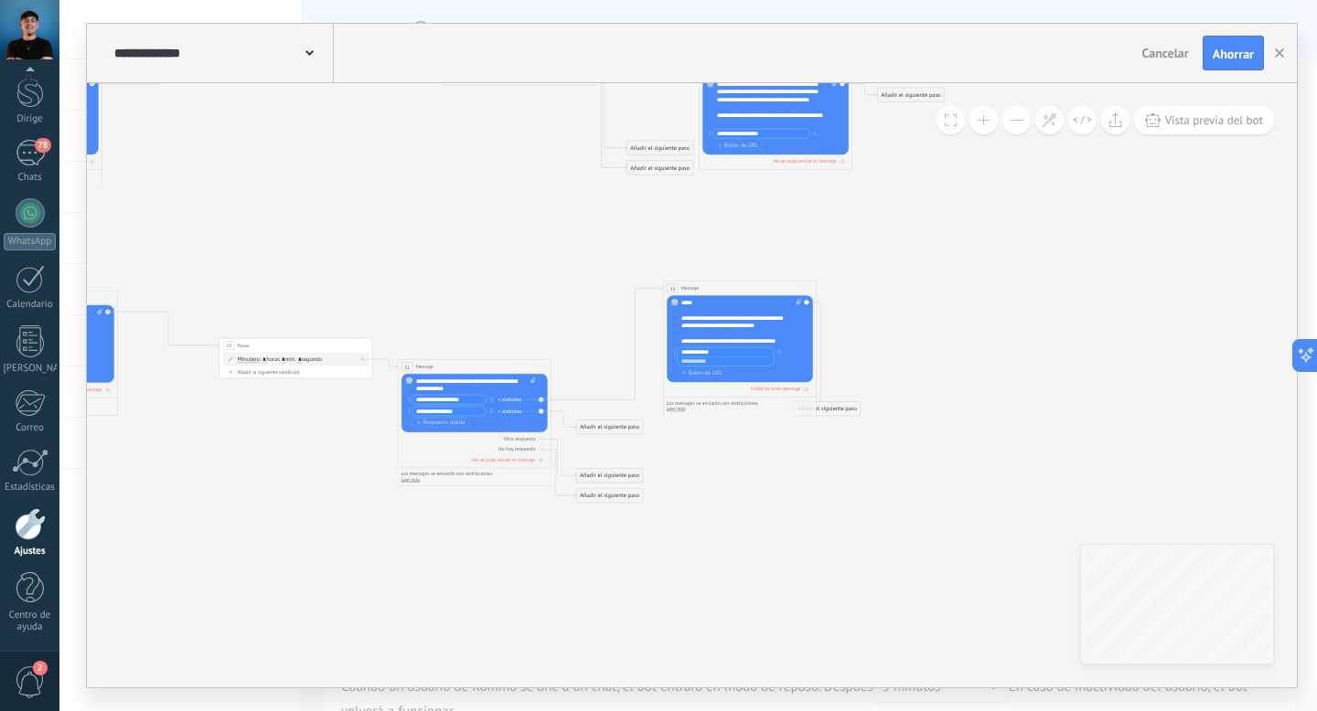
click at [713, 351] on input "**********" at bounding box center [726, 351] width 96 height 9
click at [710, 359] on input "text" at bounding box center [726, 361] width 96 height 9
paste input "**********"
type input "**********"
click at [806, 357] on div "Reemplazar Eliminar Convertir a mensaje de voz Arrastre la imagen aquí para adj…" at bounding box center [740, 338] width 146 height 87
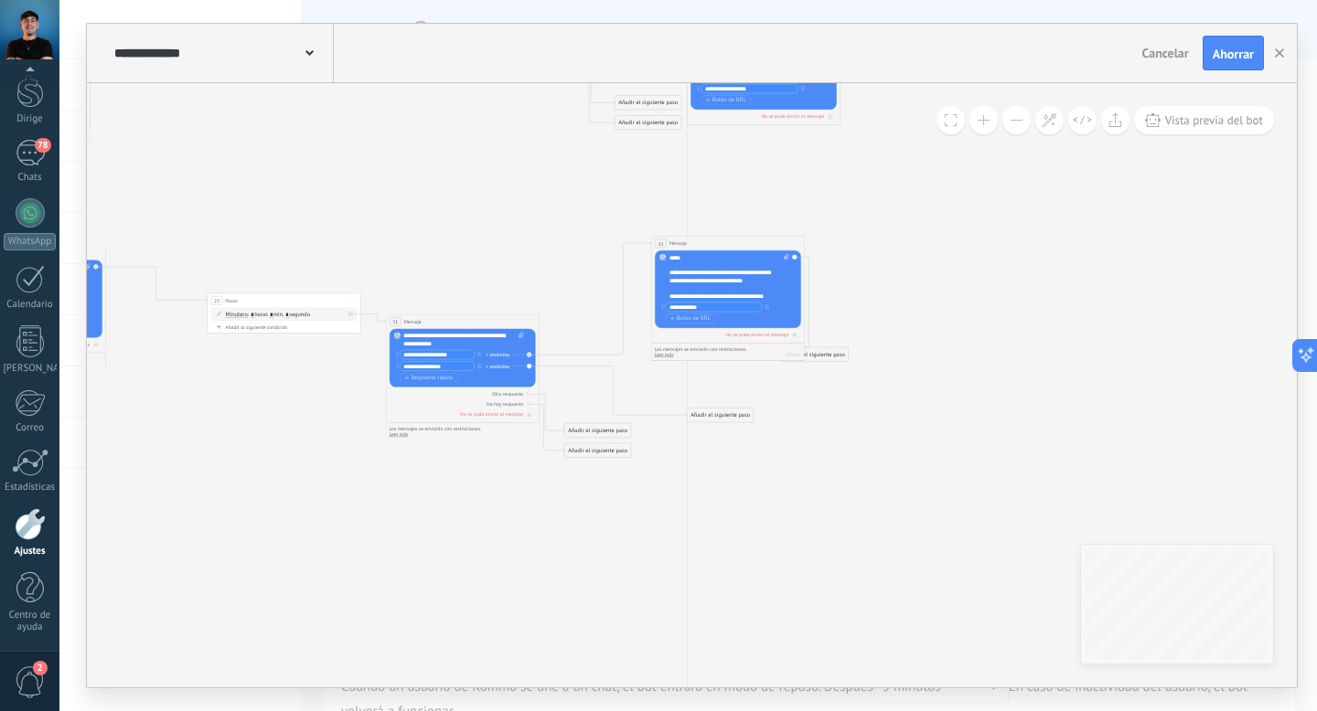
drag, startPoint x: 591, startPoint y: 383, endPoint x: 713, endPoint y: 417, distance: 127.1
click at [713, 417] on font "Añadir el siguiente paso" at bounding box center [719, 414] width 59 height 7
click at [713, 417] on font "Añadir el siguiente paso" at bounding box center [719, 415] width 59 height 7
click at [731, 418] on font "Añadir el siguiente paso" at bounding box center [719, 415] width 59 height 7
click at [750, 432] on div "Mensaje" at bounding box center [739, 429] width 65 height 7
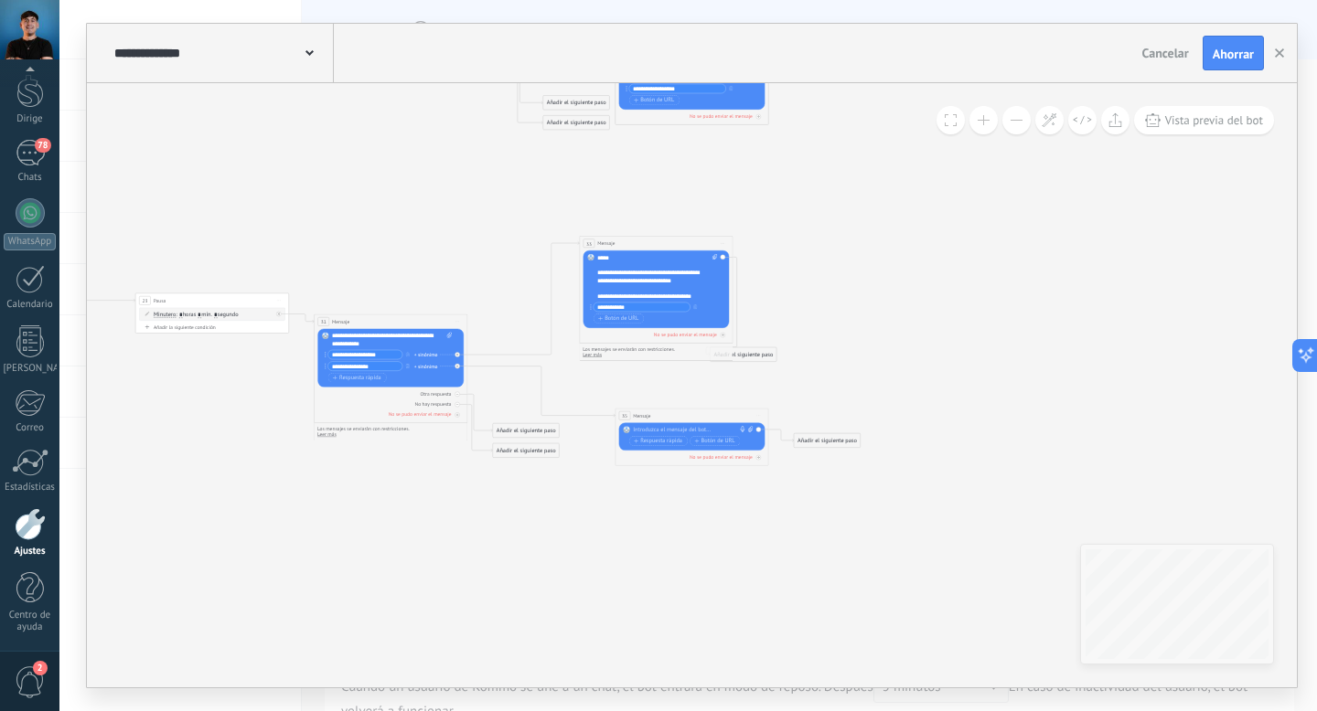
click at [726, 432] on div at bounding box center [690, 429] width 114 height 7
paste div
click at [705, 440] on div "**********" at bounding box center [693, 449] width 120 height 46
click at [671, 444] on font "**********" at bounding box center [683, 449] width 101 height 29
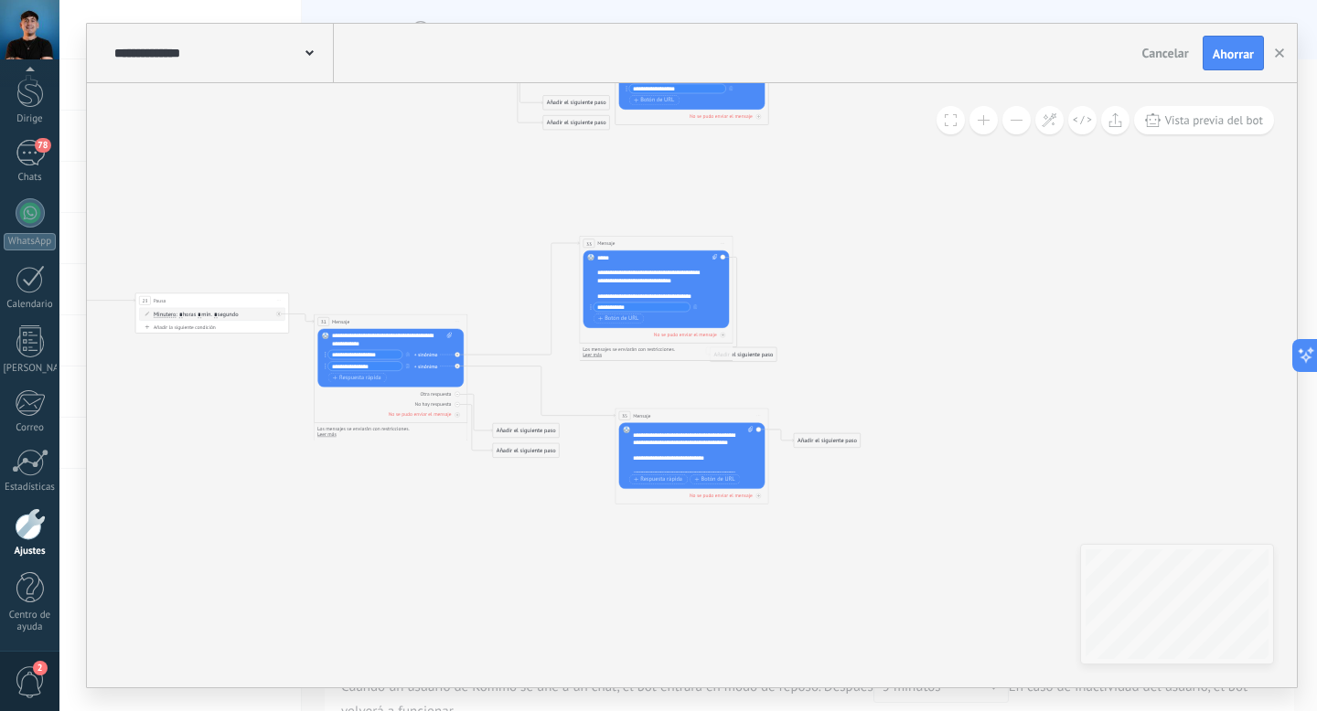
click at [689, 450] on div "**********" at bounding box center [689, 432] width 112 height 46
click at [722, 481] on font "Botón de URL" at bounding box center [718, 478] width 34 height 7
type input "**********"
click at [694, 489] on input "text" at bounding box center [677, 489] width 96 height 9
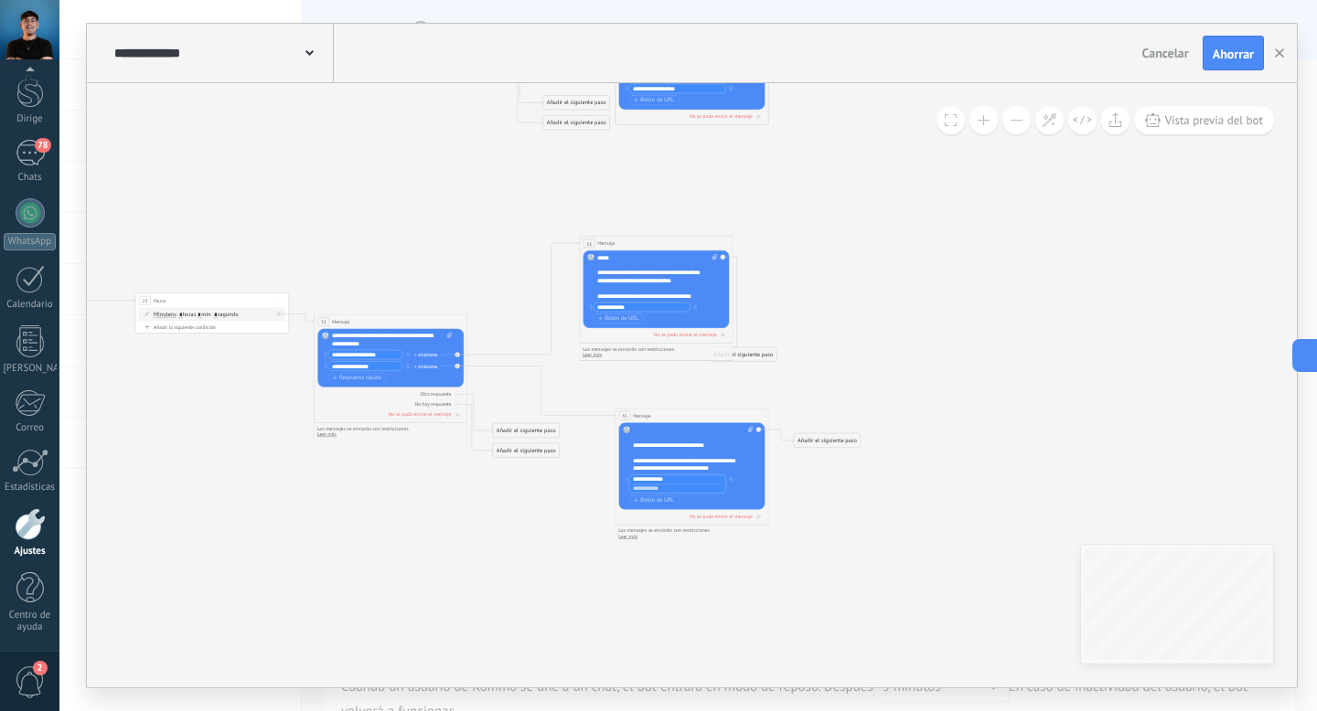
paste input "**********"
type input "**********"
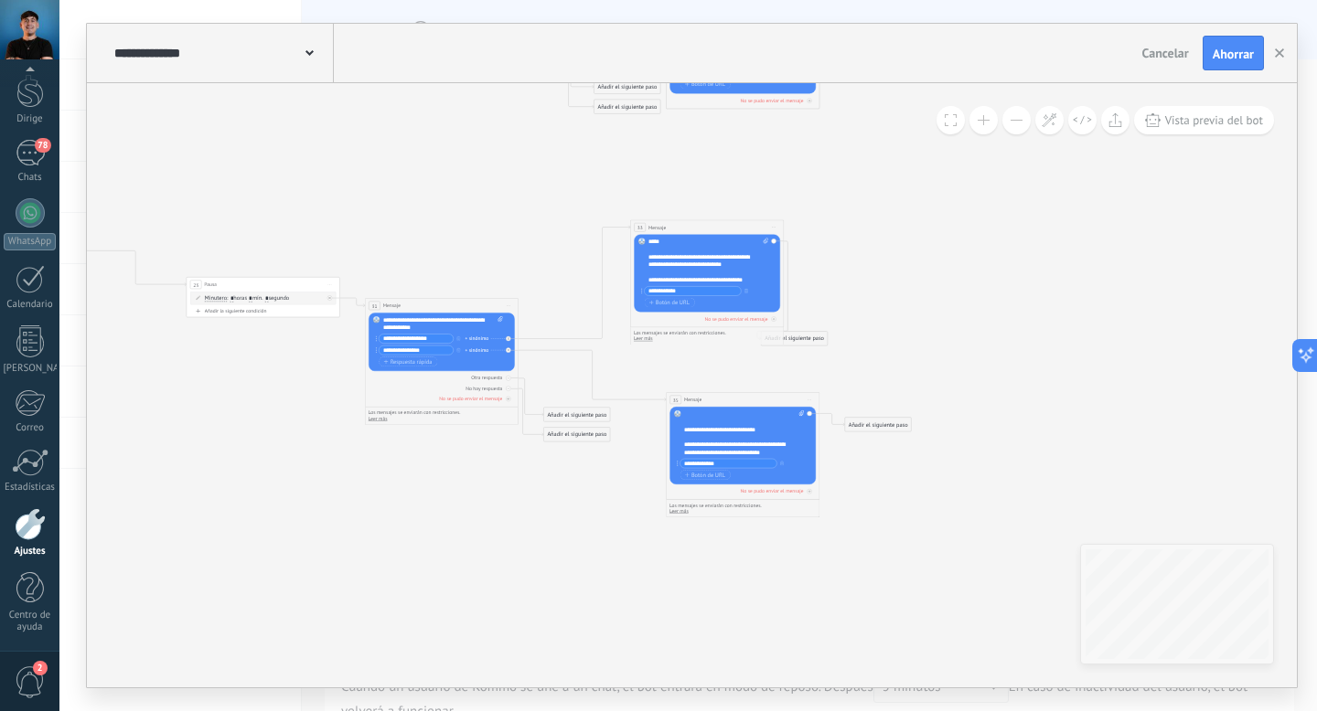
drag, startPoint x: 840, startPoint y: 362, endPoint x: 946, endPoint y: 327, distance: 111.6
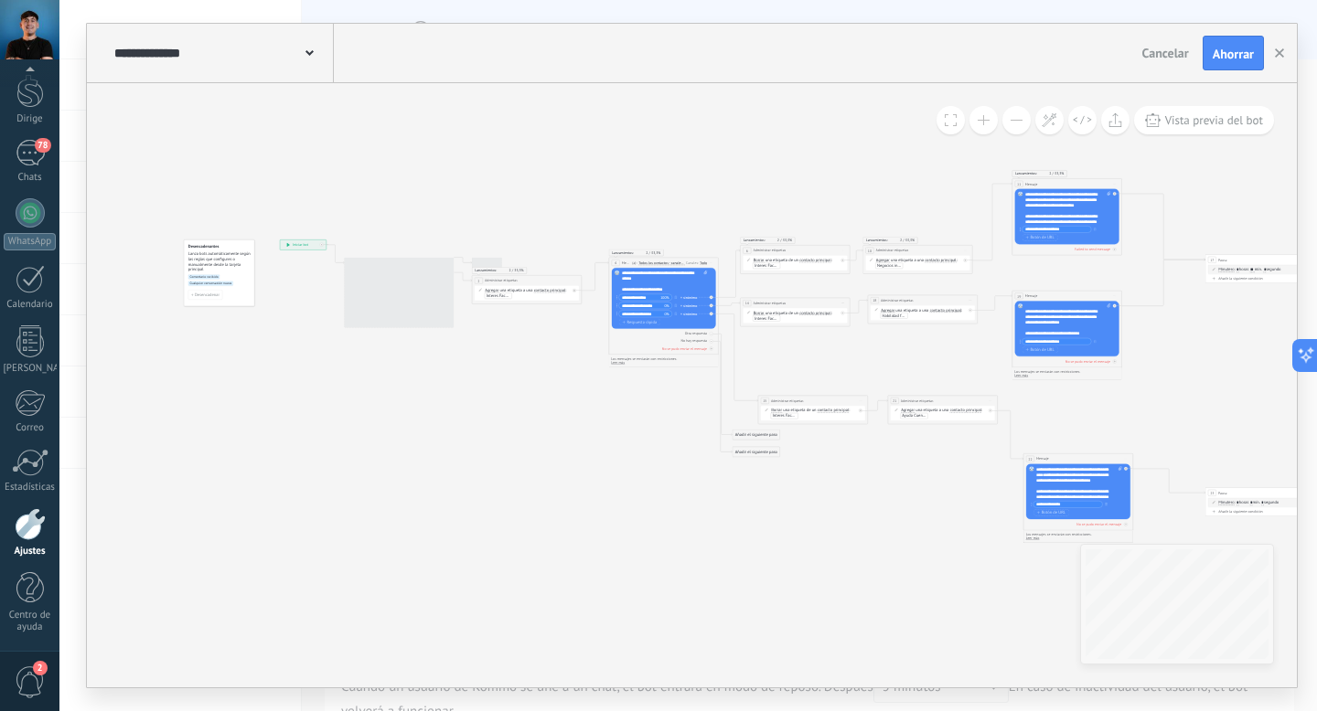
click at [514, 534] on icon at bounding box center [993, 394] width 1700 height 707
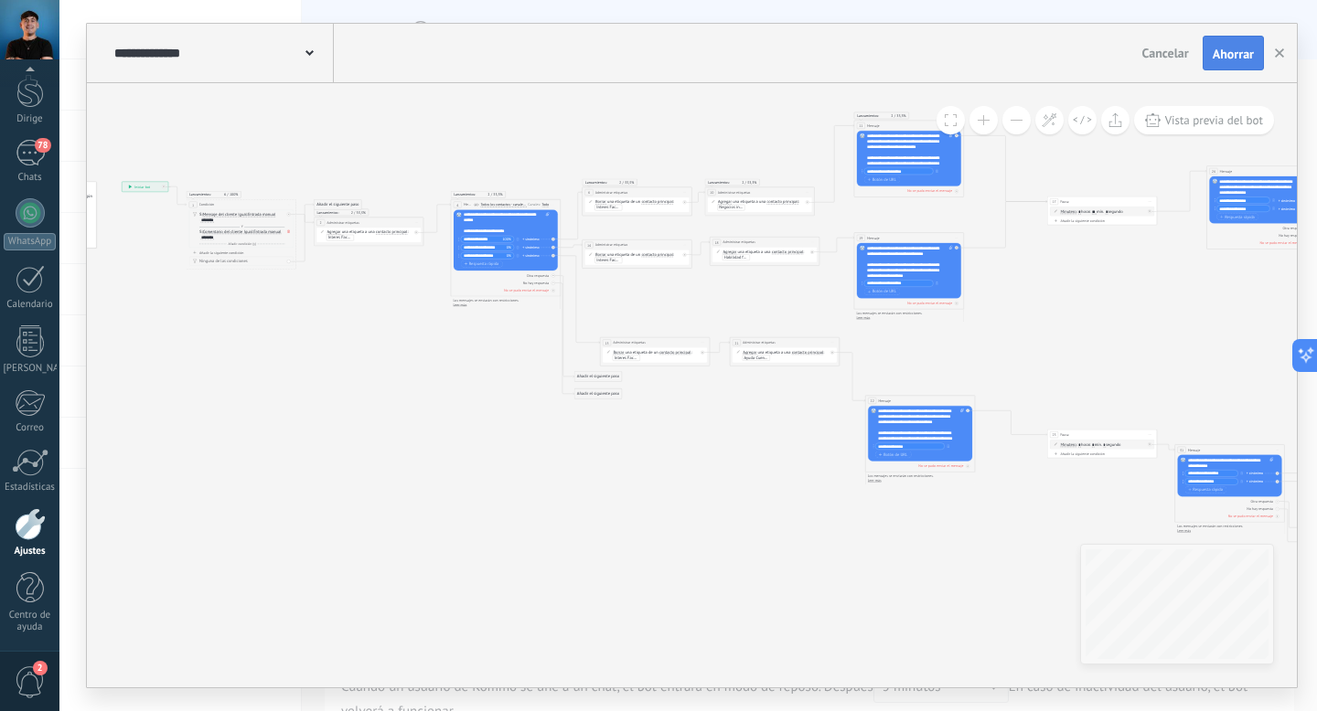
click at [1232, 57] on font "Ahorrar" at bounding box center [1232, 54] width 41 height 16
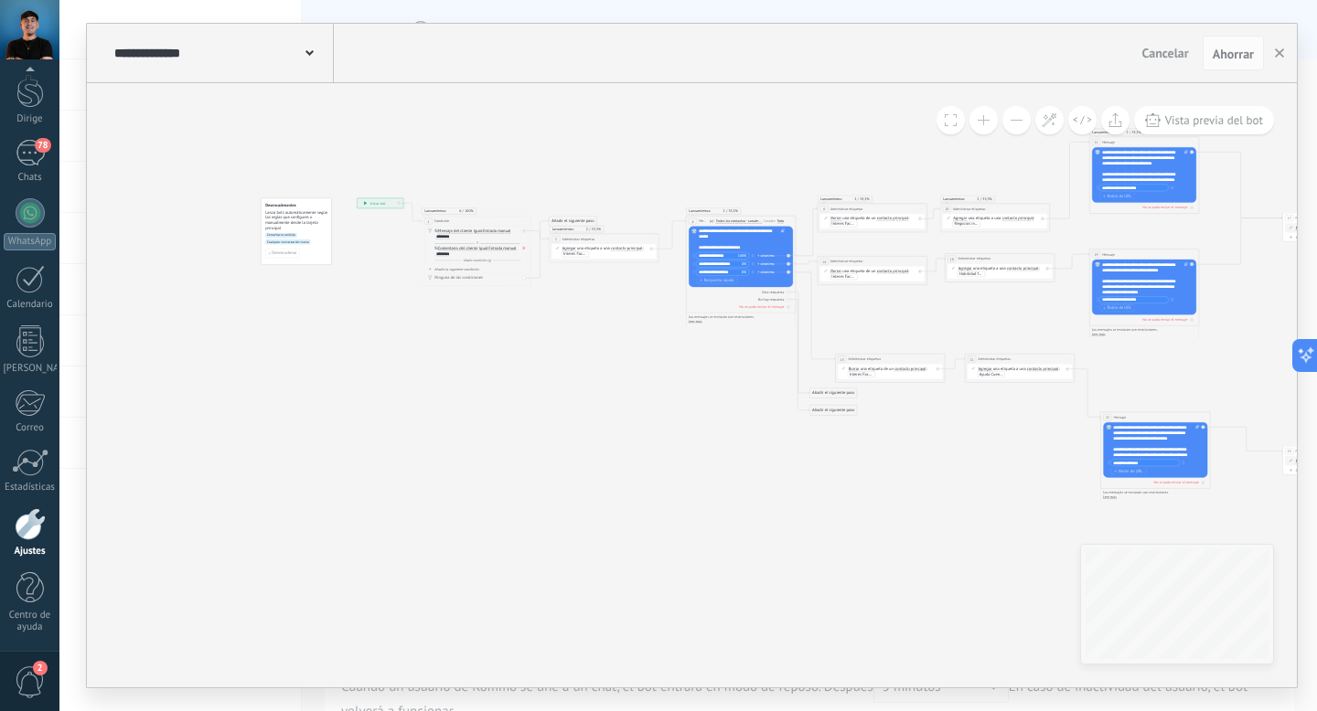
drag, startPoint x: 367, startPoint y: 531, endPoint x: 606, endPoint y: 550, distance: 240.3
click at [606, 550] on icon at bounding box center [1069, 353] width 1700 height 707
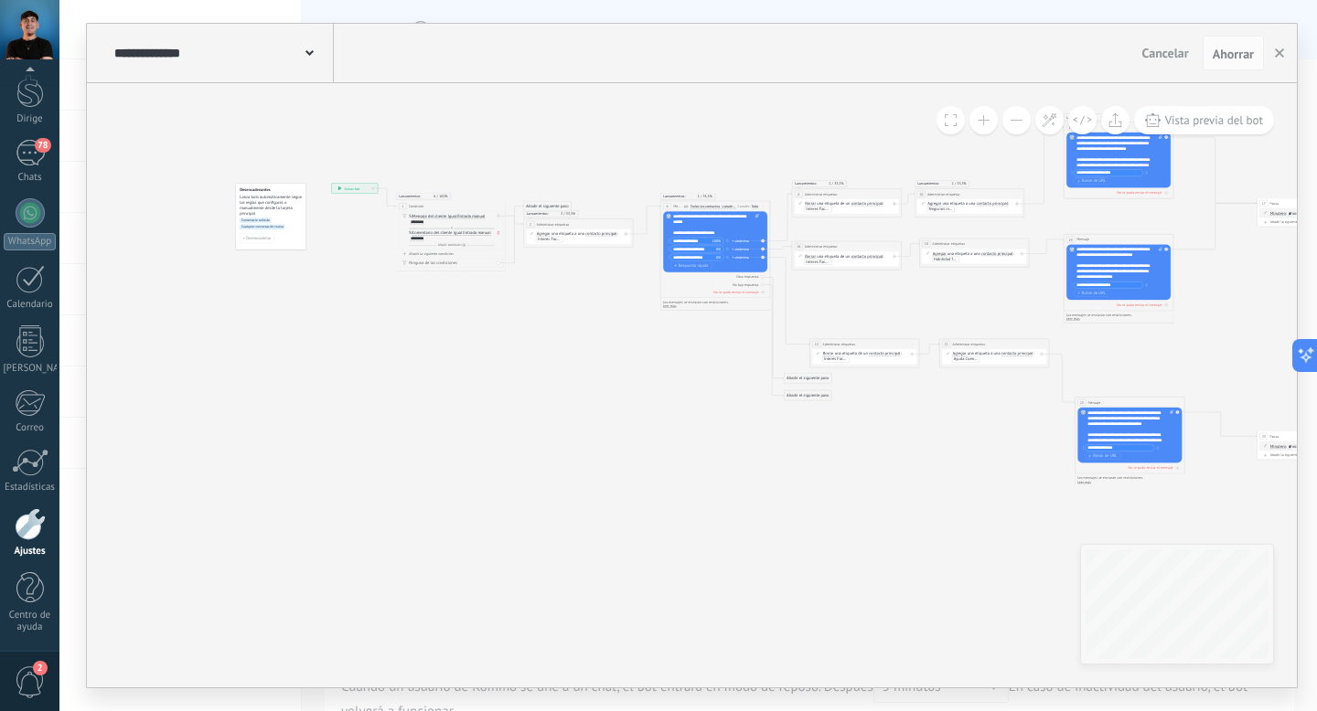
drag, startPoint x: 606, startPoint y: 550, endPoint x: 561, endPoint y: 526, distance: 50.7
click at [561, 527] on icon at bounding box center [1044, 337] width 1700 height 707
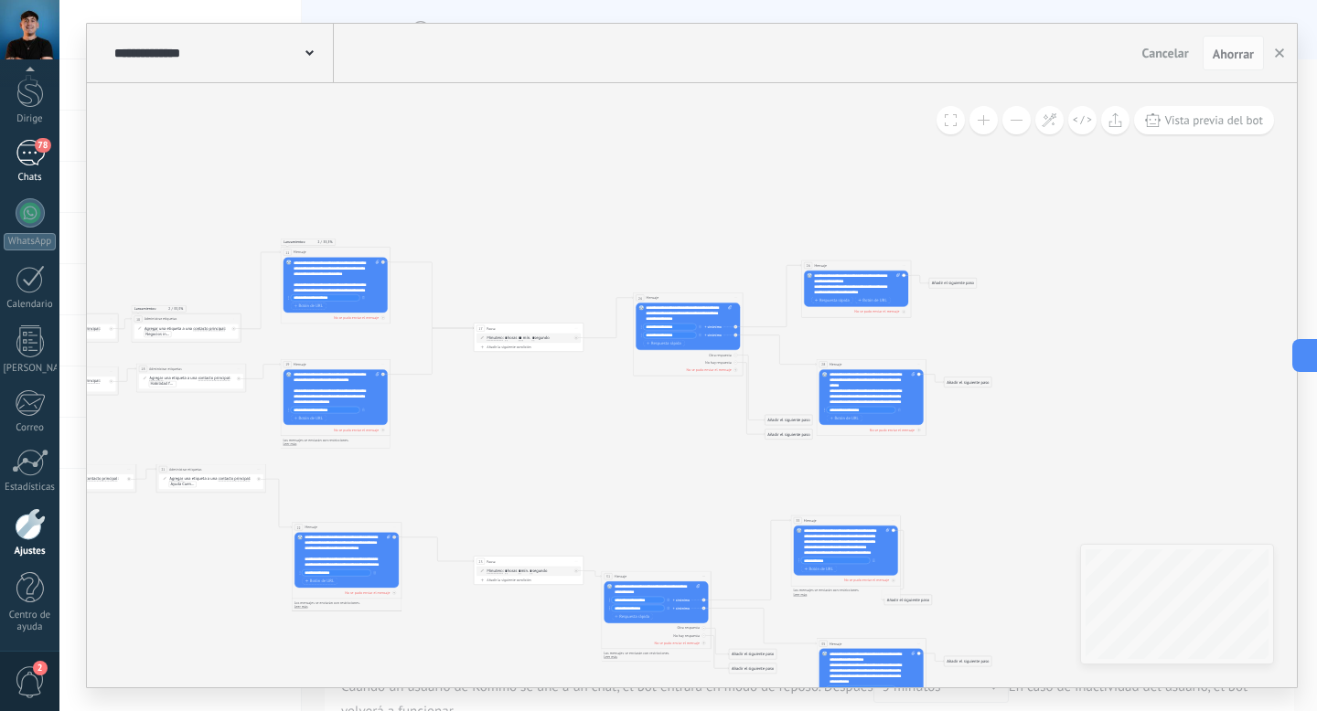
click at [34, 157] on div "78" at bounding box center [30, 153] width 29 height 27
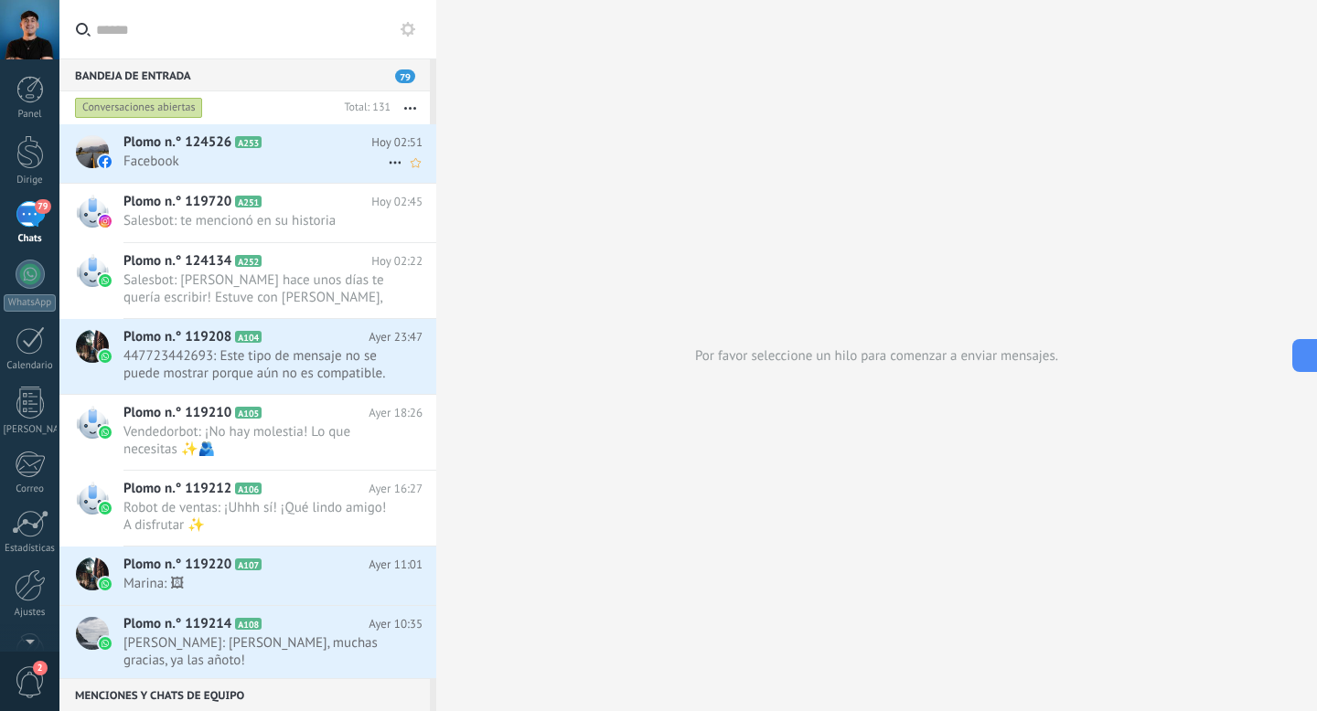
click at [286, 161] on span "Facebook" at bounding box center [255, 161] width 264 height 17
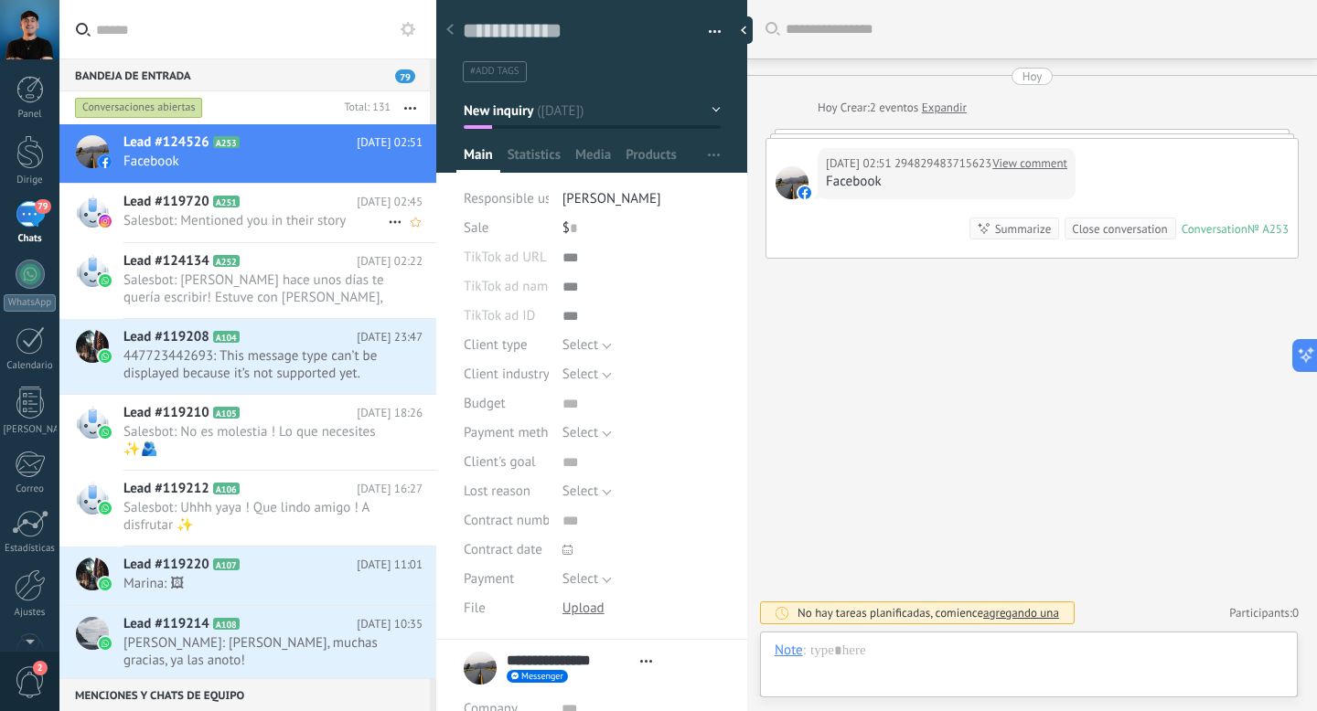
scroll to position [27, 0]
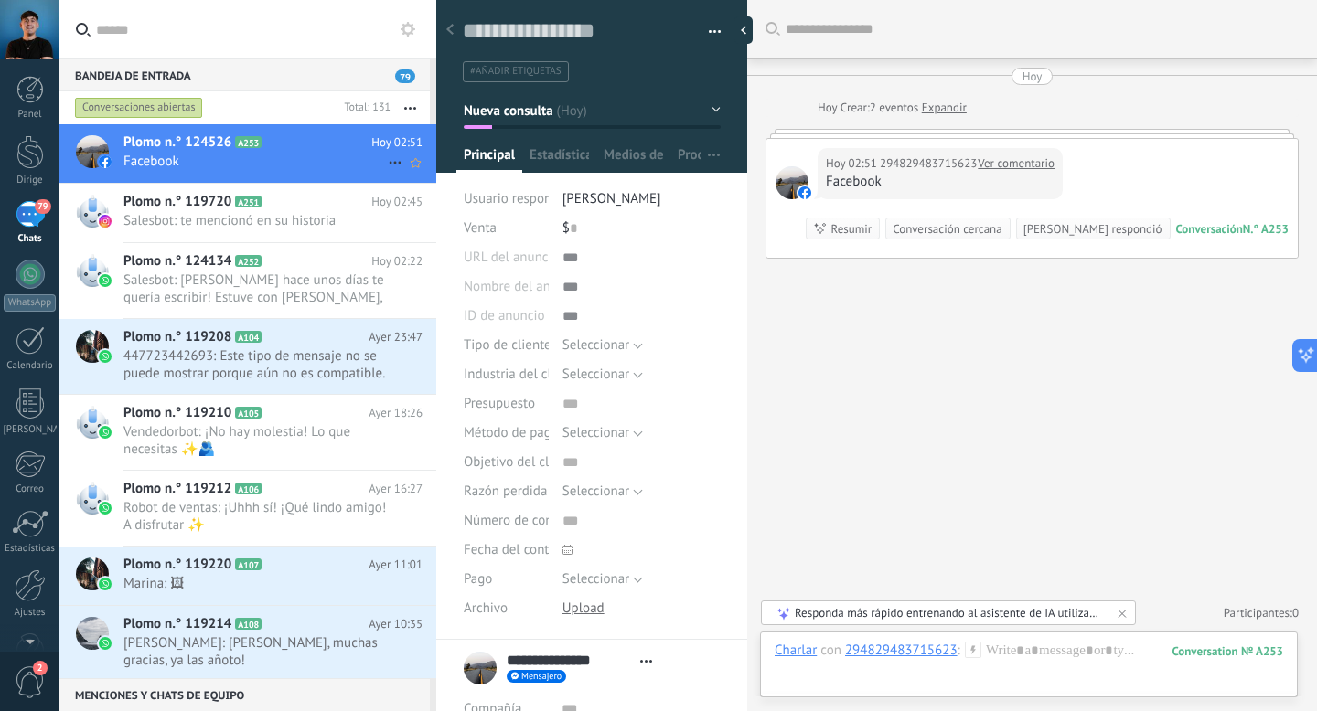
click at [384, 161] on icon at bounding box center [395, 163] width 22 height 22
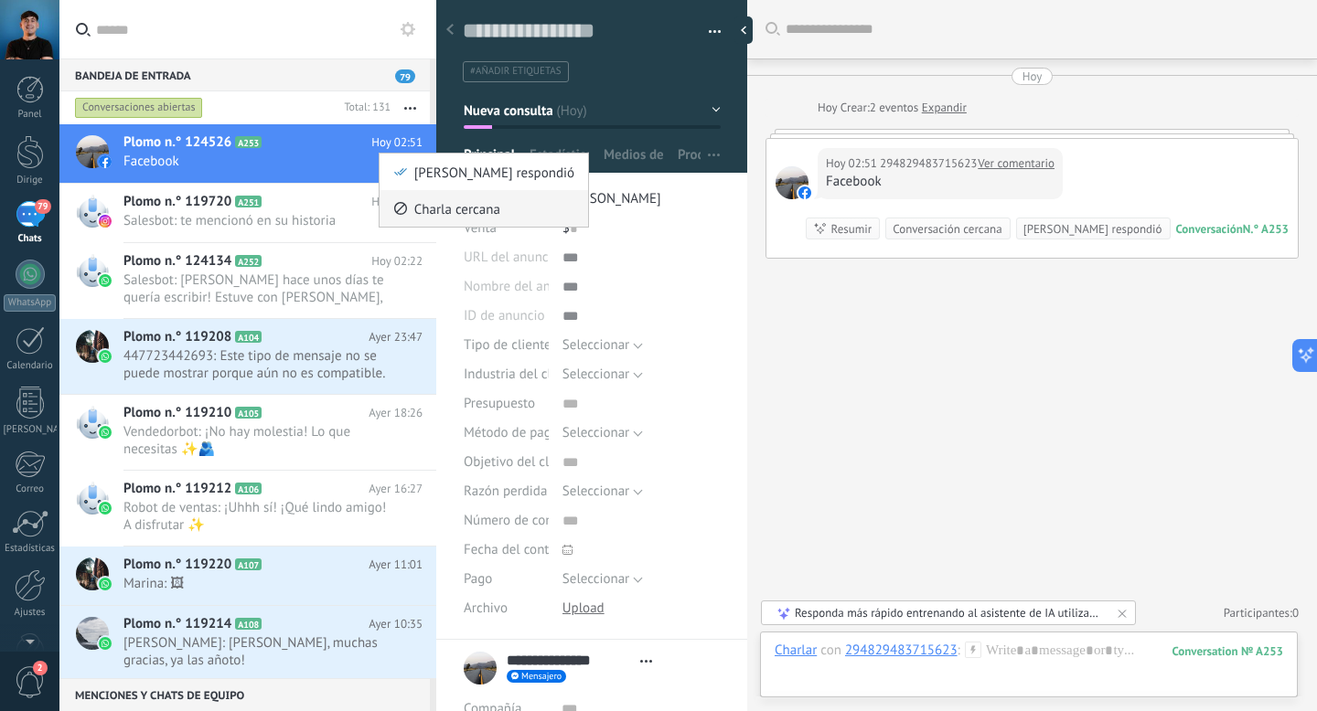
click at [402, 206] on icon at bounding box center [400, 208] width 13 height 13
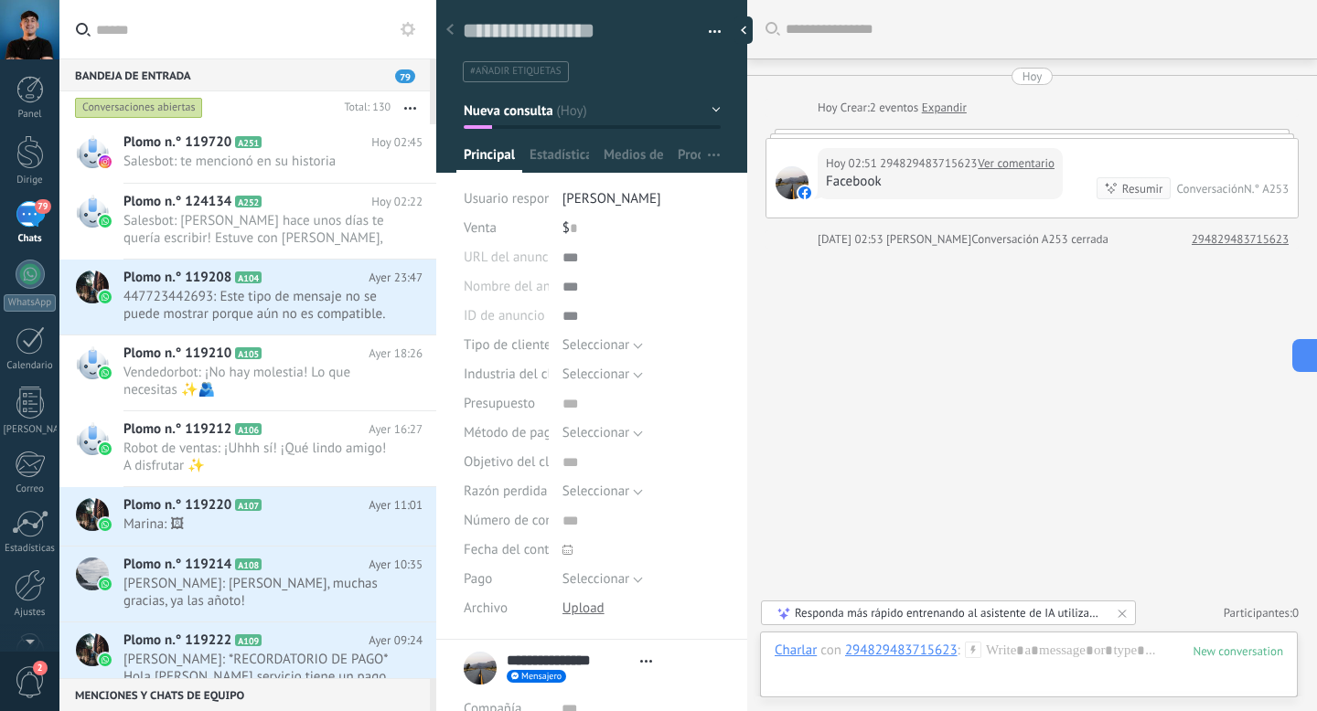
click at [262, 37] on input "text" at bounding box center [259, 29] width 326 height 59
click at [312, 230] on font "Salesbot: [PERSON_NAME] hace unos días te quería escribir! Estuve con [PERSON_N…" at bounding box center [253, 238] width 261 height 52
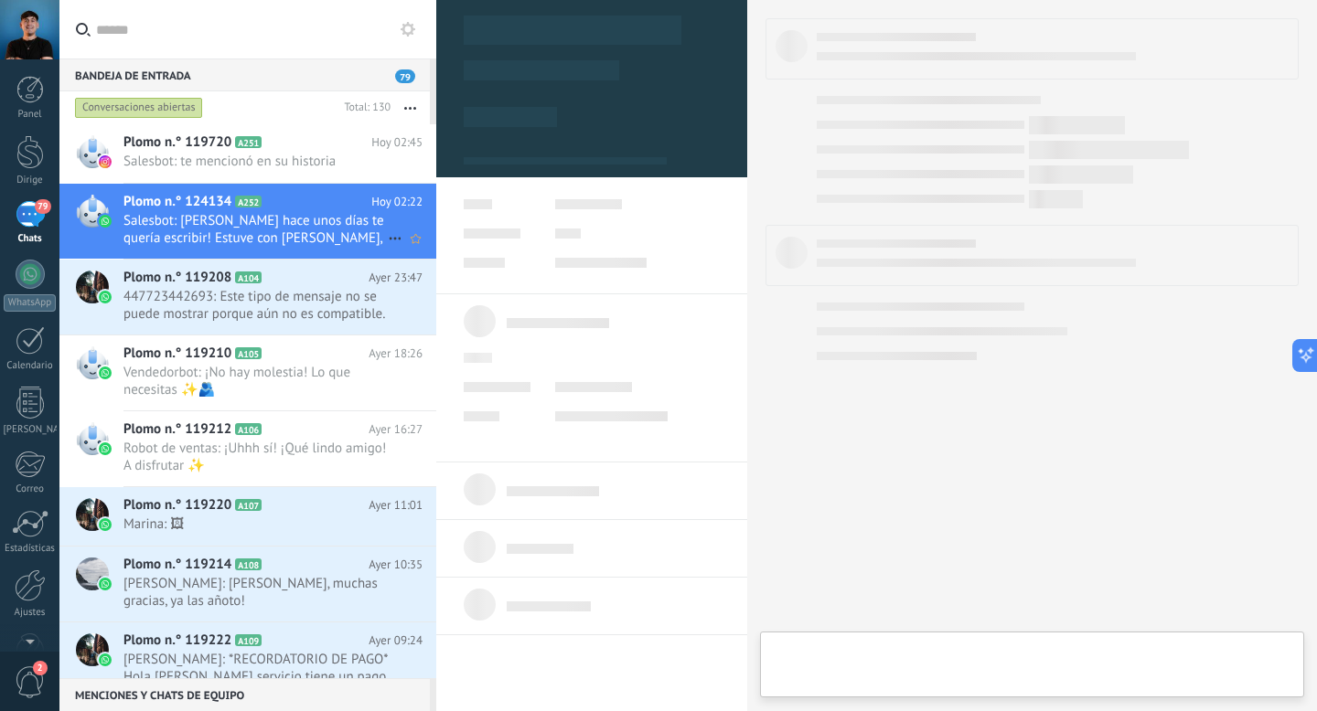
type textarea "**********"
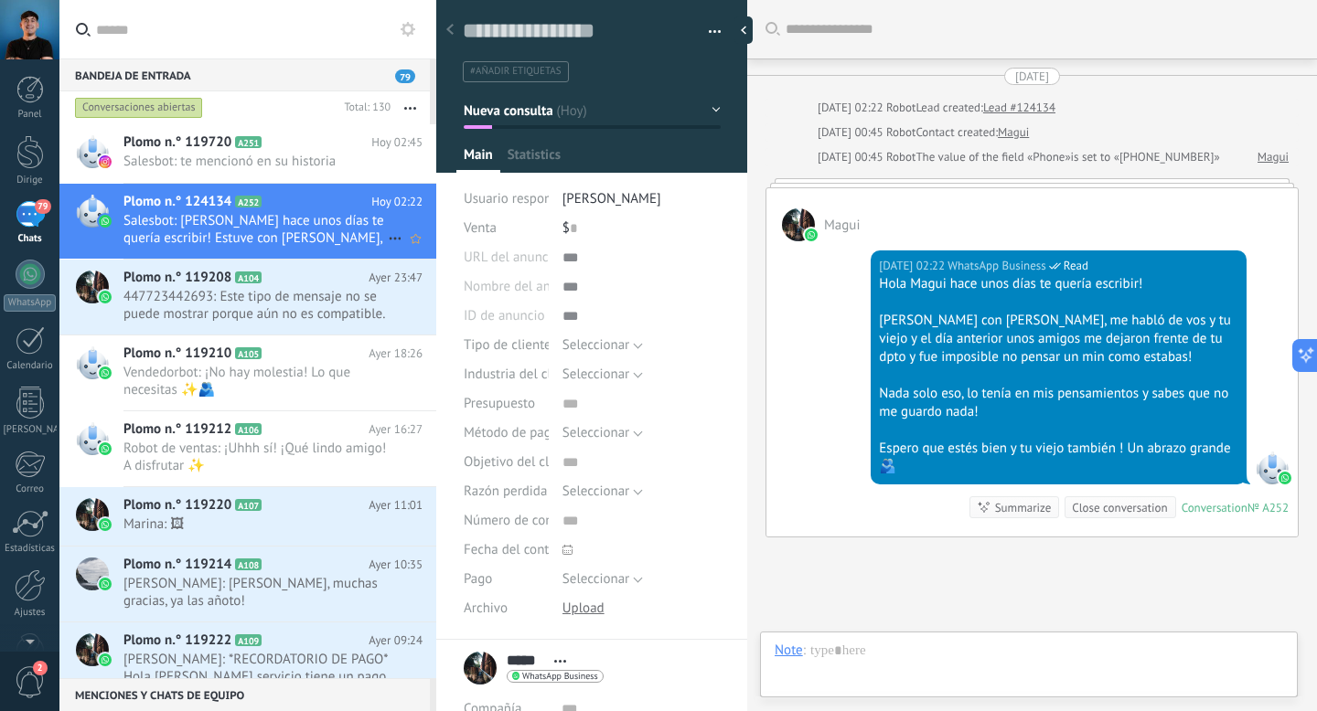
scroll to position [2, 0]
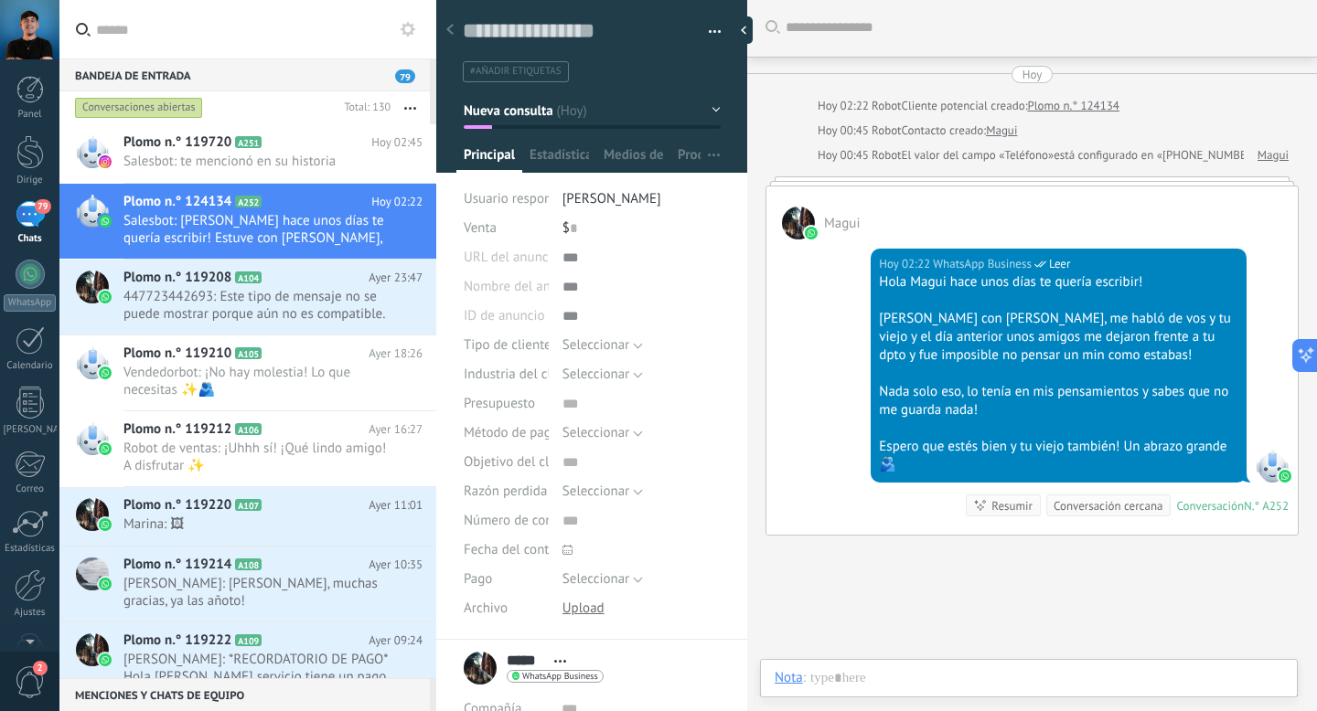
click at [791, 227] on div at bounding box center [798, 223] width 33 height 33
click at [249, 28] on input "text" at bounding box center [259, 29] width 326 height 59
click at [37, 535] on div at bounding box center [30, 524] width 31 height 32
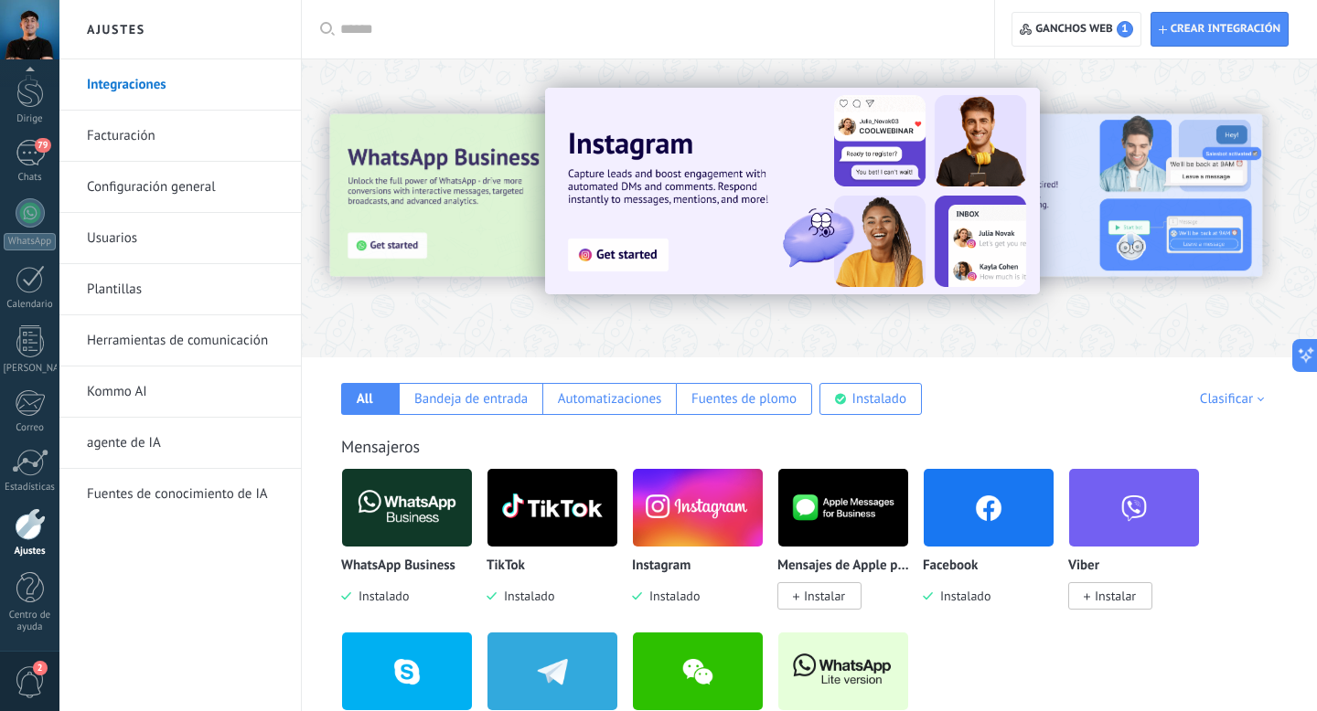
click at [144, 338] on font "Herramientas de comunicación" at bounding box center [177, 340] width 181 height 17
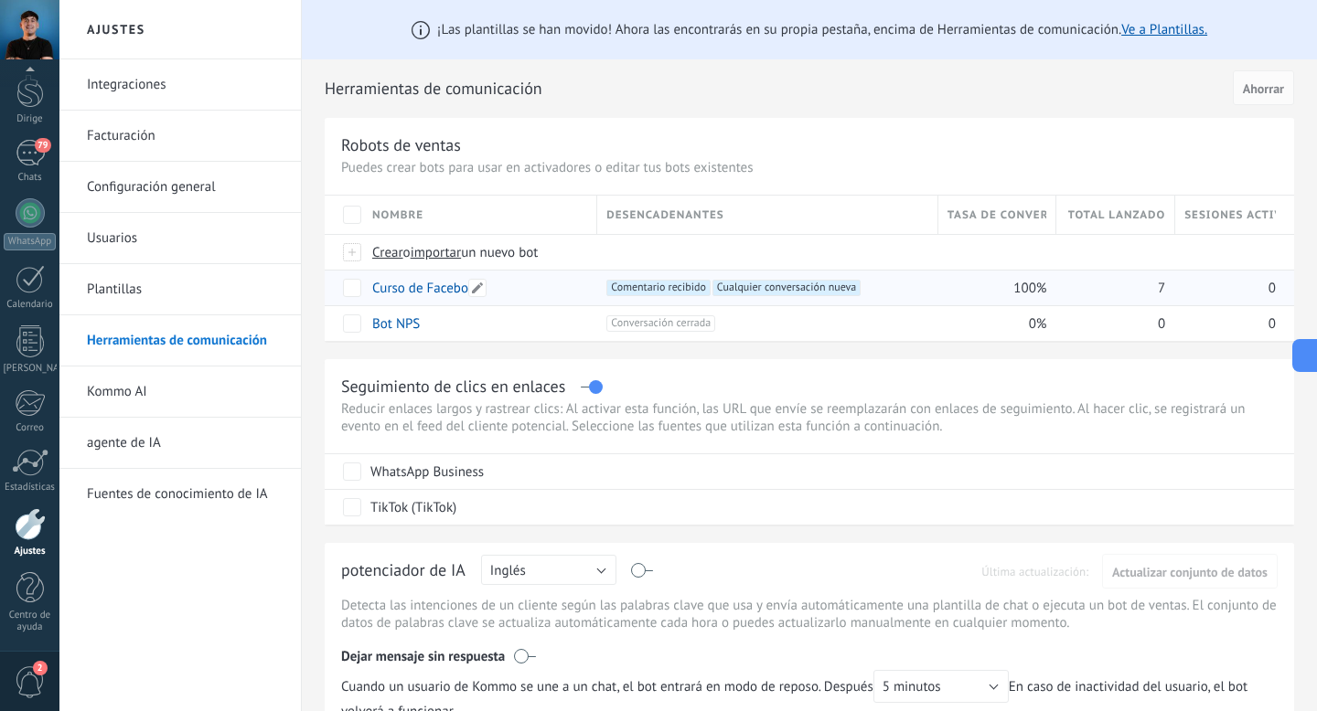
click at [540, 290] on div "Curso de Facebook" at bounding box center [475, 288] width 225 height 35
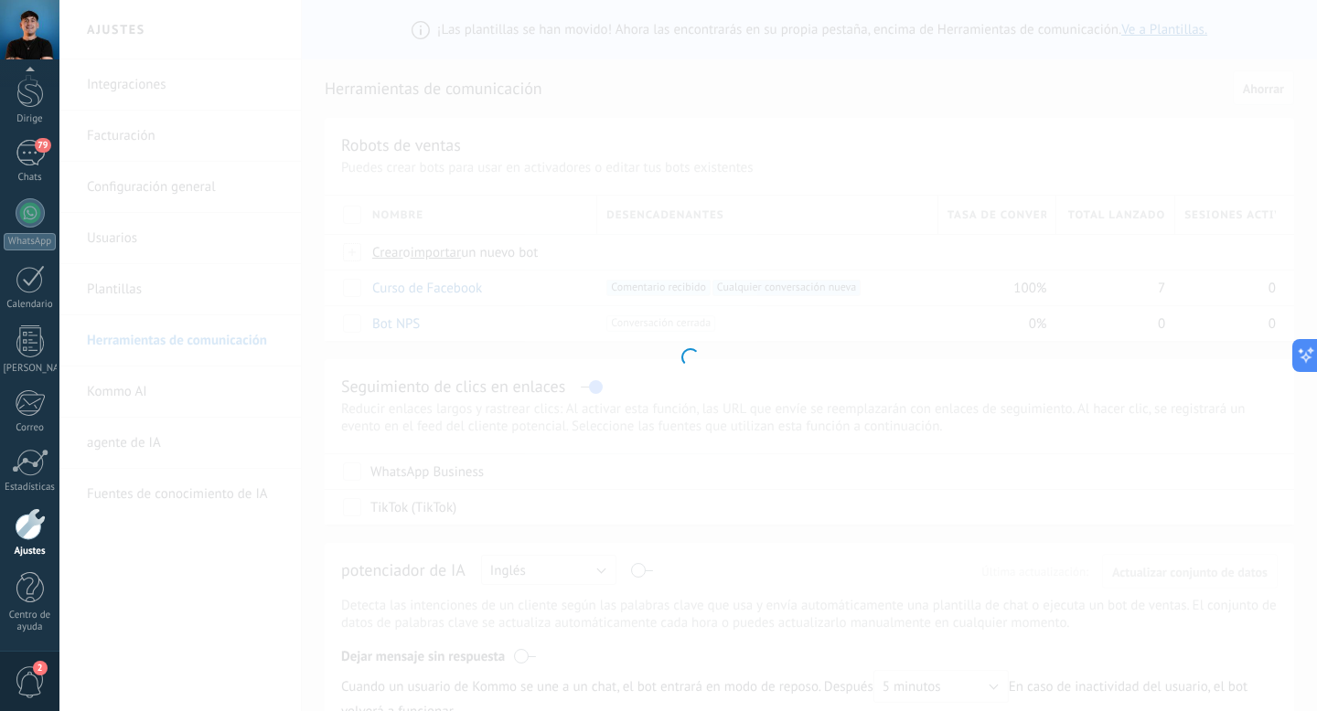
type input "**********"
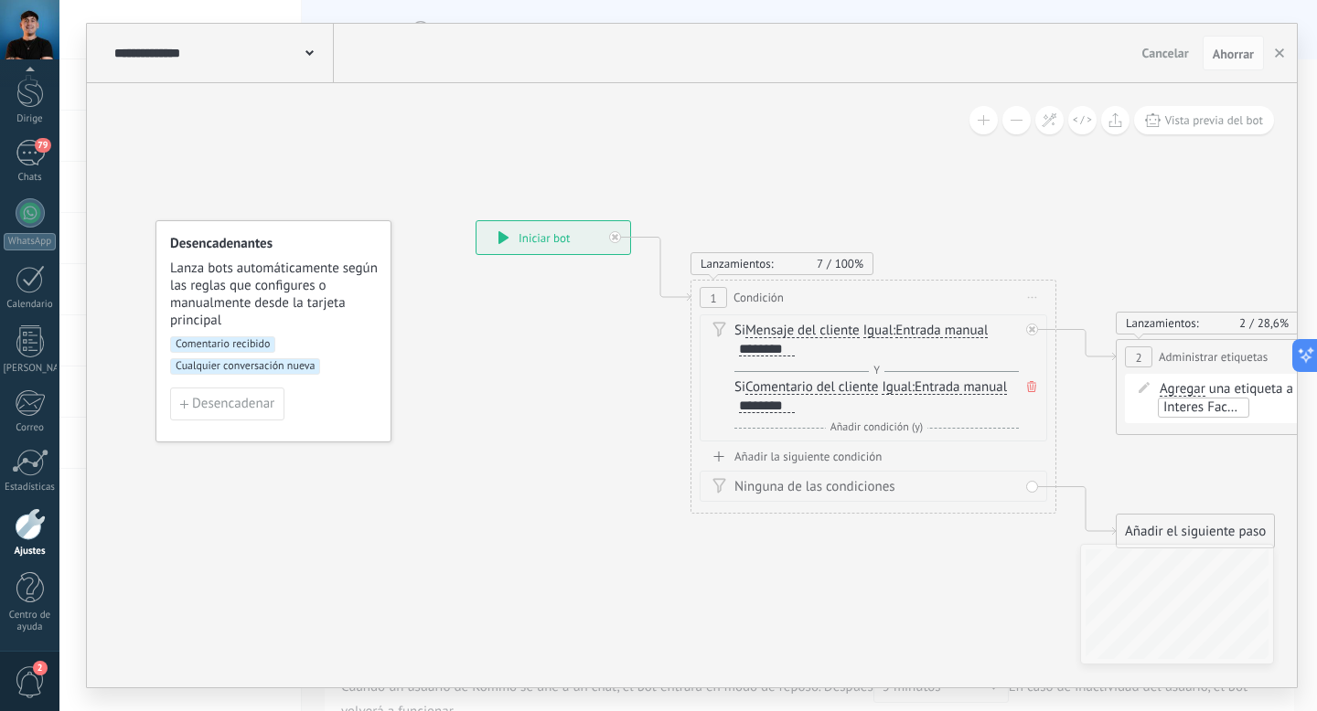
click at [261, 368] on font "Cualquier conversación nueva" at bounding box center [245, 366] width 139 height 14
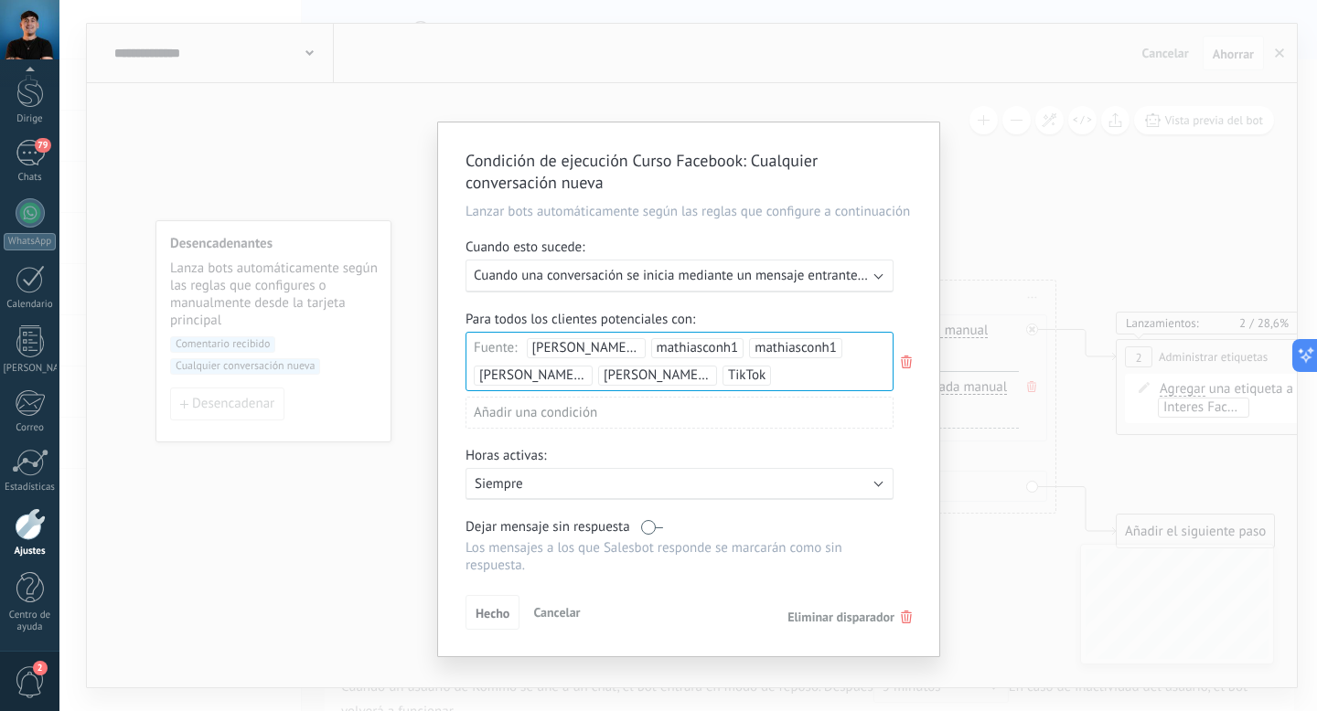
click at [1007, 236] on div "Condición de ejecución Curso Facebook : Cualquier conversación nueva Lanzar bot…" at bounding box center [687, 355] width 1257 height 711
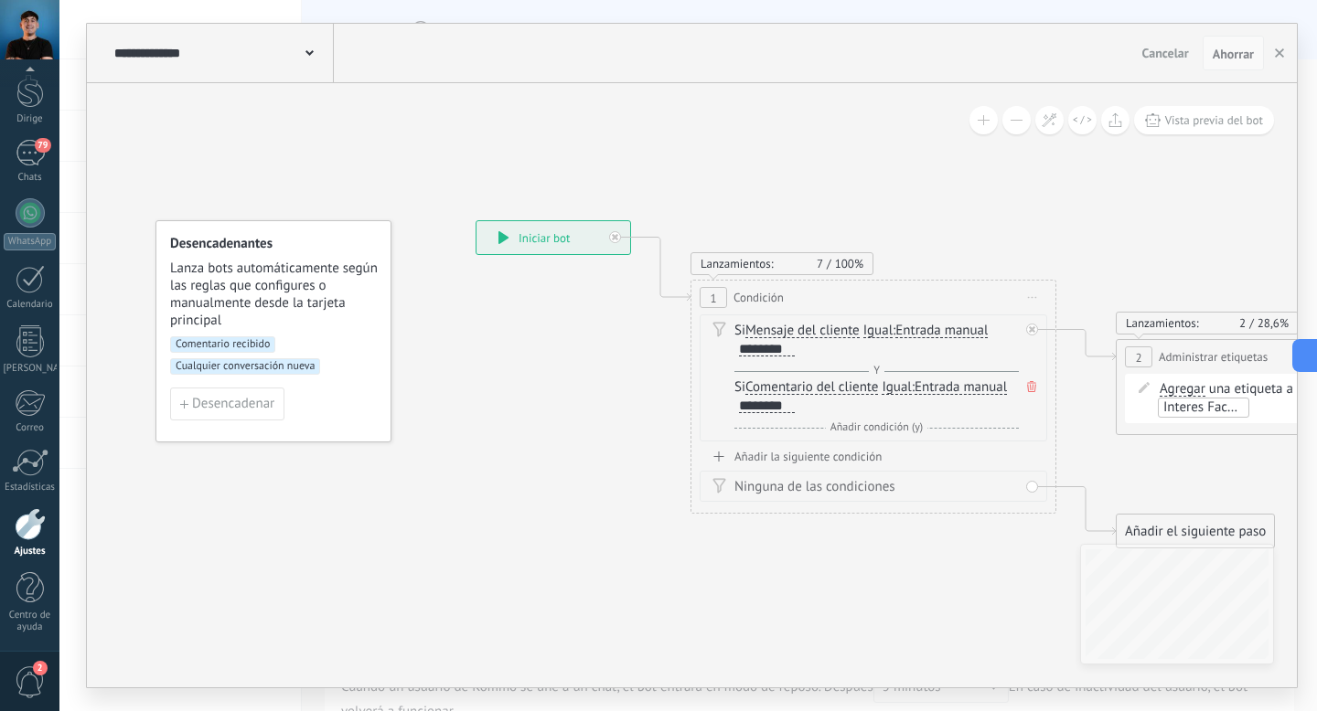
click at [1232, 50] on font "Ahorrar" at bounding box center [1232, 54] width 41 height 16
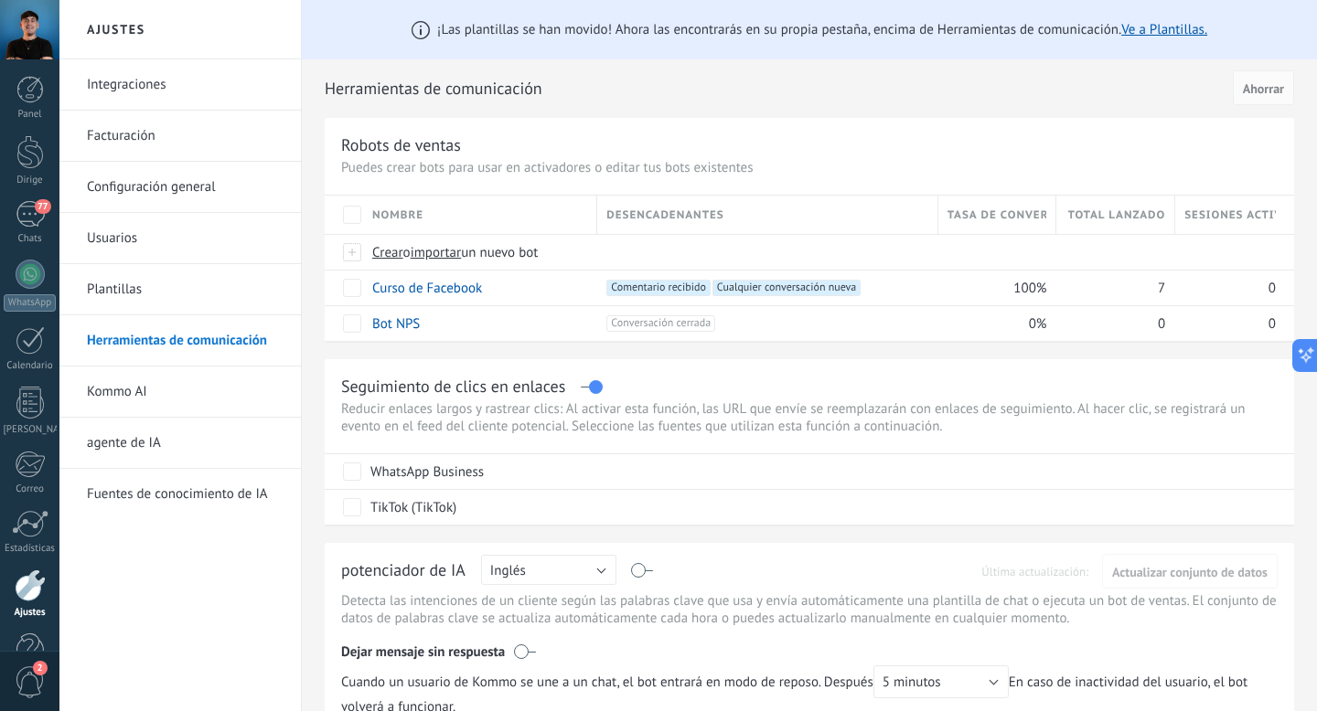
click at [765, 99] on h2 "Herramientas de comunicación" at bounding box center [776, 88] width 902 height 37
click at [31, 213] on div "80" at bounding box center [30, 214] width 29 height 27
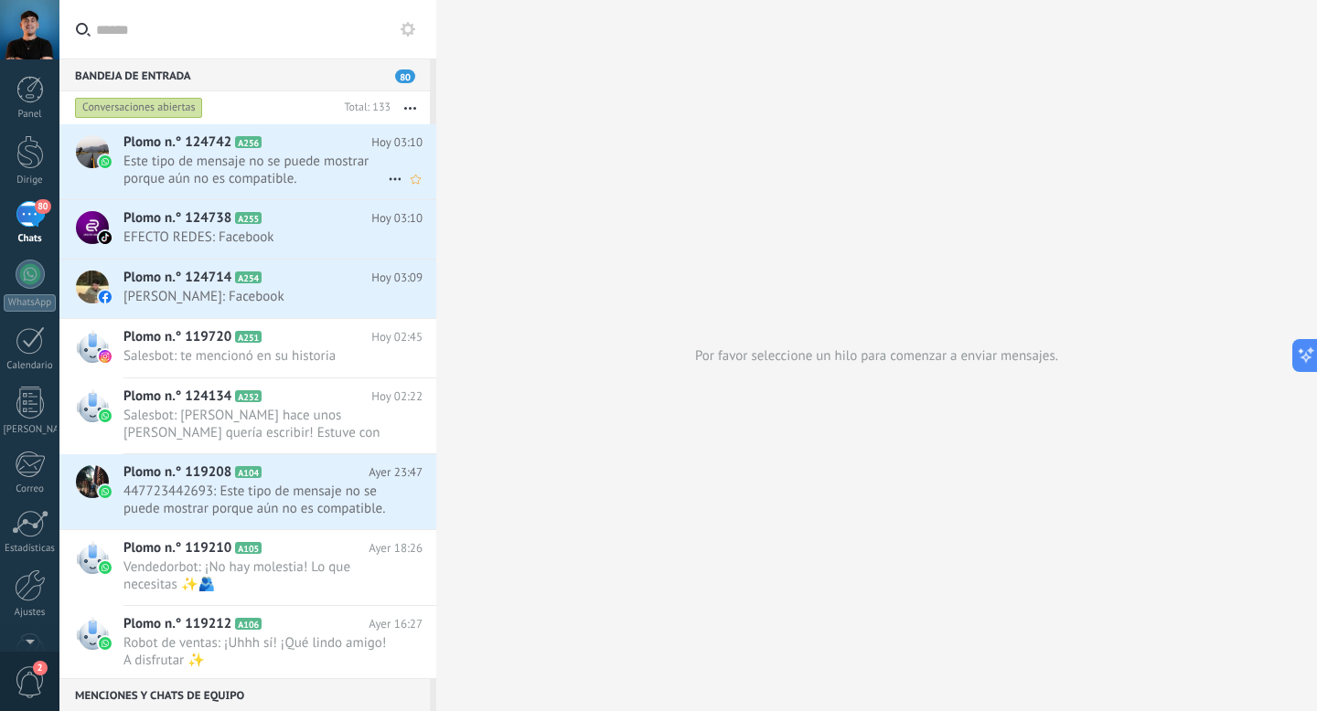
click at [307, 169] on font "Este tipo de mensaje no se puede mostrar porque aún no es compatible." at bounding box center [245, 170] width 245 height 35
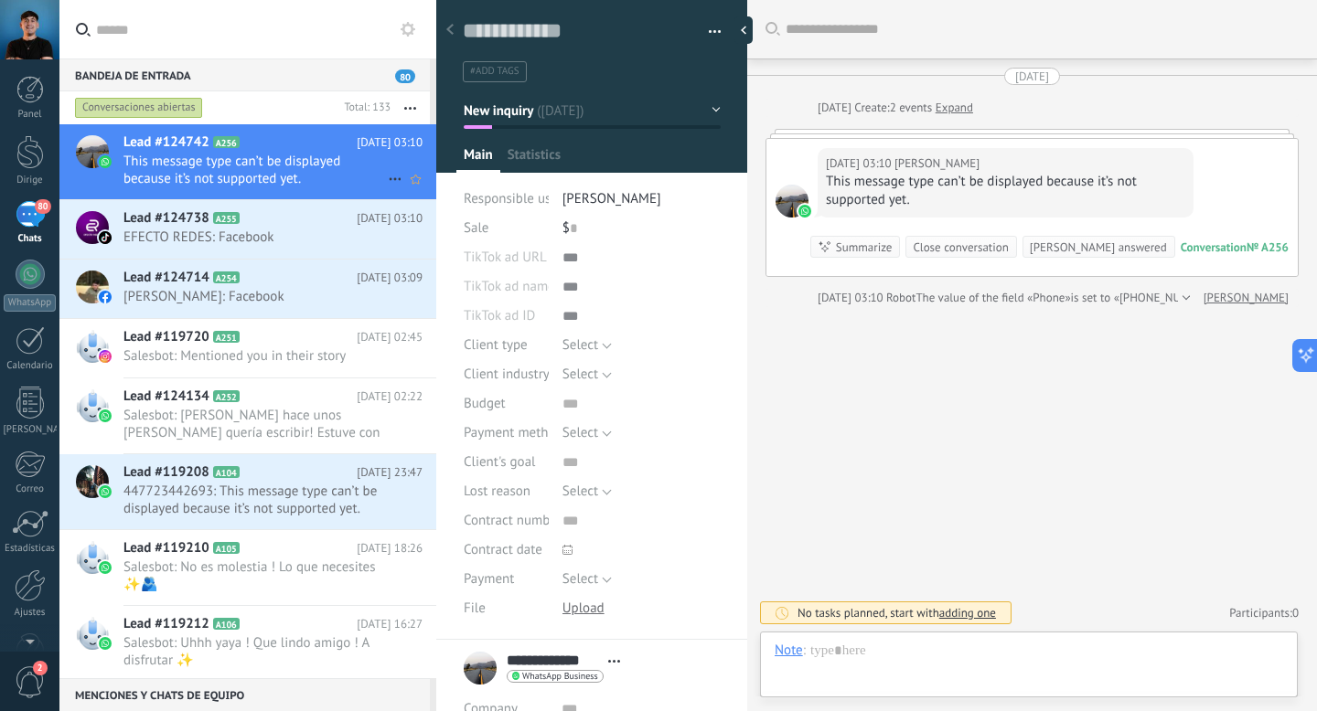
scroll to position [27, 0]
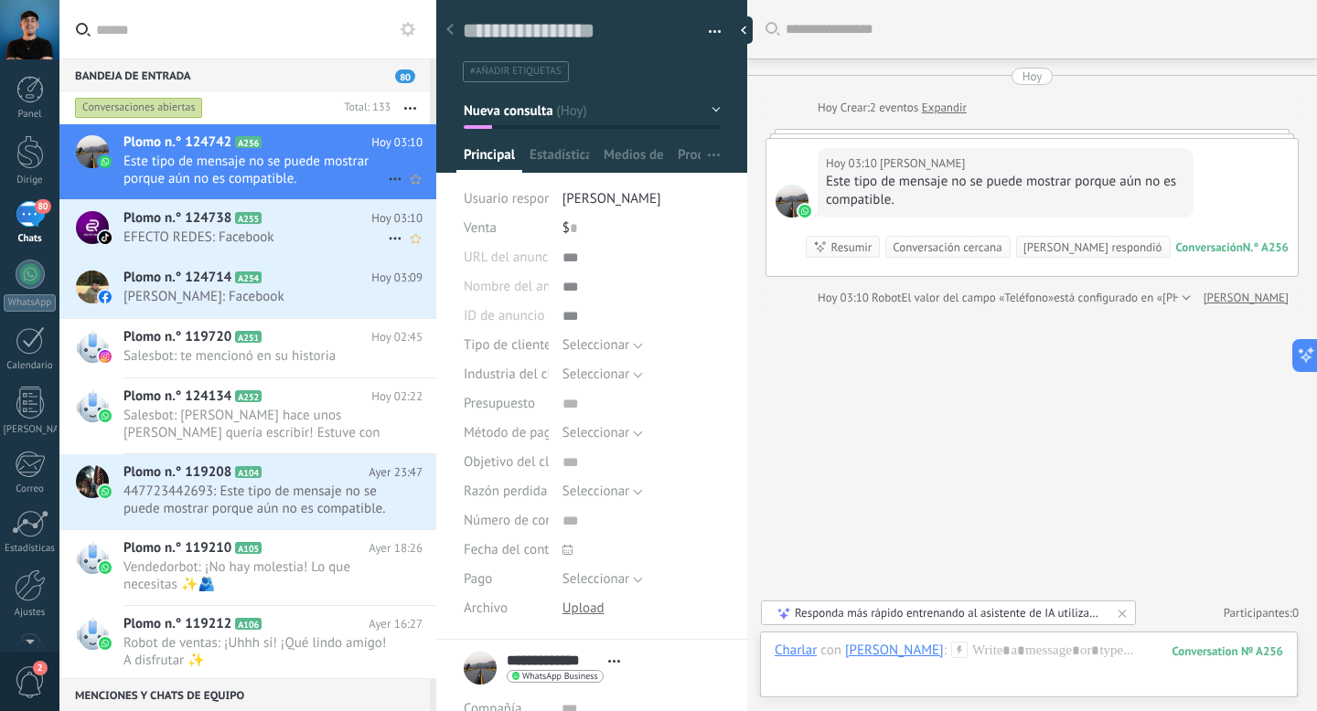
click at [306, 223] on h2 "Plomo n.° 124738 A255" at bounding box center [247, 218] width 248 height 18
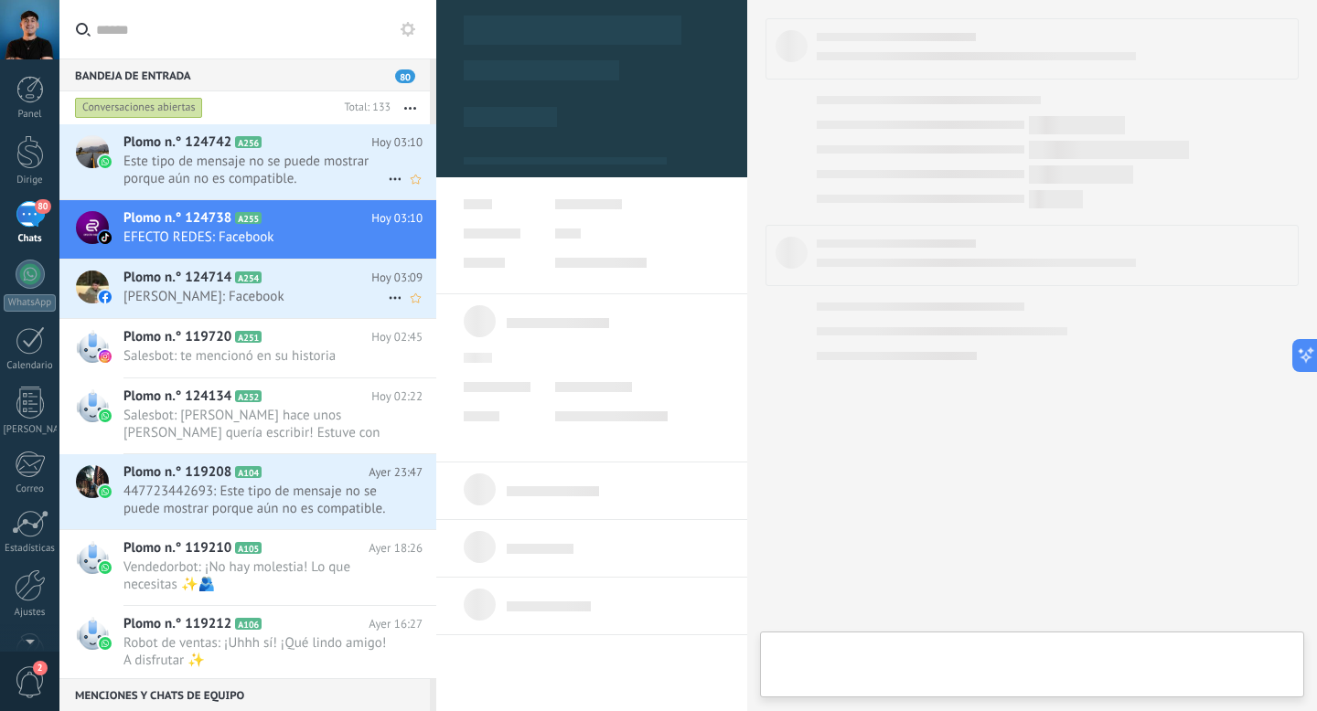
click at [284, 299] on font "[PERSON_NAME]: Facebook" at bounding box center [203, 296] width 161 height 17
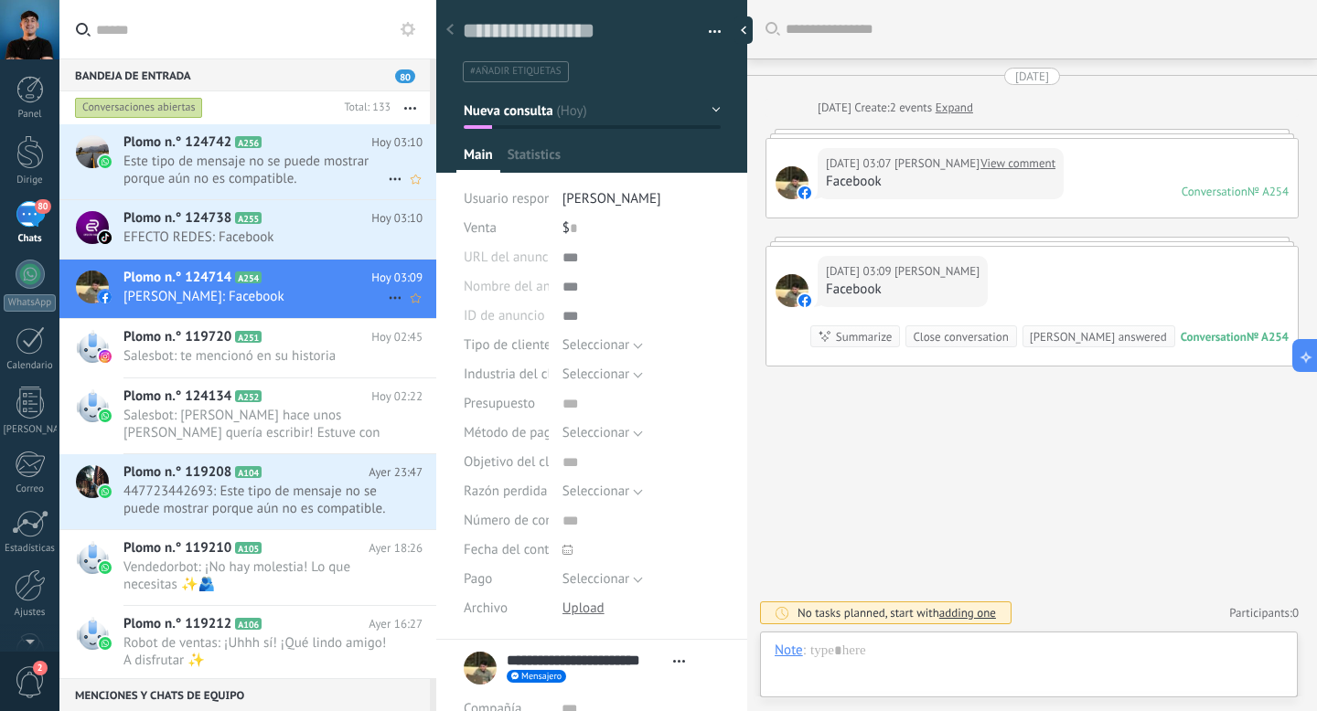
scroll to position [27, 0]
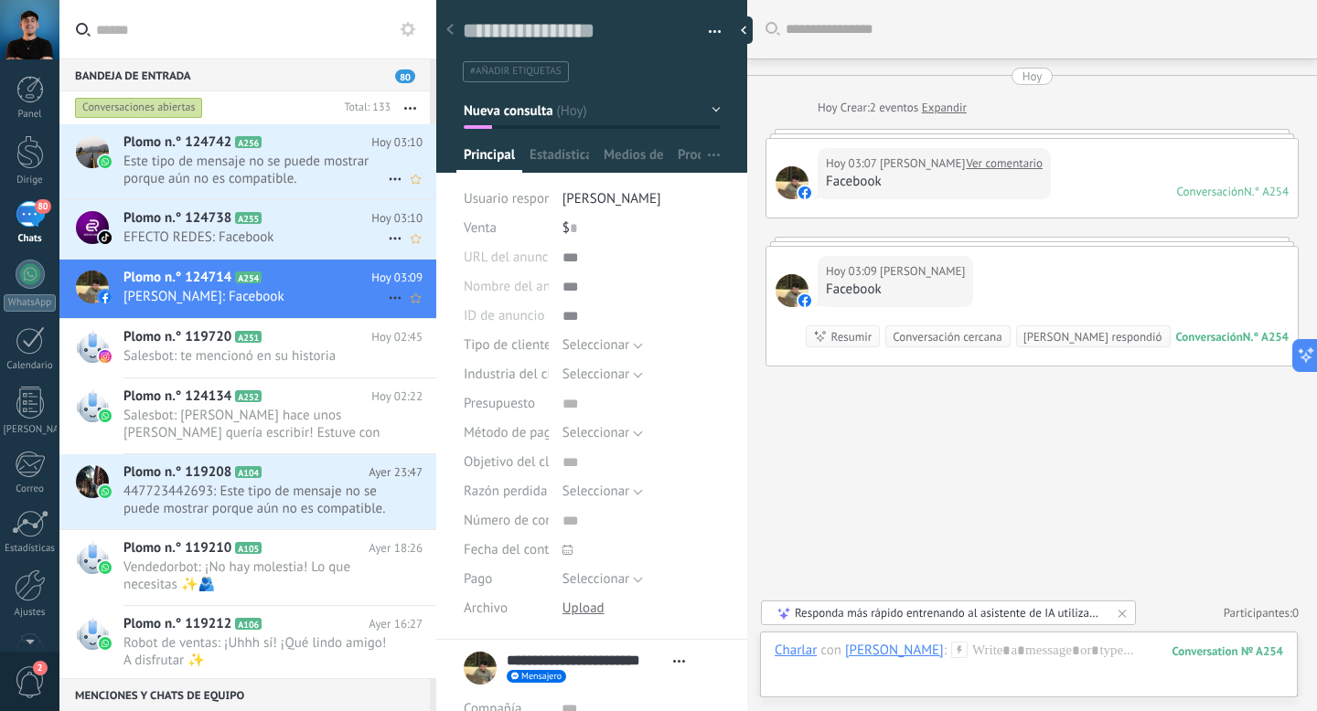
click at [283, 220] on icon at bounding box center [276, 218] width 18 height 18
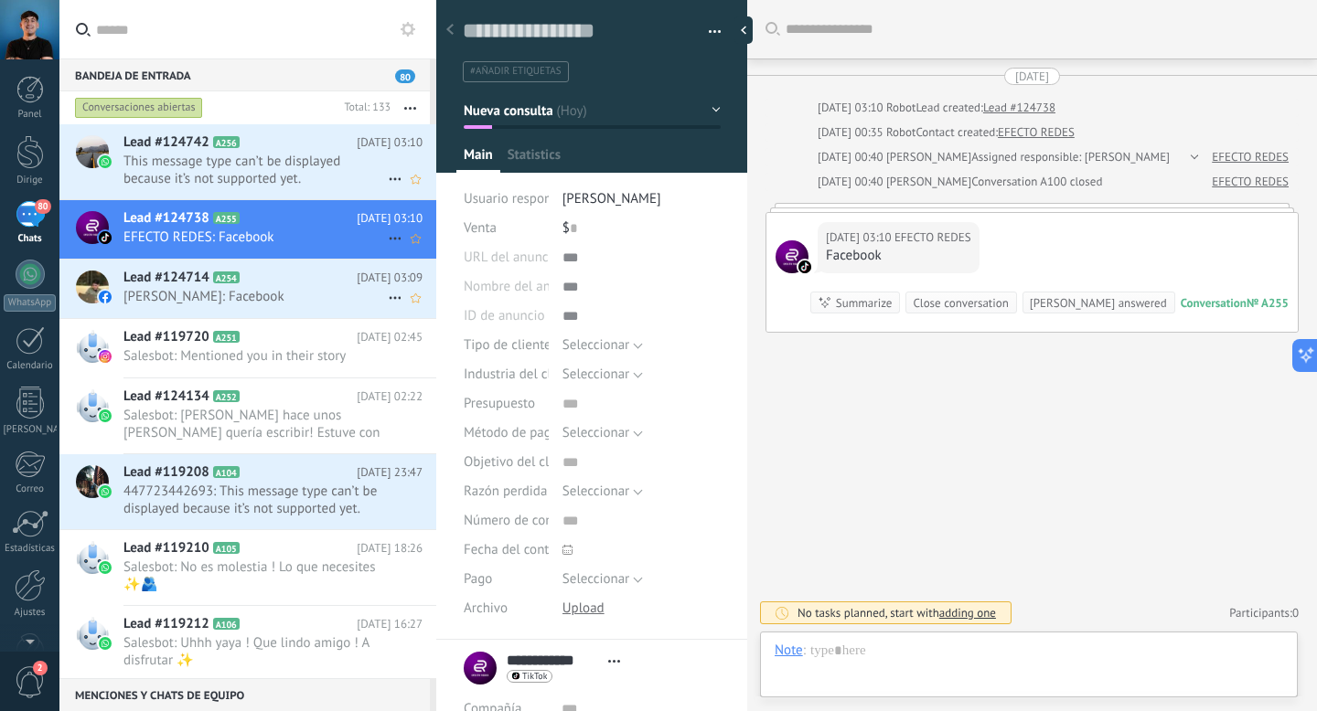
scroll to position [27, 0]
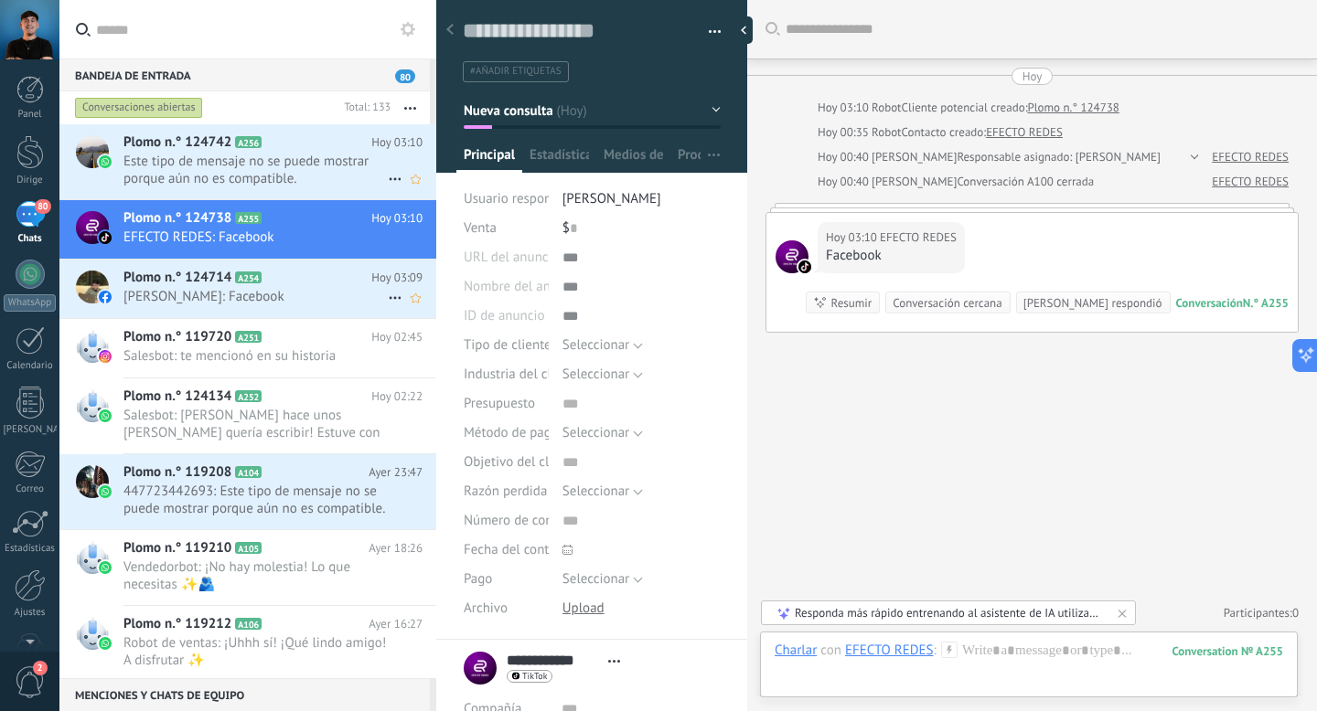
click at [248, 144] on span "A256" at bounding box center [248, 142] width 27 height 12
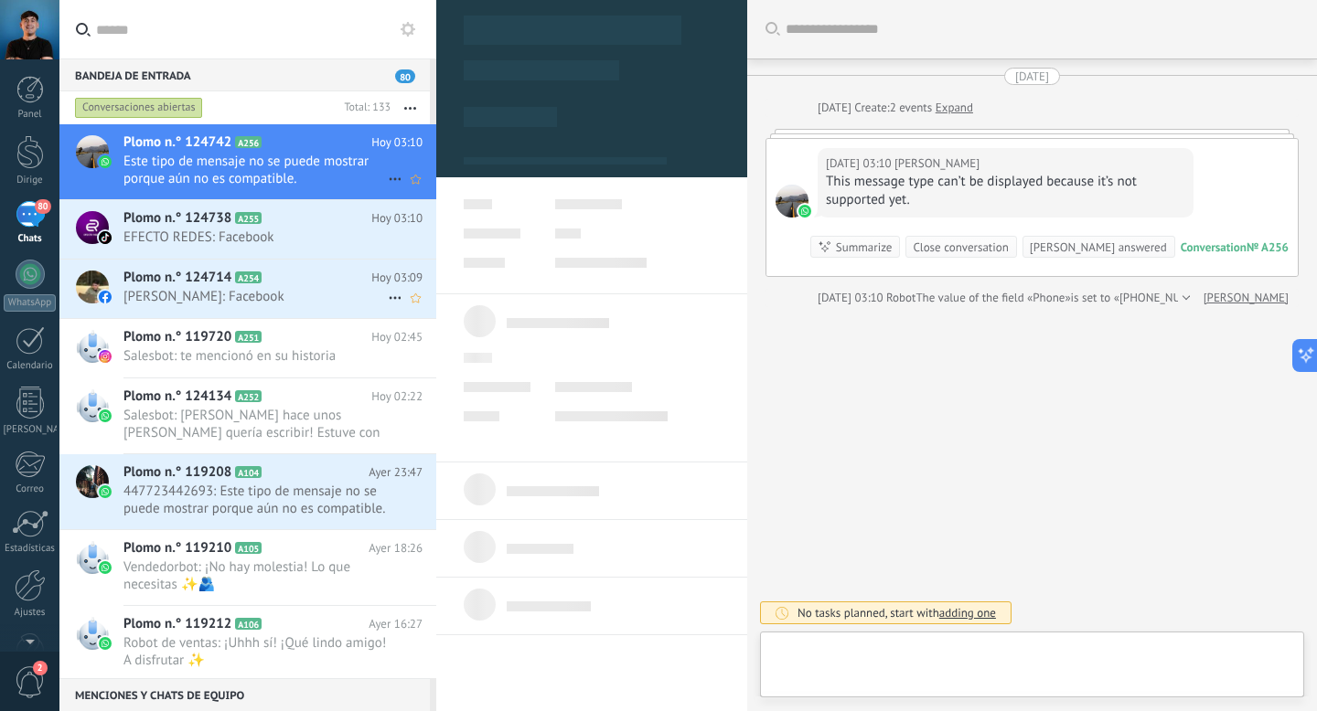
type textarea "**********"
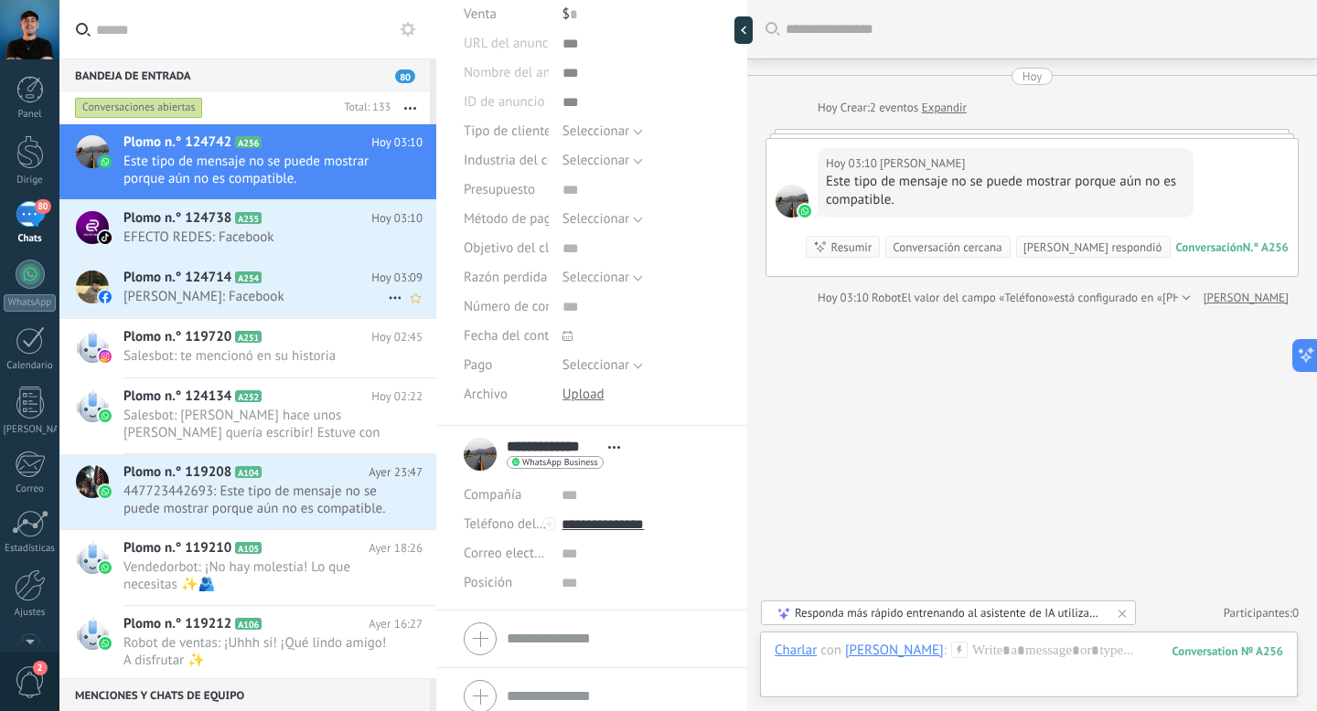
scroll to position [61, 0]
click at [33, 672] on span "2" at bounding box center [30, 683] width 31 height 32
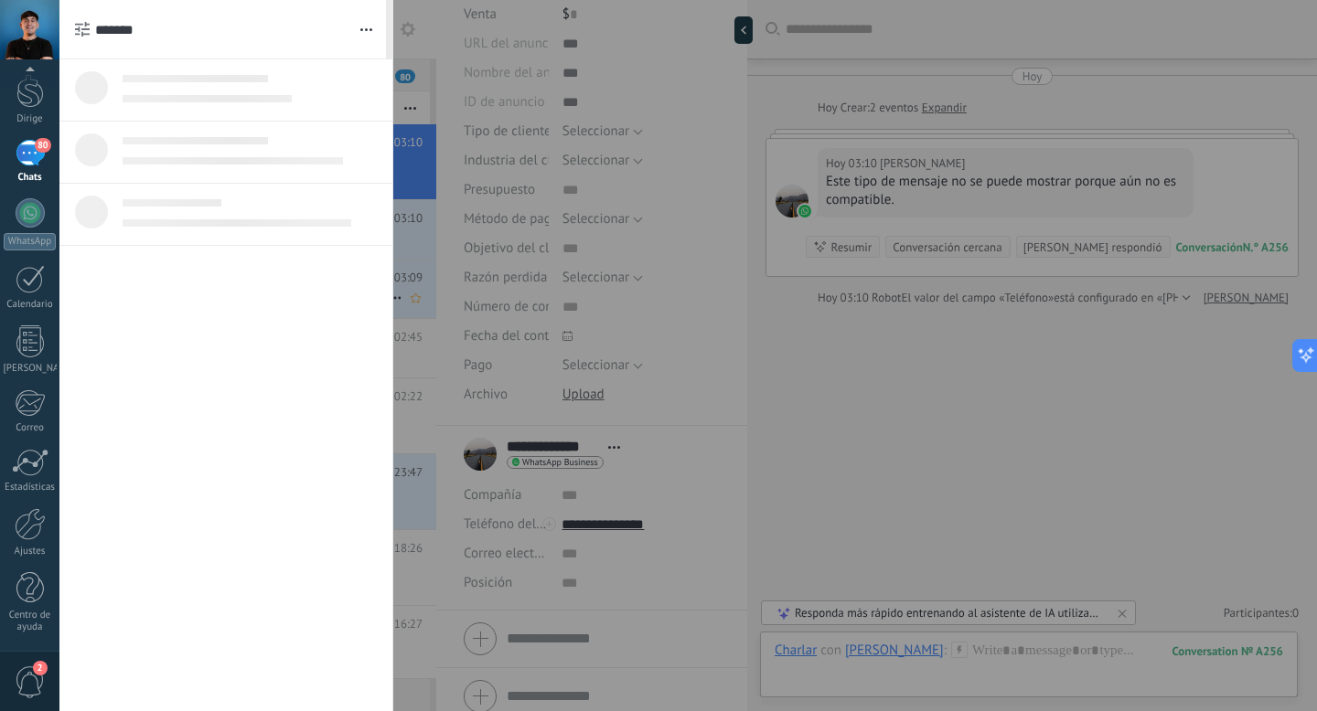
scroll to position [0, 0]
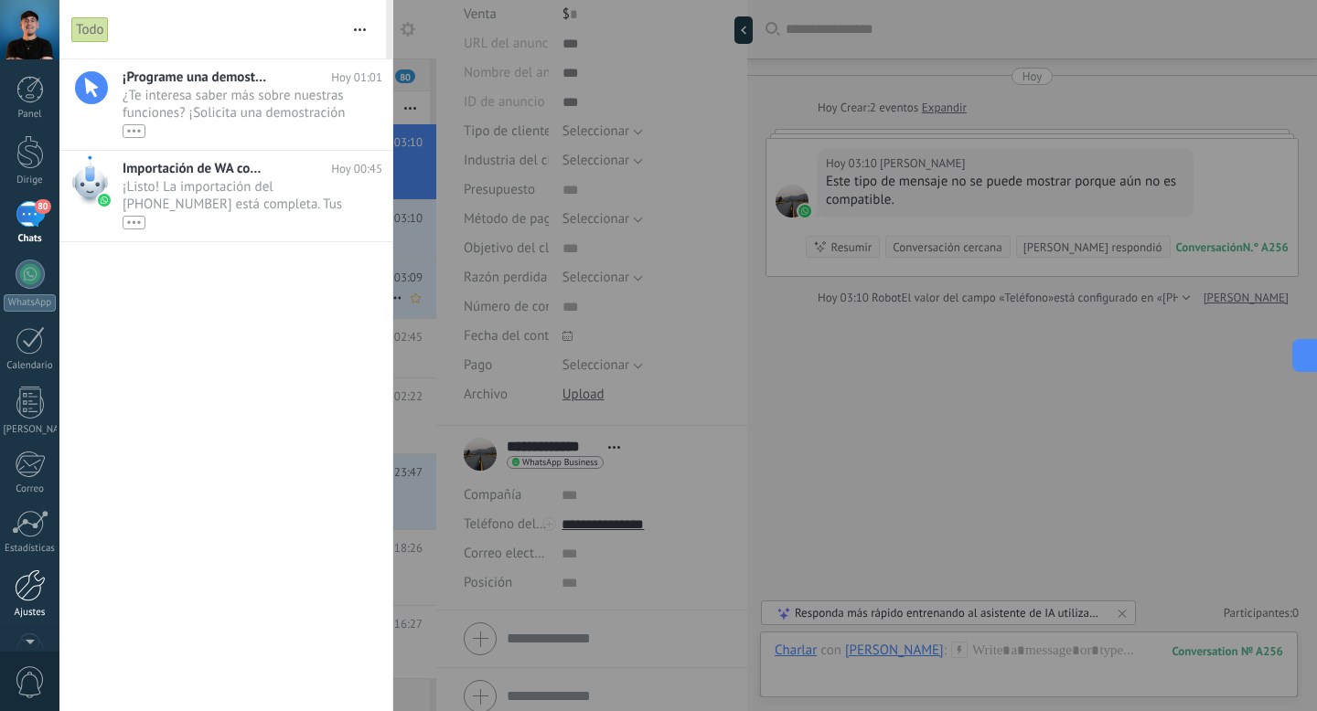
click at [29, 574] on div at bounding box center [30, 586] width 31 height 32
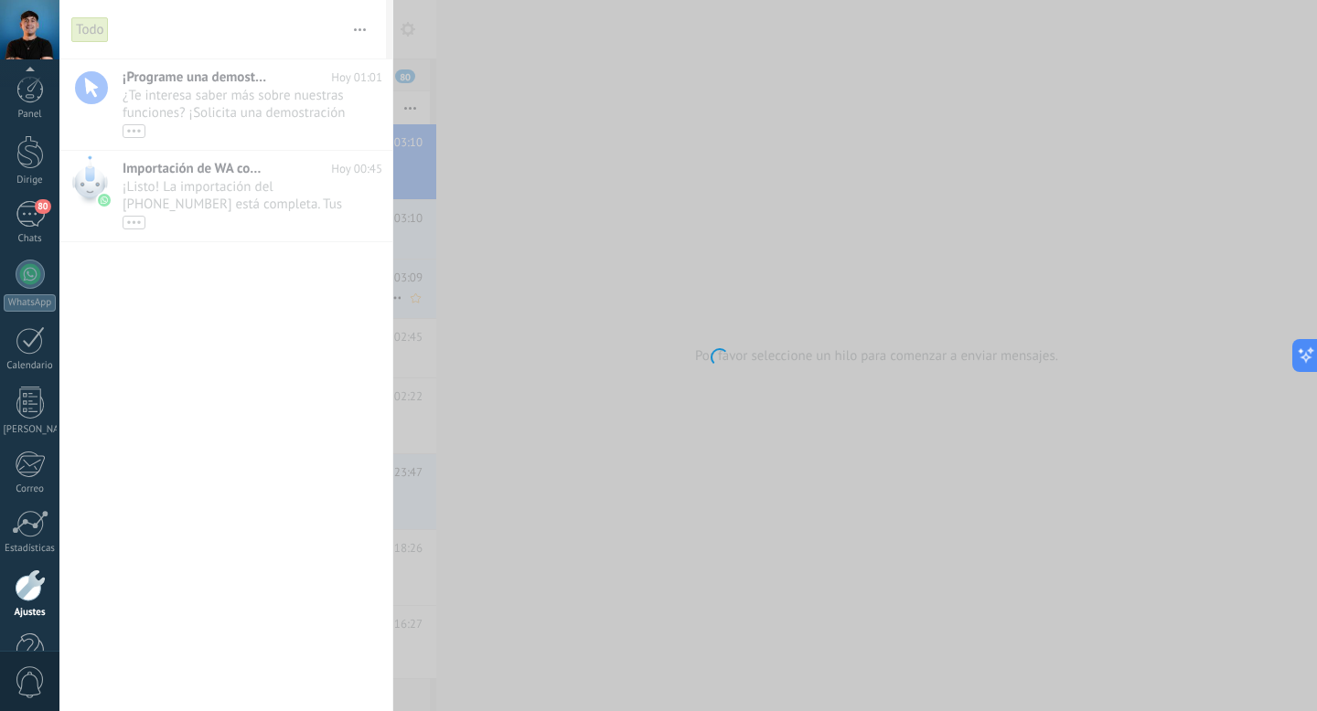
scroll to position [61, 0]
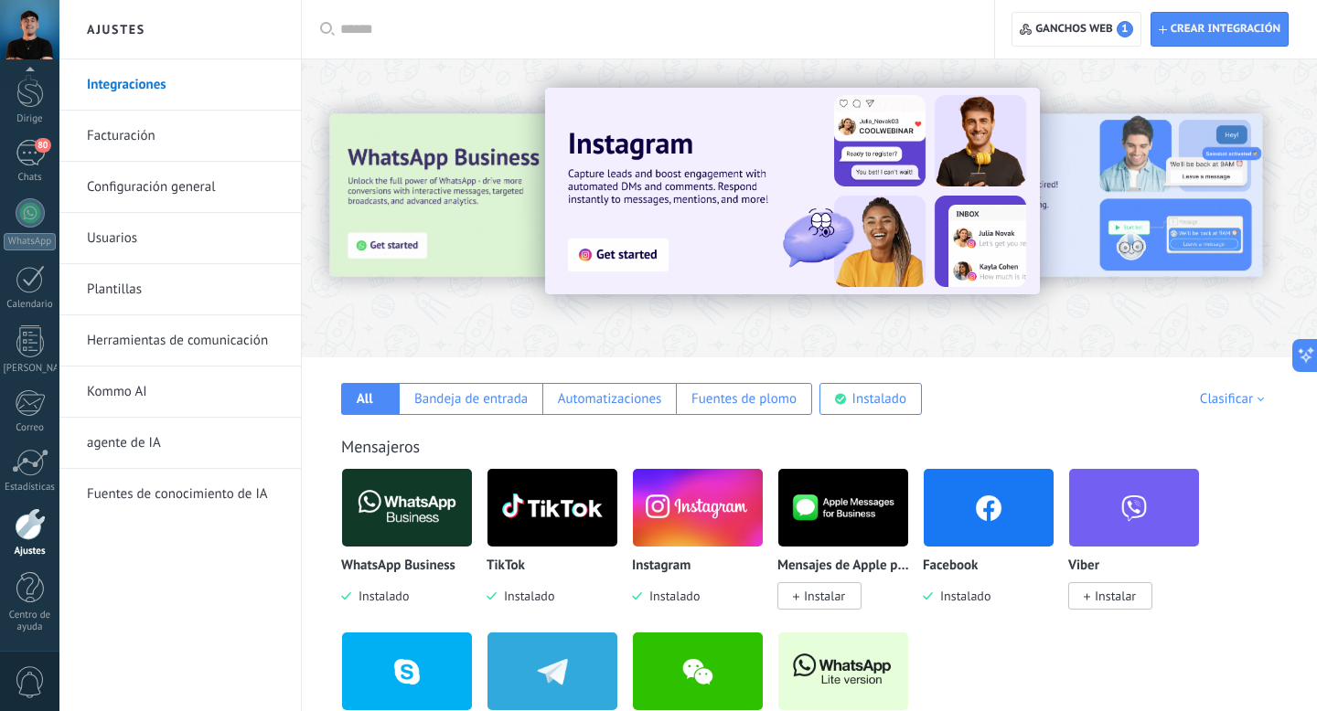
click at [181, 187] on font "Configuración general" at bounding box center [151, 186] width 129 height 17
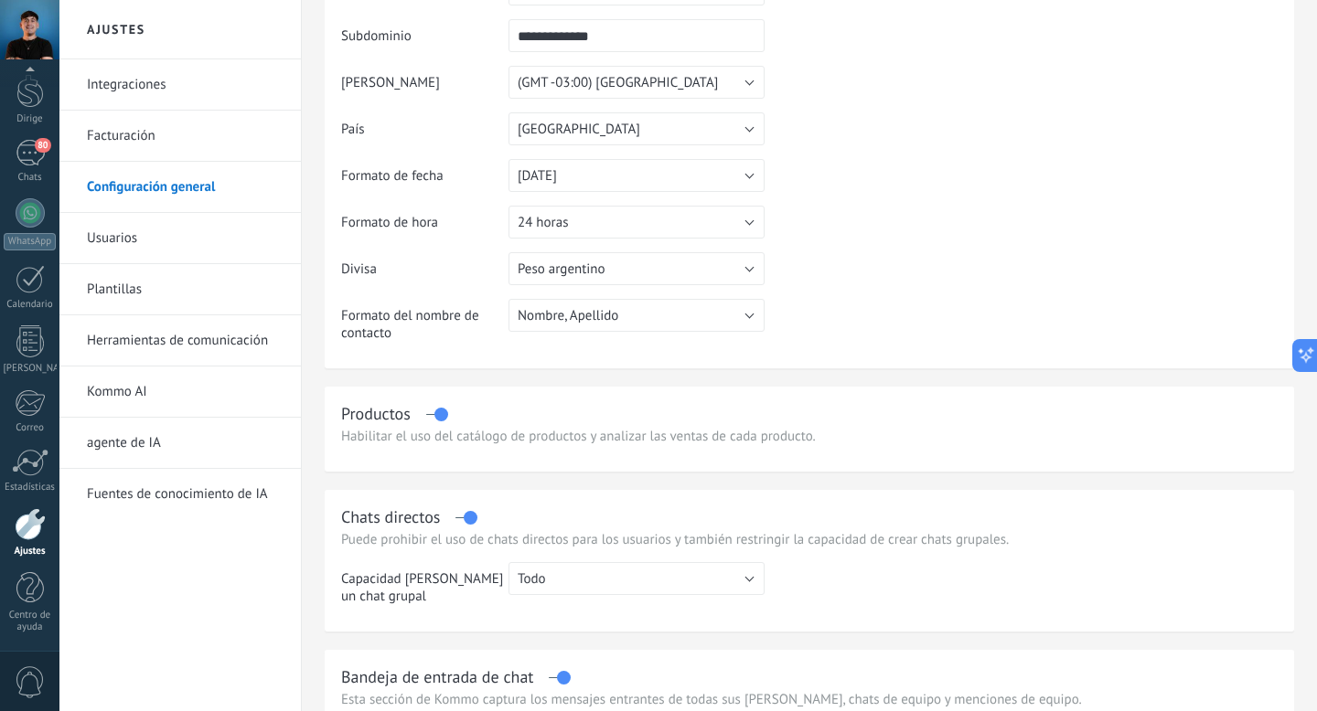
scroll to position [234, 0]
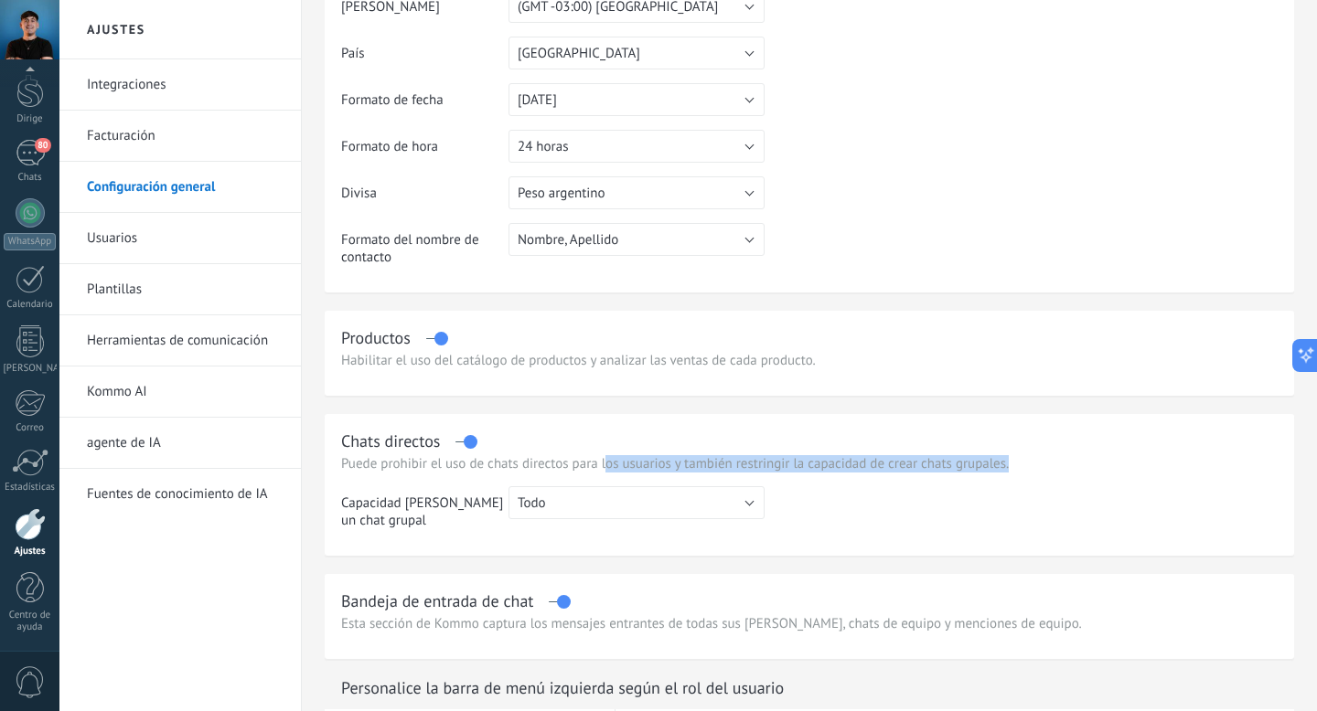
drag, startPoint x: 606, startPoint y: 471, endPoint x: 853, endPoint y: 487, distance: 247.4
click at [853, 487] on div "Chats directos Puede prohibir el uso de chats directos para los usuarios y tamb…" at bounding box center [809, 485] width 969 height 142
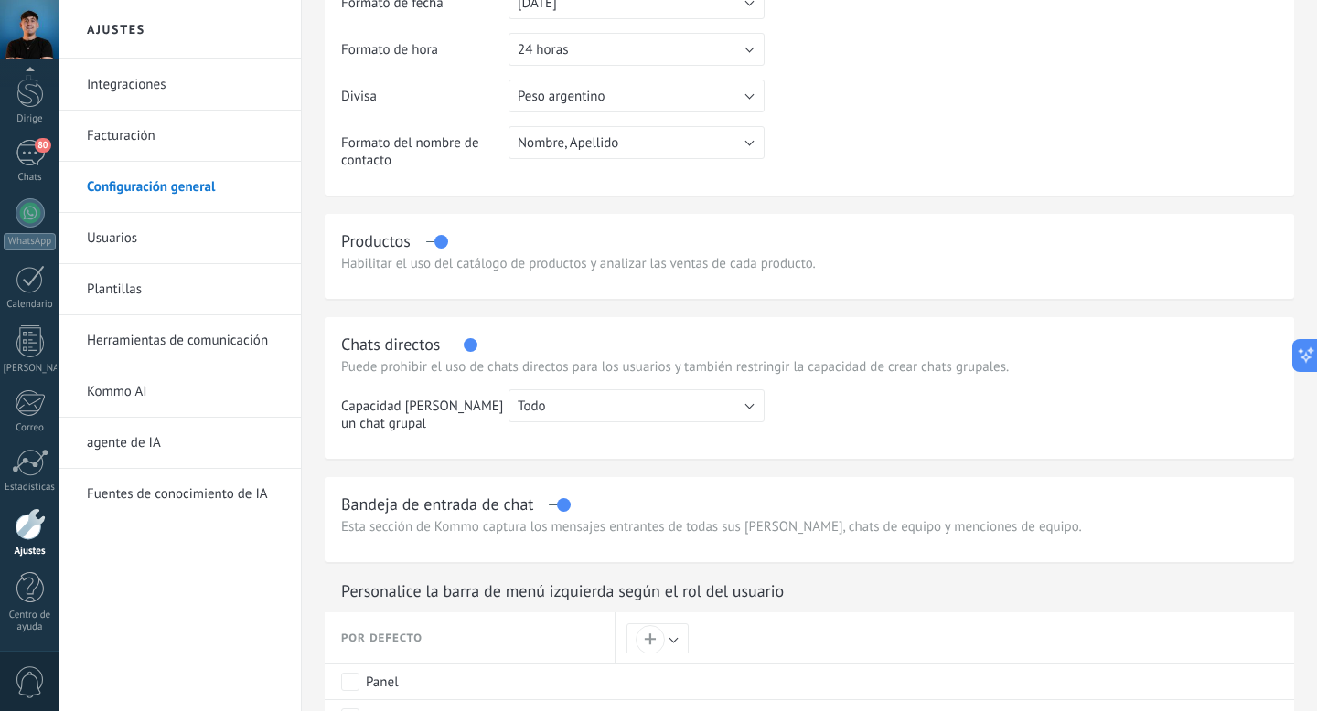
scroll to position [344, 0]
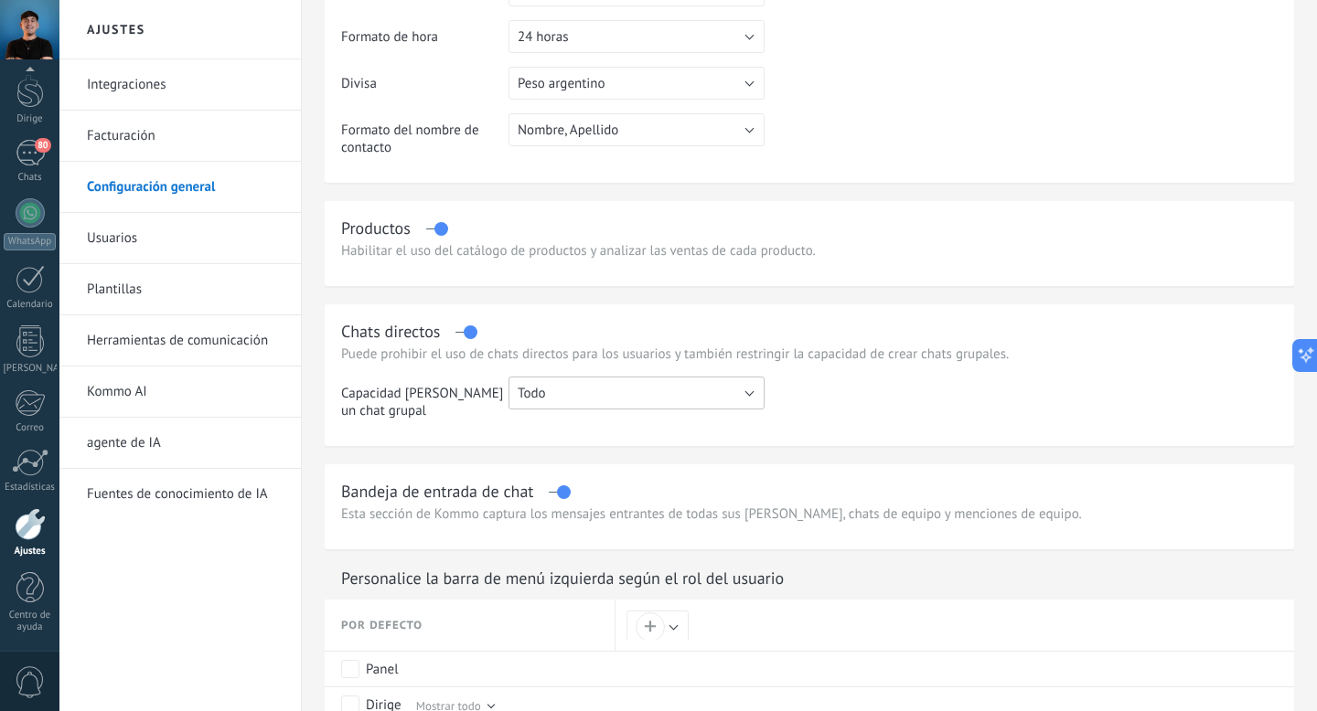
click at [663, 393] on button "Todo" at bounding box center [636, 393] width 256 height 33
click at [892, 376] on div "Chats directos Puede prohibir el uso de chats directos para los usuarios y tamb…" at bounding box center [809, 375] width 969 height 142
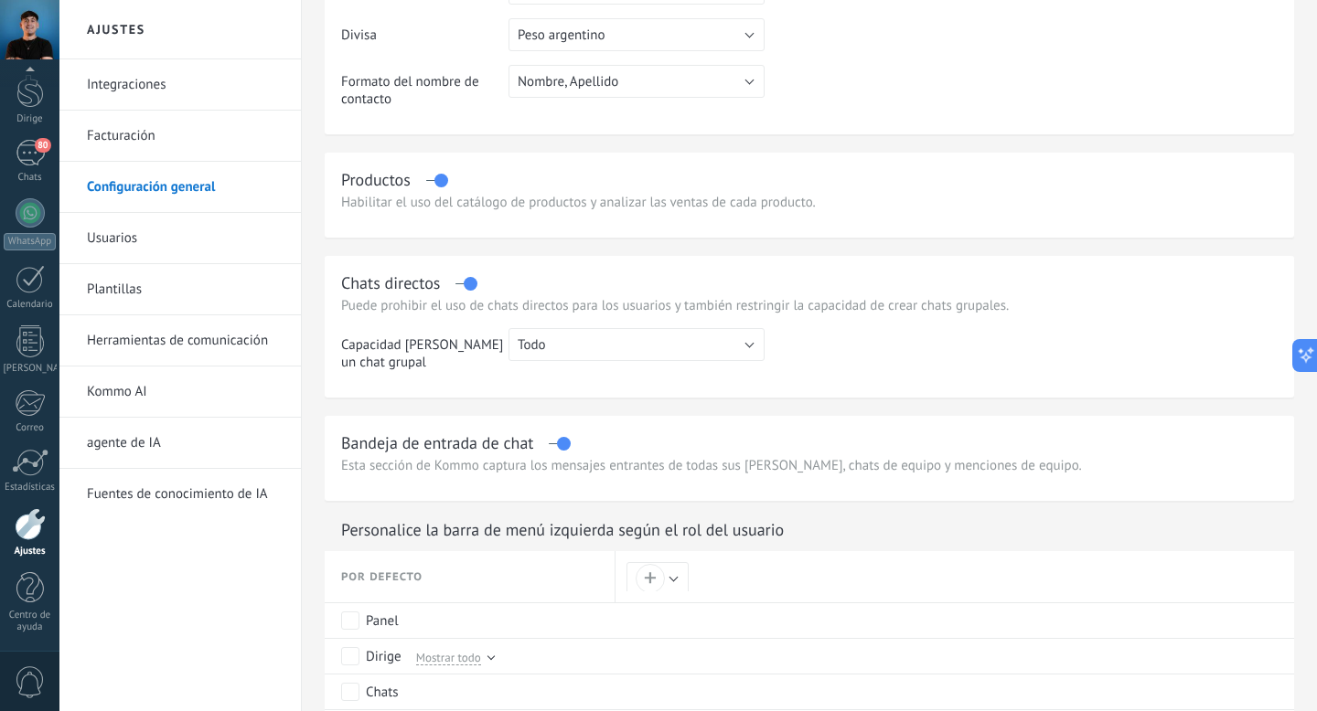
scroll to position [495, 0]
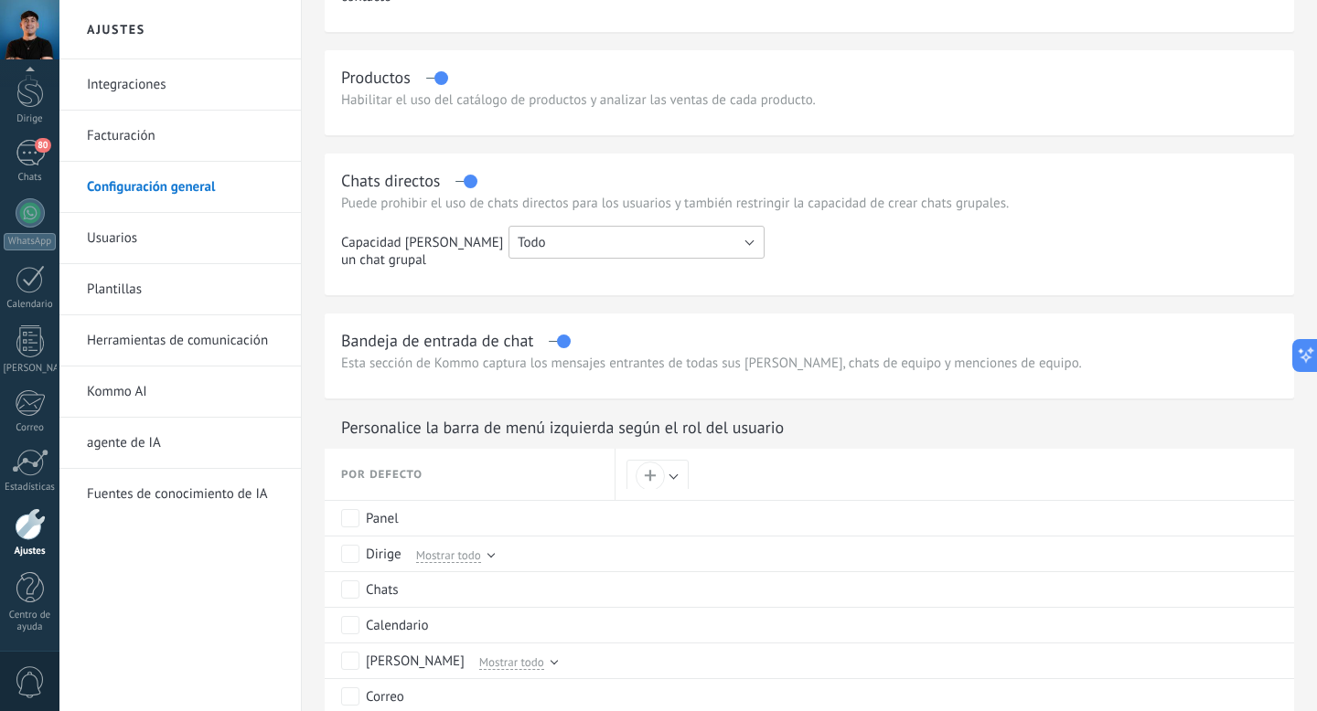
click at [671, 244] on button "Todo" at bounding box center [636, 242] width 256 height 33
click at [811, 263] on td at bounding box center [1020, 254] width 513 height 57
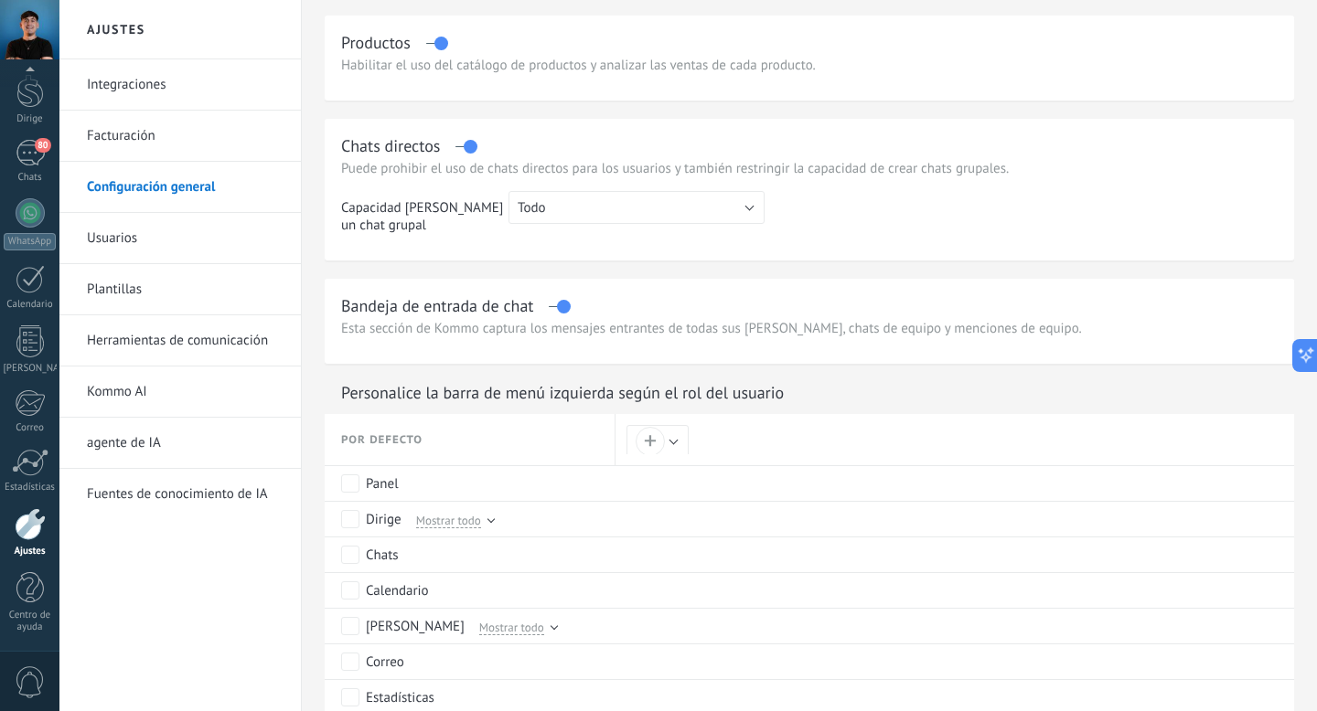
scroll to position [551, 0]
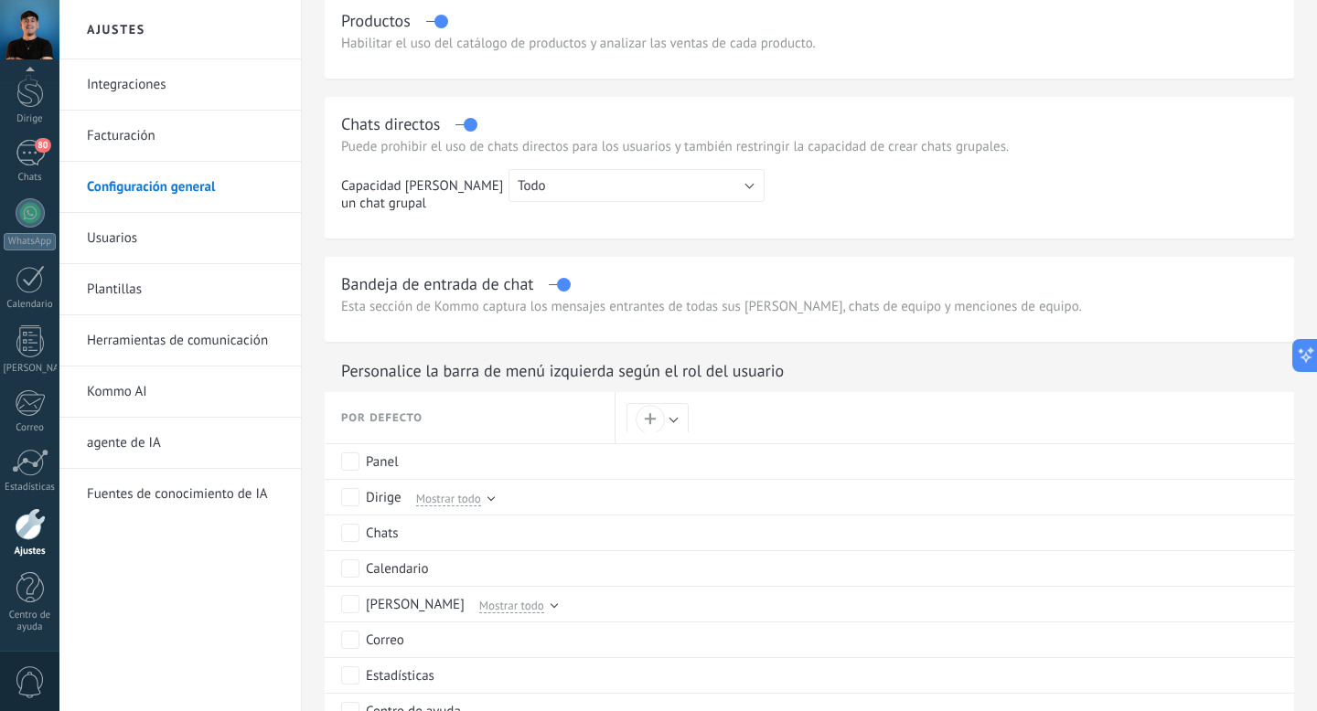
drag, startPoint x: 341, startPoint y: 325, endPoint x: 689, endPoint y: 322, distance: 348.4
click at [689, 322] on div "Bandeja de entrada de chat Esta sección de Kommo captura los mensajes entrantes…" at bounding box center [809, 299] width 969 height 85
click at [685, 313] on font "Esta sección de Kommo captura los mensajes entrantes de todas sus [PERSON_NAME]…" at bounding box center [711, 306] width 741 height 17
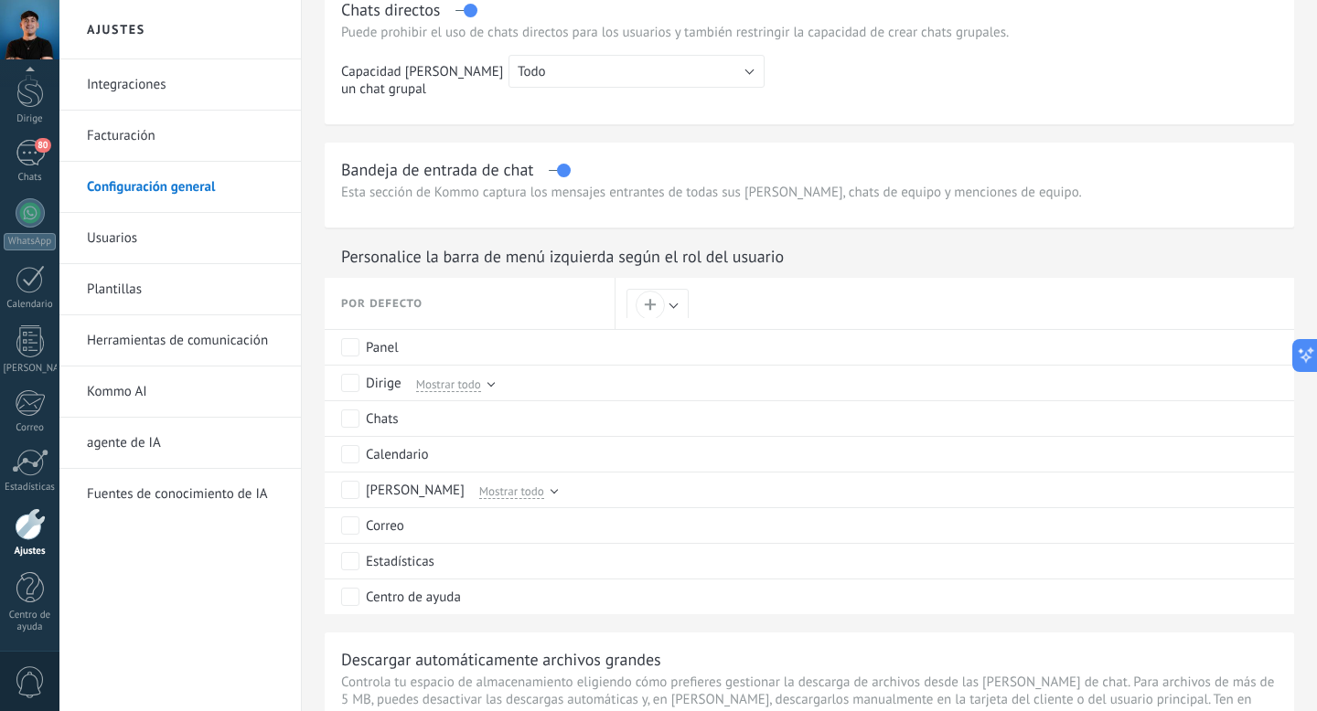
scroll to position [670, 0]
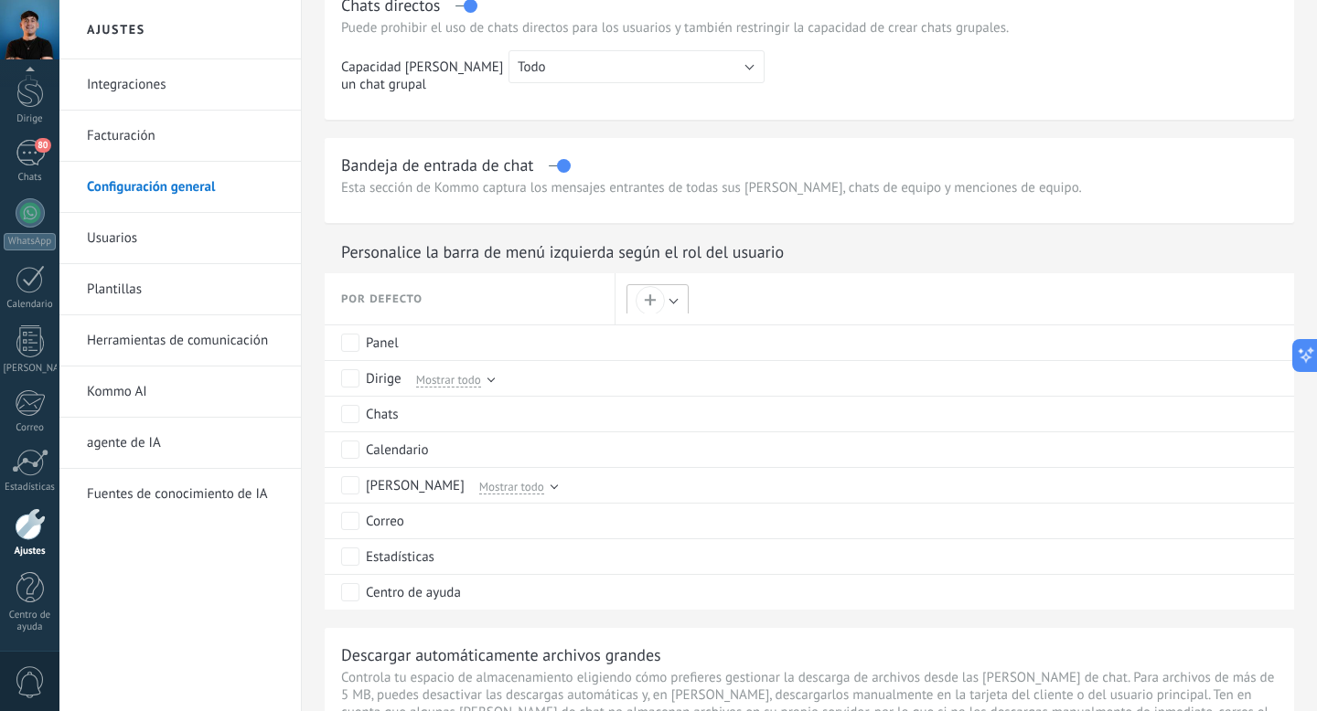
click at [682, 308] on button "+" at bounding box center [657, 300] width 62 height 32
click at [535, 302] on div at bounding box center [658, 355] width 1317 height 711
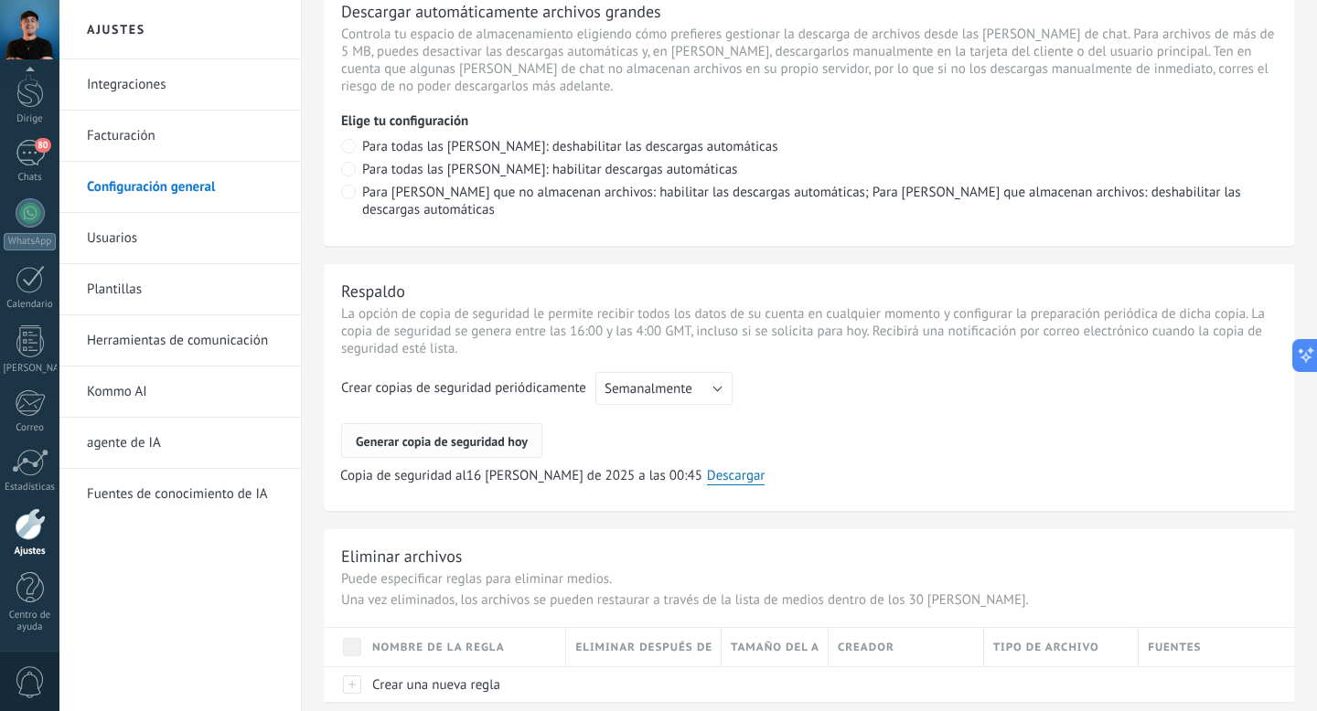
scroll to position [1360, 0]
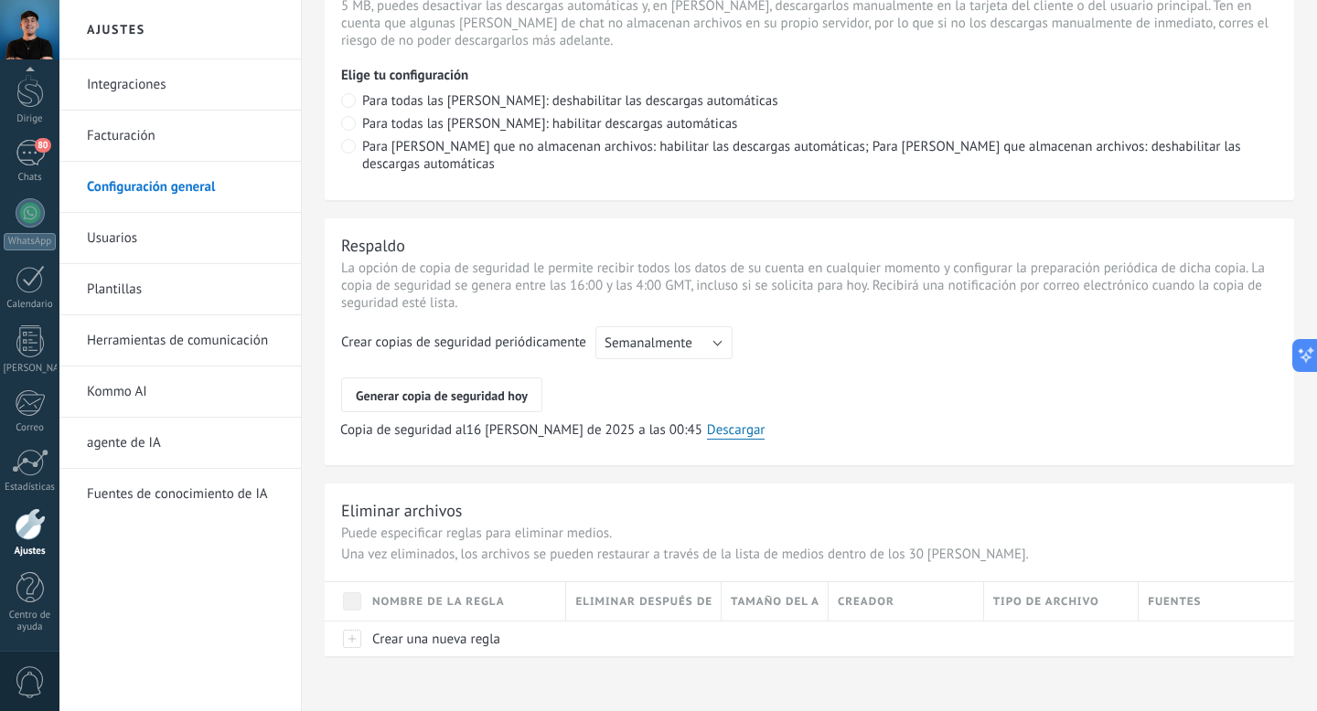
click at [117, 343] on font "Herramientas de comunicación" at bounding box center [177, 340] width 181 height 17
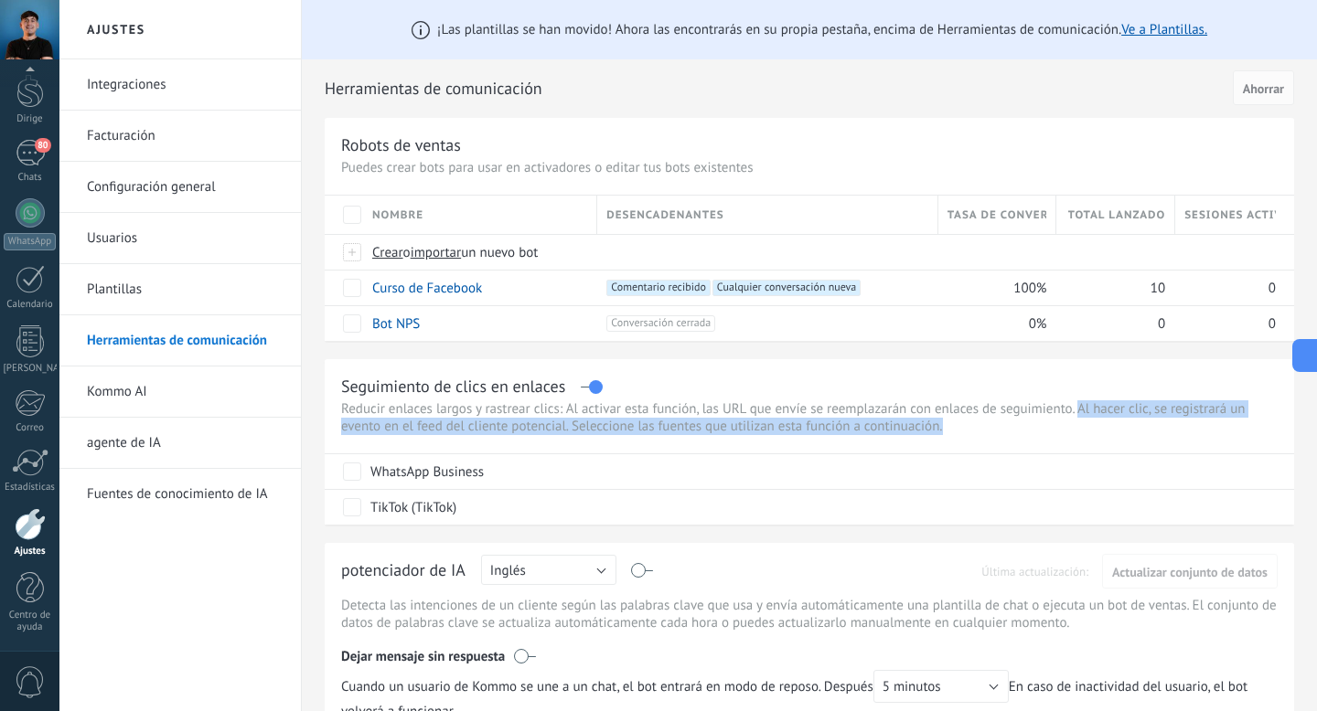
drag, startPoint x: 1076, startPoint y: 410, endPoint x: 1103, endPoint y: 427, distance: 31.7
click at [1103, 427] on p "Reducir enlaces largos y rastrear clics: Al activar esta función, las URL que e…" at bounding box center [809, 417] width 936 height 35
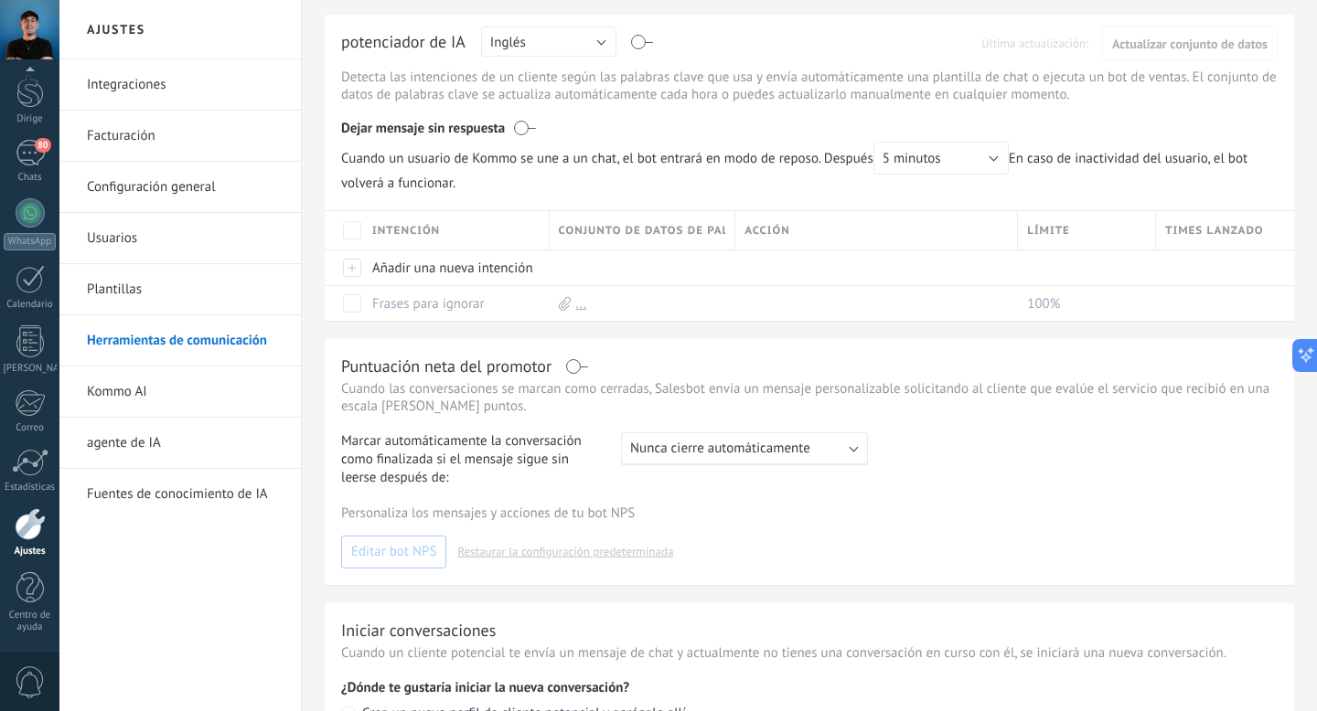
scroll to position [545, 0]
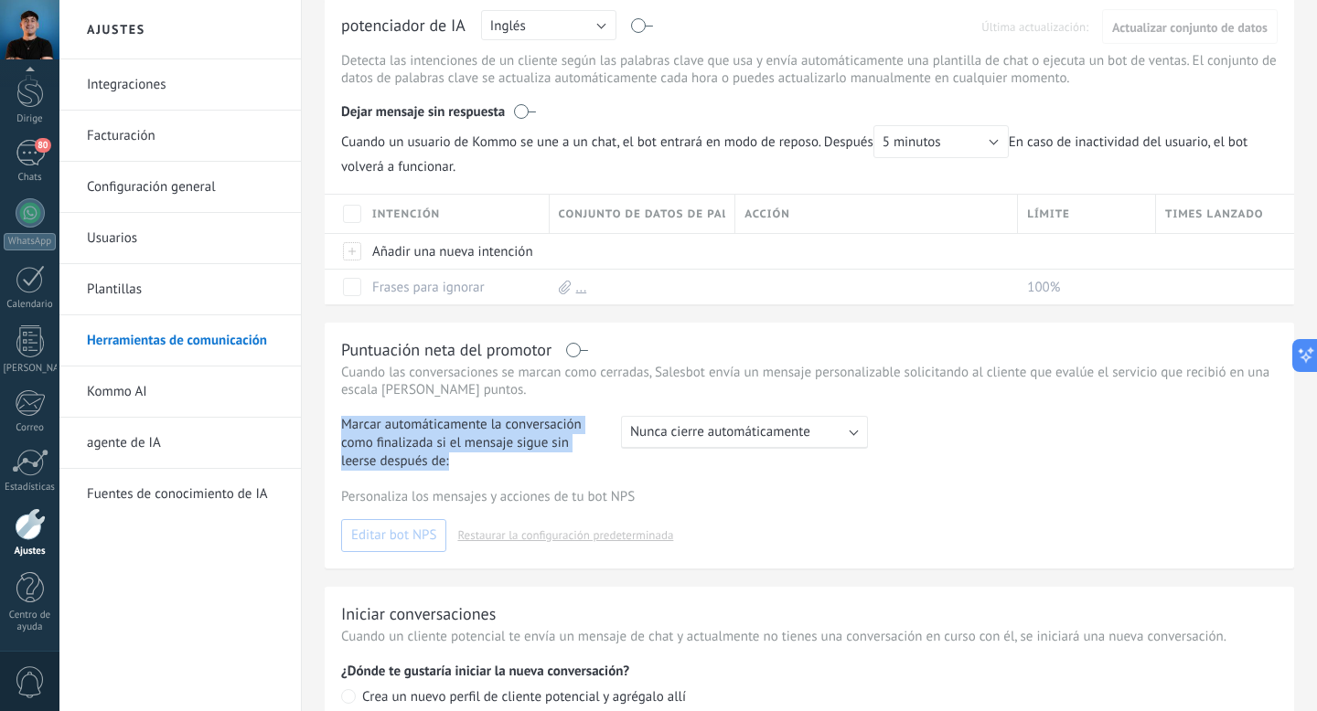
drag, startPoint x: 339, startPoint y: 425, endPoint x: 535, endPoint y: 465, distance: 199.8
click at [535, 465] on div "Puntuación neta del promotor Cuando las conversaciones se marcan como cerradas,…" at bounding box center [809, 446] width 969 height 246
click at [535, 465] on span "Marcar automáticamente la conversación como finalizada si el mensaje sigue sin …" at bounding box center [472, 443] width 263 height 55
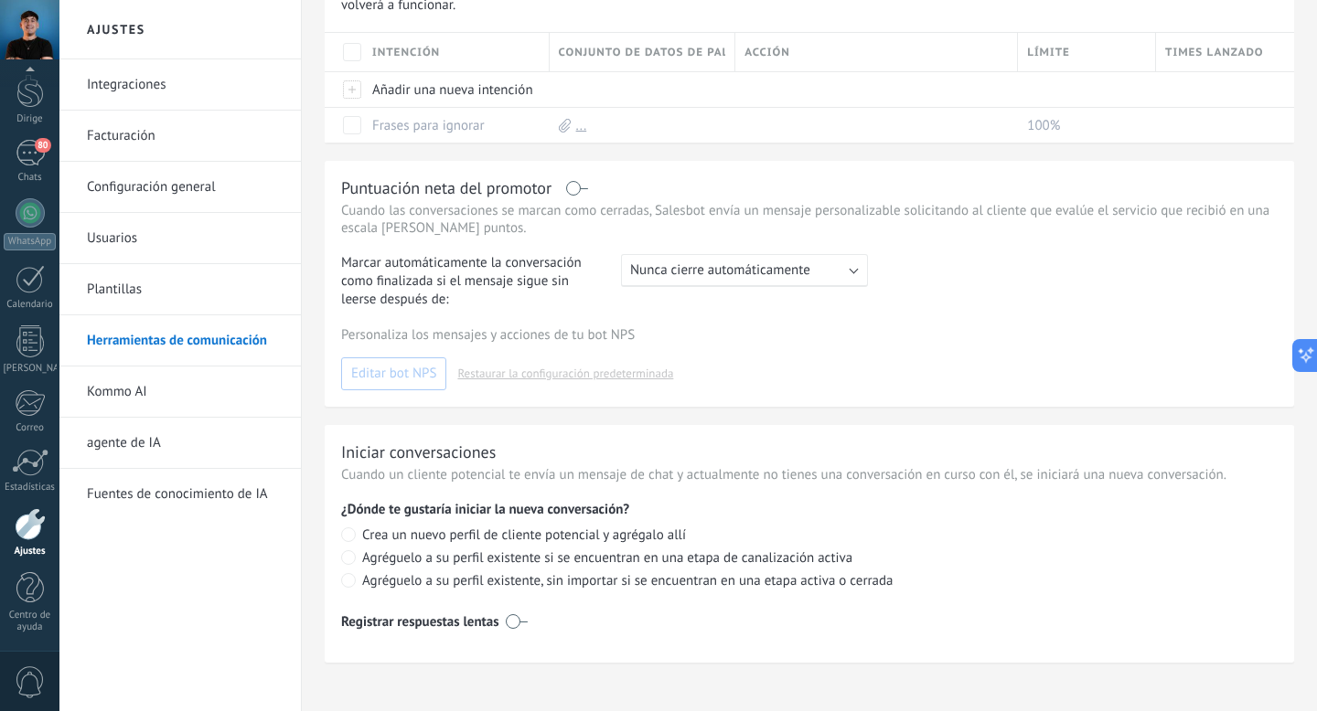
scroll to position [728, 0]
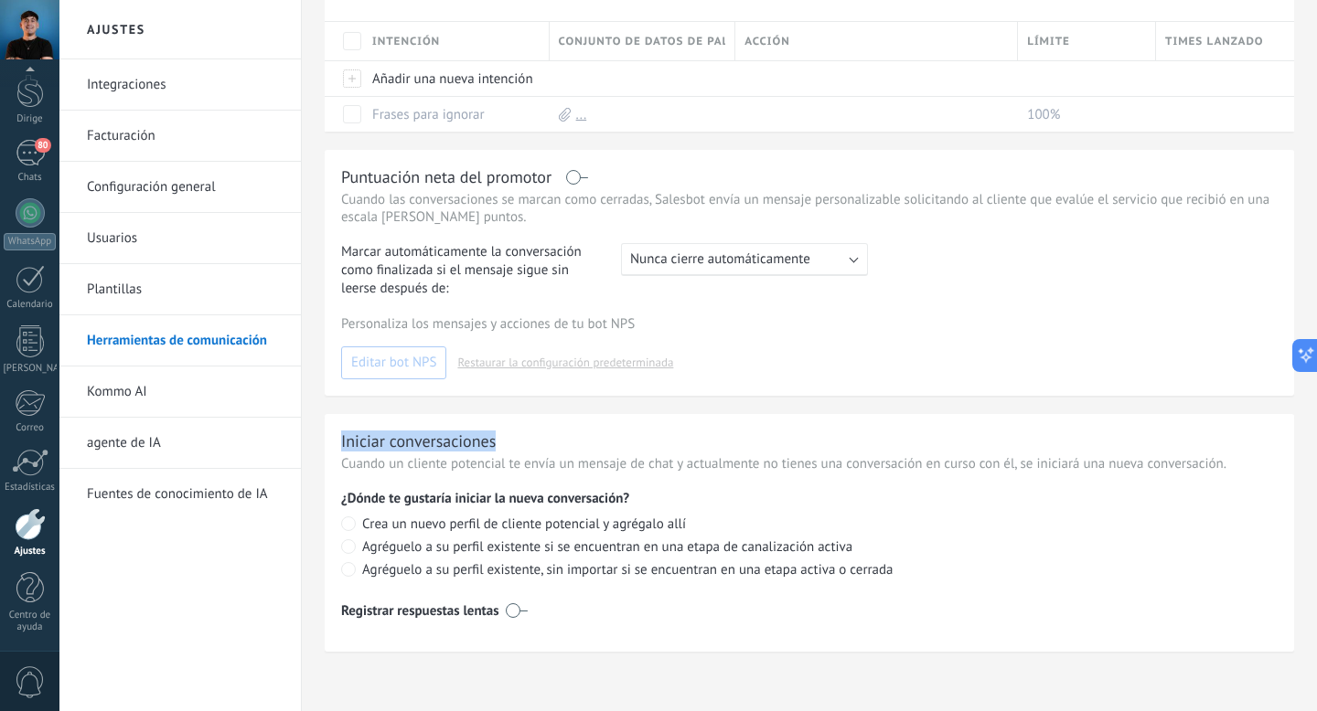
drag, startPoint x: 328, startPoint y: 437, endPoint x: 547, endPoint y: 443, distance: 218.6
click at [547, 443] on div "Iniciar conversaciones Cuando un cliente potencial te envía un mensaje de chat …" at bounding box center [809, 533] width 969 height 238
click at [547, 443] on div "Iniciar conversaciones" at bounding box center [809, 441] width 936 height 21
drag, startPoint x: 520, startPoint y: 466, endPoint x: 1094, endPoint y: 432, distance: 574.3
click at [1094, 432] on div "Iniciar conversaciones Cuando un cliente potencial te envía un mensaje de chat …" at bounding box center [809, 533] width 969 height 238
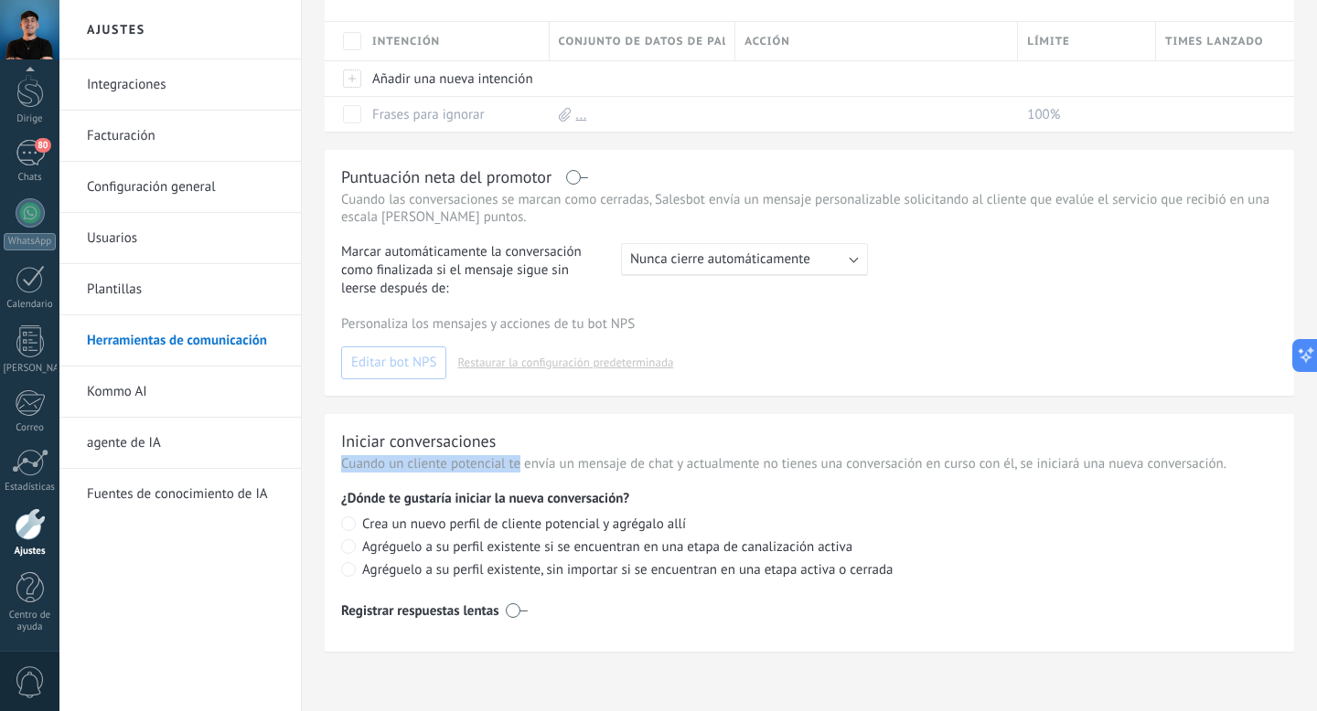
click at [1094, 432] on div "Iniciar conversaciones" at bounding box center [809, 441] width 936 height 21
click at [530, 527] on font "Crea un nuevo perfil de cliente potencial y agrégalo allí" at bounding box center [524, 524] width 324 height 17
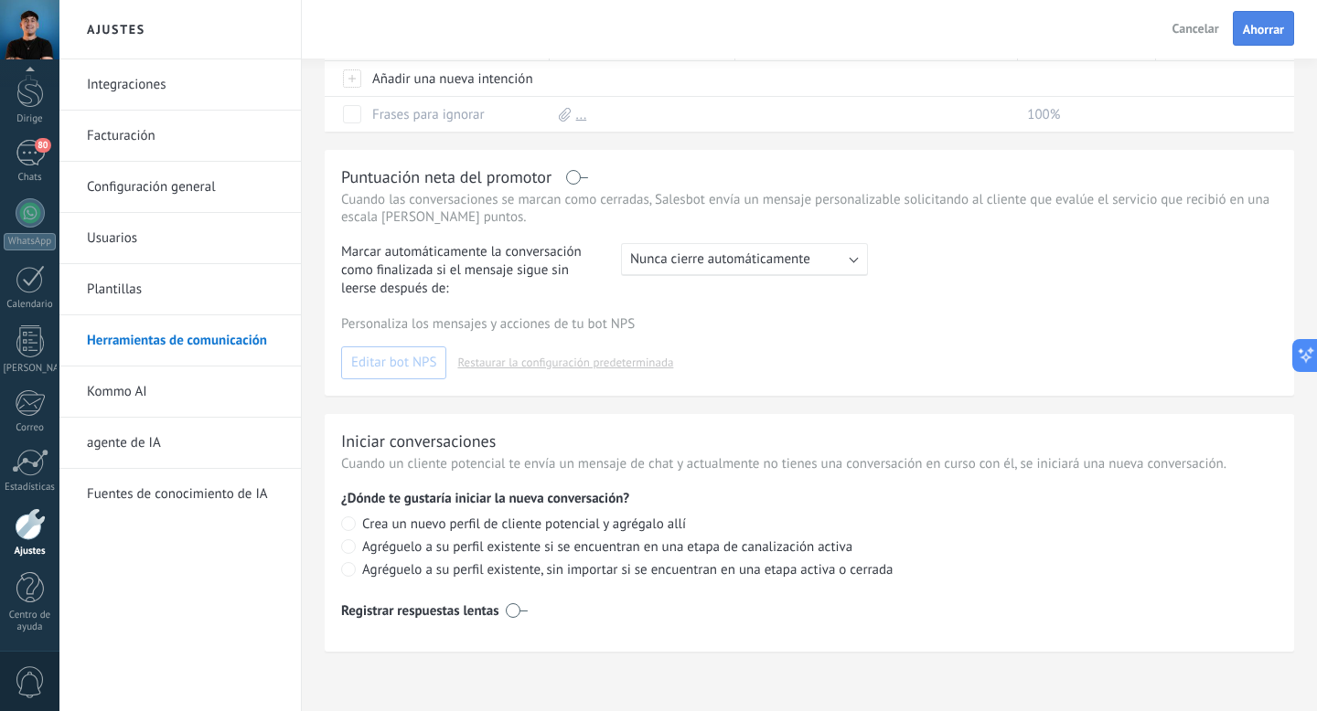
click at [1269, 29] on font "Ahorrar" at bounding box center [1263, 29] width 41 height 16
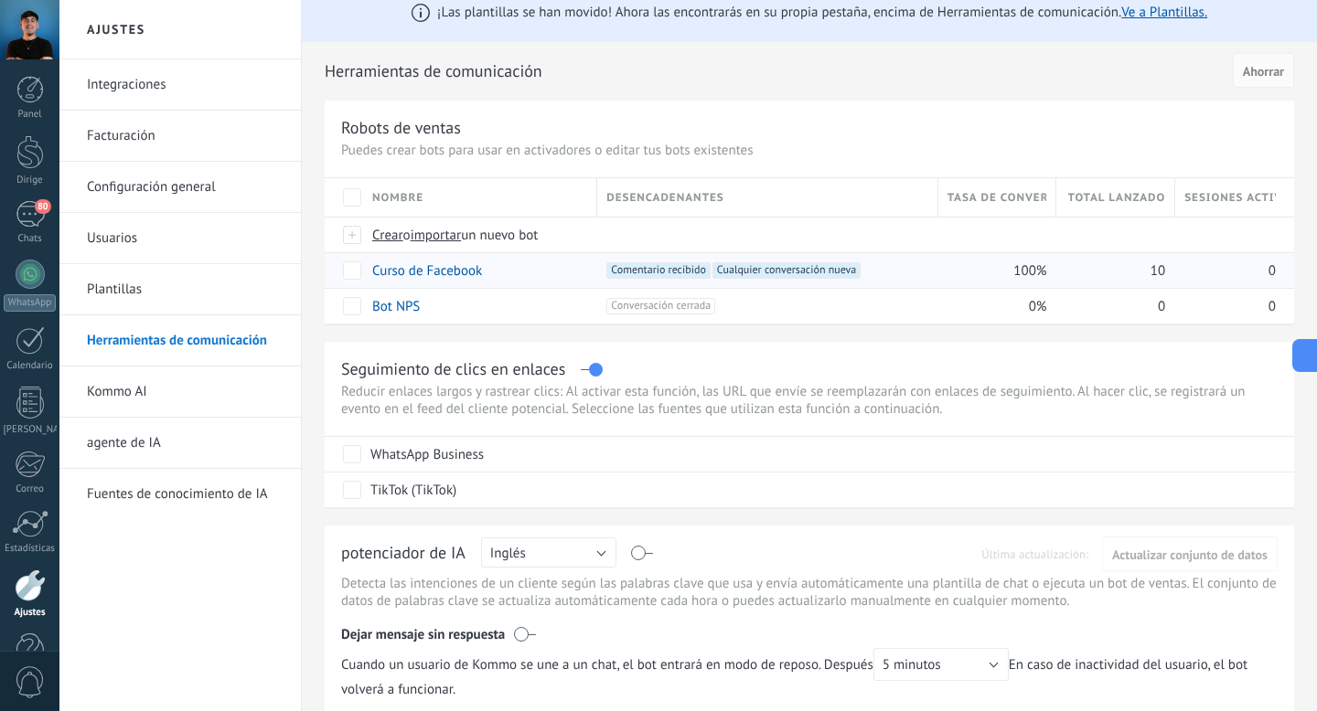
scroll to position [24, 0]
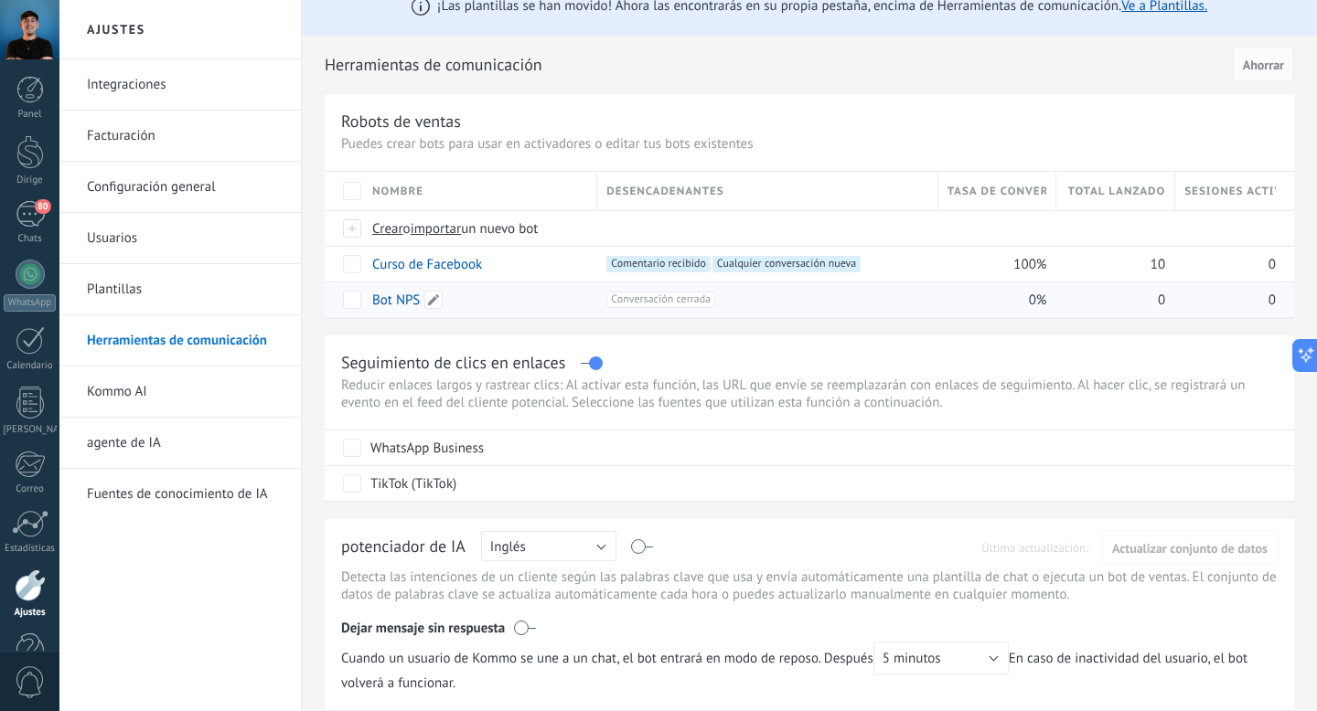
click at [492, 298] on div "Bot NPS" at bounding box center [475, 300] width 225 height 35
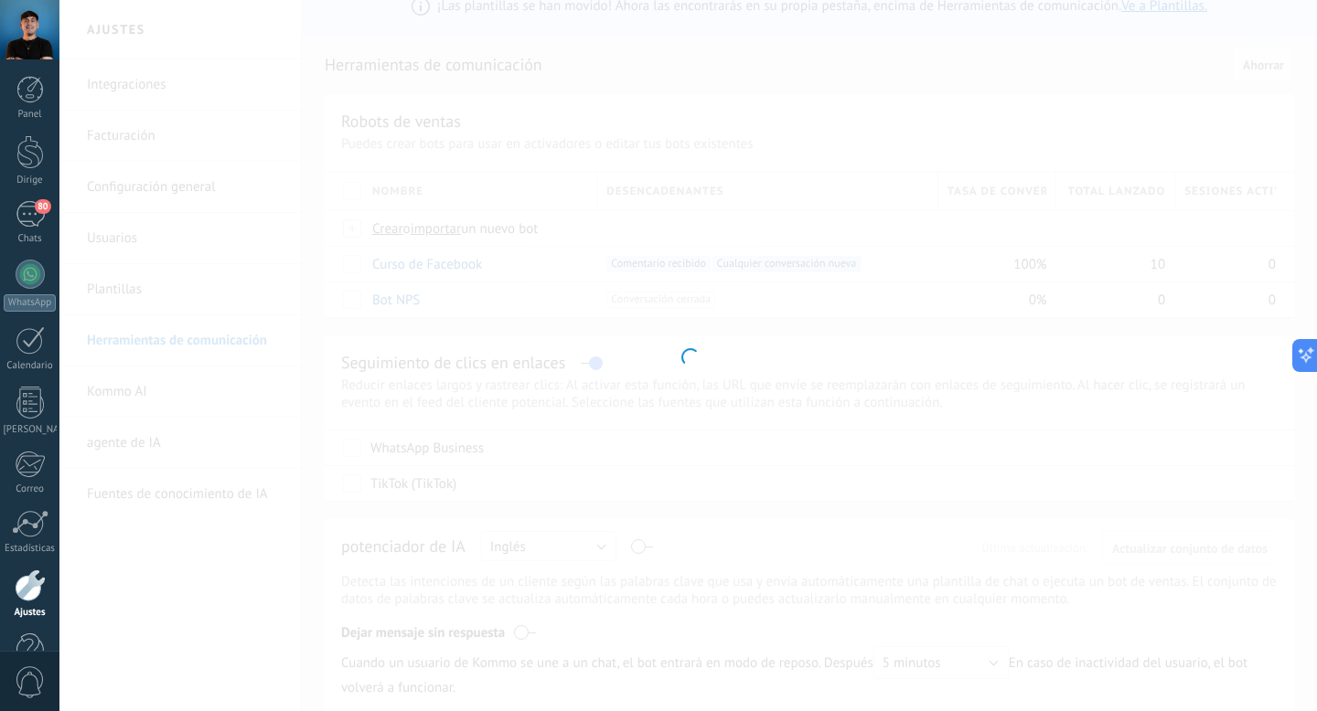
type input "*******"
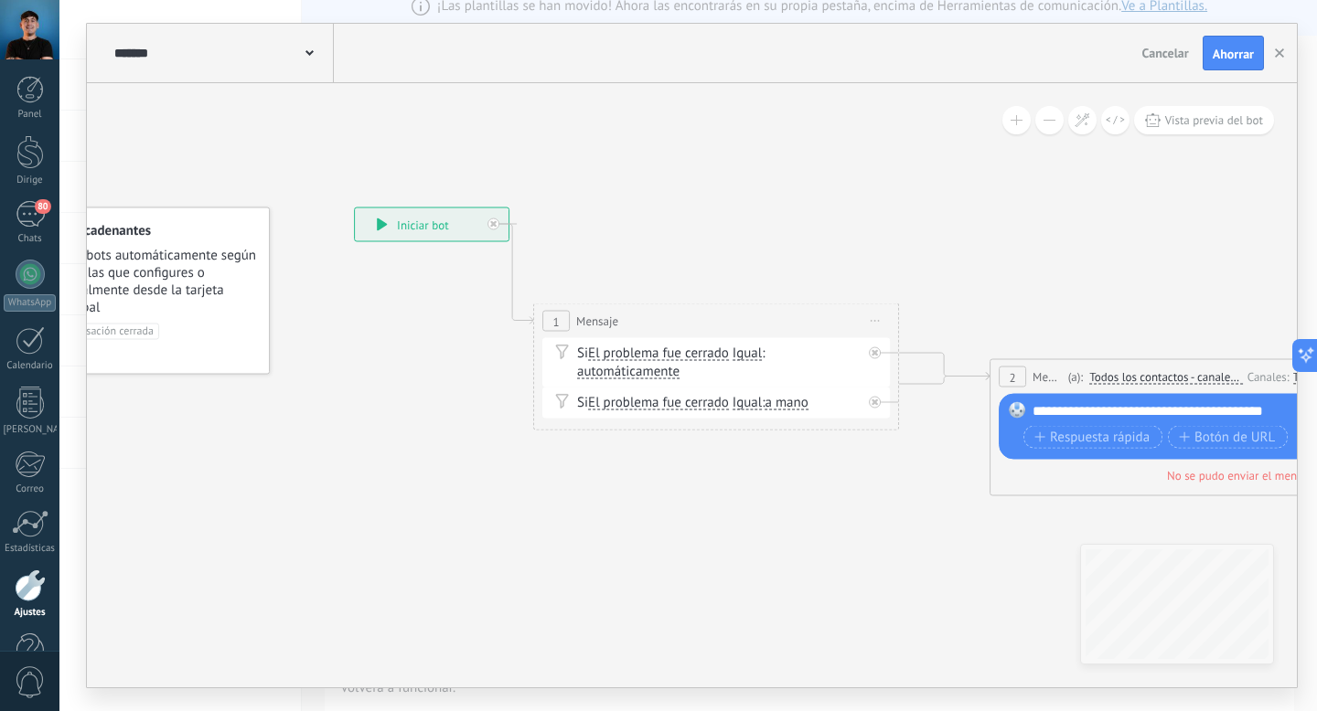
drag, startPoint x: 817, startPoint y: 530, endPoint x: 694, endPoint y: 514, distance: 124.5
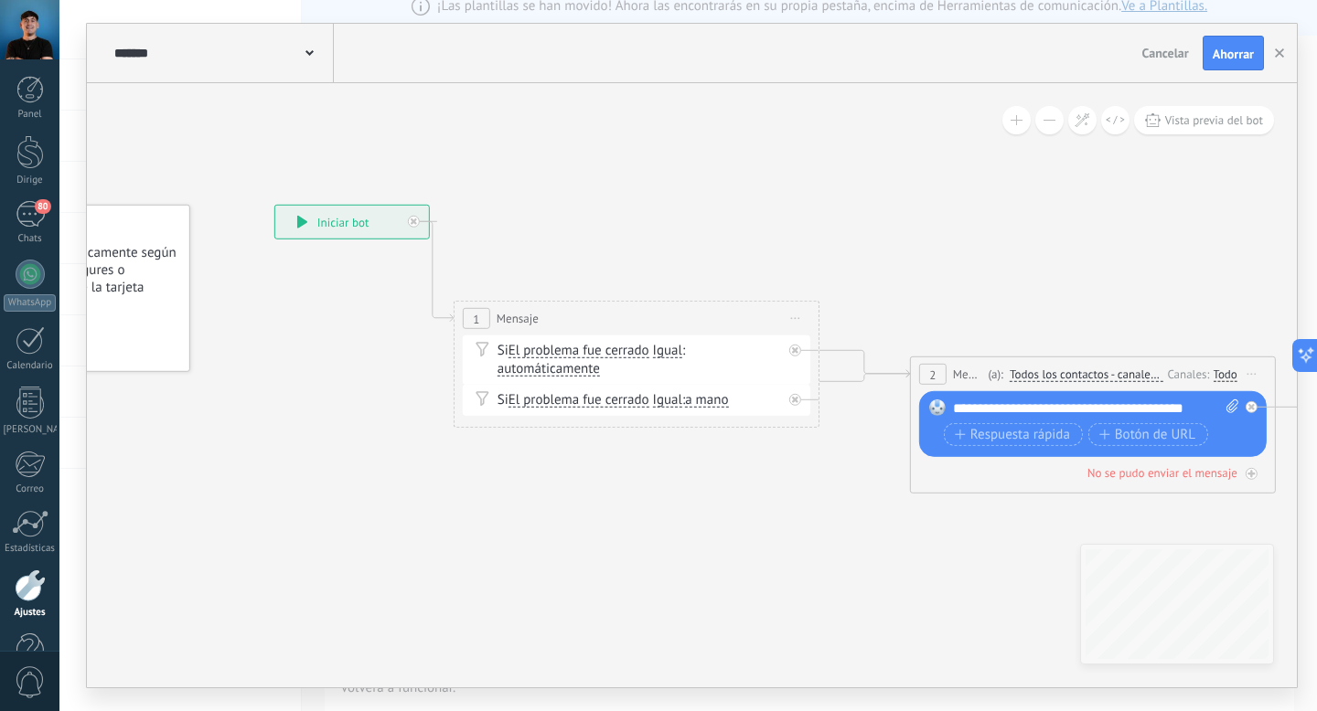
drag, startPoint x: 724, startPoint y: 516, endPoint x: 647, endPoint y: 515, distance: 76.8
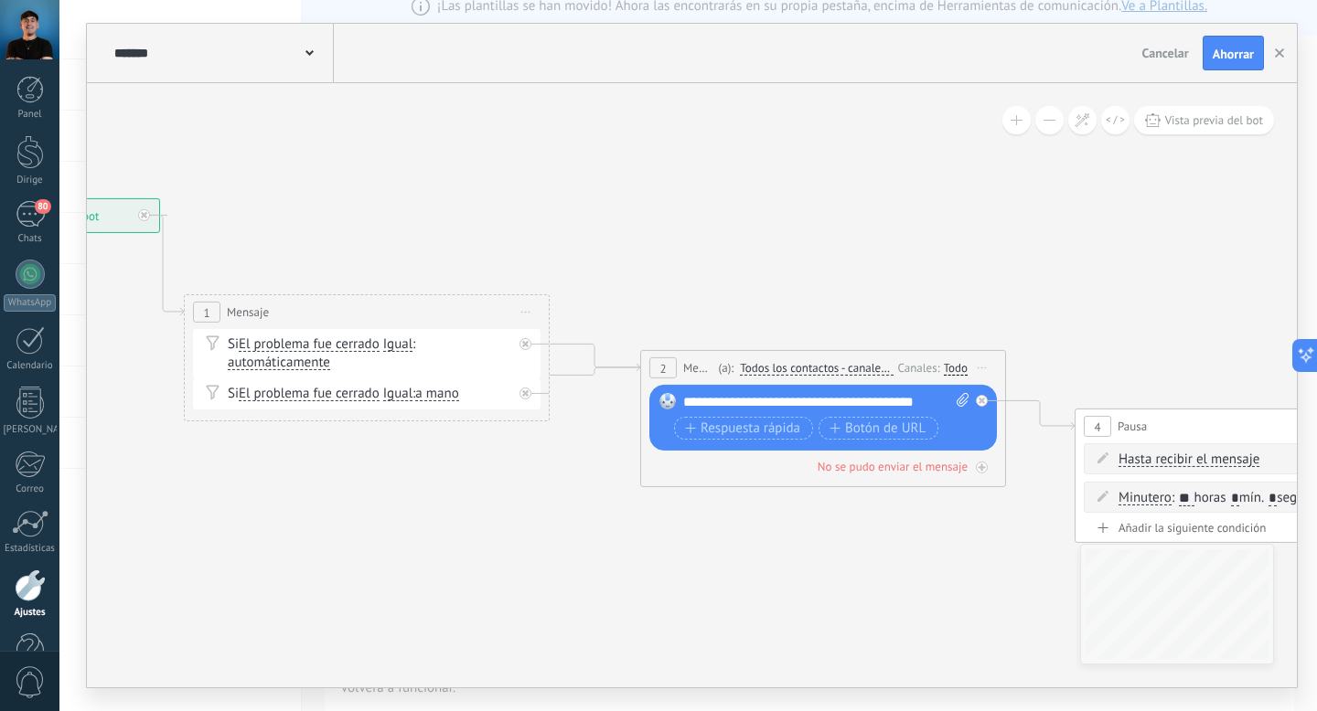
drag, startPoint x: 727, startPoint y: 527, endPoint x: 459, endPoint y: 520, distance: 268.0
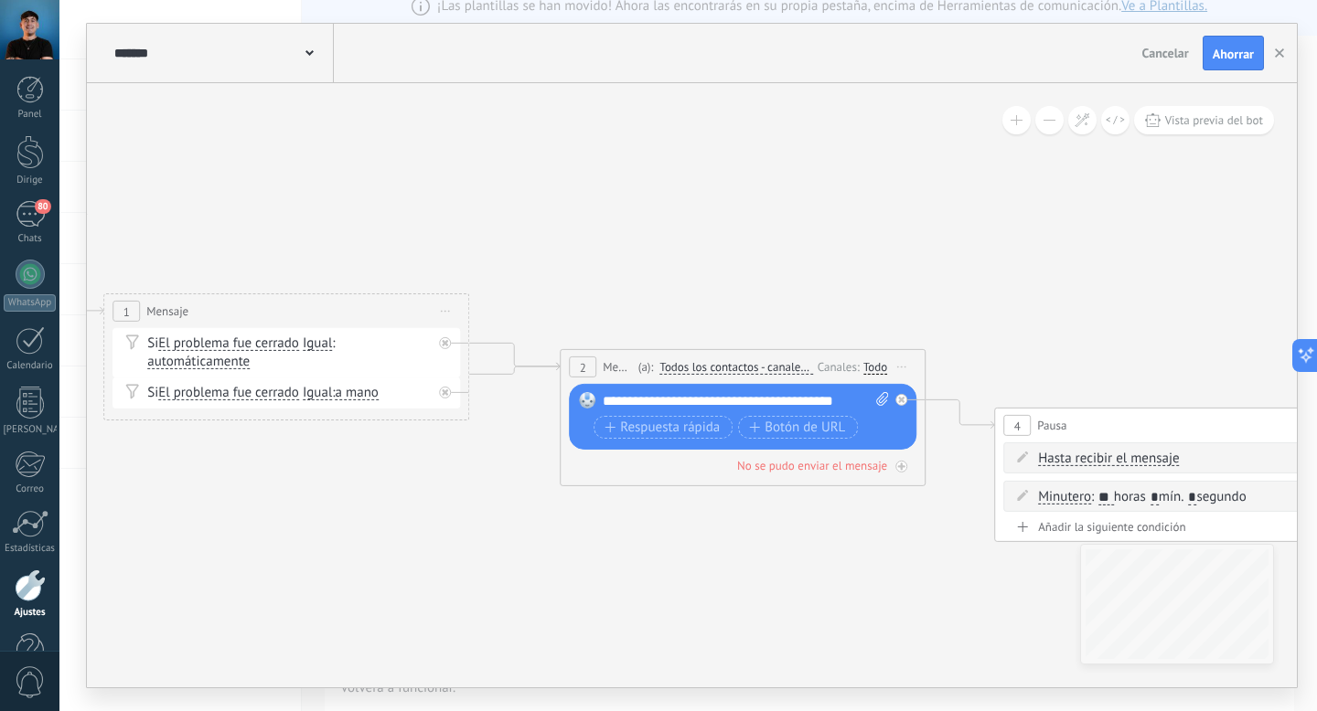
drag, startPoint x: 705, startPoint y: 572, endPoint x: 625, endPoint y: 571, distance: 79.6
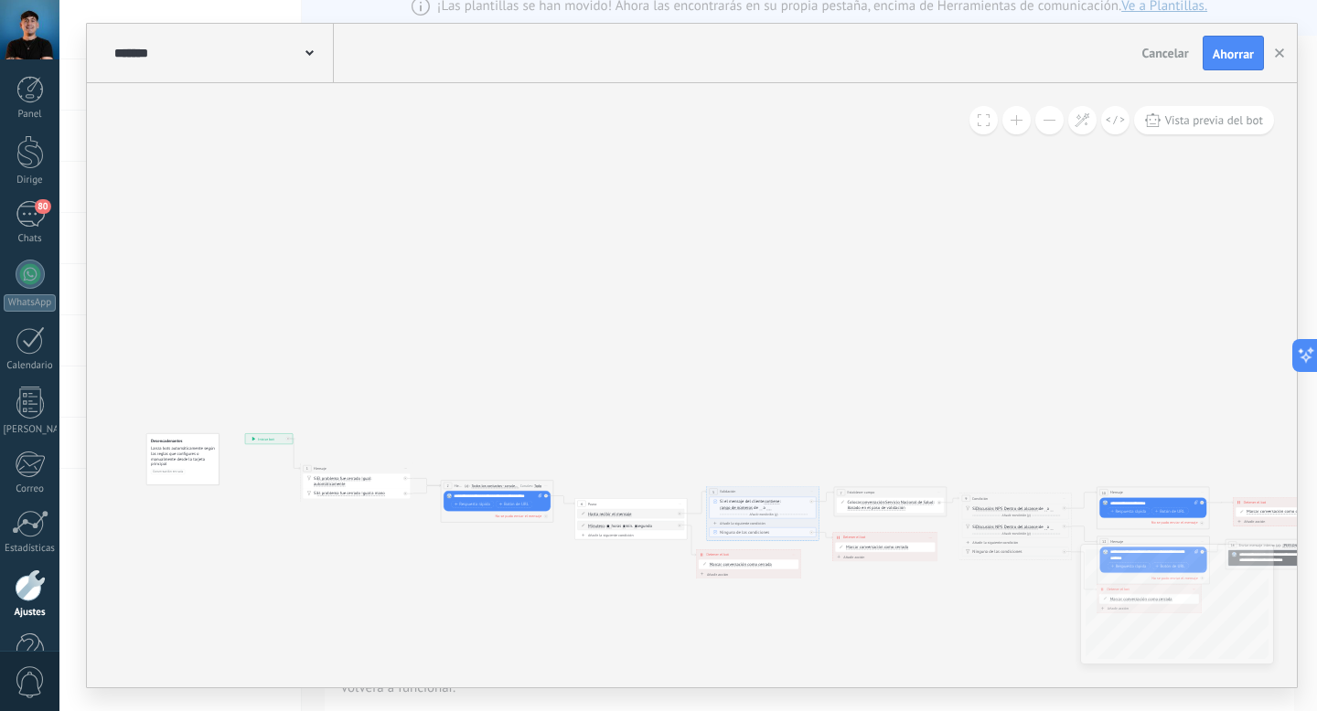
drag, startPoint x: 624, startPoint y: 592, endPoint x: 537, endPoint y: 589, distance: 86.9
click at [535, 588] on icon at bounding box center [849, 524] width 1491 height 462
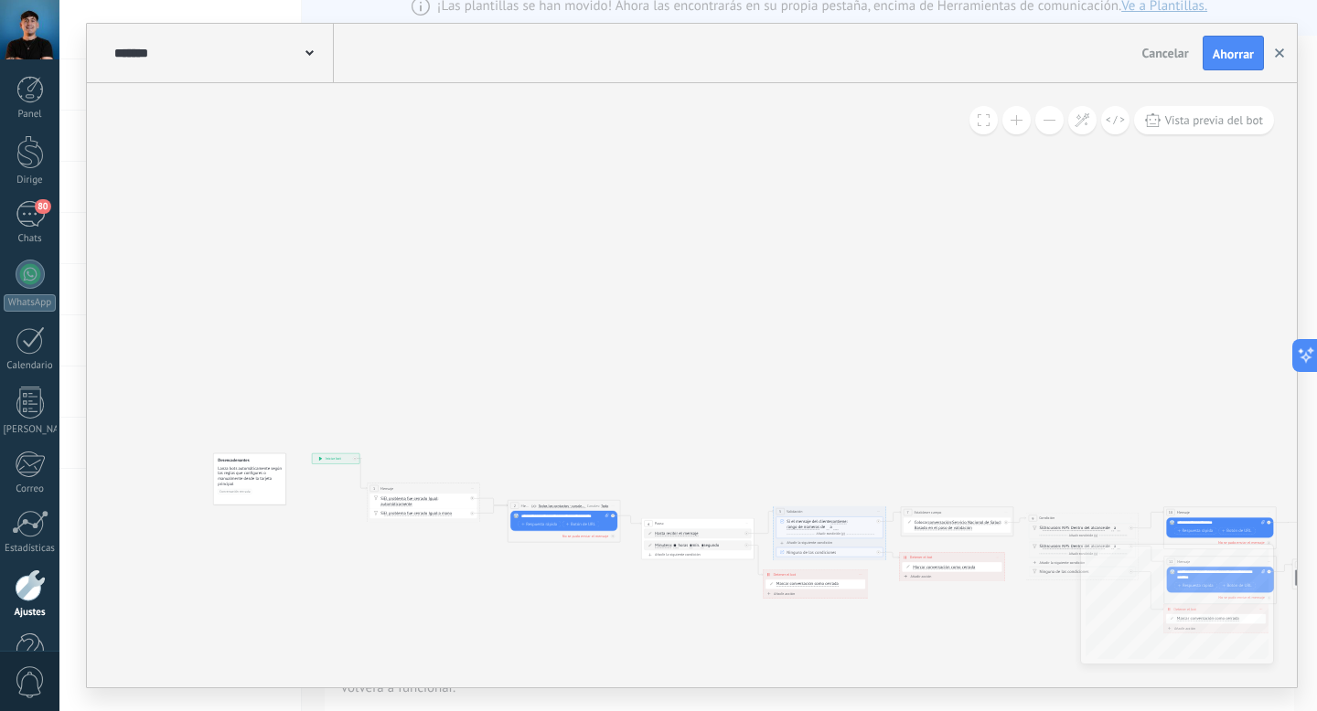
click at [1280, 51] on icon "button" at bounding box center [1279, 52] width 9 height 9
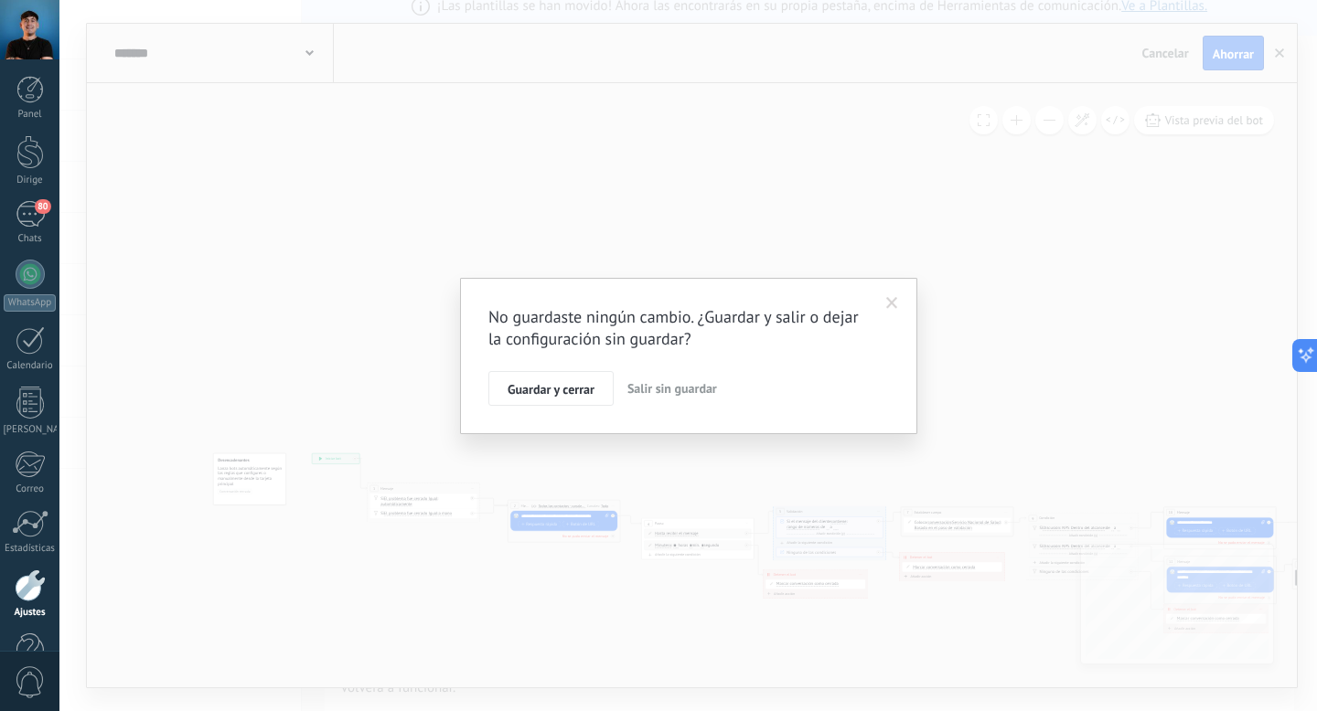
click at [656, 387] on font "Salir sin guardar" at bounding box center [672, 388] width 90 height 16
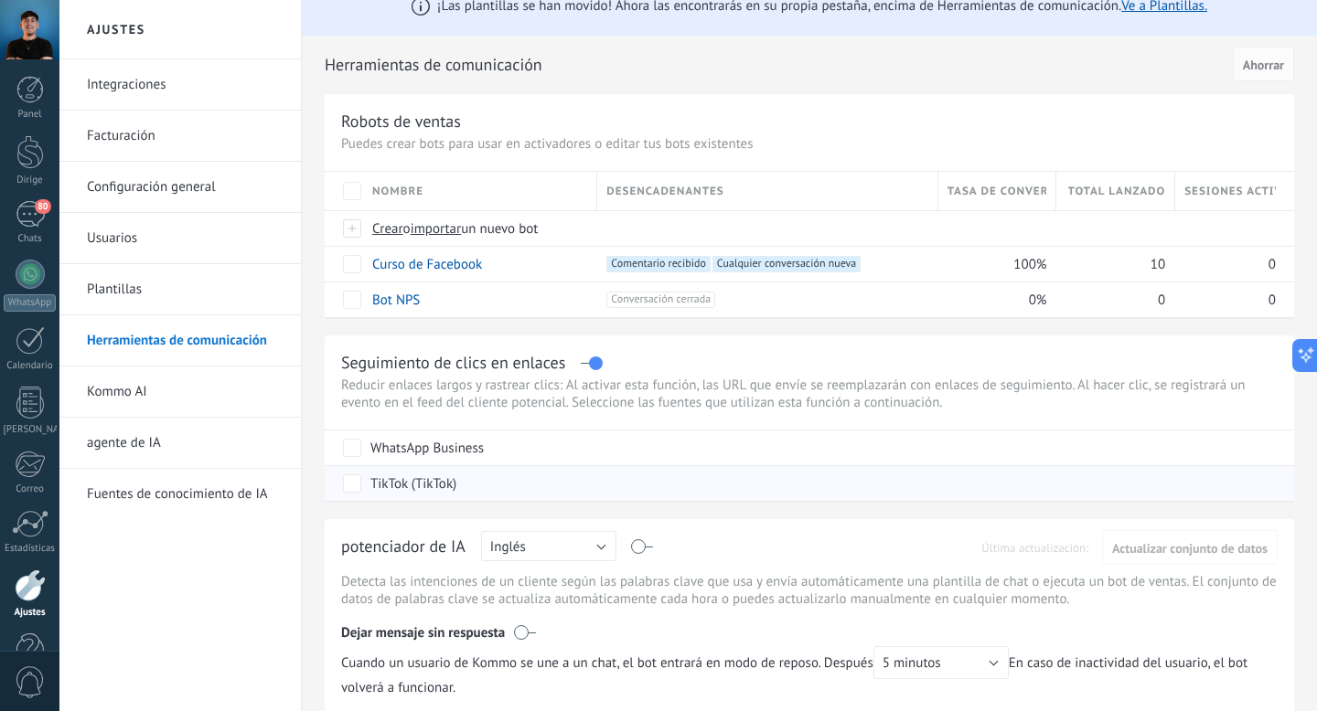
scroll to position [0, 0]
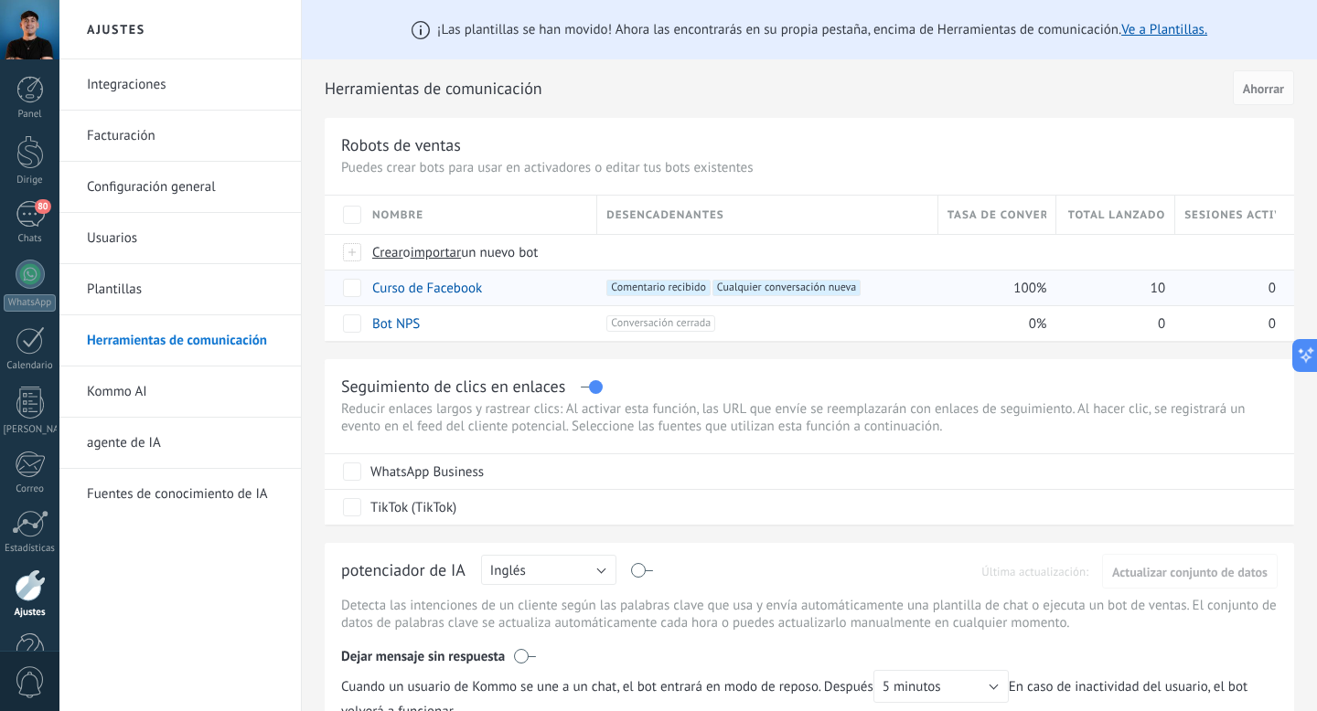
click at [944, 295] on div "100%" at bounding box center [993, 288] width 110 height 35
click at [511, 286] on div "Curso de Facebook" at bounding box center [475, 288] width 225 height 35
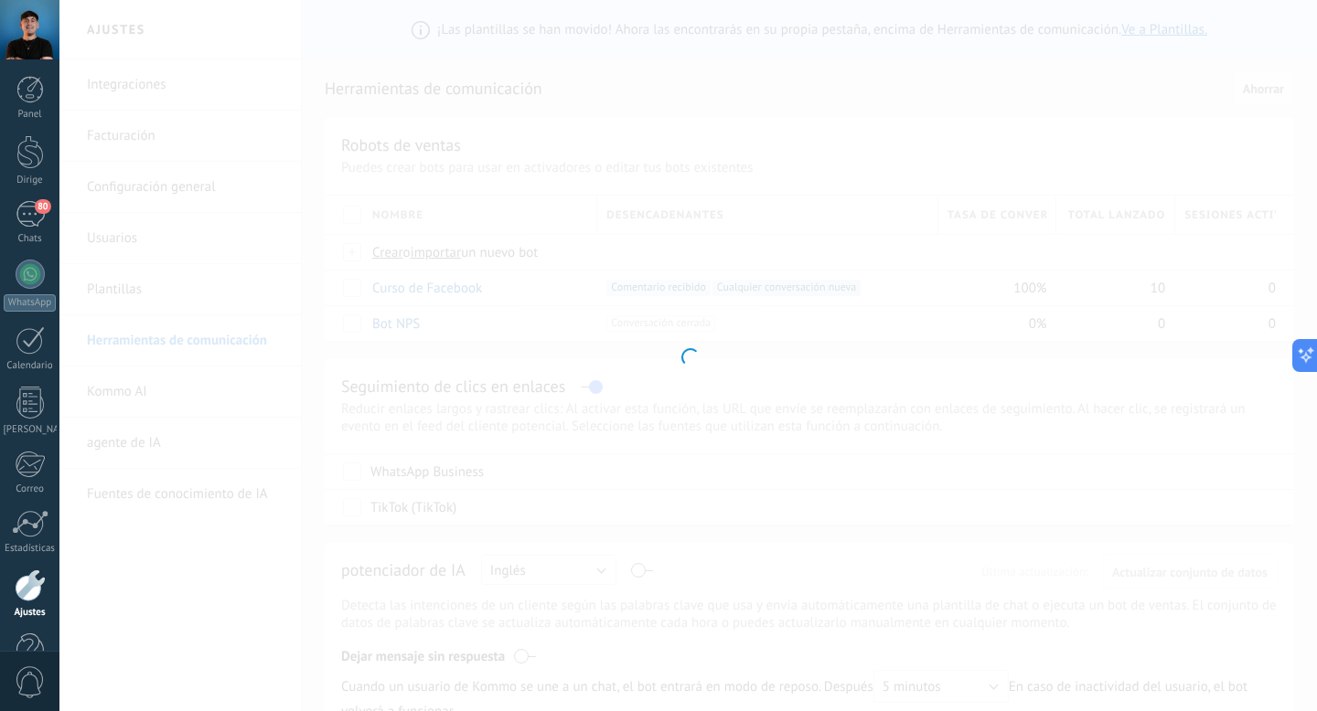
type input "**********"
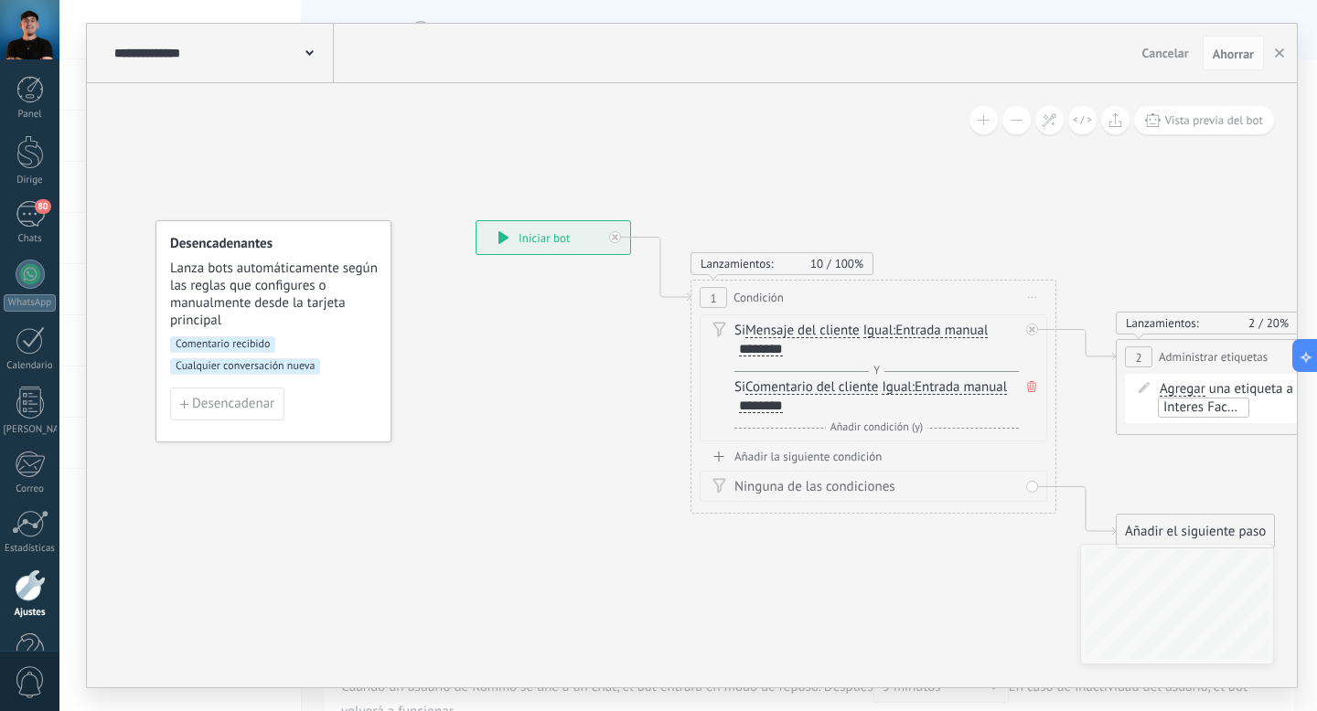
click at [304, 338] on div "Comentario recibido Cualquier conversación nueva" at bounding box center [273, 361] width 207 height 51
click at [252, 344] on font "Comentario recibido" at bounding box center [223, 344] width 94 height 14
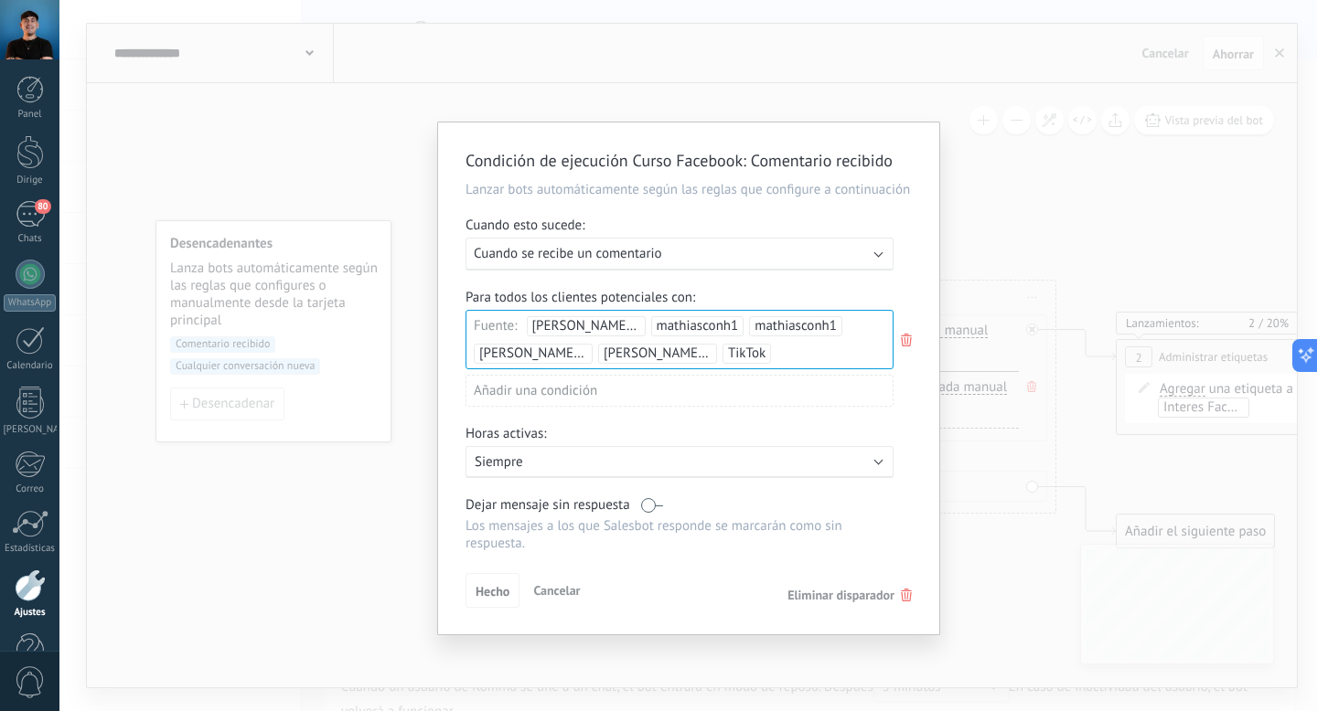
click at [813, 369] on div "Fuente: [PERSON_NAME] con "H" mathiasconh1 mathiasconh1 [PERSON_NAME] con [PERS…" at bounding box center [679, 339] width 428 height 59
click at [679, 407] on div "Añadir una condición" at bounding box center [679, 391] width 428 height 32
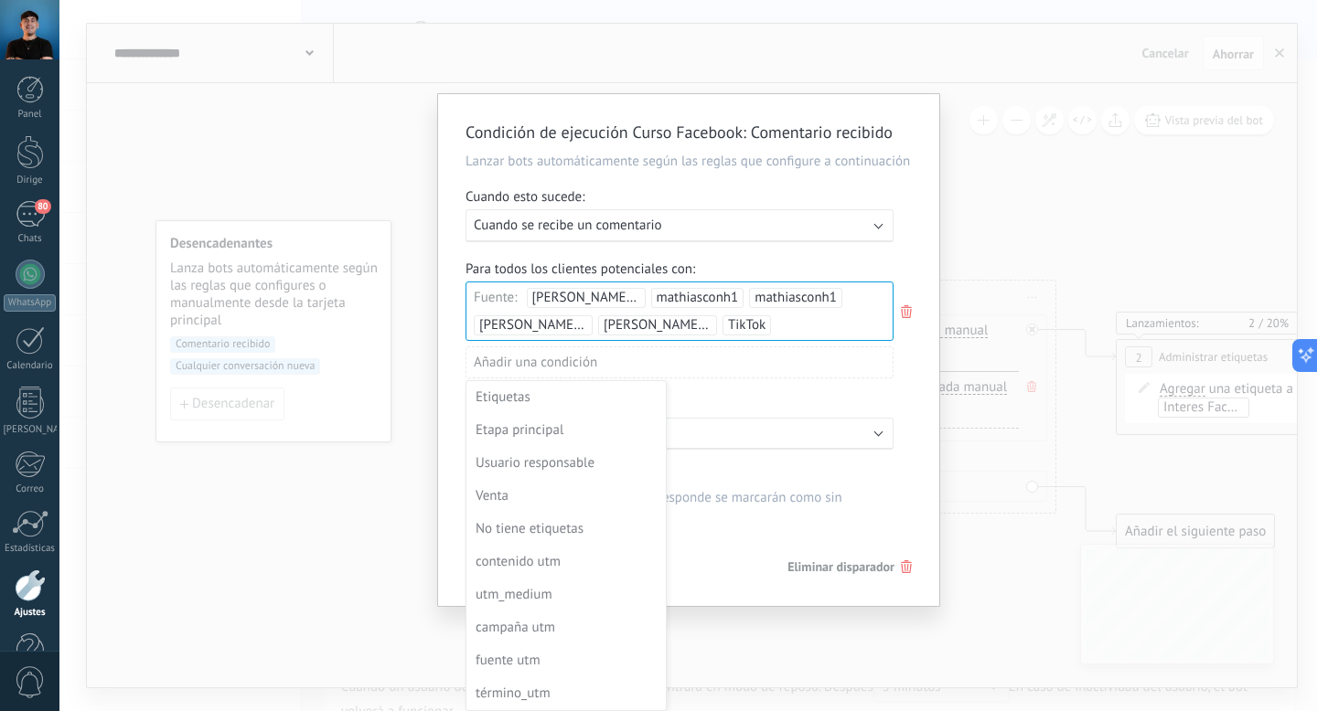
click at [448, 398] on div at bounding box center [688, 363] width 501 height 539
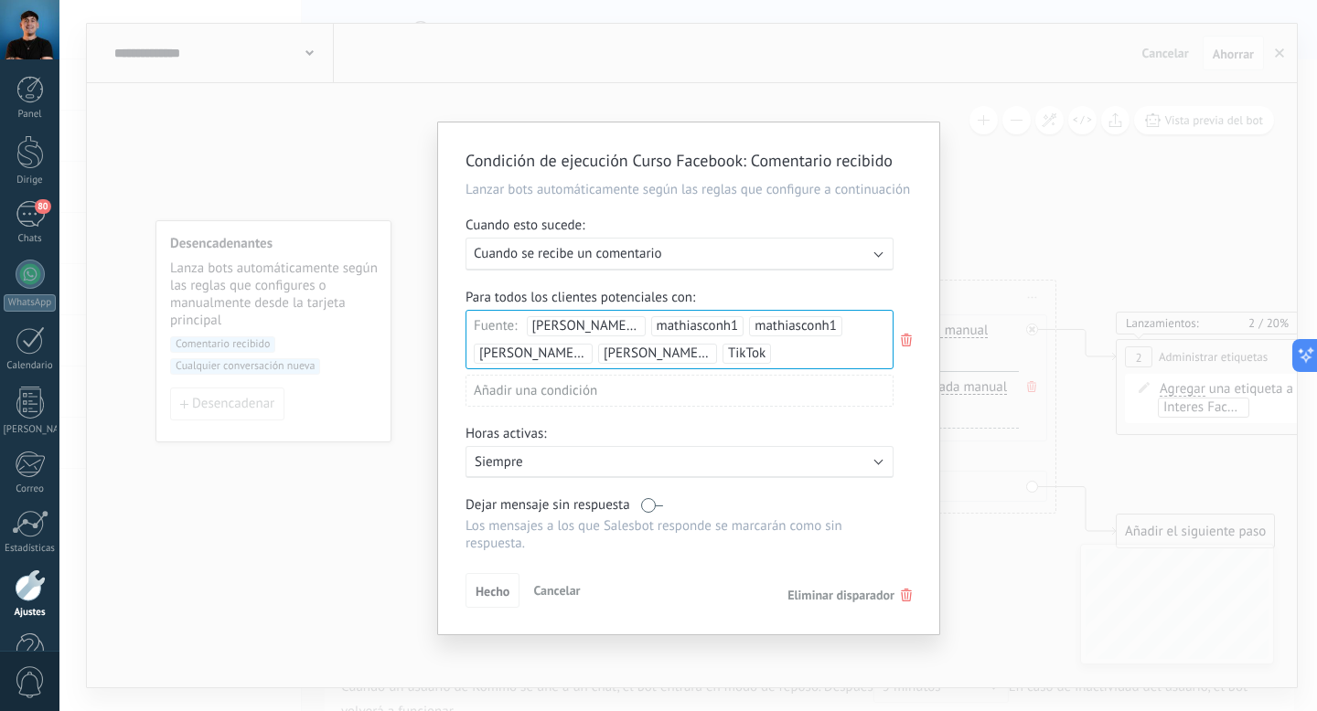
click at [505, 335] on font "Fuente:" at bounding box center [496, 325] width 44 height 17
click at [777, 368] on input "text" at bounding box center [822, 353] width 91 height 30
click at [731, 306] on div "Para todos los clientes potenciales con:" at bounding box center [688, 297] width 446 height 17
click at [529, 471] on p "Siempre" at bounding box center [635, 462] width 320 height 17
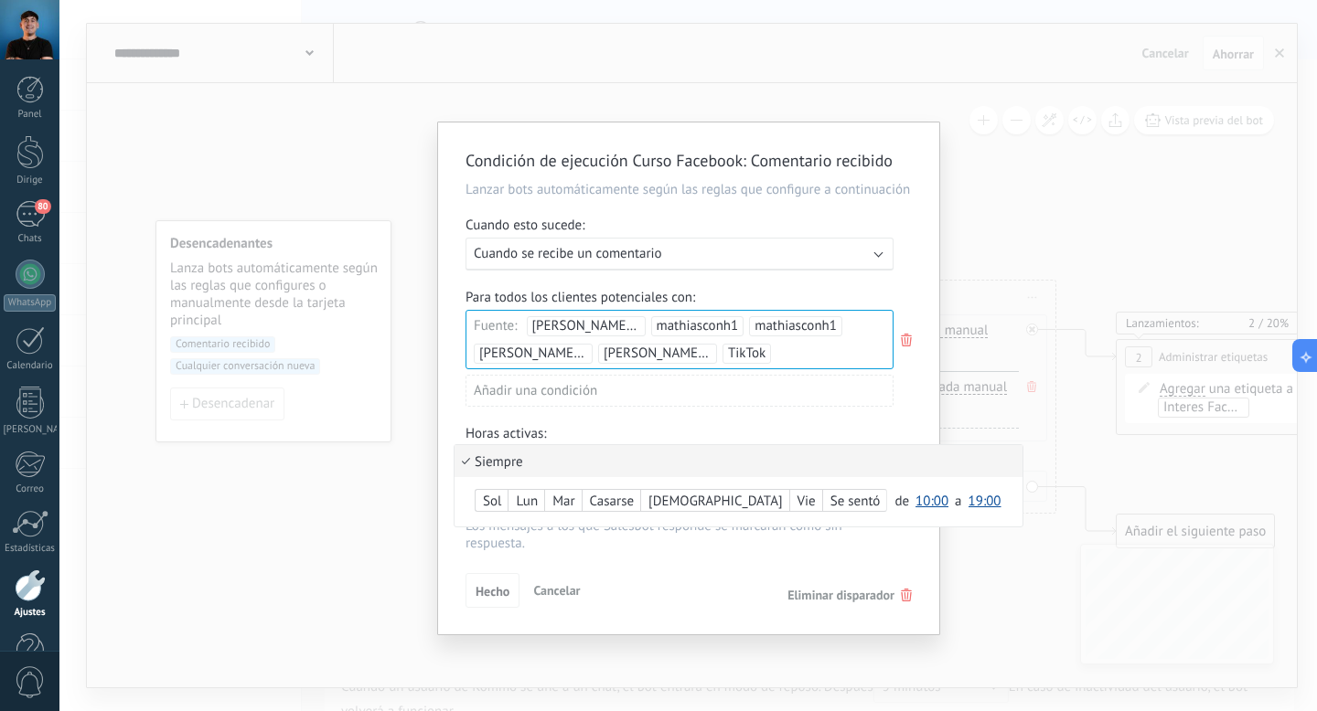
click at [684, 447] on div at bounding box center [688, 379] width 501 height 512
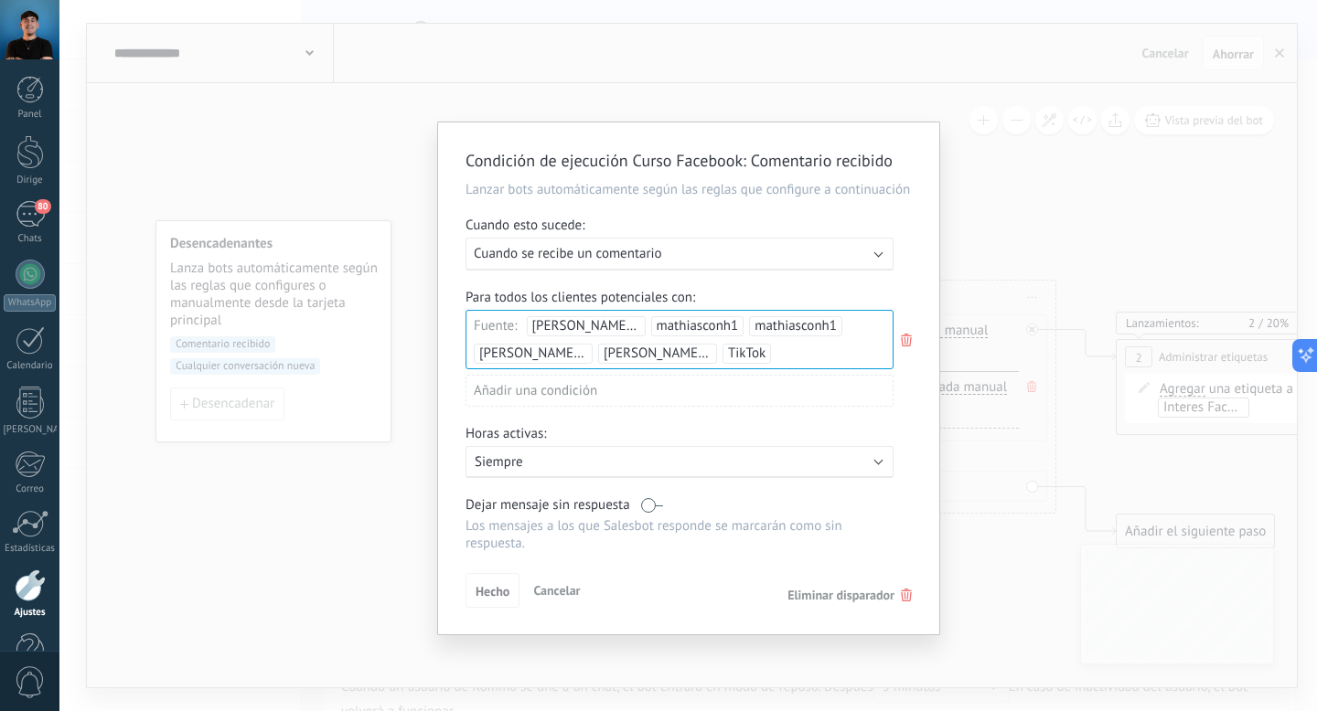
click at [535, 299] on div "Condición de ejecución Curso Facebook : Comentario recibido Lanzar bots automát…" at bounding box center [688, 379] width 501 height 512
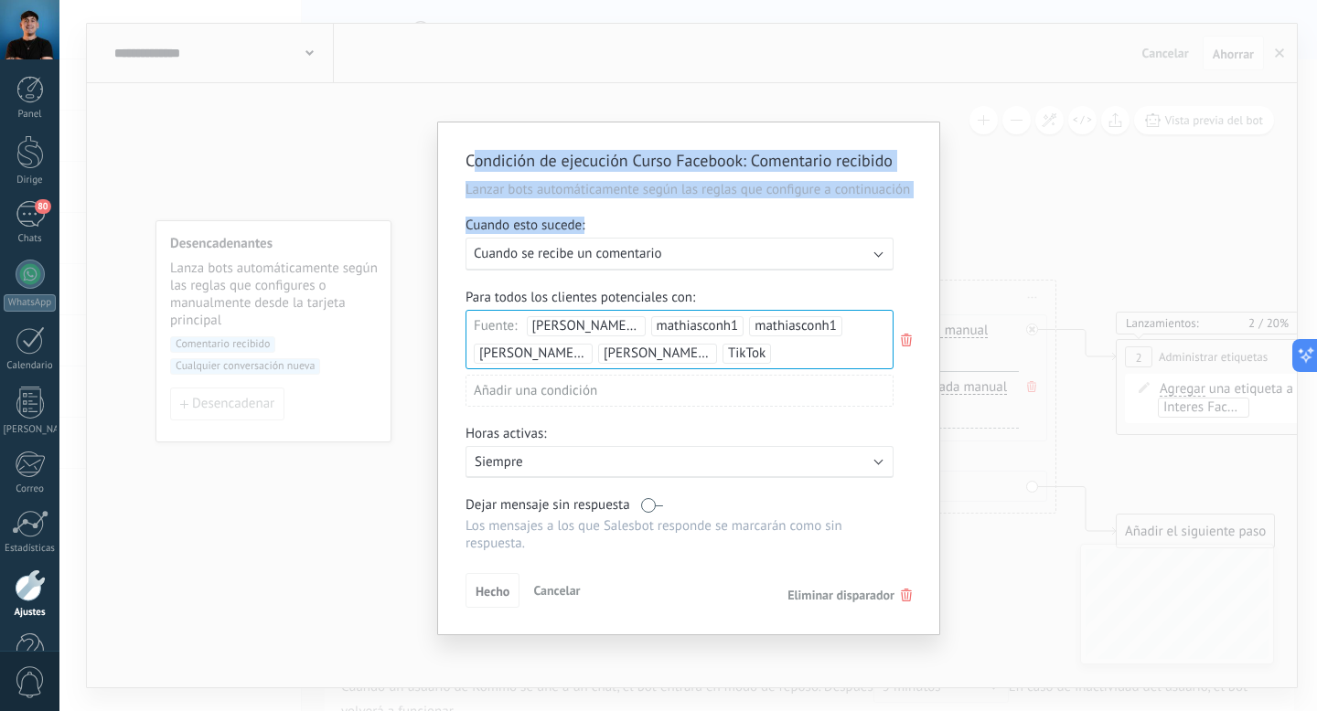
drag, startPoint x: 476, startPoint y: 157, endPoint x: 754, endPoint y: 245, distance: 291.5
click at [754, 245] on div "Condición de ejecución Curso Facebook : Comentario recibido Lanzar bots automát…" at bounding box center [688, 379] width 501 height 512
click at [754, 238] on div "Cuando esto sucede:" at bounding box center [688, 227] width 446 height 21
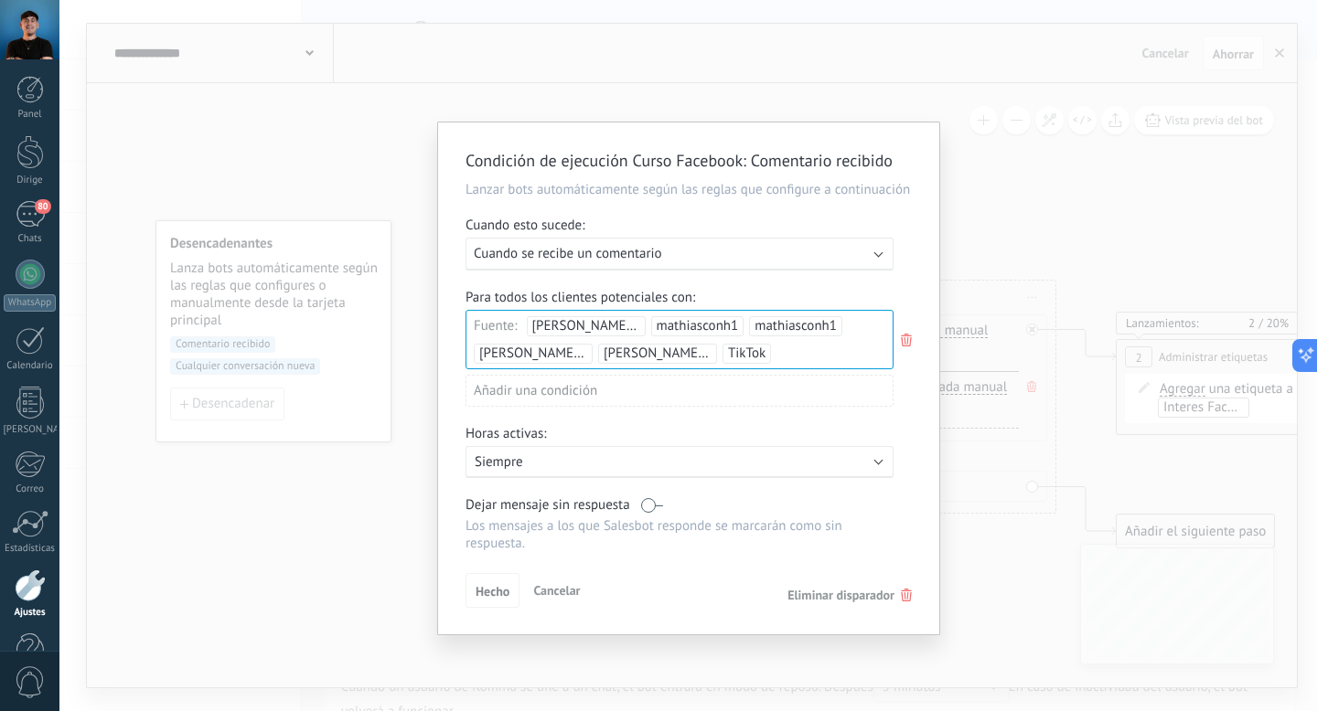
click at [622, 262] on font "Cuando se recibe un comentario" at bounding box center [568, 253] width 188 height 17
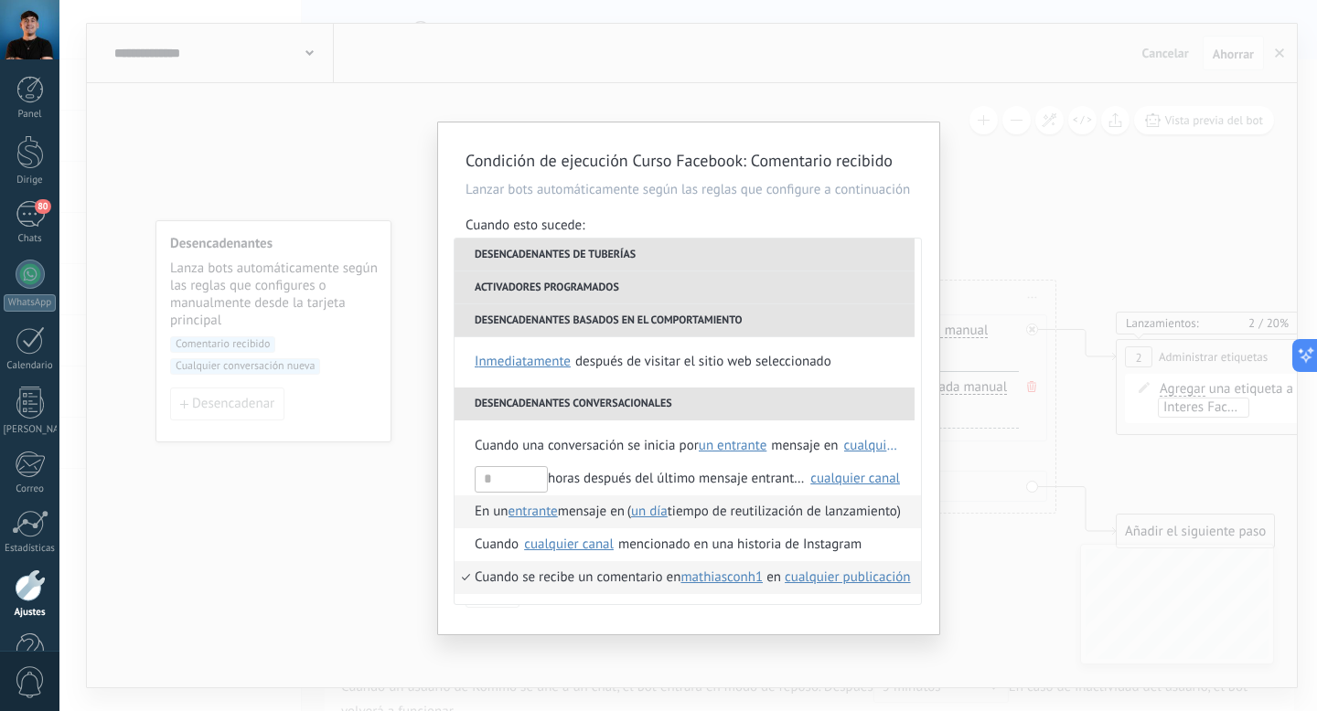
scroll to position [405, 0]
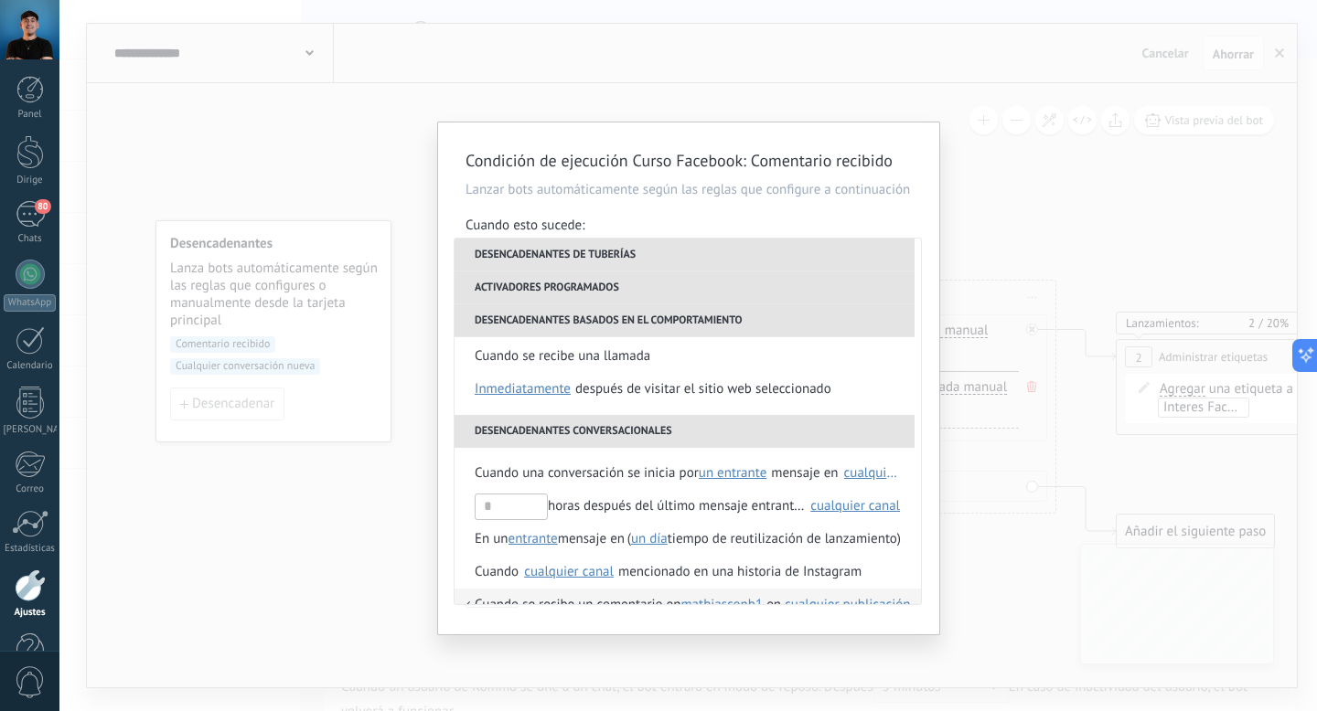
click at [952, 160] on div "Condición de ejecución Curso Facebook : Comentario recibido Lanzar bots automát…" at bounding box center [687, 355] width 1257 height 711
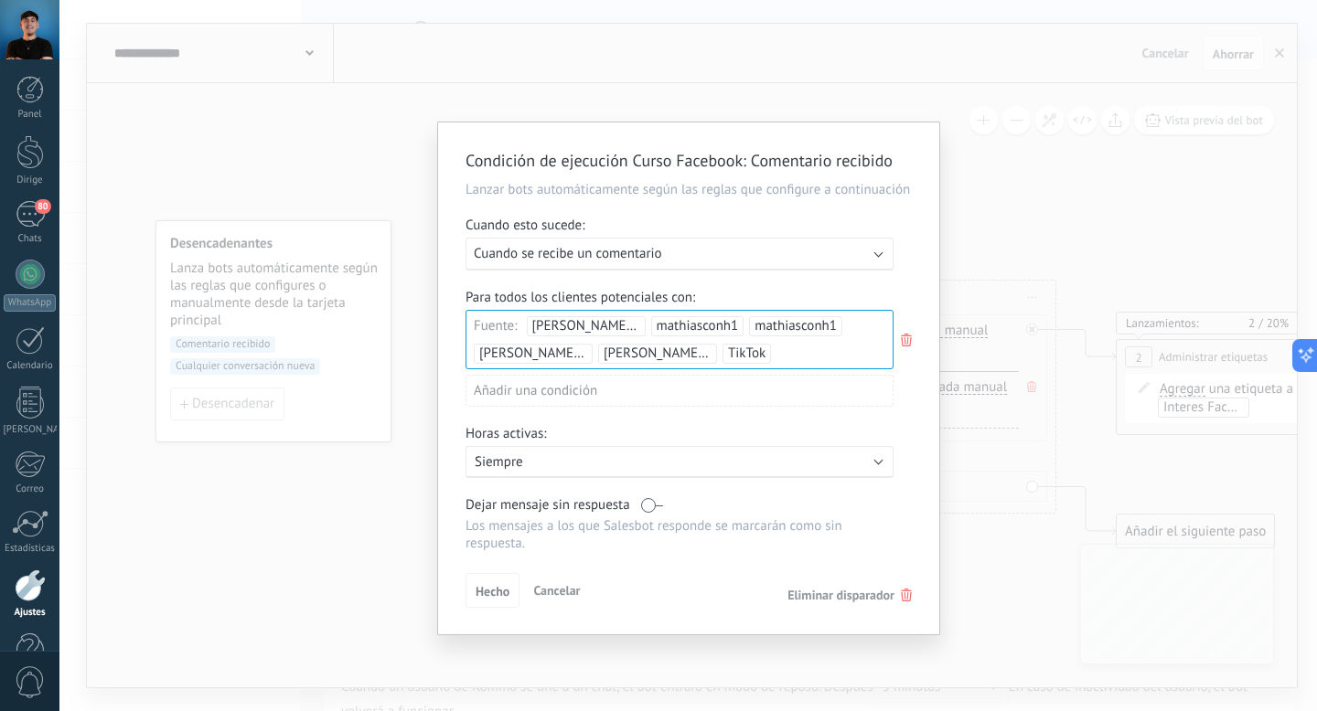
click at [973, 178] on div "Condición de ejecución Curso Facebook : Comentario recibido Lanzar bots automát…" at bounding box center [687, 355] width 1257 height 711
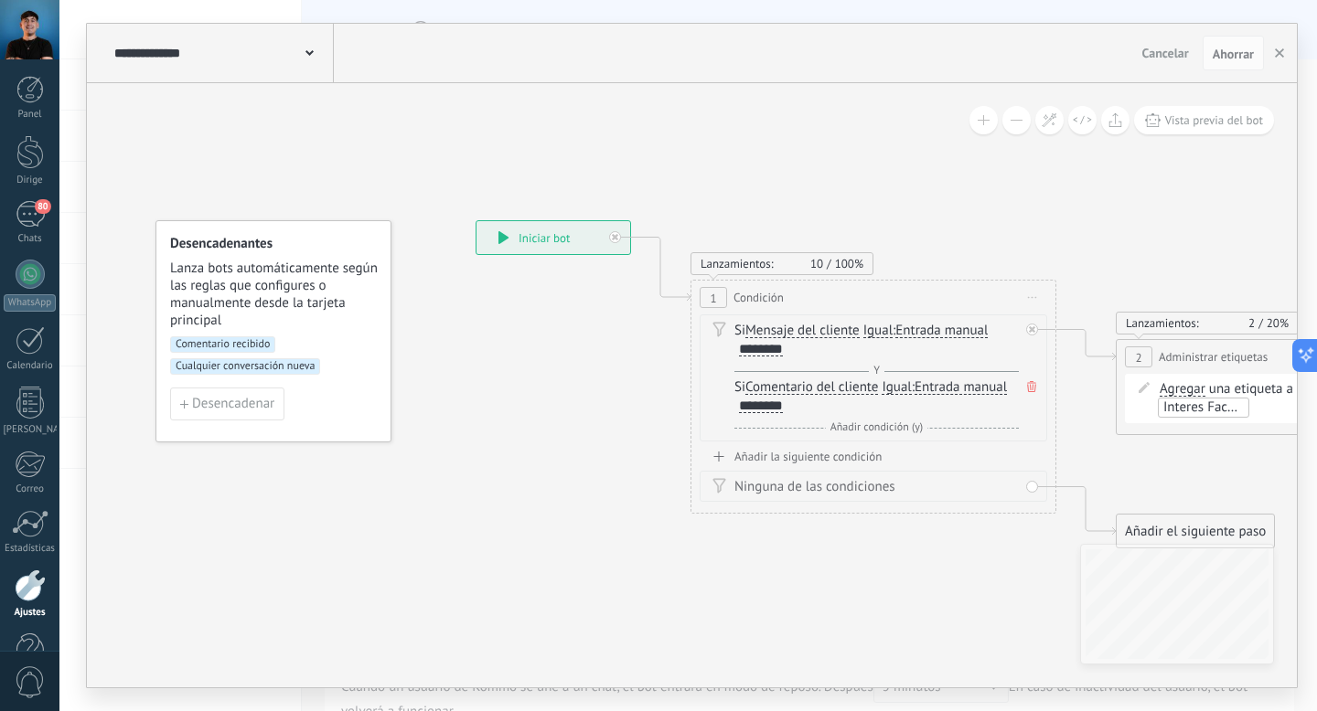
click at [270, 368] on font "Cualquier conversación nueva" at bounding box center [245, 366] width 139 height 14
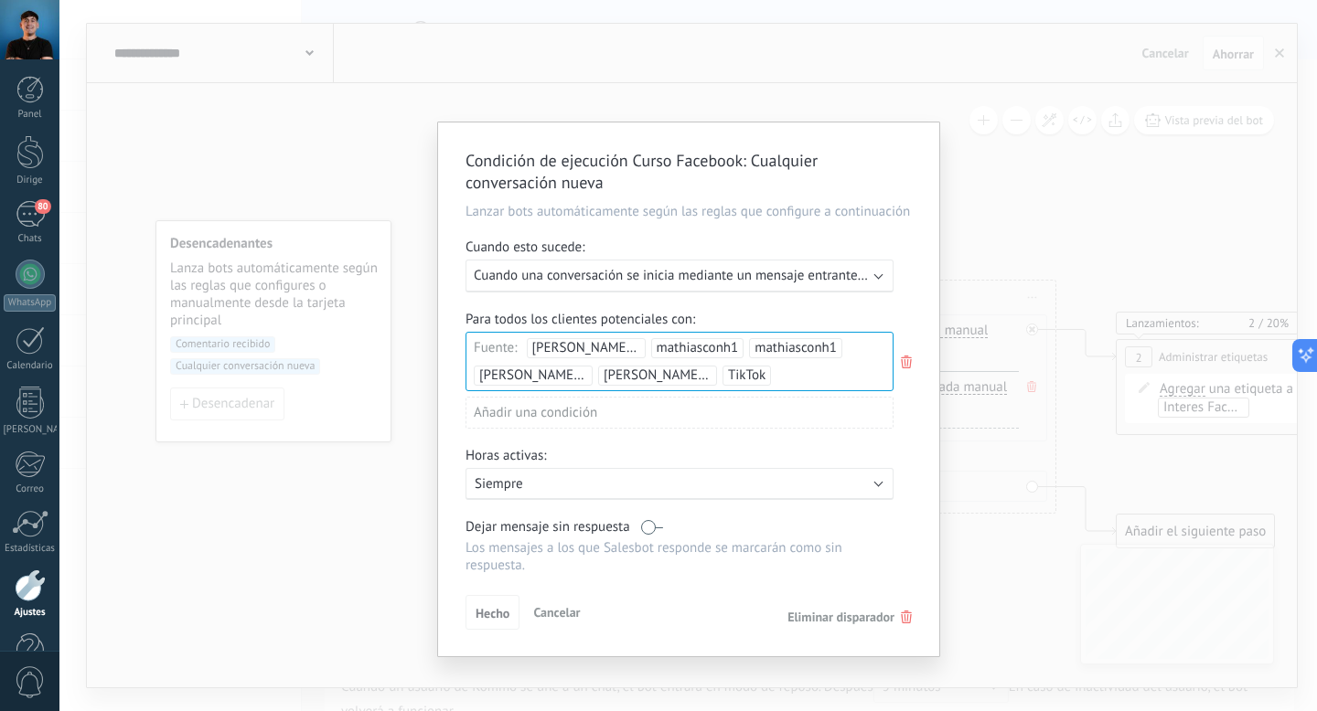
click at [765, 379] on div "Fuente: [PERSON_NAME] con "H" mathiasconh1 mathiasconh1 [PERSON_NAME] con [PERS…" at bounding box center [679, 361] width 428 height 59
click at [727, 279] on font "Cuando una conversación se inicia mediante un mensaje entrante en cualquier can…" at bounding box center [721, 275] width 495 height 17
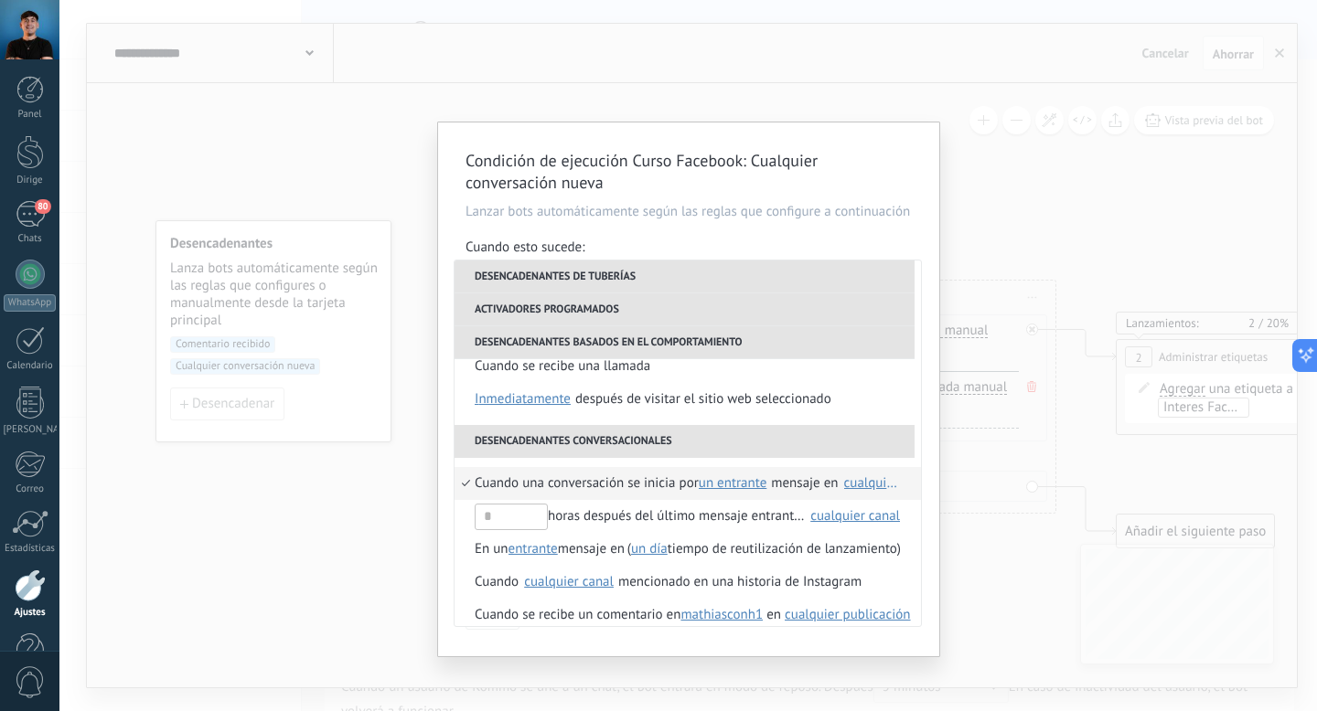
scroll to position [400, 0]
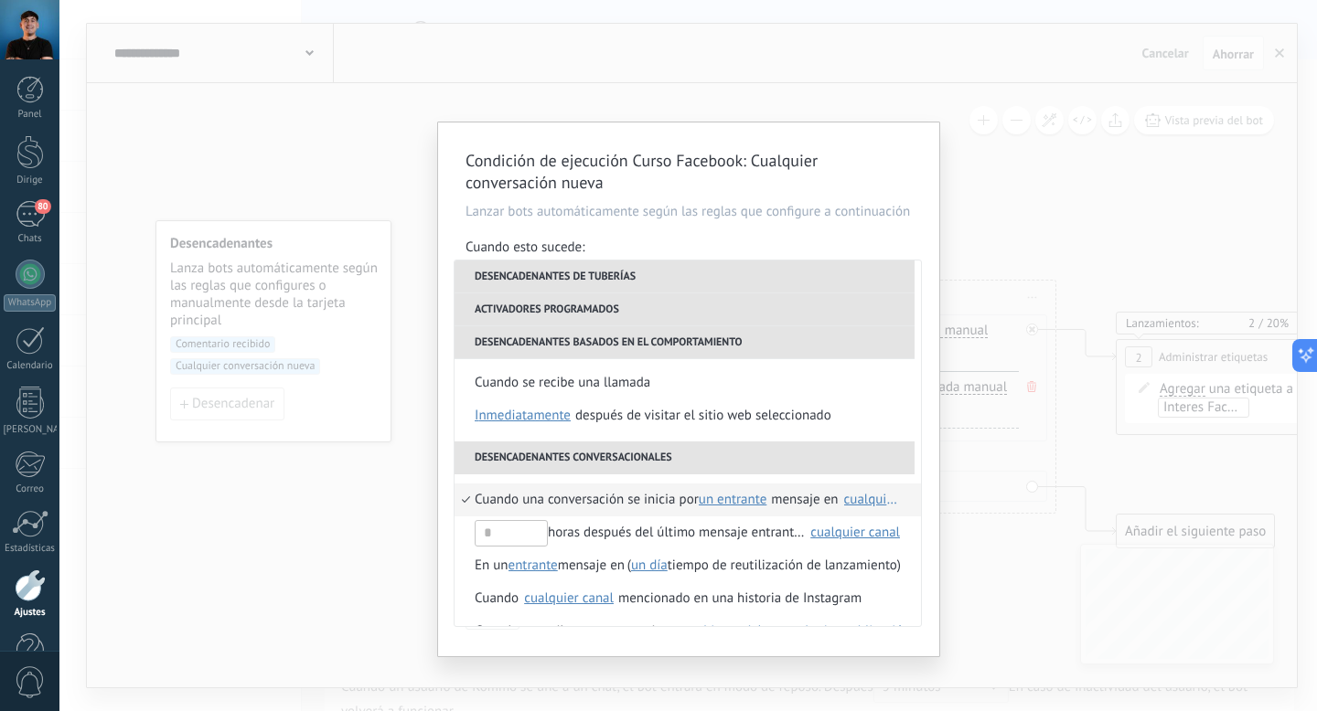
click at [749, 503] on font "Un entrante" at bounding box center [733, 499] width 69 height 17
click at [754, 566] on font "cualquier" at bounding box center [750, 563] width 55 height 17
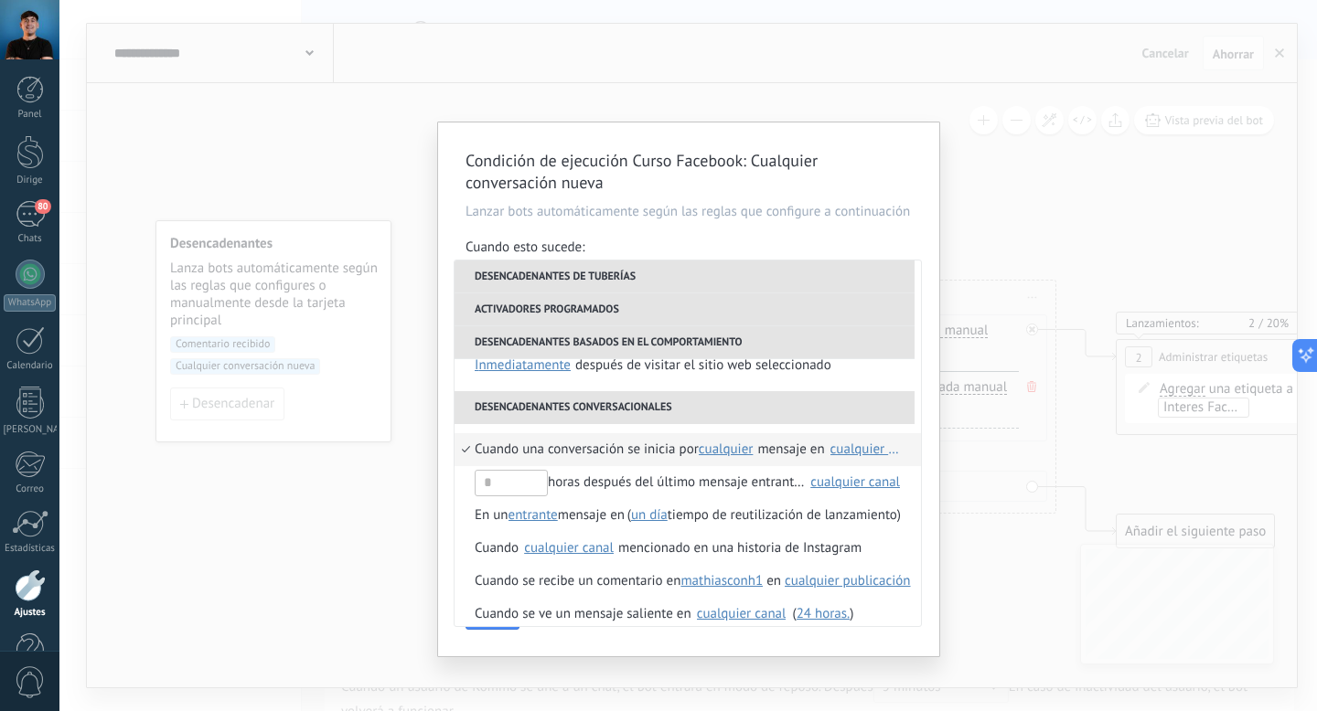
scroll to position [530, 0]
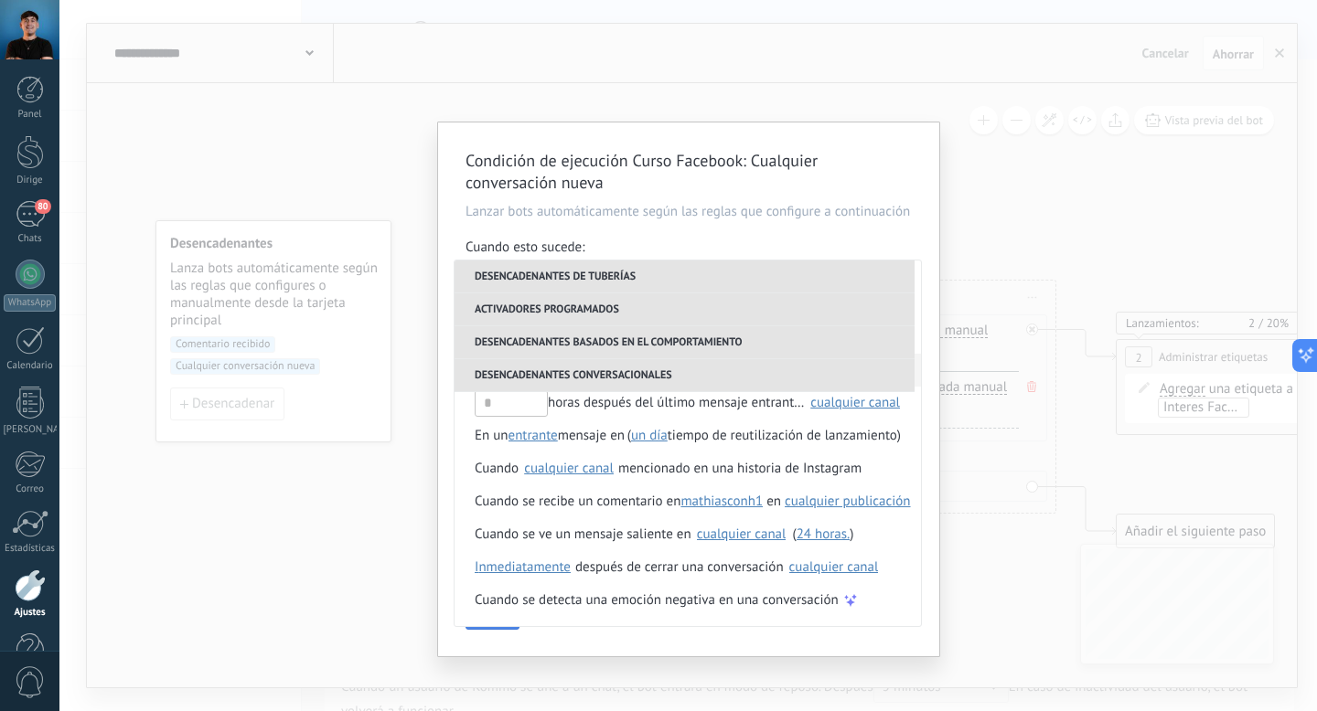
click at [505, 630] on button "Hecho" at bounding box center [492, 612] width 54 height 35
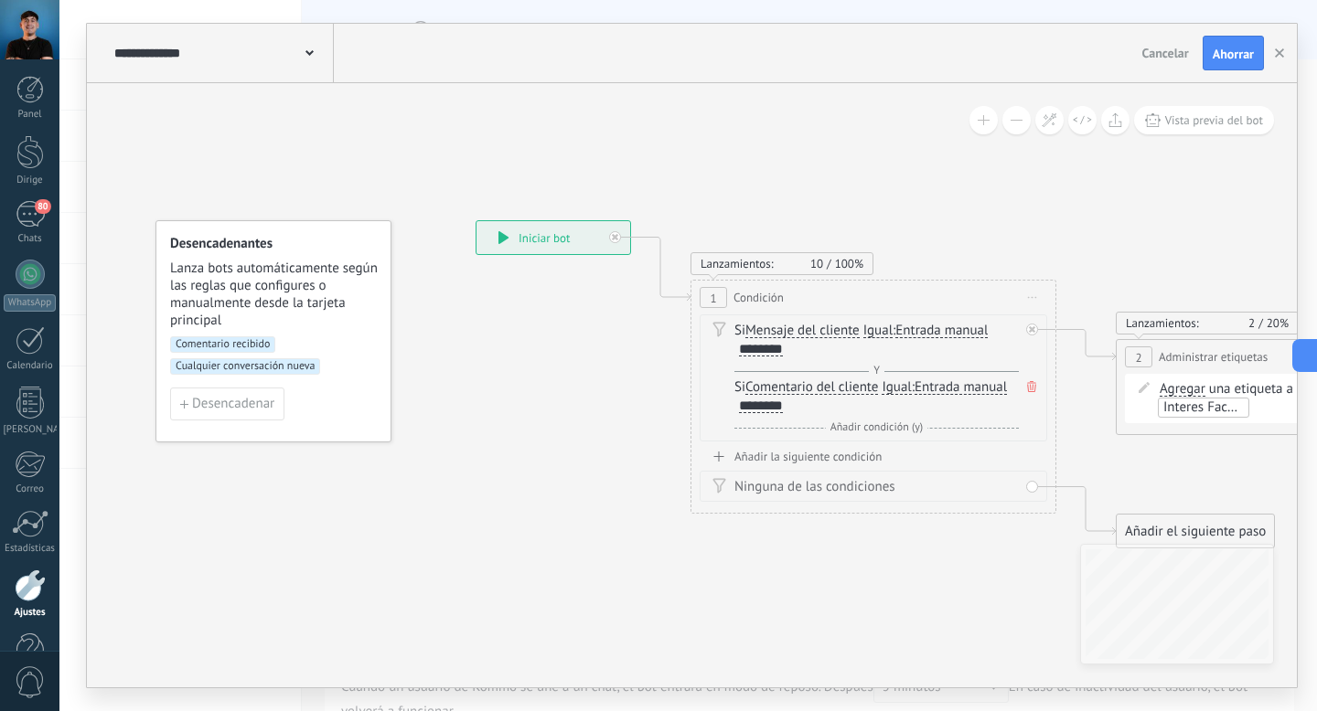
click at [251, 345] on font "Comentario recibido" at bounding box center [223, 344] width 94 height 14
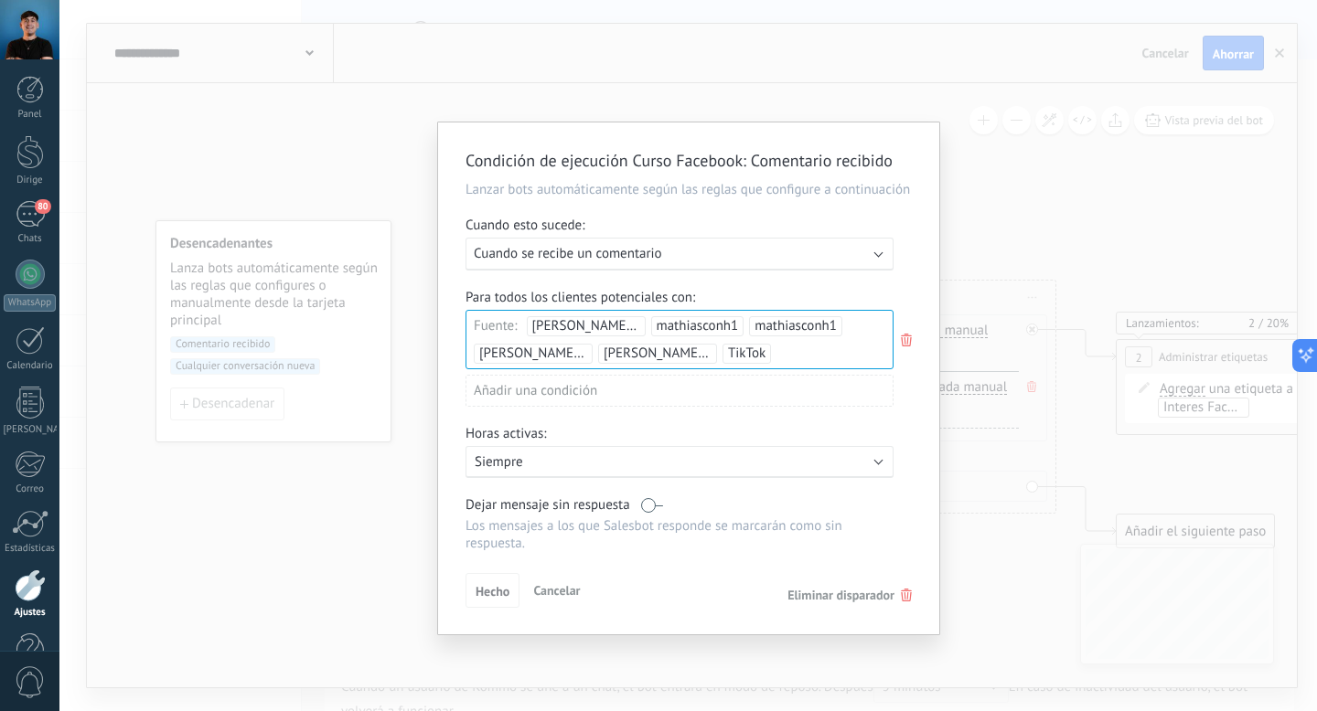
click at [577, 262] on font "Cuando se recibe un comentario" at bounding box center [568, 253] width 188 height 17
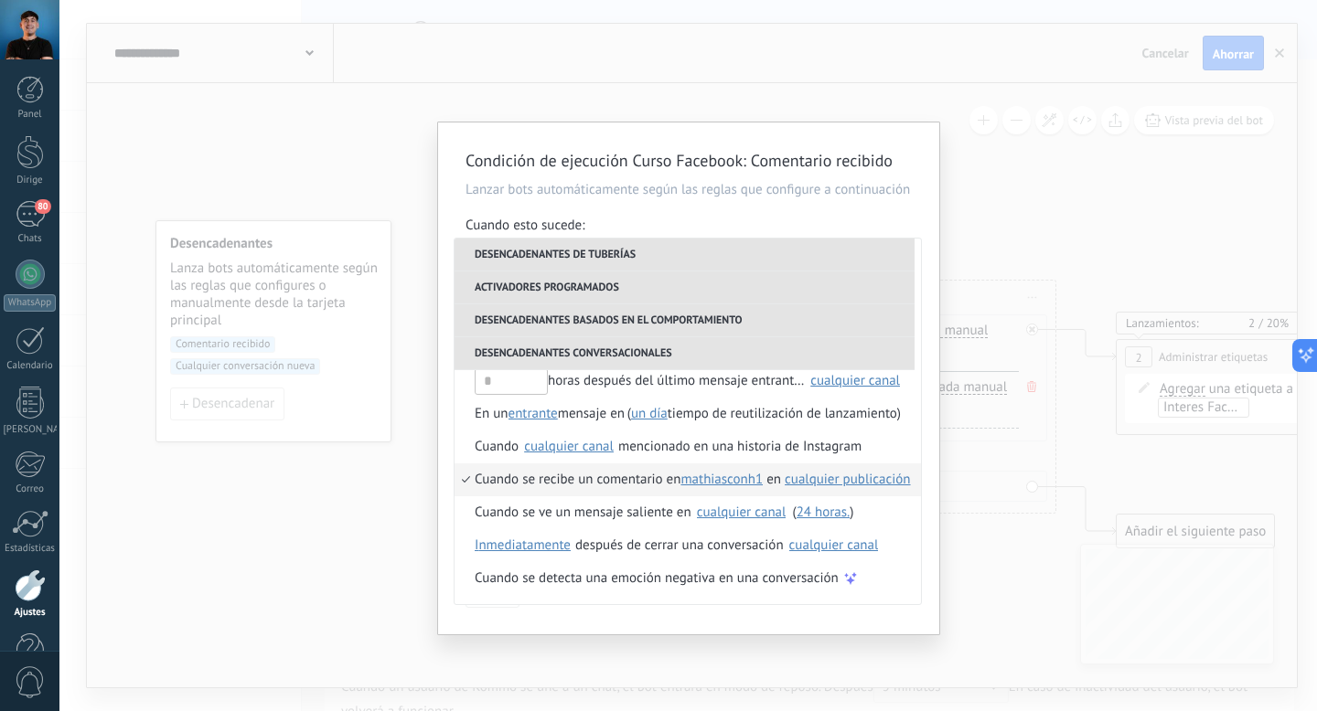
click at [723, 488] on font "mathiasconh1" at bounding box center [721, 479] width 82 height 17
click at [736, 505] on font "mathiasconh1" at bounding box center [746, 503] width 82 height 17
click at [530, 635] on div "Condición de ejecución Curso Facebook : Comentario recibido Lanzar bots automát…" at bounding box center [688, 379] width 501 height 512
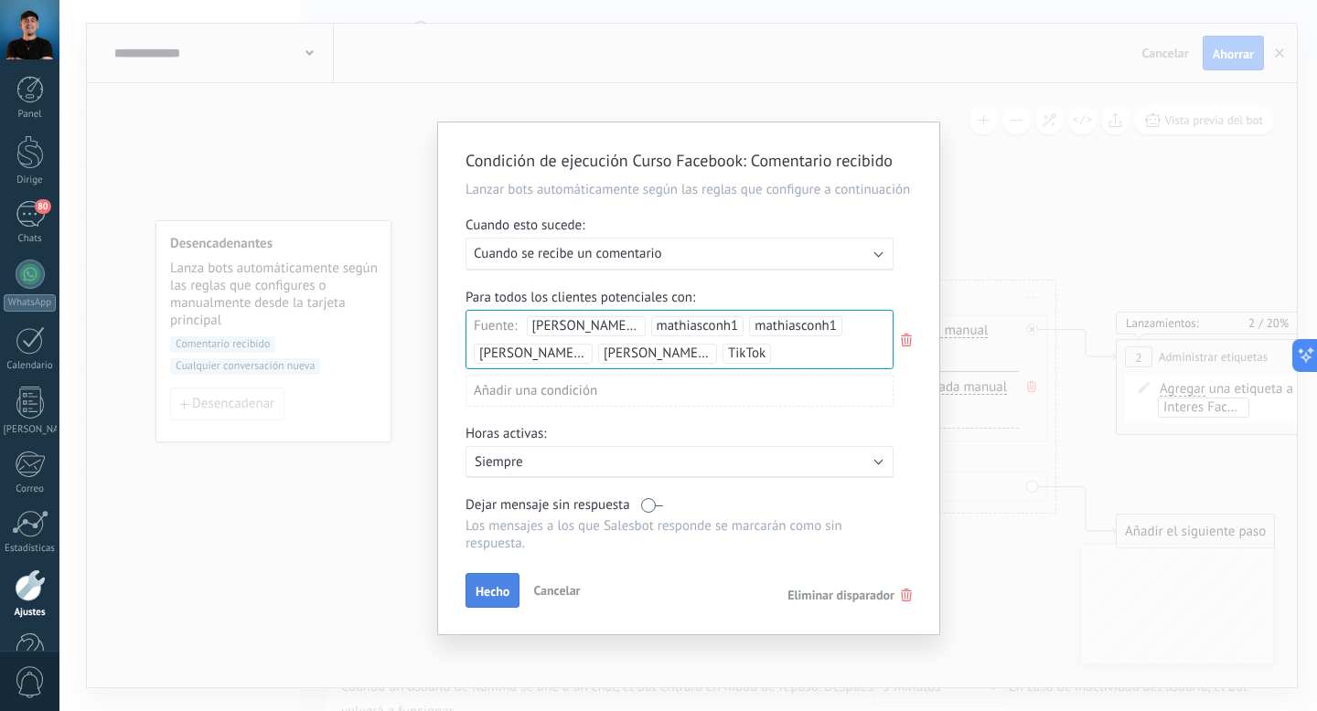
click at [500, 600] on font "Hecho" at bounding box center [492, 591] width 34 height 16
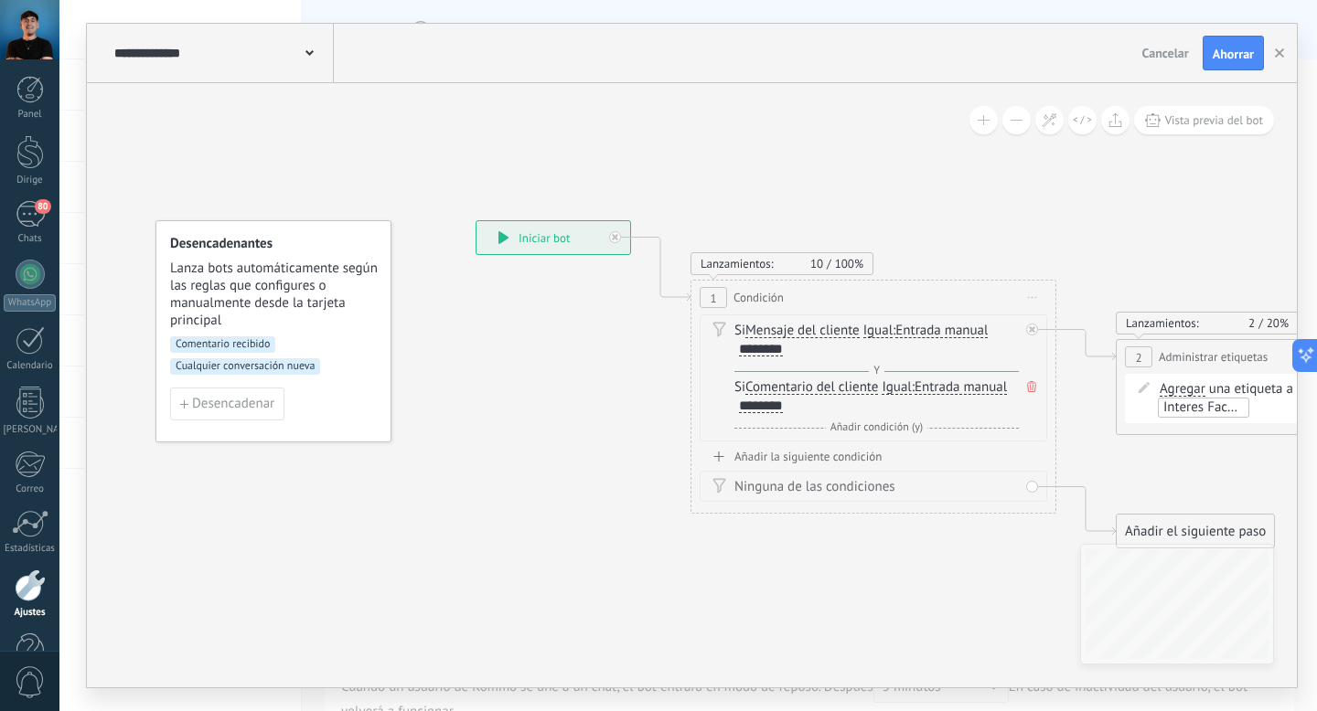
click at [840, 334] on font "Mensaje del cliente" at bounding box center [802, 330] width 114 height 17
click at [840, 334] on button "Mensaje del cliente" at bounding box center [850, 331] width 229 height 33
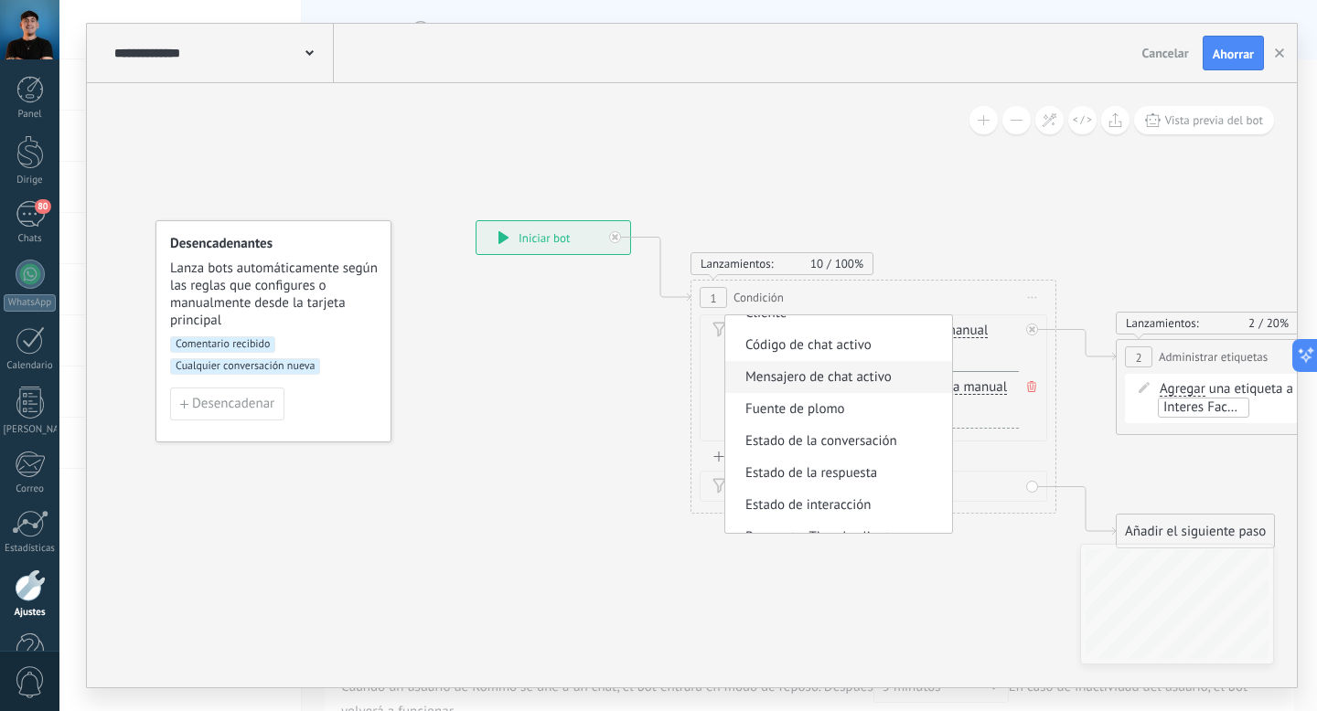
scroll to position [129, 0]
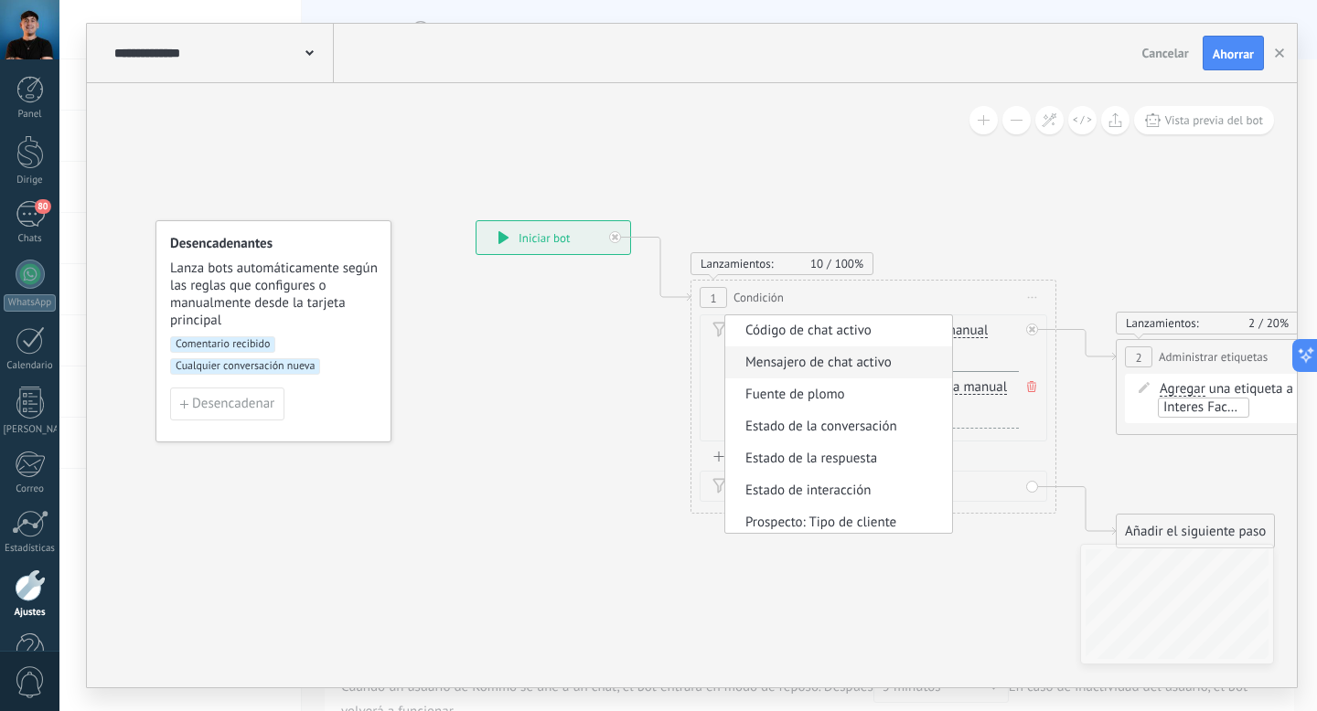
click at [832, 366] on font "Mensajero de chat activo" at bounding box center [818, 362] width 146 height 17
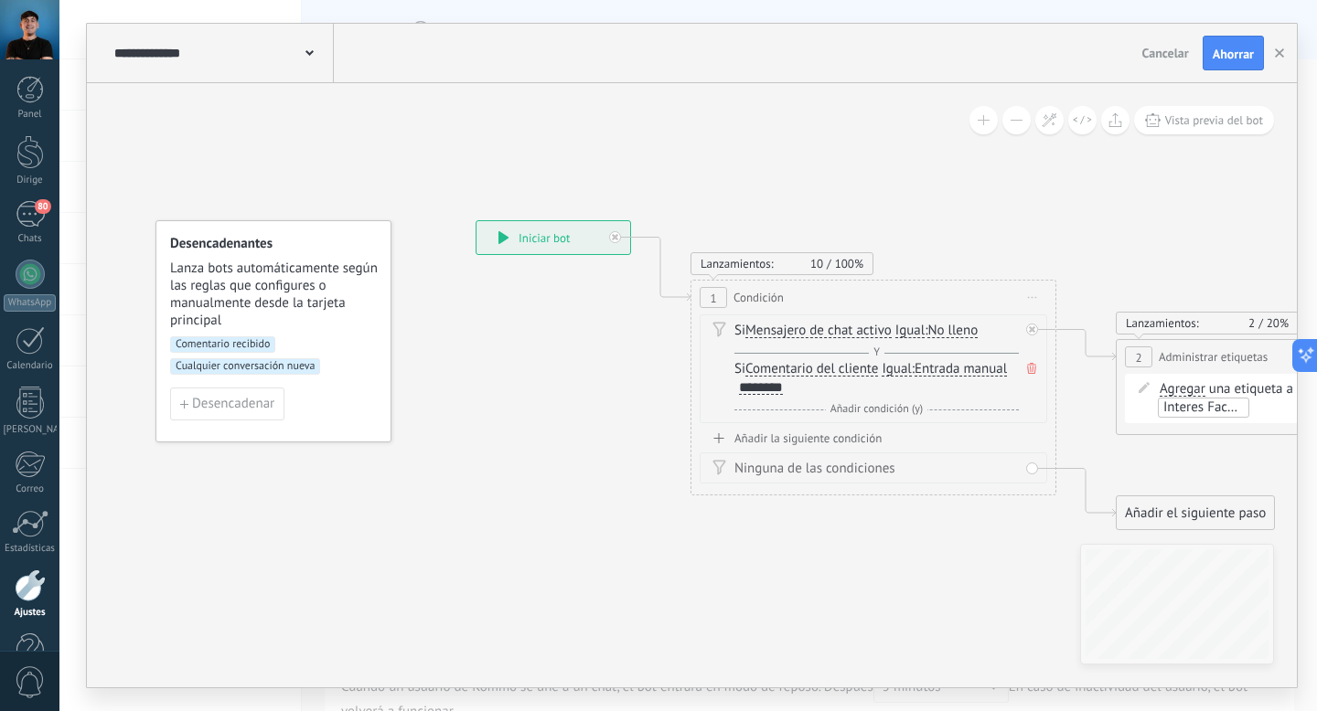
click at [952, 334] on font "No lleno" at bounding box center [952, 330] width 50 height 17
click at [952, 334] on button "No lleno" at bounding box center [1032, 331] width 229 height 33
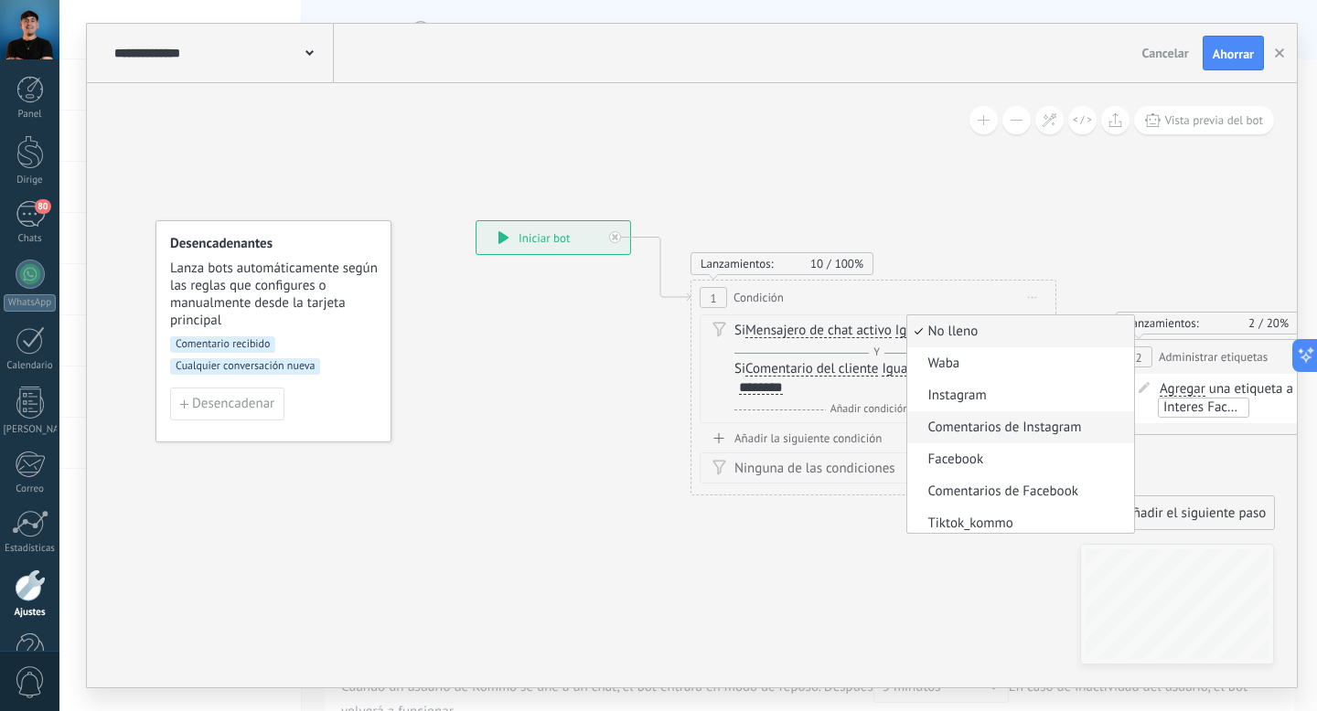
scroll to position [6, 0]
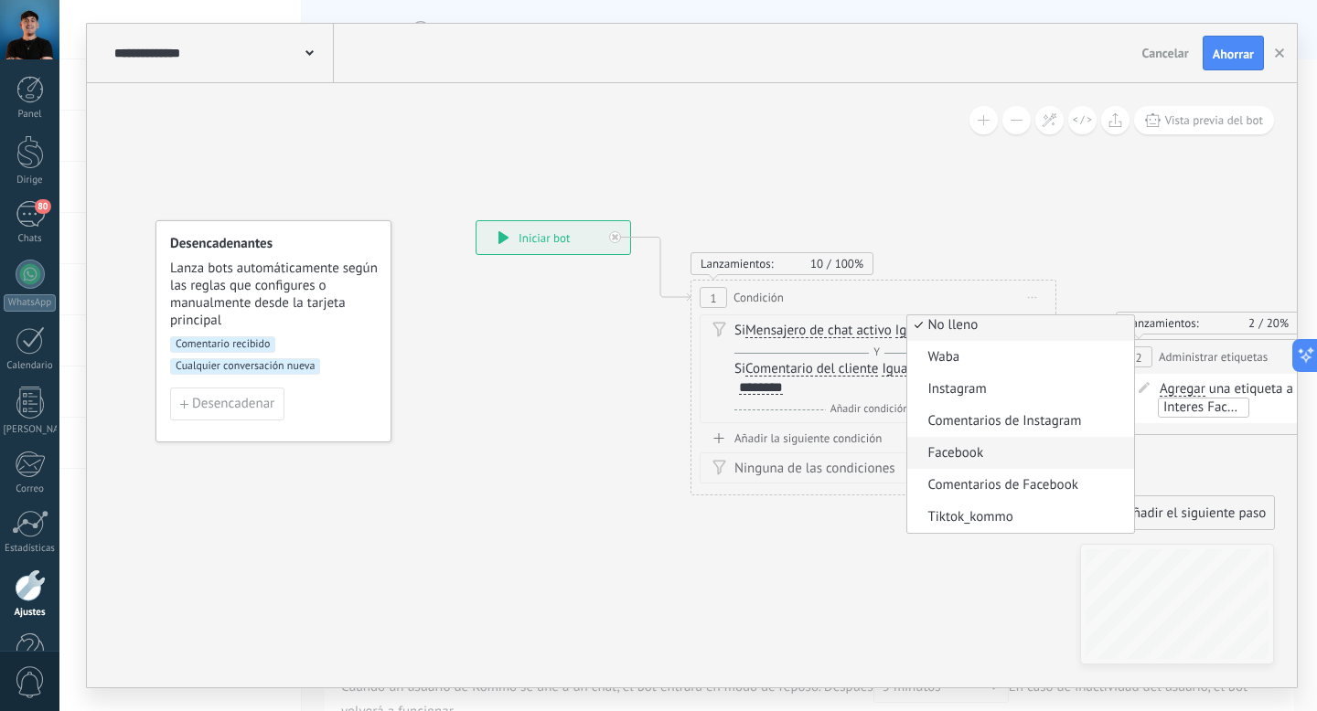
click at [983, 456] on font "Facebook" at bounding box center [955, 452] width 56 height 17
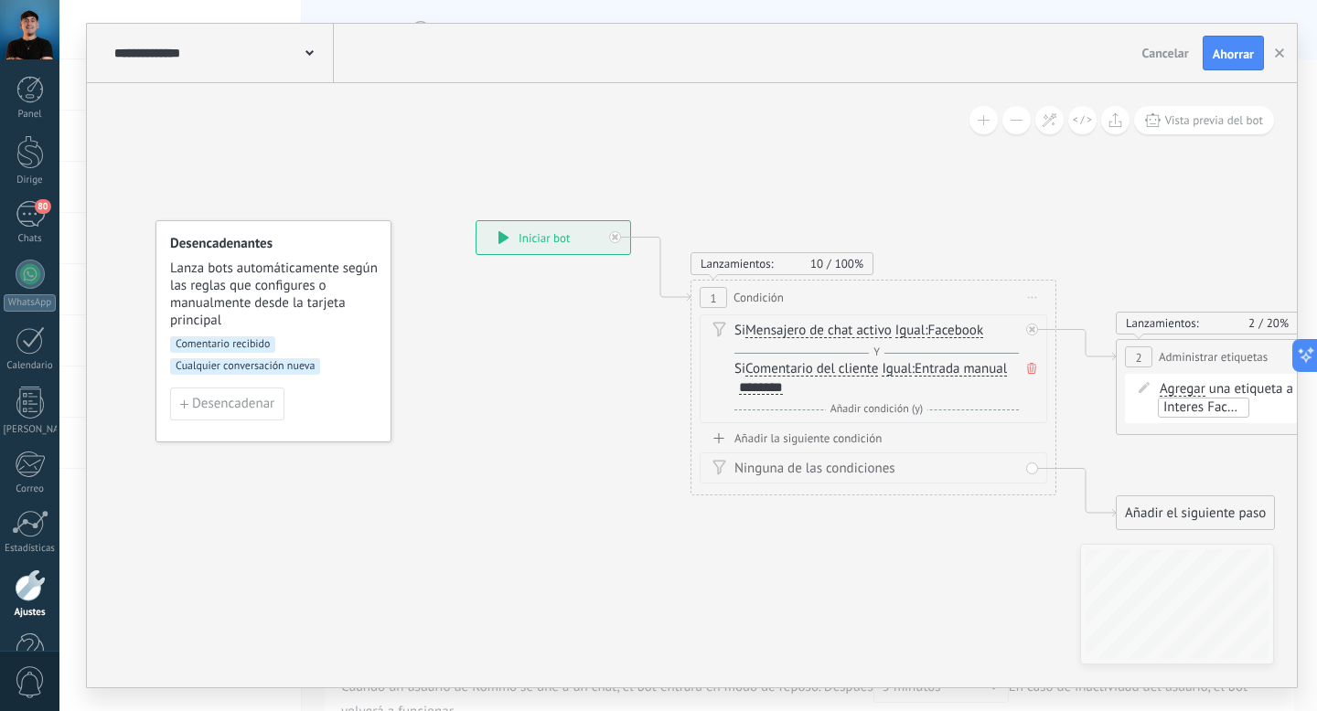
click at [832, 350] on div "Y Add condition (and)" at bounding box center [876, 353] width 284 height 18
click at [849, 327] on font "Mensajero de chat activo" at bounding box center [818, 330] width 146 height 17
click at [849, 327] on button "Mensajero de chat activo" at bounding box center [850, 331] width 229 height 33
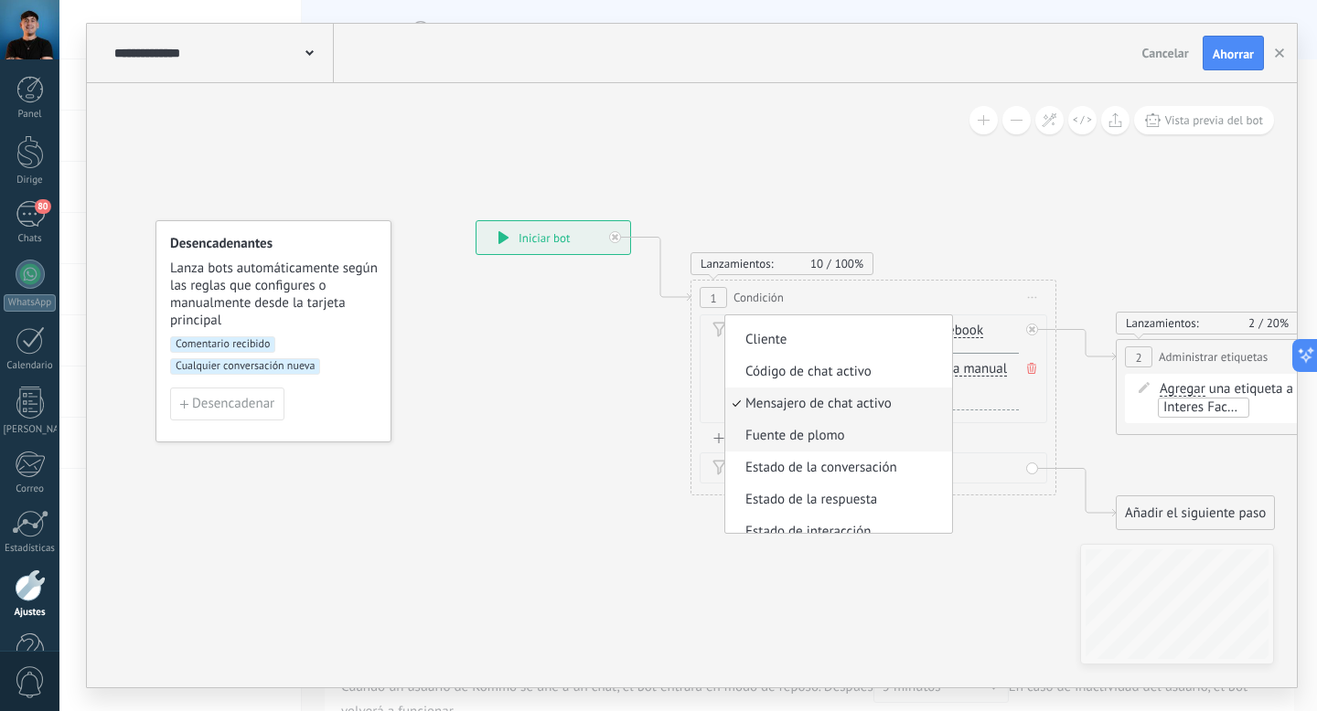
scroll to position [92, 0]
click at [790, 436] on font "Fuente de plomo" at bounding box center [795, 430] width 100 height 17
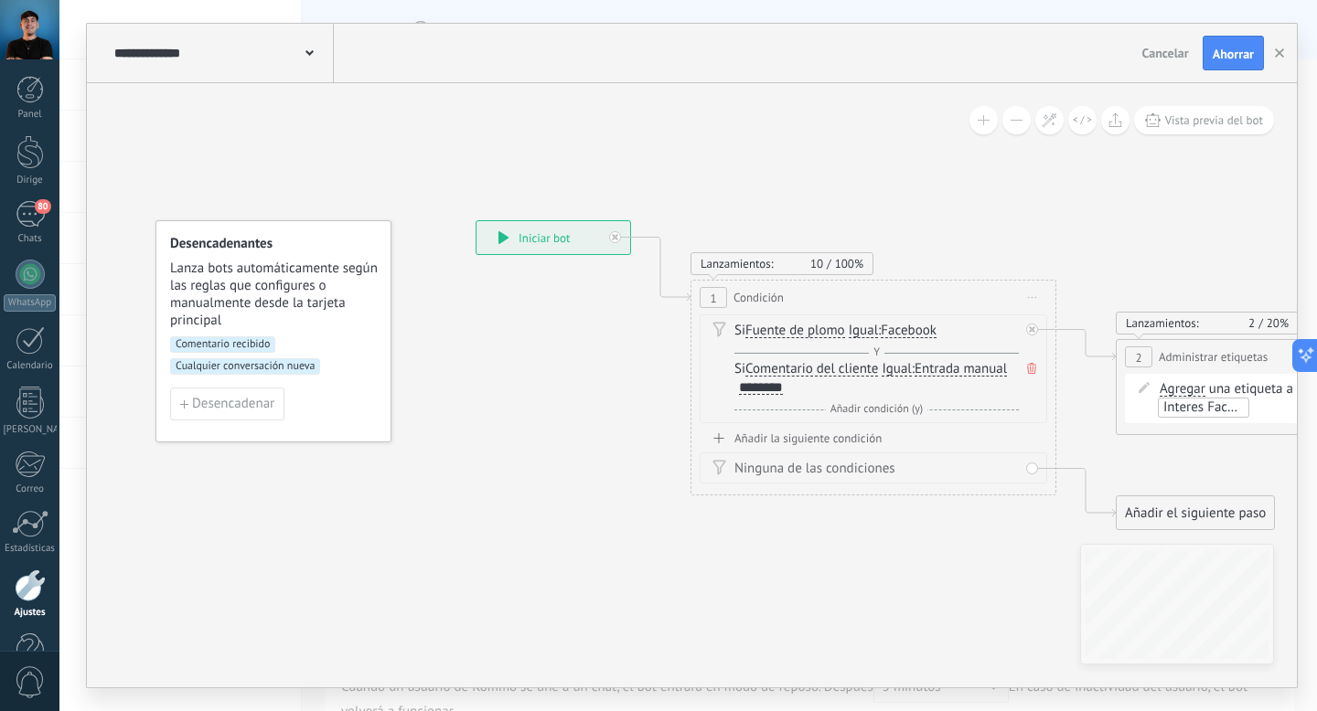
click at [906, 334] on font "Facebook" at bounding box center [909, 330] width 56 height 17
click at [906, 334] on button "Facebook" at bounding box center [985, 331] width 229 height 33
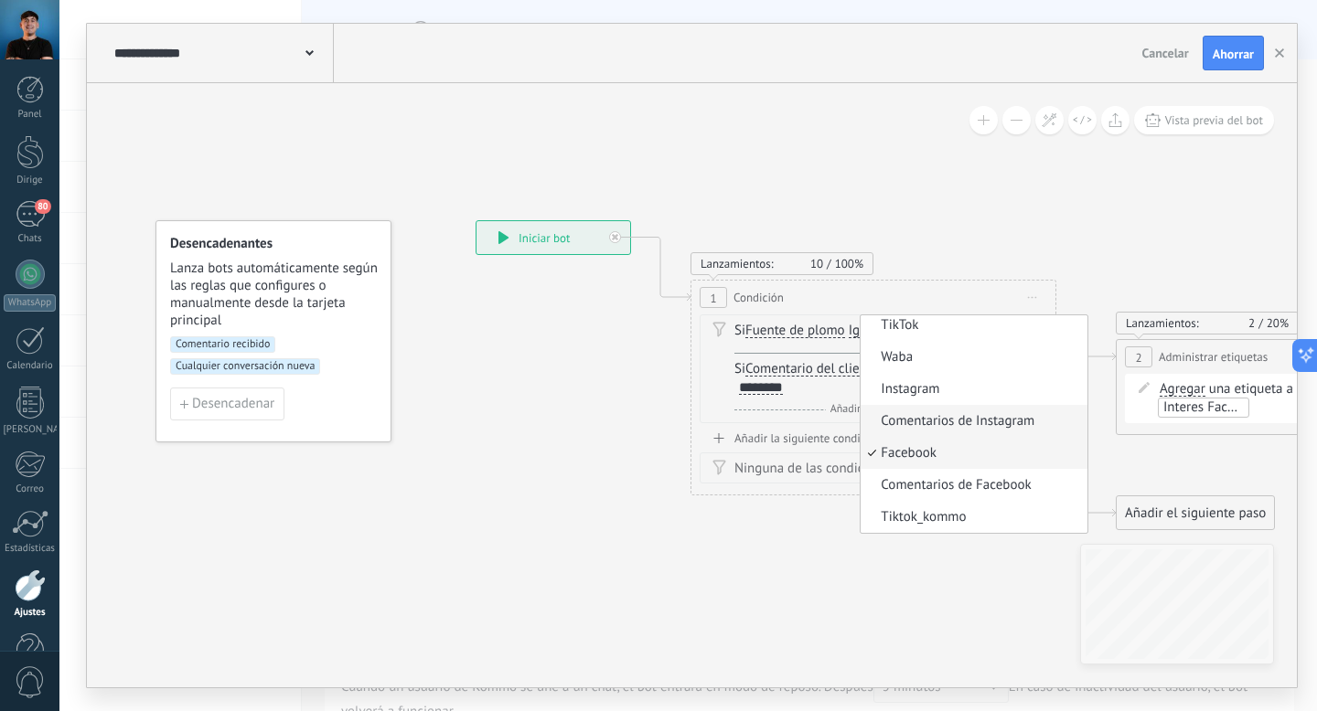
scroll to position [0, 0]
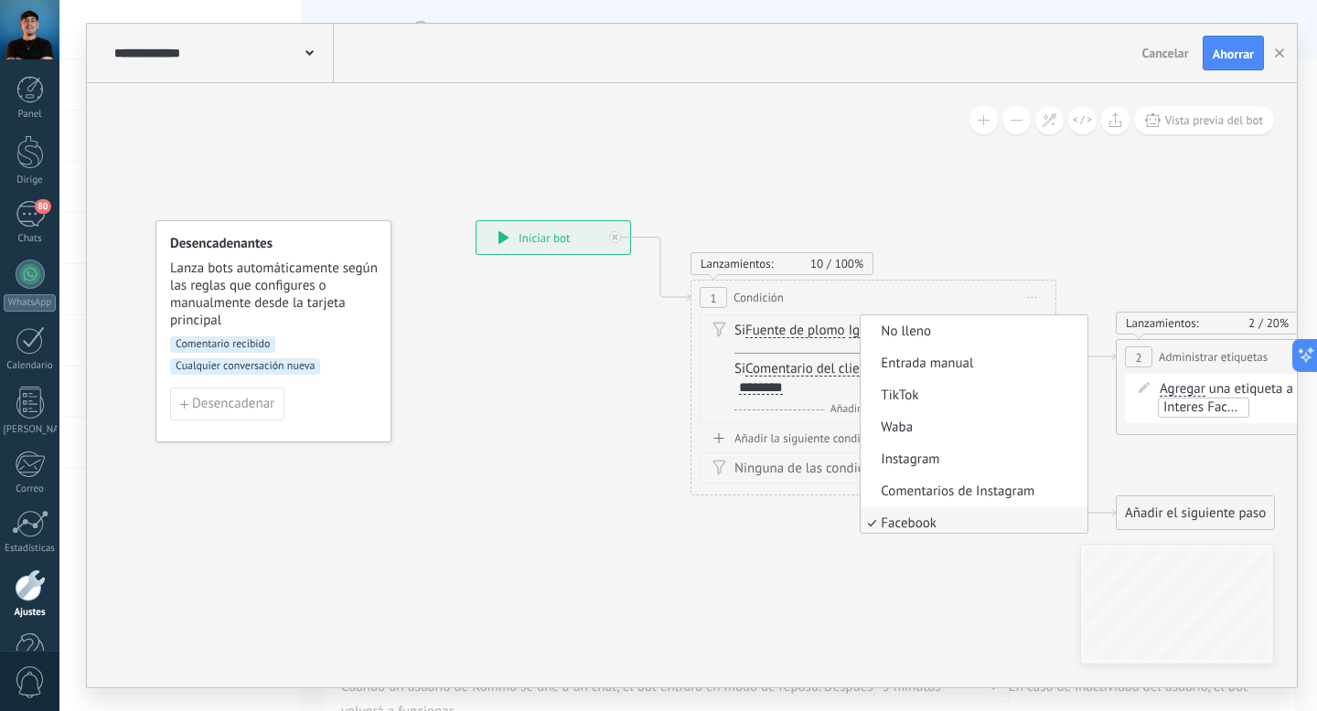
click at [807, 332] on font "Fuente de plomo" at bounding box center [795, 330] width 100 height 17
click at [807, 332] on button "Fuente de plomo" at bounding box center [850, 331] width 229 height 33
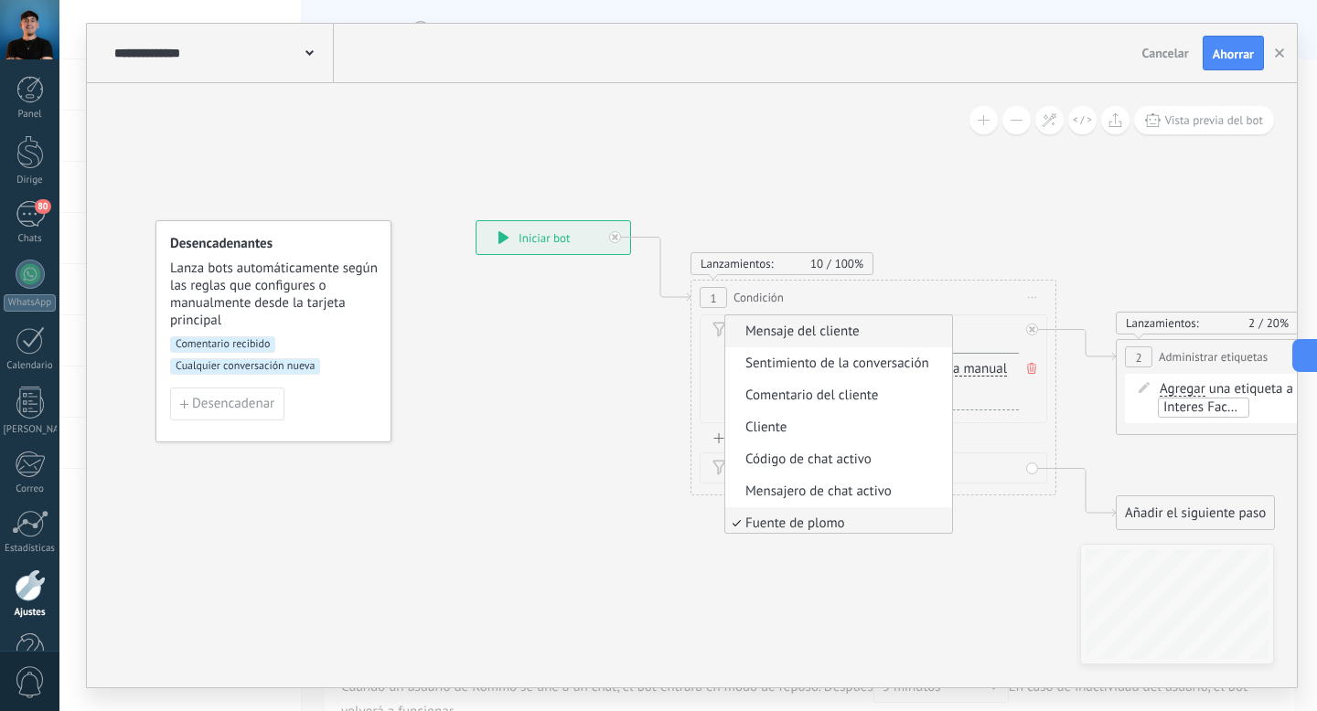
click at [797, 331] on font "Mensaje del cliente" at bounding box center [802, 331] width 114 height 17
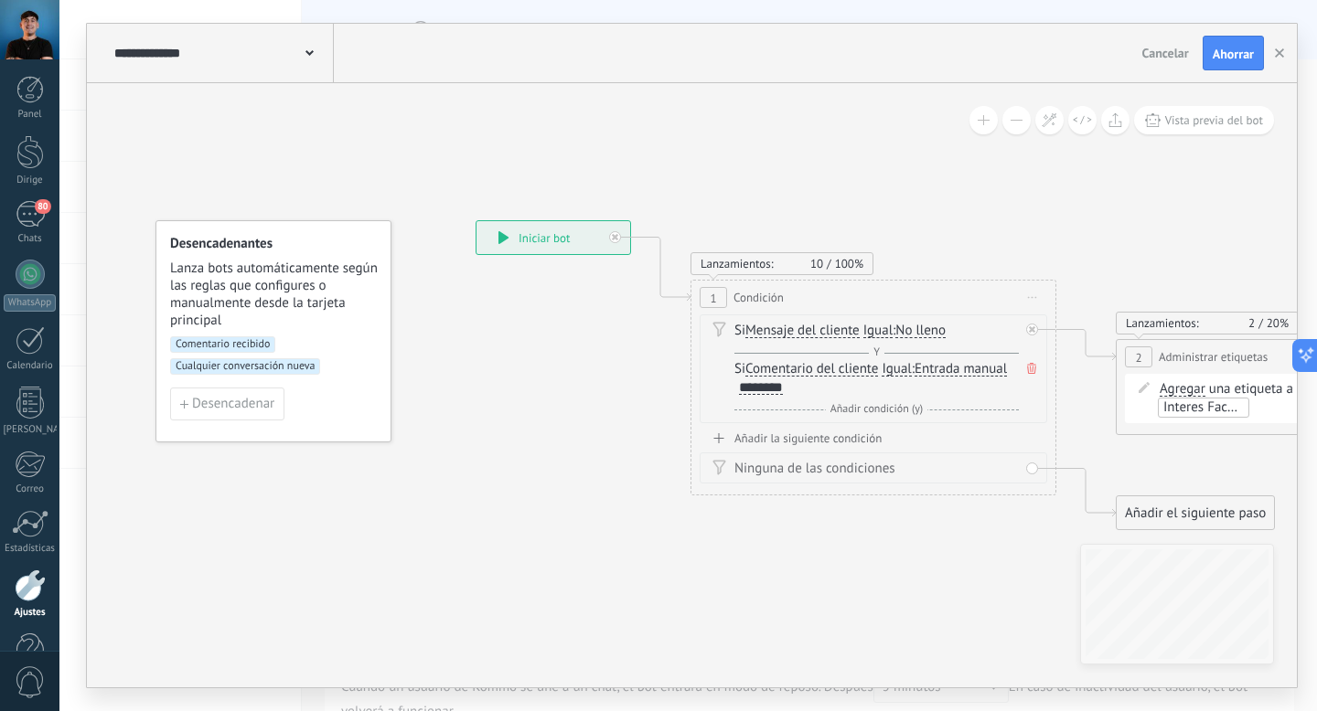
click at [923, 333] on font "No lleno" at bounding box center [920, 330] width 50 height 17
click at [923, 333] on button "No lleno" at bounding box center [1000, 331] width 229 height 33
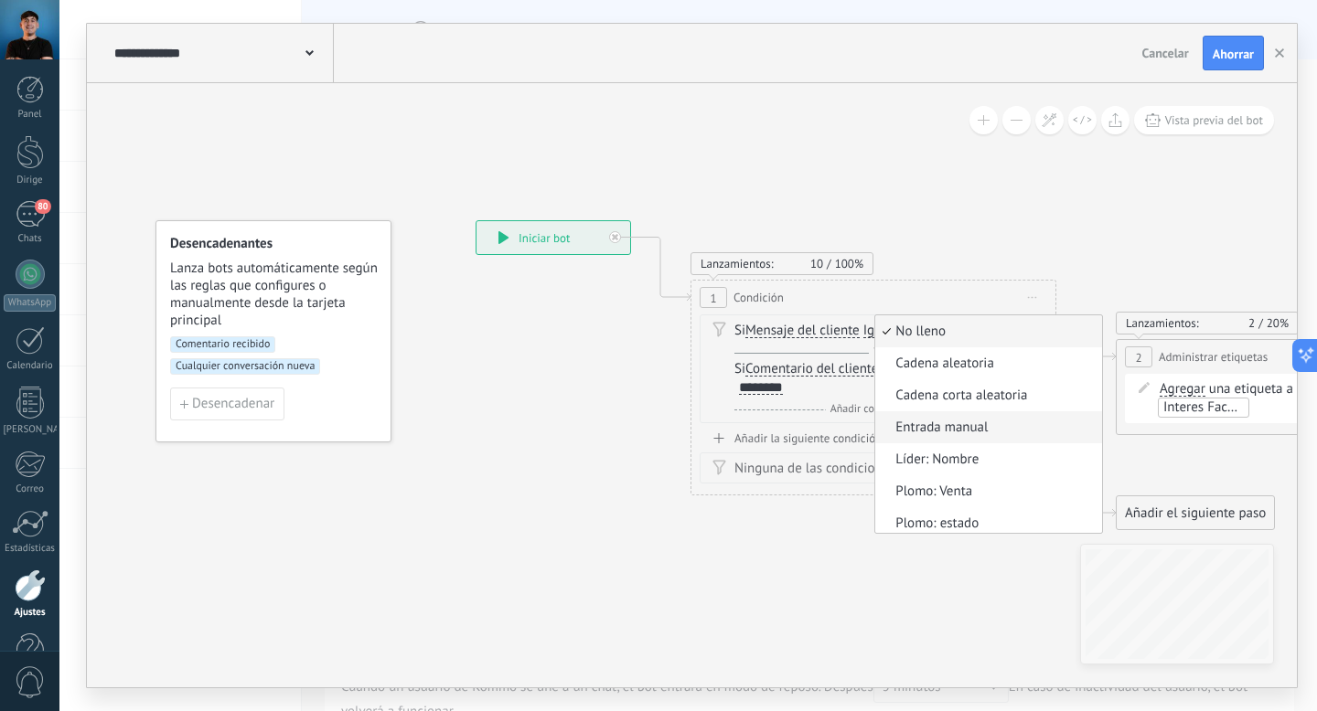
click at [965, 435] on font "Entrada manual" at bounding box center [941, 427] width 92 height 17
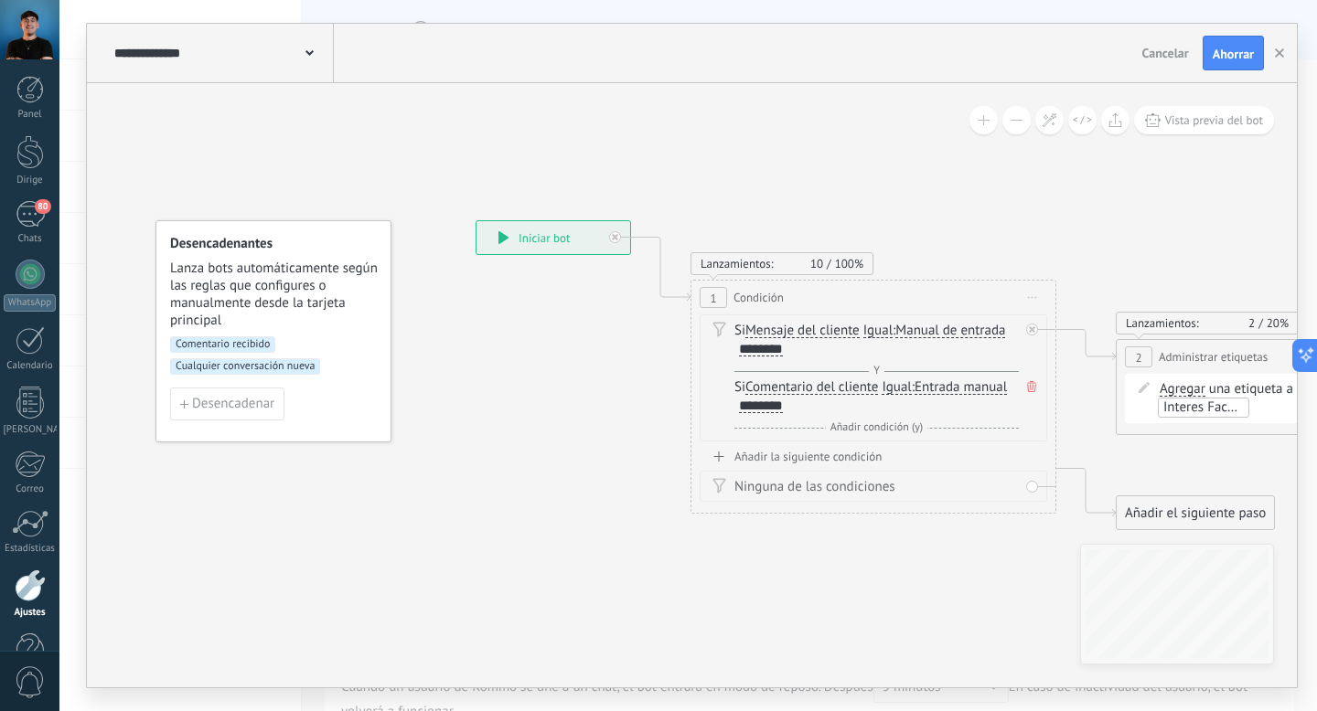
drag, startPoint x: 940, startPoint y: 231, endPoint x: 840, endPoint y: 231, distance: 99.7
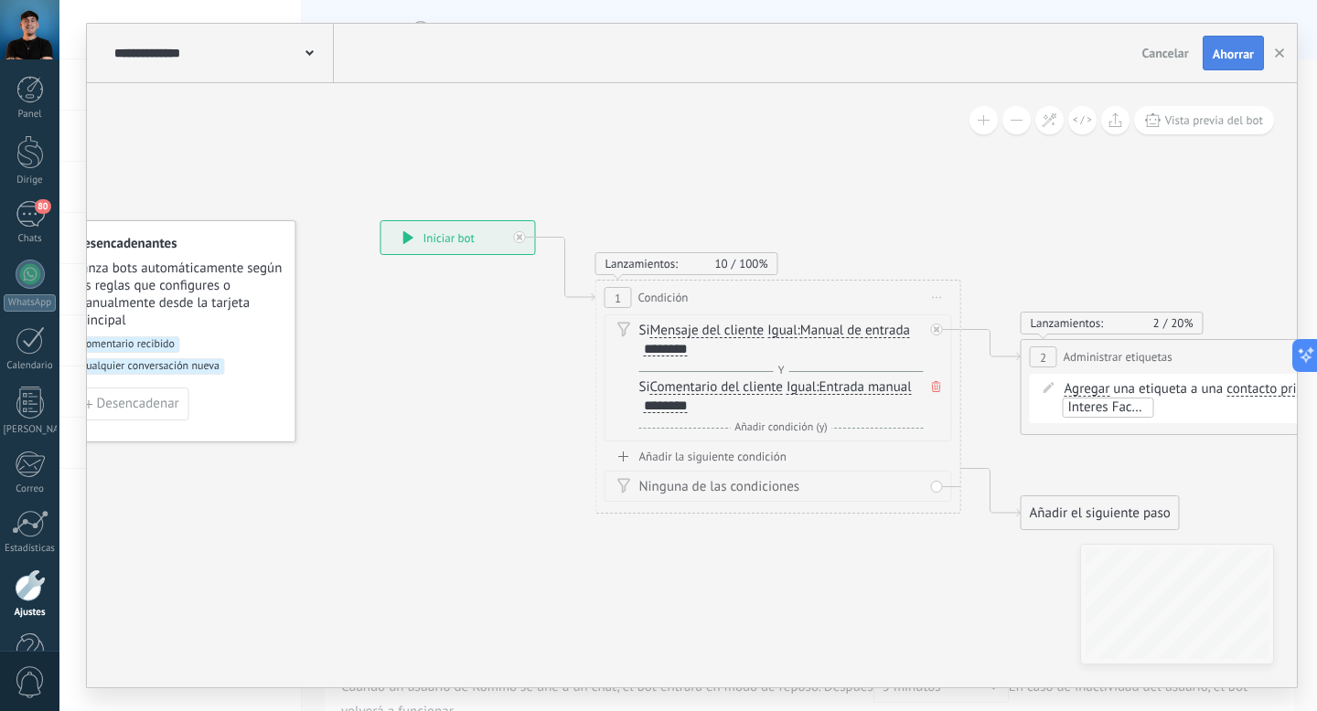
click at [1230, 52] on font "Ahorrar" at bounding box center [1232, 54] width 41 height 16
click at [778, 368] on font "Y" at bounding box center [781, 371] width 6 height 14
click at [785, 370] on span "Y" at bounding box center [782, 371] width 16 height 14
click at [935, 387] on icon at bounding box center [936, 386] width 9 height 11
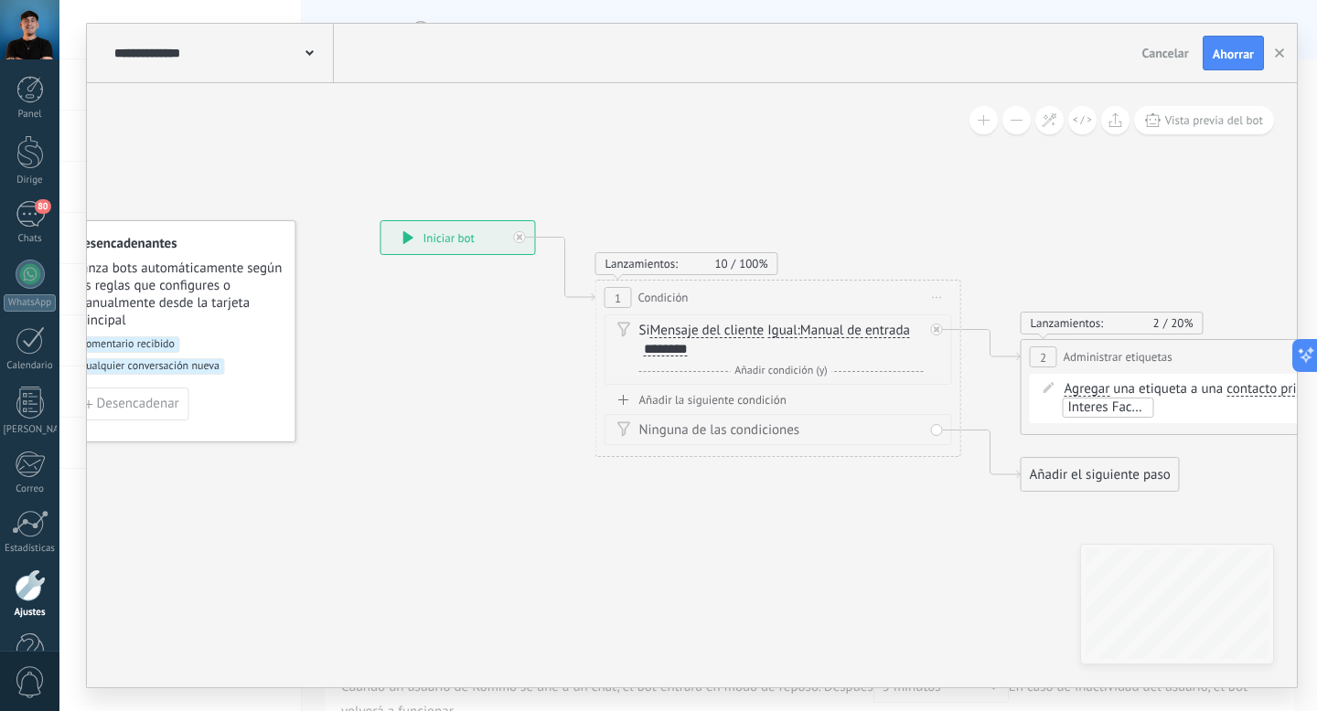
click at [925, 260] on div "Lanzamientos: 10 100%" at bounding box center [778, 263] width 366 height 23
drag, startPoint x: 892, startPoint y: 259, endPoint x: 749, endPoint y: 292, distance: 147.3
click at [749, 292] on div "Lanzamientos: 10 100% 1 Condición ********* Comience la vista previa aquí Rebau…" at bounding box center [778, 368] width 366 height 177
click at [734, 400] on font "Añadir la siguiente condición" at bounding box center [712, 400] width 147 height 16
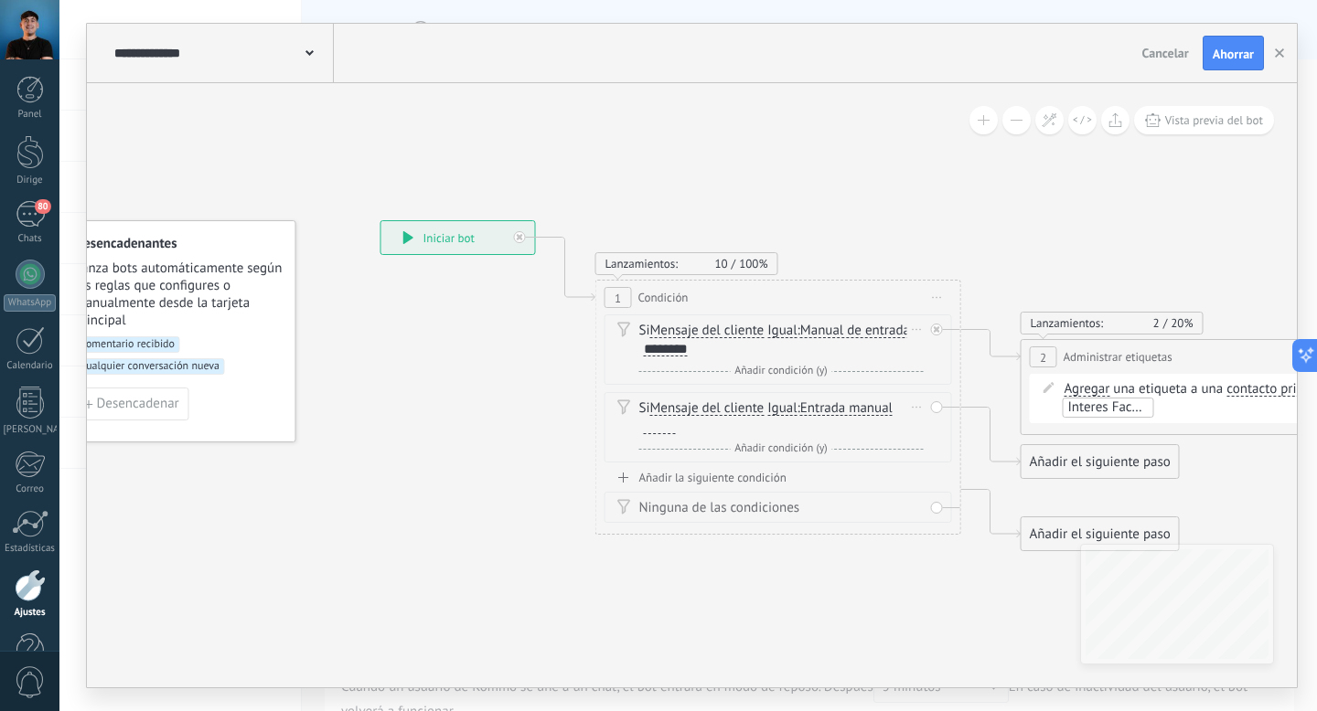
click at [931, 433] on div "Si Mensaje del cliente Mensaje del cliente Sentimiento de la conversación Comen…" at bounding box center [777, 427] width 347 height 70
click at [919, 409] on div "Delete" at bounding box center [917, 407] width 20 height 27
click at [930, 429] on div "Borrar" at bounding box center [945, 433] width 81 height 31
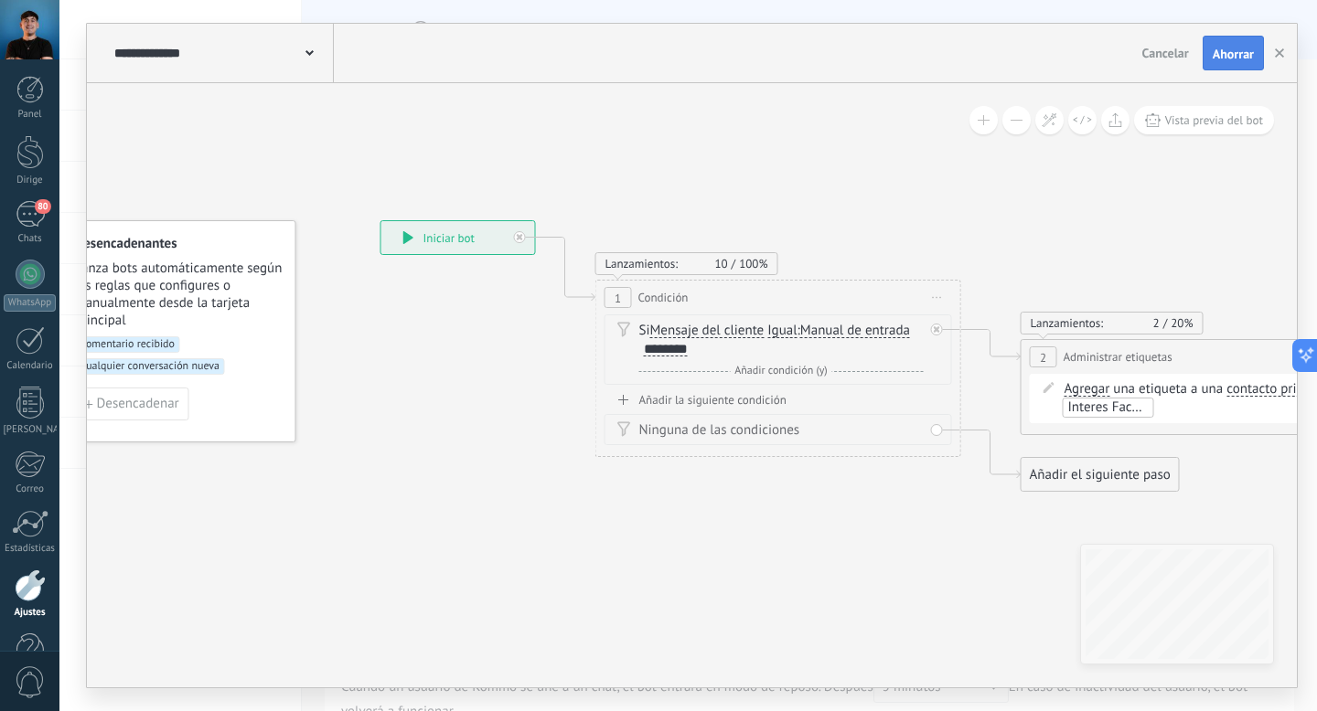
click at [1223, 52] on font "Ahorrar" at bounding box center [1232, 54] width 41 height 16
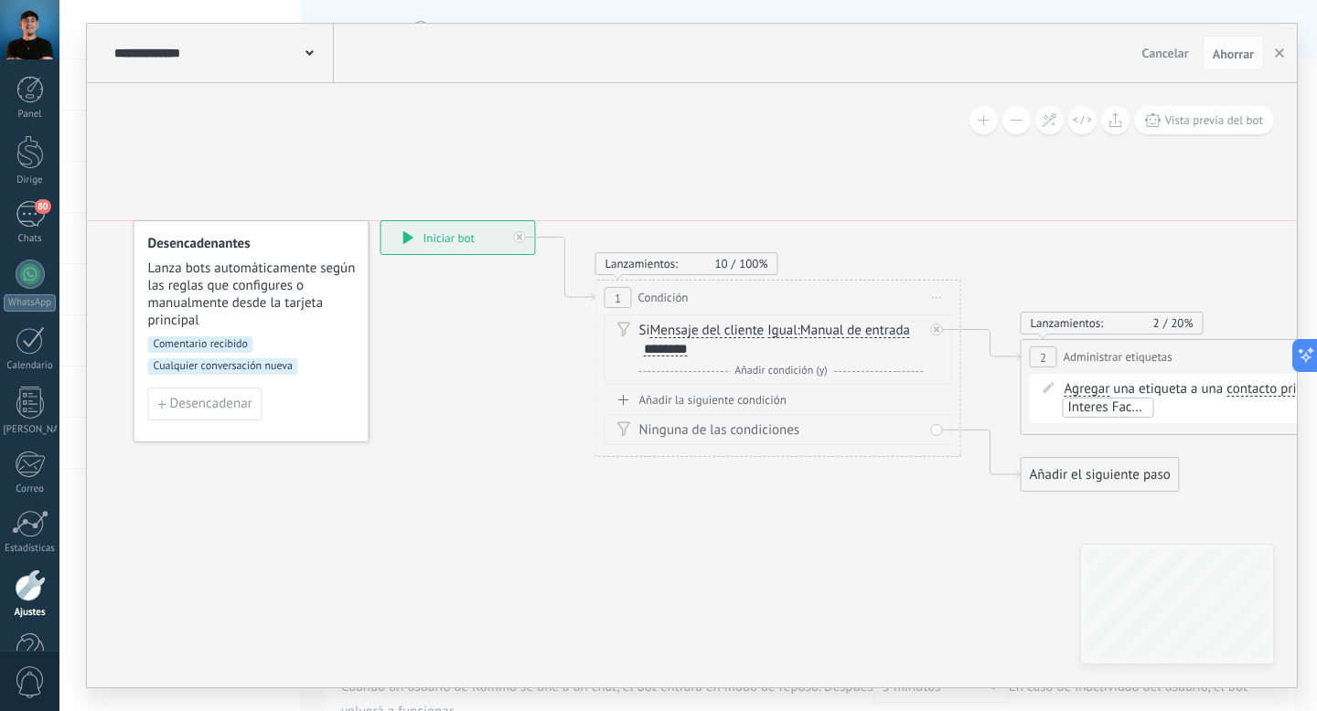
drag, startPoint x: 221, startPoint y: 330, endPoint x: 294, endPoint y: 329, distance: 73.2
click at [294, 329] on div "Desencadenantes Lanza bots automáticamente según las reglas que configures o ma…" at bounding box center [251, 331] width 236 height 222
click at [262, 366] on font "Cualquier conversación nueva" at bounding box center [223, 366] width 139 height 14
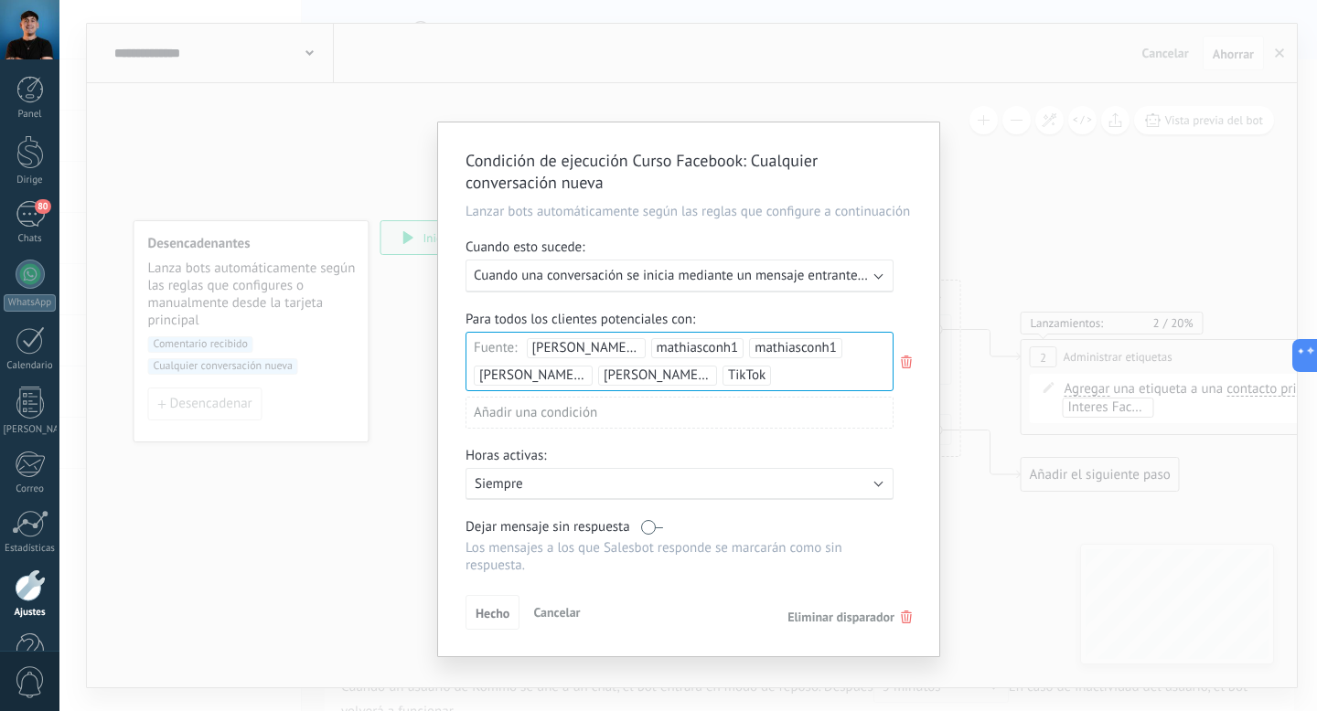
click at [703, 273] on font "Cuando una conversación se inicia mediante un mensaje entrante en cualquier can…" at bounding box center [721, 275] width 495 height 17
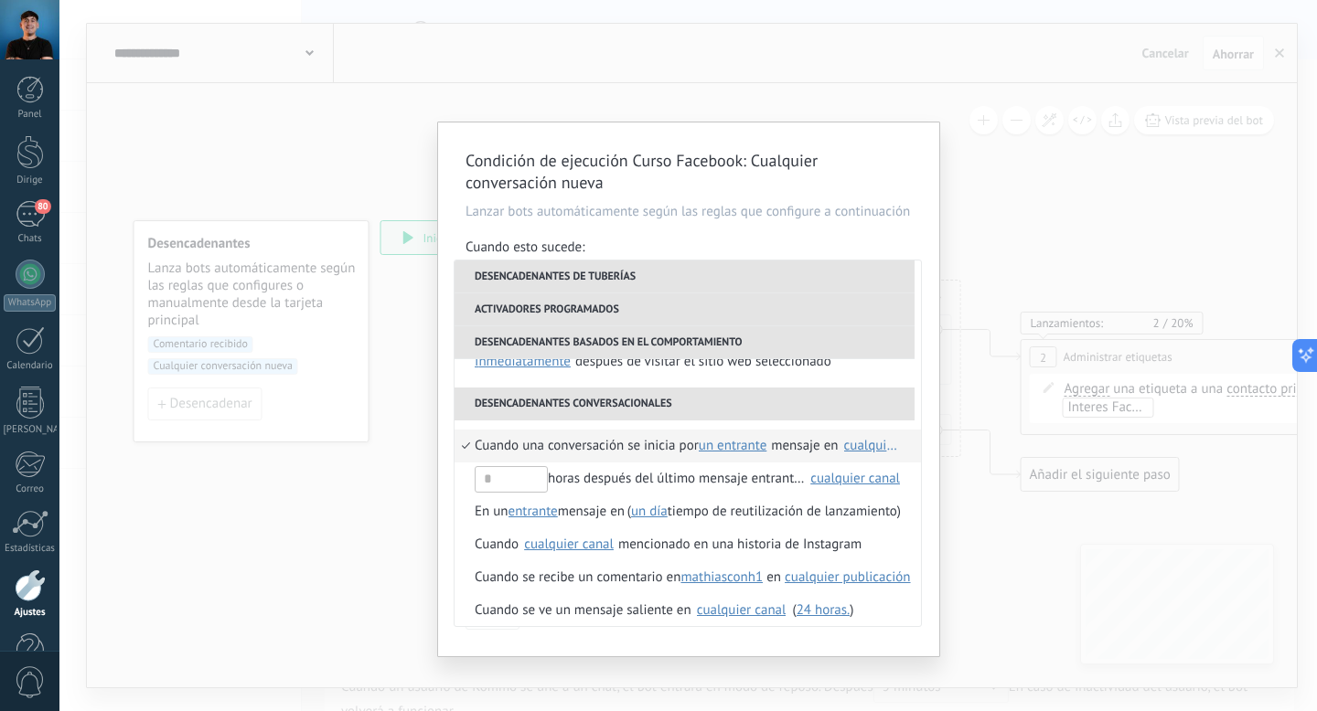
scroll to position [447, 0]
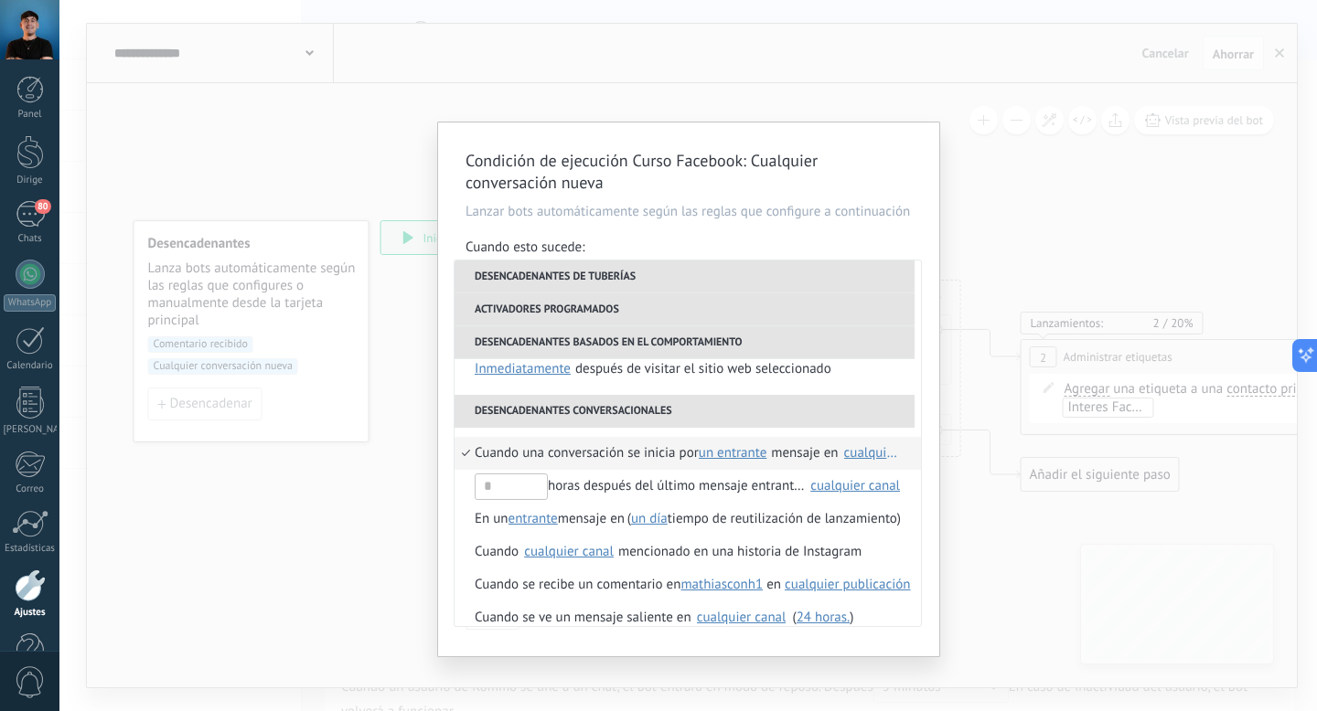
click at [736, 457] on font "Un entrante" at bounding box center [733, 452] width 69 height 17
click at [755, 517] on font "cualquier" at bounding box center [750, 516] width 55 height 17
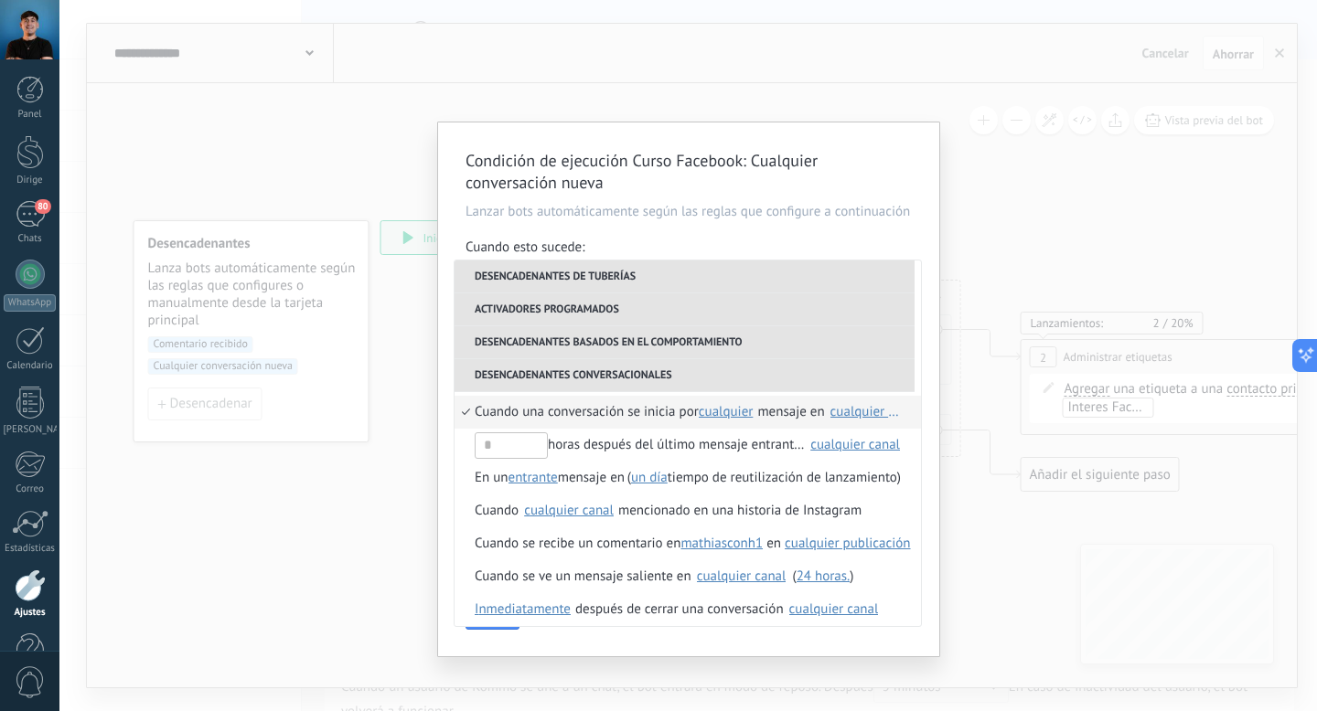
scroll to position [530, 0]
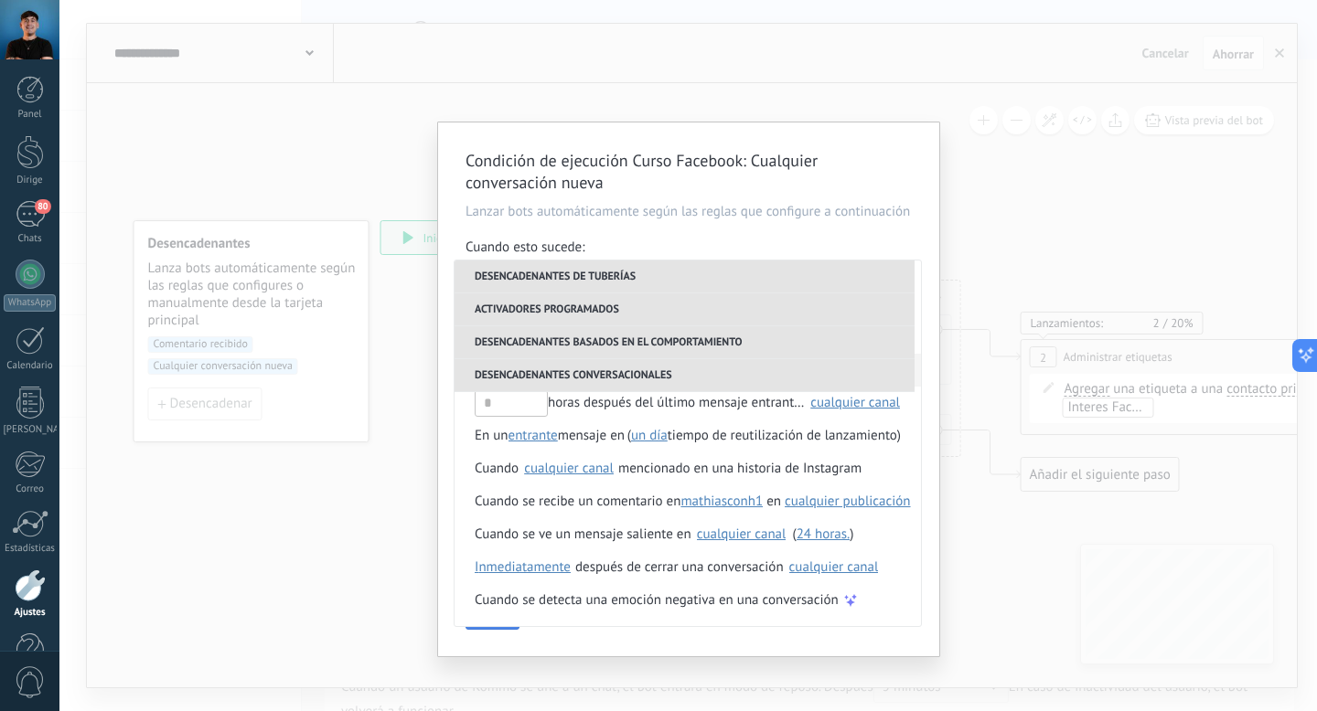
click at [507, 630] on button "Hecho" at bounding box center [492, 612] width 54 height 35
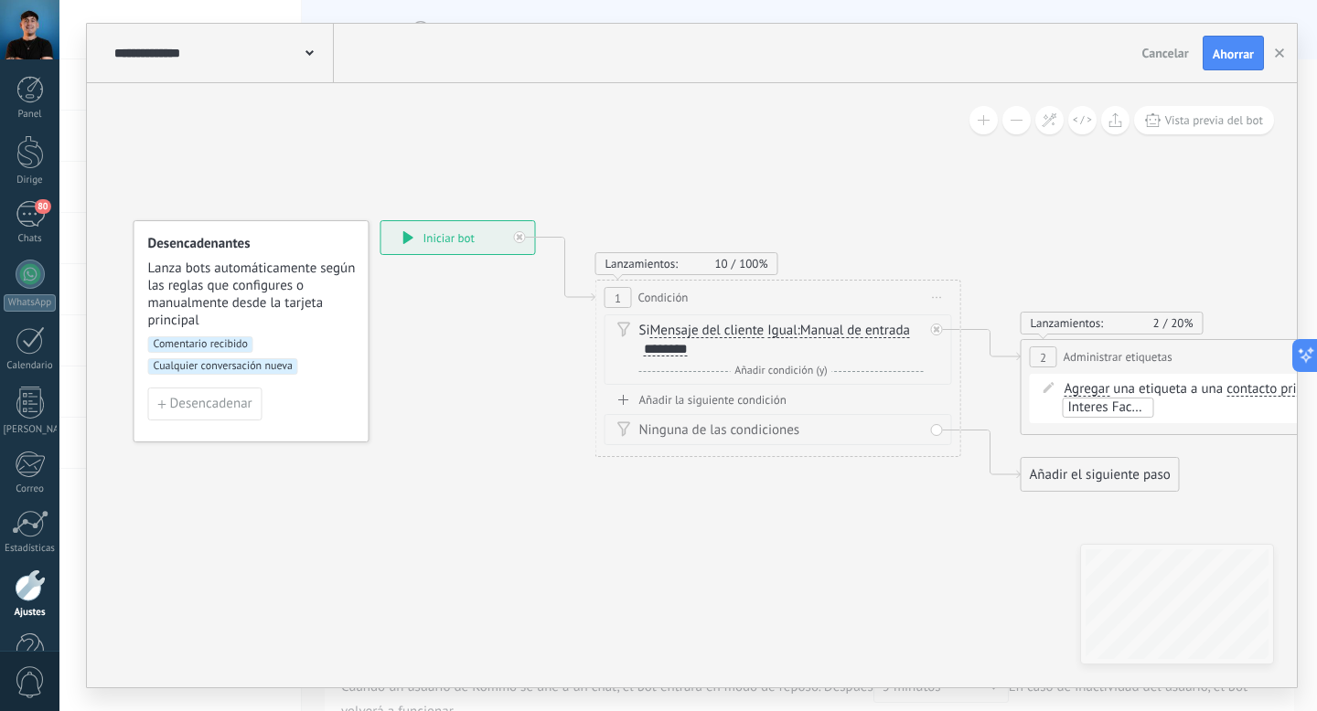
click at [246, 370] on font "Cualquier conversación nueva" at bounding box center [223, 366] width 139 height 14
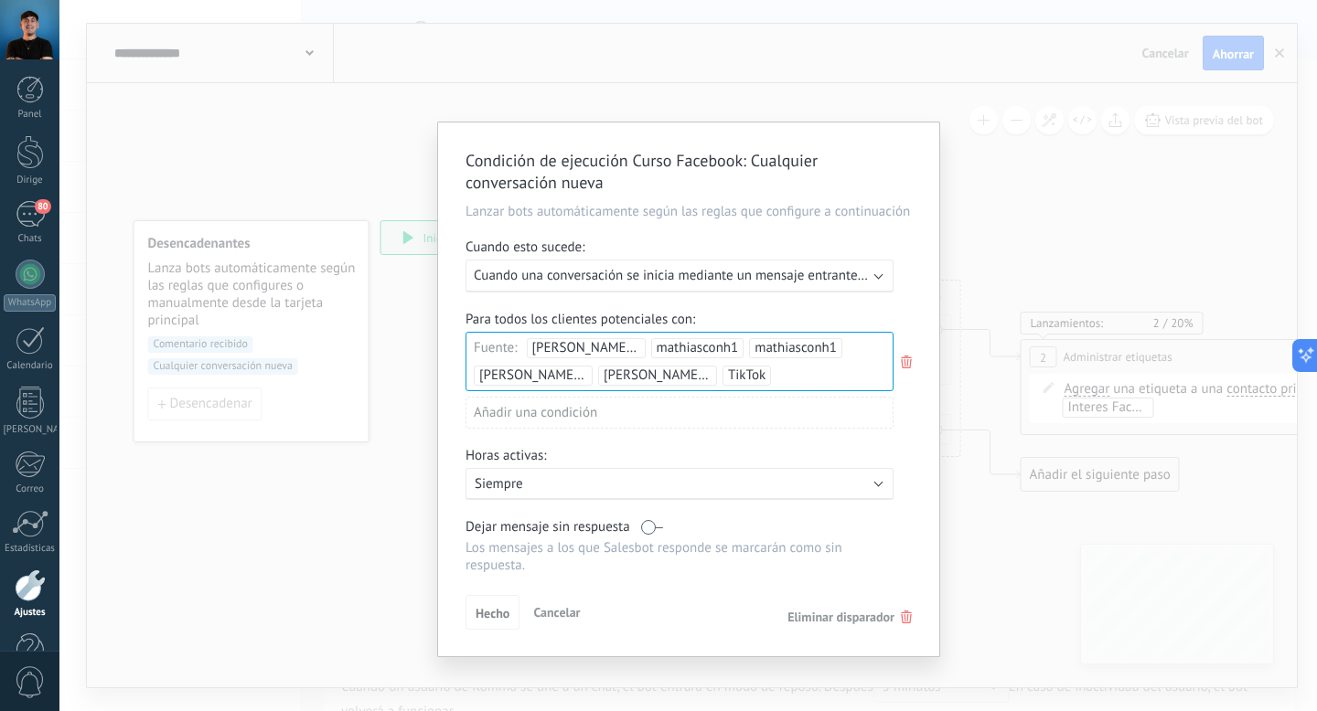
click at [694, 276] on font "Cuando una conversación se inicia mediante un mensaje entrante en cualquier can…" at bounding box center [721, 275] width 495 height 17
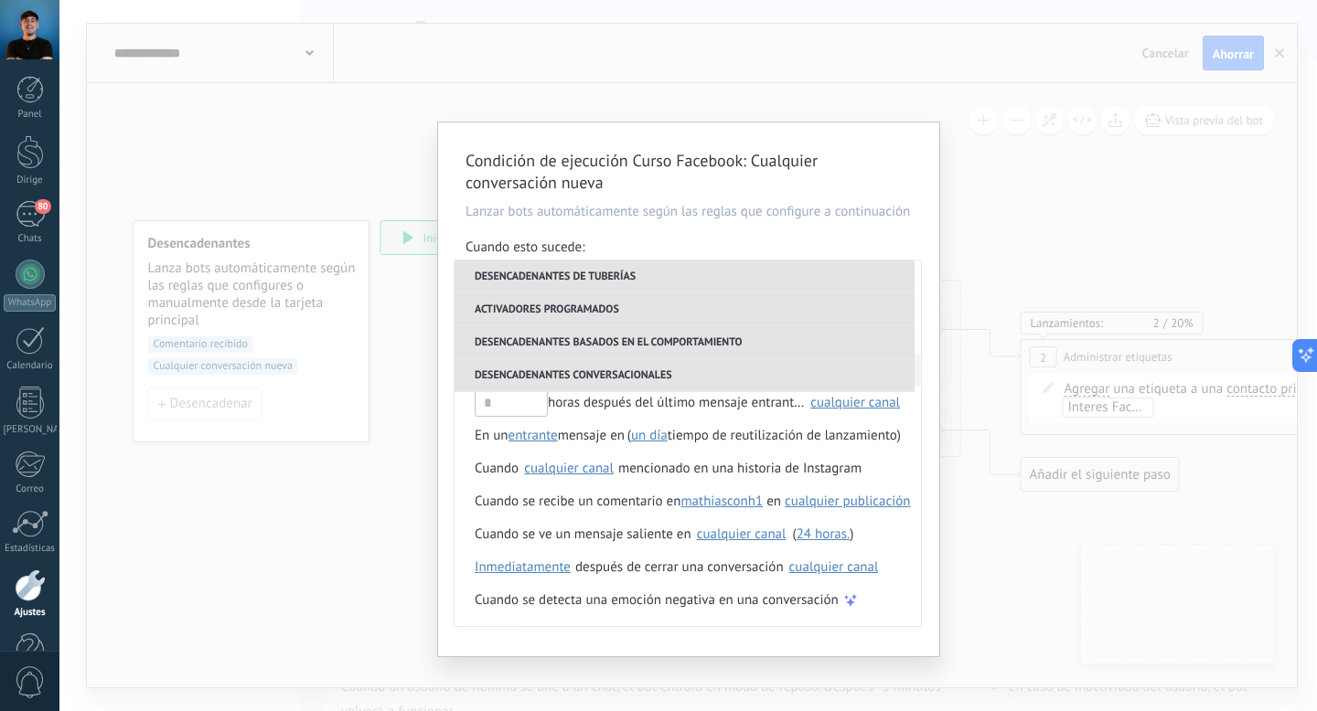
click at [643, 376] on font "Desencadenantes conversacionales" at bounding box center [573, 375] width 197 height 14
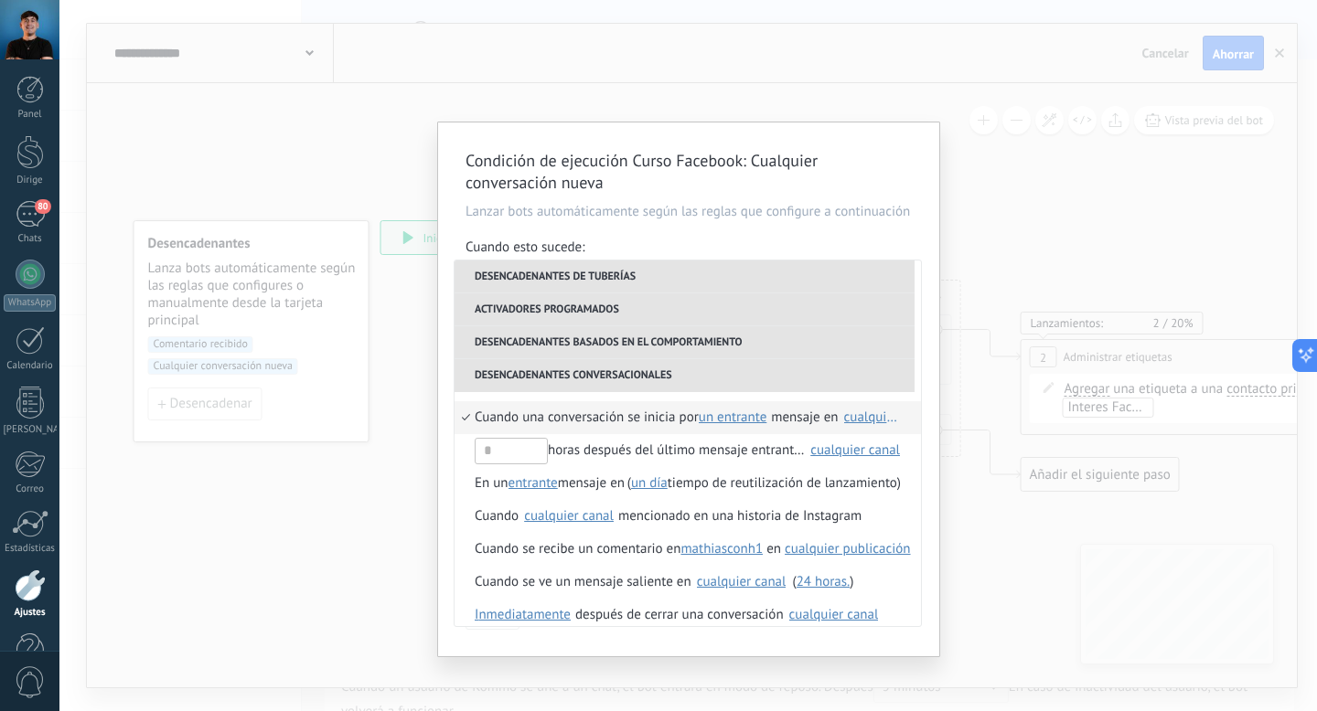
click at [695, 418] on font "Cuando una conversación se inicia por" at bounding box center [587, 417] width 224 height 17
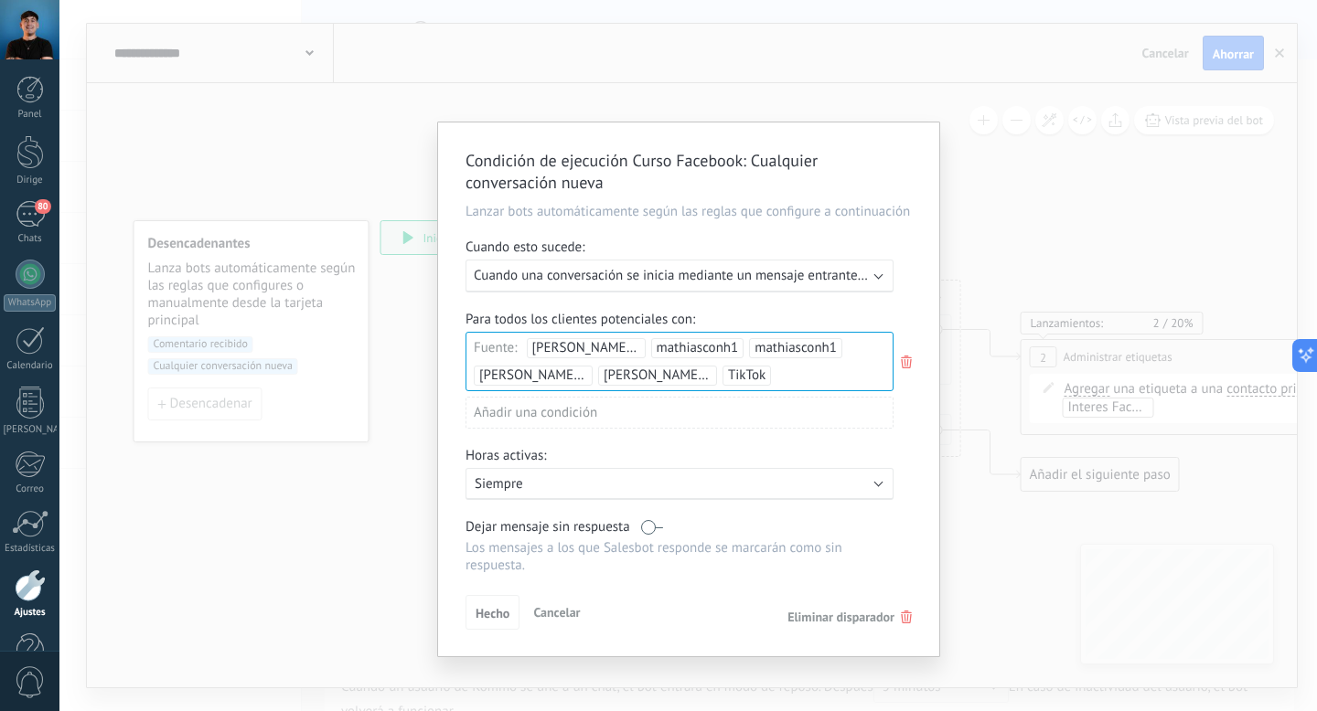
click at [721, 285] on div "Ejecutar: Cuando una conversación se inicia mediante un mensaje entrante en cua…" at bounding box center [679, 276] width 428 height 33
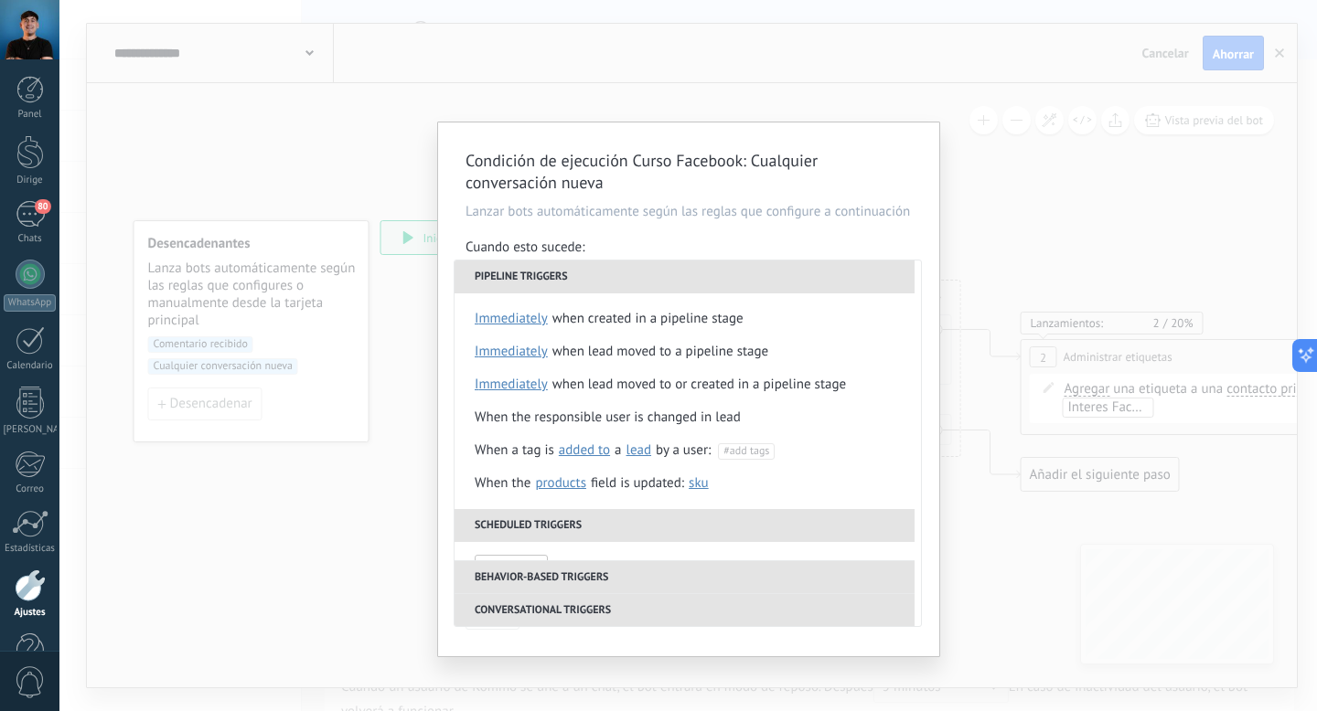
click at [759, 284] on li "Pipeline triggers" at bounding box center [684, 277] width 460 height 33
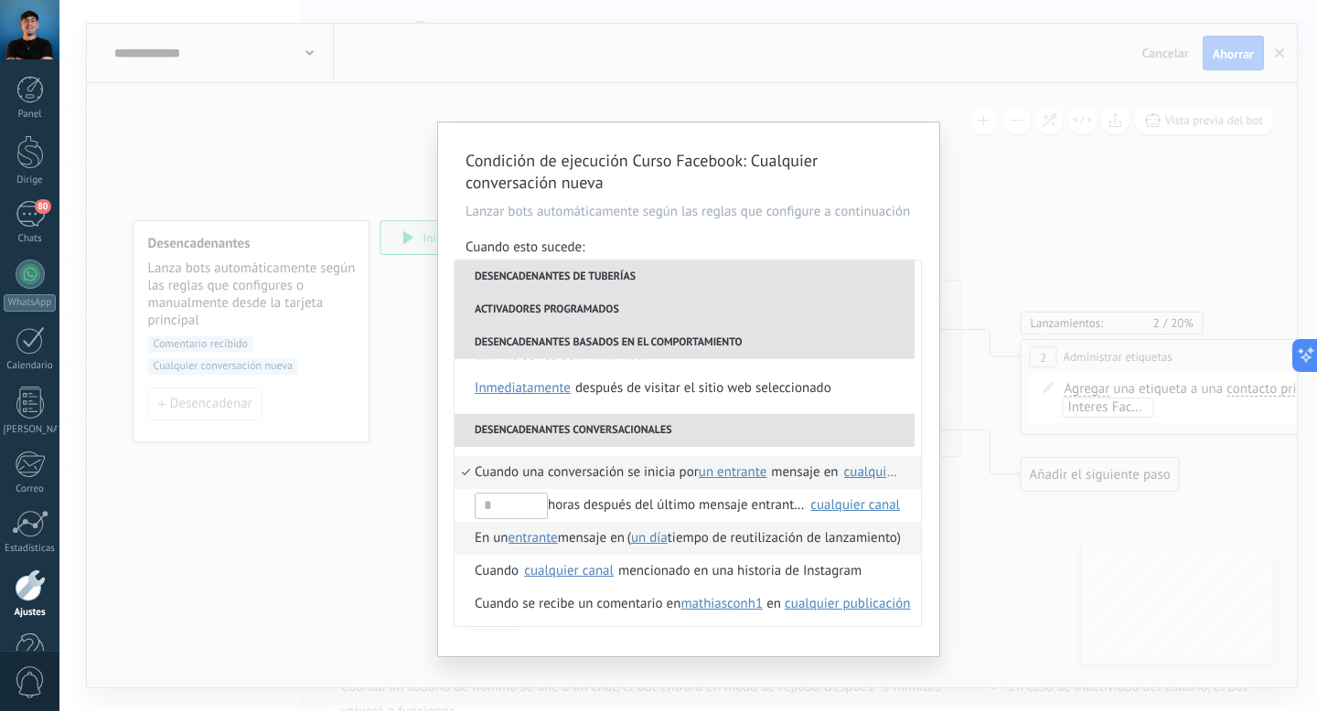
scroll to position [395, 0]
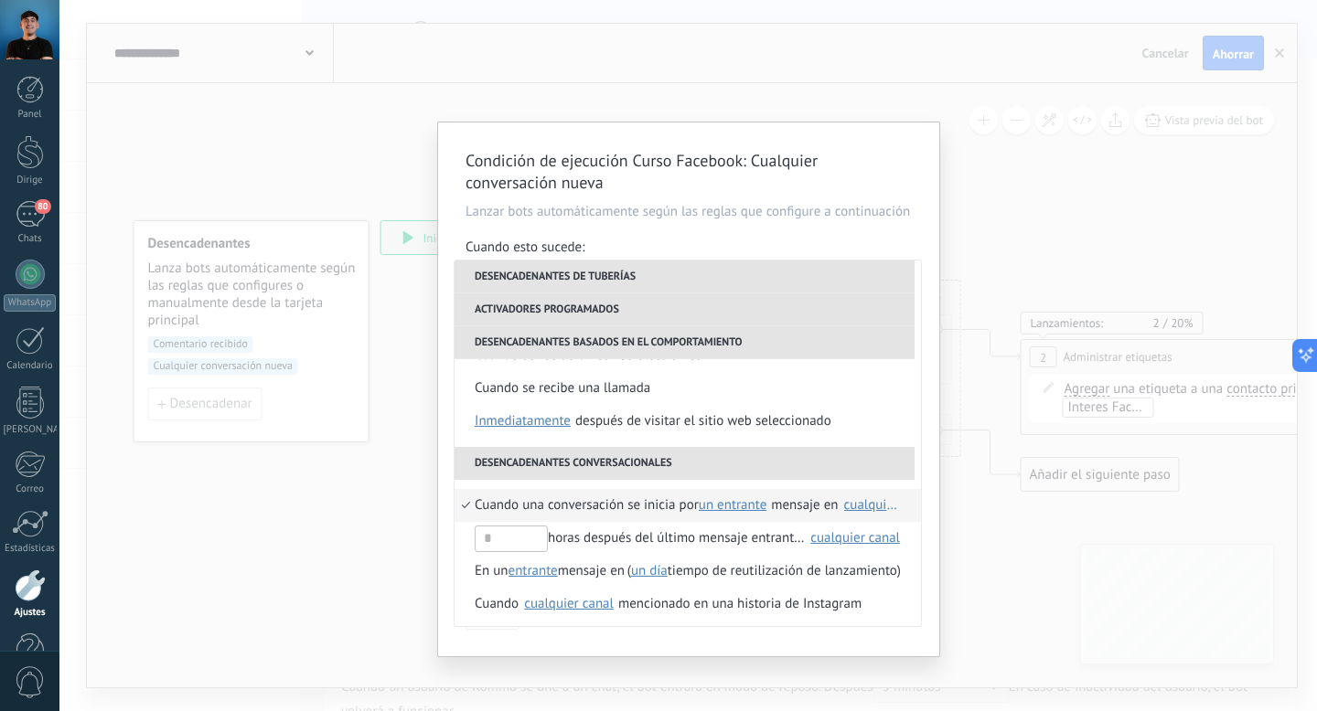
click at [745, 507] on font "Un entrante" at bounding box center [733, 504] width 69 height 17
click at [752, 566] on font "cualquier" at bounding box center [750, 568] width 55 height 17
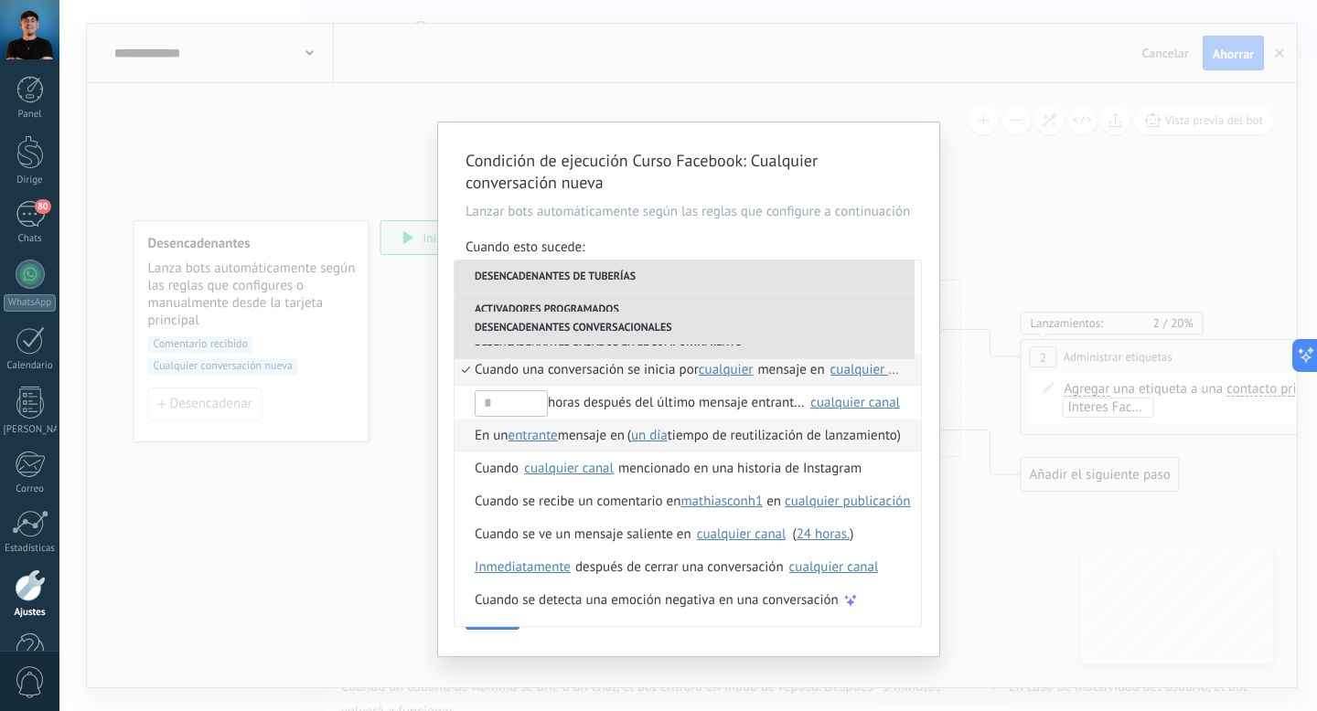
scroll to position [354, 0]
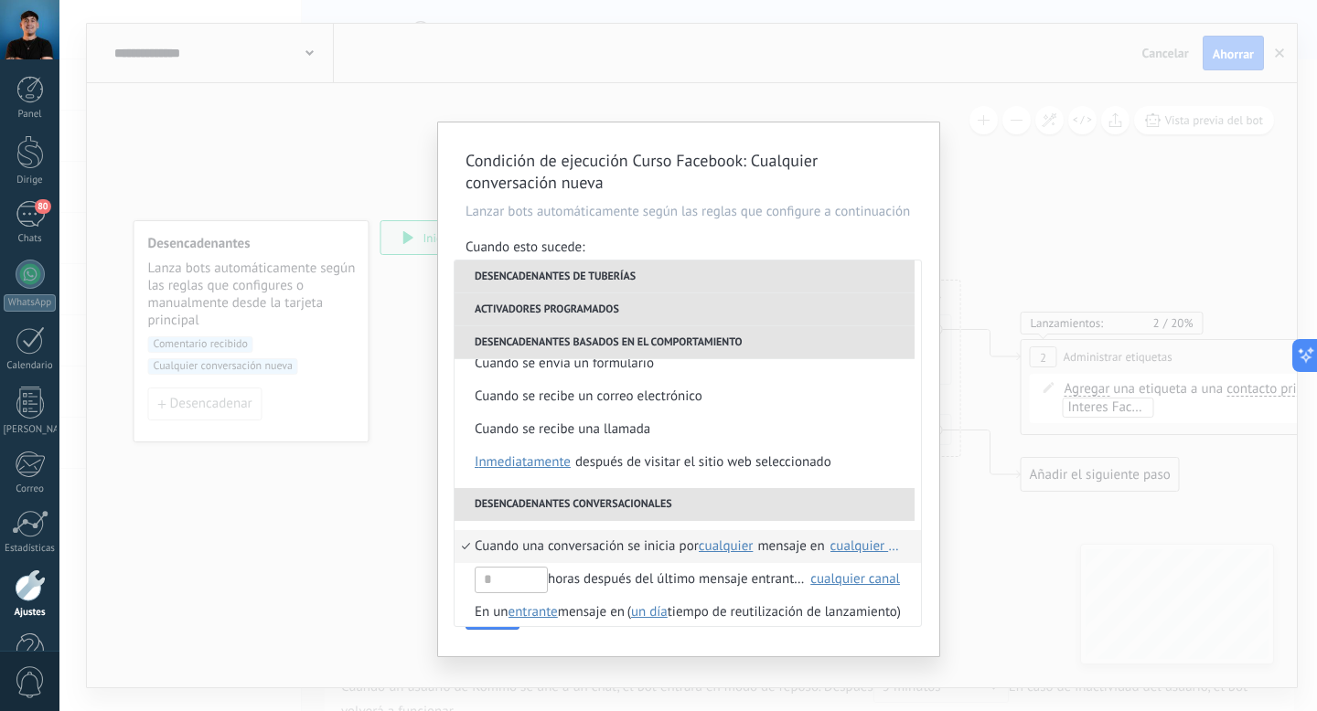
click at [744, 528] on div "Cuando una conversación se inicia por cualquier Un entrante un saliente cualqui…" at bounding box center [687, 662] width 466 height 282
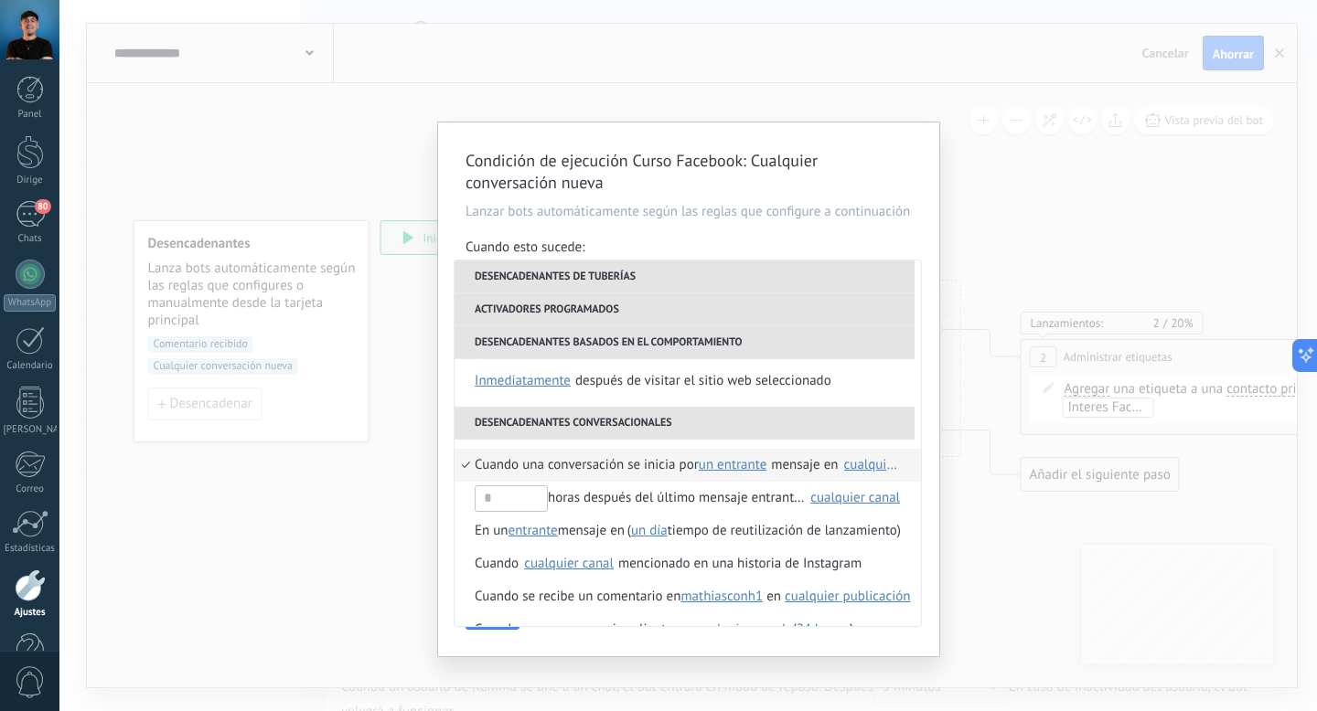
scroll to position [465, 0]
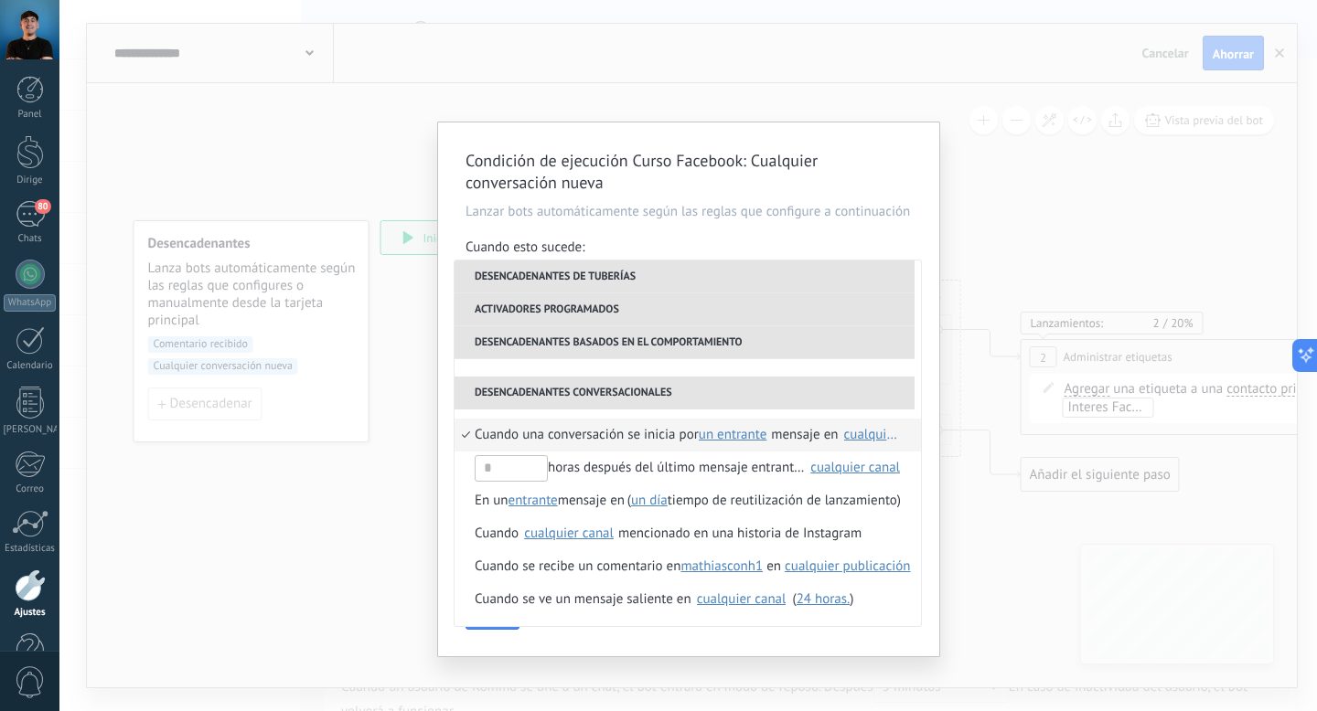
click at [732, 444] on button "Un entrante" at bounding box center [735, 435] width 73 height 33
click at [743, 499] on font "cualquier" at bounding box center [750, 498] width 55 height 17
click at [505, 630] on button "Hecho" at bounding box center [492, 612] width 54 height 35
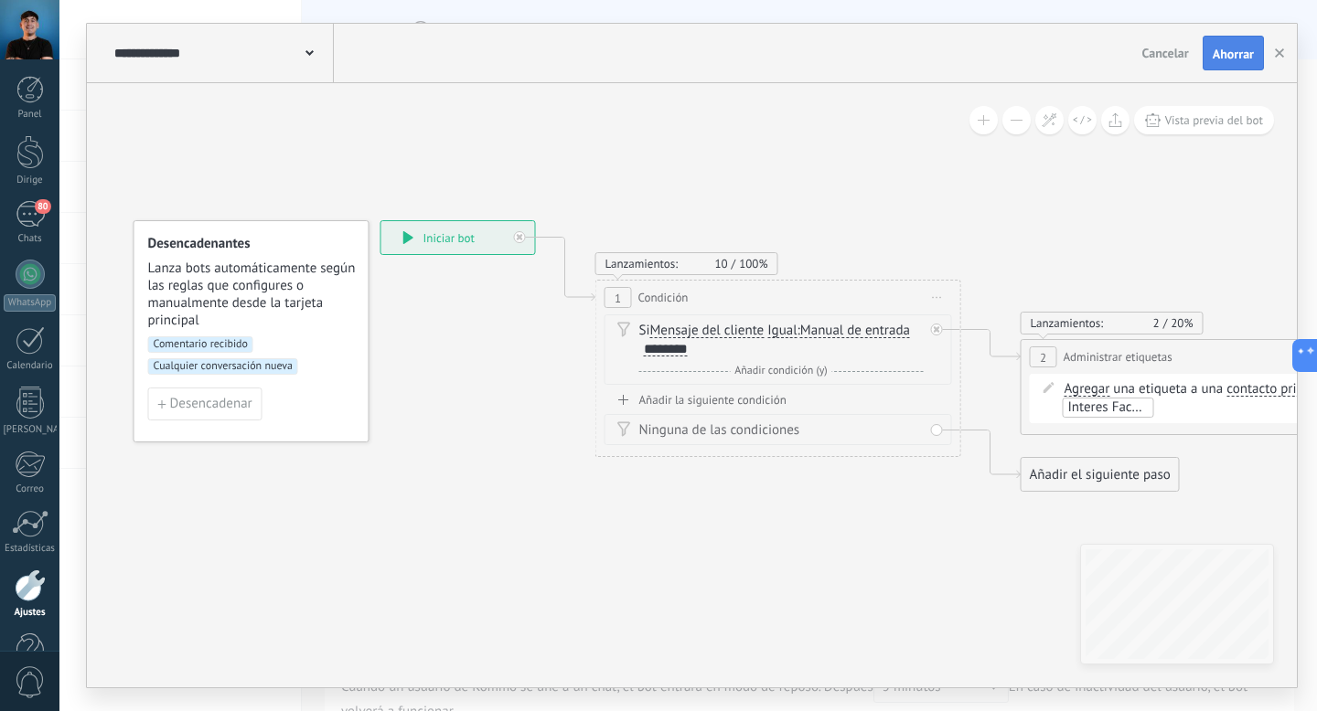
click at [1241, 58] on font "Ahorrar" at bounding box center [1232, 54] width 41 height 16
click at [225, 352] on span "Comentario recibido" at bounding box center [200, 344] width 105 height 16
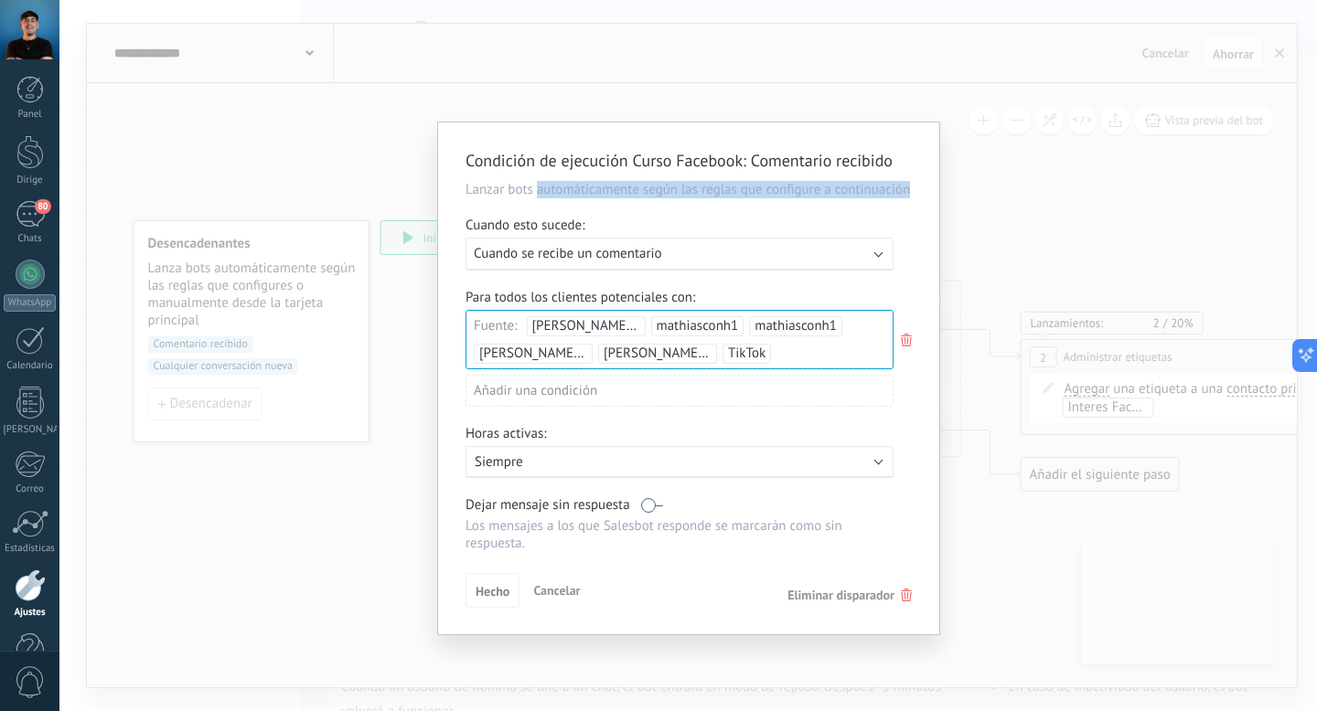
drag, startPoint x: 538, startPoint y: 211, endPoint x: 808, endPoint y: 229, distance: 271.2
click at [808, 230] on div "Condición de ejecución Curso Facebook : Comentario recibido Lanzar bots automát…" at bounding box center [688, 379] width 501 height 512
click at [808, 229] on div "Condición de ejecución Curso Facebook : Comentario recibido Lanzar bots automát…" at bounding box center [688, 379] width 501 height 512
click at [624, 262] on font "Cuando se recibe un comentario" at bounding box center [568, 253] width 188 height 17
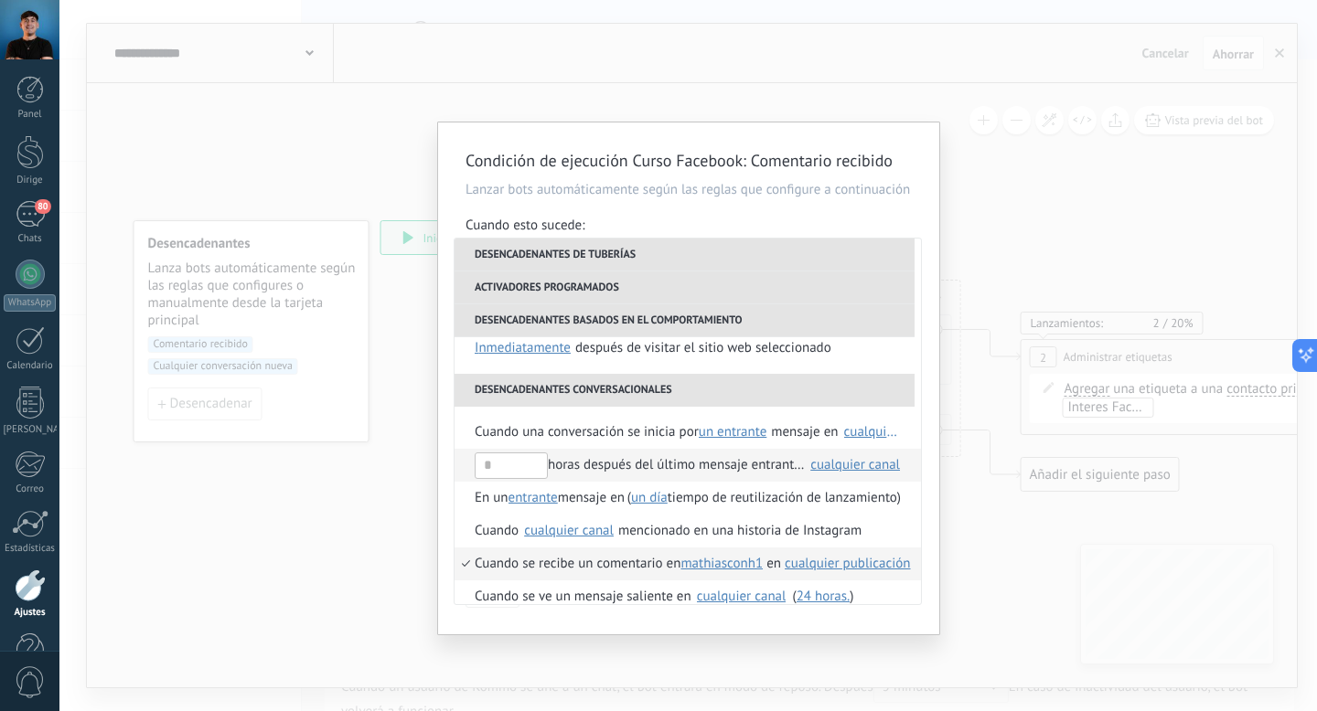
scroll to position [449, 0]
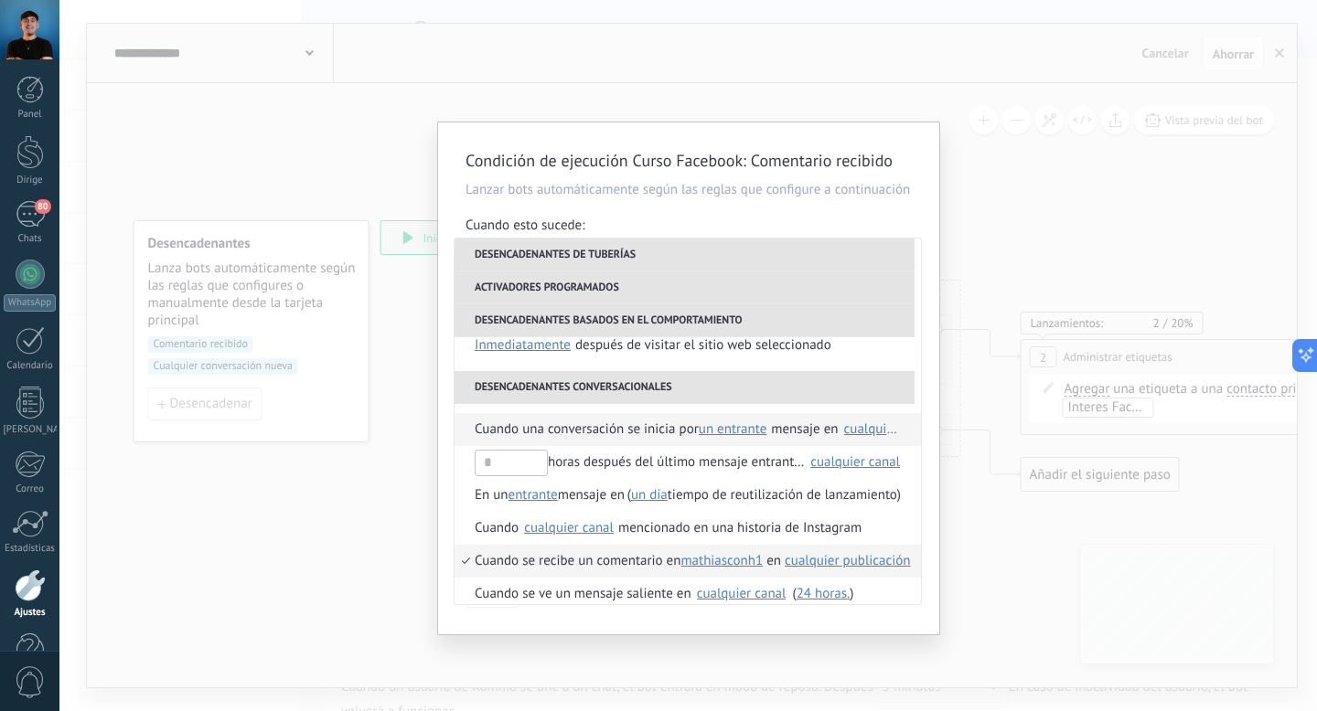
click at [865, 438] on font "cualquier canal" at bounding box center [889, 429] width 90 height 17
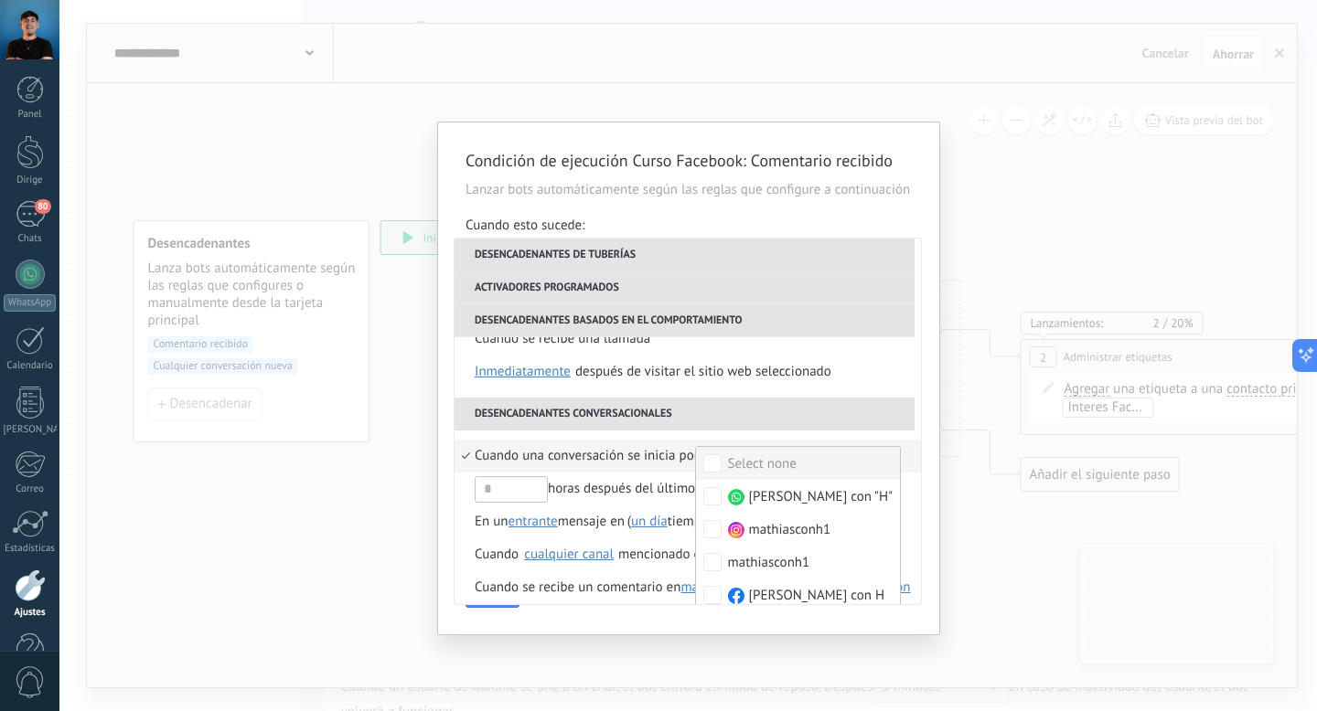
scroll to position [530, 0]
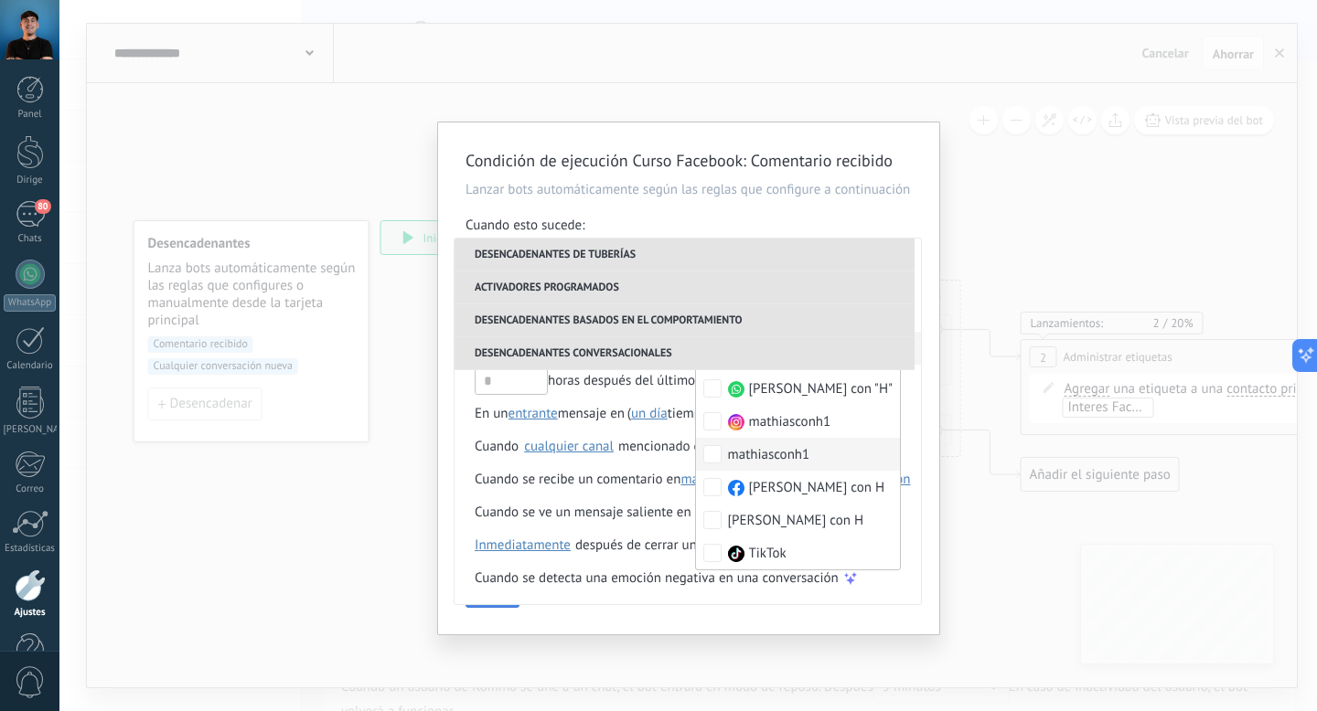
click at [506, 608] on button "Hecho" at bounding box center [492, 590] width 54 height 35
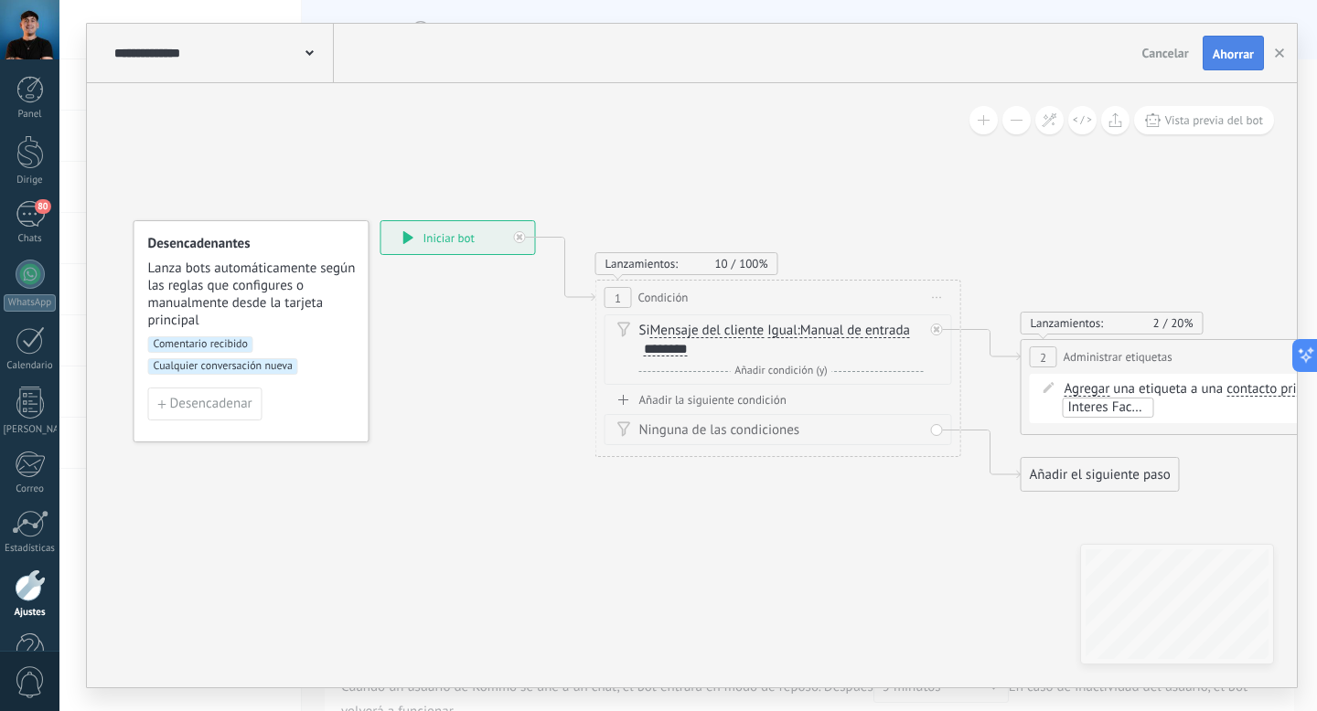
click at [1237, 57] on font "Ahorrar" at bounding box center [1232, 54] width 41 height 16
click at [272, 368] on font "Cualquier conversación nueva" at bounding box center [223, 366] width 139 height 14
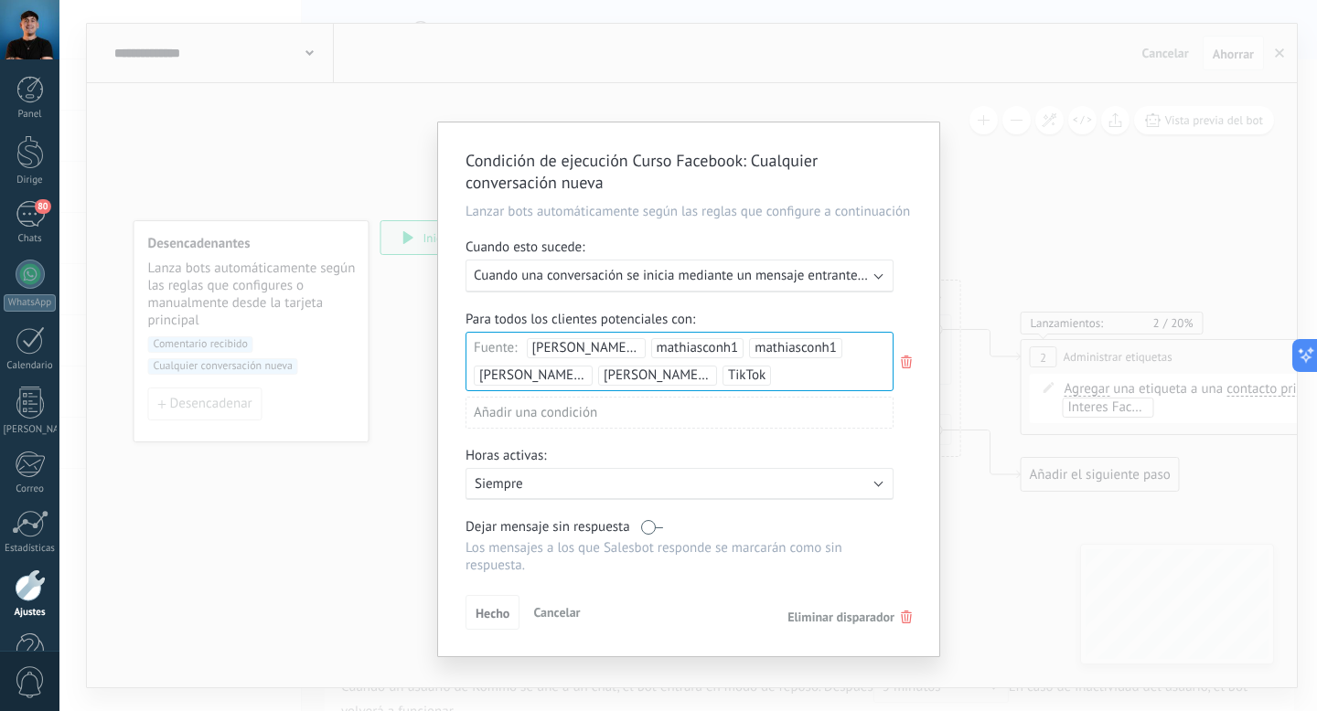
click at [701, 268] on font "Cuando una conversación se inicia mediante un mensaje entrante en cualquier can…" at bounding box center [721, 275] width 495 height 17
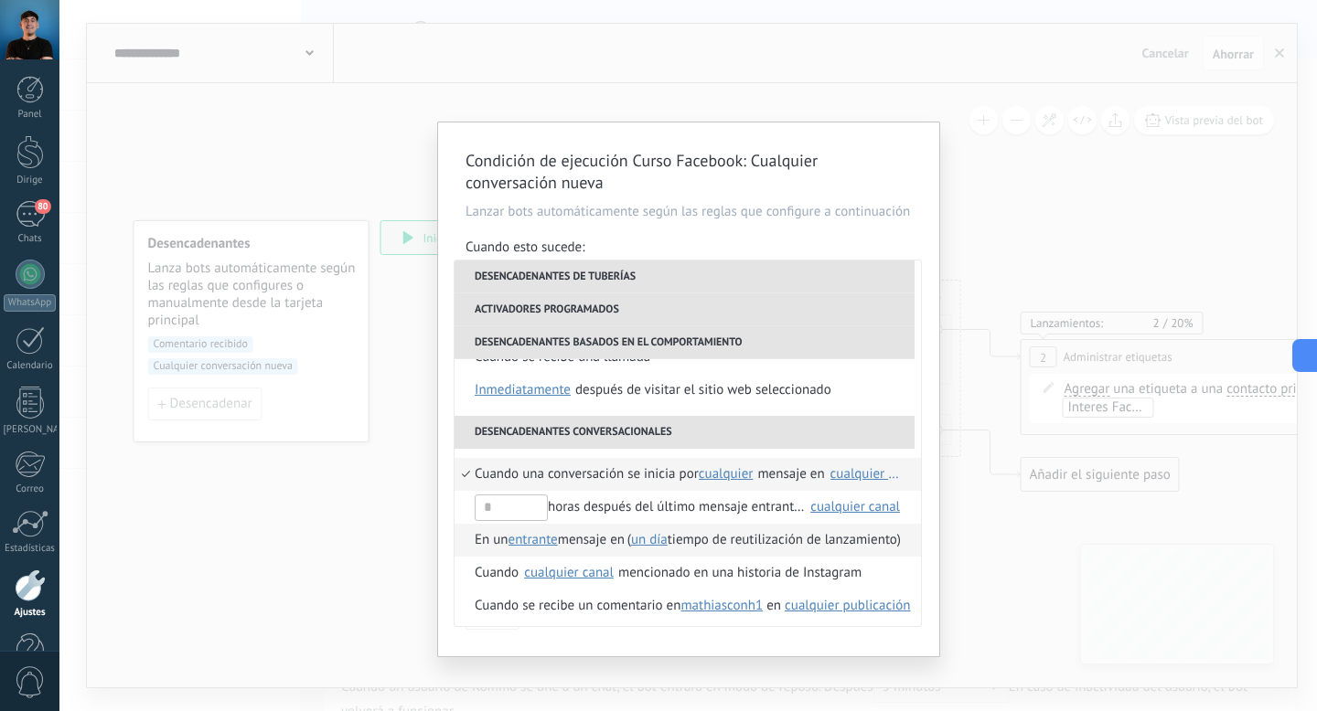
scroll to position [425, 0]
click at [860, 478] on font "cualquier canal" at bounding box center [875, 474] width 90 height 17
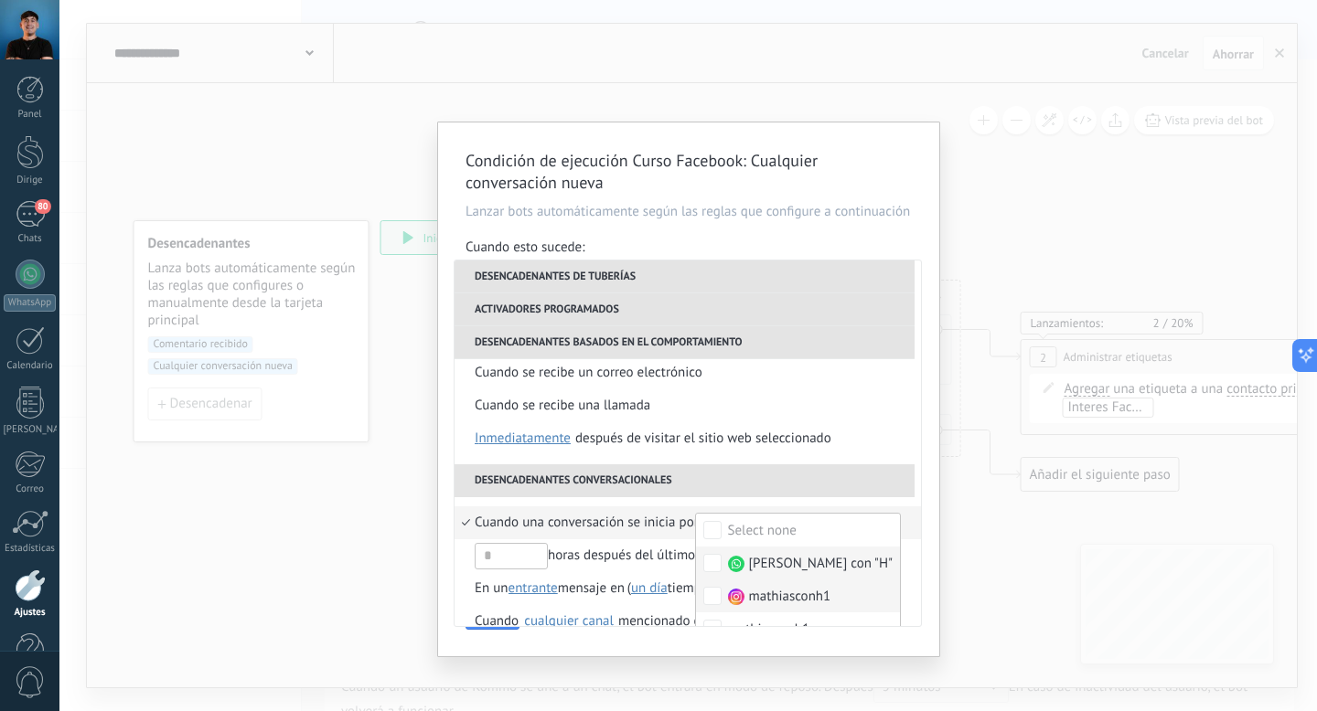
scroll to position [349, 0]
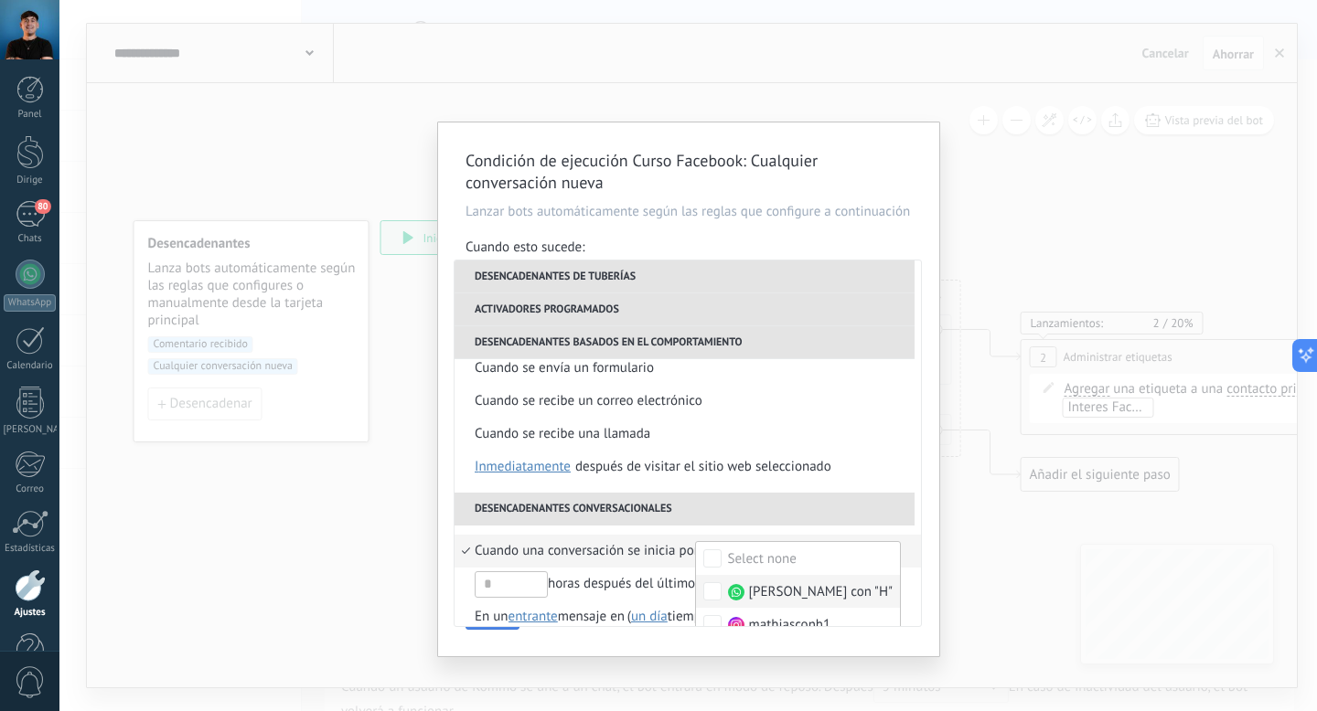
click at [498, 630] on button "Hecho" at bounding box center [492, 612] width 54 height 35
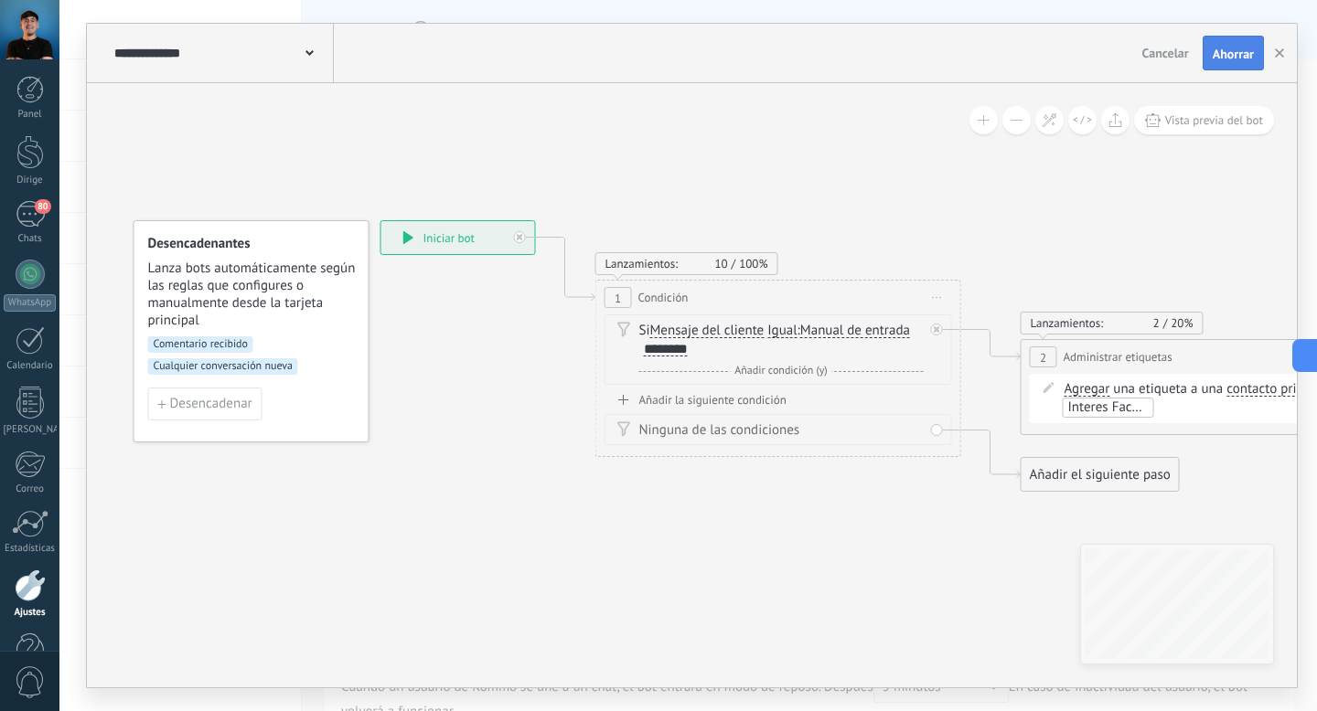
click at [1222, 56] on font "Ahorrar" at bounding box center [1232, 54] width 41 height 16
click at [274, 369] on font "Cualquier conversación nueva" at bounding box center [223, 366] width 139 height 14
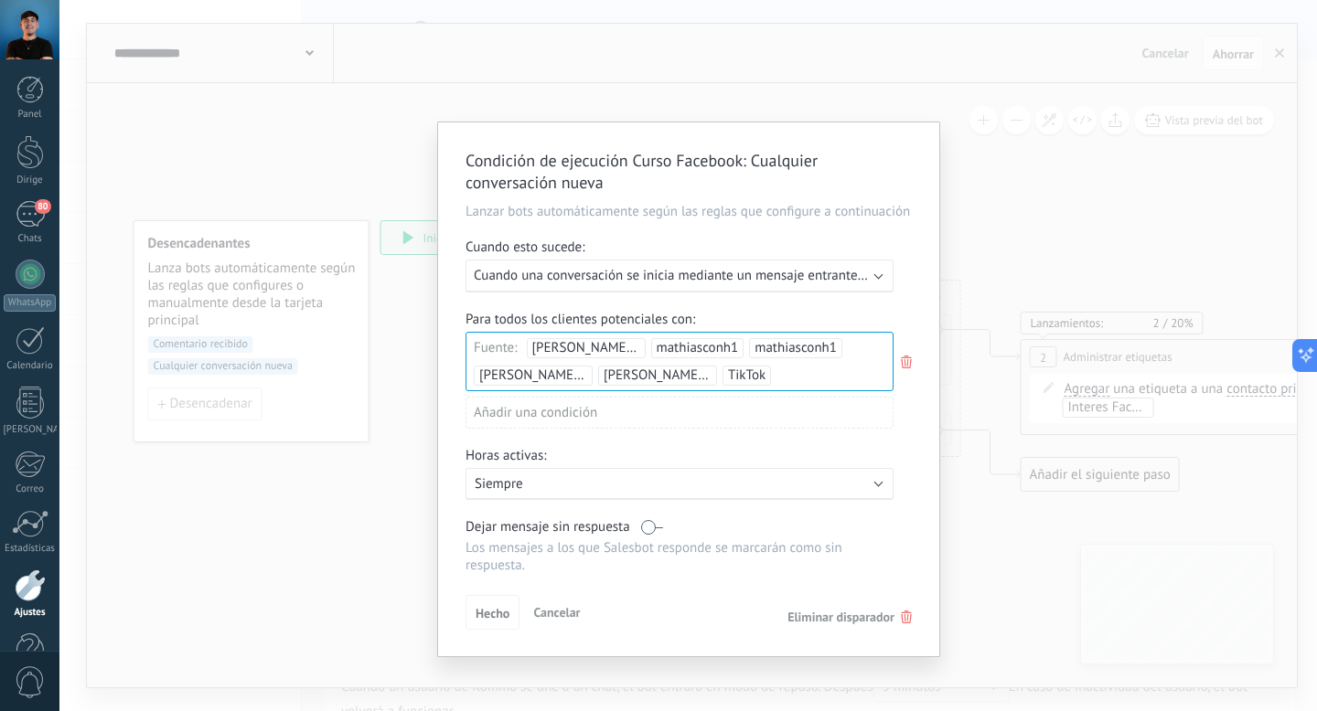
click at [806, 282] on font "Cuando una conversación se inicia mediante un mensaje entrante en cualquier can…" at bounding box center [721, 275] width 495 height 17
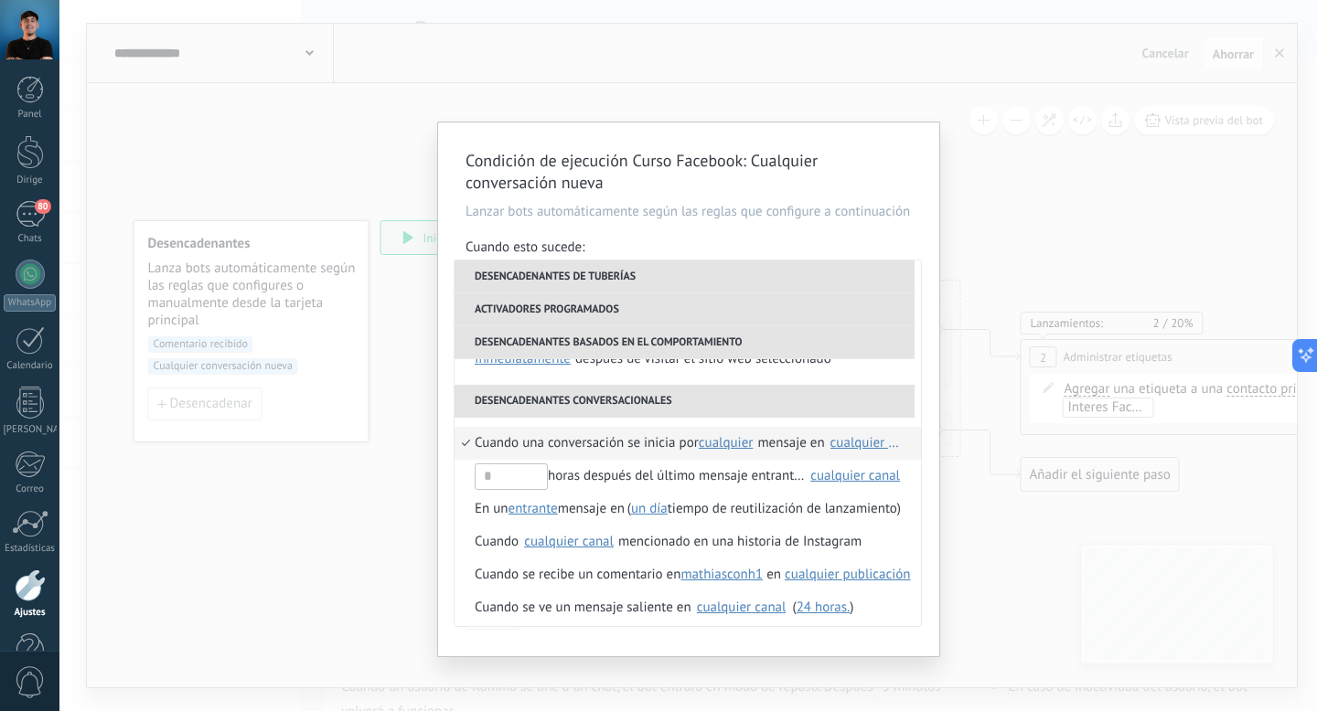
scroll to position [462, 0]
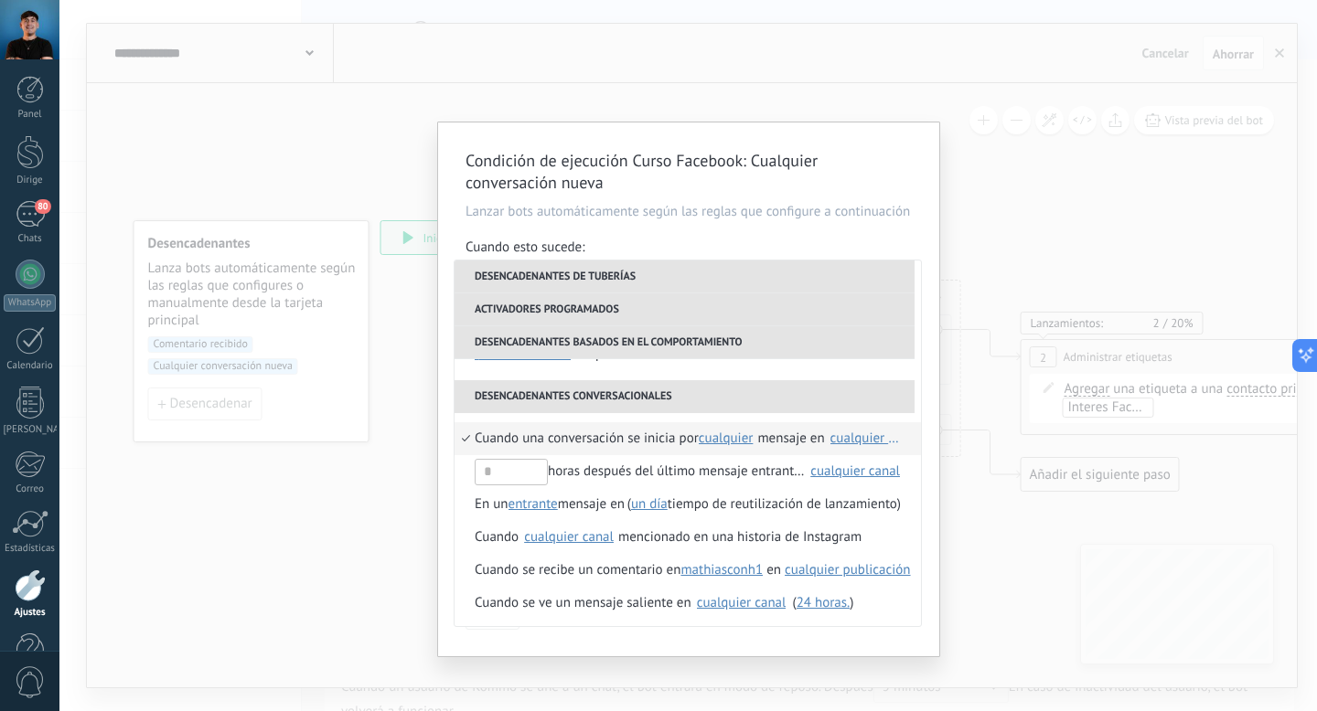
click at [852, 442] on font "cualquier canal" at bounding box center [875, 438] width 90 height 17
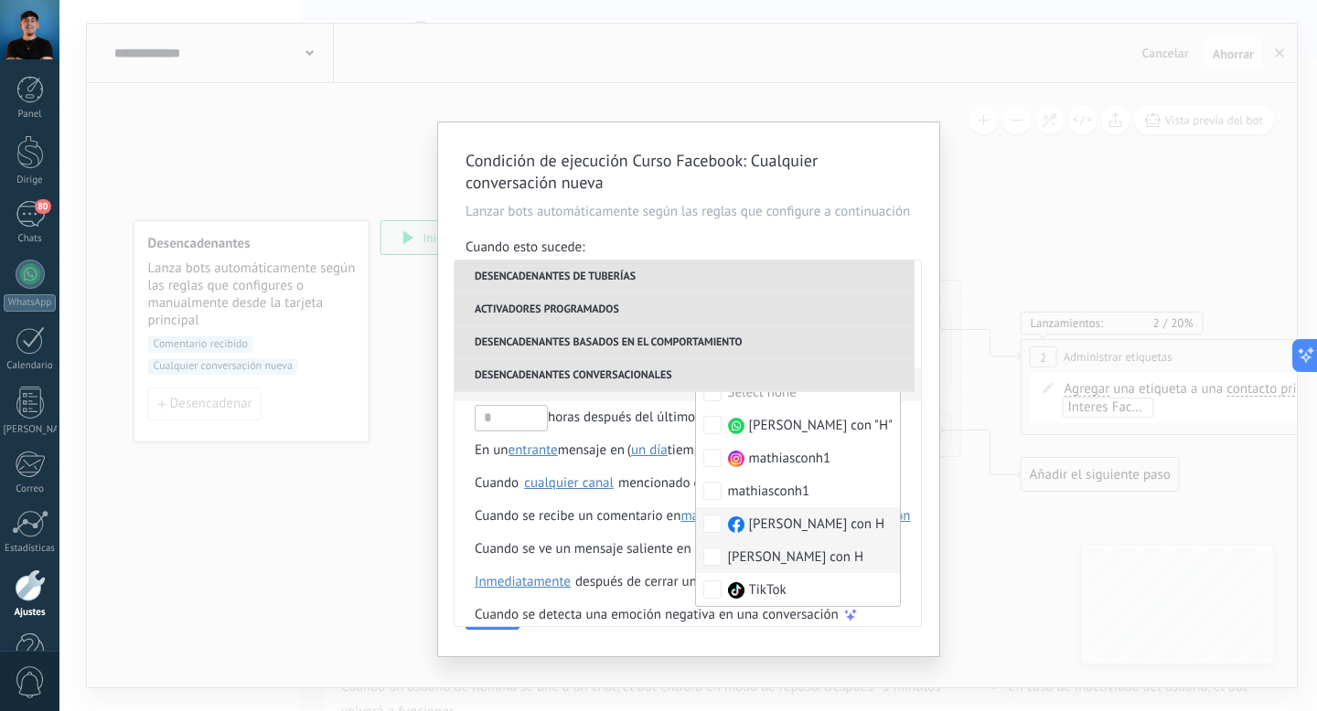
scroll to position [530, 0]
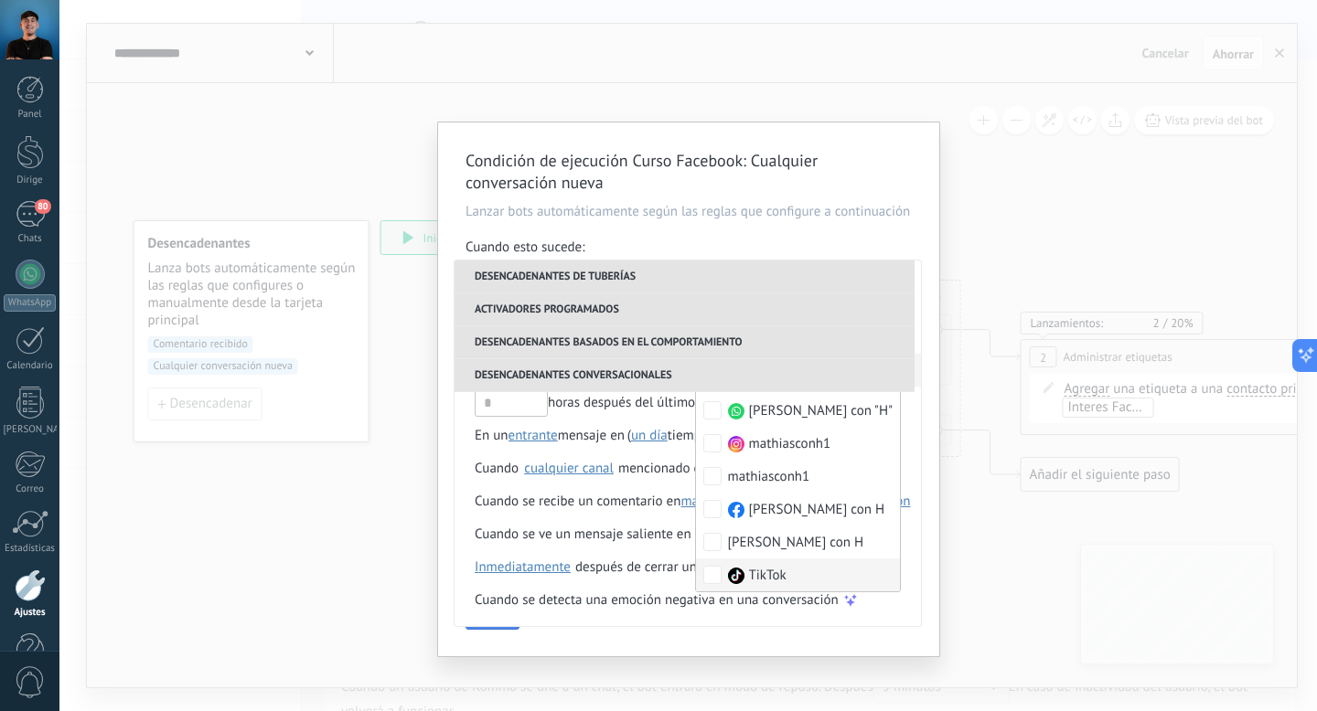
click at [514, 628] on button "Hecho" at bounding box center [492, 612] width 54 height 35
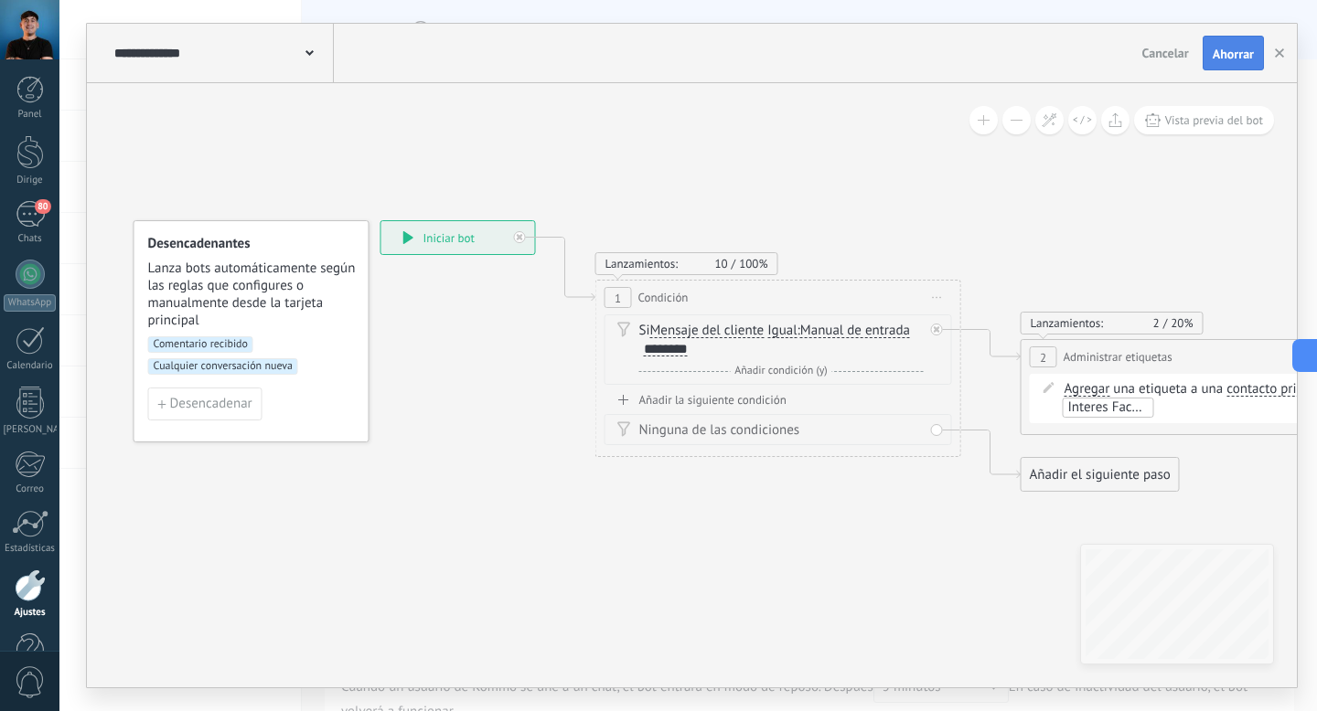
click at [1220, 64] on button "Ahorrar" at bounding box center [1232, 53] width 61 height 35
click at [206, 344] on font "Comentario recibido" at bounding box center [201, 344] width 94 height 14
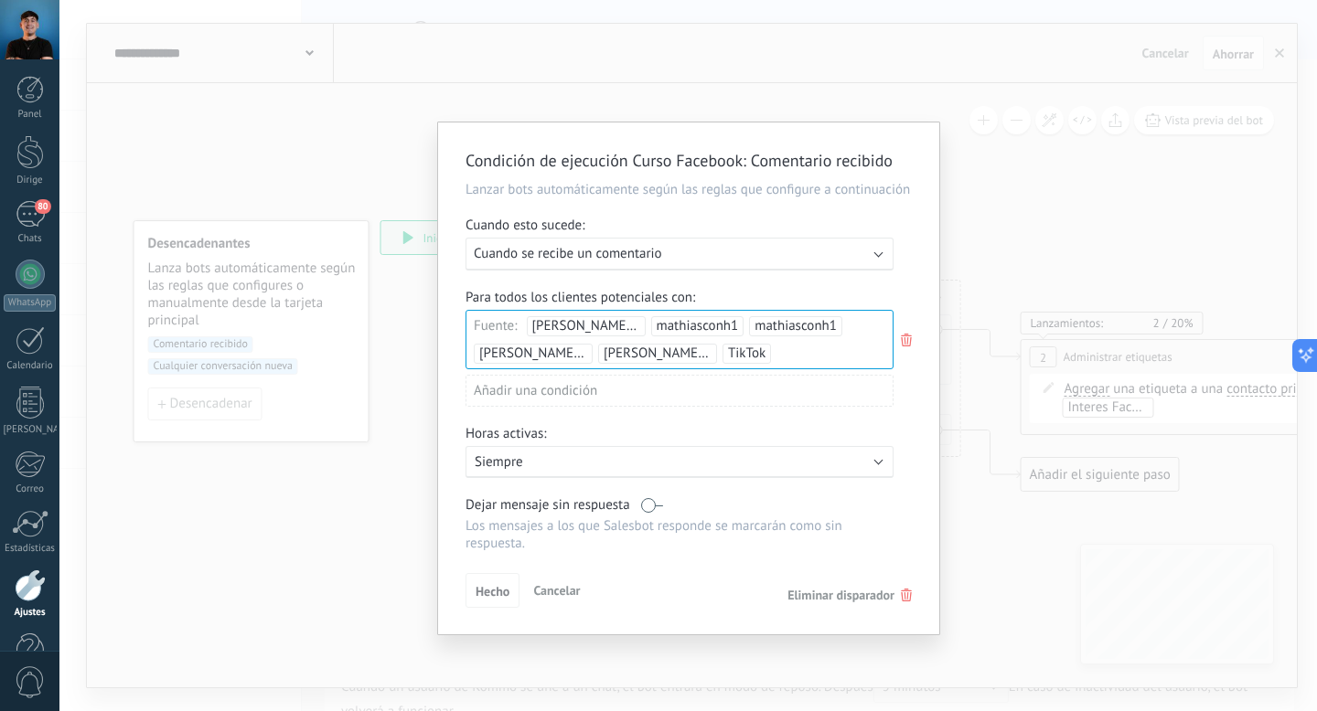
click at [717, 262] on div "Ejecutar: Cuando se recibe un comentario" at bounding box center [672, 253] width 397 height 17
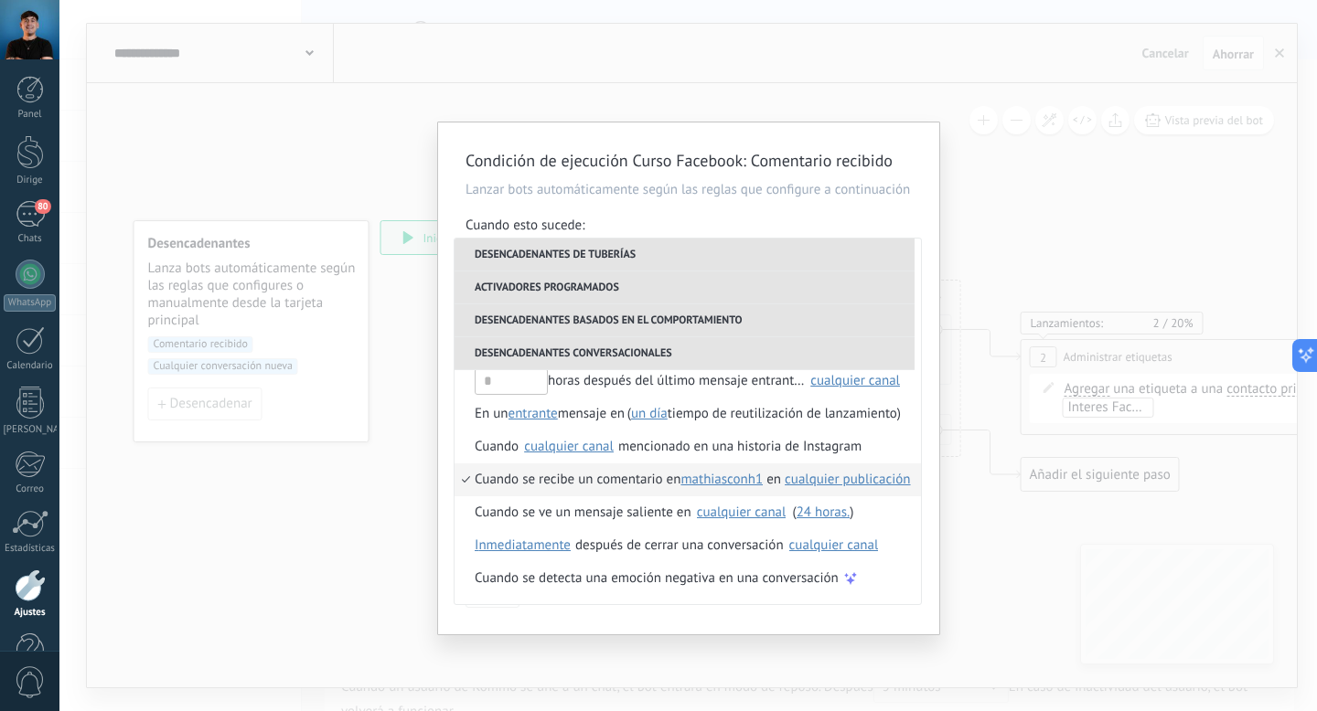
click at [813, 488] on font "cualquier publicación" at bounding box center [848, 479] width 126 height 17
click at [815, 500] on font "cualquier publicación" at bounding box center [872, 503] width 126 height 17
click at [741, 488] on font "mathiasconh1" at bounding box center [721, 479] width 82 height 17
click at [741, 505] on font "mathiasconh1" at bounding box center [746, 503] width 82 height 17
click at [671, 488] on font "Cuando se recibe un comentario en" at bounding box center [578, 479] width 206 height 17
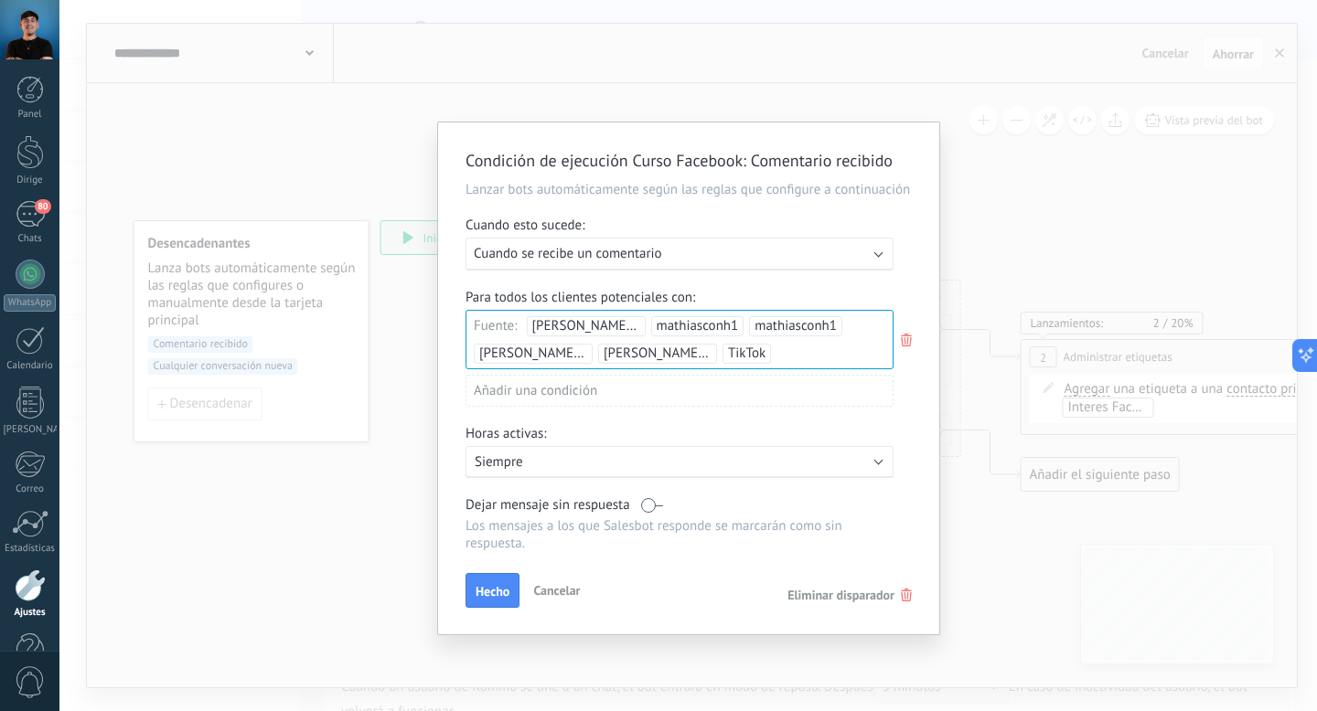
click at [726, 309] on div "Para todos los clientes potenciales con: Fuente: Mathias con "H" mathiasconh1 m…" at bounding box center [688, 355] width 446 height 132
click at [712, 335] on font "mathiasconh1" at bounding box center [698, 325] width 82 height 17
click at [754, 335] on font "mathiasconh1" at bounding box center [795, 325] width 82 height 17
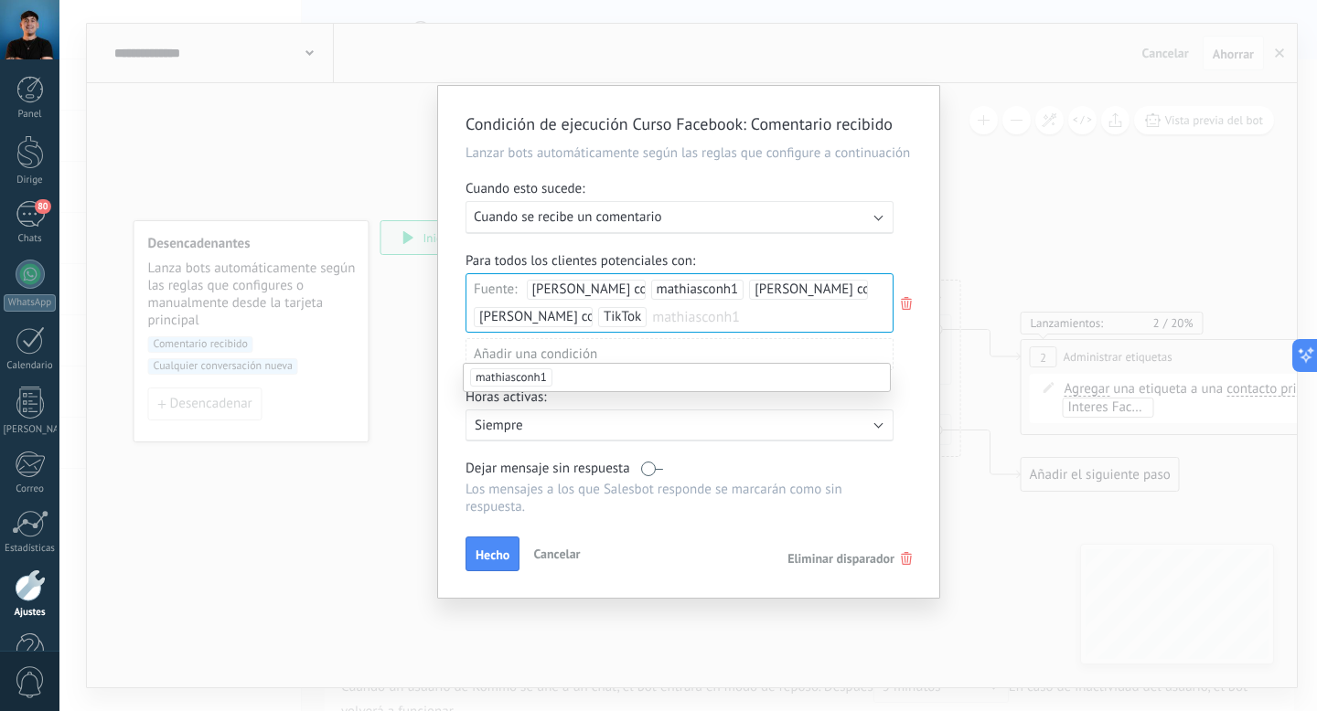
click at [524, 326] on font "[PERSON_NAME] con H" at bounding box center [546, 316] width 135 height 17
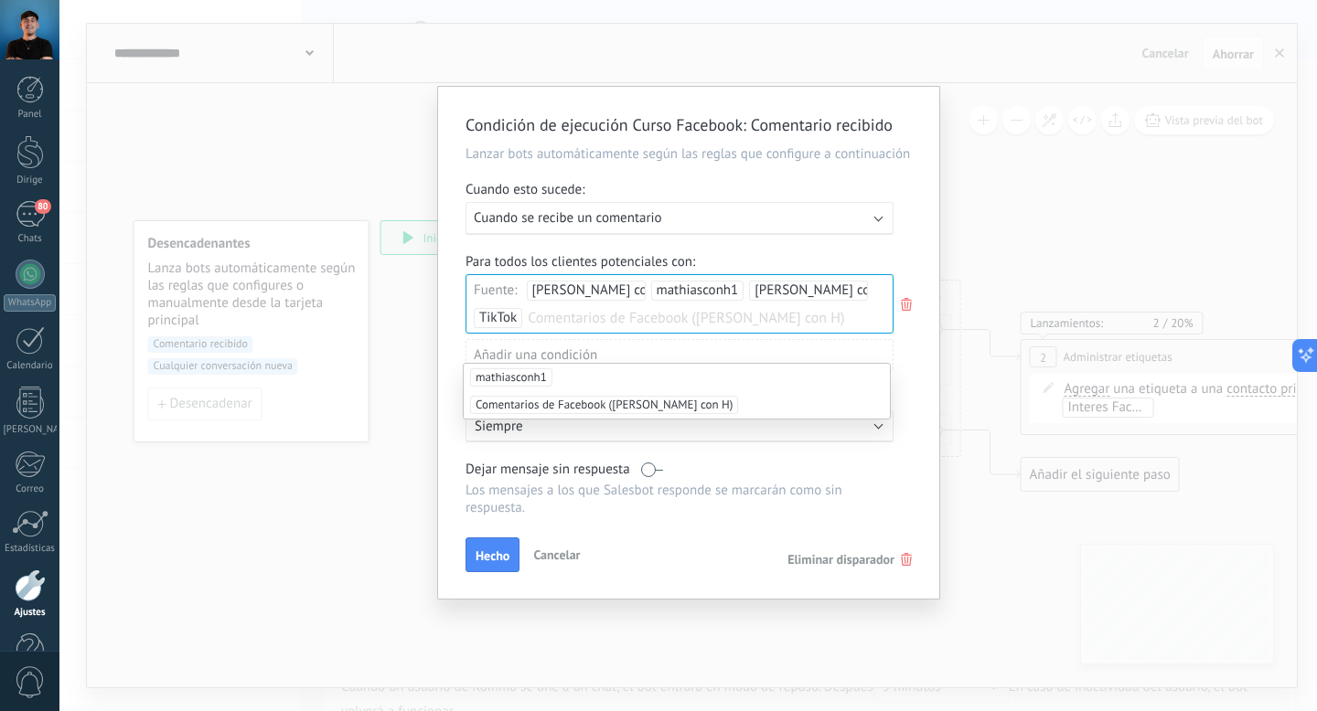
click at [603, 407] on font "Comentarios de Facebook (Mathias con H)" at bounding box center [603, 405] width 257 height 16
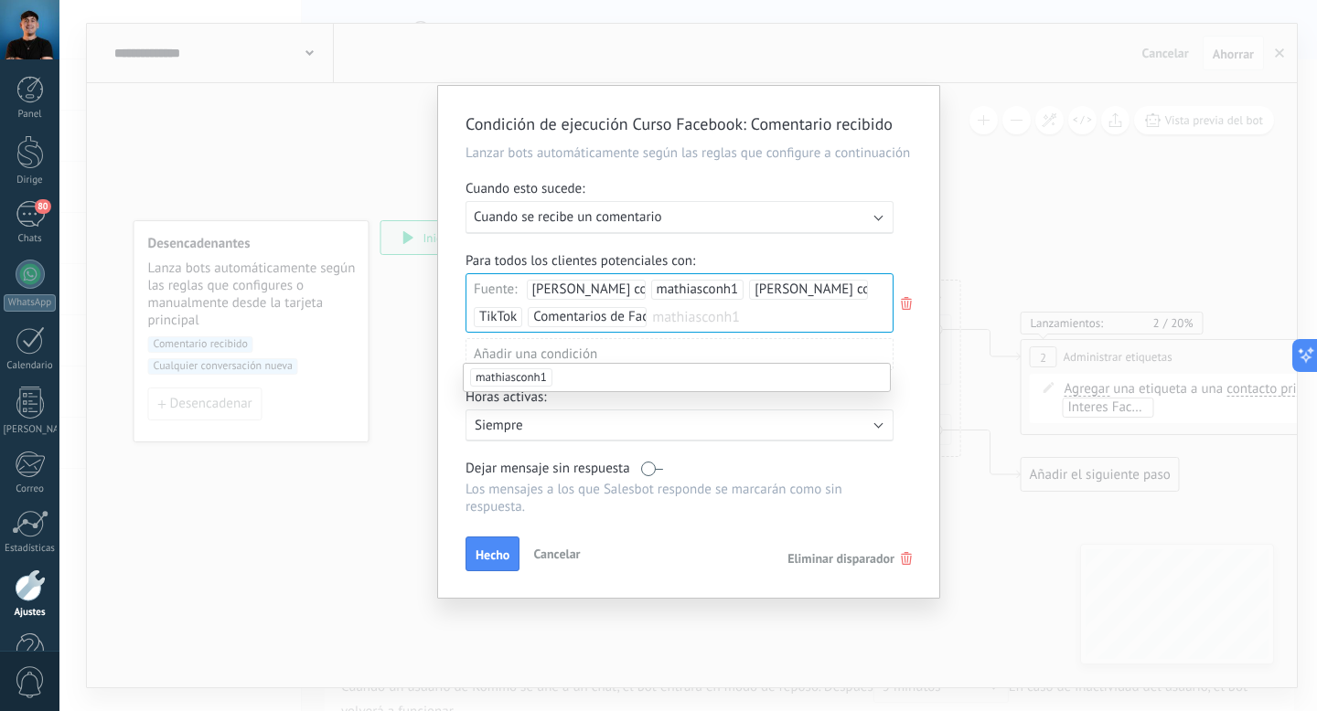
click at [773, 298] on font "[PERSON_NAME] con H" at bounding box center [821, 289] width 135 height 17
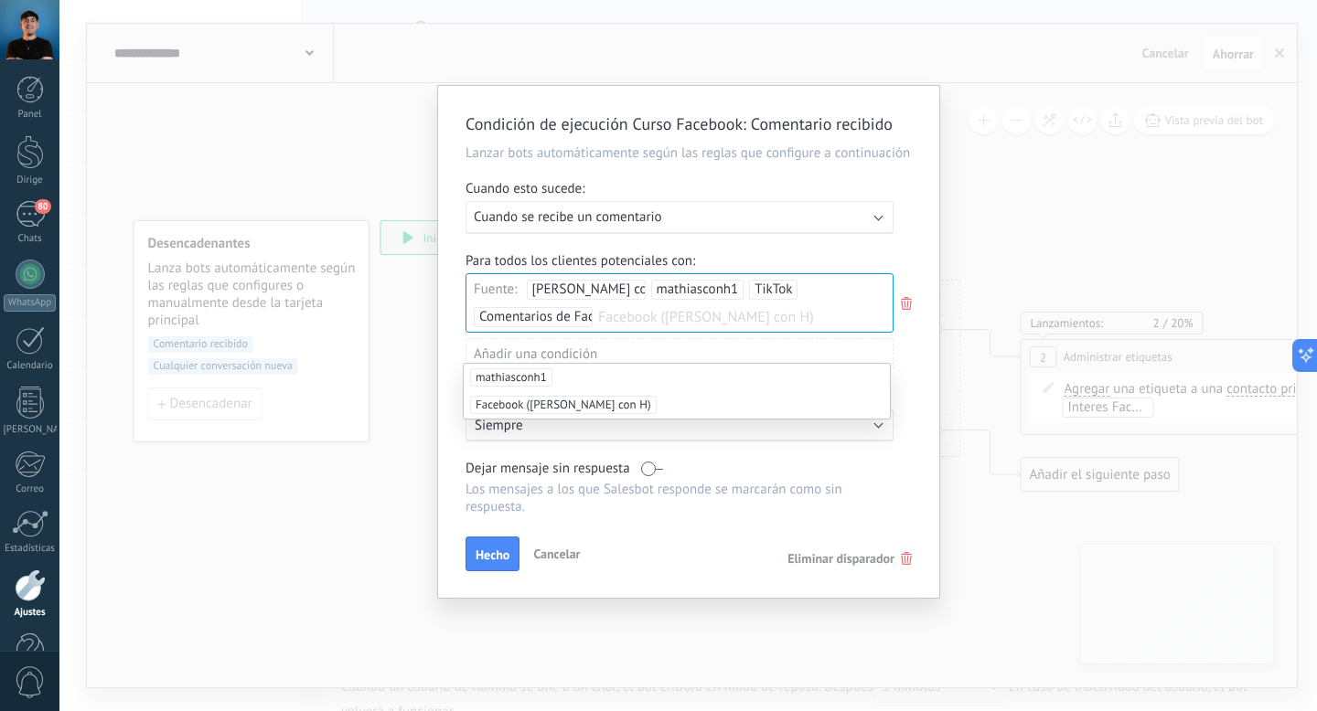
click at [545, 400] on font "Facebook (Mathias con H)" at bounding box center [563, 405] width 176 height 16
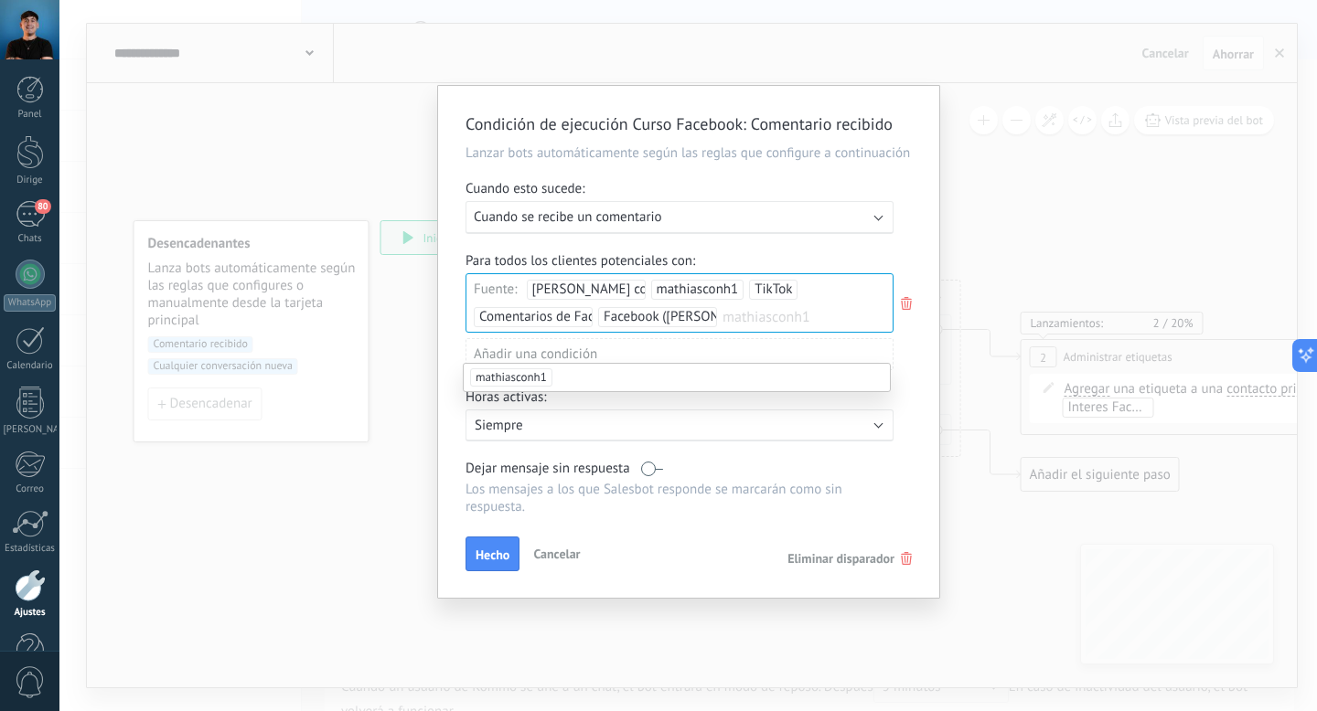
click at [763, 298] on font "TikTok" at bounding box center [772, 289] width 37 height 17
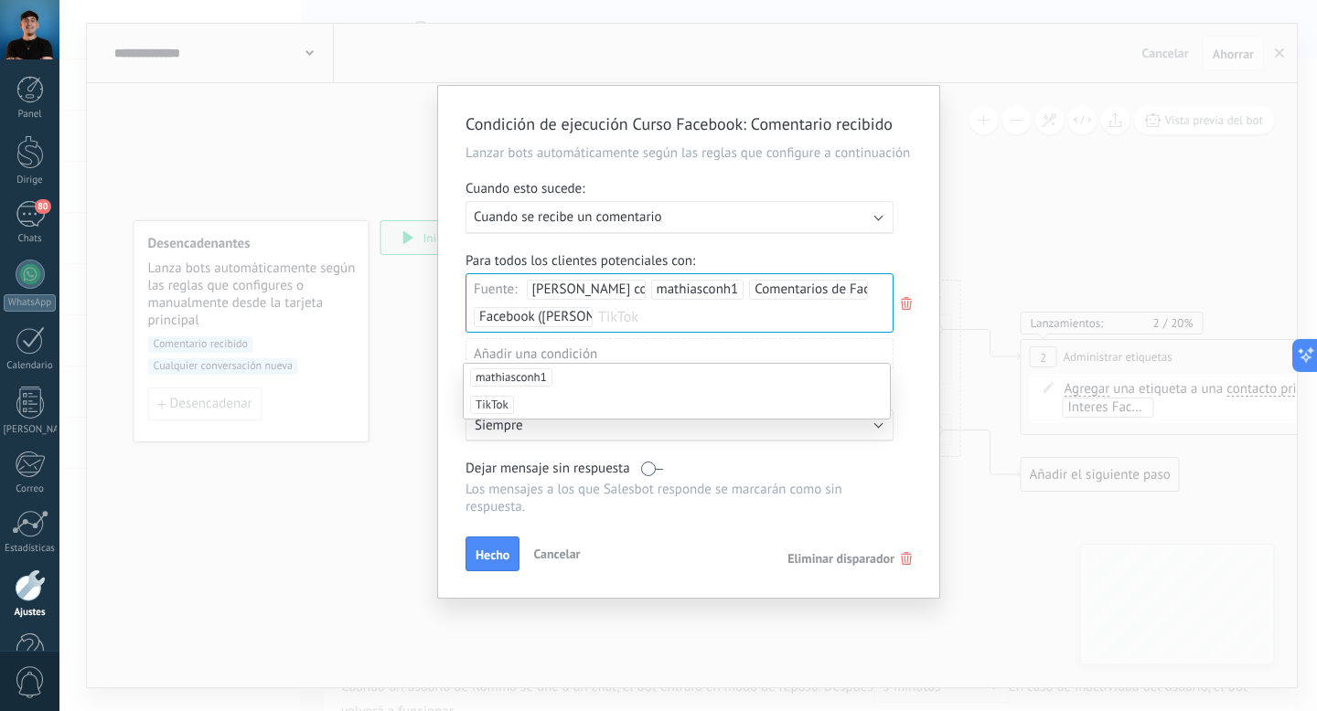
click at [487, 405] on font "TikTok" at bounding box center [491, 405] width 33 height 16
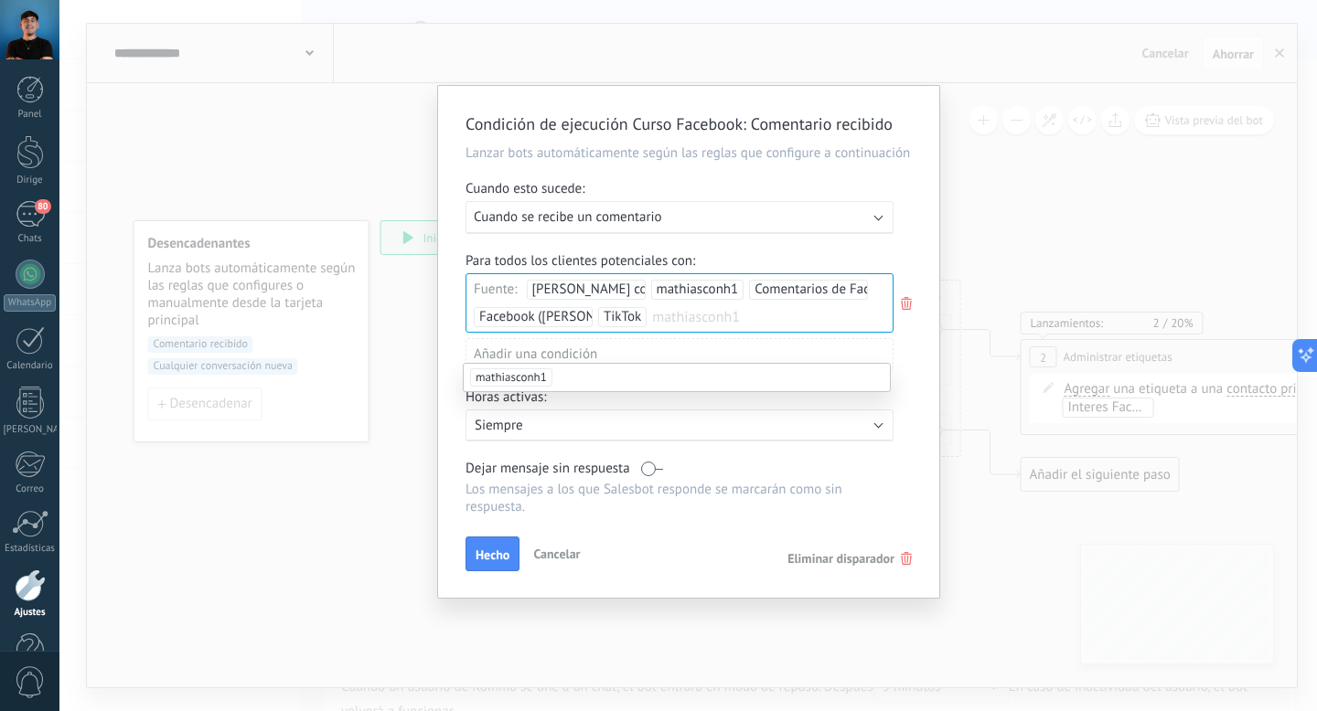
click at [667, 298] on font "mathiasconh1" at bounding box center [698, 289] width 82 height 17
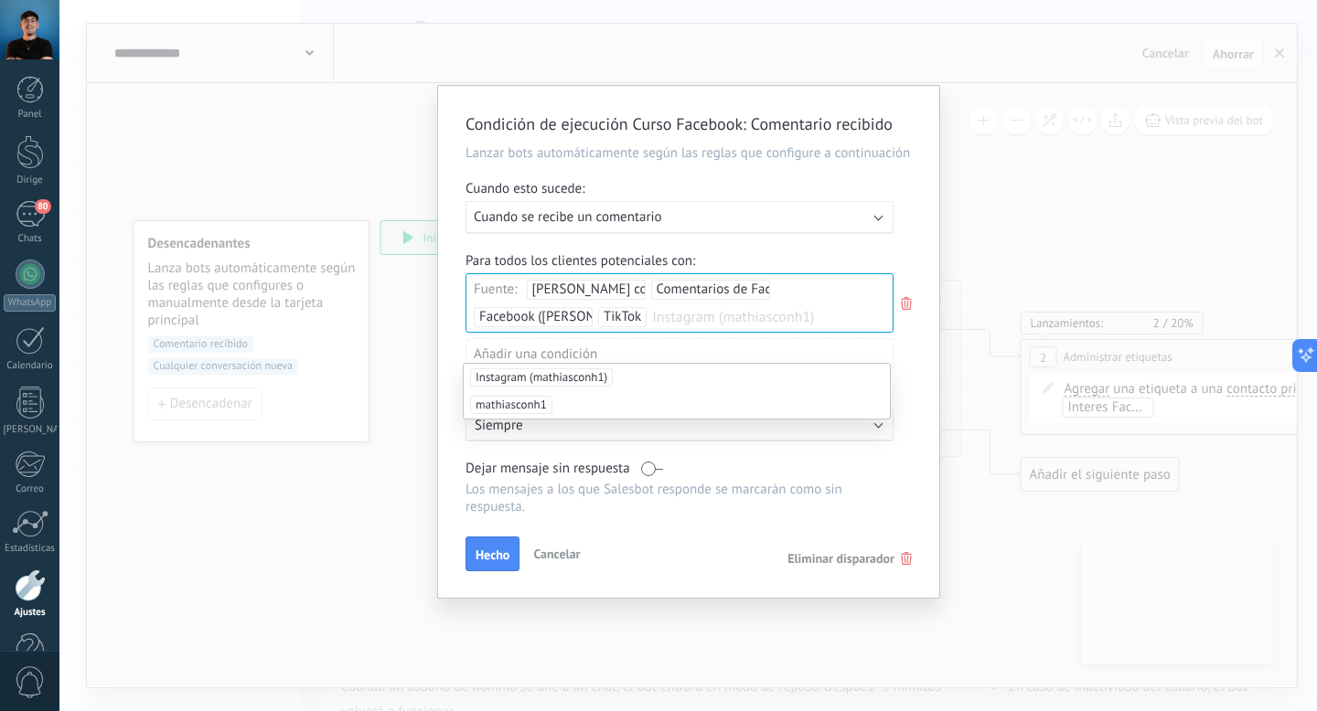
click at [542, 378] on font "Instagram (mathiasconh1)" at bounding box center [541, 377] width 132 height 16
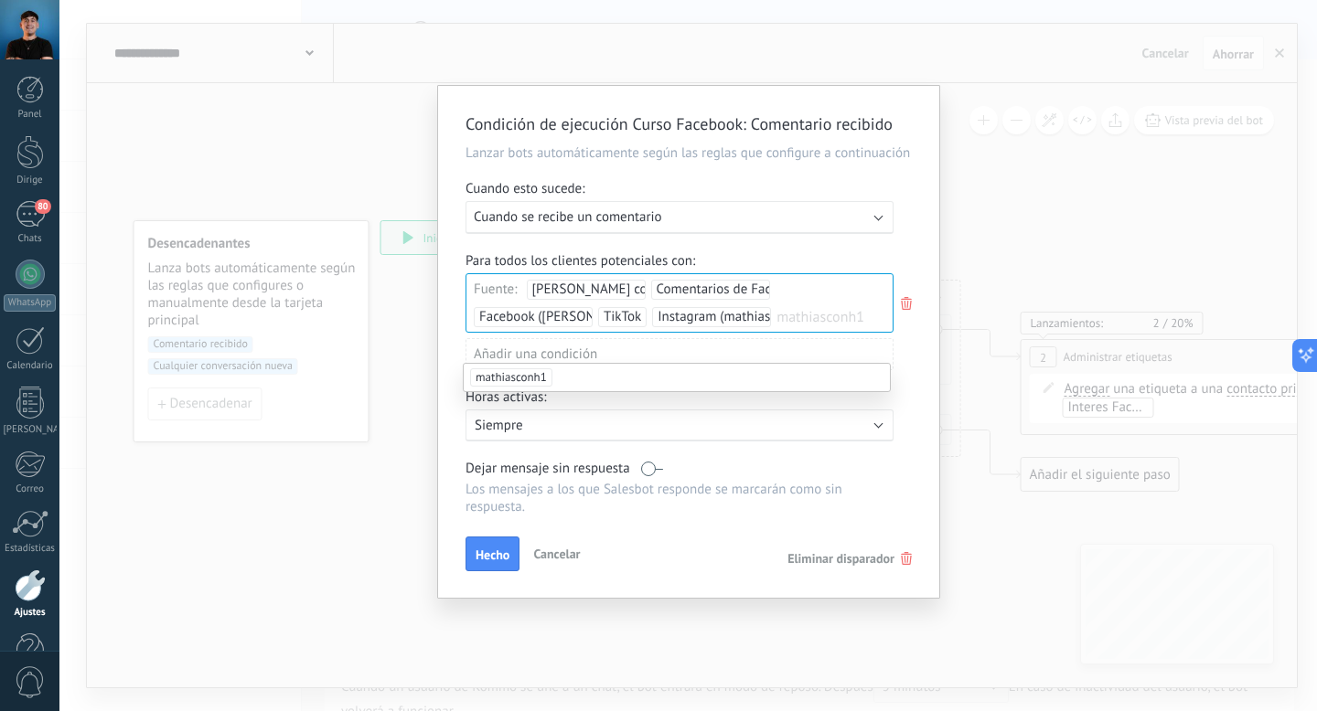
click at [578, 298] on font "[PERSON_NAME] con "H"" at bounding box center [604, 289] width 144 height 17
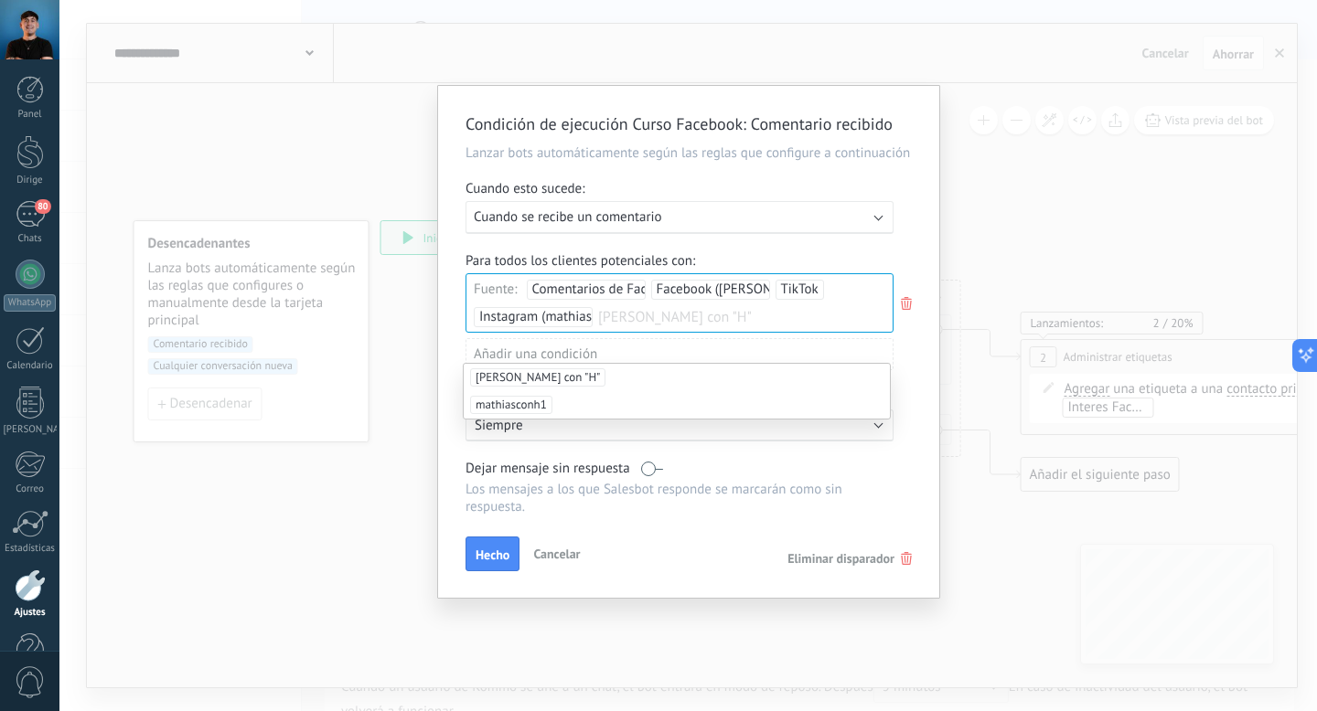
click at [743, 269] on div "Para todos los clientes potenciales con: Fuente: Comentarios de Facebook (Mathi…" at bounding box center [688, 318] width 446 height 132
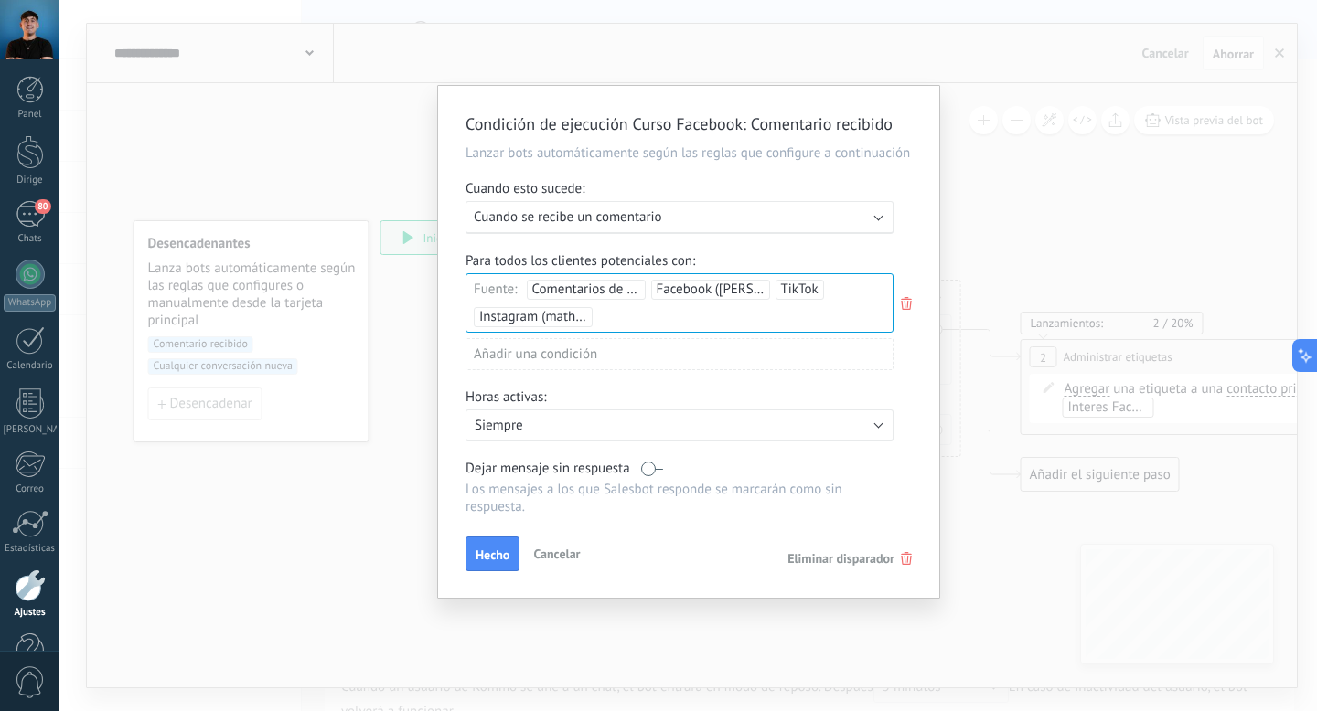
click at [795, 270] on div "Para todos los clientes potenciales con:" at bounding box center [688, 260] width 446 height 17
click at [501, 571] on button "Hecho" at bounding box center [492, 554] width 54 height 35
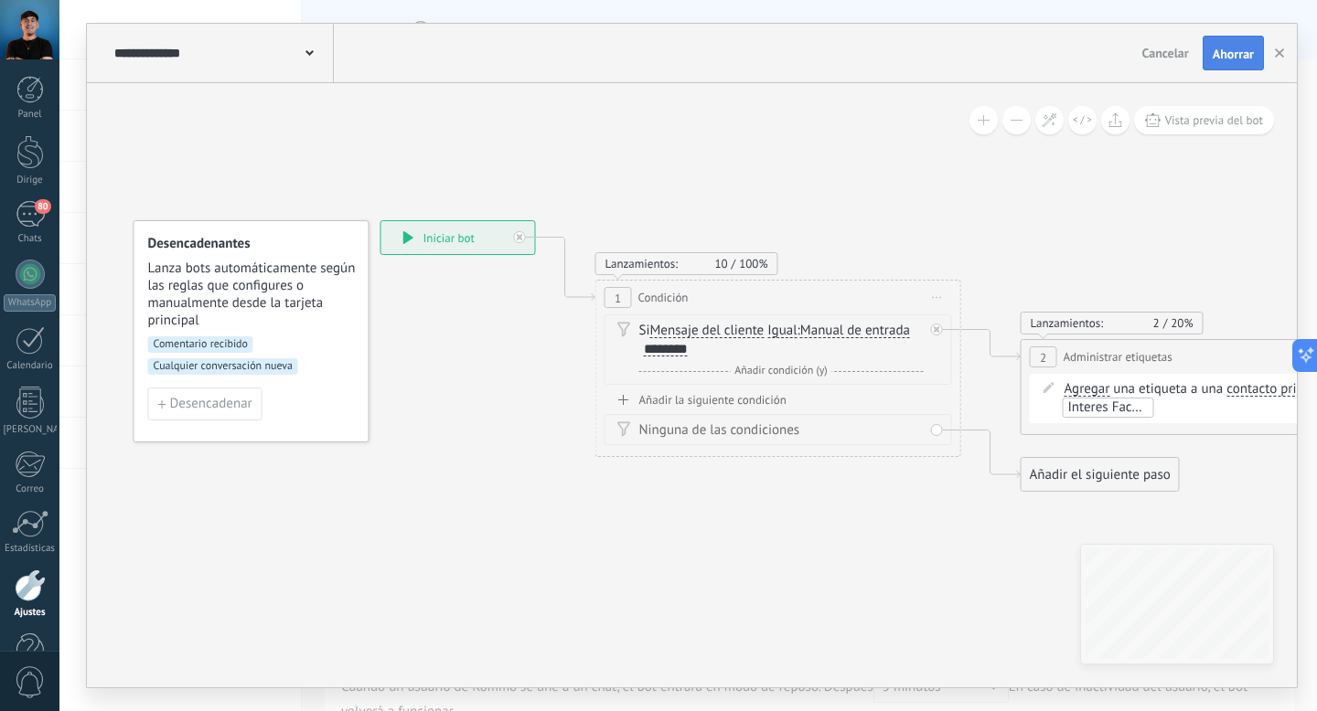
click at [1231, 46] on font "Ahorrar" at bounding box center [1232, 54] width 41 height 16
click at [234, 366] on font "Cualquier conversación nueva" at bounding box center [223, 366] width 139 height 14
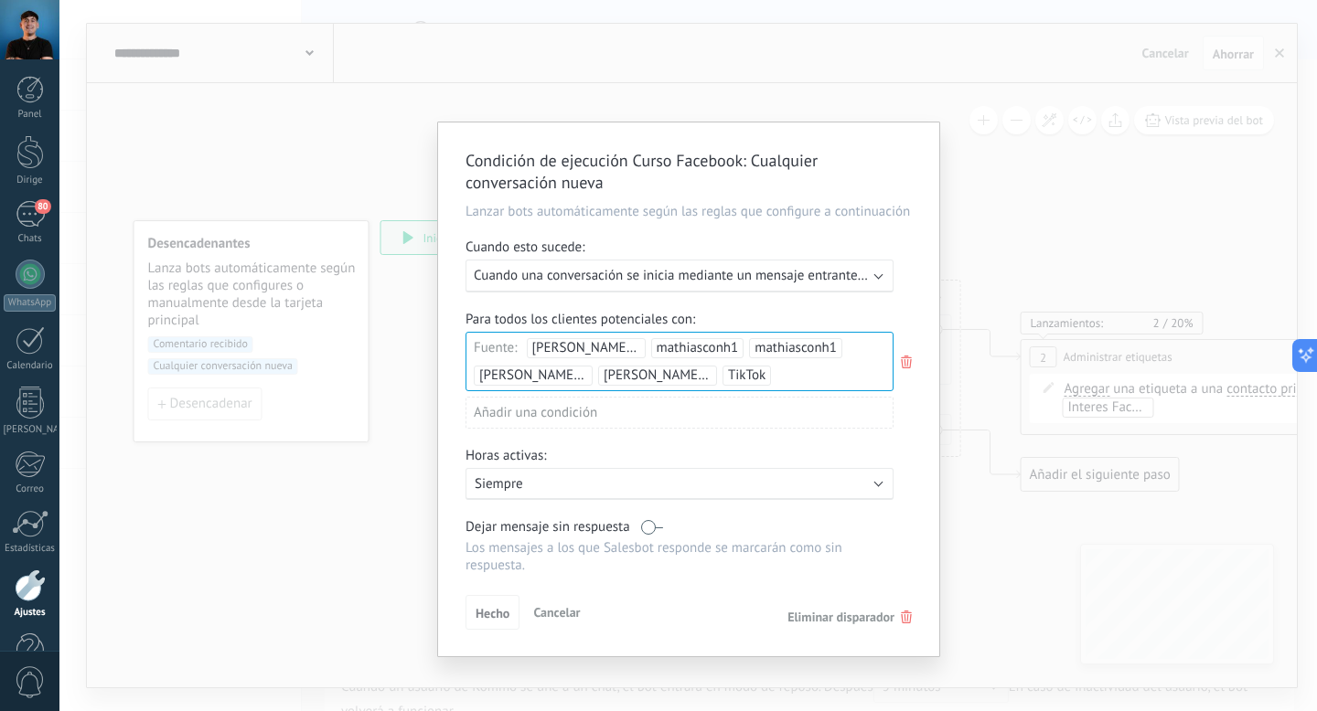
click at [634, 381] on font "[PERSON_NAME] con H" at bounding box center [670, 375] width 135 height 17
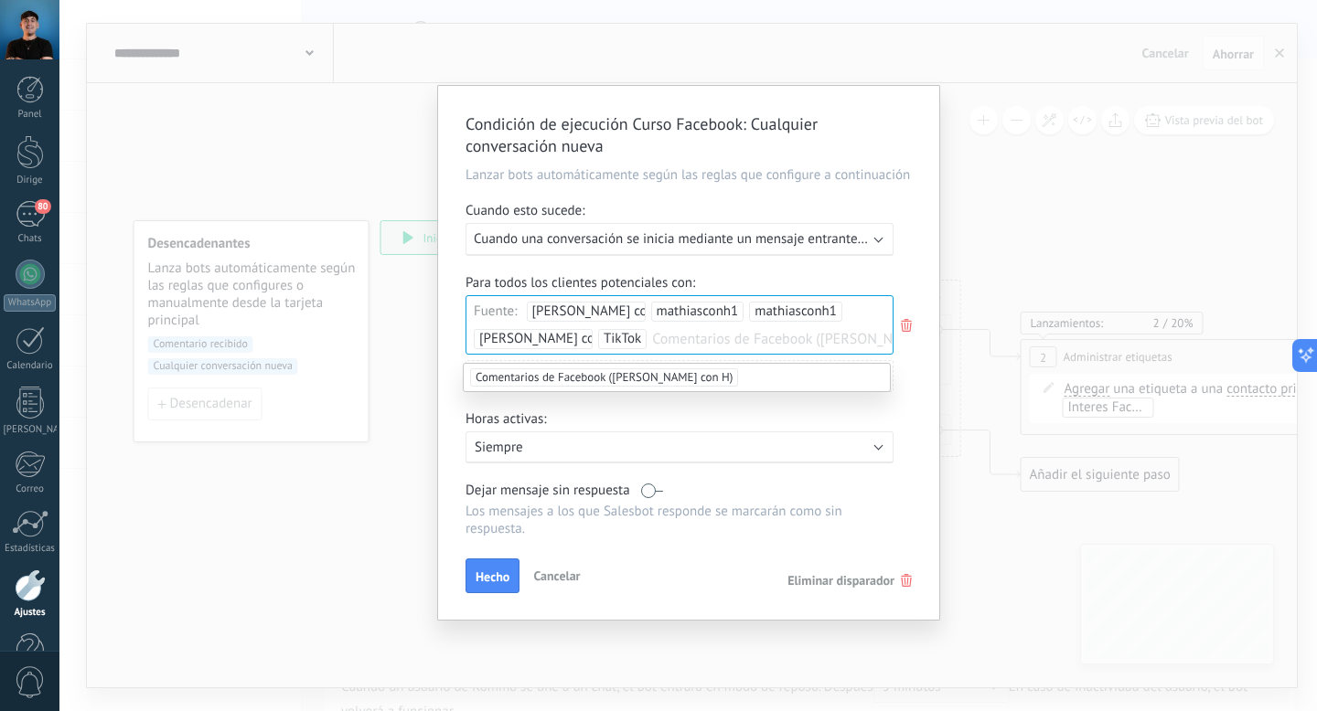
click at [634, 380] on font "Comentarios de Facebook (Mathias con H)" at bounding box center [603, 377] width 257 height 16
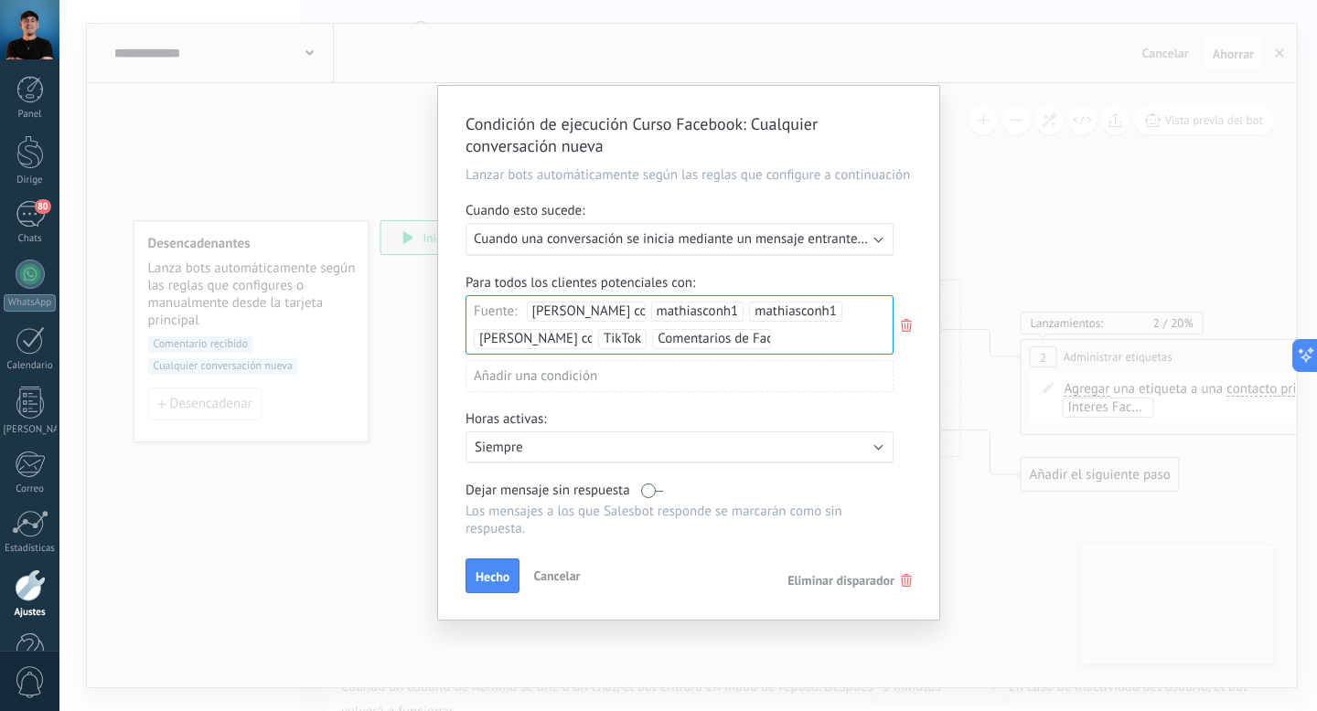
click at [519, 344] on font "[PERSON_NAME] con H" at bounding box center [546, 338] width 135 height 17
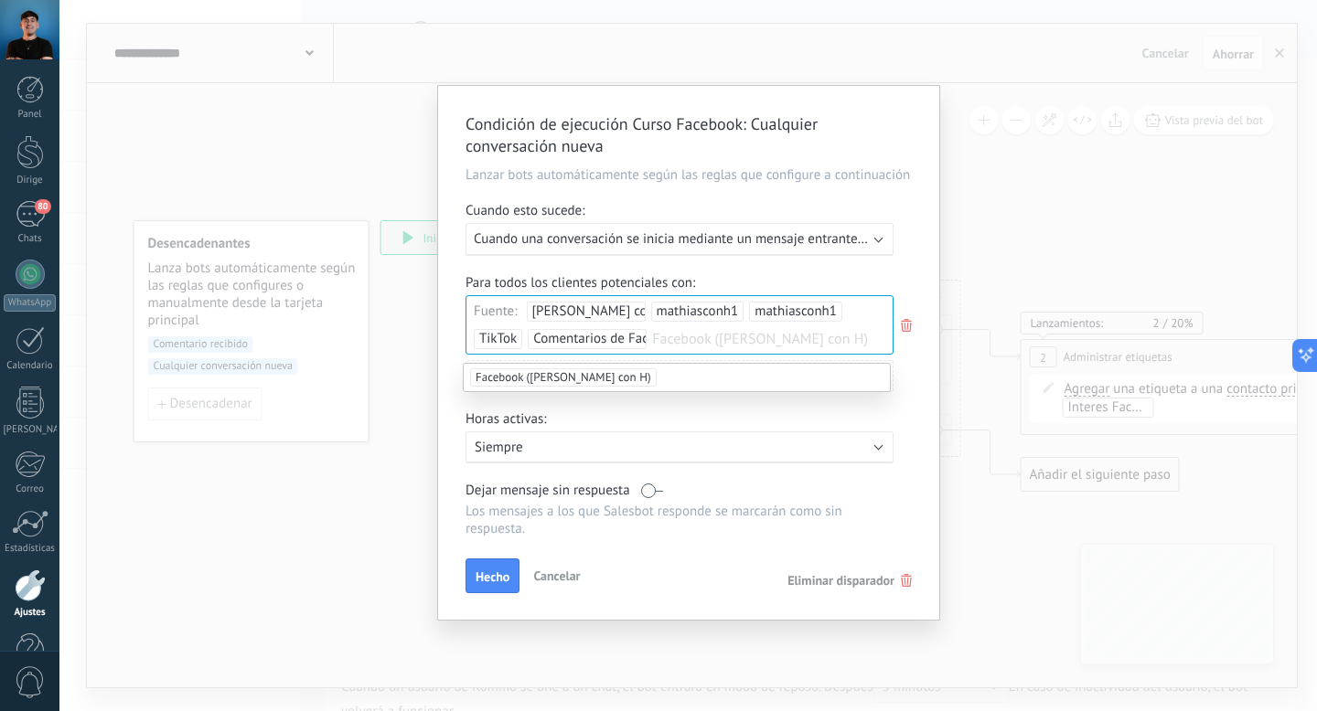
click at [579, 383] on font "Facebook (Mathias con H)" at bounding box center [563, 377] width 176 height 16
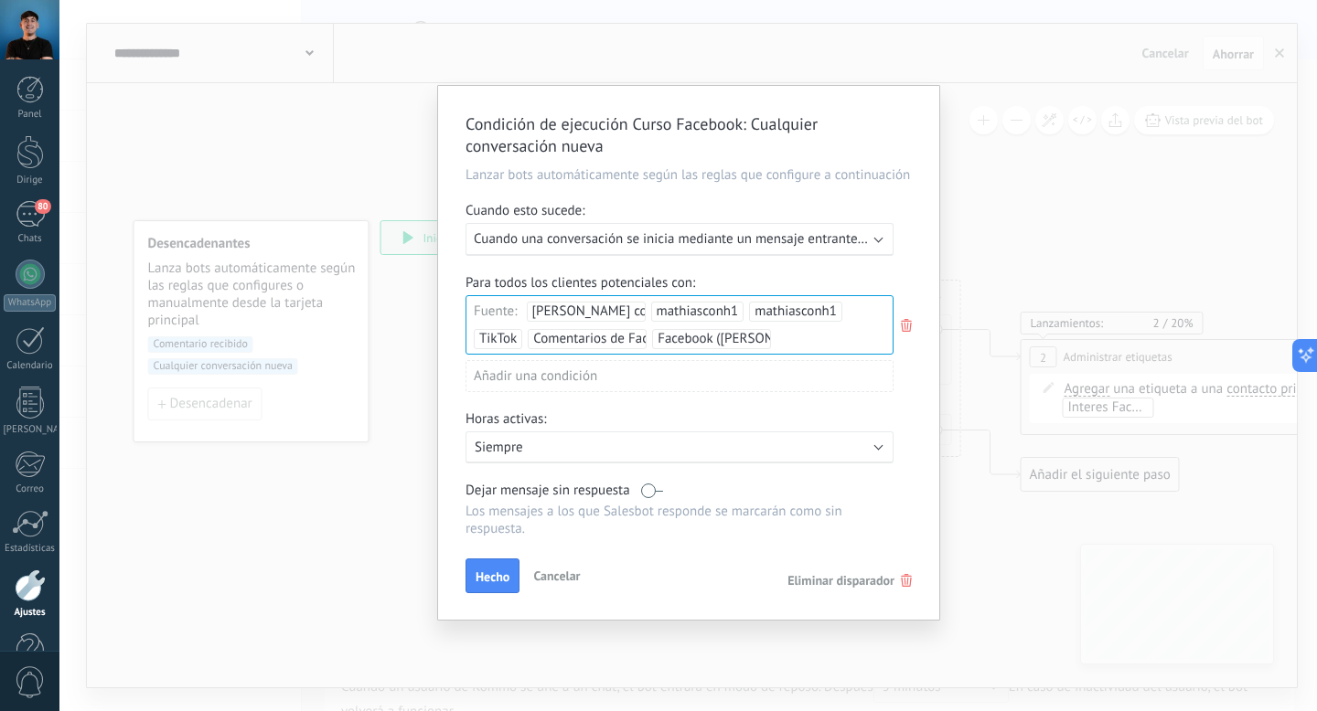
click at [776, 308] on font "mathiasconh1" at bounding box center [795, 311] width 82 height 17
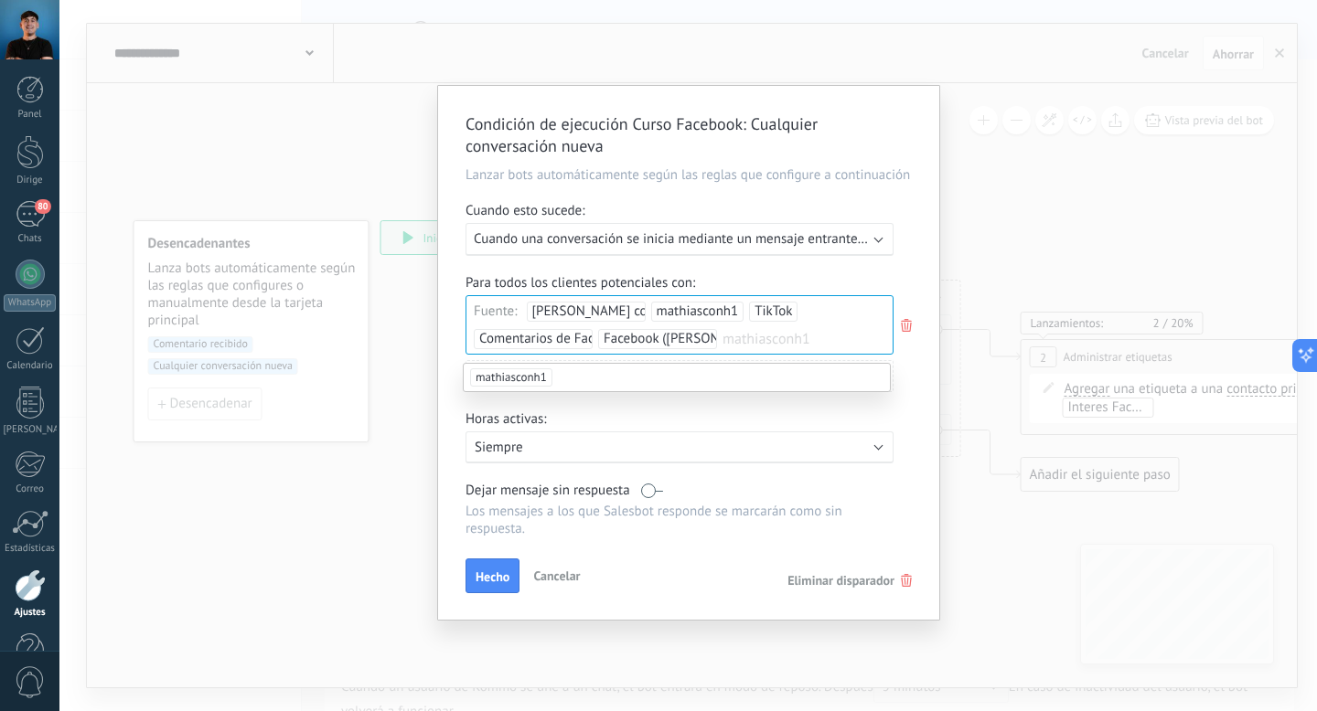
click at [688, 316] on font "mathiasconh1" at bounding box center [698, 311] width 82 height 17
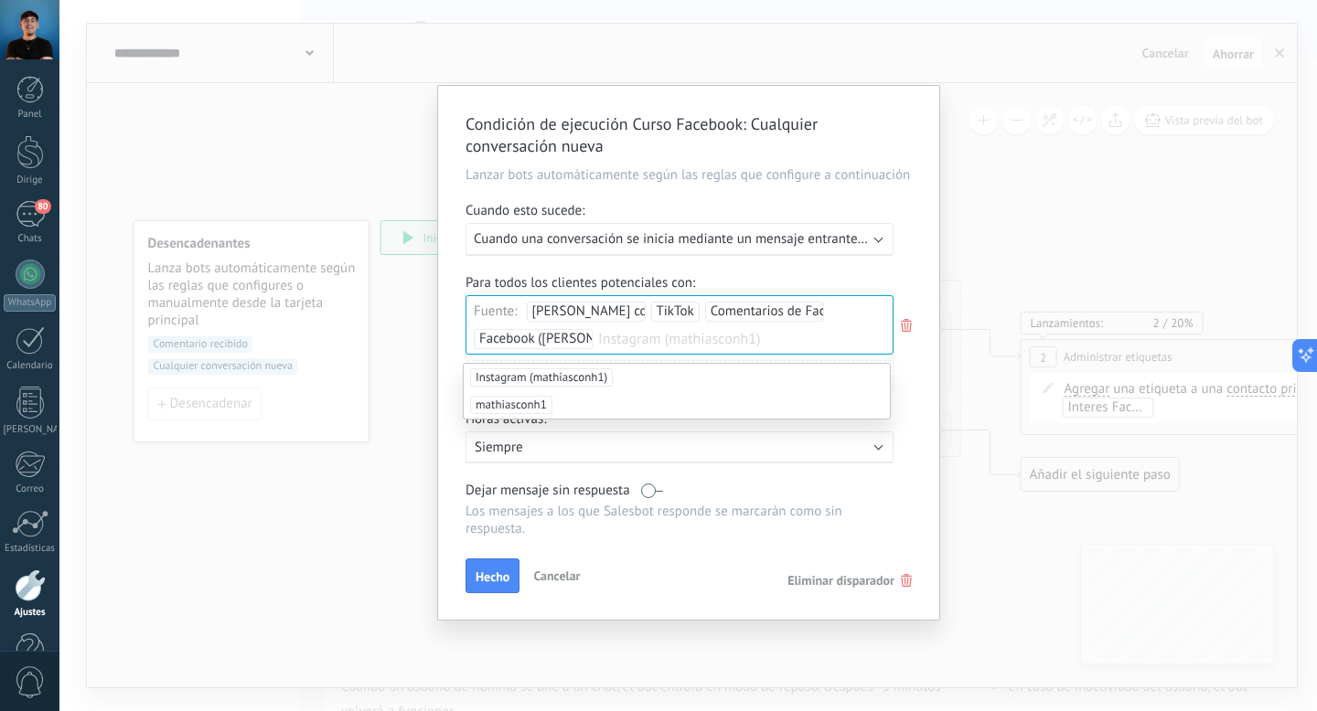
click at [546, 382] on font "Instagram (mathiasconh1)" at bounding box center [541, 377] width 132 height 16
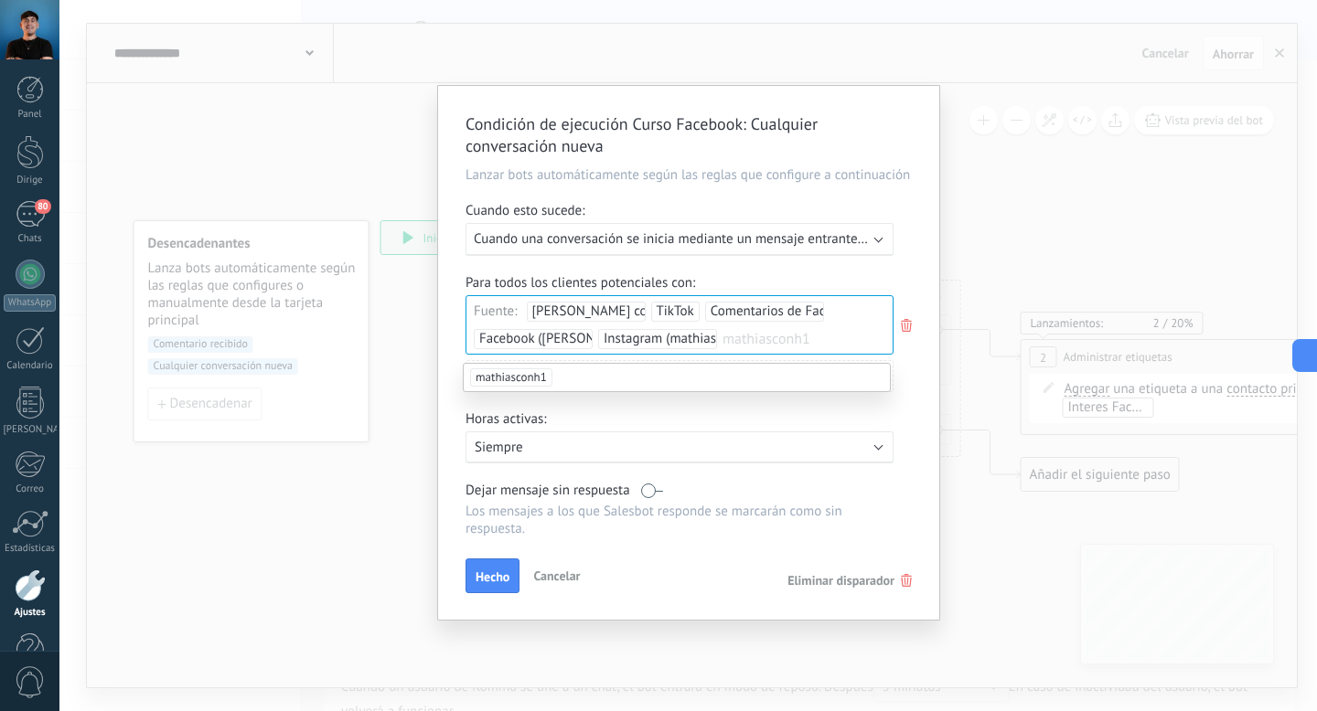
click at [580, 313] on font "[PERSON_NAME] con "H"" at bounding box center [604, 311] width 144 height 17
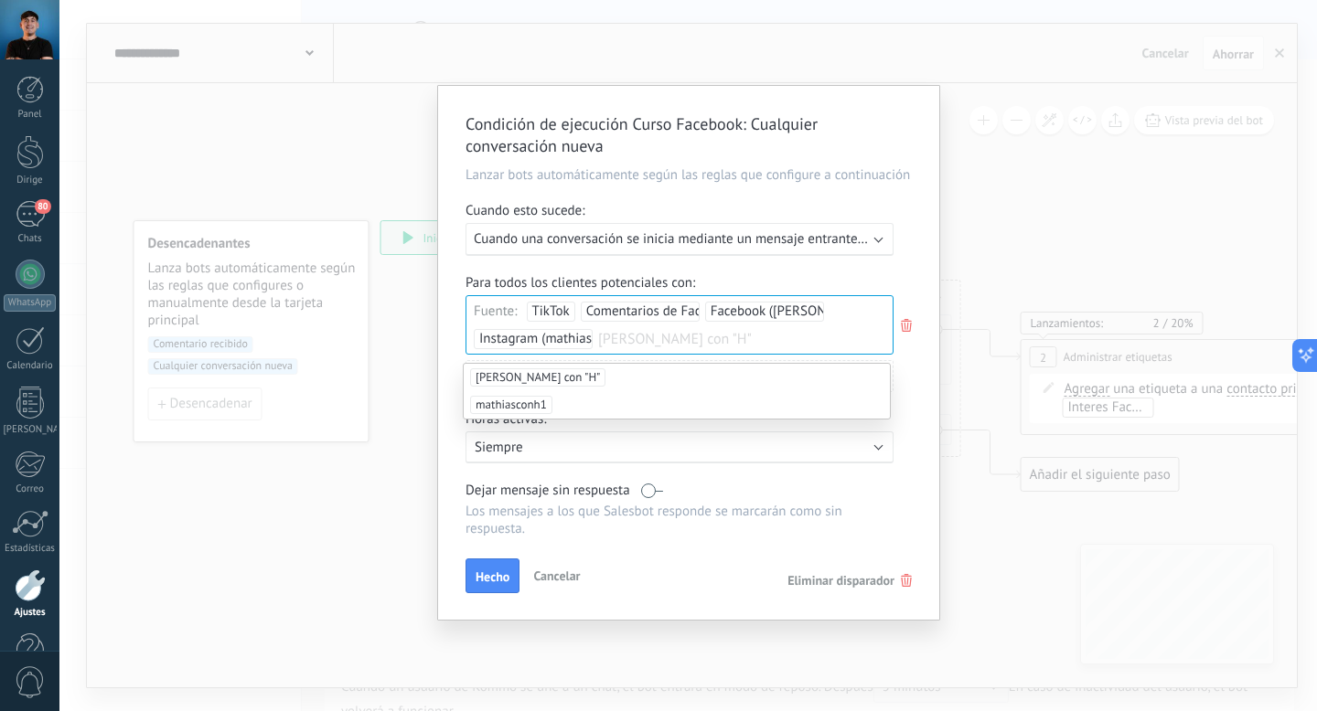
click at [777, 274] on div "Para todos los clientes potenciales con: Fuente: TikTok Comentarios de Facebook…" at bounding box center [688, 340] width 446 height 132
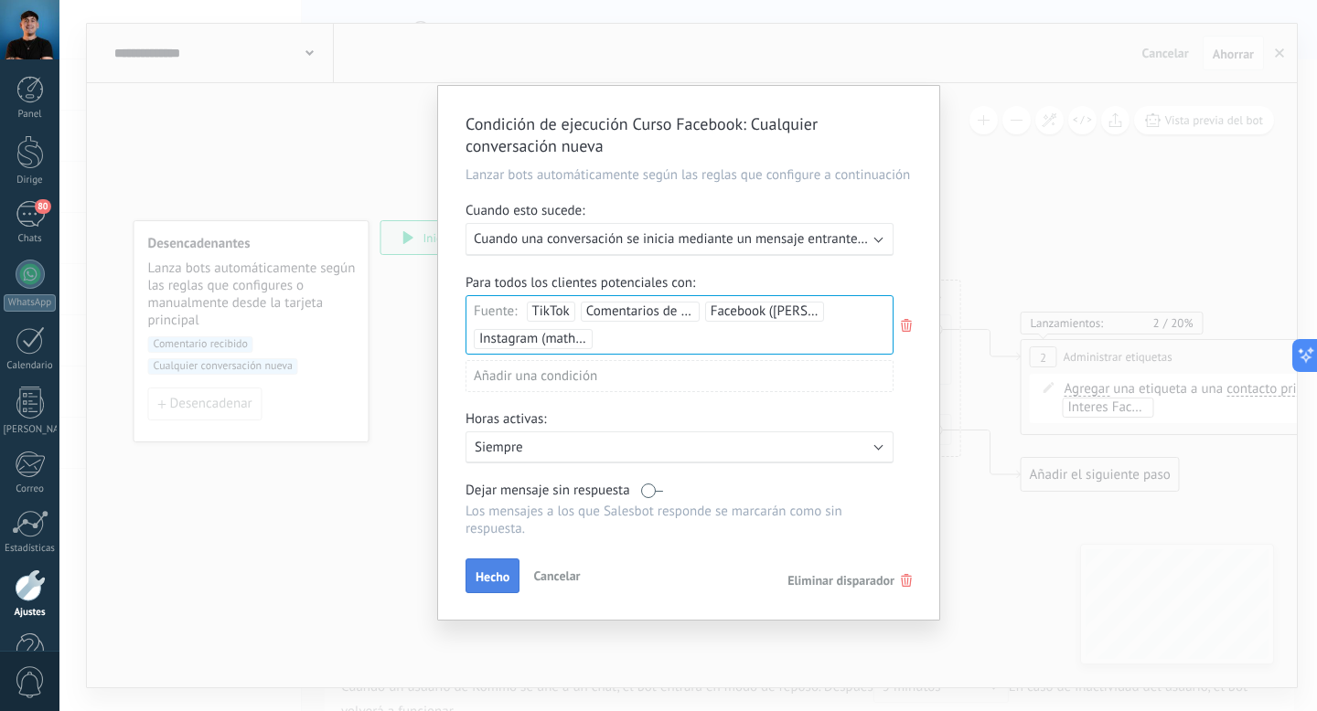
click at [502, 585] on font "Hecho" at bounding box center [492, 577] width 34 height 16
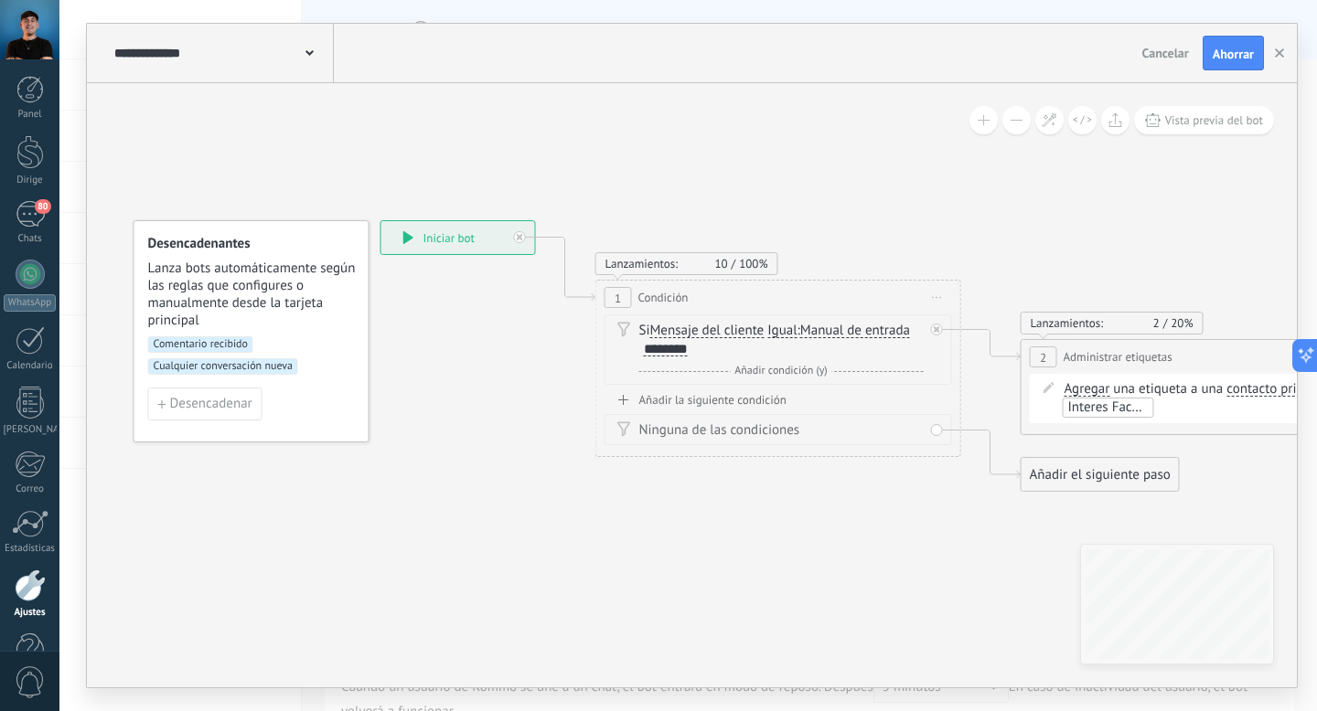
click at [1244, 58] on font "Ahorrar" at bounding box center [1232, 54] width 41 height 16
click at [835, 328] on font "Manual de entrada" at bounding box center [855, 330] width 110 height 17
click at [835, 328] on button "Manual de entrada" at bounding box center [905, 331] width 229 height 33
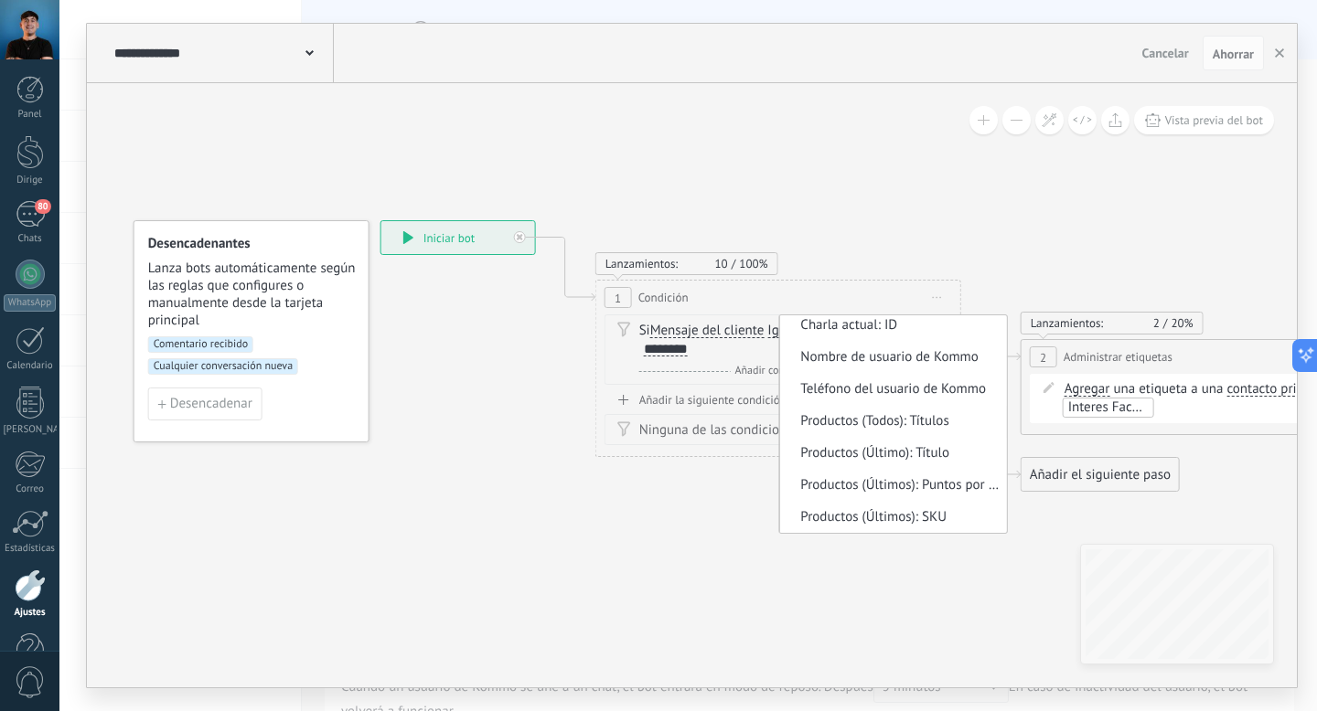
scroll to position [0, 0]
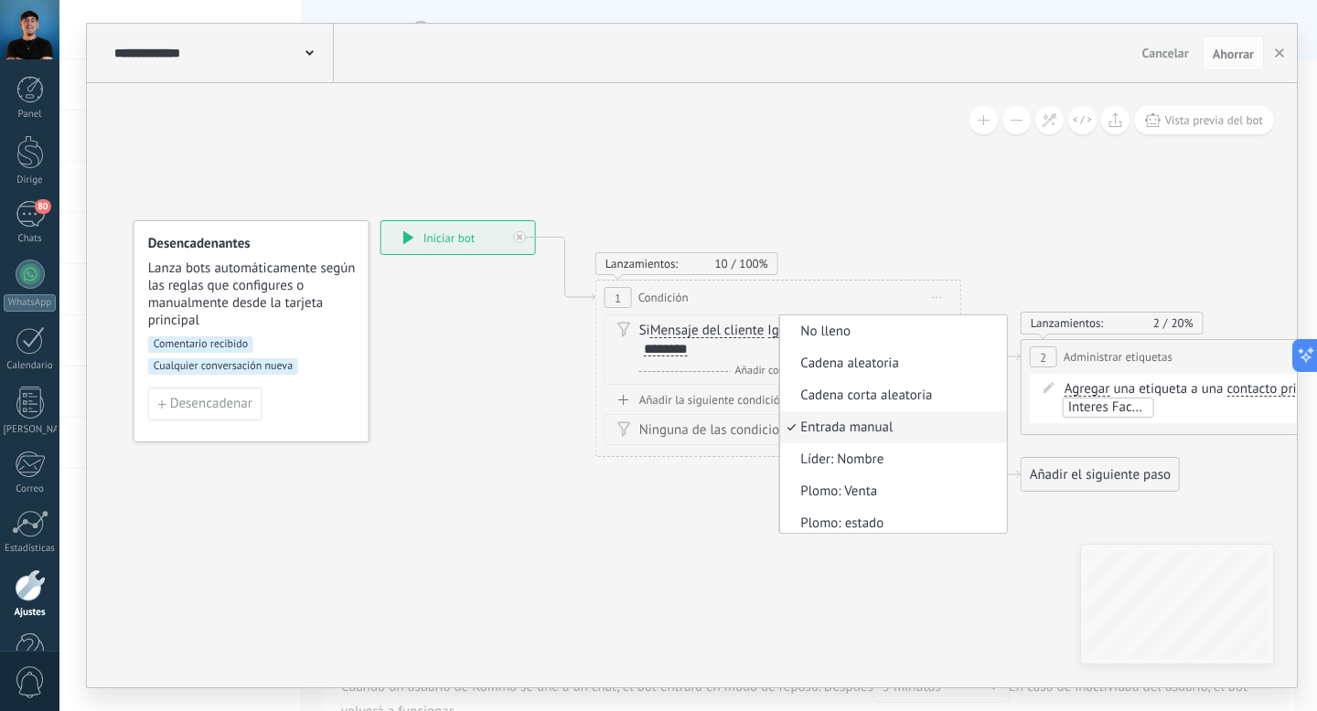
click at [877, 253] on div "Lanzamientos: 10 100%" at bounding box center [778, 263] width 366 height 23
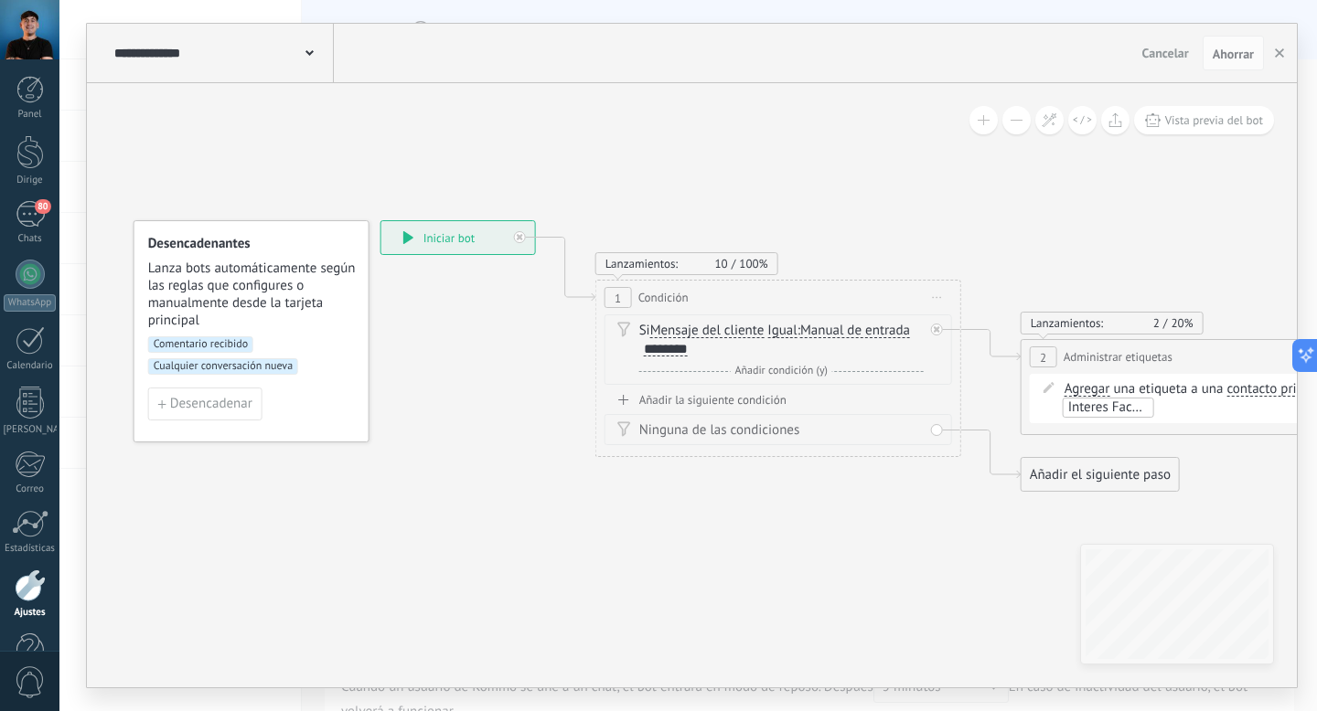
click at [721, 400] on font "Añadir la siguiente condición" at bounding box center [712, 400] width 147 height 16
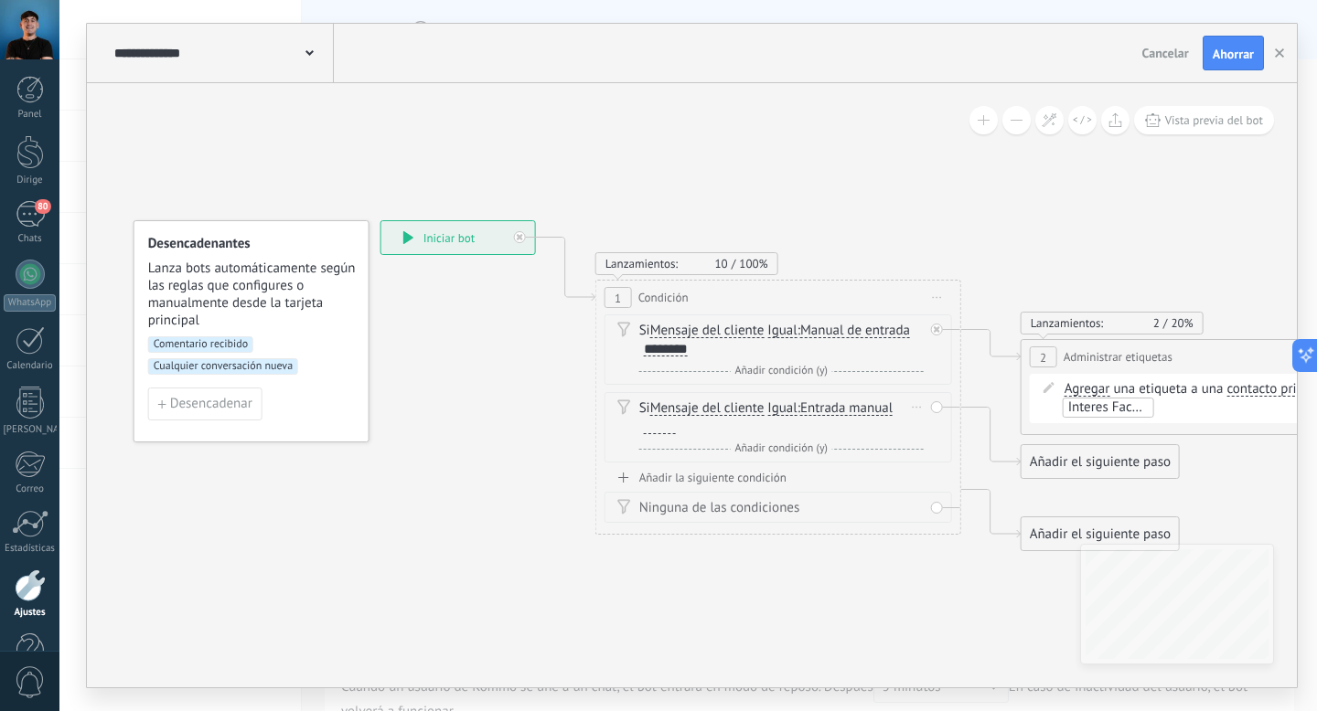
click at [914, 407] on icon at bounding box center [917, 408] width 9 height 2
click at [921, 433] on icon at bounding box center [924, 432] width 11 height 11
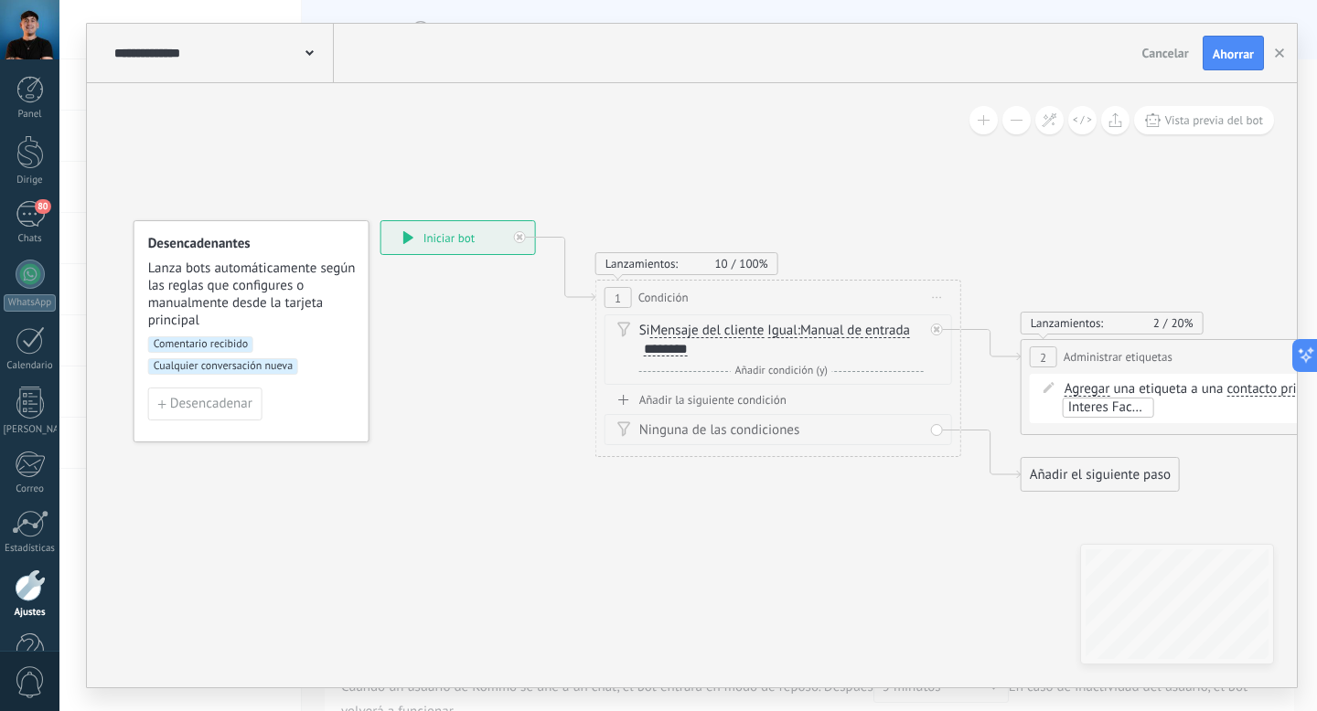
click at [1236, 53] on font "Ahorrar" at bounding box center [1232, 54] width 41 height 16
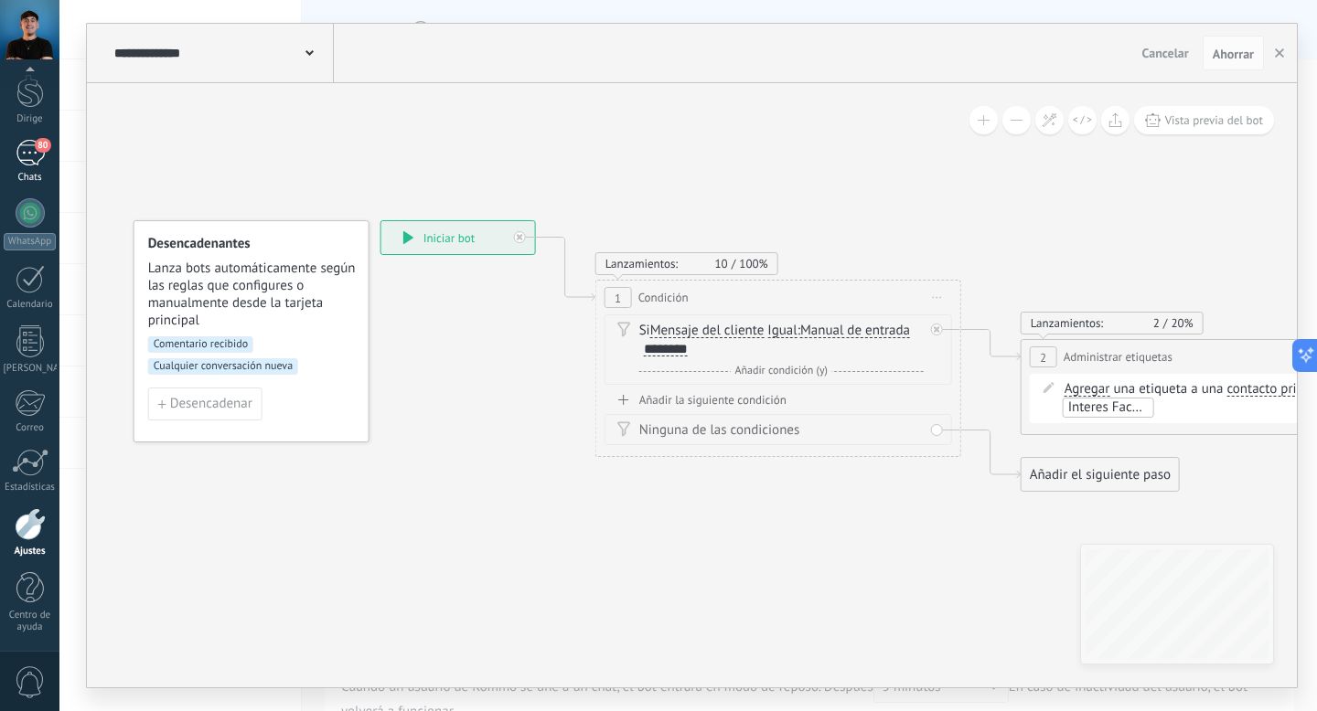
click at [32, 154] on div "80" at bounding box center [30, 153] width 29 height 27
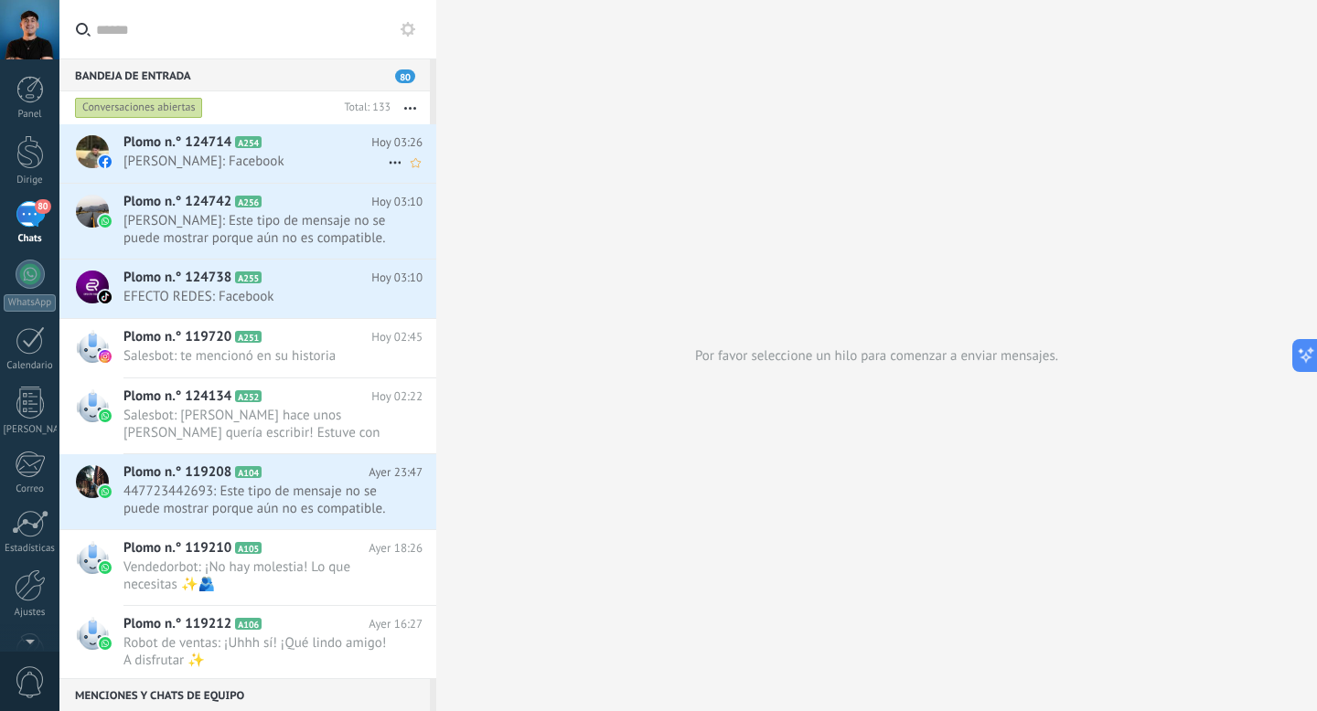
click at [384, 157] on icon at bounding box center [395, 163] width 22 height 22
click at [416, 206] on font "Charla cercana" at bounding box center [457, 209] width 86 height 17
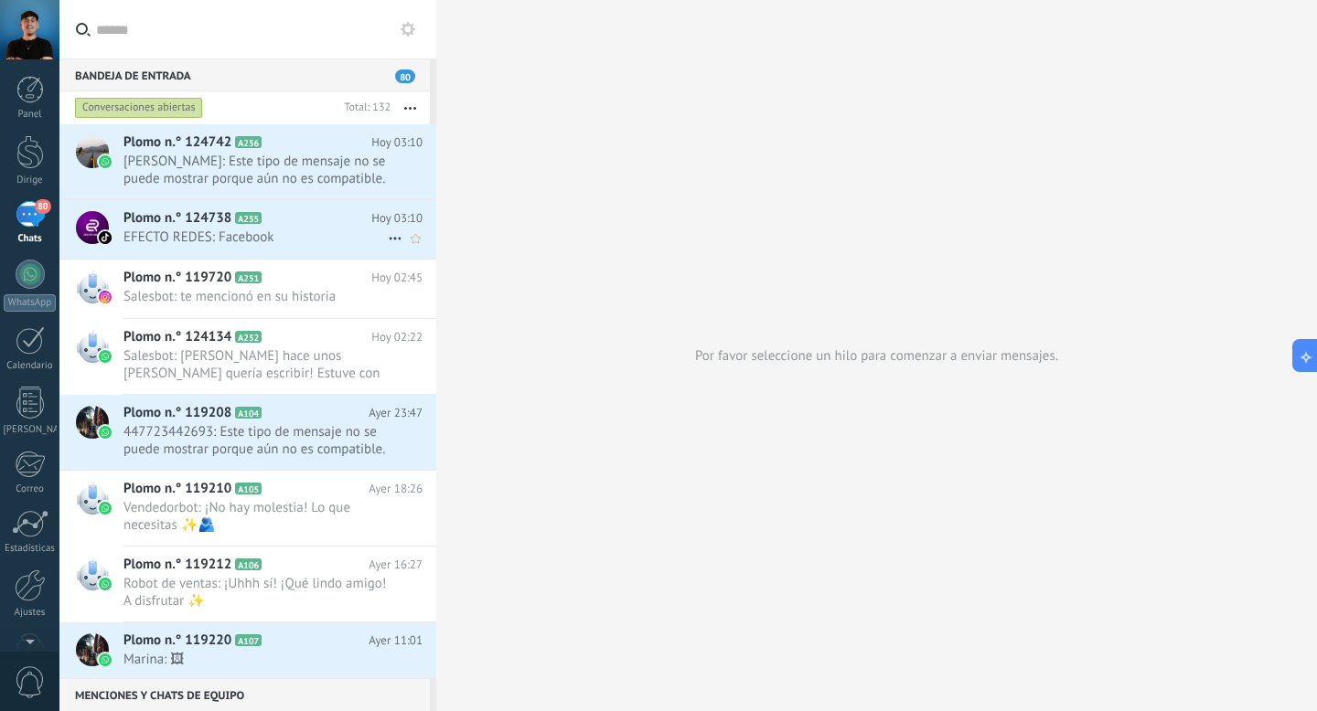
click at [387, 240] on icon at bounding box center [395, 239] width 22 height 22
click at [420, 287] on font "Charla cercana" at bounding box center [457, 285] width 86 height 17
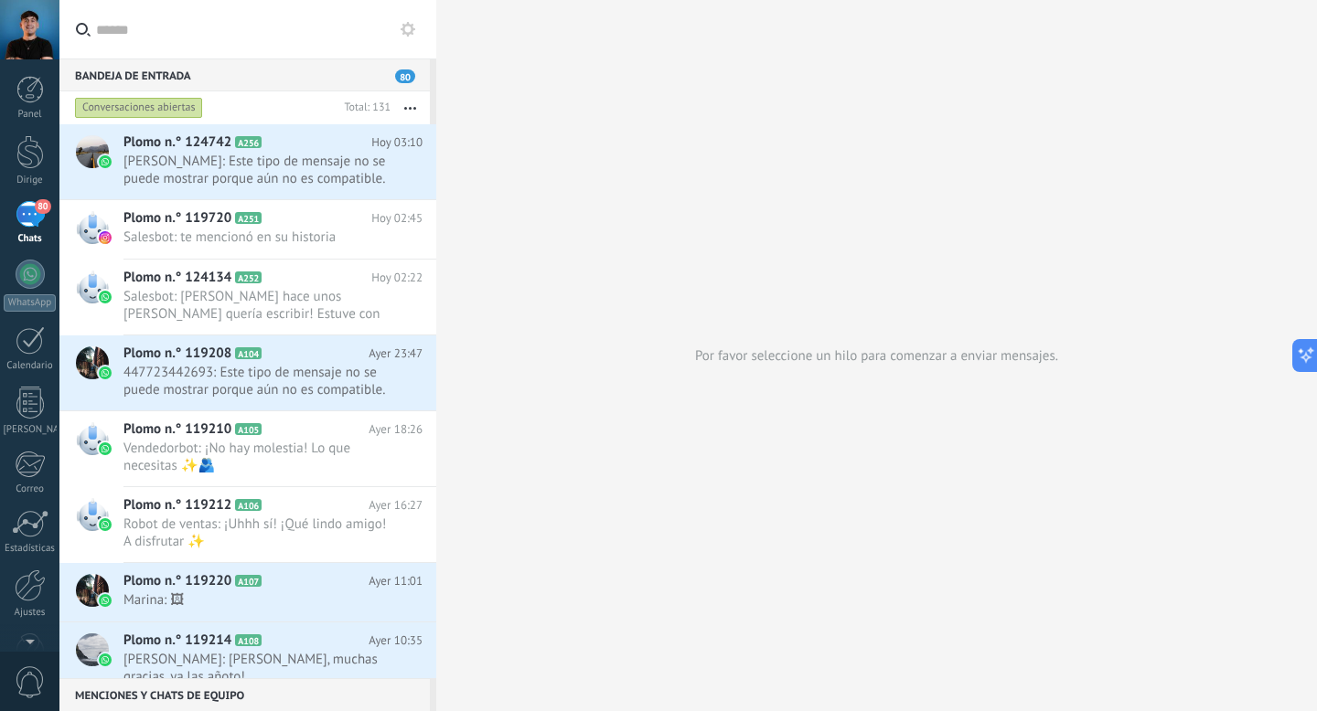
click at [269, 12] on input "text" at bounding box center [259, 29] width 326 height 59
click at [29, 157] on div at bounding box center [29, 152] width 27 height 34
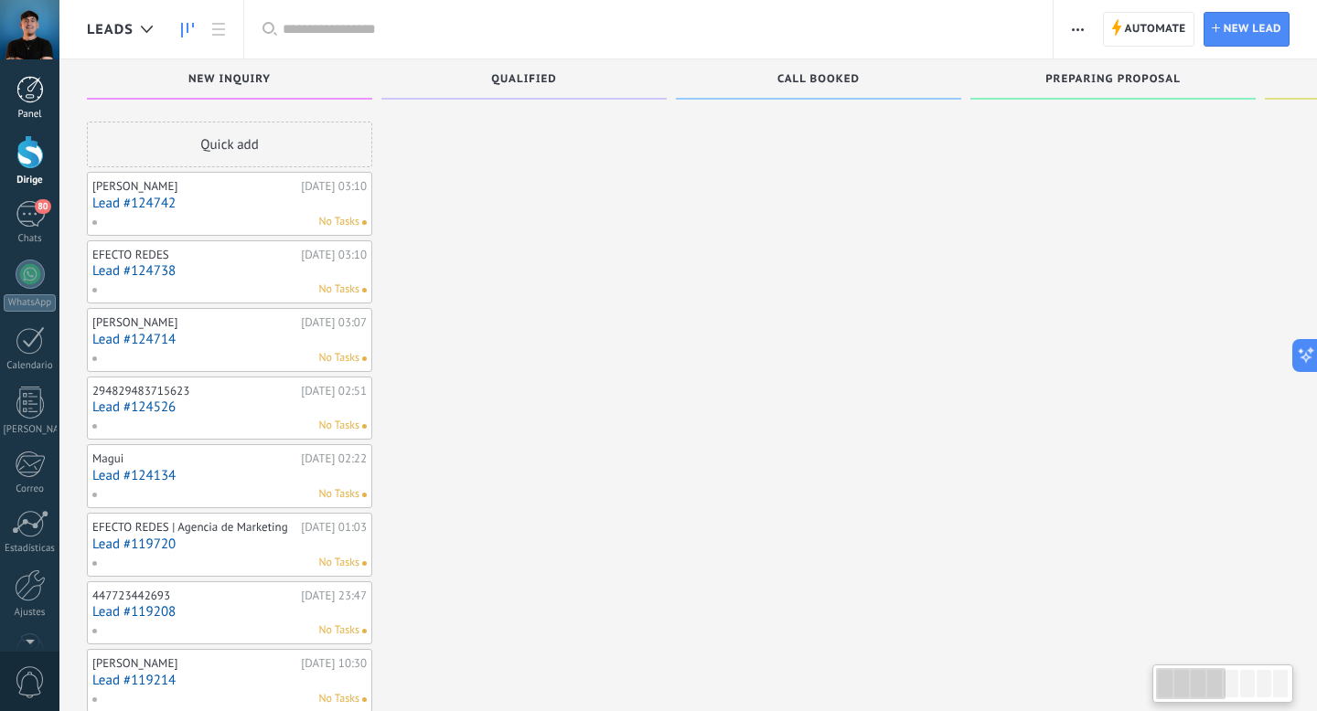
click at [37, 82] on div at bounding box center [29, 89] width 27 height 27
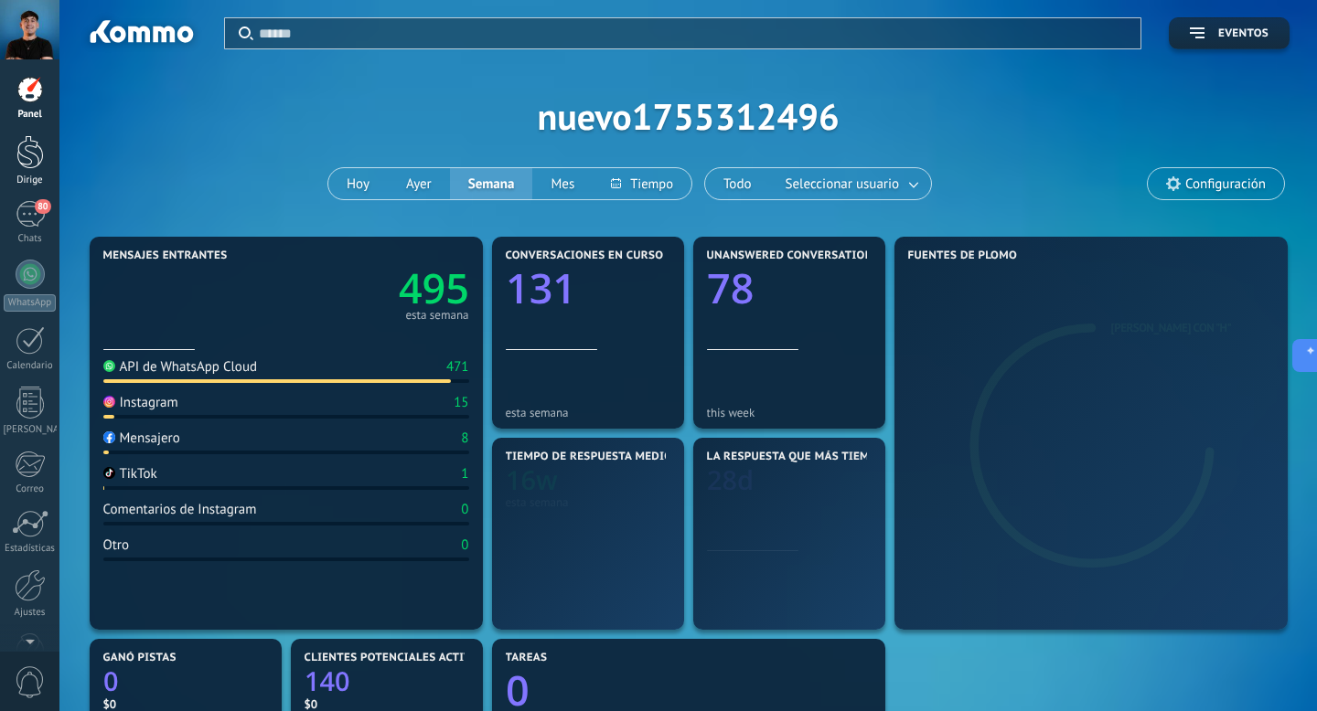
click at [29, 164] on div at bounding box center [29, 152] width 27 height 34
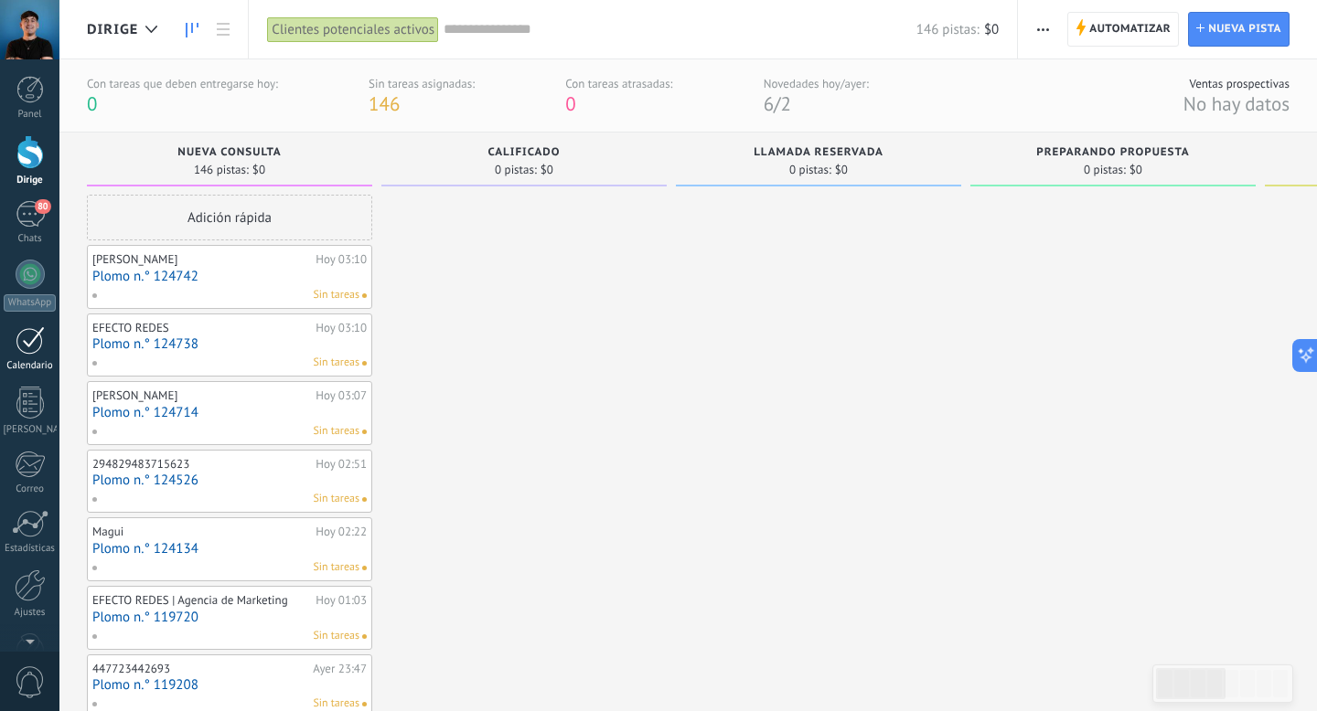
click at [33, 333] on div at bounding box center [30, 340] width 29 height 28
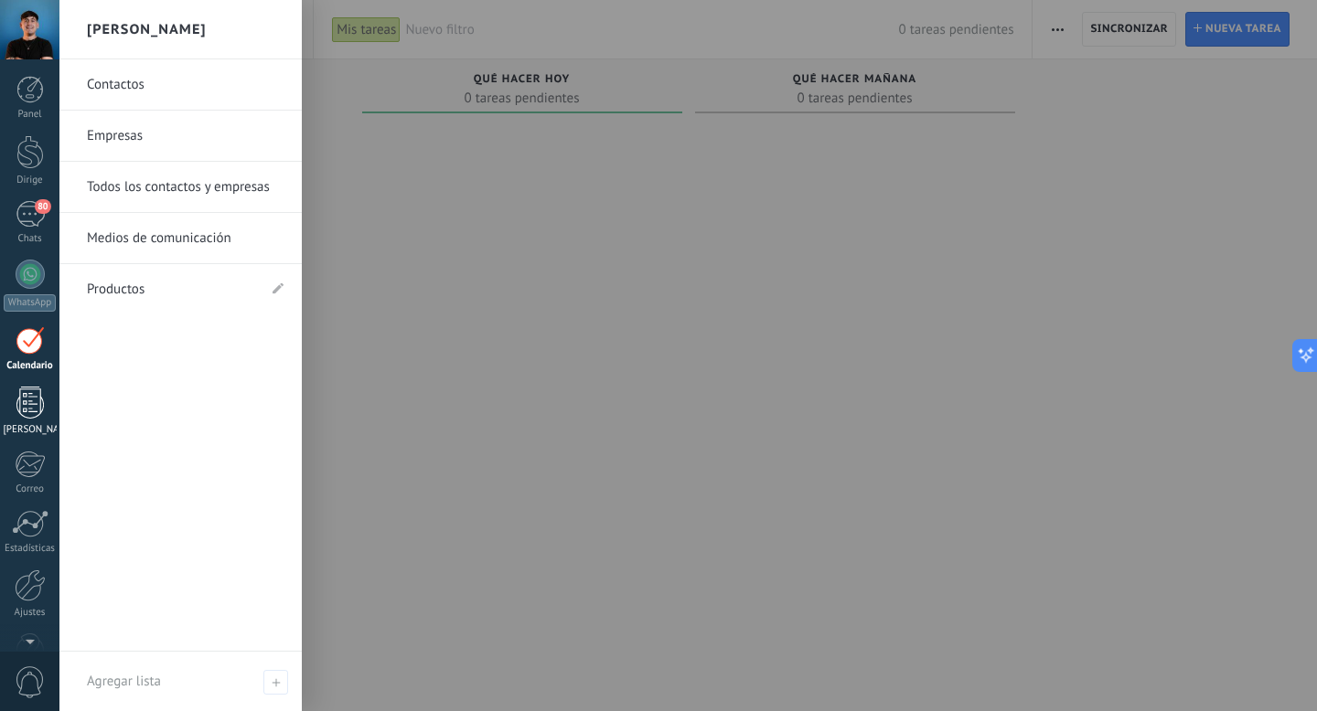
click at [32, 406] on div at bounding box center [29, 403] width 27 height 32
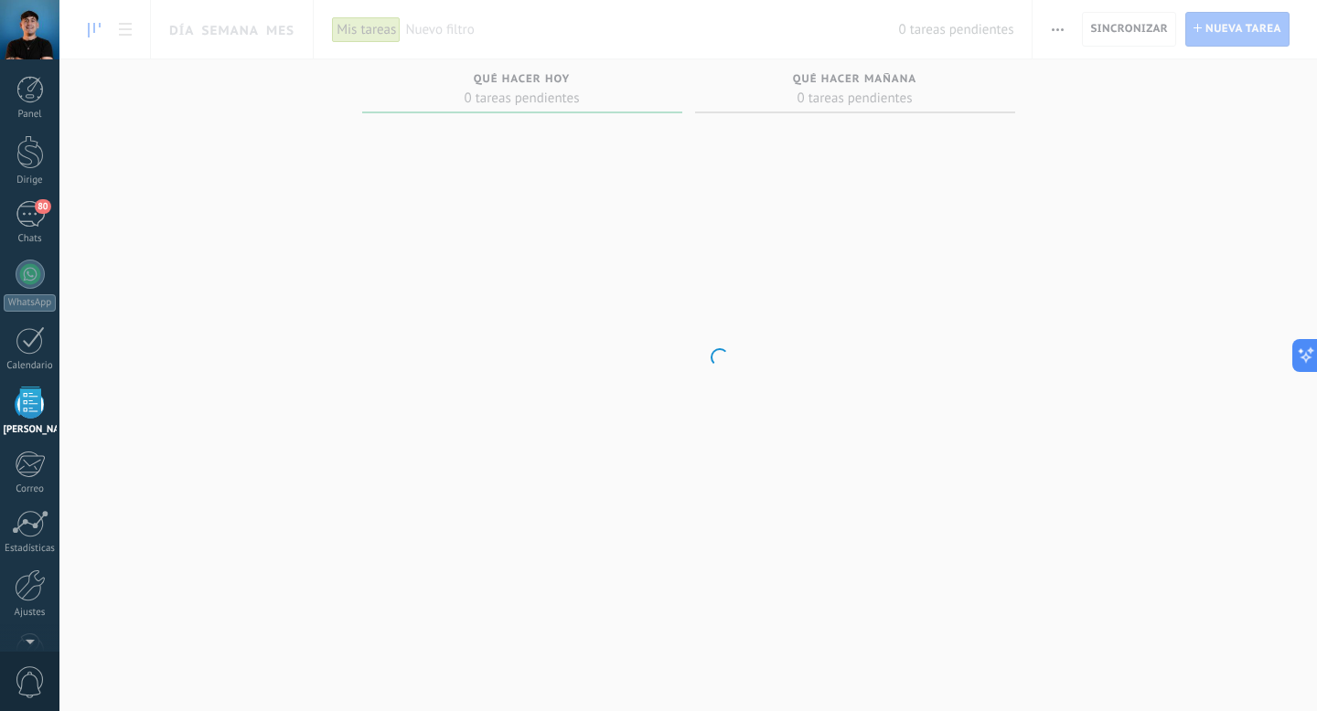
scroll to position [48, 0]
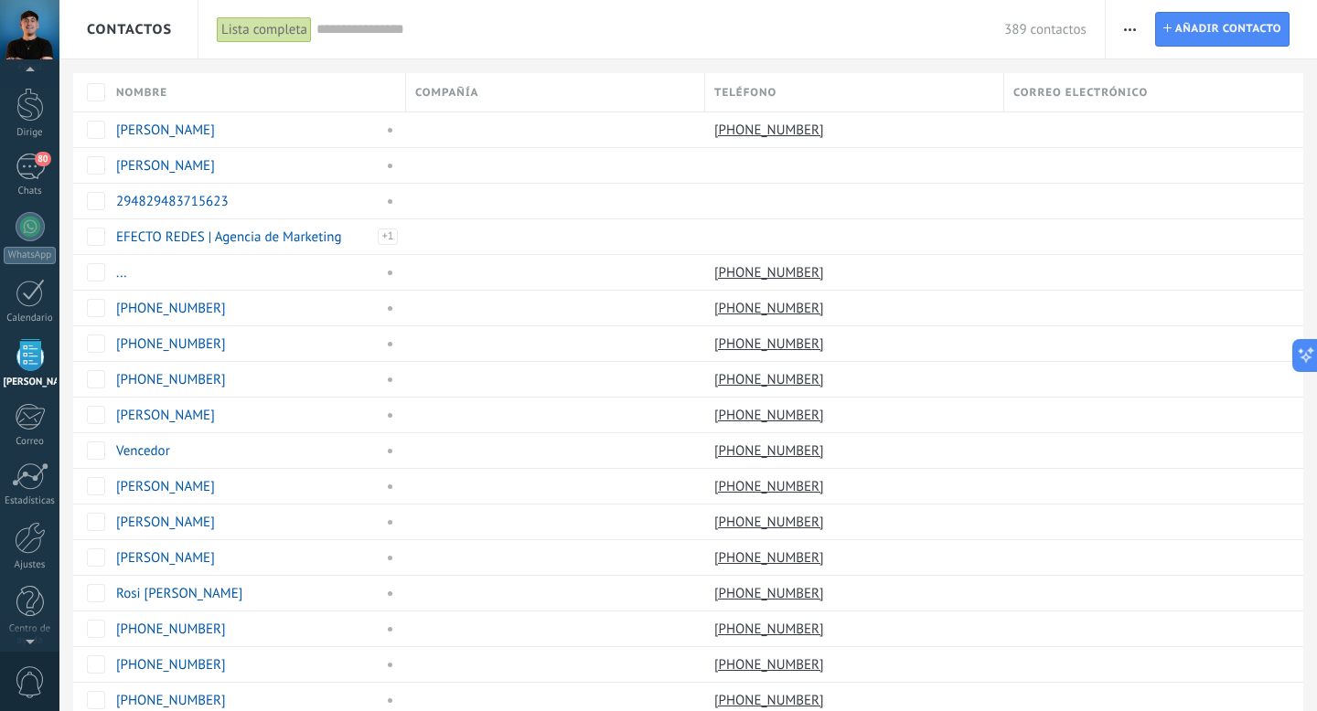
click at [1127, 31] on span "button" at bounding box center [1130, 29] width 12 height 35
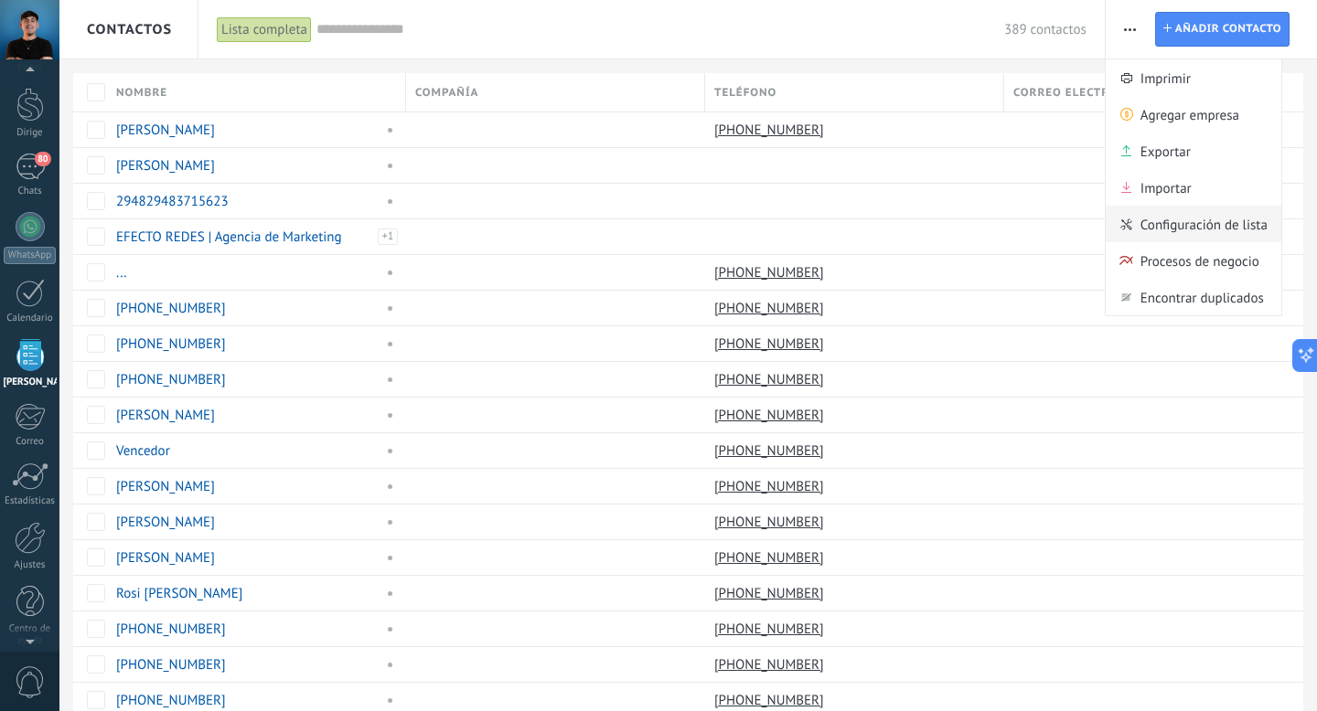
click at [1171, 233] on font "Configuración de lista" at bounding box center [1203, 225] width 127 height 17
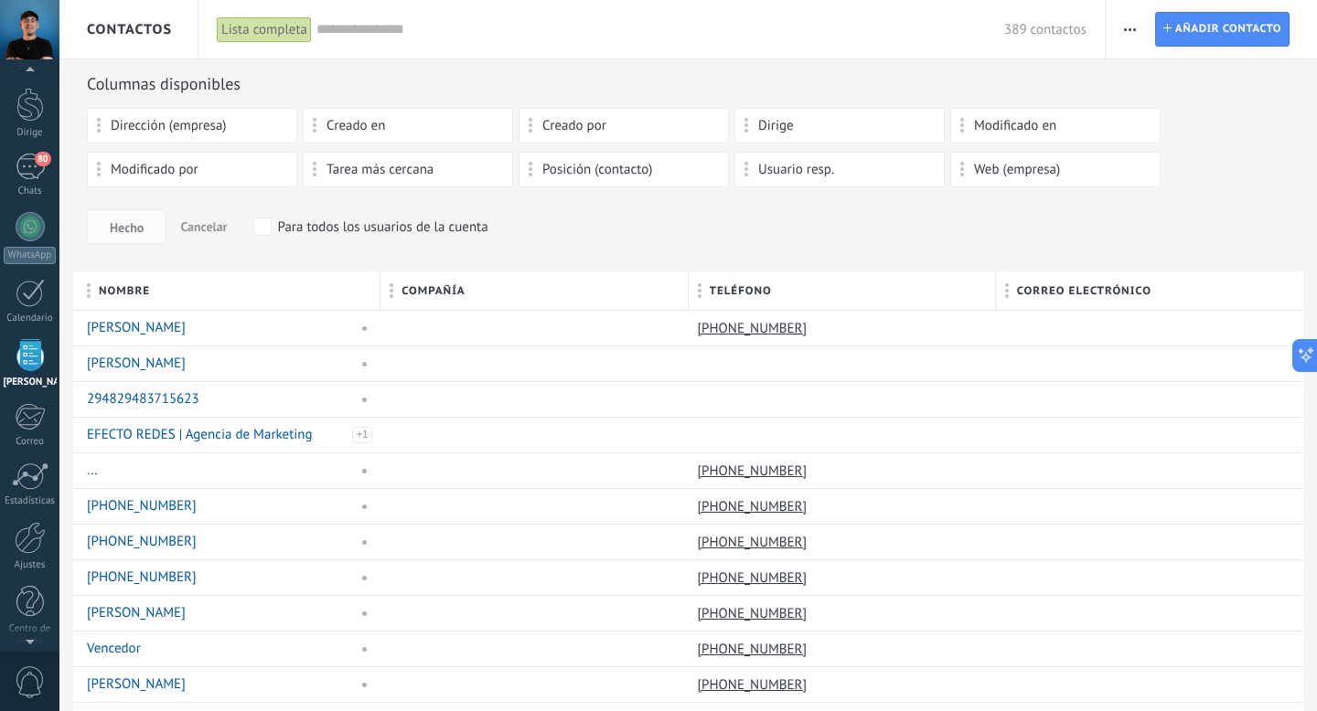
click at [1130, 21] on span "button" at bounding box center [1130, 29] width 12 height 35
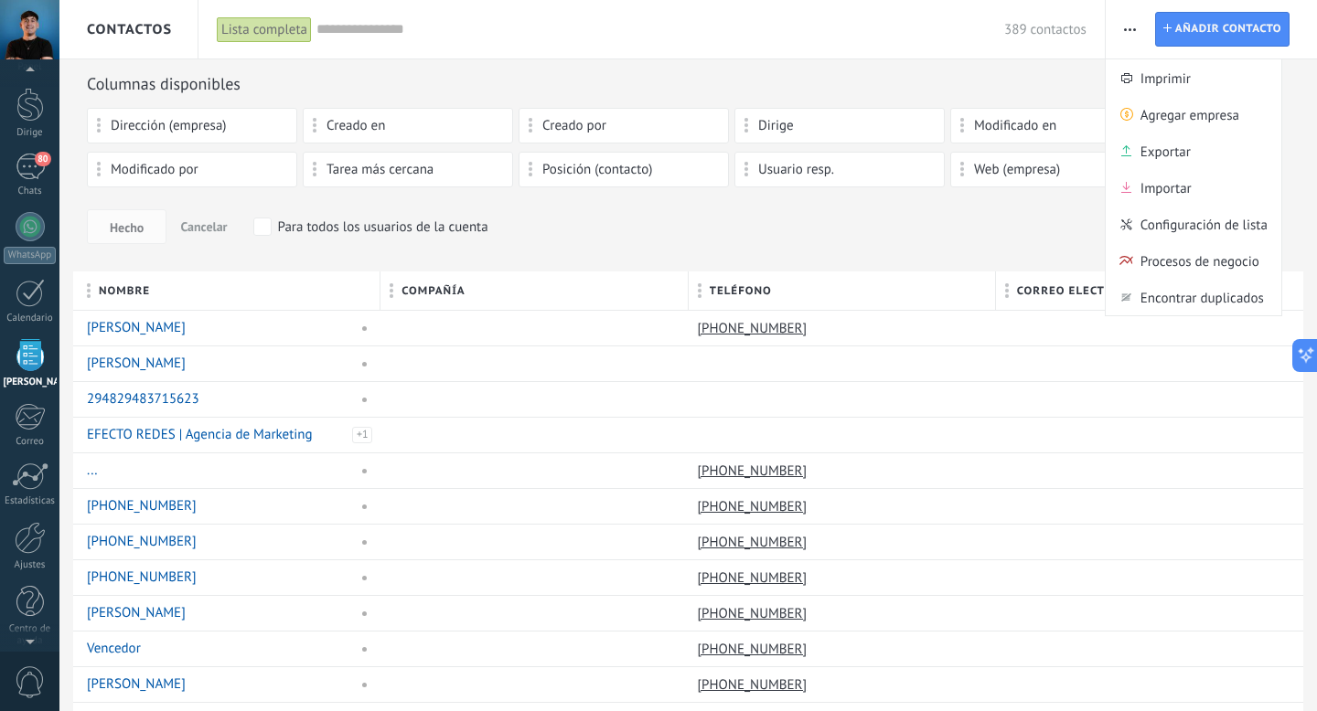
click at [670, 29] on input "text" at bounding box center [660, 29] width 688 height 19
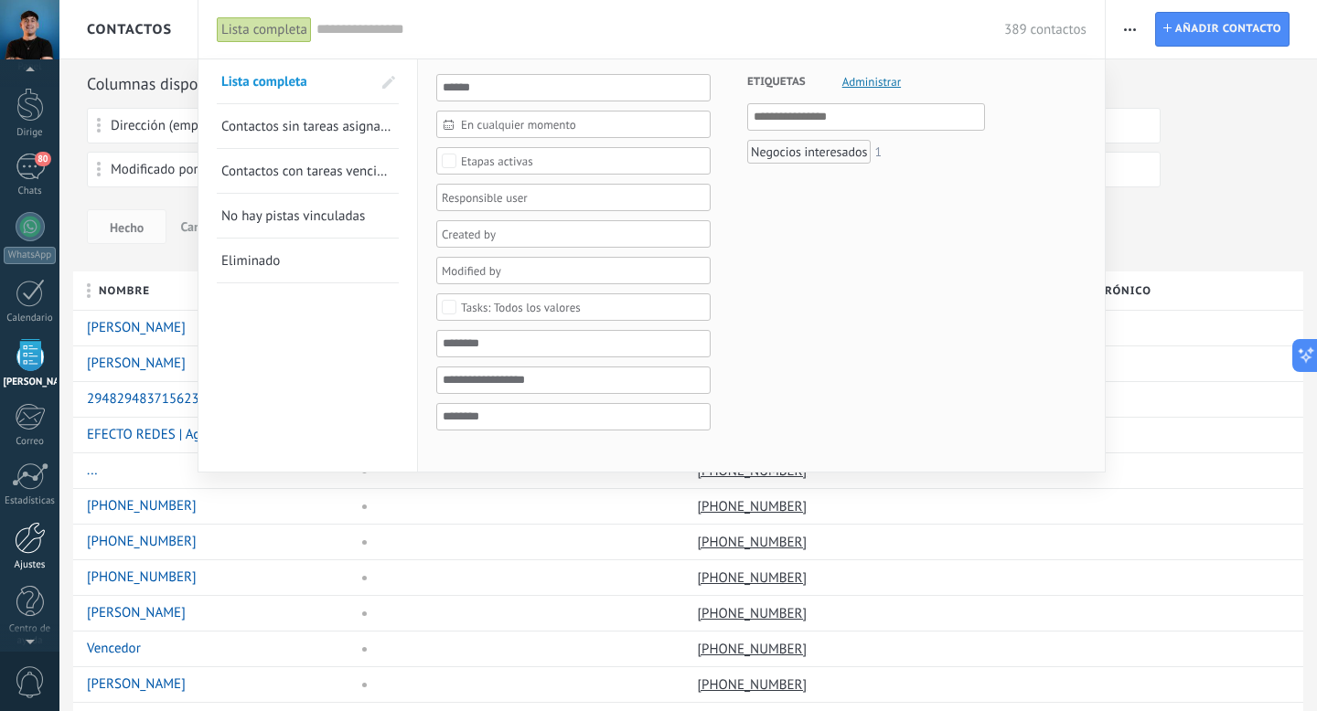
click at [33, 542] on div at bounding box center [30, 538] width 31 height 32
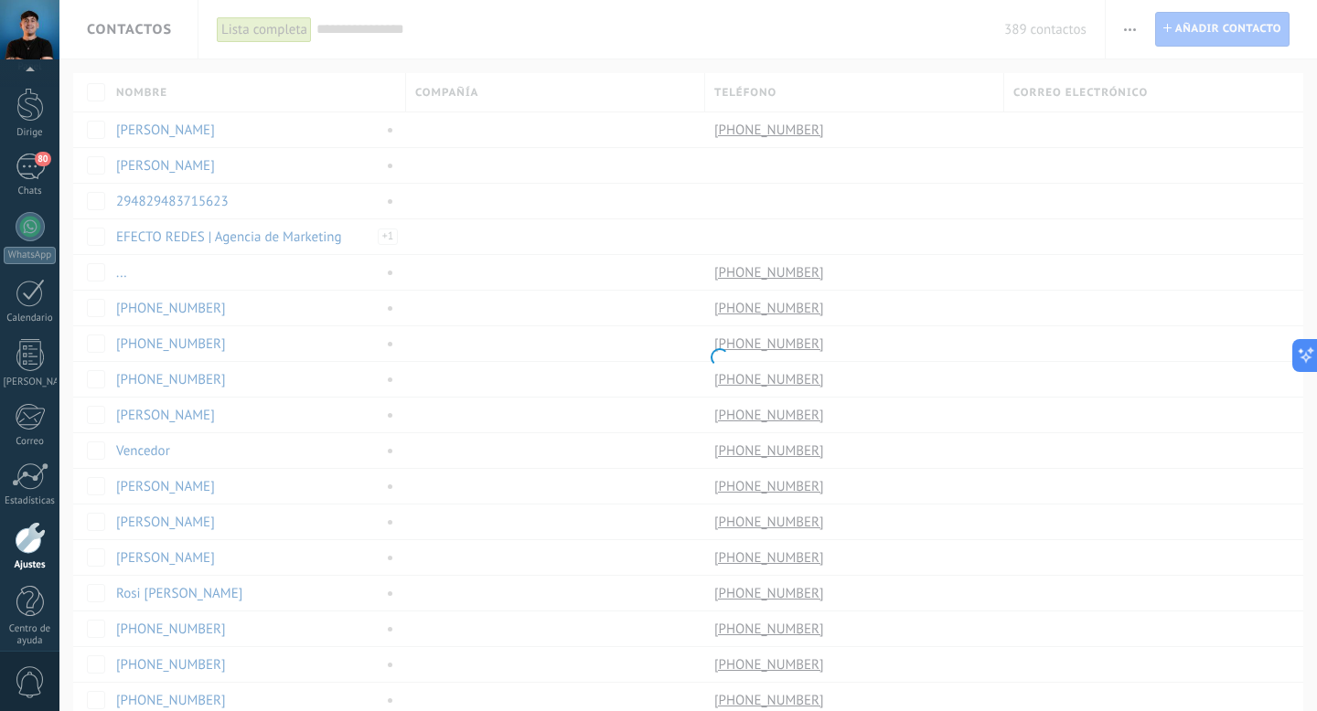
scroll to position [61, 0]
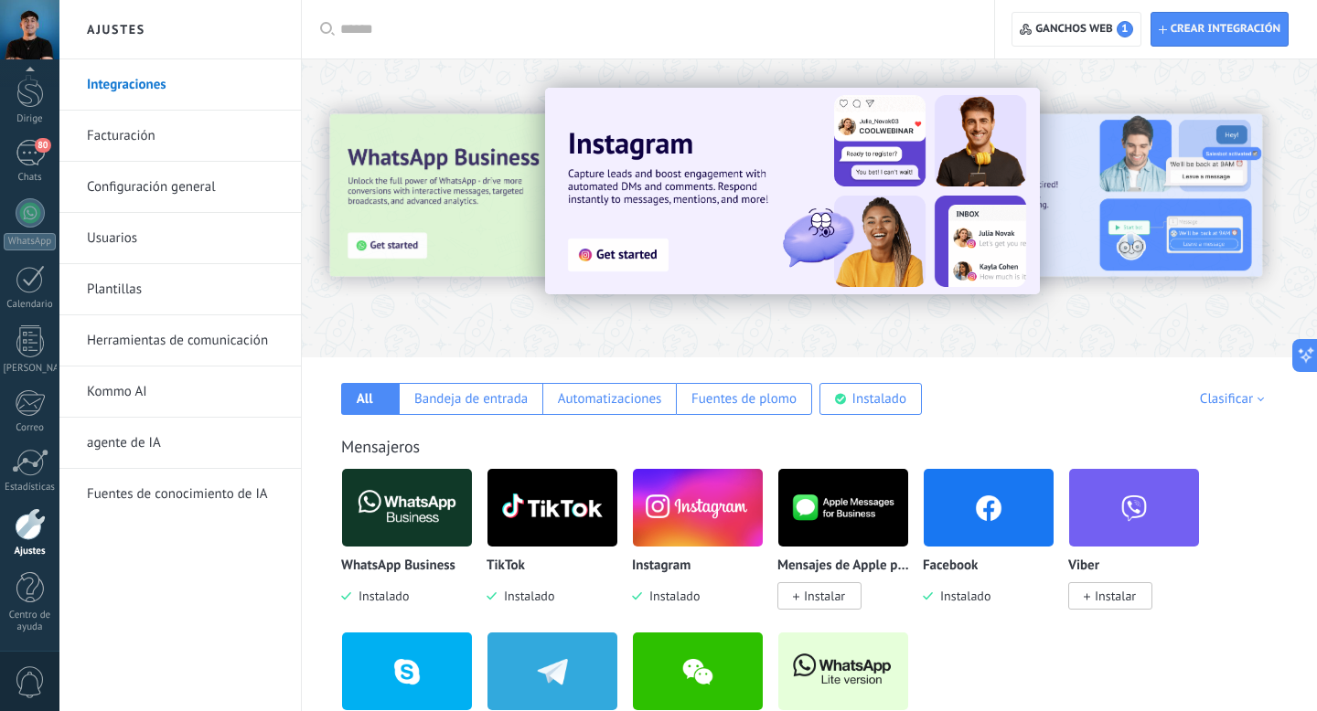
click at [136, 386] on font "Kommo AI" at bounding box center [117, 391] width 60 height 17
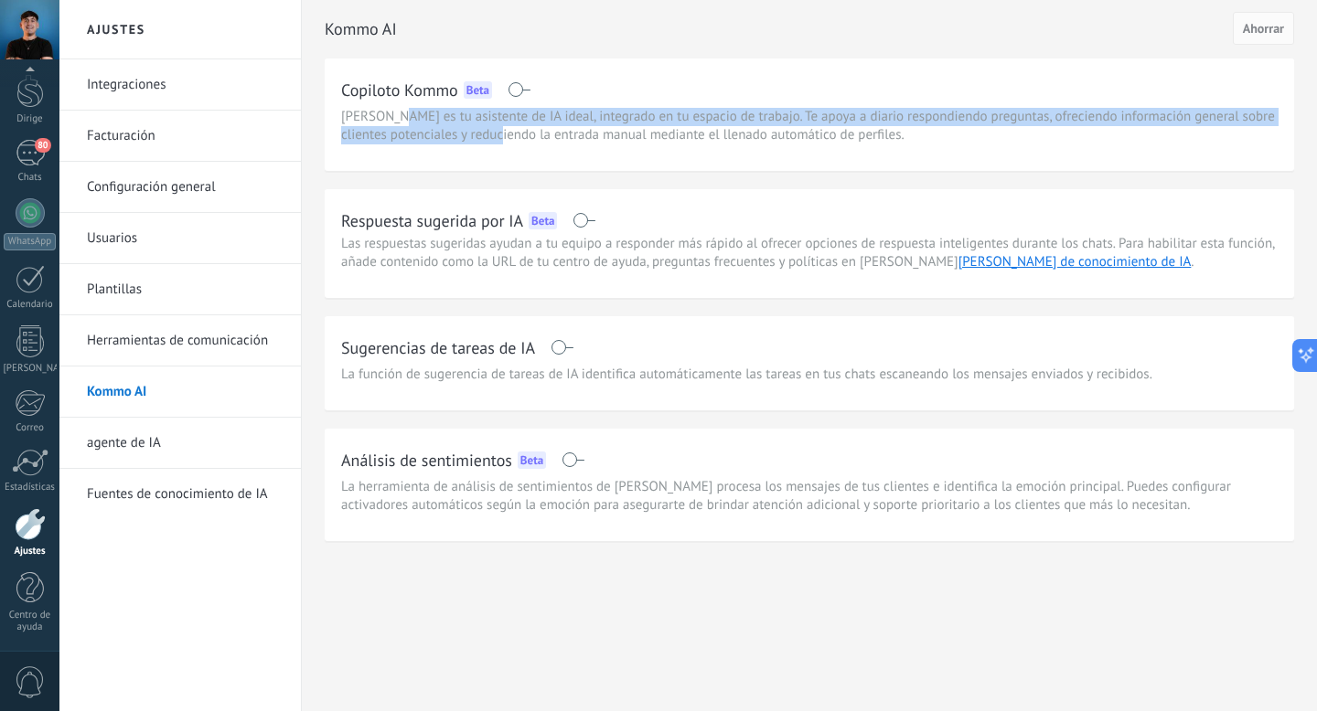
drag, startPoint x: 412, startPoint y: 117, endPoint x: 500, endPoint y: 138, distance: 90.3
click at [500, 138] on font "Kommo Copilot es tu asistente de IA ideal, integrado en tu espacio de trabajo. …" at bounding box center [808, 126] width 934 height 36
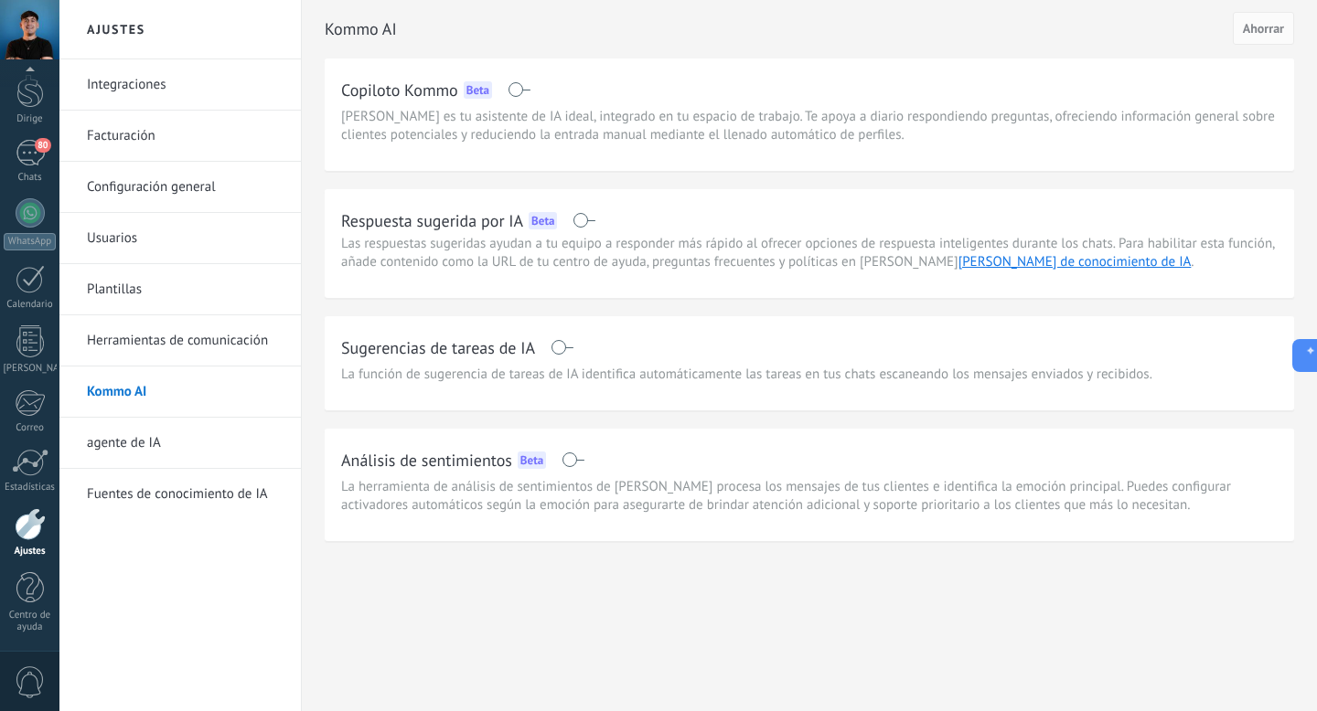
click at [518, 89] on span at bounding box center [518, 89] width 23 height 15
click at [576, 461] on span at bounding box center [572, 460] width 23 height 15
click at [1266, 22] on font "Ahorrar" at bounding box center [1263, 28] width 41 height 16
click at [132, 447] on font "agente de IA" at bounding box center [124, 442] width 74 height 17
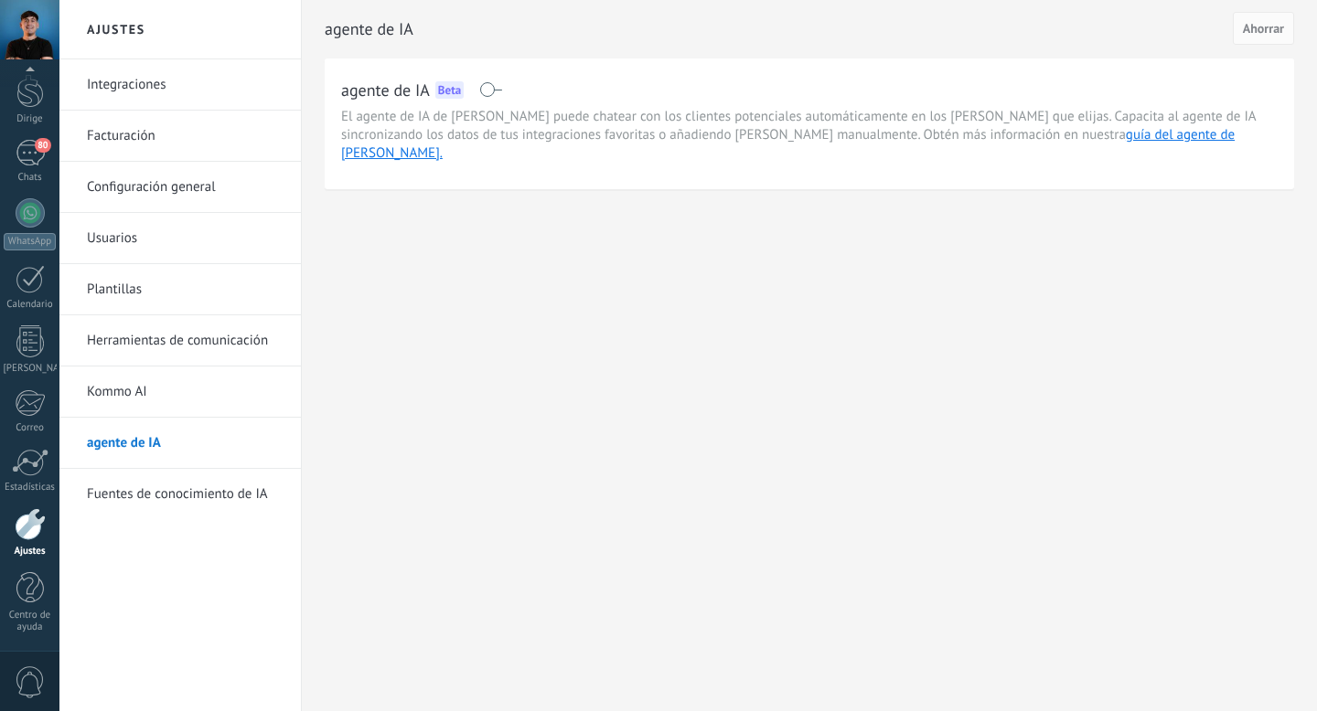
click at [160, 496] on font "Fuentes de conocimiento de IA" at bounding box center [177, 494] width 181 height 17
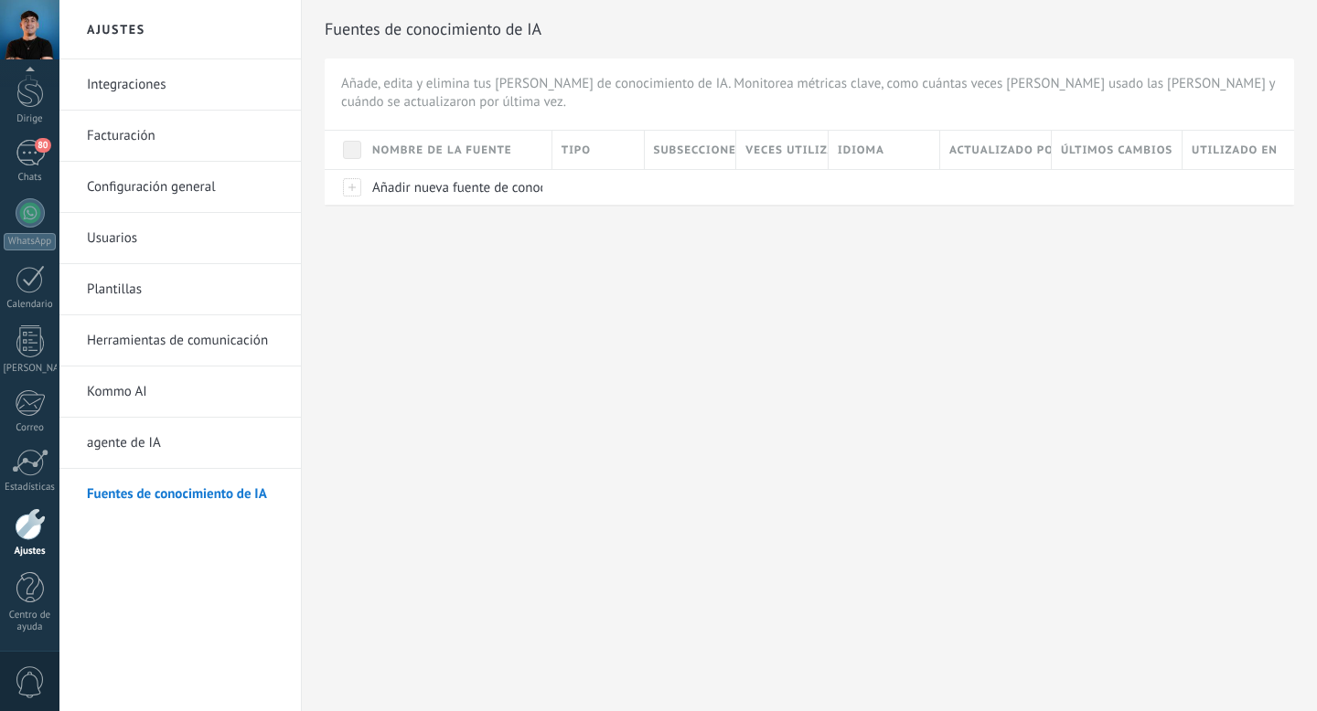
click at [128, 236] on font "Usuarios" at bounding box center [112, 238] width 50 height 17
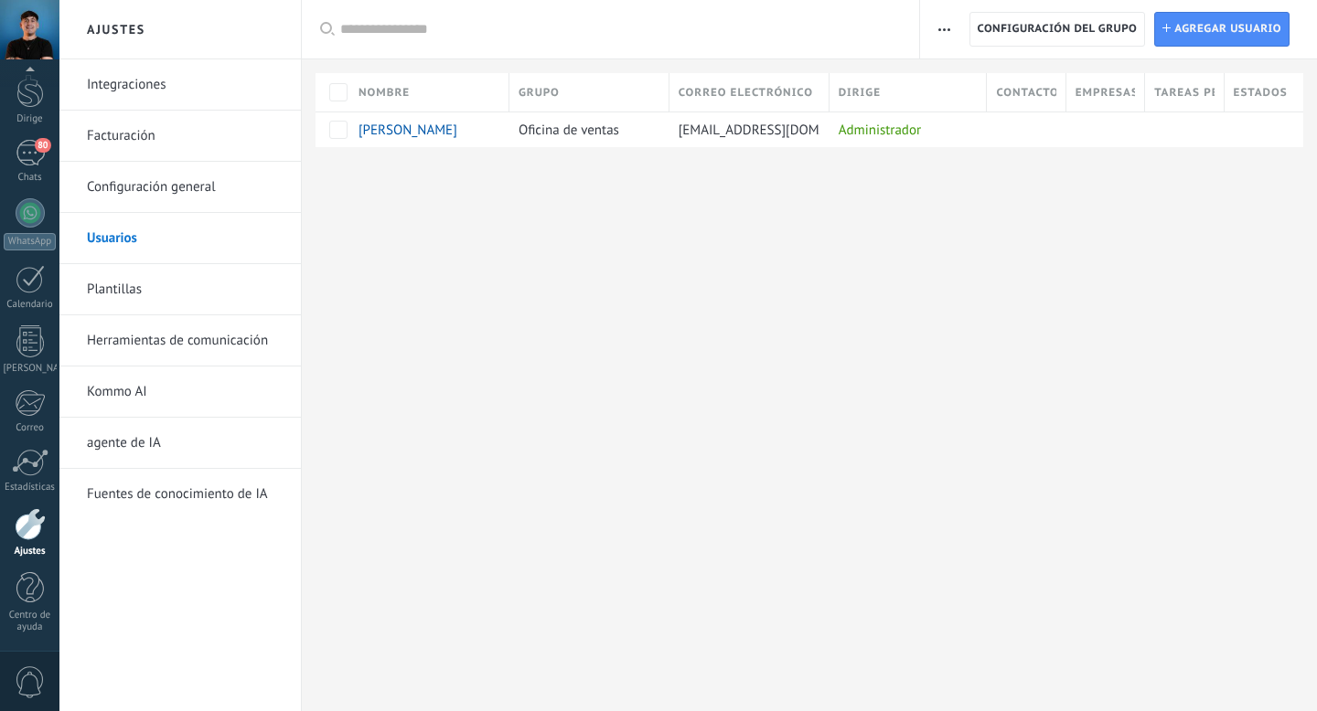
click at [114, 186] on font "Configuración general" at bounding box center [151, 186] width 129 height 17
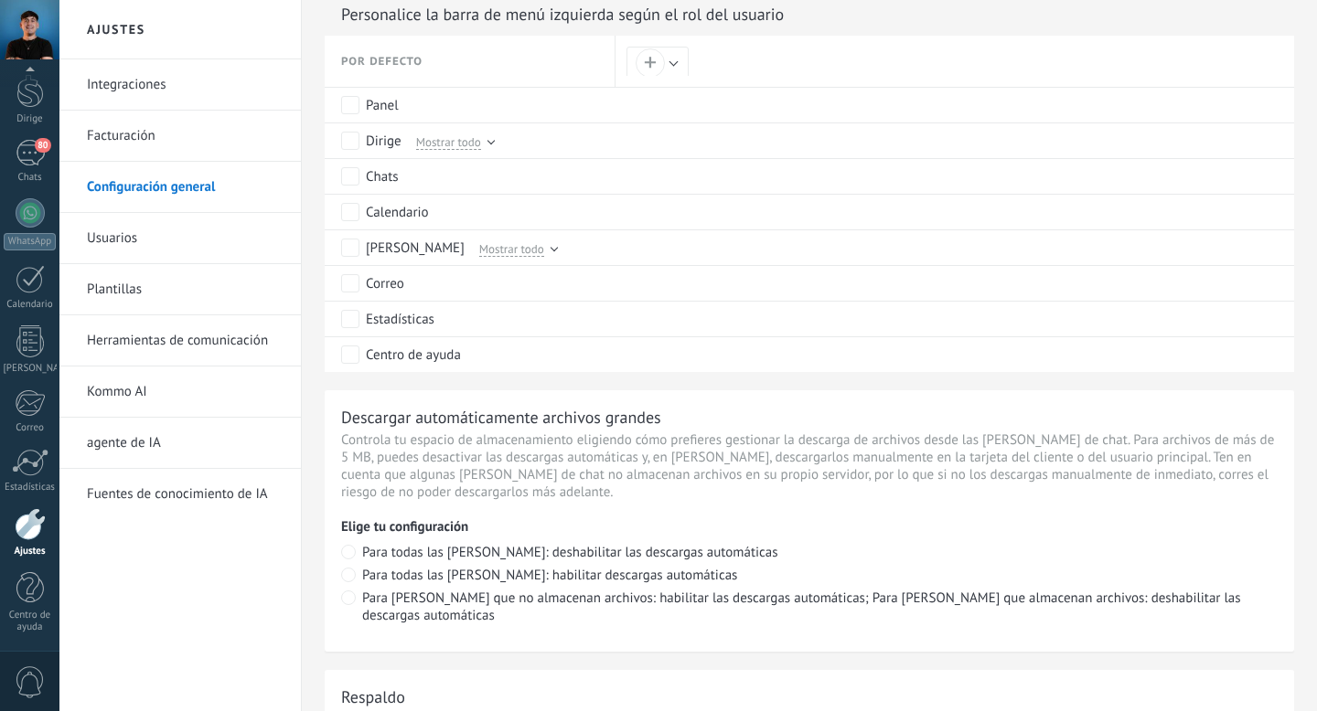
scroll to position [891, 0]
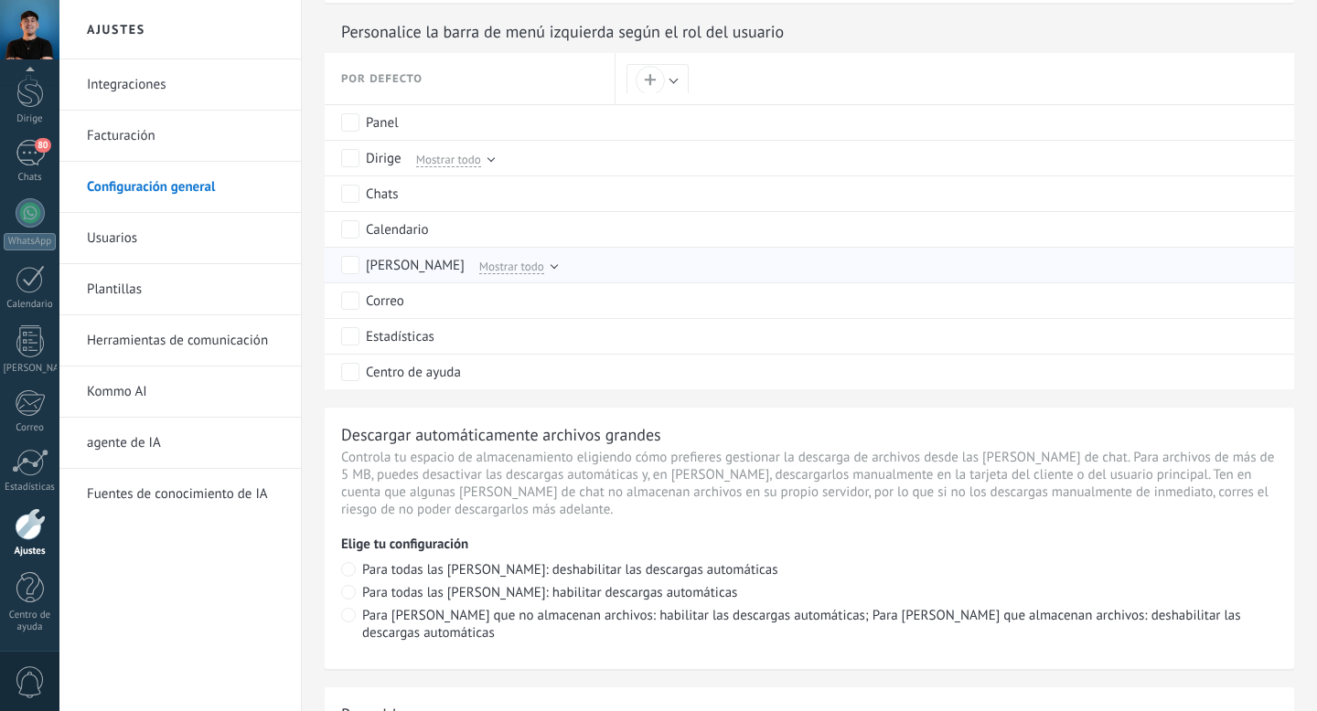
click at [472, 272] on div "Mostrar todo" at bounding box center [514, 265] width 86 height 16
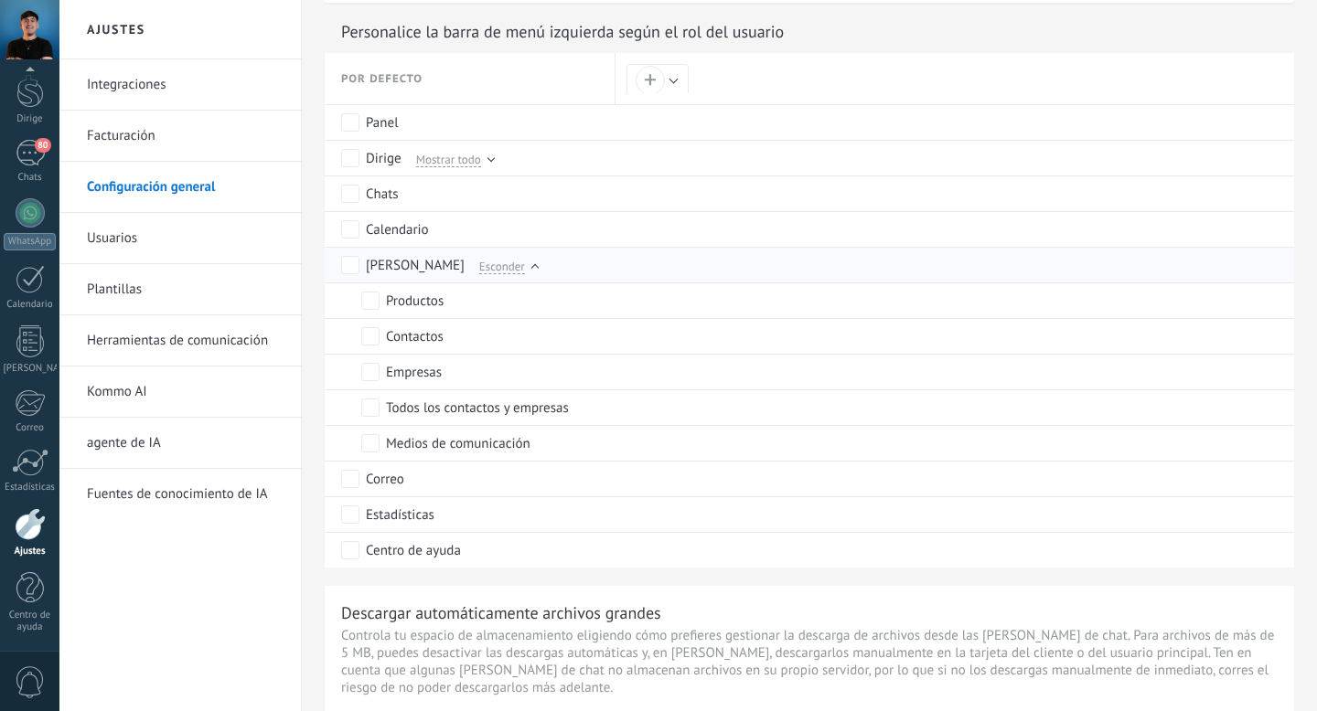
click at [531, 270] on div at bounding box center [534, 267] width 7 height 7
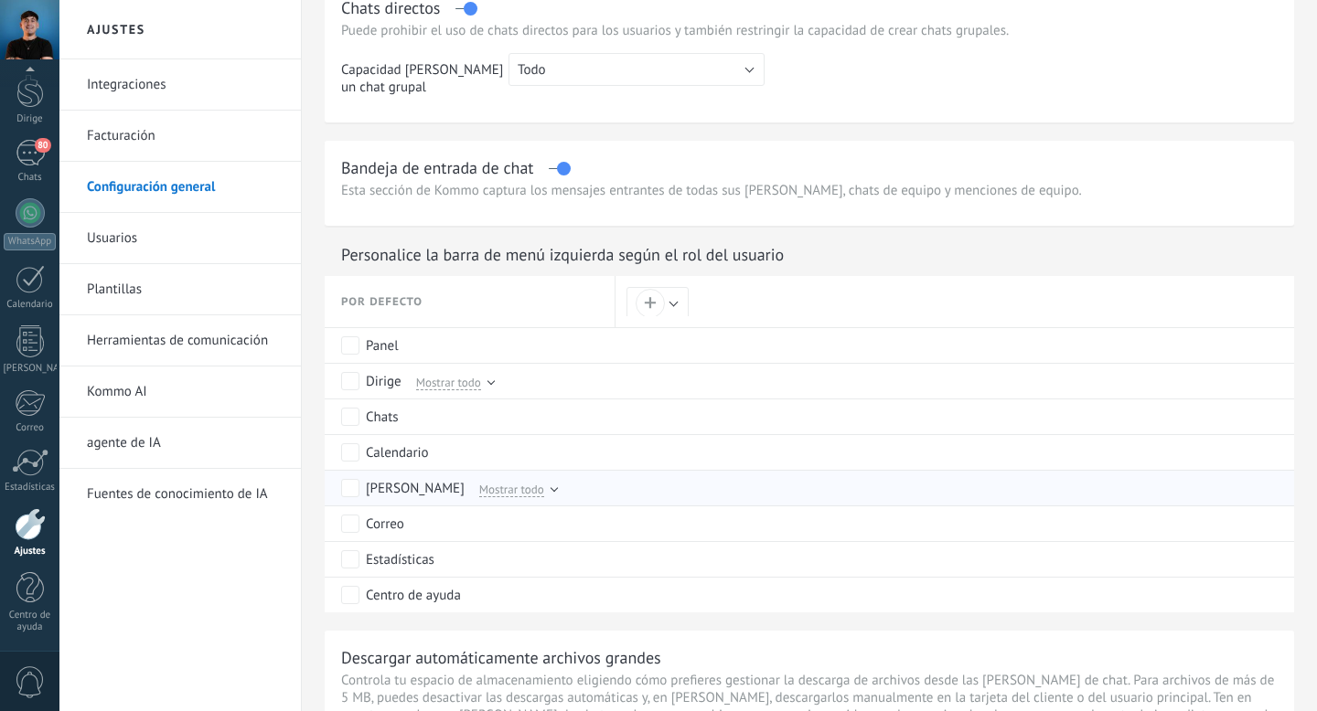
scroll to position [667, 0]
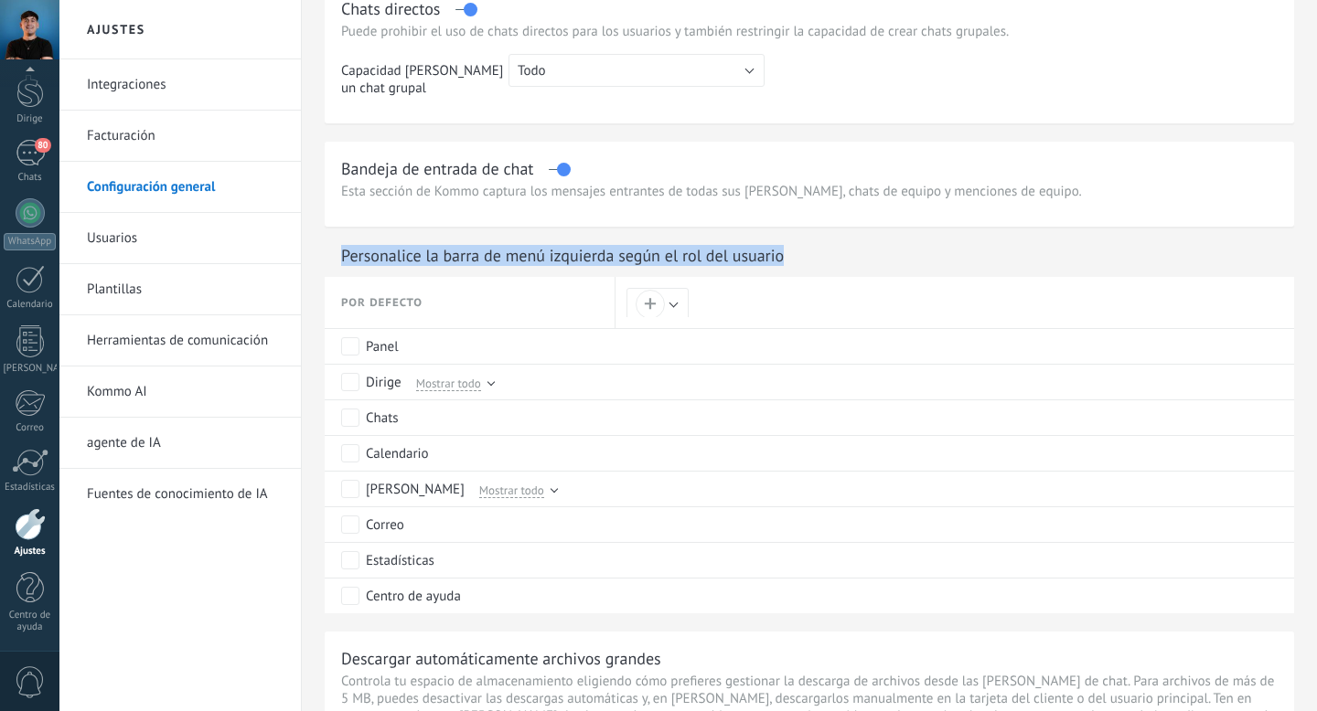
drag, startPoint x: 314, startPoint y: 267, endPoint x: 814, endPoint y: 257, distance: 500.3
click at [814, 257] on div "**********" at bounding box center [809, 371] width 1015 height 2076
click at [814, 257] on div "Personalice la barra de menú izquierda según el rol del usuario" at bounding box center [809, 259] width 969 height 28
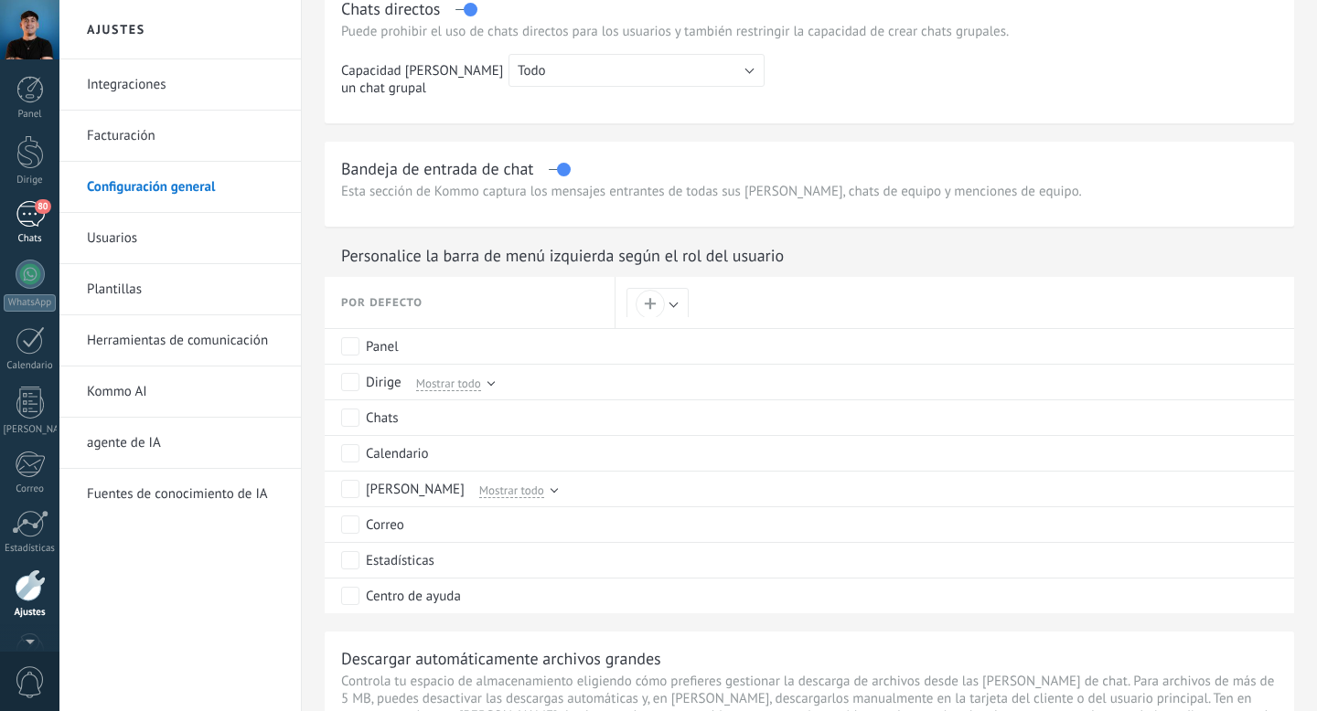
scroll to position [61, 0]
click at [491, 390] on div at bounding box center [490, 384] width 5 height 11
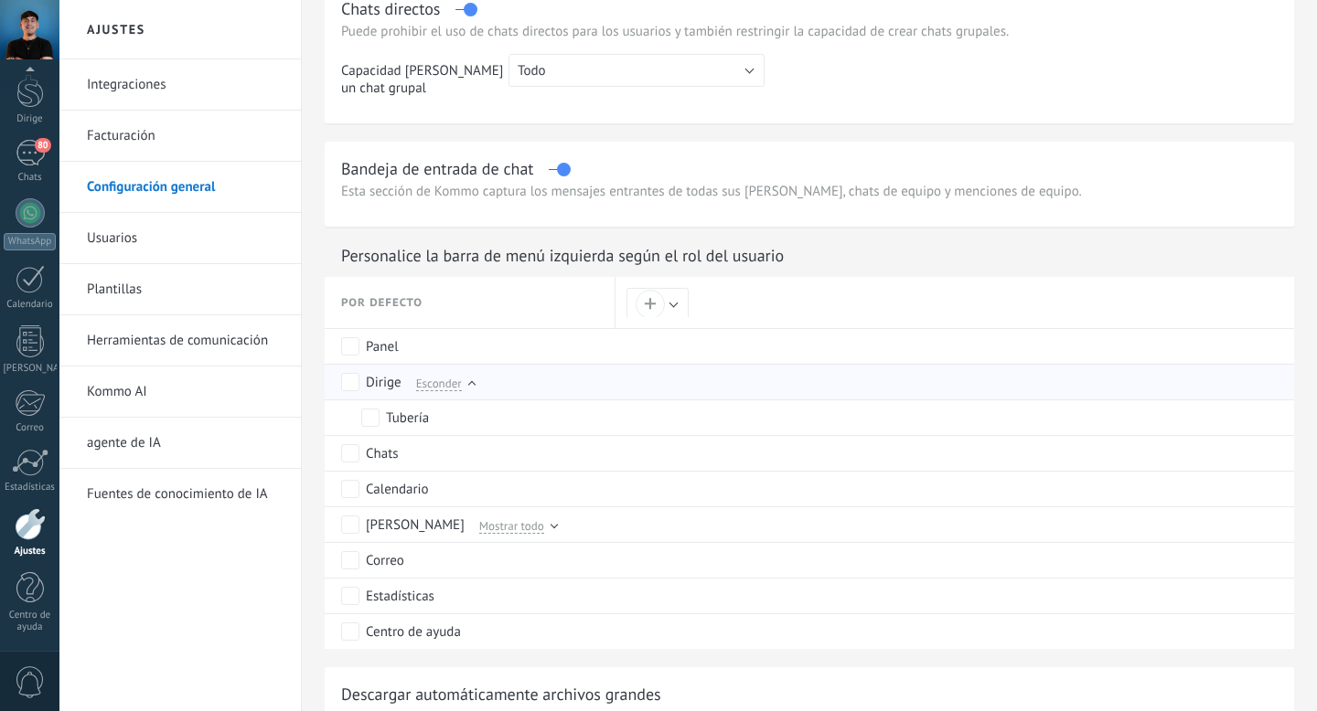
click at [472, 389] on div at bounding box center [471, 384] width 7 height 7
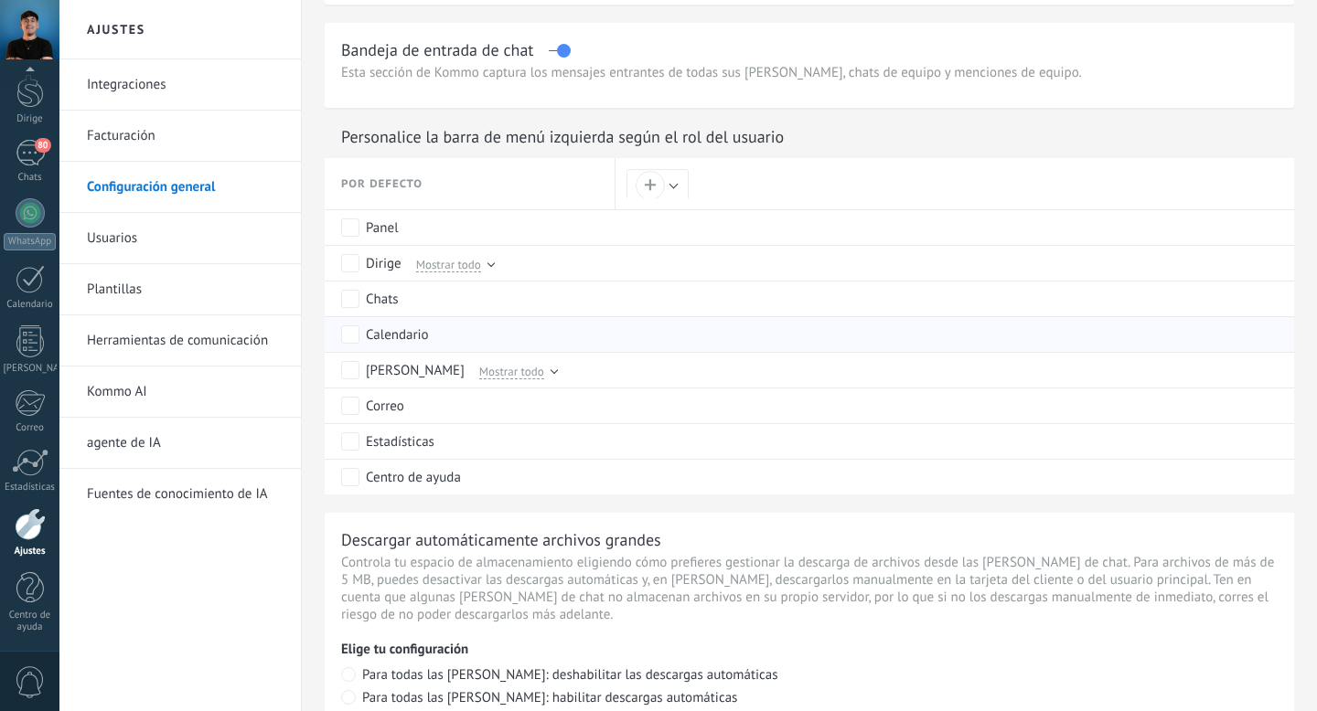
scroll to position [788, 0]
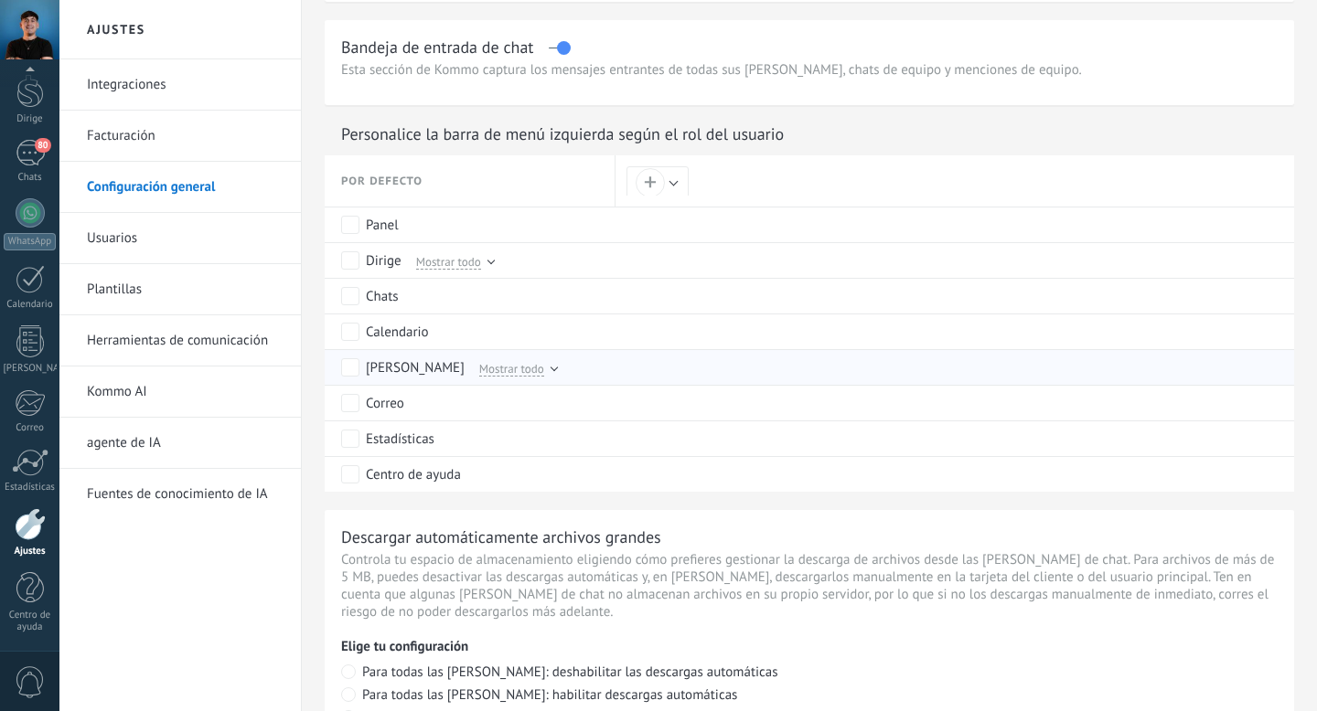
click at [479, 375] on font "Mostrar todo" at bounding box center [511, 369] width 65 height 16
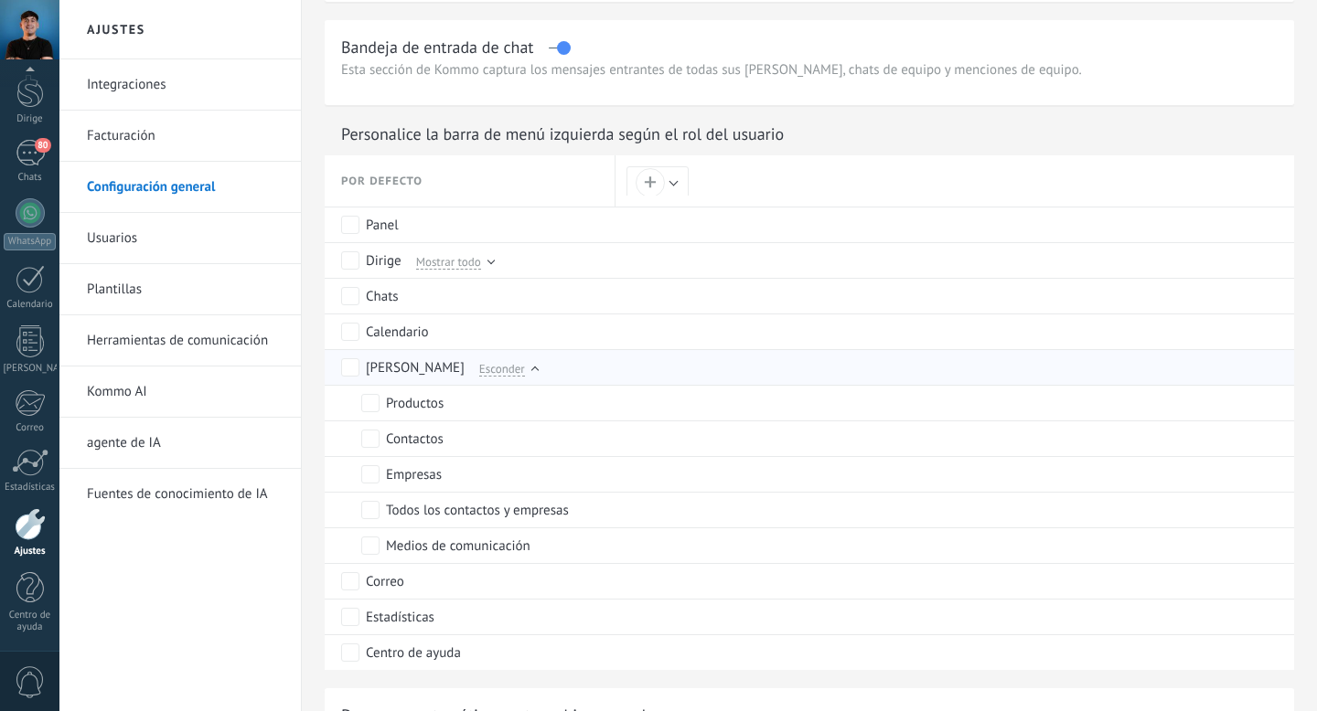
click at [479, 375] on font "Esconder" at bounding box center [502, 369] width 46 height 16
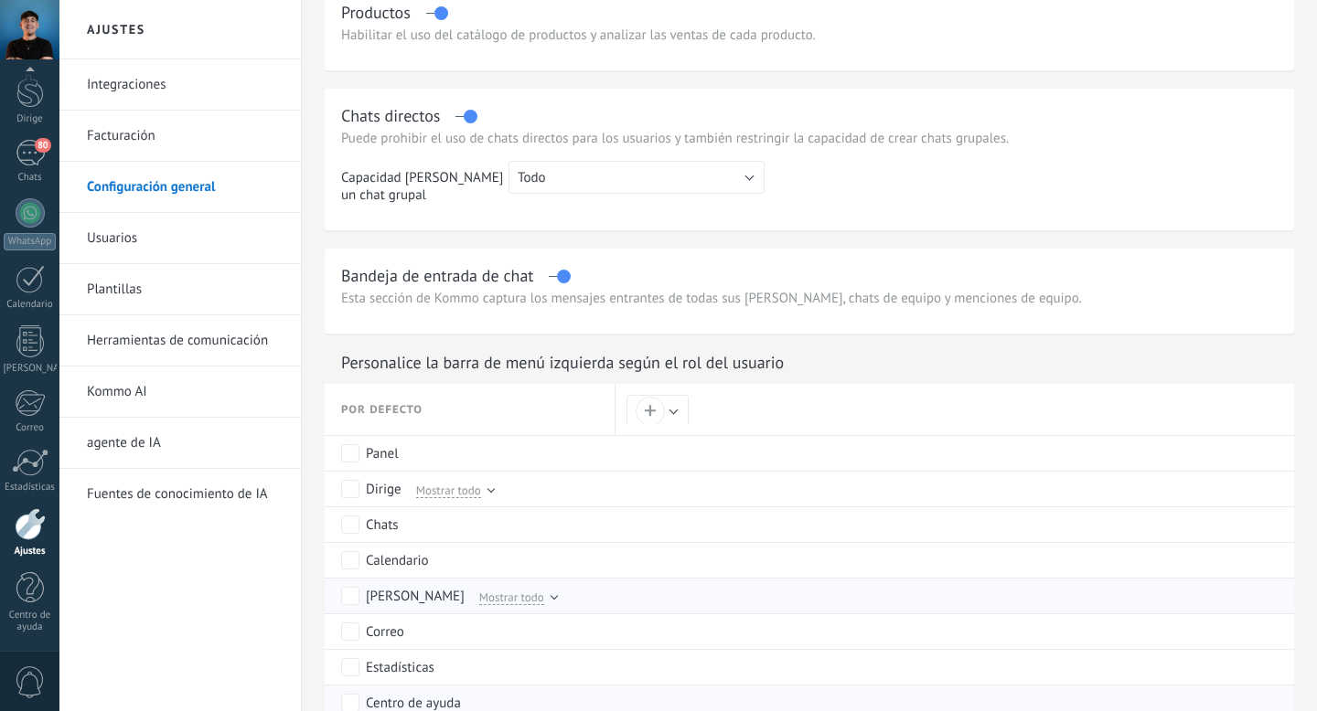
scroll to position [0, 0]
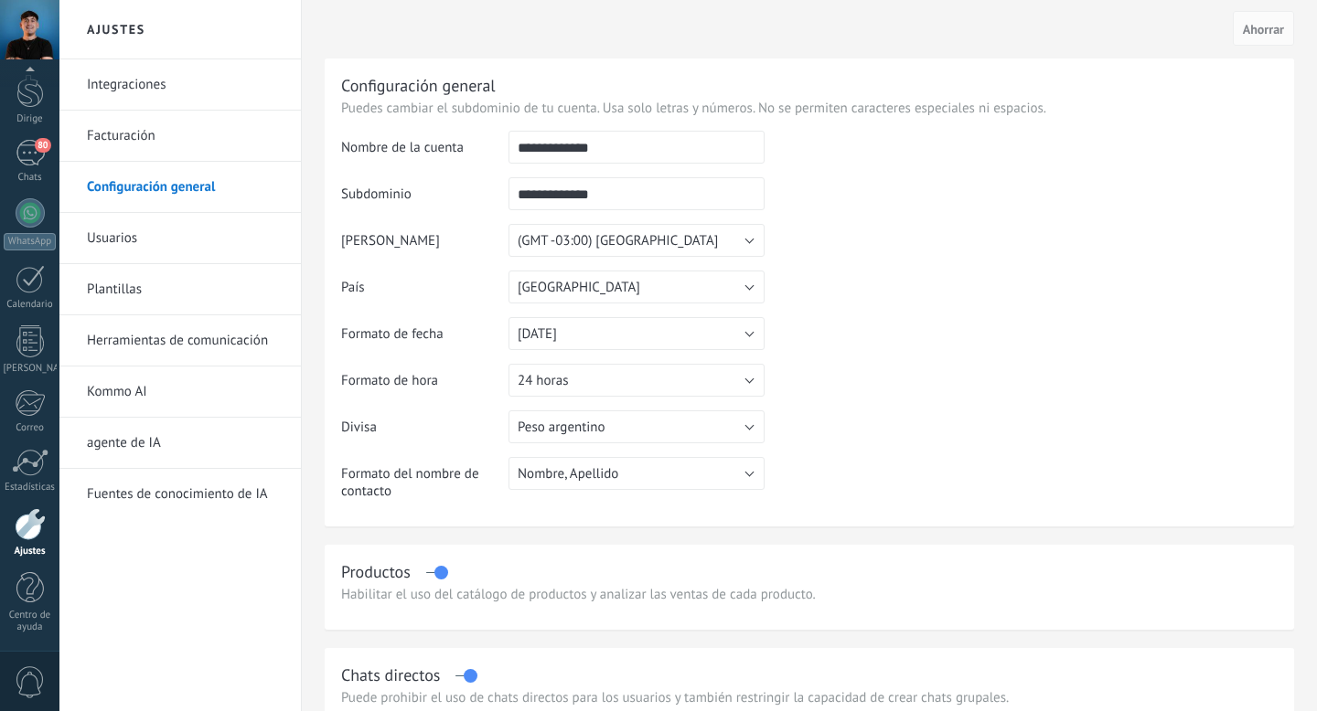
click at [142, 347] on font "Herramientas de comunicación" at bounding box center [177, 340] width 181 height 17
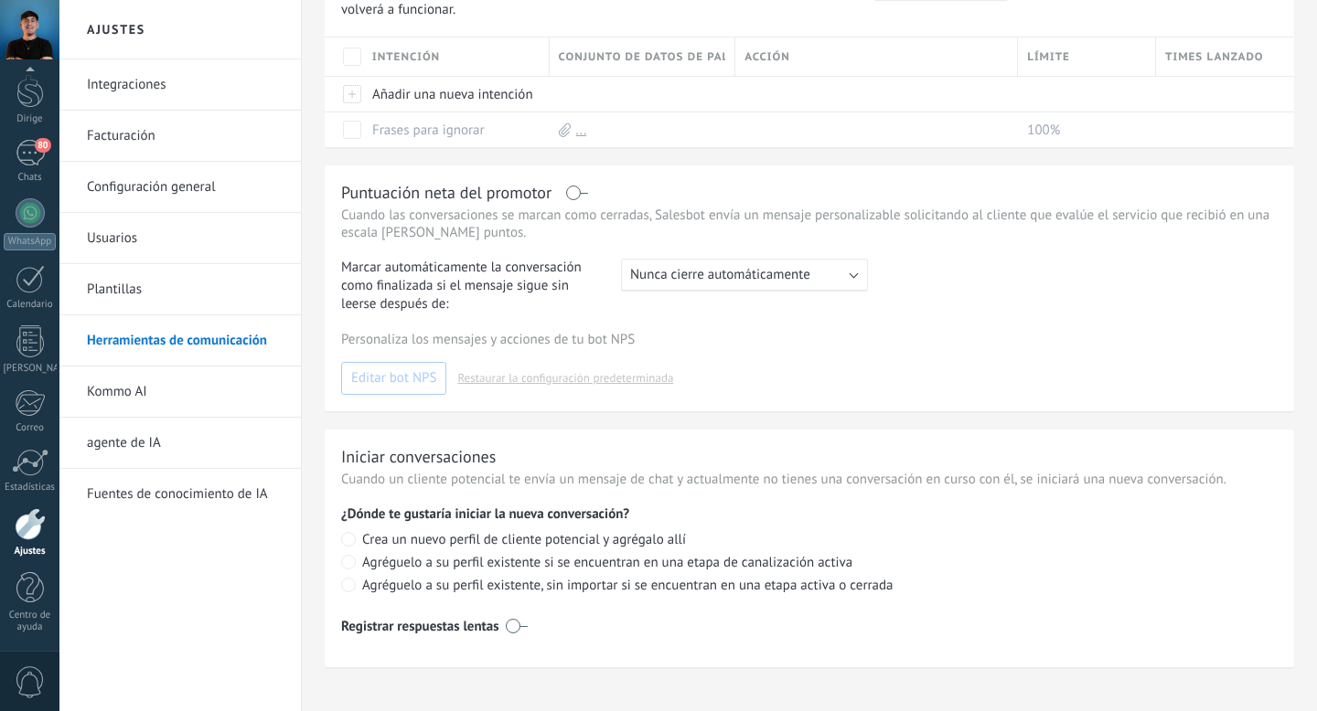
scroll to position [728, 0]
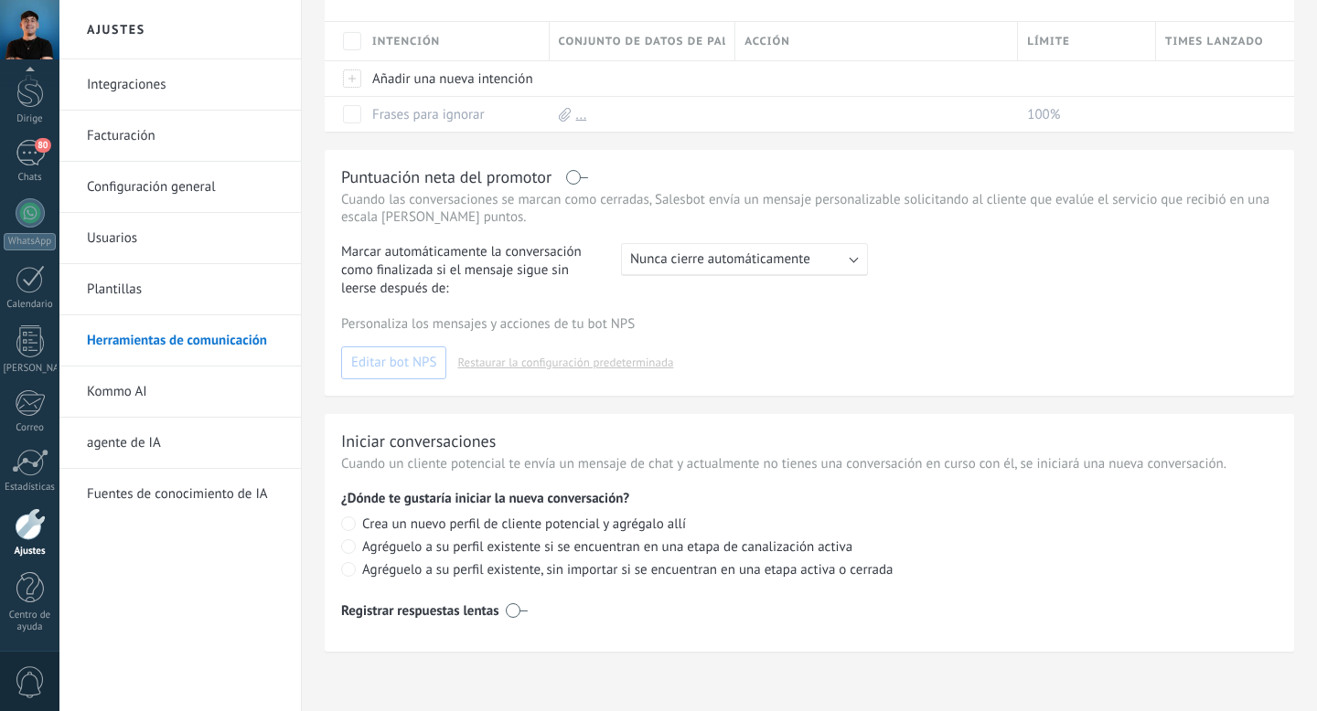
click at [506, 569] on font "Agréguelo a su perfil existente, sin importar si se encuentran en una etapa act…" at bounding box center [627, 569] width 531 height 17
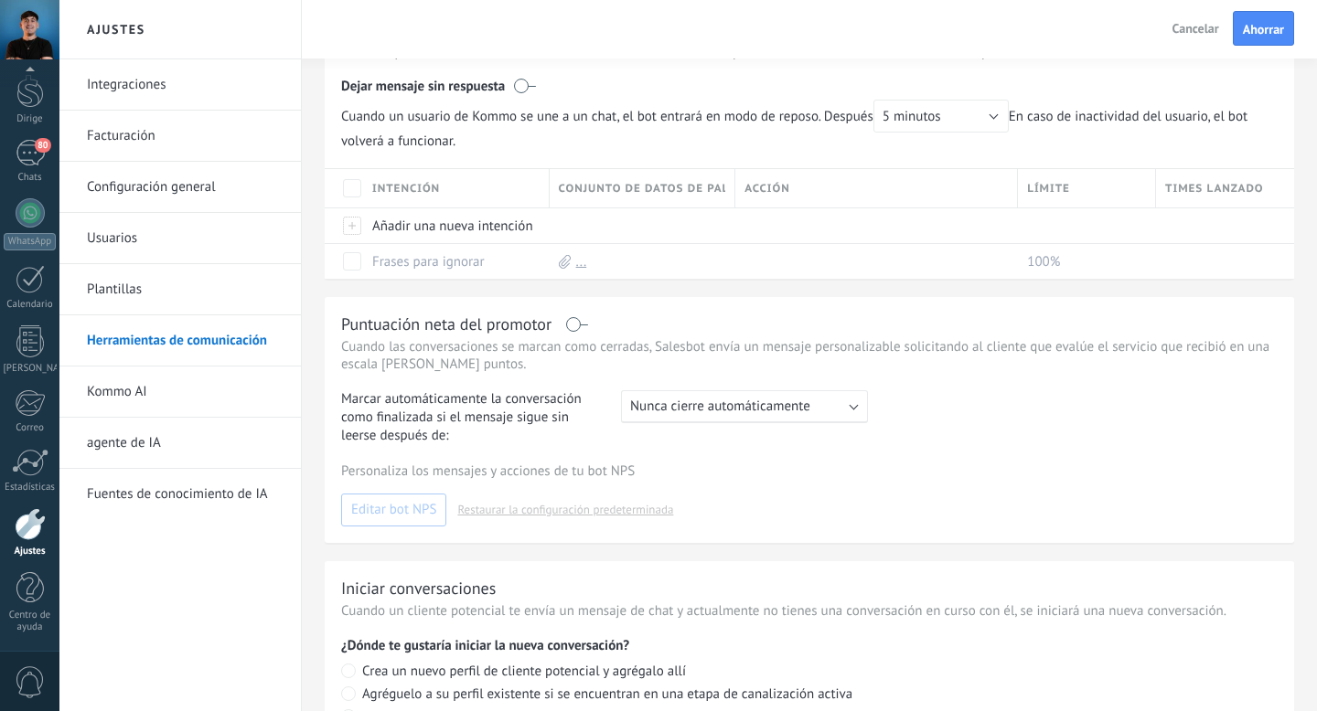
scroll to position [510, 0]
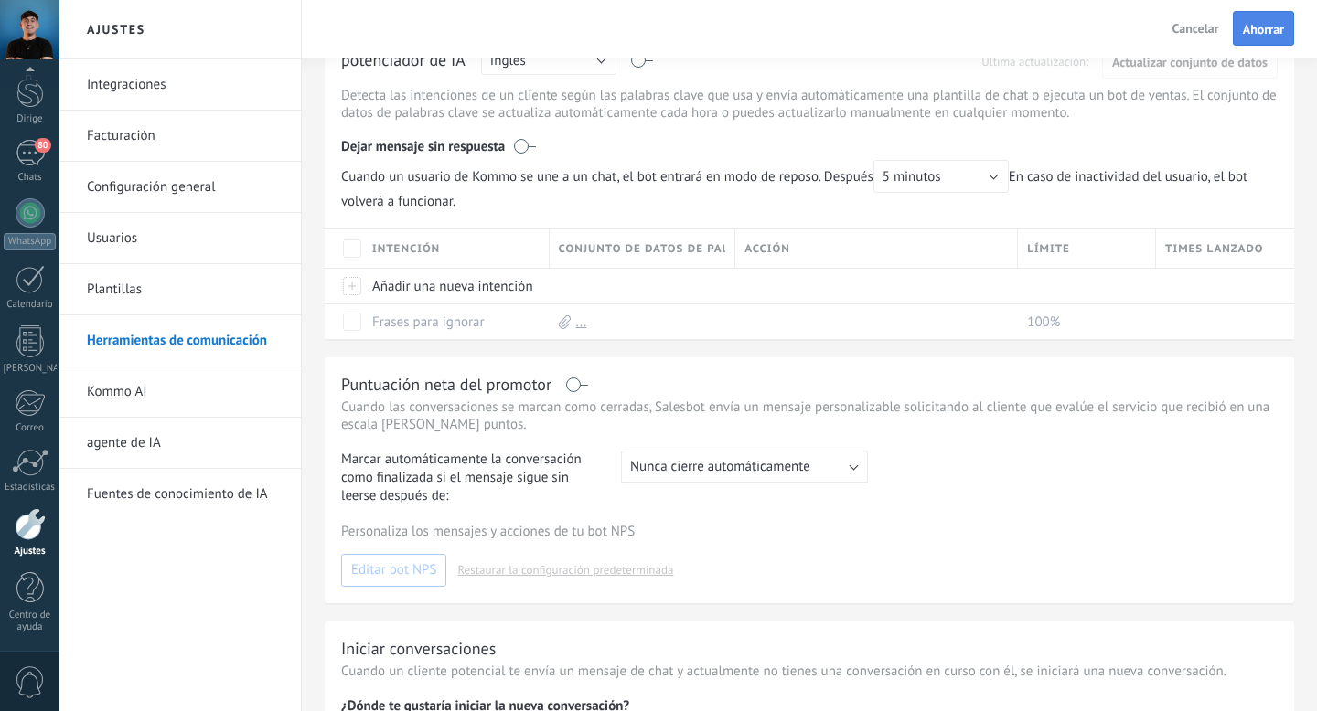
click at [1264, 27] on font "Ahorrar" at bounding box center [1263, 29] width 41 height 16
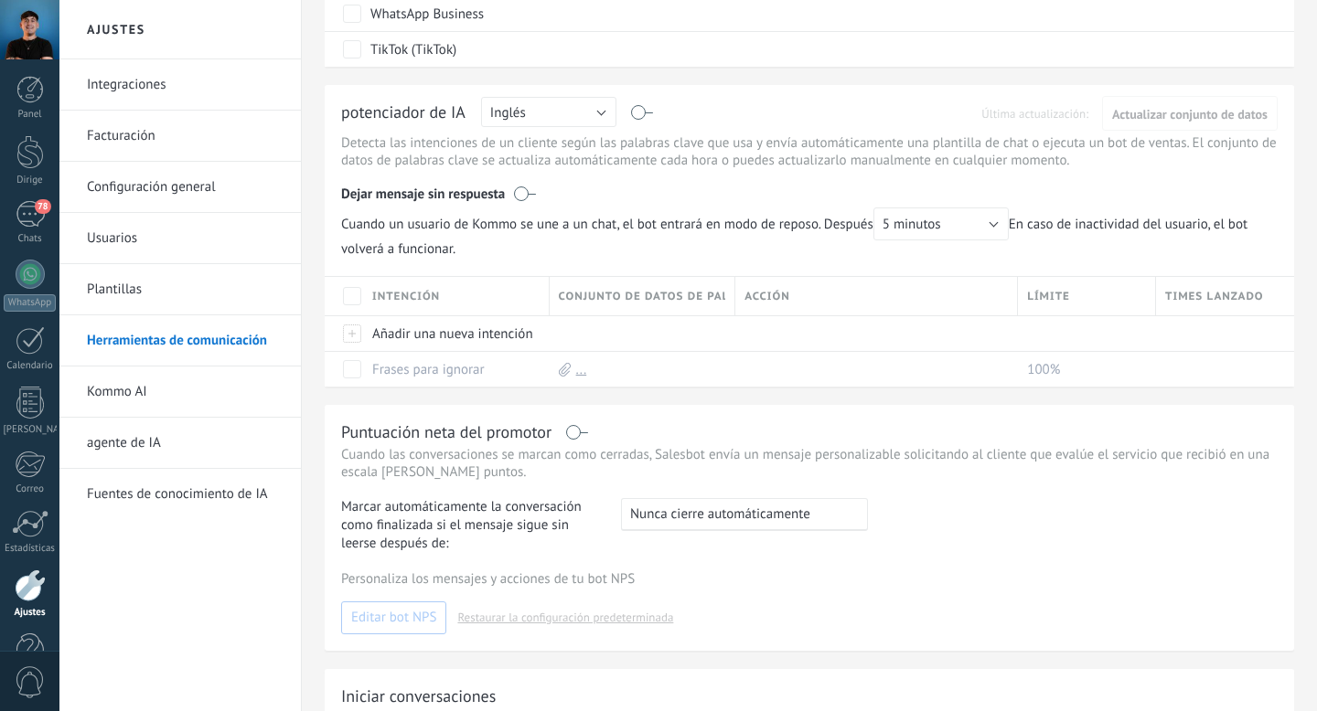
scroll to position [466, 0]
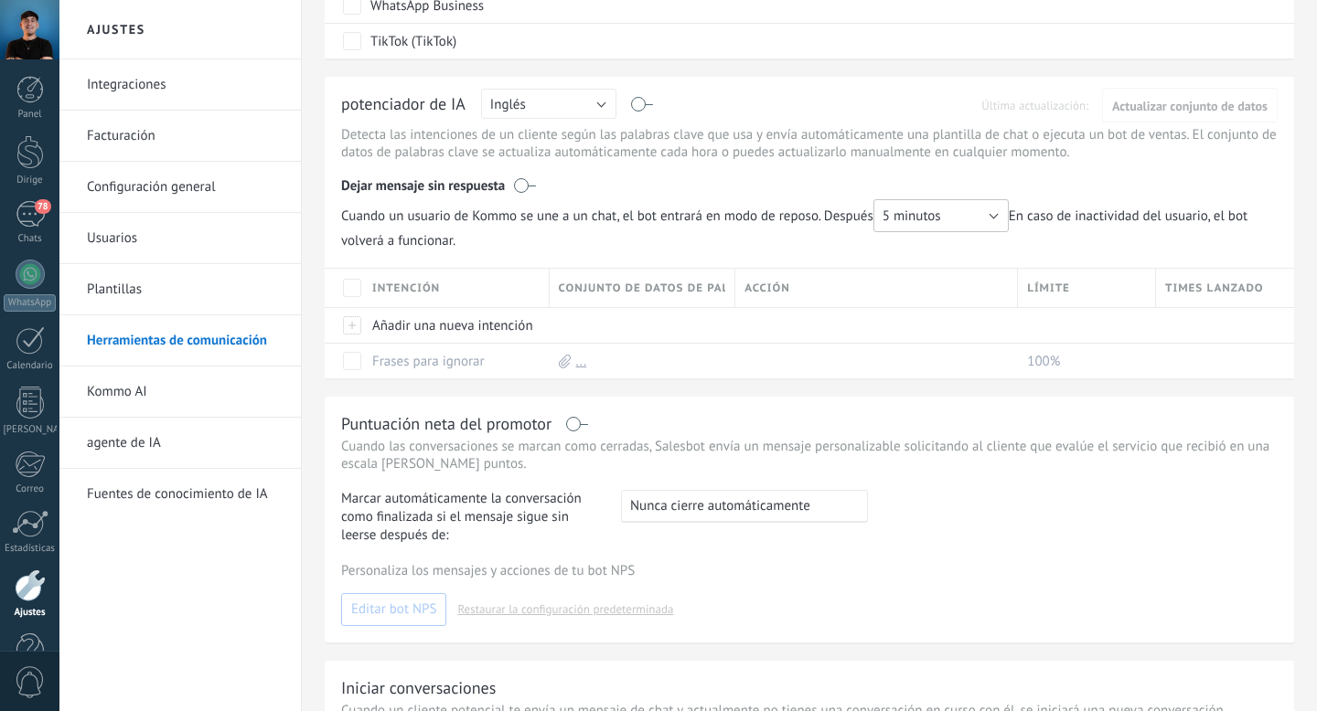
click at [987, 215] on button "5 minutos" at bounding box center [940, 215] width 135 height 33
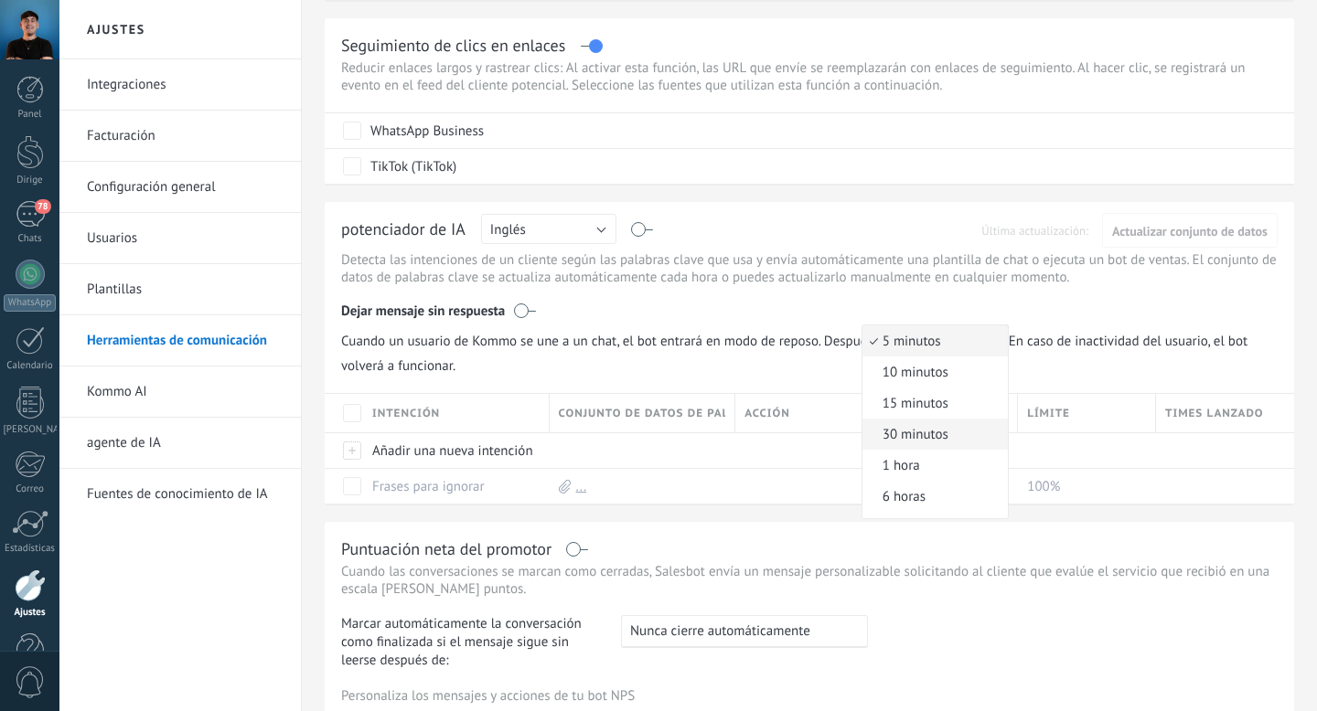
scroll to position [27, 0]
click at [839, 328] on span "Cuando un usuario de Kommo se une a un chat, el bot entrará en modo de reposo. …" at bounding box center [674, 341] width 667 height 33
click at [463, 373] on span "Cuando un usuario de Kommo se une a un chat, el bot entrará en modo de reposo. …" at bounding box center [809, 350] width 936 height 50
click at [955, 367] on span "Cuando un usuario de Kommo se une a un chat, el bot entrará en modo de reposo. …" at bounding box center [809, 350] width 936 height 50
click at [947, 350] on button "5 minutos" at bounding box center [940, 341] width 135 height 33
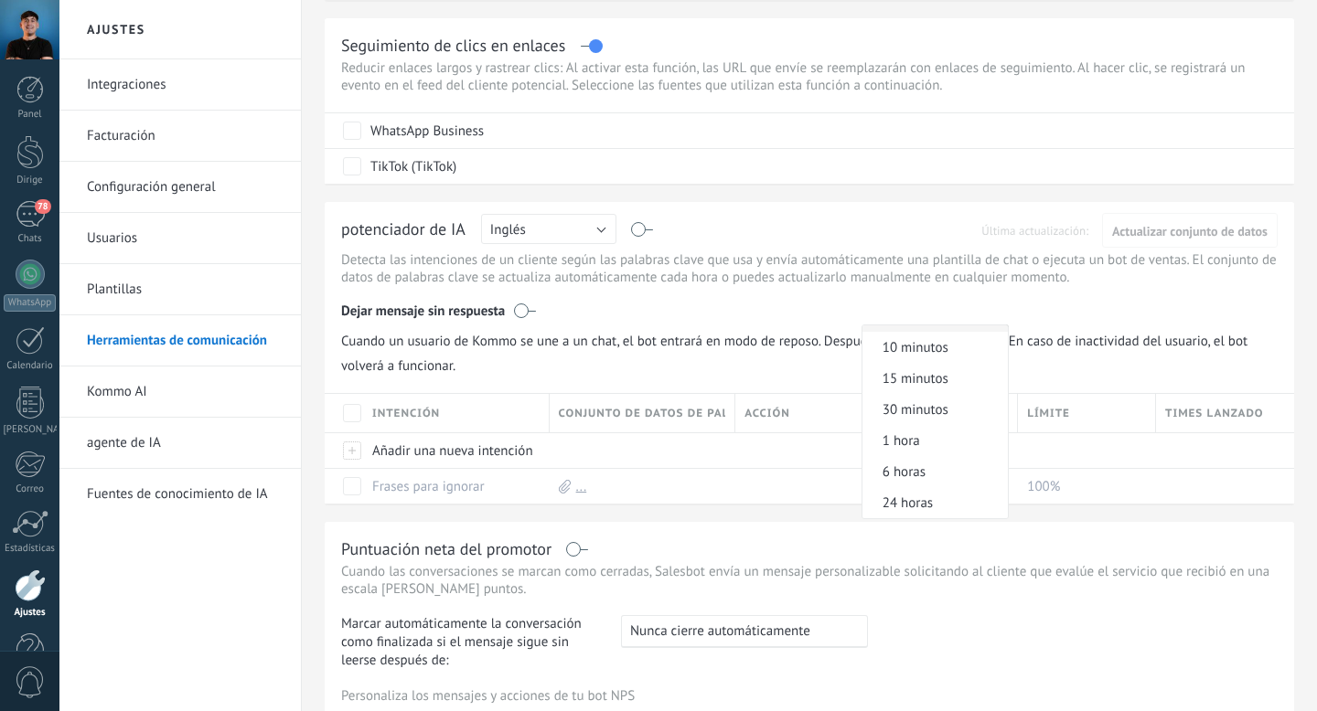
scroll to position [0, 0]
click at [904, 314] on div "Dejar mensaje sin respuesta" at bounding box center [809, 307] width 936 height 35
click at [532, 314] on label at bounding box center [525, 311] width 22 height 18
click at [522, 314] on label at bounding box center [525, 311] width 22 height 18
drag, startPoint x: 347, startPoint y: 344, endPoint x: 603, endPoint y: 363, distance: 256.7
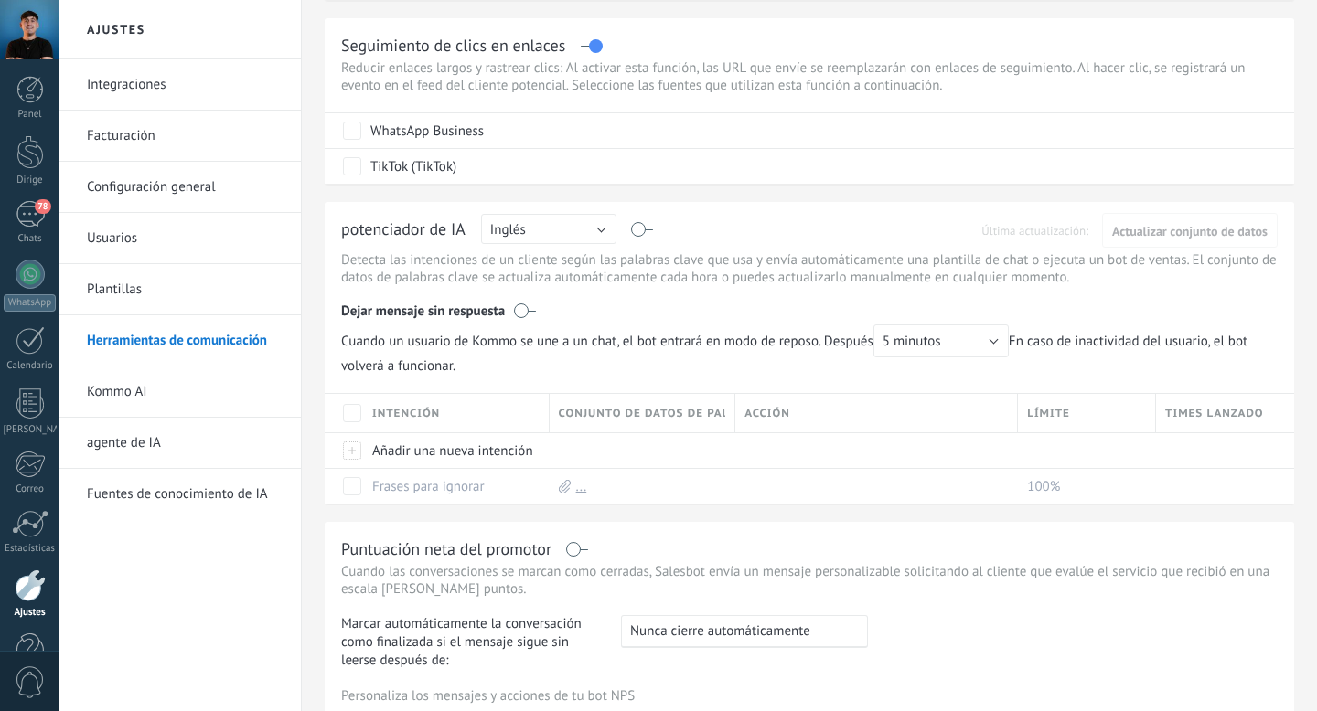
click at [603, 363] on span "Cuando un usuario de Kommo se une a un chat, el bot entrará en modo de reposo. …" at bounding box center [809, 350] width 936 height 50
click at [604, 368] on span "Cuando un usuario de Kommo se une a un chat, el bot entrará en modo de reposo. …" at bounding box center [809, 350] width 936 height 50
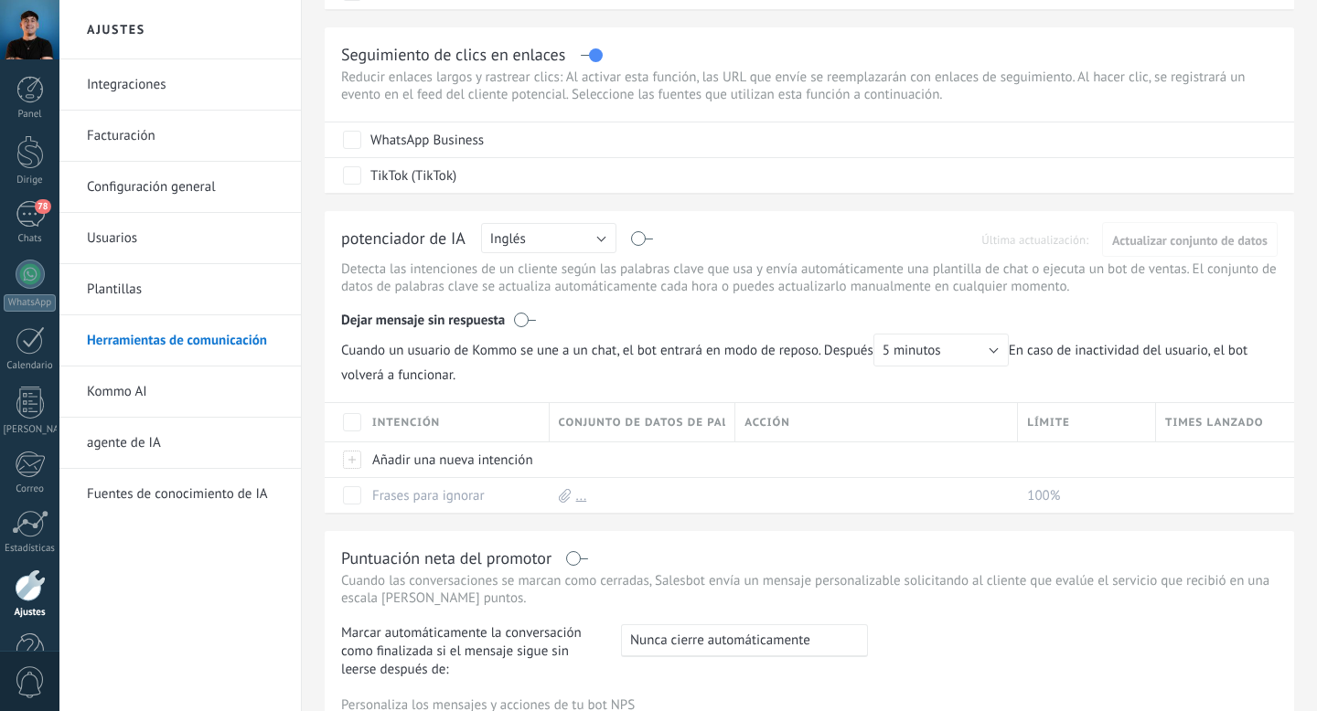
scroll to position [330, 0]
click at [991, 368] on button "5 minutos" at bounding box center [940, 352] width 135 height 33
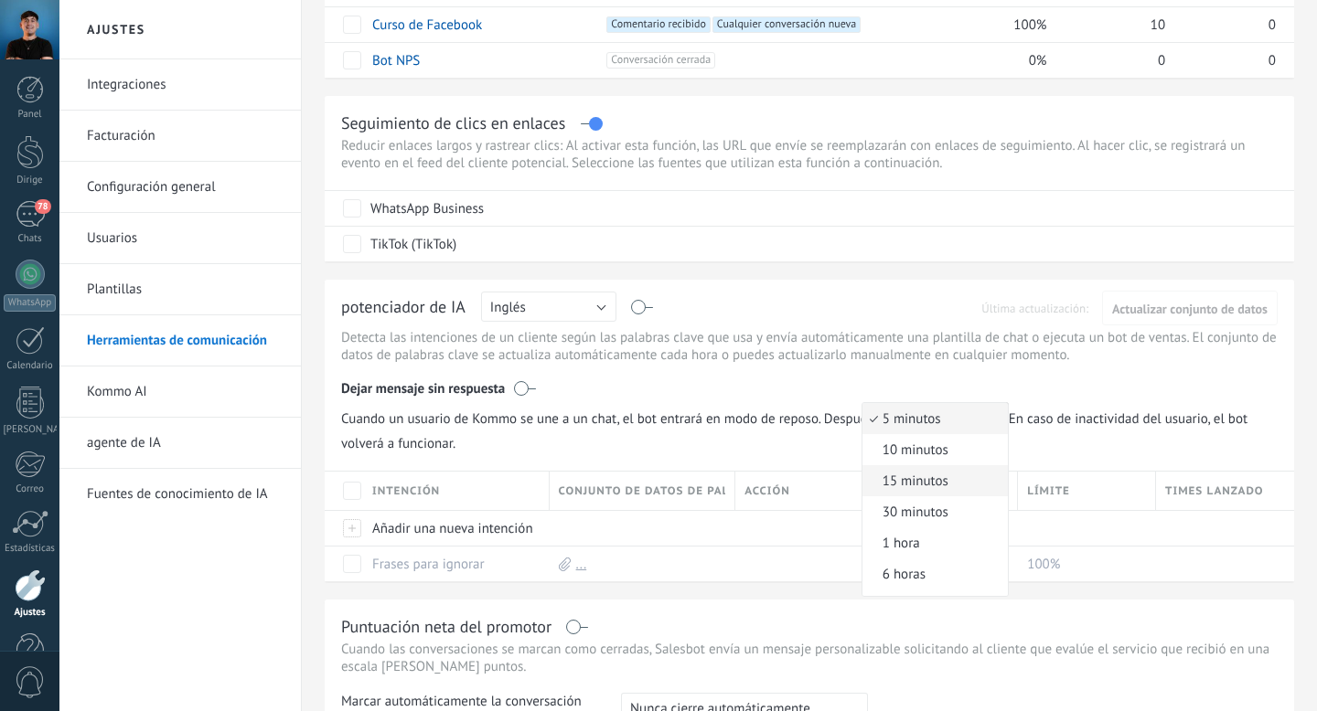
scroll to position [217, 0]
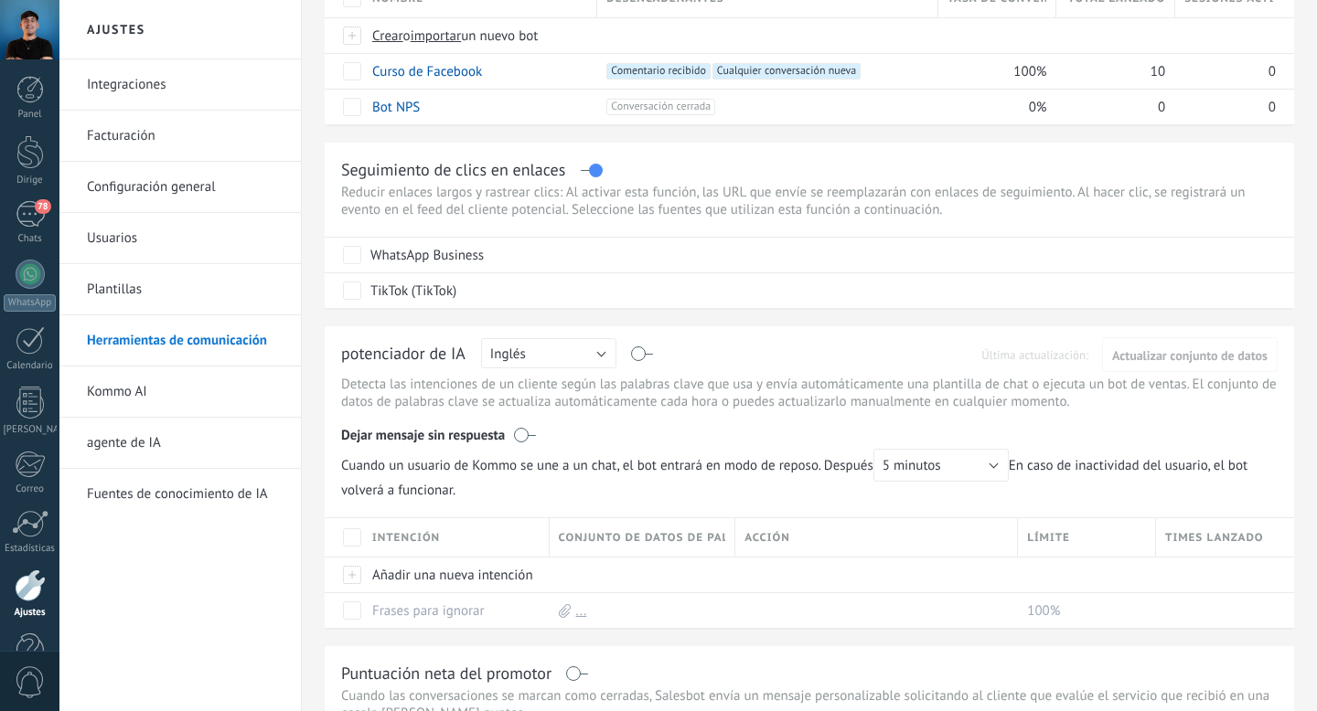
click at [941, 435] on div "Dejar mensaje sin respuesta" at bounding box center [809, 431] width 936 height 35
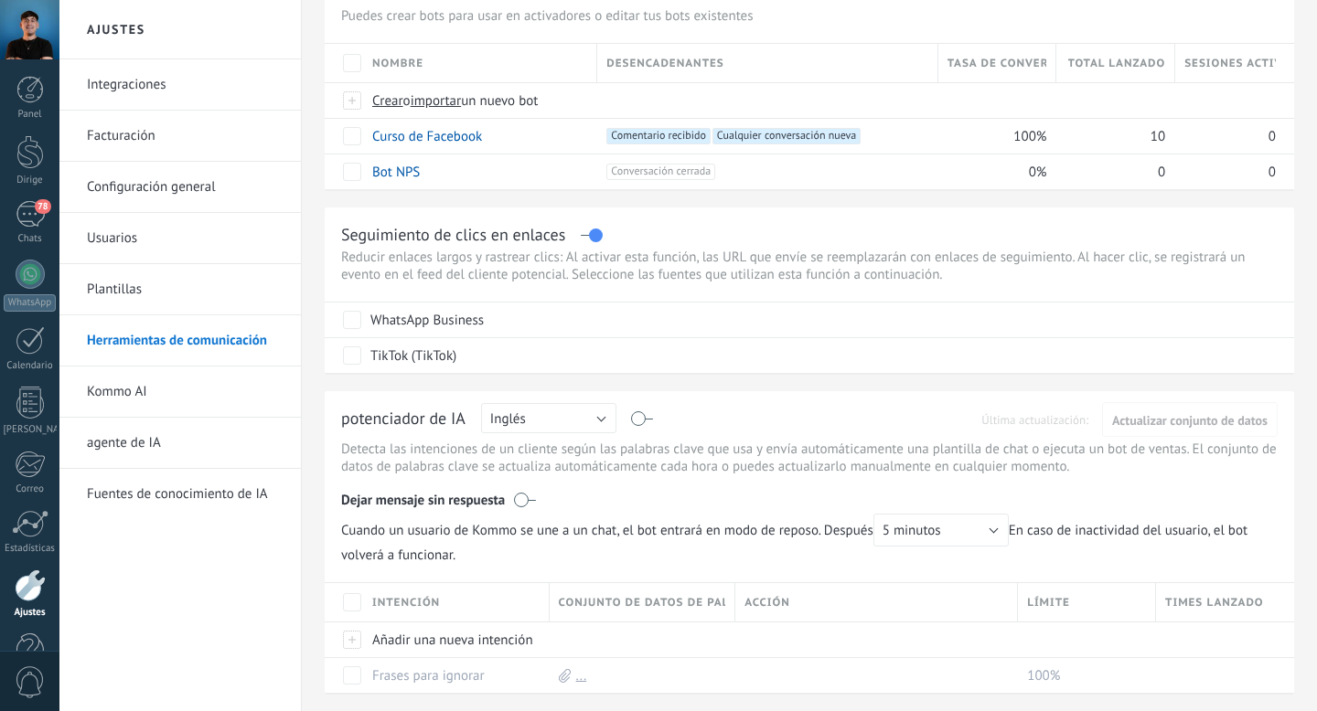
scroll to position [90, 0]
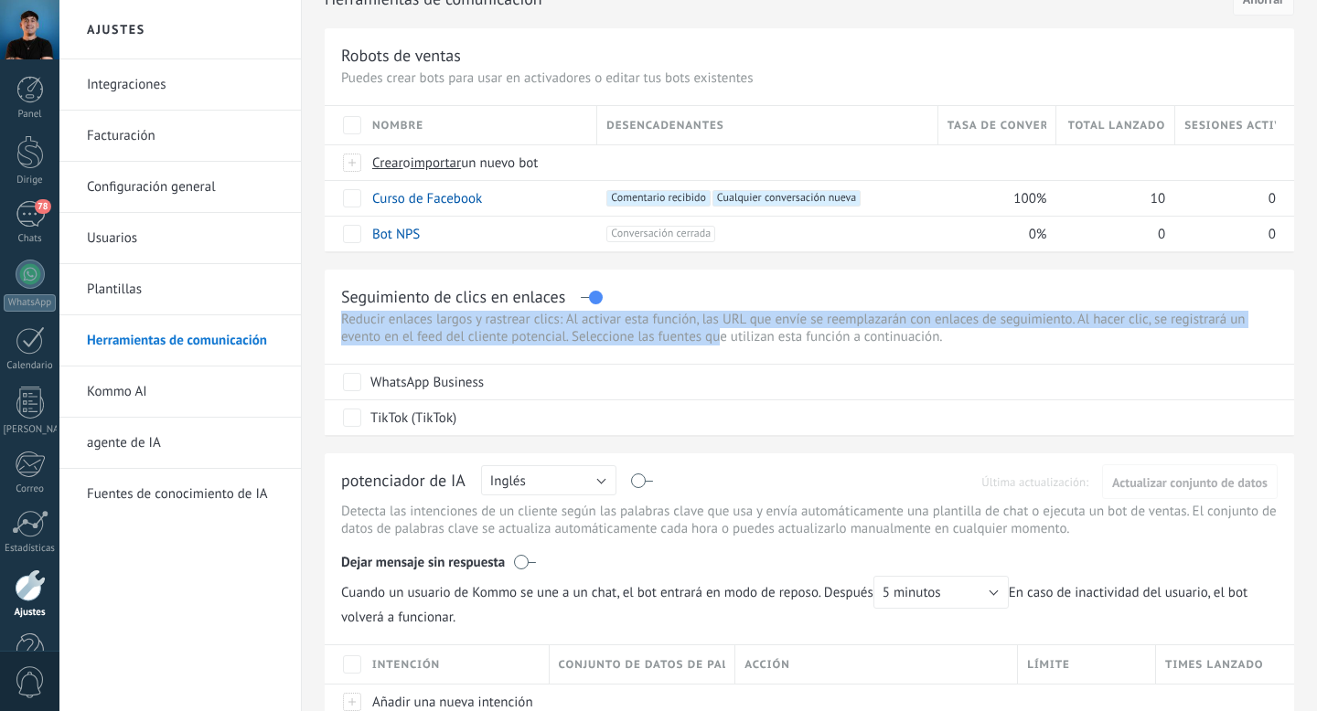
drag, startPoint x: 338, startPoint y: 322, endPoint x: 721, endPoint y: 342, distance: 383.6
click at [721, 342] on div "Seguimiento de clics en enlaces Reducir enlaces largos y rastrear clics: Al act…" at bounding box center [809, 352] width 969 height 165
click at [721, 342] on font "Reducir enlaces largos y rastrear clics: Al activar esta función, las URL que e…" at bounding box center [792, 328] width 903 height 35
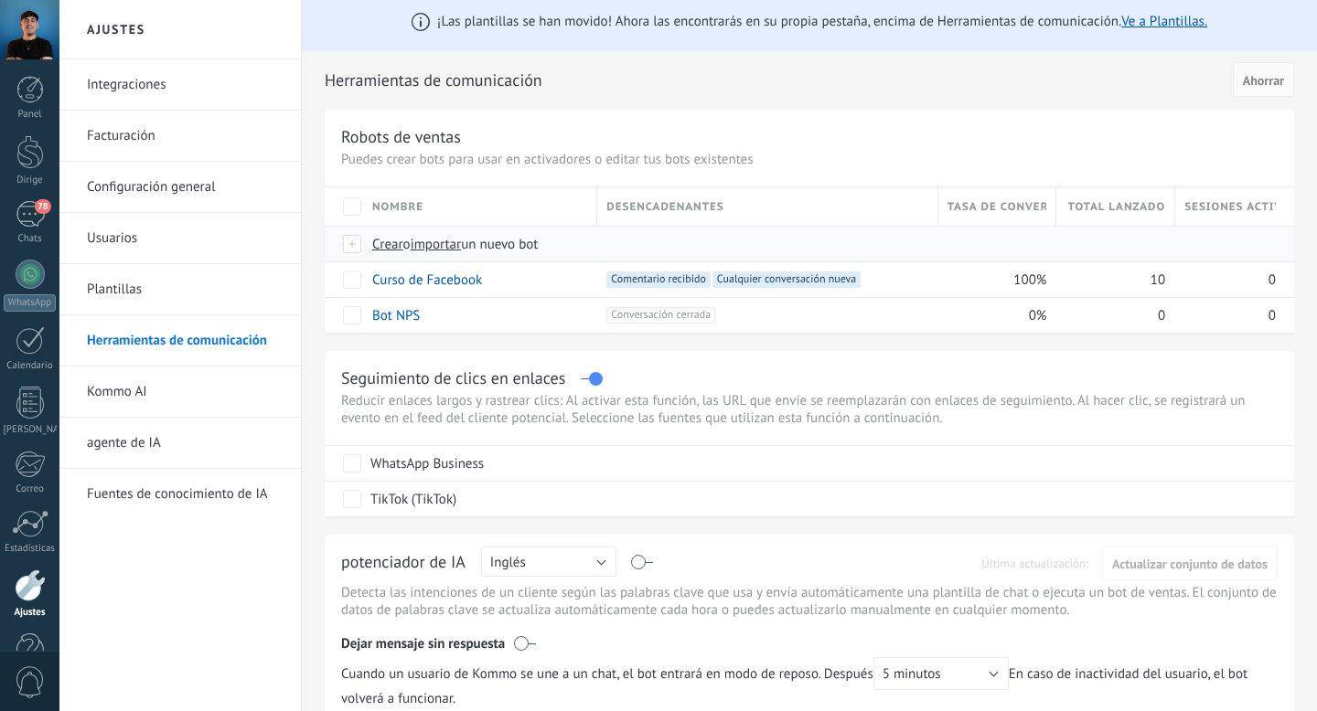
scroll to position [0, 0]
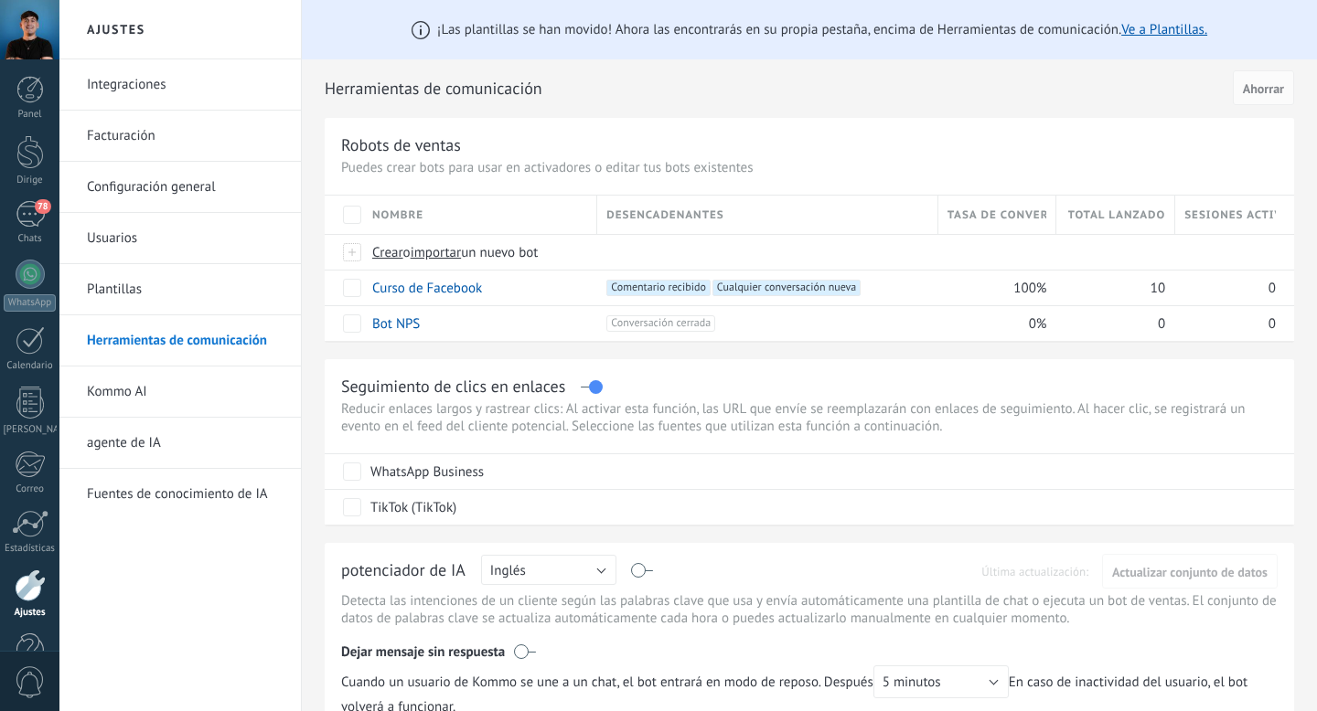
click at [1051, 158] on div "Robots de ventas Puedes crear bots para usar en activadores o editar tus bots e…" at bounding box center [809, 229] width 969 height 223
click at [528, 285] on div "Curso de Facebook" at bounding box center [475, 288] width 225 height 35
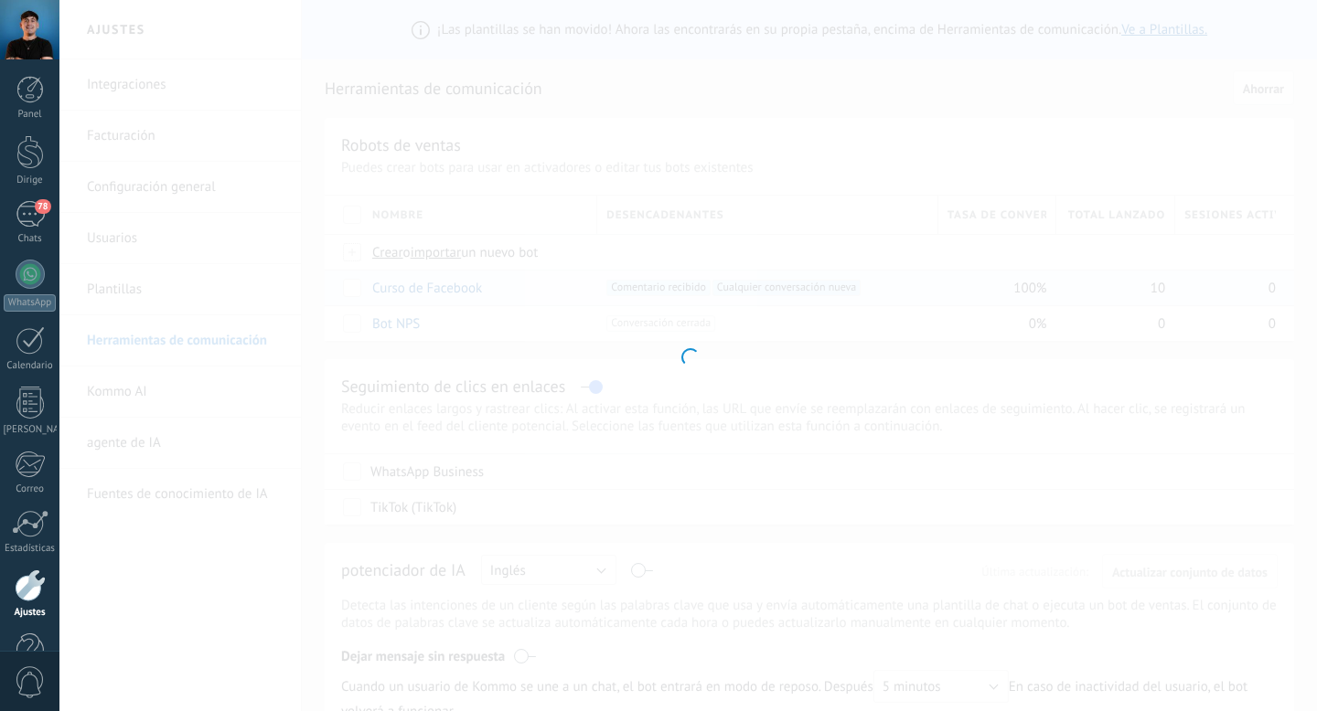
type input "**********"
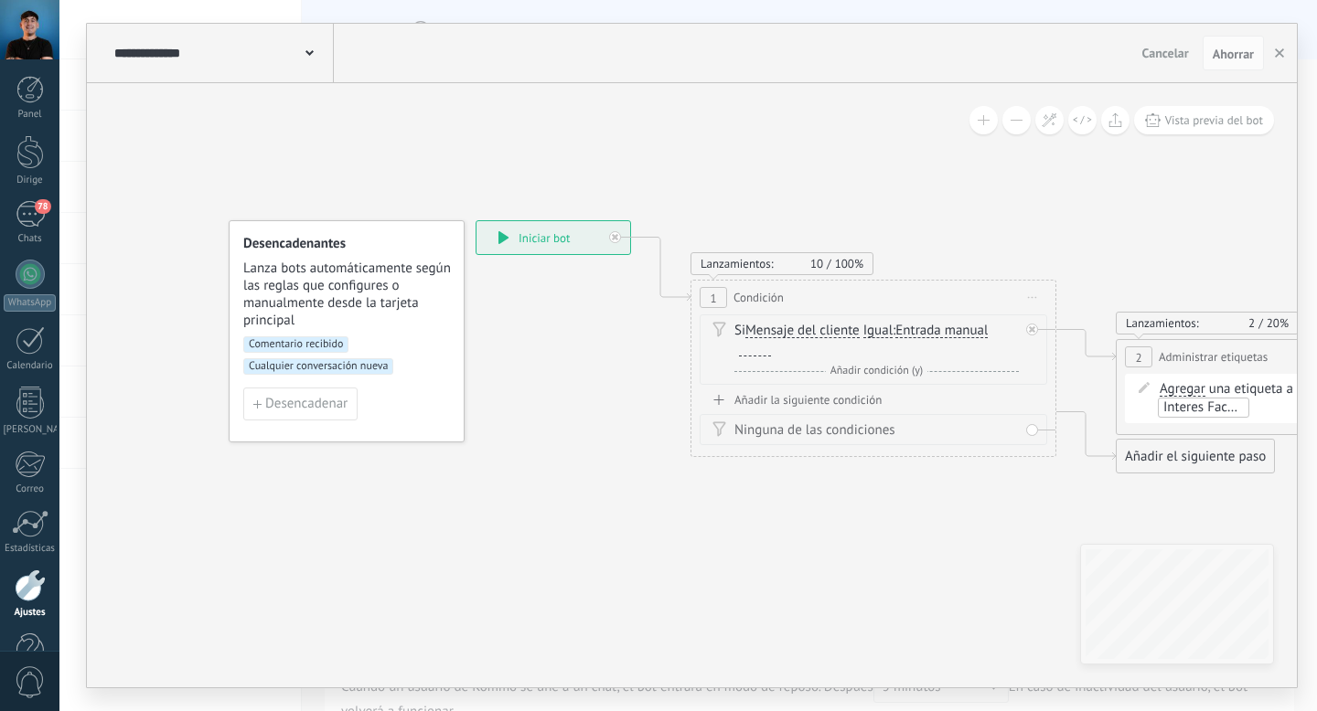
click at [543, 247] on div "**********" at bounding box center [553, 237] width 154 height 33
click at [532, 227] on div "**********" at bounding box center [553, 237] width 154 height 33
click at [496, 238] on div "**********" at bounding box center [553, 237] width 154 height 33
click at [507, 238] on icon at bounding box center [503, 237] width 10 height 13
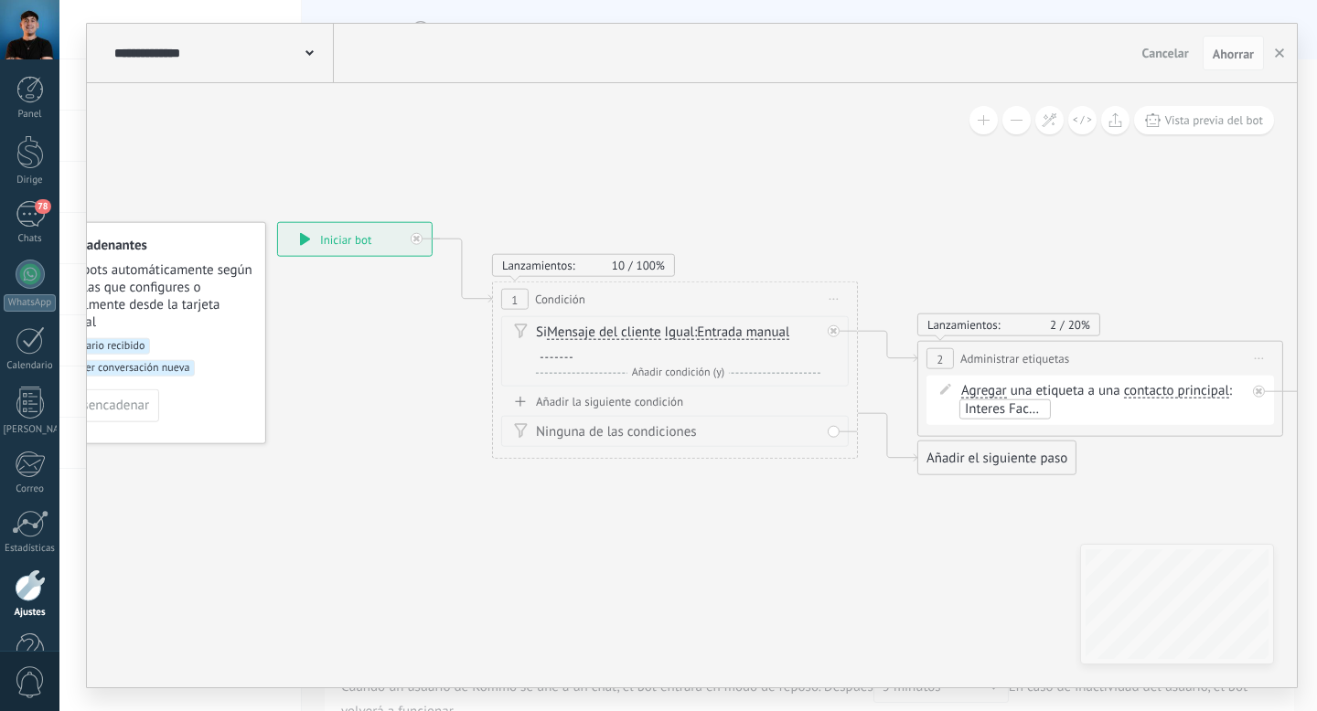
drag, startPoint x: 556, startPoint y: 443, endPoint x: 352, endPoint y: 441, distance: 203.9
click at [563, 348] on div at bounding box center [551, 349] width 32 height 15
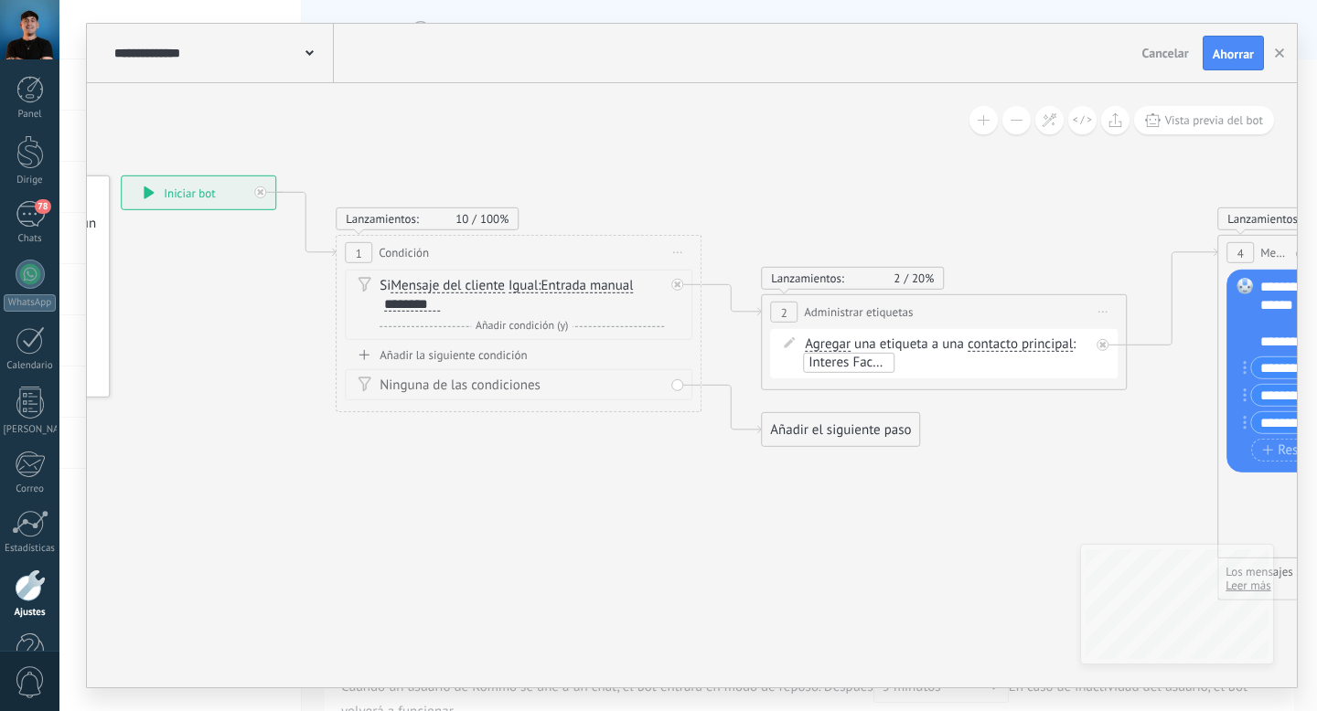
click at [1206, 70] on div "**********" at bounding box center [692, 53] width 1210 height 59
click at [1224, 56] on font "Ahorrar" at bounding box center [1232, 54] width 41 height 16
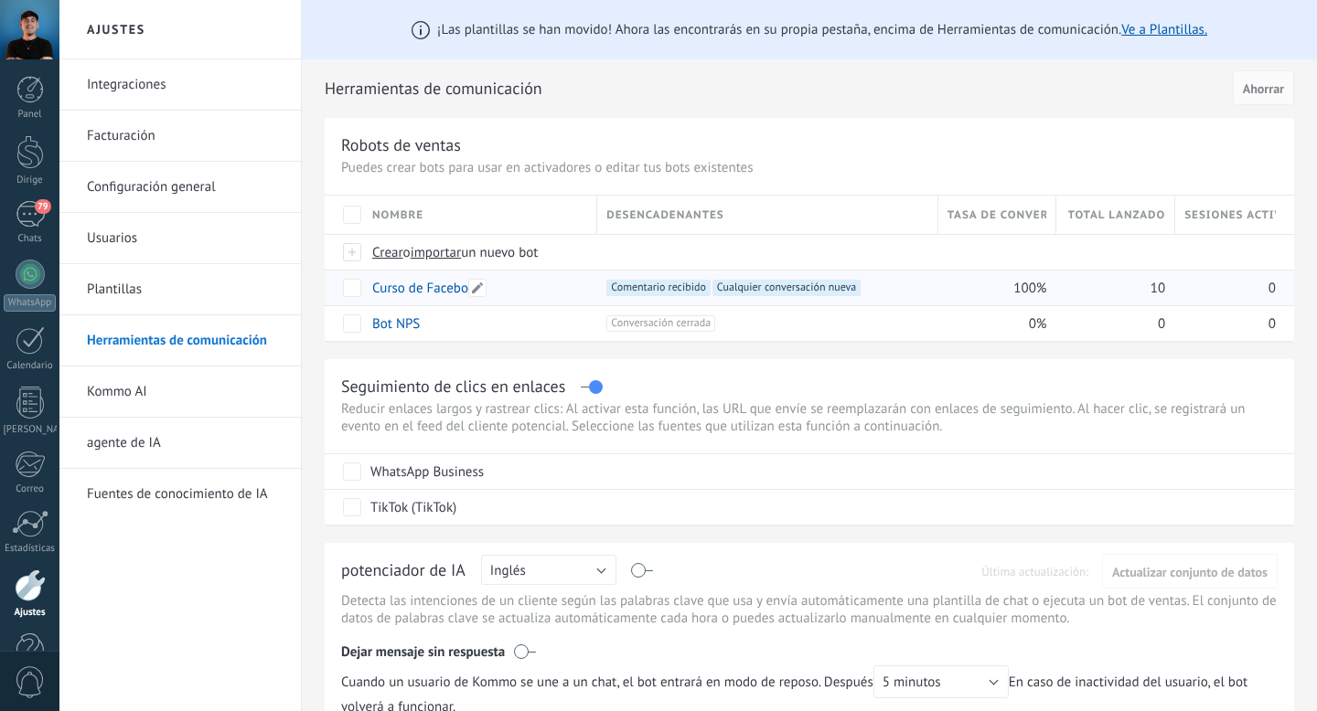
click at [571, 290] on div "Curso de Facebook" at bounding box center [475, 288] width 225 height 35
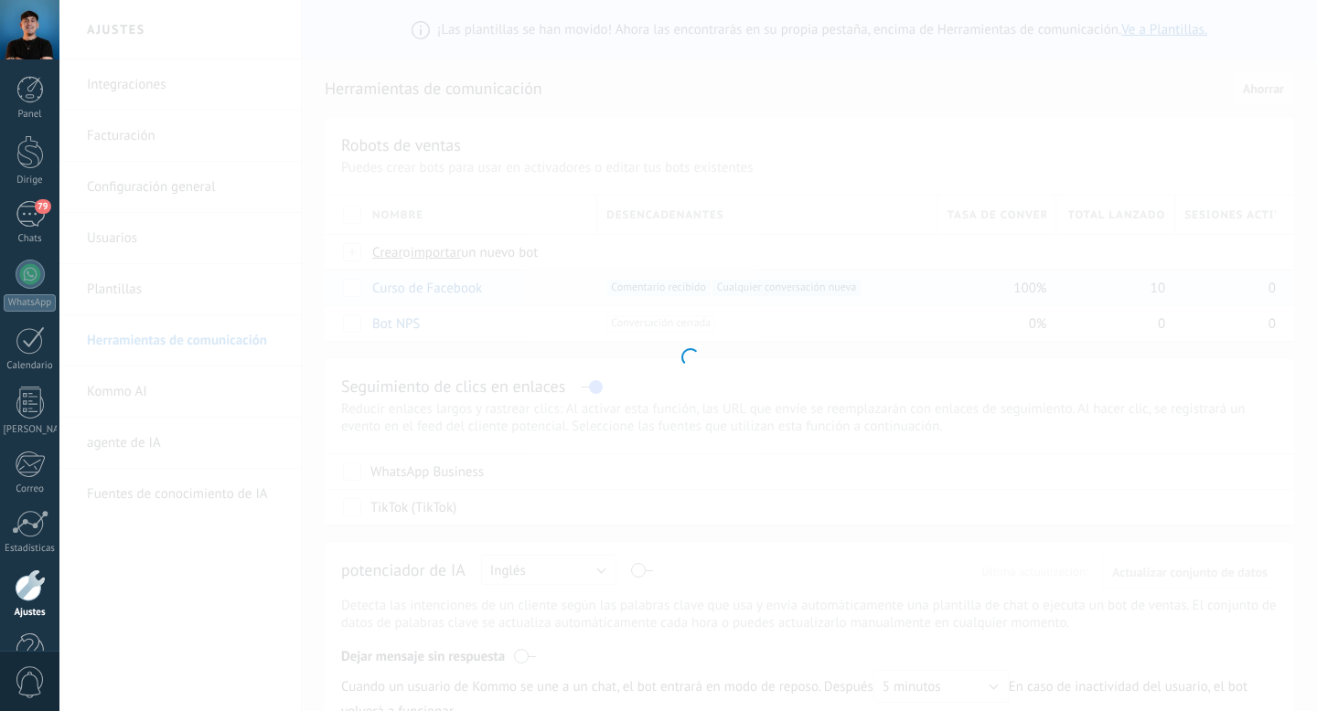
type input "**********"
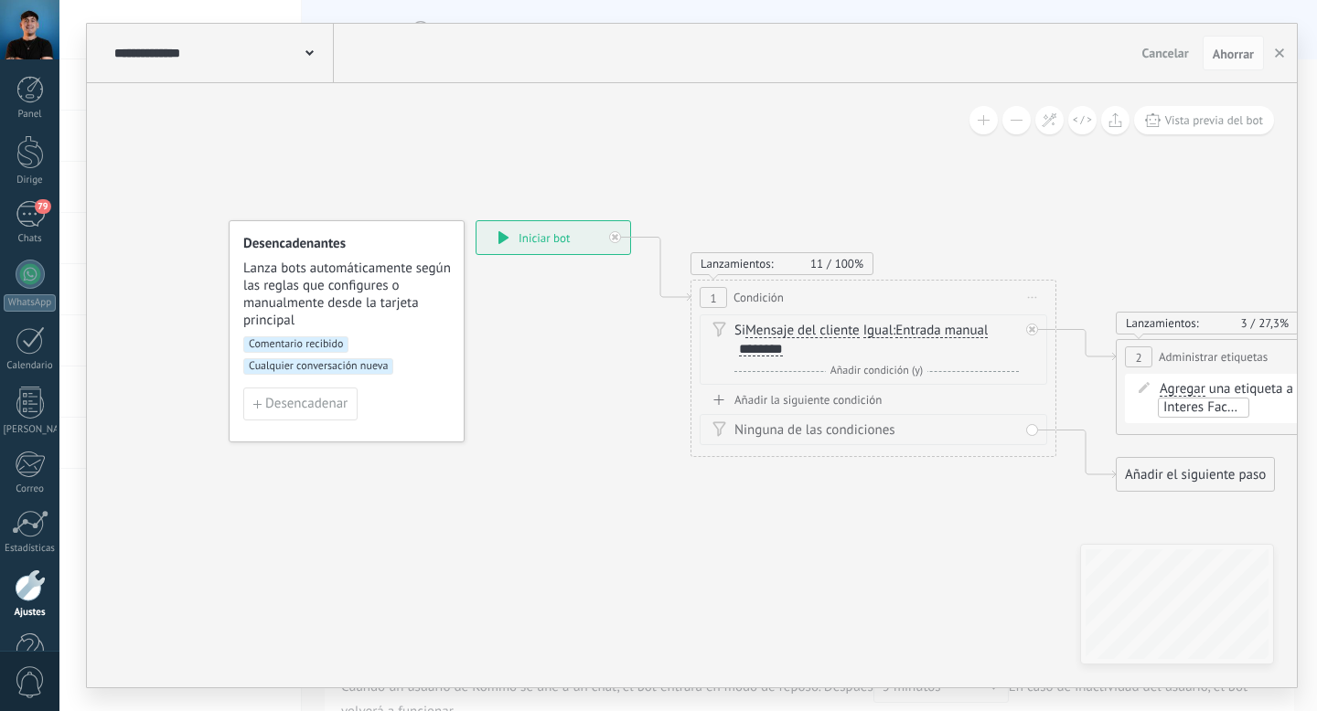
click at [833, 402] on font "Añadir la siguiente condición" at bounding box center [807, 400] width 147 height 16
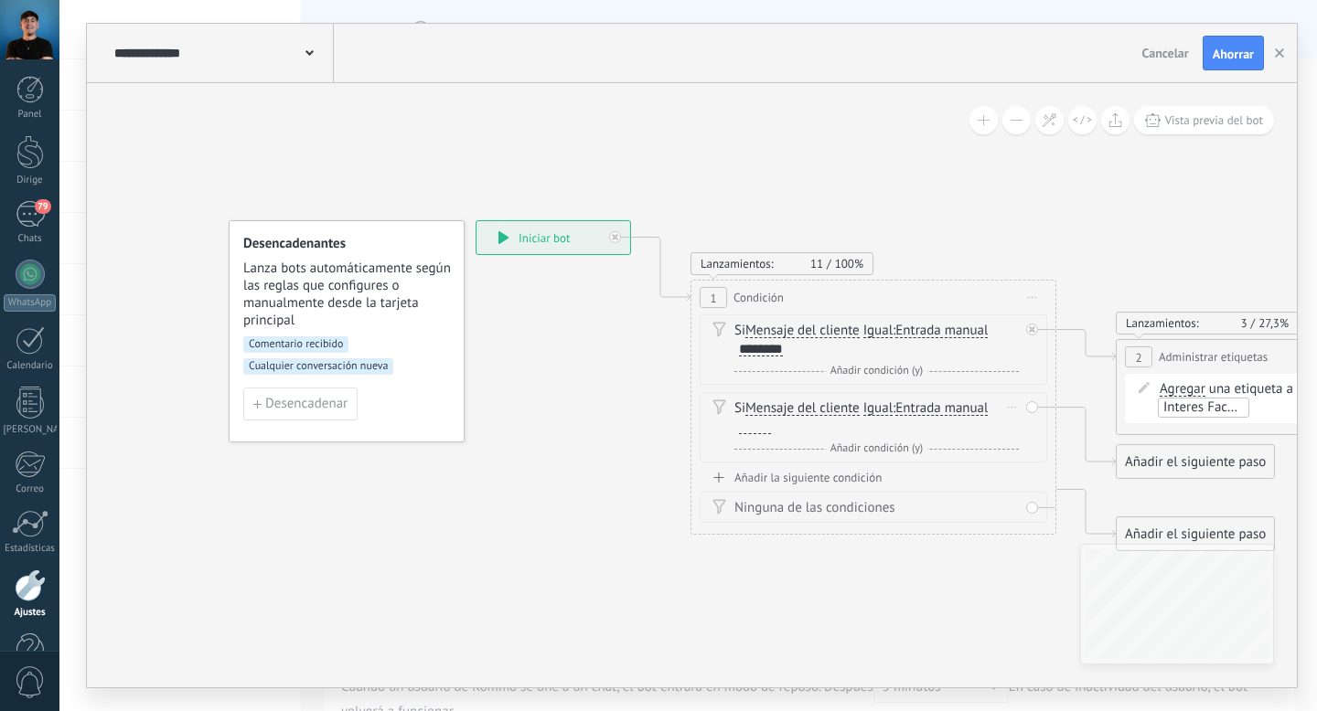
click at [801, 409] on font "Mensaje del cliente" at bounding box center [802, 408] width 114 height 17
click at [801, 409] on button "Mensaje del cliente" at bounding box center [850, 408] width 229 height 33
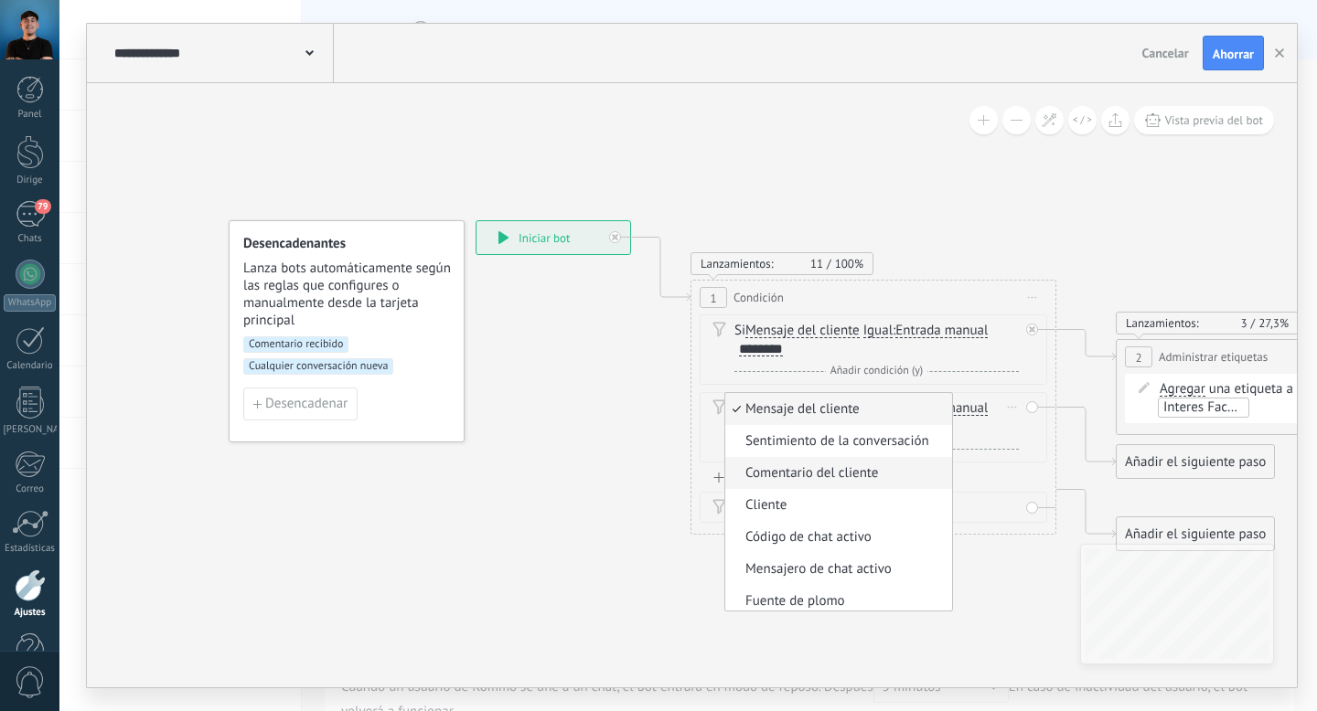
click at [819, 477] on font "Comentario del cliente" at bounding box center [811, 472] width 133 height 17
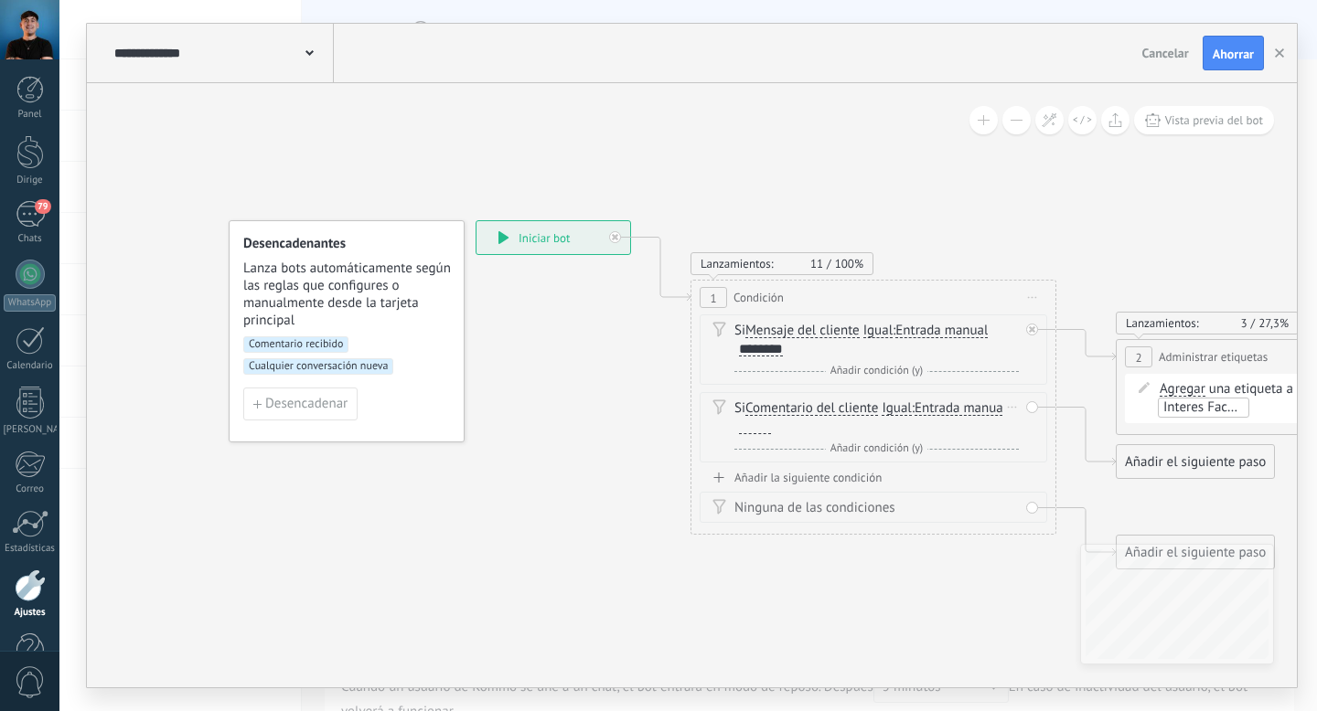
click at [751, 428] on div at bounding box center [755, 427] width 32 height 15
click at [825, 405] on font "Comentario del cliente" at bounding box center [811, 408] width 133 height 17
click at [825, 405] on button "Comentario del cliente" at bounding box center [850, 408] width 229 height 33
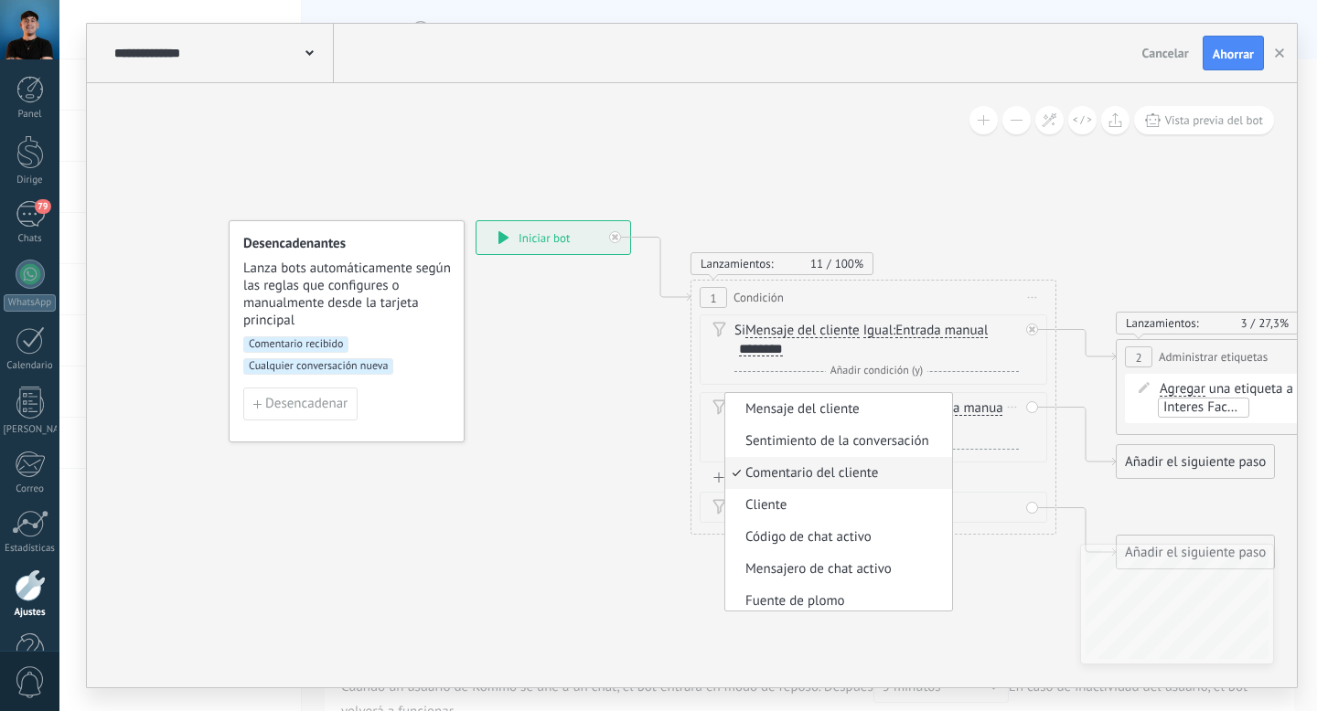
click at [834, 475] on font "Comentario del cliente" at bounding box center [811, 472] width 133 height 17
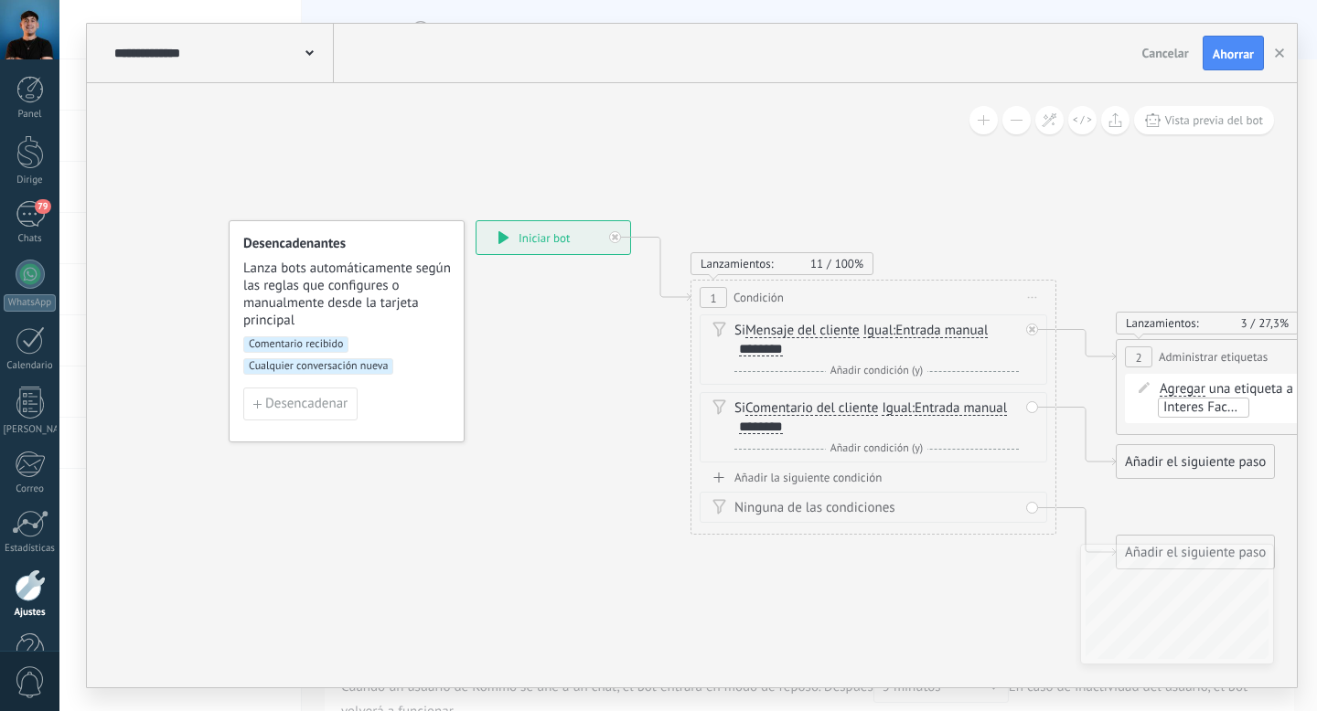
click at [1217, 46] on font "Ahorrar" at bounding box center [1232, 54] width 41 height 16
click at [296, 345] on font "Comentario recibido" at bounding box center [296, 344] width 94 height 14
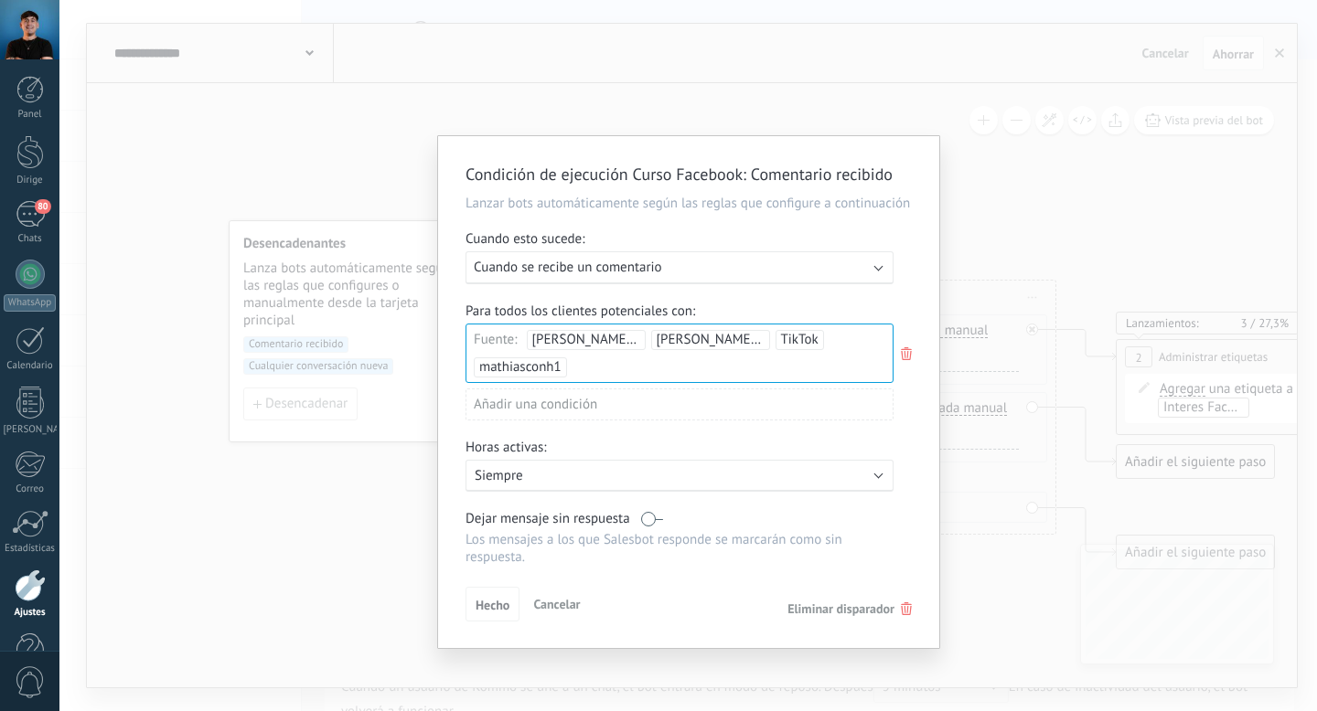
click at [802, 320] on div "Para todos los clientes potenciales con: [PERSON_NAME]: [PERSON_NAME] con [PERS…" at bounding box center [688, 369] width 446 height 132
click at [684, 276] on div "Ejecutar: Cuando se recibe un comentario" at bounding box center [672, 267] width 397 height 17
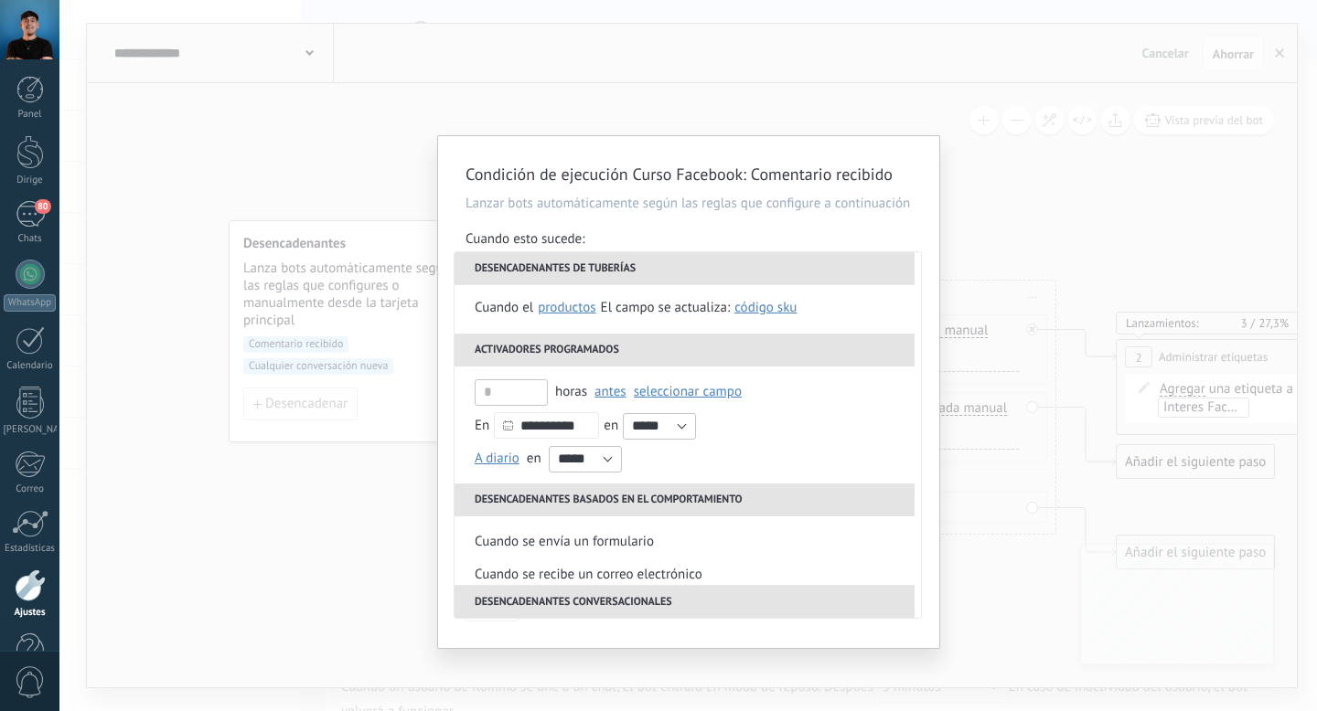
scroll to position [117, 0]
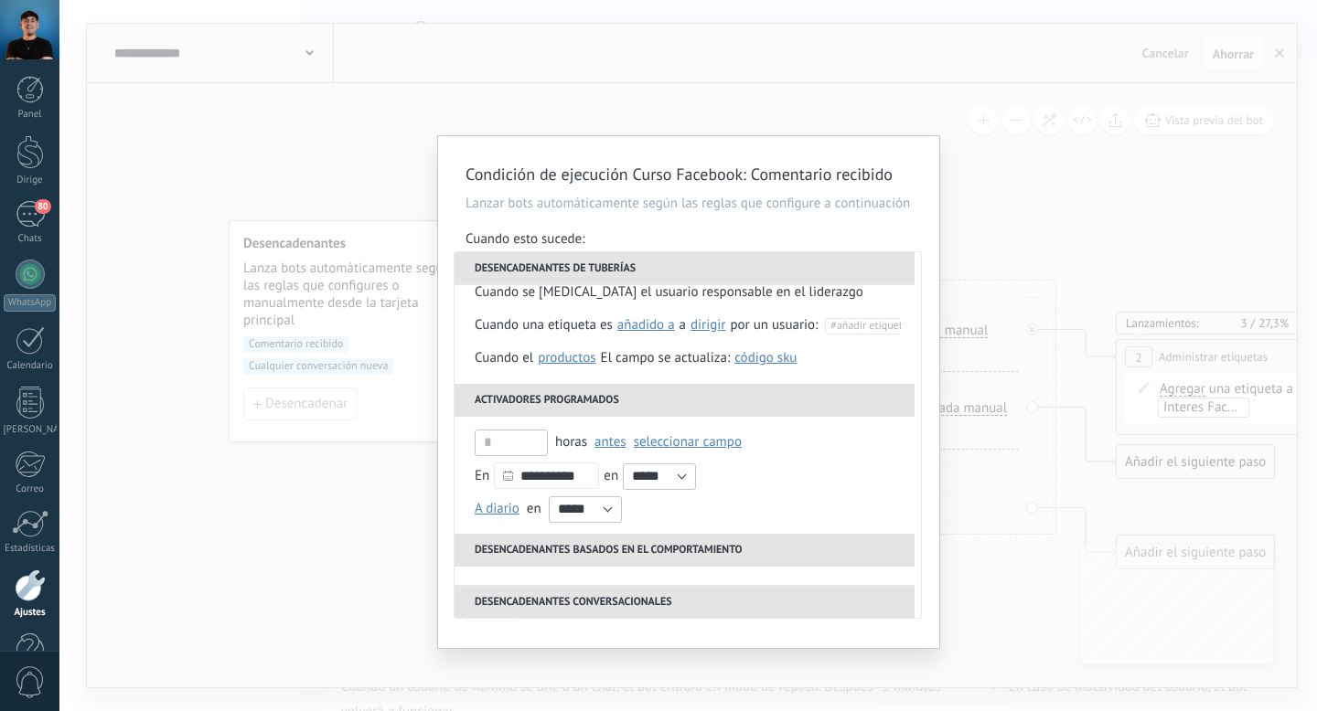
click at [755, 117] on div "Condición de ejecución Curso Facebook : Comentario recibido Lanzar bots automát…" at bounding box center [687, 355] width 1257 height 711
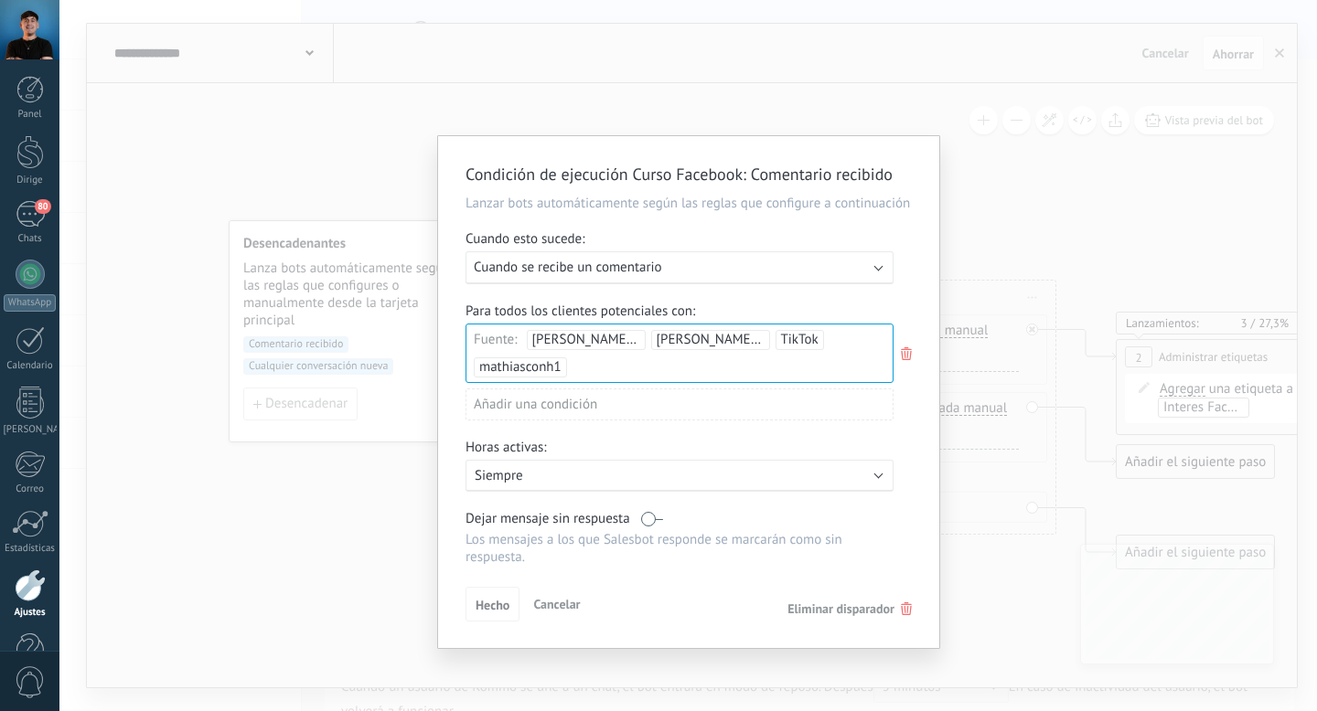
click at [1052, 222] on div "Condición de ejecución Curso Facebook : Comentario recibido Lanzar bots automát…" at bounding box center [687, 355] width 1257 height 711
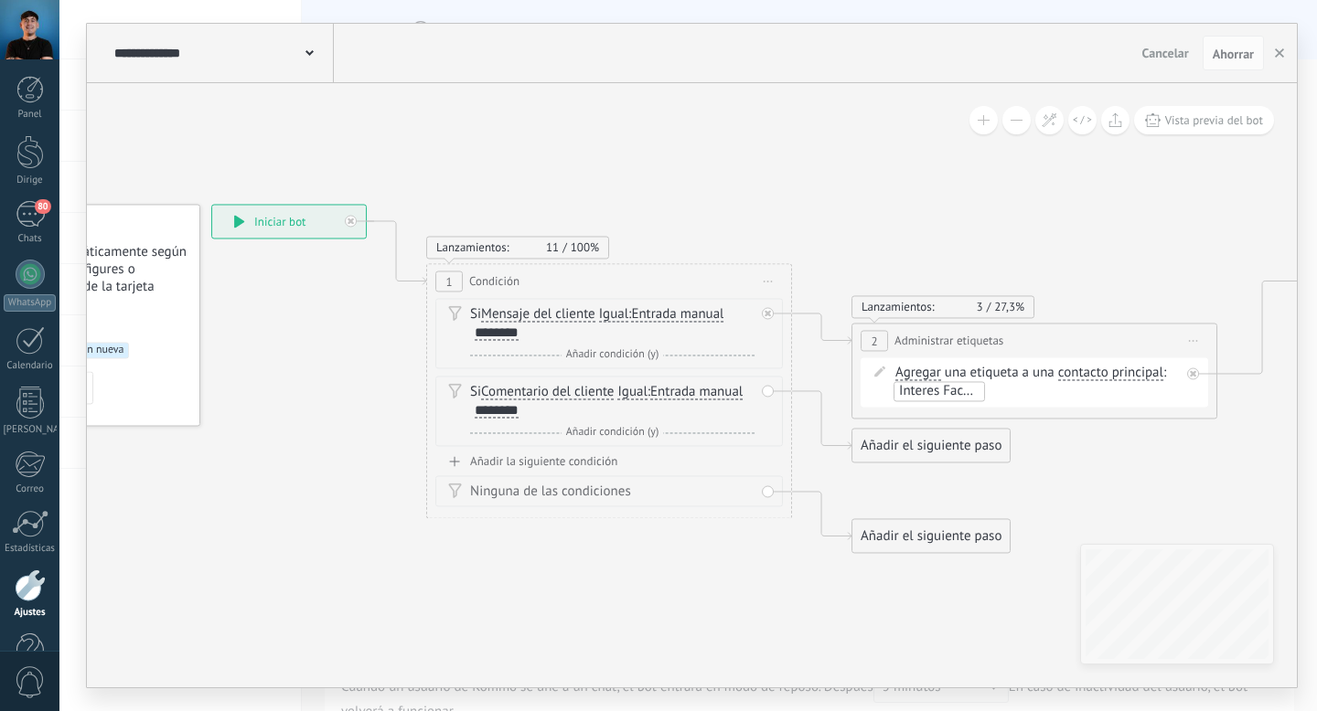
drag, startPoint x: 1041, startPoint y: 226, endPoint x: 762, endPoint y: 203, distance: 280.7
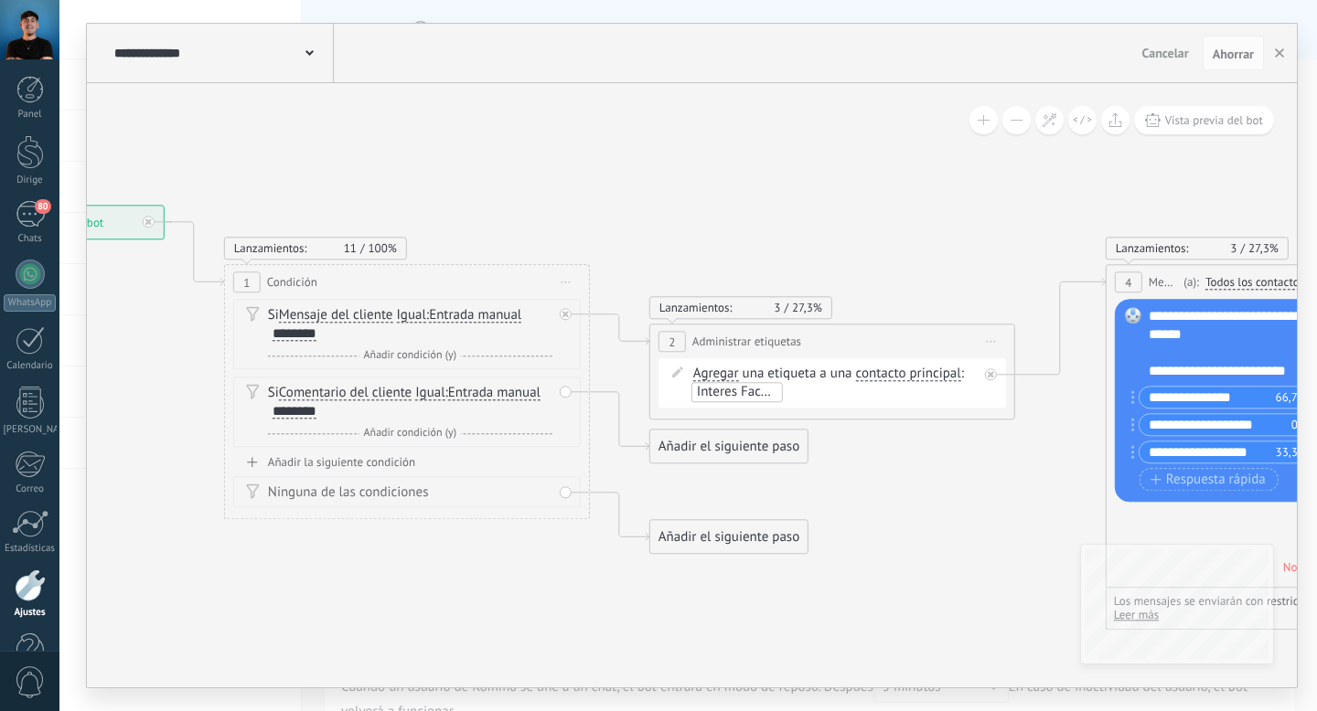
drag, startPoint x: 1048, startPoint y: 264, endPoint x: 842, endPoint y: 265, distance: 205.7
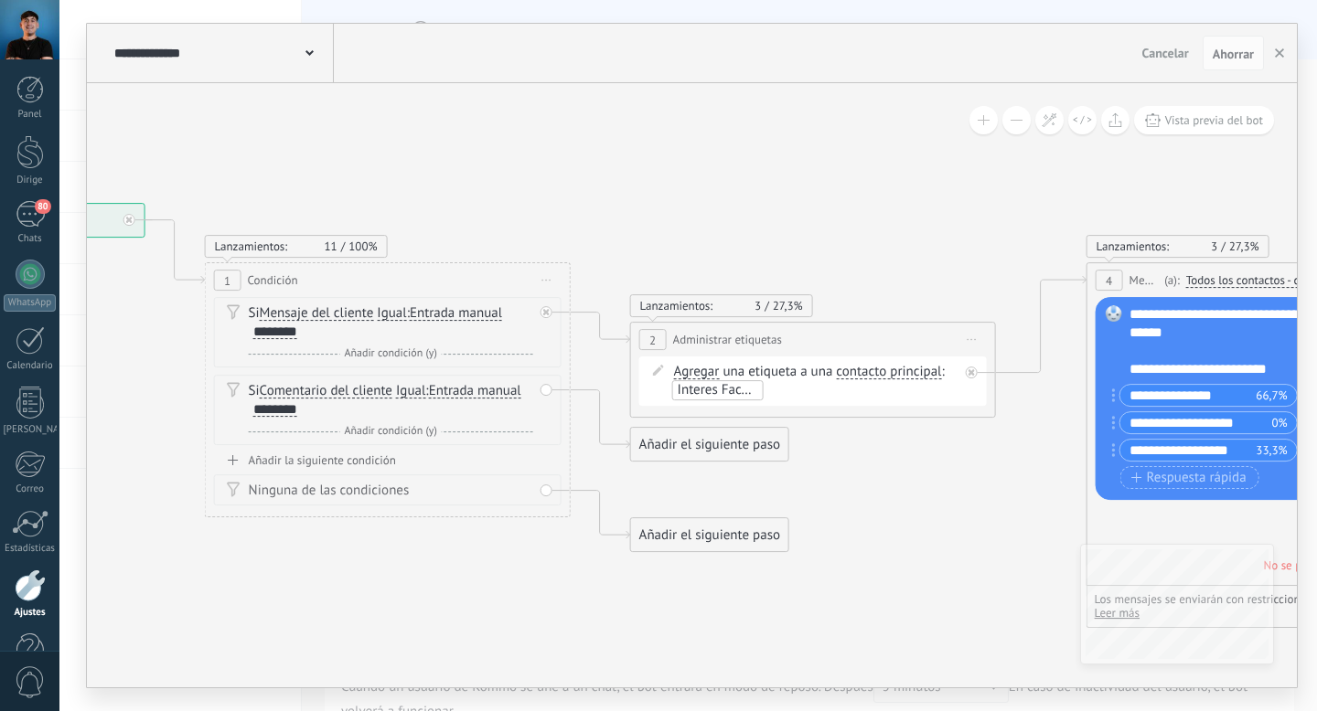
drag, startPoint x: 901, startPoint y: 226, endPoint x: 757, endPoint y: 225, distance: 143.6
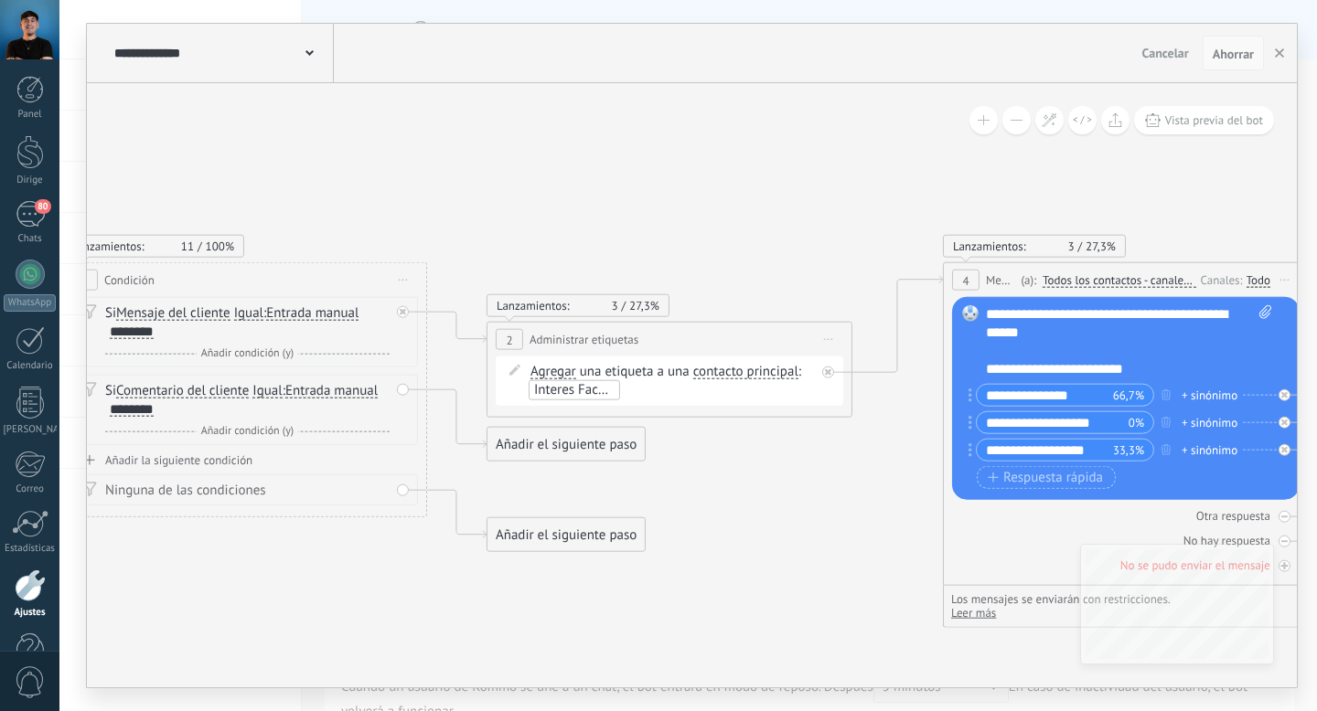
click at [1240, 52] on font "Ahorrar" at bounding box center [1232, 54] width 41 height 16
click at [313, 51] on icon at bounding box center [309, 52] width 8 height 5
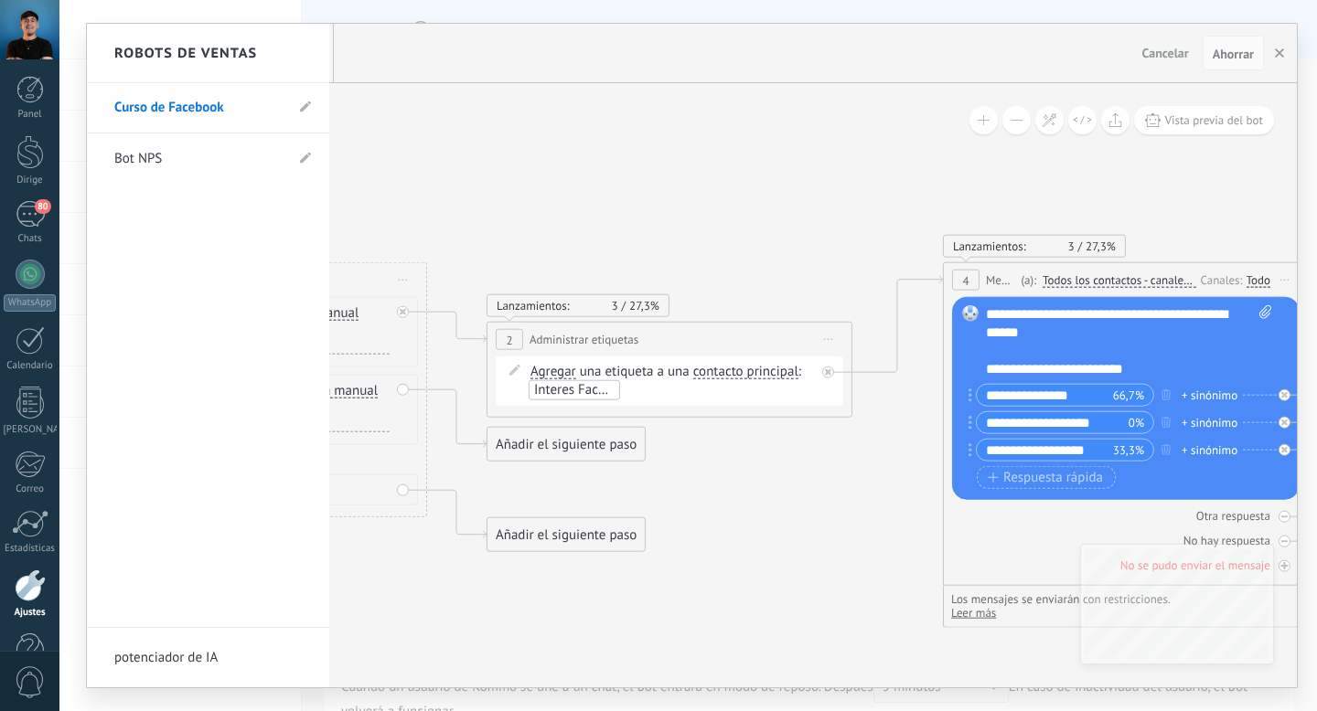
click at [395, 165] on div at bounding box center [692, 356] width 1210 height 664
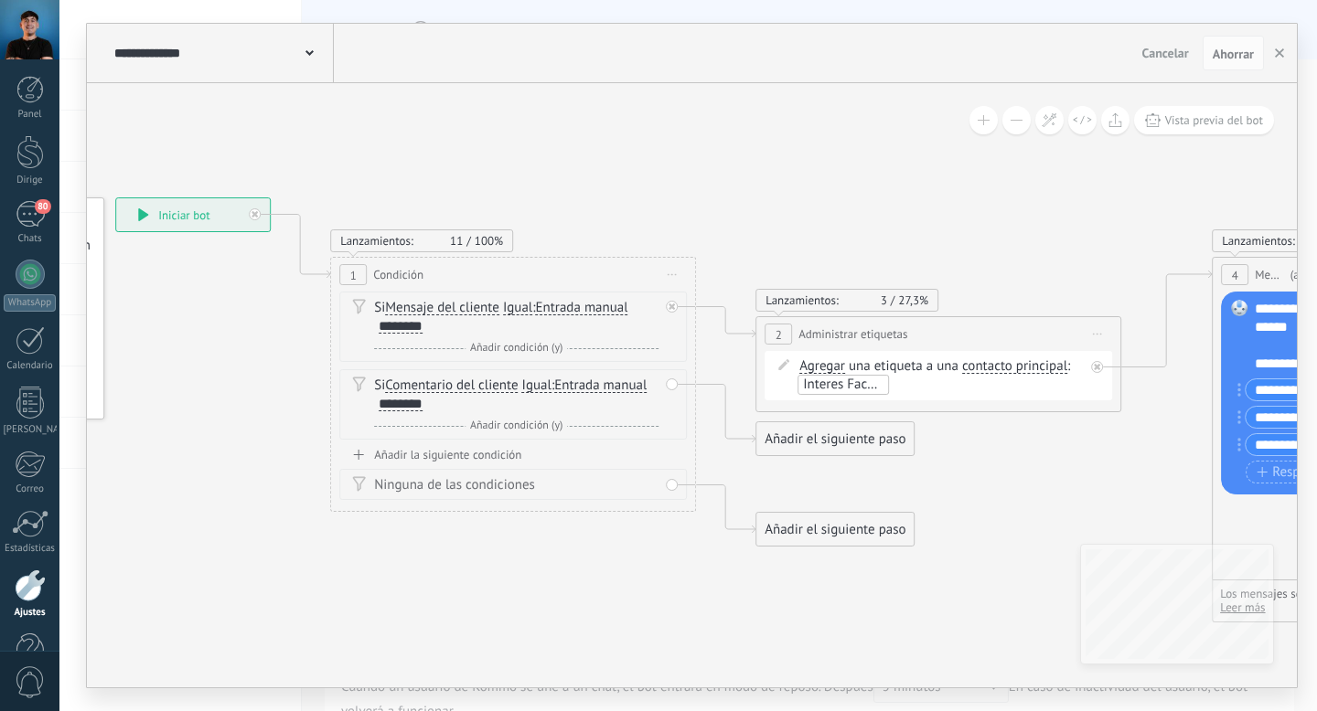
drag, startPoint x: 453, startPoint y: 207, endPoint x: 722, endPoint y: 202, distance: 269.8
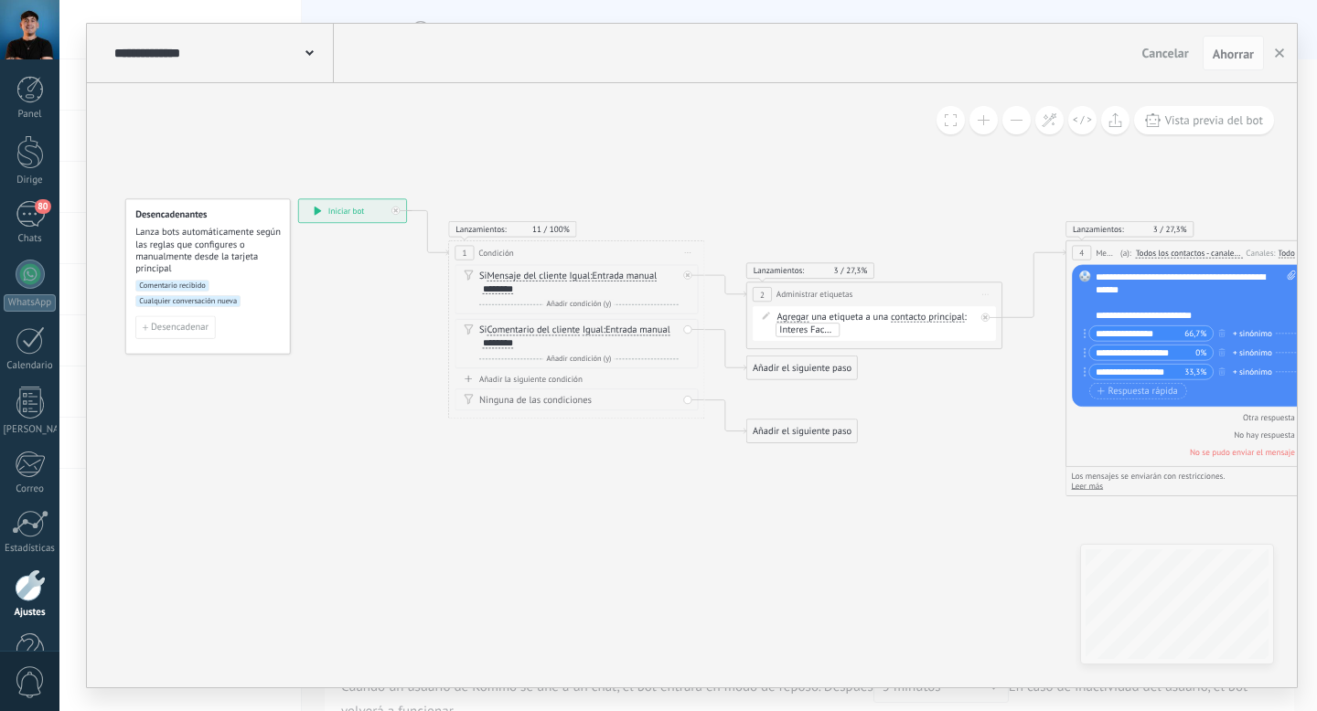
click at [465, 254] on font "1" at bounding box center [464, 253] width 5 height 11
click at [466, 252] on font "1" at bounding box center [464, 253] width 5 height 11
click at [467, 251] on div "1" at bounding box center [463, 253] width 19 height 15
click at [677, 327] on div "Delete" at bounding box center [674, 329] width 14 height 18
click at [684, 347] on div "Borrar" at bounding box center [694, 348] width 57 height 22
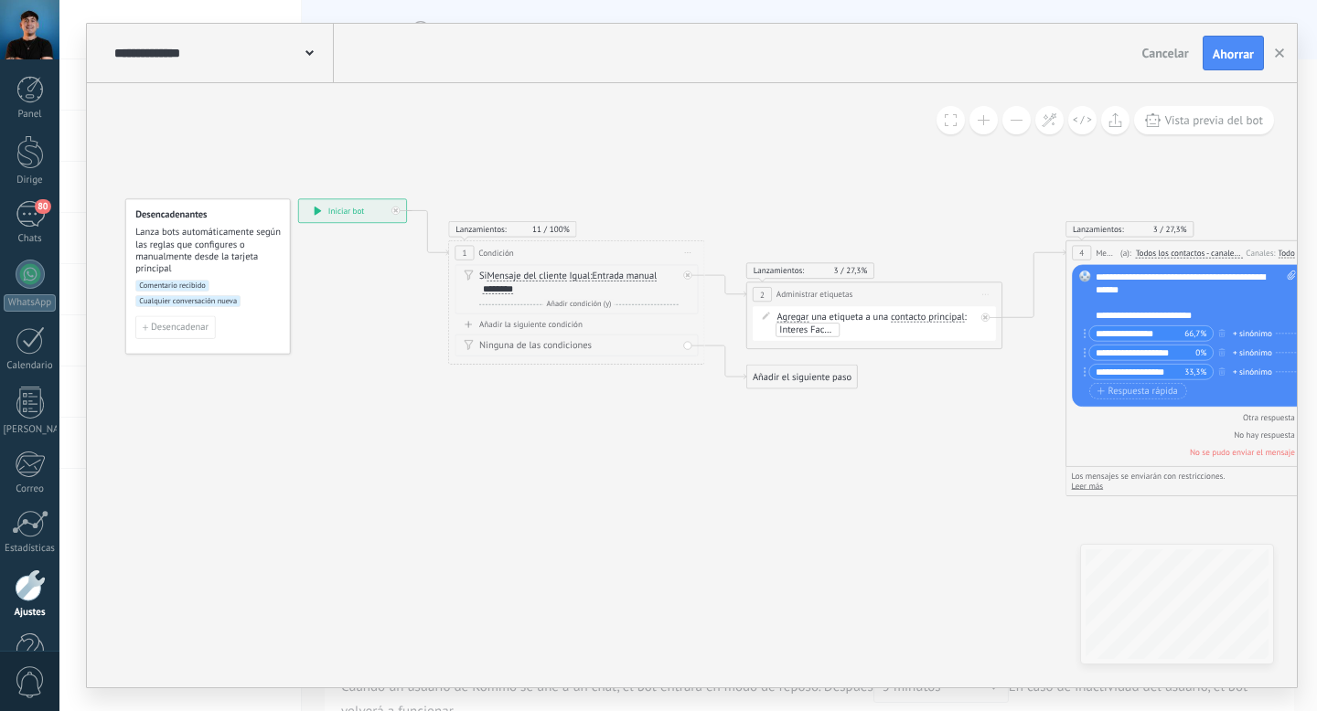
click at [551, 323] on font "Añadir la siguiente condición" at bounding box center [530, 324] width 103 height 11
click at [678, 326] on div "Borrar" at bounding box center [674, 329] width 14 height 18
click at [688, 348] on font "Borrar" at bounding box center [701, 348] width 26 height 12
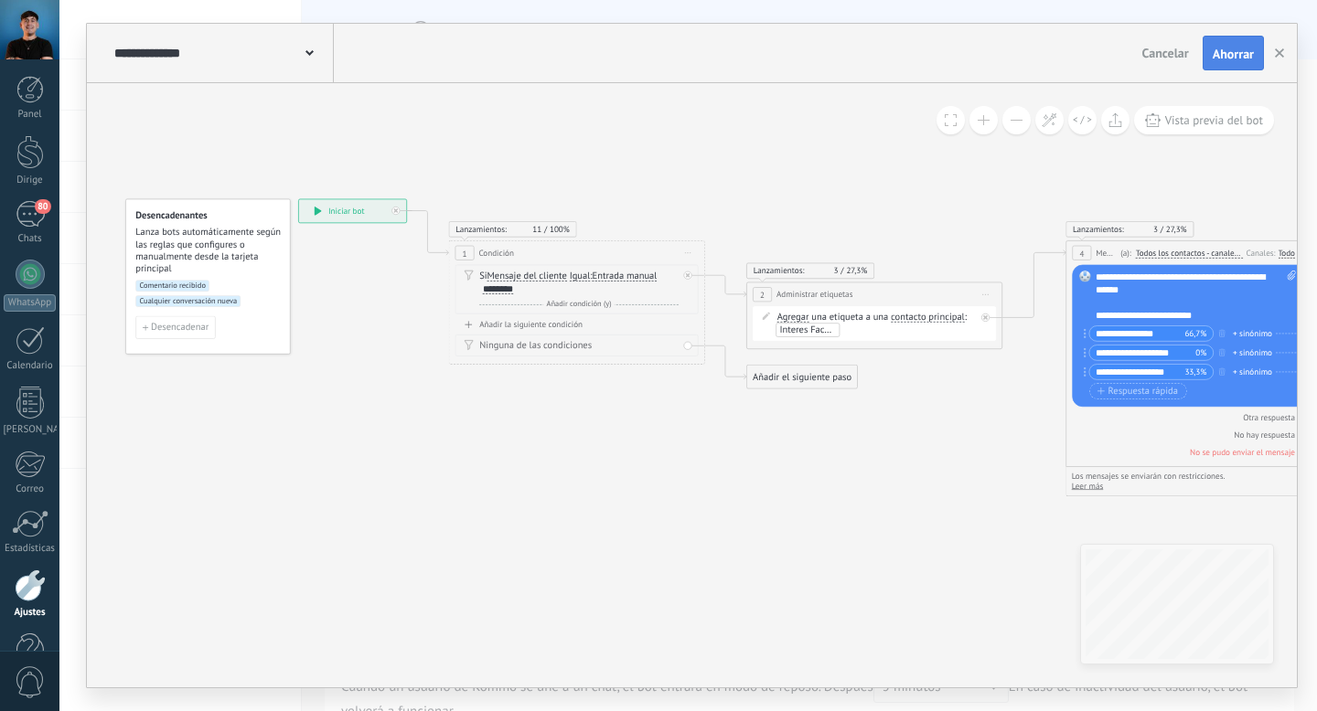
click at [1231, 48] on font "Ahorrar" at bounding box center [1232, 54] width 41 height 16
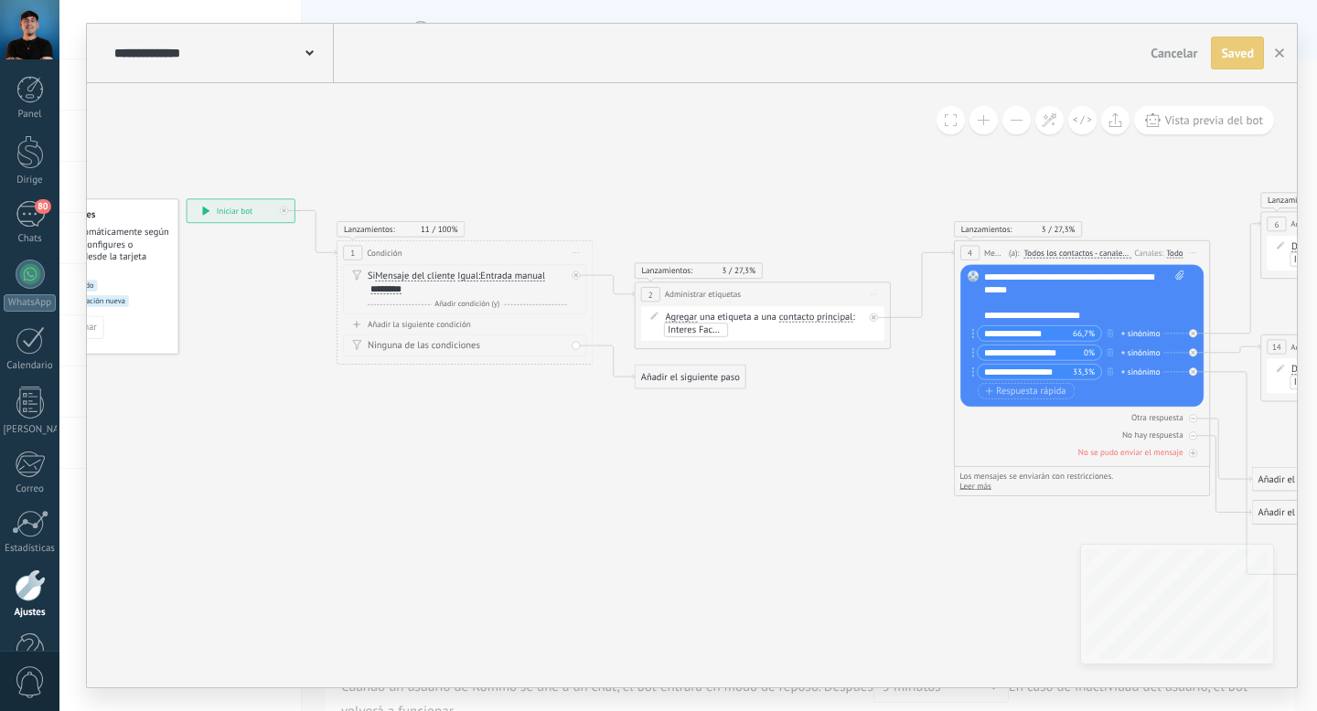
drag, startPoint x: 849, startPoint y: 184, endPoint x: 743, endPoint y: 180, distance: 105.2
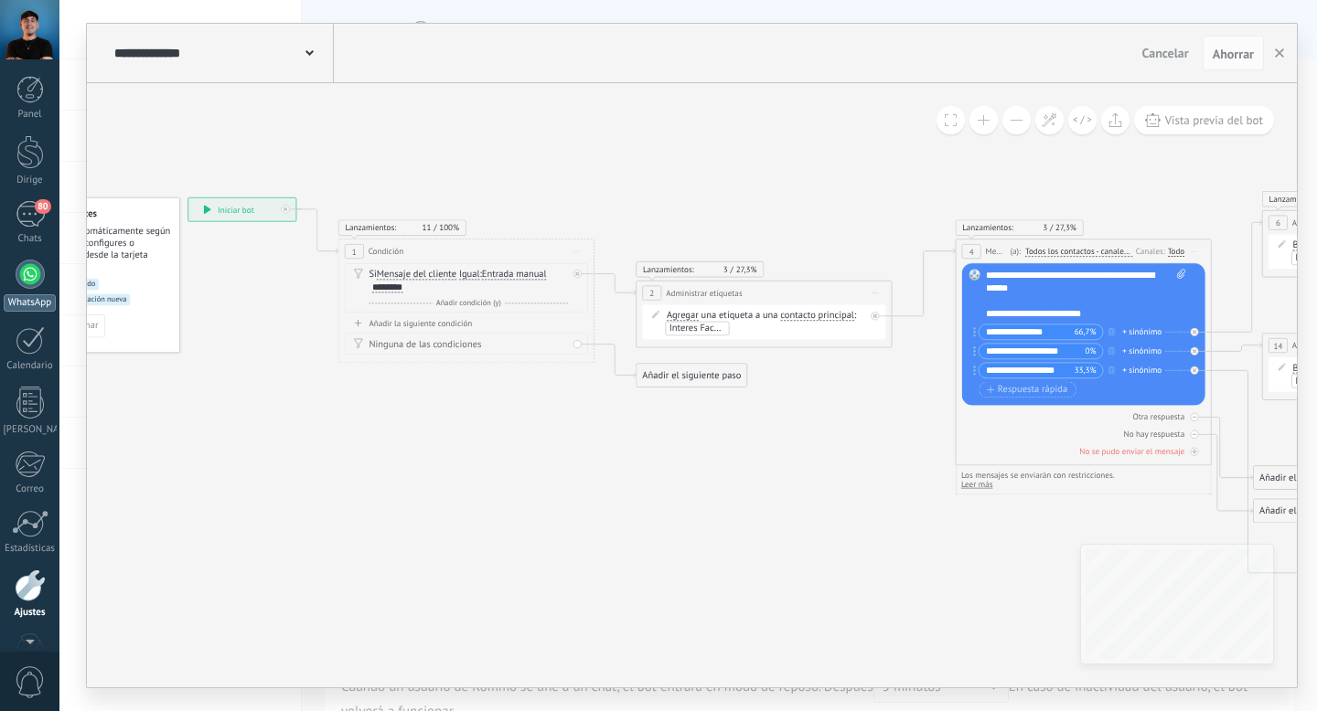
scroll to position [61, 0]
click at [28, 155] on div "80" at bounding box center [30, 153] width 29 height 27
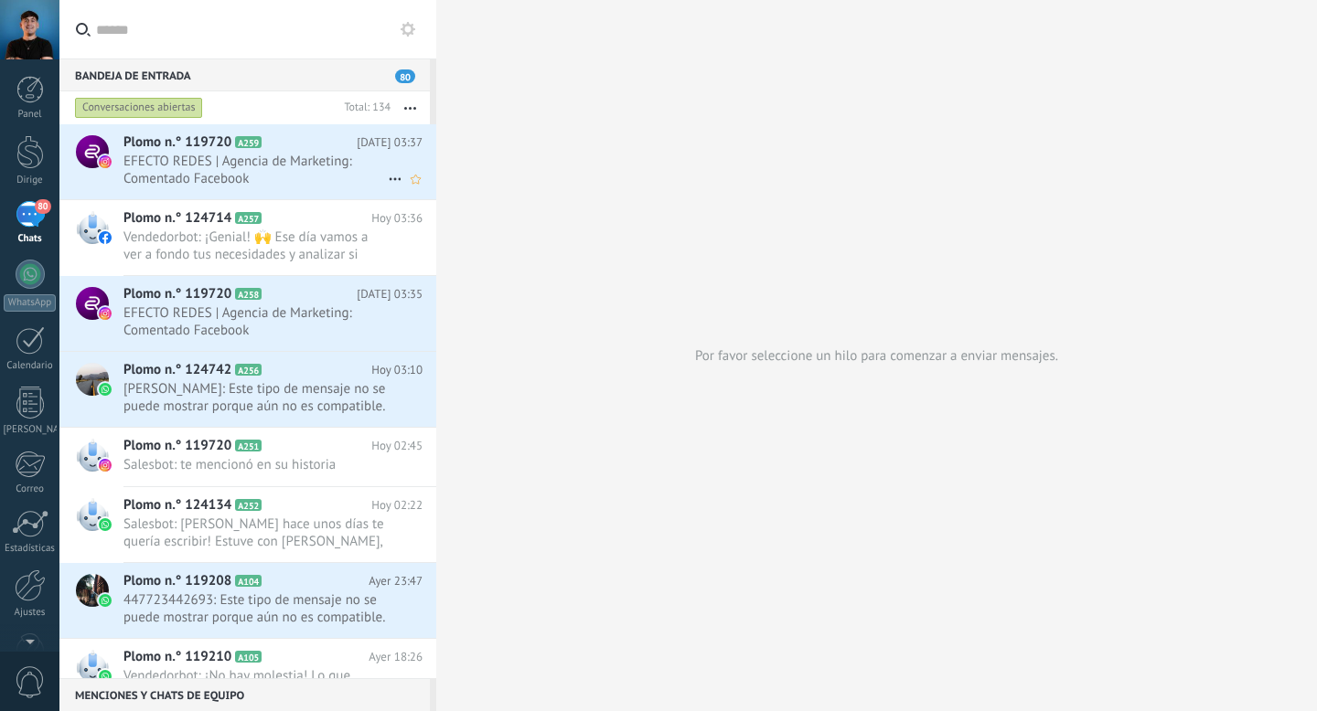
click at [389, 179] on use at bounding box center [395, 179] width 12 height 3
click at [422, 226] on font "Charla cercana" at bounding box center [457, 226] width 86 height 17
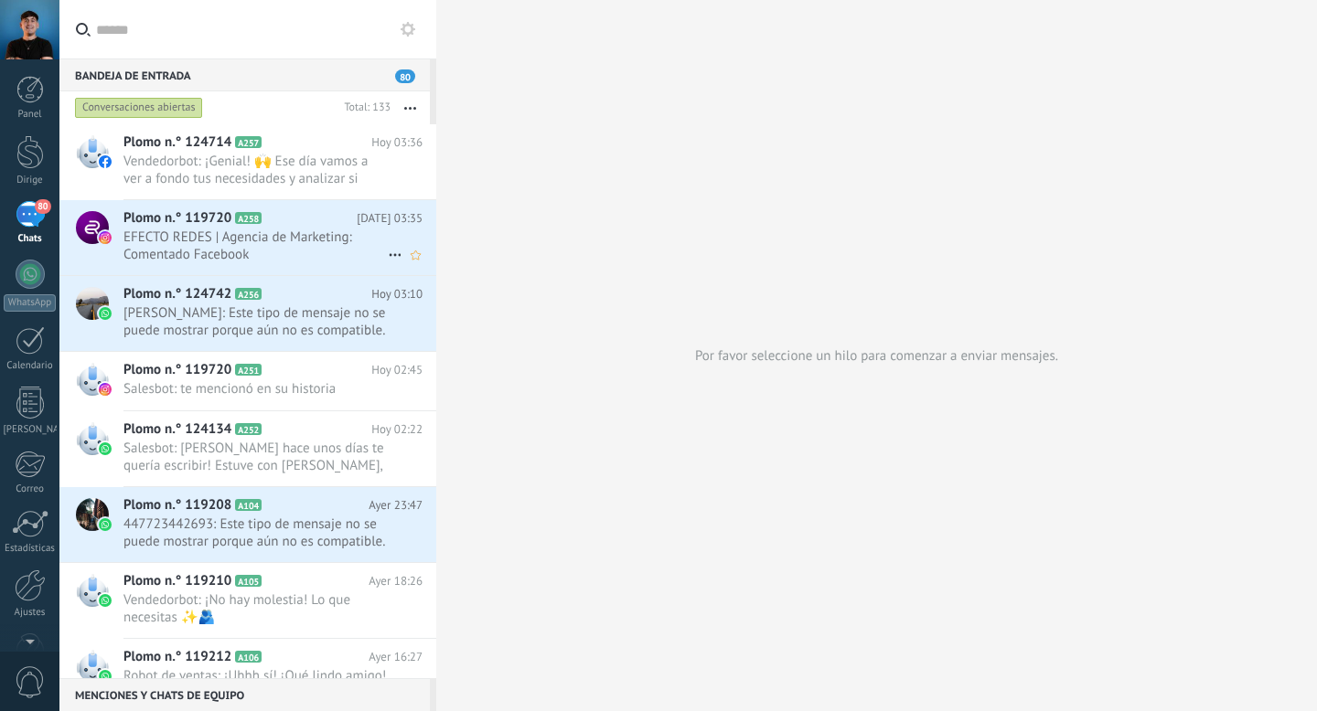
click at [384, 255] on icon at bounding box center [395, 255] width 22 height 22
click at [403, 301] on icon at bounding box center [400, 300] width 13 height 13
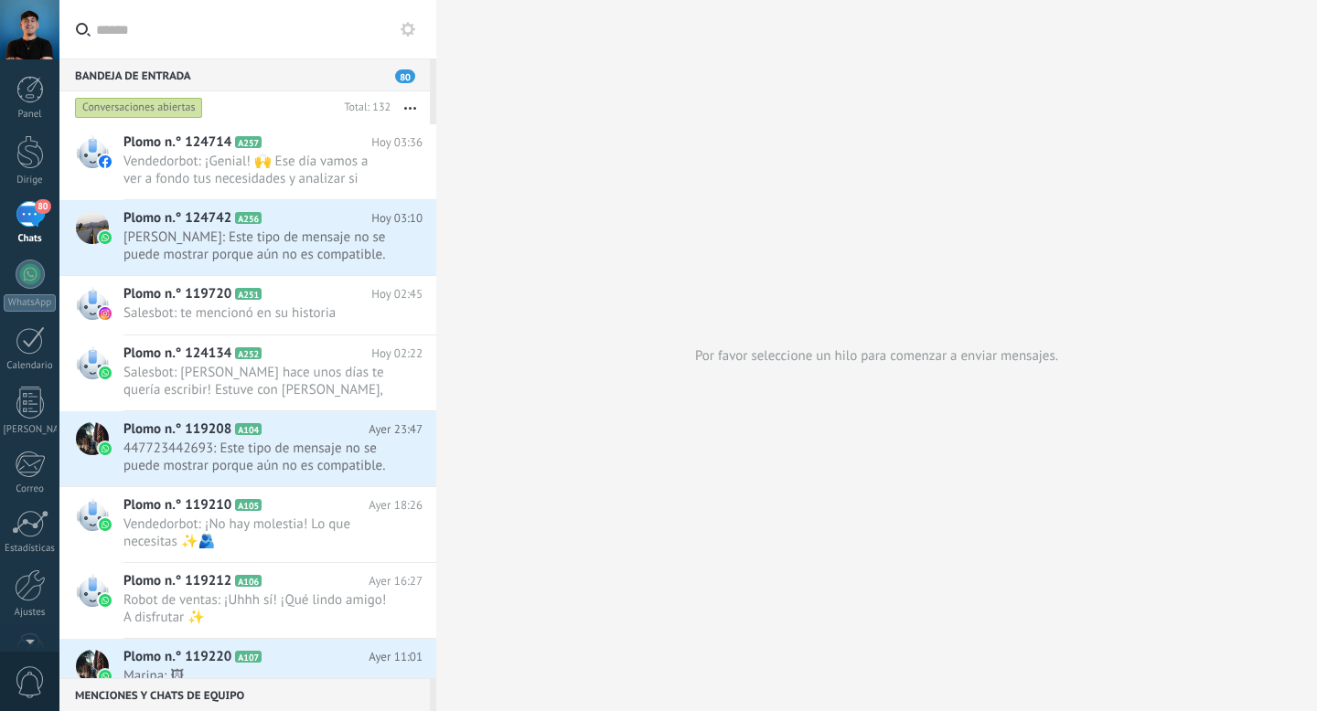
click at [541, 301] on div "Por favor seleccione un hilo para comenzar a enviar mensajes." at bounding box center [876, 355] width 881 height 711
